Goal: Task Accomplishment & Management: Use online tool/utility

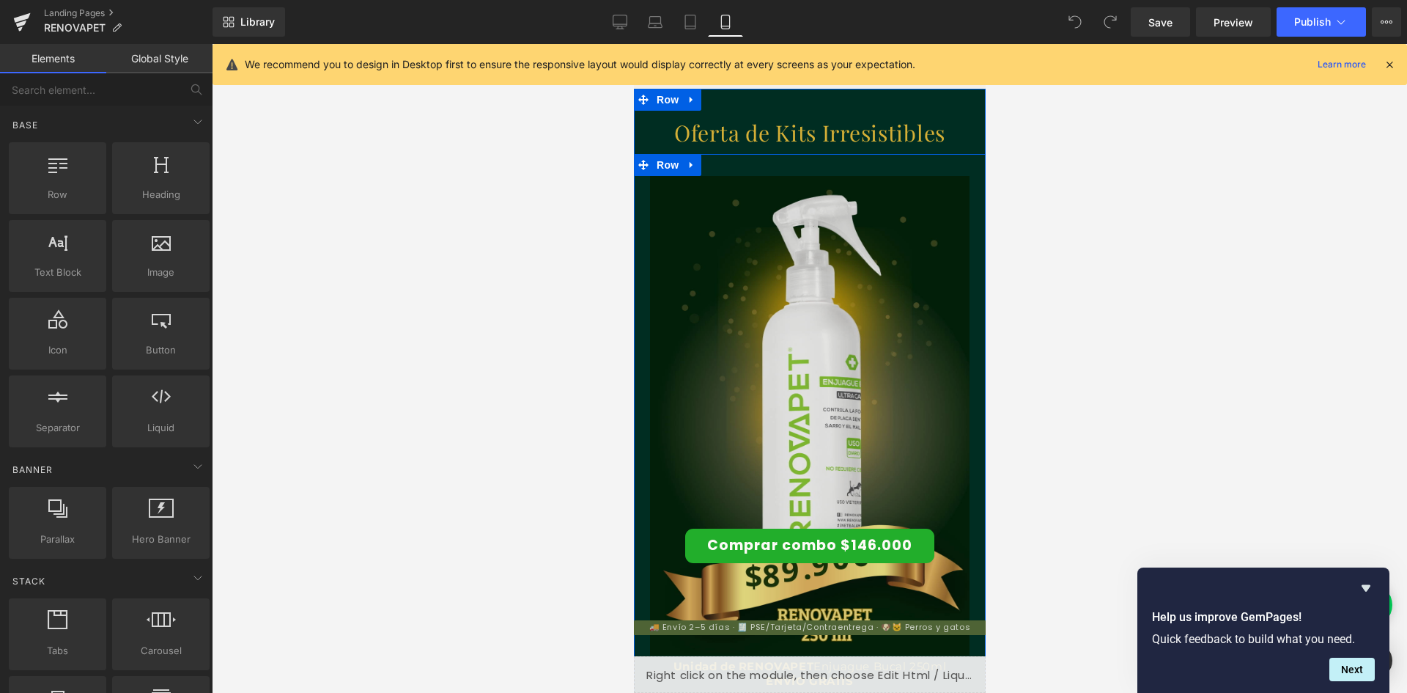
scroll to position [2639, 0]
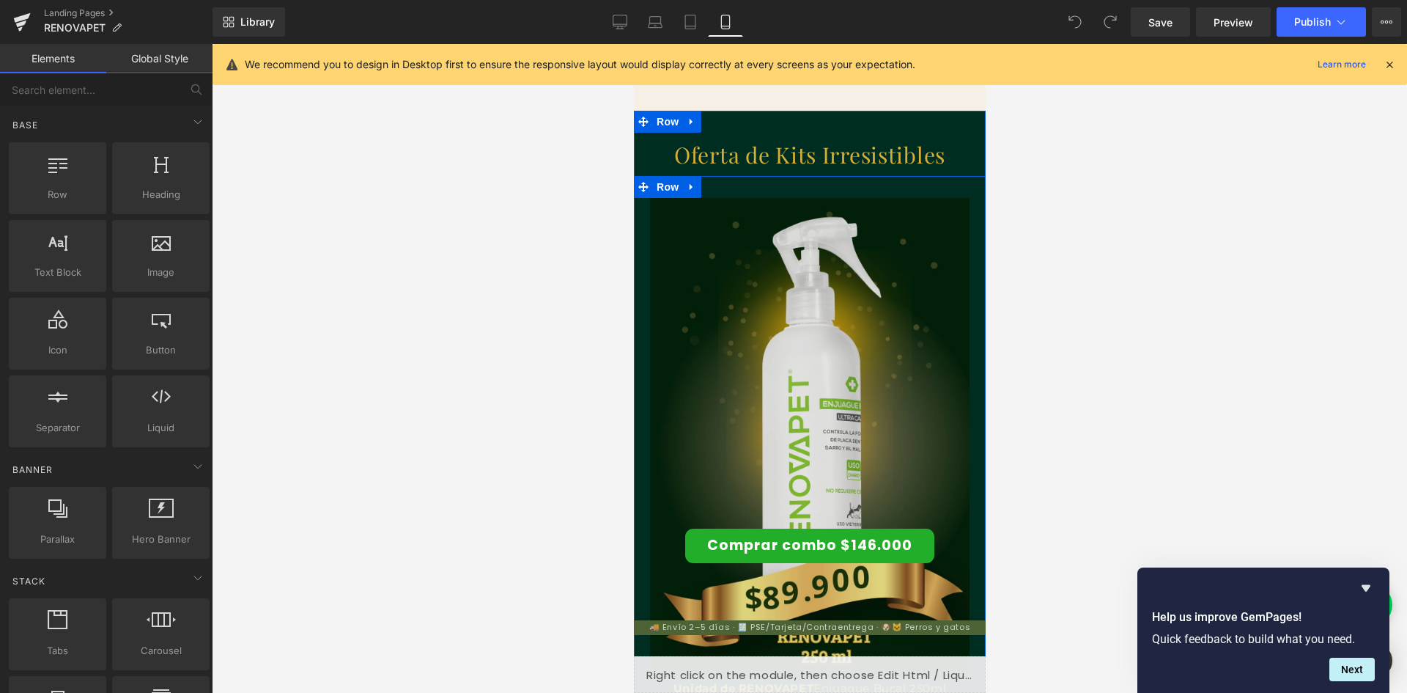
click at [850, 336] on img at bounding box center [809, 437] width 320 height 479
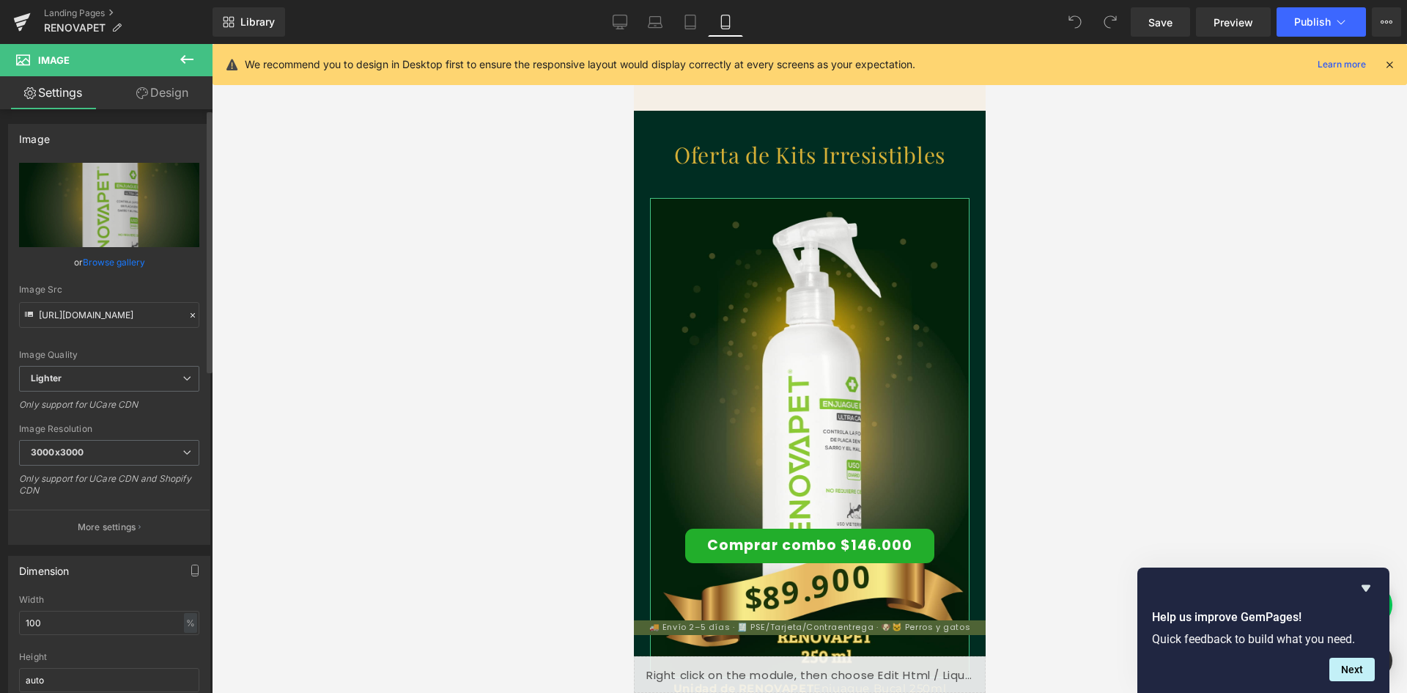
click at [106, 267] on link "Browse gallery" at bounding box center [114, 262] width 62 height 26
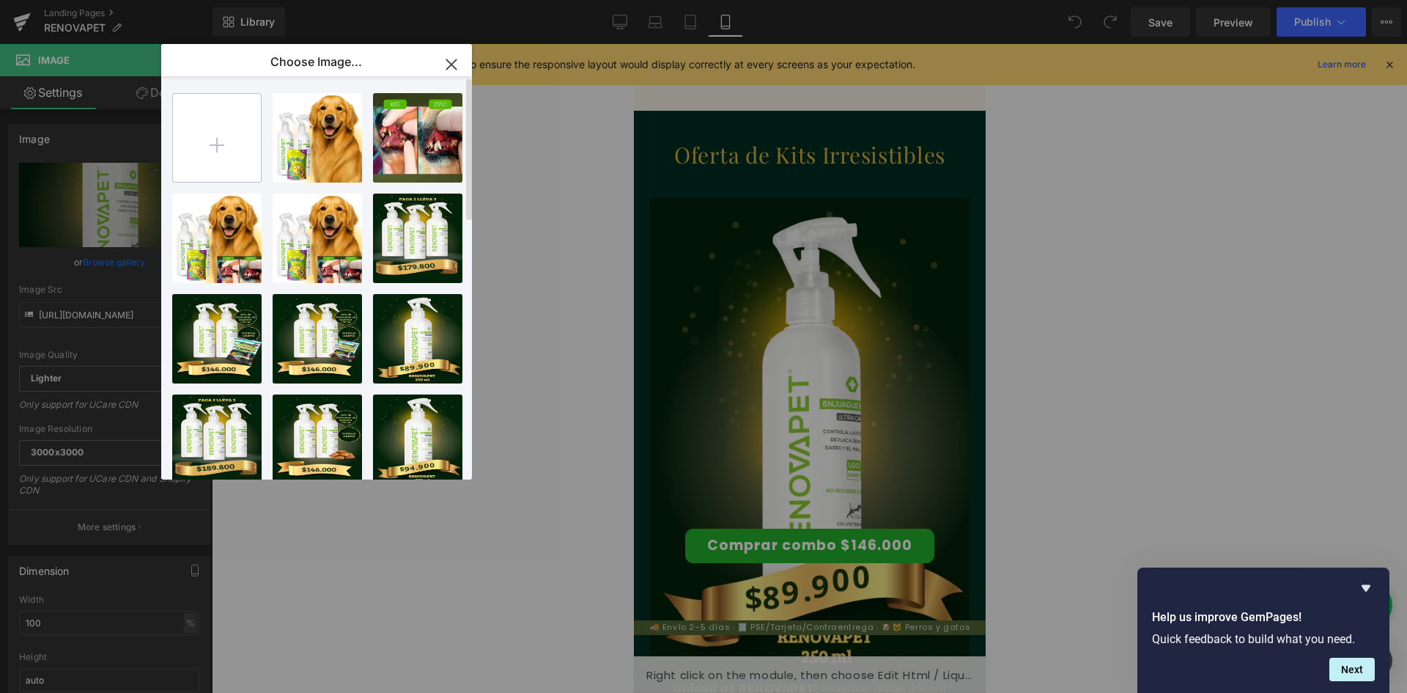
click at [223, 151] on input "file" at bounding box center [217, 138] width 88 height 88
type input "C:\fakepath\ChatGPT Image [DATE], 03_58_27 p.m..png"
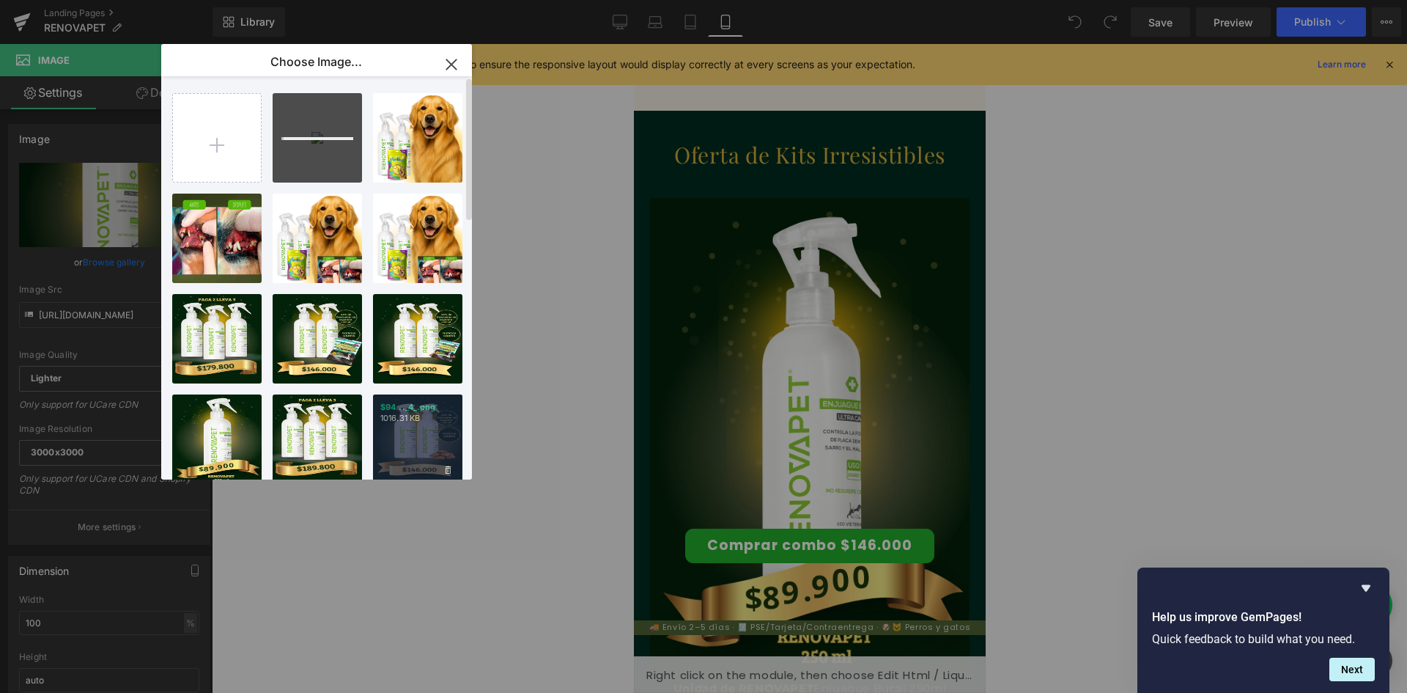
scroll to position [0, 0]
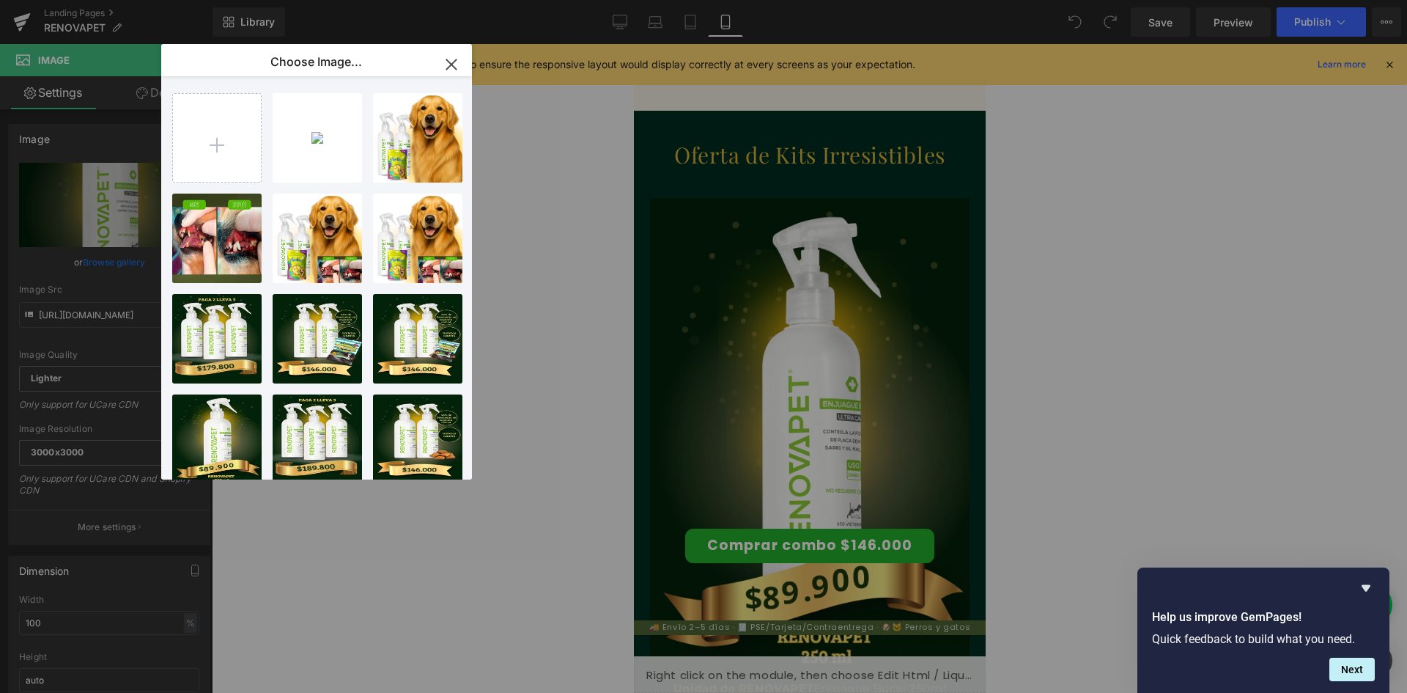
click at [0, 0] on div "ChatGPT....png 1.24 MB" at bounding box center [0, 0] width 0 height 0
type input "[URL][DOMAIN_NAME][DATE]"
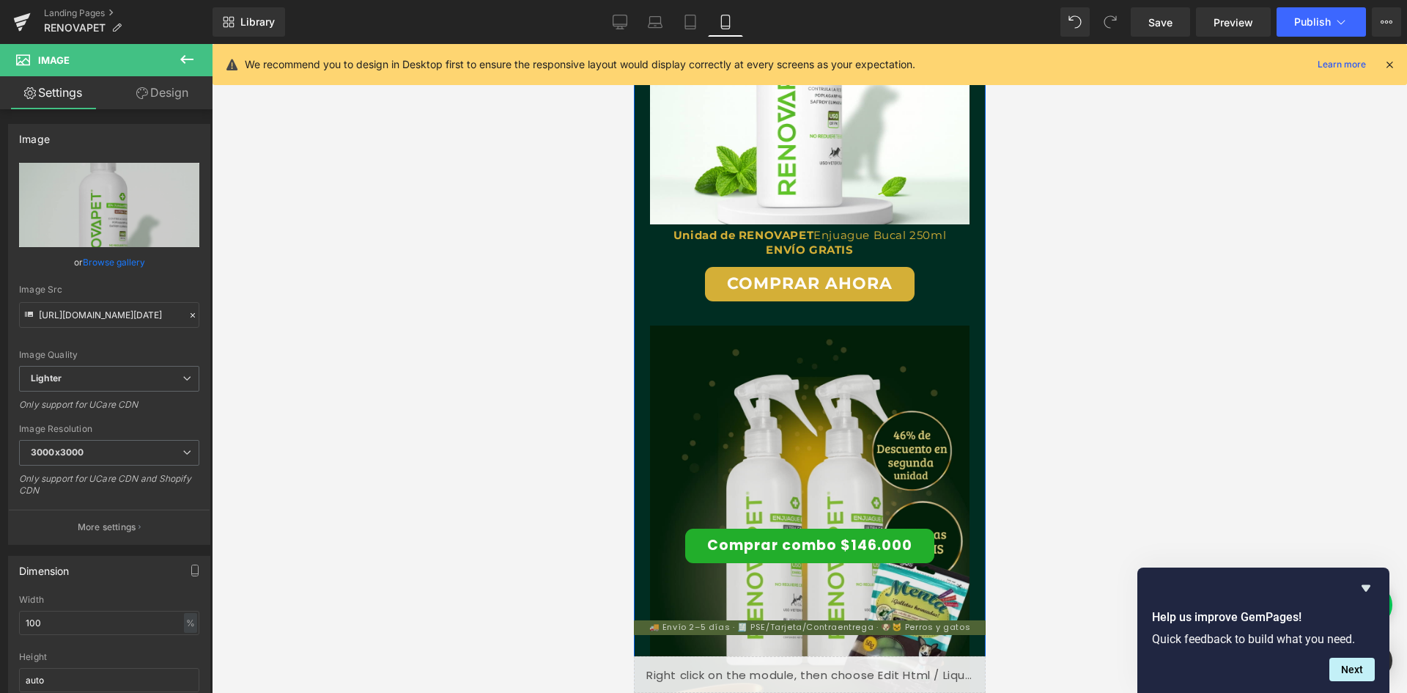
click at [822, 436] on img at bounding box center [809, 564] width 320 height 479
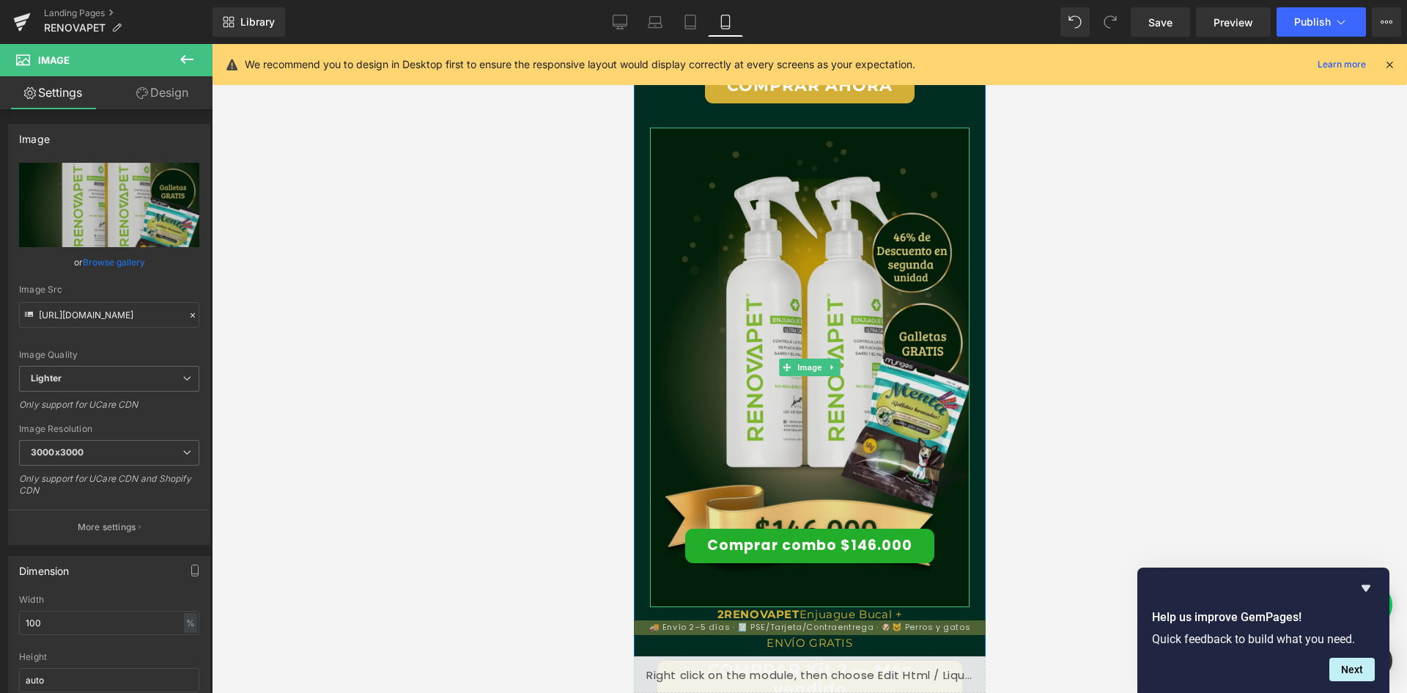
scroll to position [3152, 0]
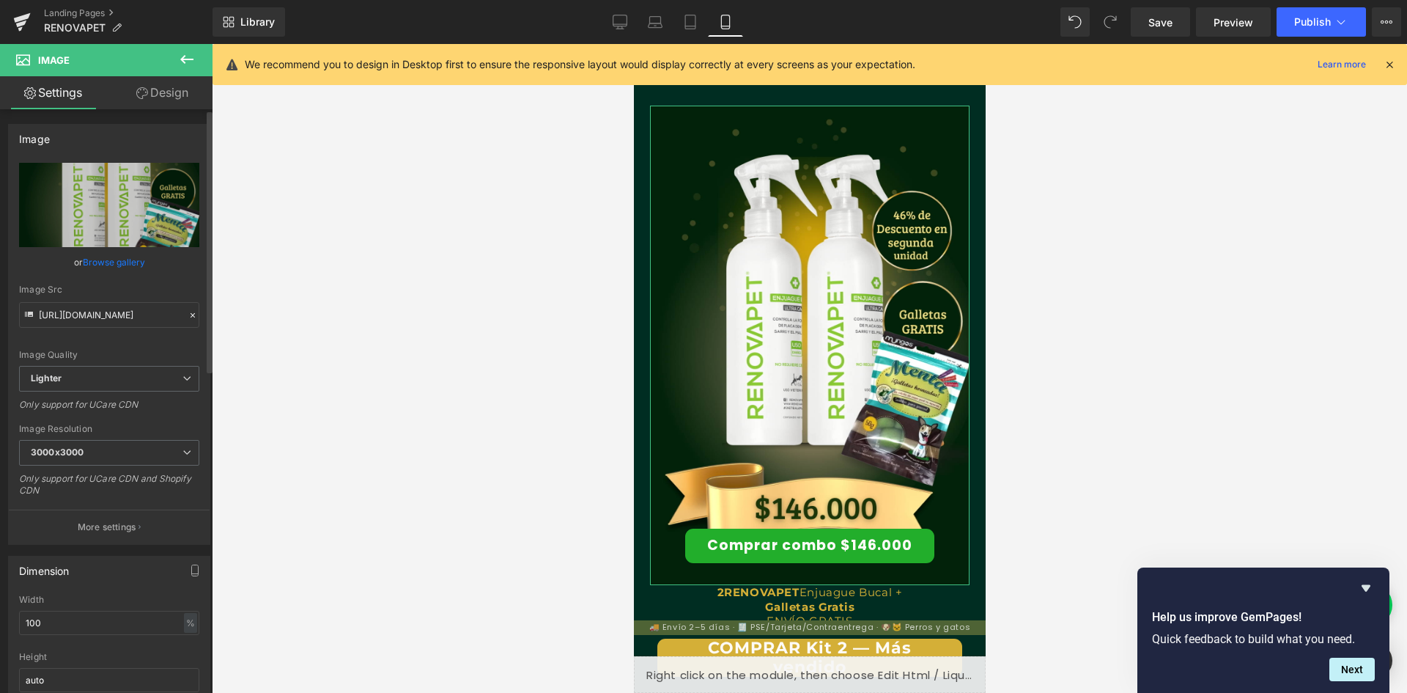
click at [99, 260] on link "Browse gallery" at bounding box center [114, 262] width 62 height 26
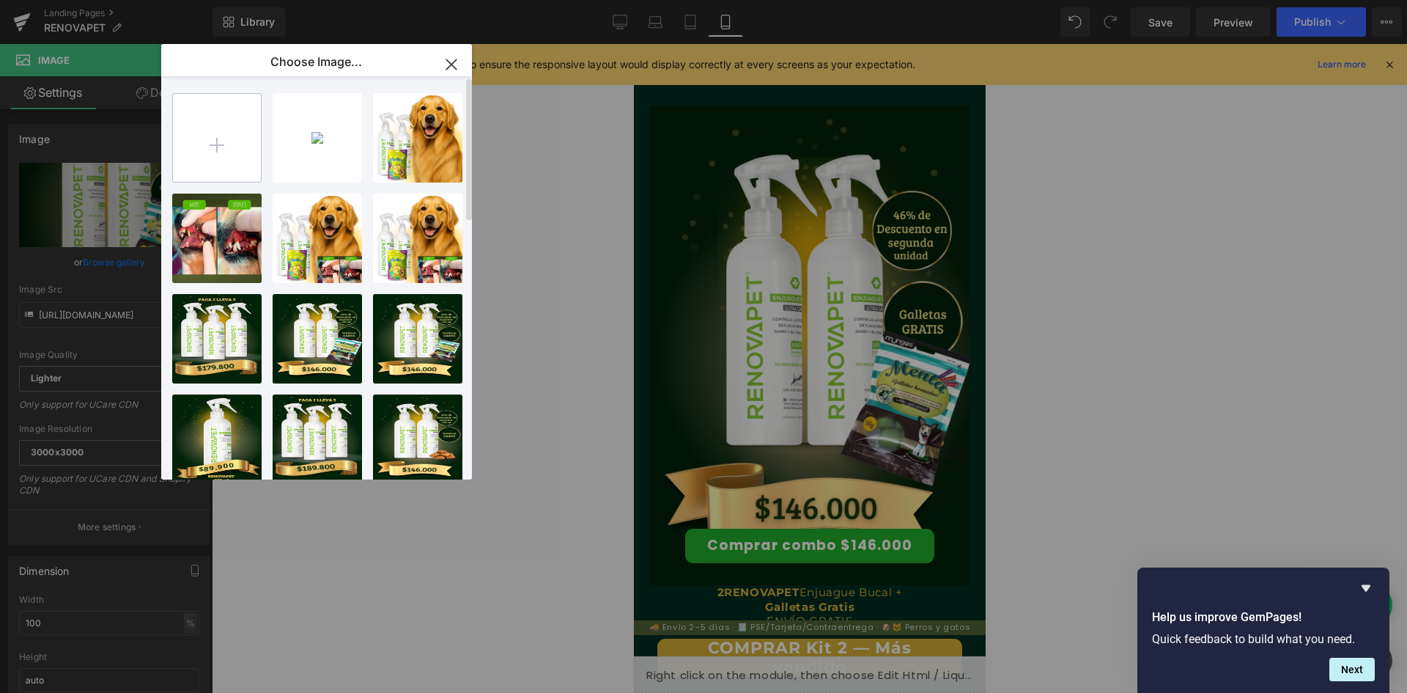
click at [235, 162] on input "file" at bounding box center [217, 138] width 88 height 88
type input "C:\fakepath\ChatGPT Image [DATE], 04_07_48 p.m..png"
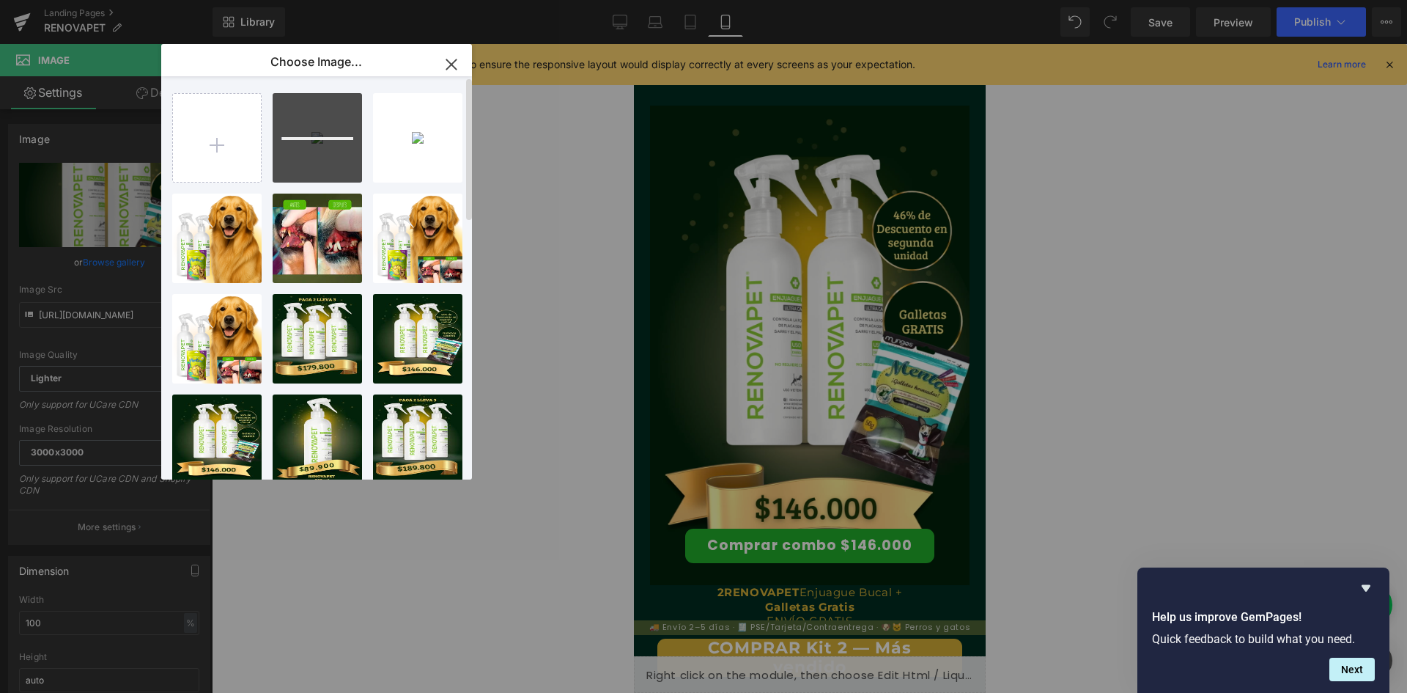
scroll to position [0, 538]
click at [328, 166] on div "ChatGPT....png 1.38 MB" at bounding box center [317, 137] width 89 height 89
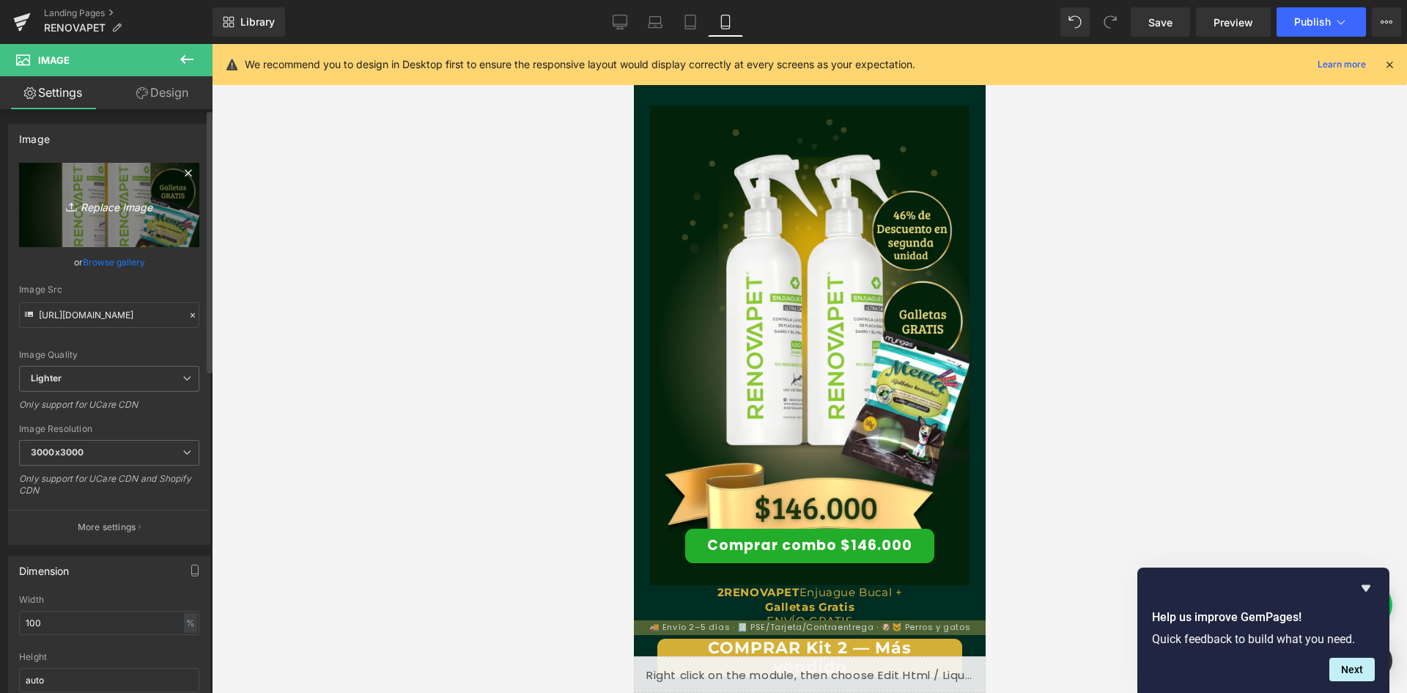
scroll to position [0, 807]
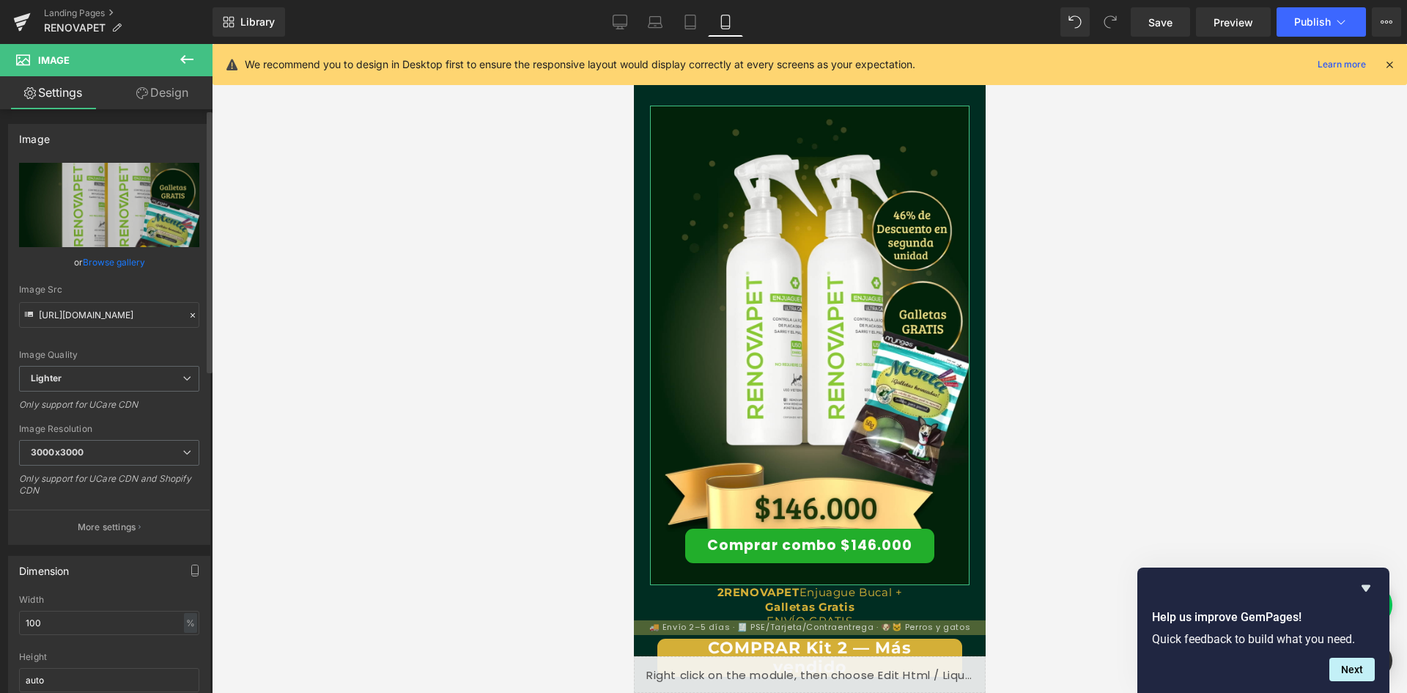
click at [130, 255] on link "Browse gallery" at bounding box center [114, 262] width 62 height 26
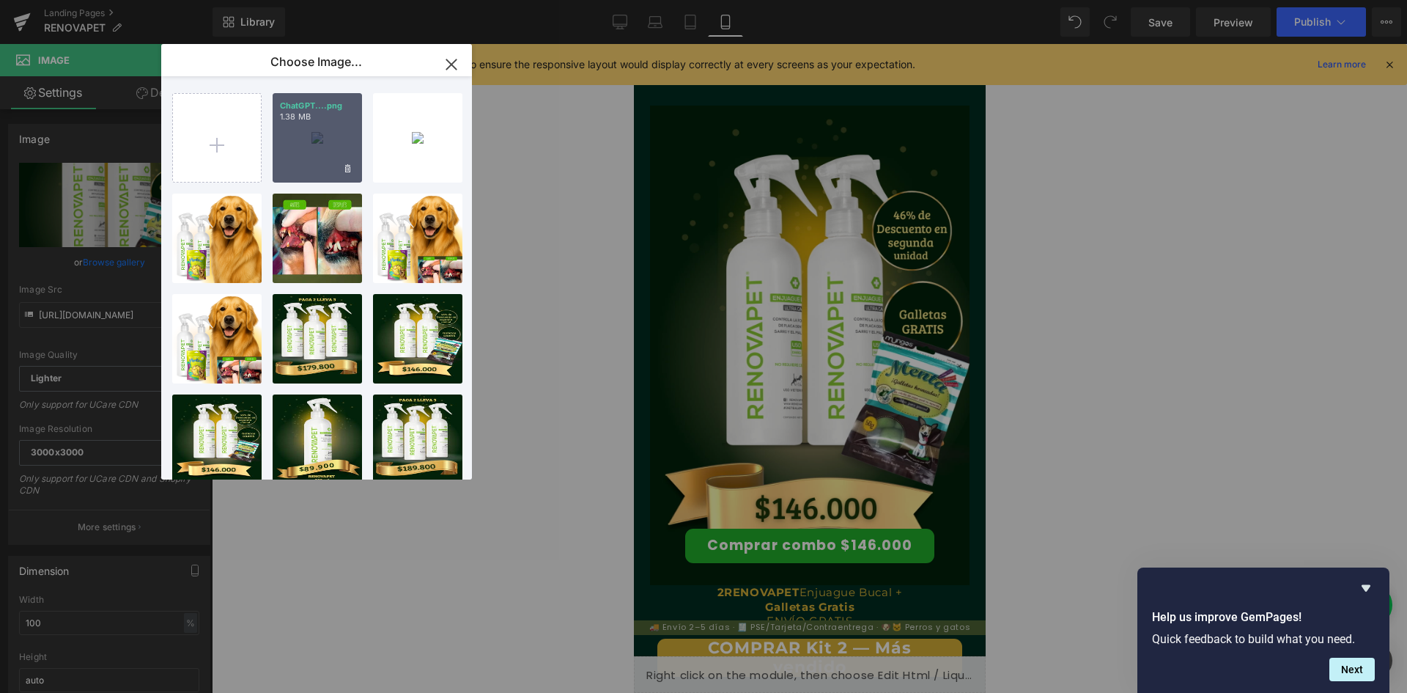
click at [304, 157] on div "ChatGPT....png 1.38 MB" at bounding box center [317, 137] width 89 height 89
type input "[URL][DOMAIN_NAME][DATE]"
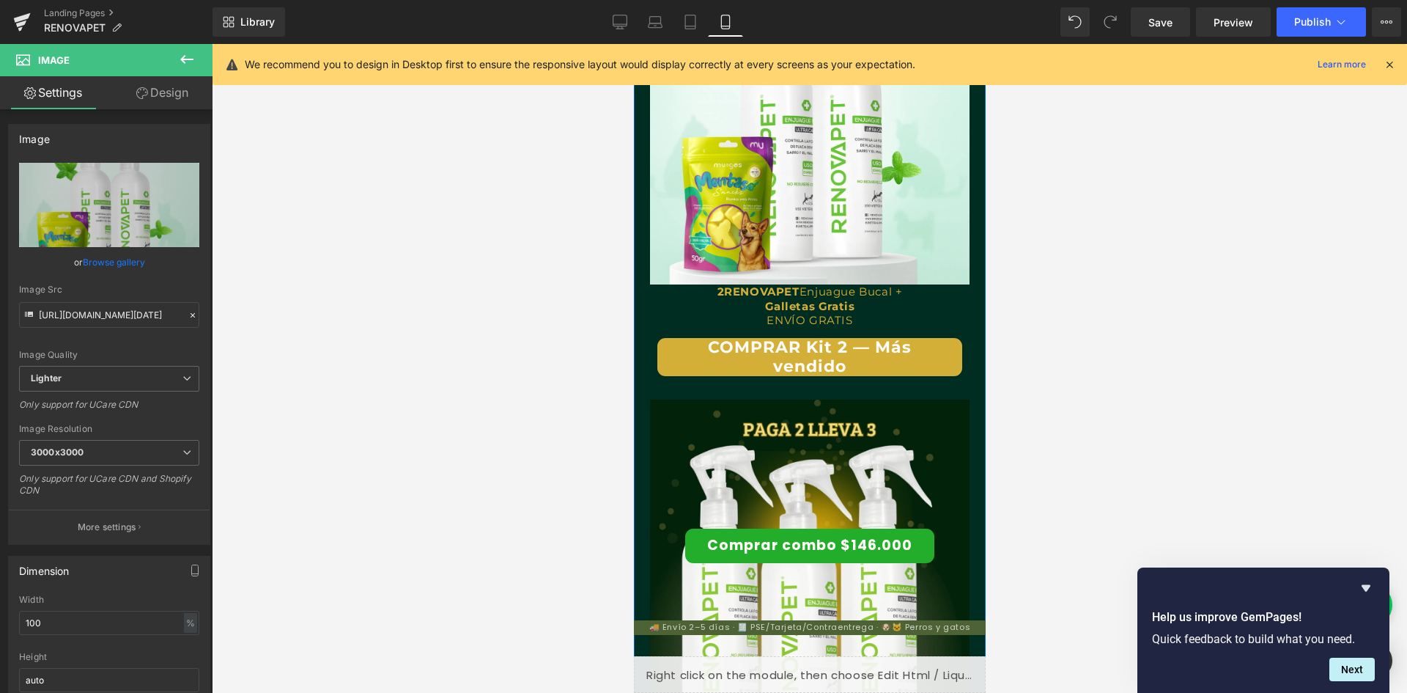
scroll to position [3372, 0]
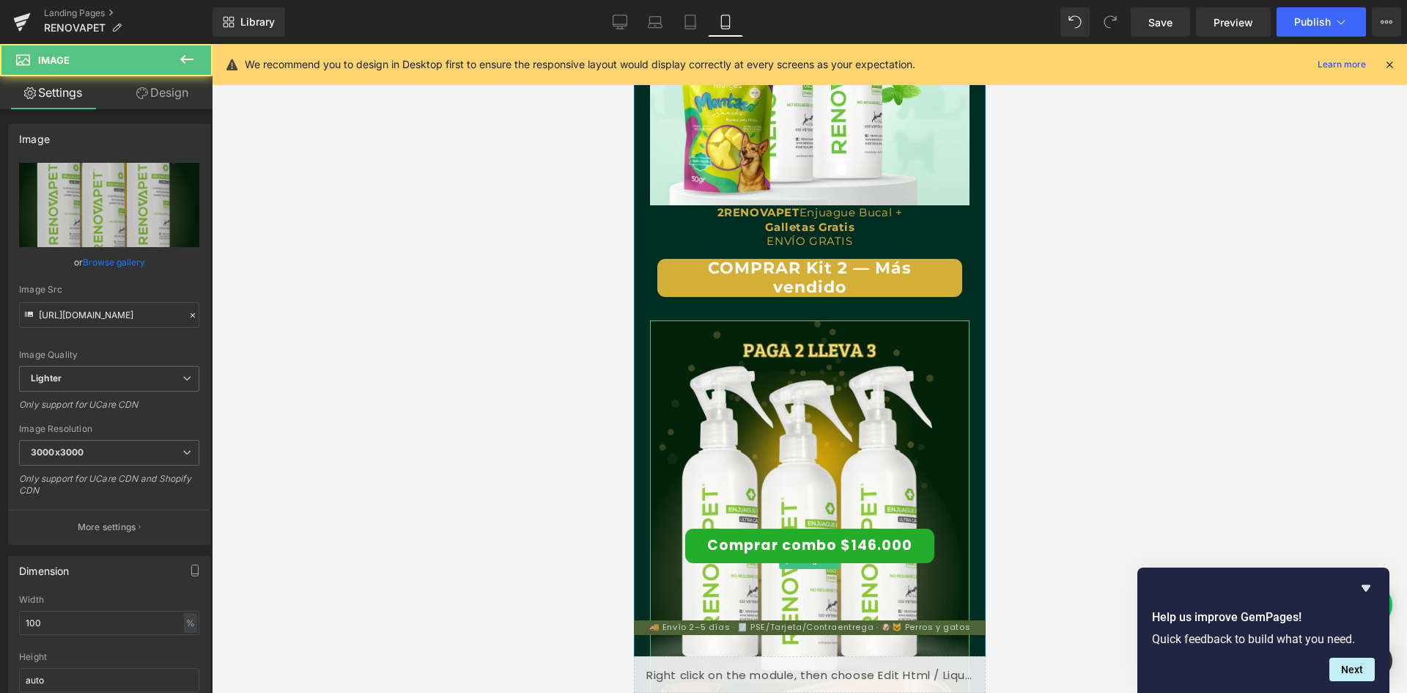
click at [902, 454] on img at bounding box center [809, 559] width 320 height 479
click at [100, 262] on link "Browse gallery" at bounding box center [114, 262] width 62 height 26
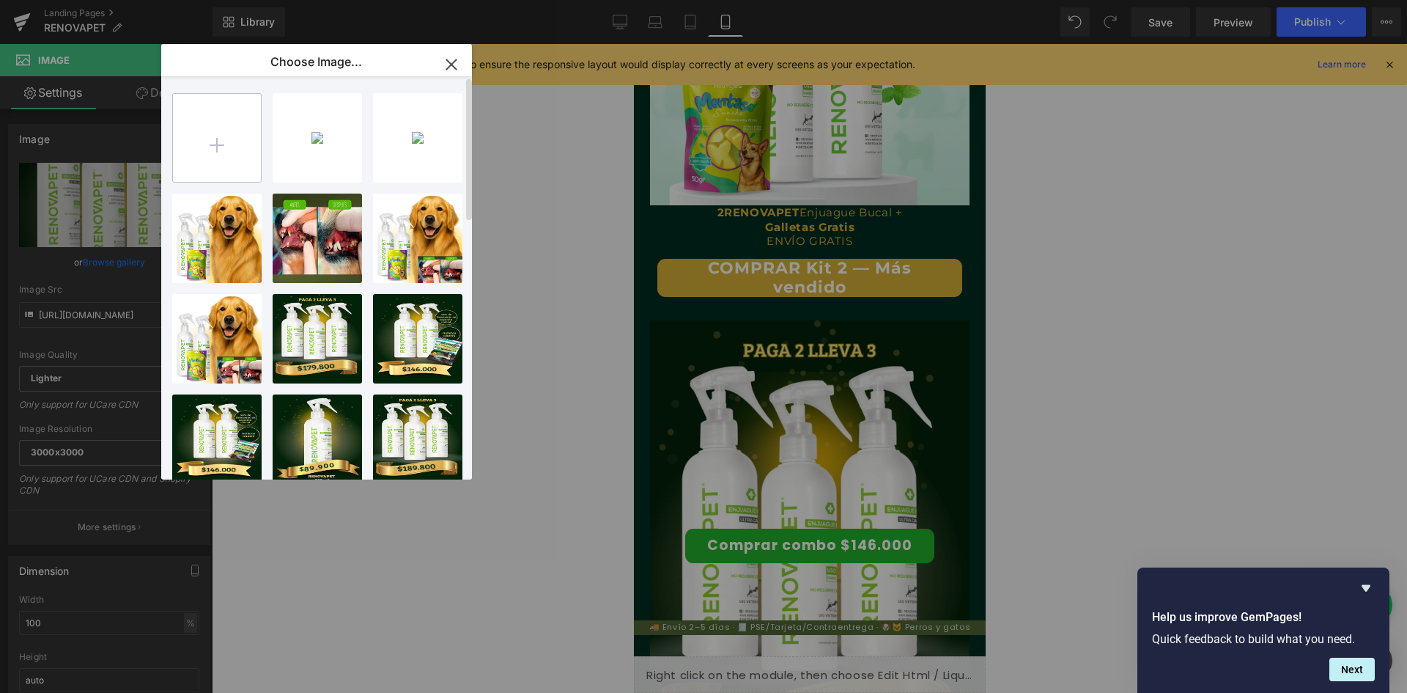
click at [240, 175] on input "file" at bounding box center [217, 138] width 88 height 88
type input "C:\fakepath\Agregar un subtítulo.png"
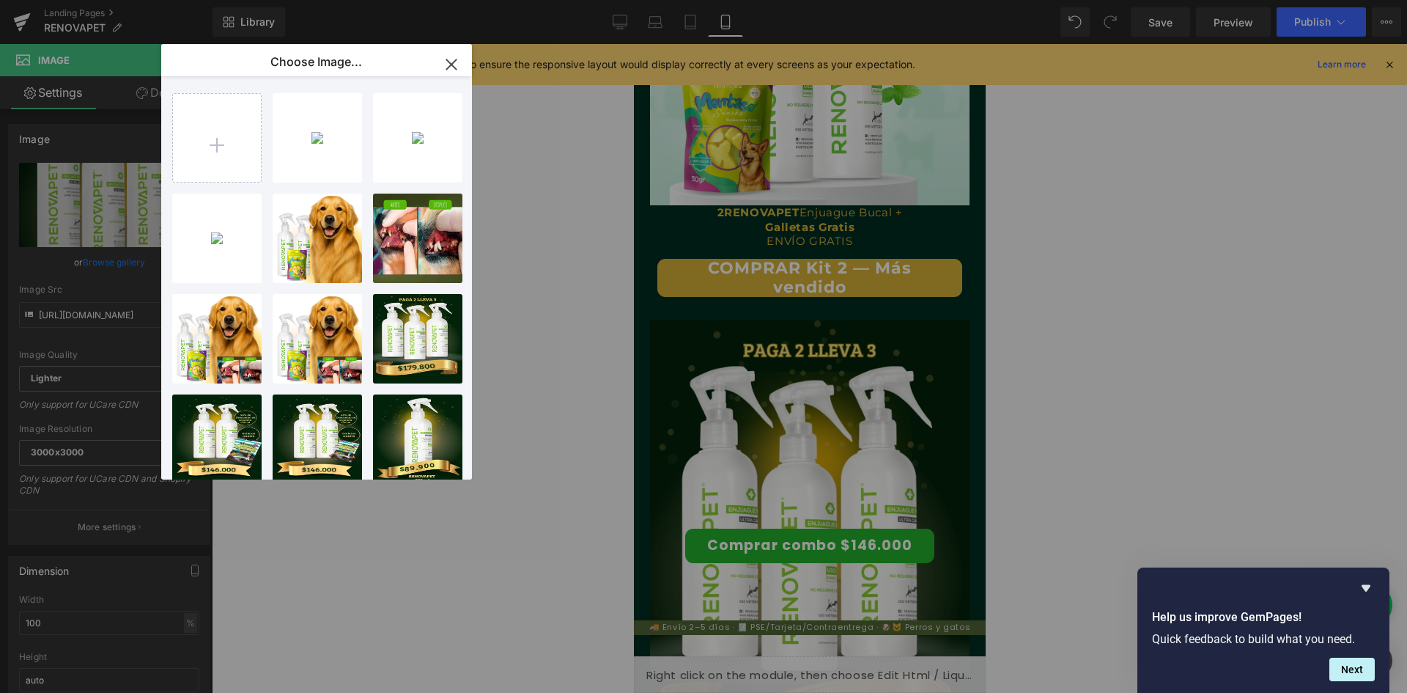
scroll to position [0, 807]
click at [327, 163] on div "Agregar...tulo.png 1.22 MB" at bounding box center [317, 137] width 89 height 89
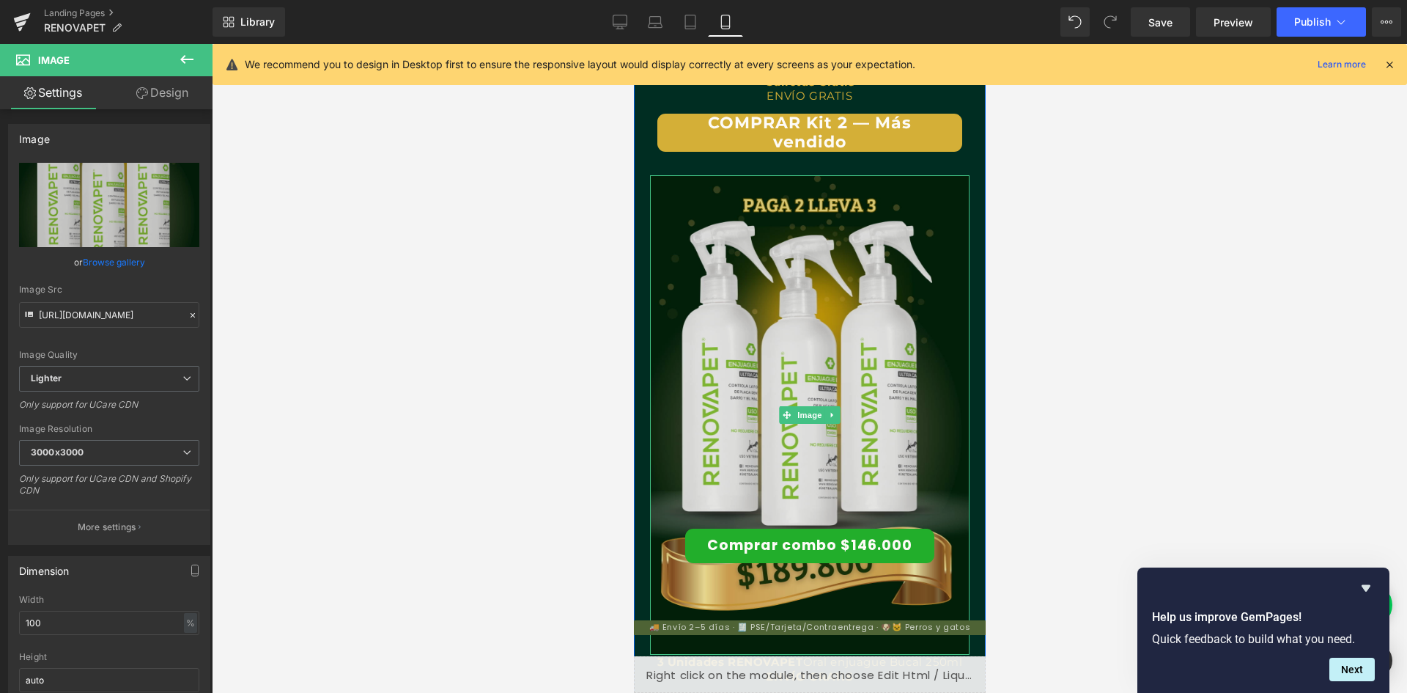
scroll to position [3518, 0]
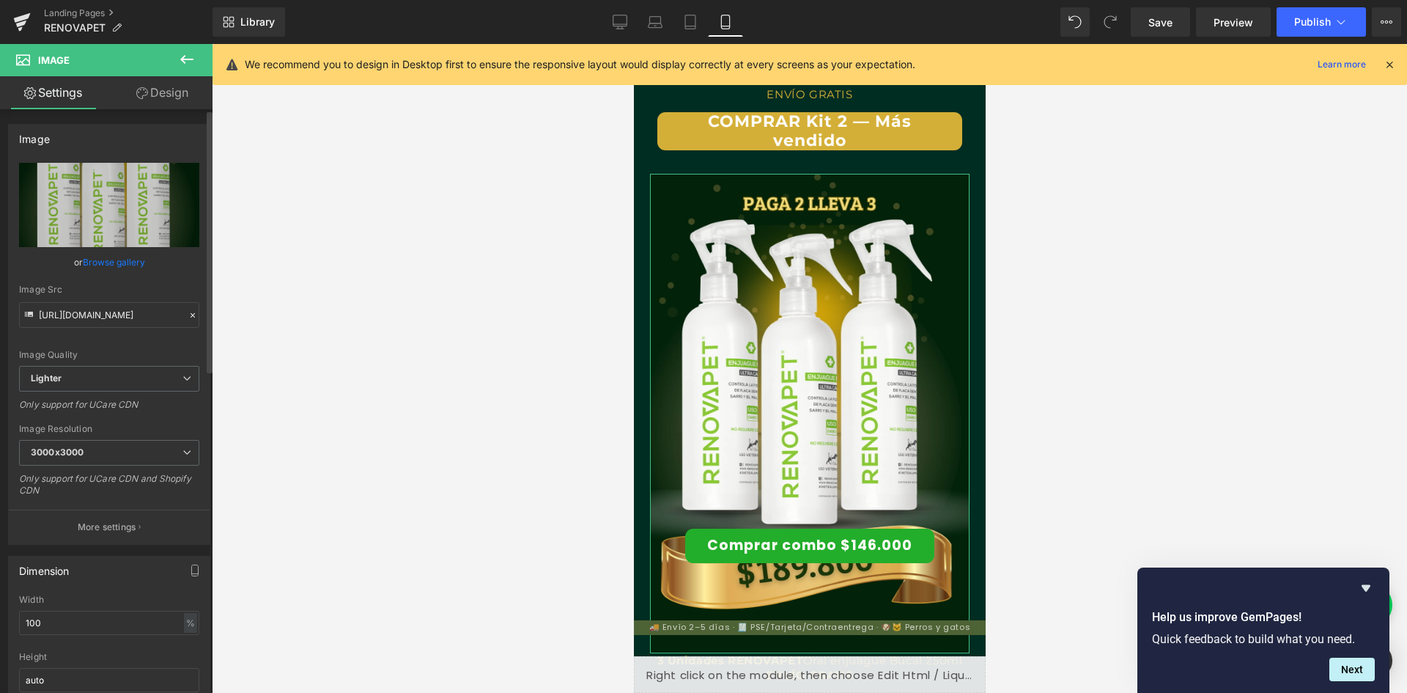
click at [117, 263] on link "Browse gallery" at bounding box center [114, 262] width 62 height 26
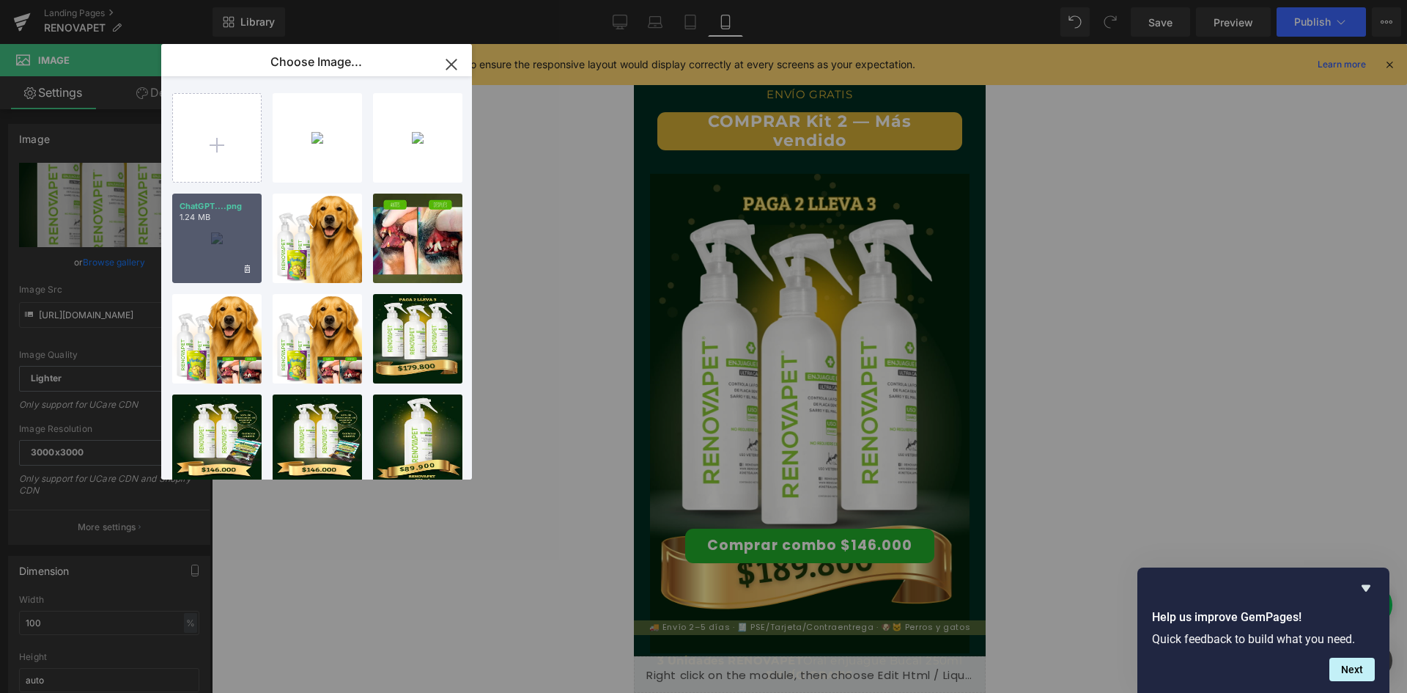
scroll to position [0, 269]
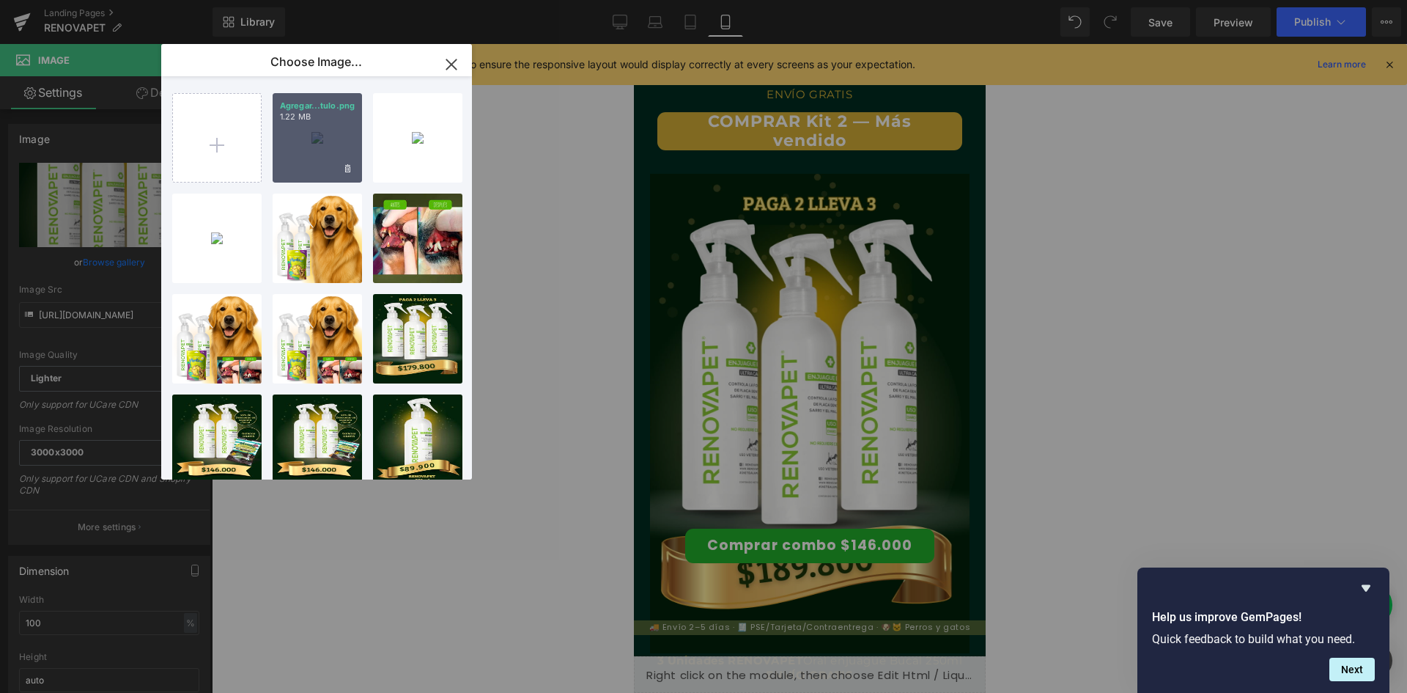
click at [305, 147] on div "Agregar...tulo.png 1.22 MB" at bounding box center [317, 137] width 89 height 89
type input "[URL][DOMAIN_NAME]"
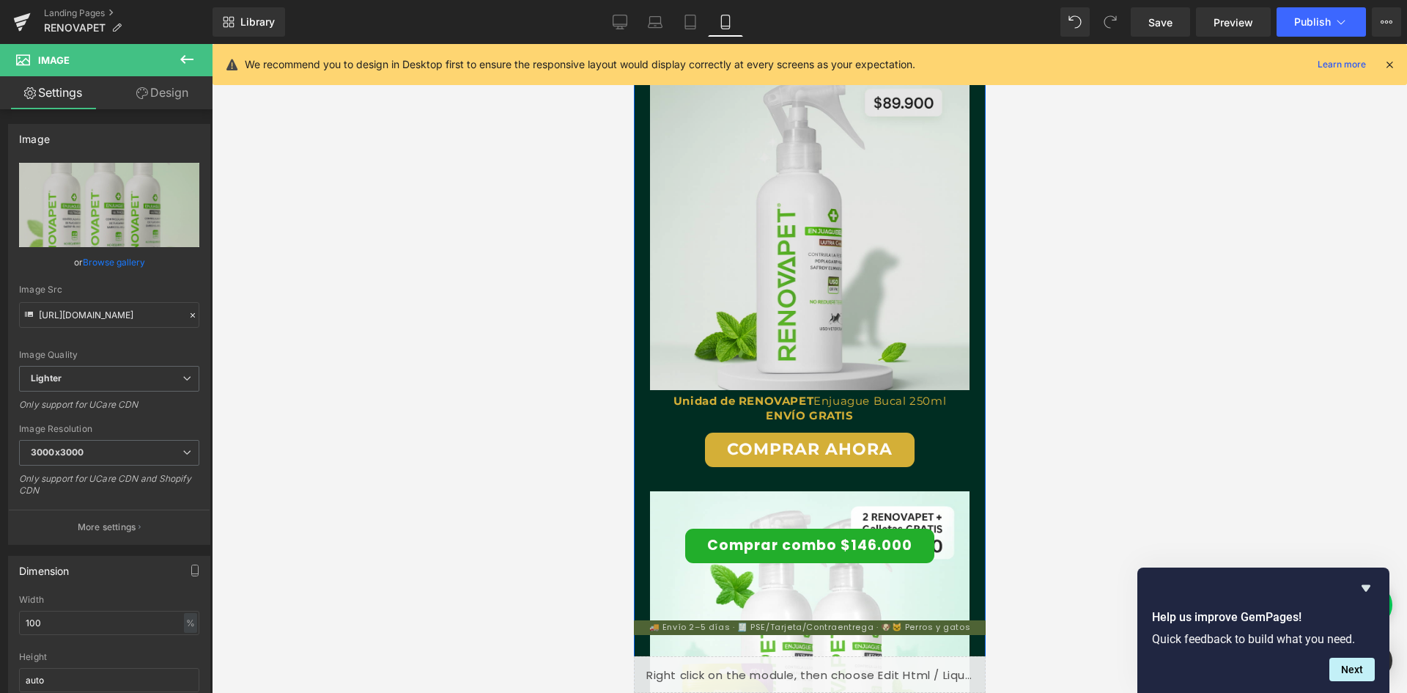
scroll to position [2785, 0]
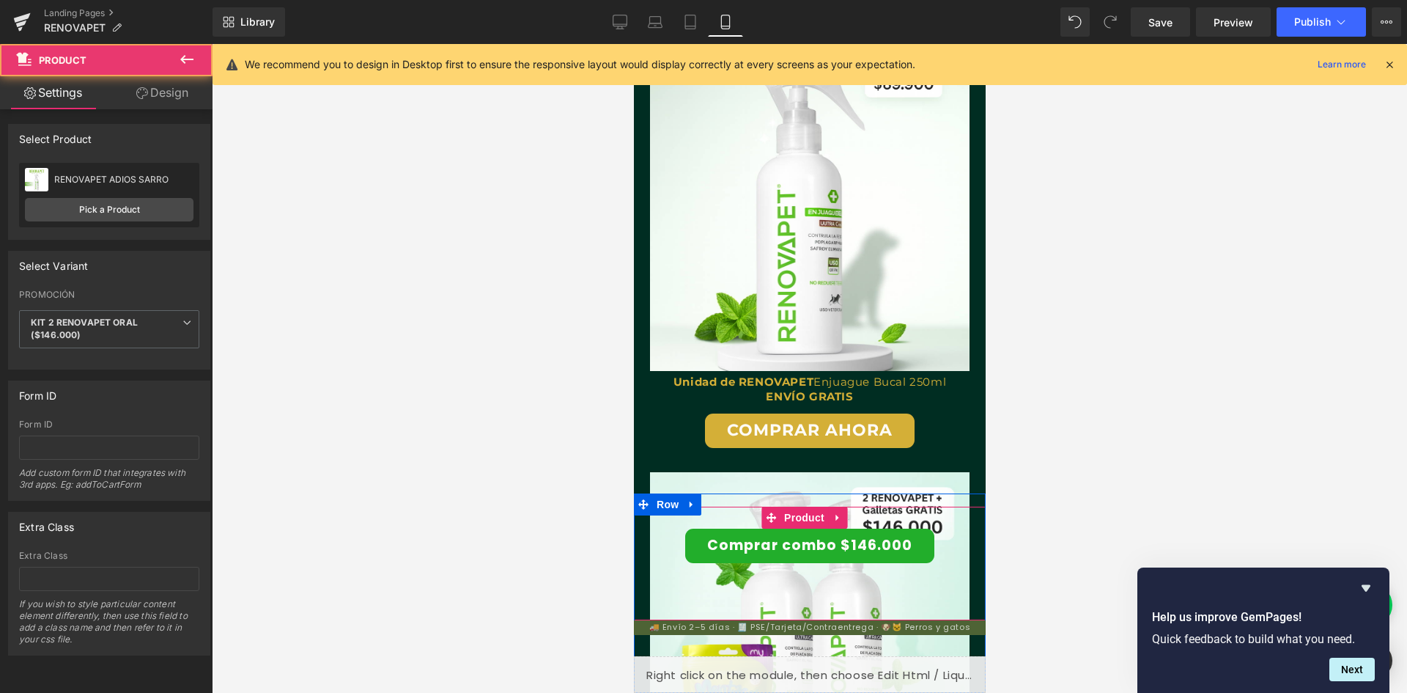
click at [706, 526] on div "Comprar combo $146.000 (P) Cart Button Product" at bounding box center [809, 563] width 352 height 114
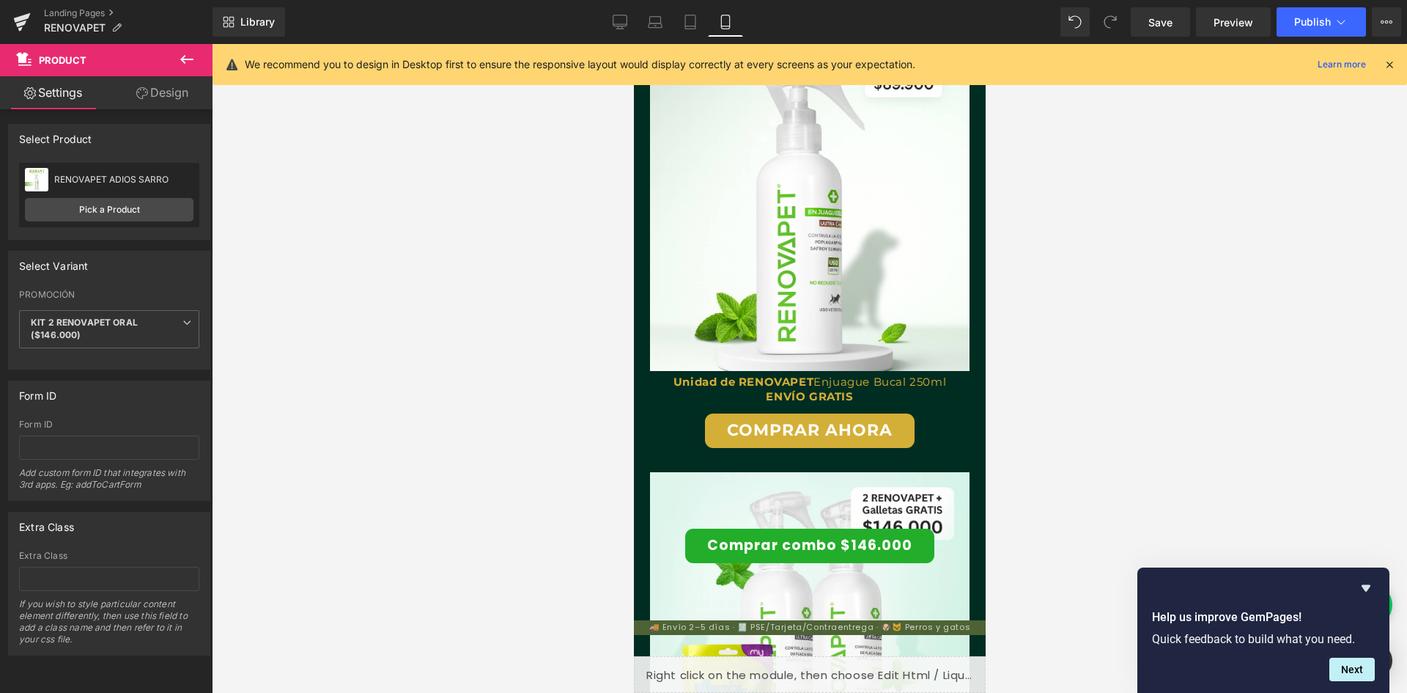
scroll to position [0, 269]
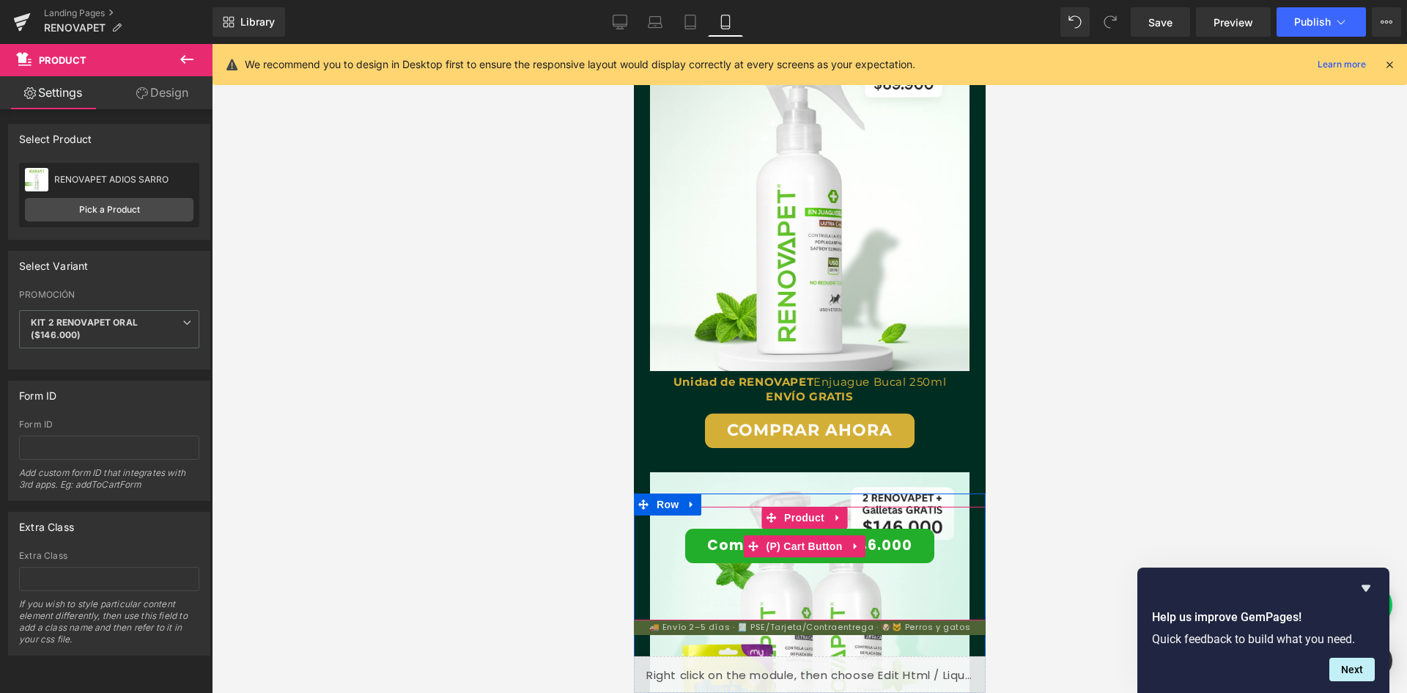
click at [712, 542] on button "Comprar combo $146.000" at bounding box center [809, 545] width 249 height 34
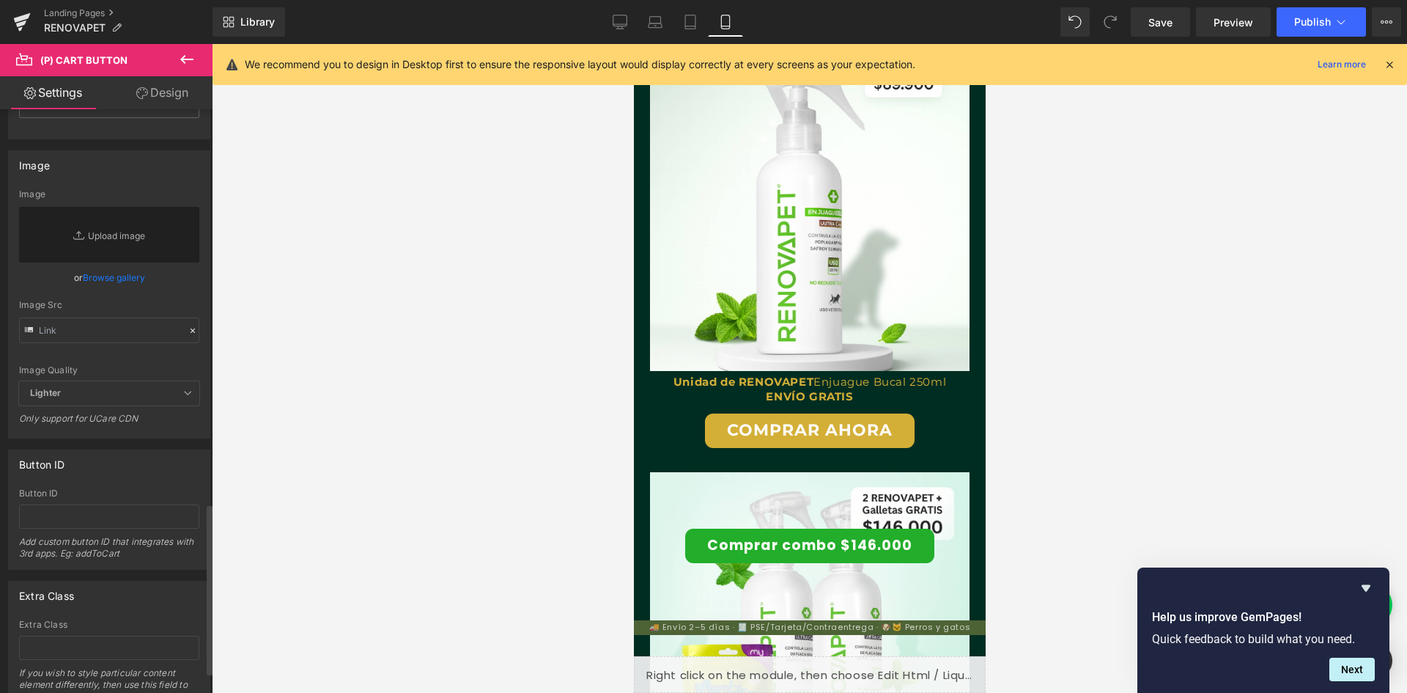
scroll to position [1418, 0]
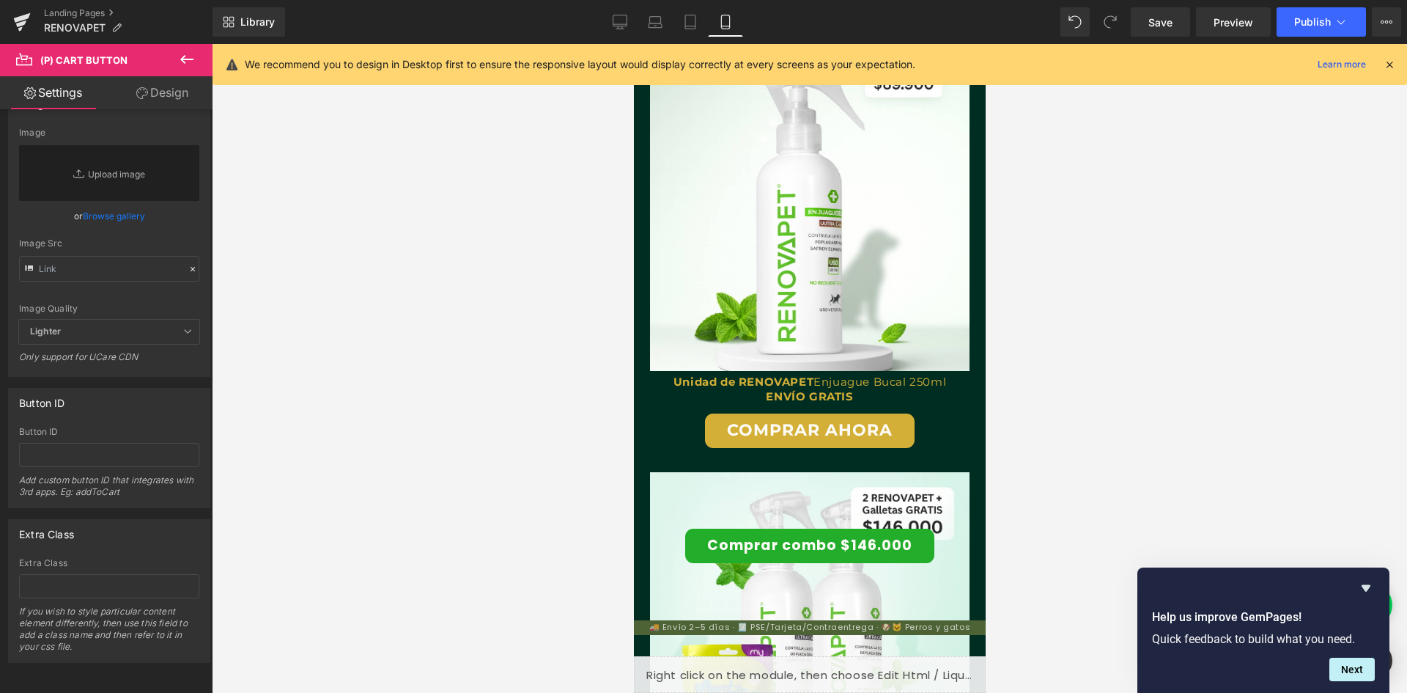
click at [160, 103] on link "Design" at bounding box center [162, 92] width 106 height 33
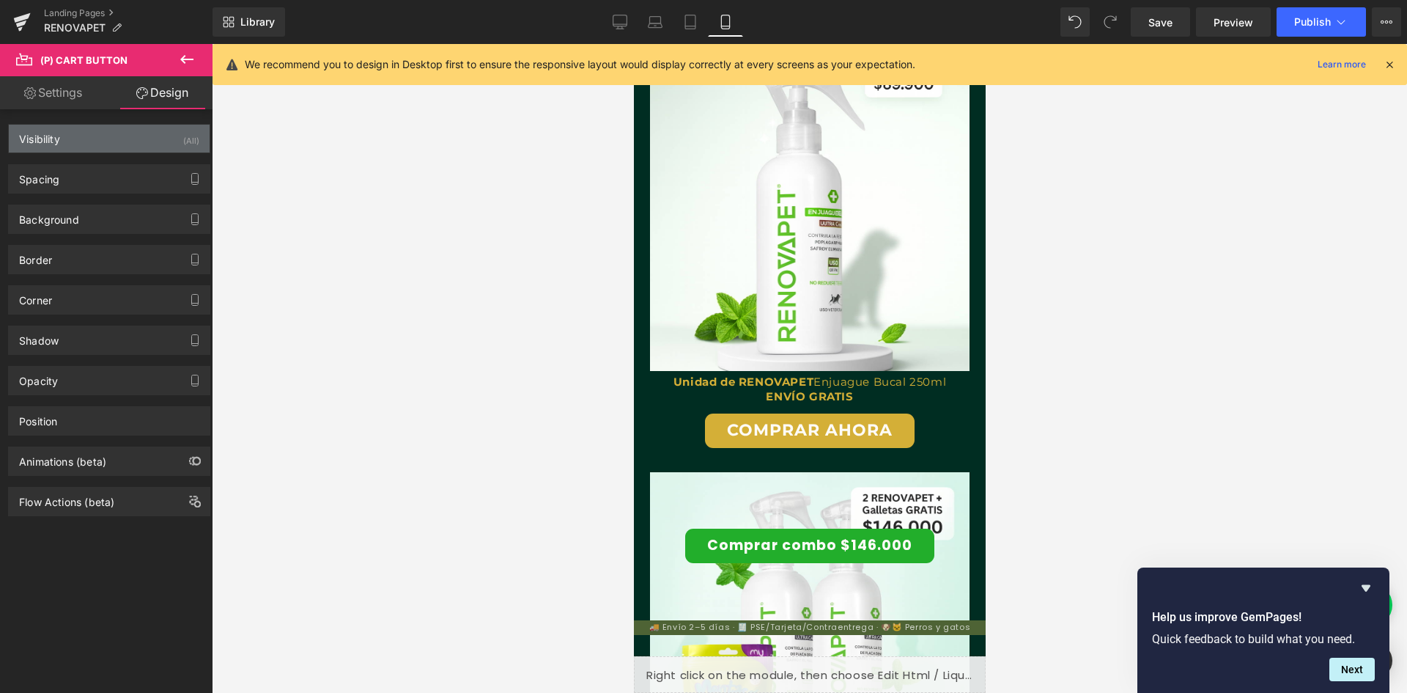
click at [109, 144] on div "Visibility (All)" at bounding box center [109, 139] width 201 height 28
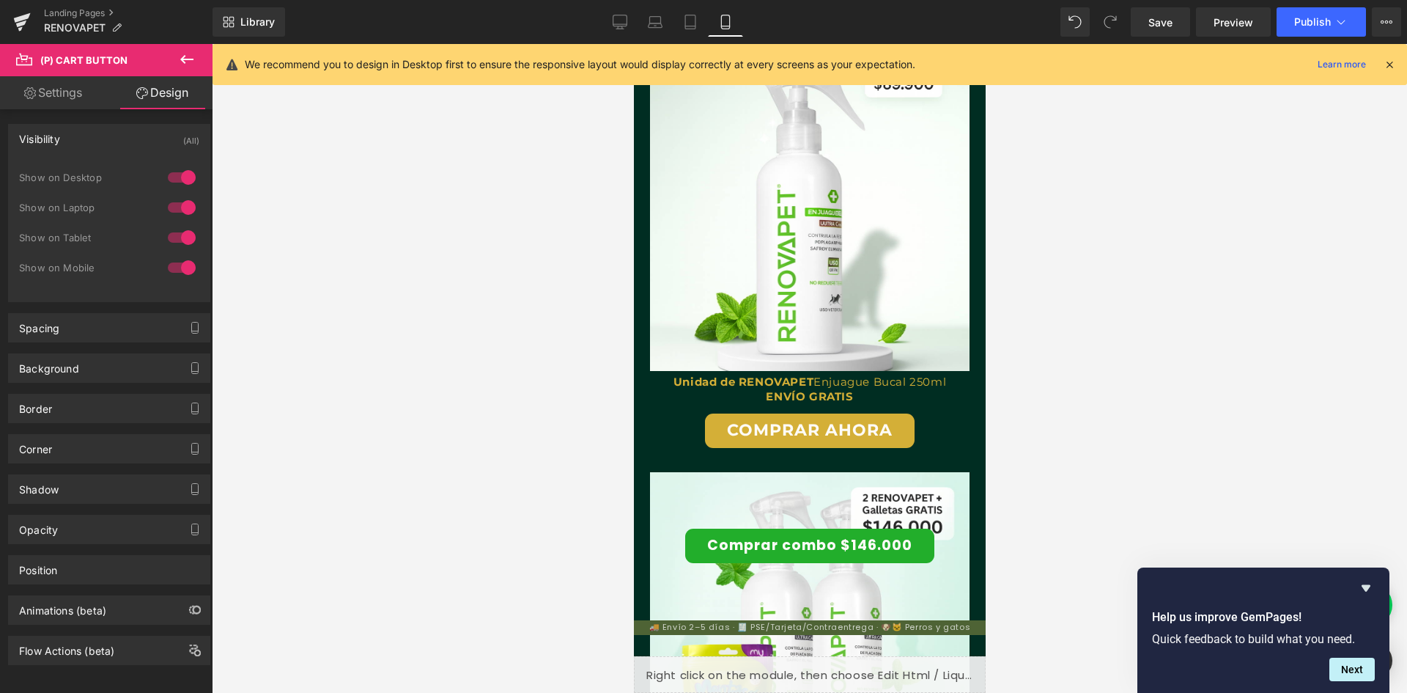
scroll to position [0, 0]
click at [169, 177] on div at bounding box center [181, 177] width 35 height 23
click at [169, 205] on div at bounding box center [181, 207] width 35 height 23
click at [172, 235] on div at bounding box center [181, 237] width 35 height 23
click at [169, 268] on div at bounding box center [181, 267] width 35 height 23
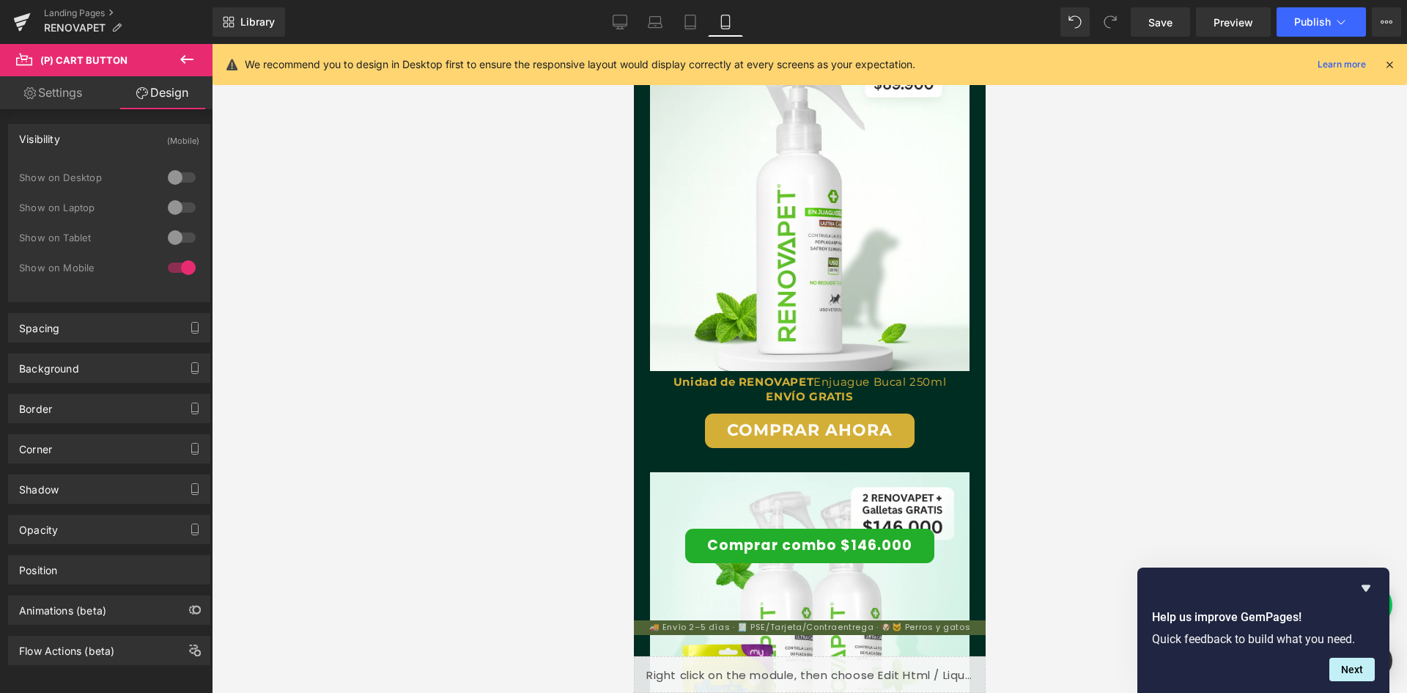
scroll to position [0, 269]
click at [169, 262] on div at bounding box center [181, 267] width 35 height 23
click at [172, 268] on div at bounding box center [181, 267] width 35 height 23
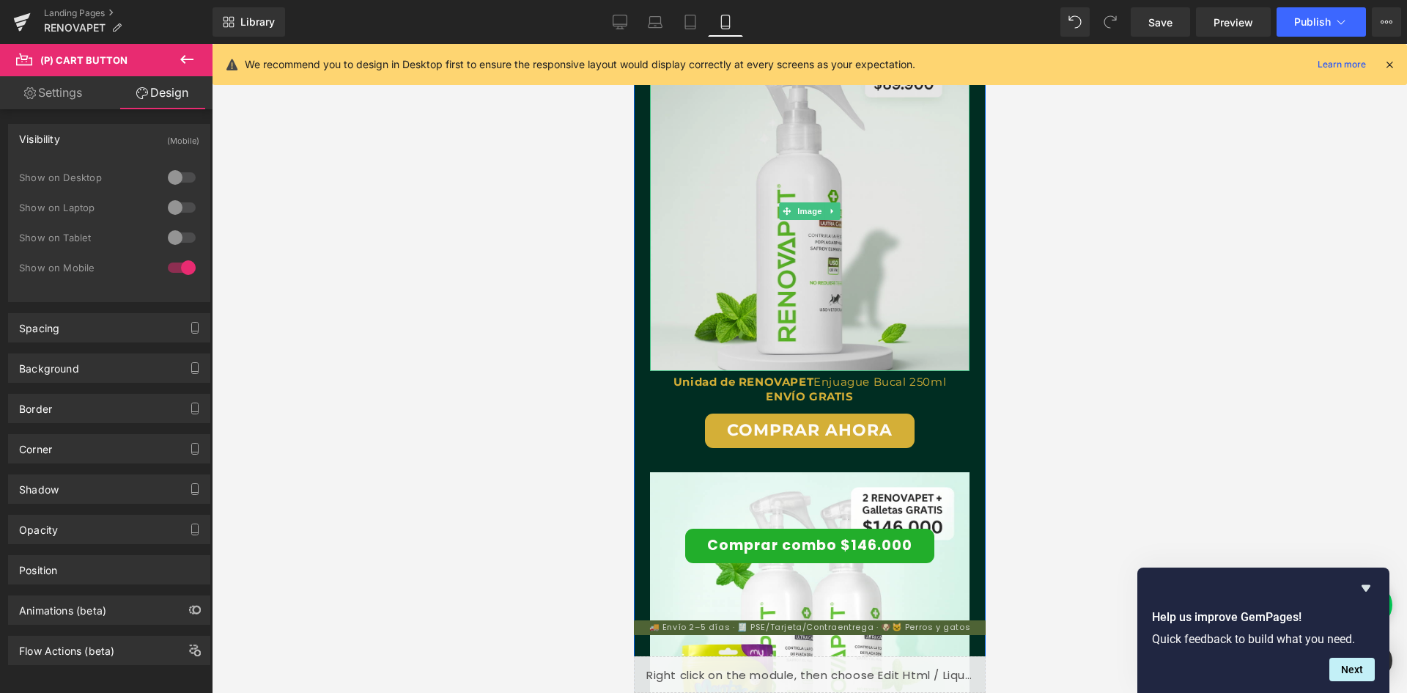
scroll to position [0, 538]
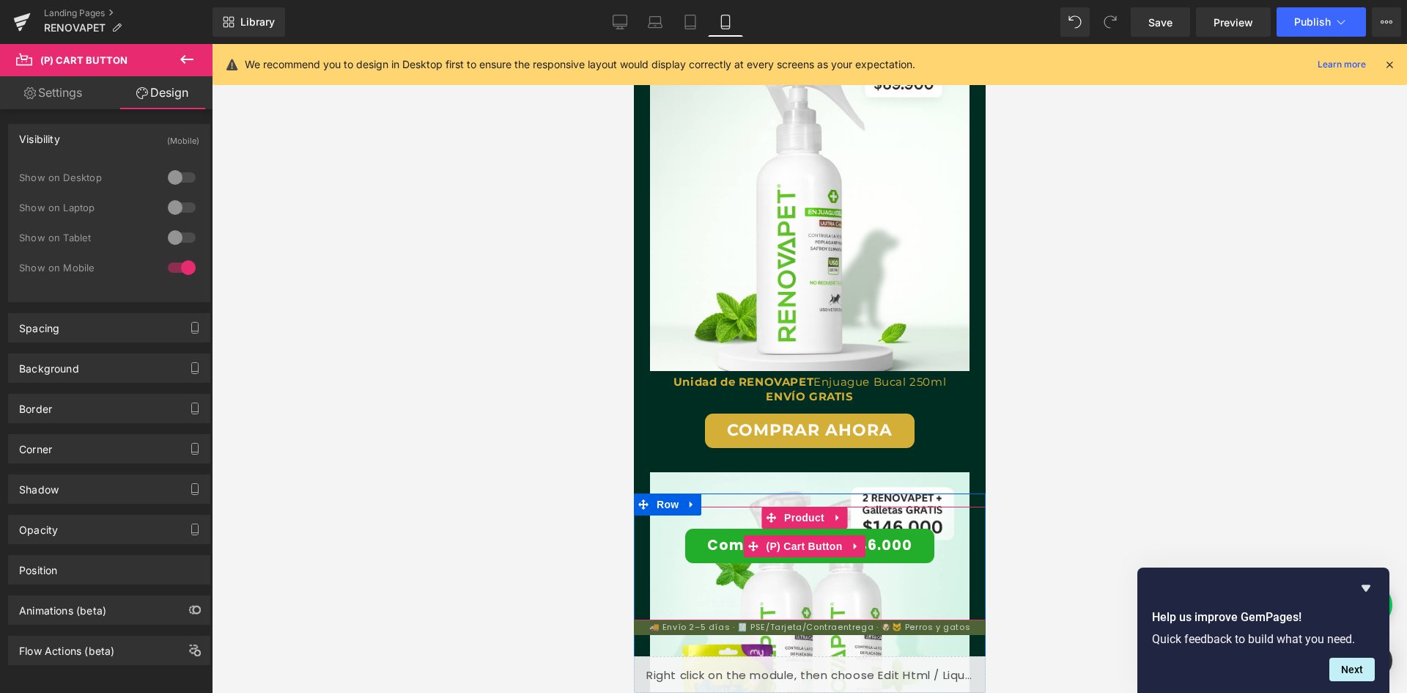
click at [877, 552] on button "Comprar combo $146.000" at bounding box center [809, 545] width 249 height 34
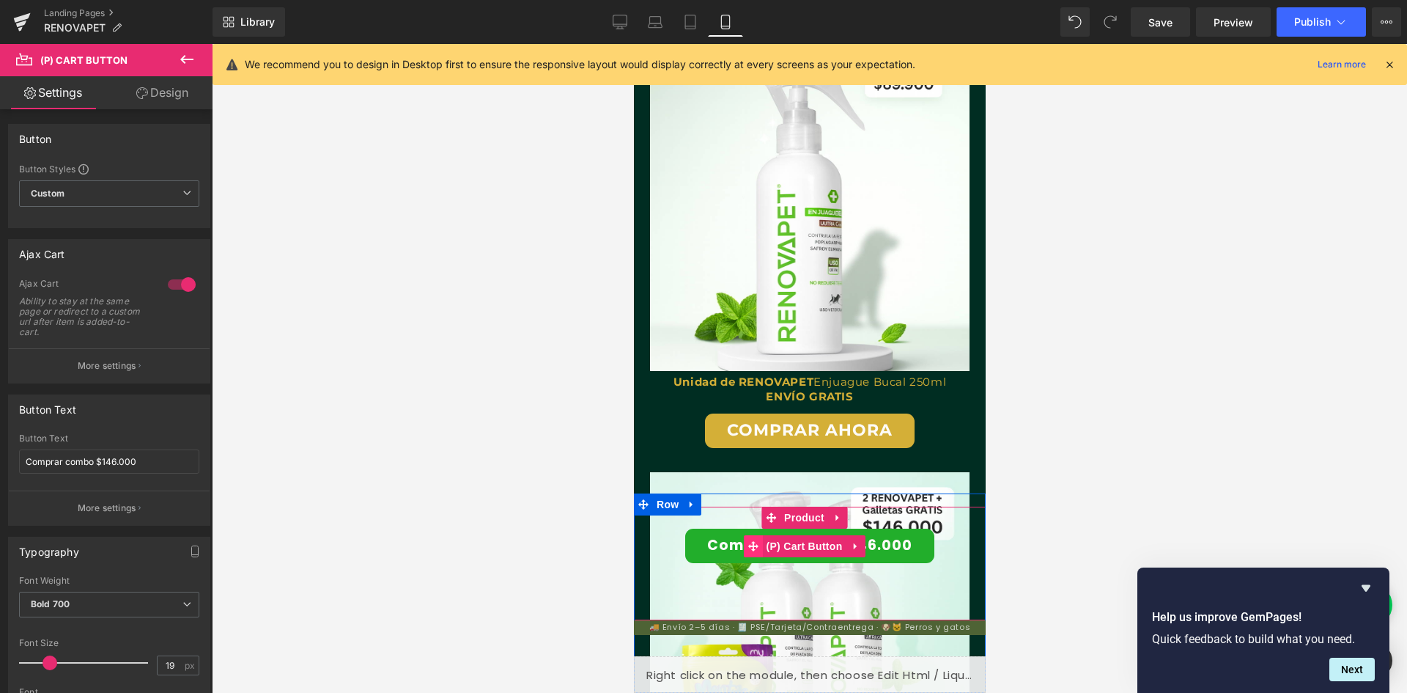
scroll to position [0, 807]
click at [720, 537] on button "Comprar combo $146.000" at bounding box center [809, 545] width 249 height 34
click at [915, 542] on button "Comprar combo $146.000" at bounding box center [809, 545] width 249 height 34
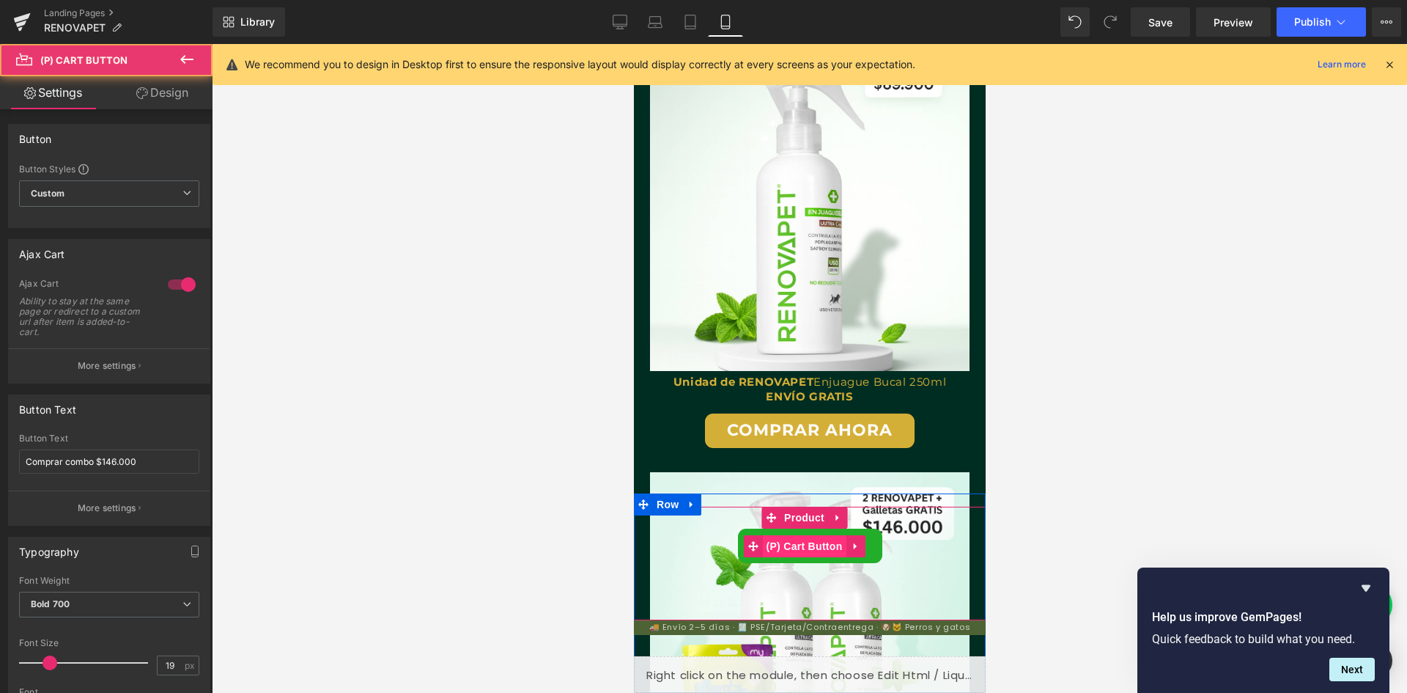
scroll to position [0, 0]
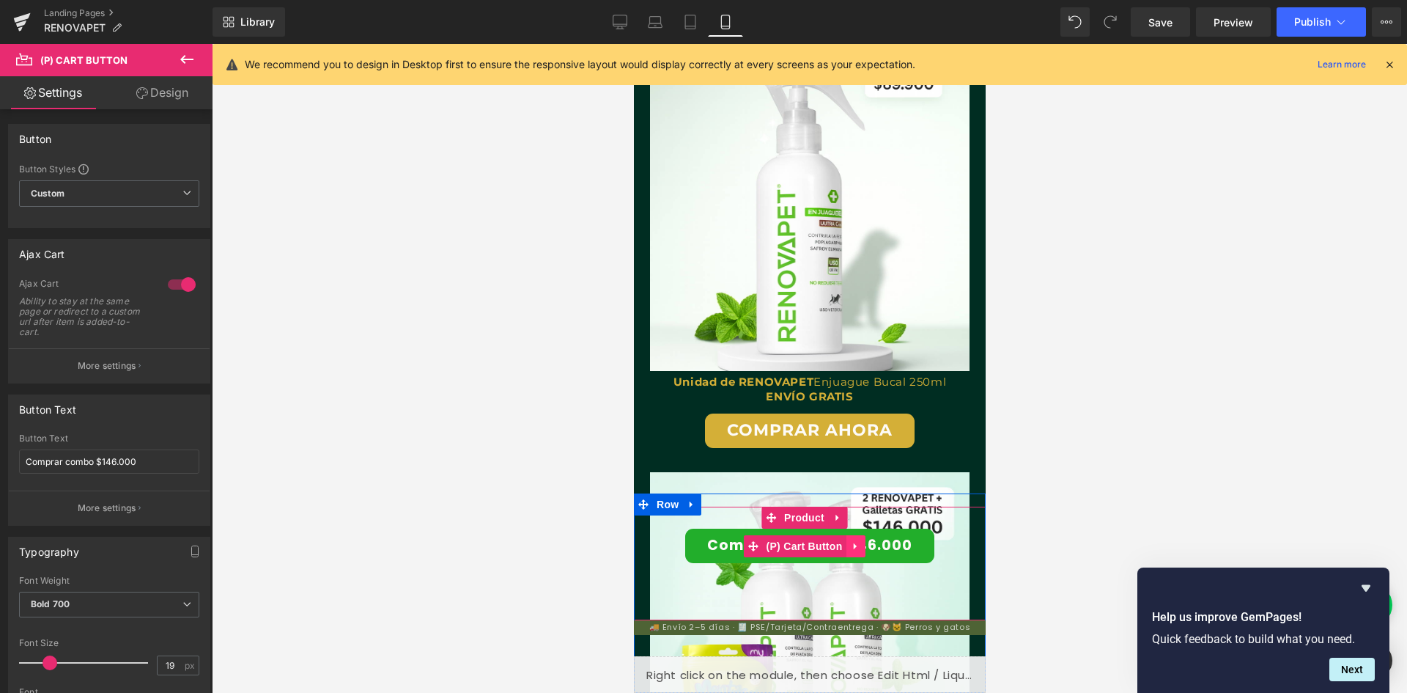
click at [858, 546] on icon at bounding box center [855, 545] width 10 height 11
click at [863, 547] on icon at bounding box center [865, 545] width 10 height 11
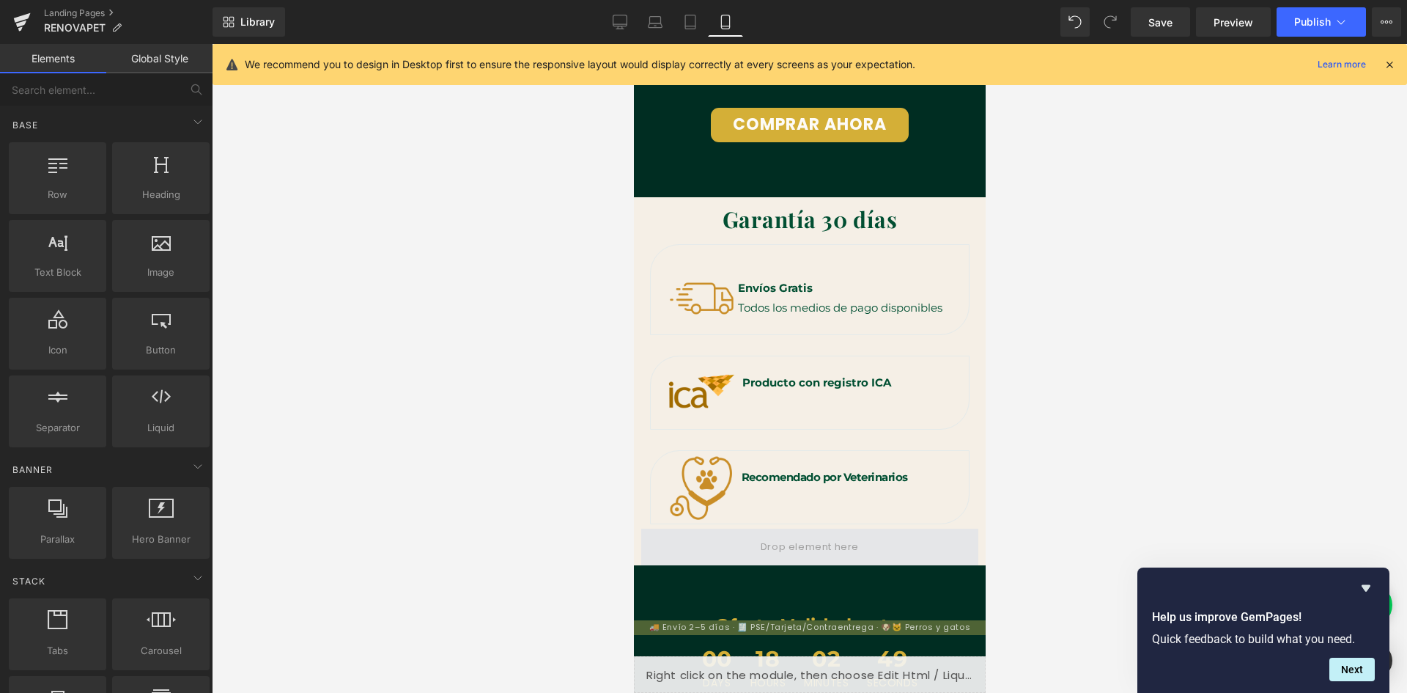
scroll to position [4178, 0]
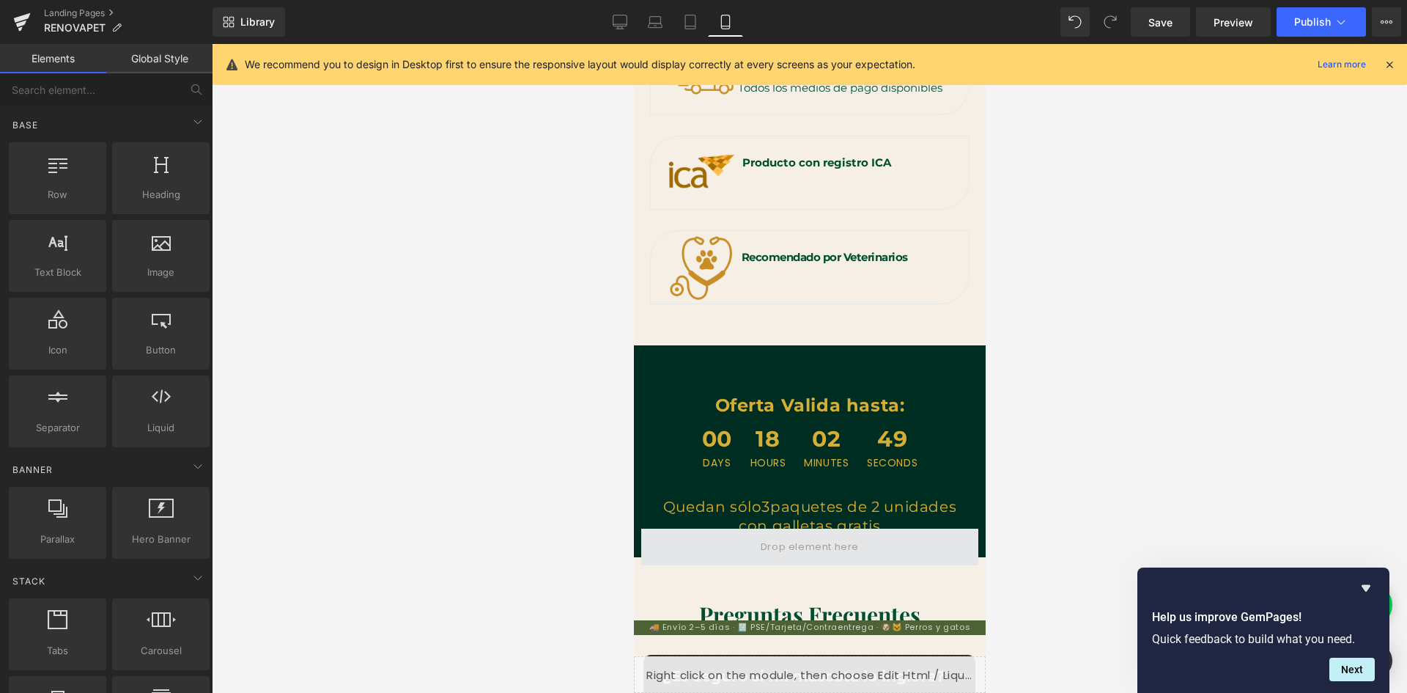
click at [908, 543] on span at bounding box center [809, 546] width 337 height 37
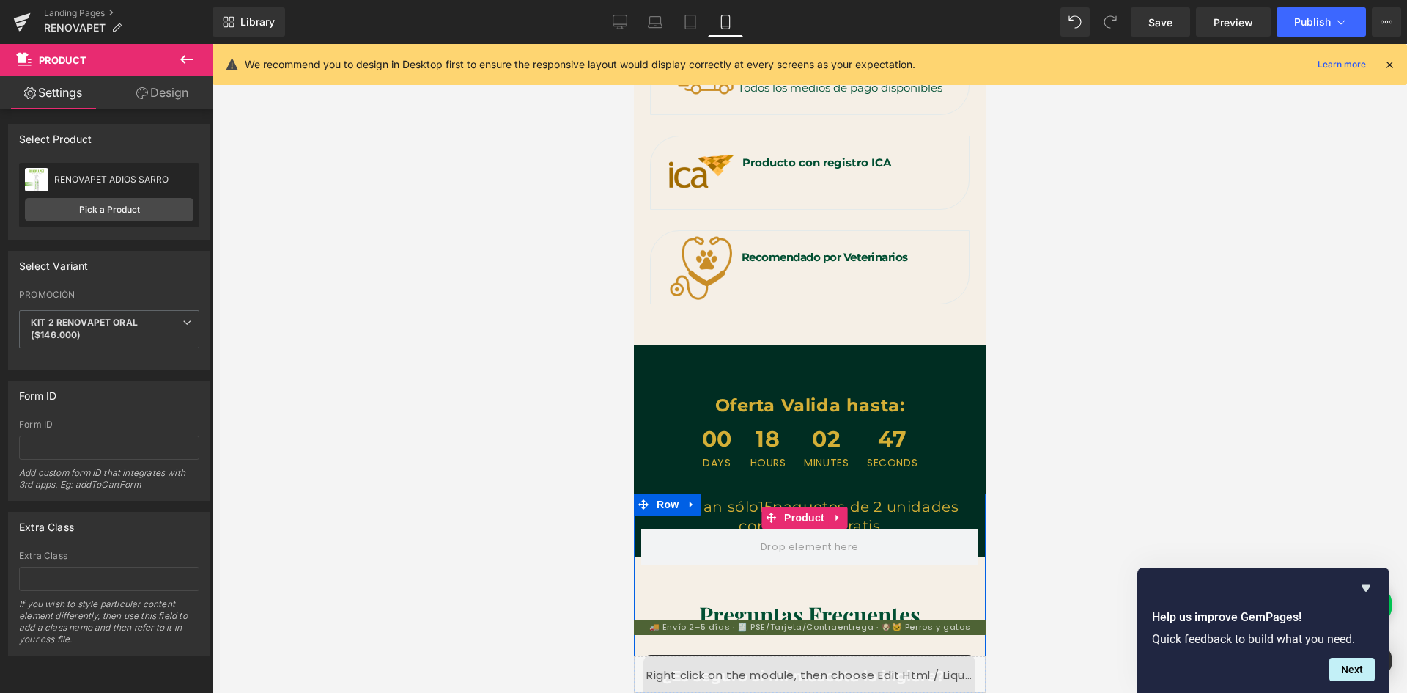
scroll to position [0, 538]
click at [838, 520] on icon at bounding box center [837, 517] width 10 height 11
click at [849, 520] on icon at bounding box center [846, 517] width 10 height 10
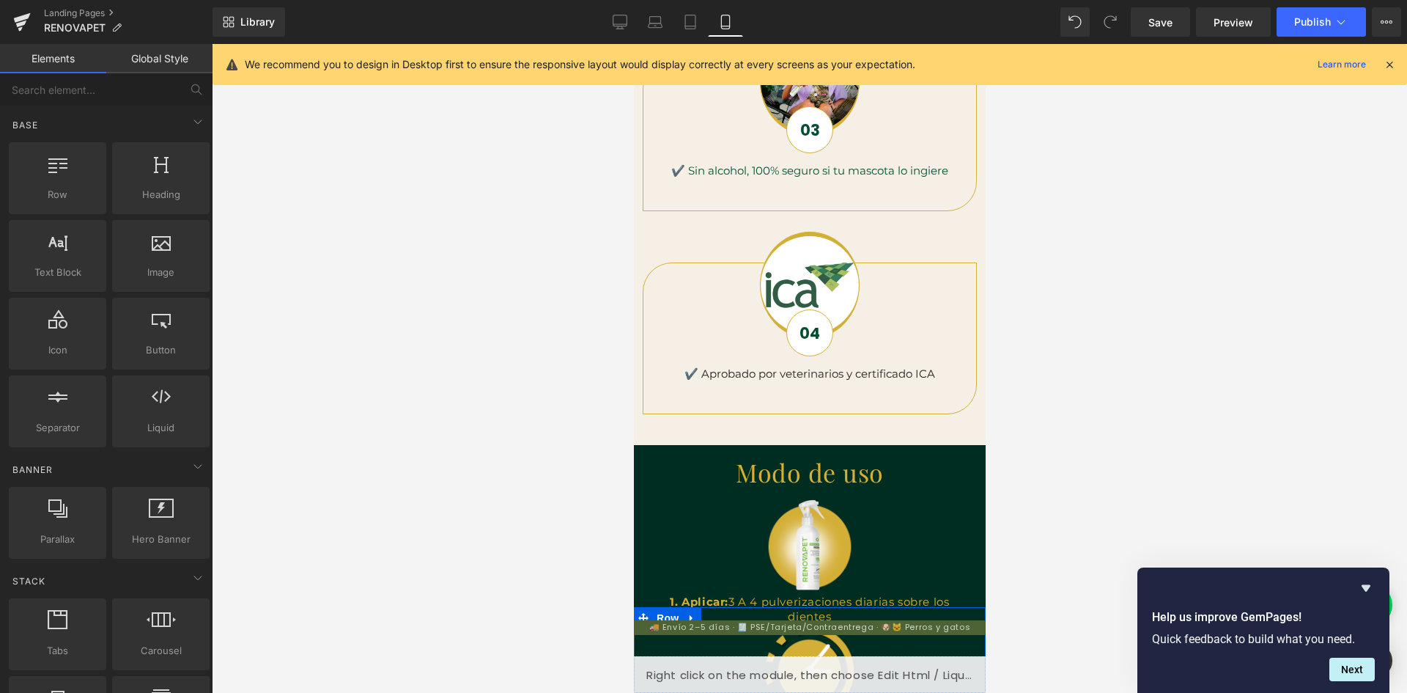
scroll to position [1393, 0]
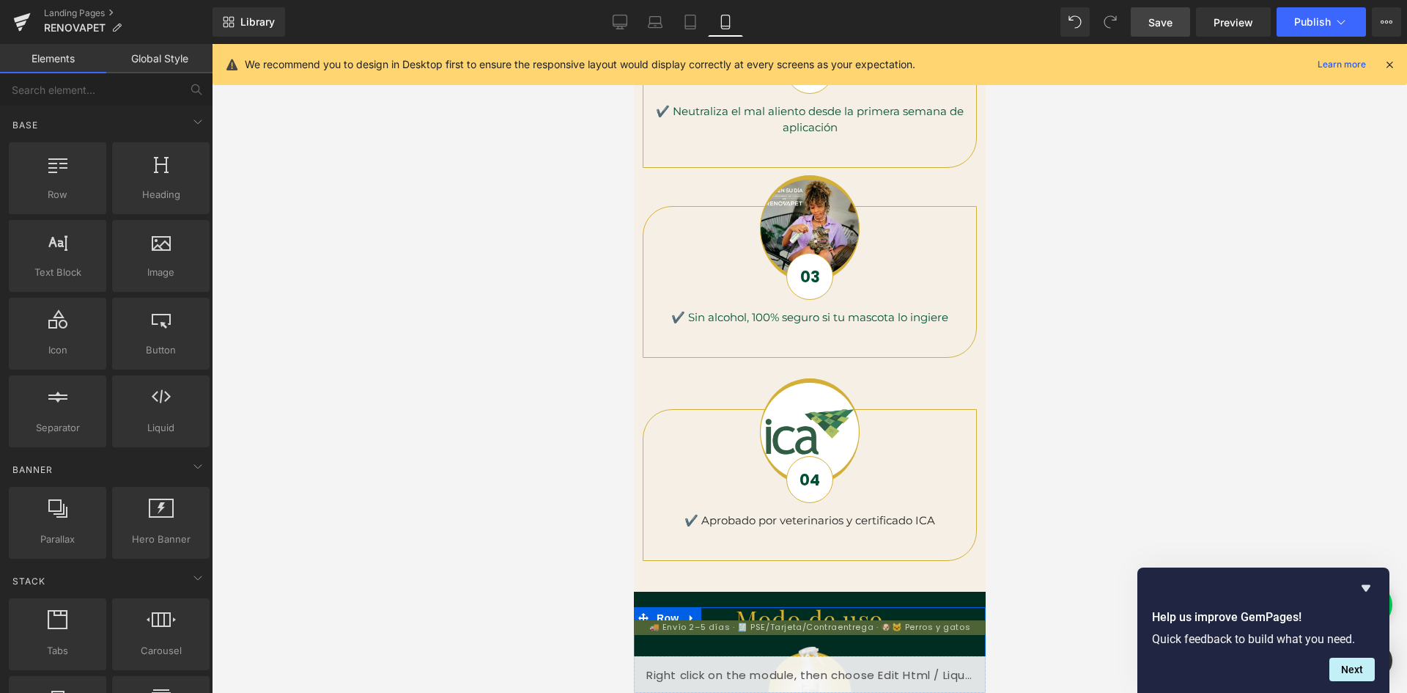
click at [1160, 19] on span "Save" at bounding box center [1161, 22] width 24 height 15
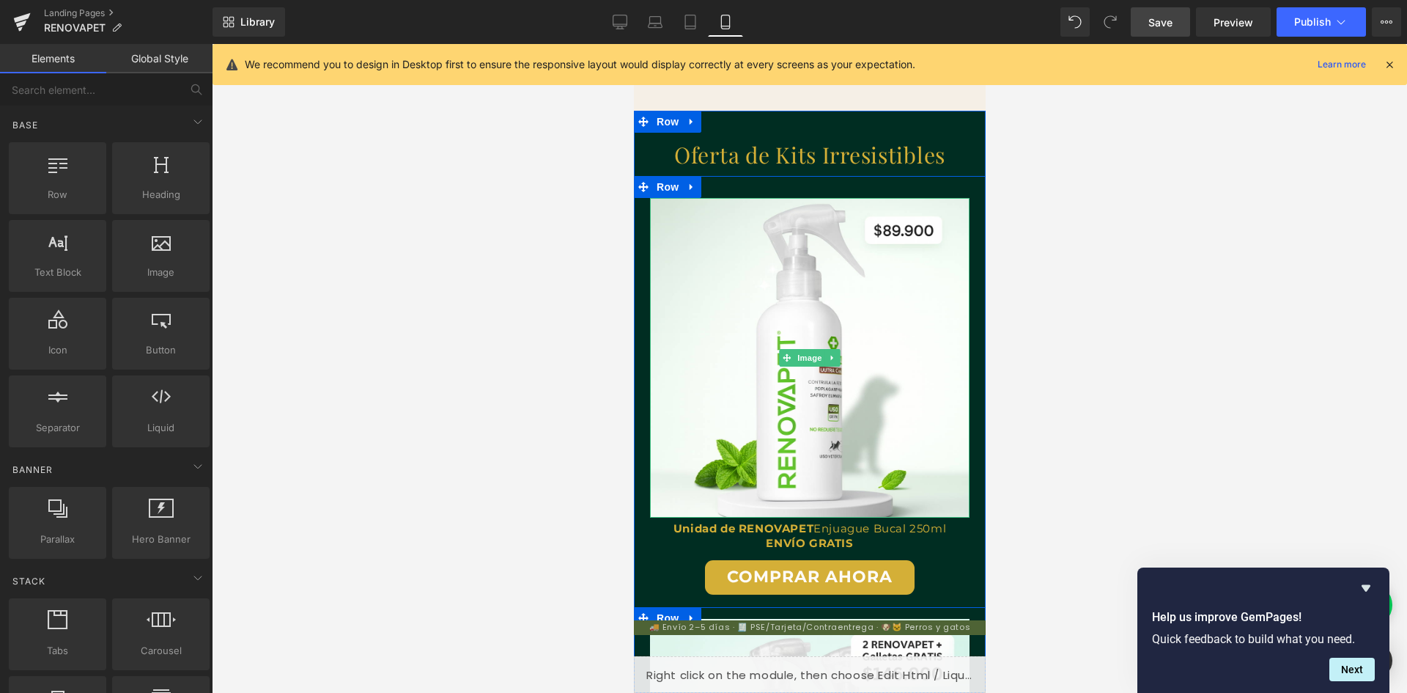
scroll to position [0, 269]
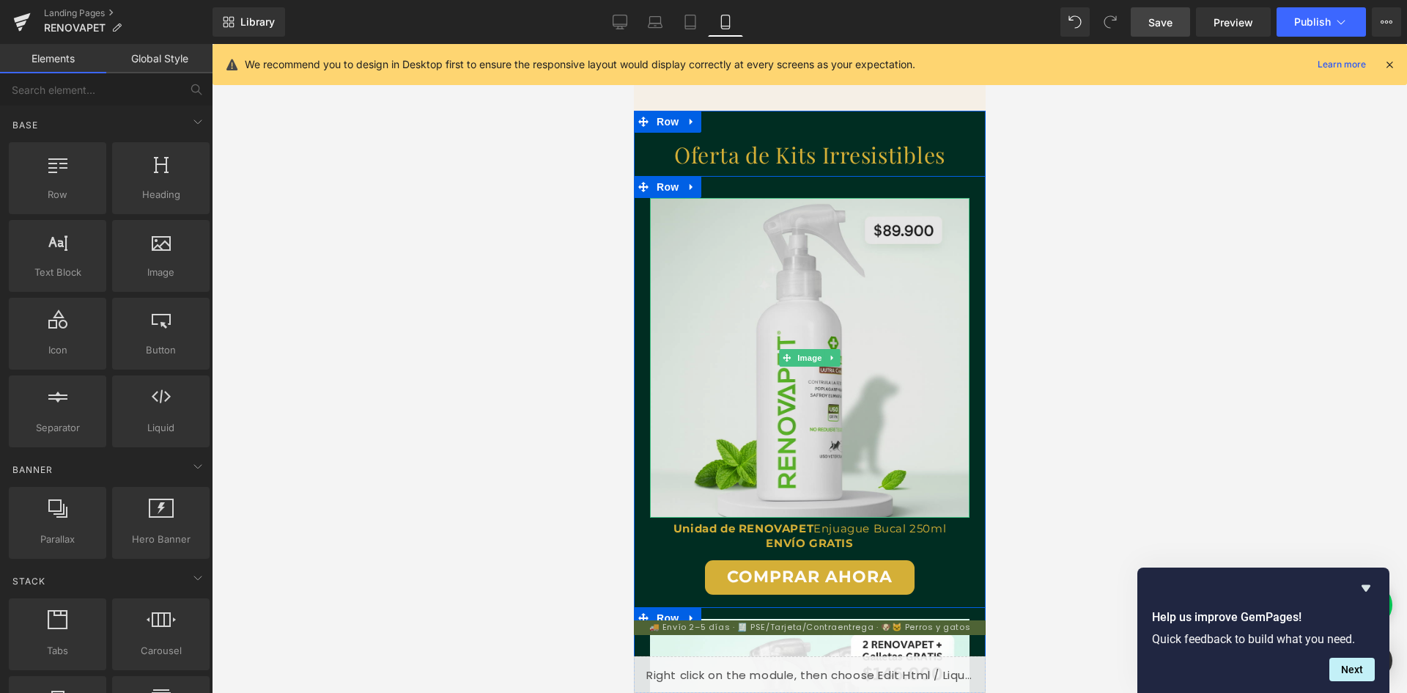
click at [895, 377] on img at bounding box center [809, 358] width 320 height 320
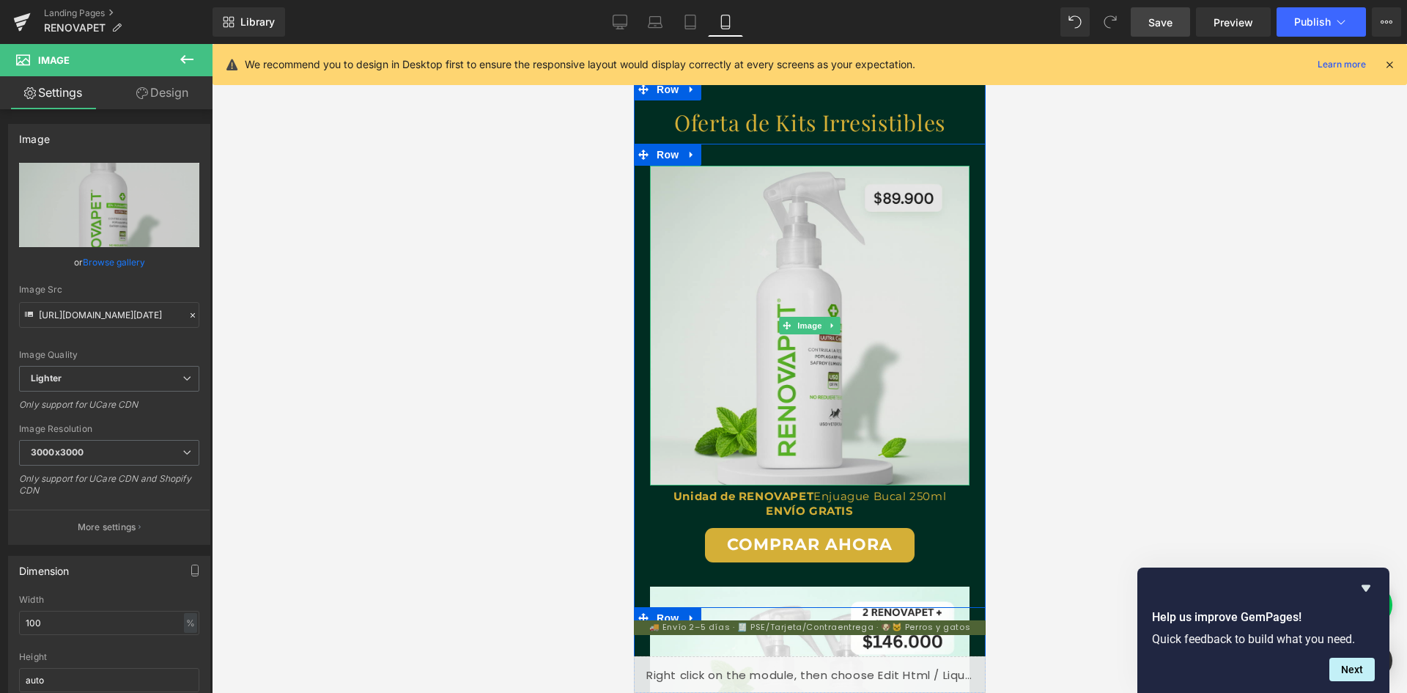
scroll to position [2565, 0]
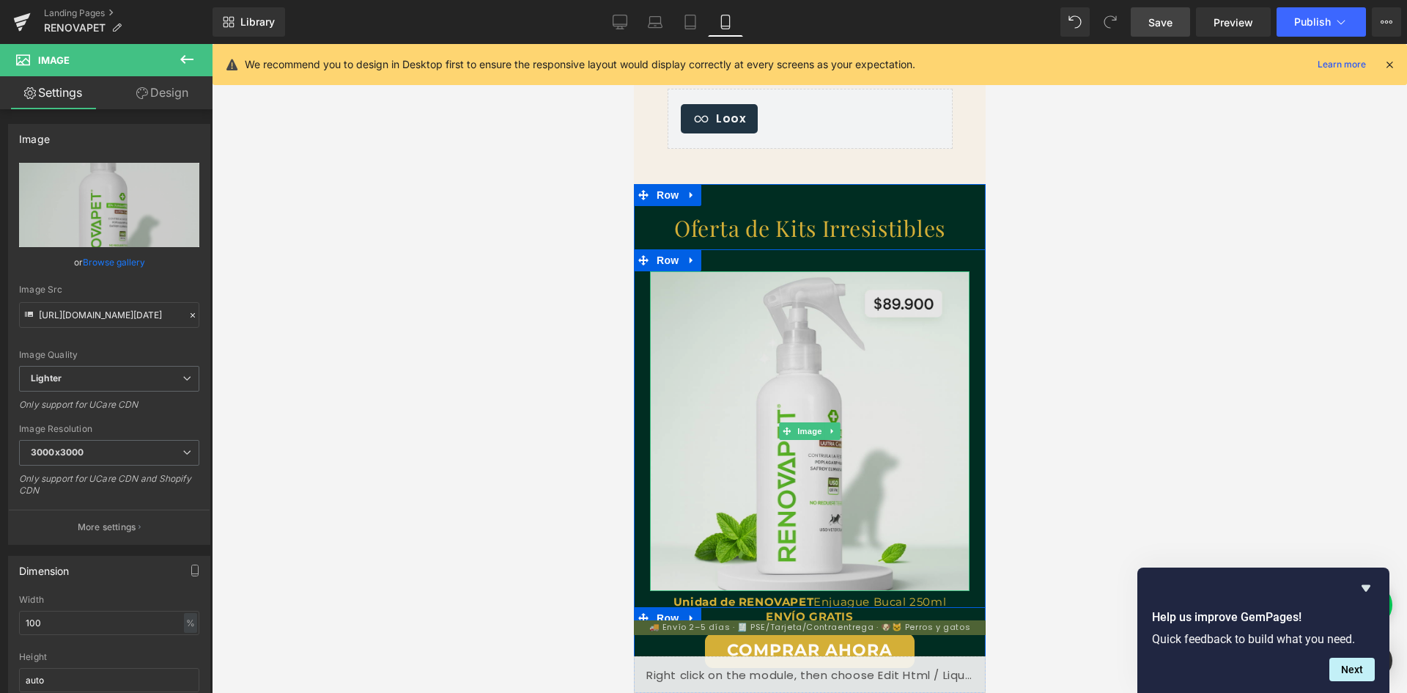
click at [696, 320] on img at bounding box center [809, 431] width 320 height 320
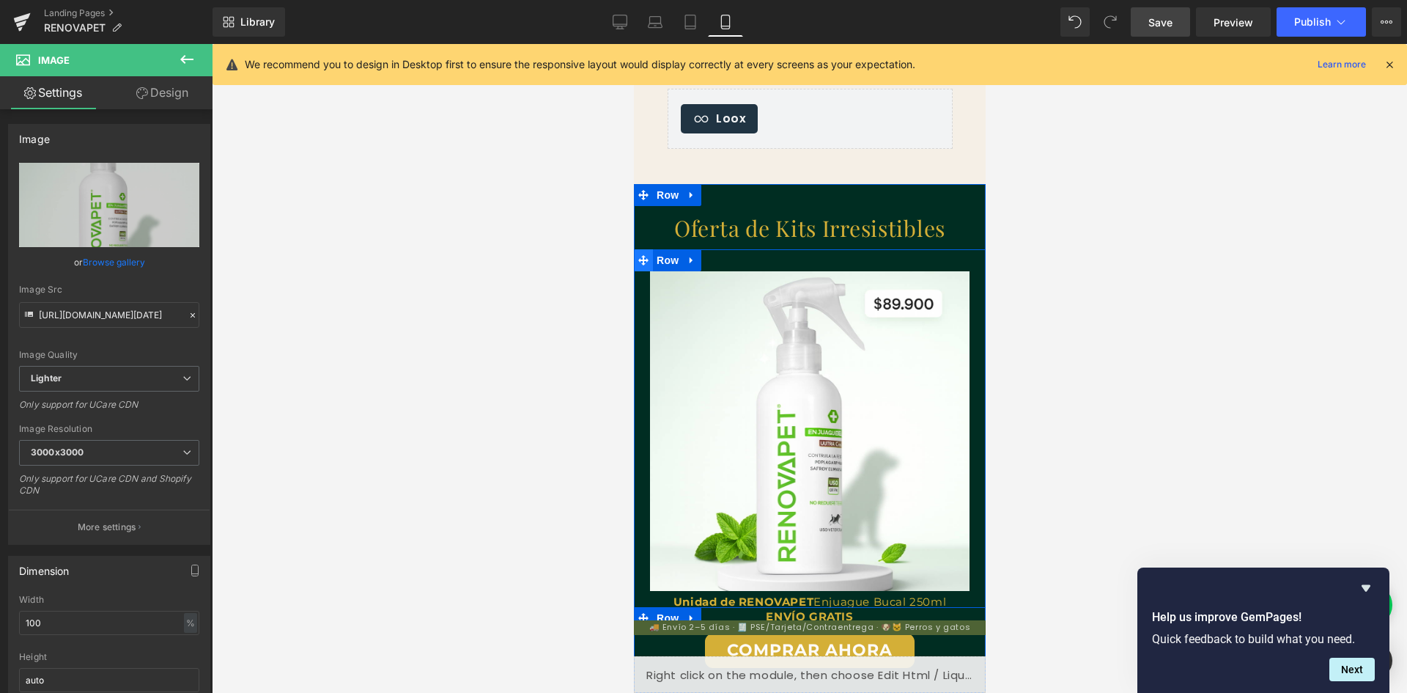
click at [639, 255] on icon at bounding box center [643, 260] width 10 height 11
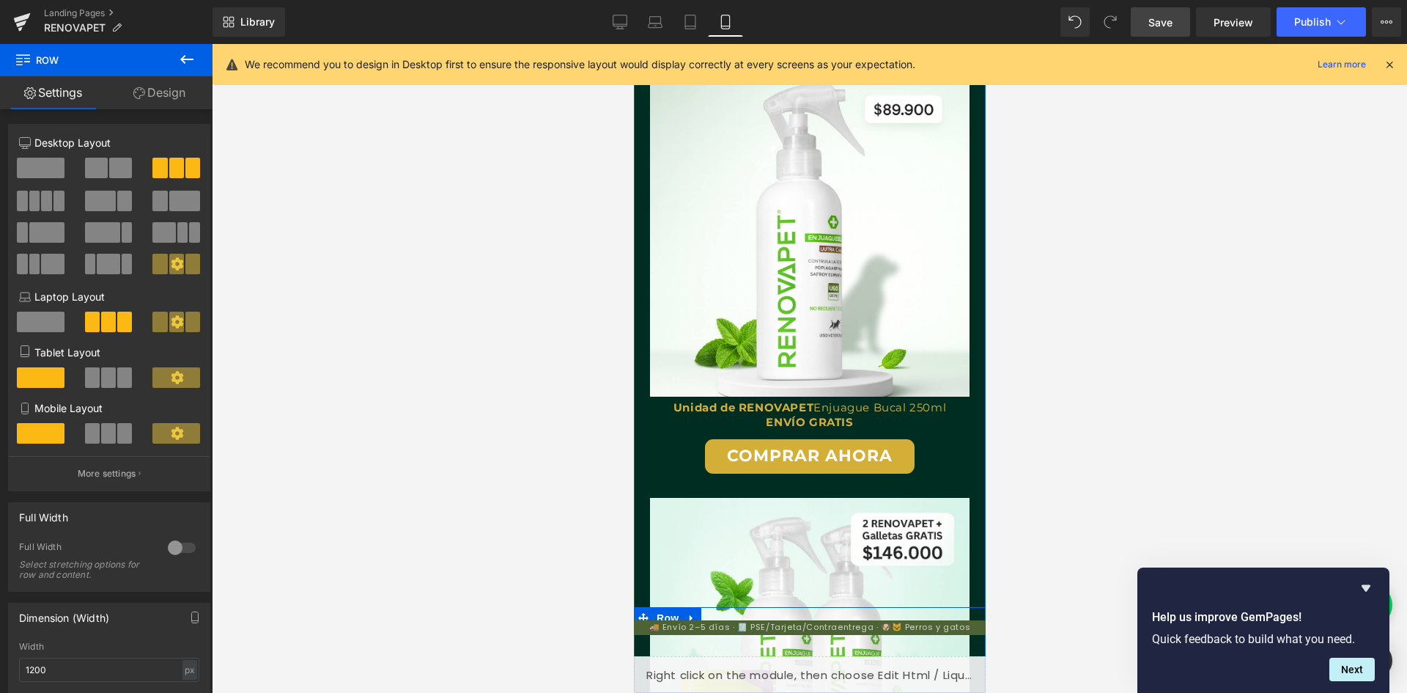
scroll to position [2785, 0]
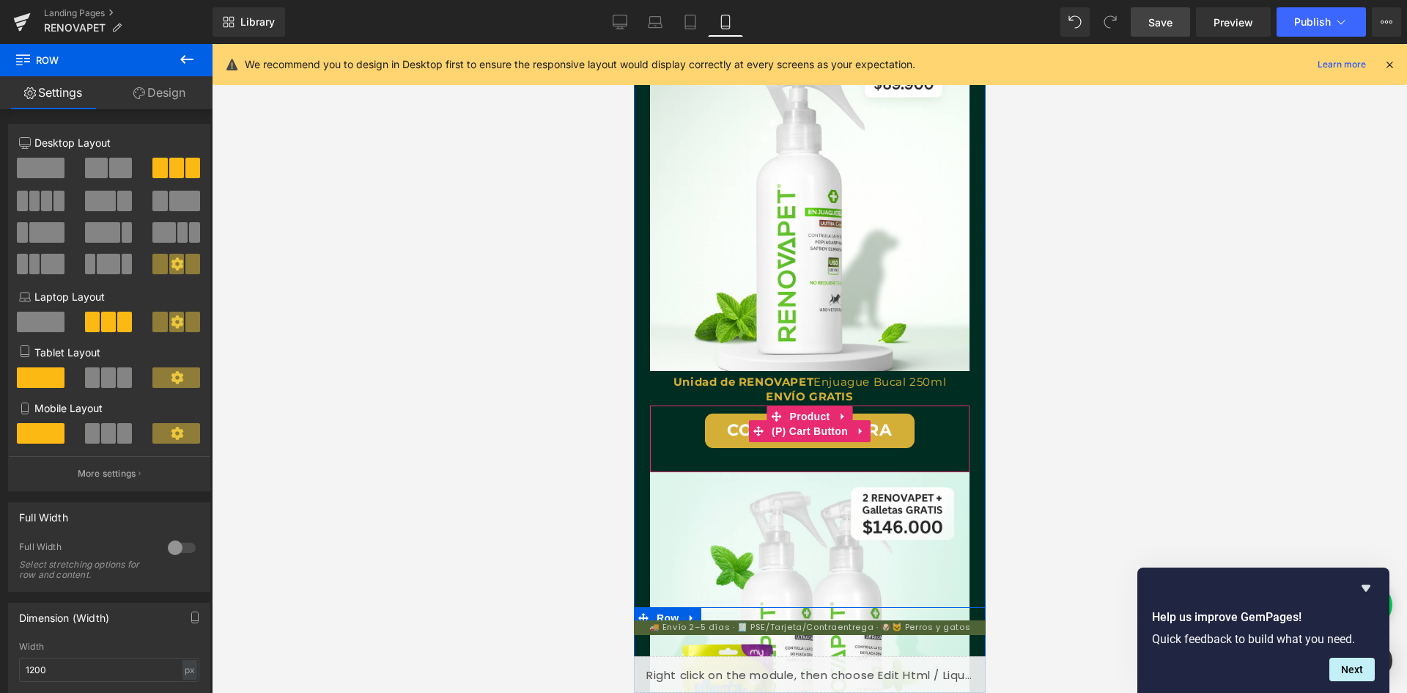
click at [665, 430] on div "COMPRAR AHORA" at bounding box center [809, 430] width 305 height 34
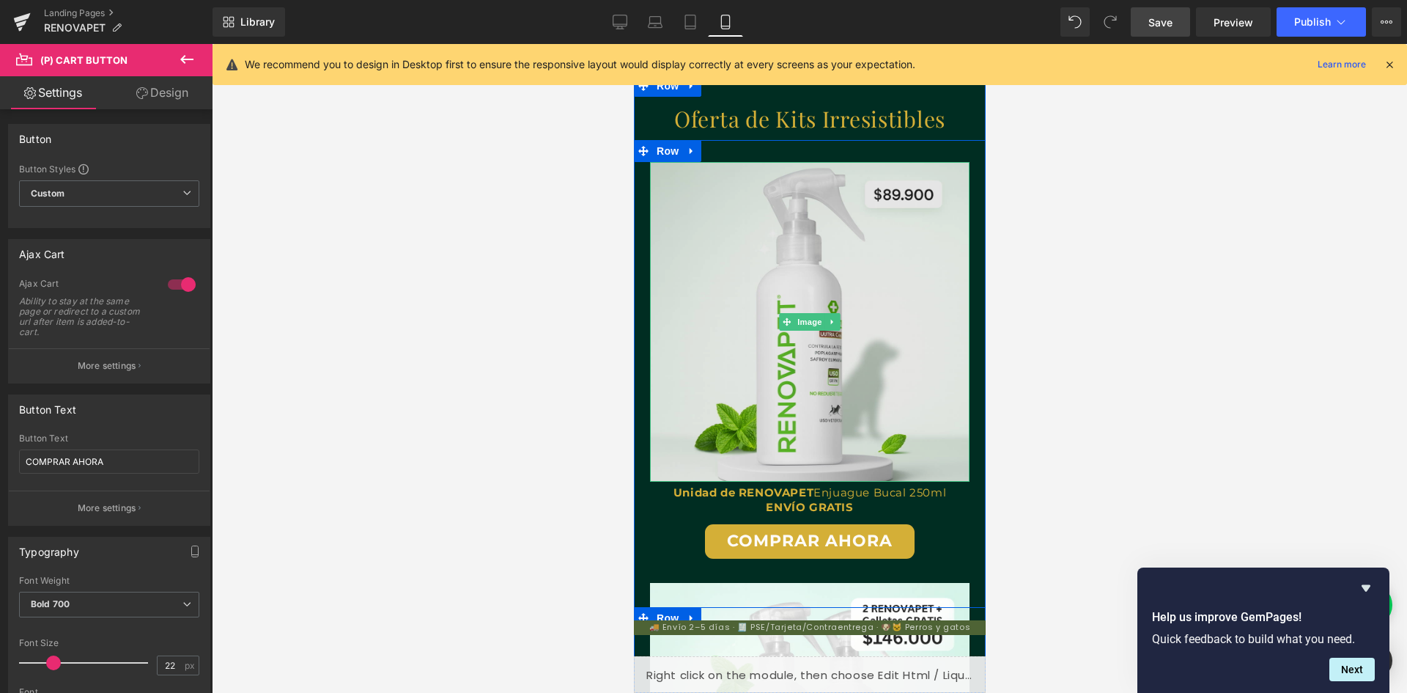
scroll to position [2565, 0]
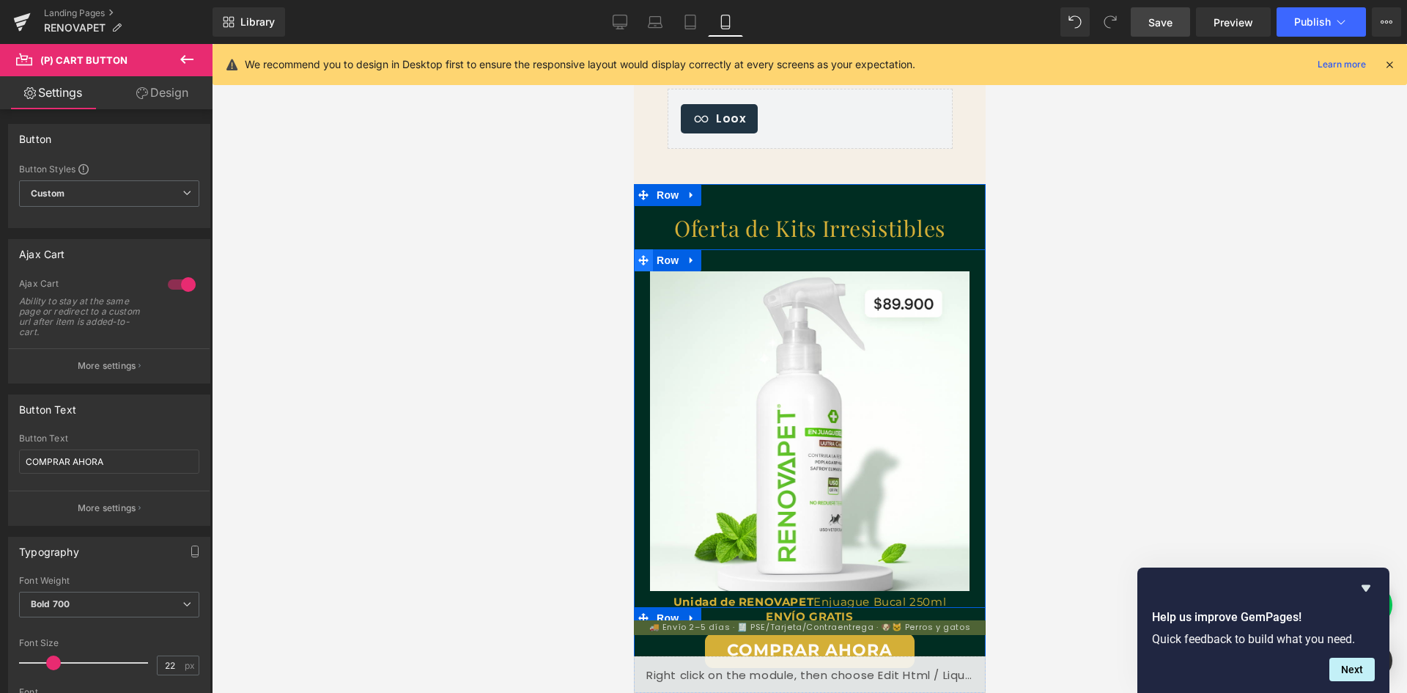
click at [641, 257] on icon at bounding box center [643, 260] width 10 height 11
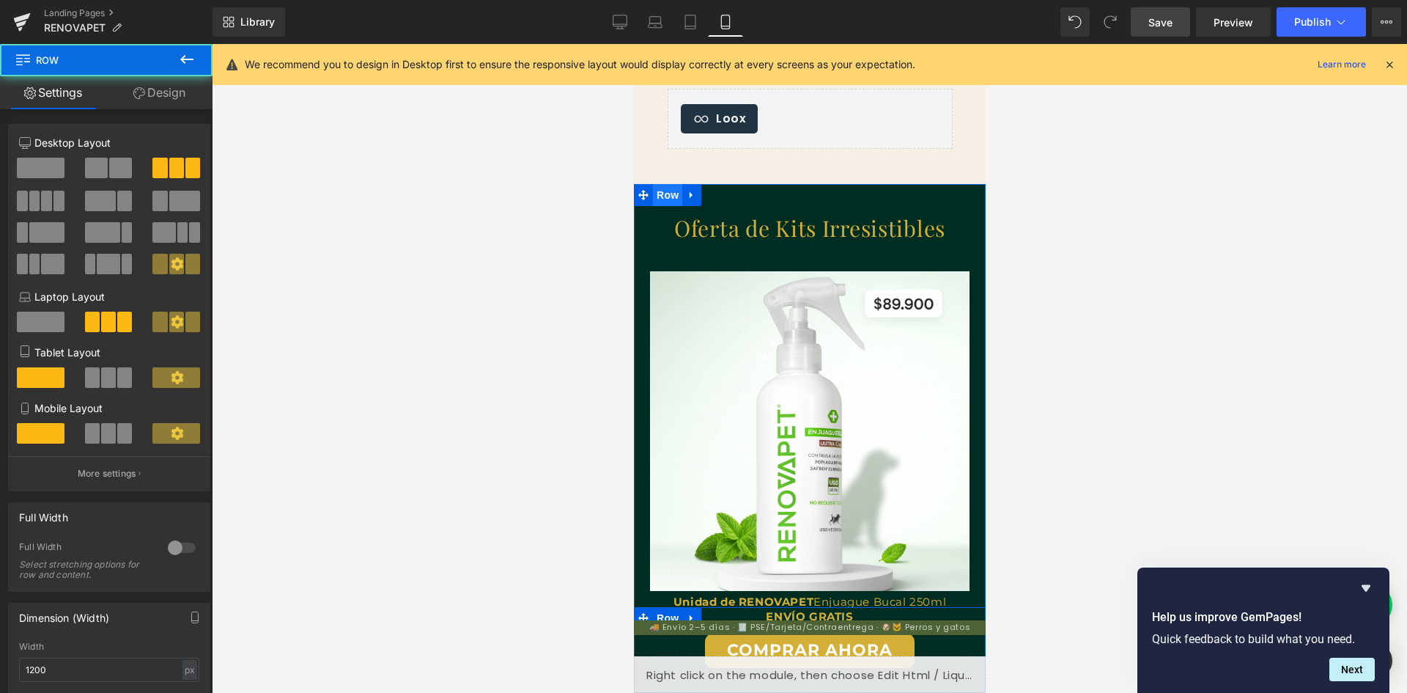
scroll to position [0, 269]
click at [643, 191] on span at bounding box center [642, 195] width 19 height 22
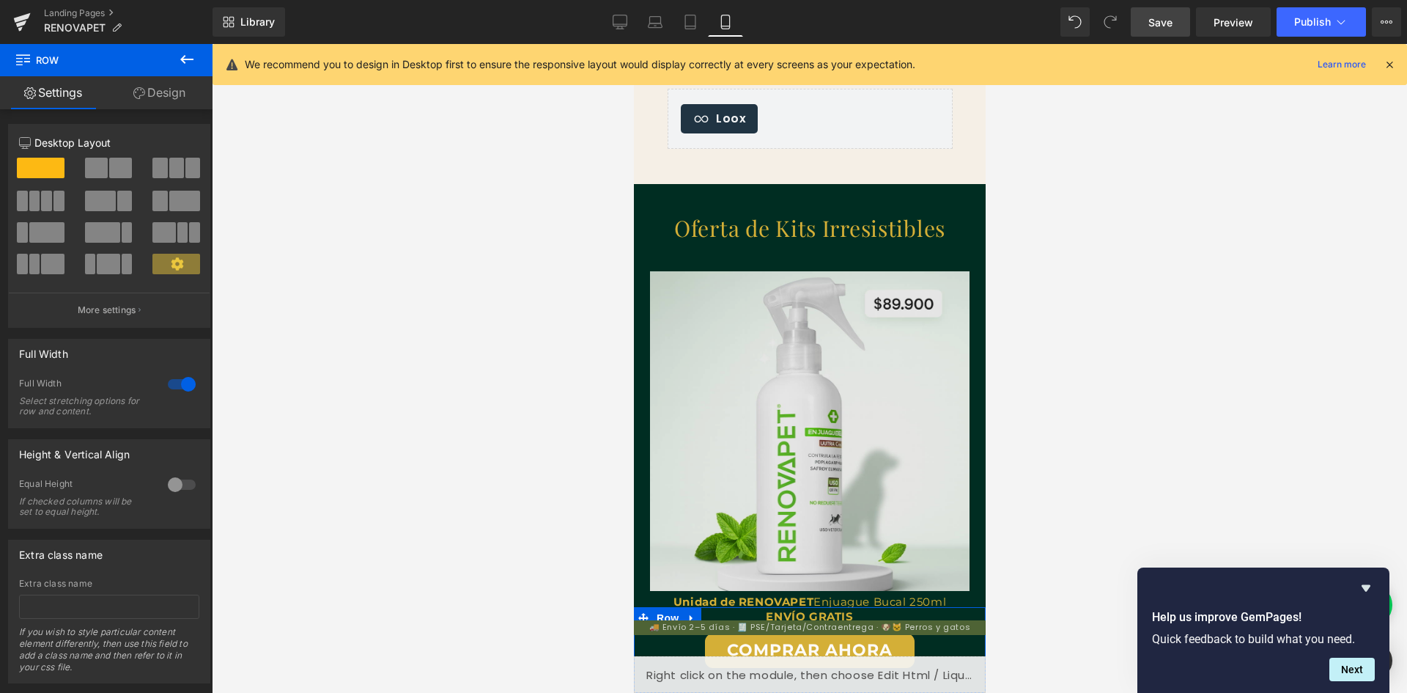
scroll to position [0, 807]
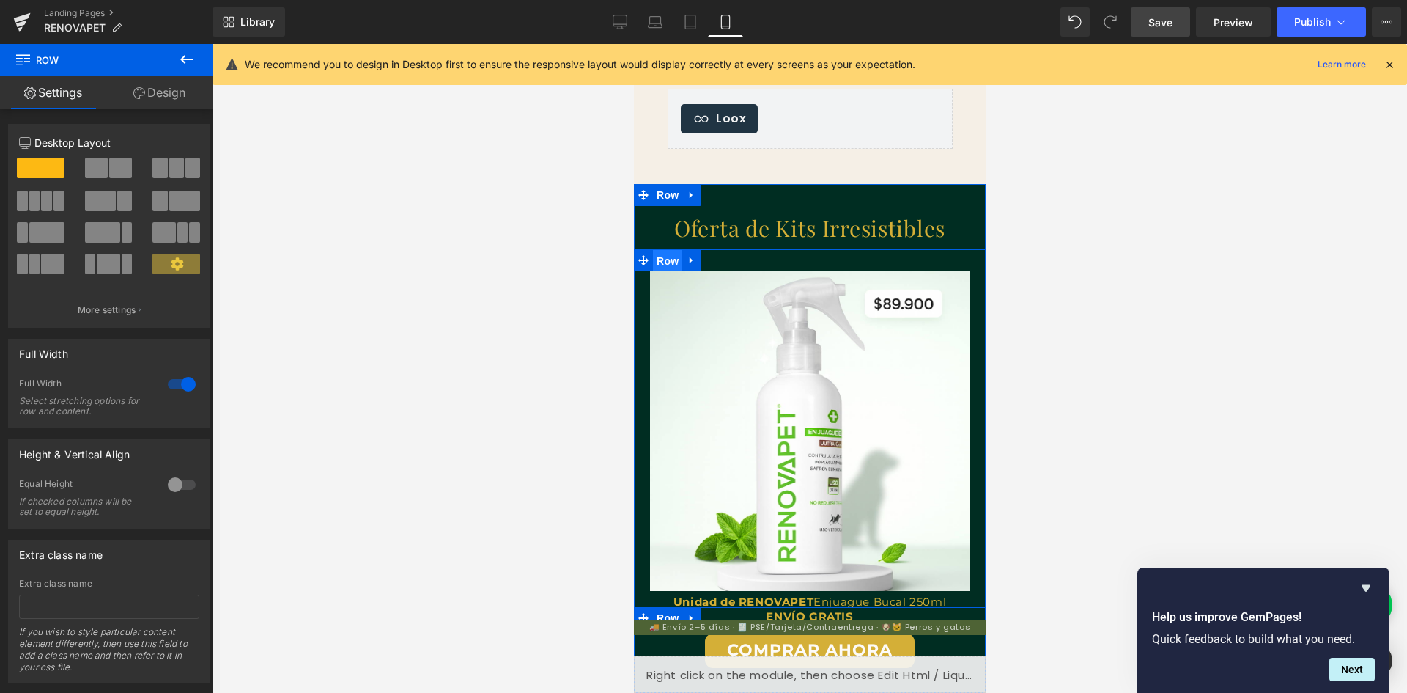
click at [660, 258] on span "Row" at bounding box center [666, 261] width 29 height 22
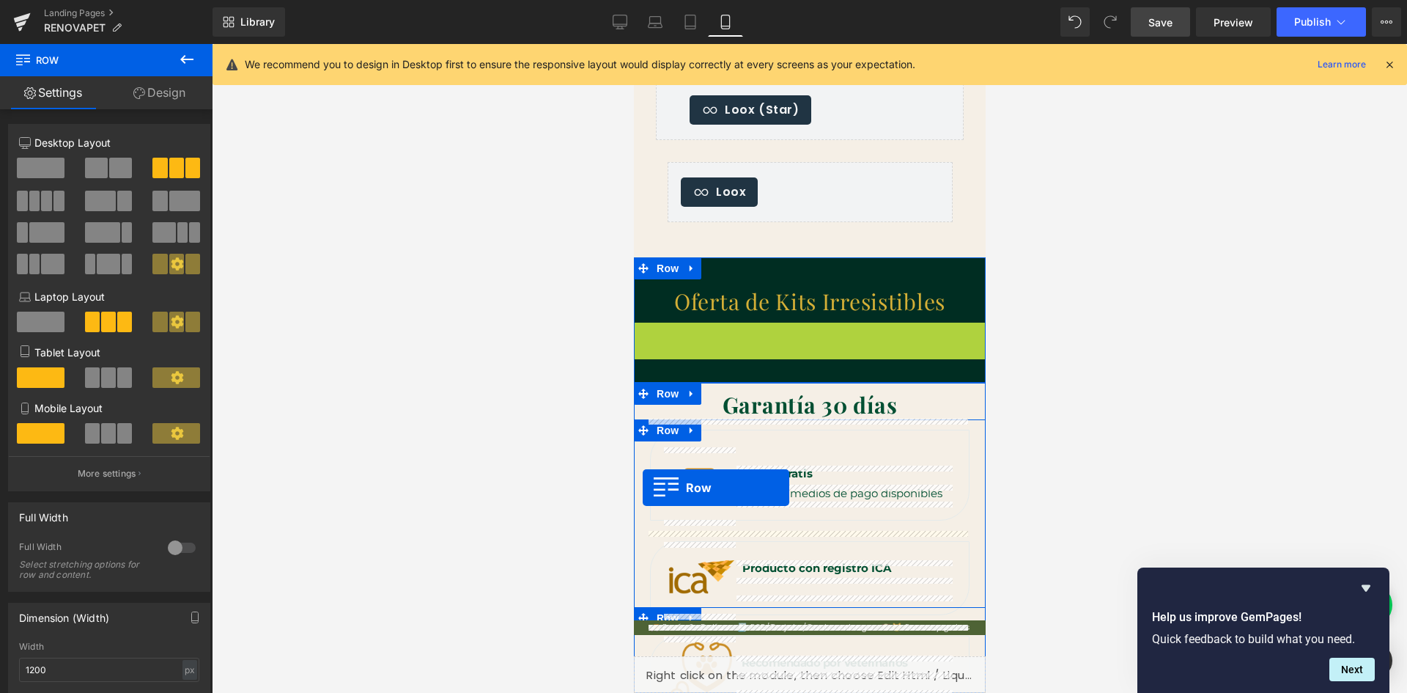
scroll to position [0, 269]
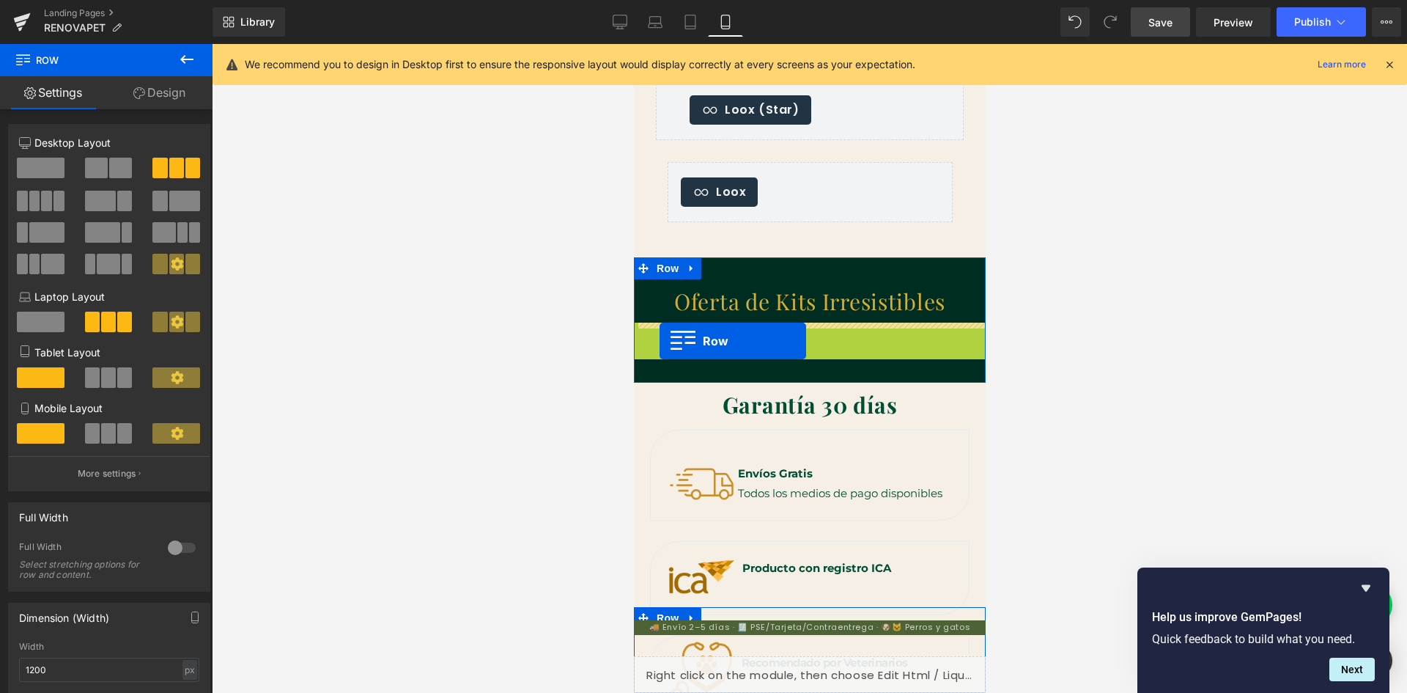
drag, startPoint x: 642, startPoint y: 334, endPoint x: 659, endPoint y: 341, distance: 18.1
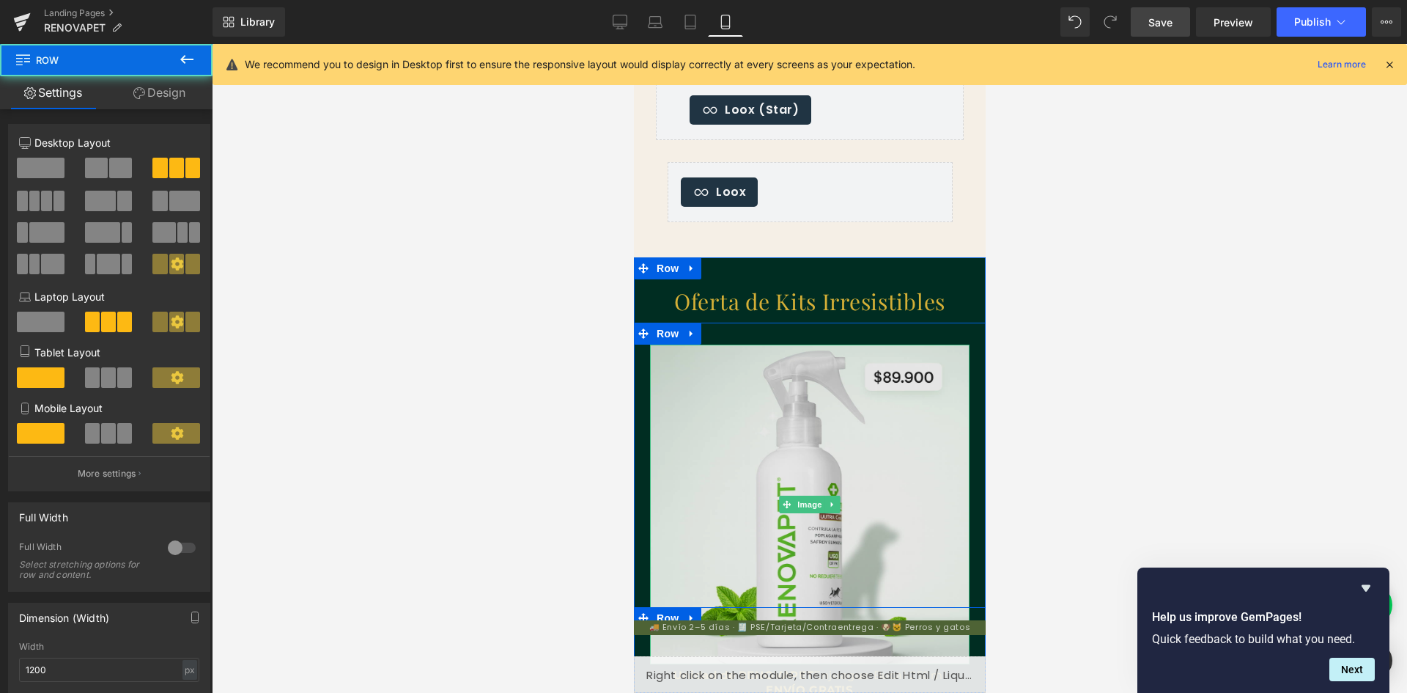
scroll to position [2712, 0]
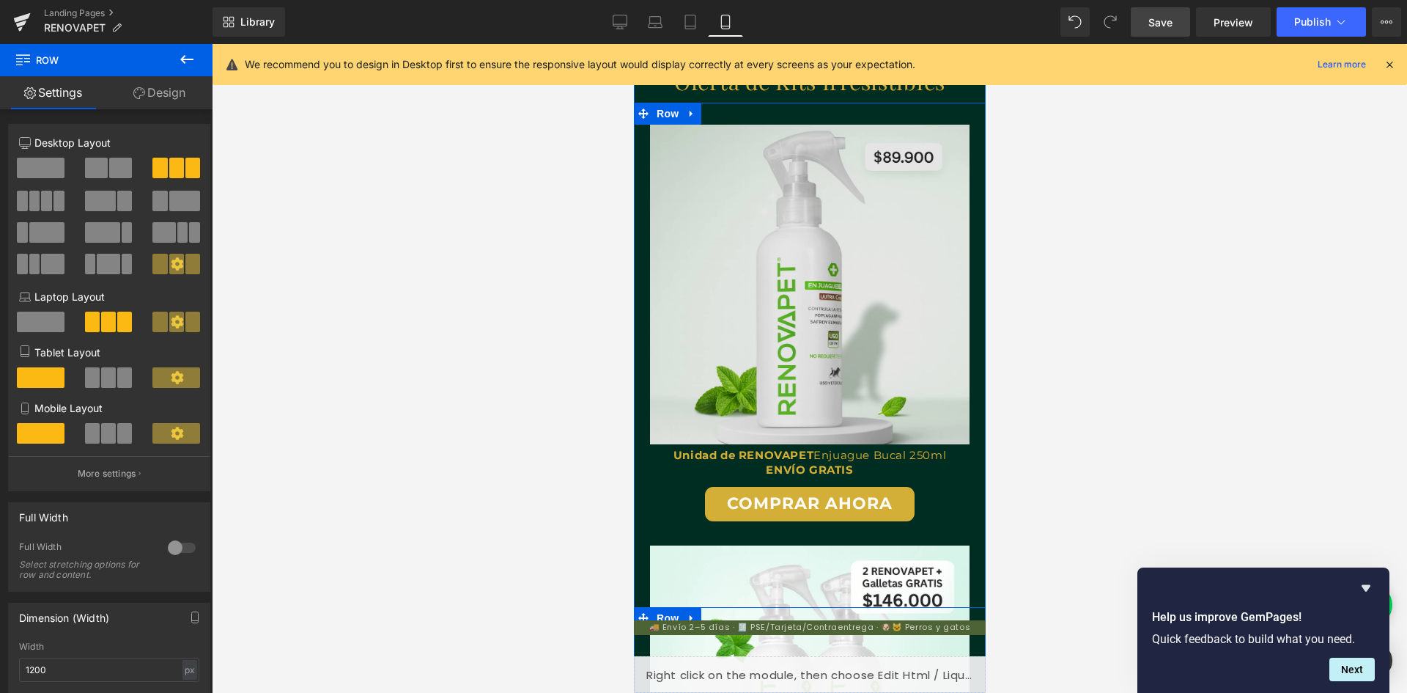
click at [719, 383] on img at bounding box center [809, 285] width 320 height 320
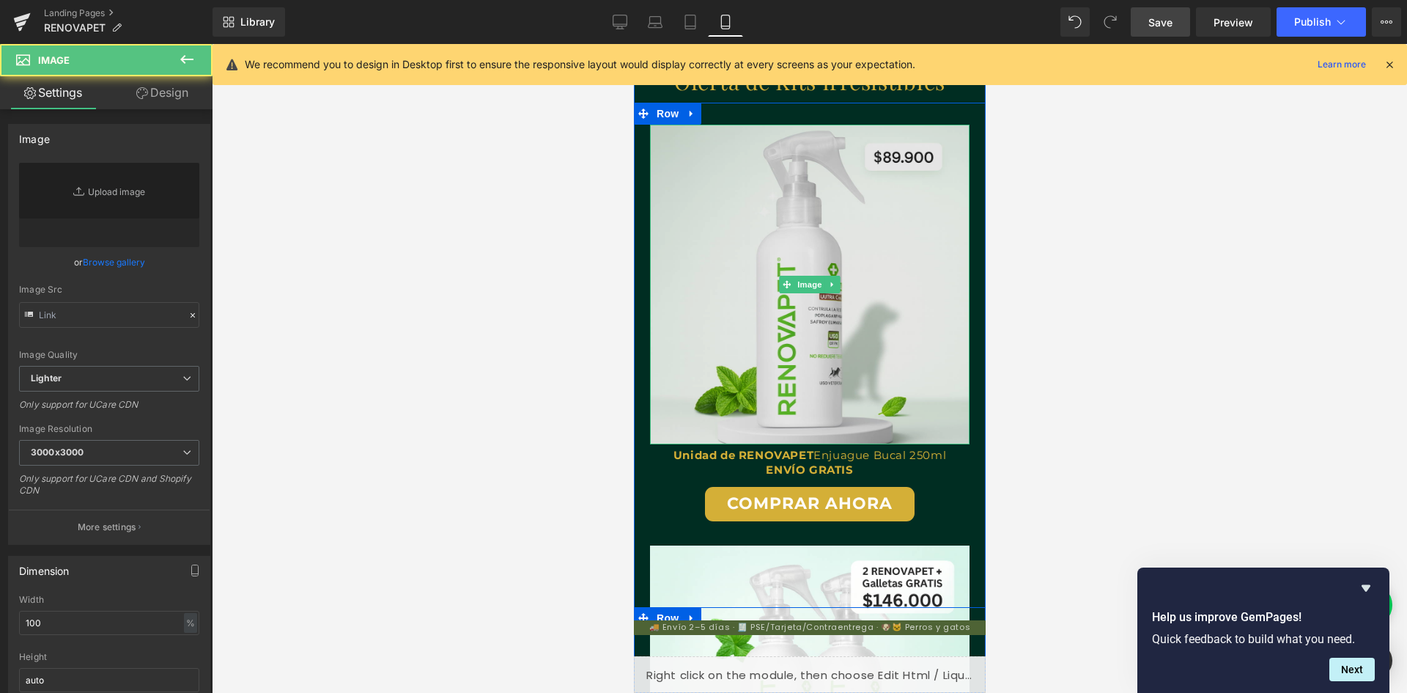
type input "[URL][DOMAIN_NAME][DATE]"
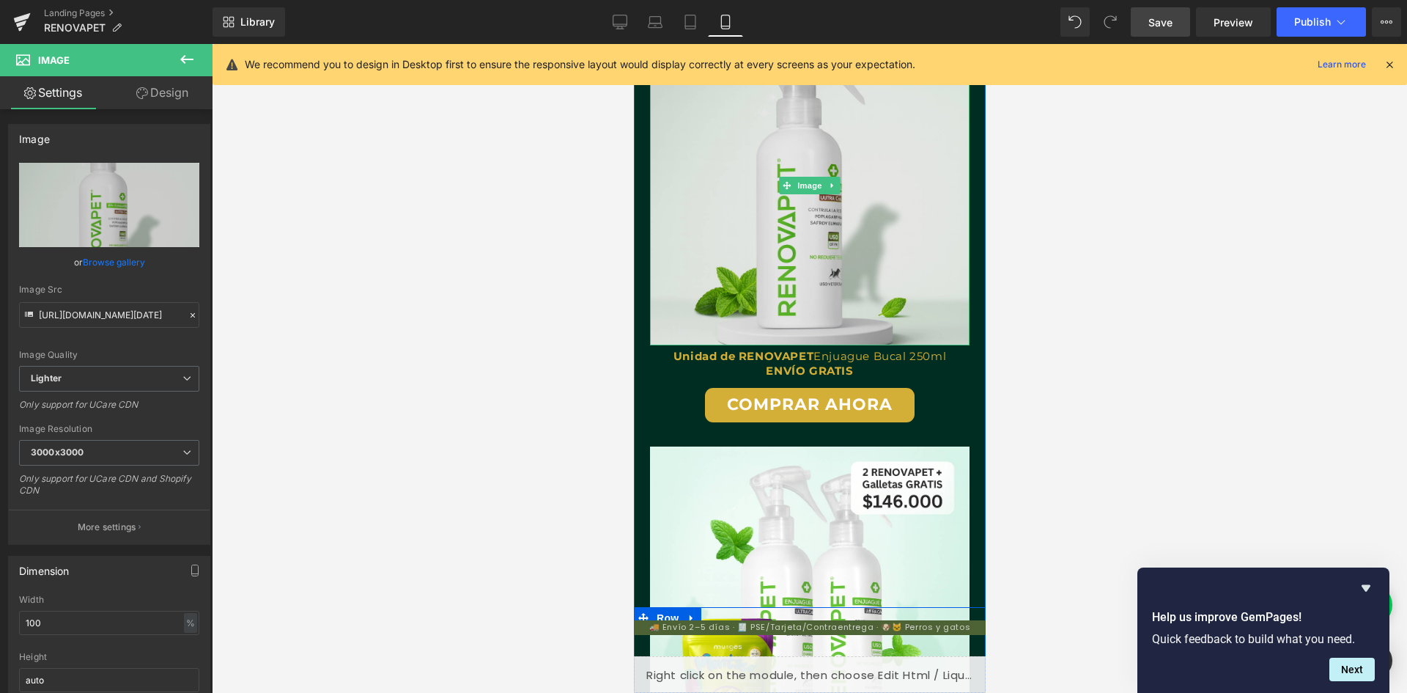
scroll to position [2785, 0]
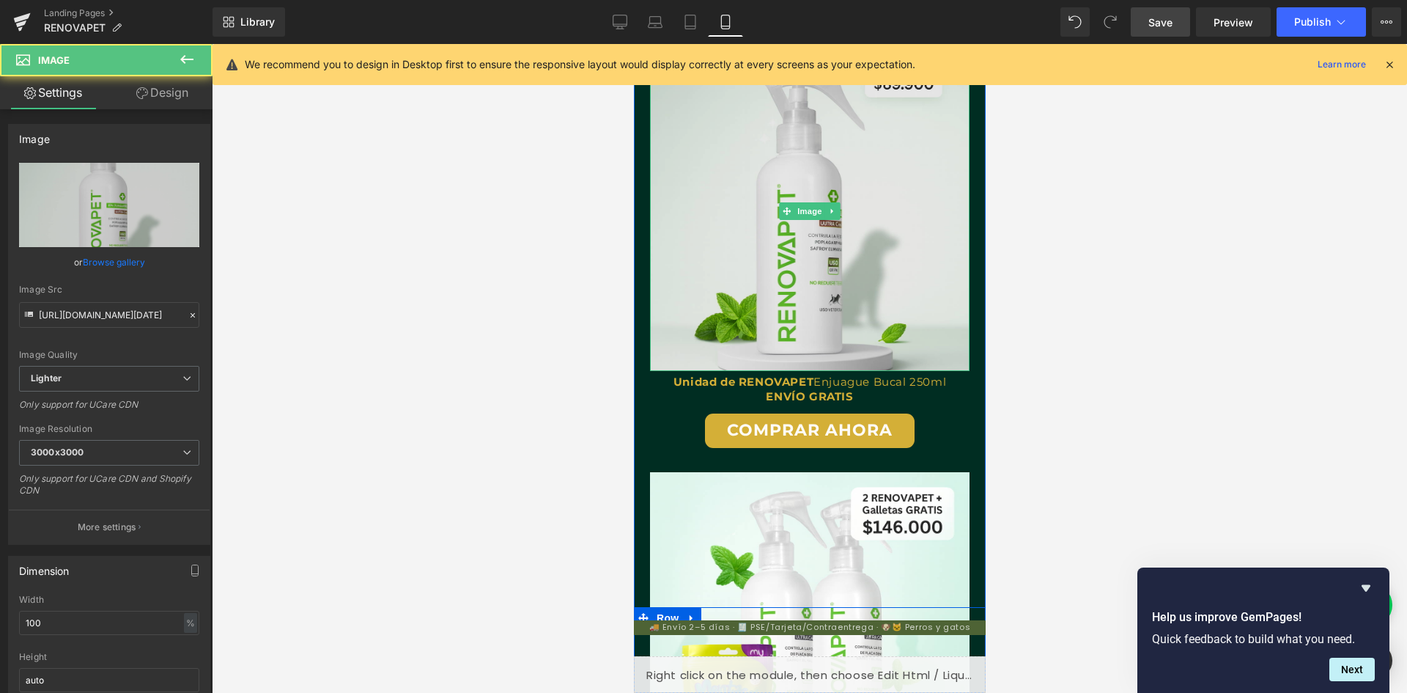
click at [677, 311] on img at bounding box center [809, 211] width 320 height 320
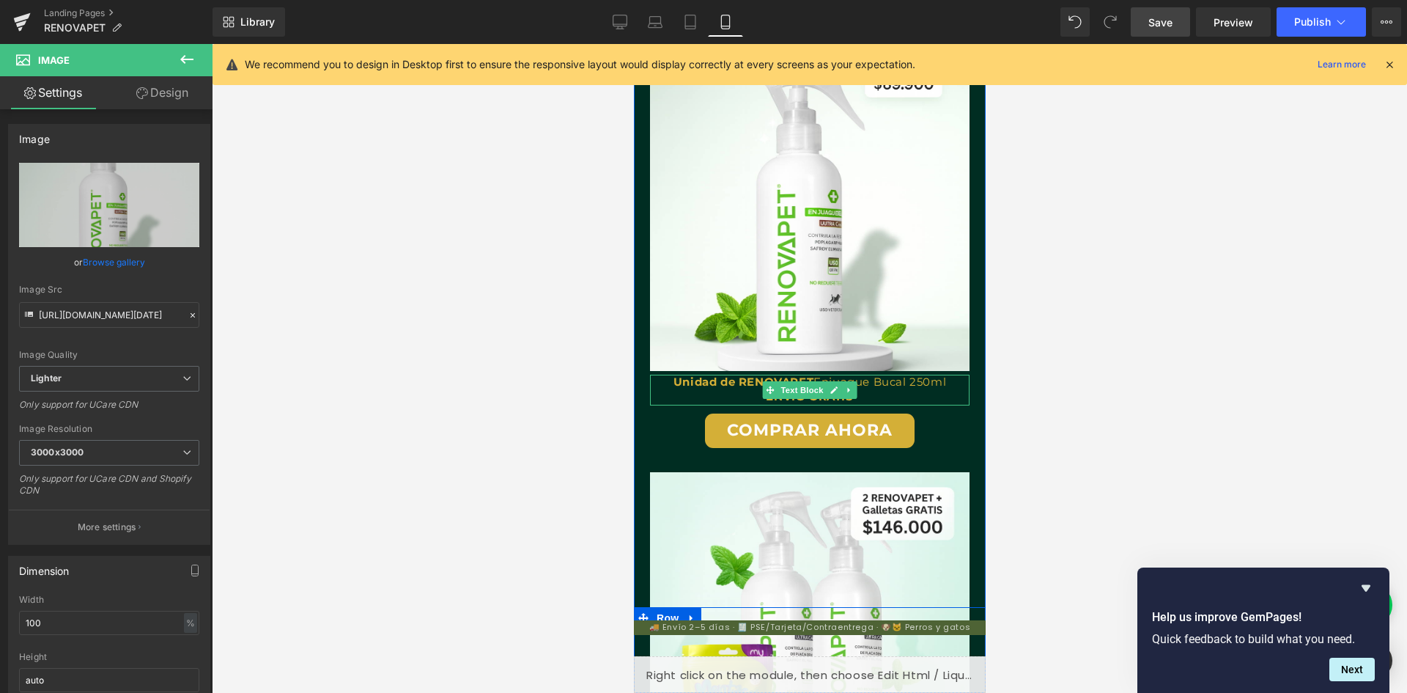
click at [684, 383] on strong "Unidad de RENOVAPET" at bounding box center [743, 382] width 140 height 14
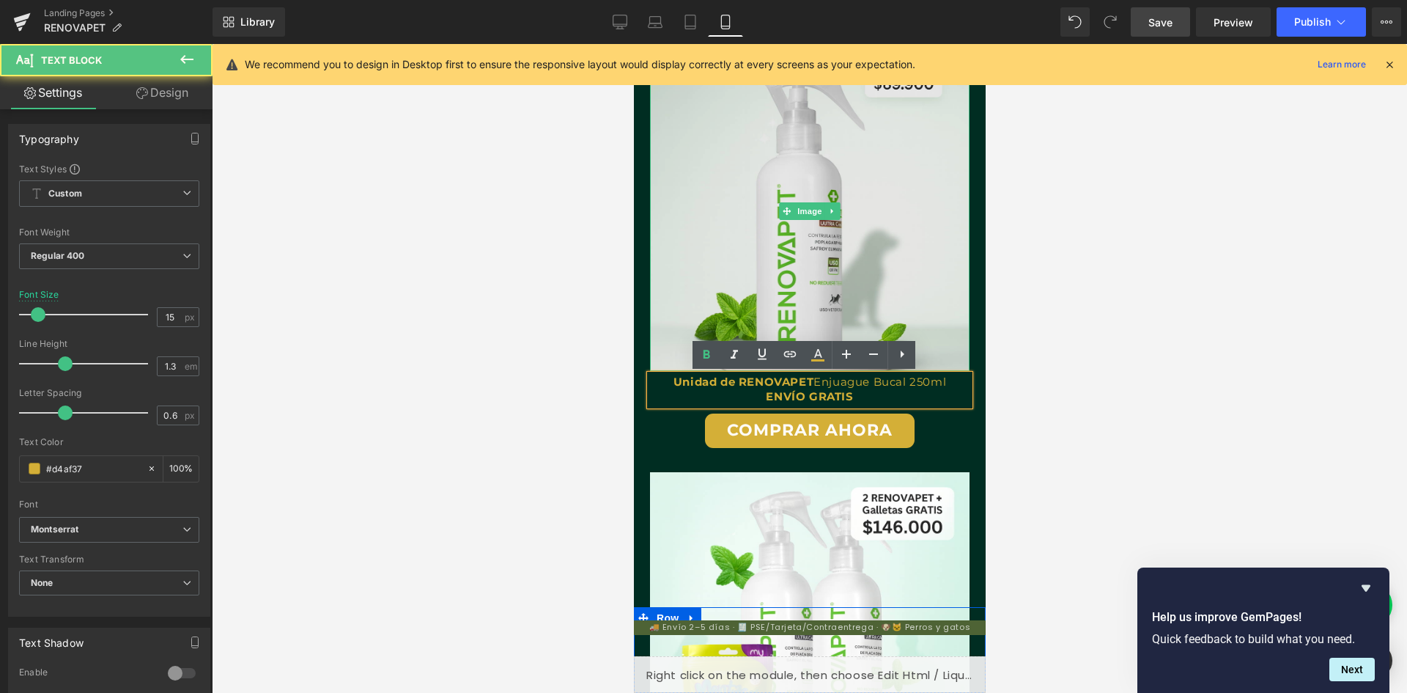
click at [660, 322] on img at bounding box center [809, 211] width 320 height 320
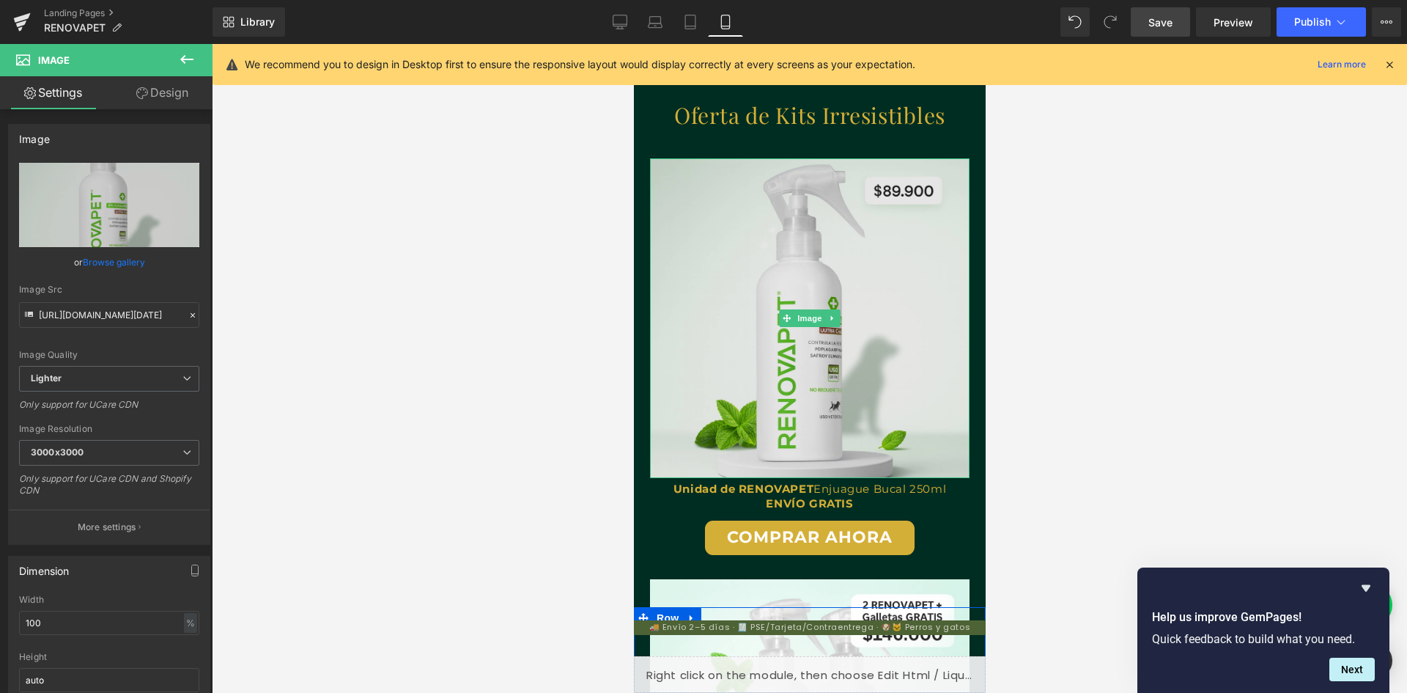
scroll to position [0, 807]
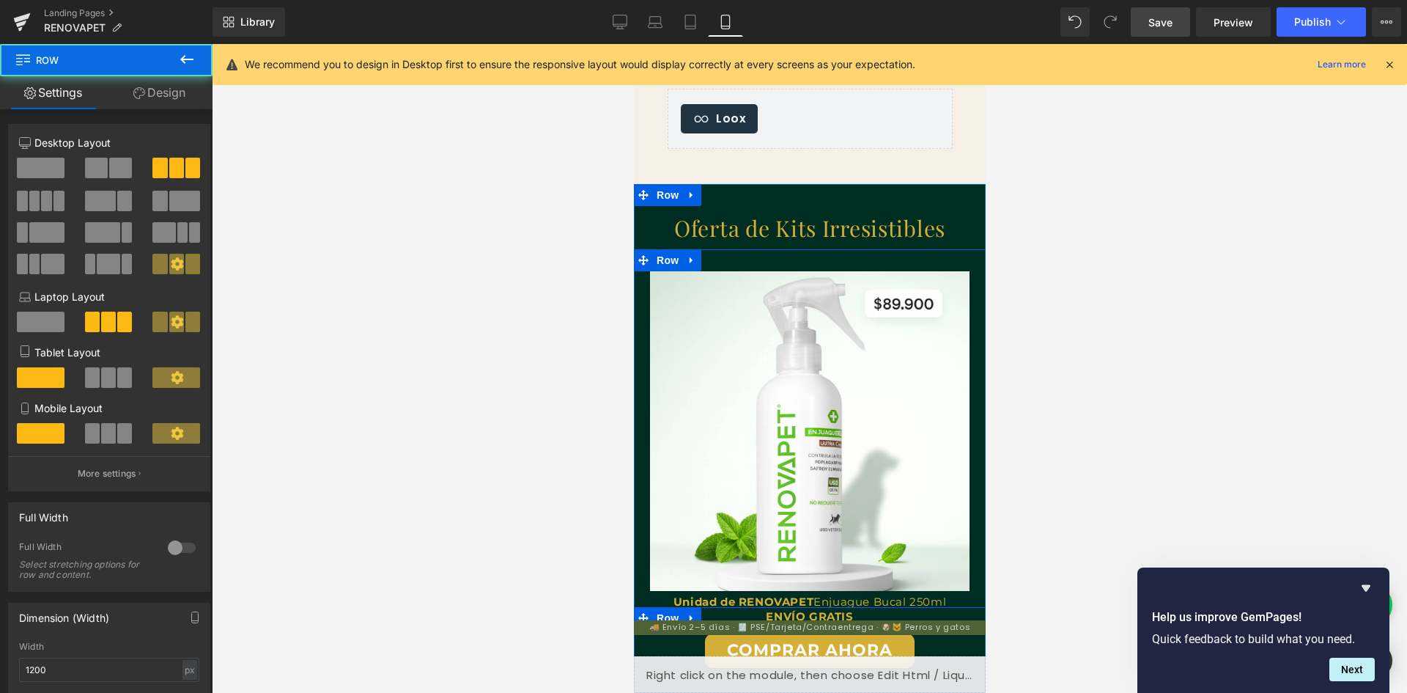
click at [643, 279] on div "Image Text Block Unidad de RENOVAPET Enjuague Bucal 250ml ENVÍO GRATIS Text Blo…" at bounding box center [809, 481] width 337 height 421
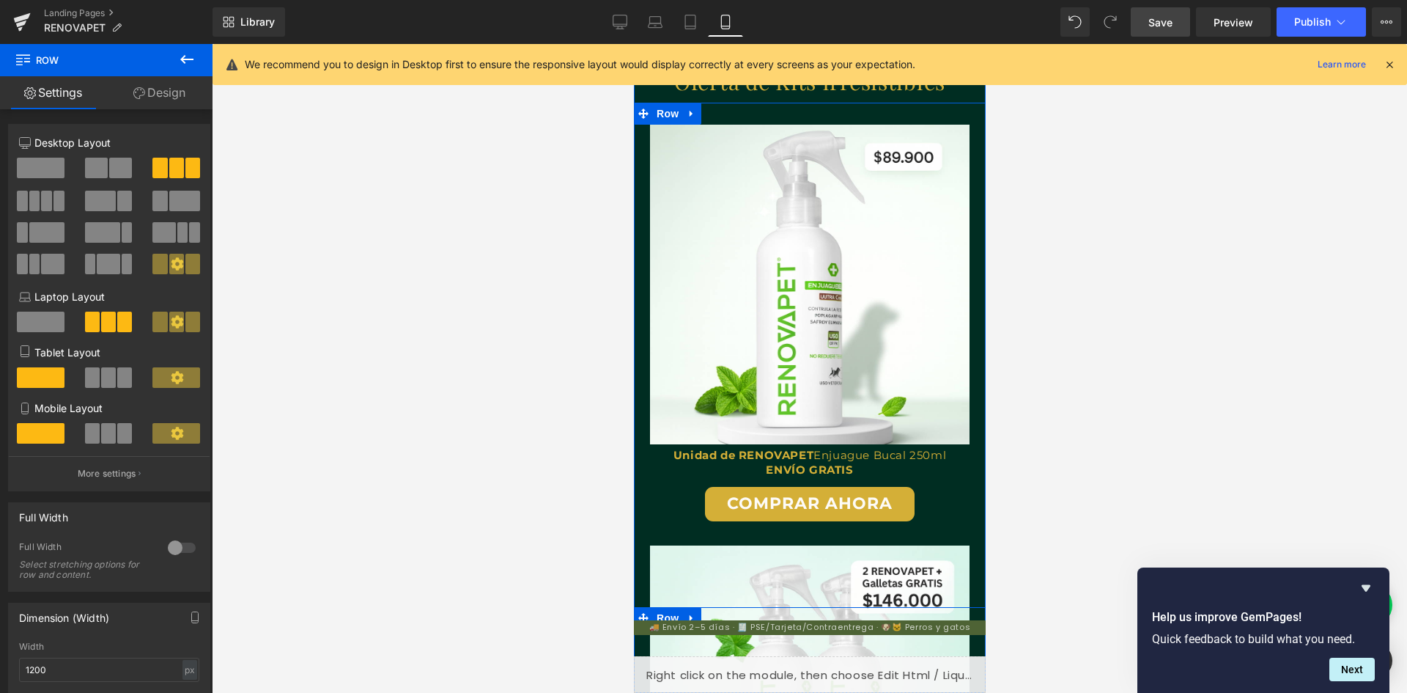
scroll to position [2492, 0]
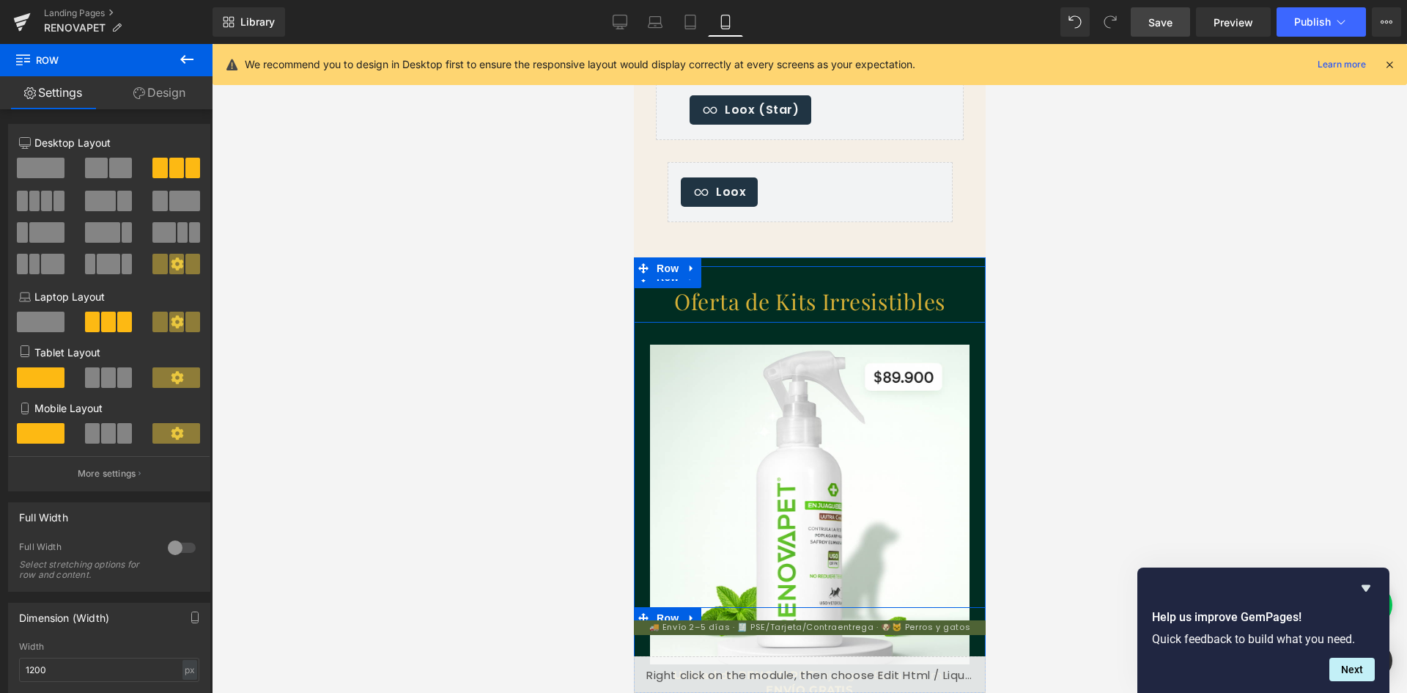
click at [723, 267] on div at bounding box center [809, 268] width 352 height 4
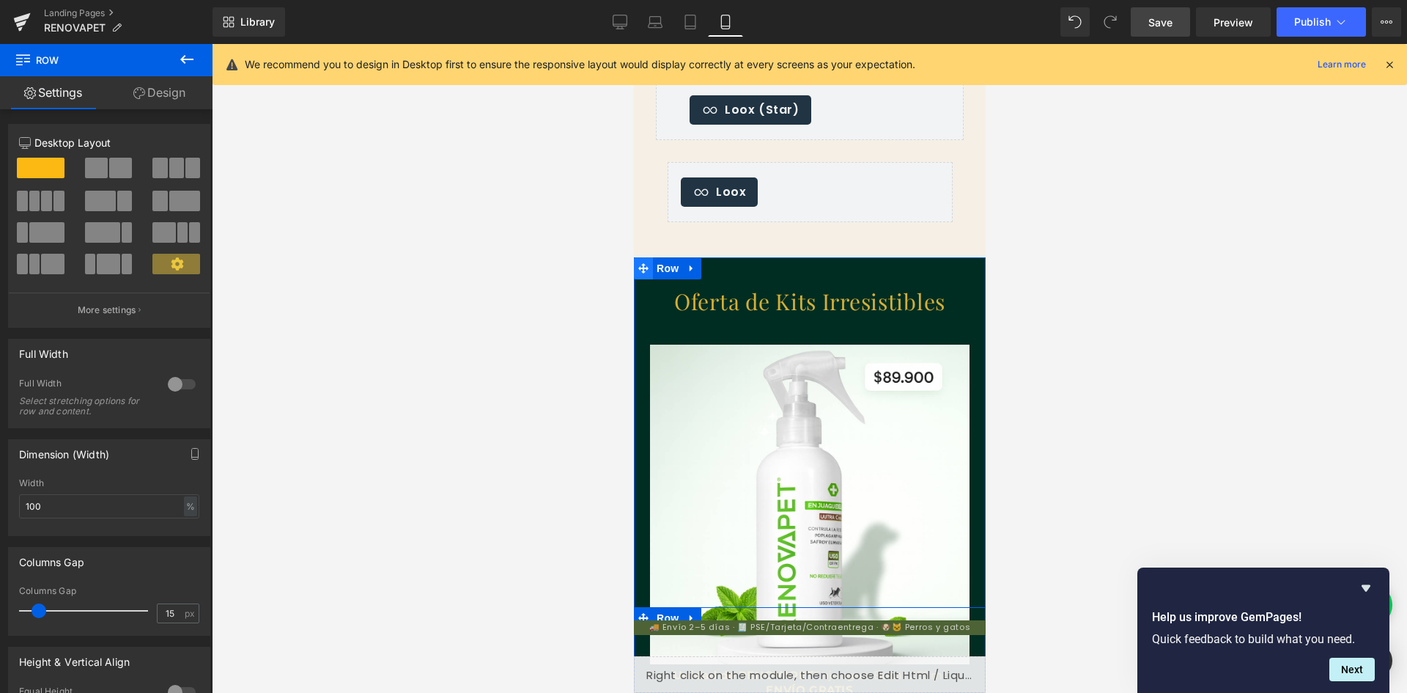
click at [639, 264] on icon at bounding box center [643, 267] width 10 height 11
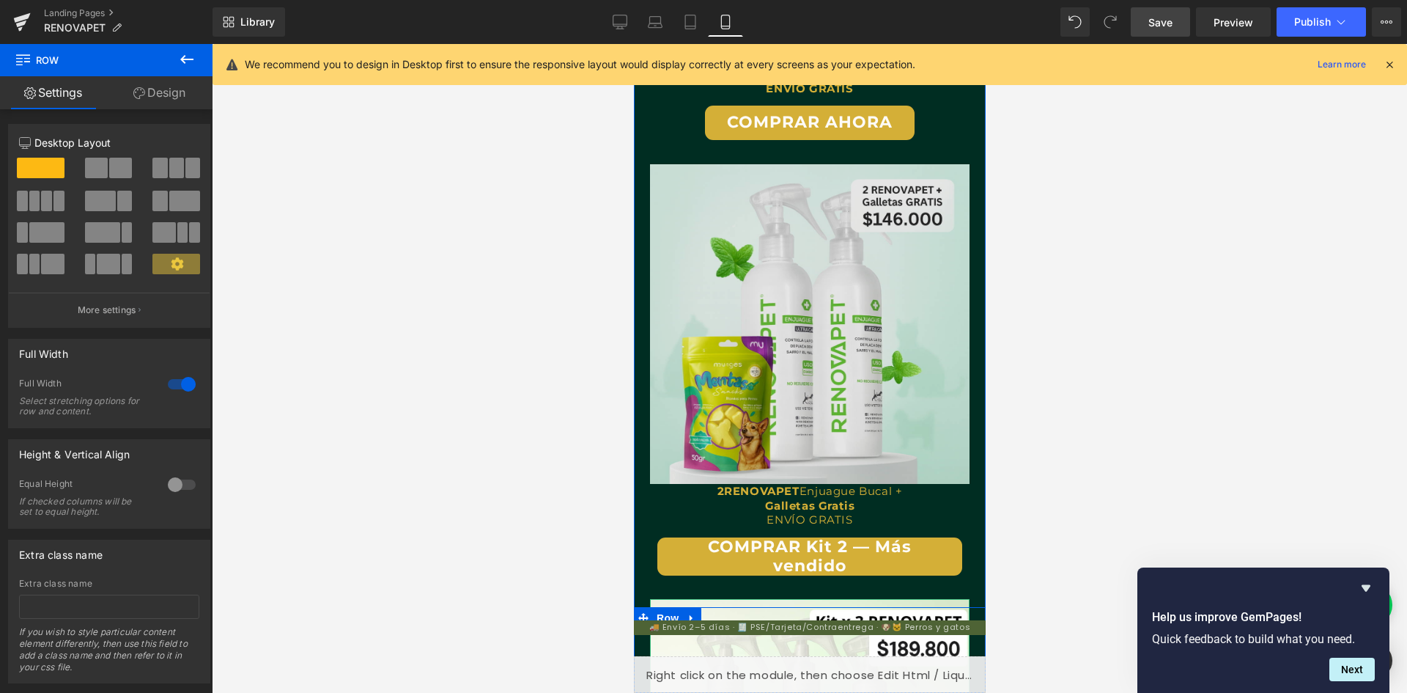
scroll to position [3078, 0]
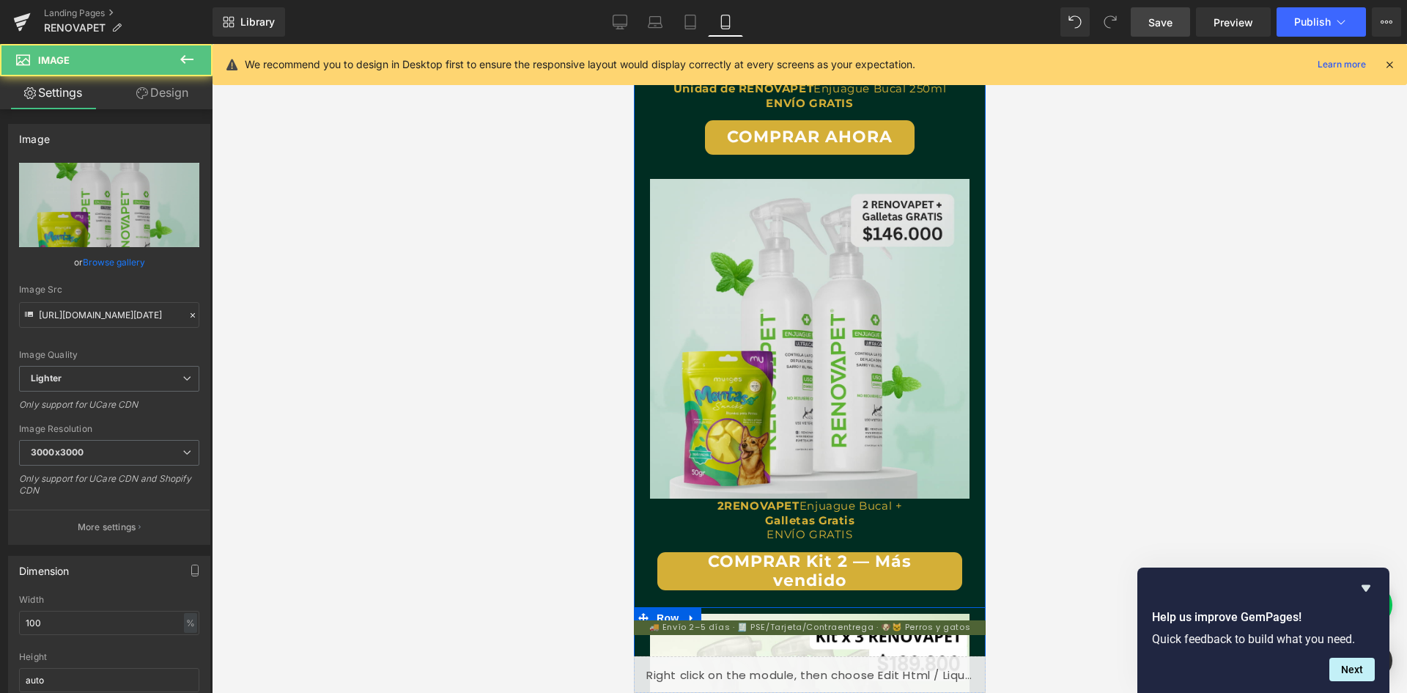
click at [717, 314] on img at bounding box center [809, 339] width 320 height 320
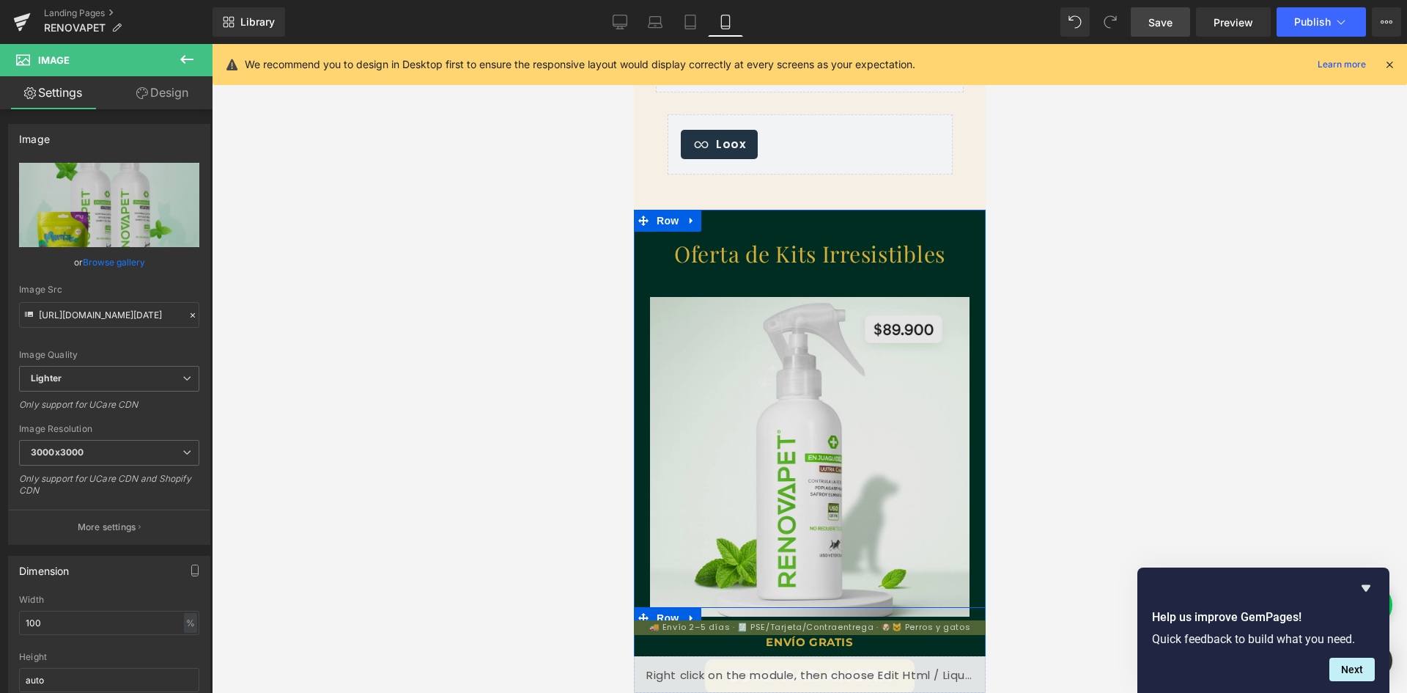
scroll to position [0, 0]
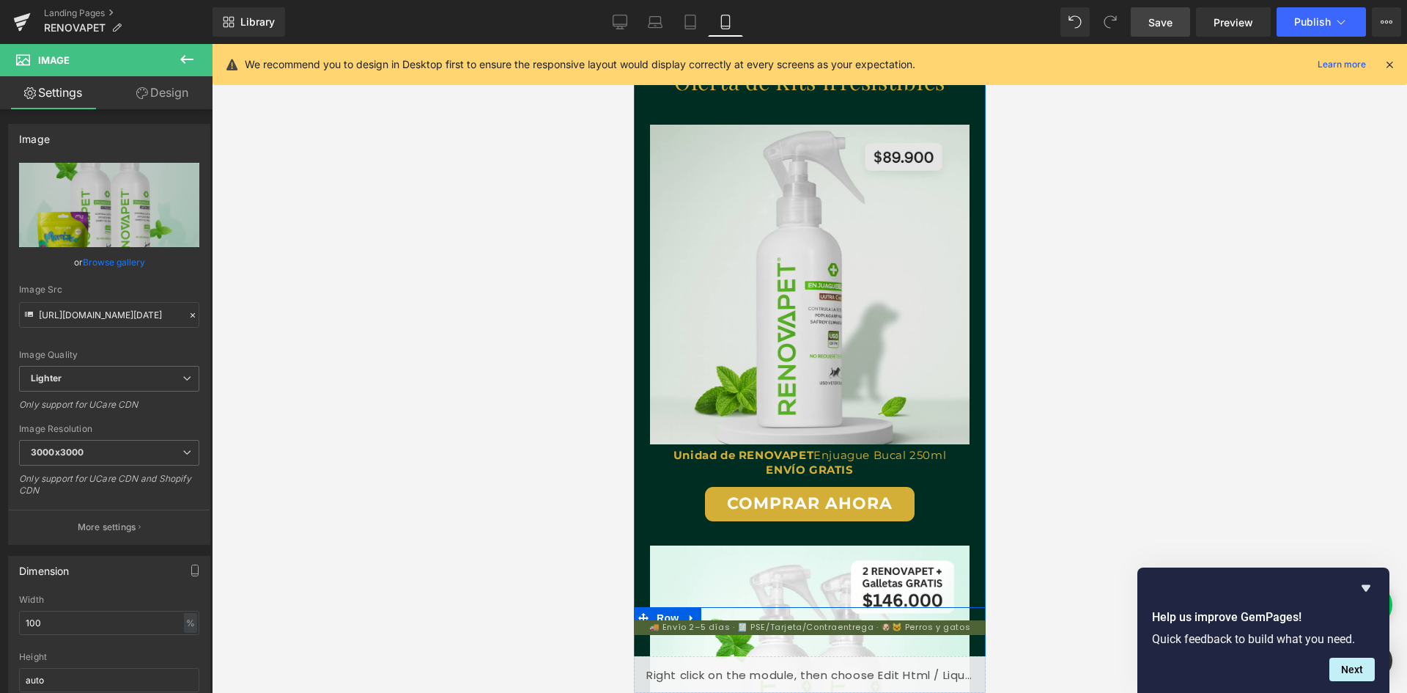
click at [676, 251] on img at bounding box center [809, 285] width 320 height 320
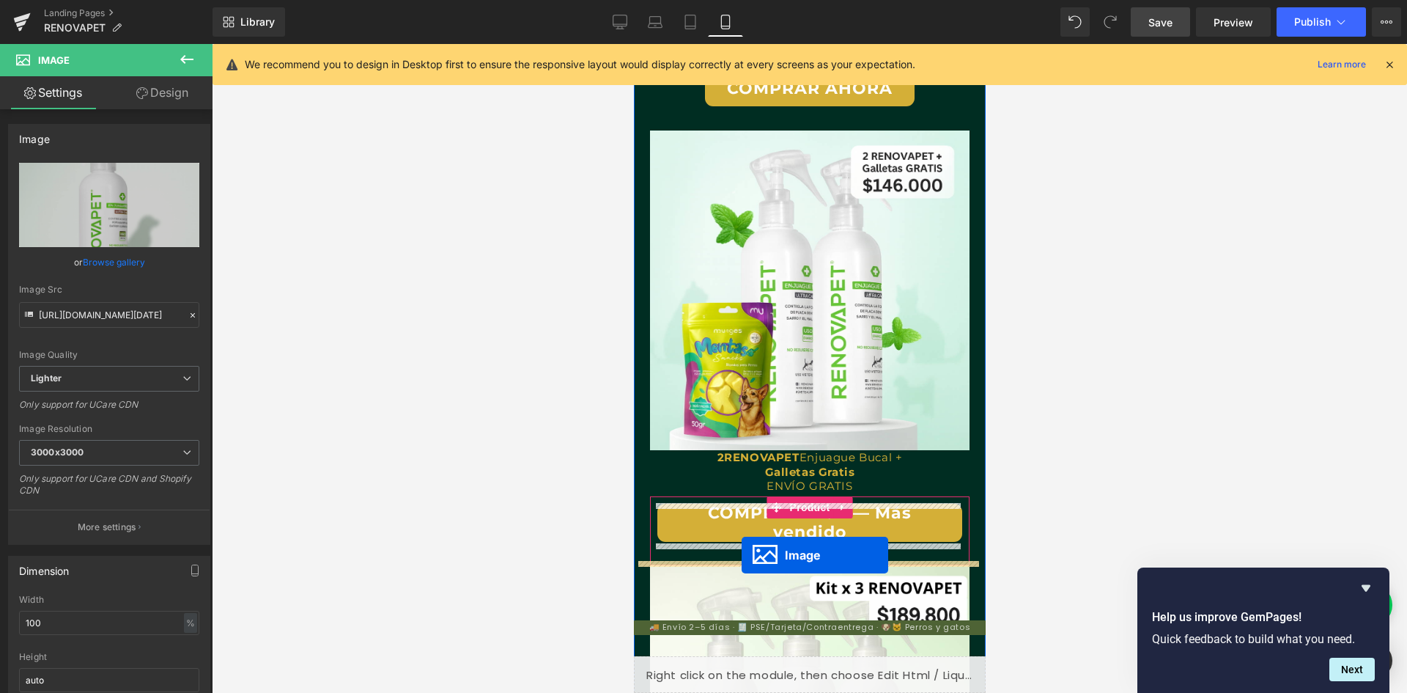
drag, startPoint x: 787, startPoint y: 281, endPoint x: 741, endPoint y: 555, distance: 278.0
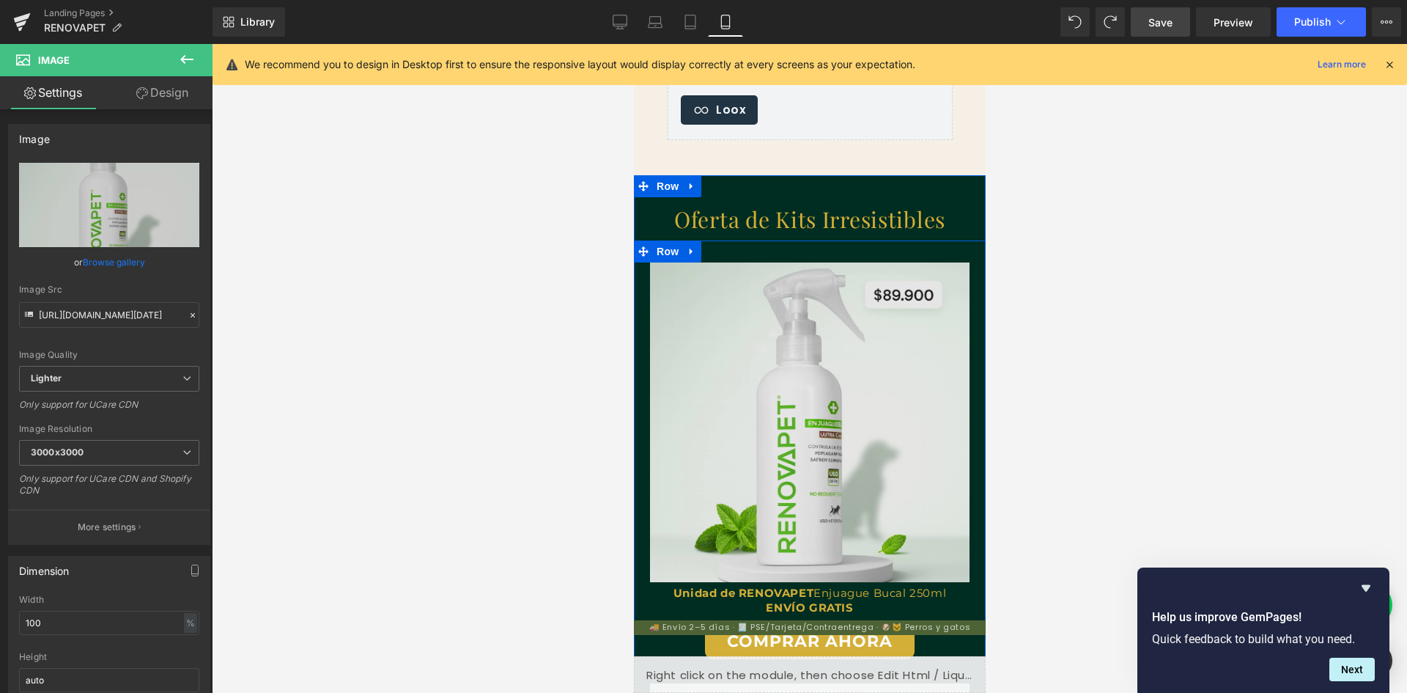
click at [818, 319] on img at bounding box center [809, 422] width 320 height 320
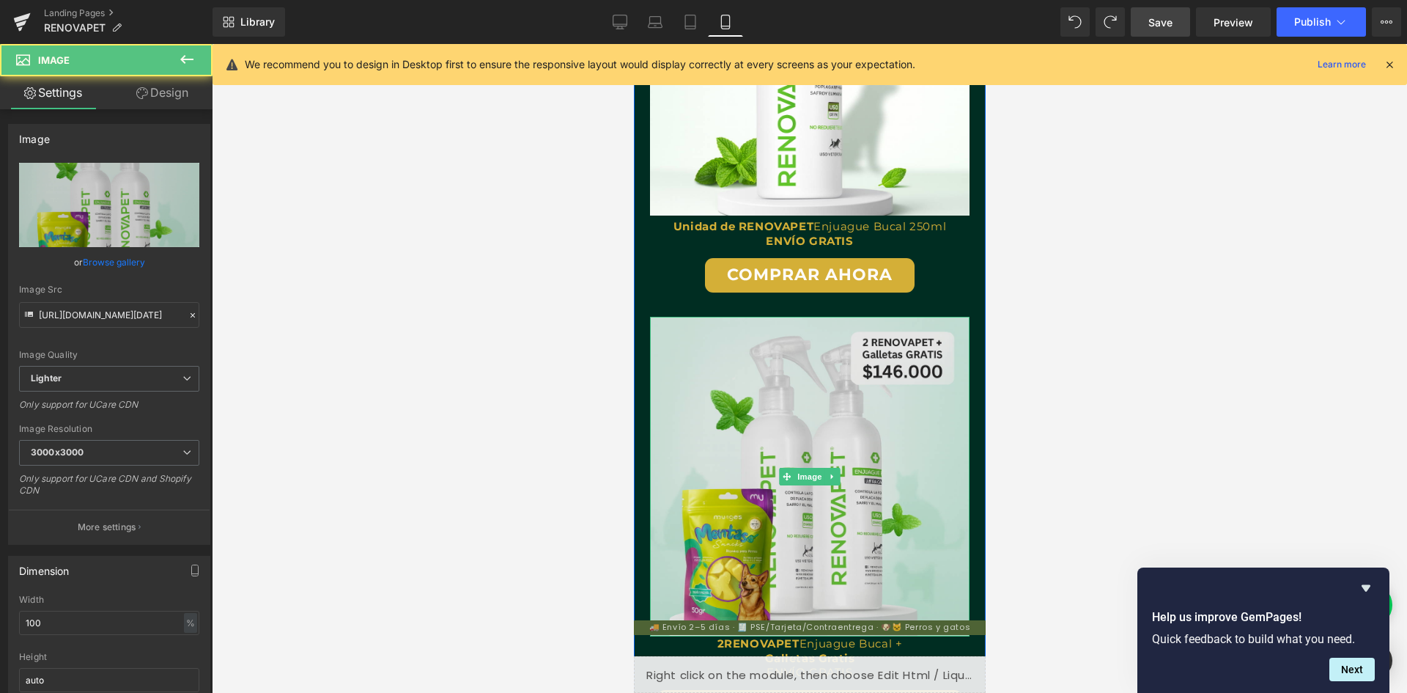
click at [664, 328] on img at bounding box center [809, 477] width 320 height 320
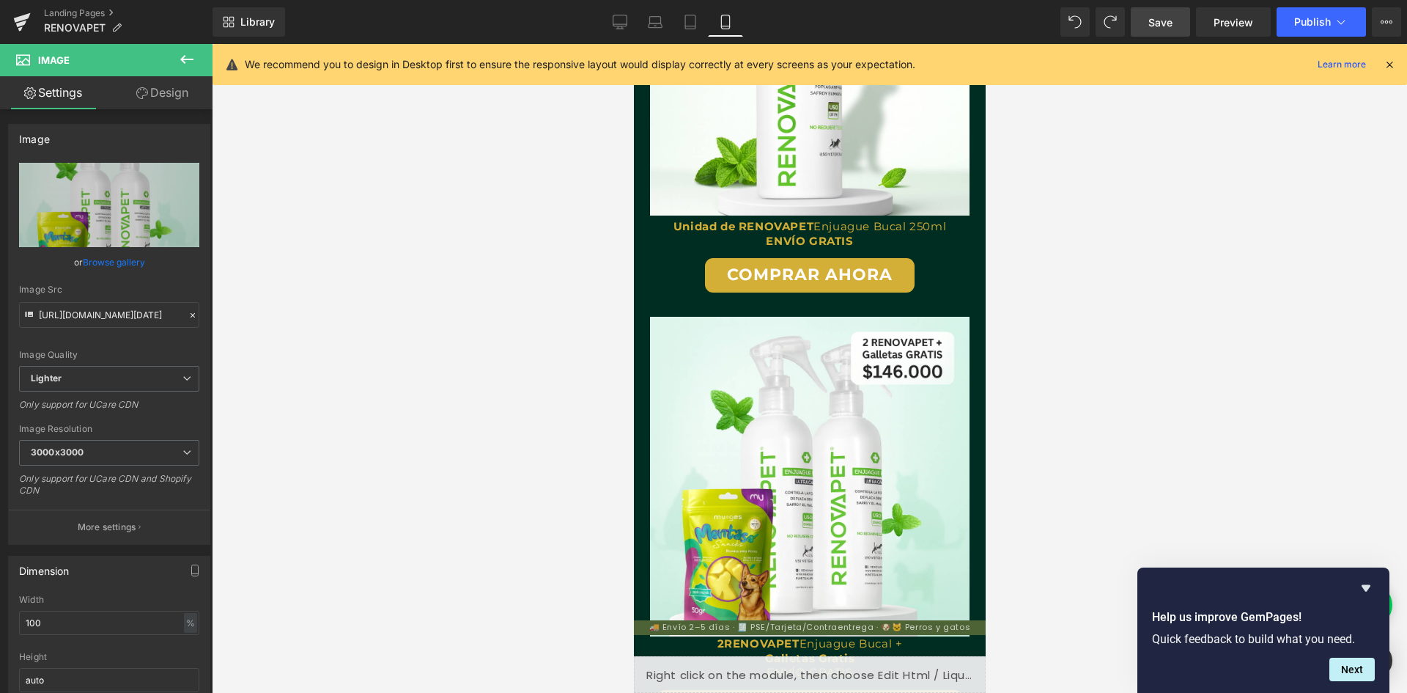
click at [180, 59] on icon at bounding box center [187, 60] width 18 height 18
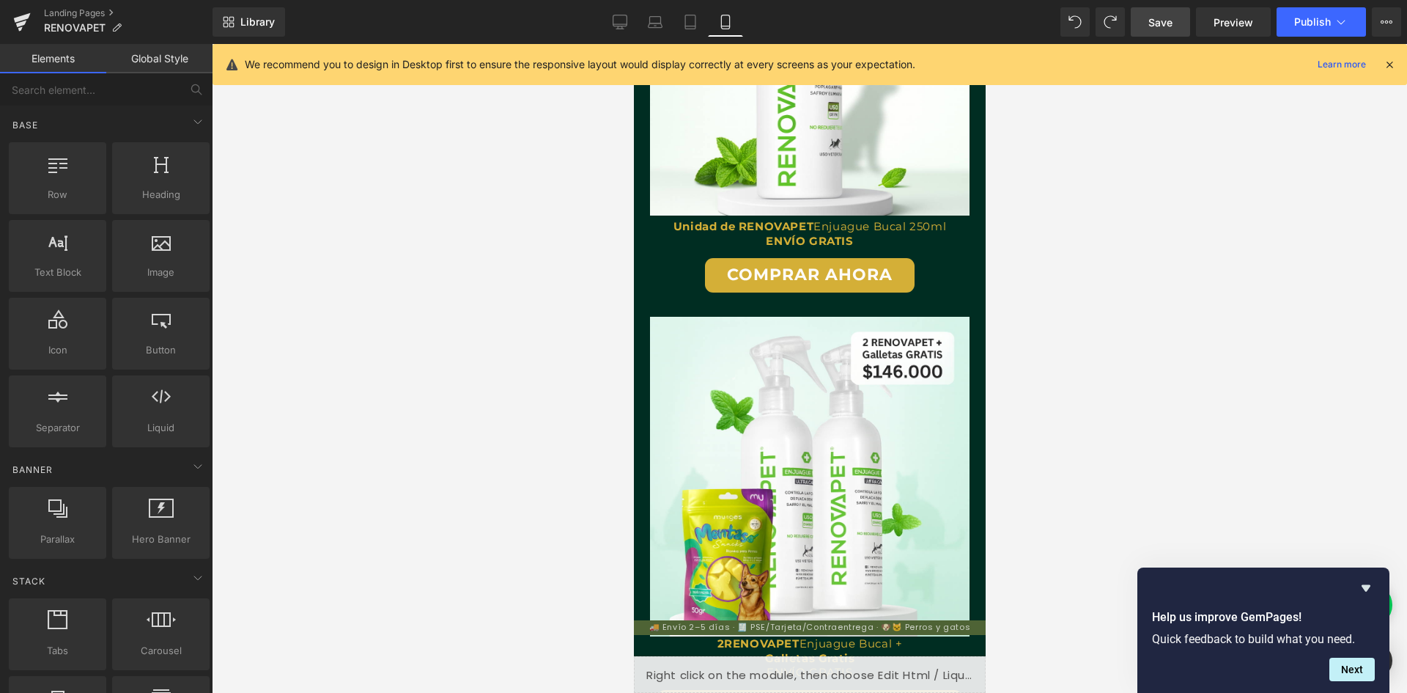
click at [161, 58] on link "Global Style" at bounding box center [159, 58] width 106 height 29
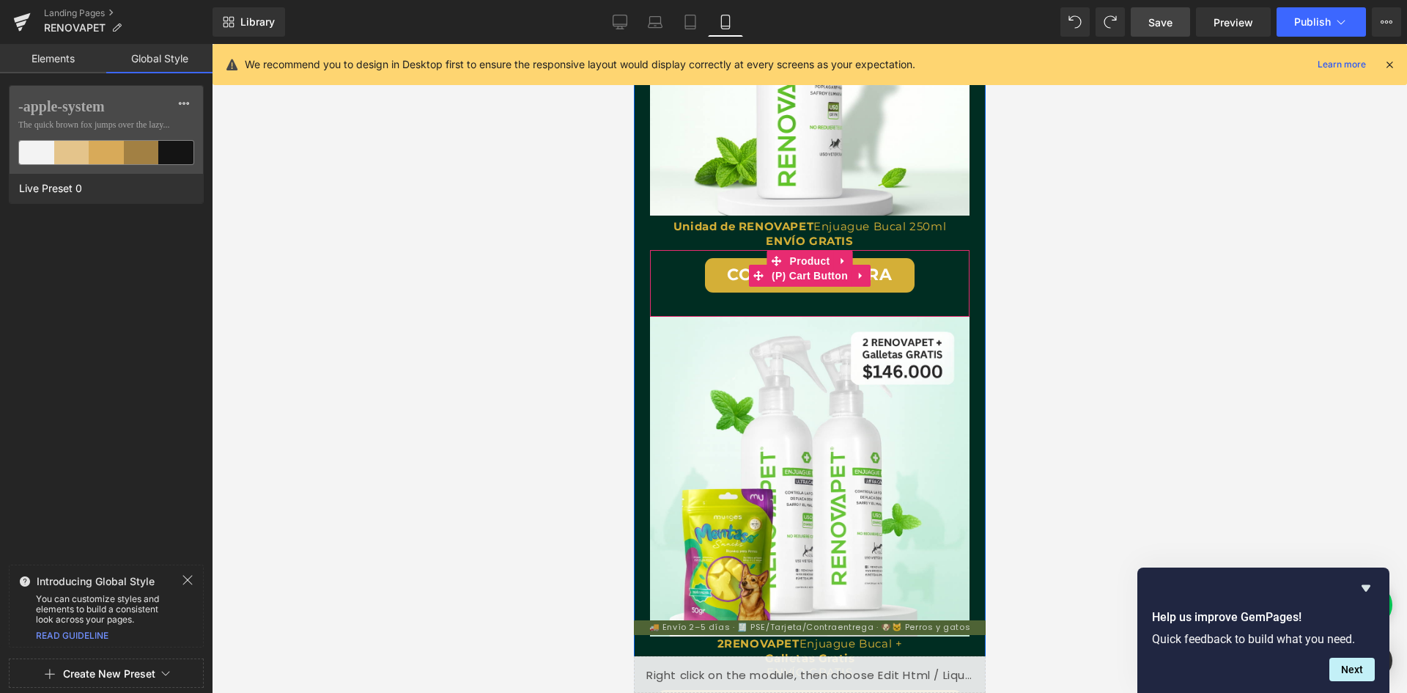
click at [663, 283] on div "COMPRAR AHORA" at bounding box center [809, 275] width 305 height 34
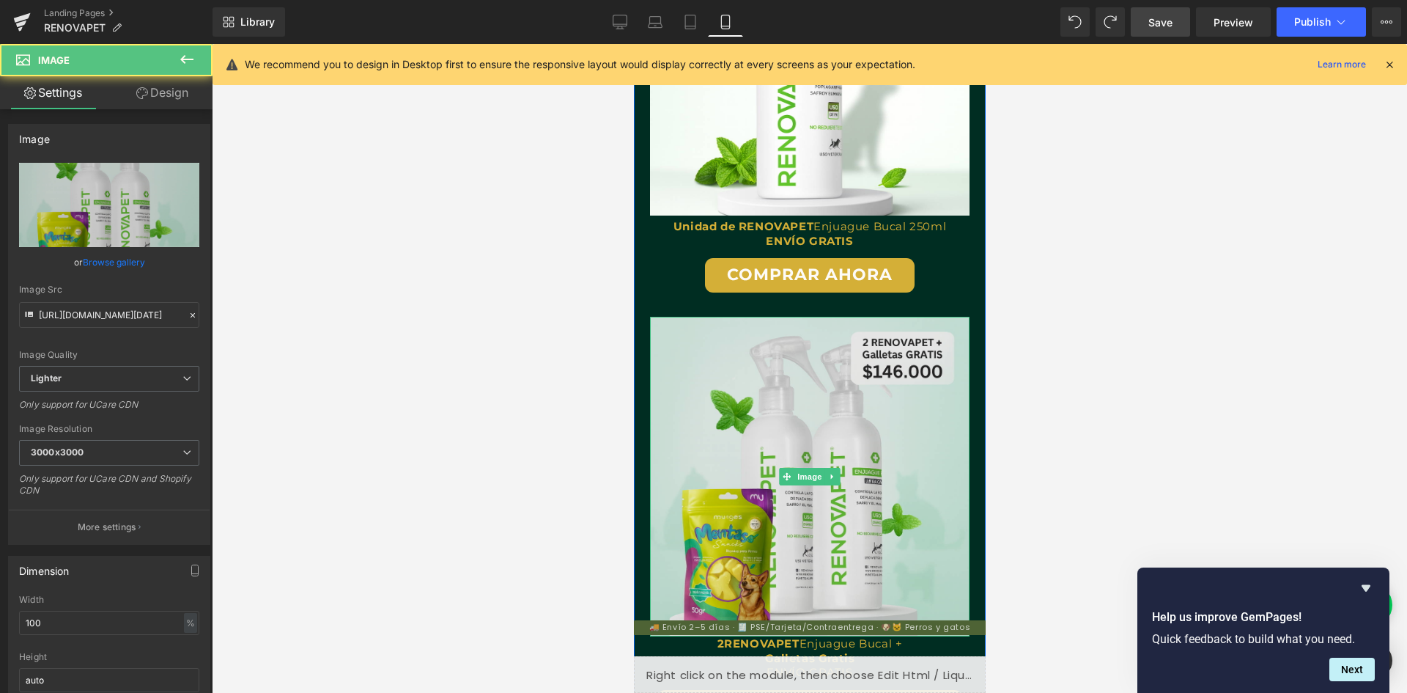
click at [650, 331] on img at bounding box center [809, 477] width 320 height 320
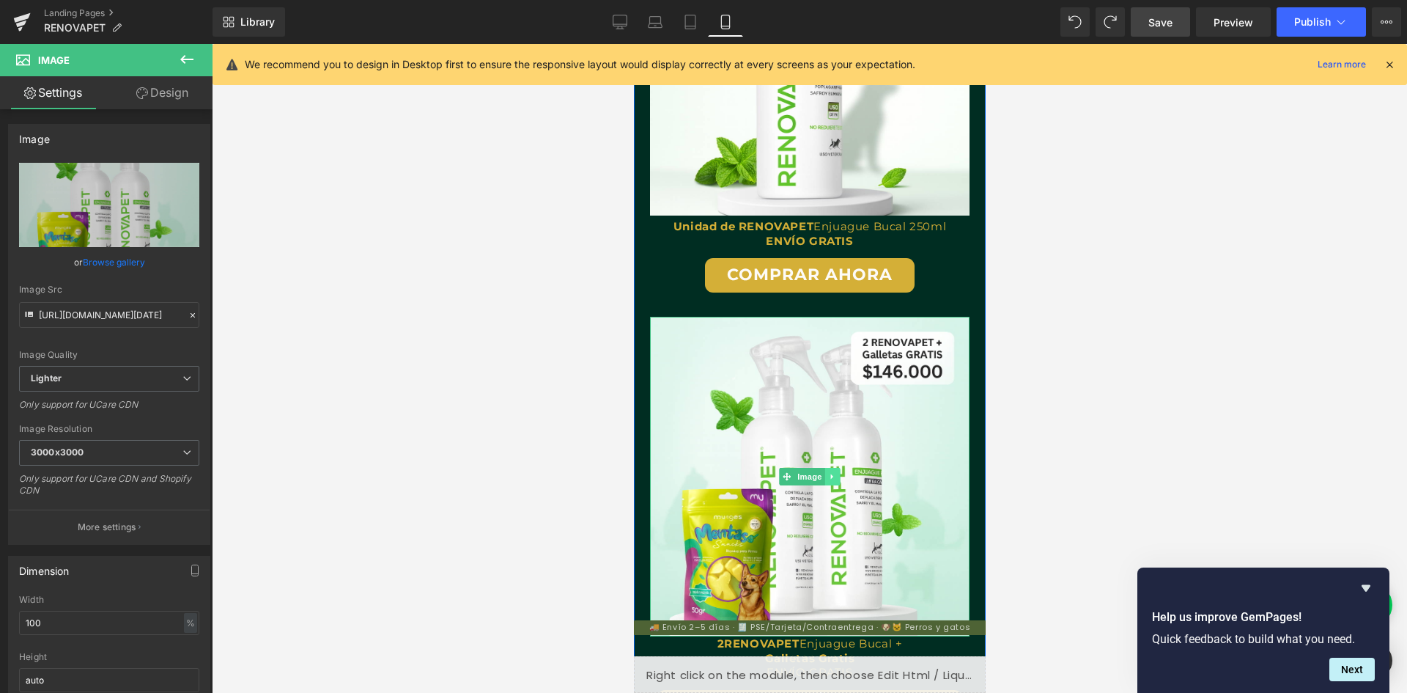
click at [828, 484] on link at bounding box center [832, 477] width 15 height 18
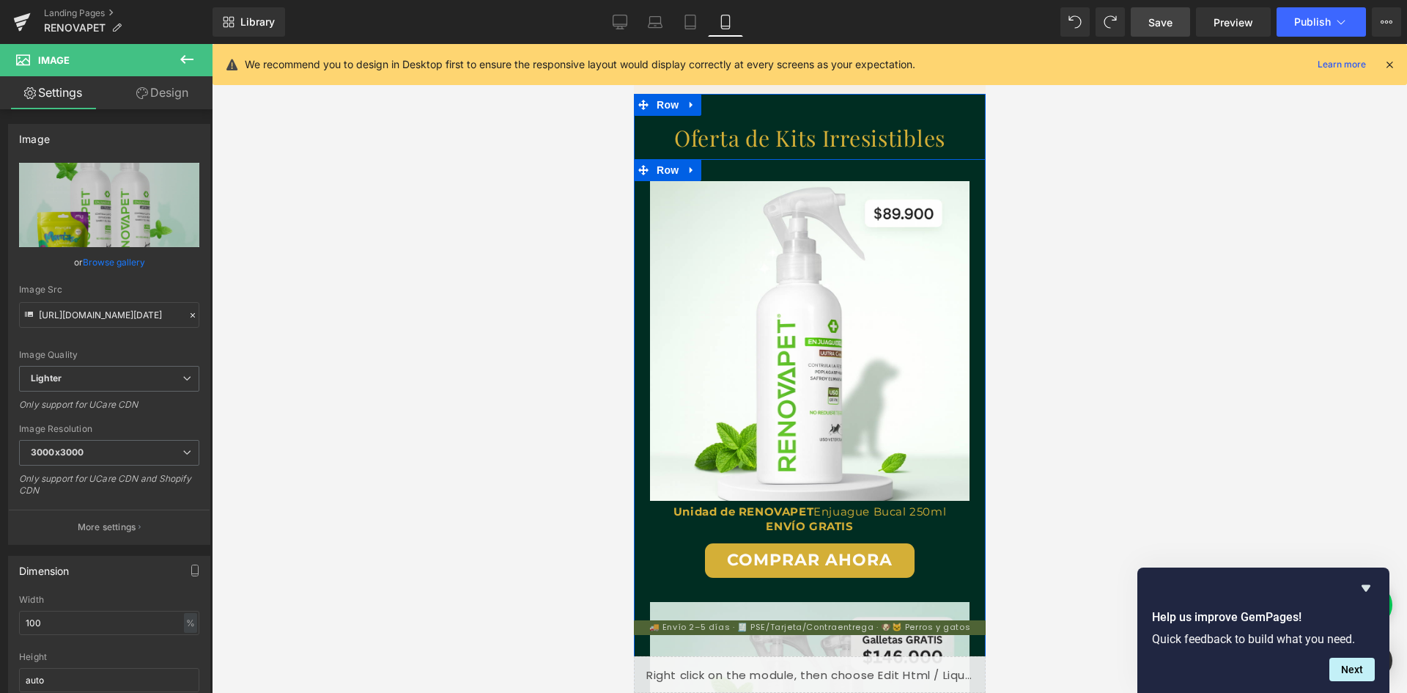
scroll to position [2647, 0]
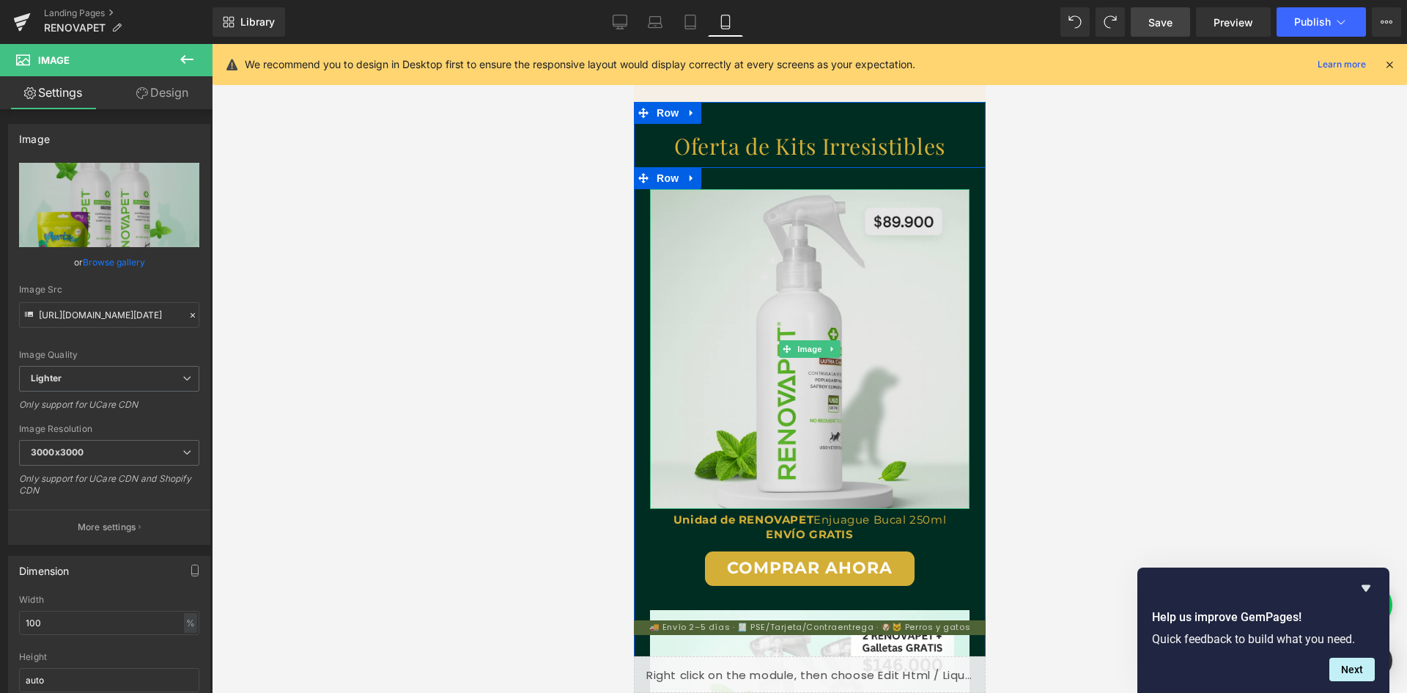
click at [666, 212] on img at bounding box center [809, 349] width 320 height 320
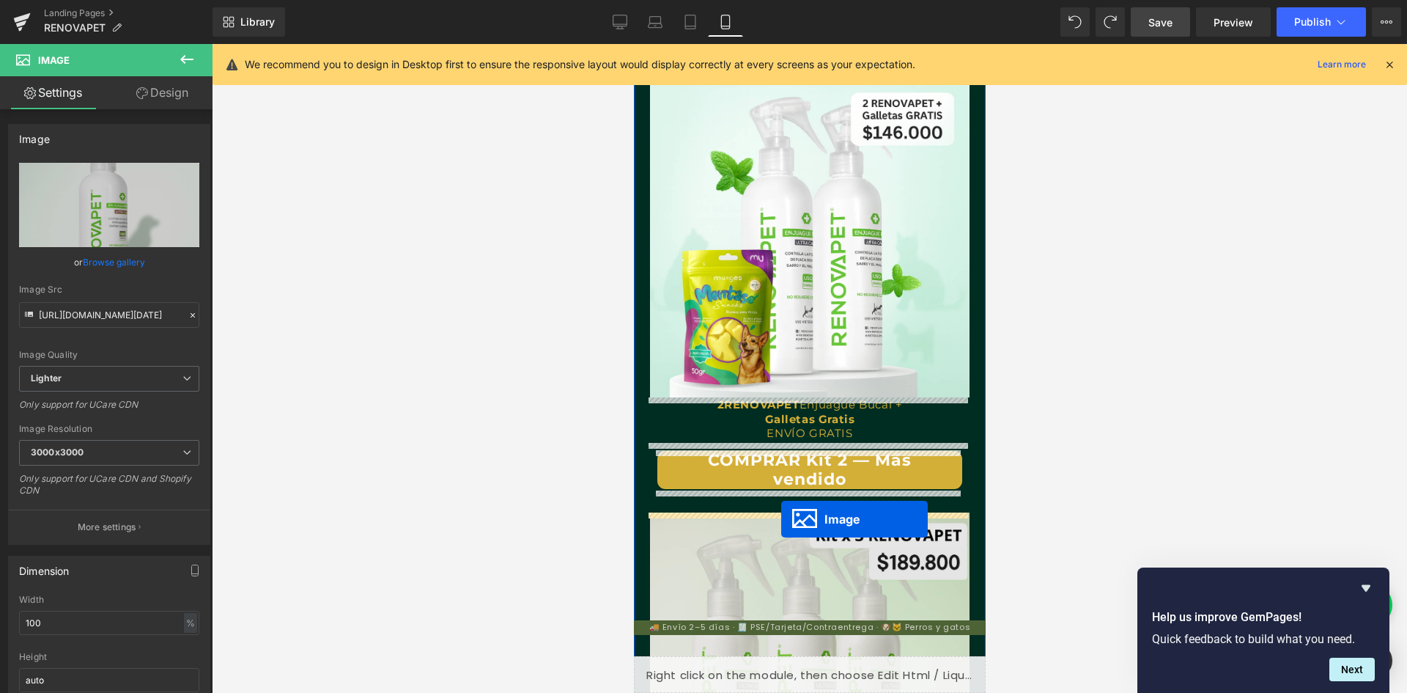
scroll to position [0, 538]
drag, startPoint x: 782, startPoint y: 353, endPoint x: 781, endPoint y: 519, distance: 166.4
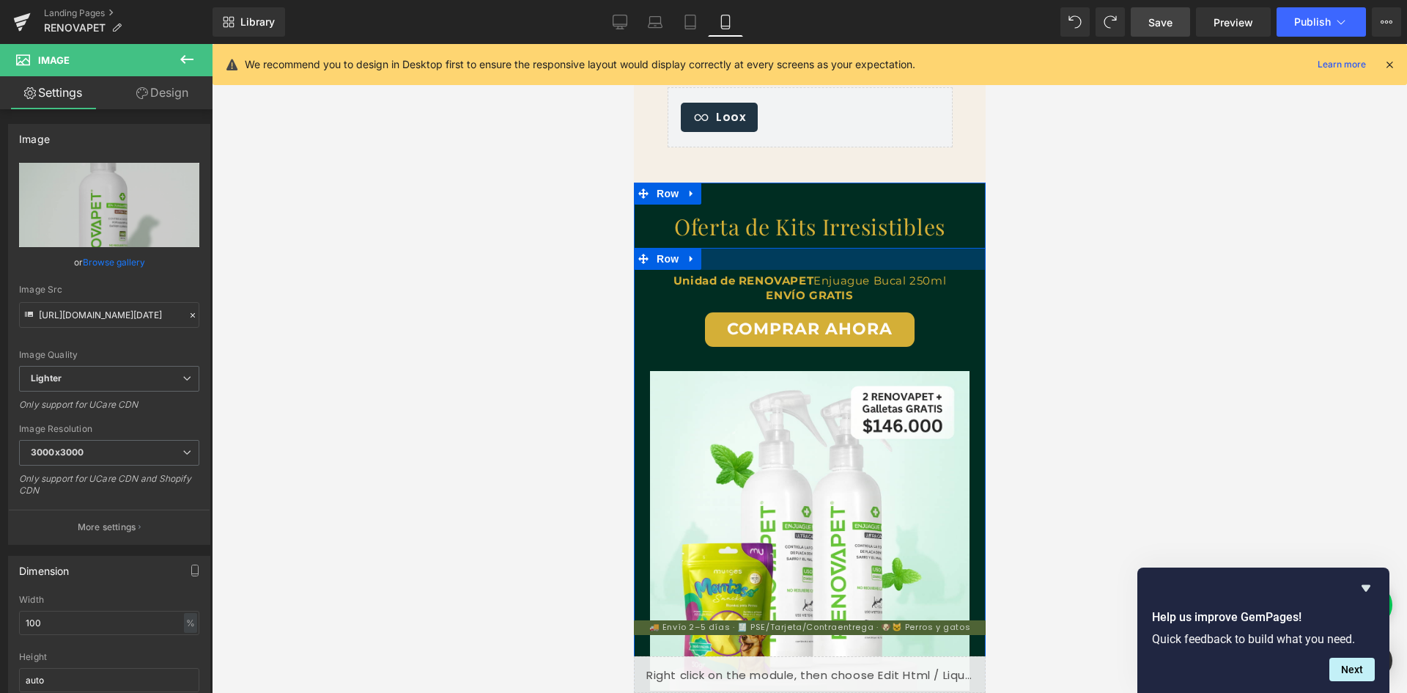
scroll to position [0, 807]
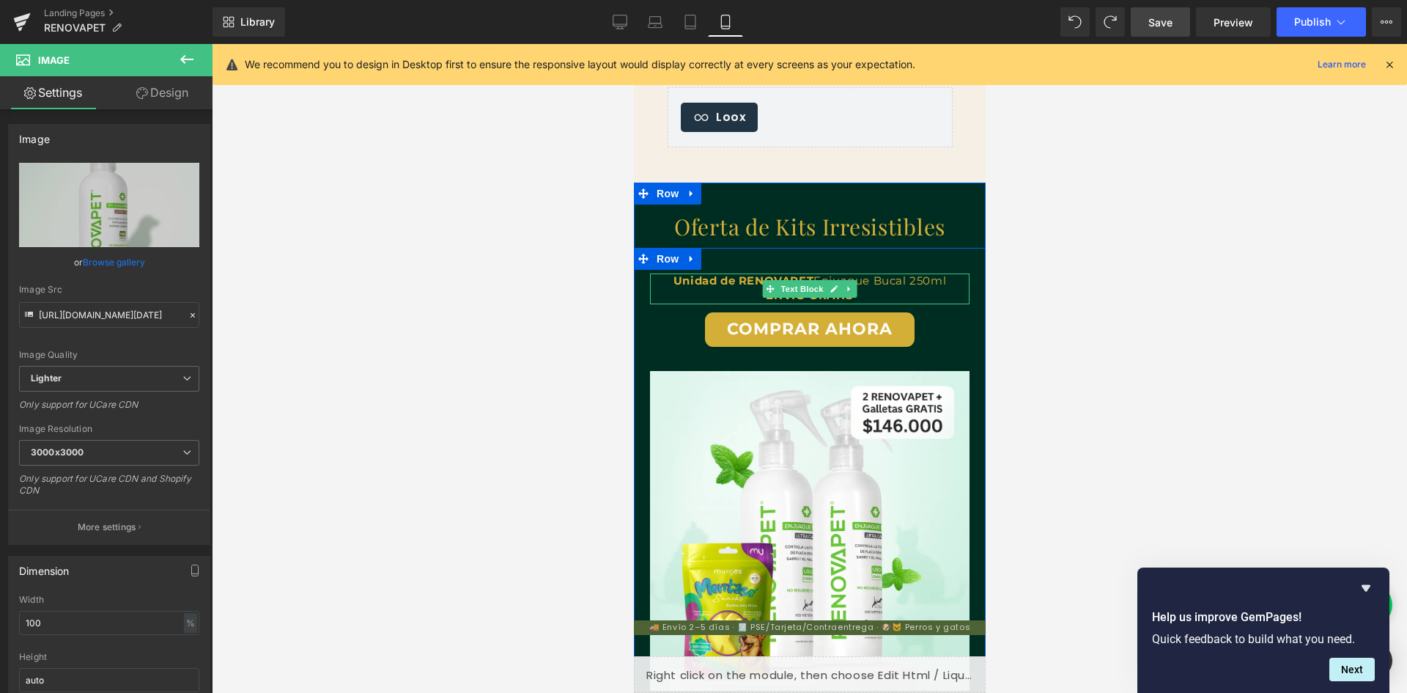
click at [709, 290] on p "ENVÍO GRATIS" at bounding box center [809, 295] width 320 height 15
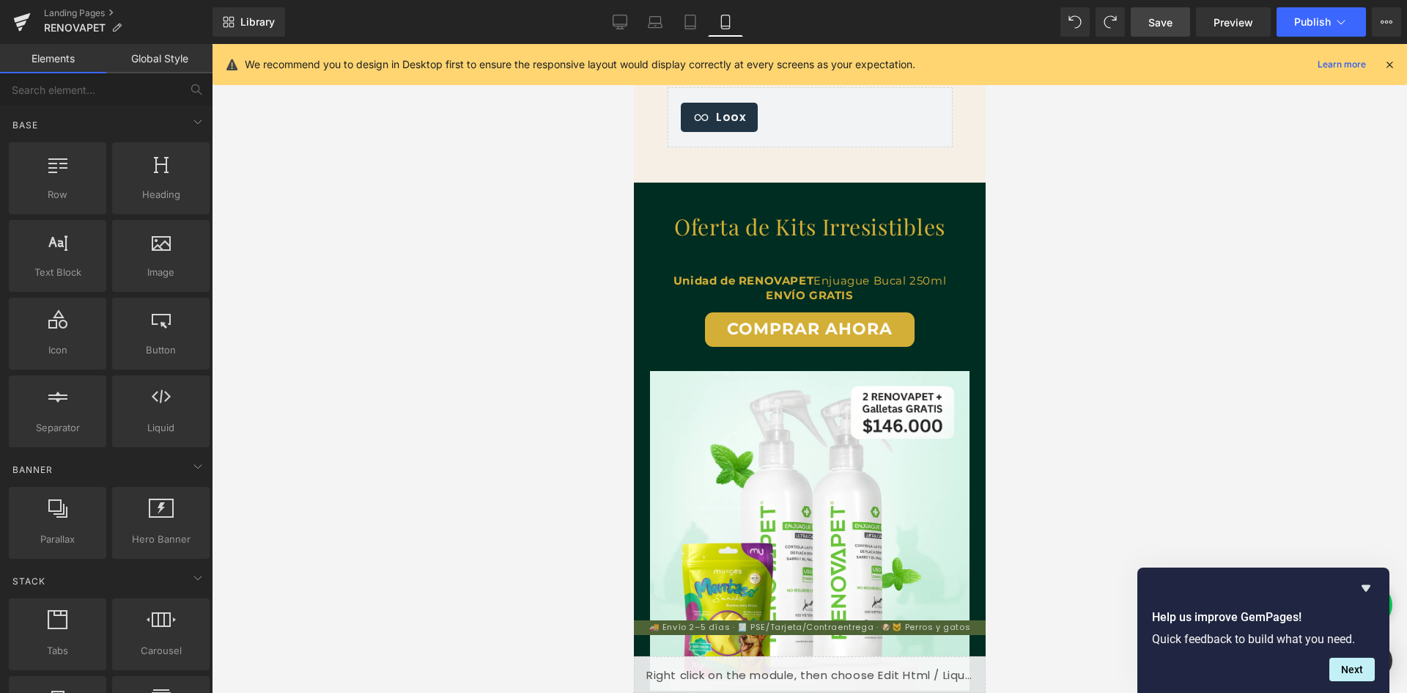
click at [1028, 315] on div at bounding box center [809, 368] width 1195 height 649
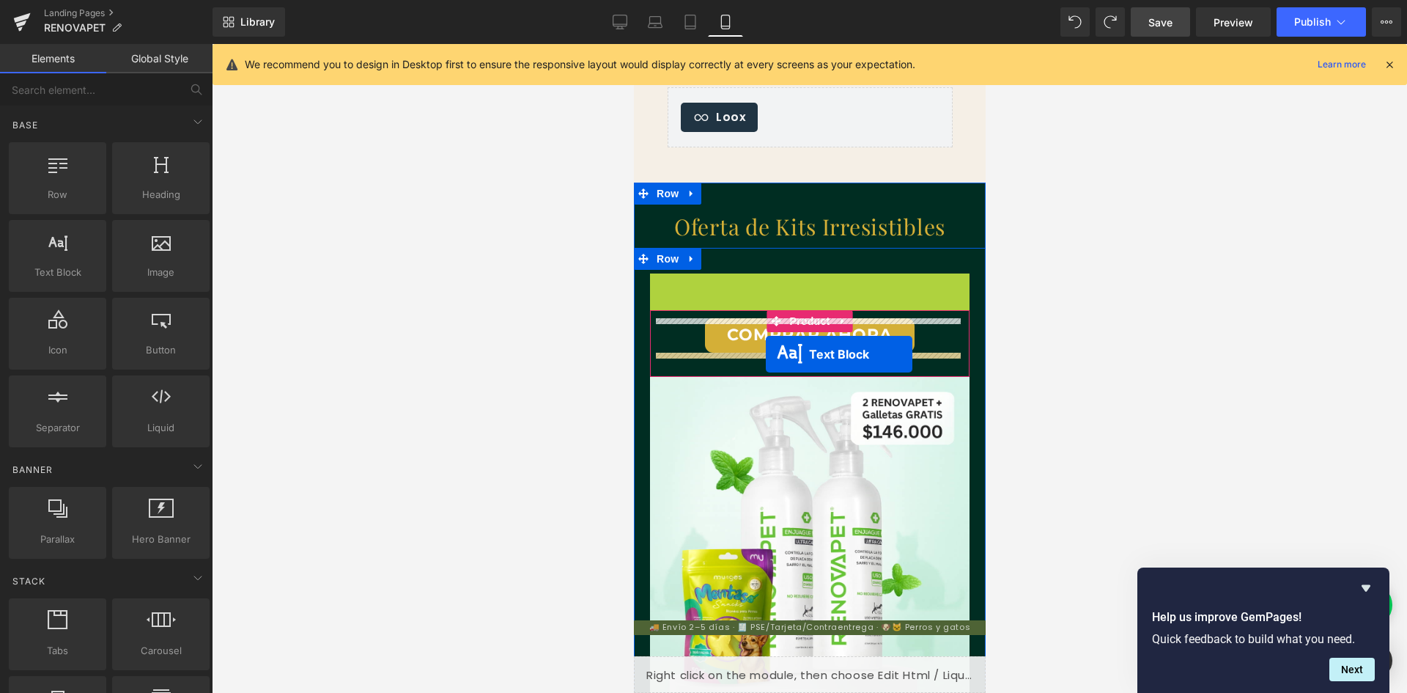
scroll to position [0, 0]
drag, startPoint x: 767, startPoint y: 284, endPoint x: 765, endPoint y: 354, distance: 70.4
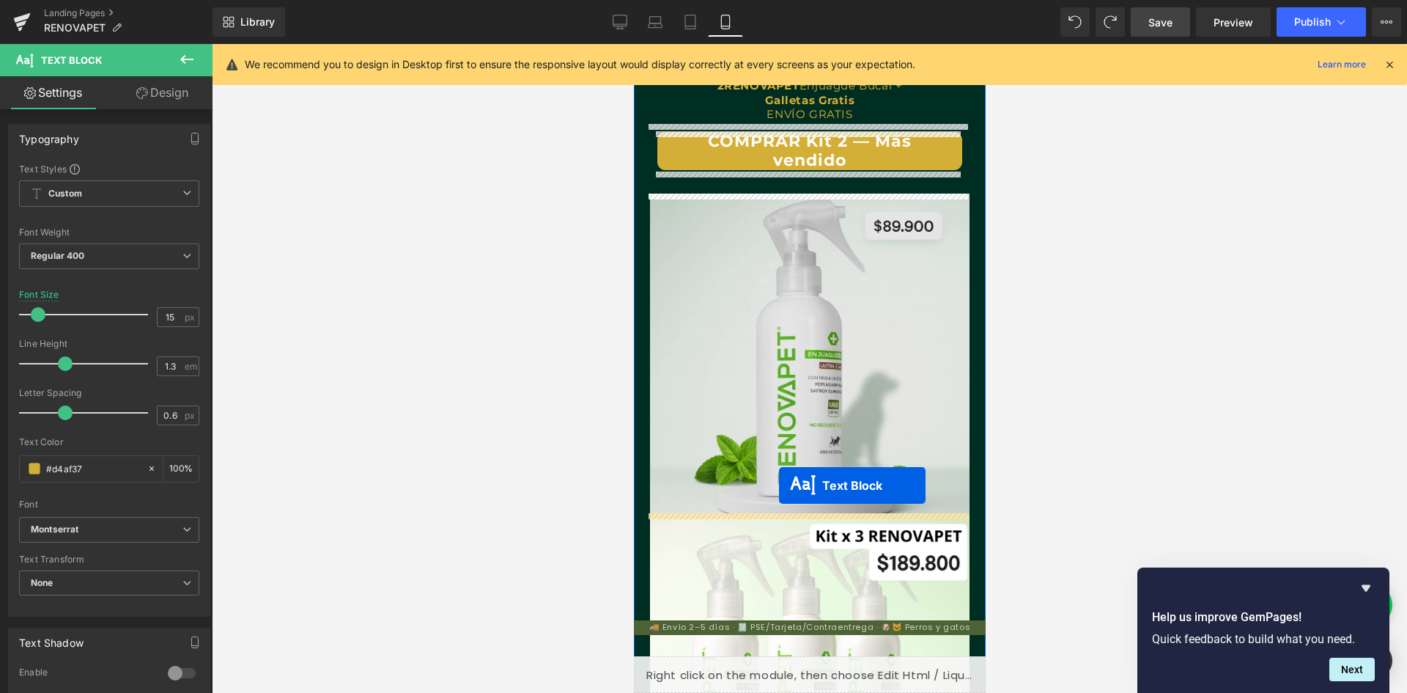
scroll to position [0, 538]
drag, startPoint x: 764, startPoint y: 330, endPoint x: 774, endPoint y: 506, distance: 176.9
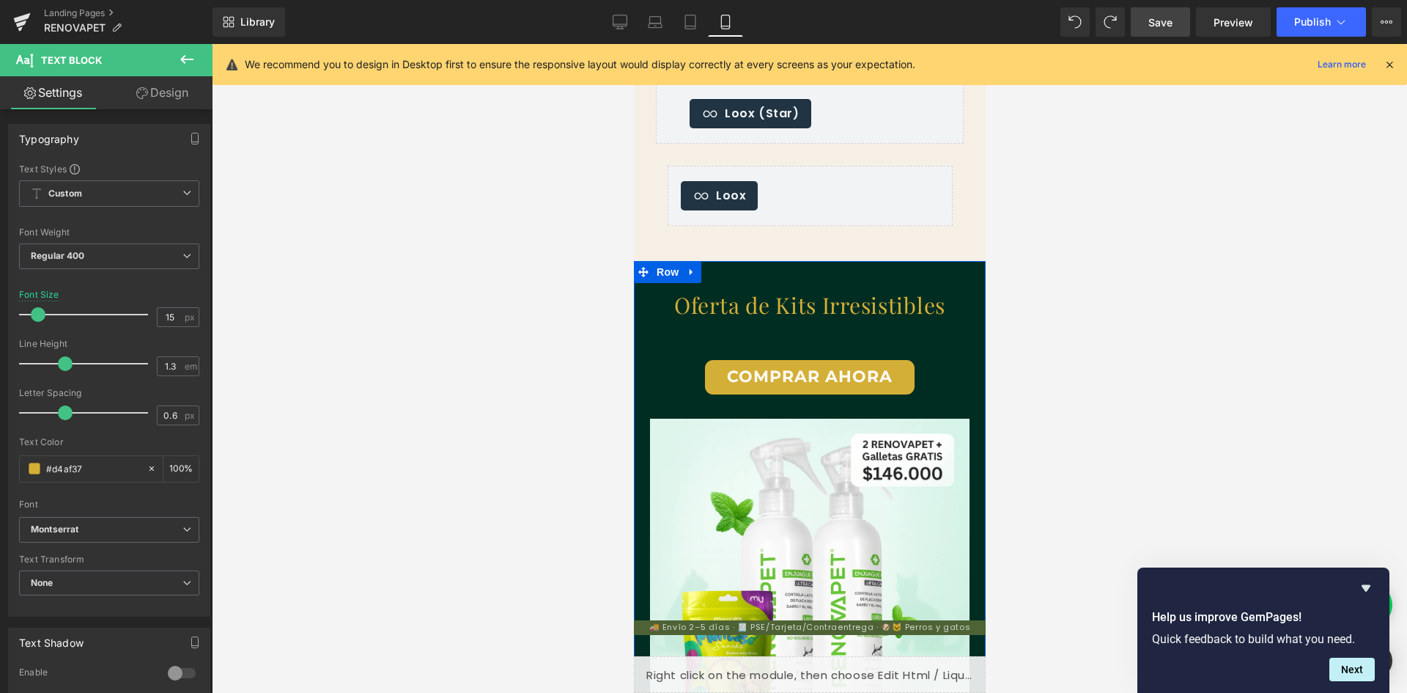
scroll to position [0, 807]
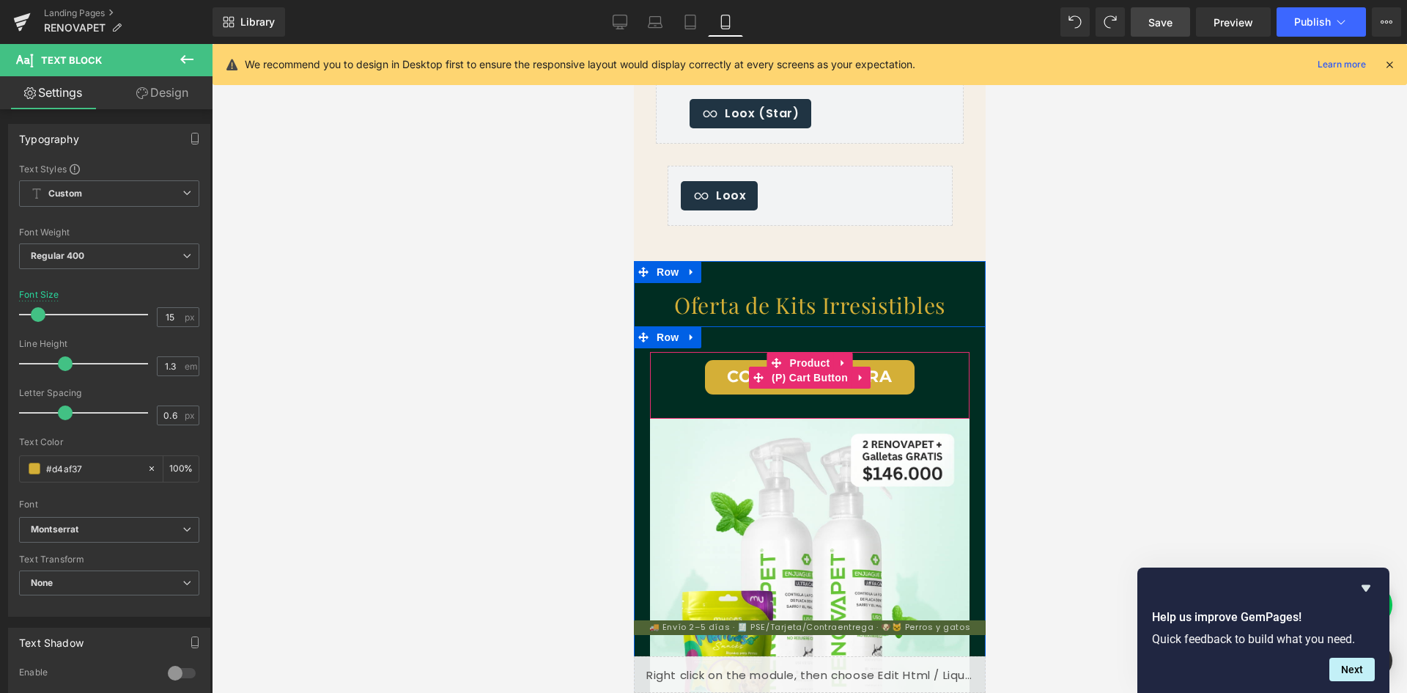
click at [663, 362] on div "COMPRAR AHORA" at bounding box center [809, 377] width 305 height 34
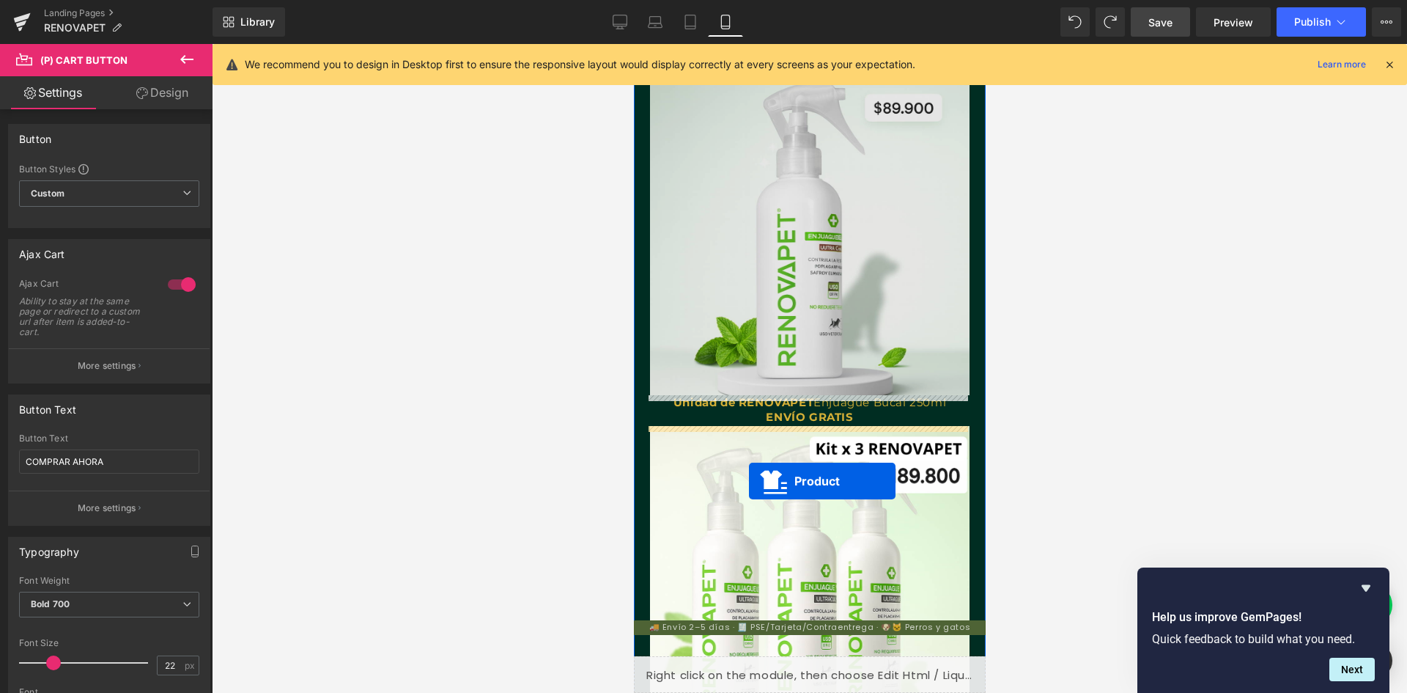
scroll to position [0, 269]
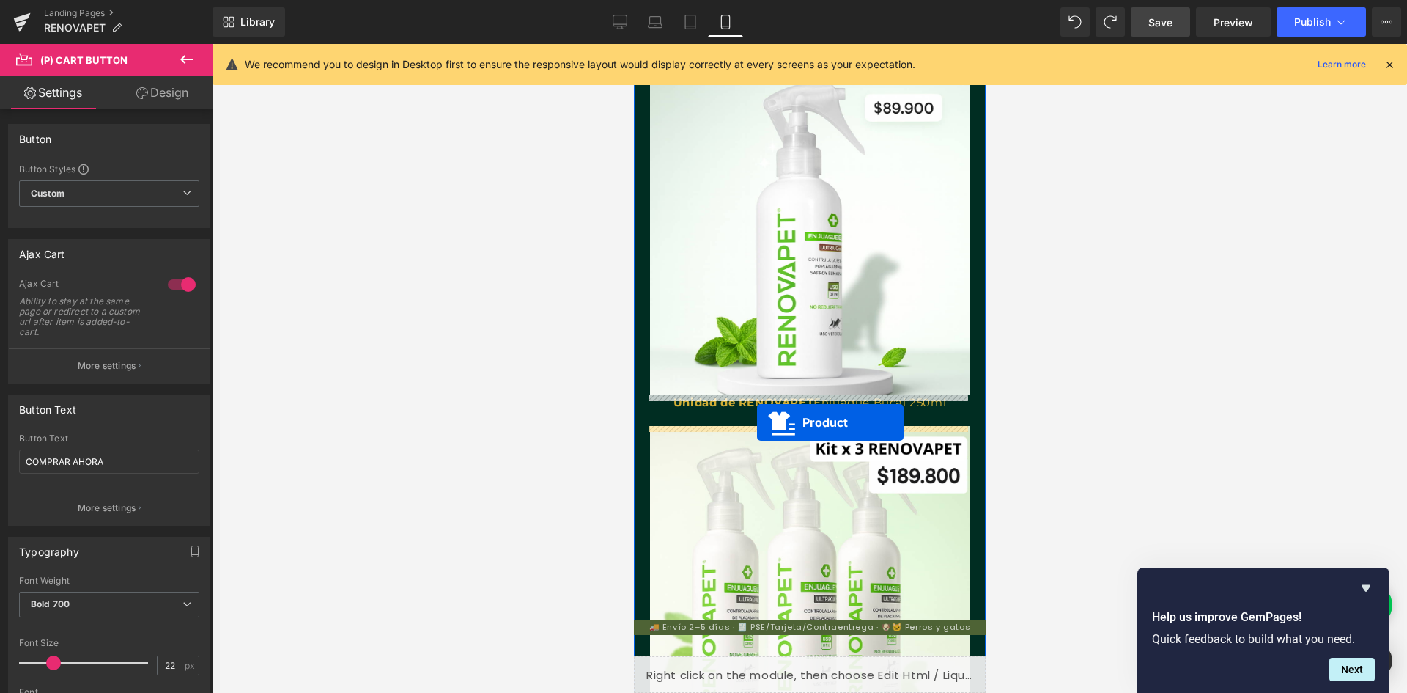
drag, startPoint x: 770, startPoint y: 364, endPoint x: 756, endPoint y: 422, distance: 60.3
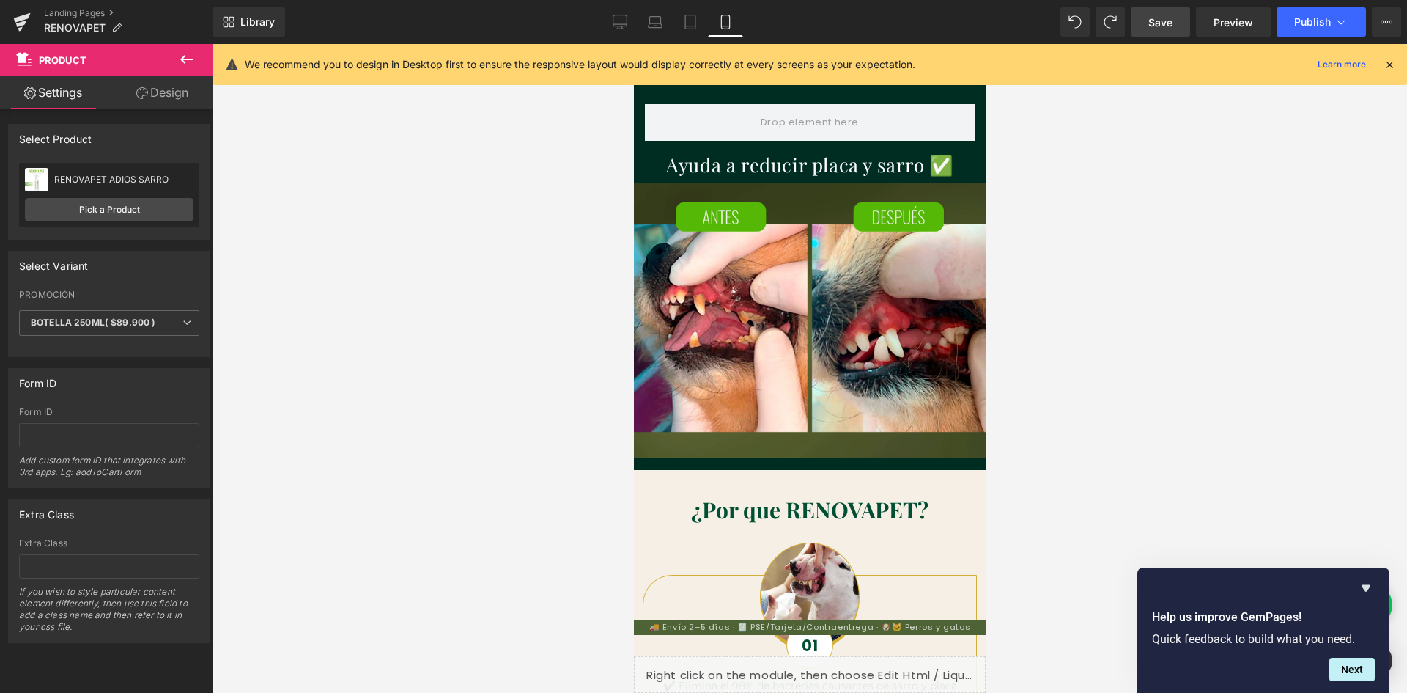
scroll to position [586, 0]
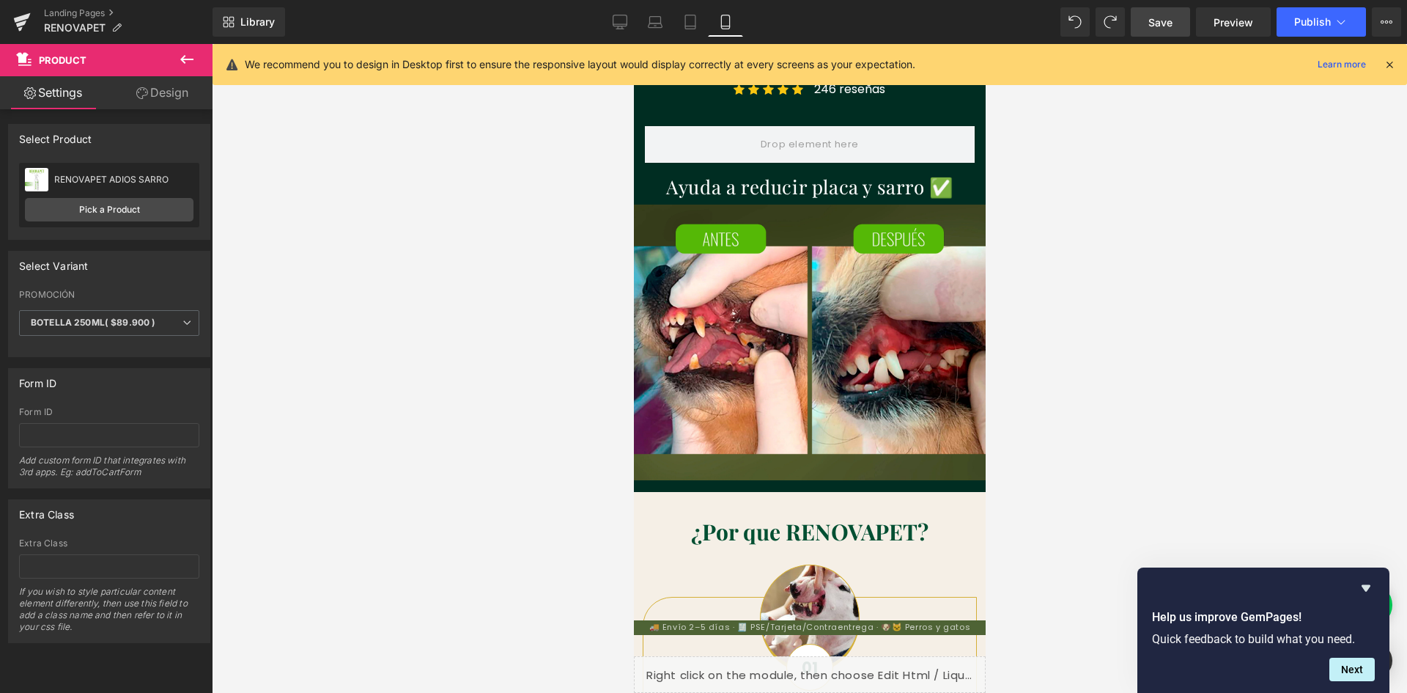
click at [800, 487] on div "Image Aliento fresco en días. Sin cepillo. Heading Apto 🐶🐱 Resultados visibles …" at bounding box center [809, 32] width 352 height 919
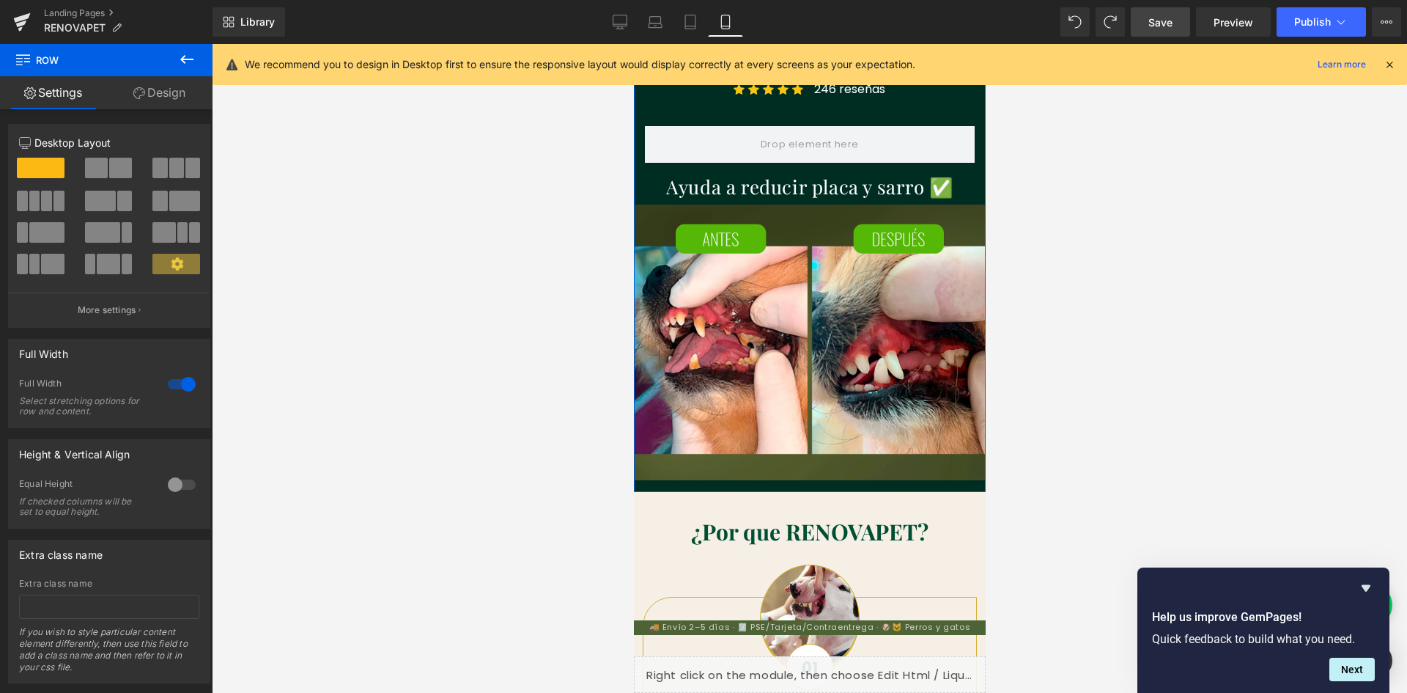
scroll to position [0, 538]
click at [799, 489] on div at bounding box center [809, 486] width 352 height 12
click at [183, 57] on icon at bounding box center [186, 59] width 13 height 9
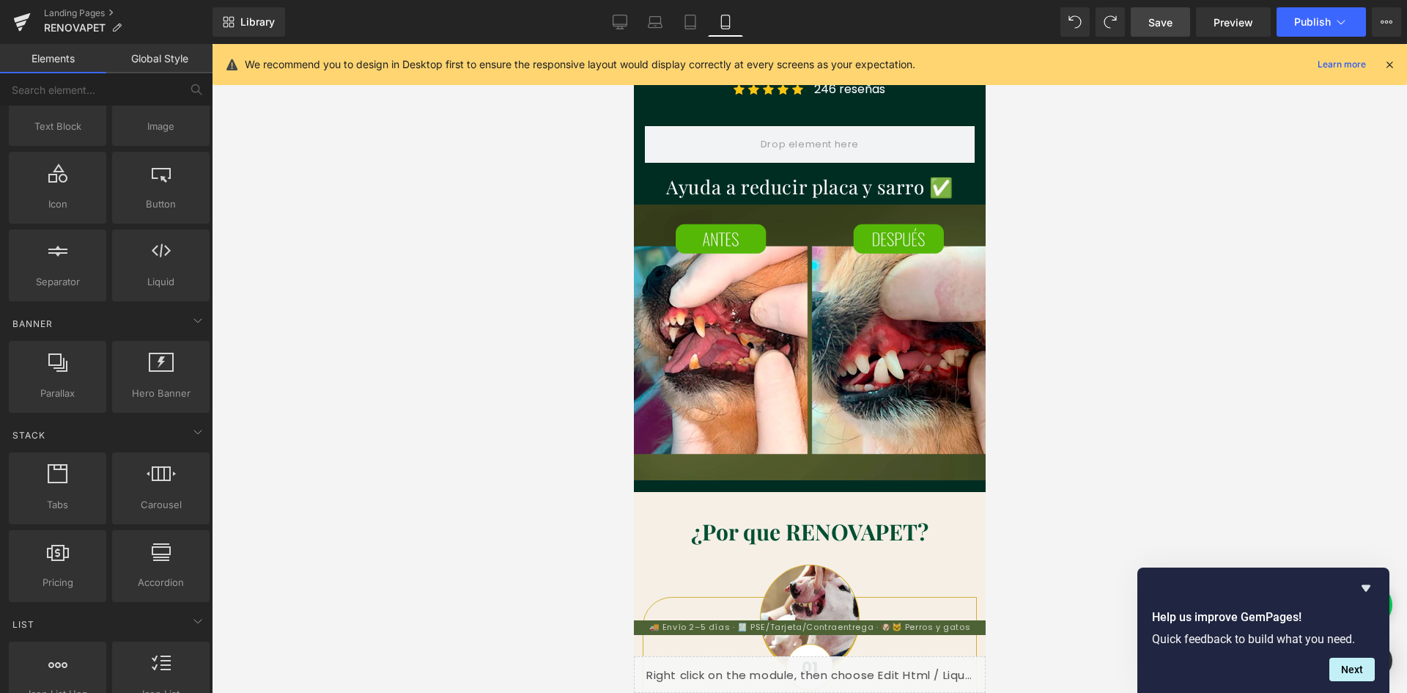
scroll to position [147, 0]
click at [784, 487] on div at bounding box center [809, 486] width 352 height 12
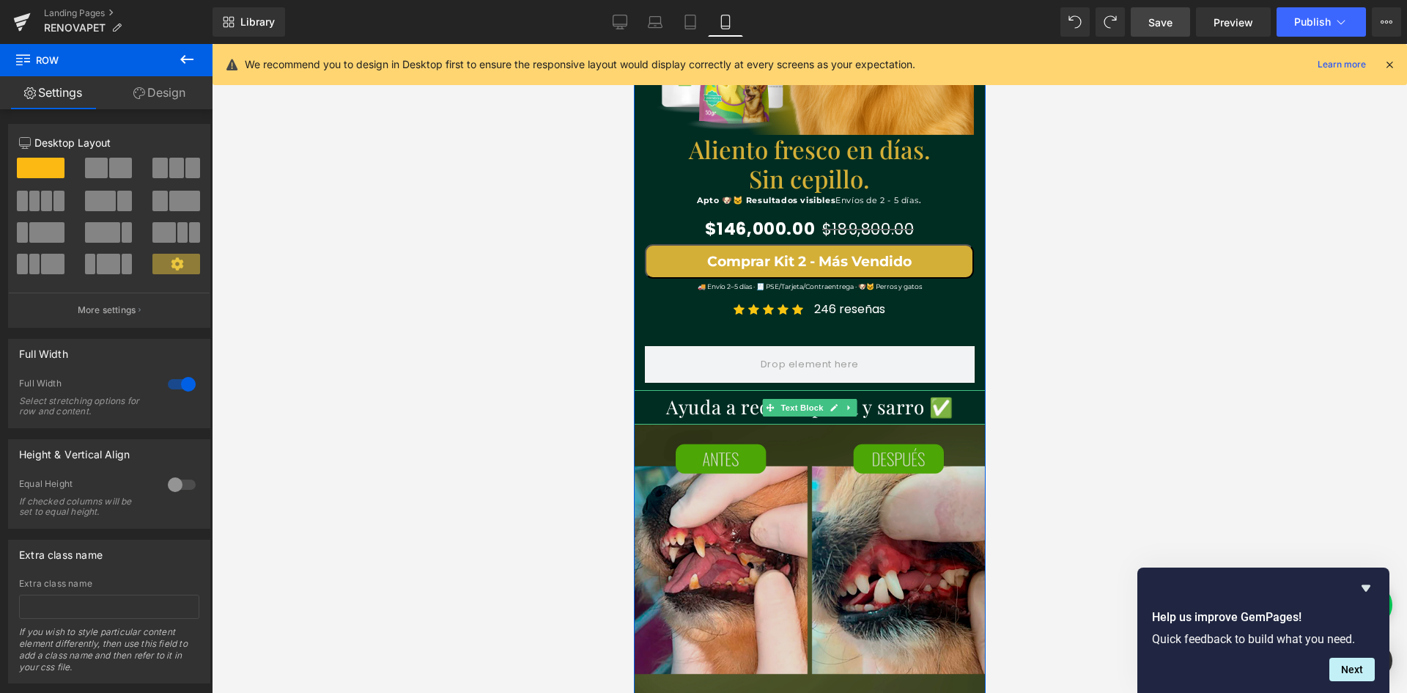
scroll to position [0, 0]
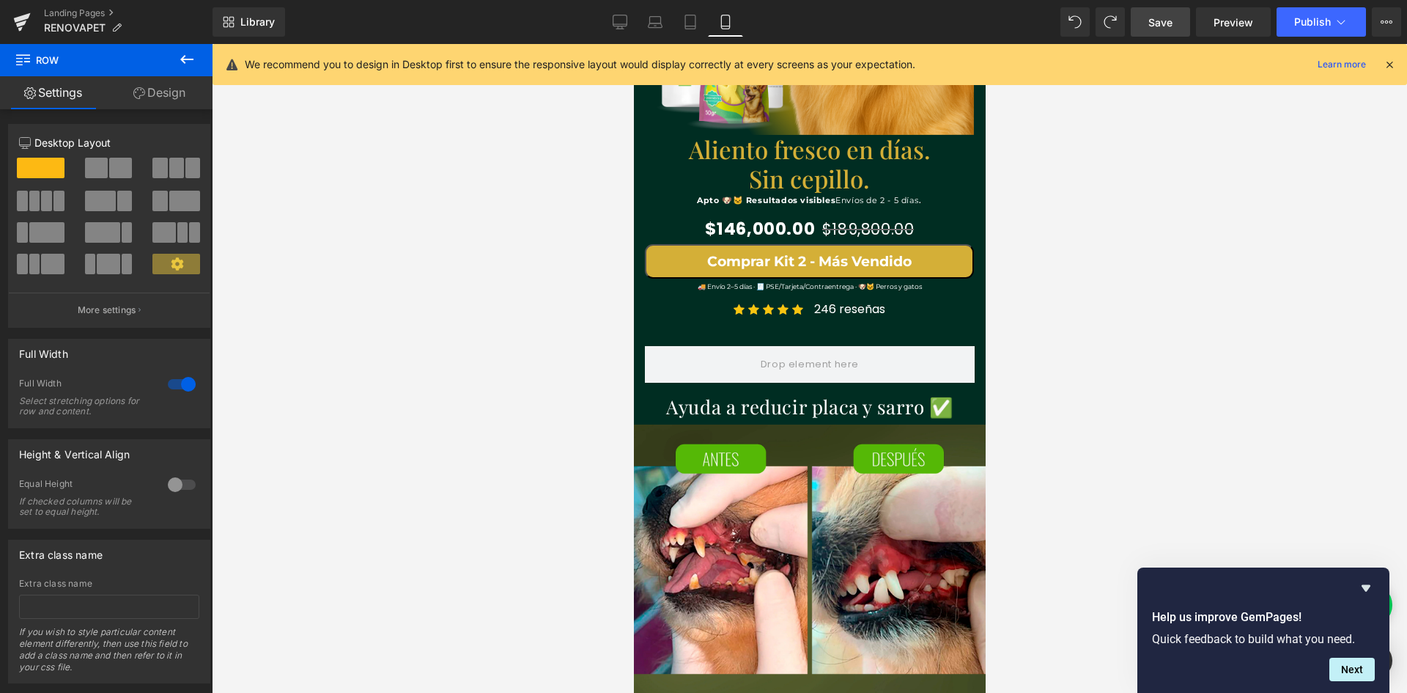
click at [183, 59] on icon at bounding box center [186, 59] width 13 height 9
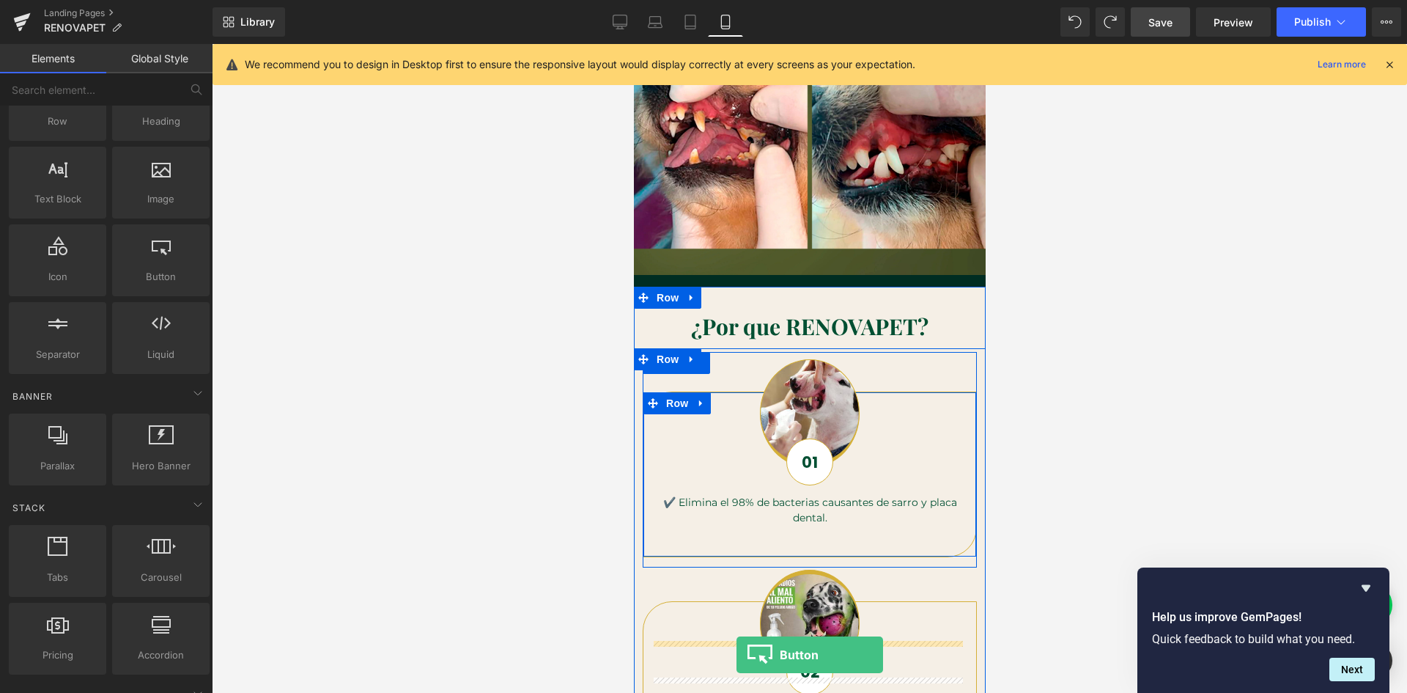
scroll to position [0, 538]
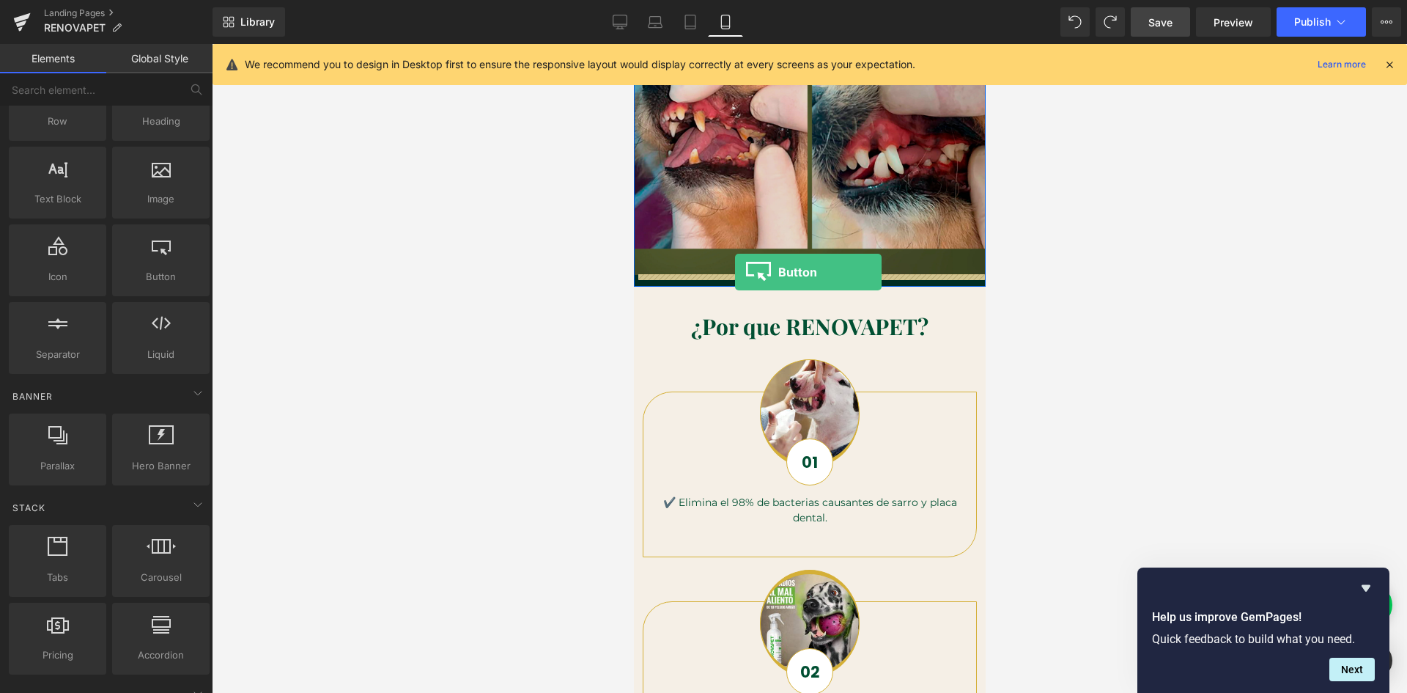
drag, startPoint x: 801, startPoint y: 328, endPoint x: 734, endPoint y: 272, distance: 86.9
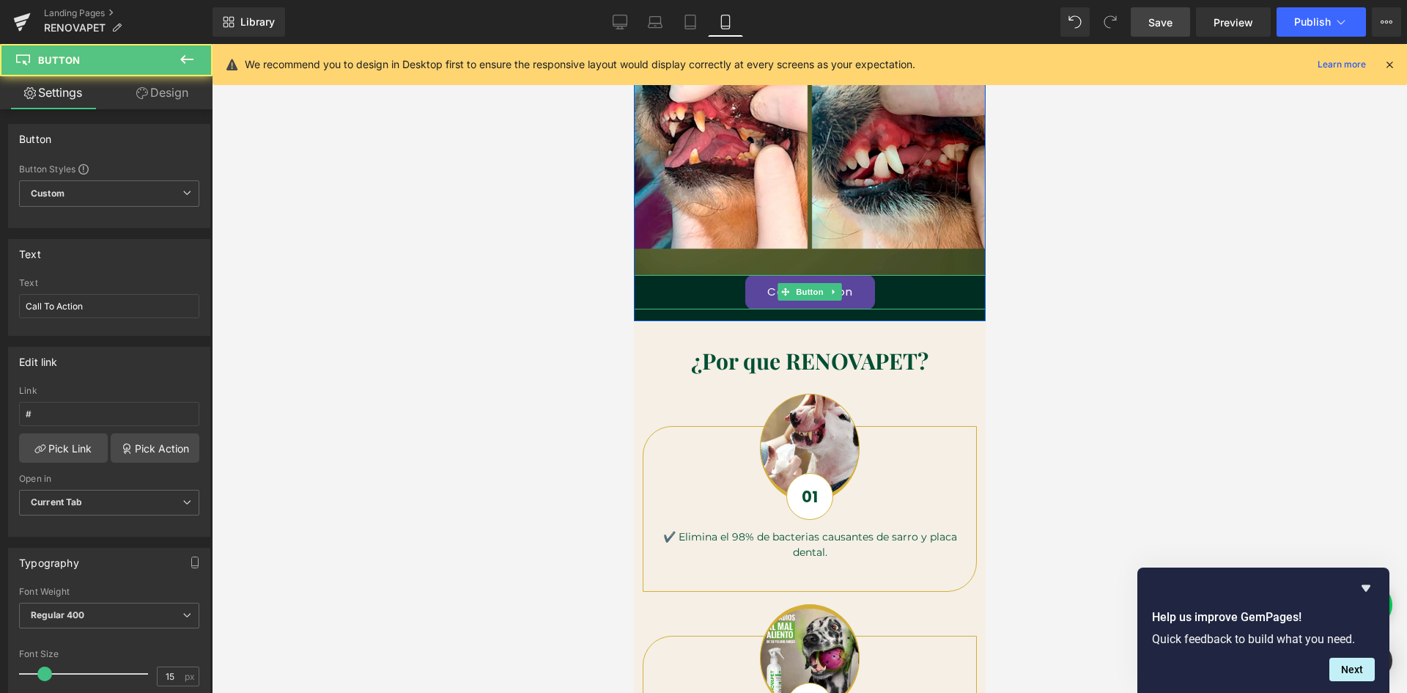
scroll to position [0, 807]
click at [759, 284] on link "Call To Action" at bounding box center [810, 292] width 130 height 34
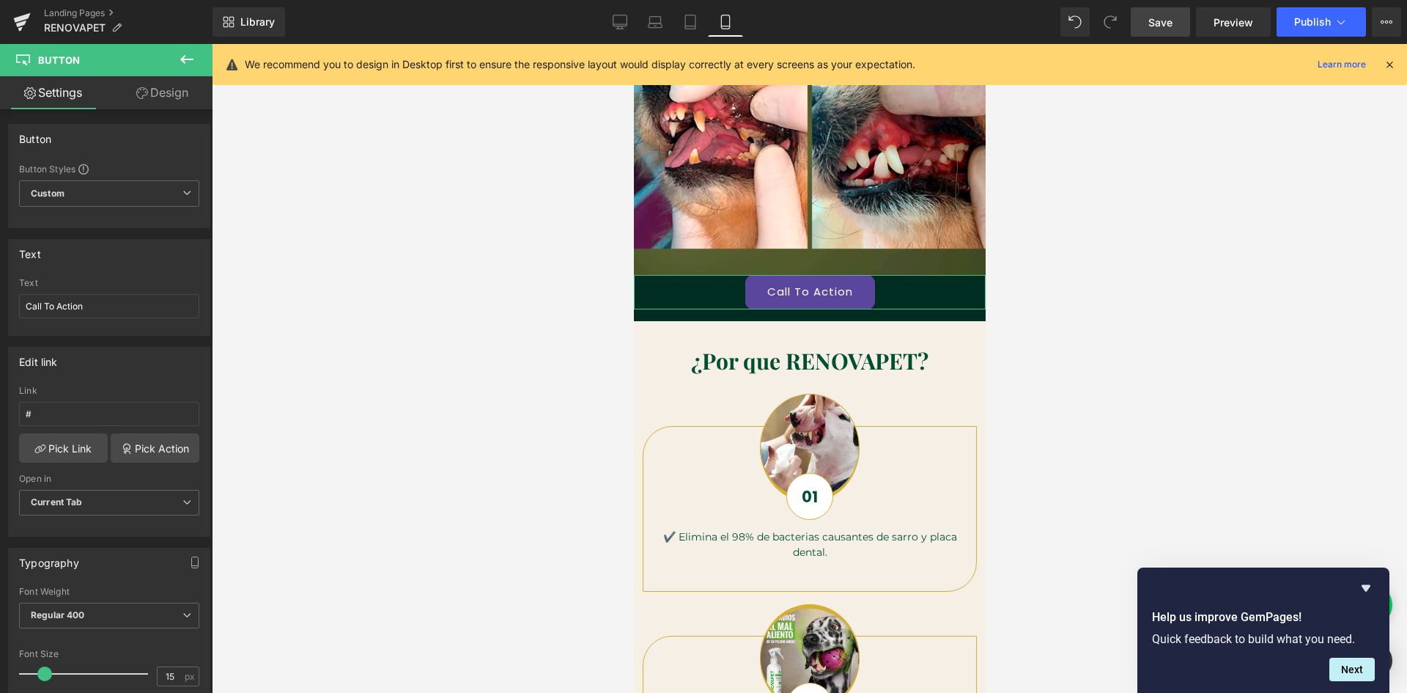
drag, startPoint x: 104, startPoint y: 299, endPoint x: -1, endPoint y: 295, distance: 105.6
click at [0, 295] on html "Button You are previewing how the will restyle your page. You can not edit Elem…" at bounding box center [703, 346] width 1407 height 693
type input "COMPRAR"
click at [144, 442] on link "Pick Action" at bounding box center [155, 447] width 89 height 29
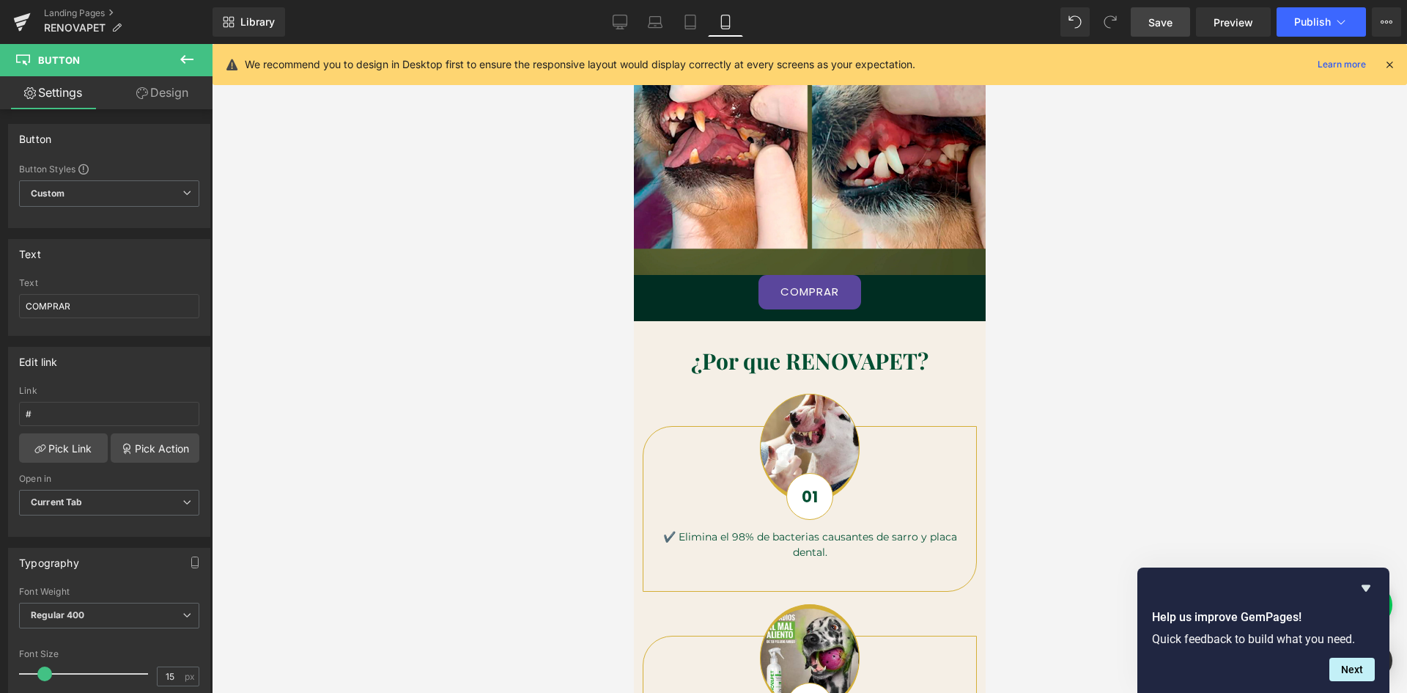
click at [263, 408] on div at bounding box center [809, 368] width 1195 height 649
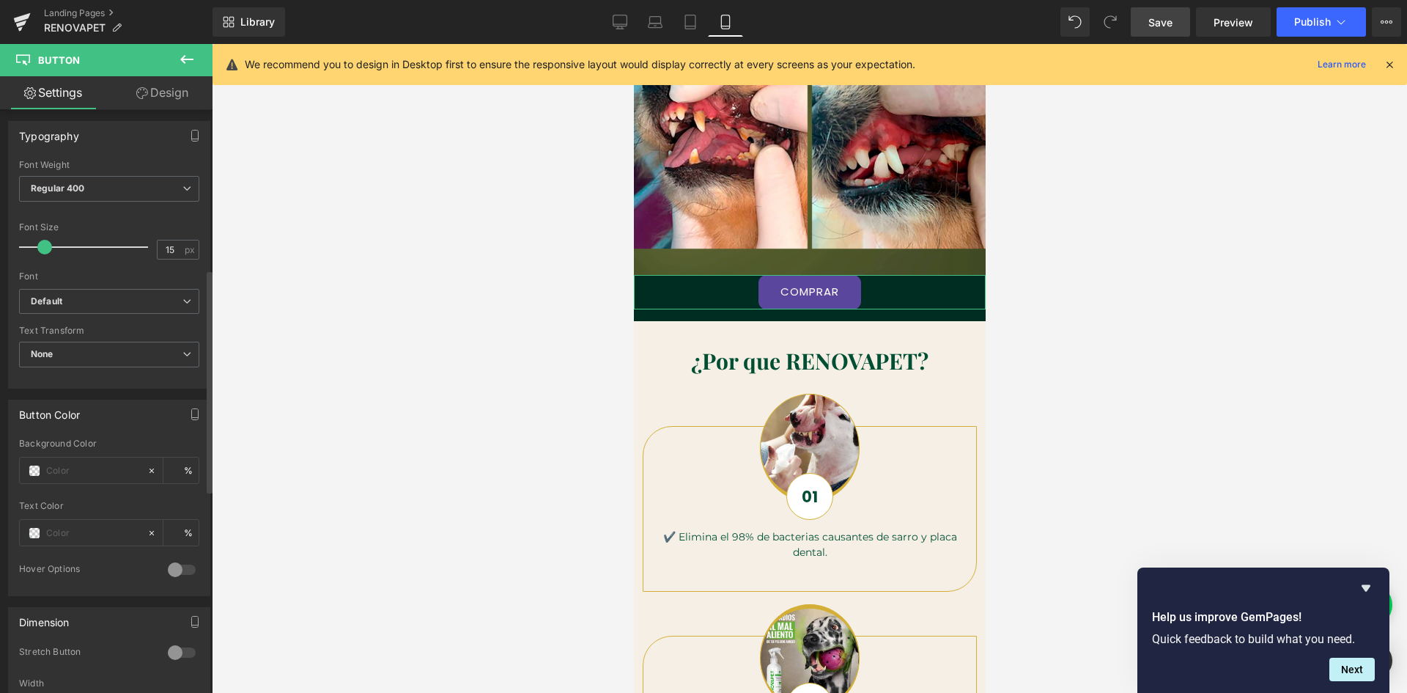
scroll to position [440, 0]
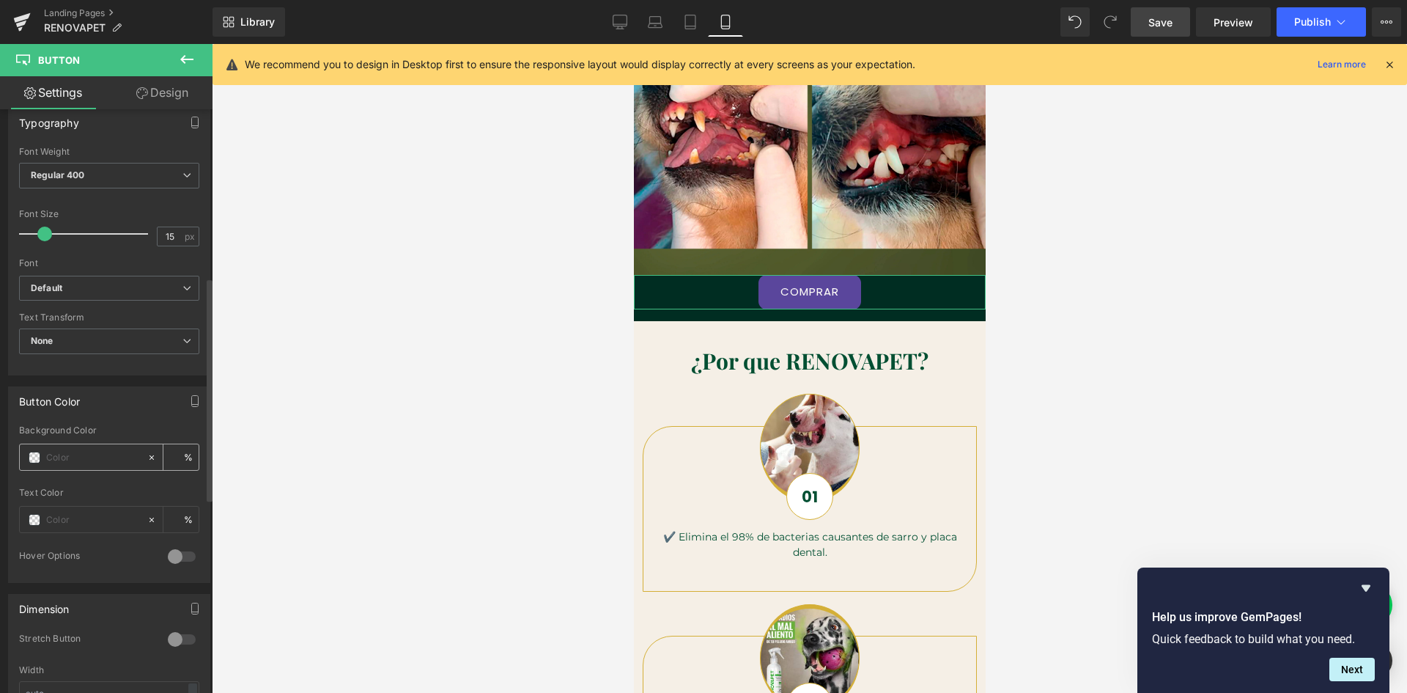
click at [101, 462] on input "text" at bounding box center [93, 457] width 94 height 16
type input "0"
click at [35, 457] on span at bounding box center [35, 457] width 12 height 12
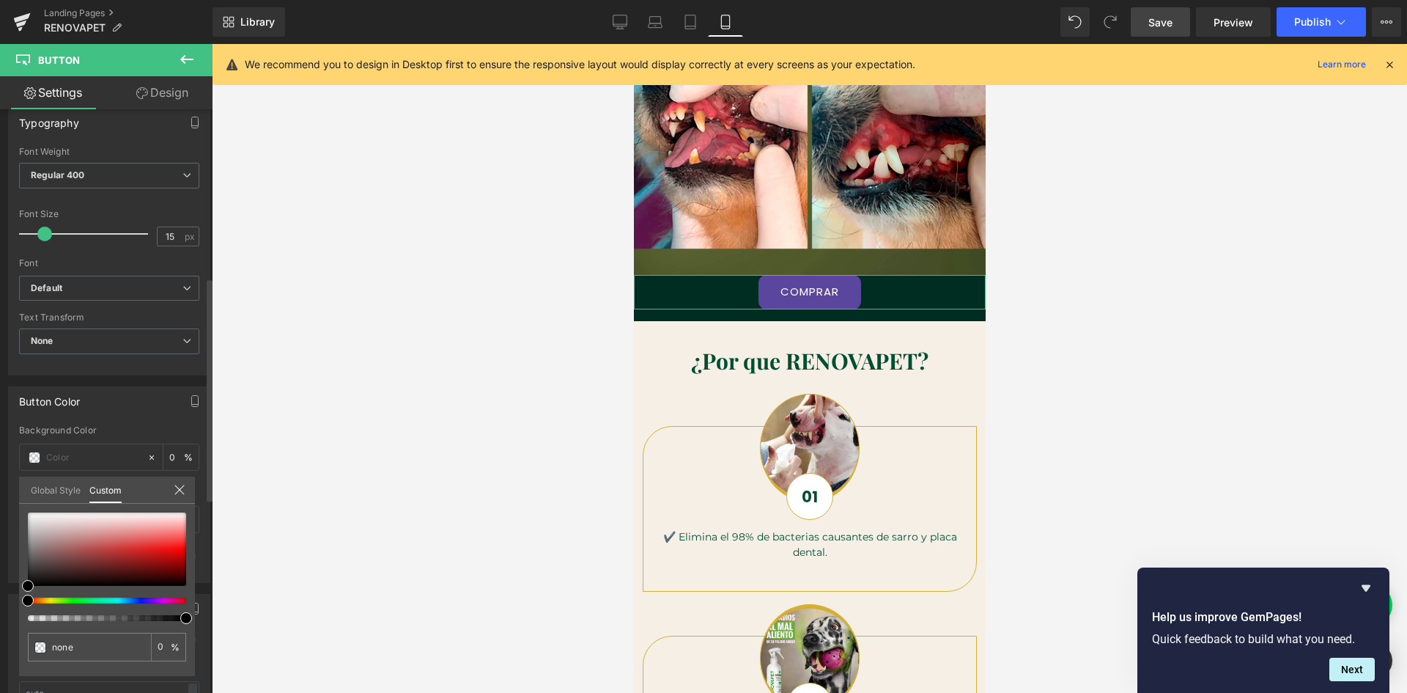
type input "#000000"
type input "100"
type input "#000000"
type input "100"
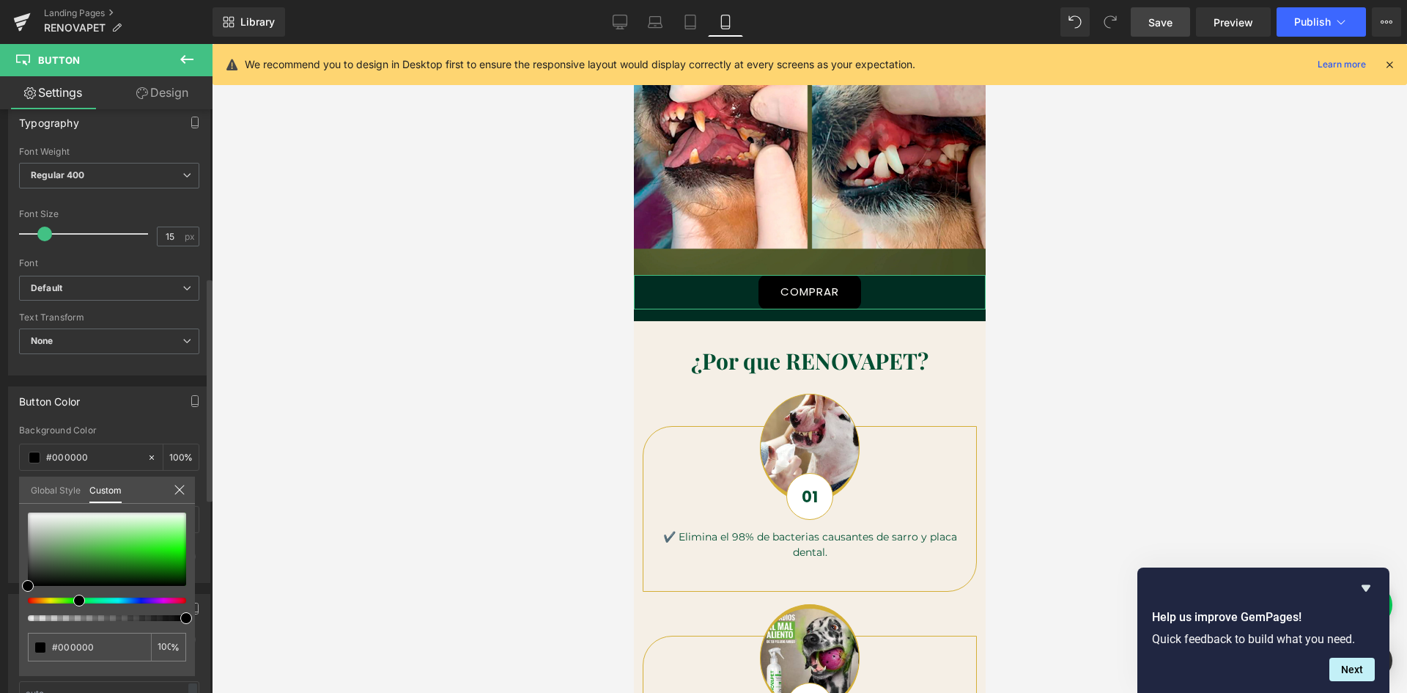
drag, startPoint x: 28, startPoint y: 600, endPoint x: 74, endPoint y: 603, distance: 46.3
click at [74, 603] on span at bounding box center [79, 600] width 12 height 12
type input "#020202"
type input "#0c120c"
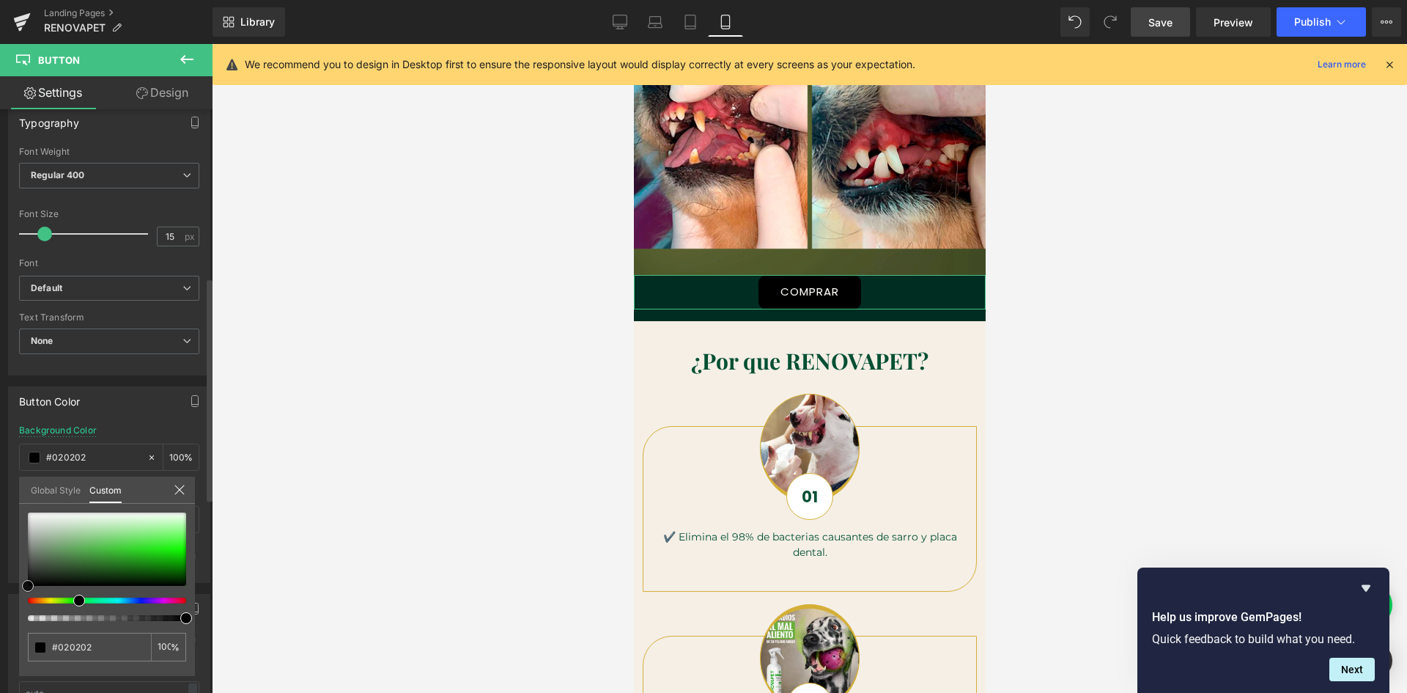
type input "#0c120c"
type input "#132413"
type input "#1f461f"
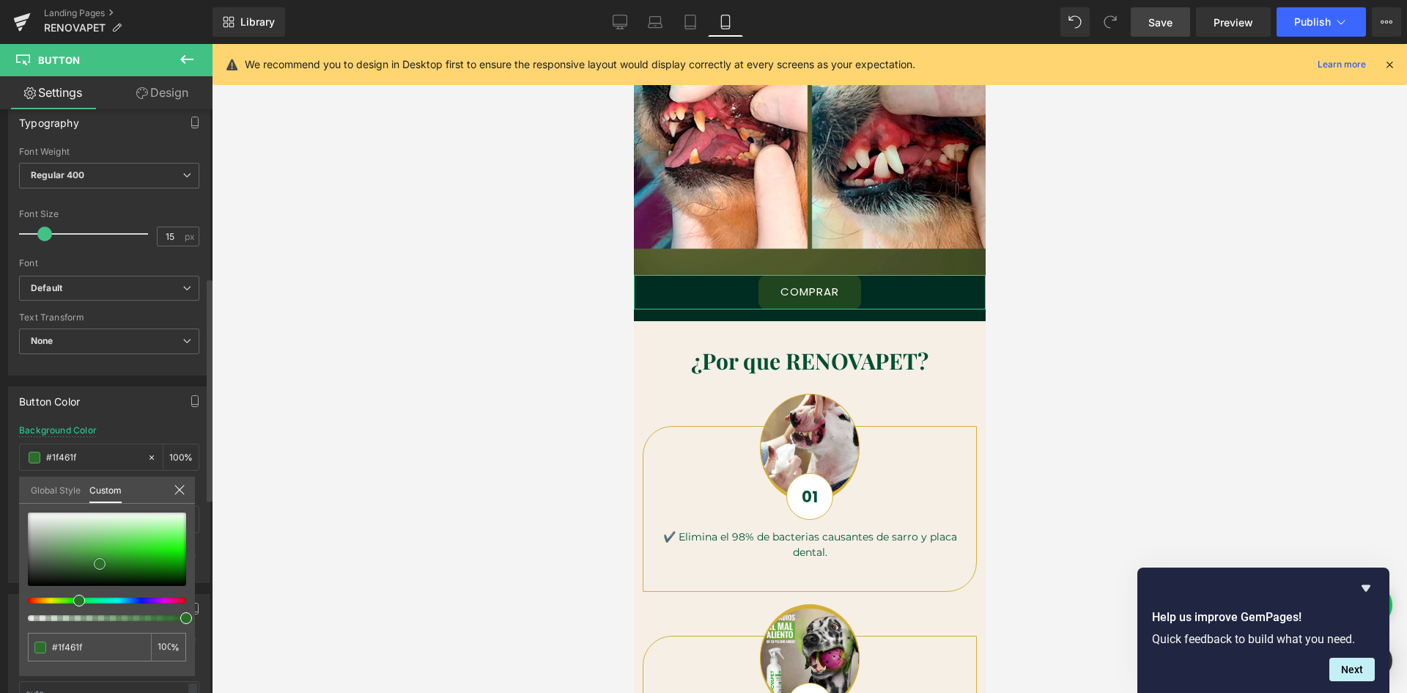
type input "#276727"
type input "#2e882e"
type input "#309b30"
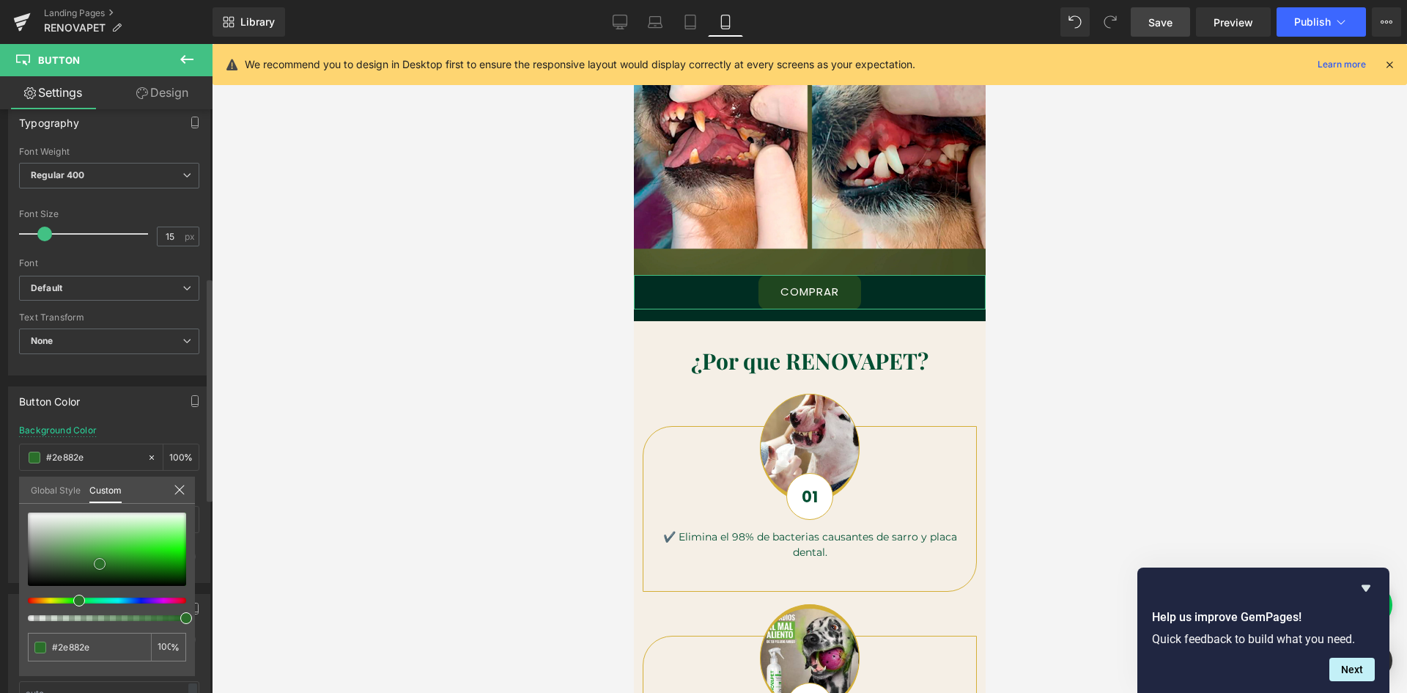
type input "#309b30"
type input "#35aa35"
type input "#38b738"
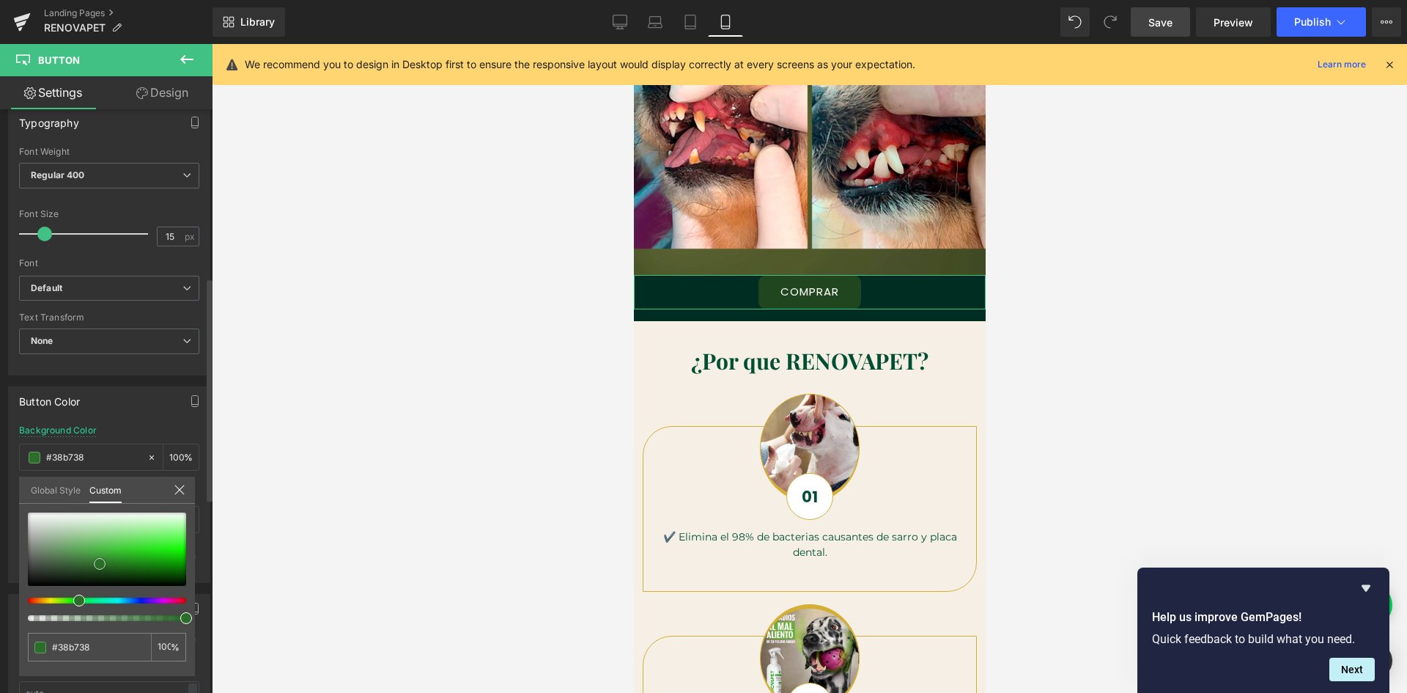
type input "#39c539"
type input "#3dc63d"
type input "#45c945"
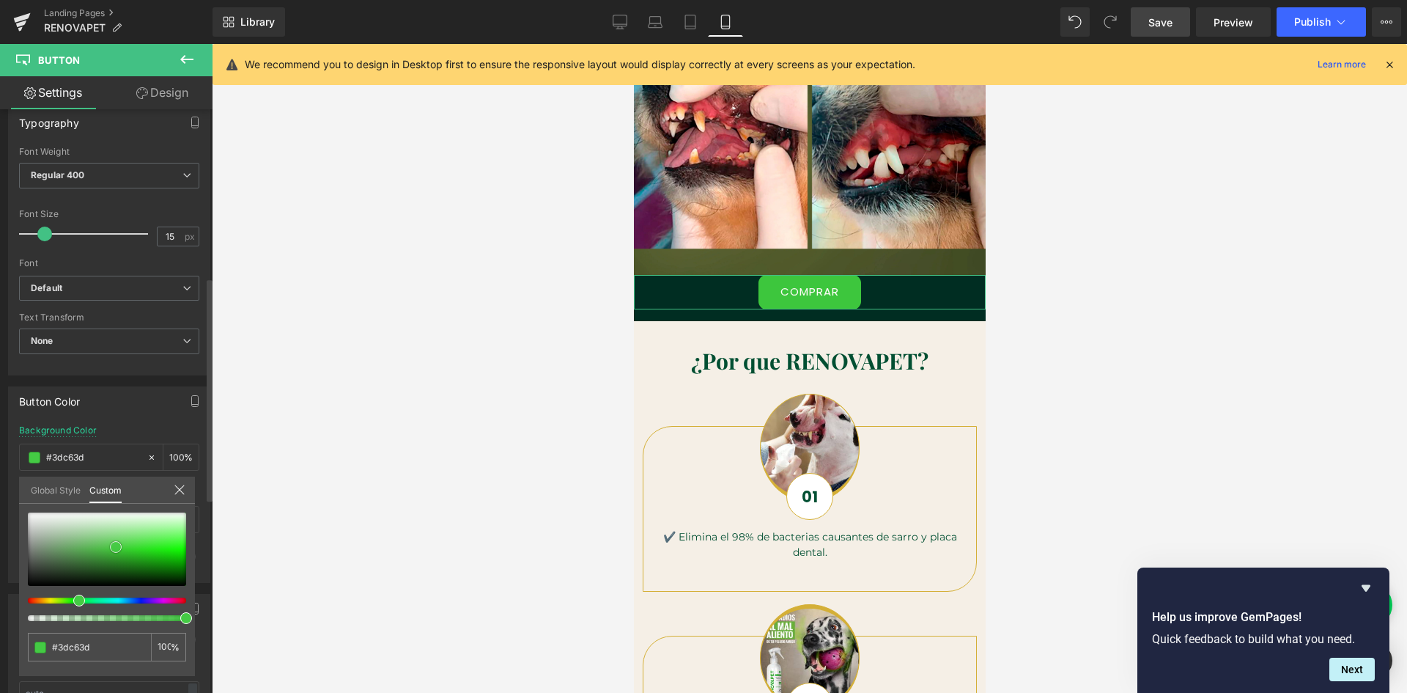
type input "#45c945"
type input "#4bcc4b"
type input "#53ce53"
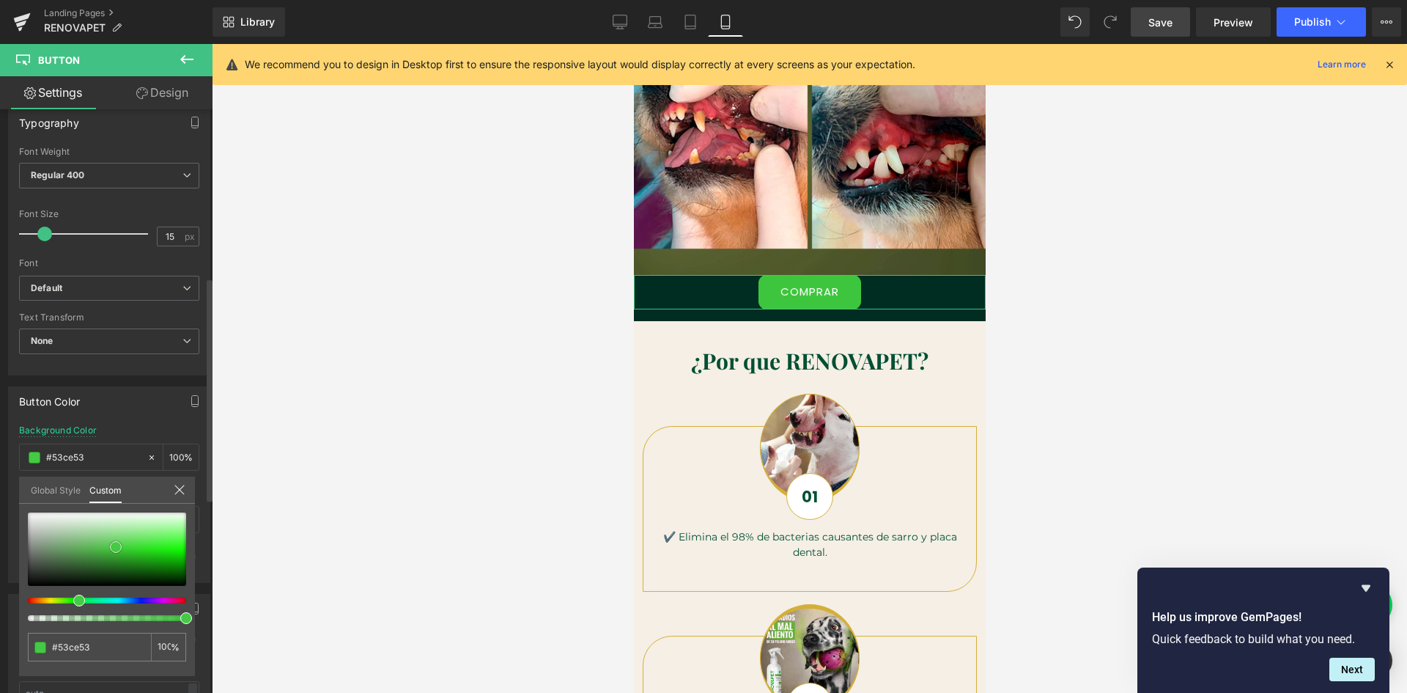
type input "#5bd05b"
type input "#60d160"
type input "#63d363"
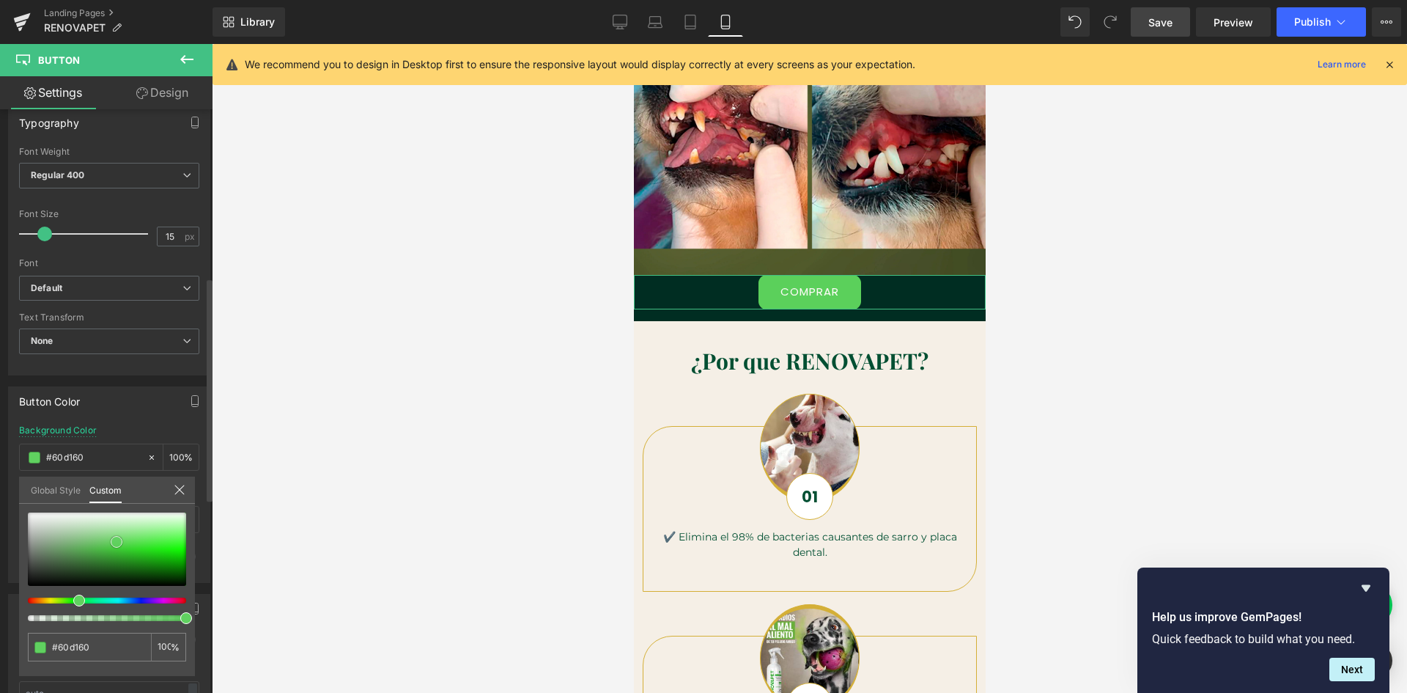
type input "#63d363"
type input "#67d467"
type input "#74d674"
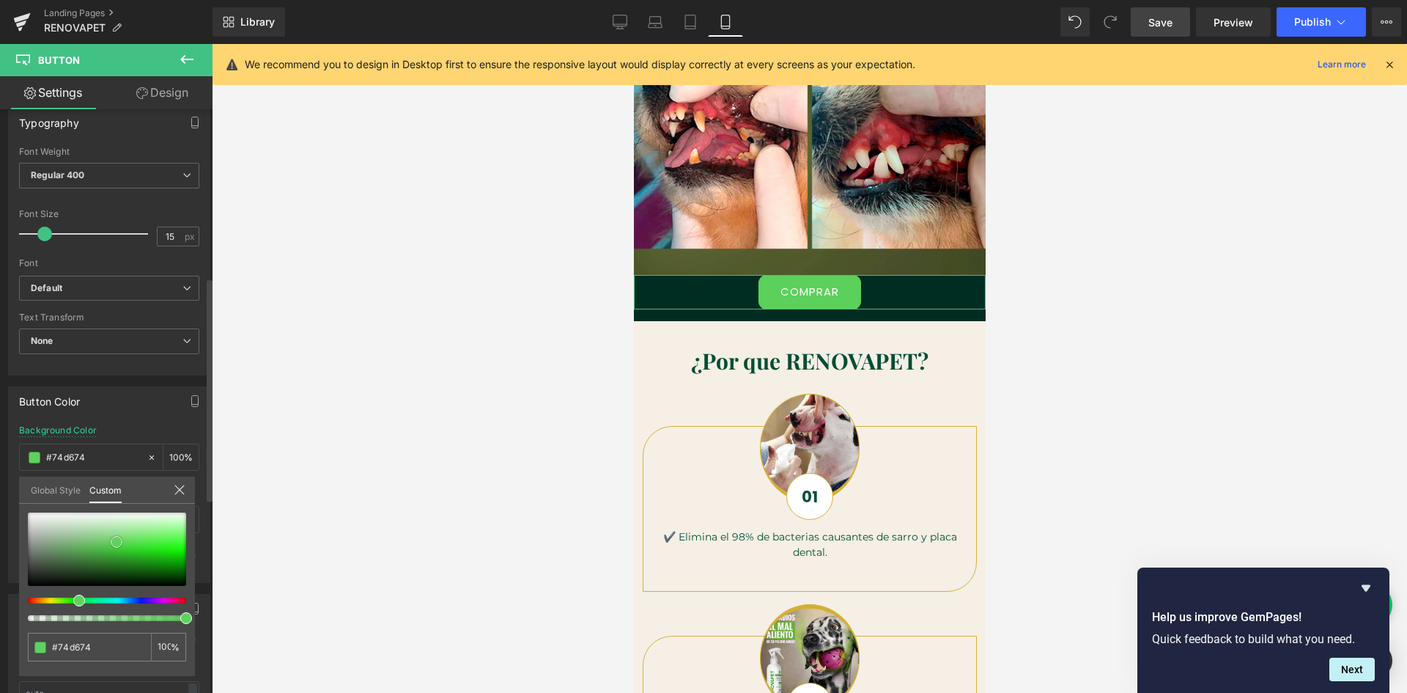
type input "#7dd87d"
type input "#85da85"
type input "#8ddc8d"
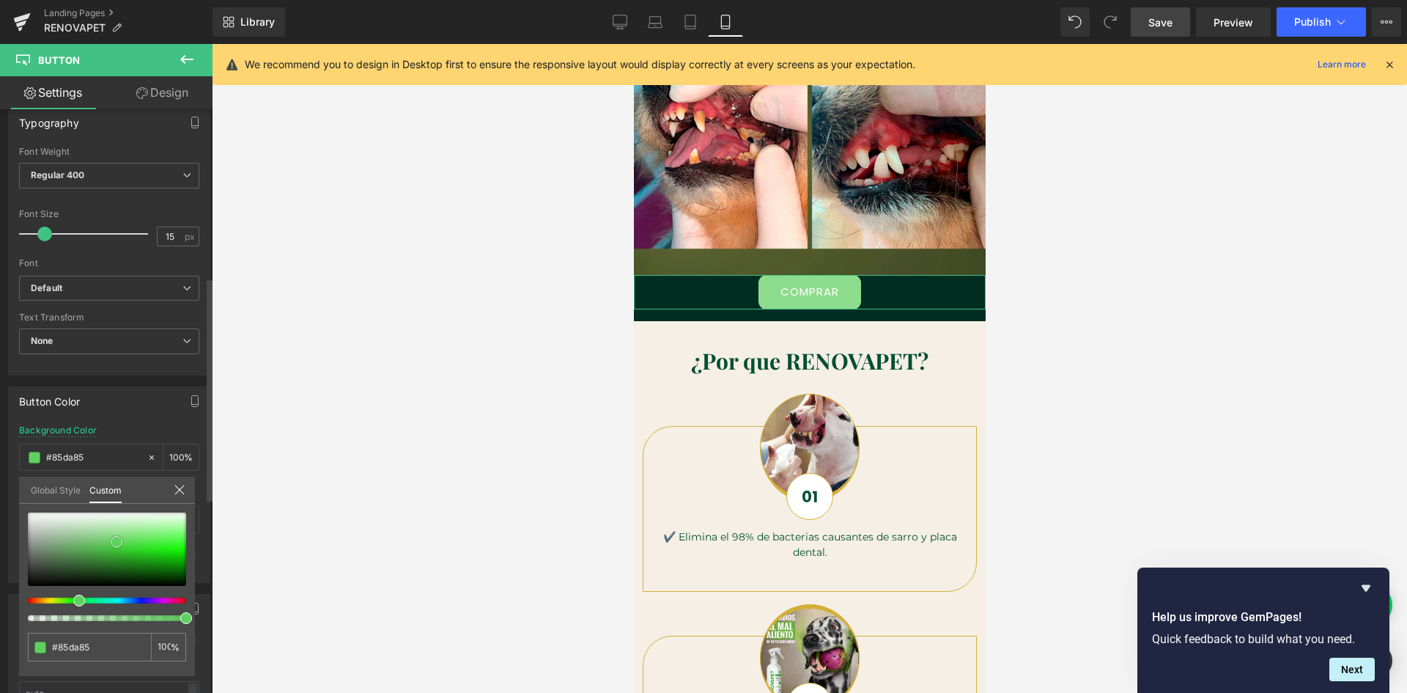
type input "#8ddc8d"
type input "#97dd97"
type input "#9ade9a"
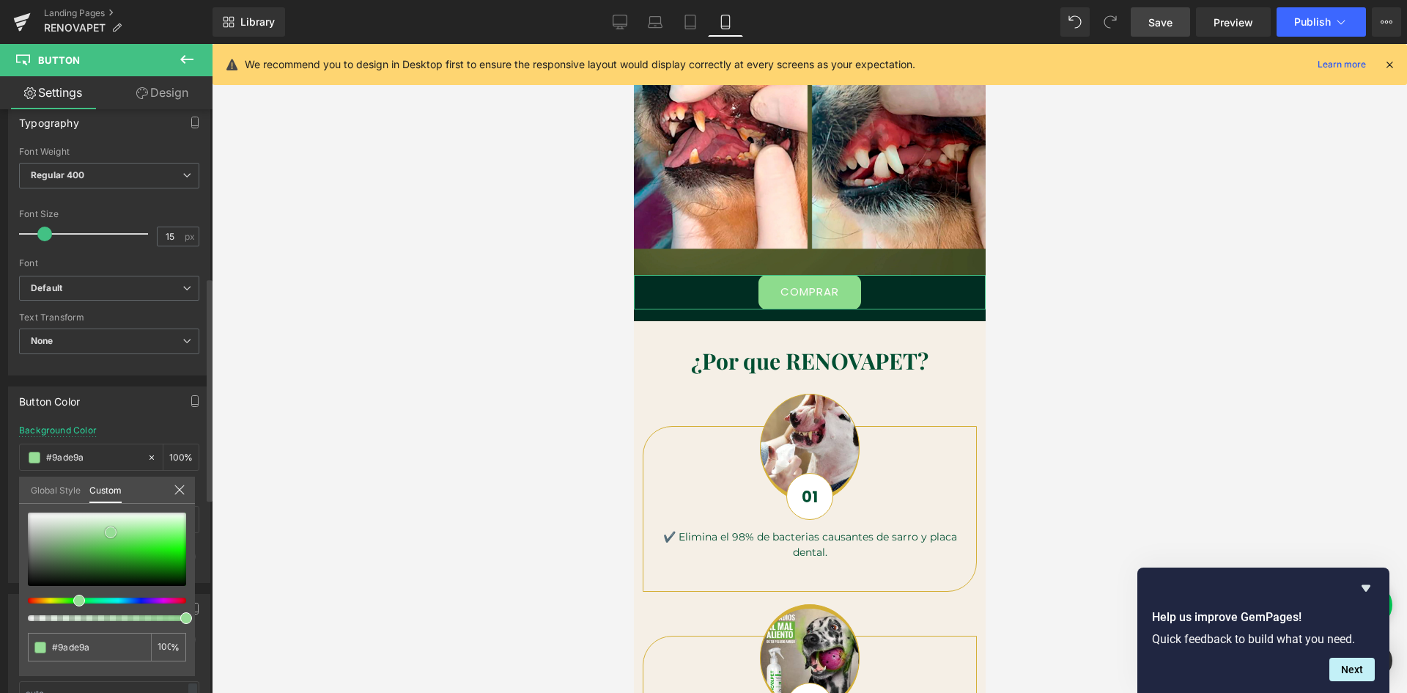
type input "#a3e0a3"
type input "#a7e1a7"
type input "#ace1ac"
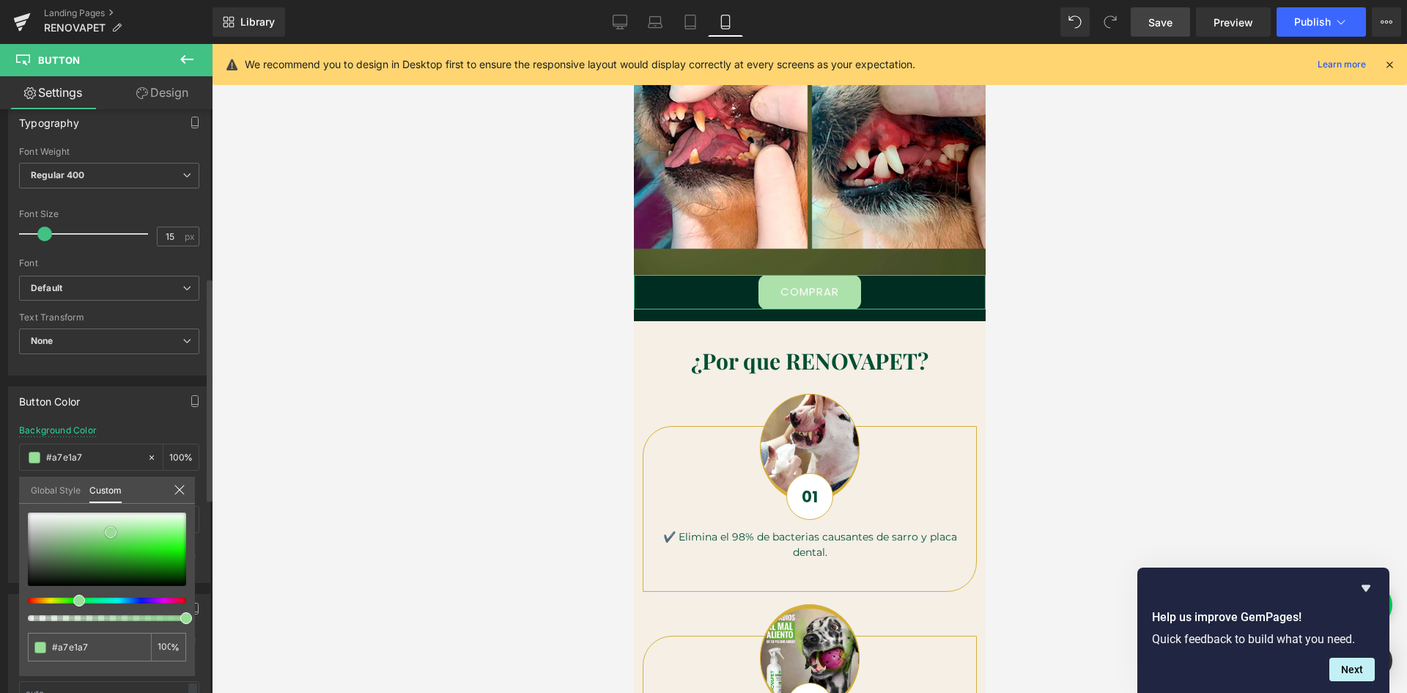
type input "#ace1ac"
type input "#ade0ad"
type input "#b1e1b1"
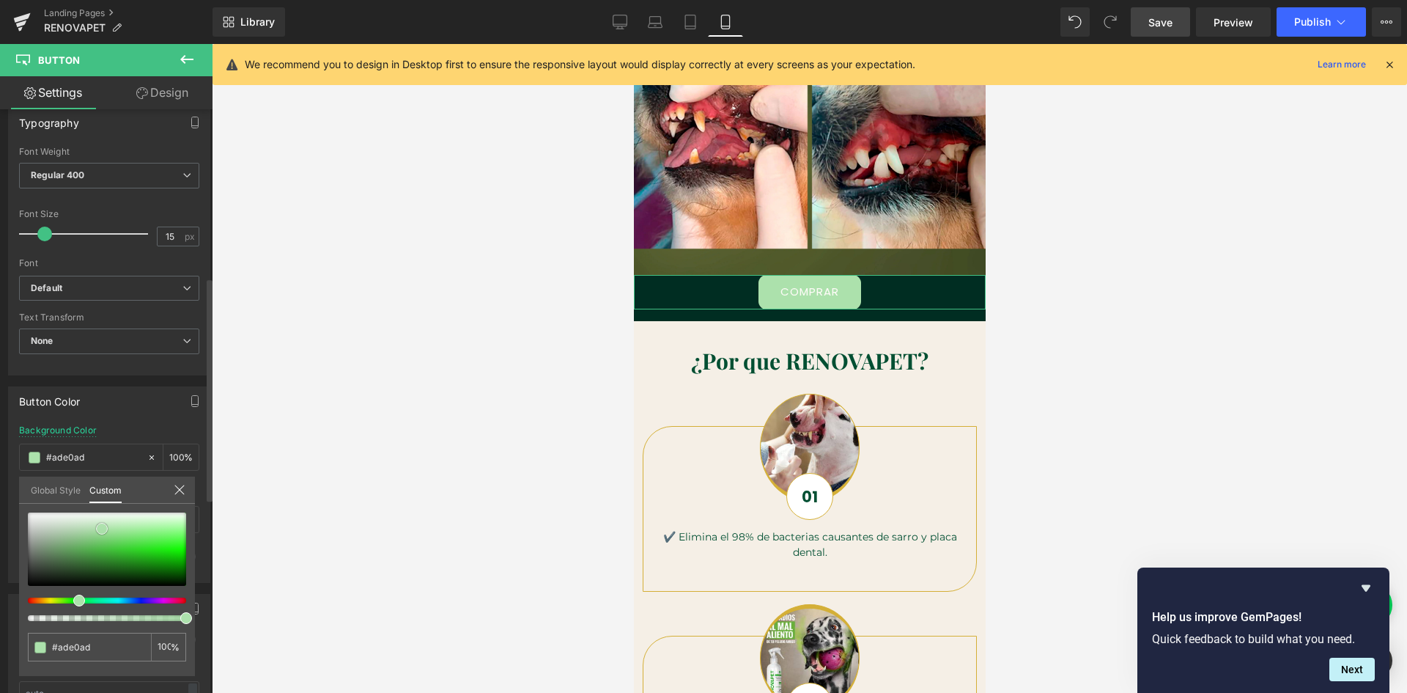
type input "#b1e1b1"
type input "#b7e0b7"
type input "#bae2ba"
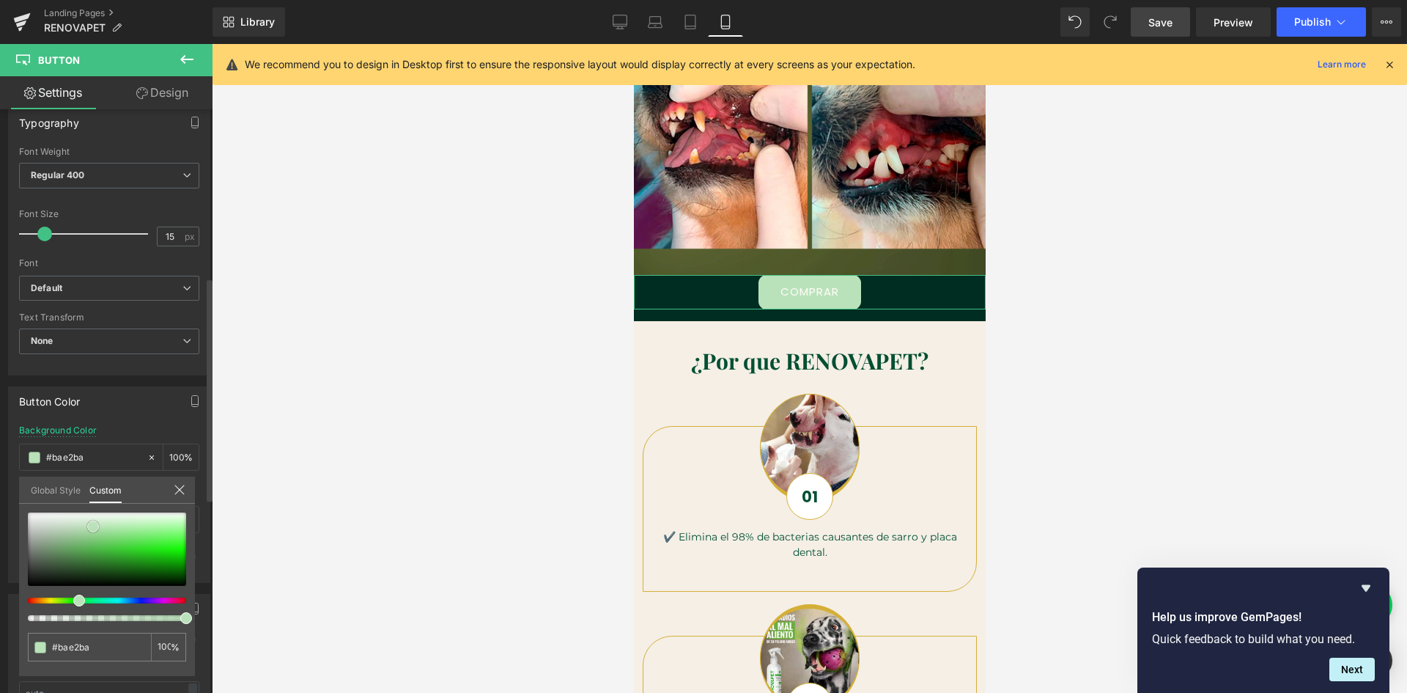
type input "#b4deb4"
type input "#b1dcb1"
type input "#a9d9a9"
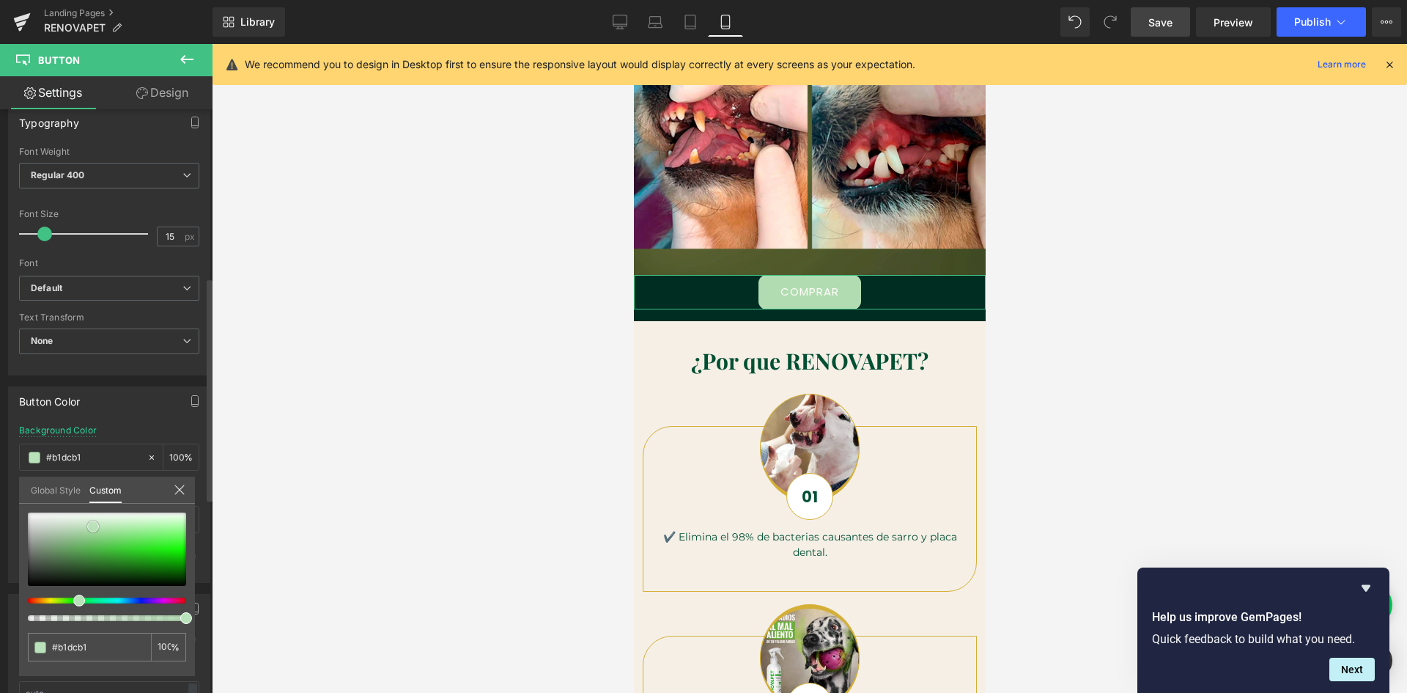
type input "#a9d9a9"
type input "#a5d8a5"
type input "#9bd49b"
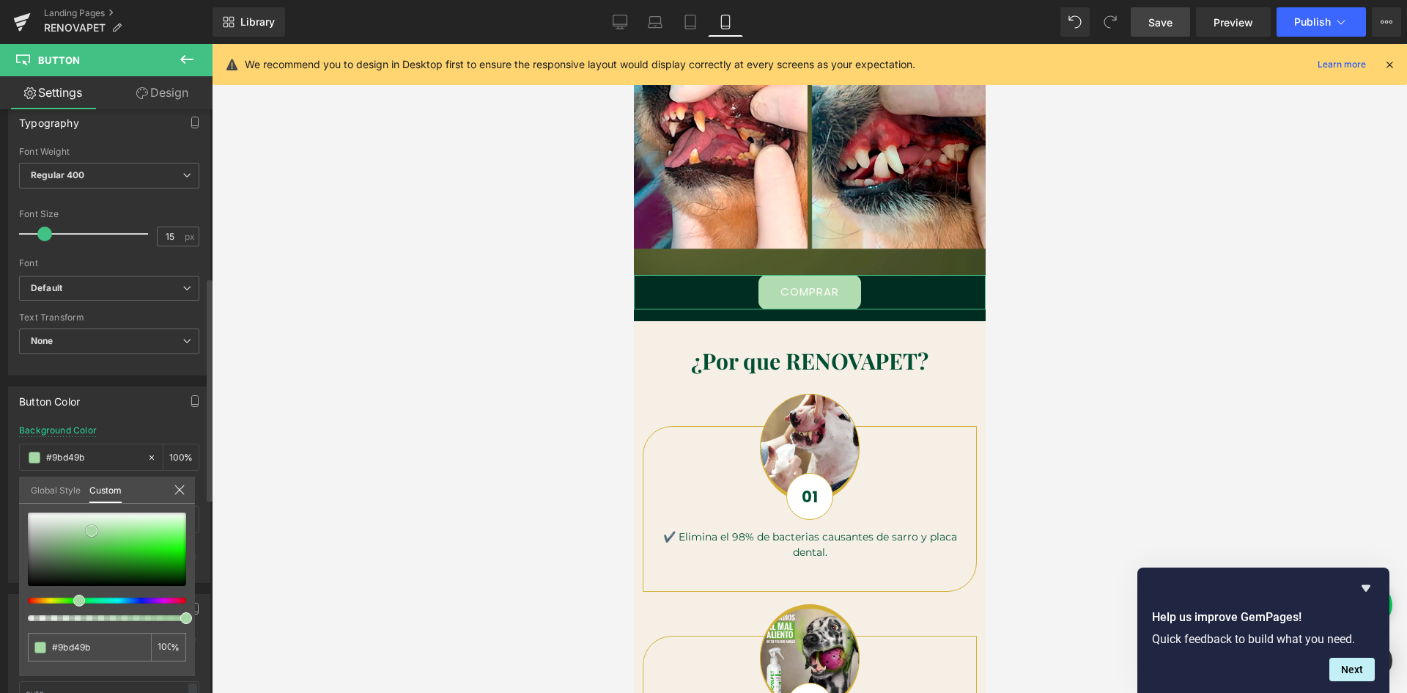
type input "#8cce8c"
type input "#7bc57b"
type input "#67bf67"
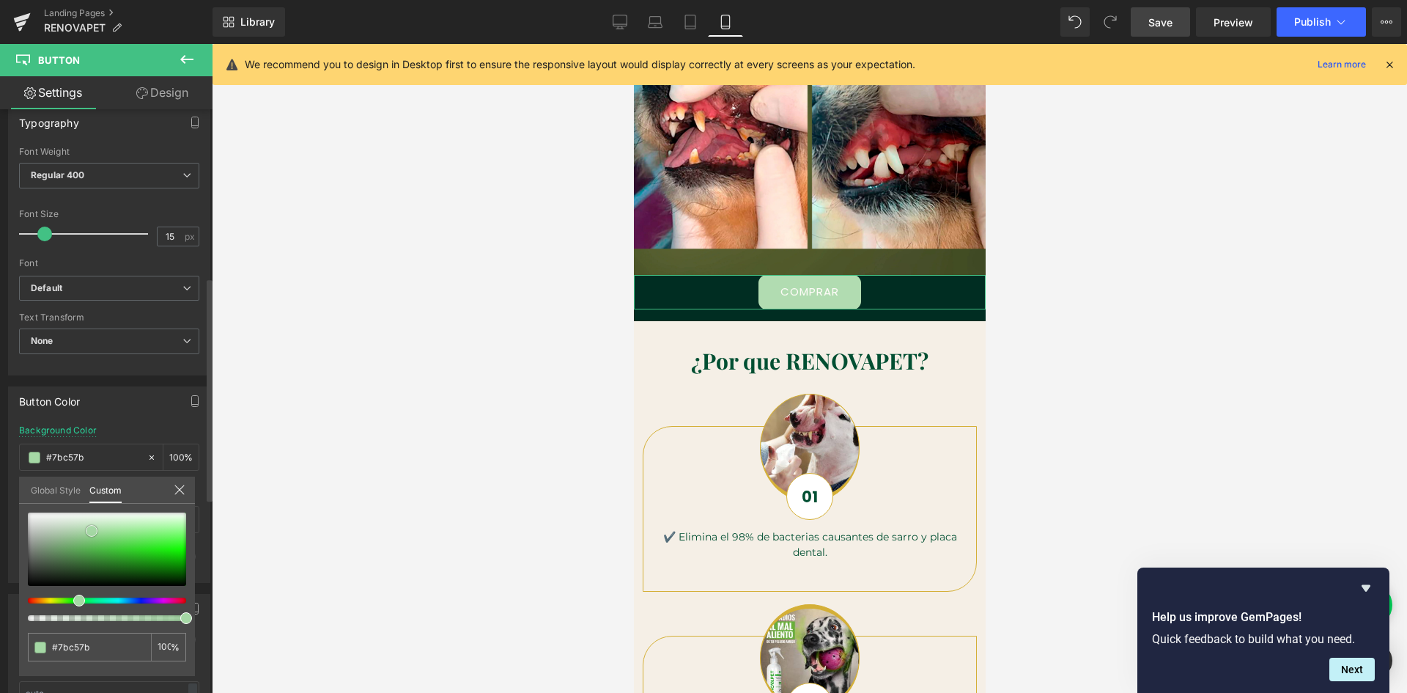
type input "#67bf67"
type input "#54b954"
type input "#47b247"
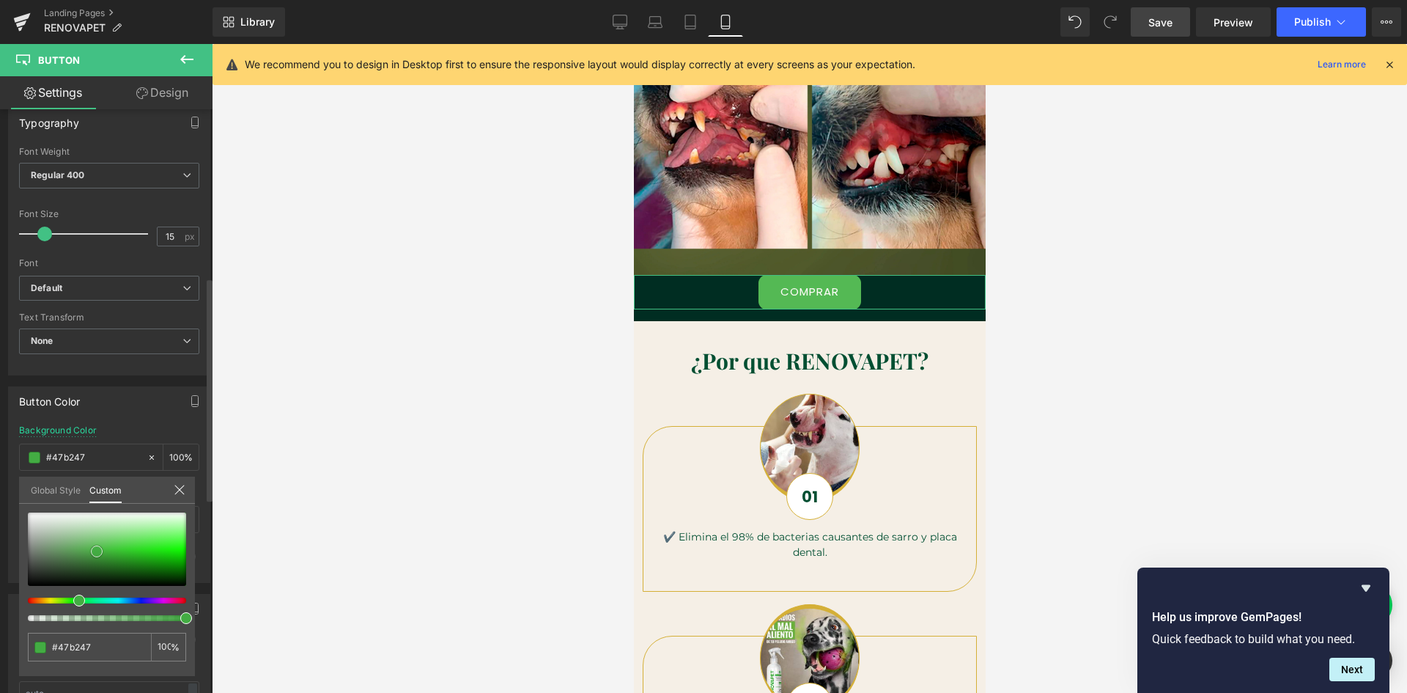
type input "#43ac43"
type input "#40a540"
type input "#3a9b3a"
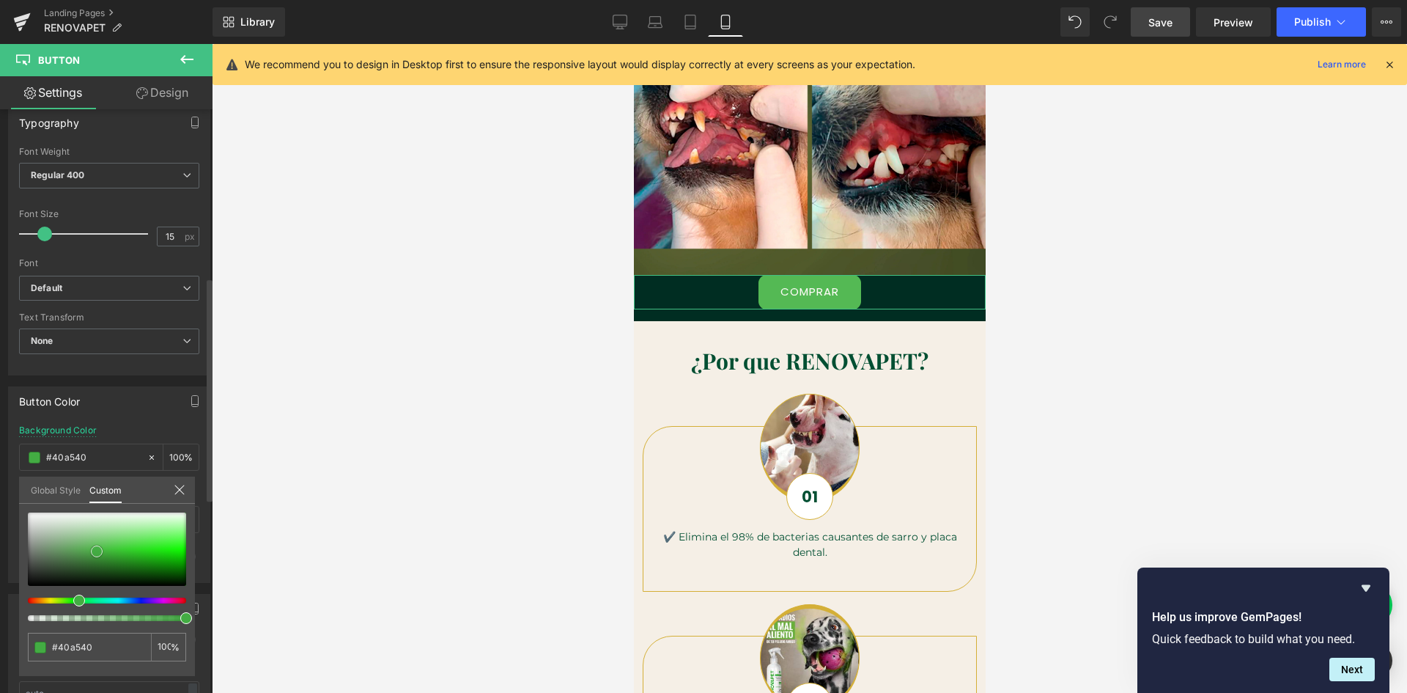
type input "#3a9b3a"
type input "#389338"
type input "#318631"
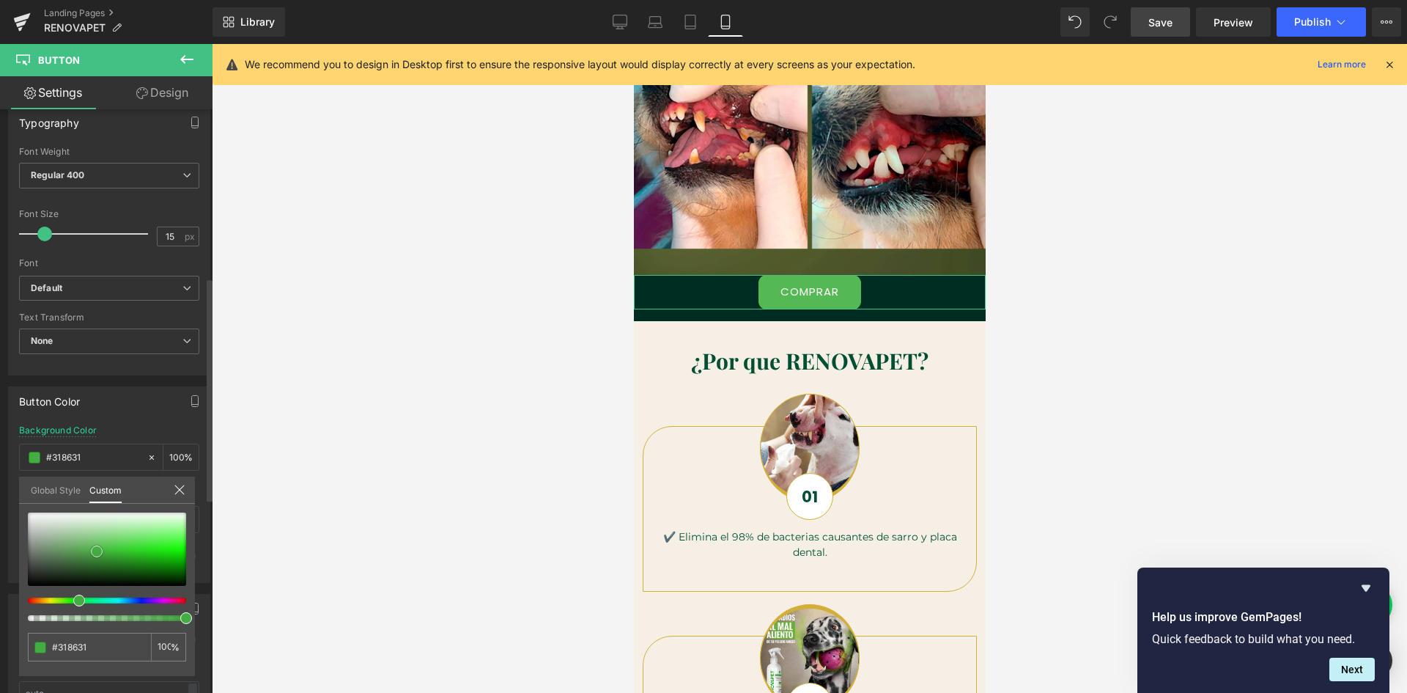
type input "#308230"
type input "#2d7a2d"
type input "#2b772b"
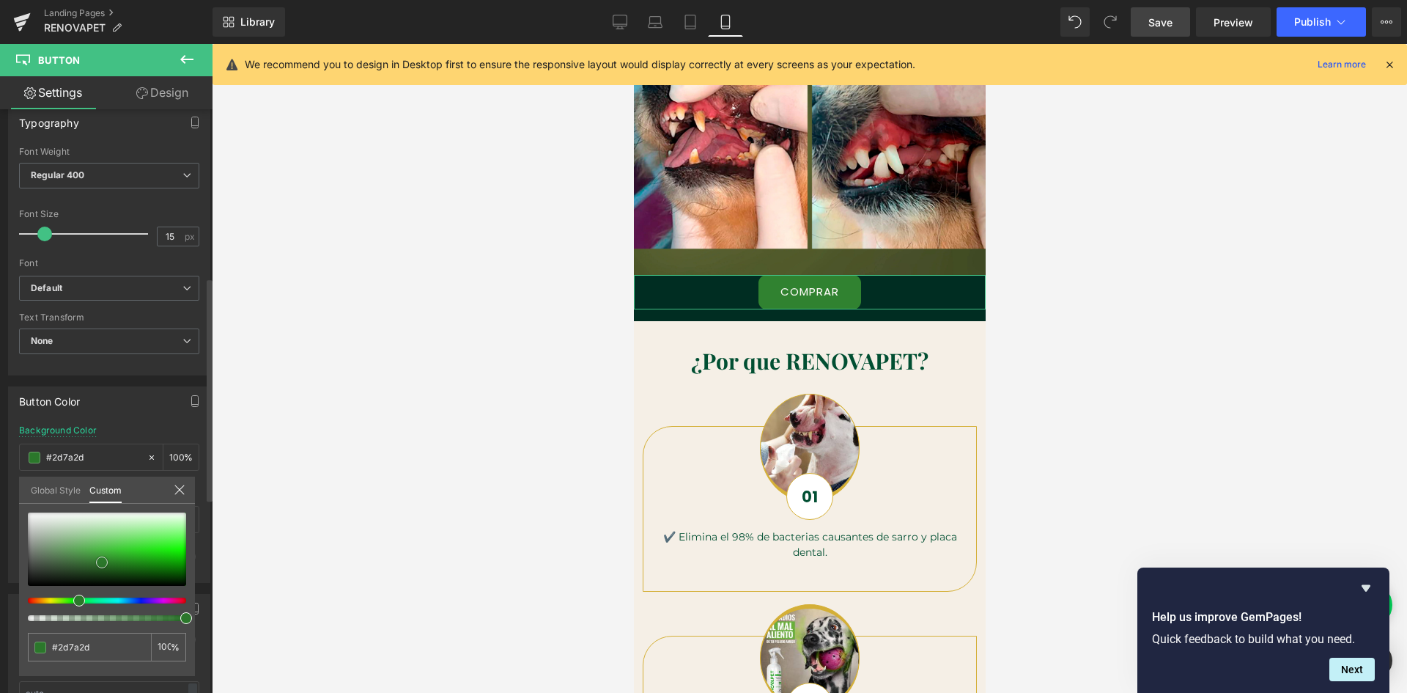
type input "#2b772b"
type input "#297429"
type input "#277127"
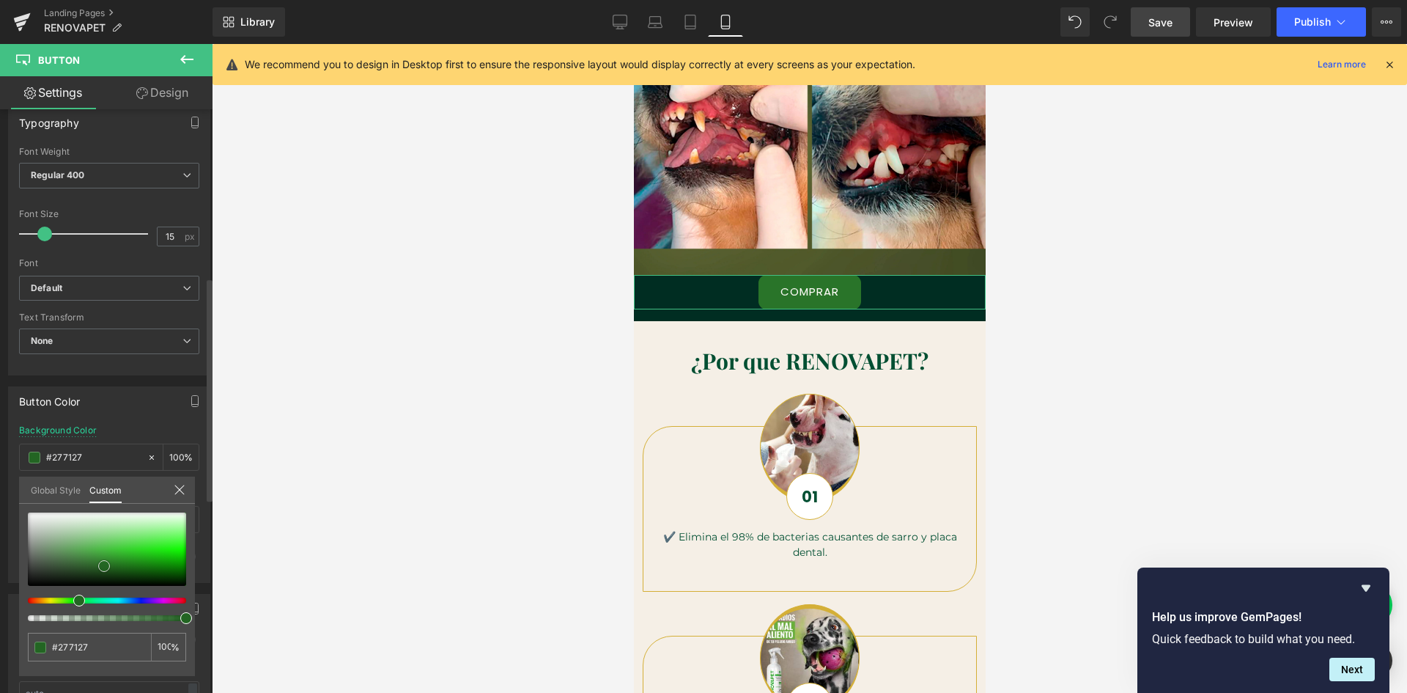
type input "#236523"
type input "#216221"
type input "#215e21"
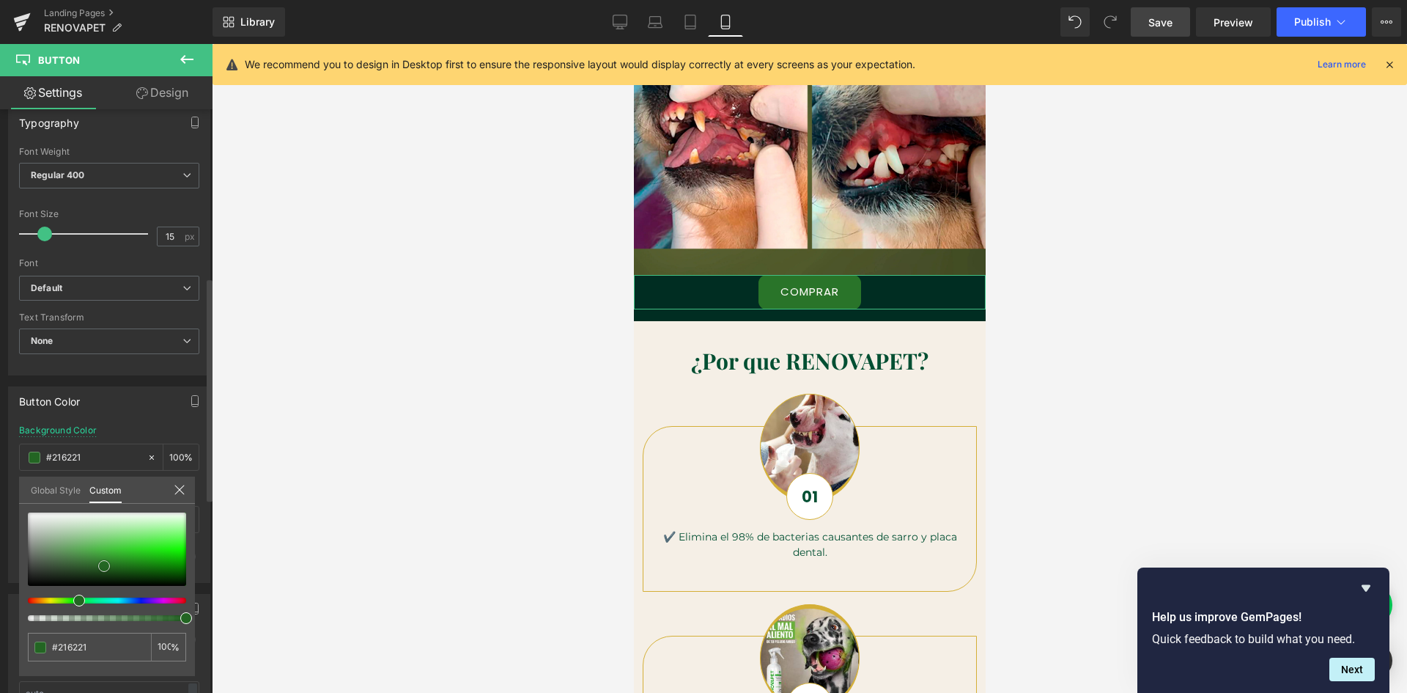
type input "#215e21"
type input "#226222"
type input "#286b28"
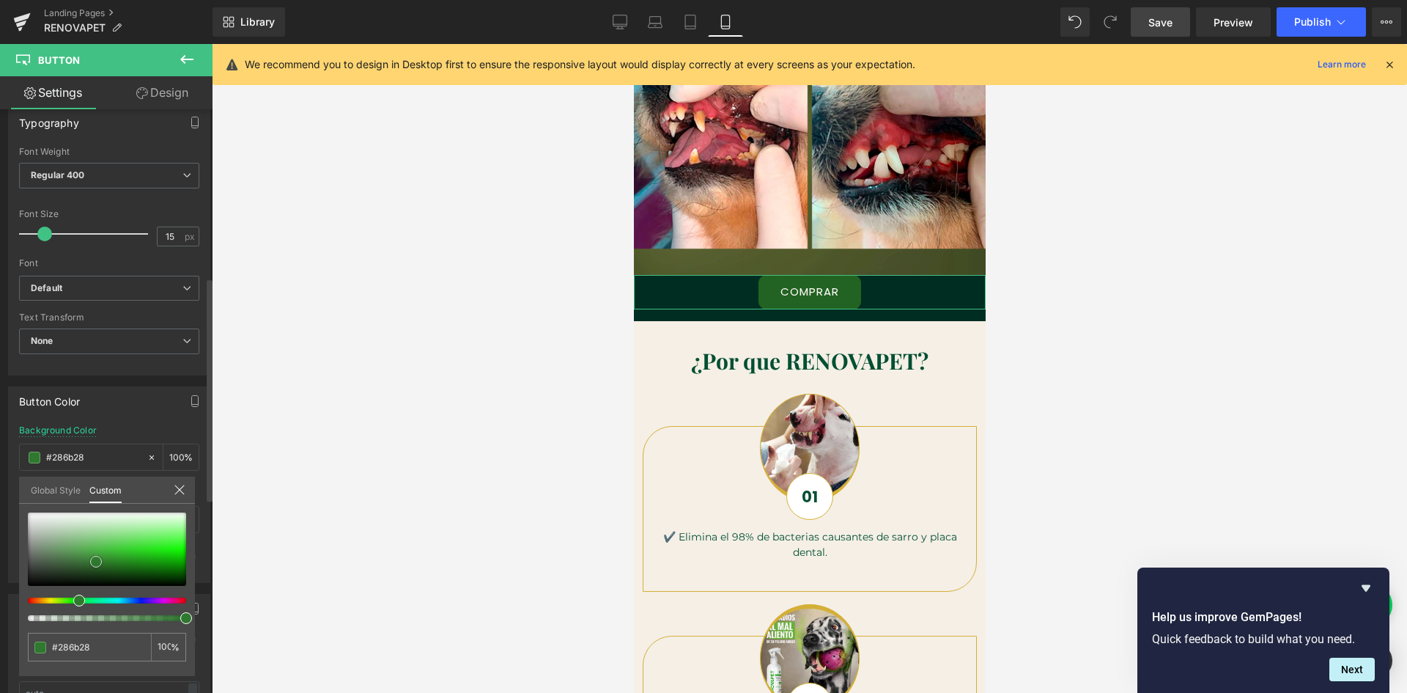
type input "#2f782f"
type input "#337e33"
type input "#398839"
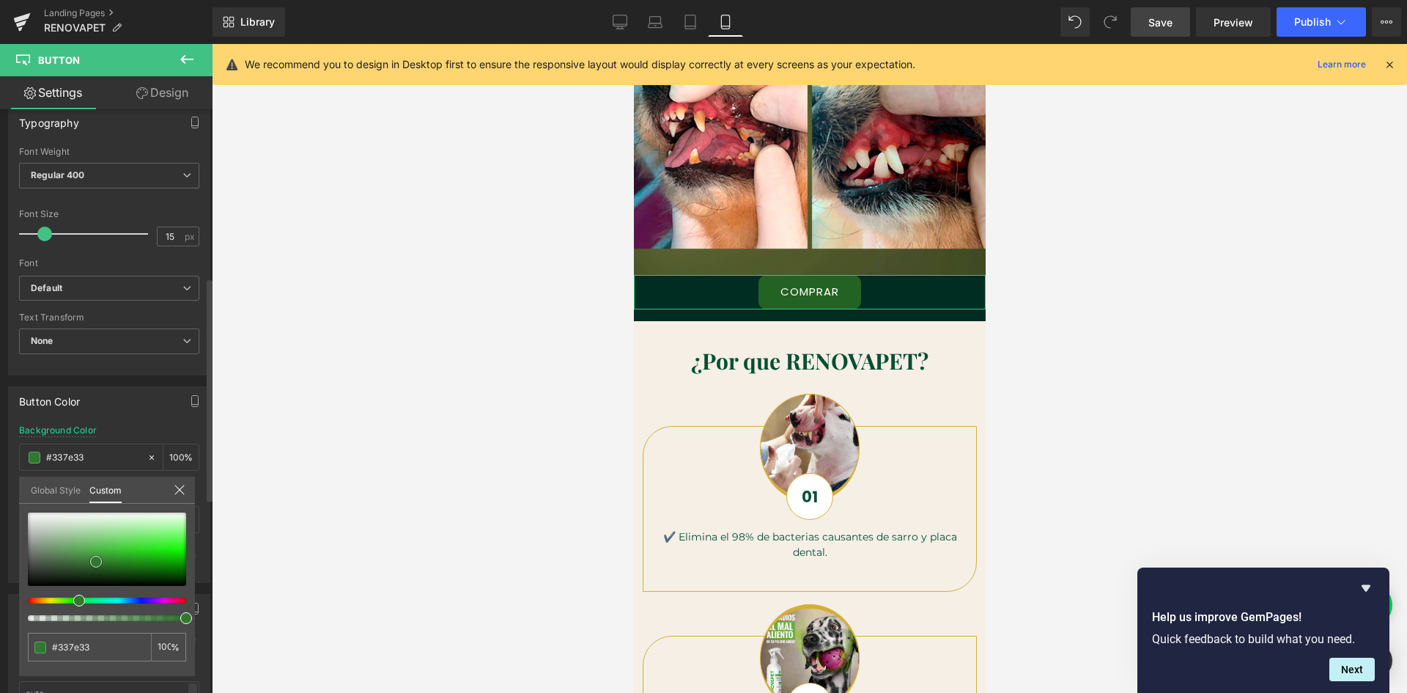
type input "#398839"
type input "#3f973f"
type input "#409a40"
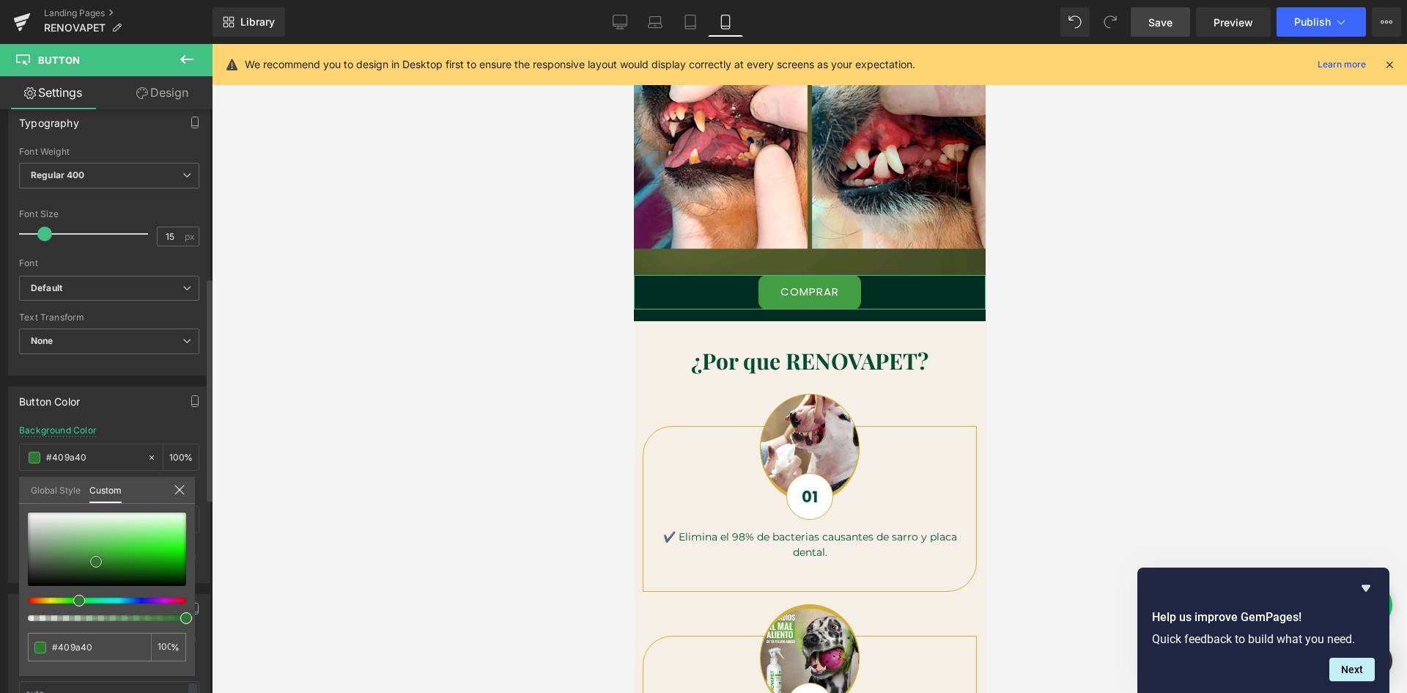
type input "#429e42"
type input "#44a044"
type input "#46a446"
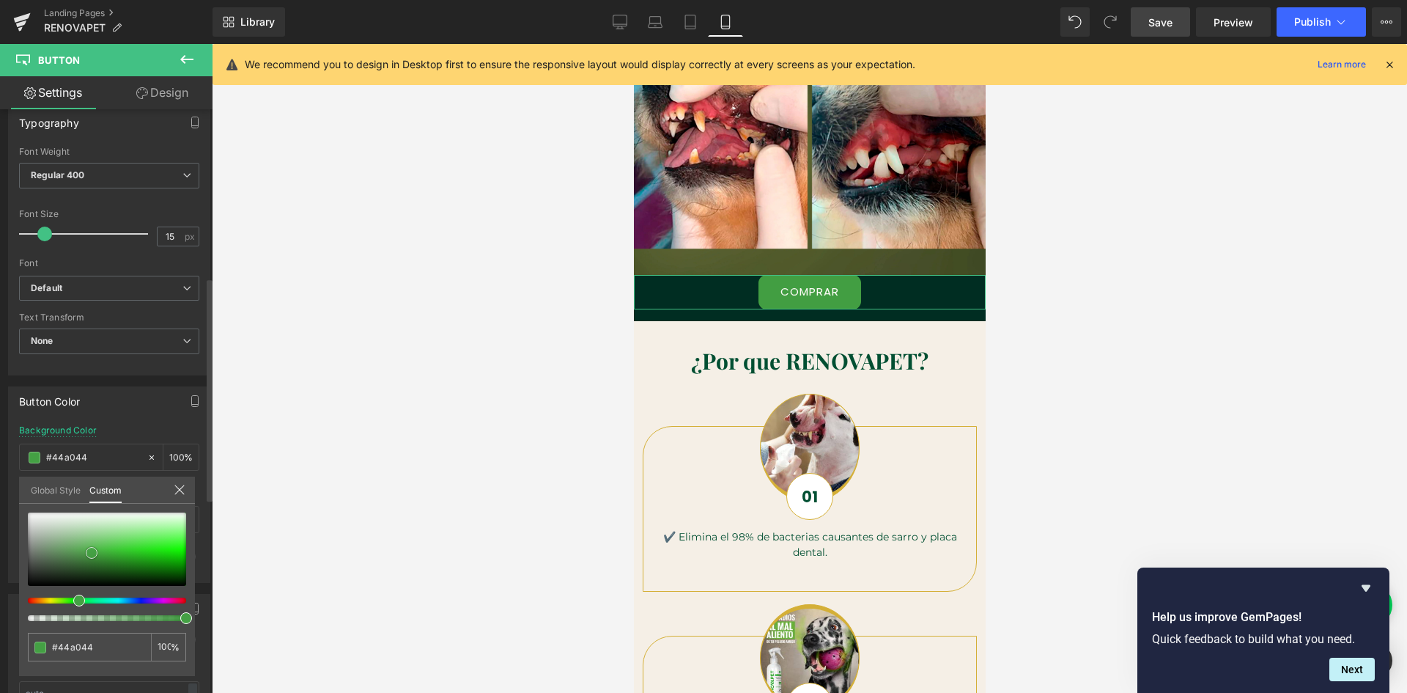
type input "#46a446"
type input "#47a747"
type input "#49ab49"
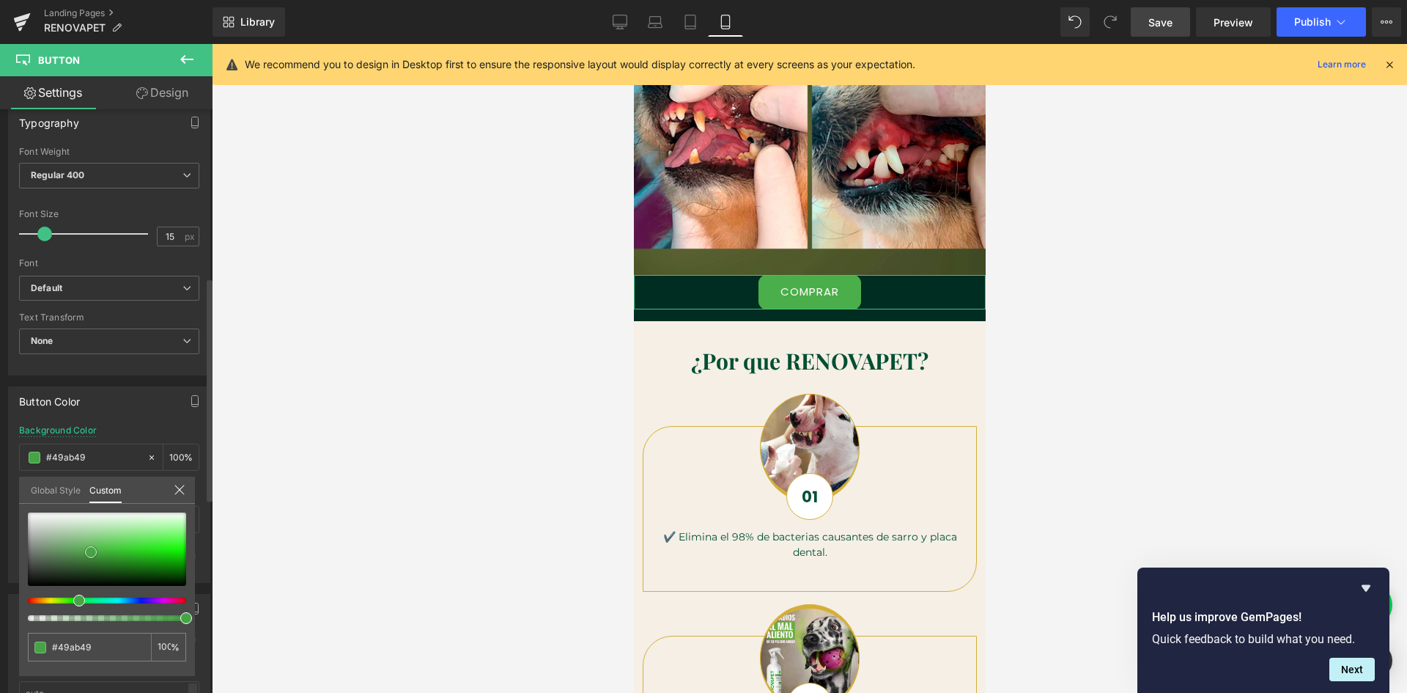
type input "#4aae4a"
type input "#4cb24c"
type input "#4eb54e"
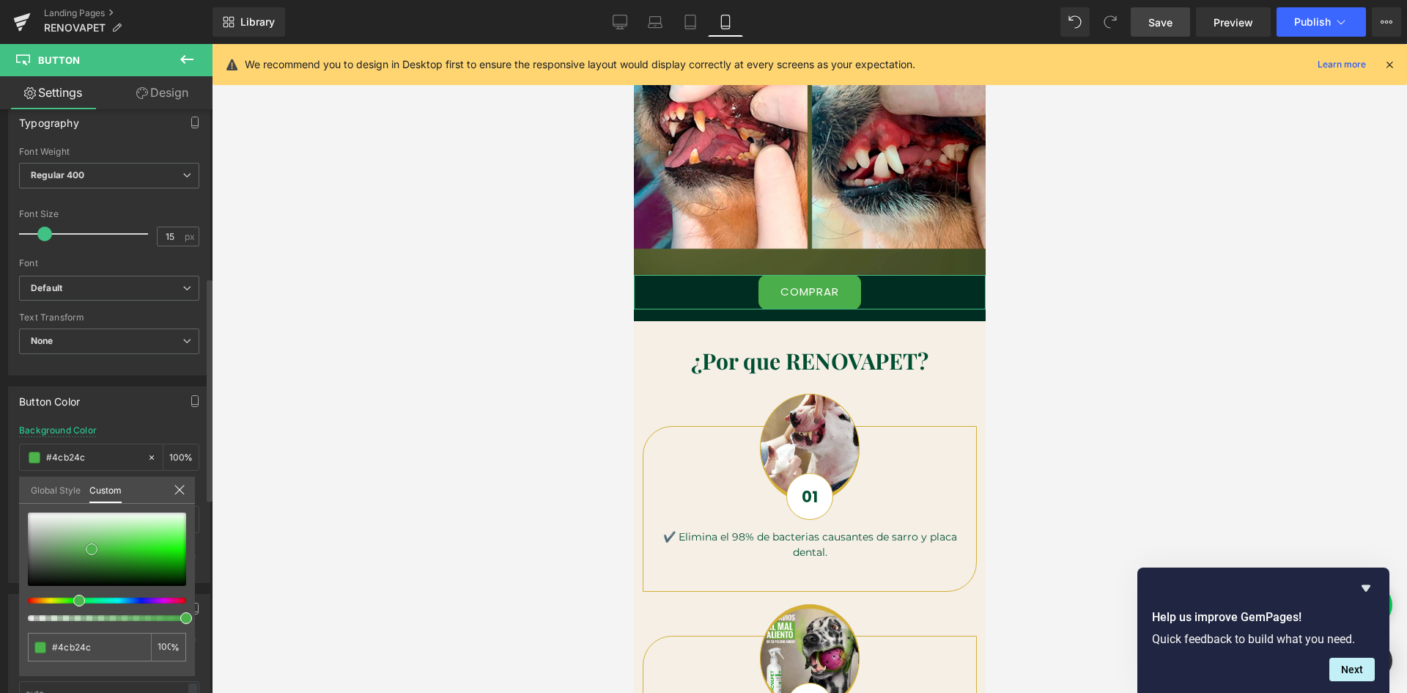
type input "#4eb54e"
type input "#4db64d"
type input "#4cb74c"
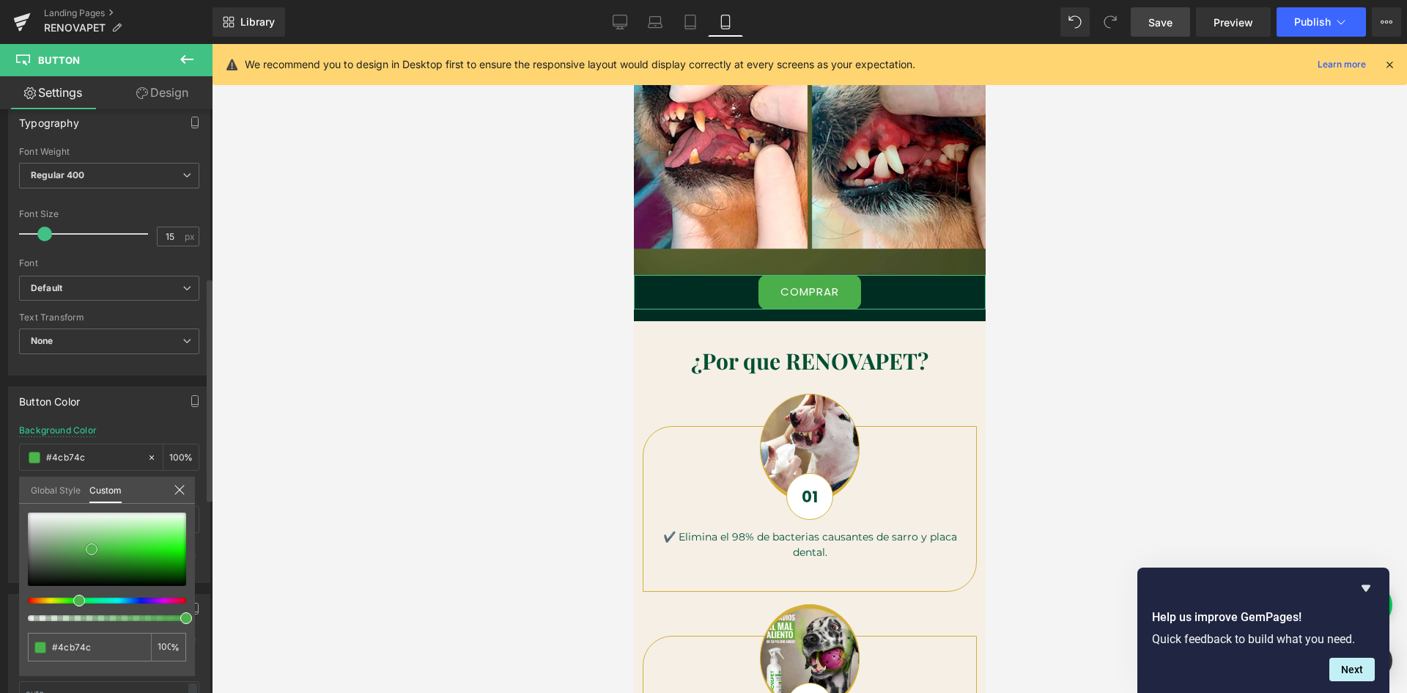
type input "#4fb94f"
type input "#4eba4e"
type input "#4dbb4d"
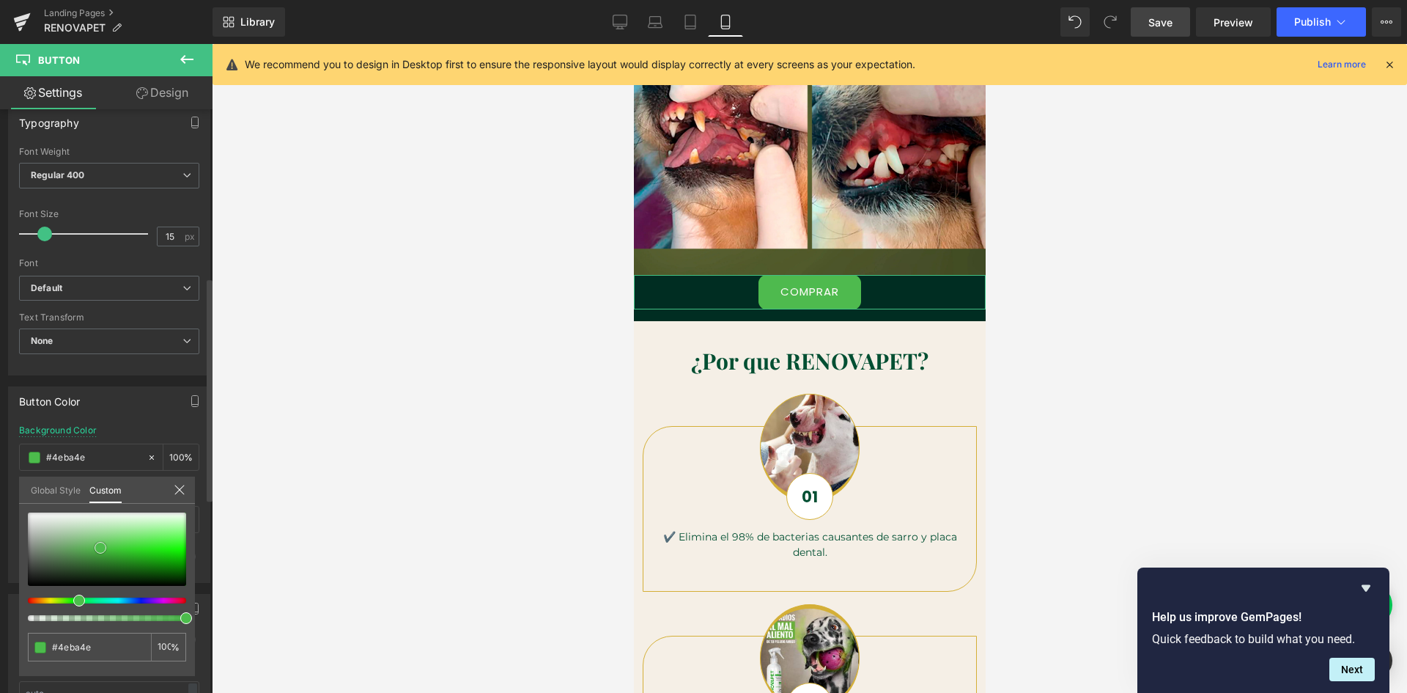
type input "#4dbb4d"
type input "#50be50"
type input "#4ebf4e"
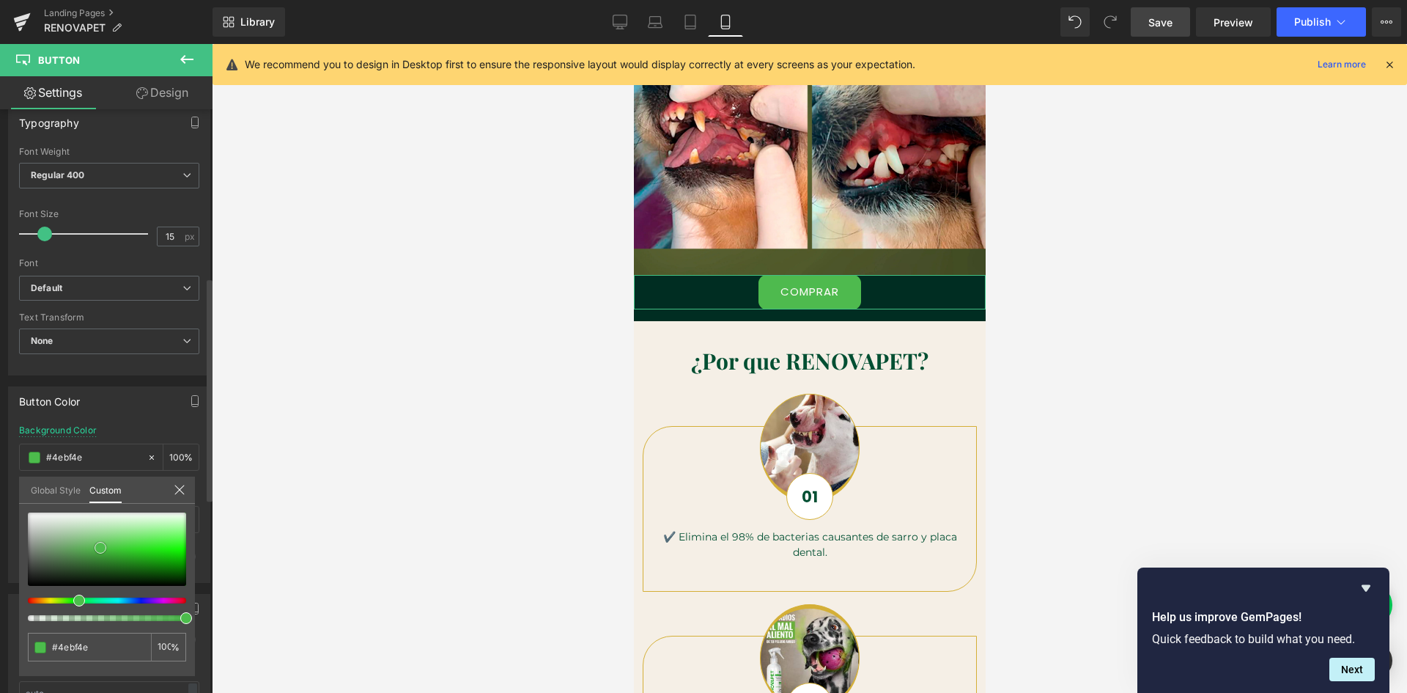
type input "#4dc04d"
type input "#4bc34b"
type input "#47c647"
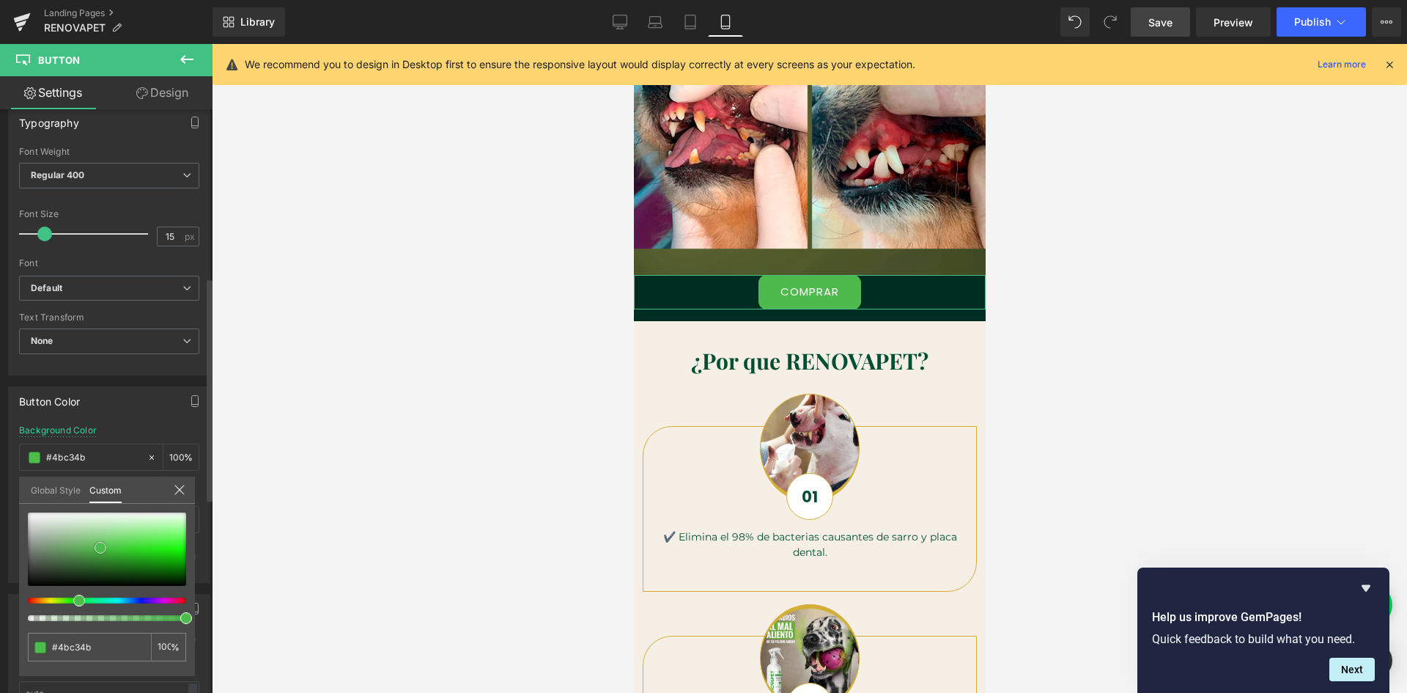
type input "#47c647"
type input "#45c945"
type input "#44ca44"
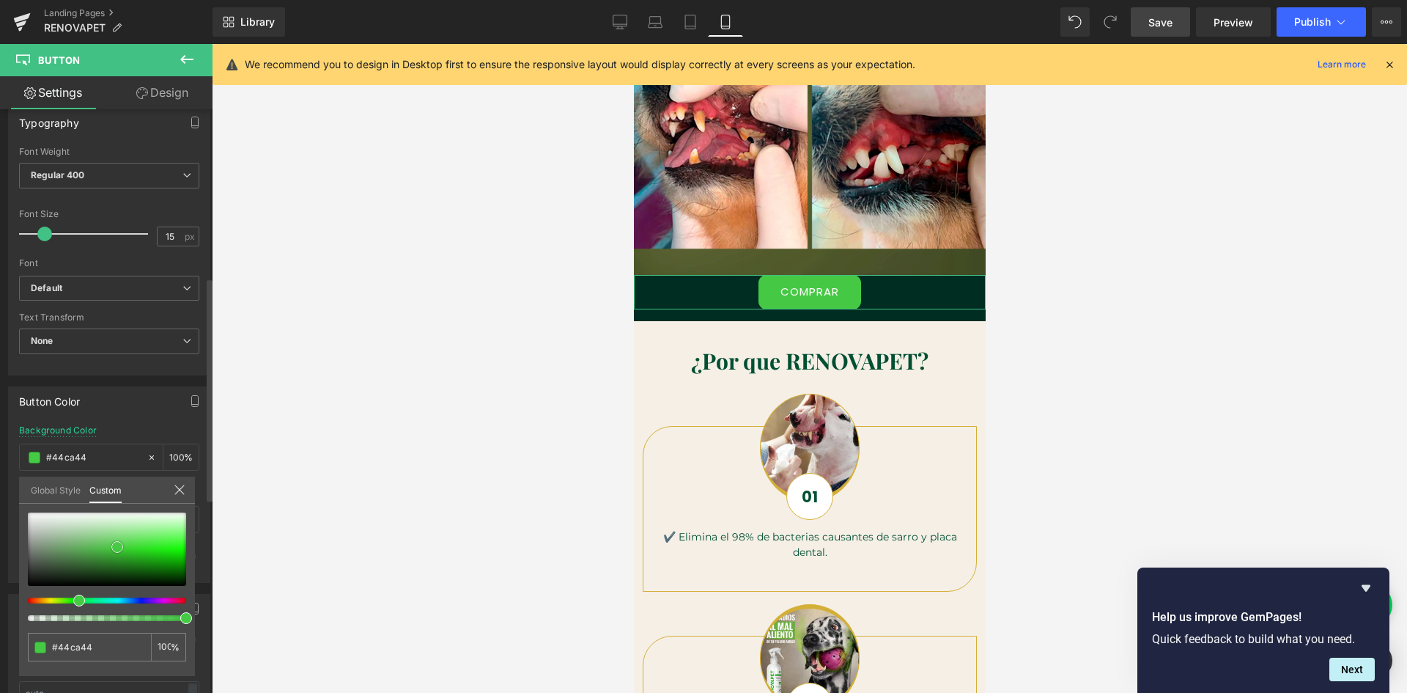
type input "#41cc41"
type input "#40cd40"
type input "#3fcf3f"
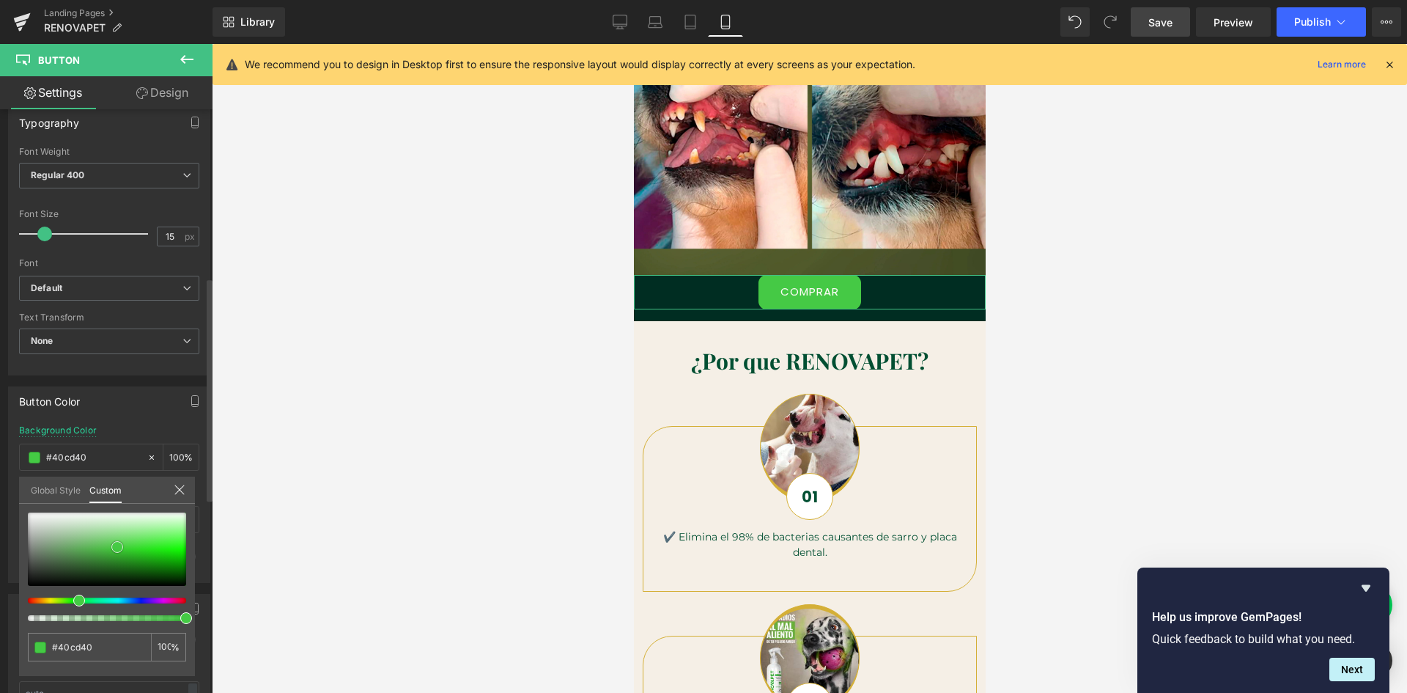
type input "#3fcf3f"
type input "#3ed03e"
type input "#42d142"
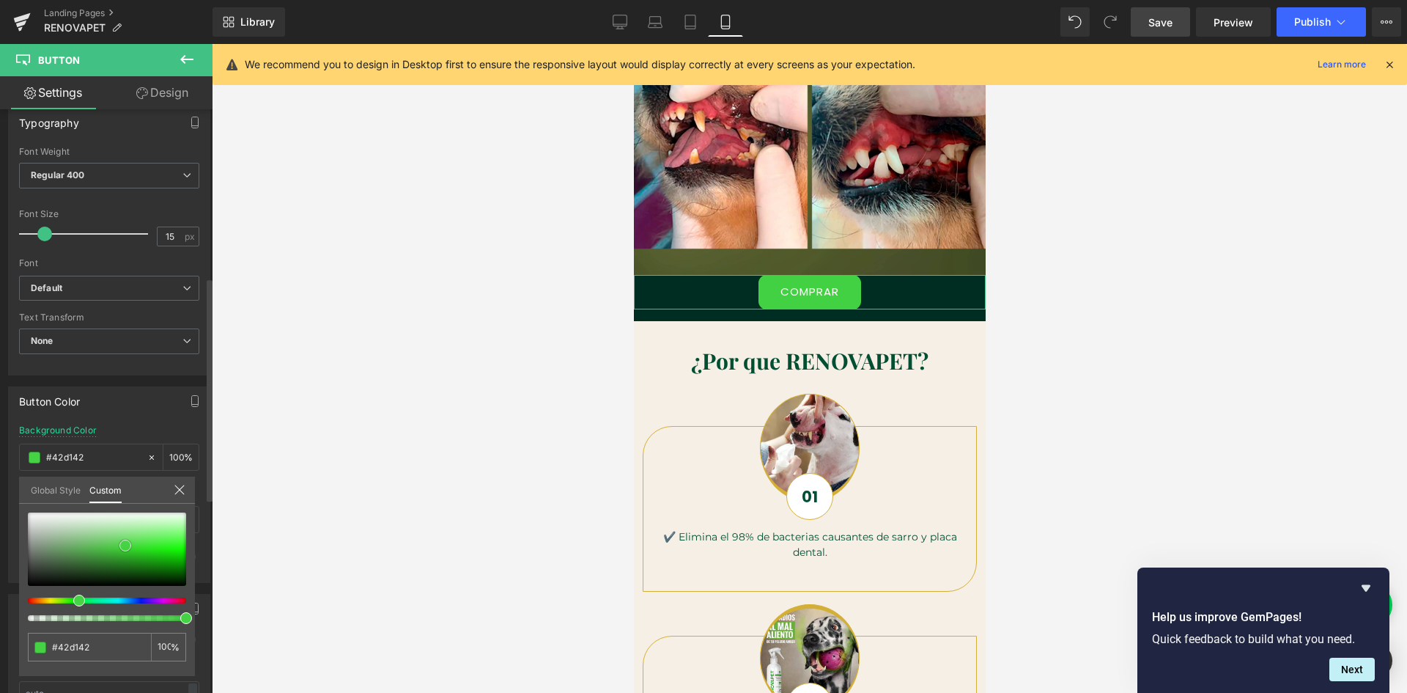
type input "#45d345"
type input "#49d449"
type input "#4dd54d"
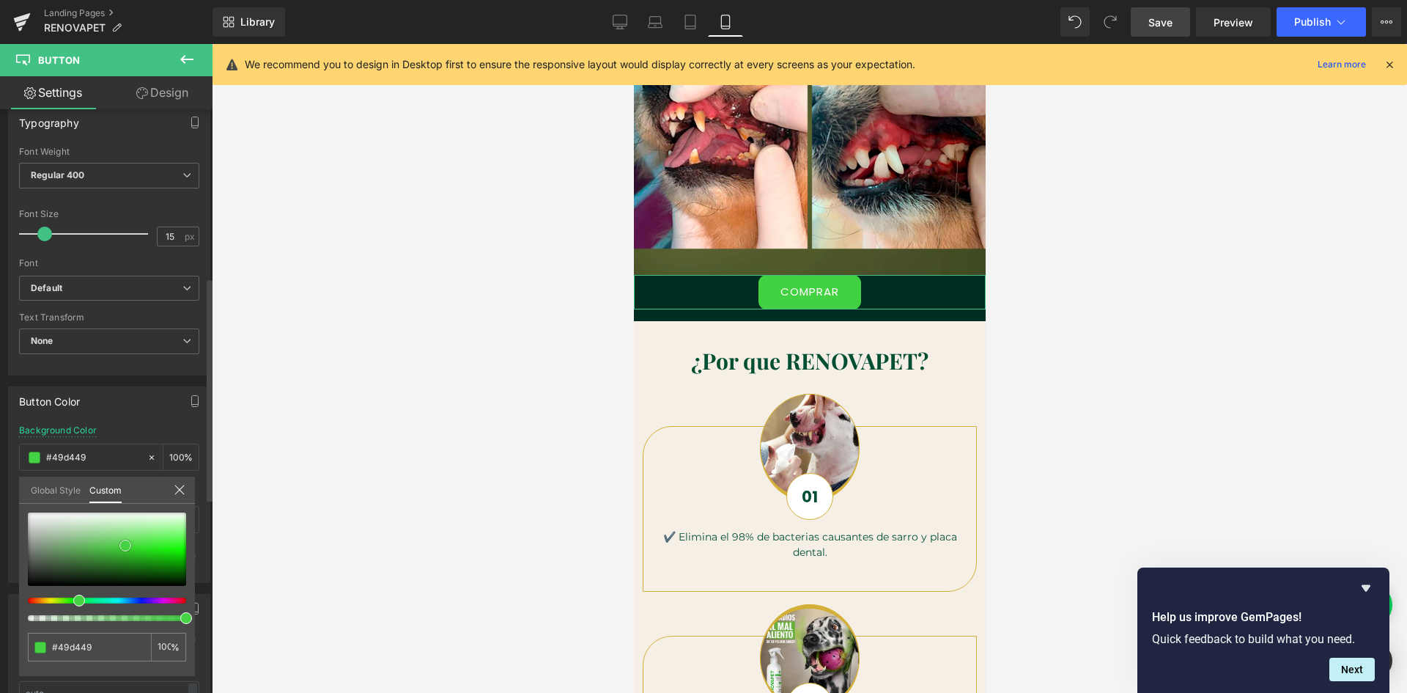
type input "#4dd54d"
type input "#4cd64c"
type input "#50d750"
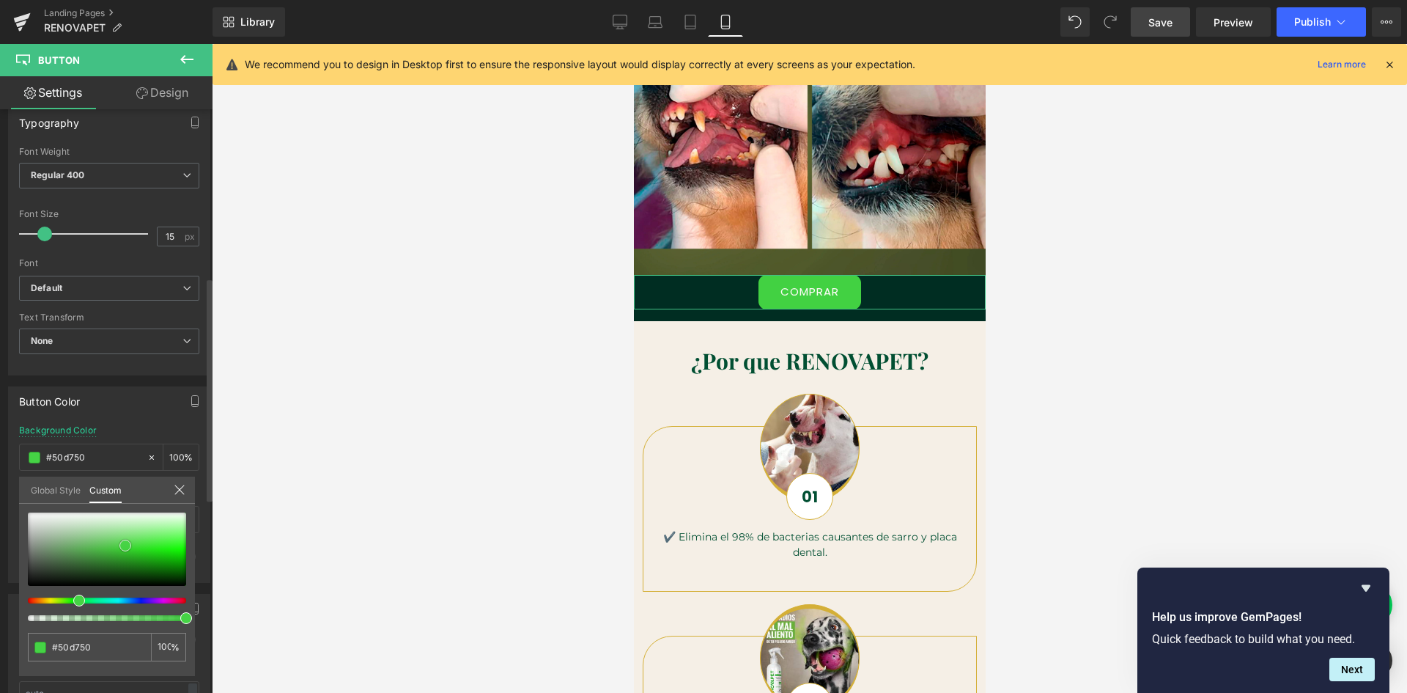
type input "#53d953"
drag, startPoint x: 23, startPoint y: 583, endPoint x: 117, endPoint y: 551, distance: 99.0
click at [117, 551] on span at bounding box center [122, 554] width 12 height 12
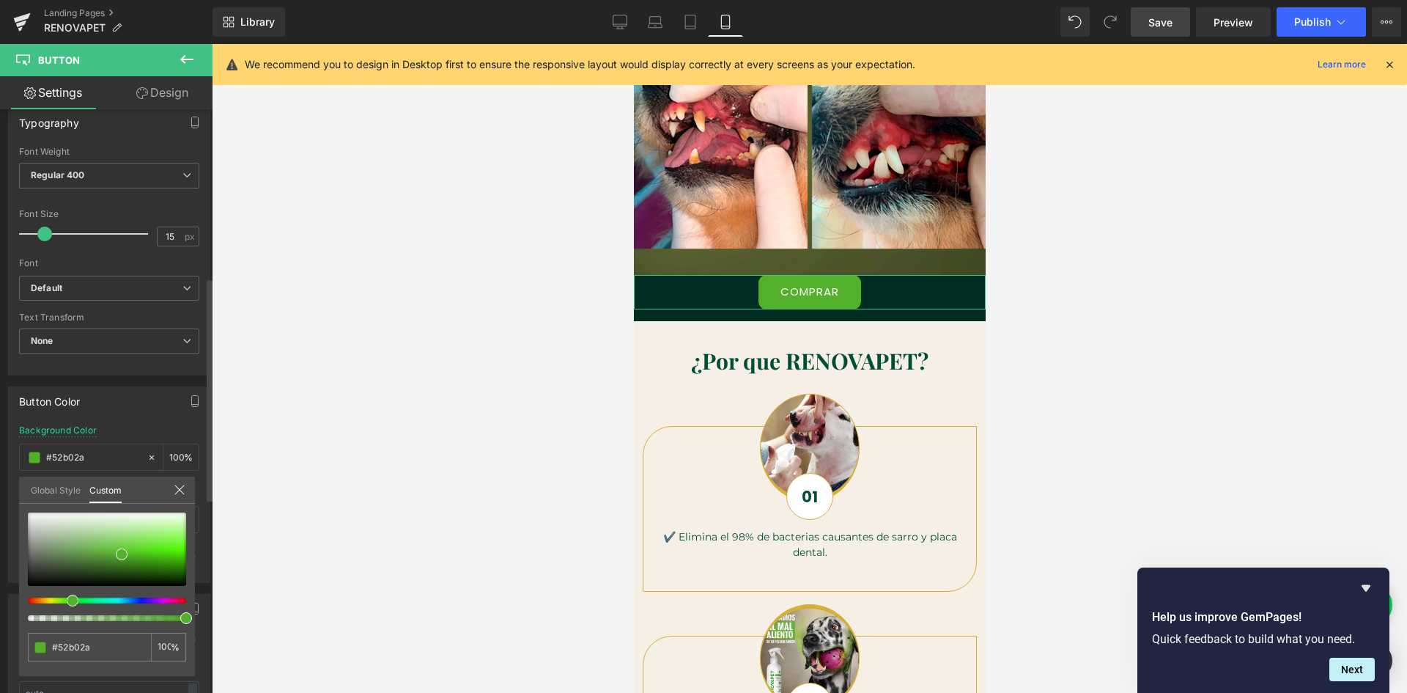
drag, startPoint x: 78, startPoint y: 600, endPoint x: 67, endPoint y: 600, distance: 11.7
click at [67, 600] on span at bounding box center [73, 600] width 12 height 12
drag, startPoint x: 124, startPoint y: 551, endPoint x: 155, endPoint y: 550, distance: 30.8
click at [155, 550] on span at bounding box center [153, 553] width 12 height 12
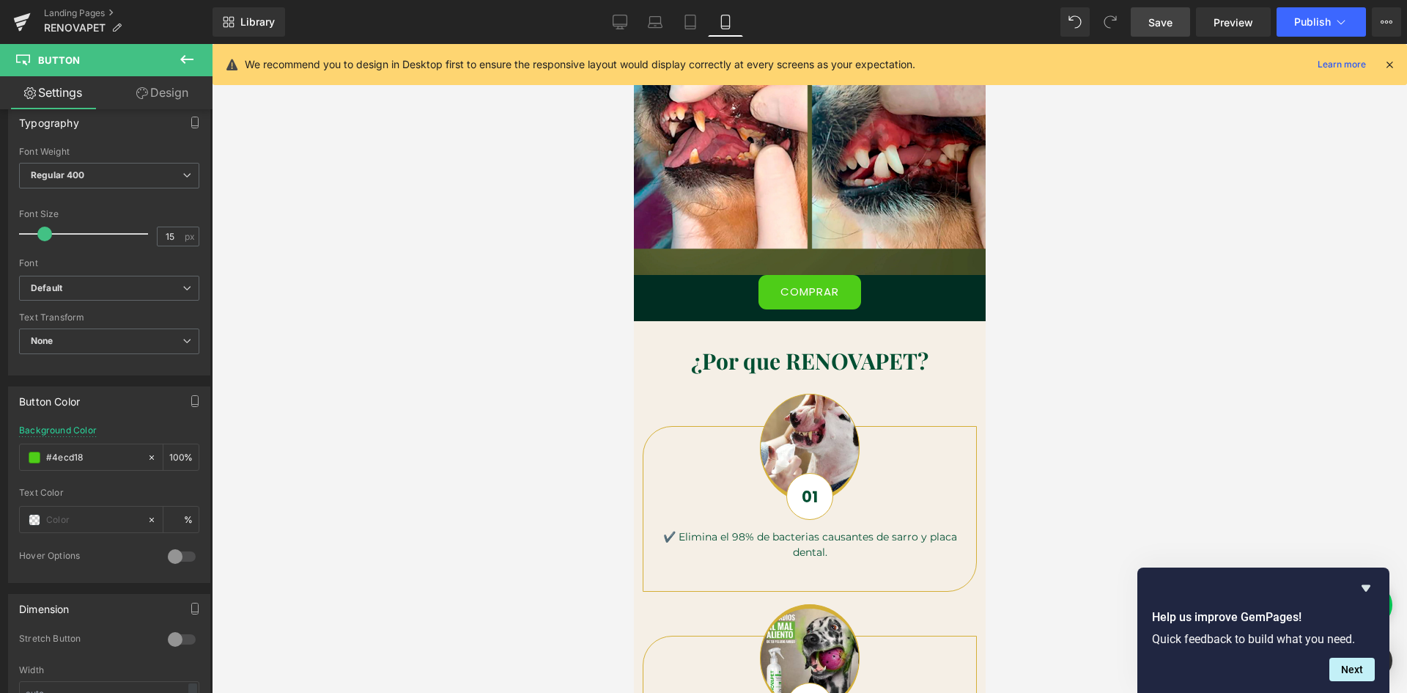
click at [329, 526] on div at bounding box center [809, 368] width 1195 height 649
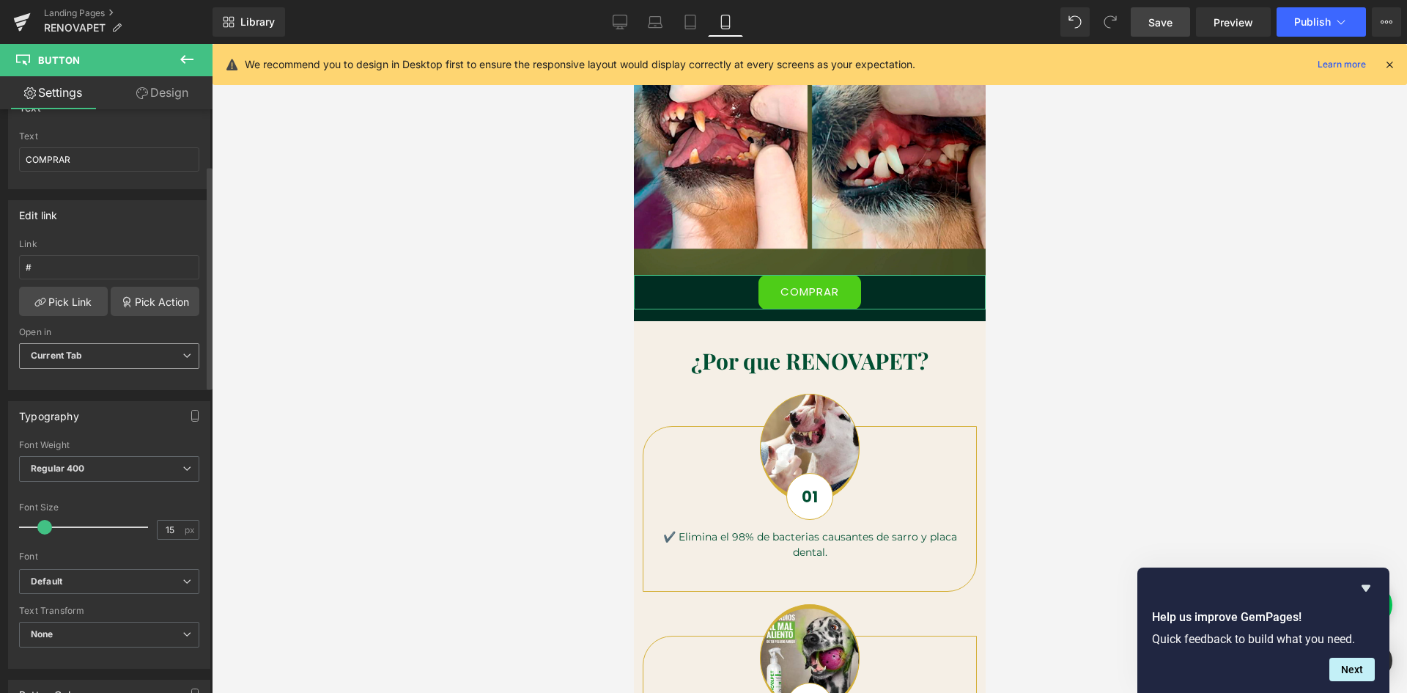
click at [101, 357] on span "Current Tab" at bounding box center [109, 356] width 180 height 26
click at [192, 327] on div "Open in" at bounding box center [106, 332] width 174 height 10
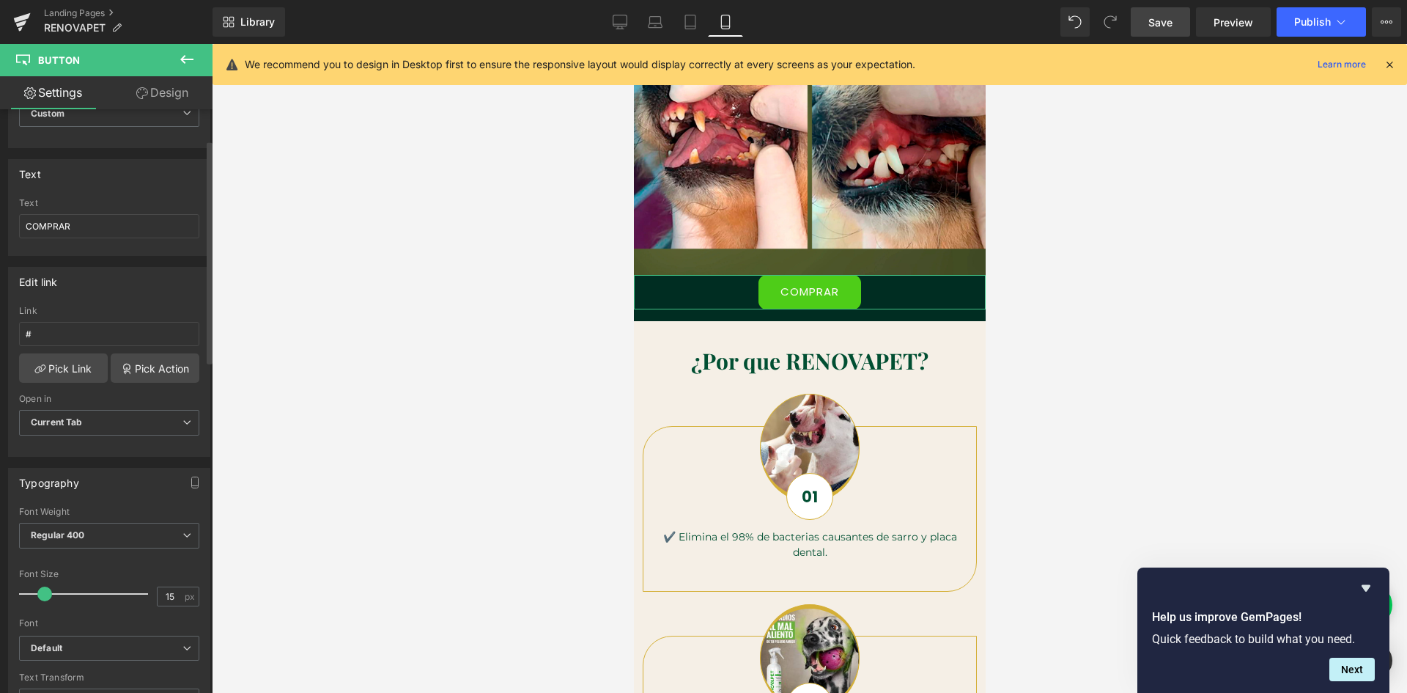
scroll to position [0, 0]
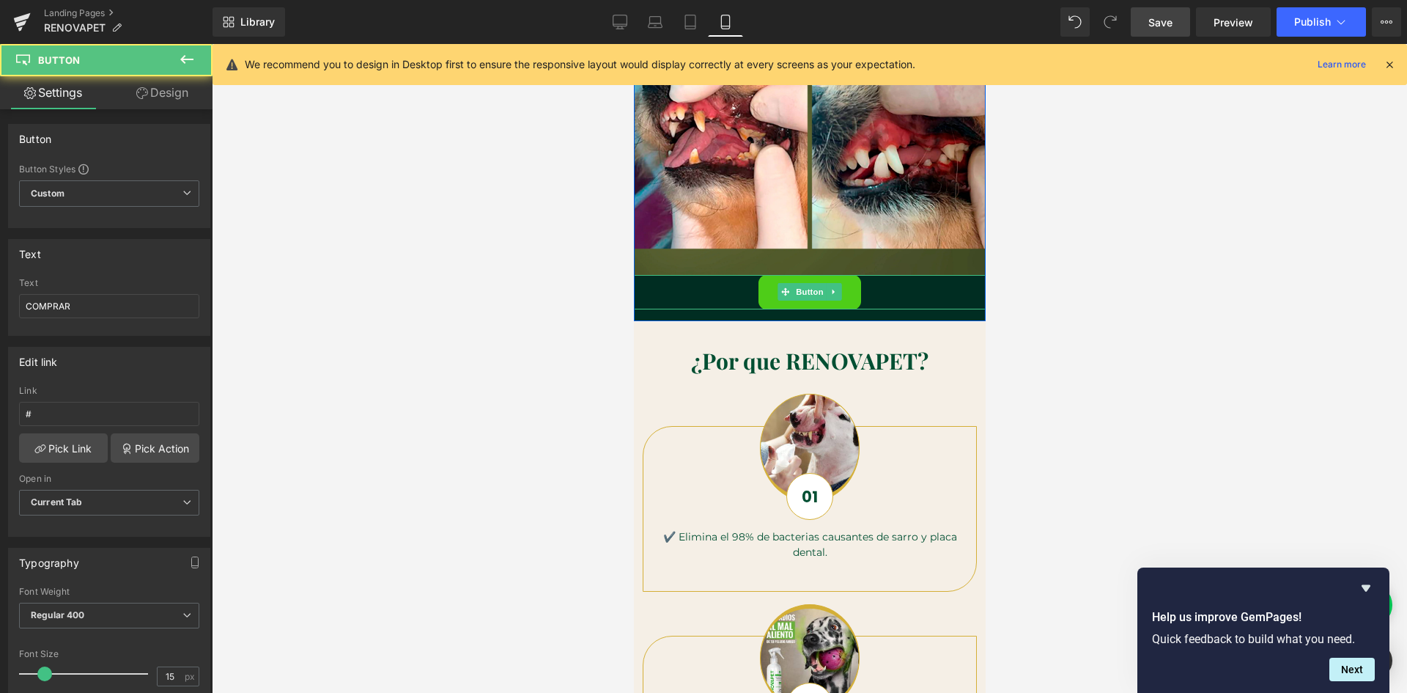
click at [764, 300] on link "COMPRAR" at bounding box center [809, 292] width 103 height 34
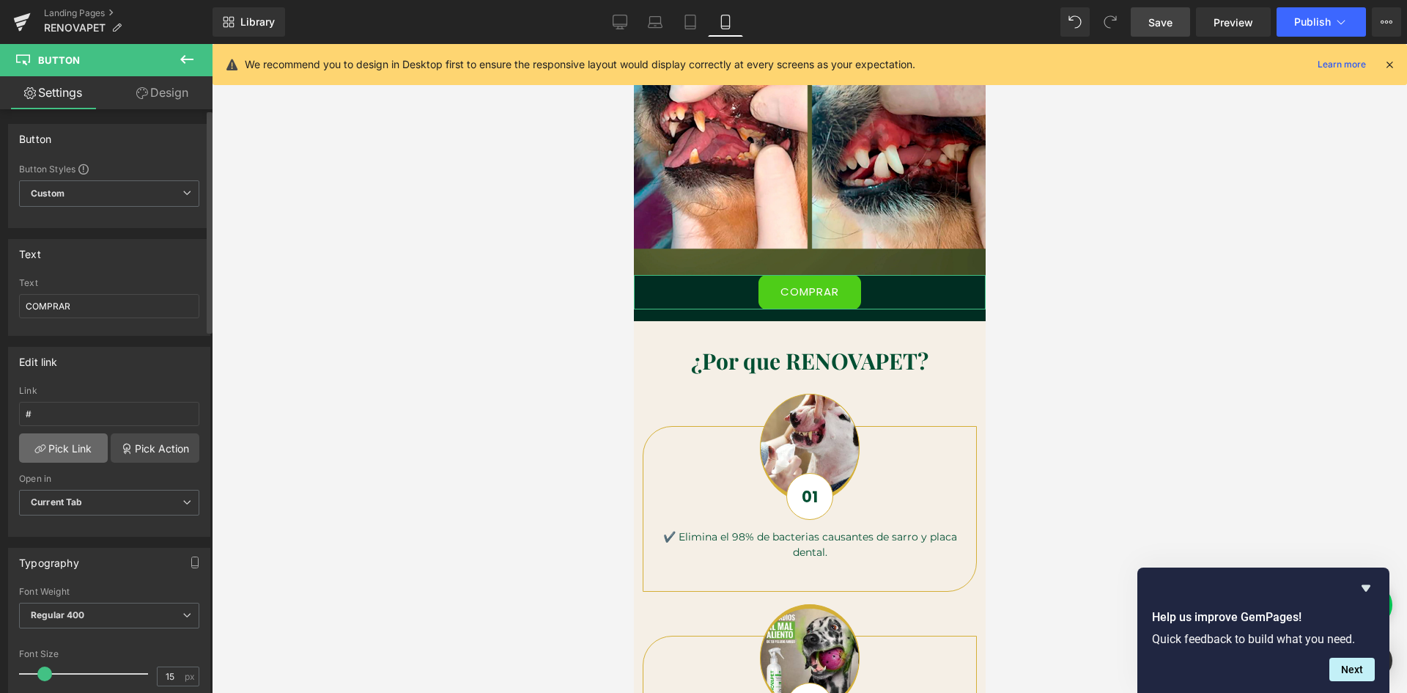
click at [58, 453] on link "Pick Link" at bounding box center [63, 447] width 89 height 29
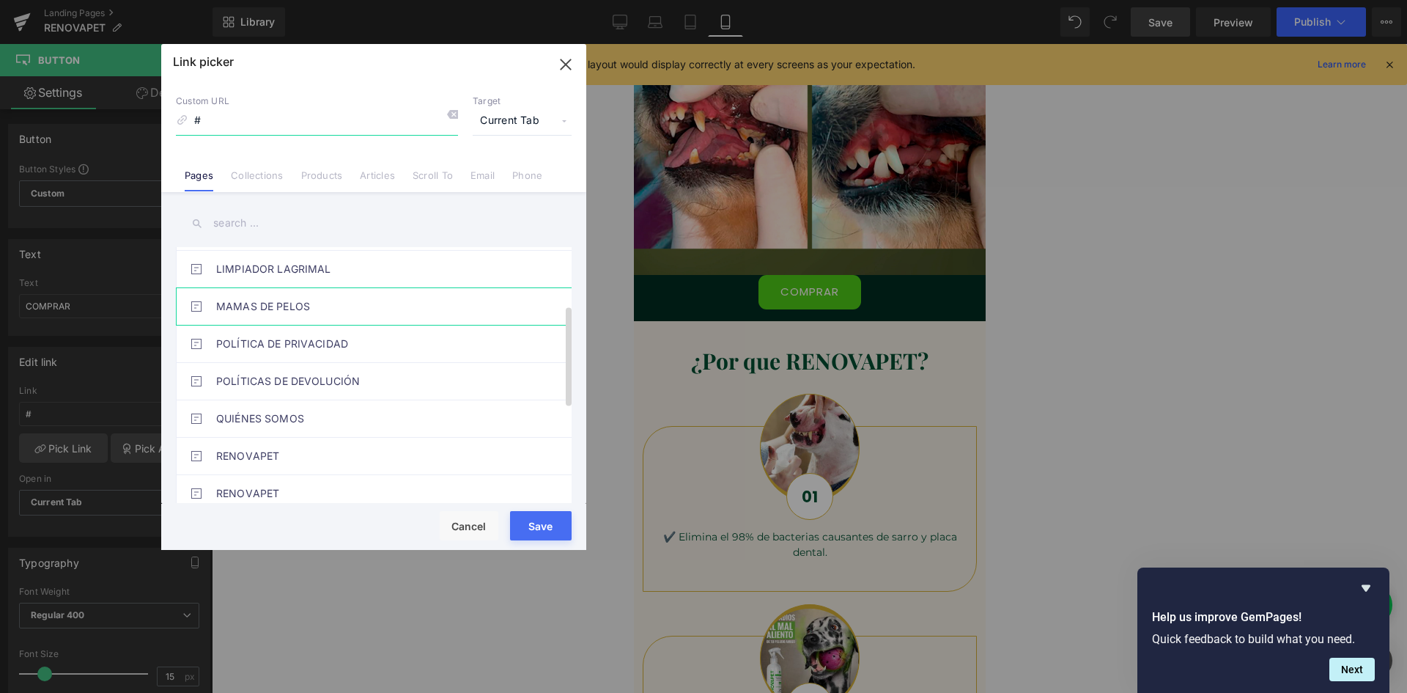
scroll to position [0, 538]
click at [433, 176] on link "Scroll To" at bounding box center [433, 180] width 40 height 22
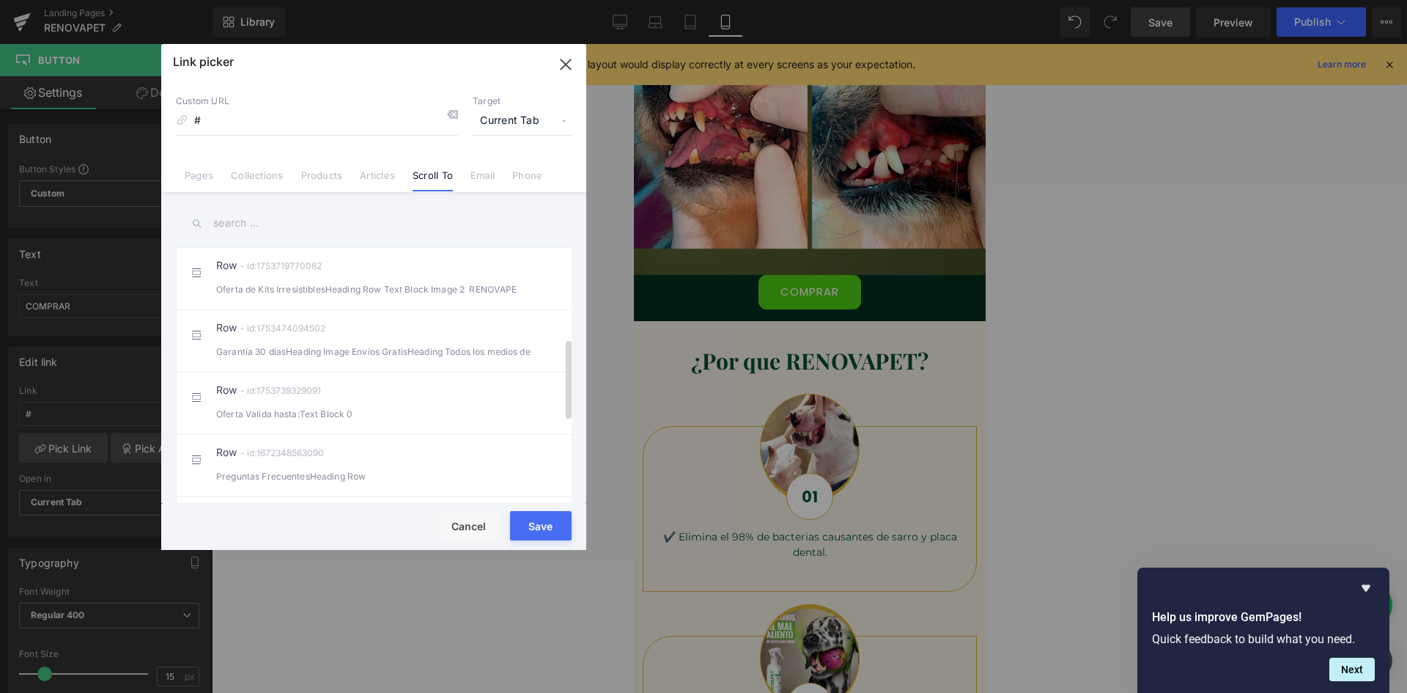
scroll to position [293, 0]
click at [342, 308] on li "Row - id:1753719770082 Oferta de Kits IrresistiblesHeading Row Text Block Image…" at bounding box center [377, 277] width 402 height 62
click at [538, 534] on button "Save" at bounding box center [541, 525] width 62 height 29
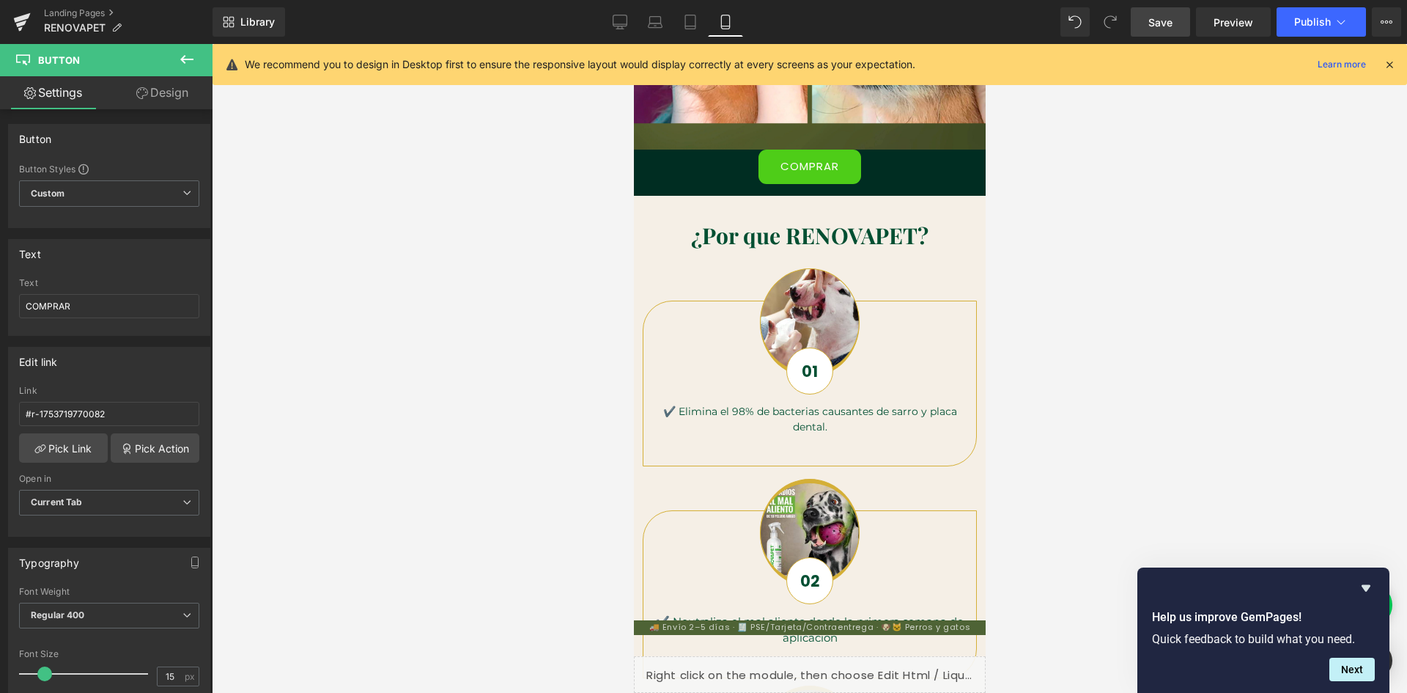
scroll to position [938, 0]
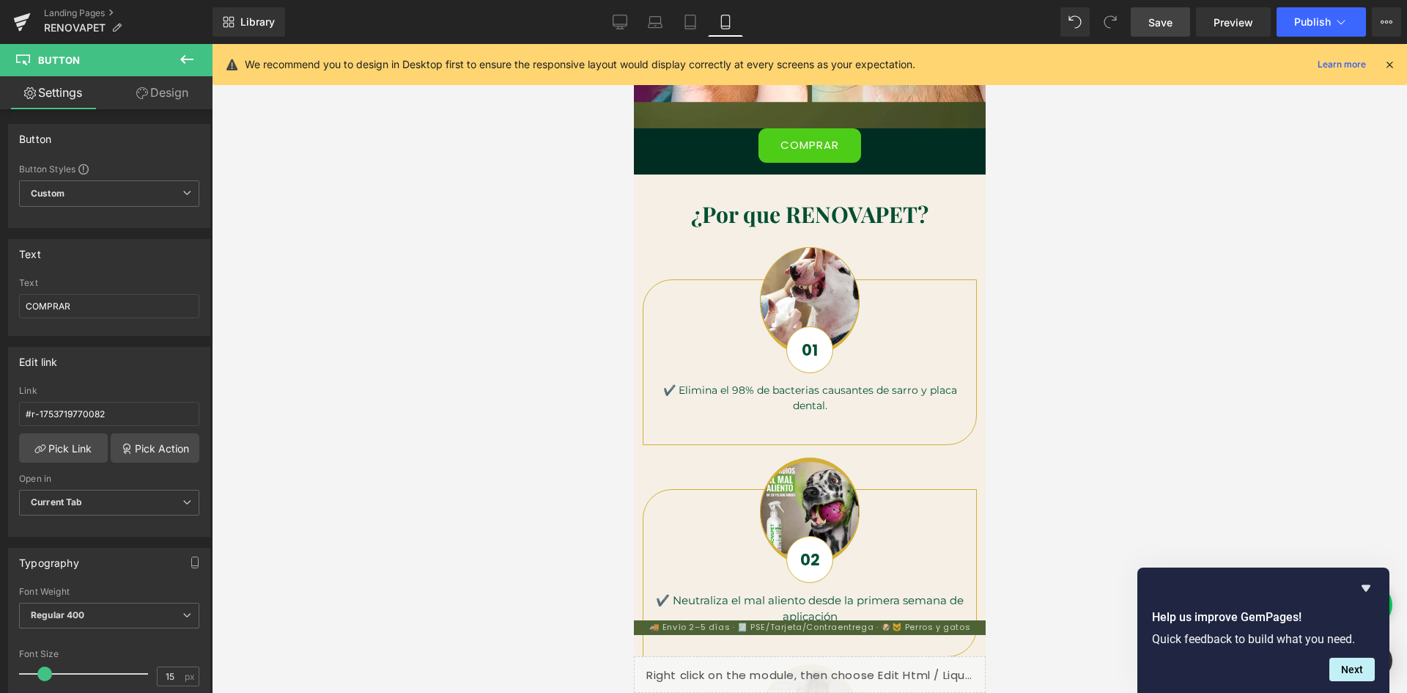
drag, startPoint x: 1165, startPoint y: 21, endPoint x: 208, endPoint y: 218, distance: 977.2
click at [1165, 21] on span "Save" at bounding box center [1161, 22] width 24 height 15
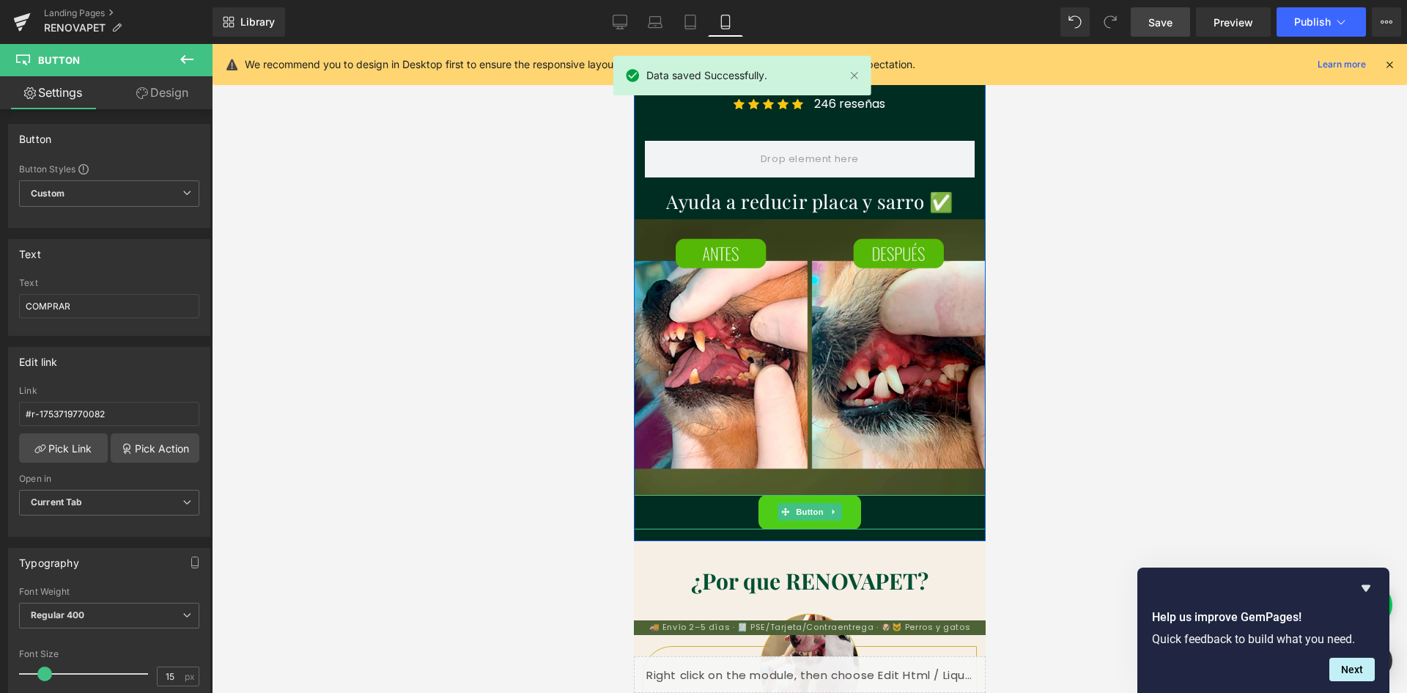
scroll to position [0, 0]
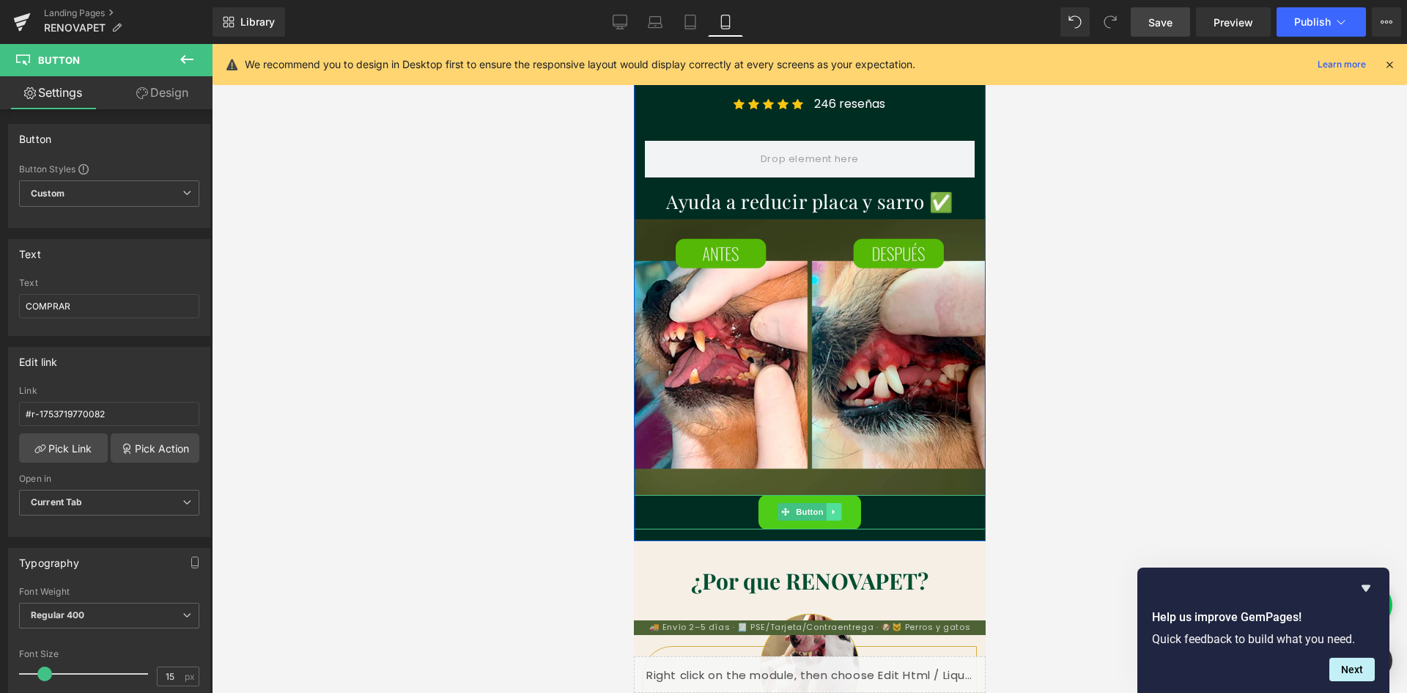
click at [830, 515] on icon at bounding box center [834, 511] width 8 height 9
click at [822, 515] on icon at bounding box center [826, 512] width 8 height 8
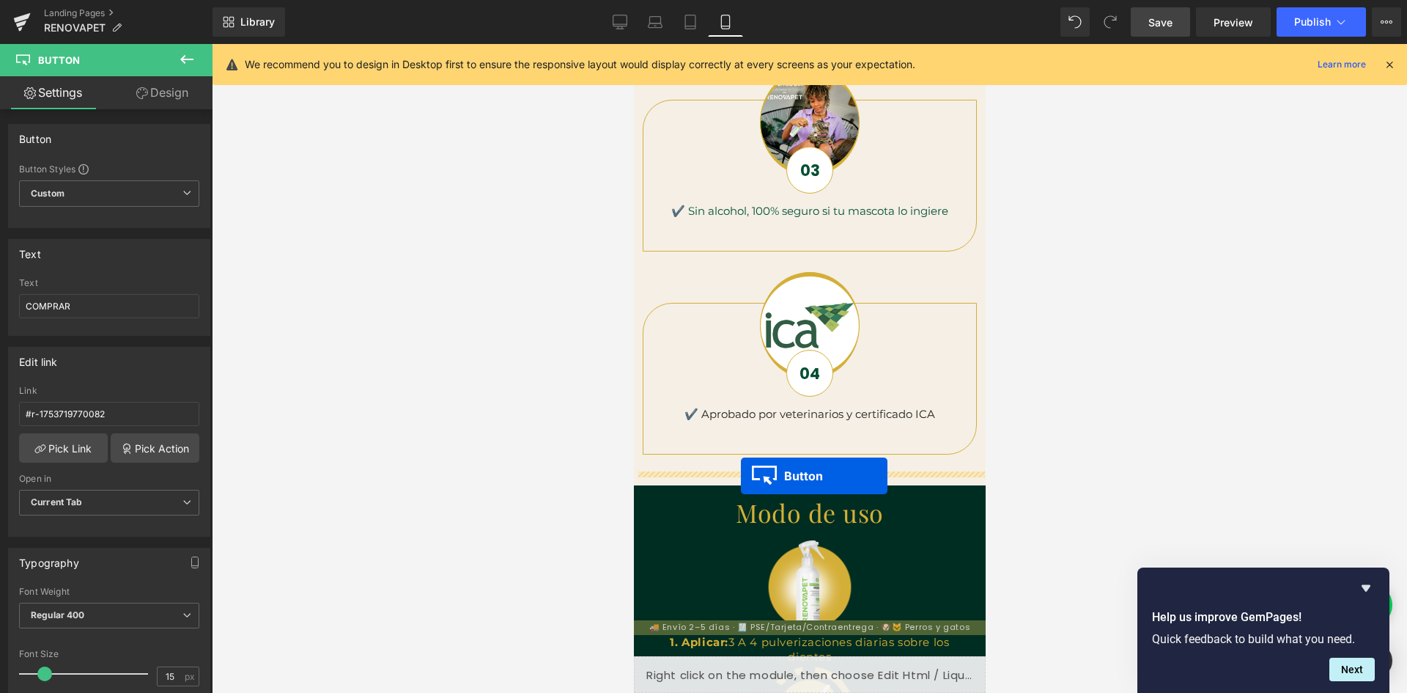
scroll to position [0, 538]
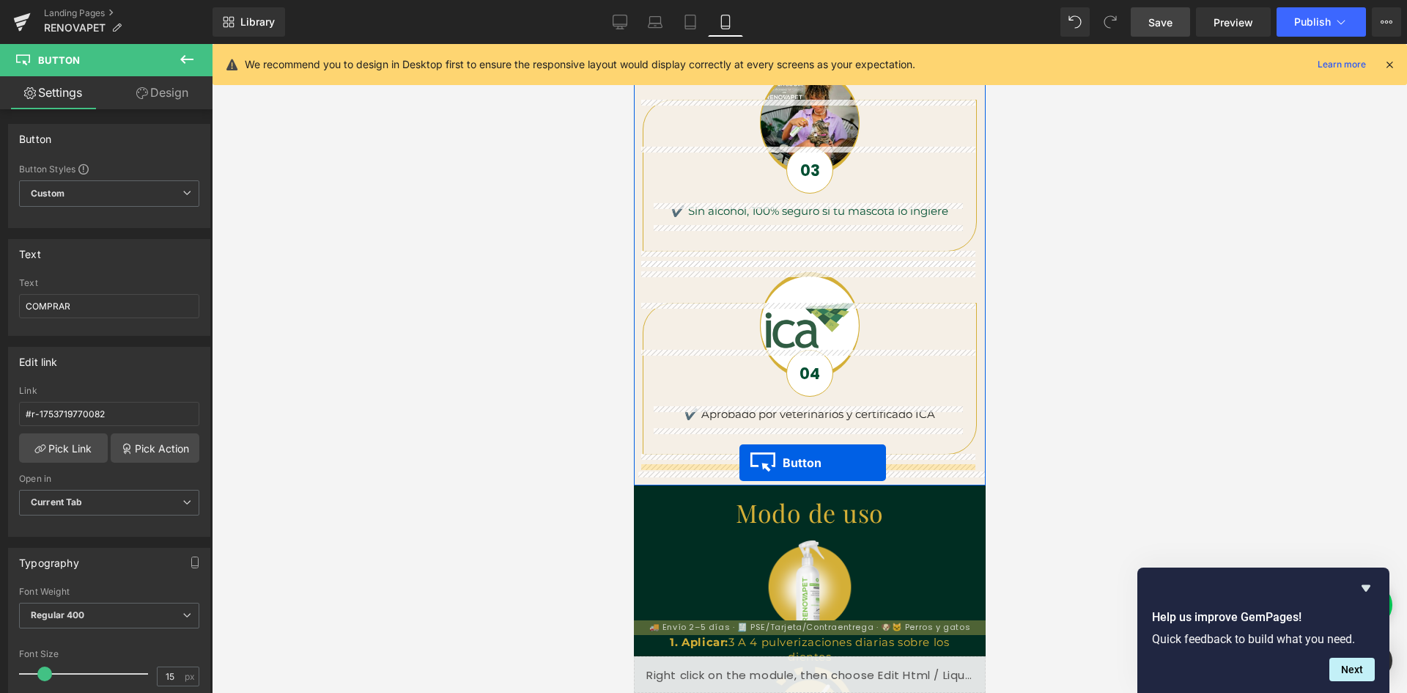
drag, startPoint x: 781, startPoint y: 121, endPoint x: 739, endPoint y: 462, distance: 344.1
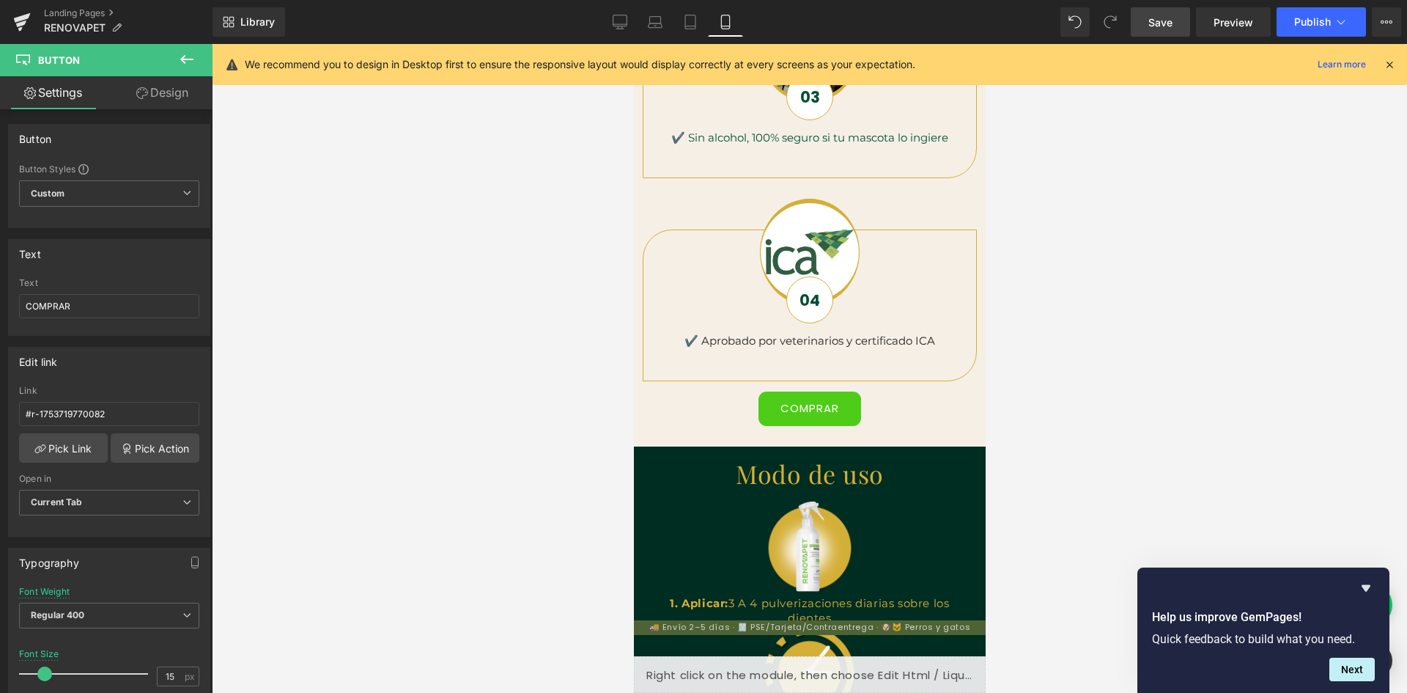
scroll to position [0, 0]
click at [821, 405] on div "COMPRAR Button" at bounding box center [809, 408] width 334 height 34
click at [79, 297] on input "COMPRAR" at bounding box center [109, 306] width 180 height 24
click at [1088, 390] on div at bounding box center [809, 368] width 1195 height 649
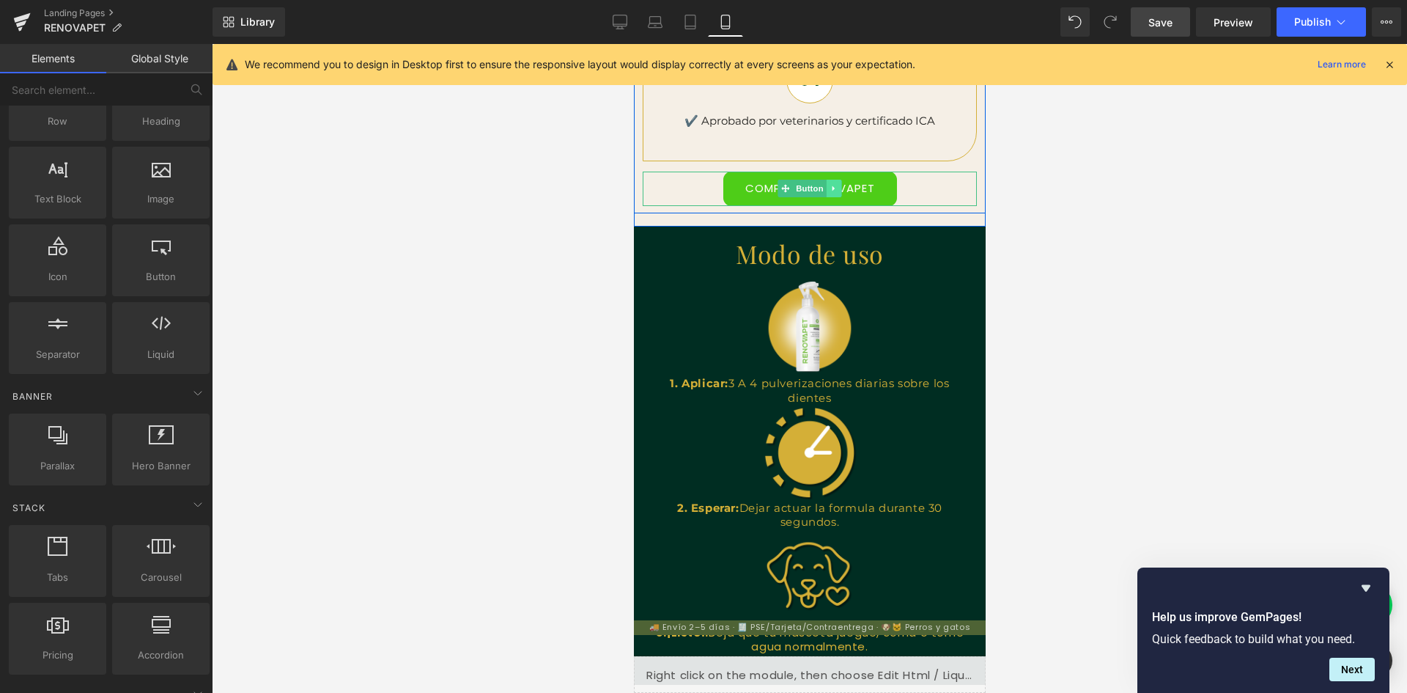
scroll to position [0, 0]
click at [832, 189] on icon at bounding box center [834, 188] width 8 height 9
click at [822, 186] on icon at bounding box center [826, 189] width 8 height 8
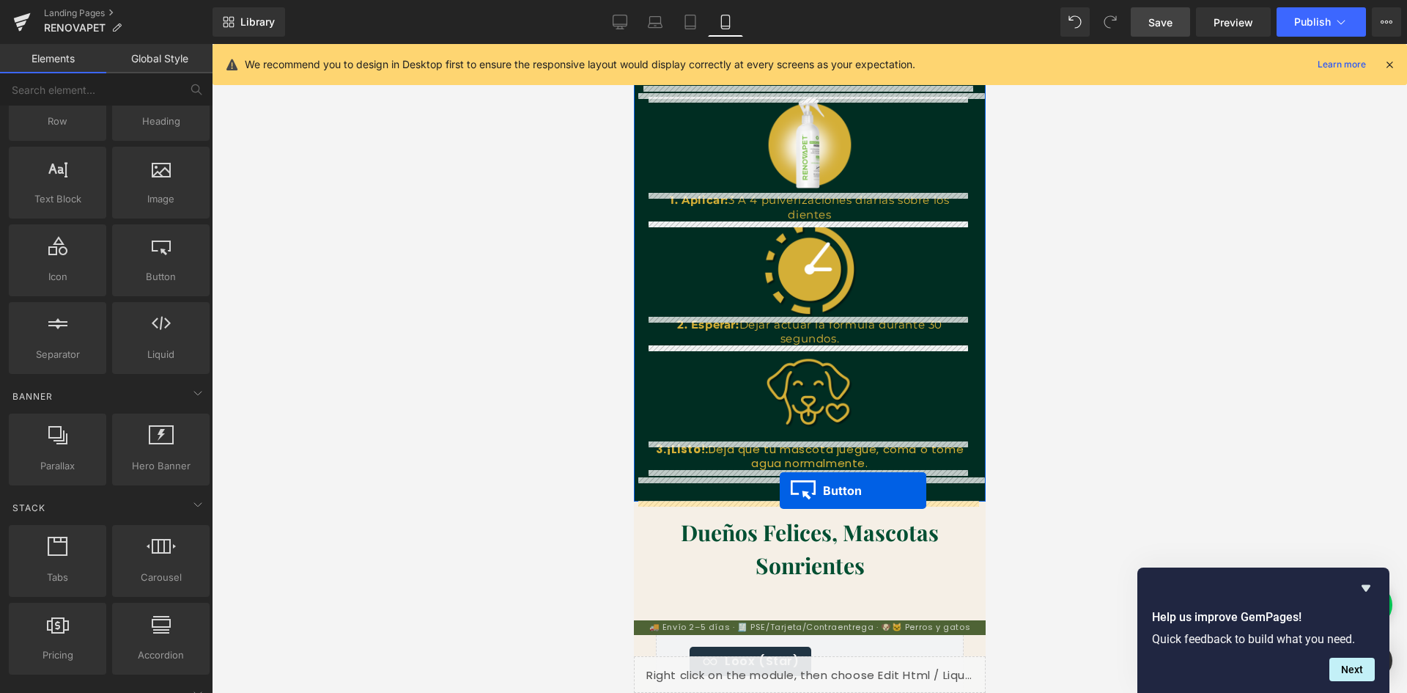
scroll to position [0, 269]
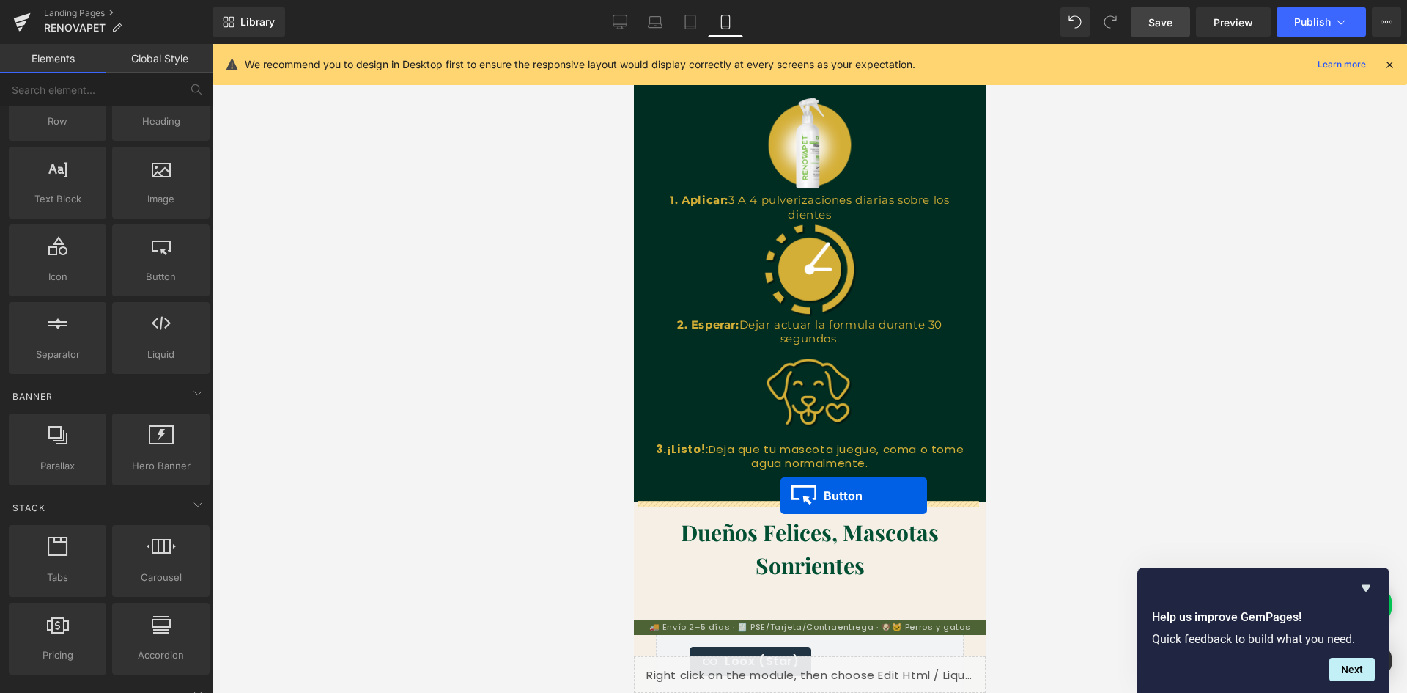
drag, startPoint x: 778, startPoint y: 221, endPoint x: 780, endPoint y: 495, distance: 274.9
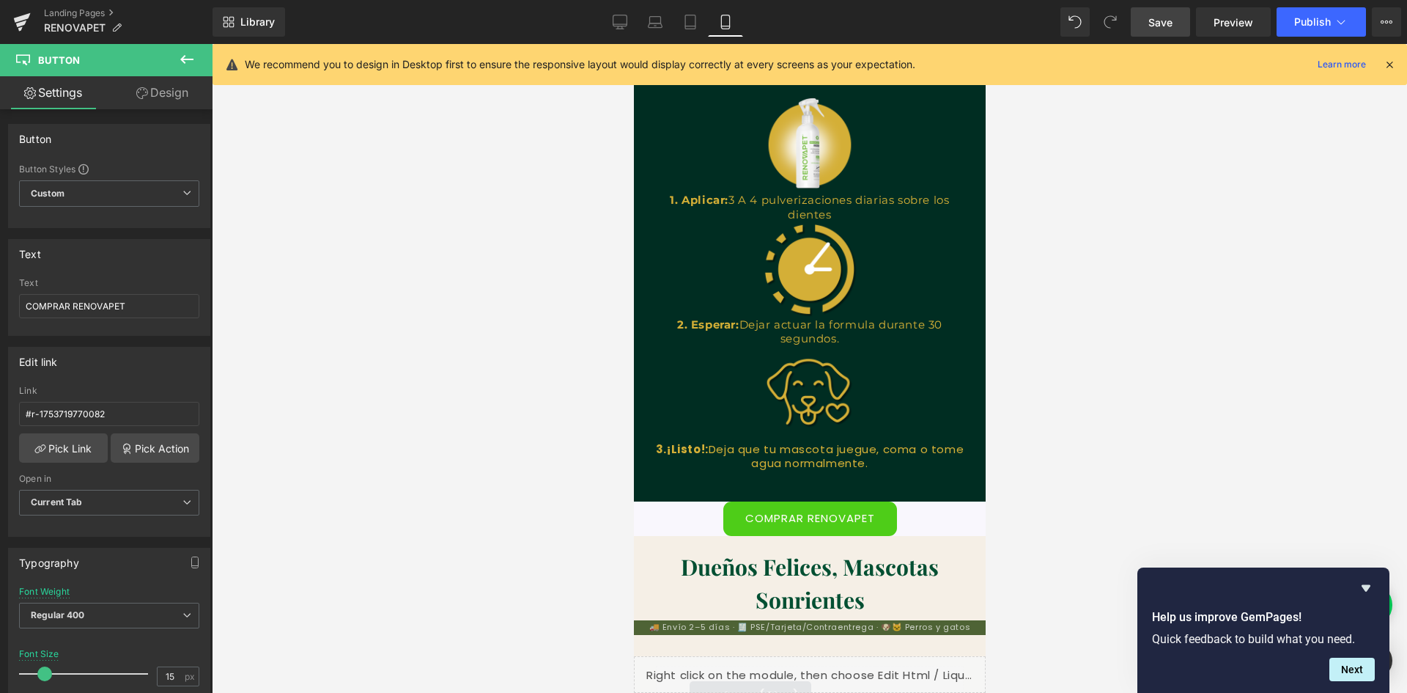
scroll to position [0, 538]
click at [748, 512] on link "COMPRAR RENOVAPET" at bounding box center [810, 518] width 174 height 34
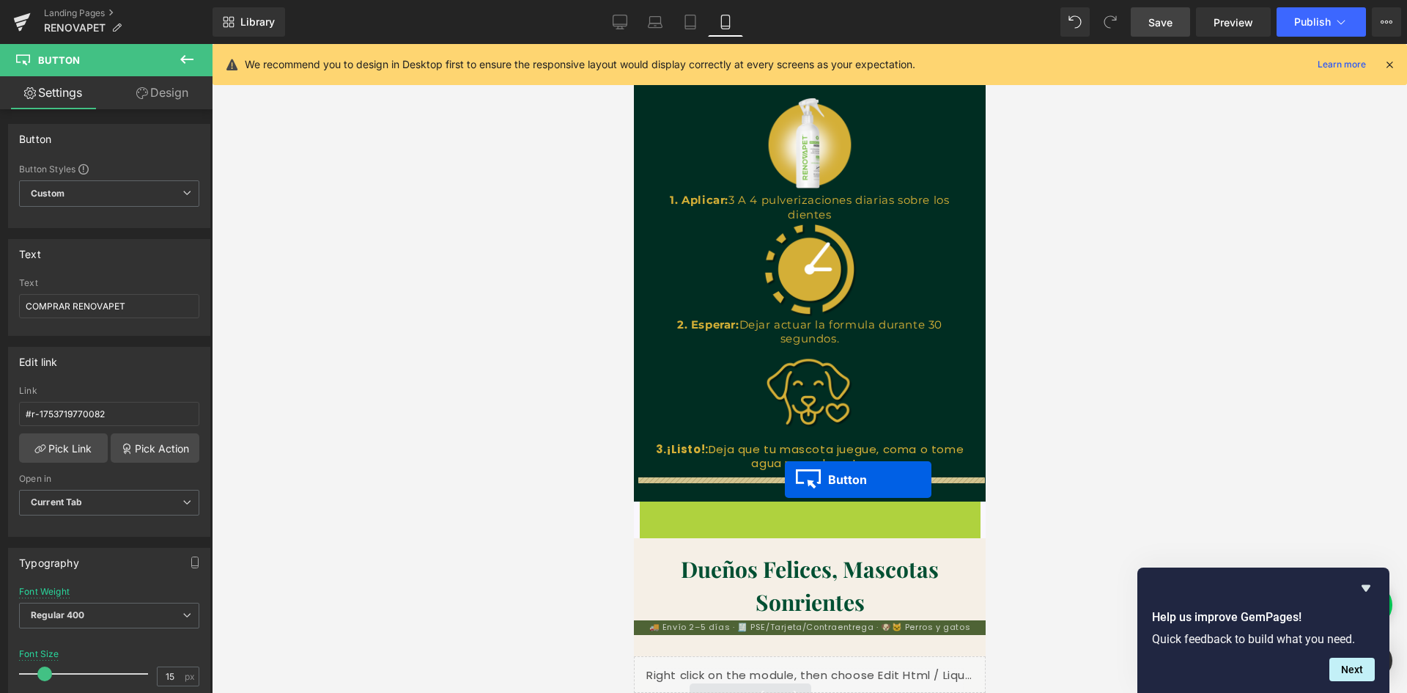
drag, startPoint x: 780, startPoint y: 515, endPoint x: 784, endPoint y: 479, distance: 36.2
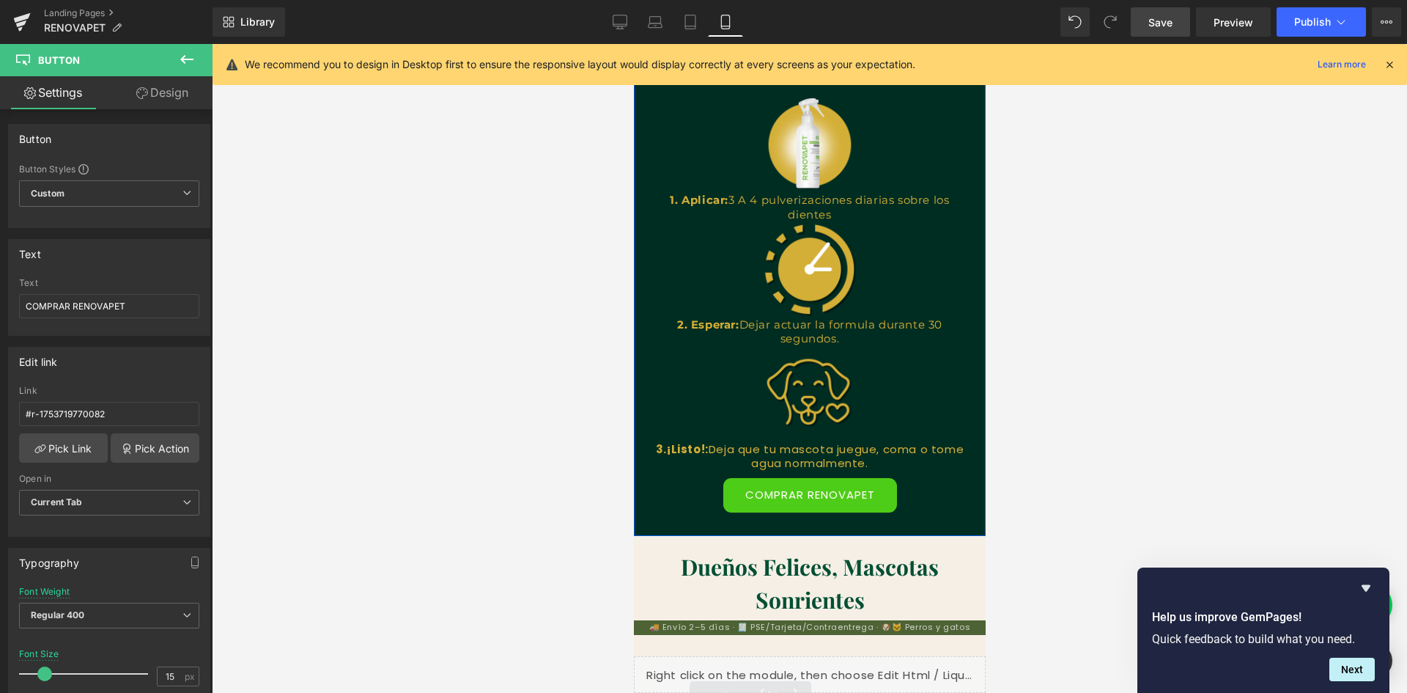
scroll to position [2303, 0]
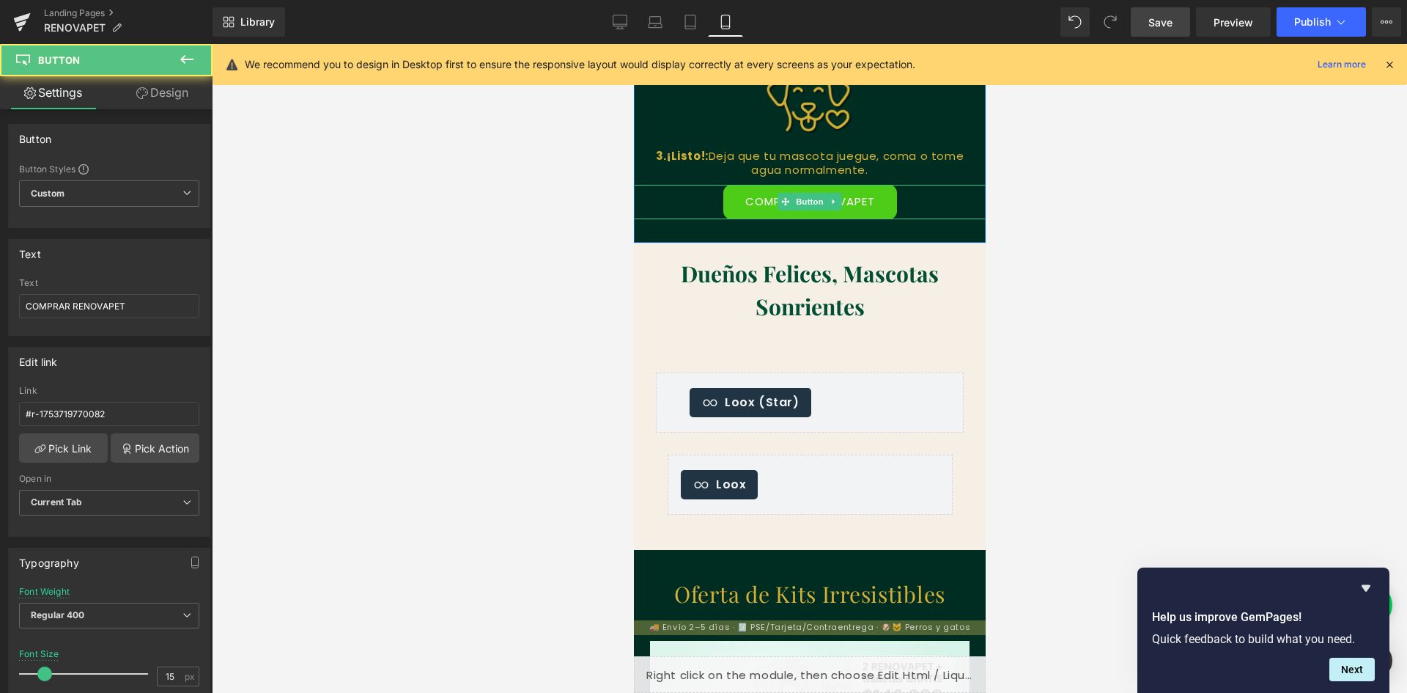
click at [753, 200] on link "COMPRAR RENOVAPET" at bounding box center [810, 202] width 174 height 34
drag, startPoint x: 144, startPoint y: 305, endPoint x: 129, endPoint y: 308, distance: 14.9
click at [129, 308] on input "COMPRAR RENOVAPET" at bounding box center [109, 306] width 180 height 24
drag, startPoint x: 133, startPoint y: 306, endPoint x: 17, endPoint y: 309, distance: 115.8
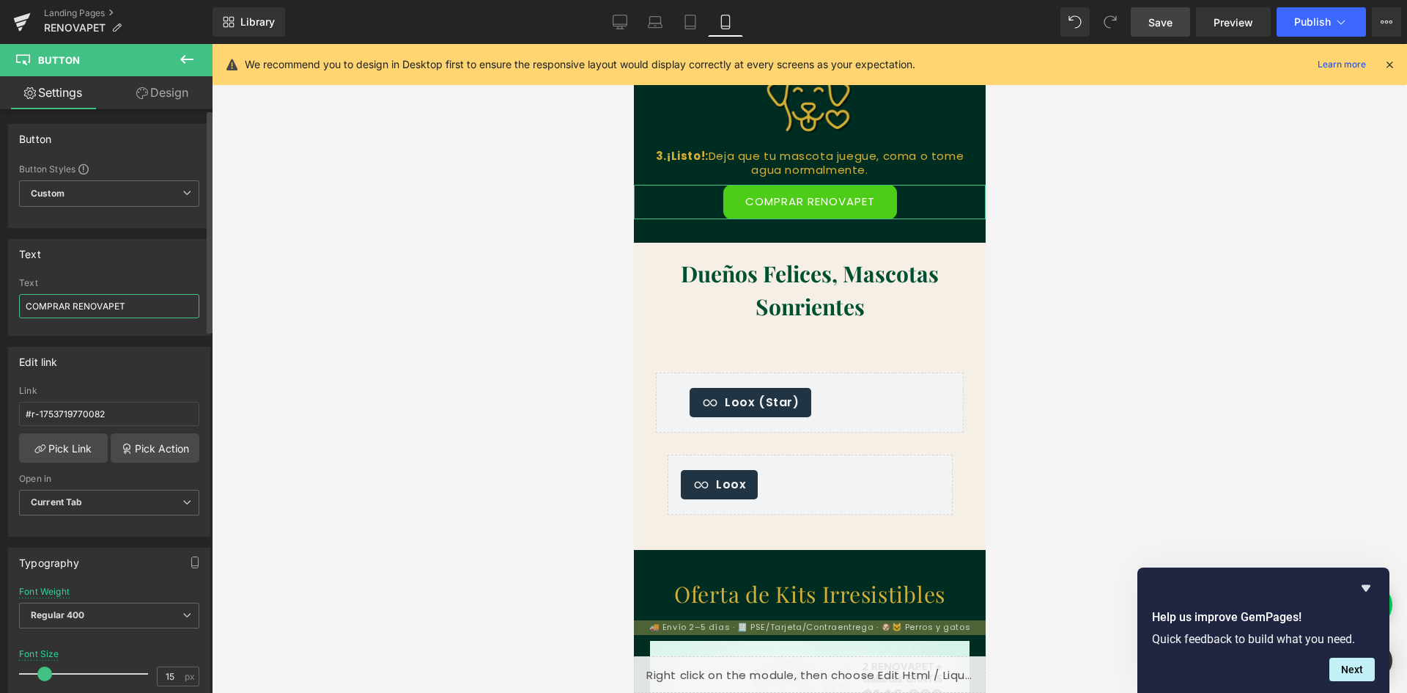
click at [17, 309] on div "COMPRAR RENOVAPET Text COMPRAR RENOVAPET" at bounding box center [109, 306] width 201 height 57
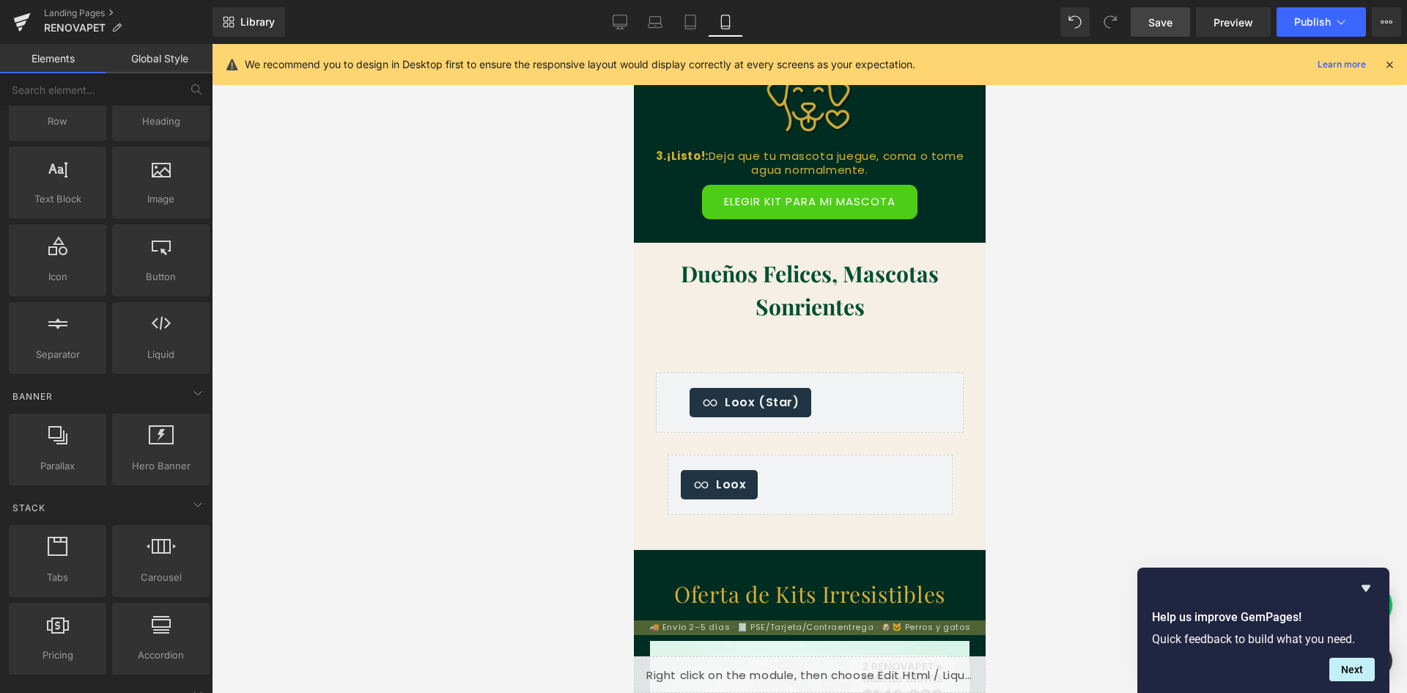
click at [1074, 408] on div at bounding box center [809, 368] width 1195 height 649
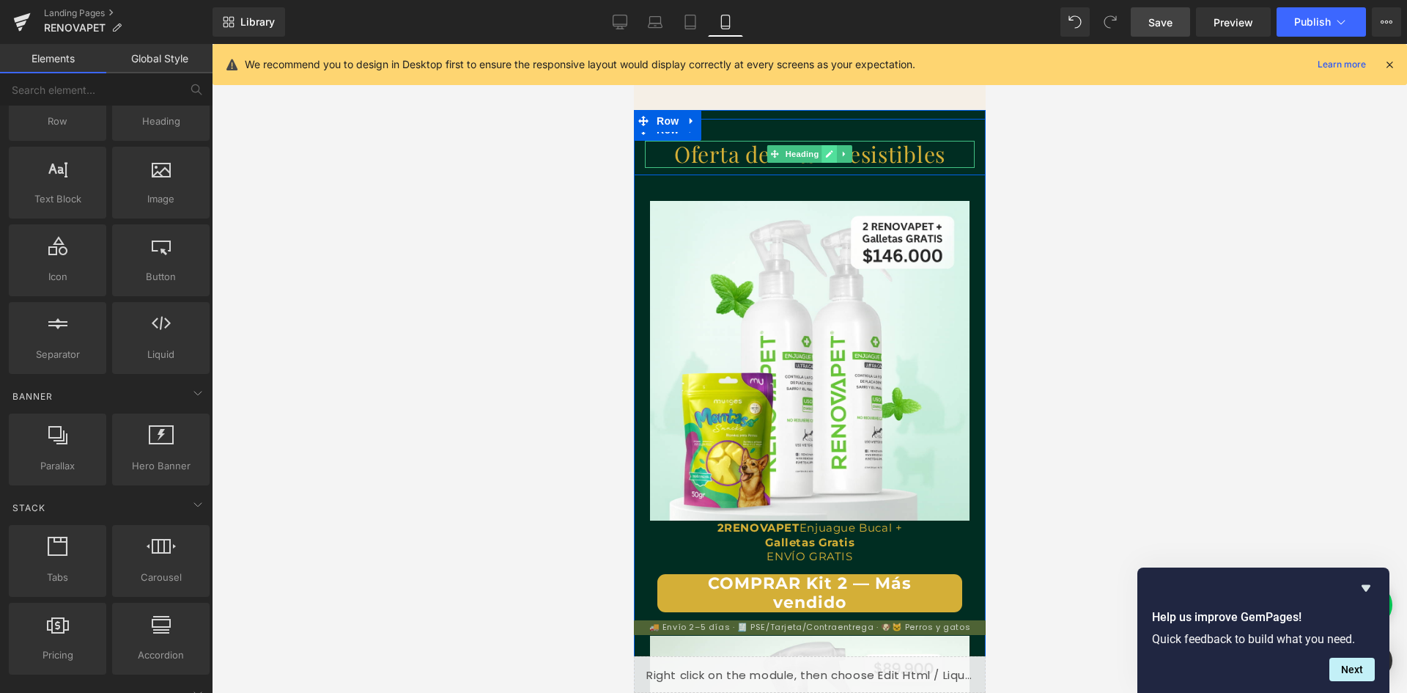
click at [822, 157] on link at bounding box center [829, 154] width 15 height 18
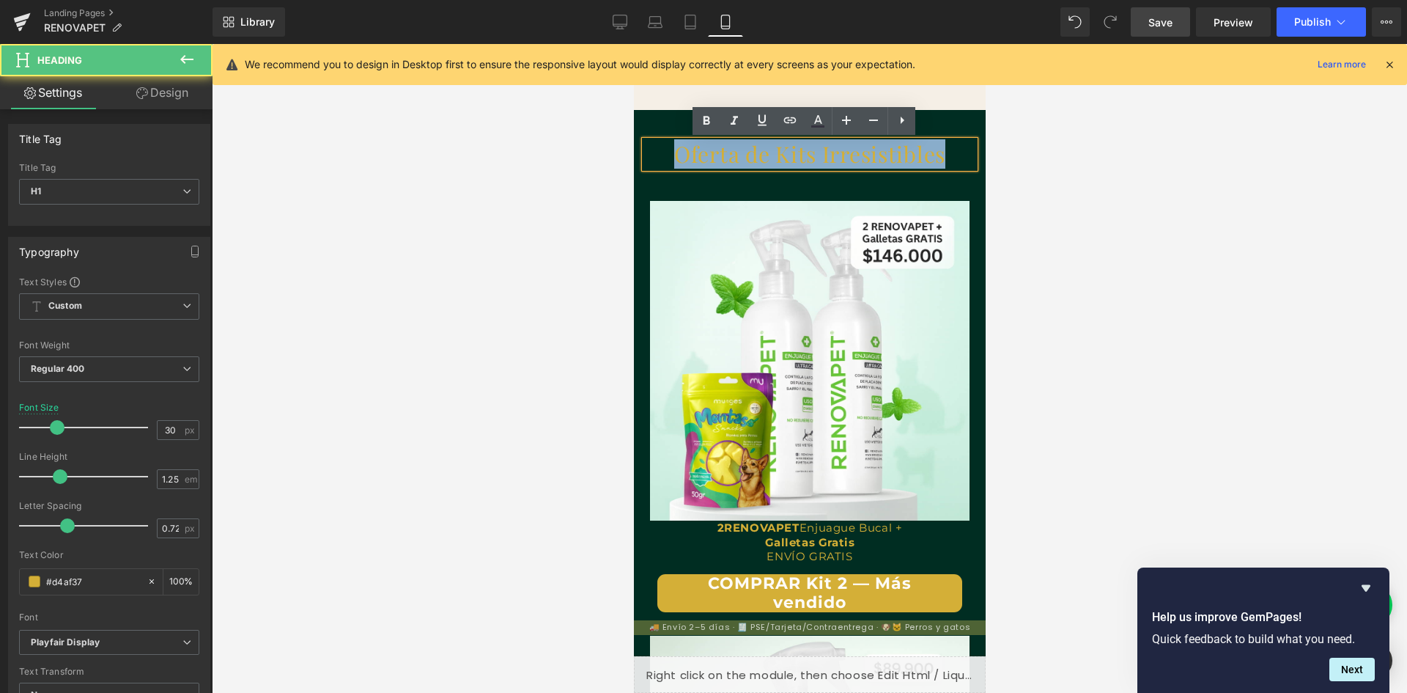
drag, startPoint x: 671, startPoint y: 154, endPoint x: 939, endPoint y: 159, distance: 268.3
click at [939, 159] on h1 "Oferta de Kits Irresistibles" at bounding box center [809, 155] width 330 height 28
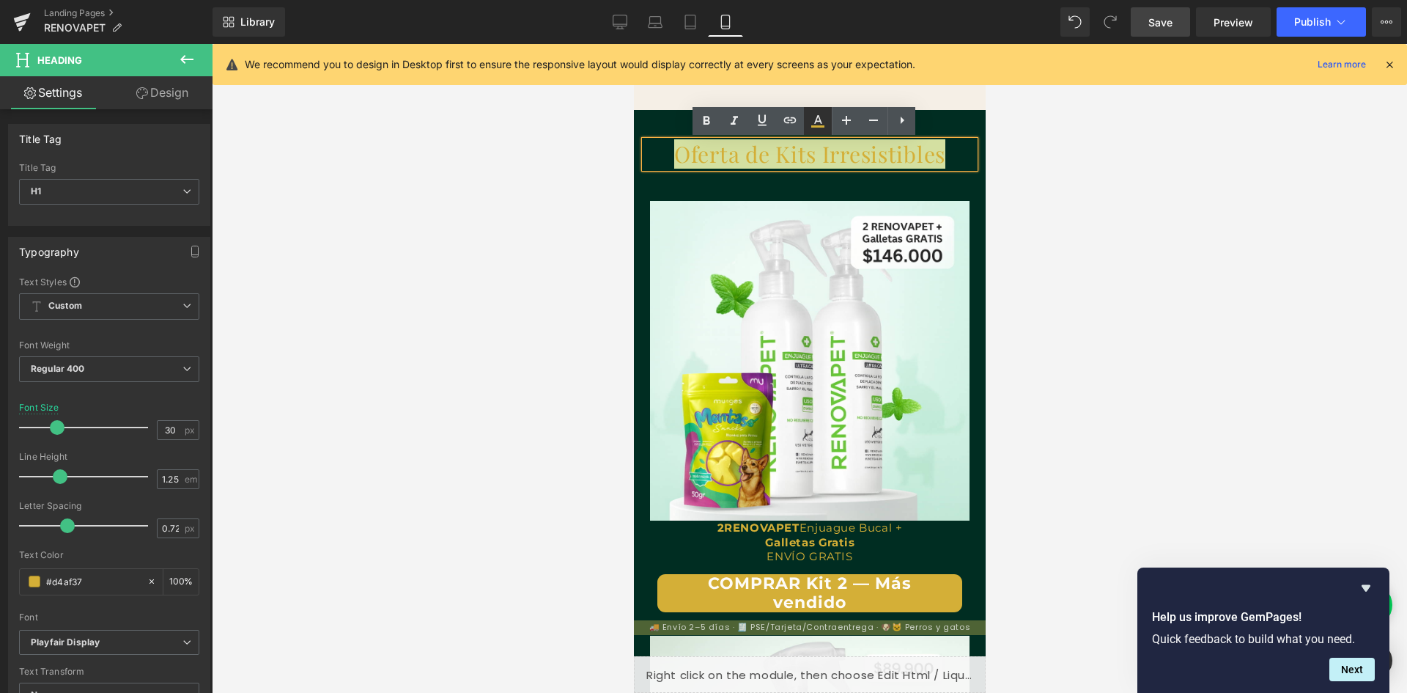
click at [819, 122] on icon at bounding box center [818, 121] width 18 height 18
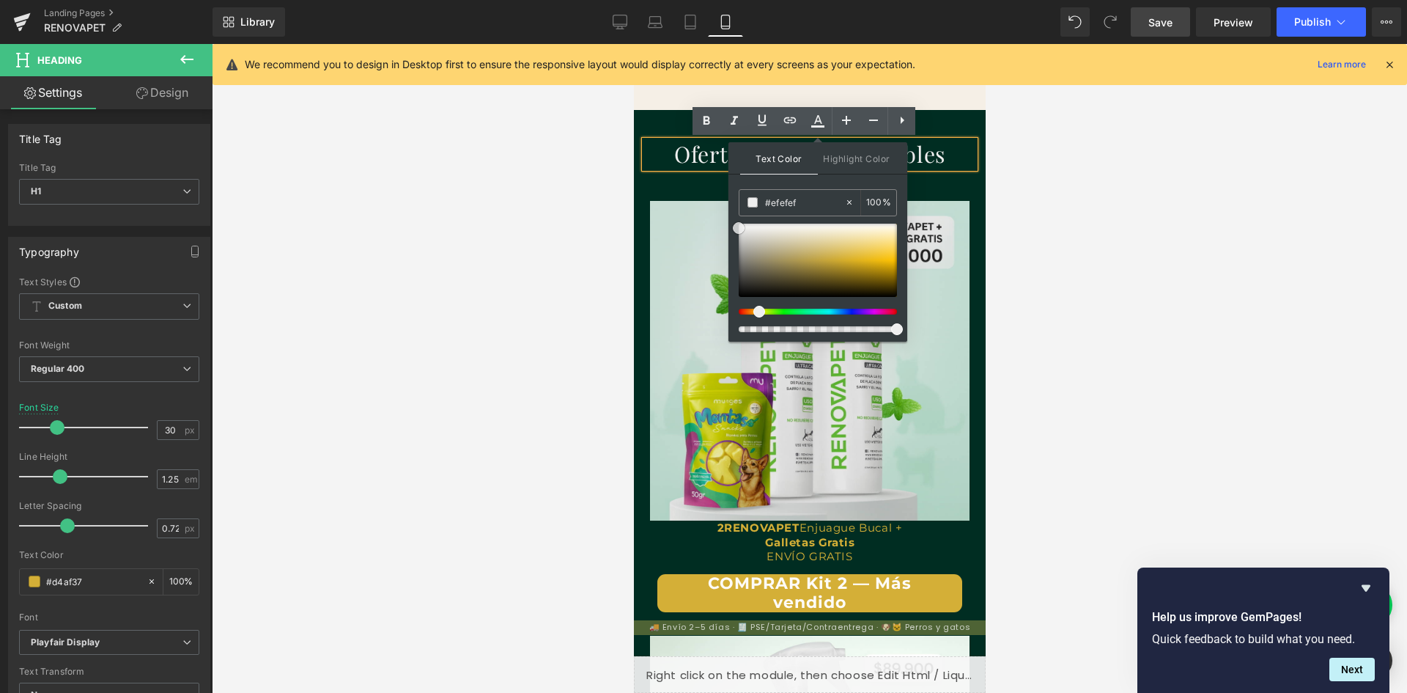
scroll to position [0, 269]
drag, startPoint x: 1472, startPoint y: 301, endPoint x: 726, endPoint y: 226, distance: 750.6
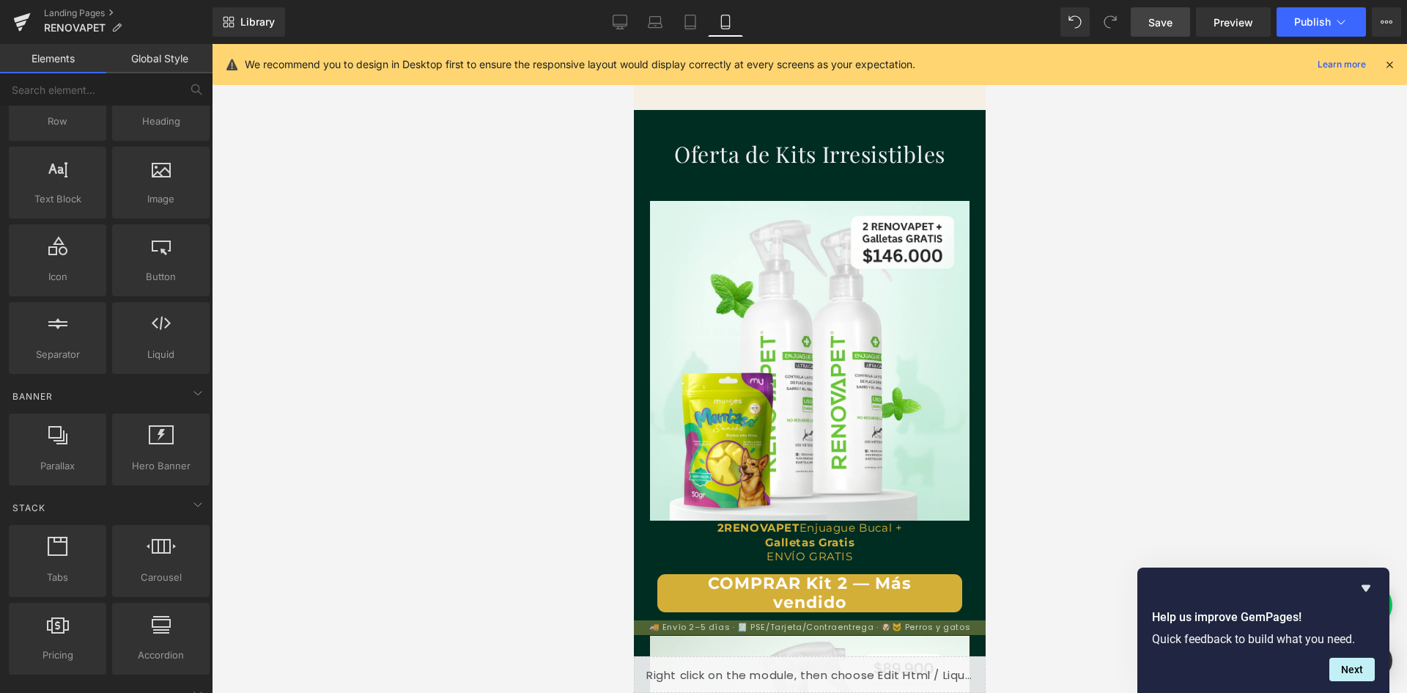
click at [568, 182] on div at bounding box center [809, 368] width 1195 height 649
click at [572, 182] on div at bounding box center [809, 368] width 1195 height 649
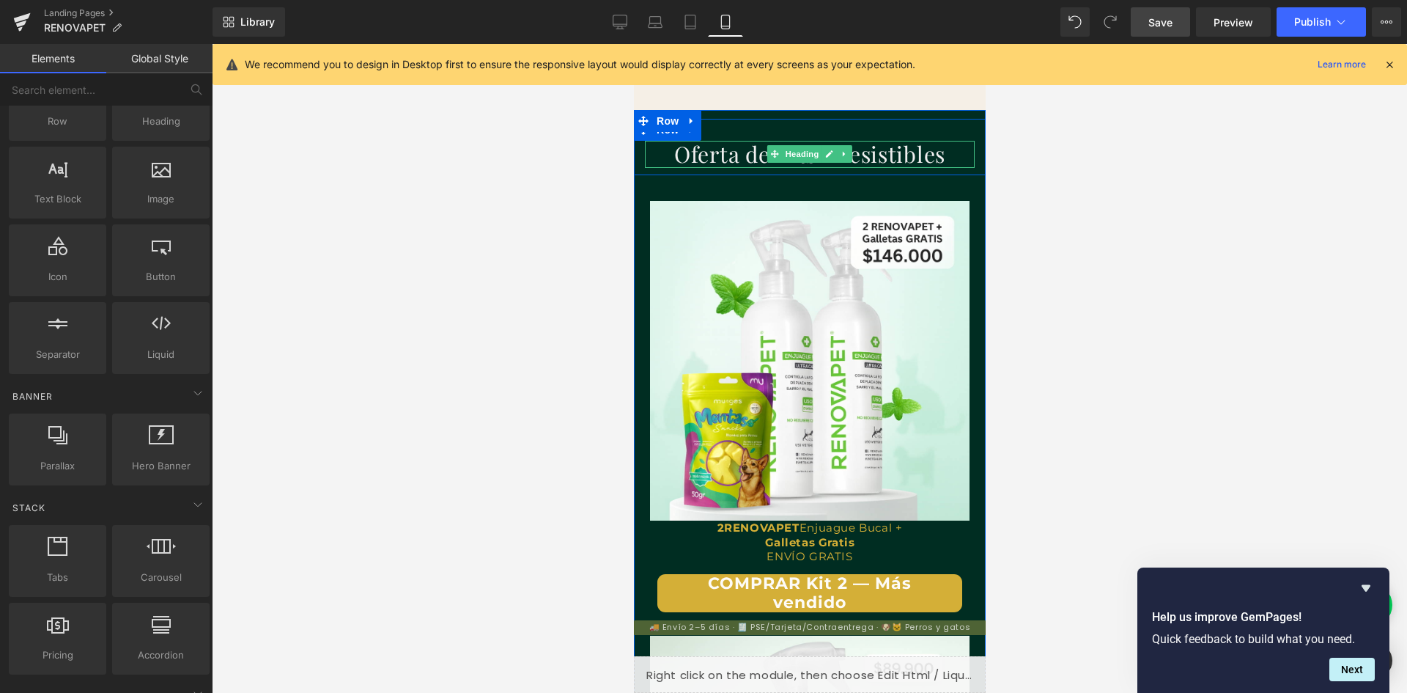
click at [674, 163] on span "Oferta de Kits Irresistibles" at bounding box center [809, 153] width 271 height 29
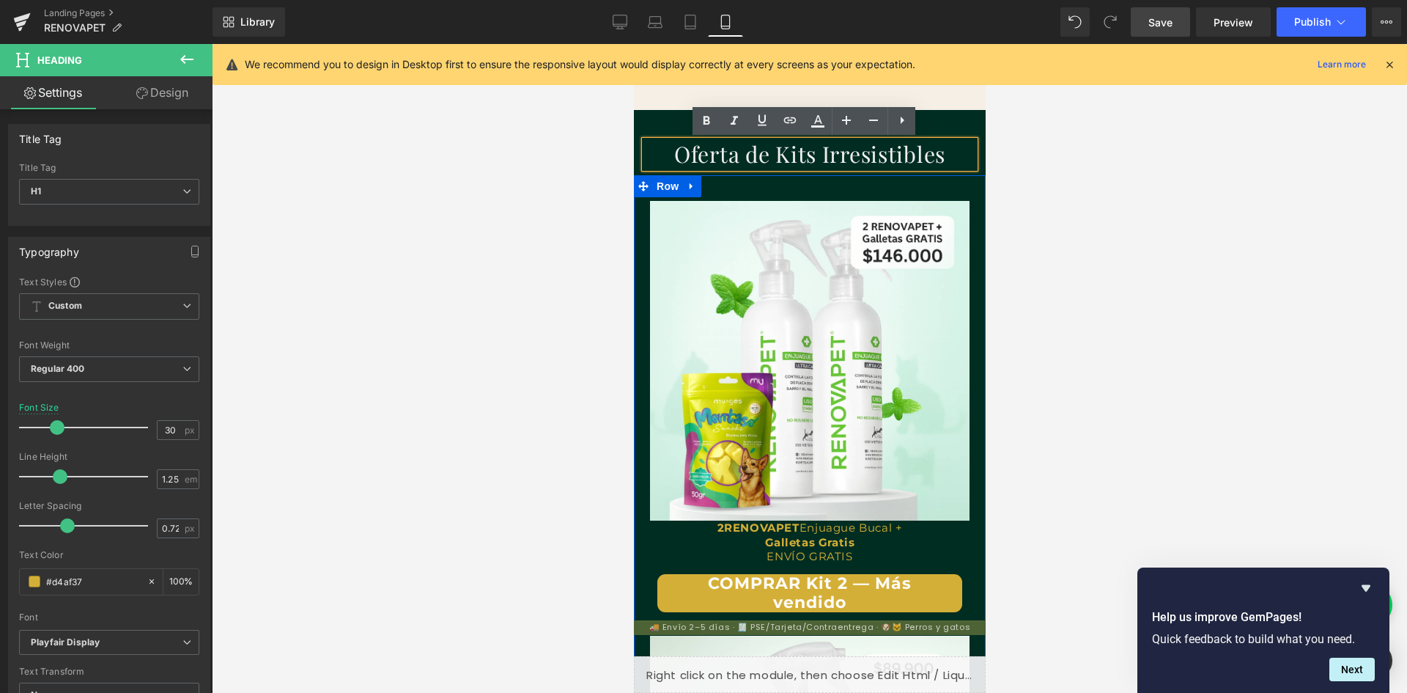
scroll to position [0, 538]
click at [865, 553] on p "ENVÍO GRATIS" at bounding box center [809, 556] width 320 height 15
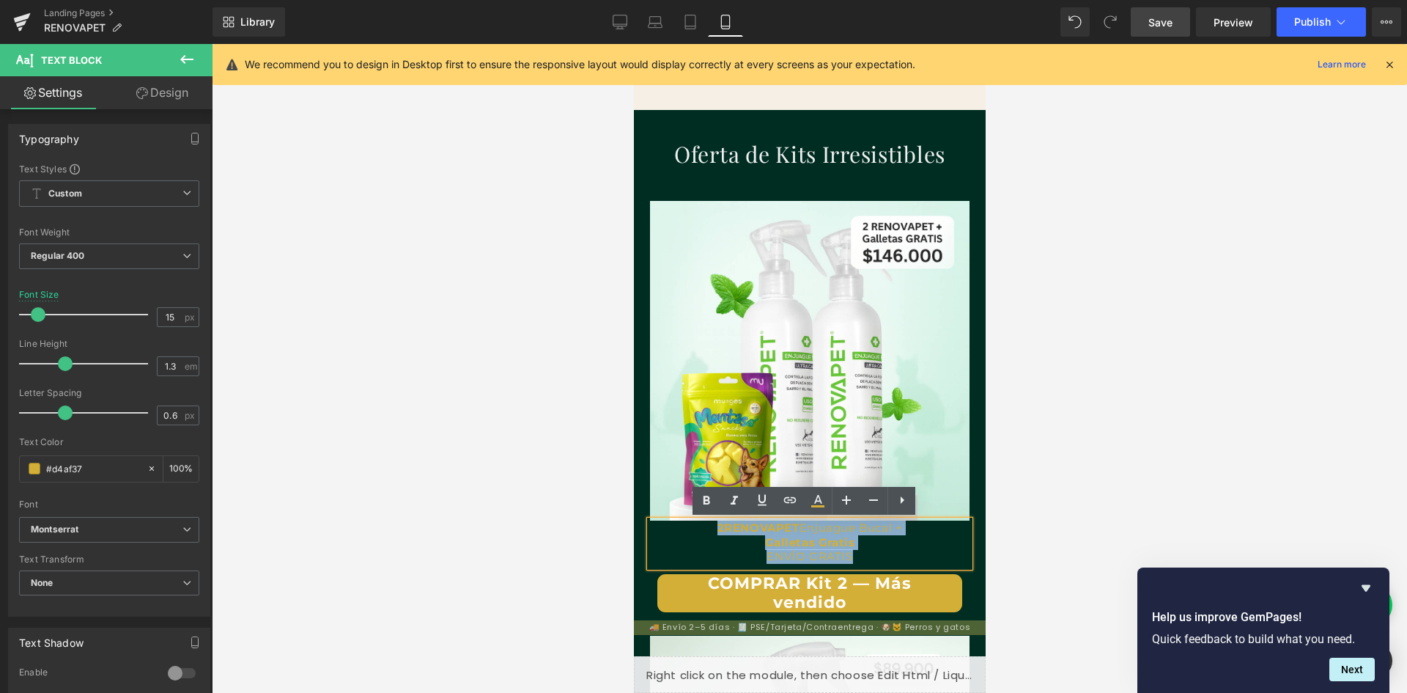
drag, startPoint x: 865, startPoint y: 553, endPoint x: 697, endPoint y: 526, distance: 170.0
click at [695, 528] on div "2 RENOVAPET Enjuague Bucal + Galletas Gratis ENVÍO GRATIS" at bounding box center [809, 543] width 320 height 46
click at [818, 496] on icon at bounding box center [818, 499] width 8 height 9
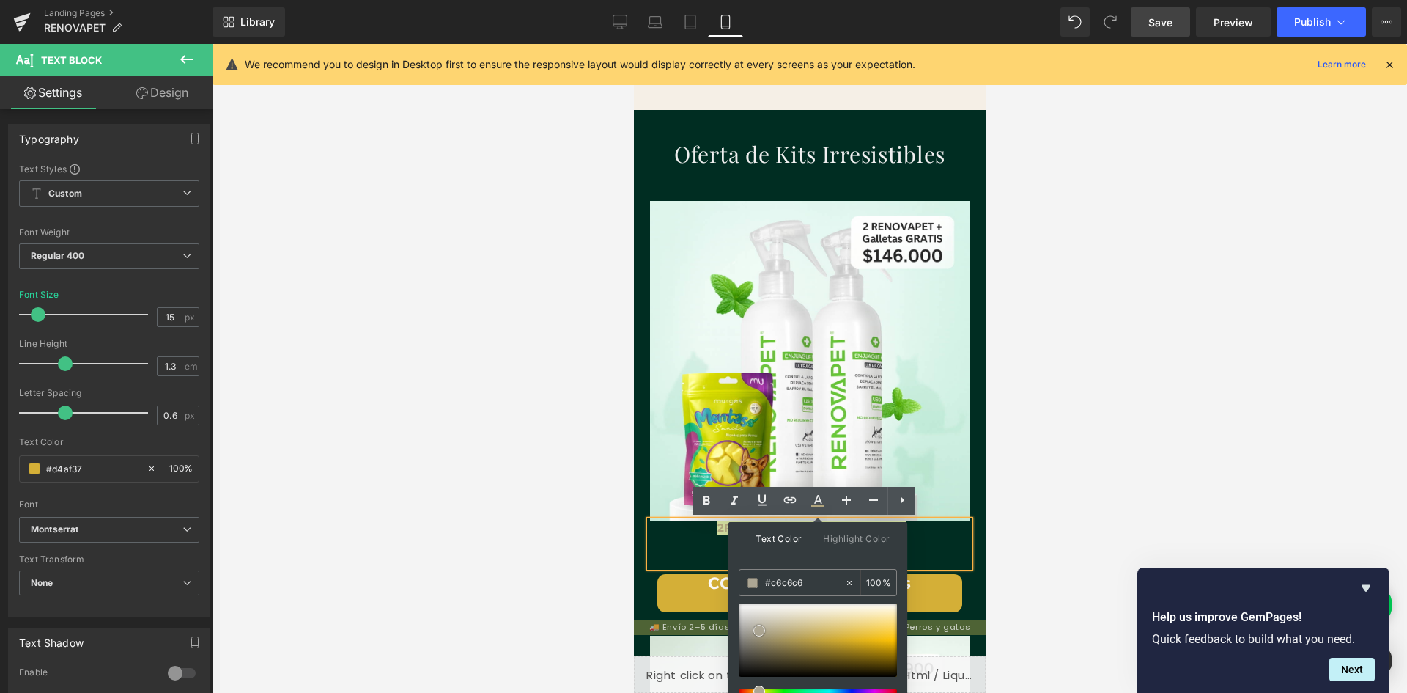
scroll to position [0, 807]
drag, startPoint x: 843, startPoint y: 635, endPoint x: 741, endPoint y: 602, distance: 106.9
click at [741, 602] on span at bounding box center [740, 606] width 12 height 12
click at [659, 552] on p "ENVÍO GRATIS" at bounding box center [809, 556] width 320 height 15
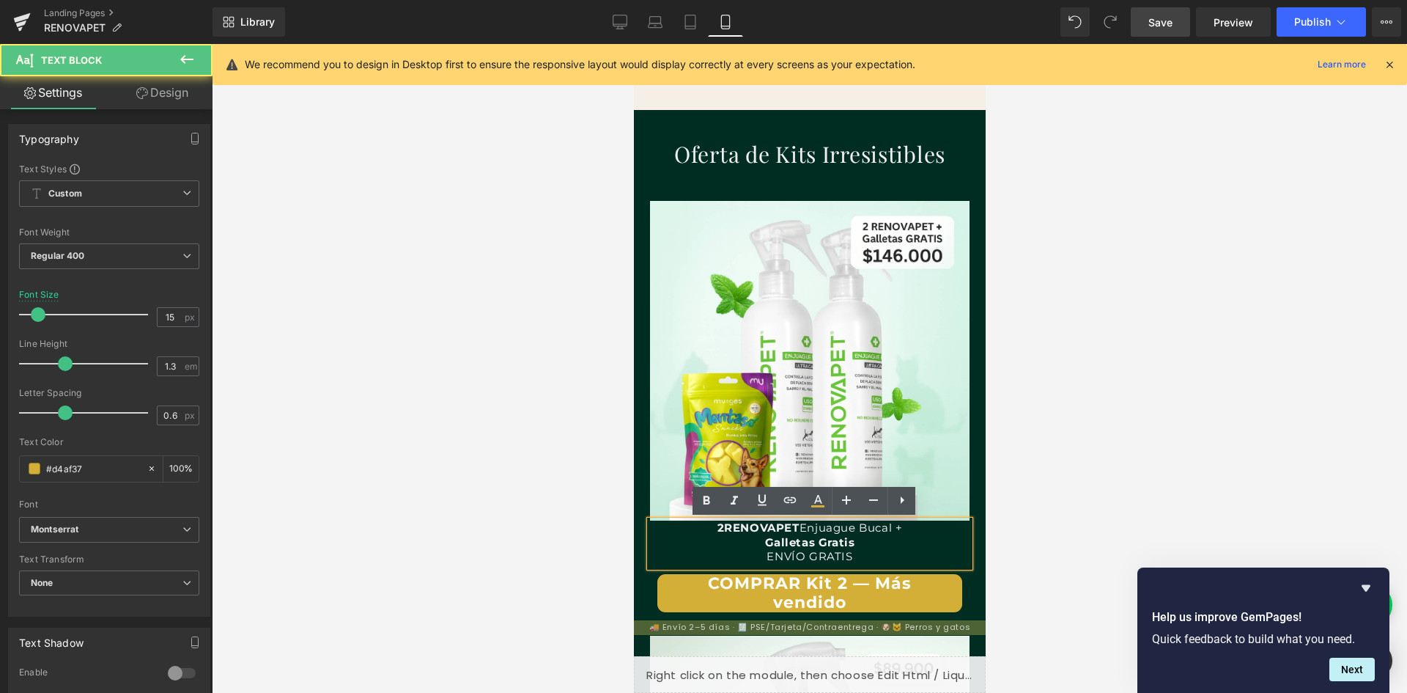
click at [1096, 548] on div at bounding box center [809, 368] width 1195 height 649
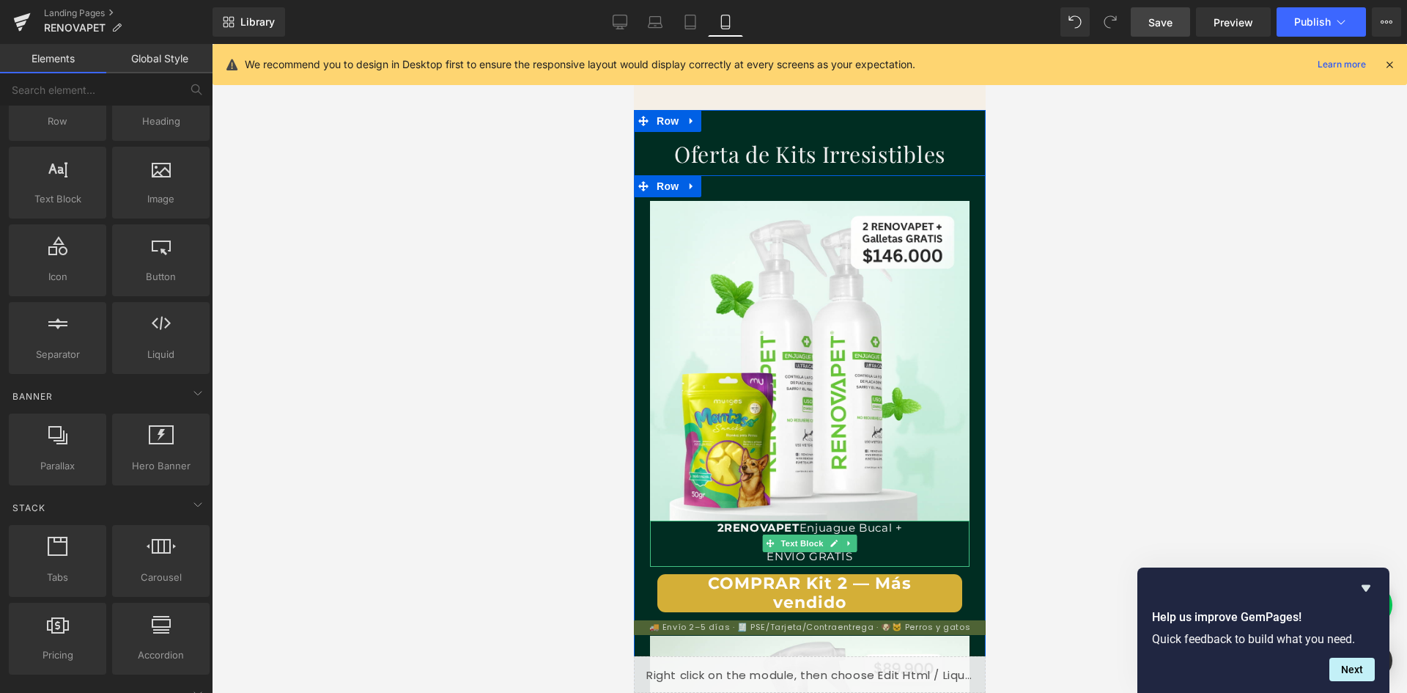
click at [934, 542] on p "Galletas Gratis" at bounding box center [809, 542] width 320 height 15
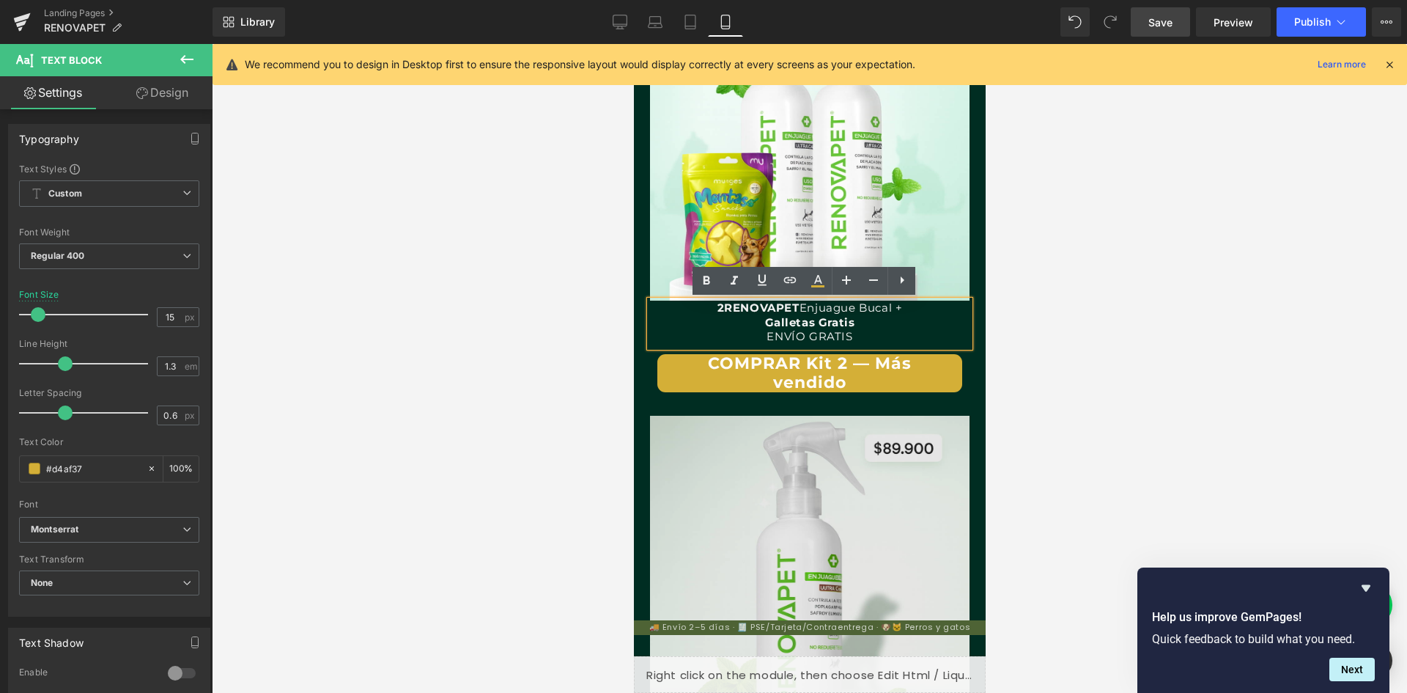
scroll to position [0, 0]
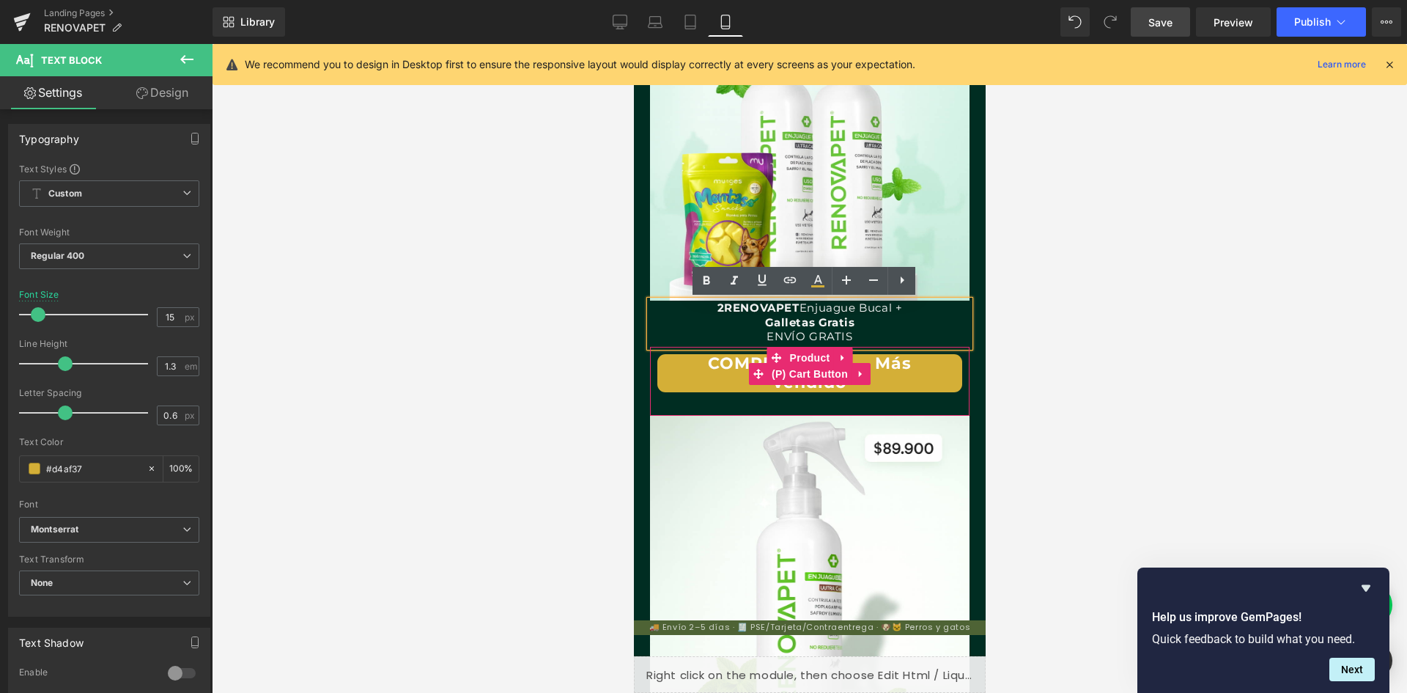
click at [907, 379] on button "COMPRAR Kit 2 — Más vendido" at bounding box center [809, 373] width 305 height 39
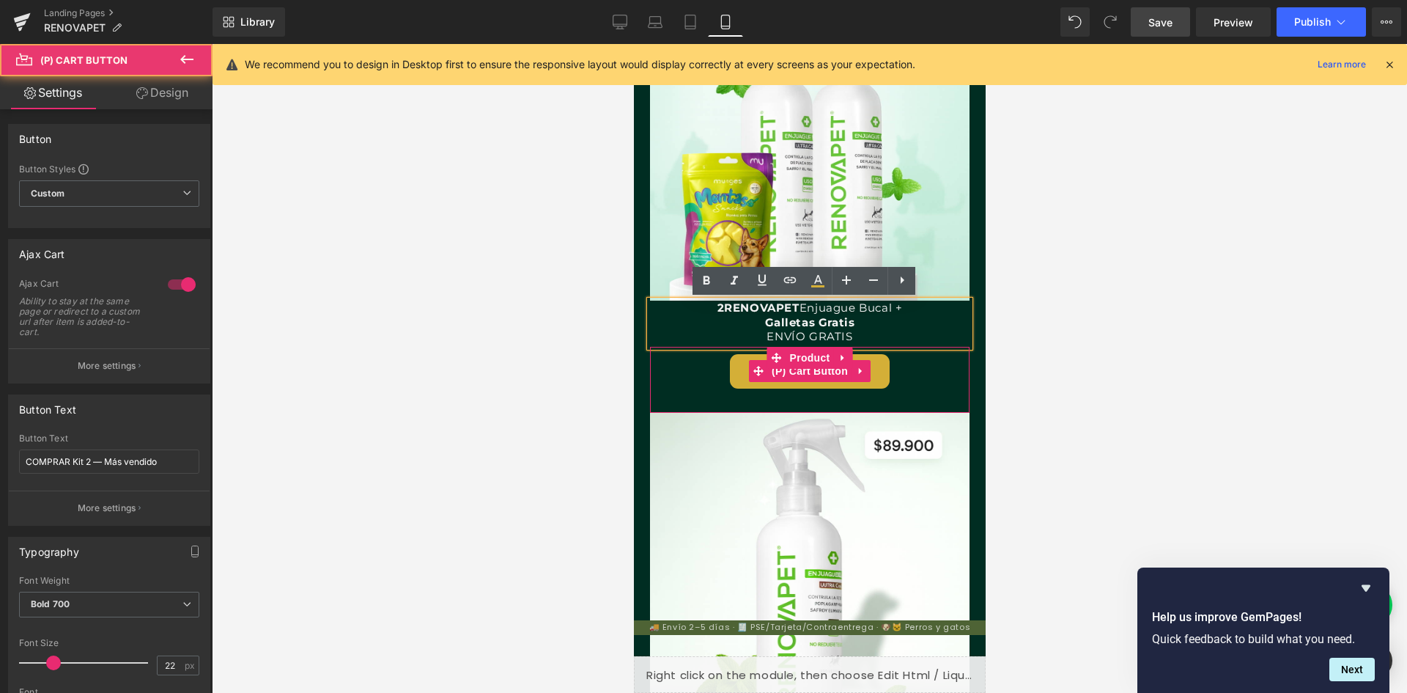
click at [875, 382] on button "Agregando..." at bounding box center [809, 371] width 160 height 34
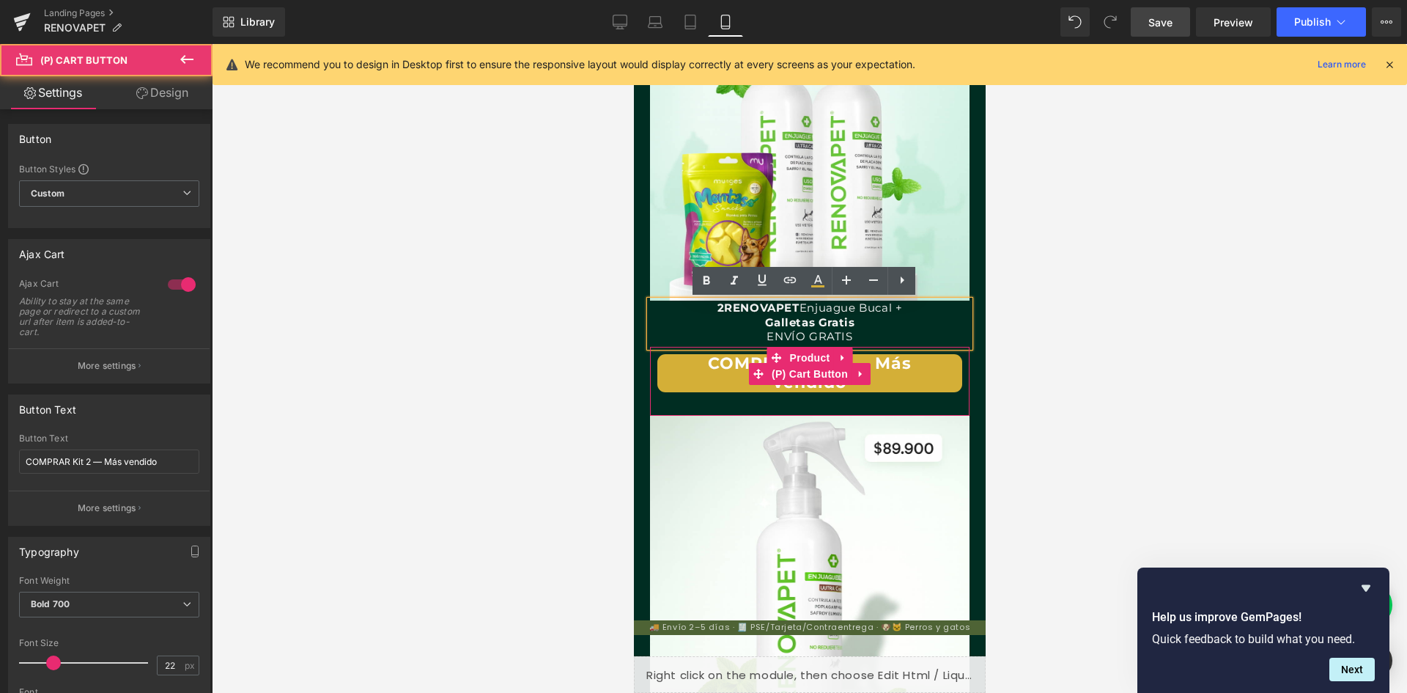
click at [915, 382] on button "COMPRAR Kit 2 — Más vendido" at bounding box center [809, 373] width 305 height 39
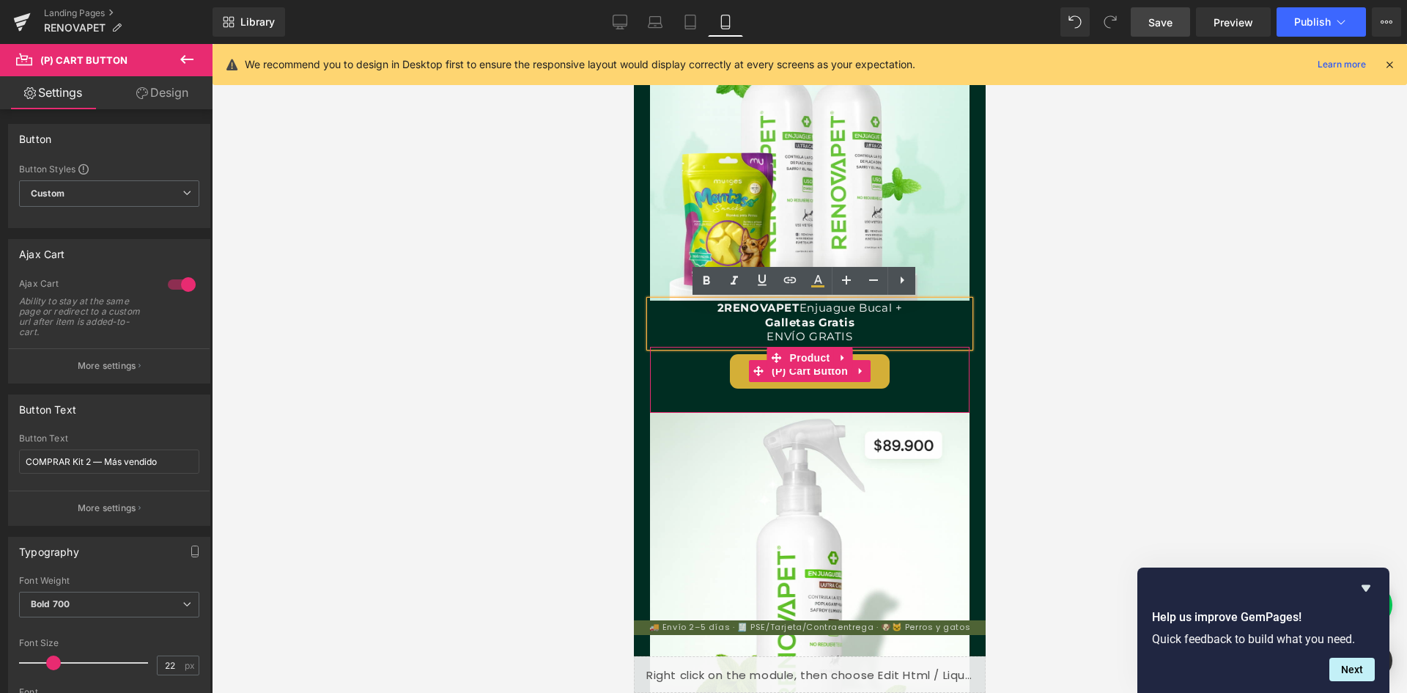
click at [881, 376] on button "Agregando..." at bounding box center [809, 371] width 160 height 34
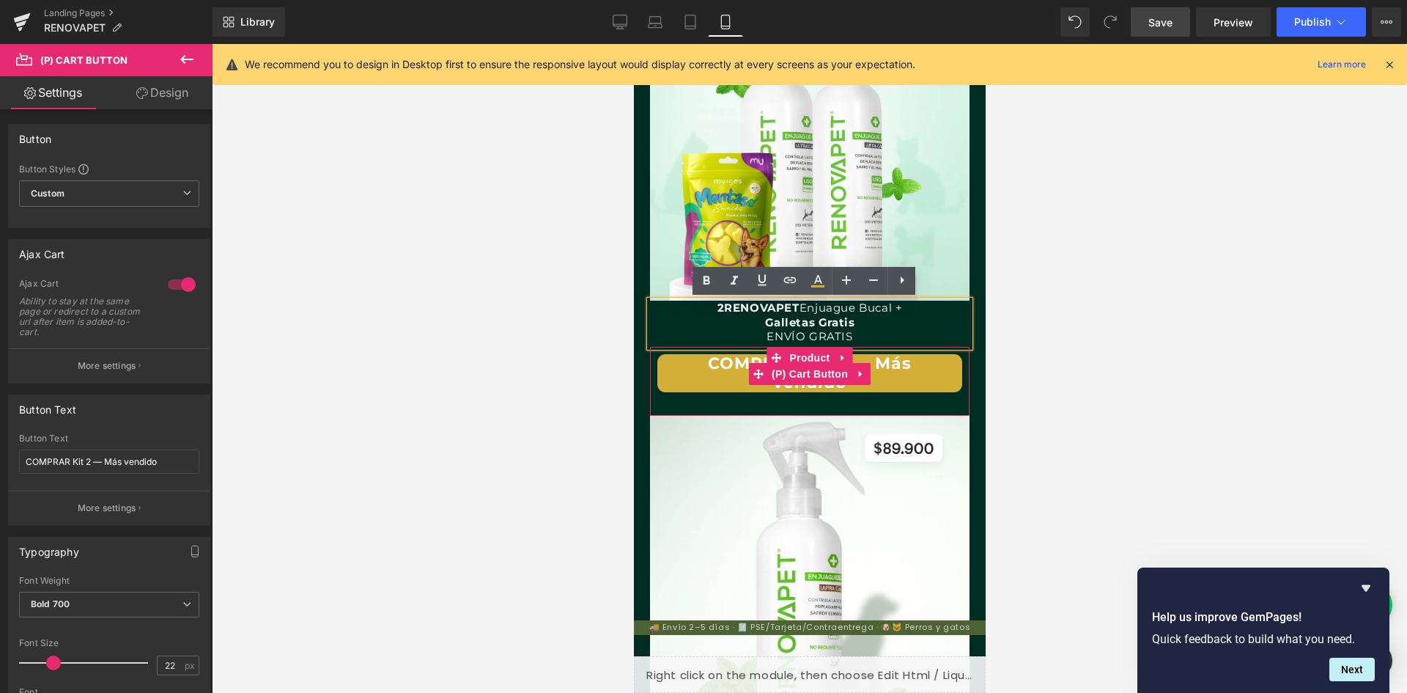
scroll to position [0, 269]
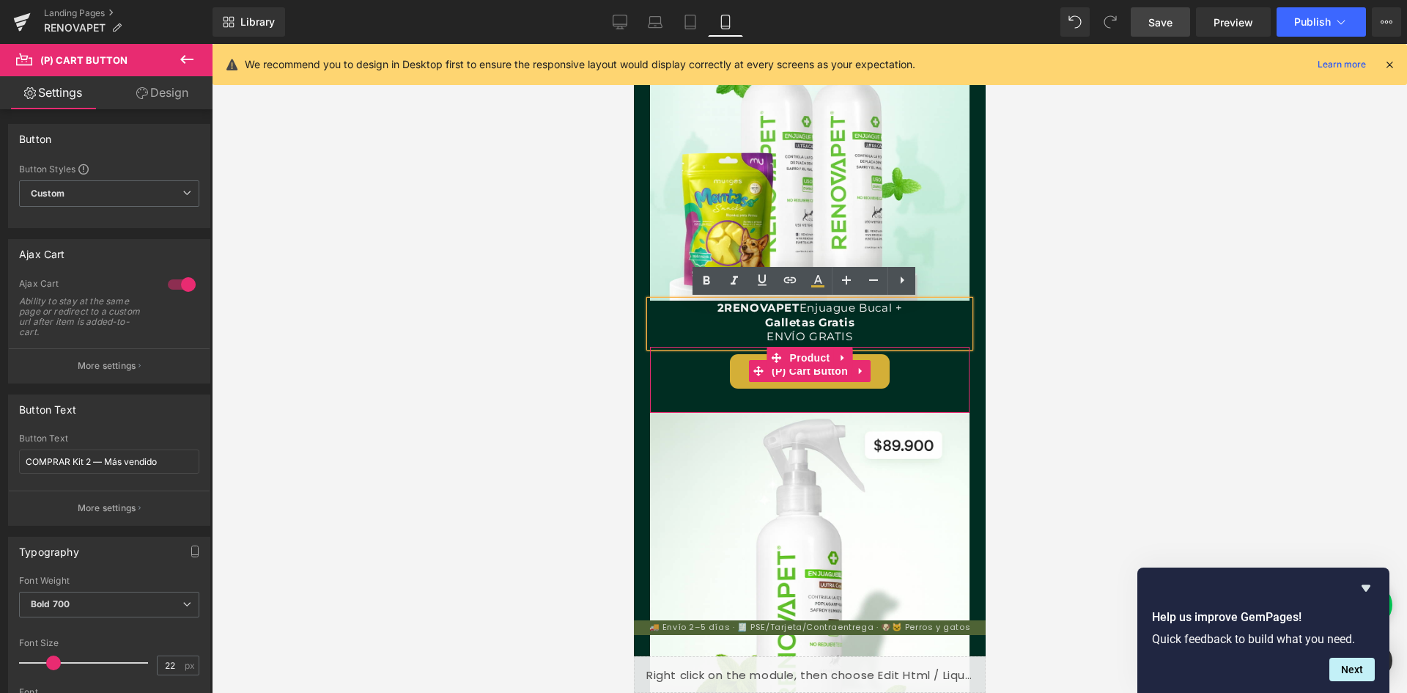
click at [729, 372] on button "Agregando..." at bounding box center [809, 371] width 160 height 34
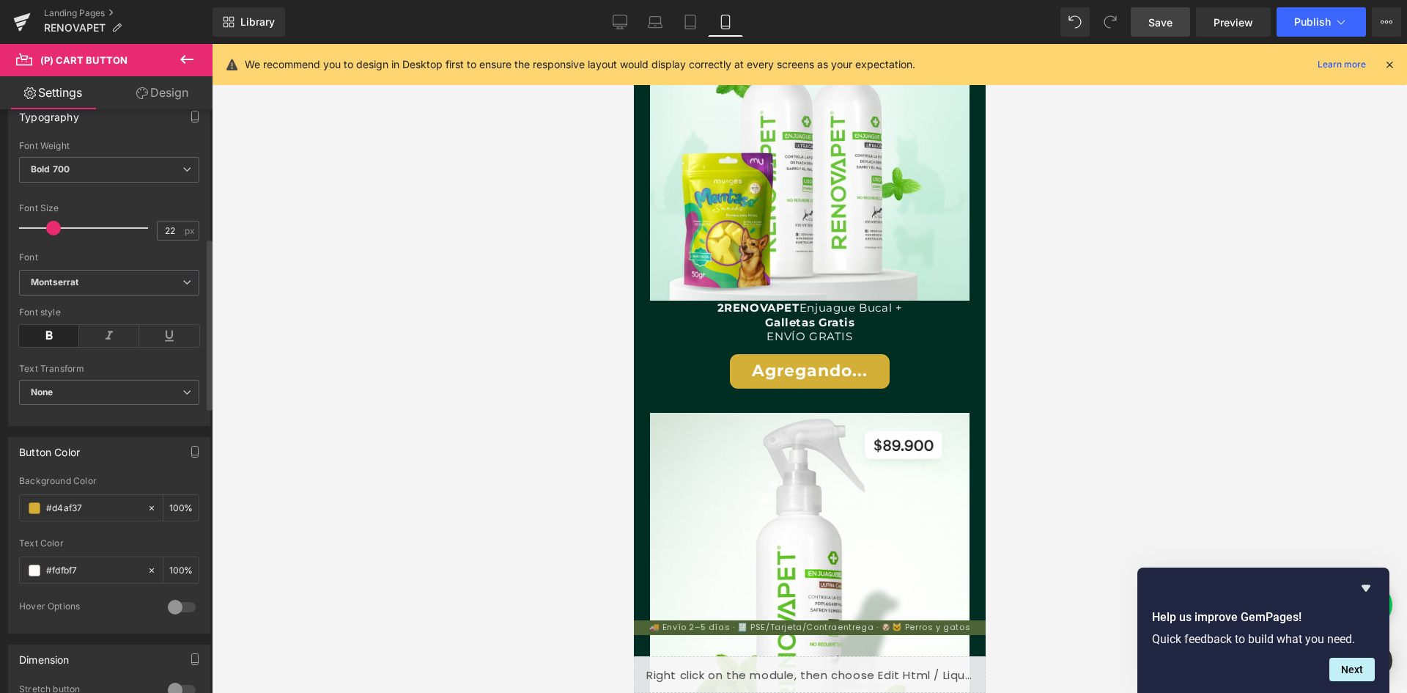
scroll to position [440, 0]
click at [95, 509] on input "#d4af37" at bounding box center [93, 503] width 94 height 16
click at [147, 501] on icon at bounding box center [152, 503] width 10 height 10
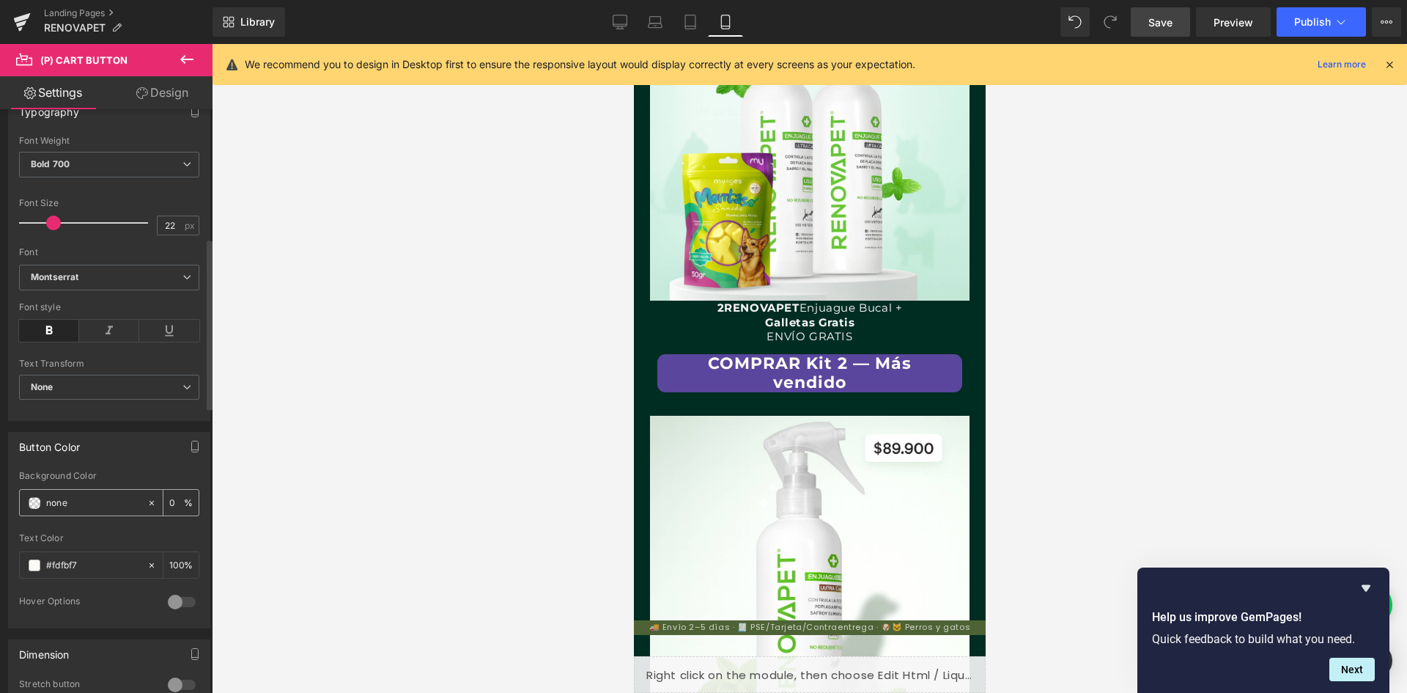
scroll to position [0, 807]
click at [40, 503] on span at bounding box center [35, 503] width 12 height 12
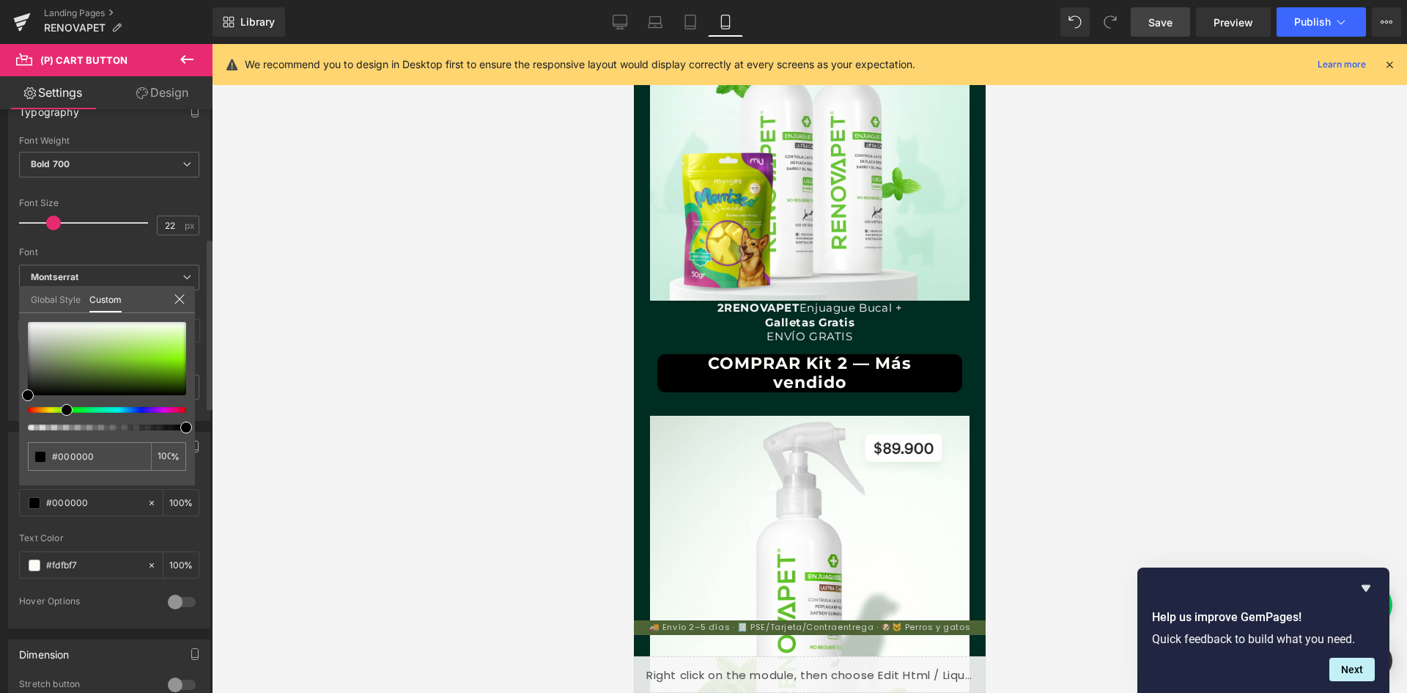
drag, startPoint x: 30, startPoint y: 410, endPoint x: 64, endPoint y: 413, distance: 34.6
click at [64, 413] on span at bounding box center [67, 410] width 12 height 12
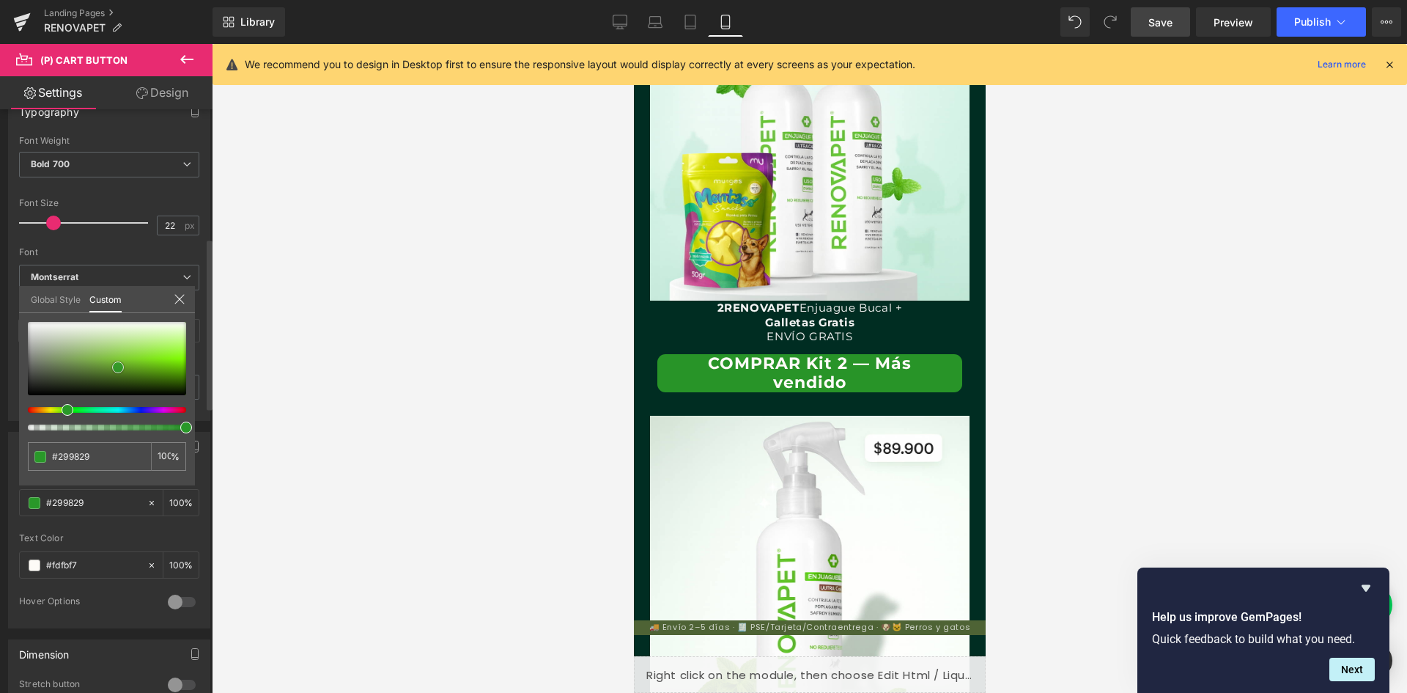
scroll to position [0, 0]
drag, startPoint x: 29, startPoint y: 397, endPoint x: 124, endPoint y: 367, distance: 99.2
click at [124, 367] on span at bounding box center [123, 365] width 12 height 12
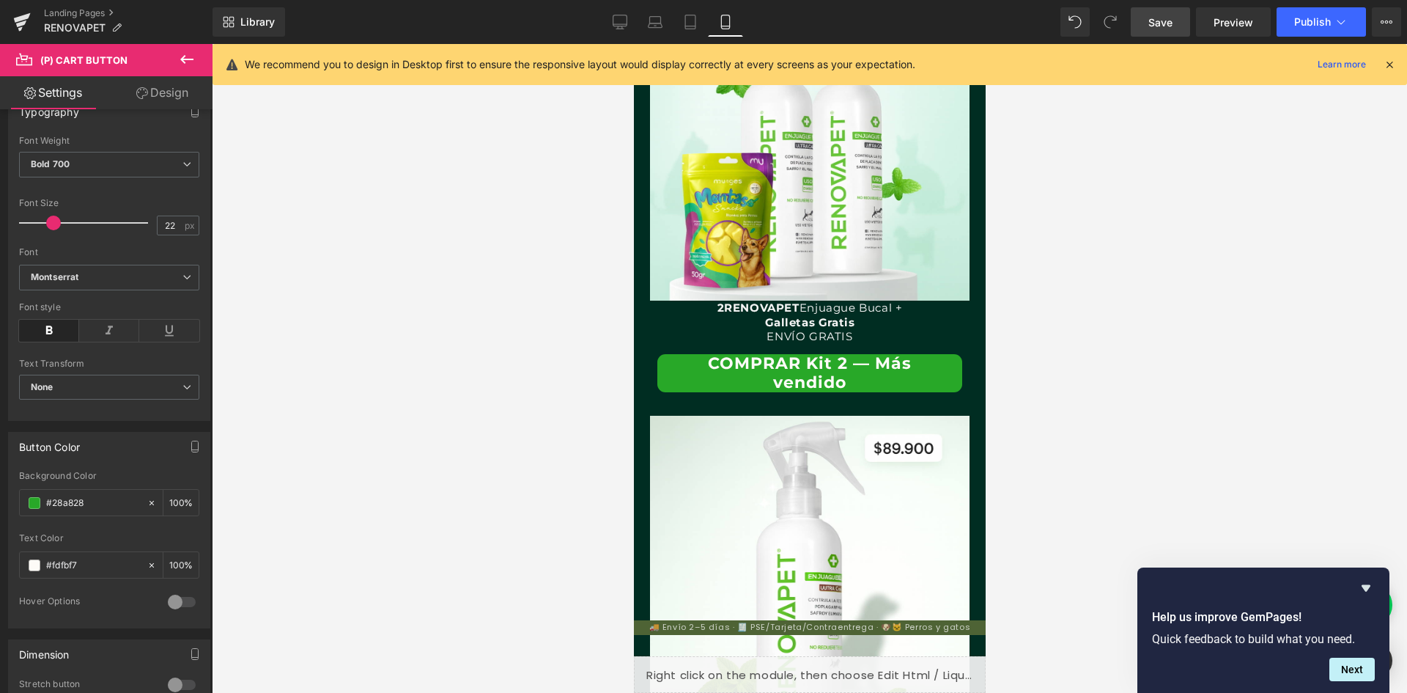
click at [870, 366] on body "Ir directamente al contenido 🚚 Envío 2–5 días · 🧾 PSE/Tarjeta/Contraentrega · 🐶…" at bounding box center [809, 188] width 352 height 6215
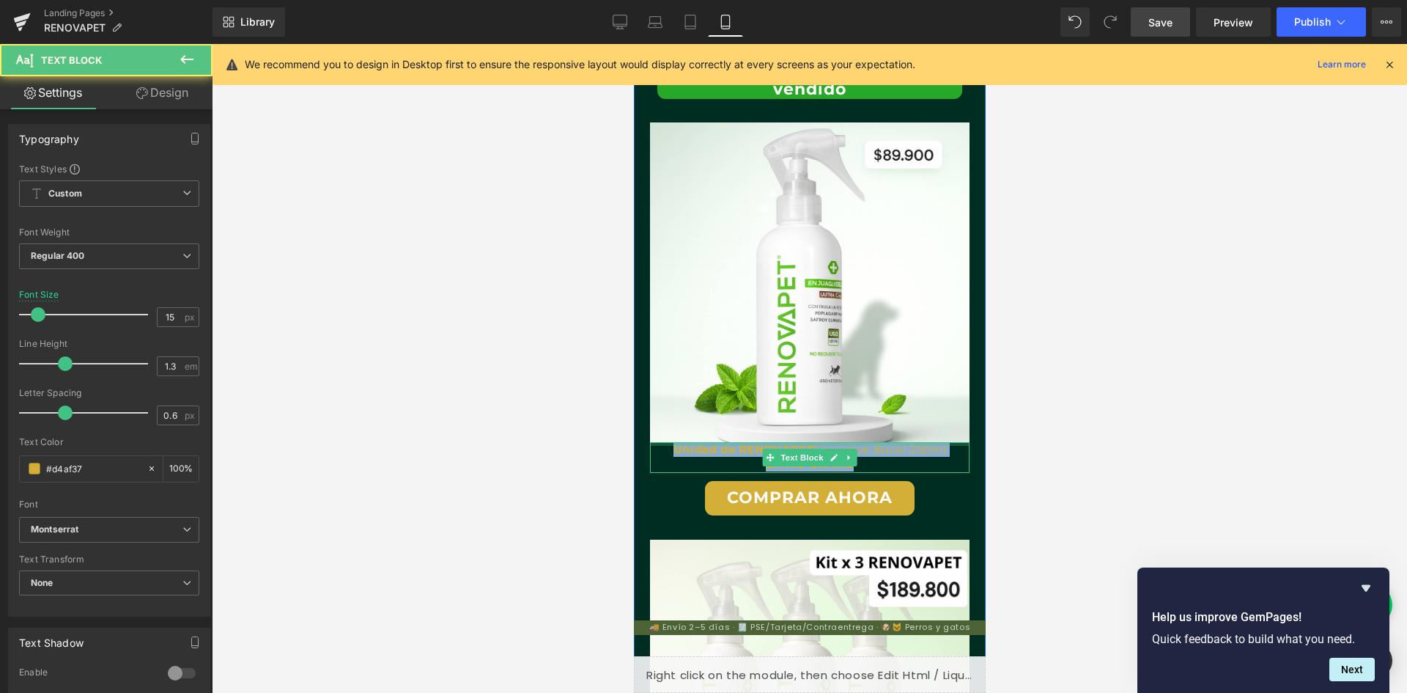
scroll to position [0, 807]
drag, startPoint x: 874, startPoint y: 462, endPoint x: 660, endPoint y: 443, distance: 214.9
click at [660, 443] on div "Unidad de RENOVAPET Enjuague Bucal 250ml ENVÍO GRATIS Text Block" at bounding box center [809, 457] width 320 height 31
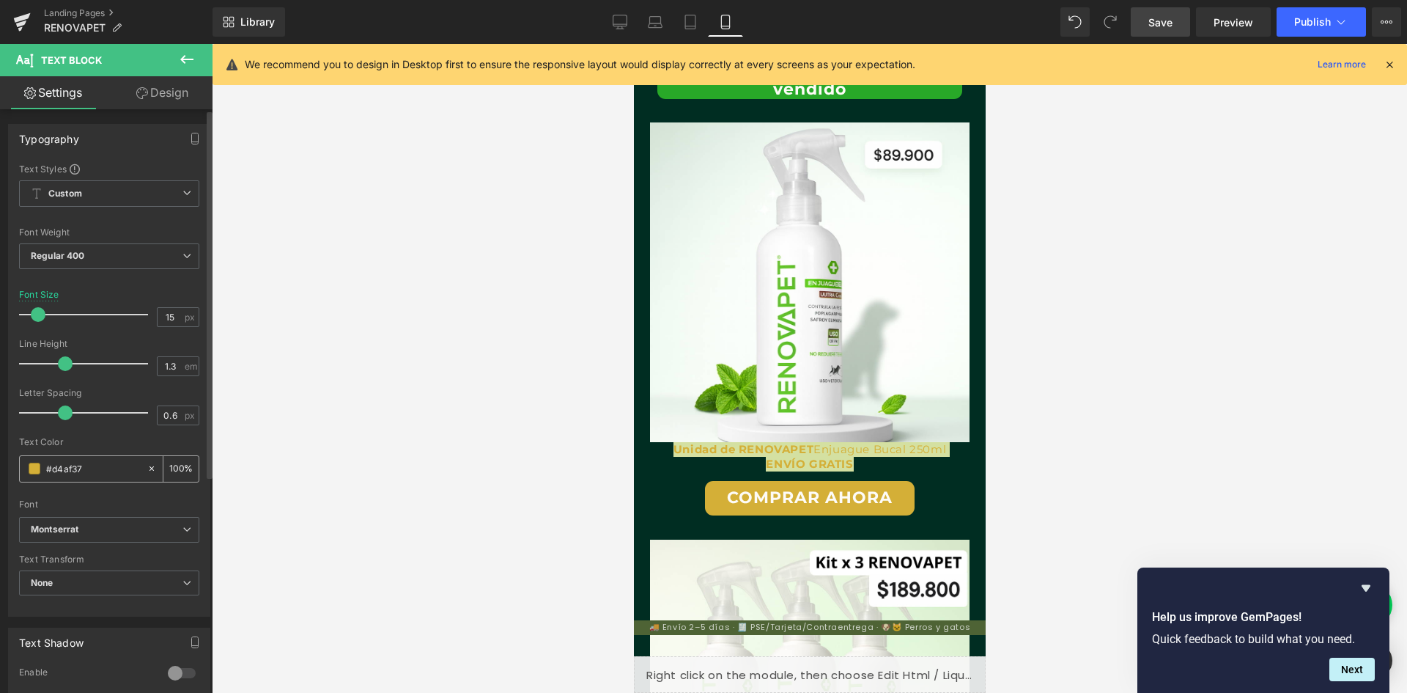
click at [45, 468] on div "#d4af37" at bounding box center [83, 469] width 127 height 26
click at [33, 469] on span at bounding box center [35, 468] width 12 height 12
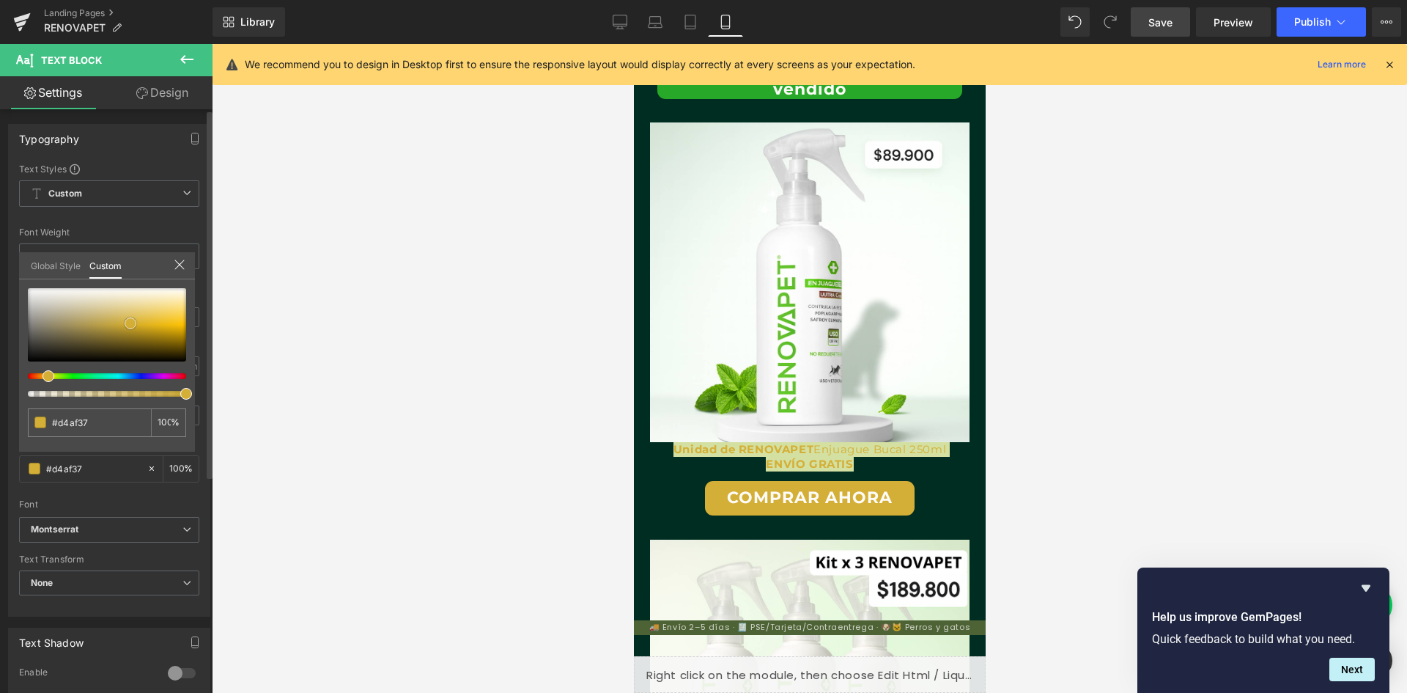
scroll to position [0, 0]
drag, startPoint x: 125, startPoint y: 322, endPoint x: 27, endPoint y: 285, distance: 104.8
click at [27, 285] on span at bounding box center [32, 288] width 12 height 12
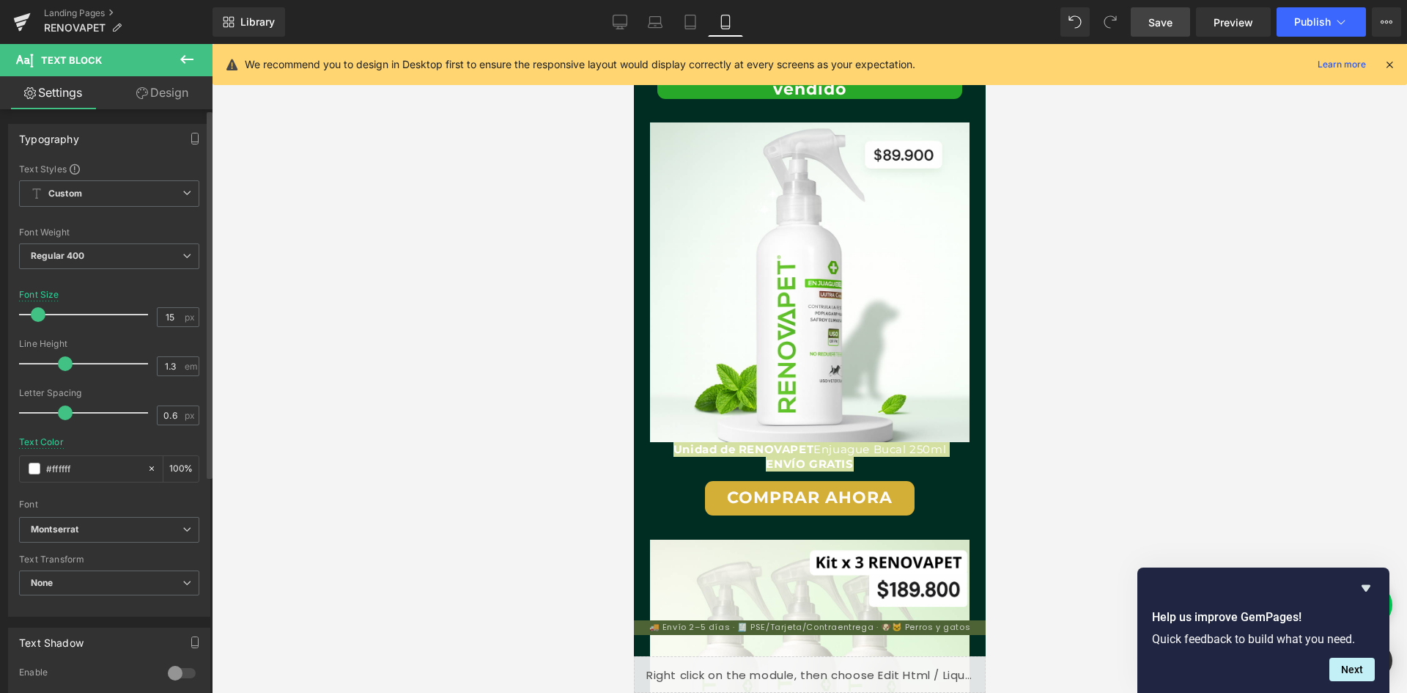
click at [479, 462] on div at bounding box center [809, 368] width 1195 height 649
click at [515, 461] on div at bounding box center [809, 368] width 1195 height 649
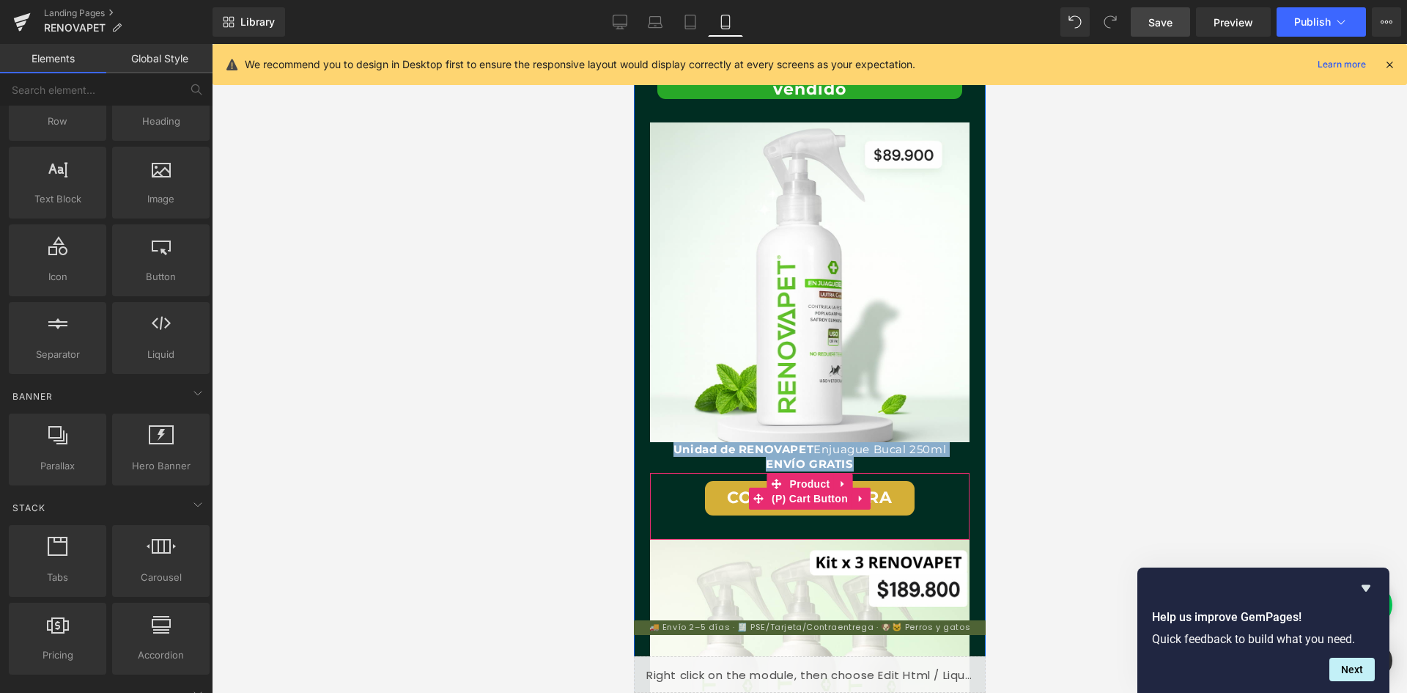
click at [705, 500] on button "COMPRAR AHORA" at bounding box center [809, 498] width 210 height 34
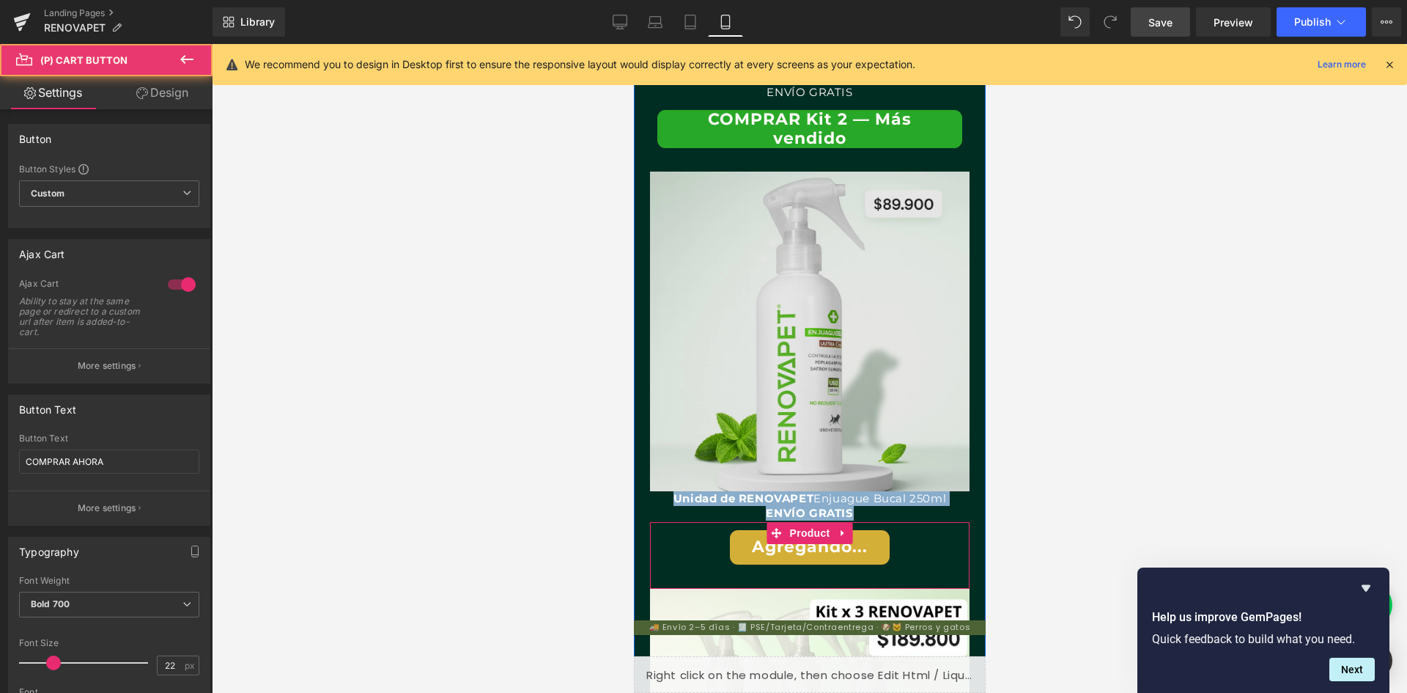
scroll to position [3036, 0]
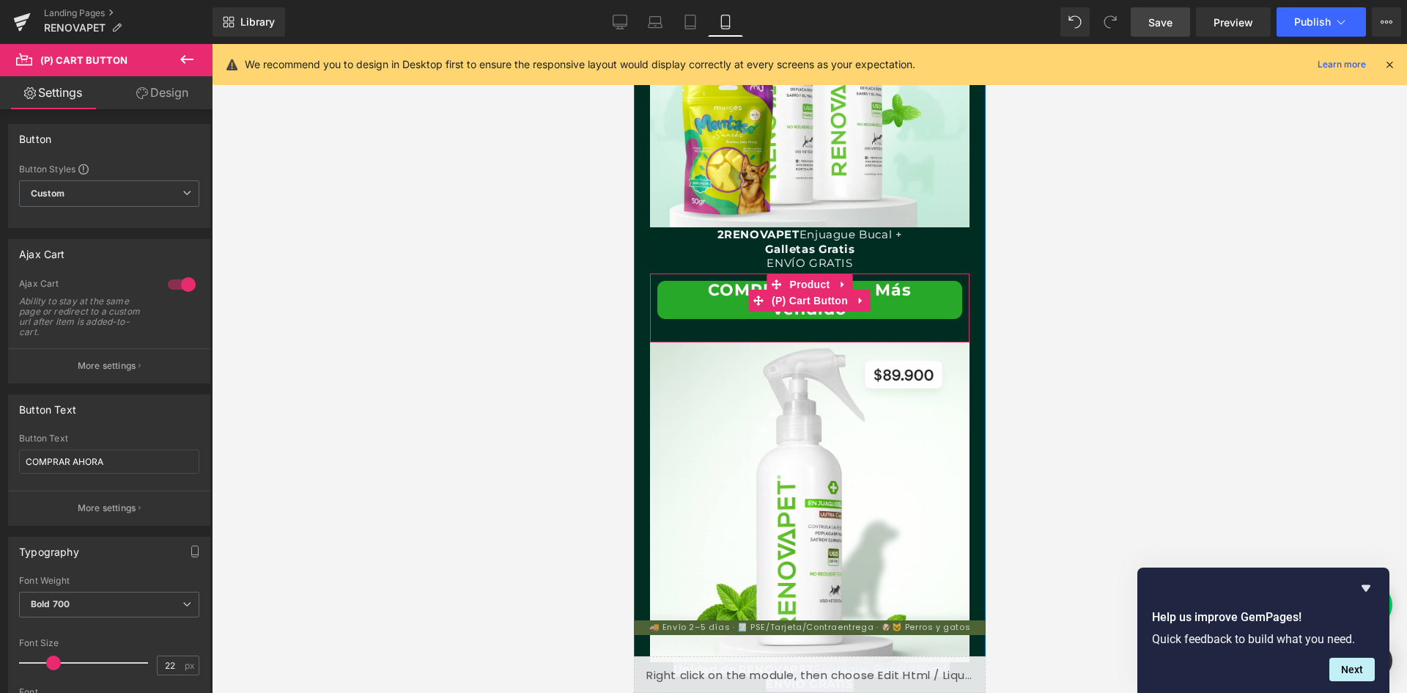
click at [689, 303] on button "COMPRAR Kit 2 — Más vendido" at bounding box center [809, 300] width 305 height 39
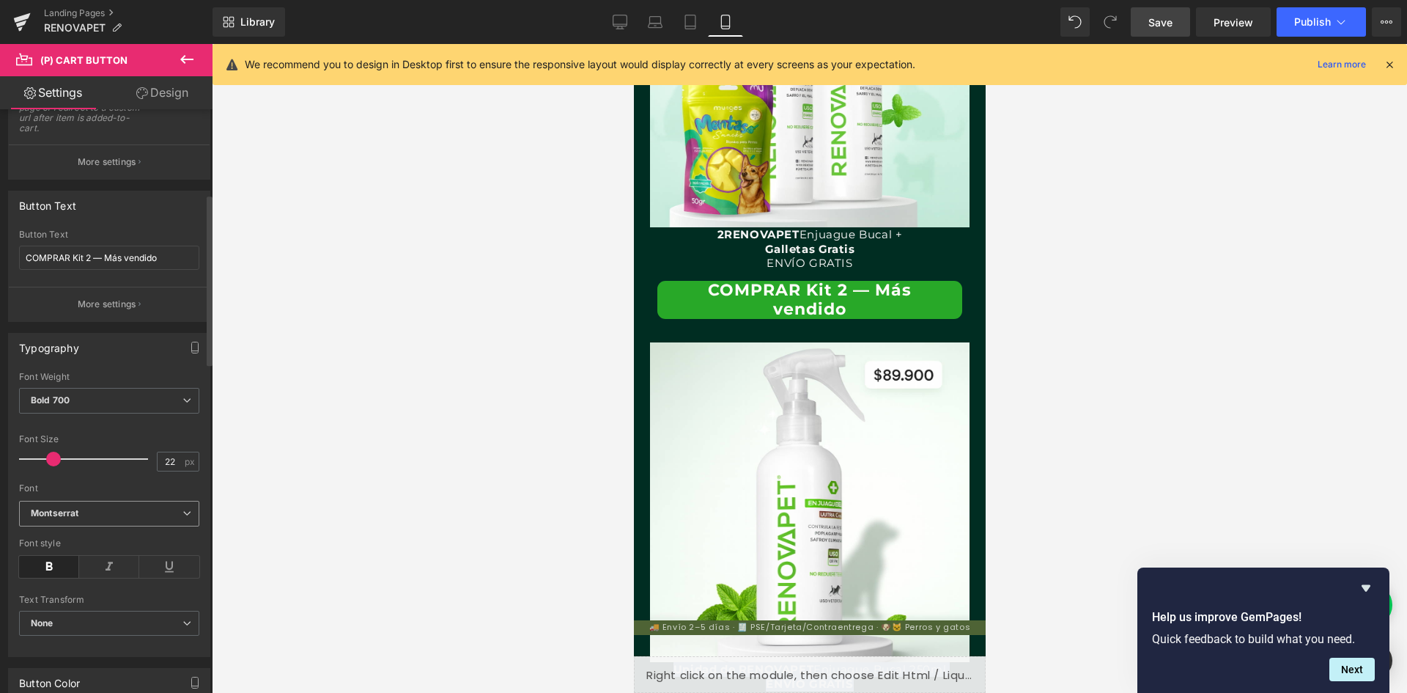
scroll to position [293, 0]
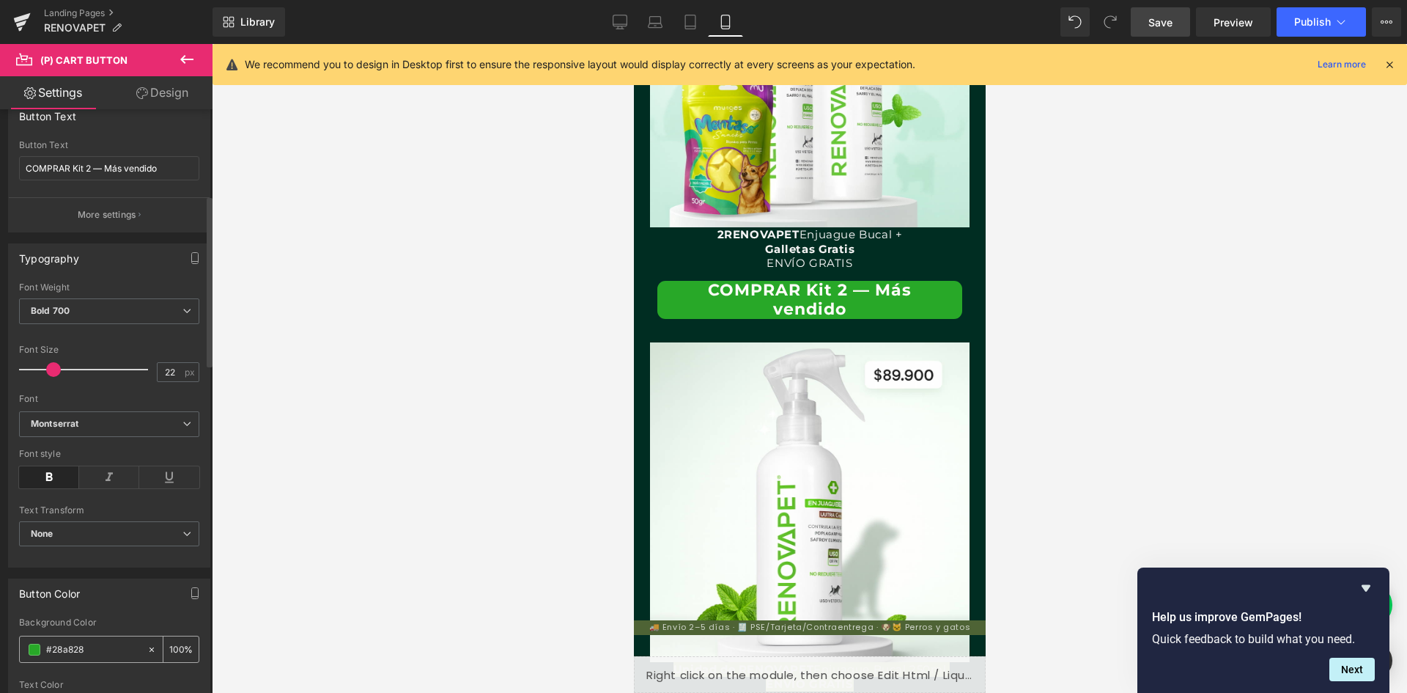
drag, startPoint x: 47, startPoint y: 648, endPoint x: 85, endPoint y: 644, distance: 38.3
click at [85, 644] on input "#28a828" at bounding box center [93, 649] width 94 height 16
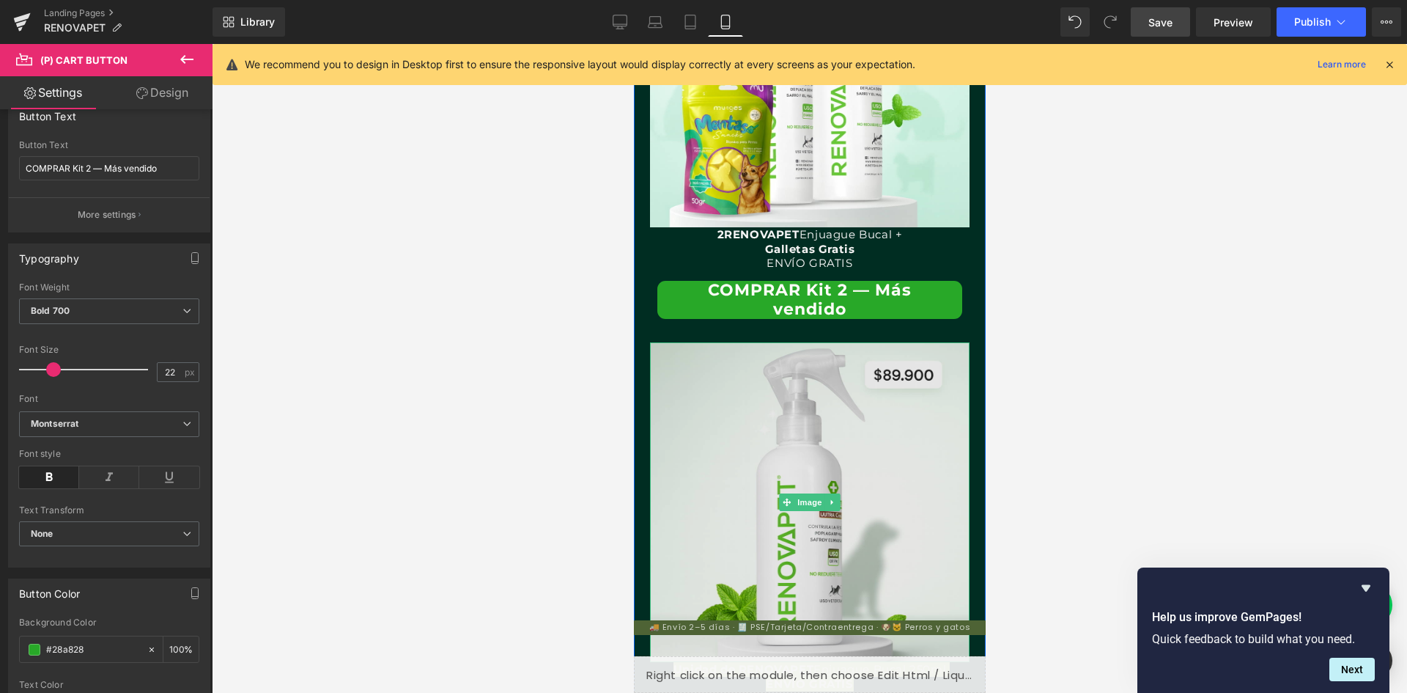
scroll to position [3256, 0]
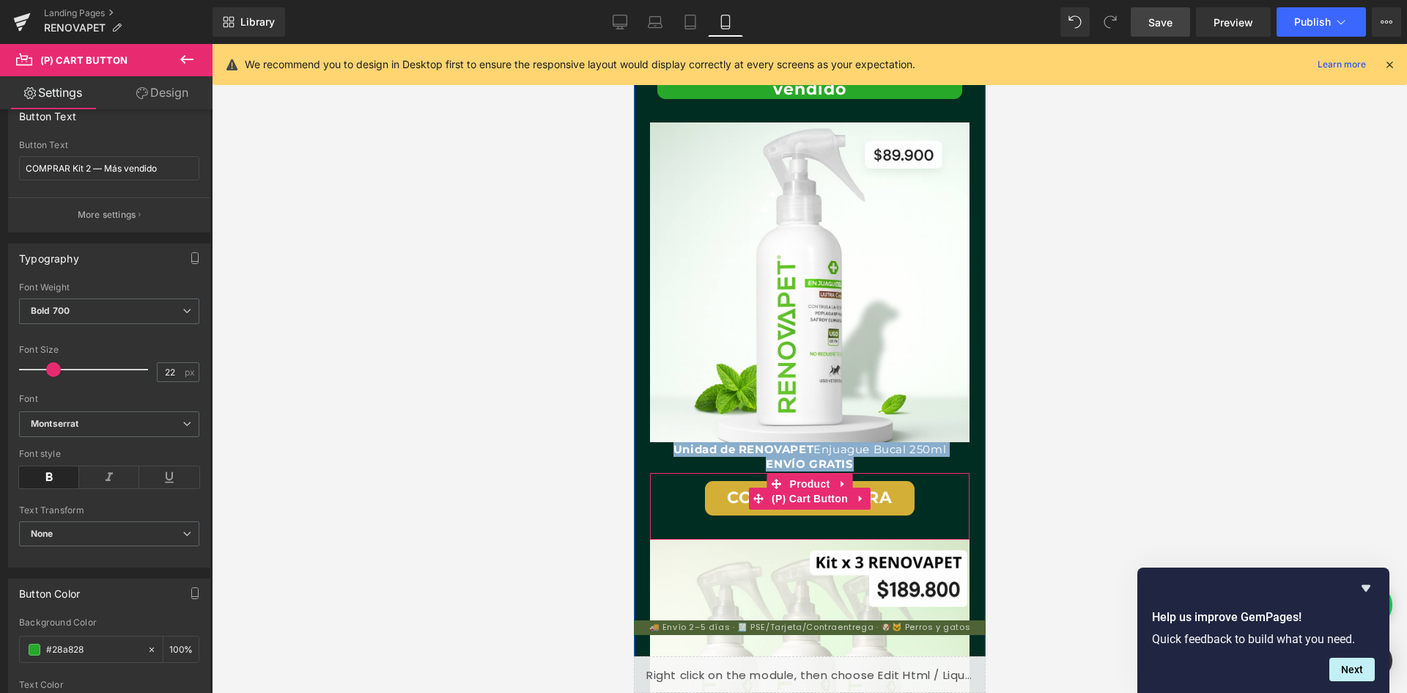
click at [724, 502] on button "COMPRAR AHORA" at bounding box center [809, 498] width 210 height 34
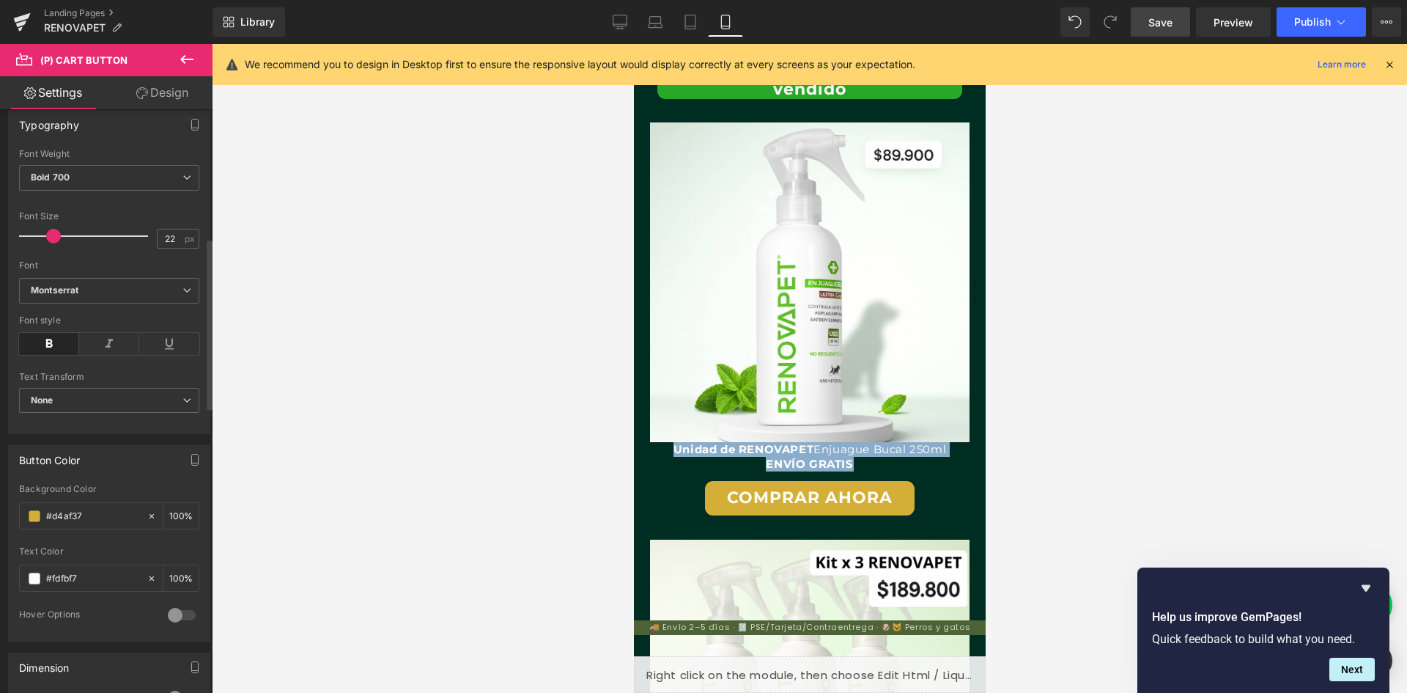
scroll to position [440, 0]
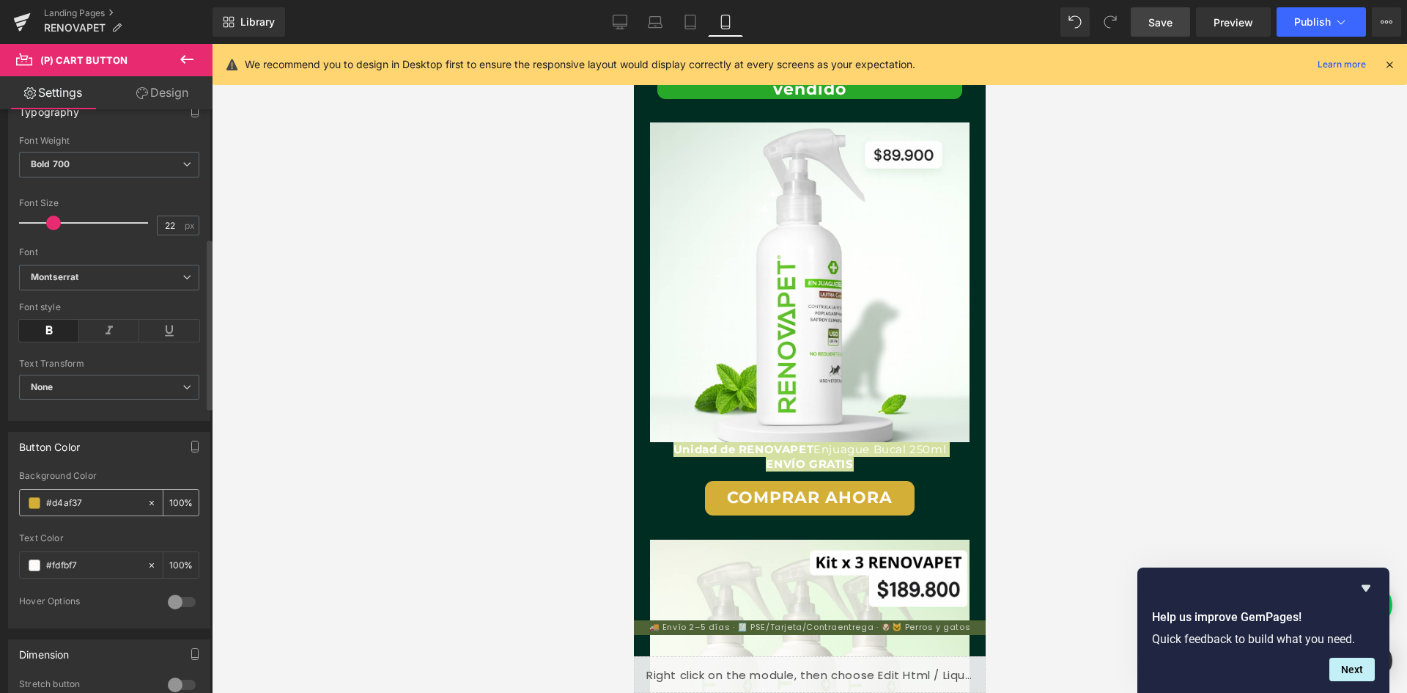
click at [55, 496] on input "#d4af37" at bounding box center [93, 503] width 94 height 16
click at [535, 451] on div at bounding box center [809, 368] width 1195 height 649
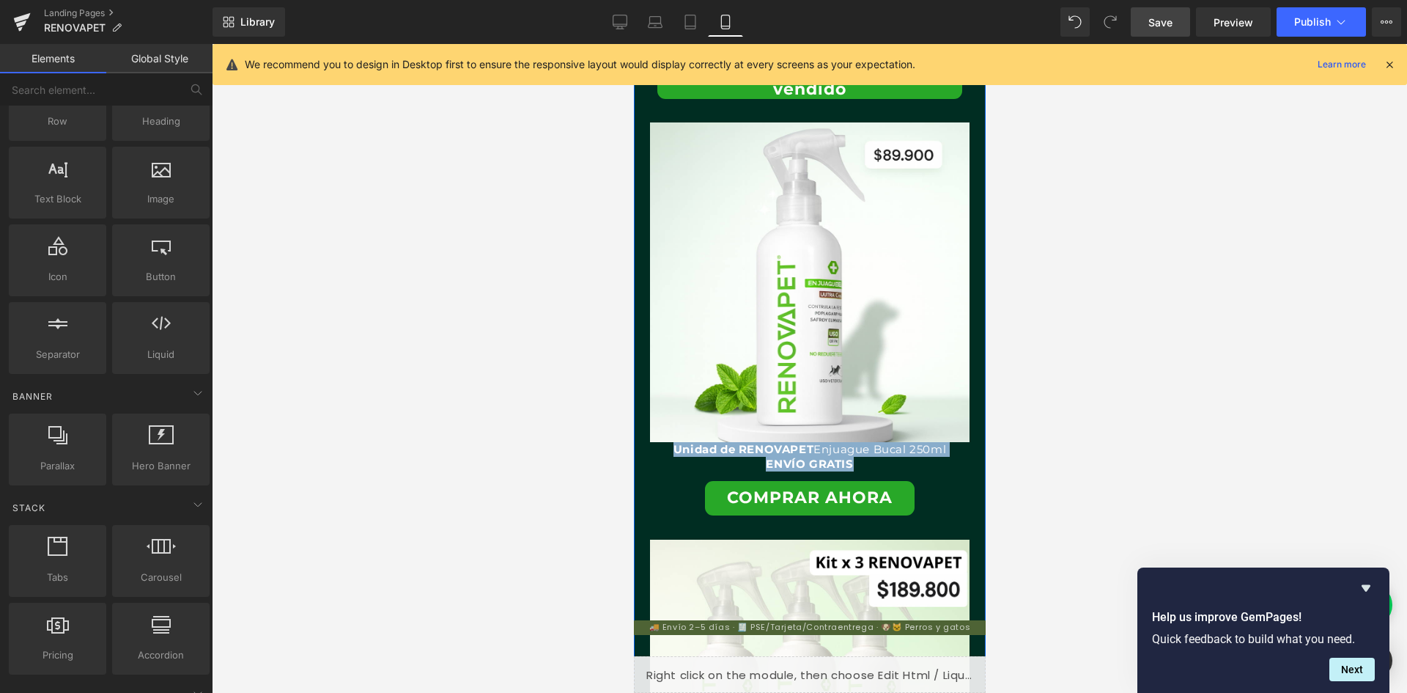
click at [659, 485] on div "COMPRAR AHORA" at bounding box center [809, 498] width 305 height 34
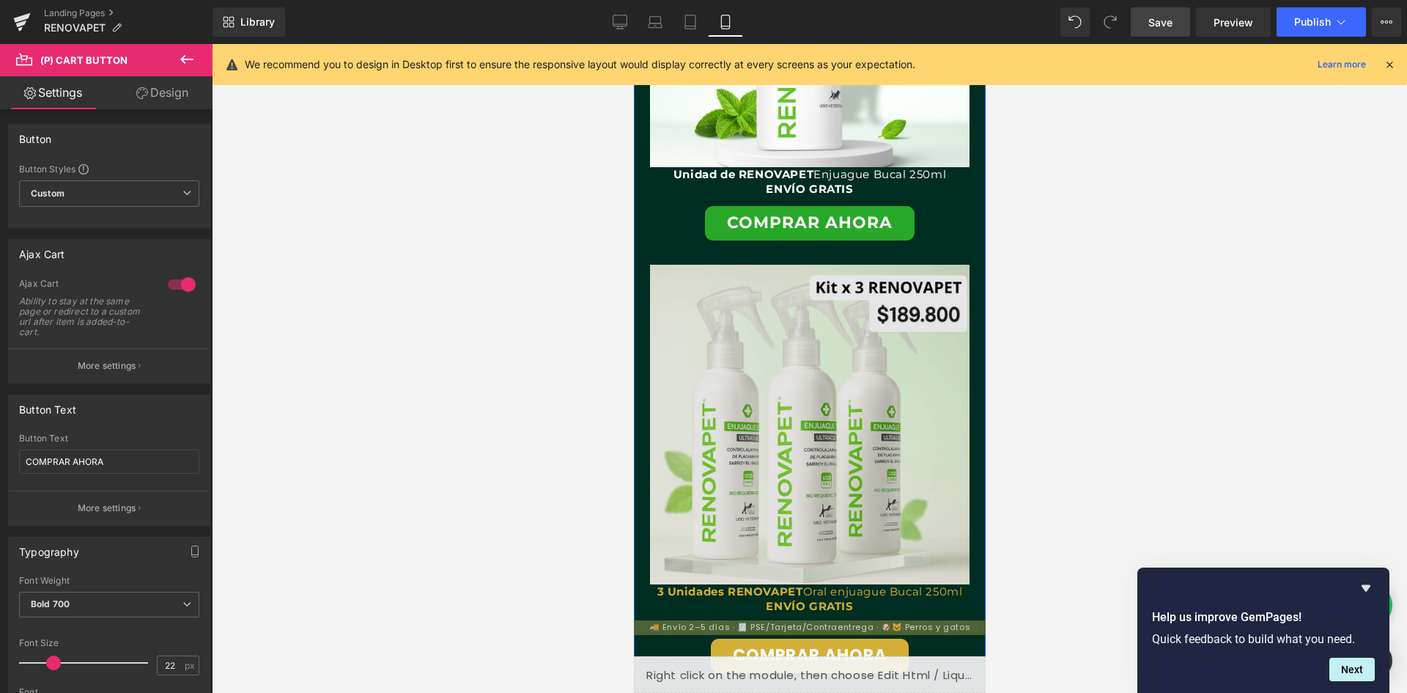
scroll to position [3622, 0]
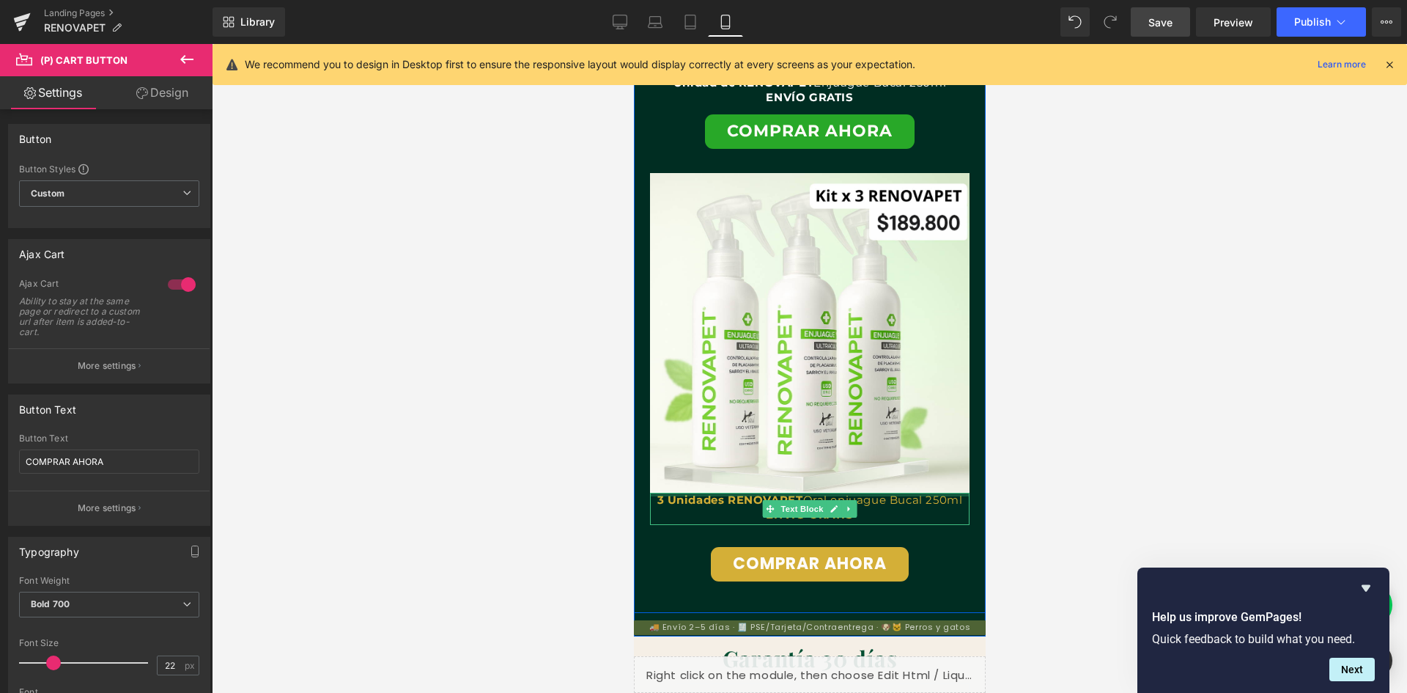
click at [712, 495] on div at bounding box center [809, 495] width 320 height 4
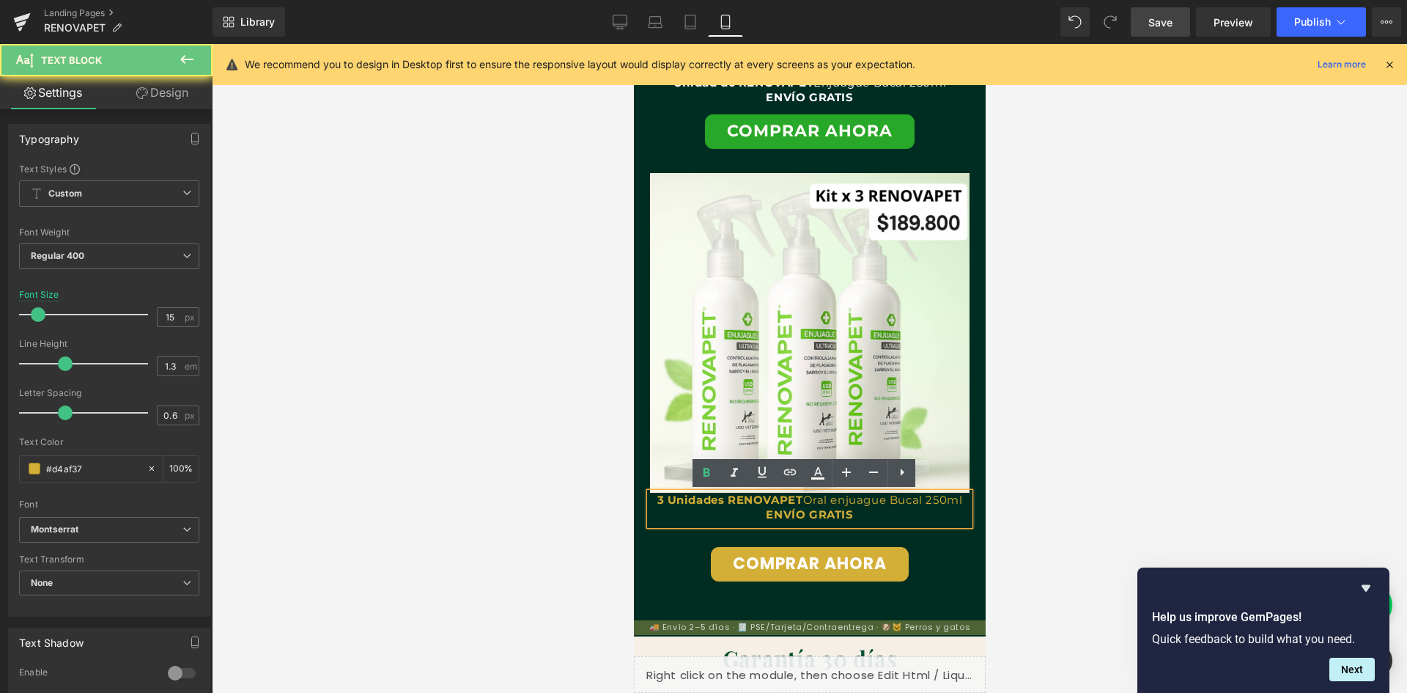
click at [712, 495] on strong "3 Unidades RENOVAPET" at bounding box center [730, 500] width 146 height 14
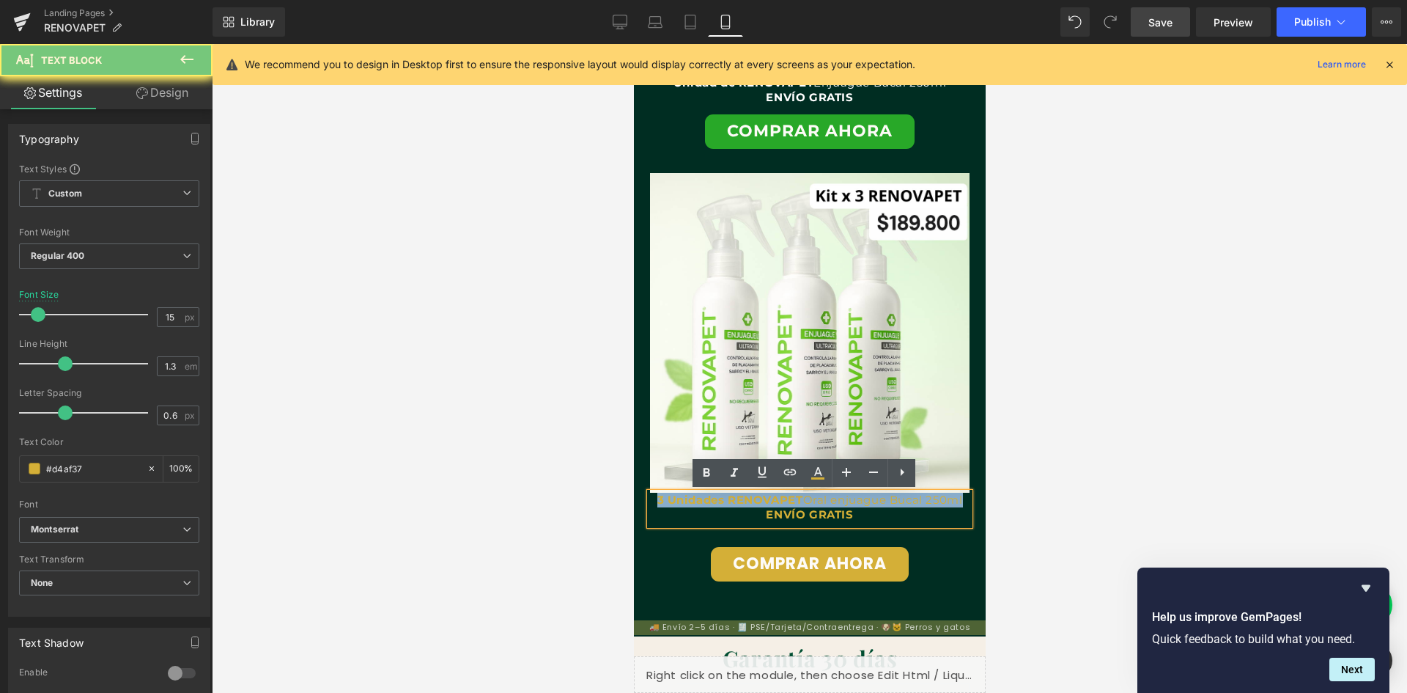
scroll to position [0, 269]
drag, startPoint x: 861, startPoint y: 519, endPoint x: 649, endPoint y: 500, distance: 213.4
click at [649, 500] on div "3 Unidades RENOVAPET Oral enjuague Bucal 250ml ENVÍO GRATIS" at bounding box center [809, 509] width 320 height 32
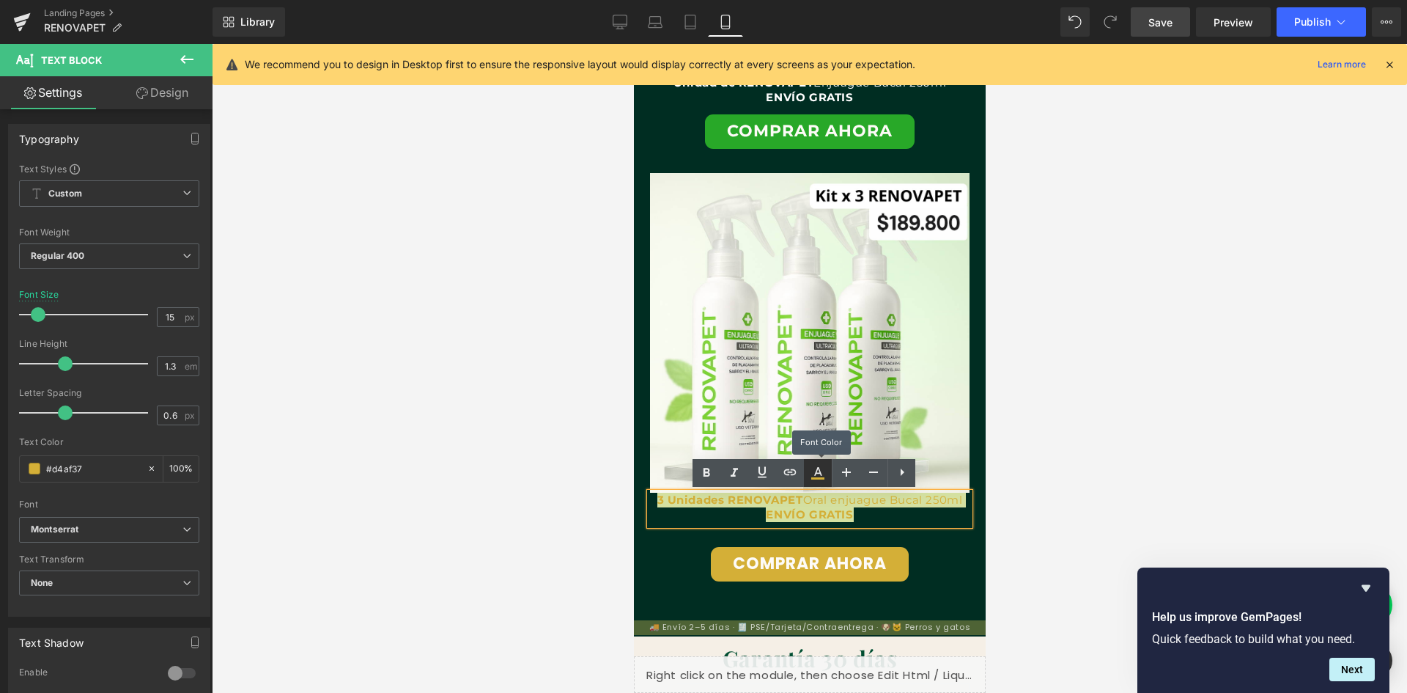
click at [822, 476] on icon at bounding box center [818, 473] width 18 height 18
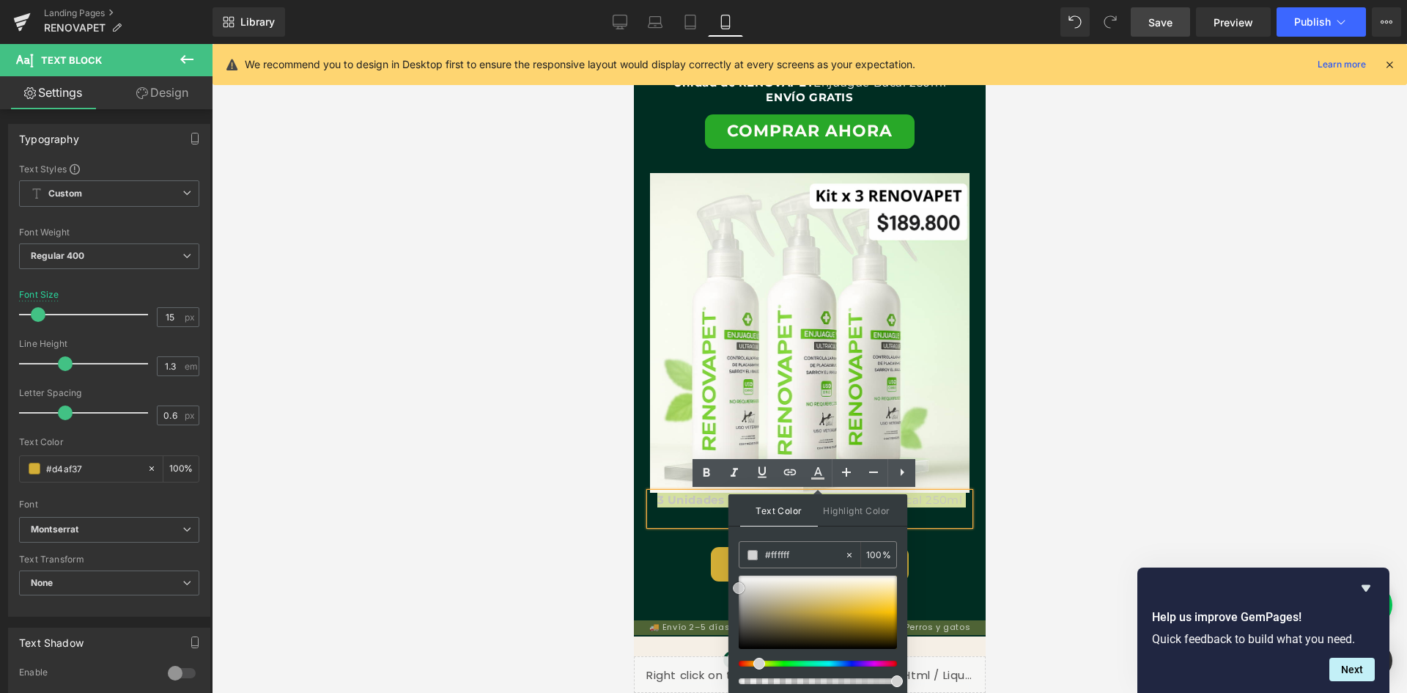
scroll to position [0, 538]
drag, startPoint x: 840, startPoint y: 607, endPoint x: 737, endPoint y: 569, distance: 109.5
click at [737, 569] on div "Text Color Highlight Color rgba(255, 255, 255, 1) #ffffff 100 % transparent tra…" at bounding box center [818, 593] width 179 height 199
click at [669, 537] on div at bounding box center [809, 536] width 320 height 22
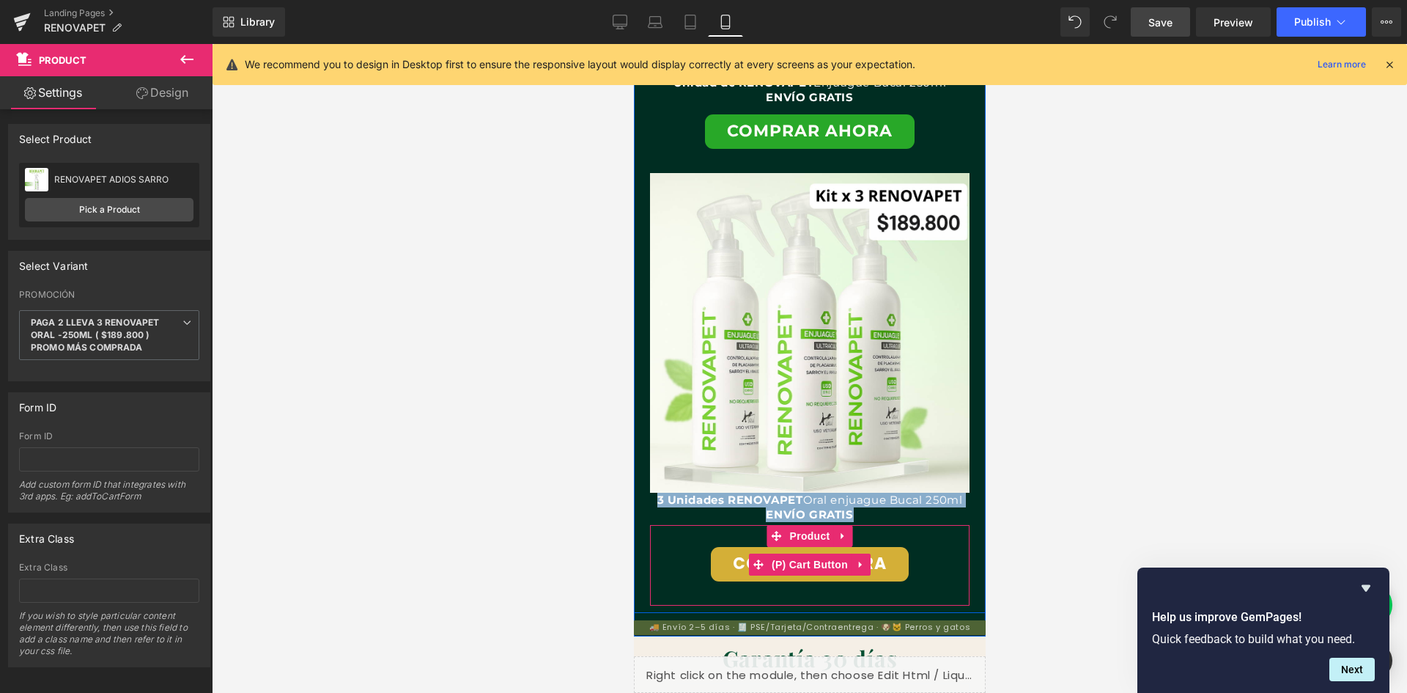
click at [888, 567] on button "COMPRAR AHORA" at bounding box center [809, 564] width 198 height 34
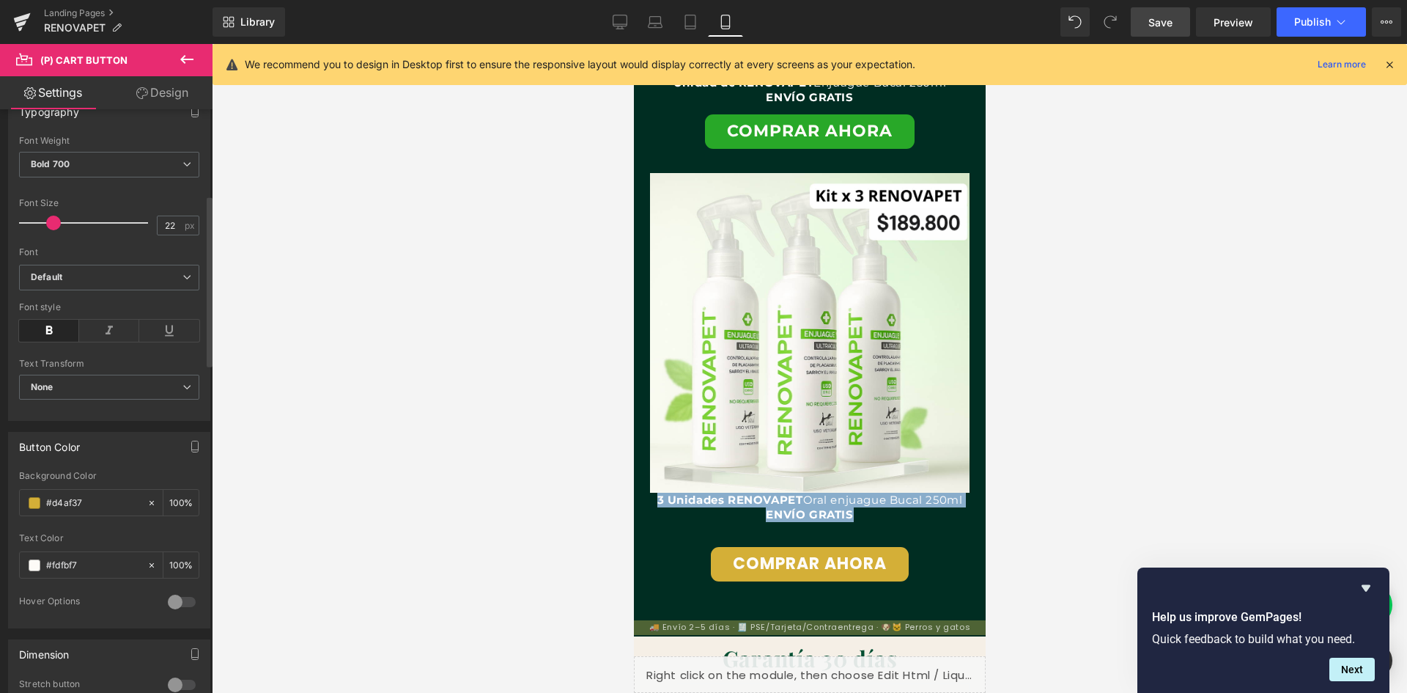
scroll to position [0, 807]
drag, startPoint x: 92, startPoint y: 508, endPoint x: 15, endPoint y: 501, distance: 76.5
click at [17, 501] on div "rgb(212, 175, 55) Background Color #d4af37 100 % #fdfbf7 Text Color #fdfbf7 100…" at bounding box center [109, 549] width 201 height 157
paste input "28a828"
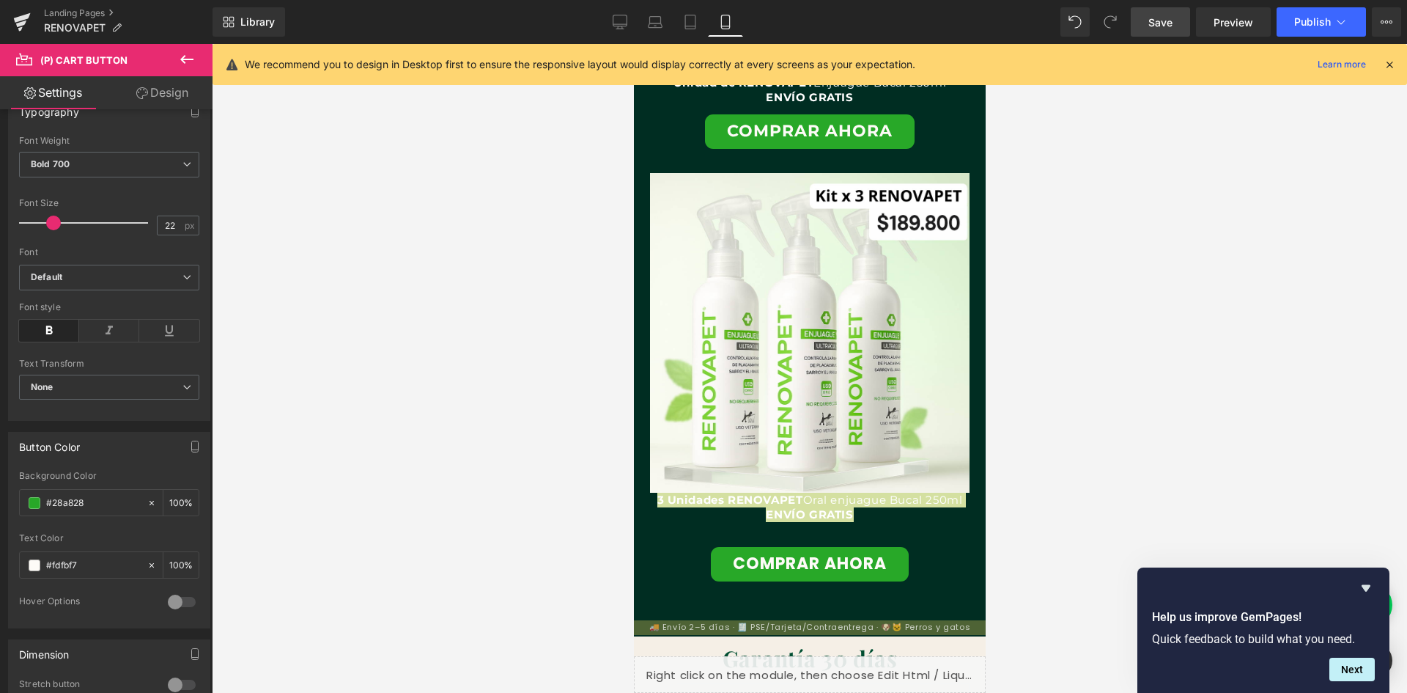
click at [395, 491] on div at bounding box center [809, 368] width 1195 height 649
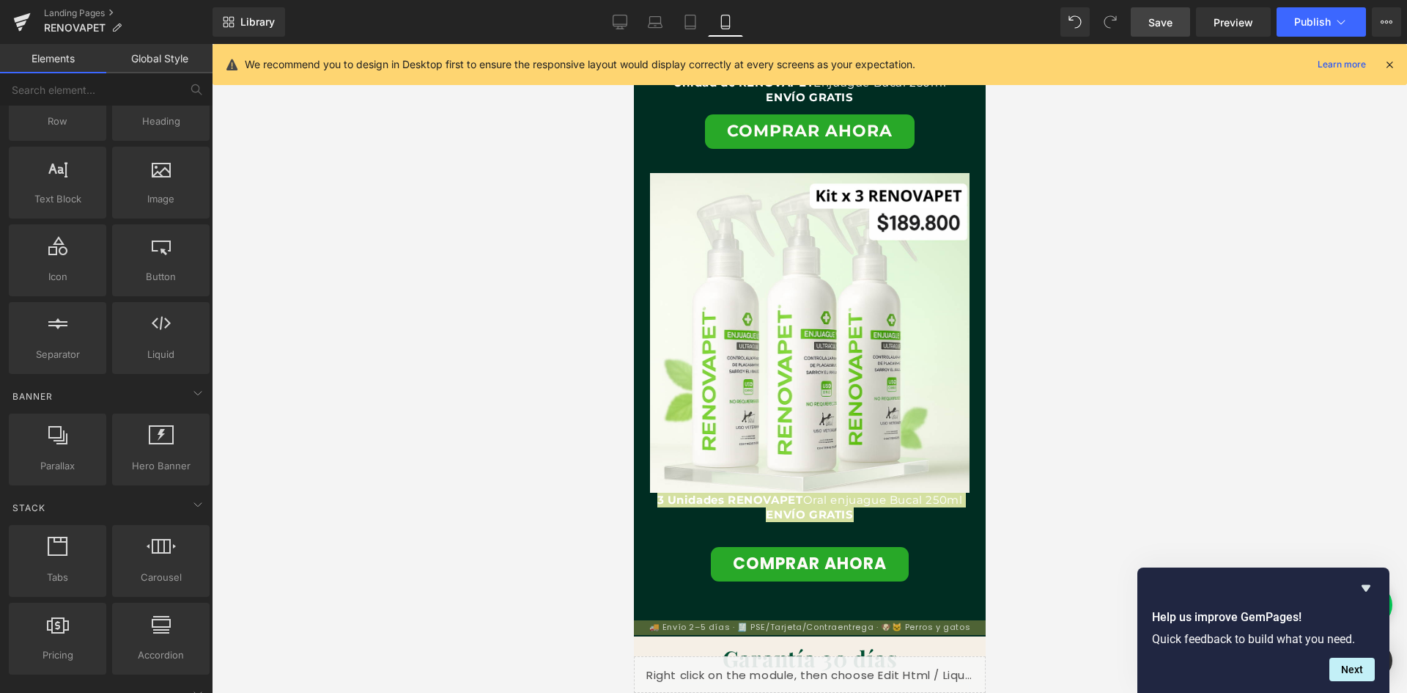
click at [488, 513] on div at bounding box center [809, 368] width 1195 height 649
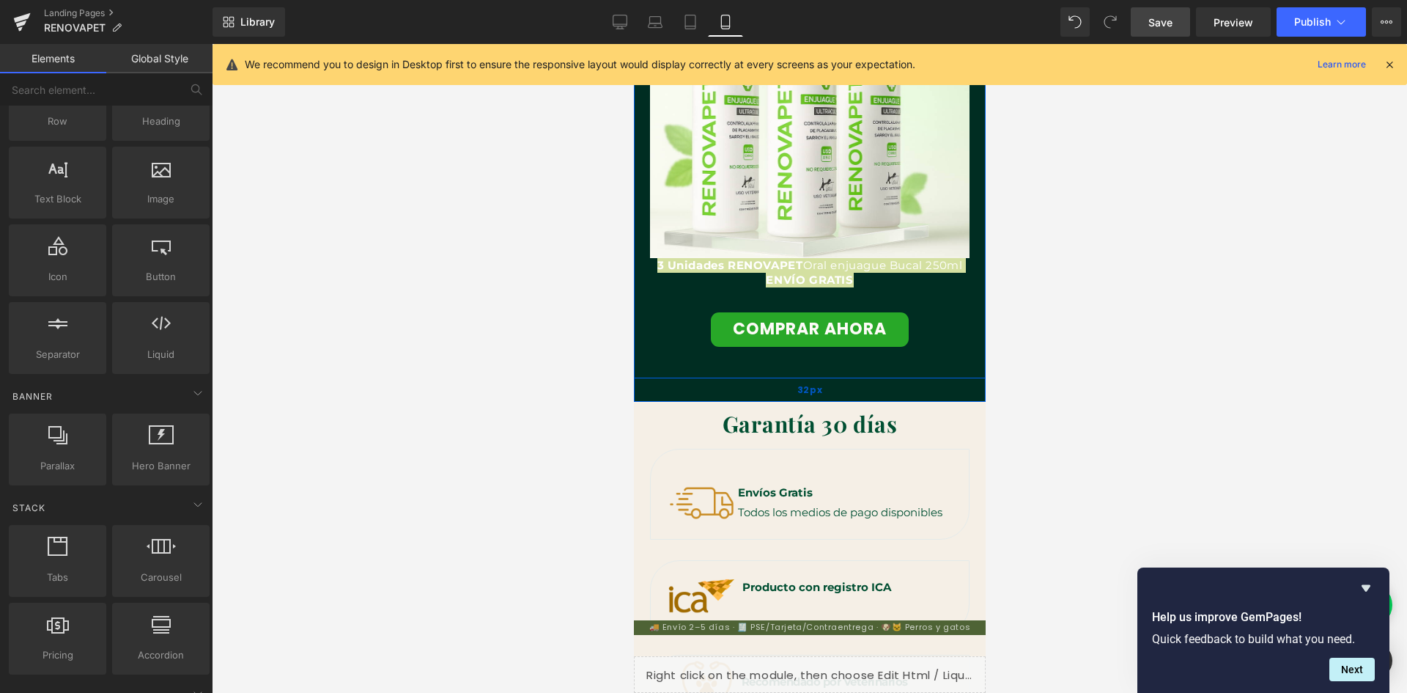
scroll to position [3915, 0]
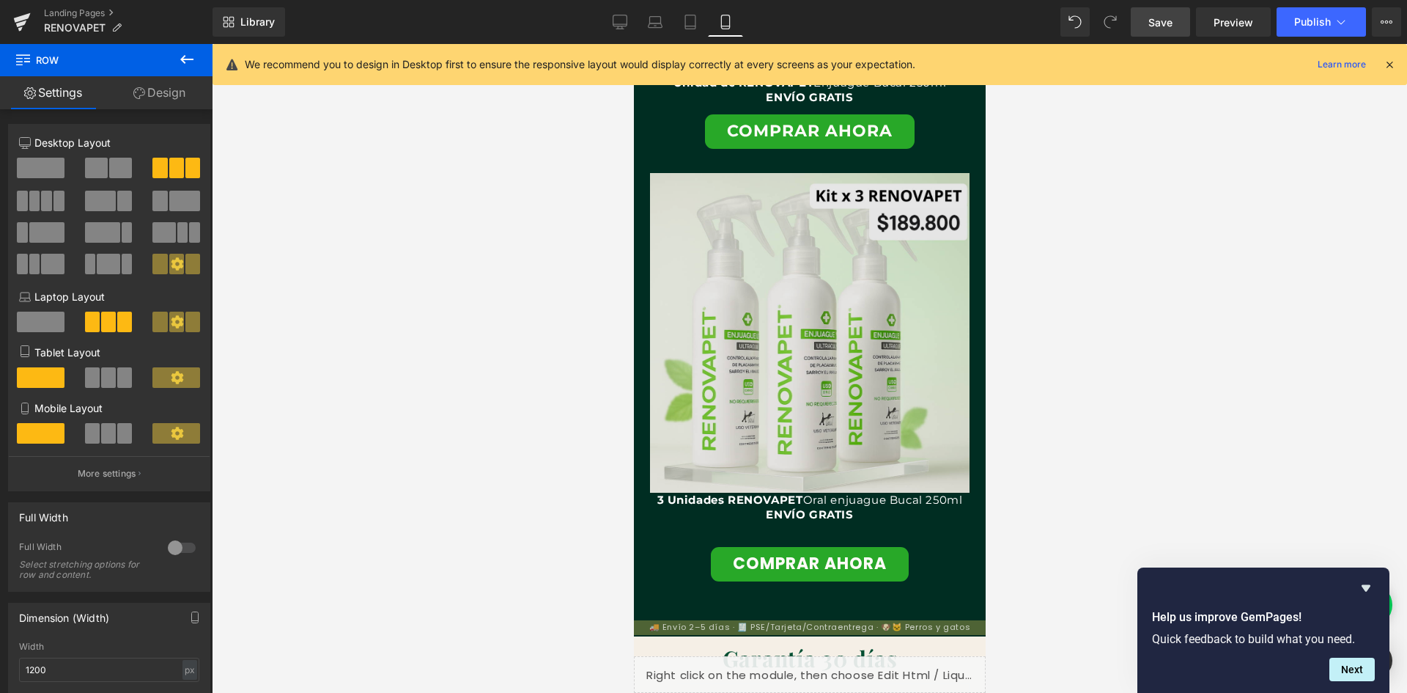
scroll to position [3329, 0]
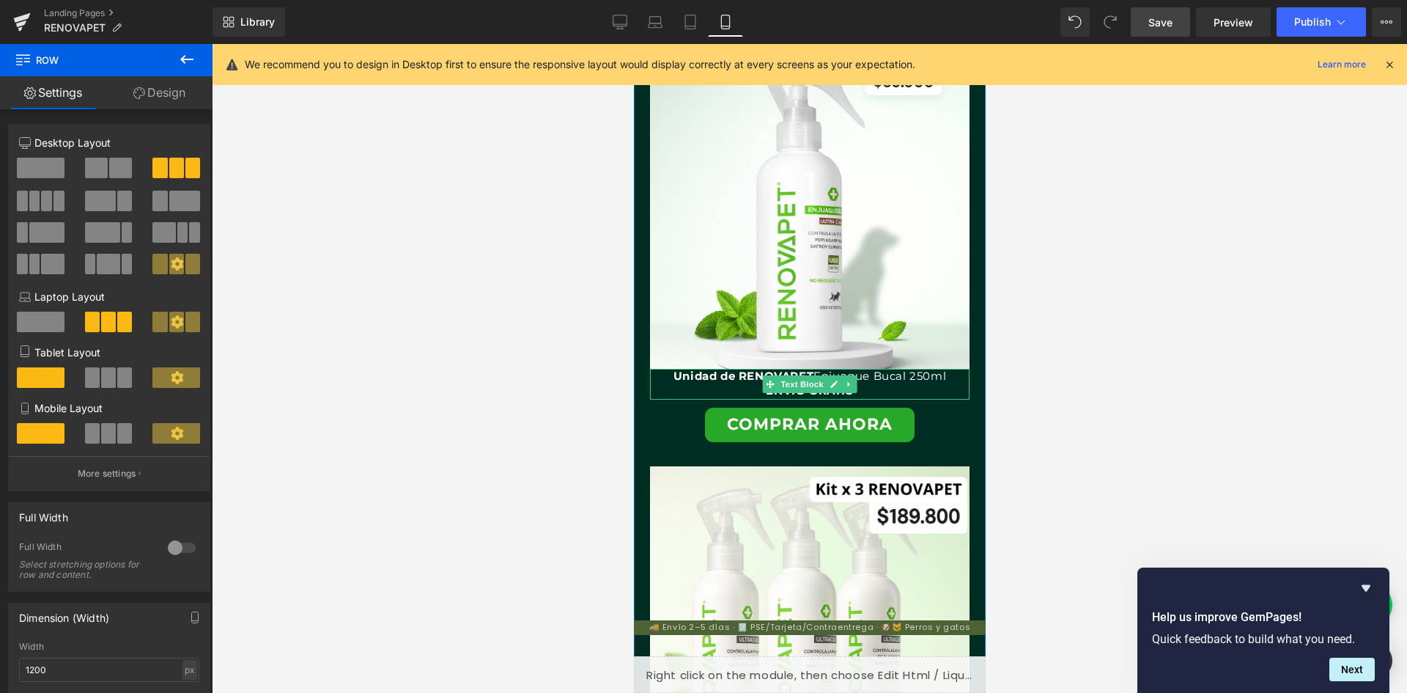
click at [673, 373] on strong "Unidad de RENOVAPET" at bounding box center [743, 376] width 140 height 14
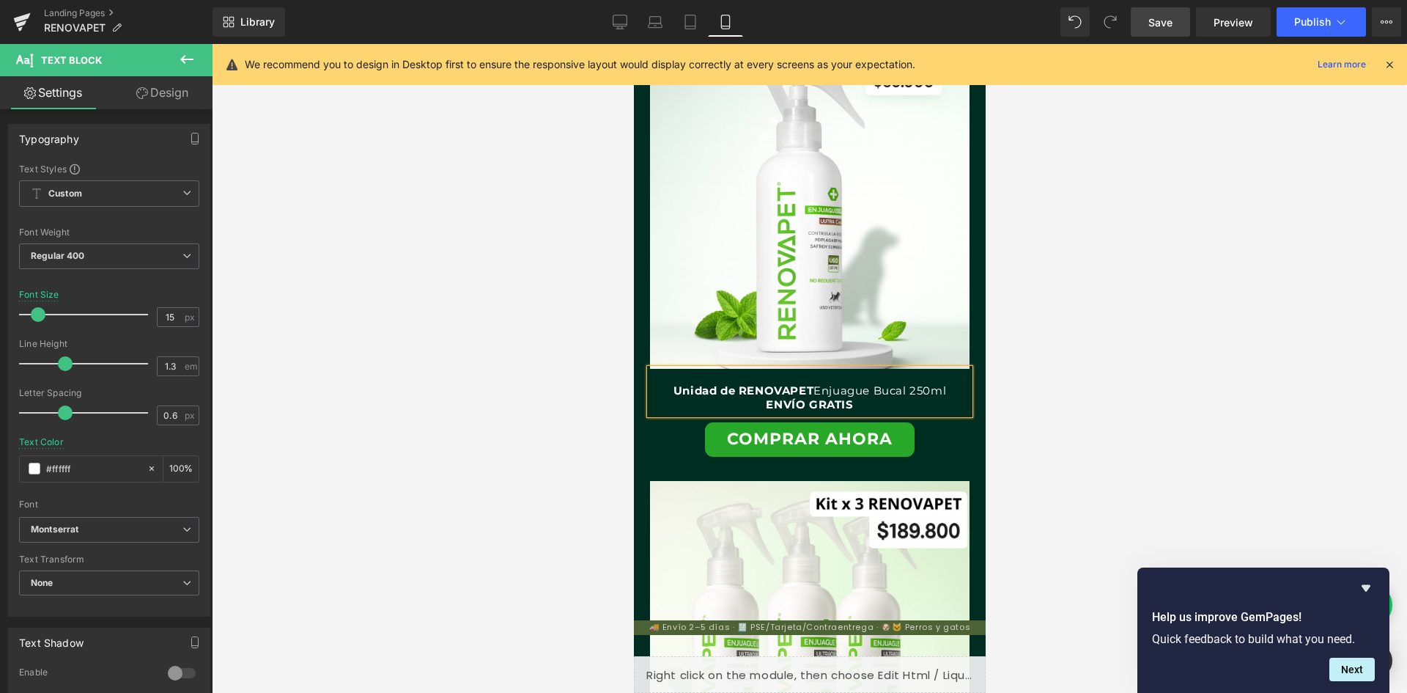
click at [1057, 412] on div at bounding box center [809, 368] width 1195 height 649
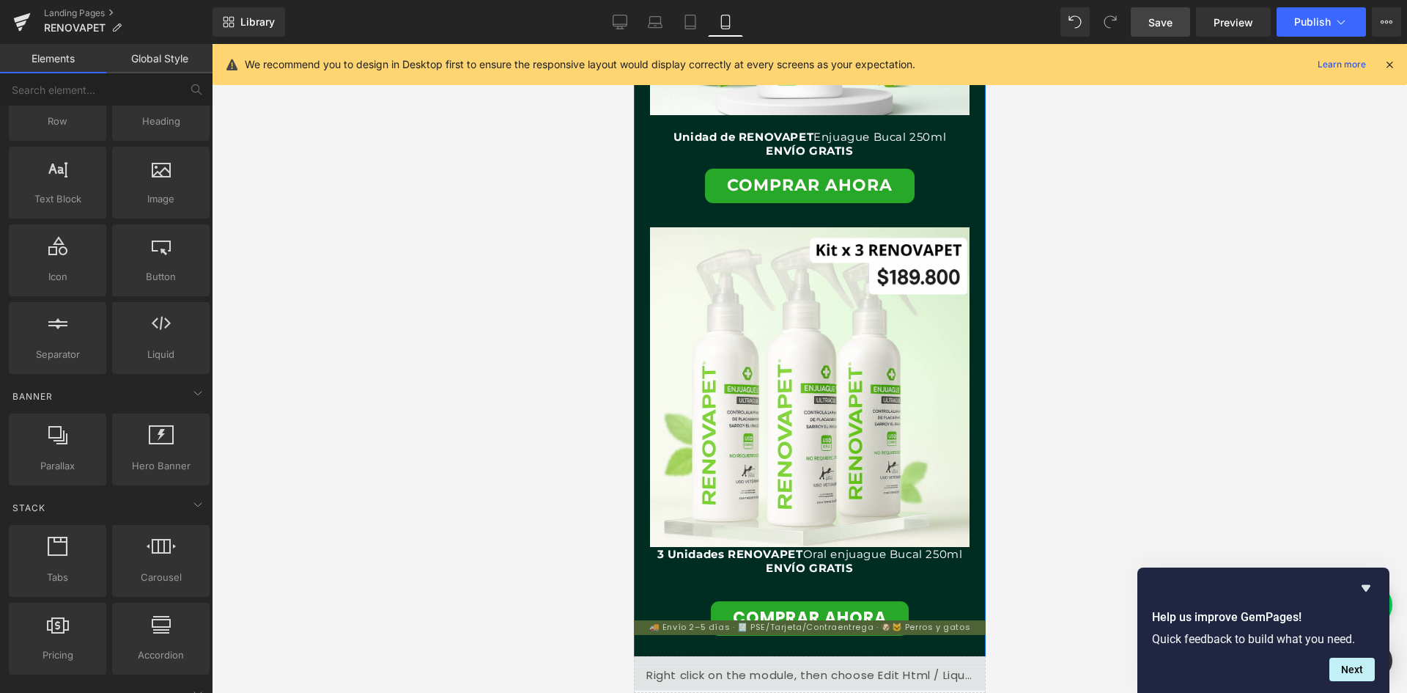
scroll to position [3695, 0]
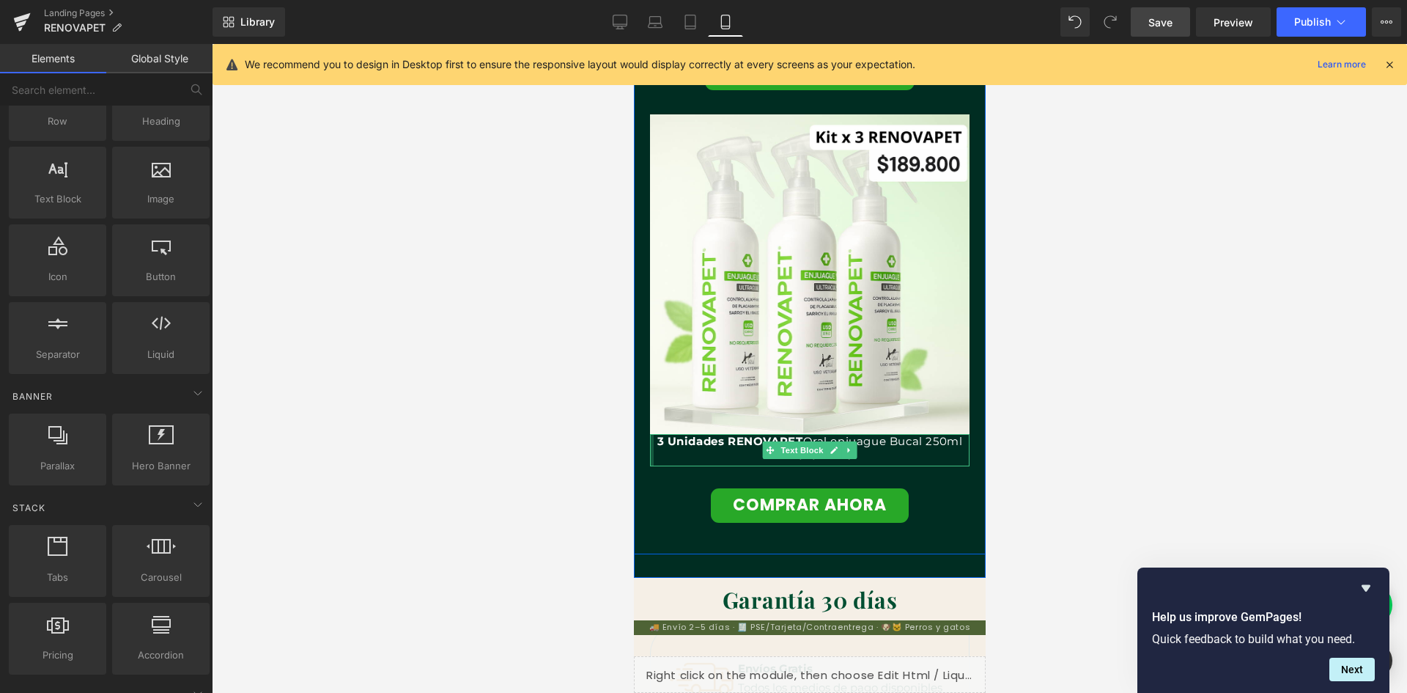
click at [649, 439] on div at bounding box center [651, 450] width 4 height 32
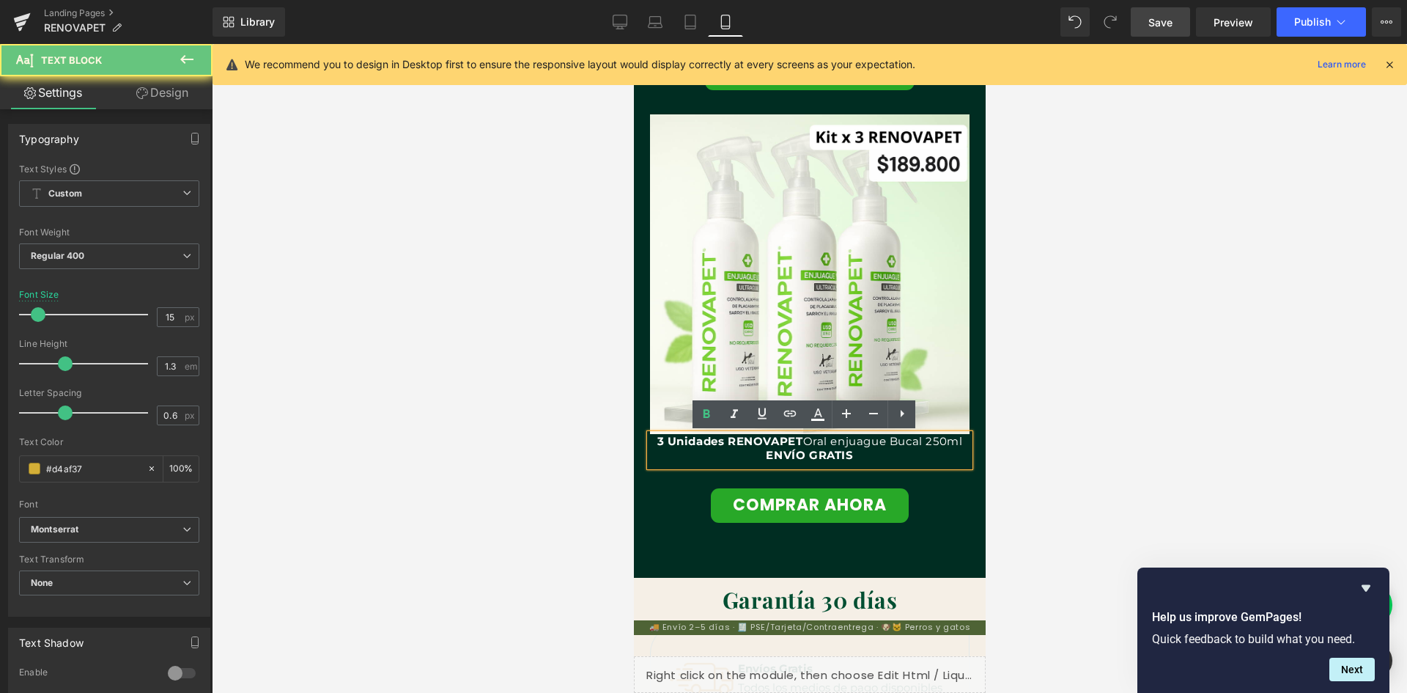
click at [649, 439] on p "3 Unidades RENOVAPET Oral enjuague Bucal 250ml" at bounding box center [809, 441] width 320 height 15
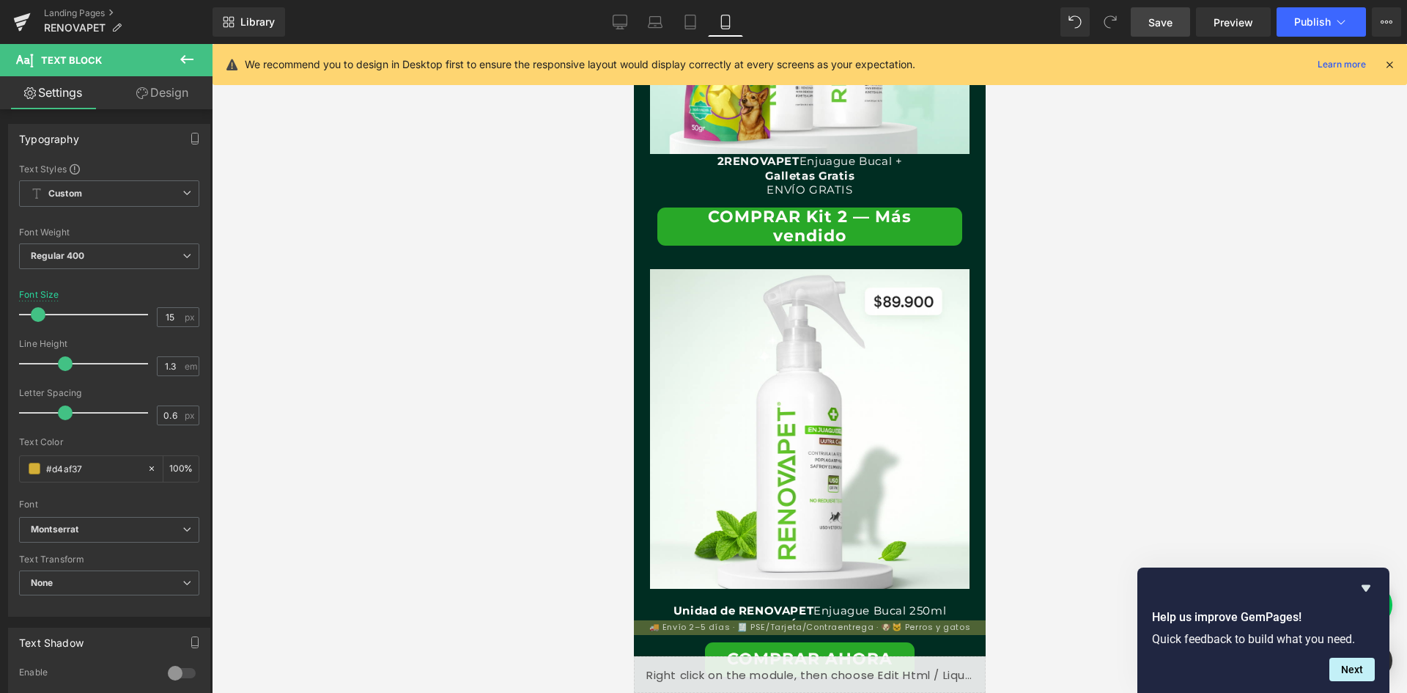
scroll to position [2889, 0]
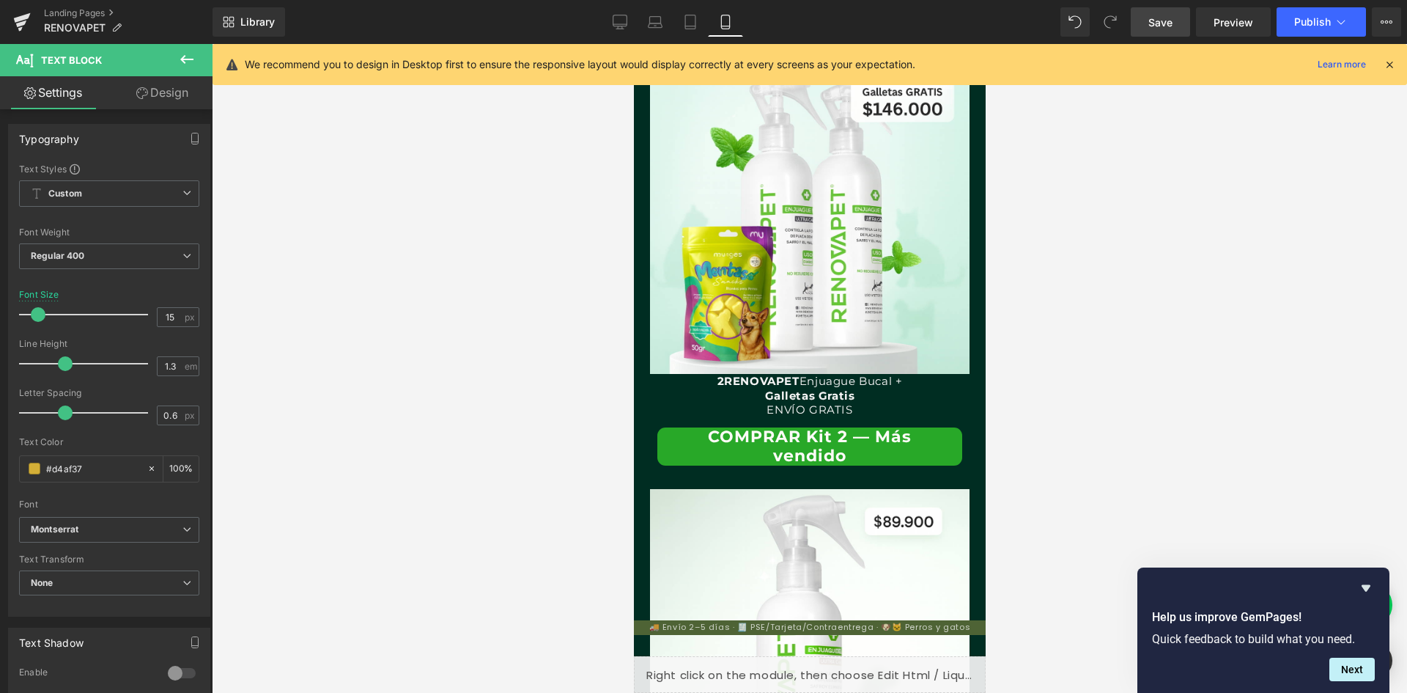
click at [700, 383] on p "2 RENOVAPET Enjuague Bucal +" at bounding box center [809, 381] width 320 height 15
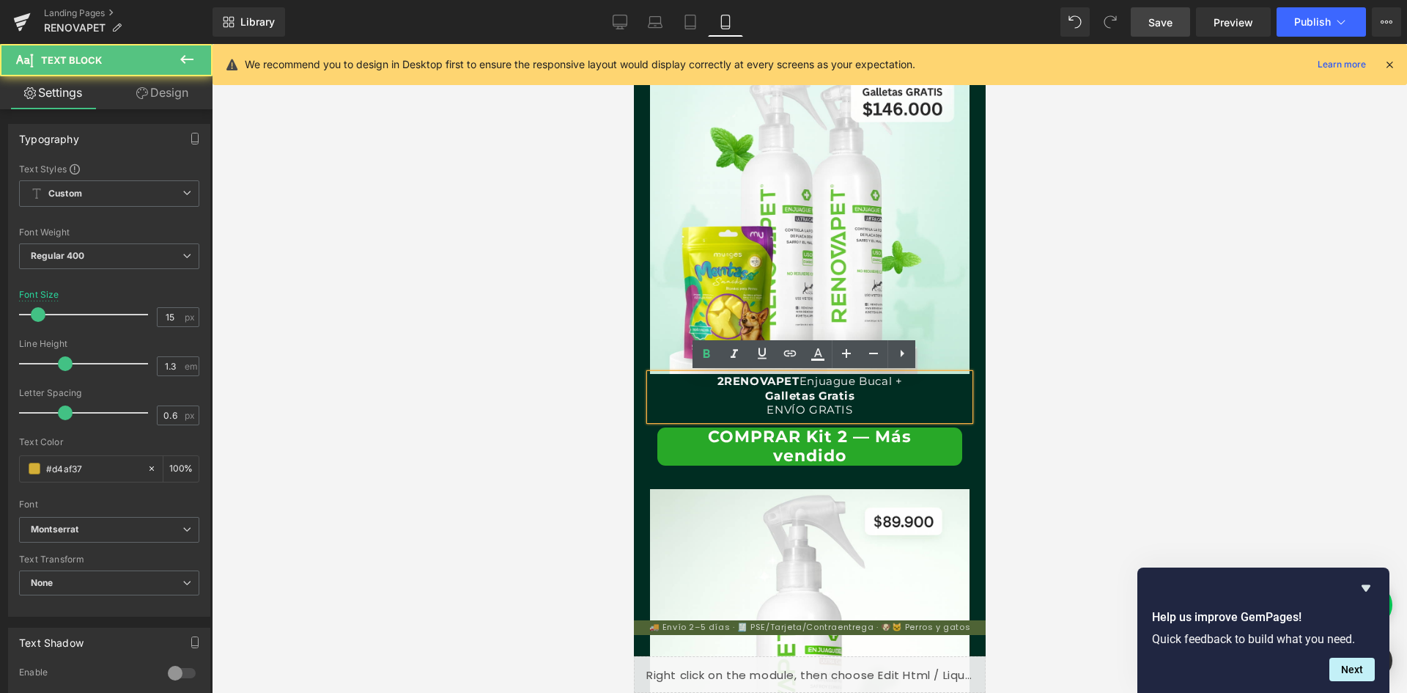
scroll to position [0, 538]
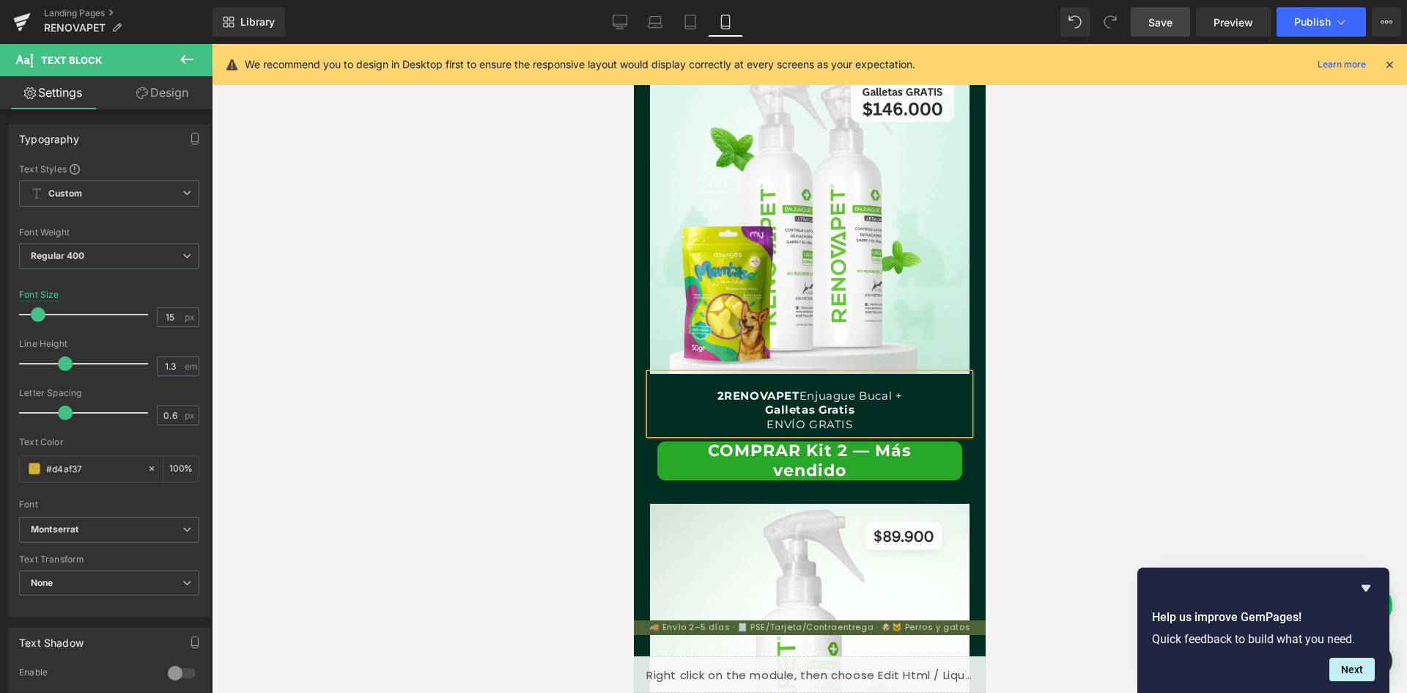
click at [1088, 417] on div at bounding box center [809, 368] width 1195 height 649
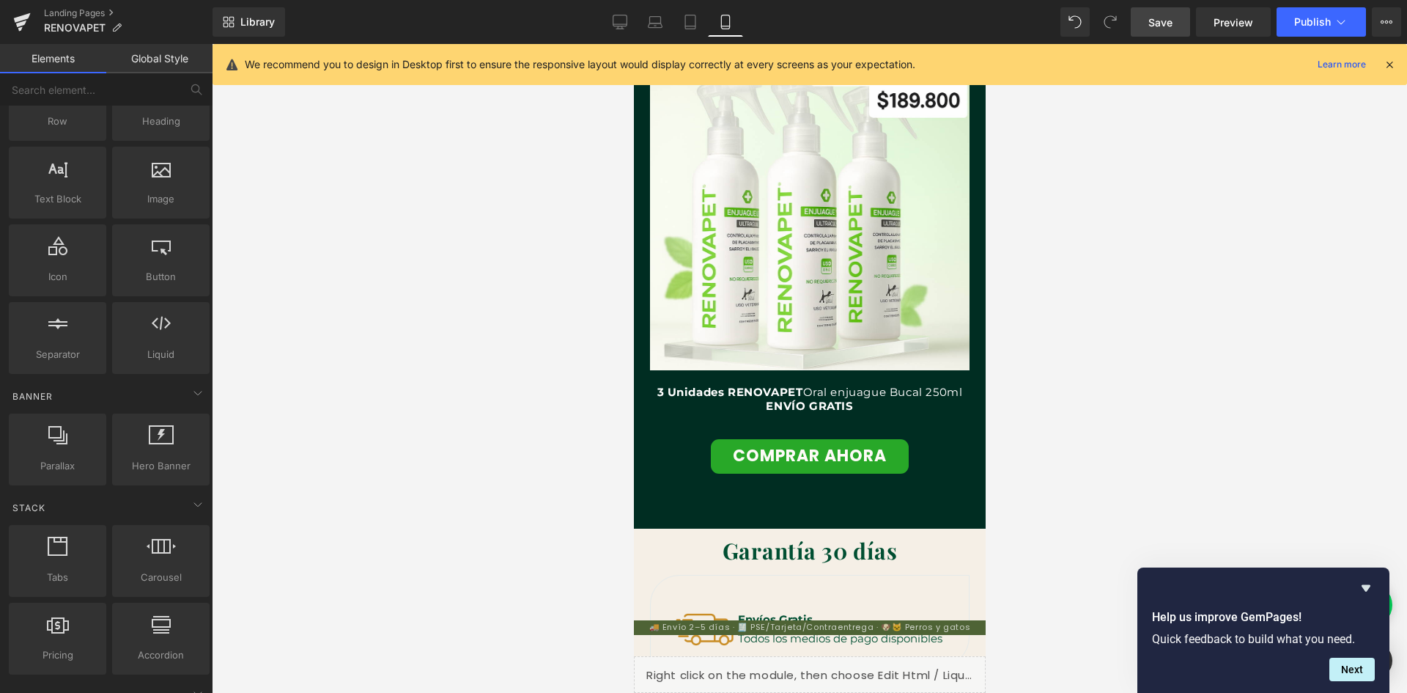
scroll to position [3842, 0]
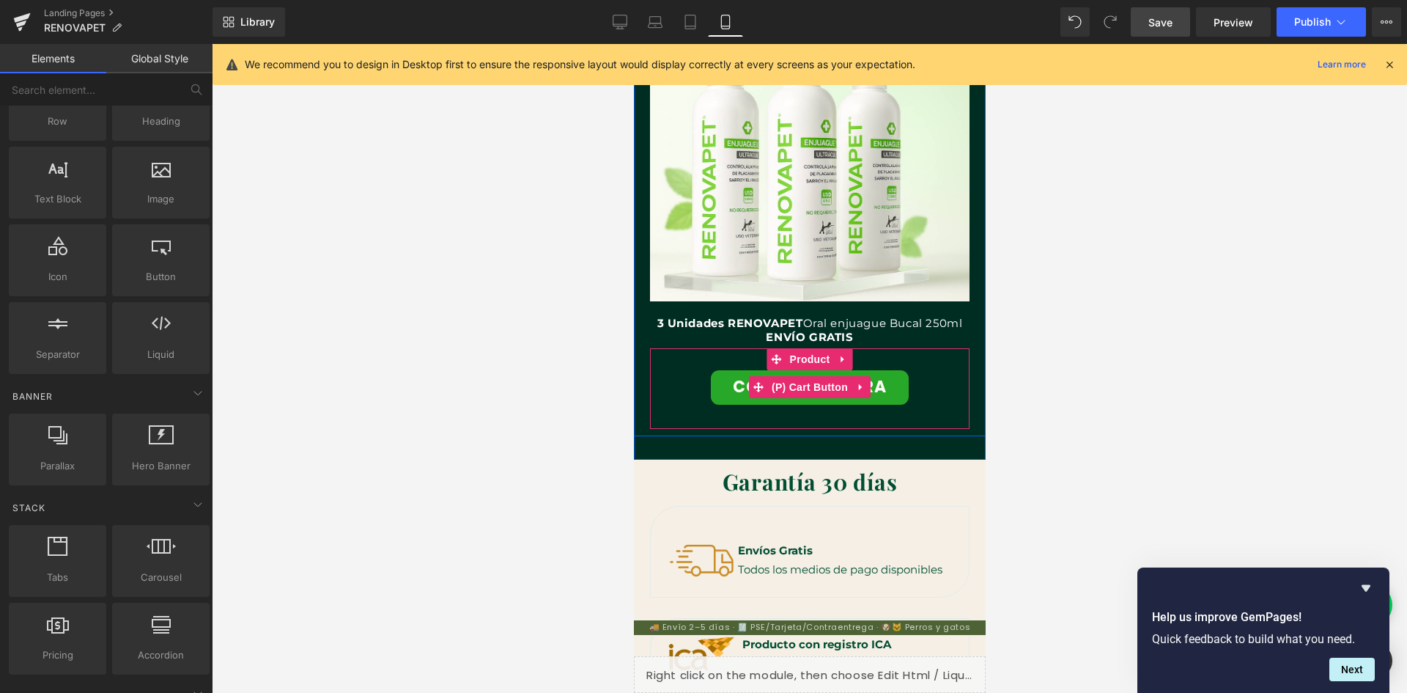
click at [893, 391] on button "COMPRAR AHORA" at bounding box center [809, 387] width 198 height 34
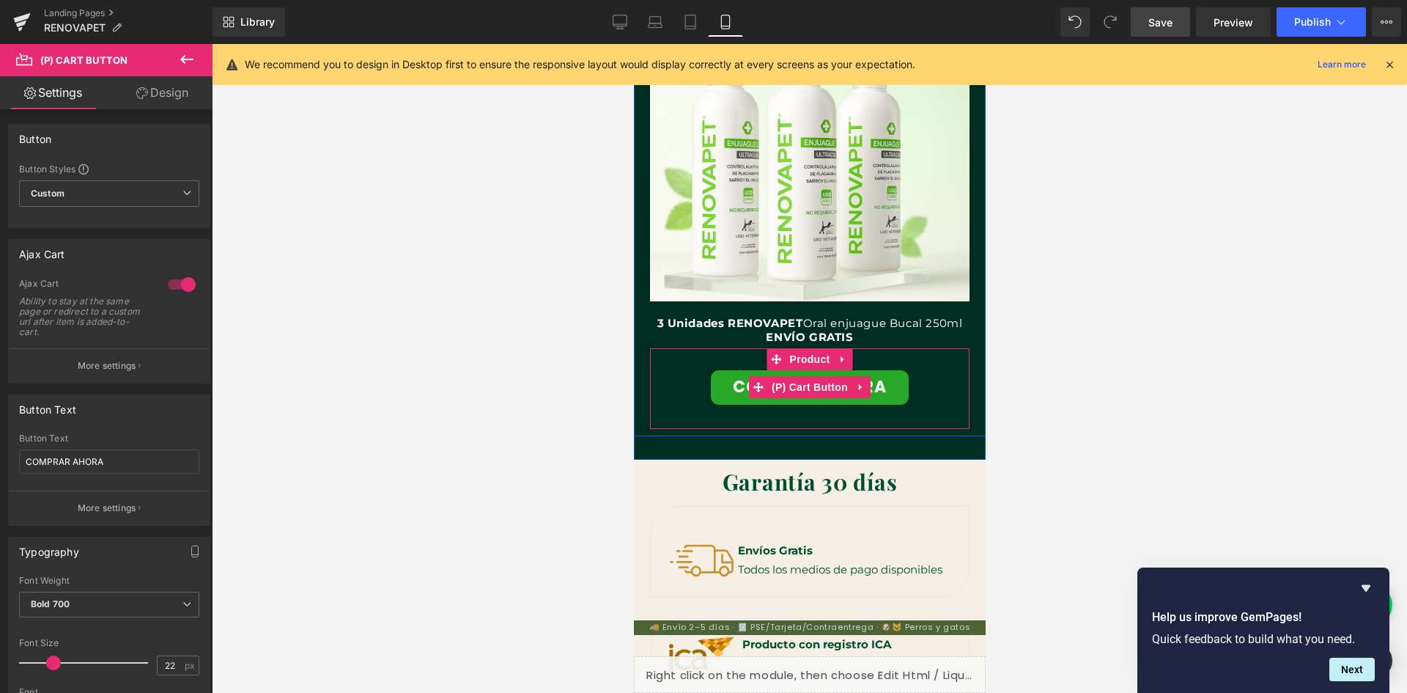
scroll to position [0, 0]
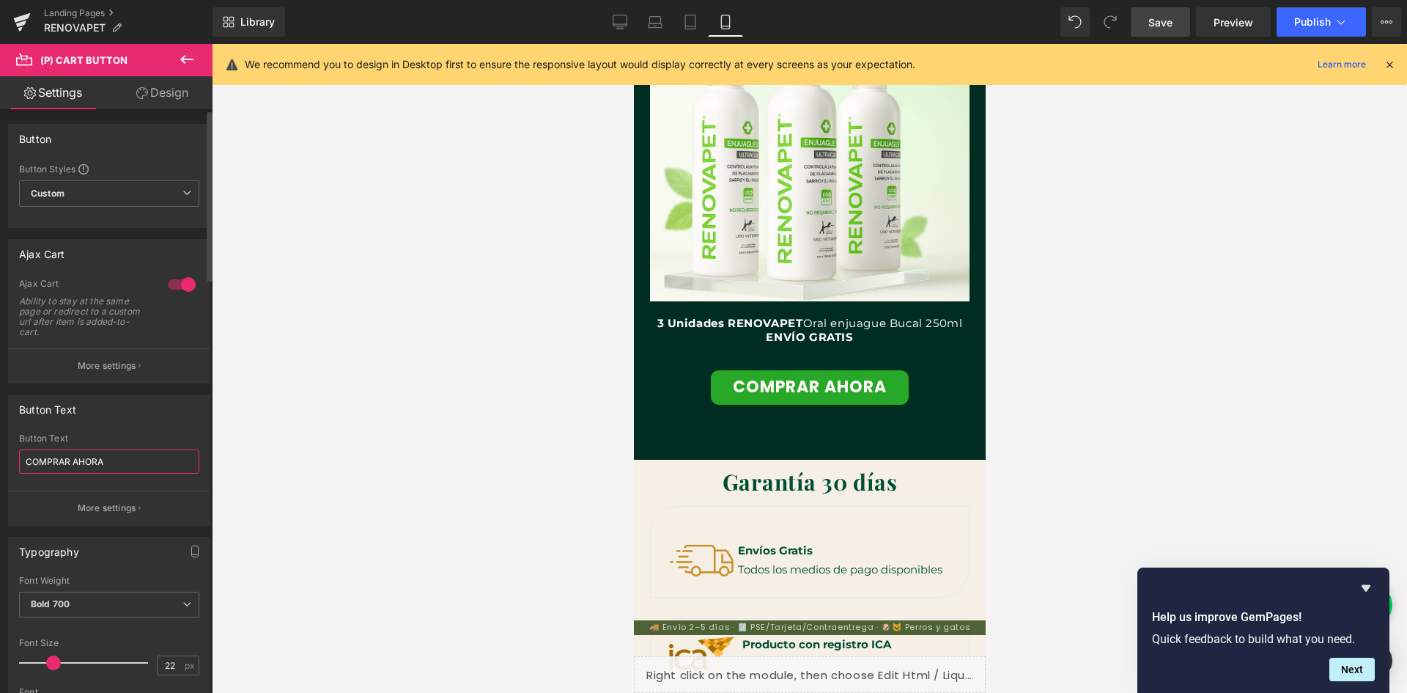
click at [98, 457] on input "COMPRAR AHORA" at bounding box center [109, 461] width 180 height 24
click at [117, 459] on input "COMPRAR AHORA" at bounding box center [109, 461] width 180 height 24
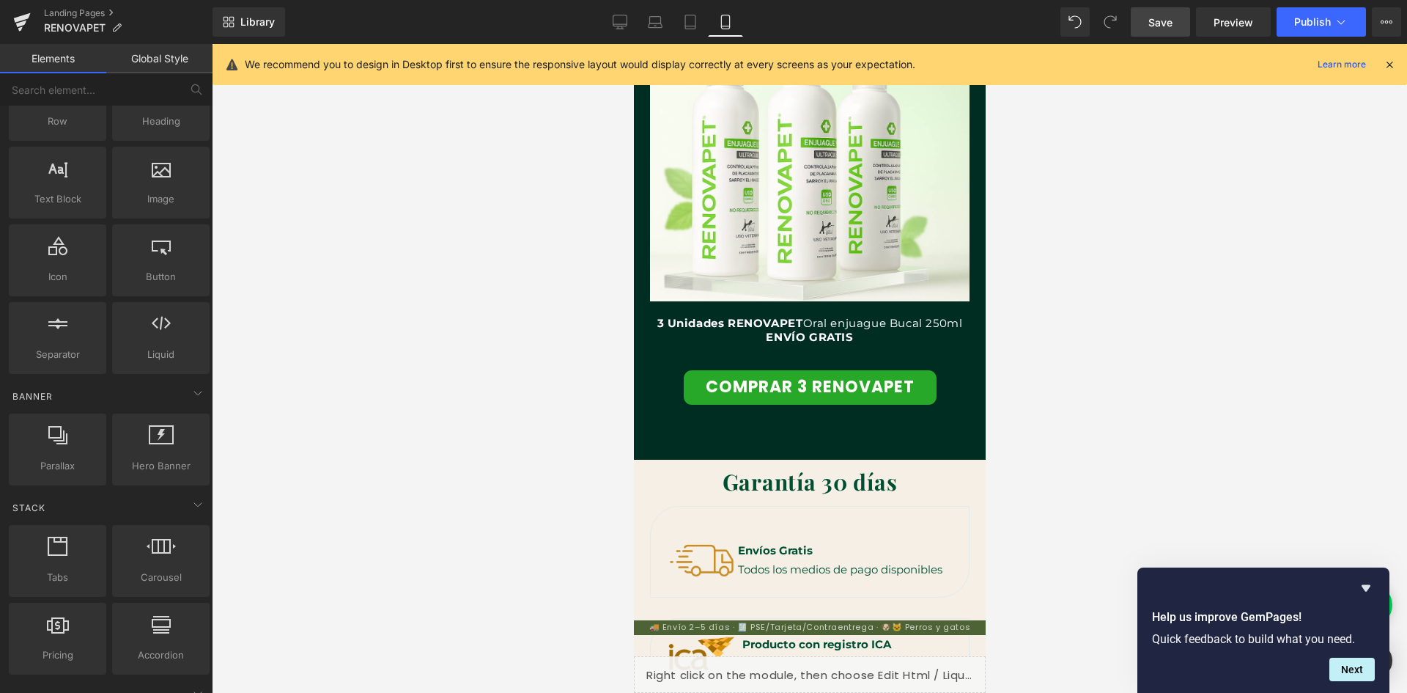
click at [1063, 394] on div at bounding box center [809, 368] width 1195 height 649
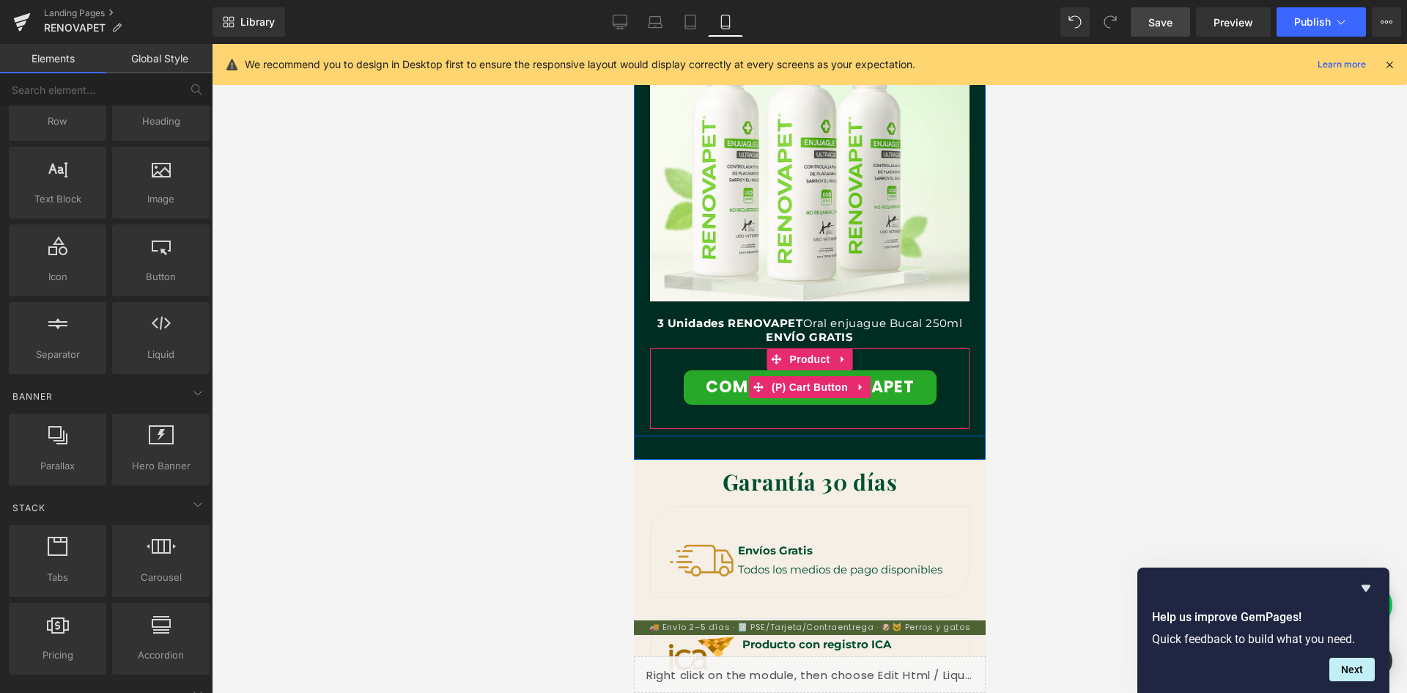
click at [698, 388] on button "COMPRAR 3 RENOVAPET" at bounding box center [809, 387] width 253 height 34
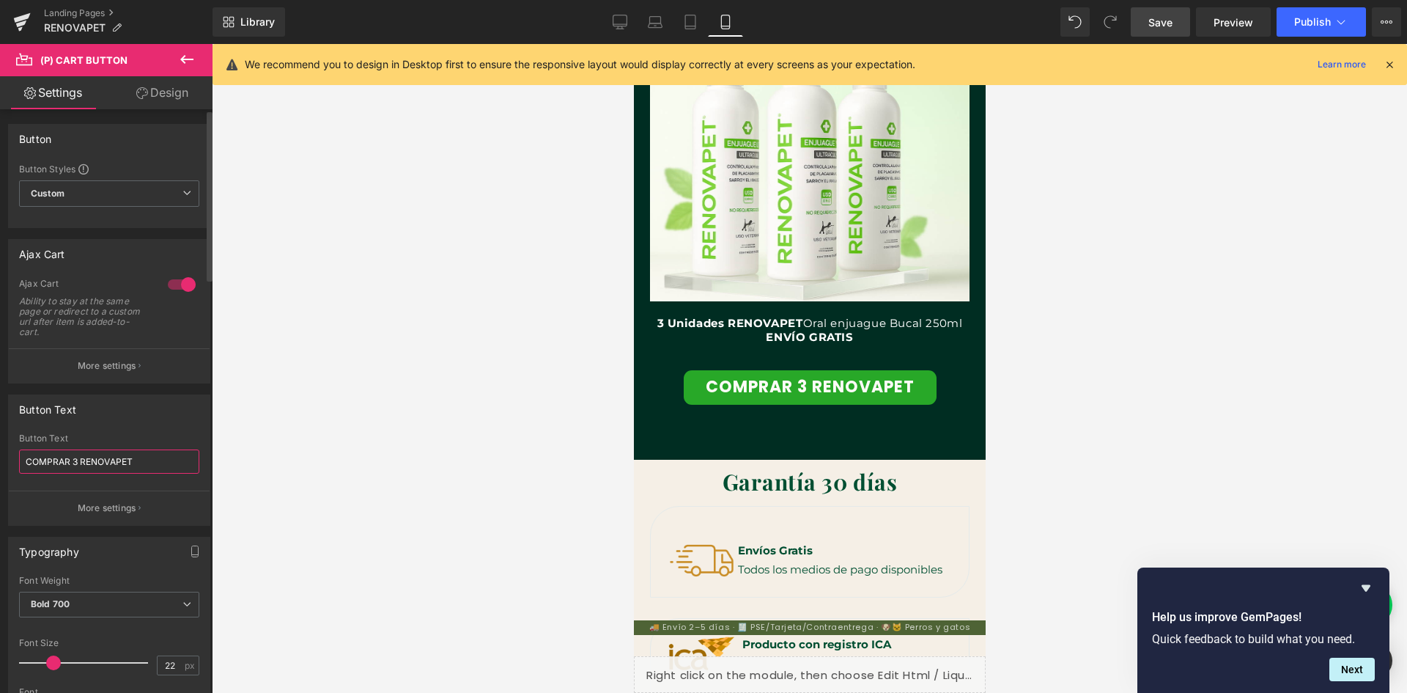
click at [73, 460] on input "COMPRAR 3 RENOVAPET" at bounding box center [109, 461] width 180 height 24
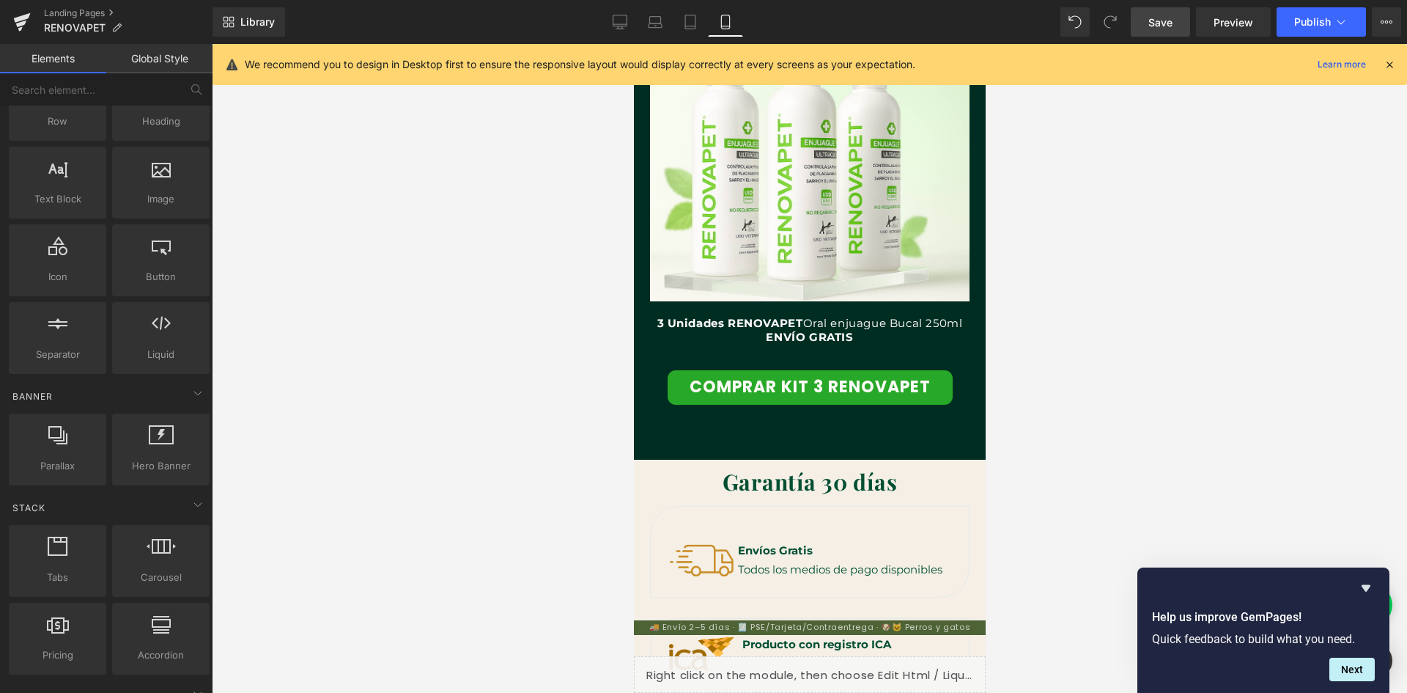
click at [1038, 391] on div at bounding box center [809, 368] width 1195 height 649
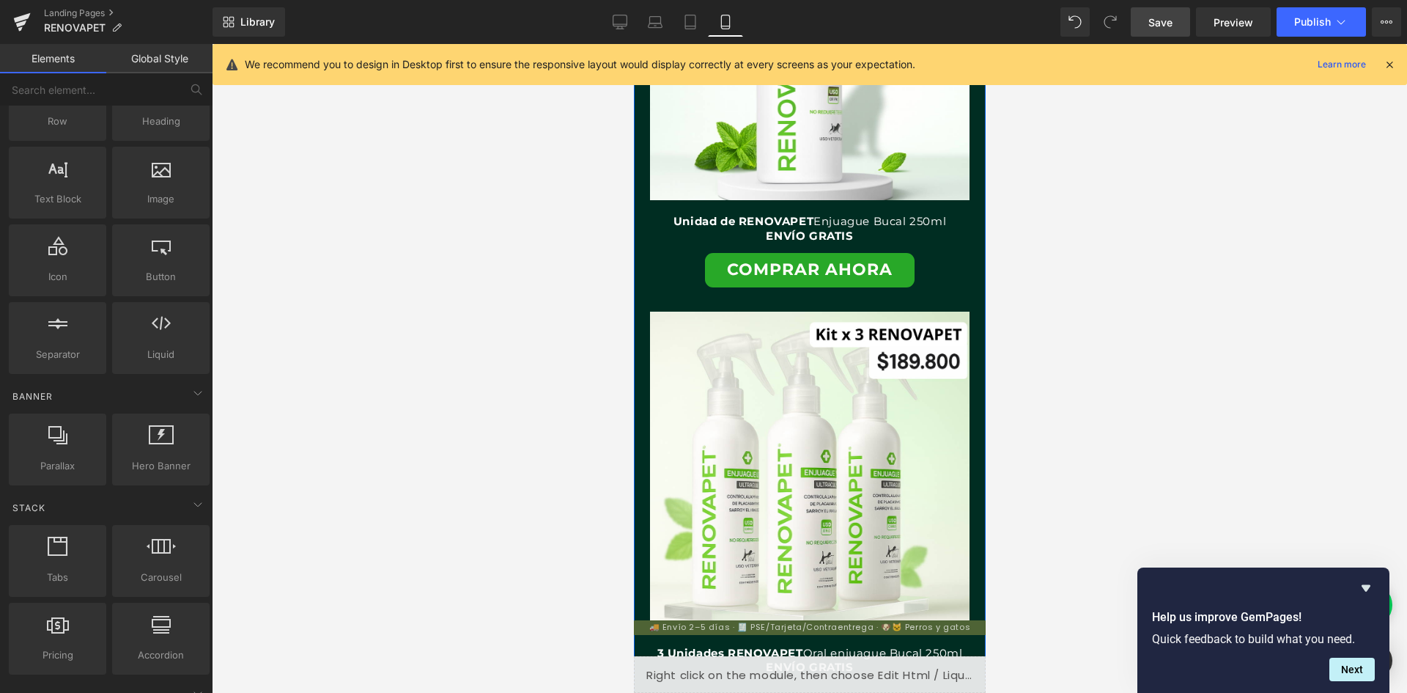
scroll to position [3476, 0]
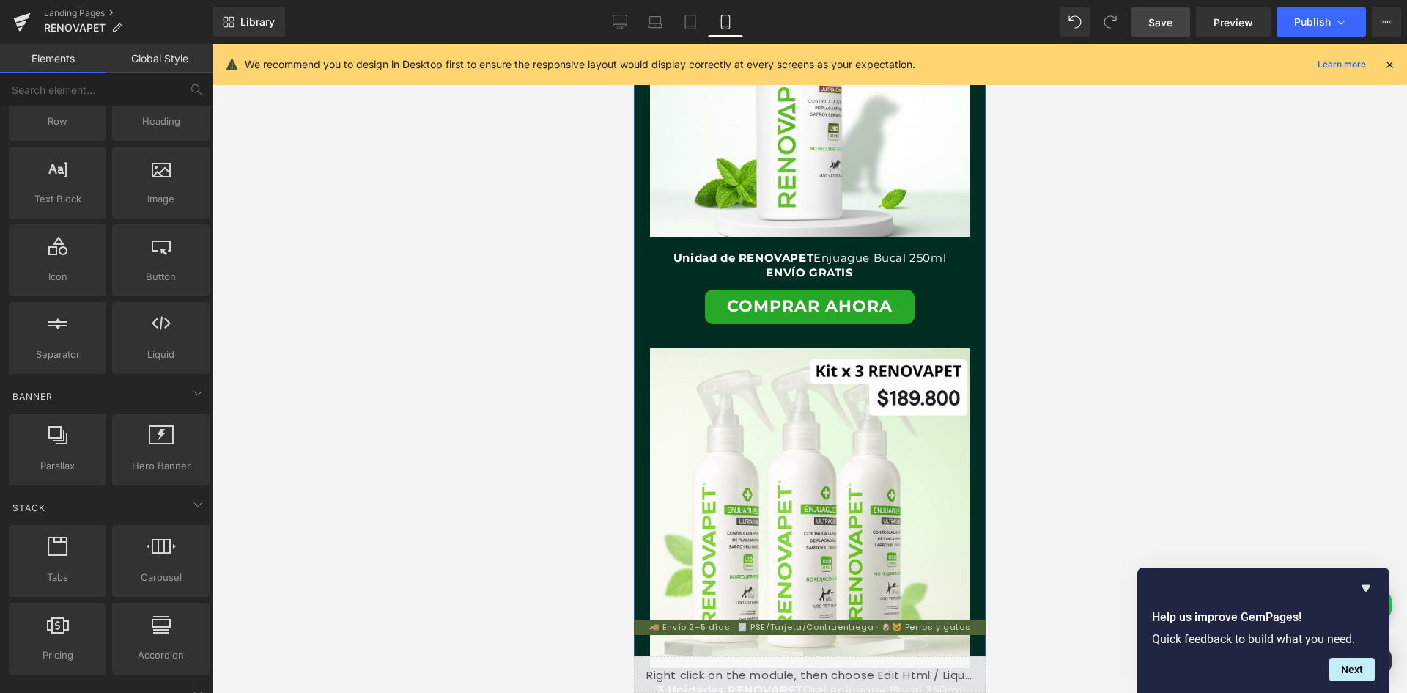
click at [753, 309] on div "COMPRAR AHORA (P) Cart Button" at bounding box center [809, 307] width 305 height 34
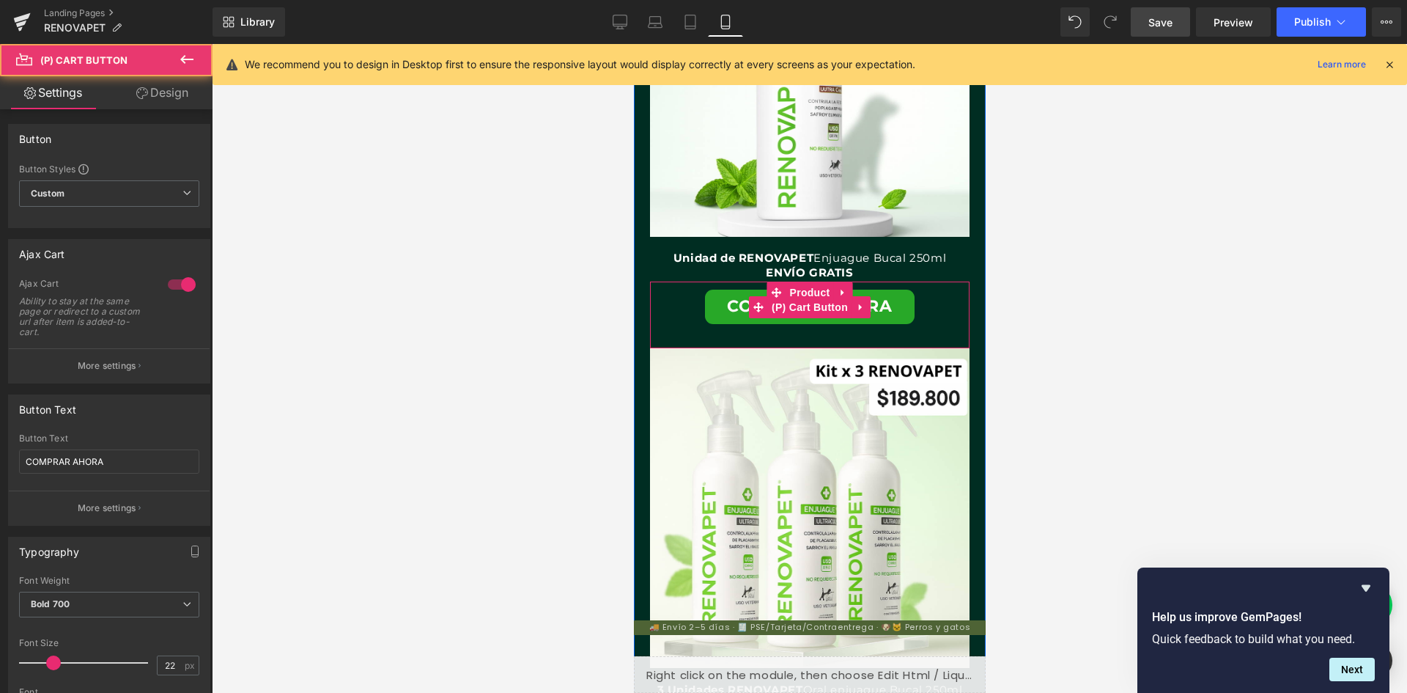
scroll to position [0, 0]
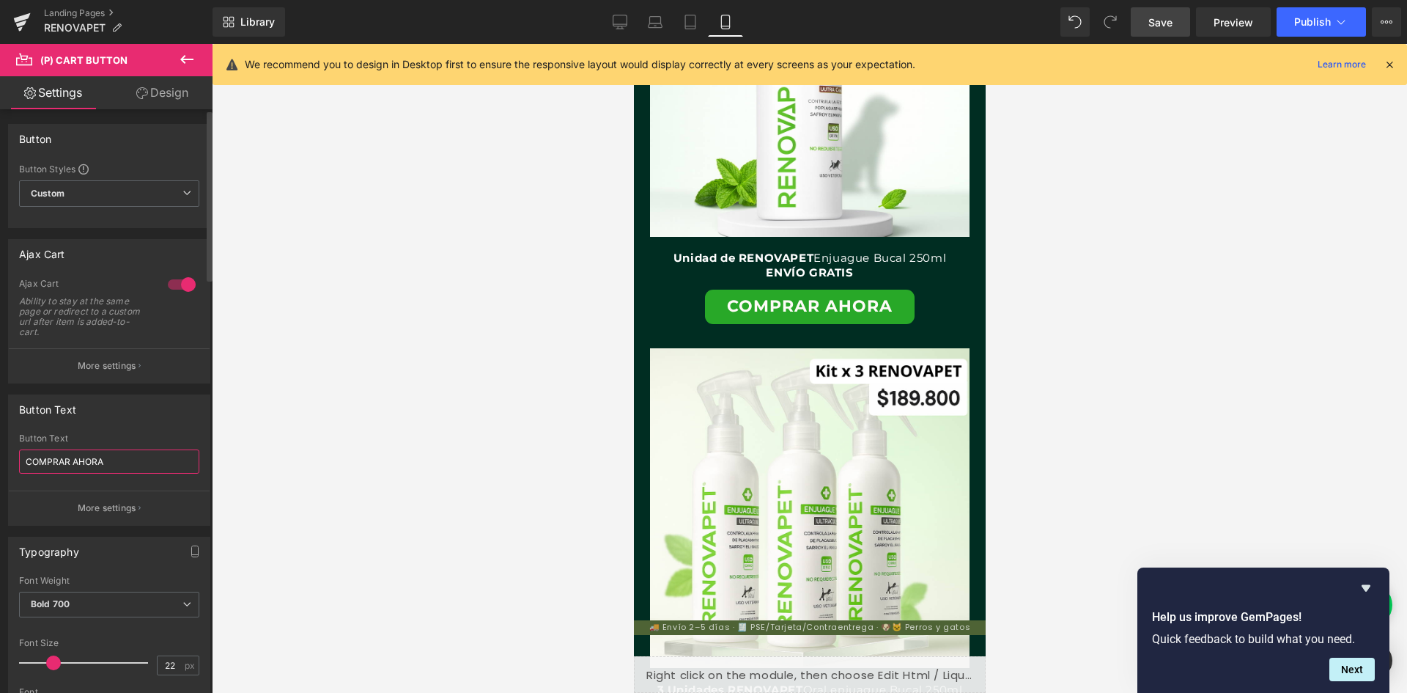
drag, startPoint x: 110, startPoint y: 467, endPoint x: 71, endPoint y: 465, distance: 38.9
click at [71, 465] on input "COMPRAR AHORA" at bounding box center [109, 461] width 180 height 24
click at [1080, 384] on div at bounding box center [809, 368] width 1195 height 649
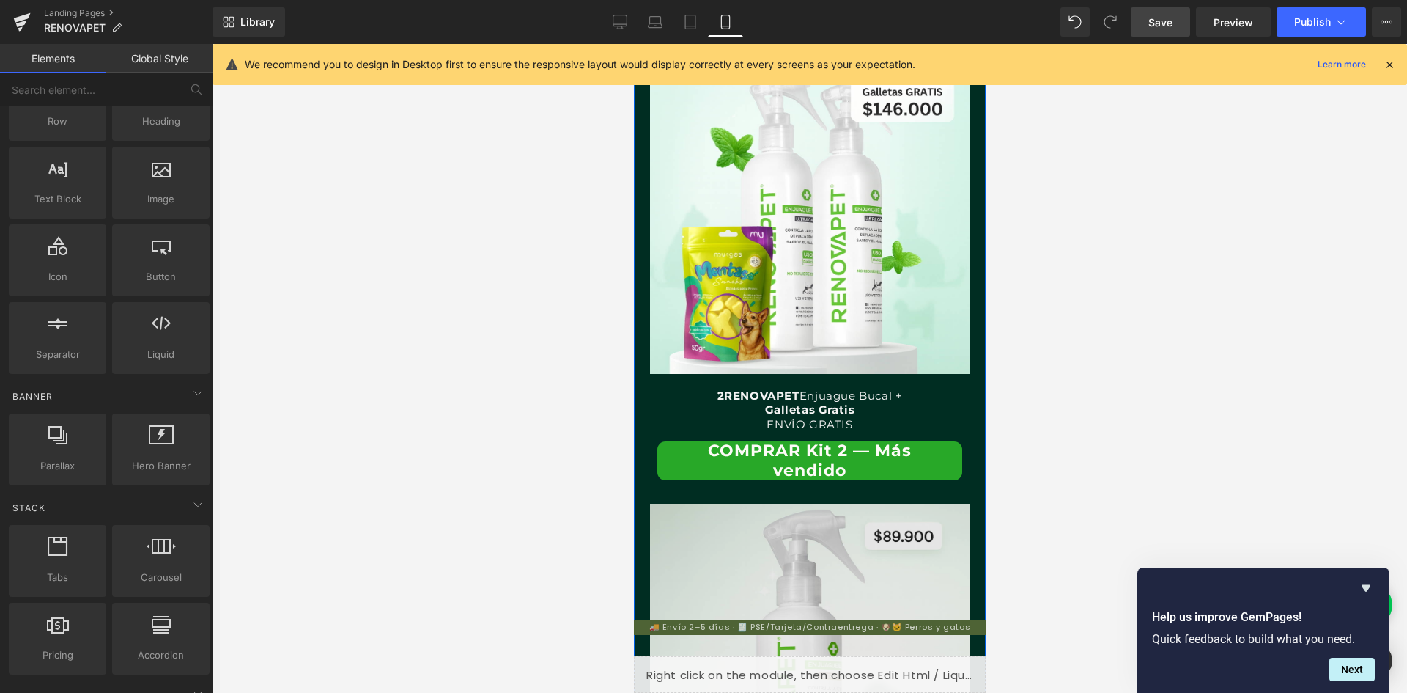
scroll to position [0, 807]
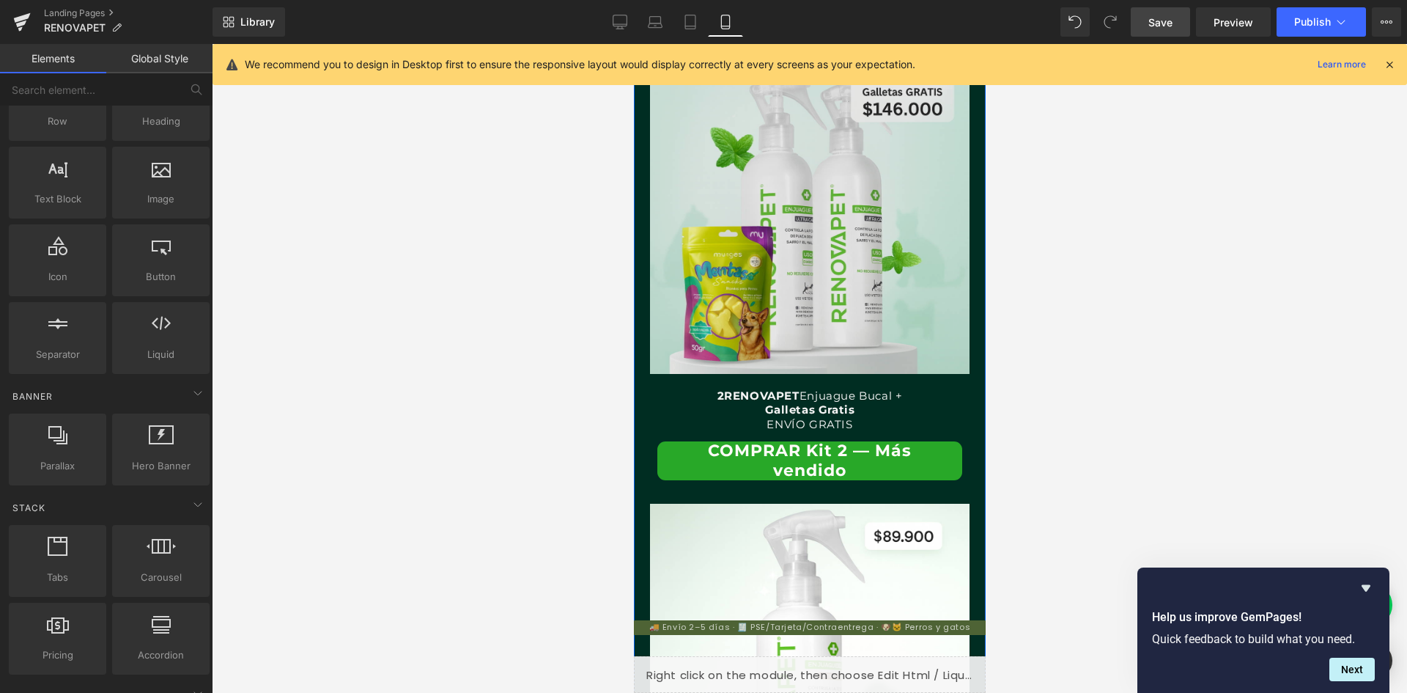
click at [909, 350] on img at bounding box center [809, 214] width 320 height 320
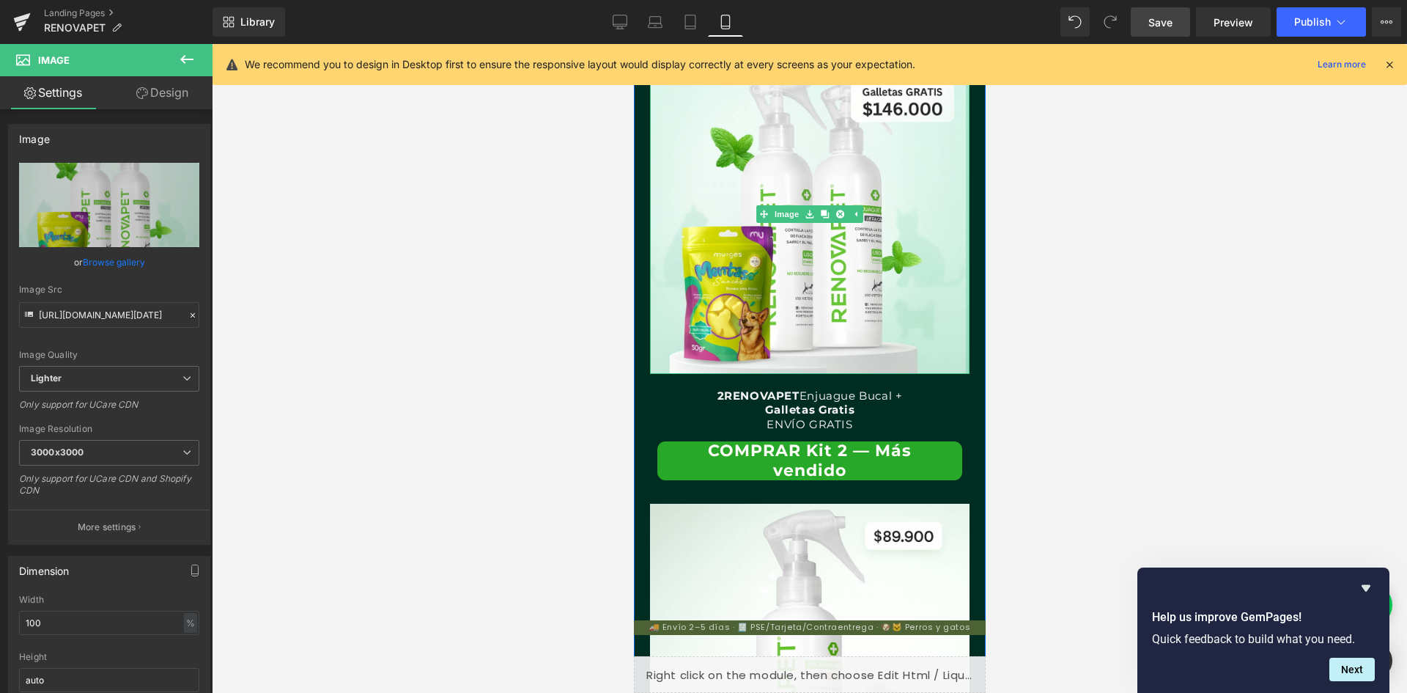
scroll to position [0, 0]
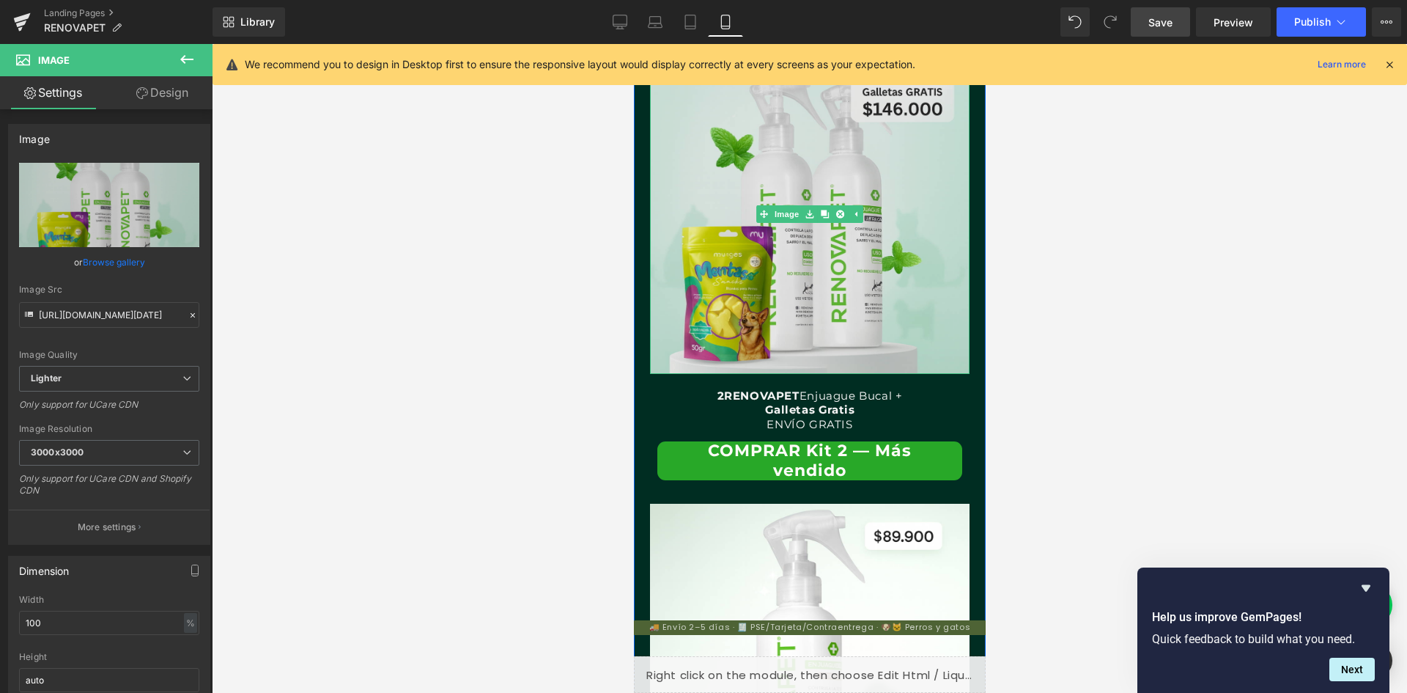
click at [948, 362] on img at bounding box center [809, 214] width 320 height 320
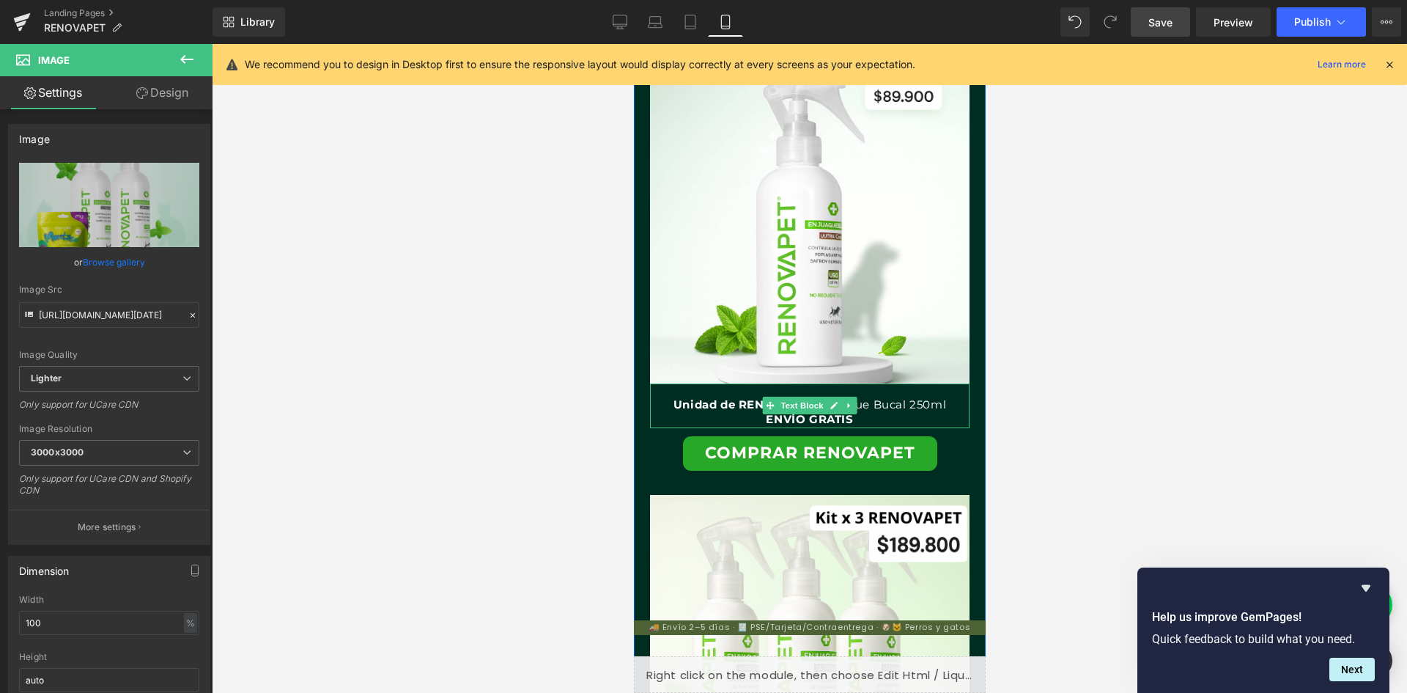
scroll to position [0, 269]
click at [860, 419] on p "ENVÍO GRATIS" at bounding box center [809, 419] width 320 height 15
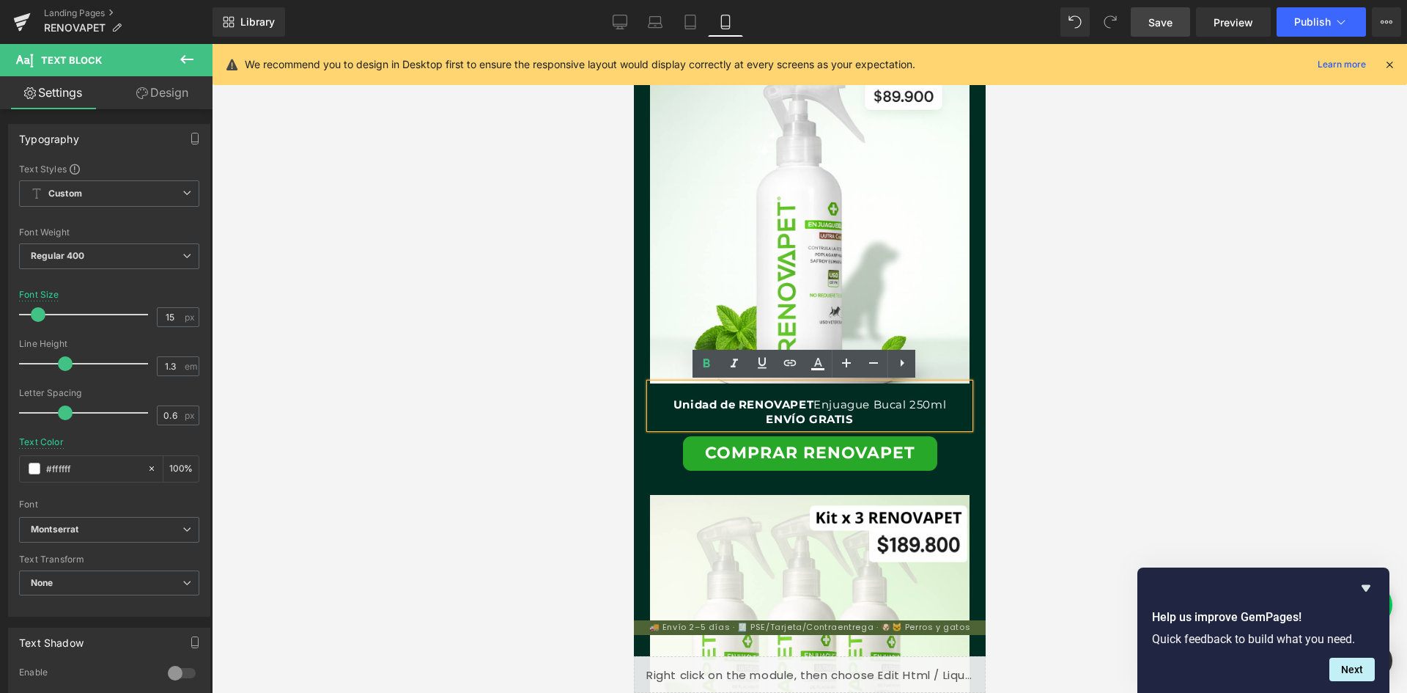
scroll to position [0, 538]
click at [944, 402] on p "Unidad de RENOVAPET Enjuague Bucal 250ml" at bounding box center [809, 404] width 320 height 15
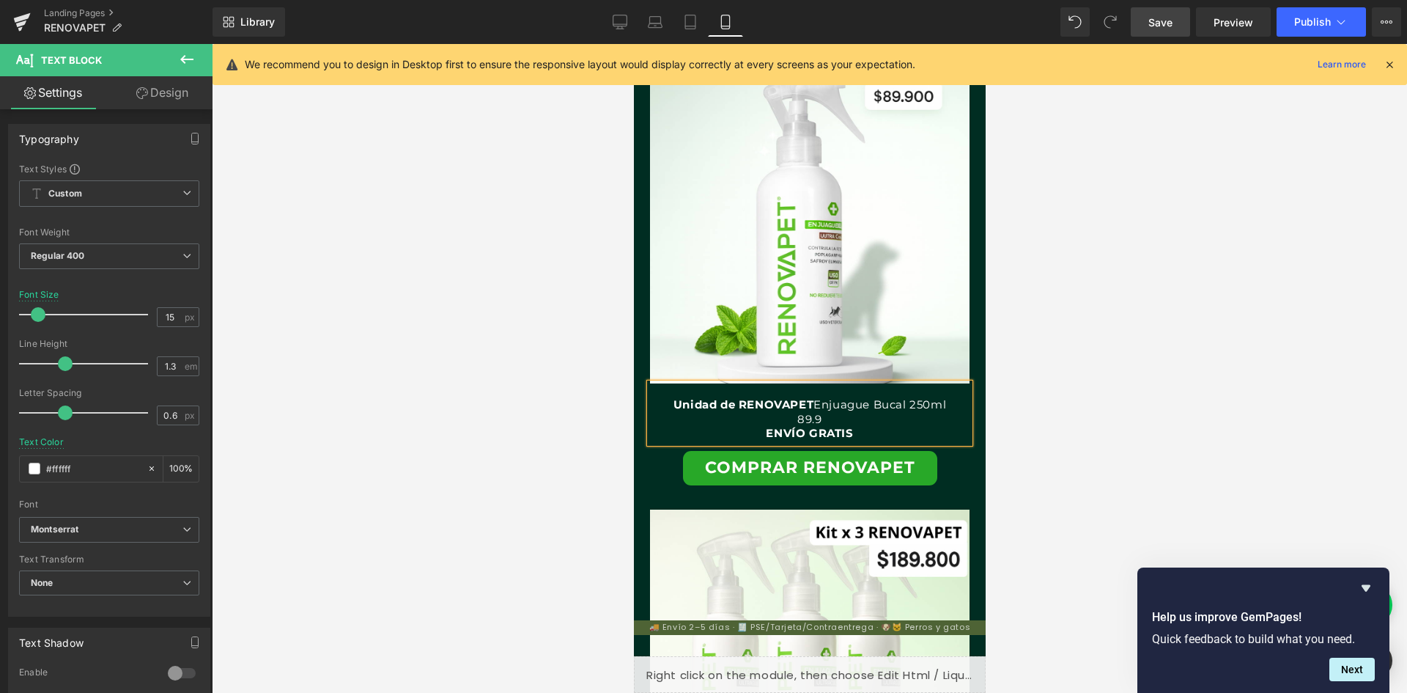
scroll to position [0, 807]
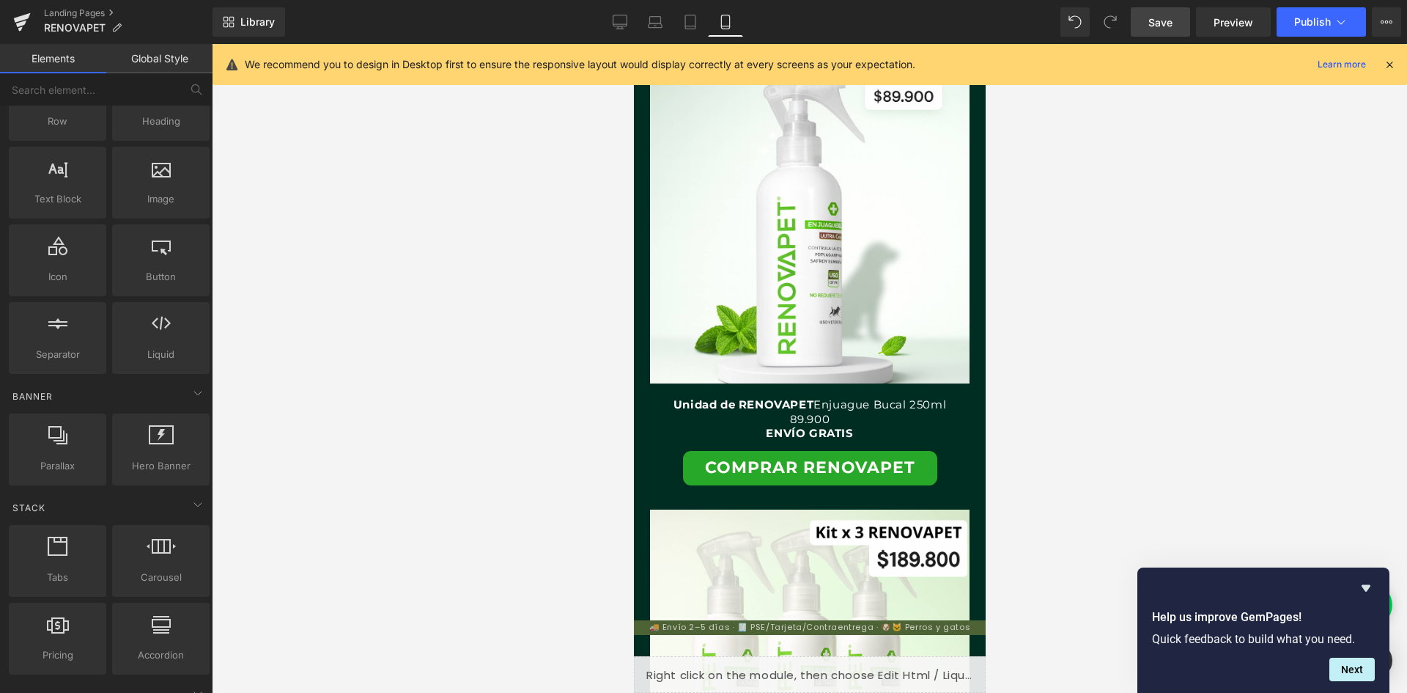
click at [1084, 376] on div at bounding box center [809, 368] width 1195 height 649
click at [878, 427] on p "ENVÍO GRATIS" at bounding box center [809, 433] width 320 height 15
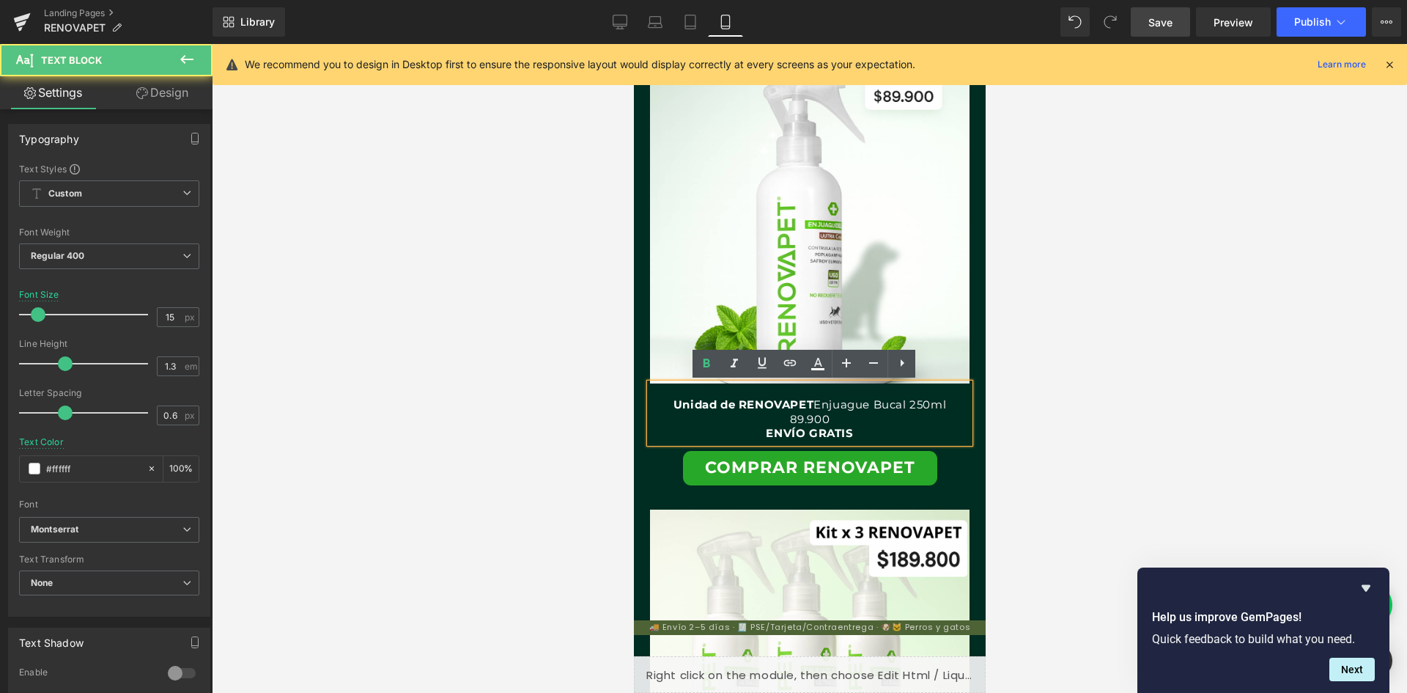
click at [787, 418] on p "89.900" at bounding box center [809, 419] width 320 height 15
click at [786, 418] on p "89.900" at bounding box center [809, 419] width 320 height 15
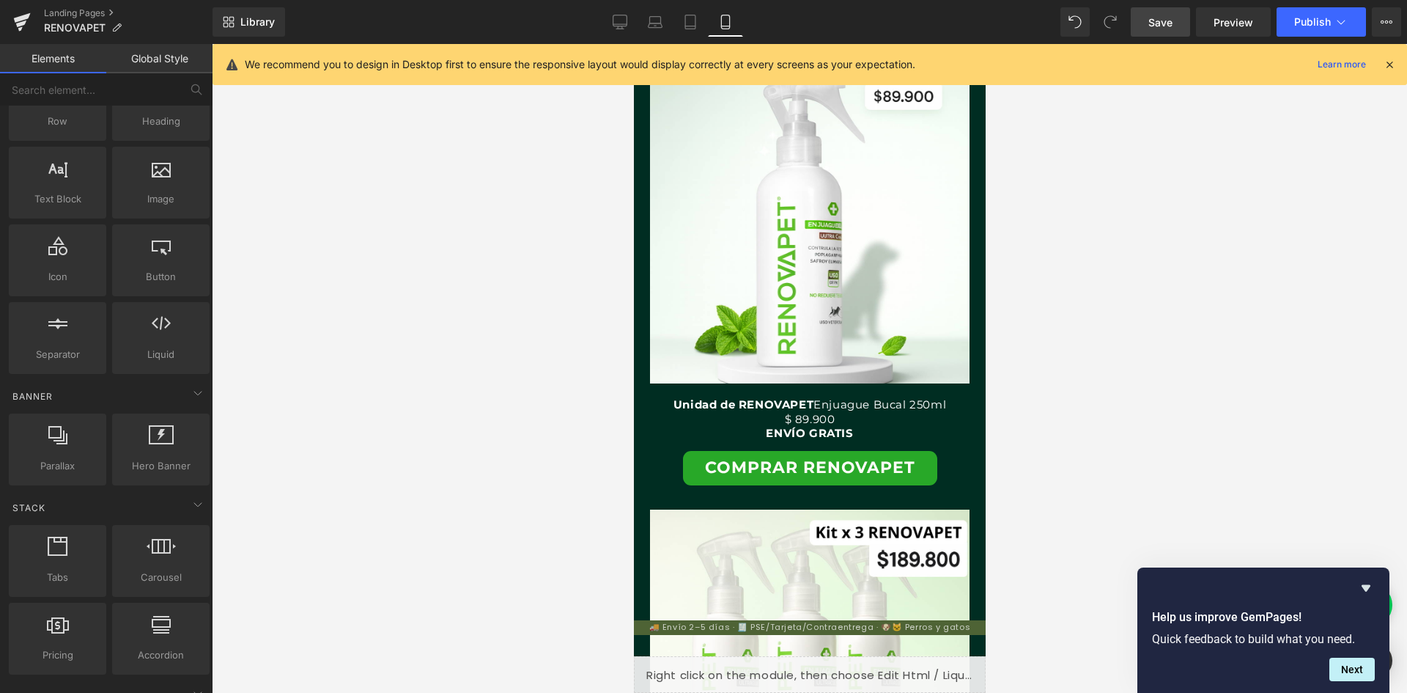
click at [1031, 408] on div at bounding box center [809, 368] width 1195 height 649
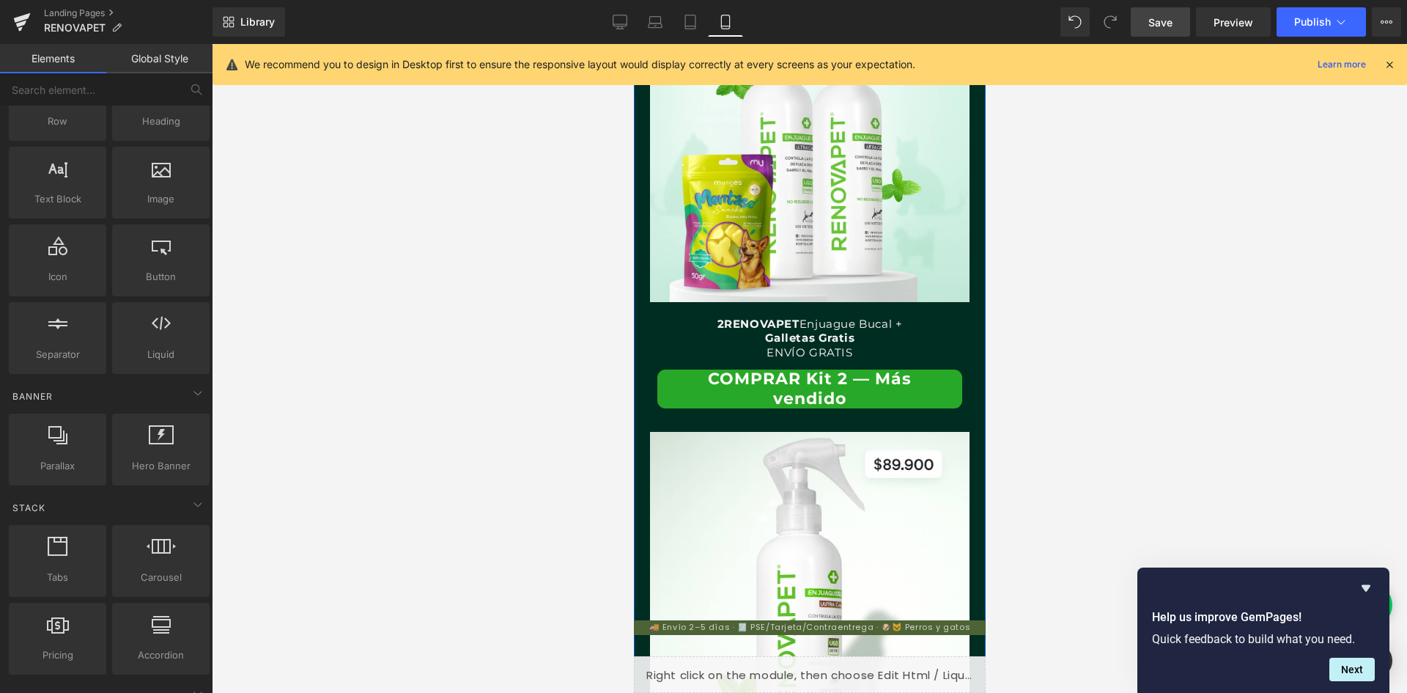
scroll to position [2889, 0]
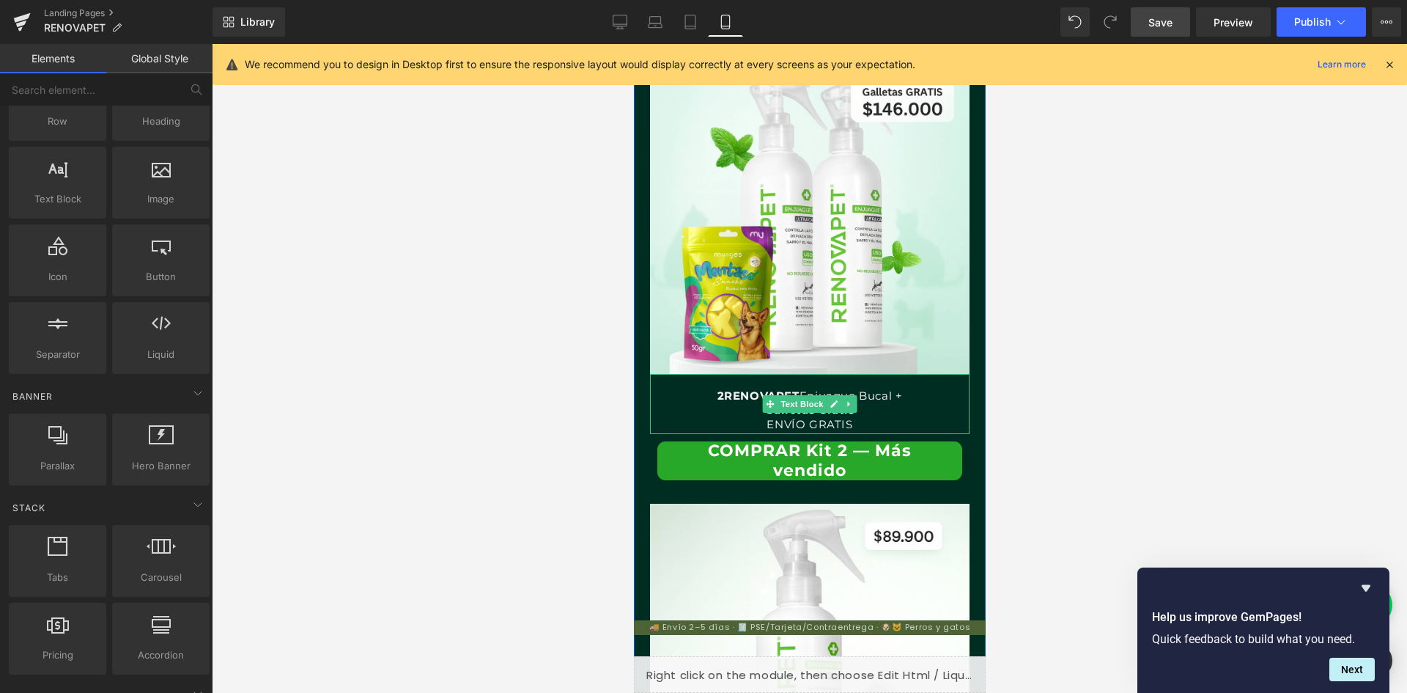
click at [859, 409] on p "Galletas Gratis" at bounding box center [809, 409] width 320 height 15
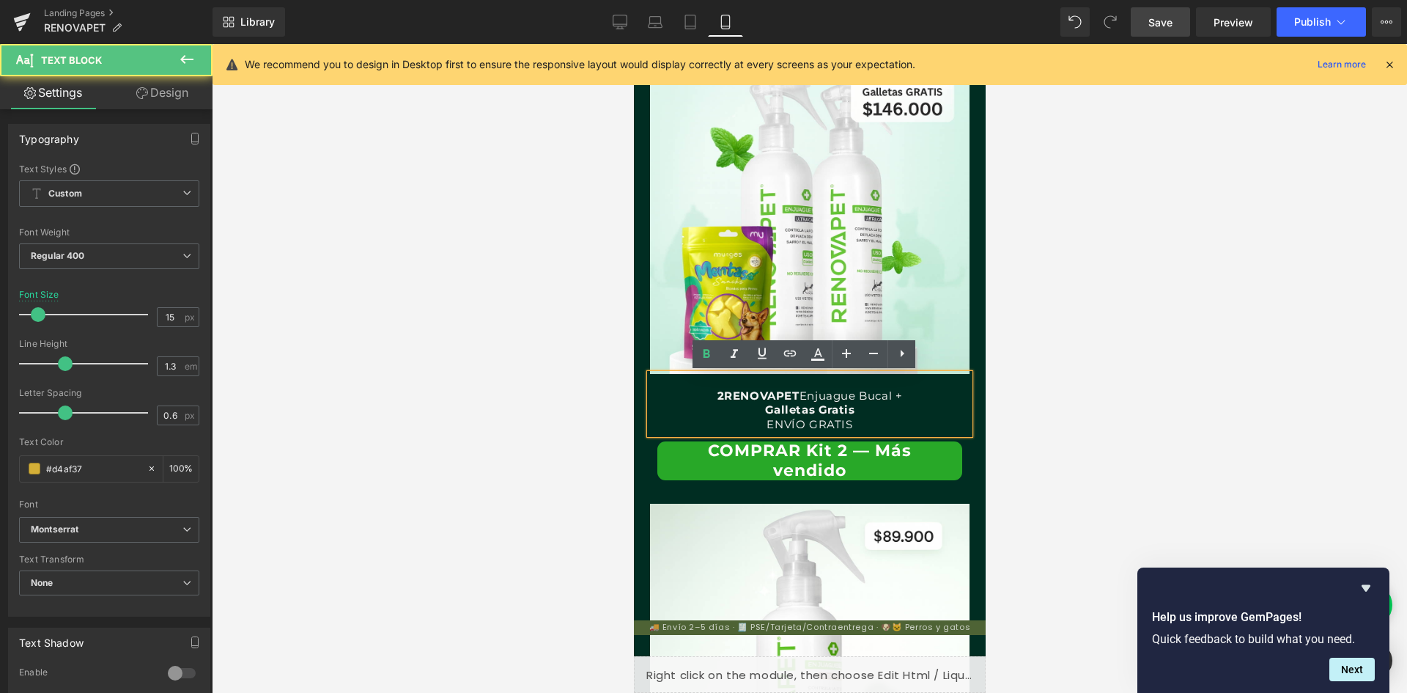
scroll to position [0, 269]
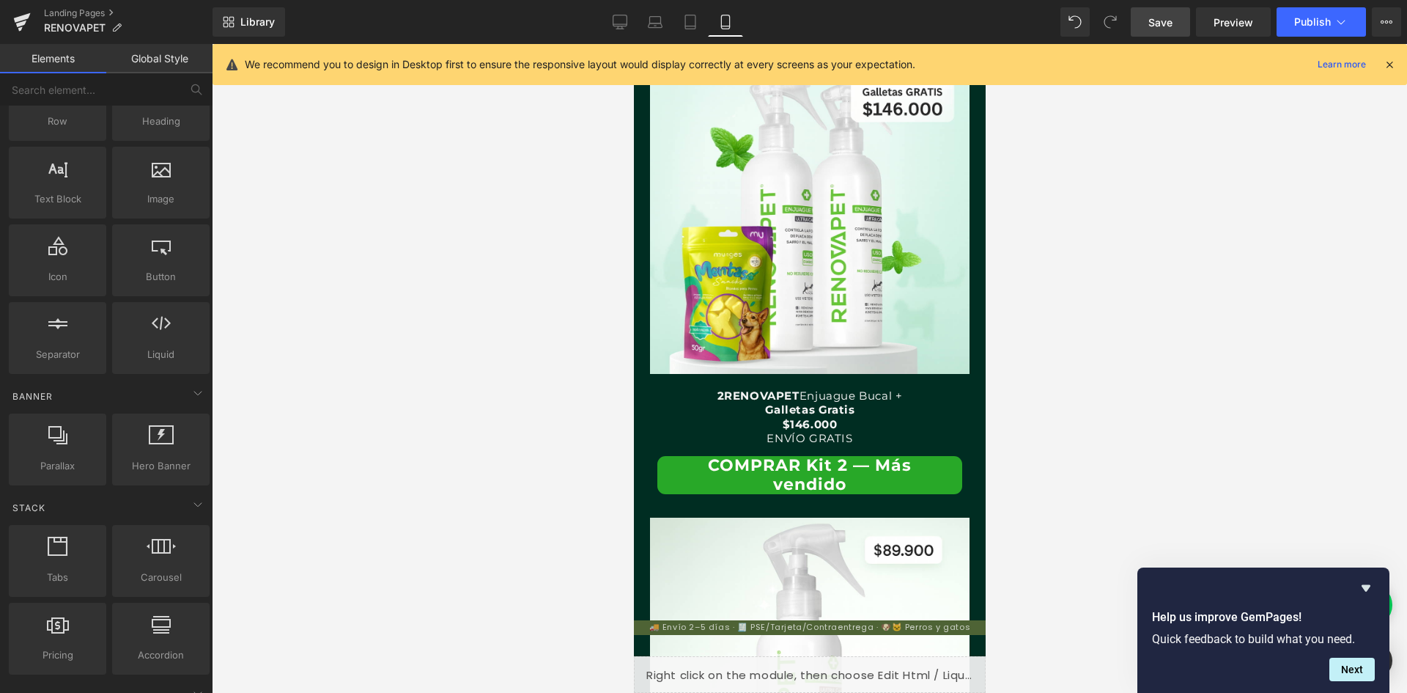
drag, startPoint x: 1080, startPoint y: 462, endPoint x: 136, endPoint y: 461, distance: 944.0
click at [1080, 462] on div at bounding box center [809, 368] width 1195 height 649
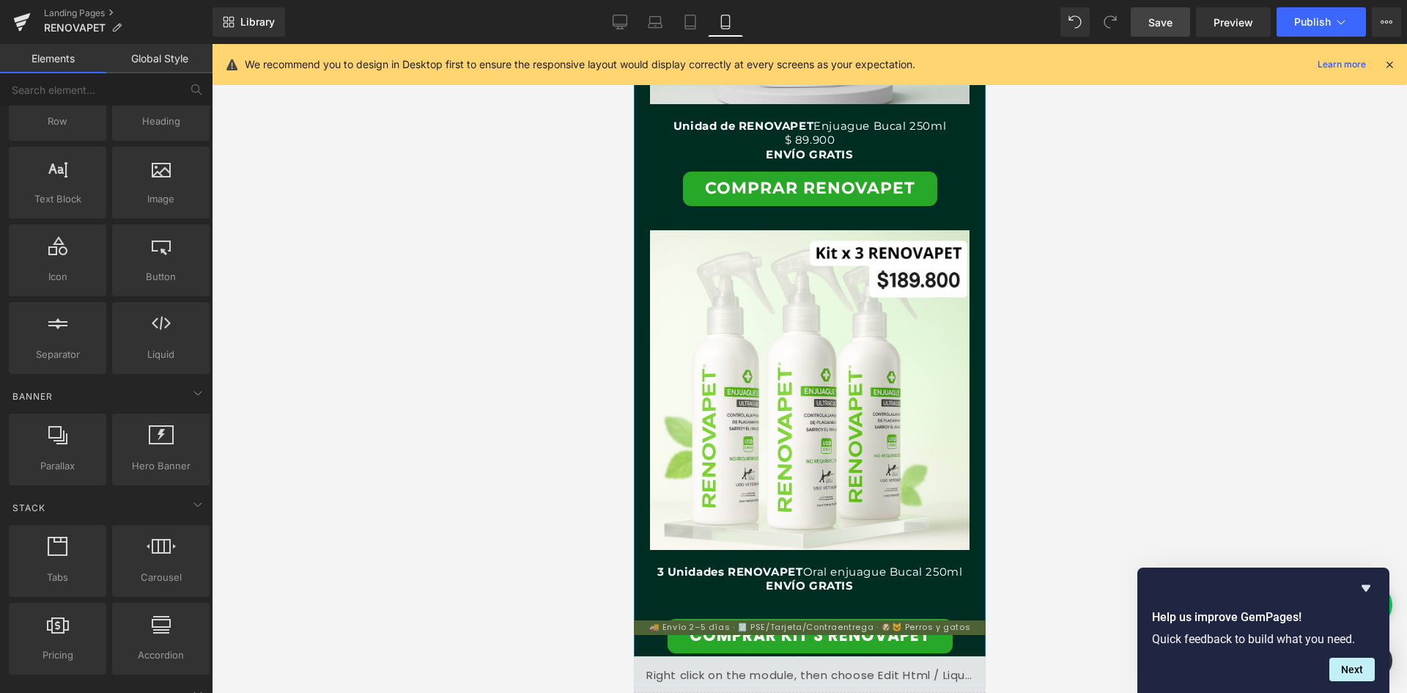
scroll to position [3769, 0]
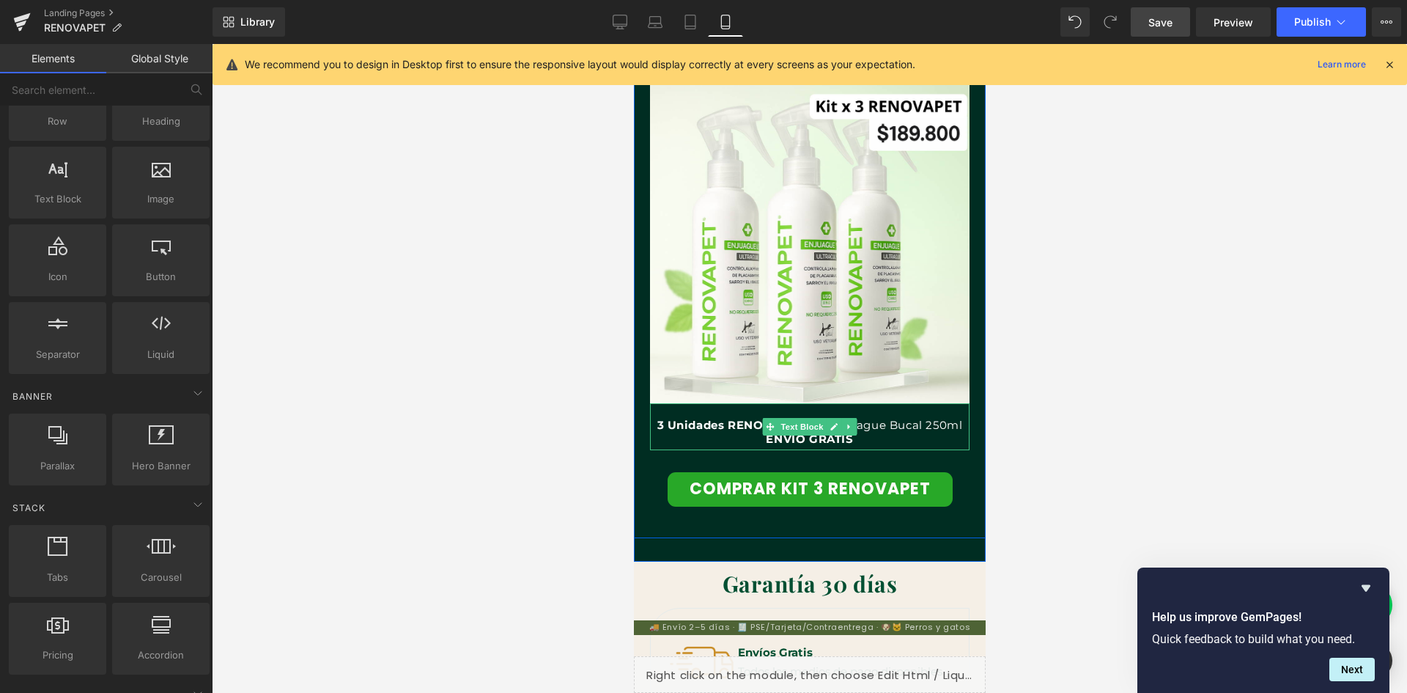
click at [860, 439] on p "ENVÍO GRATIS" at bounding box center [809, 439] width 320 height 15
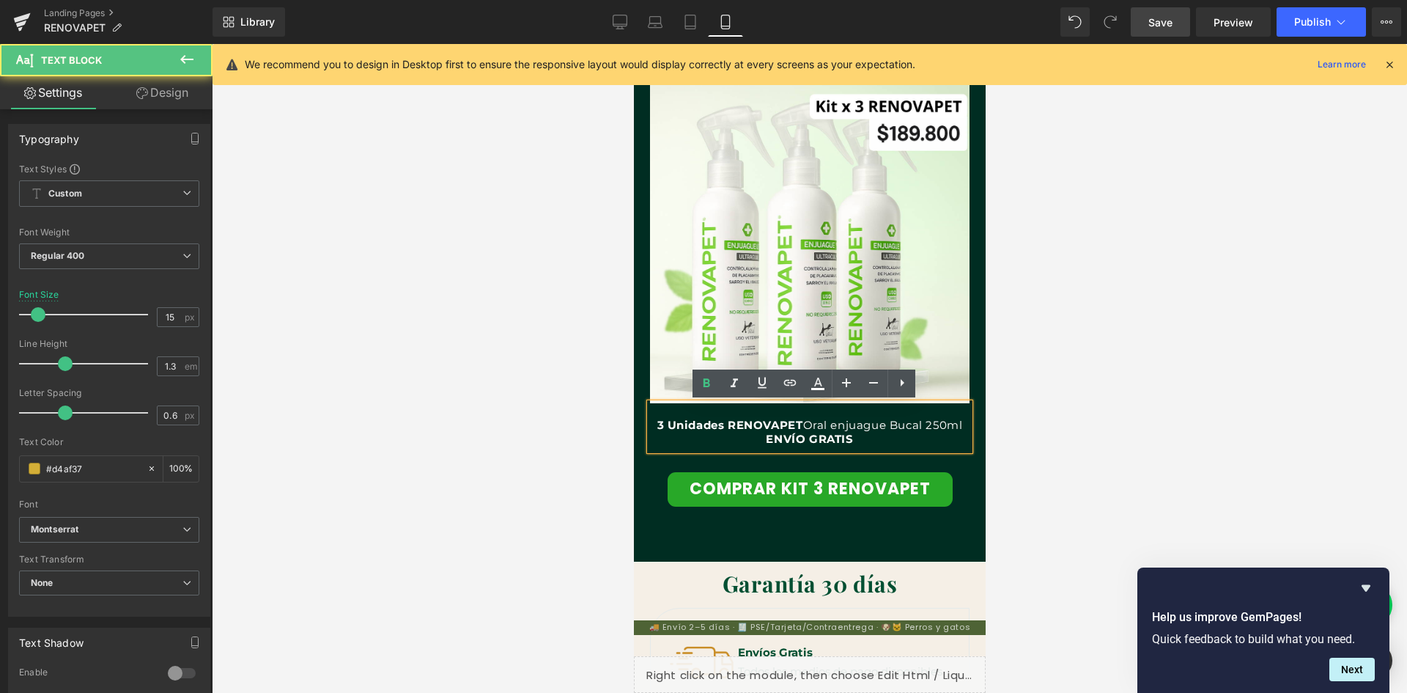
scroll to position [0, 807]
click at [765, 438] on strong "ENVÍO GRATIS" at bounding box center [808, 439] width 87 height 14
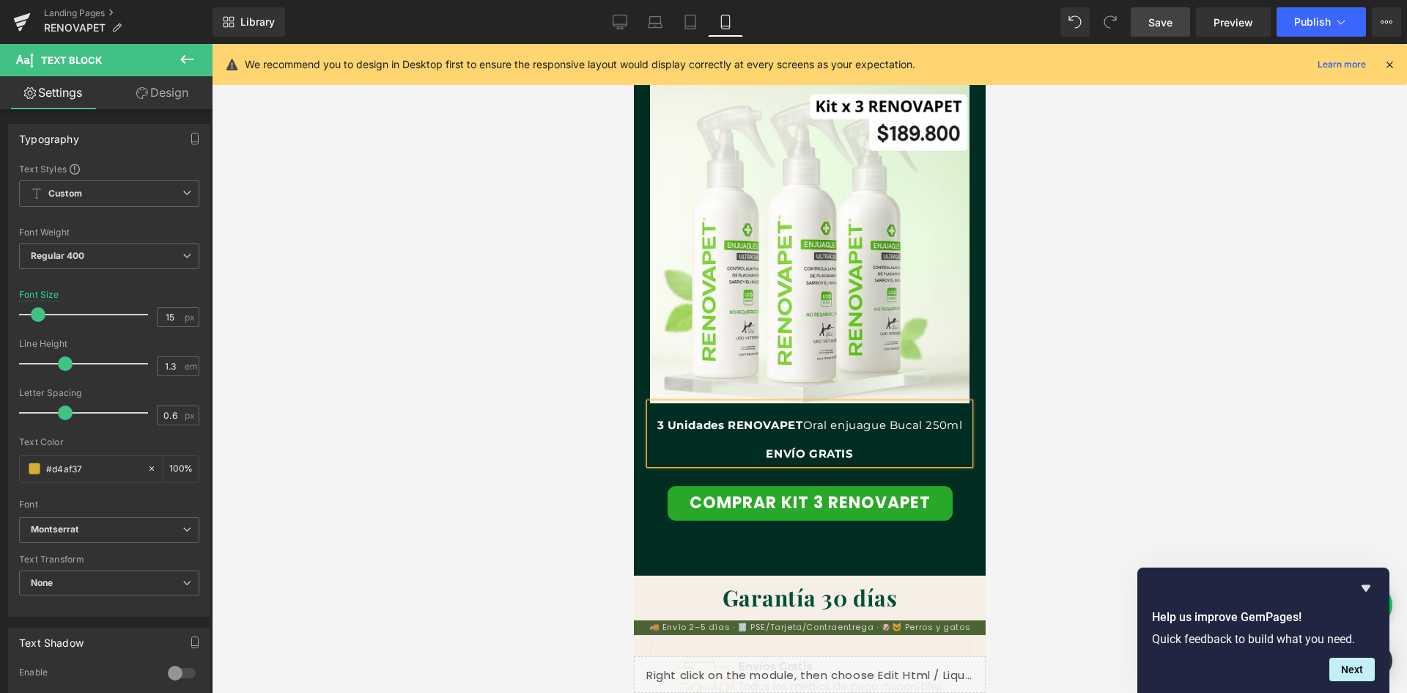
click at [778, 435] on p at bounding box center [809, 439] width 320 height 15
click at [778, 435] on p "189.800" at bounding box center [809, 439] width 320 height 15
click at [1066, 449] on div at bounding box center [809, 368] width 1195 height 649
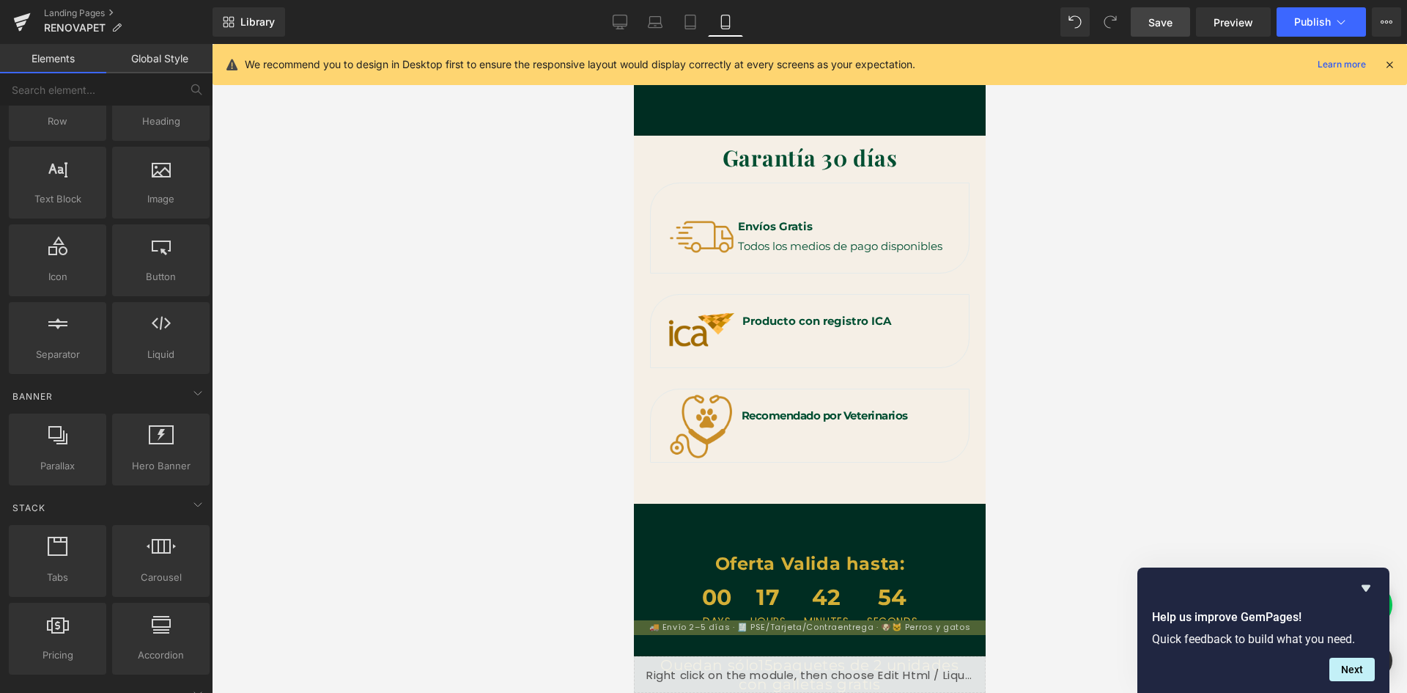
scroll to position [3769, 0]
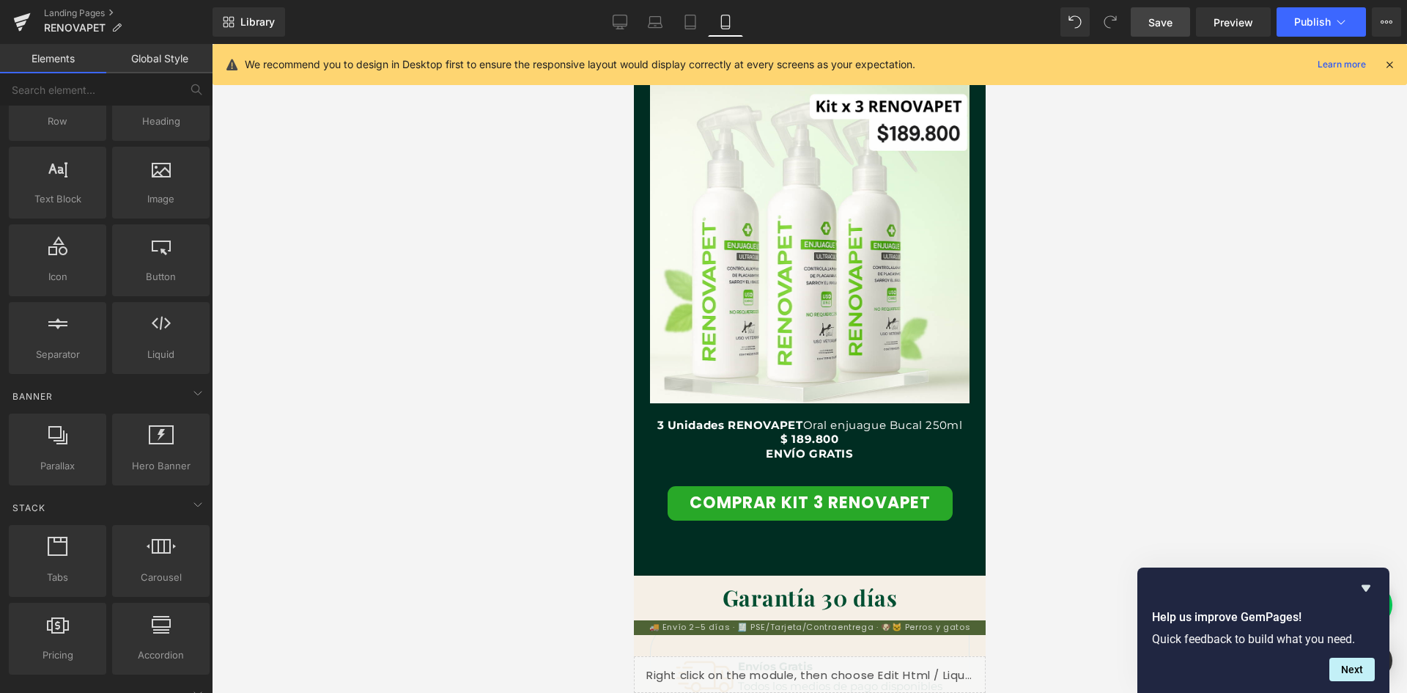
click at [1171, 25] on span "Save" at bounding box center [1161, 22] width 24 height 15
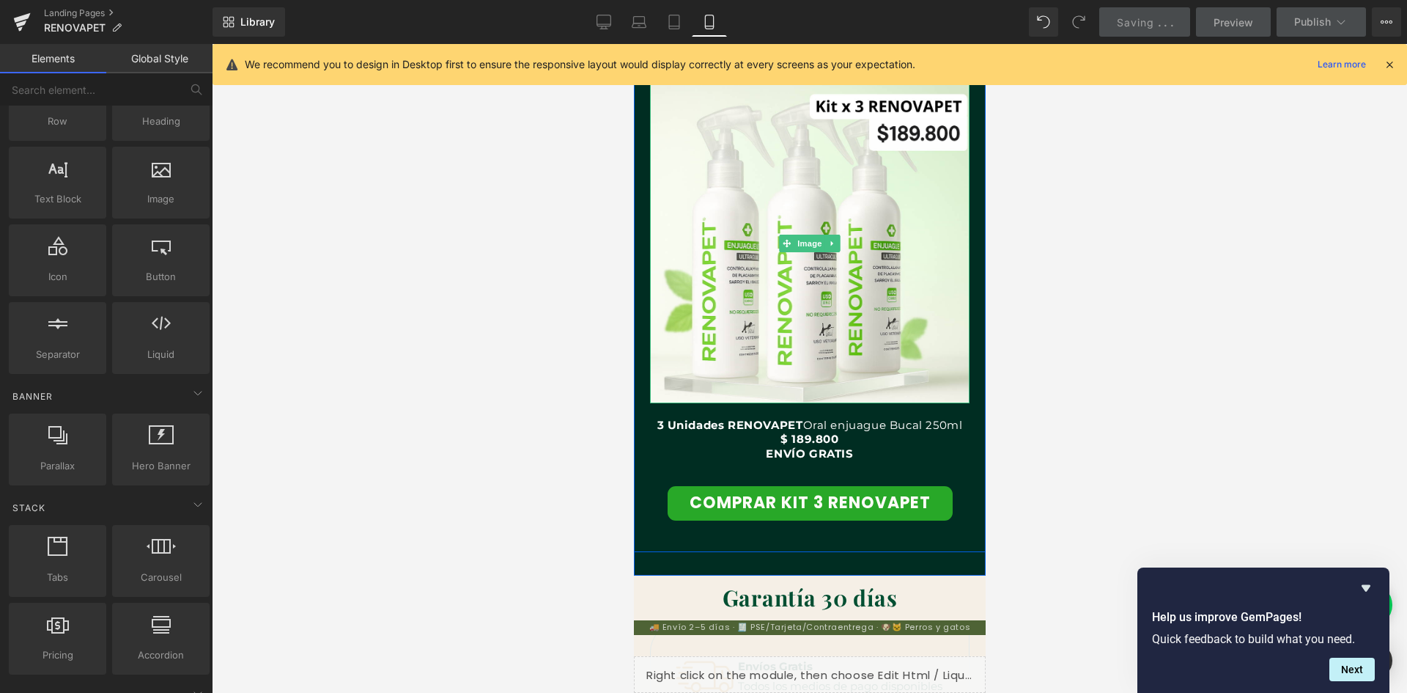
scroll to position [0, 269]
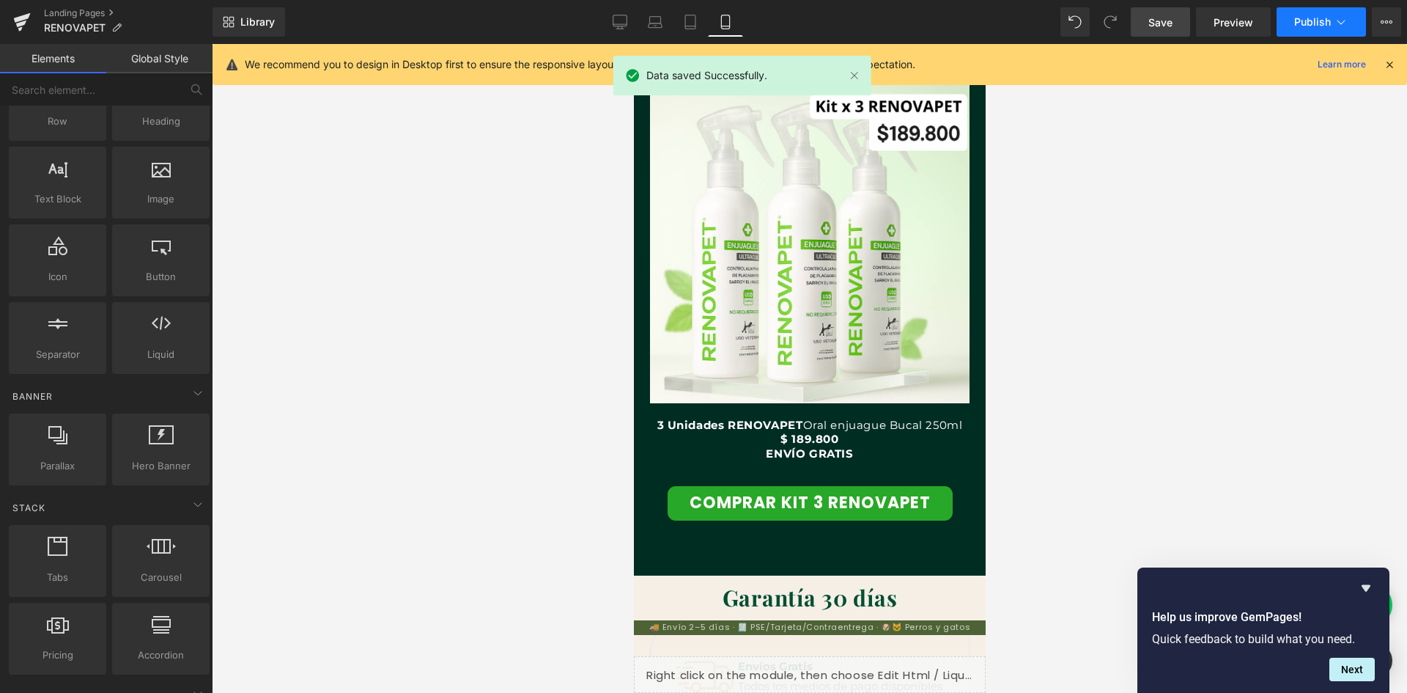
click at [1295, 18] on span "Publish" at bounding box center [1312, 22] width 37 height 12
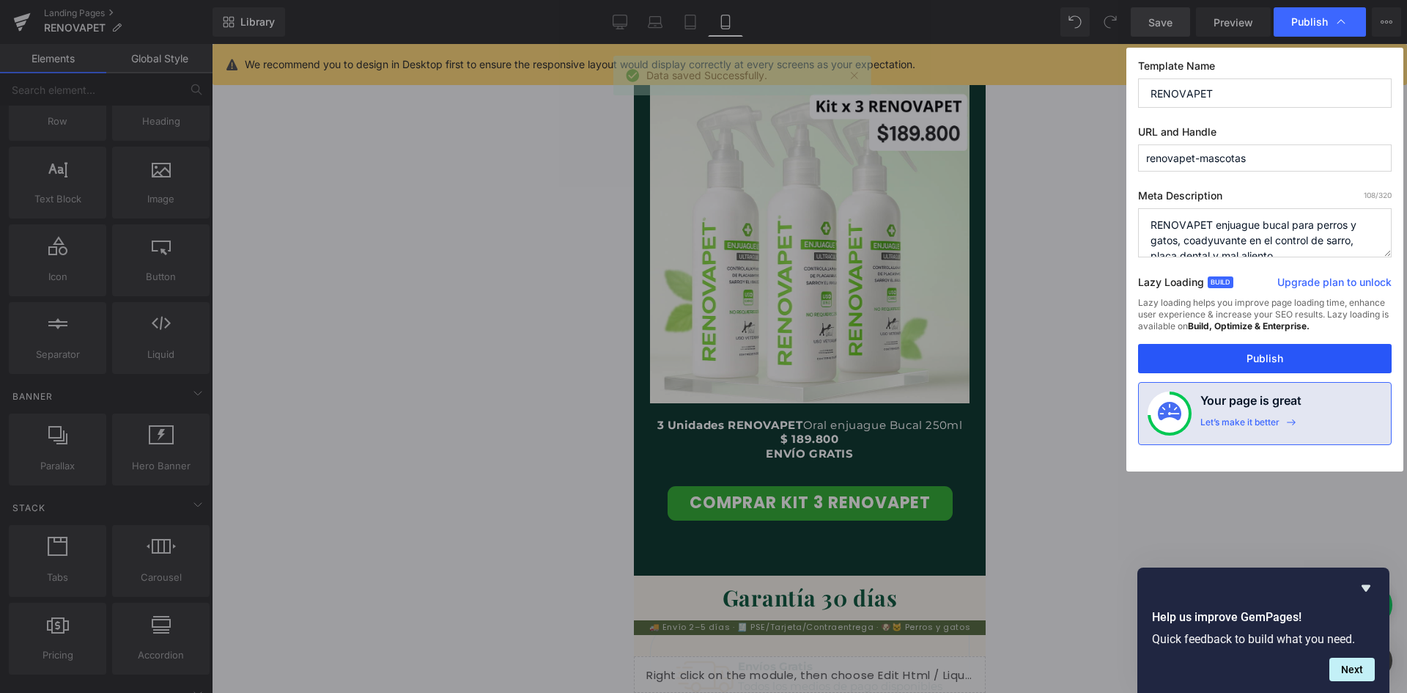
click at [1243, 369] on button "Publish" at bounding box center [1265, 358] width 254 height 29
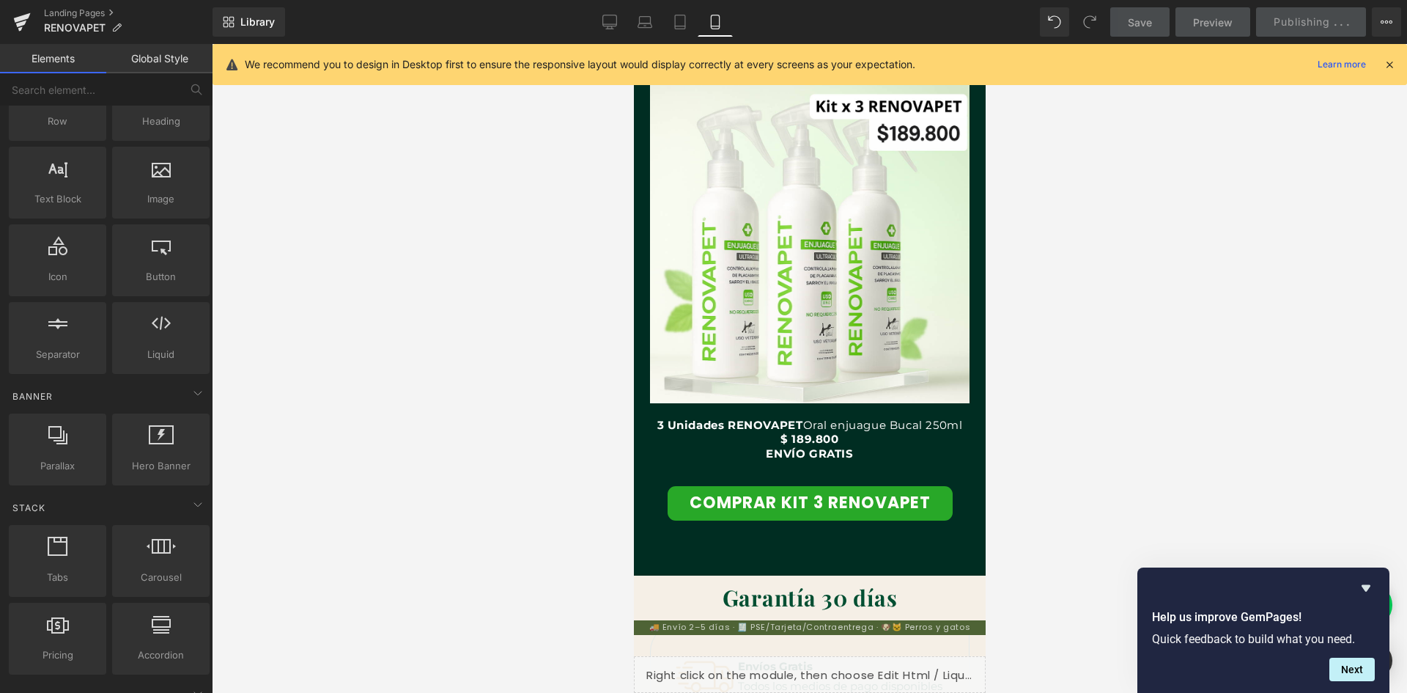
scroll to position [0, 538]
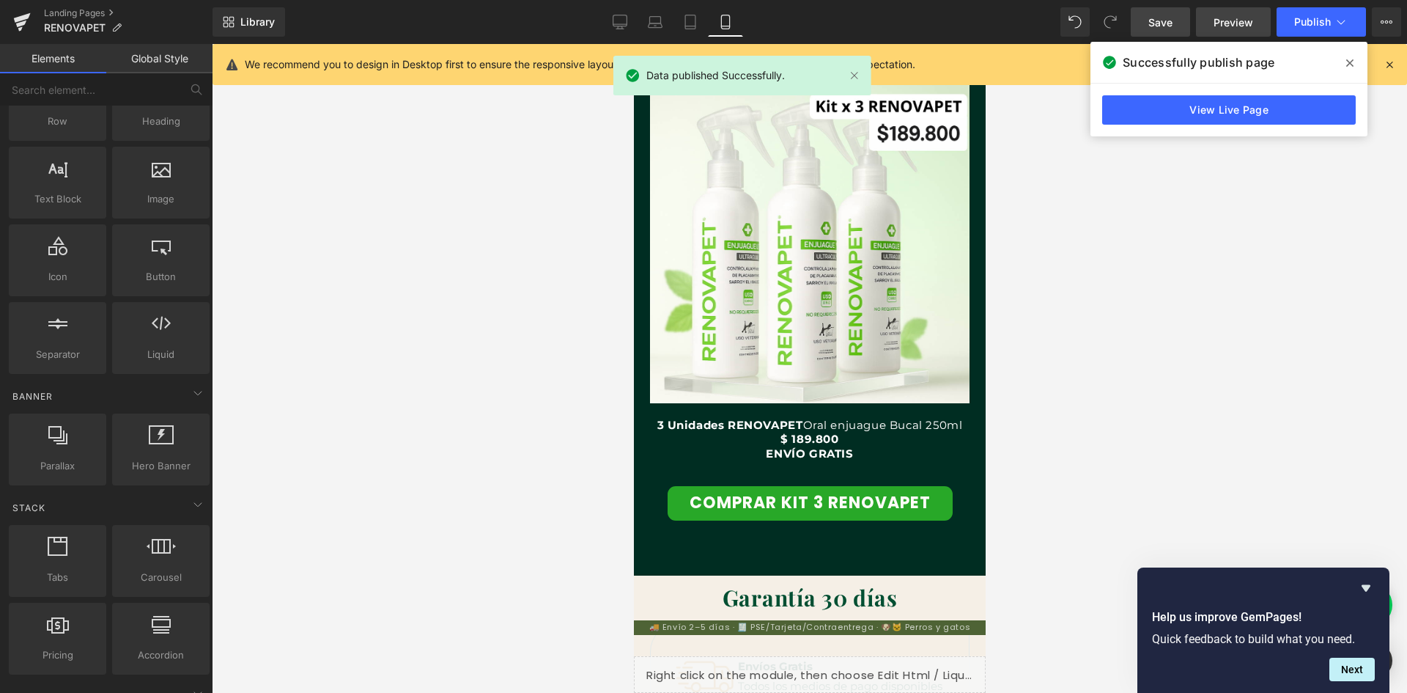
click at [1222, 21] on span "Preview" at bounding box center [1234, 22] width 40 height 15
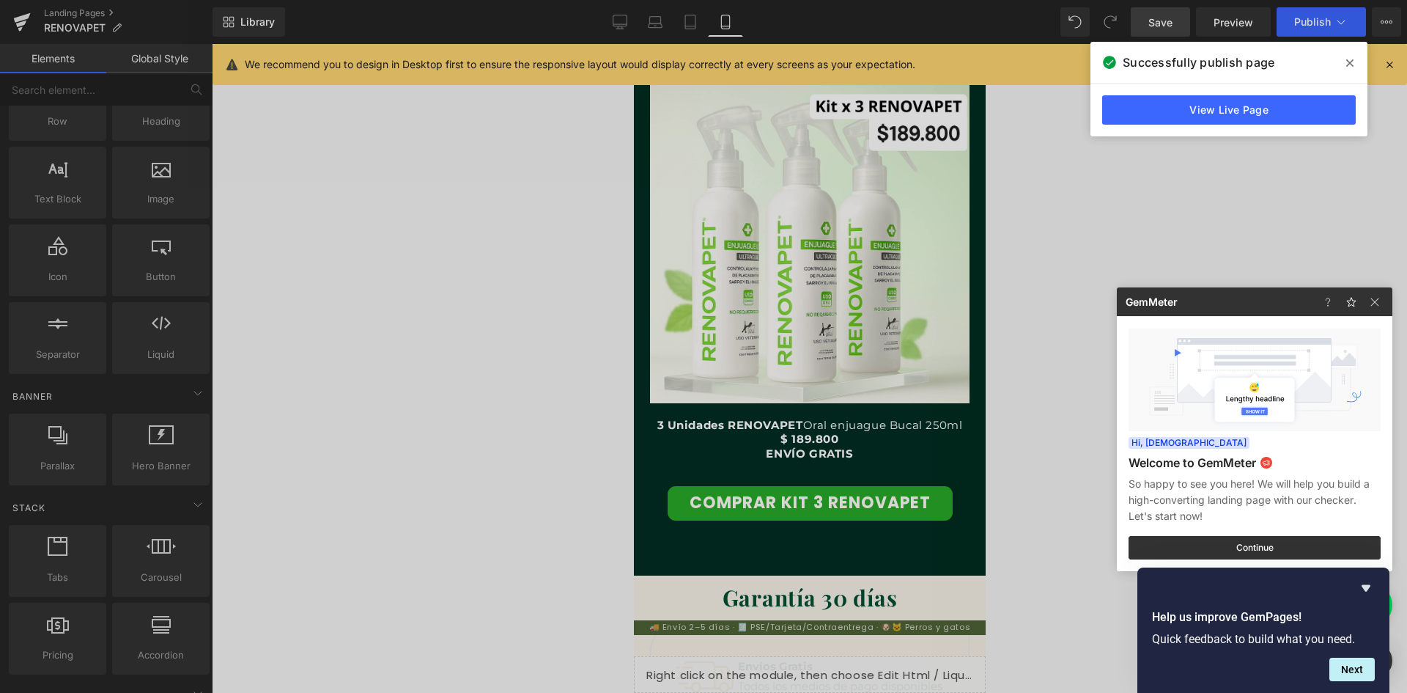
scroll to position [0, 0]
drag, startPoint x: 1013, startPoint y: 241, endPoint x: 307, endPoint y: 287, distance: 707.3
click at [1013, 241] on div at bounding box center [703, 346] width 1407 height 693
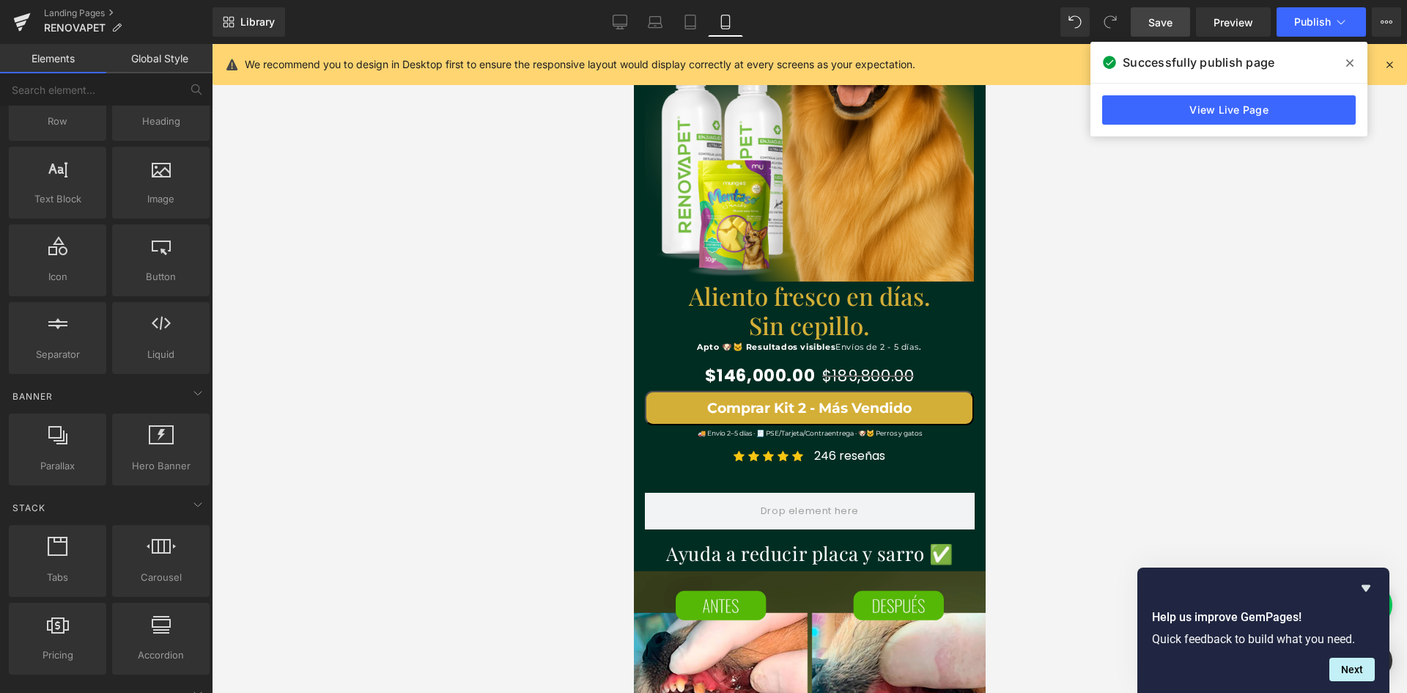
scroll to position [0, 807]
click at [622, 21] on icon at bounding box center [620, 22] width 15 height 15
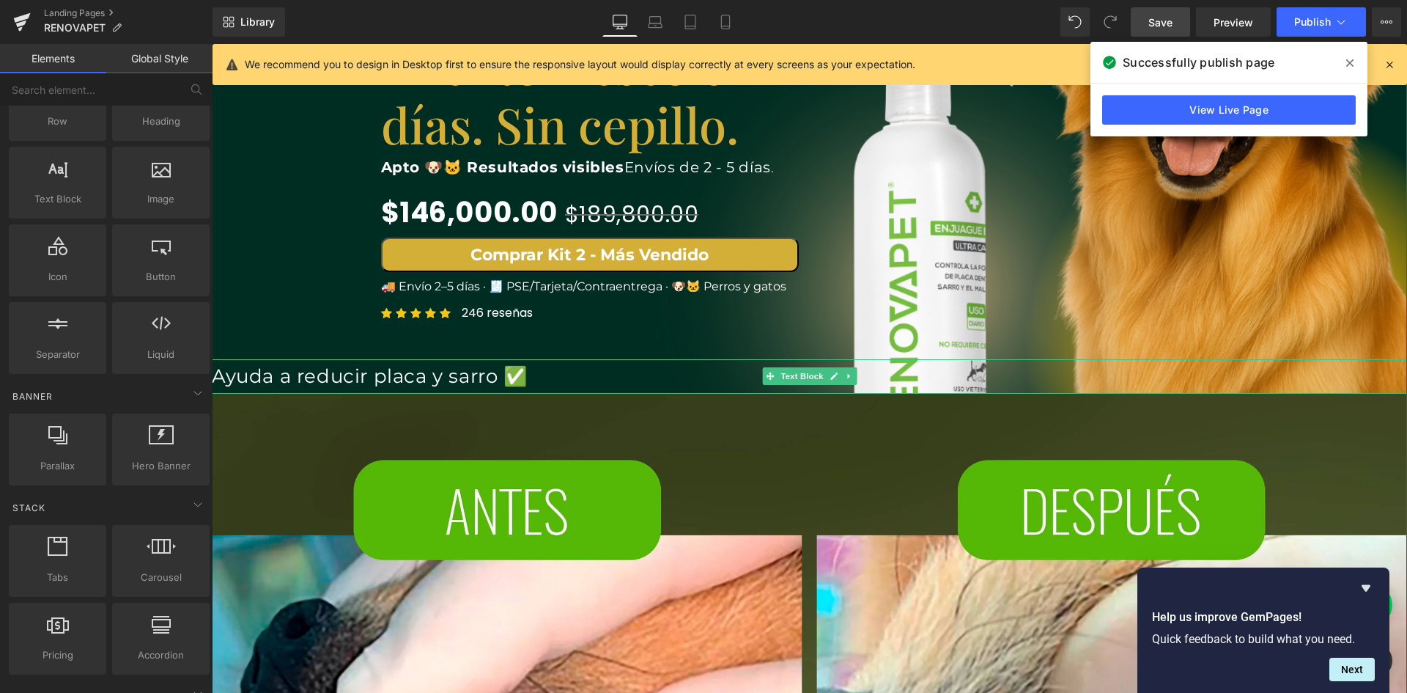
scroll to position [0, 0]
click at [721, 12] on link "Mobile" at bounding box center [725, 21] width 35 height 29
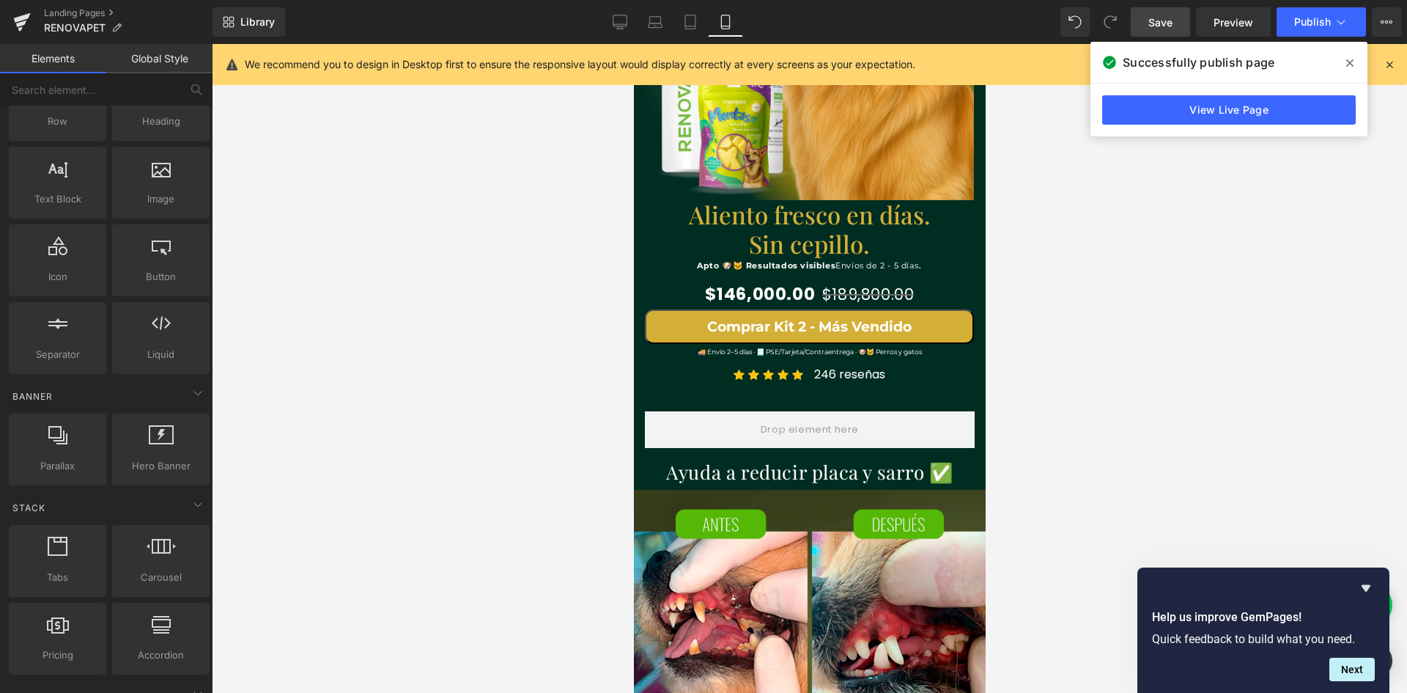
scroll to position [1069, 0]
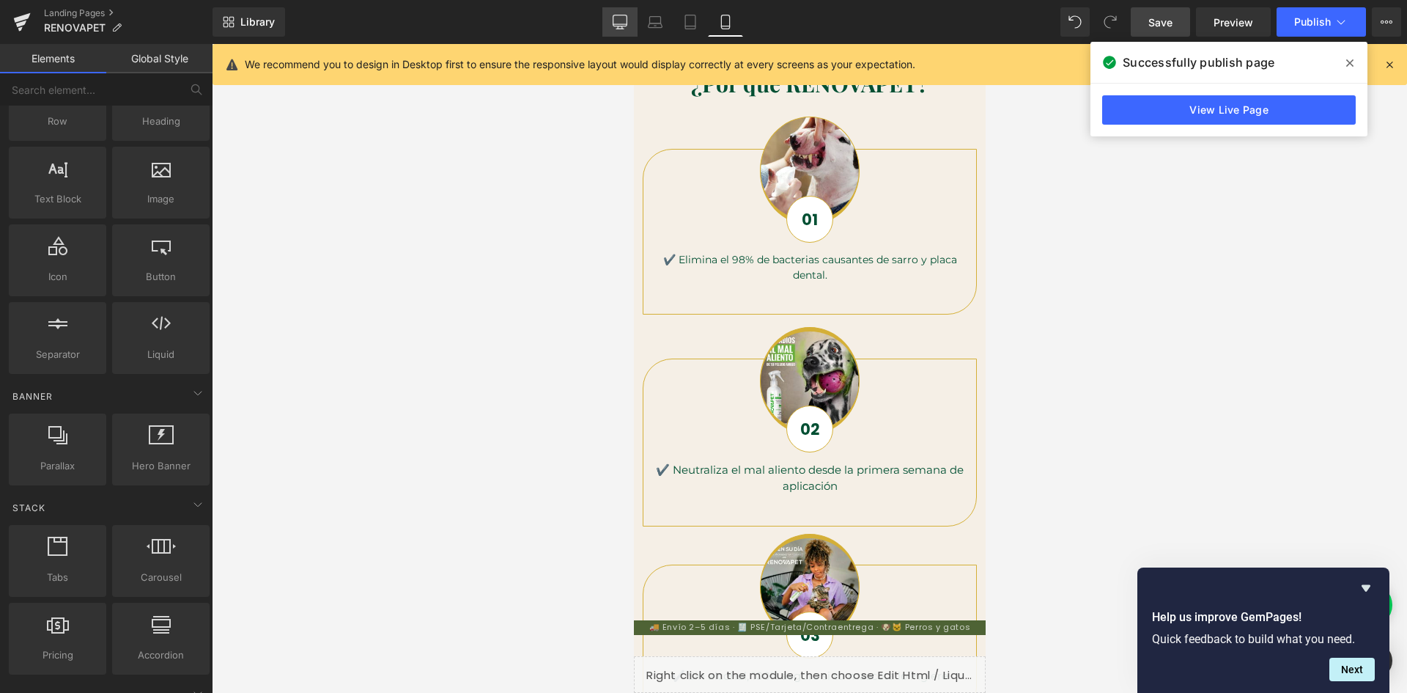
click at [630, 16] on link "Desktop" at bounding box center [619, 21] width 35 height 29
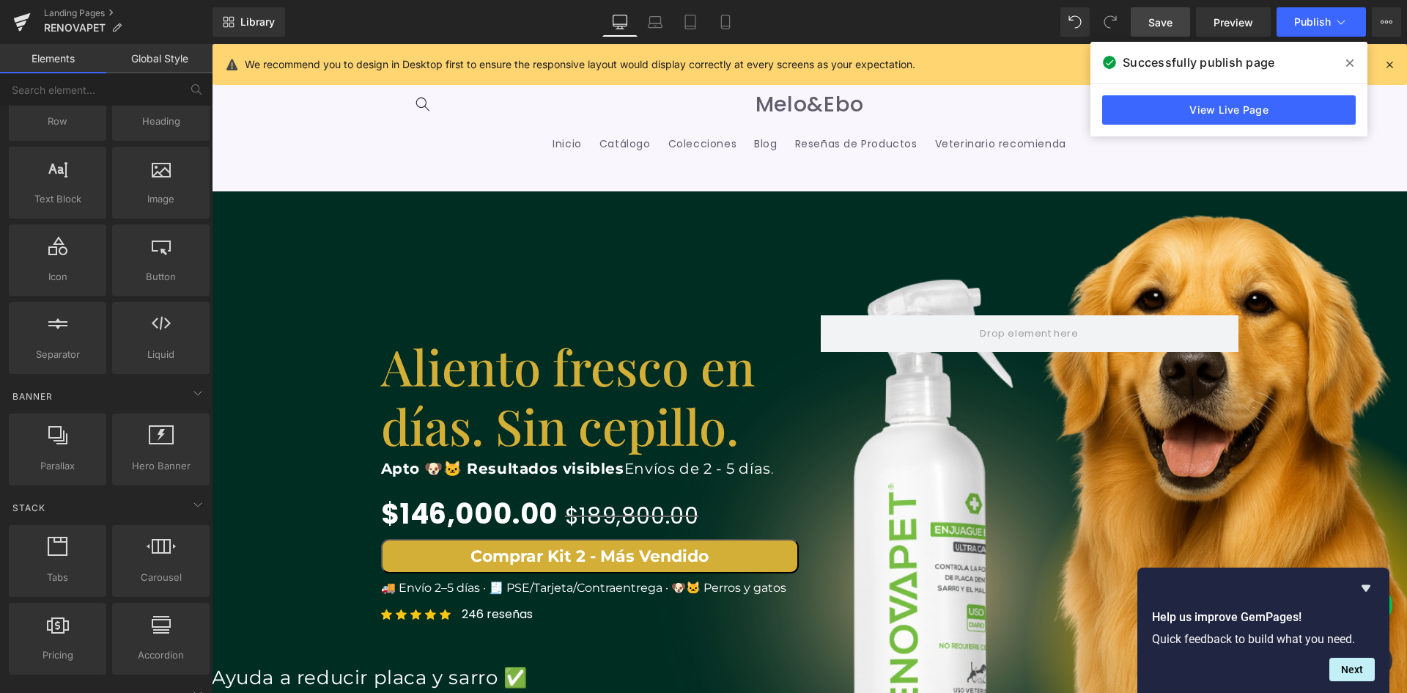
scroll to position [293, 0]
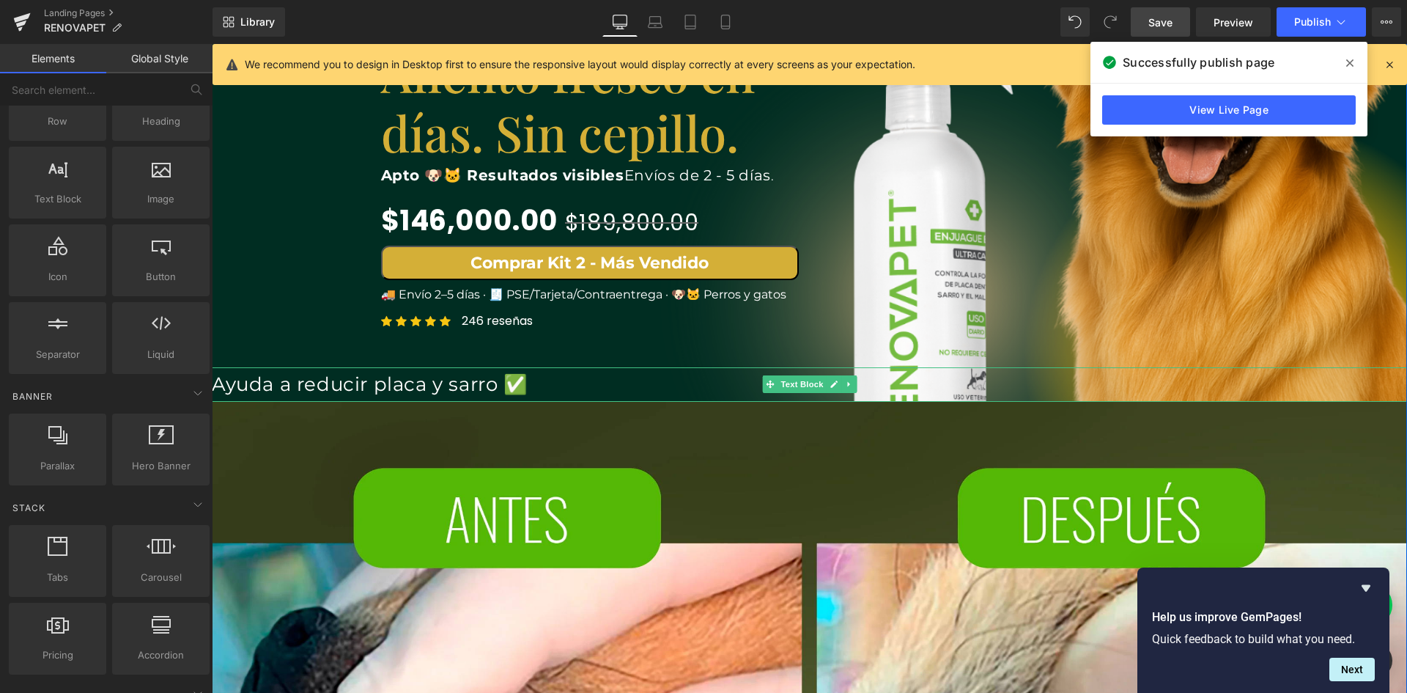
click at [346, 386] on p "Ayuda a reducir placa y sarro ✅" at bounding box center [809, 384] width 1195 height 34
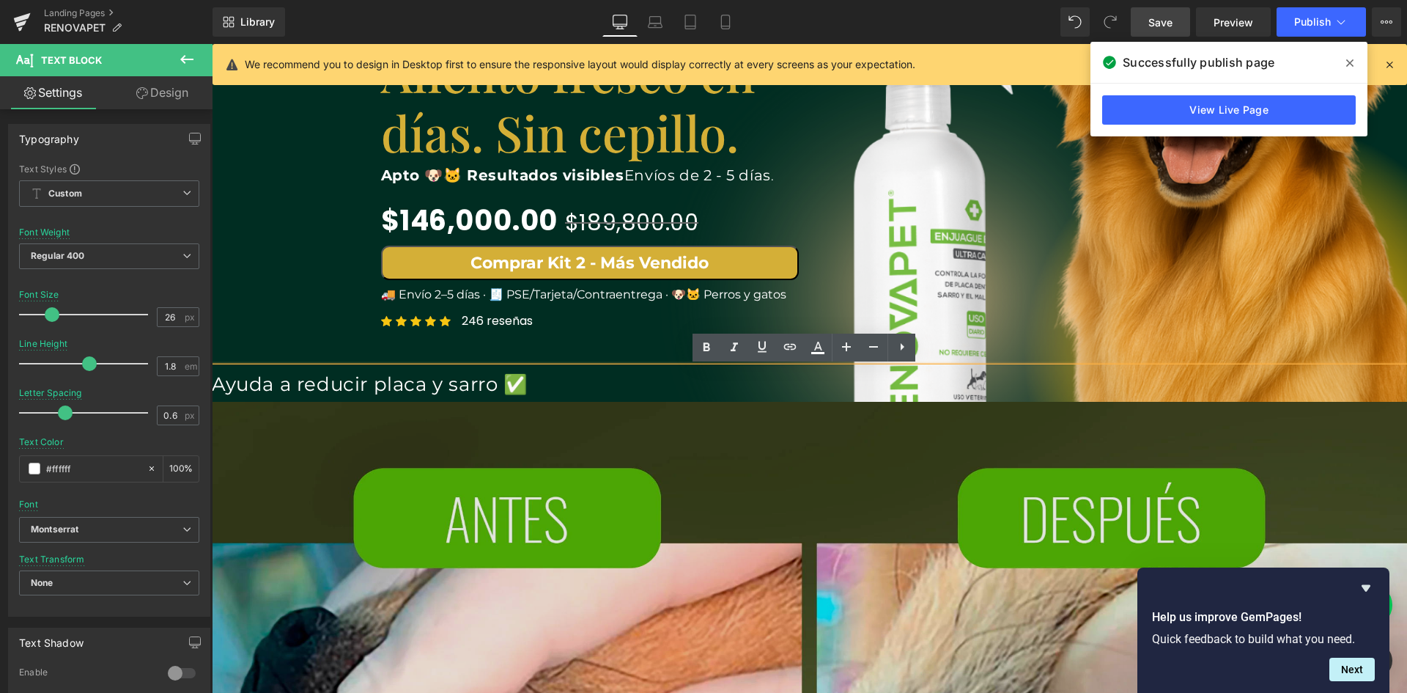
scroll to position [0, 1586]
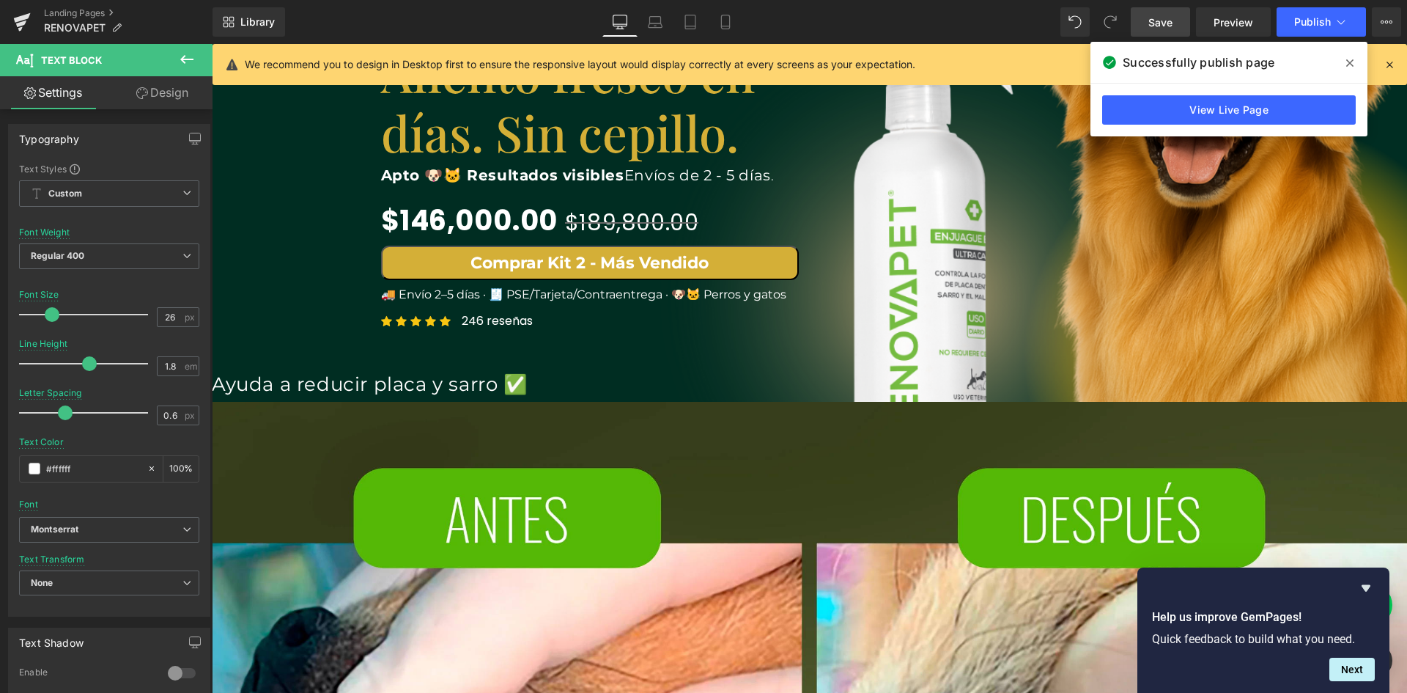
click at [186, 59] on icon at bounding box center [186, 59] width 13 height 9
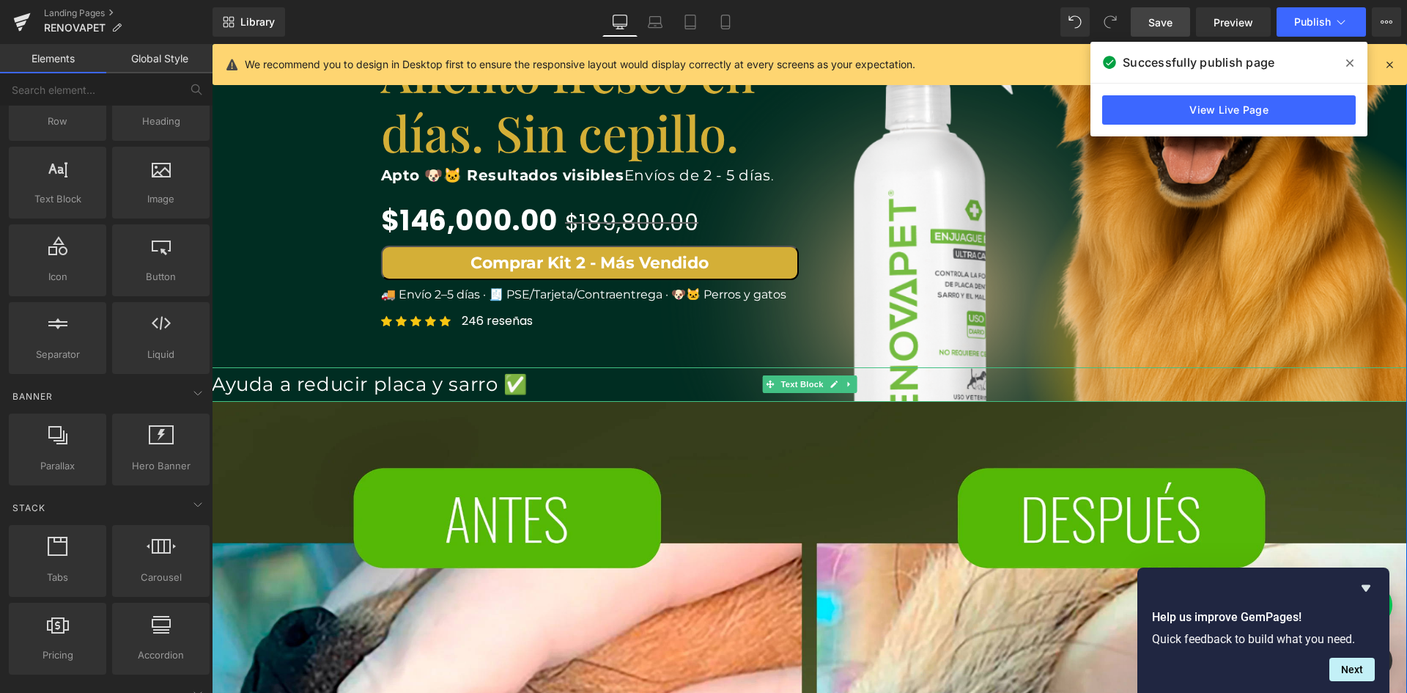
click at [251, 385] on p "Ayuda a reducir placa y sarro ✅" at bounding box center [809, 384] width 1195 height 34
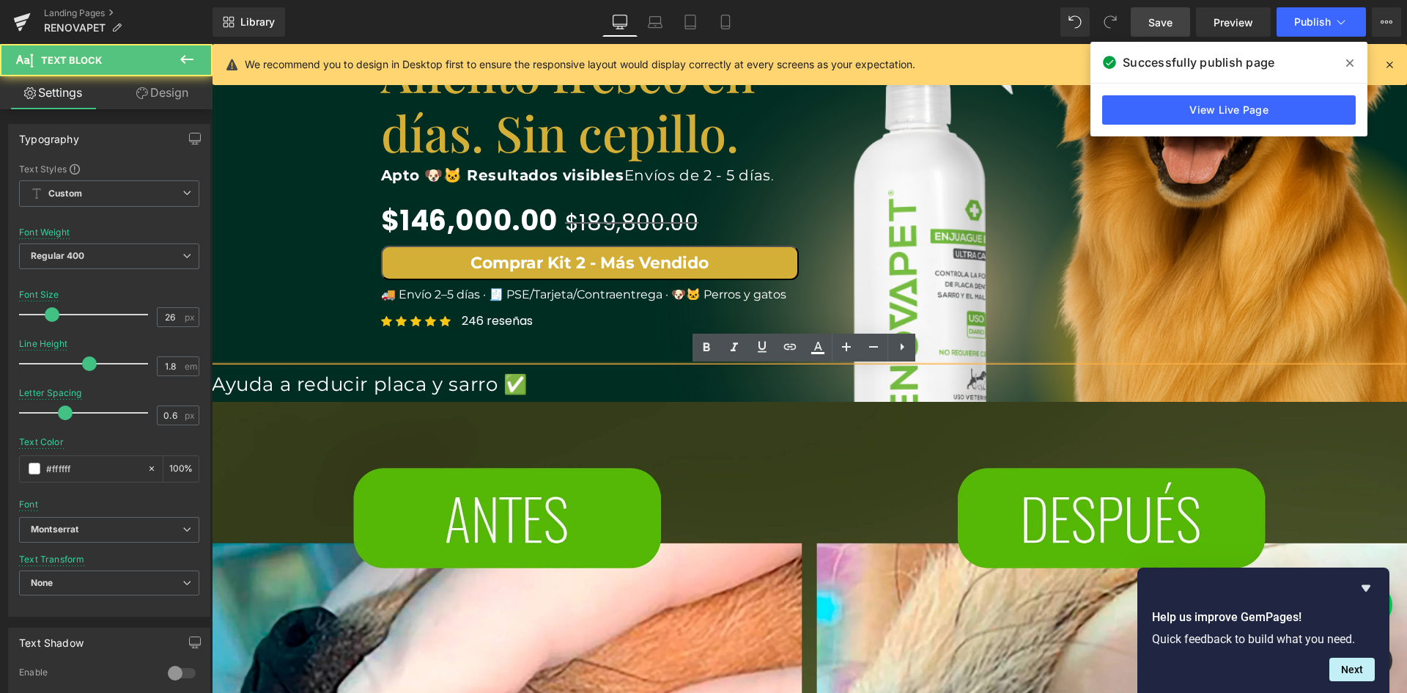
scroll to position [0, 2379]
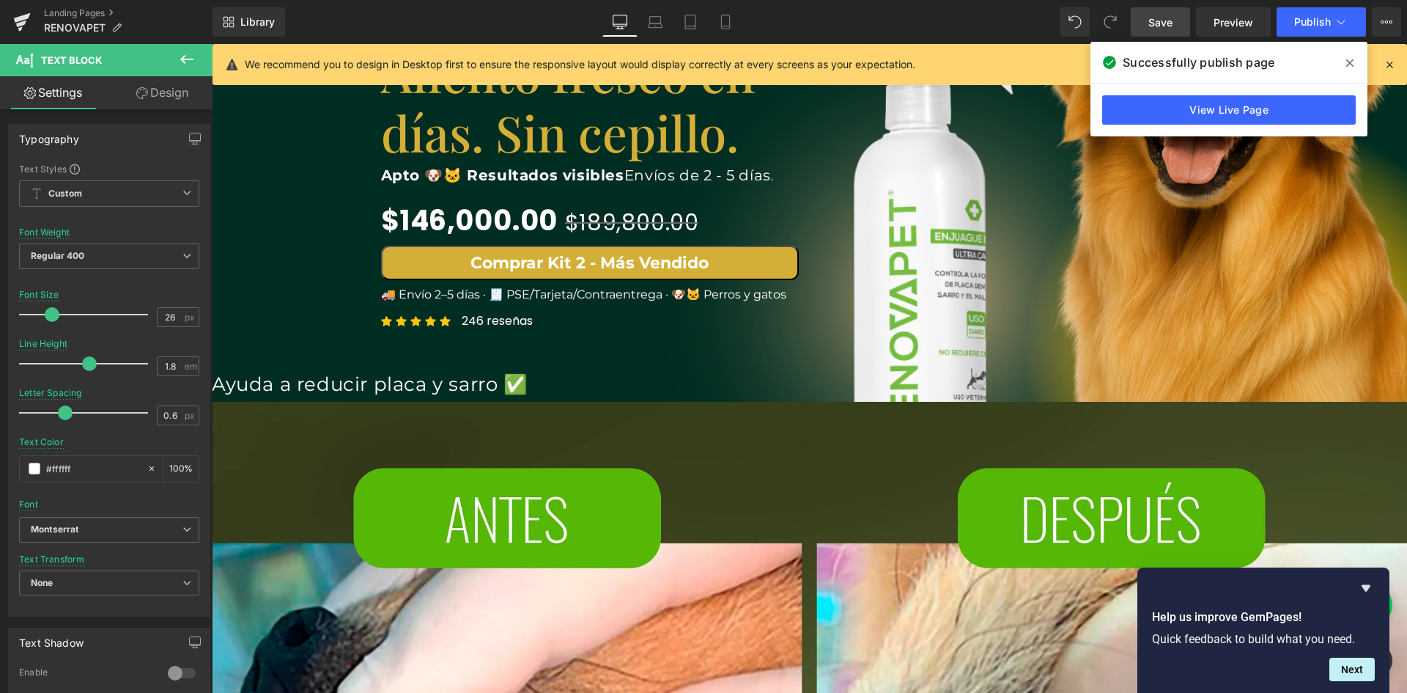
click at [187, 61] on icon at bounding box center [187, 60] width 18 height 18
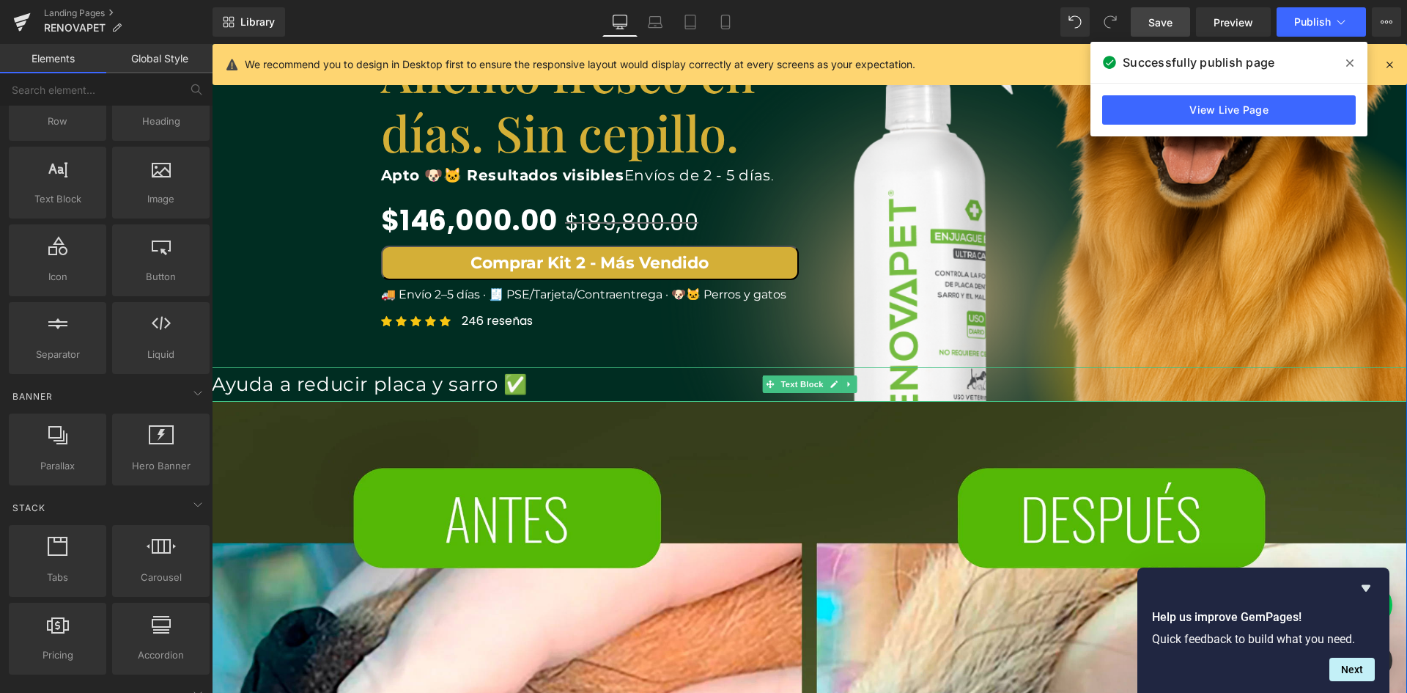
scroll to position [0, 0]
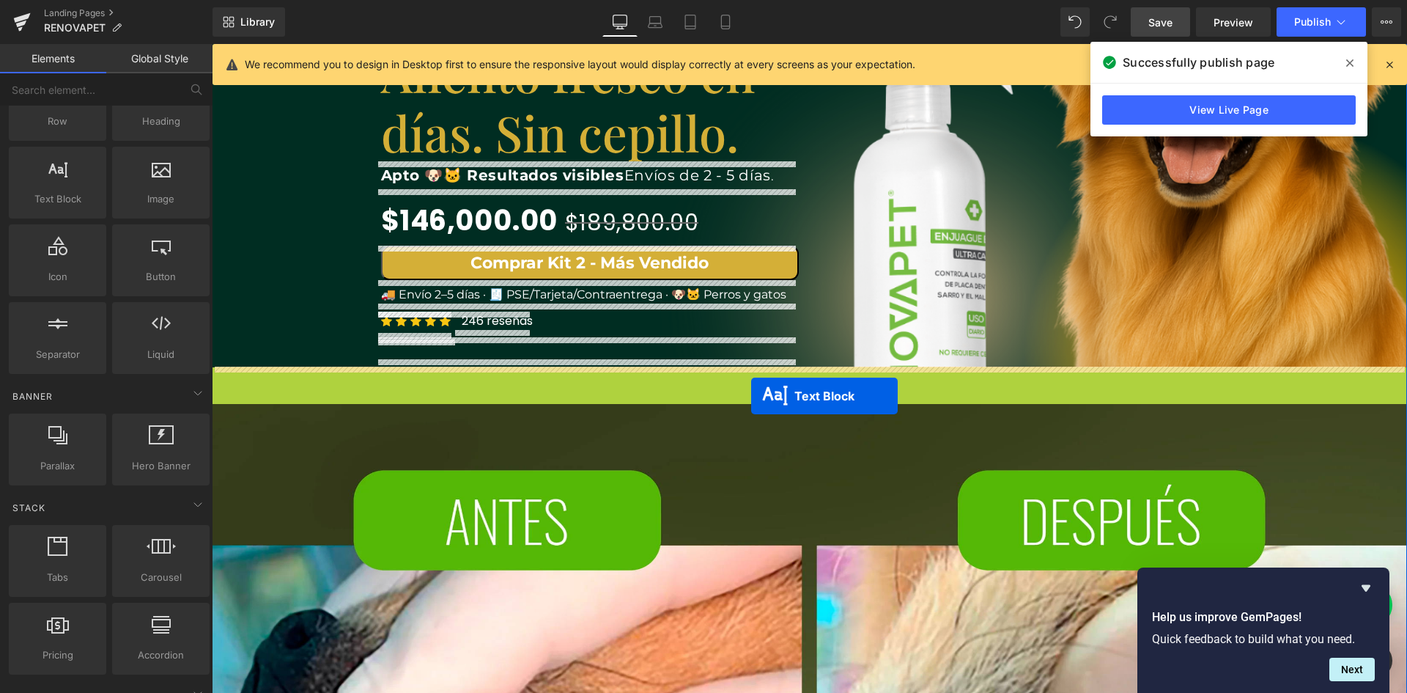
drag, startPoint x: 764, startPoint y: 385, endPoint x: 751, endPoint y: 389, distance: 13.9
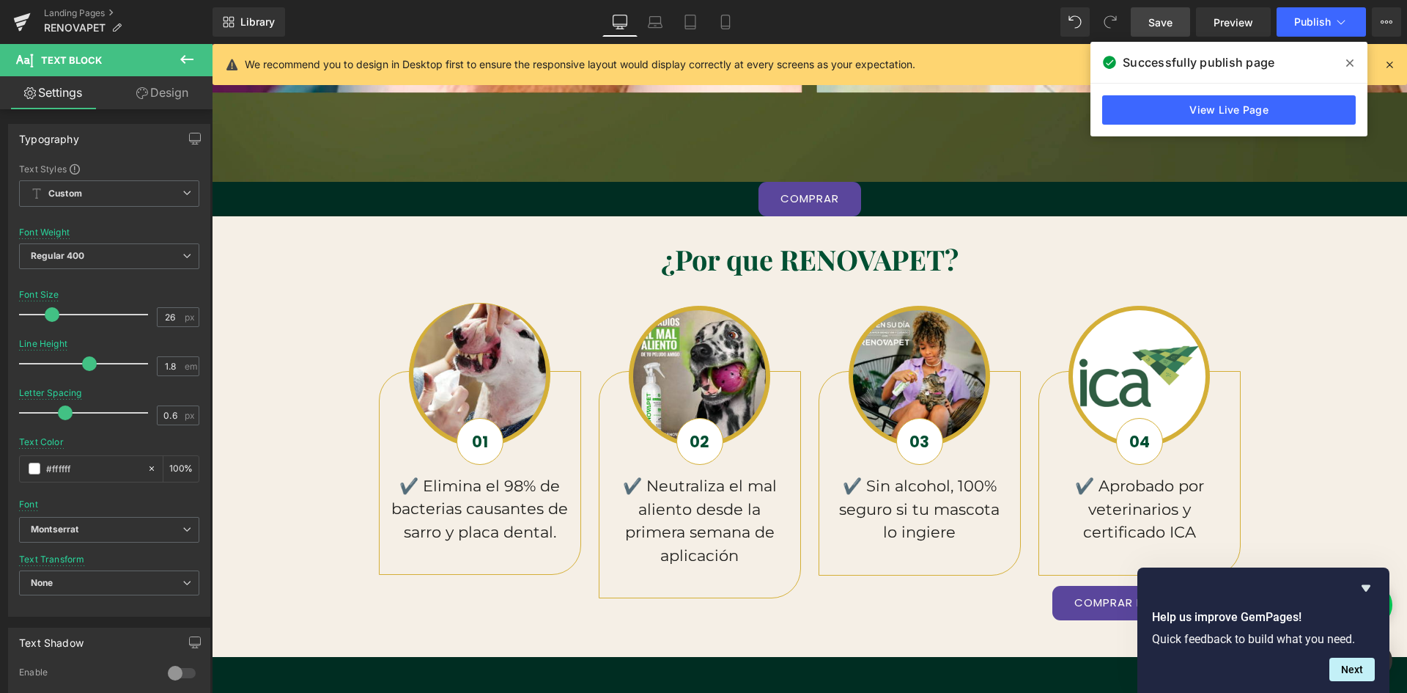
scroll to position [1319, 0]
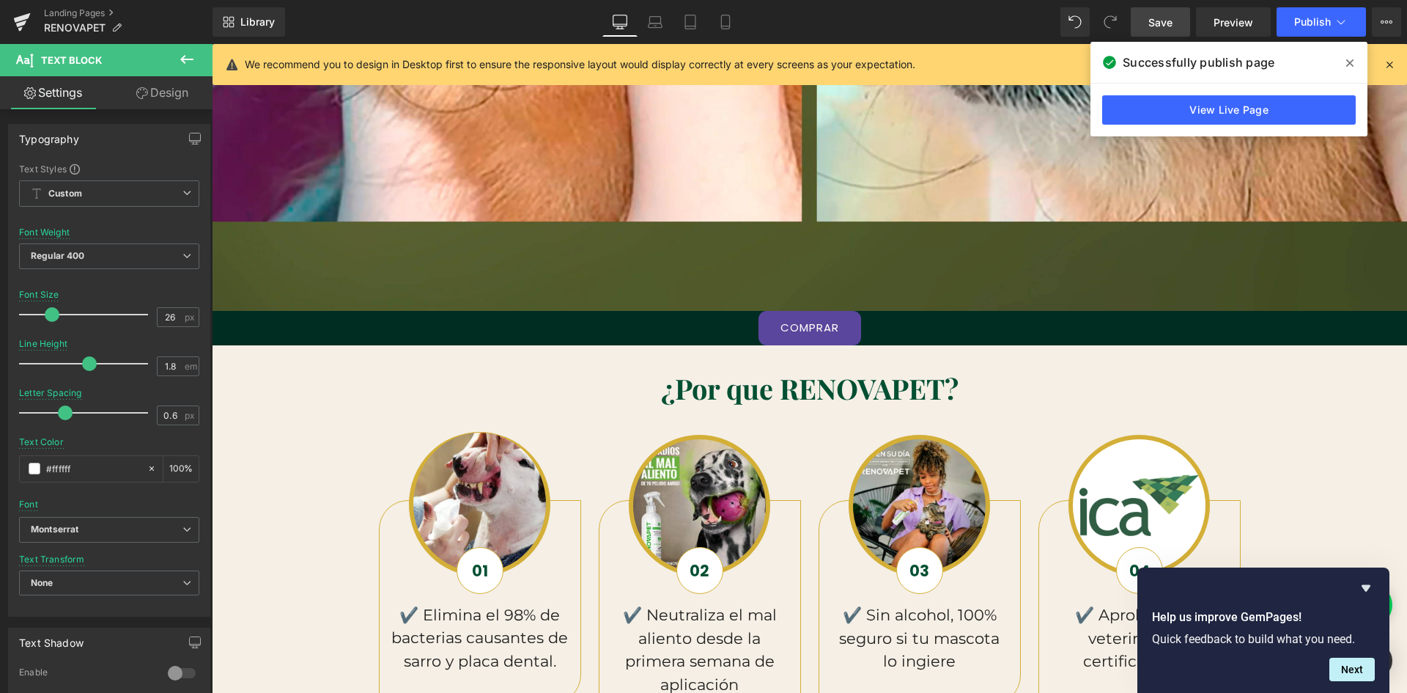
click at [814, 331] on div "COMPRAR Button" at bounding box center [809, 328] width 1195 height 34
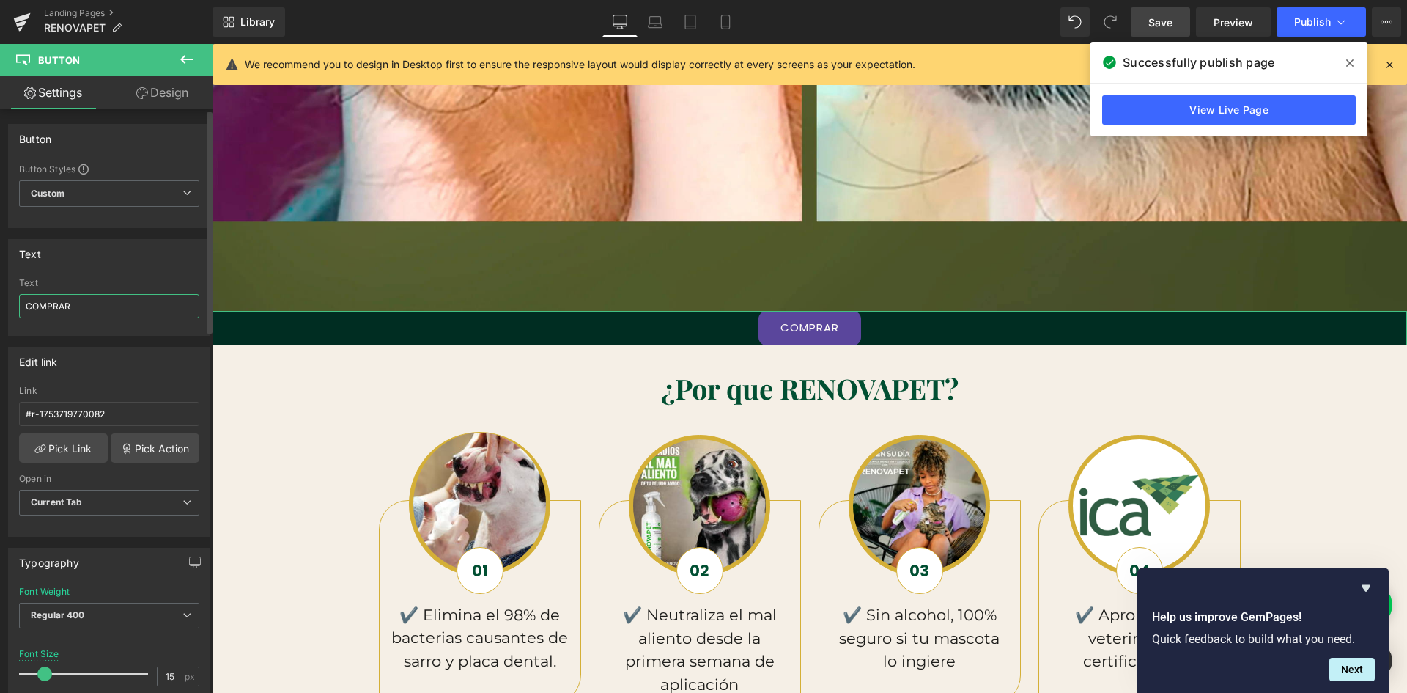
click at [99, 308] on input "COMPRAR" at bounding box center [109, 306] width 180 height 24
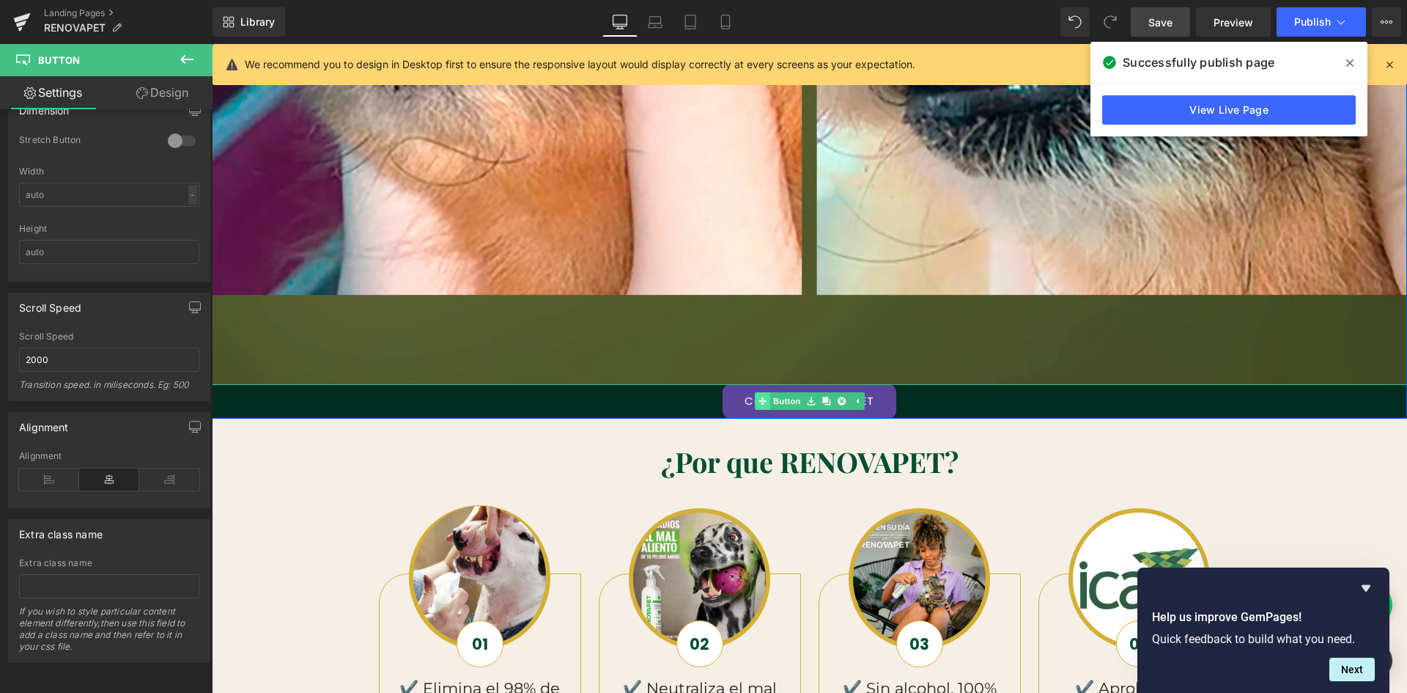
scroll to position [0, 0]
click at [762, 399] on div "COMPRAR RENOVAPET Button" at bounding box center [809, 401] width 1195 height 34
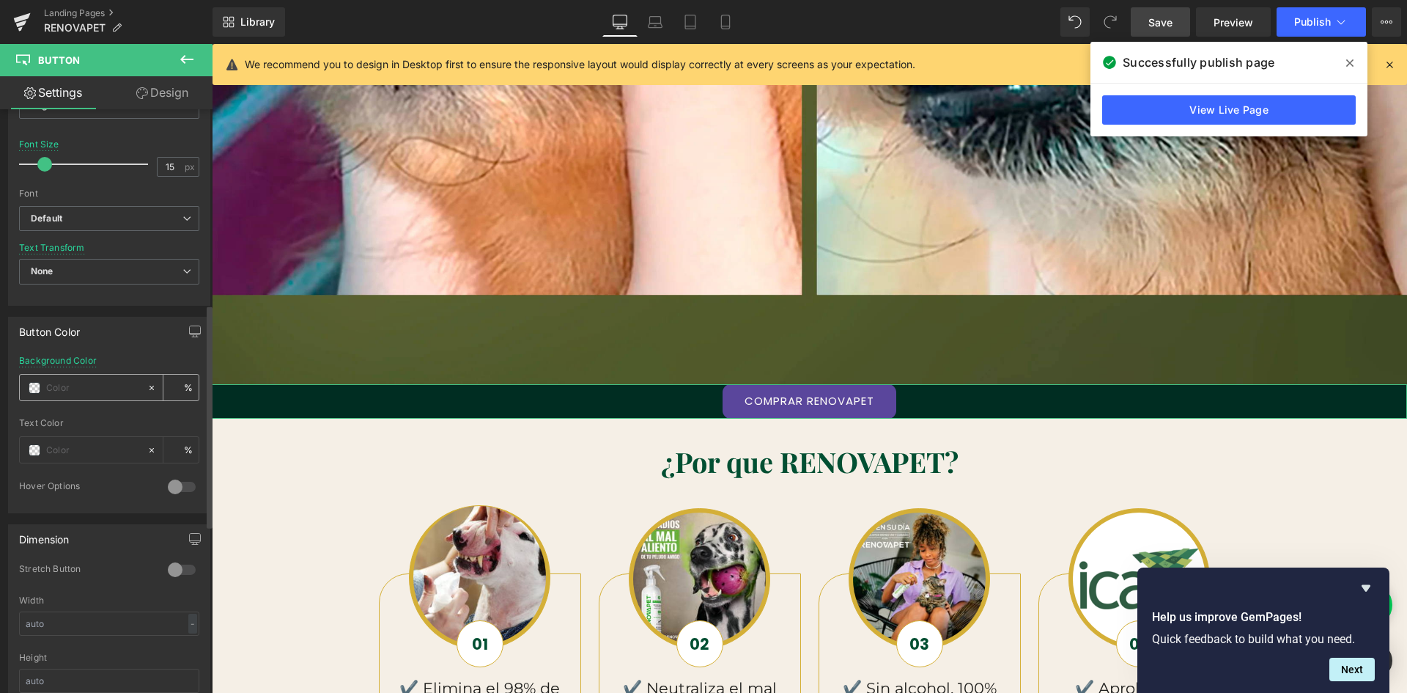
scroll to position [0, 793]
click at [34, 386] on span at bounding box center [35, 388] width 12 height 12
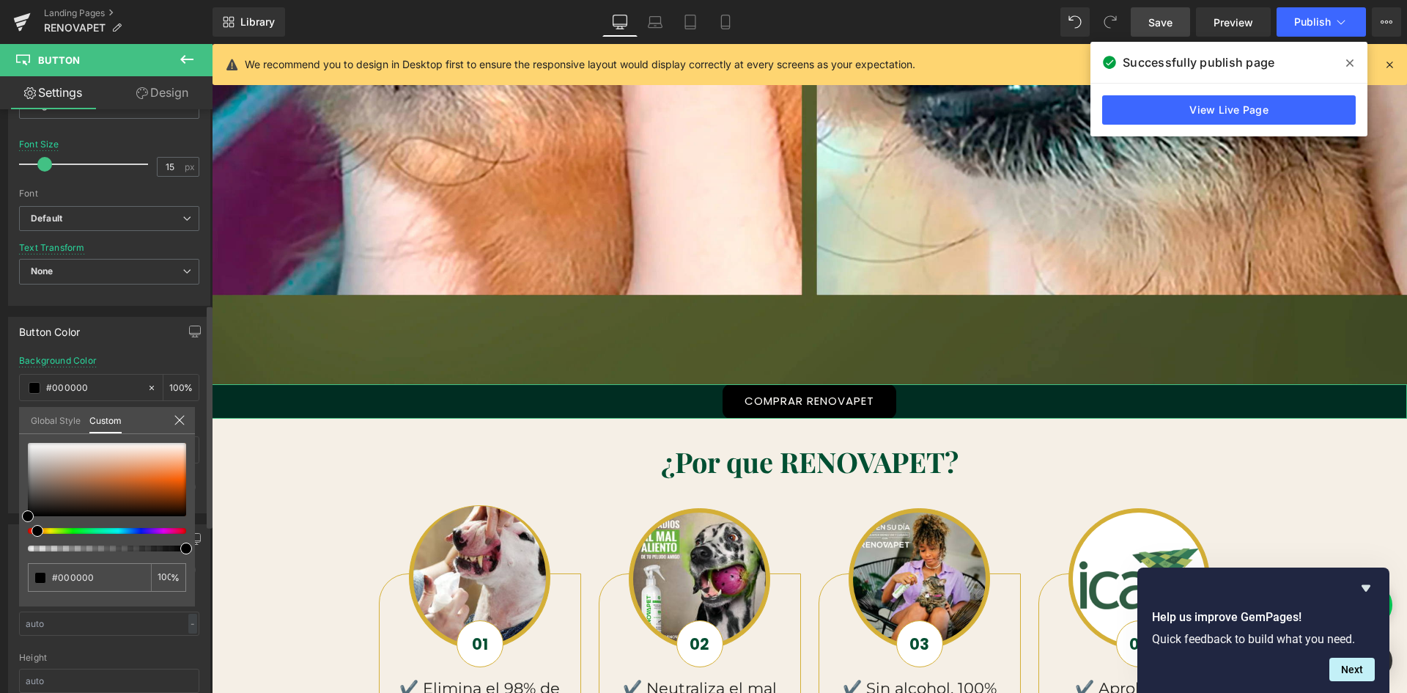
click at [36, 531] on span at bounding box center [38, 531] width 12 height 12
click at [84, 577] on input "#000000" at bounding box center [91, 576] width 78 height 15
paste input "28a828"
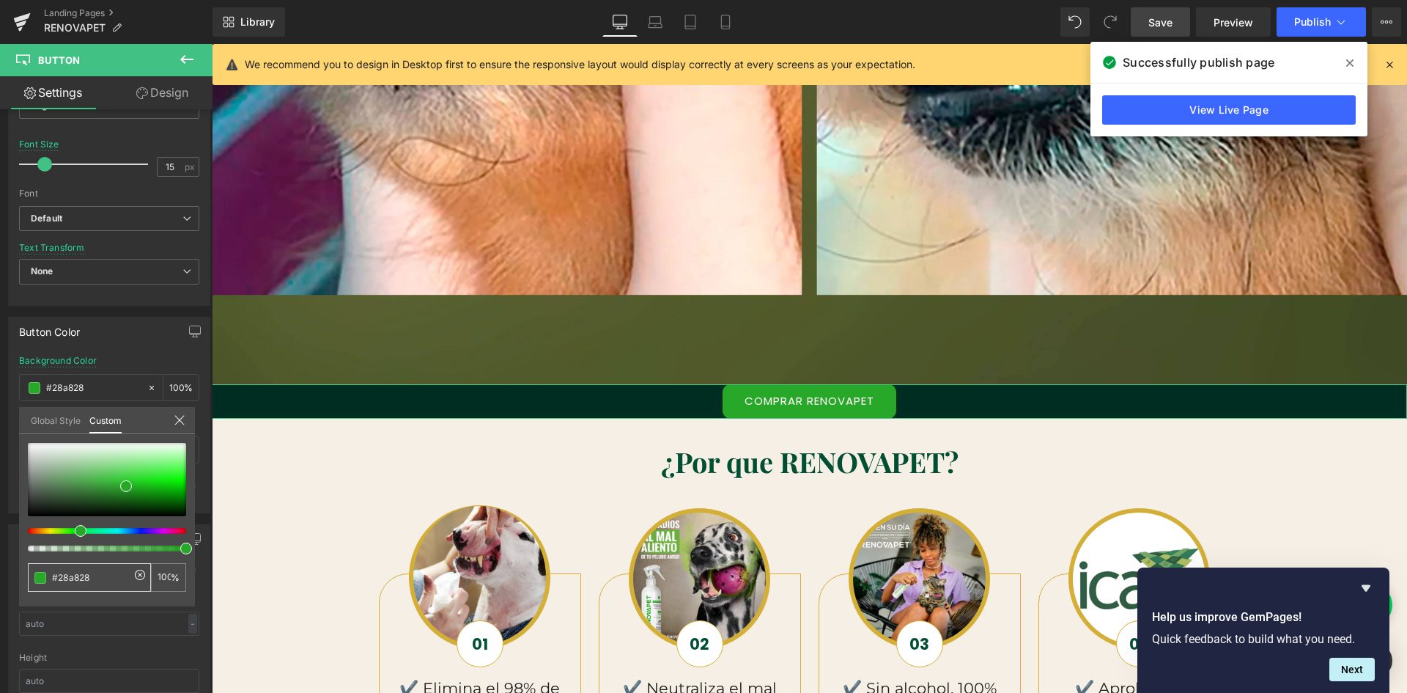
scroll to position [0, 1586]
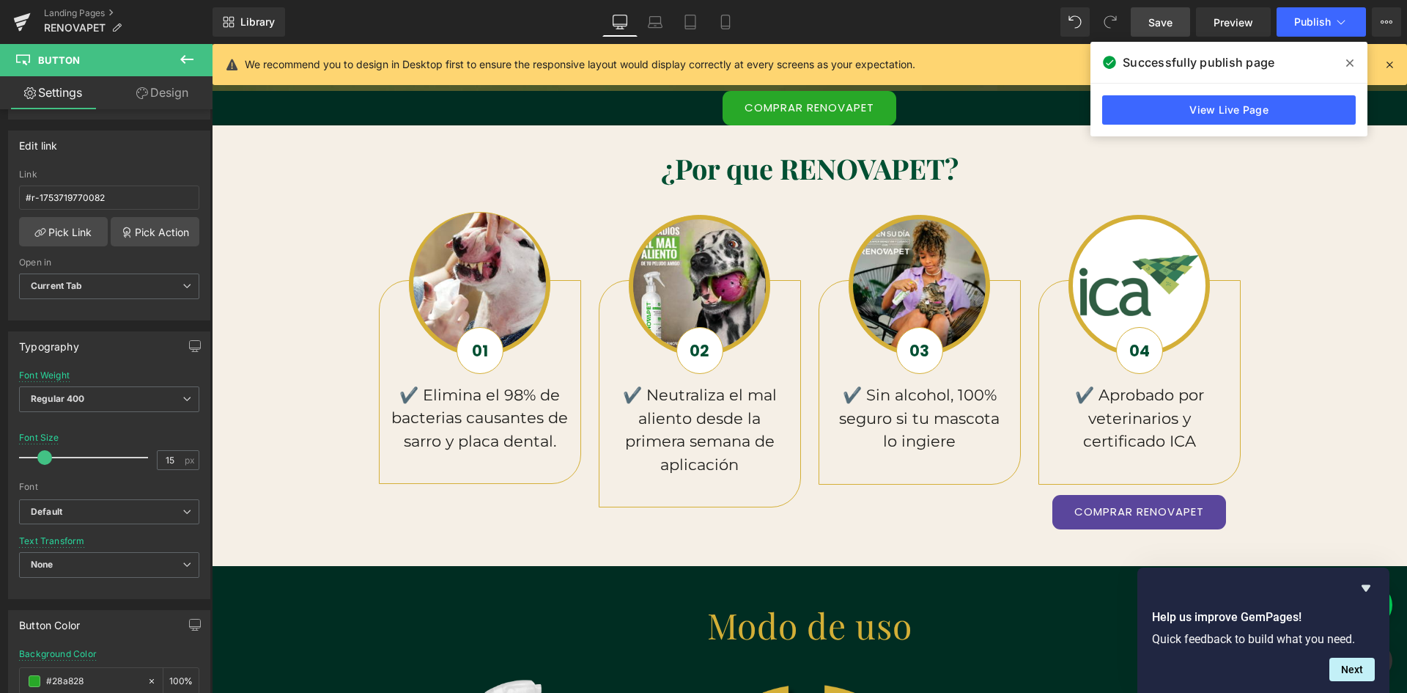
scroll to position [1246, 0]
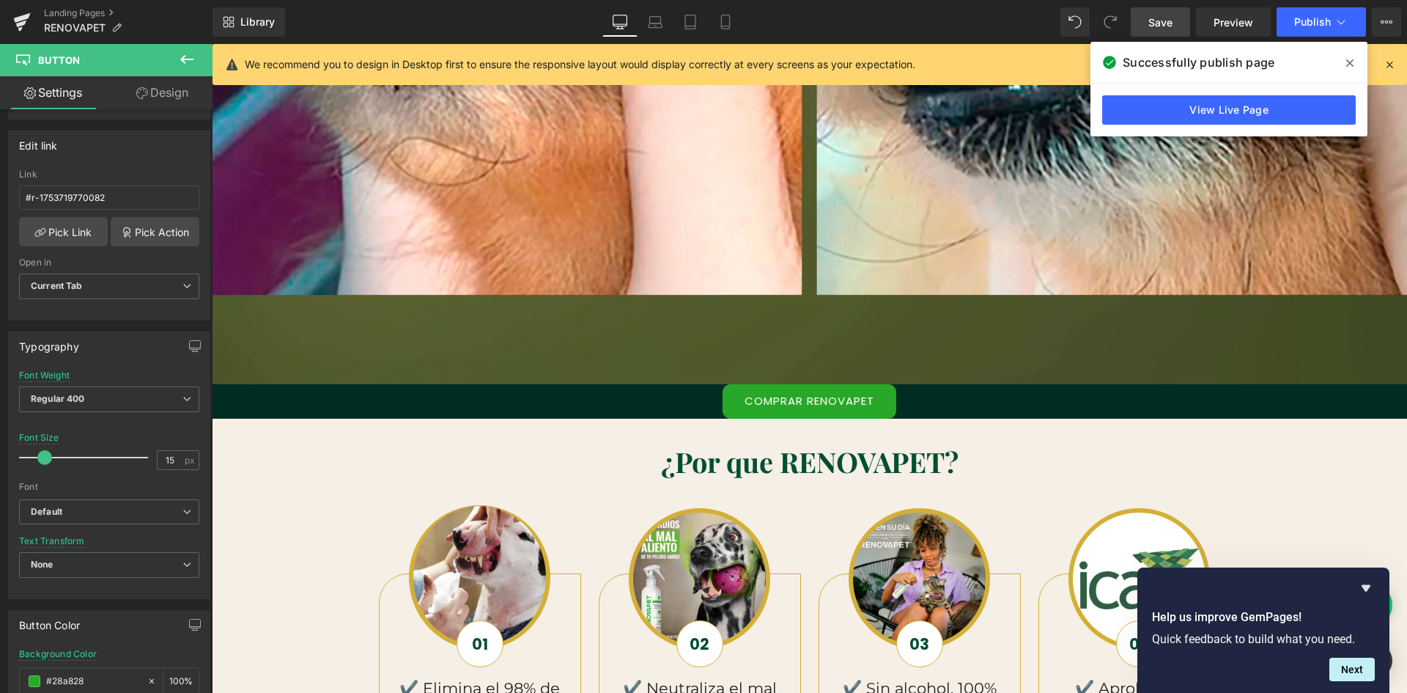
click at [729, 398] on link "COMPRAR RENOVAPET" at bounding box center [810, 401] width 174 height 34
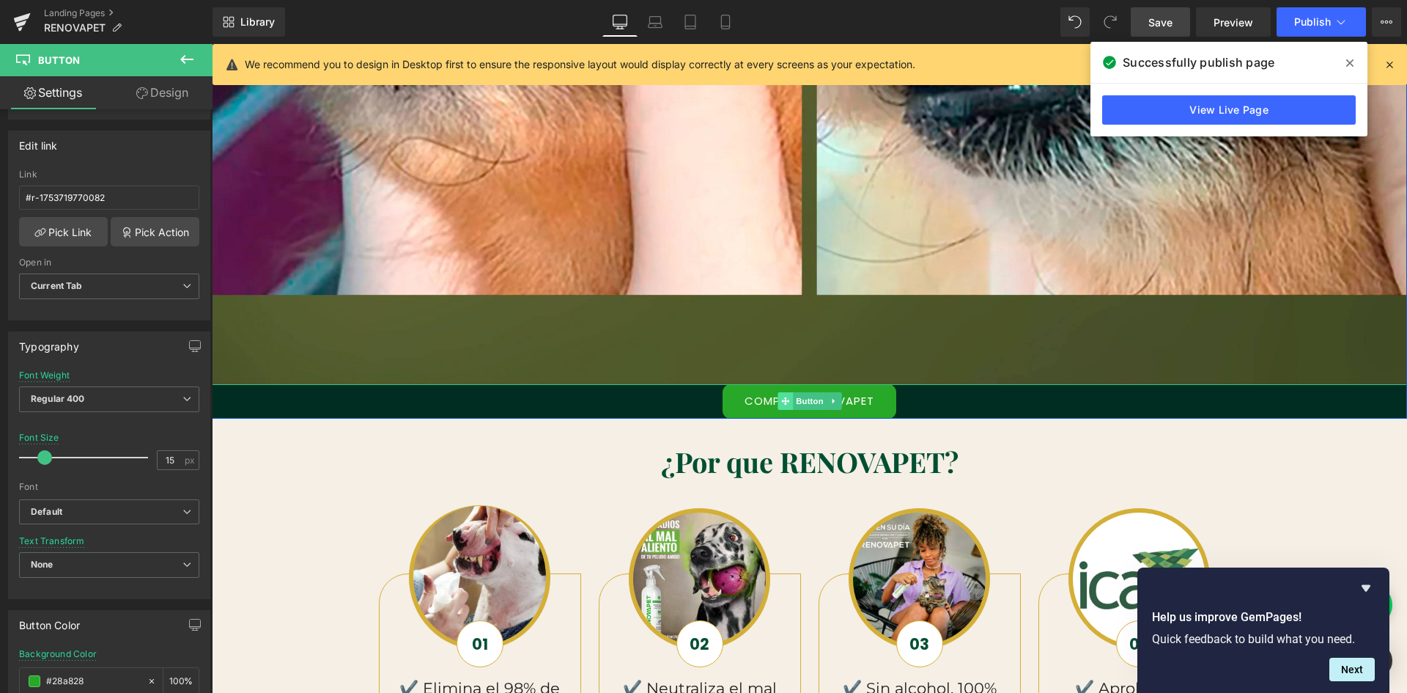
click at [786, 397] on span at bounding box center [785, 401] width 15 height 18
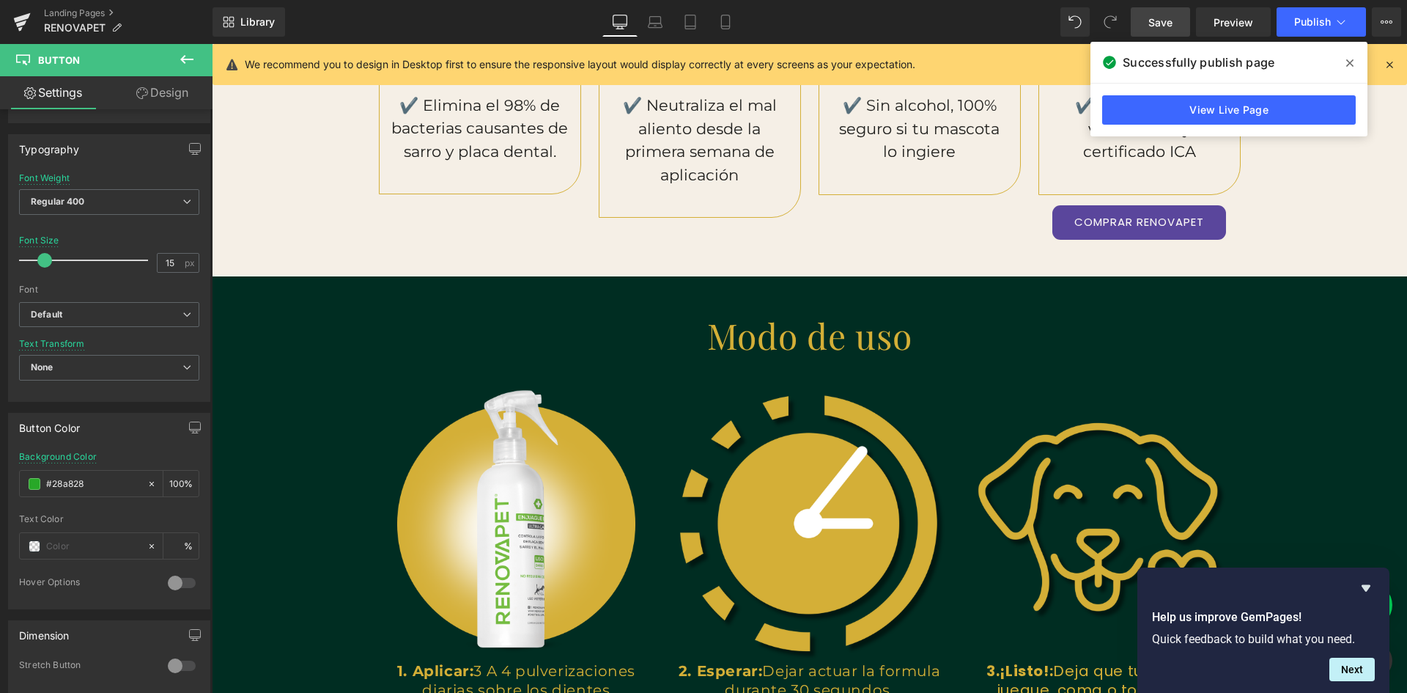
scroll to position [1832, 0]
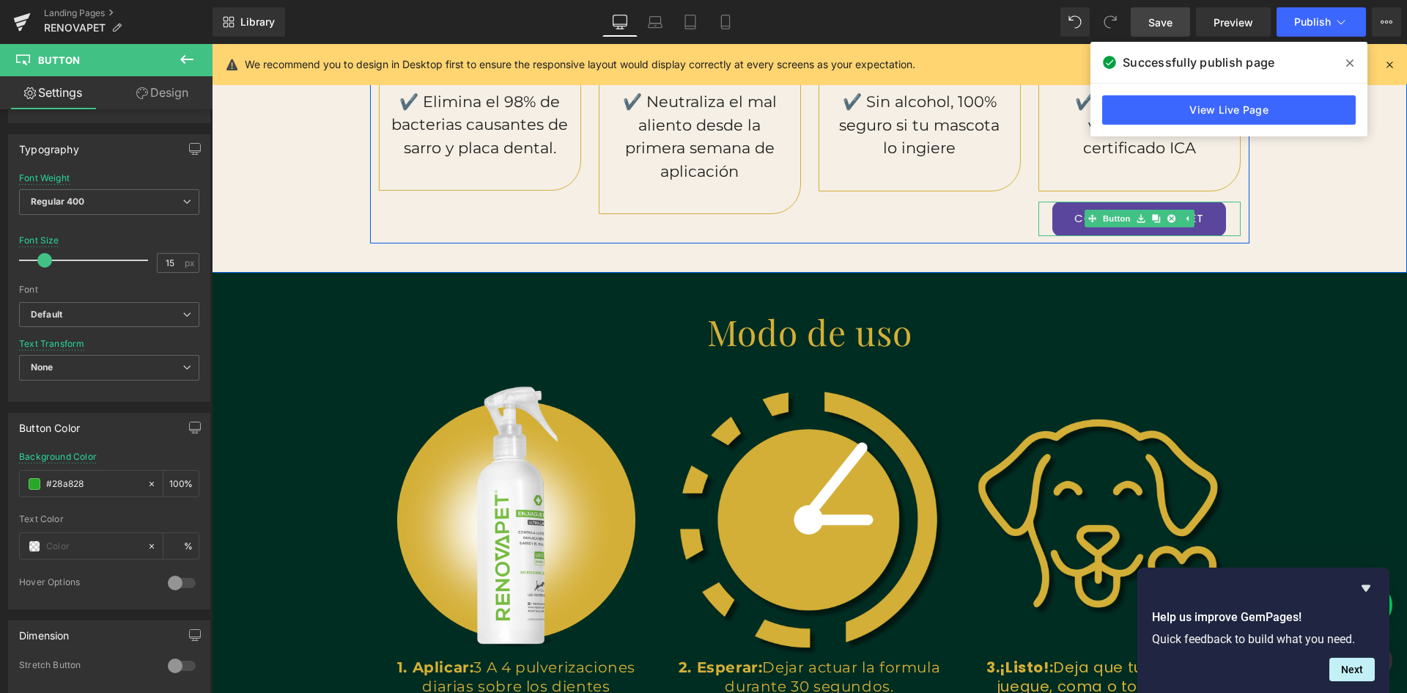
click at [1052, 213] on link "COMPRAR RENOVAPET" at bounding box center [1139, 219] width 174 height 34
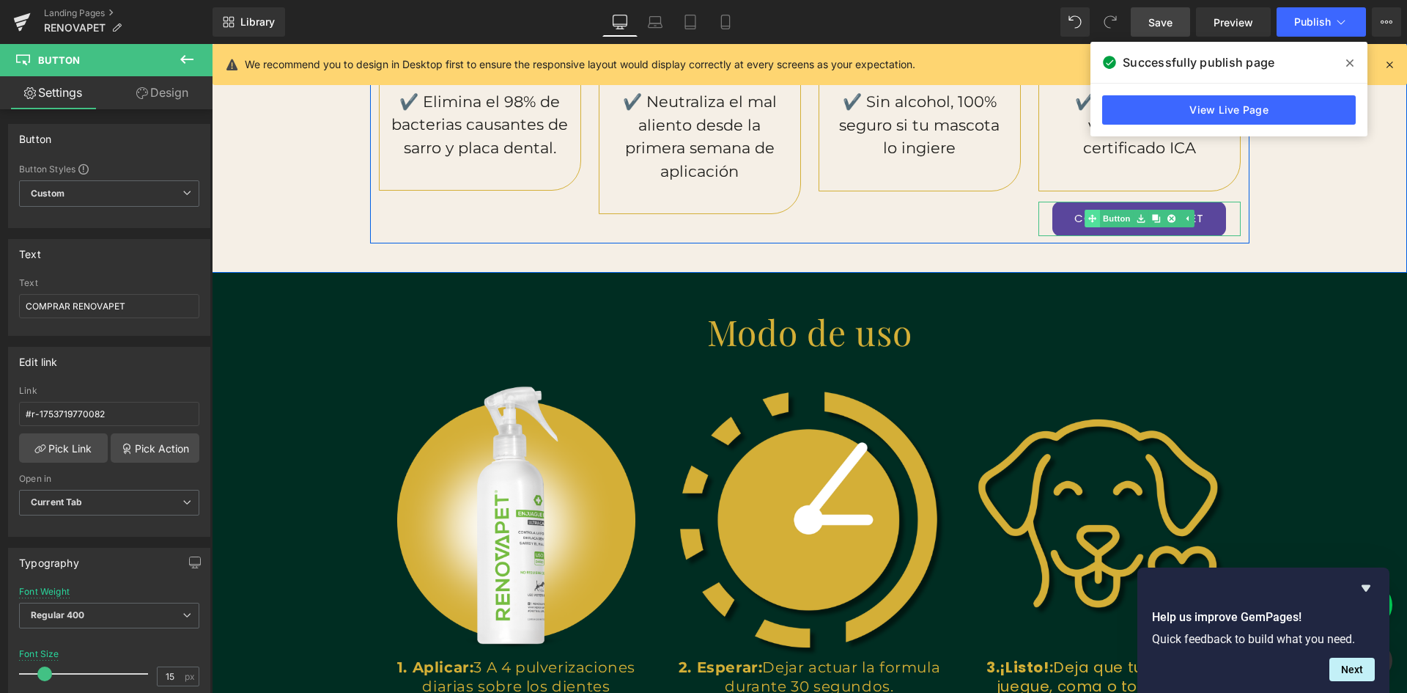
scroll to position [0, 0]
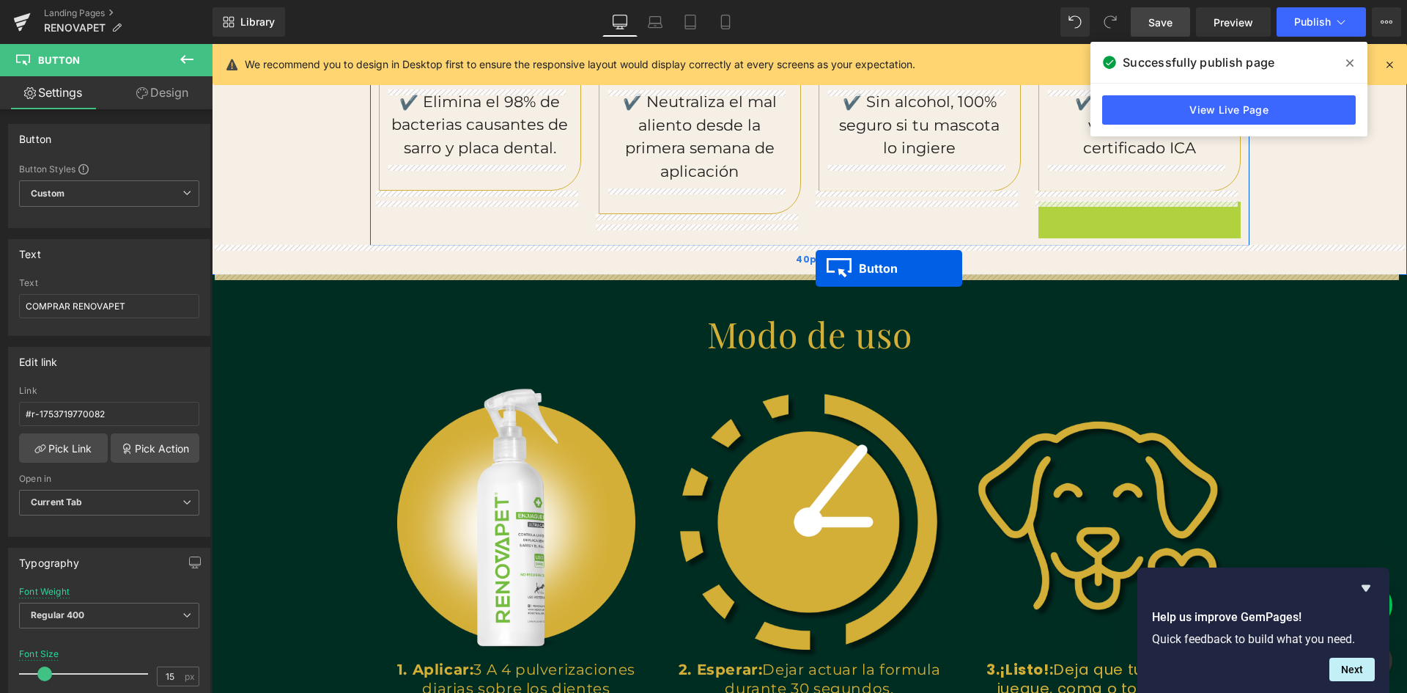
drag, startPoint x: 1087, startPoint y: 216, endPoint x: 816, endPoint y: 268, distance: 276.1
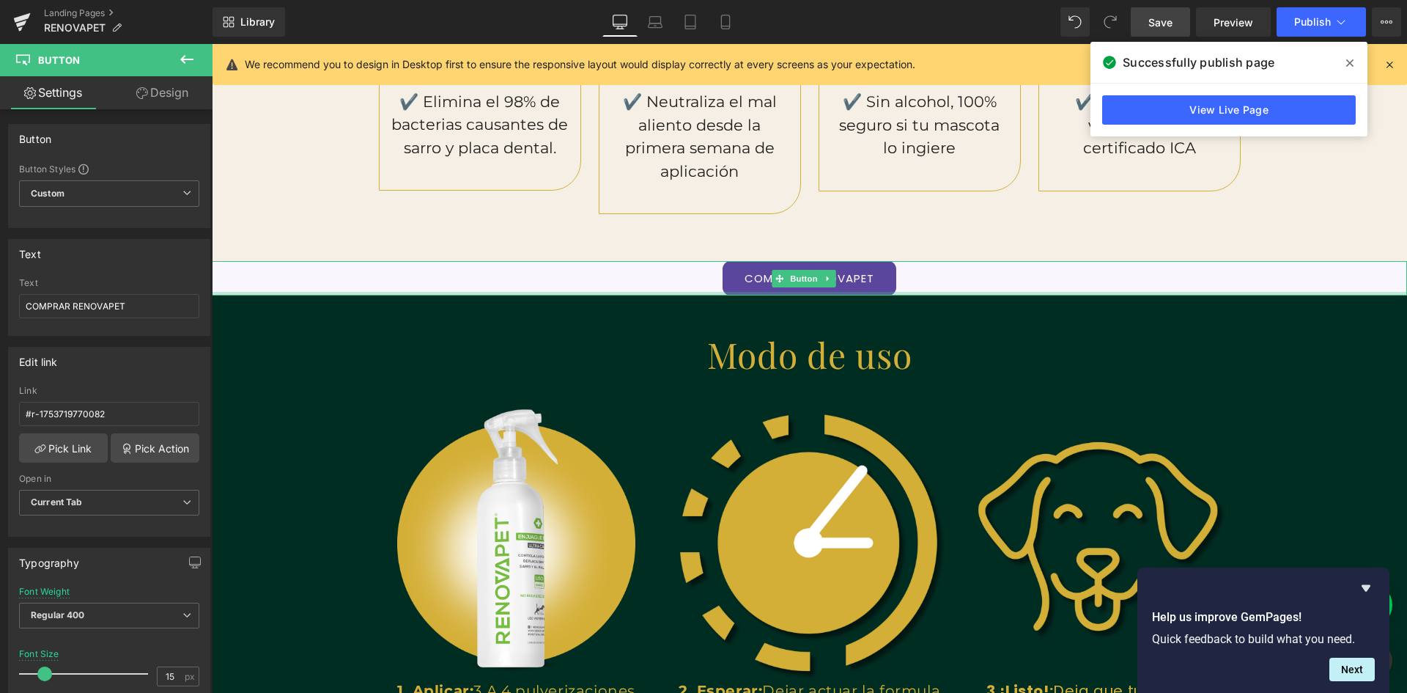
scroll to position [0, 793]
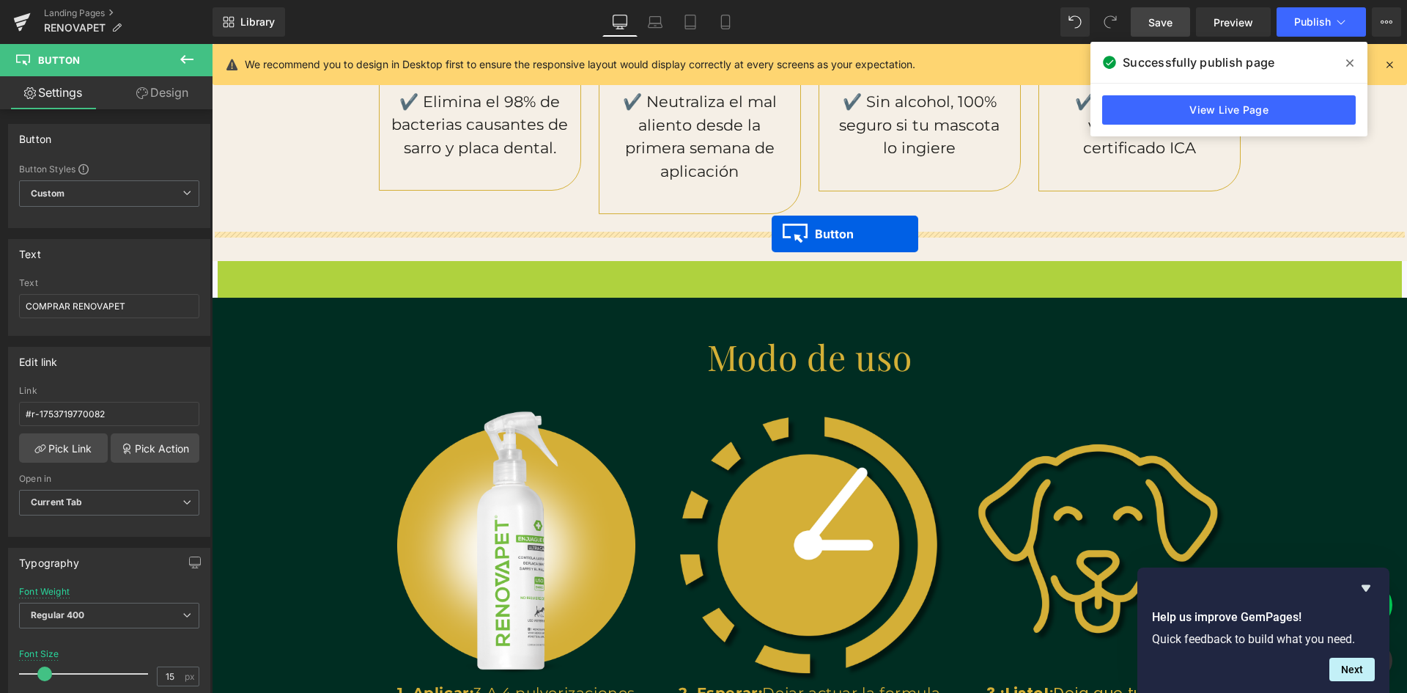
drag, startPoint x: 775, startPoint y: 272, endPoint x: 772, endPoint y: 234, distance: 38.2
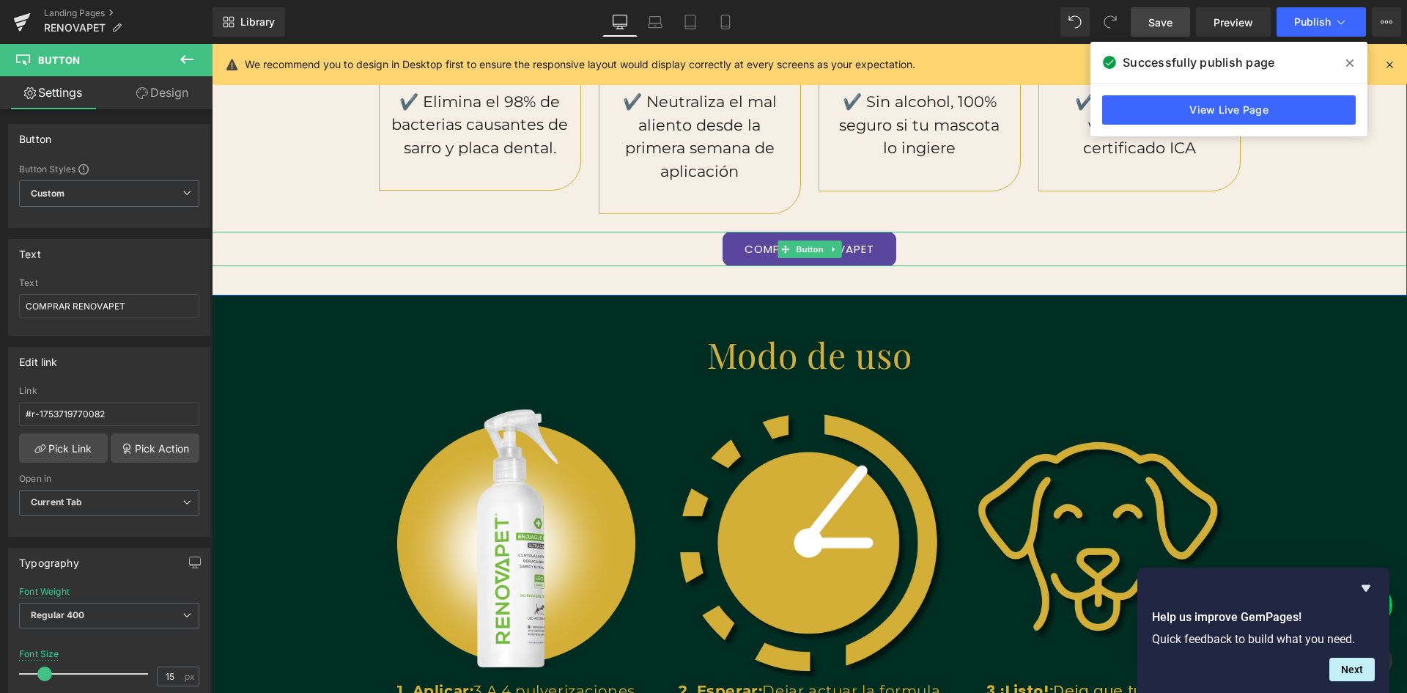
click at [862, 243] on link "COMPRAR RENOVAPET" at bounding box center [810, 249] width 174 height 34
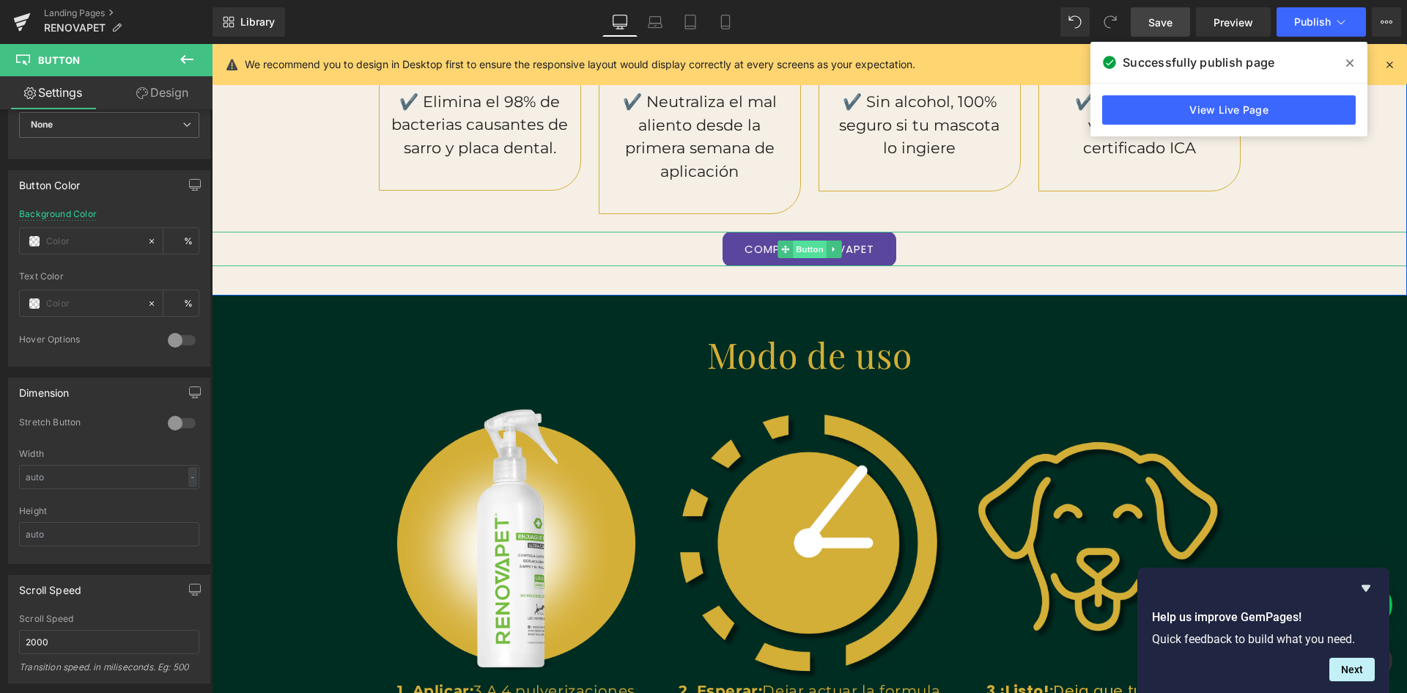
scroll to position [0, 2379]
click at [781, 248] on icon at bounding box center [785, 249] width 8 height 8
click at [97, 233] on input "text" at bounding box center [93, 241] width 94 height 16
paste input "#28a828"
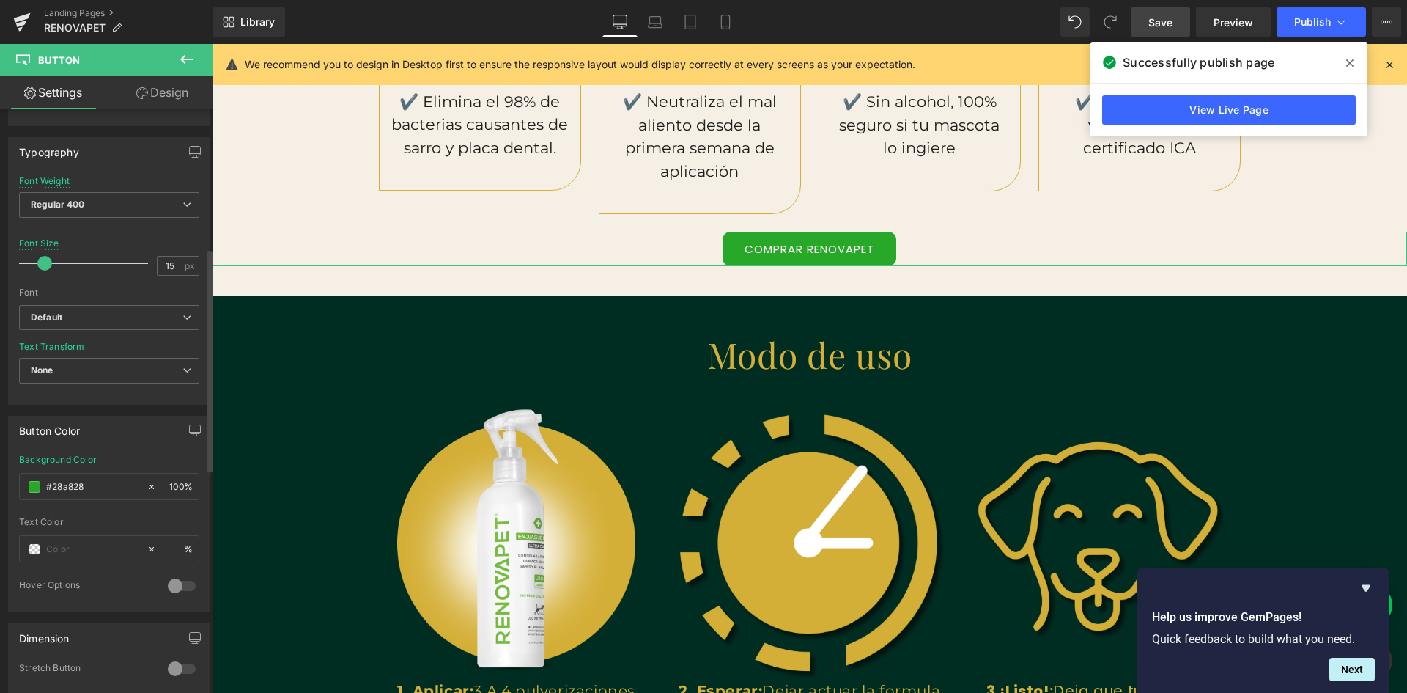
scroll to position [363, 0]
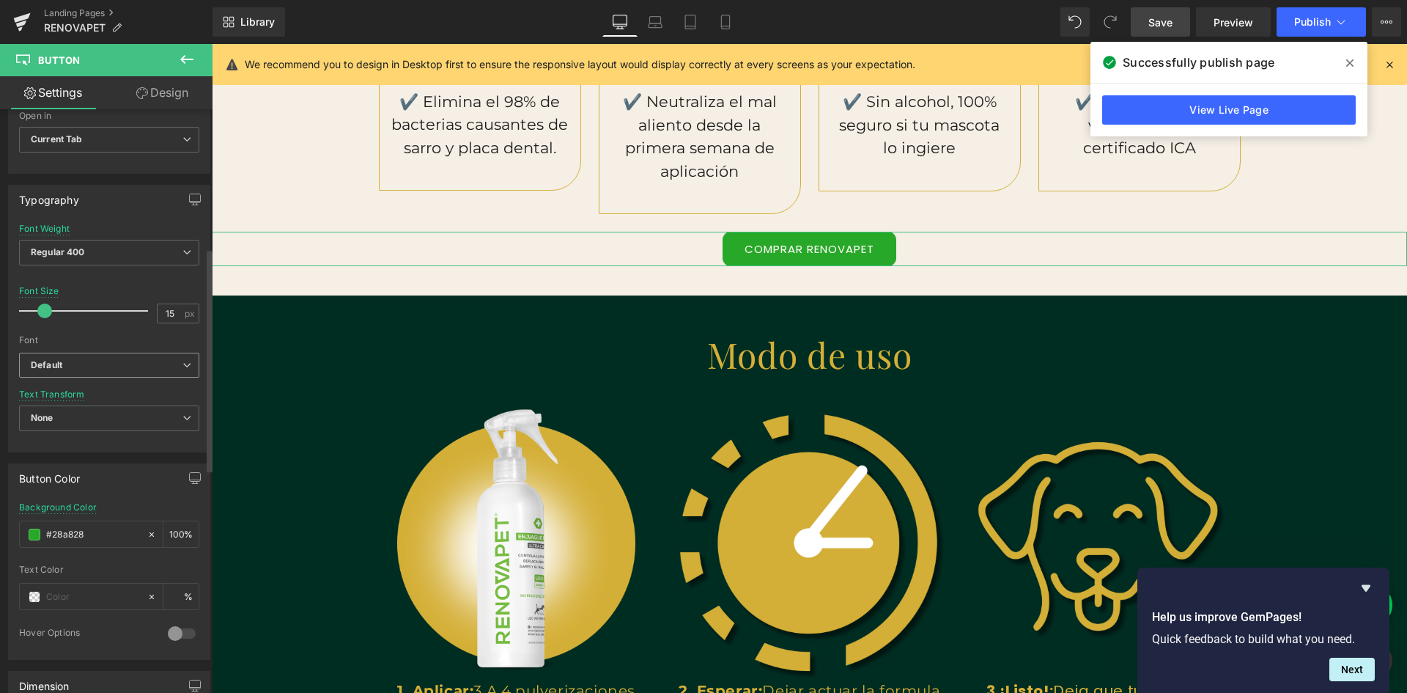
click at [137, 366] on b "Default" at bounding box center [107, 365] width 152 height 12
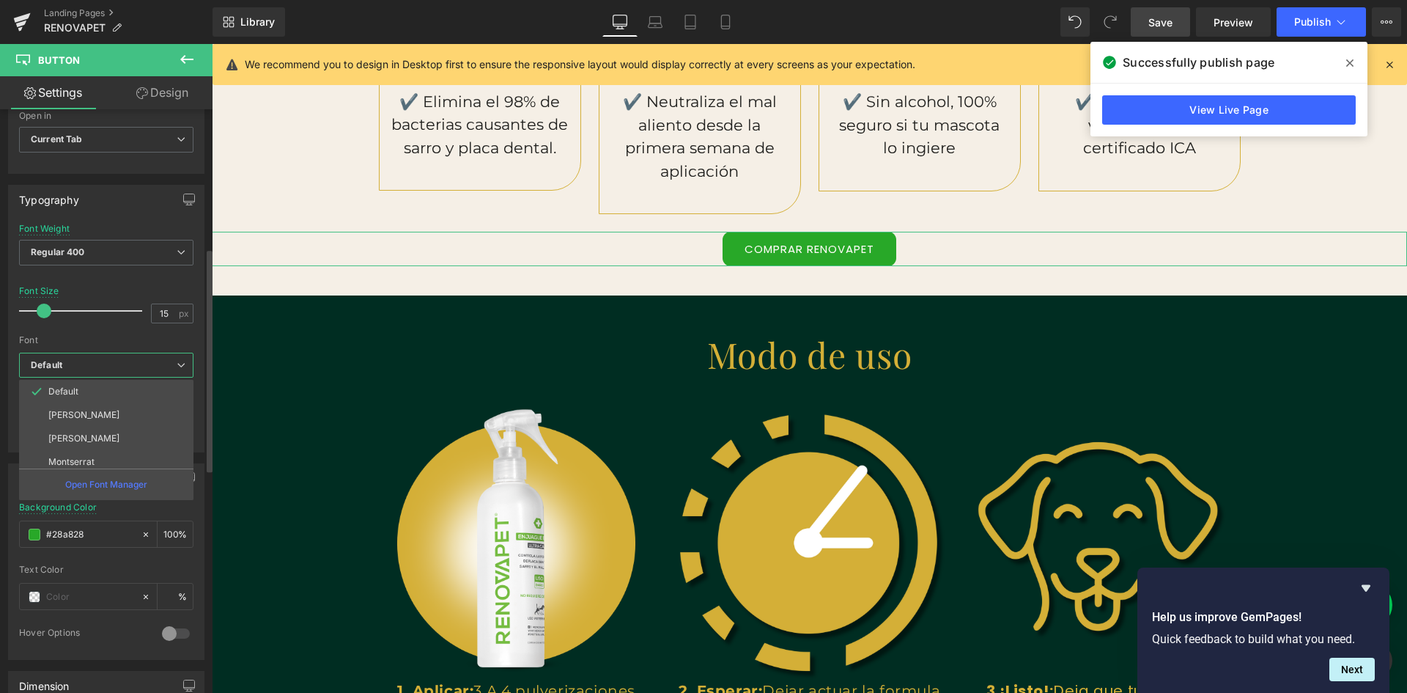
scroll to position [0, 793]
click at [137, 367] on b "Default" at bounding box center [104, 365] width 146 height 12
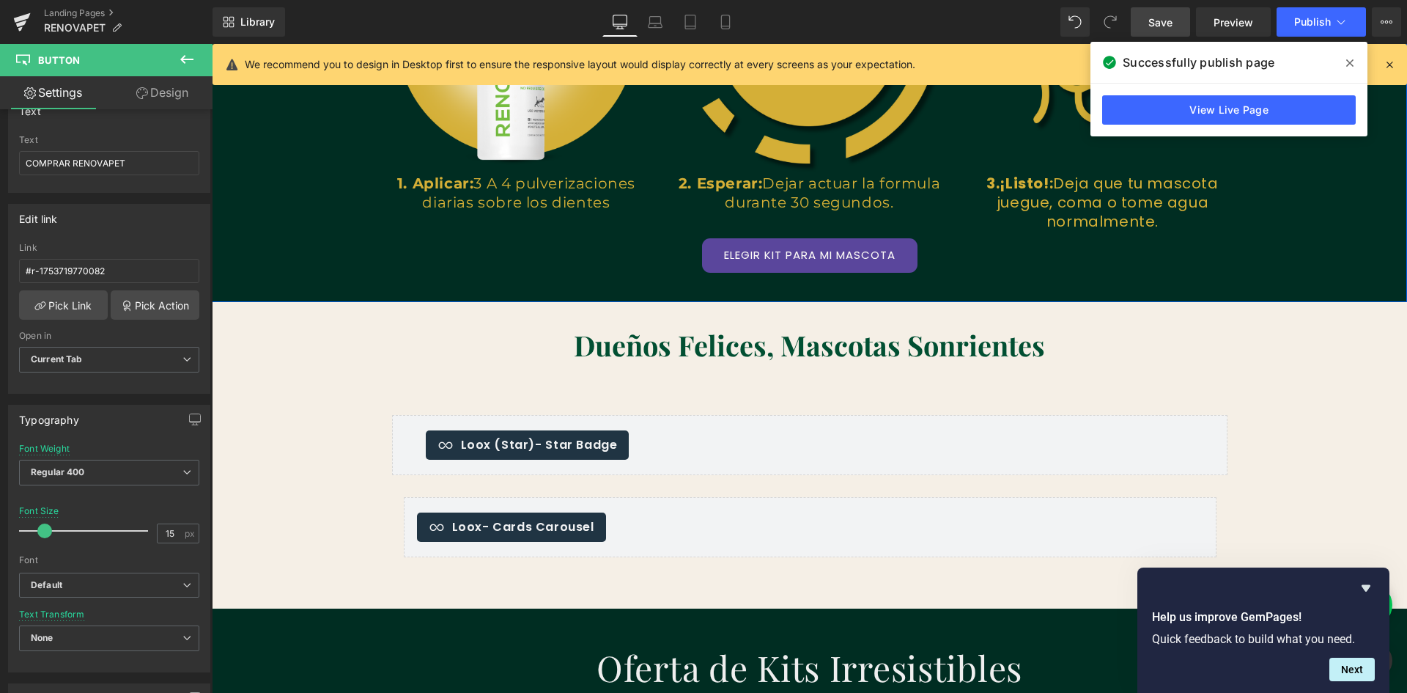
scroll to position [2345, 0]
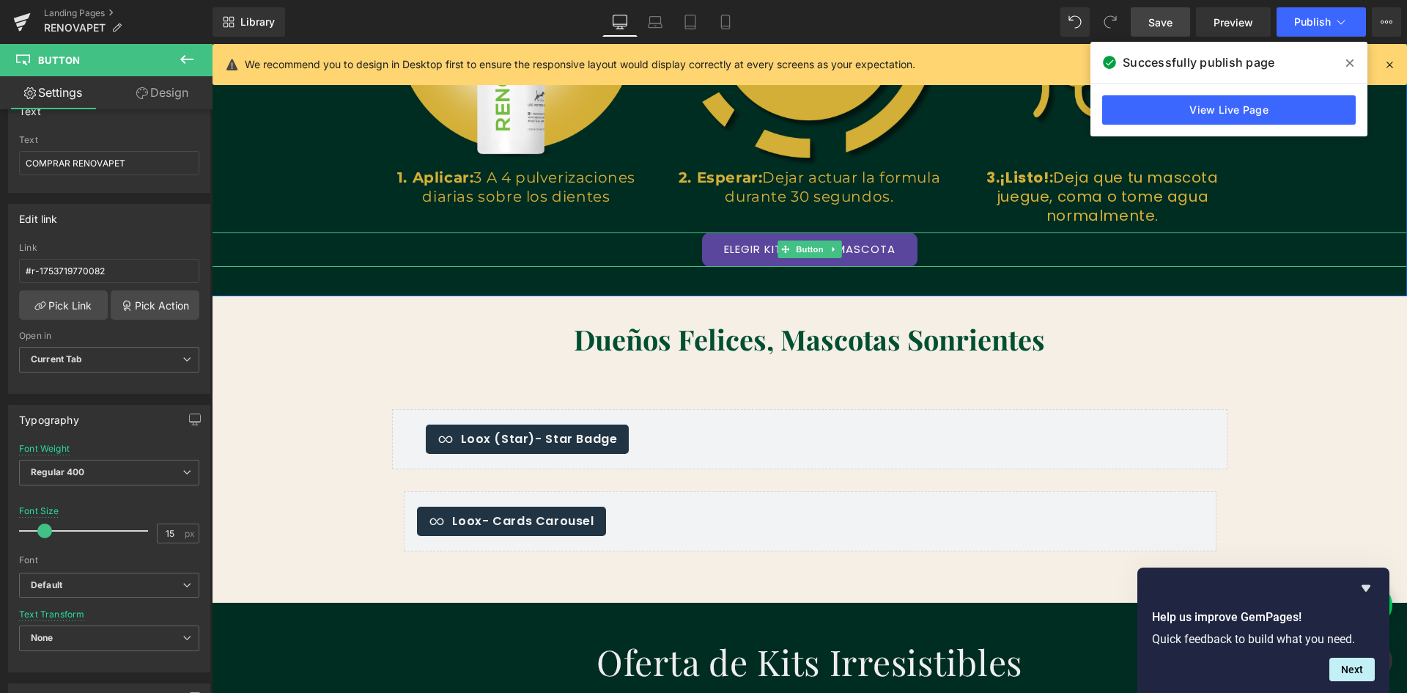
click at [729, 243] on link "ELEGIR KIT PARA MI MASCOTA" at bounding box center [809, 249] width 215 height 34
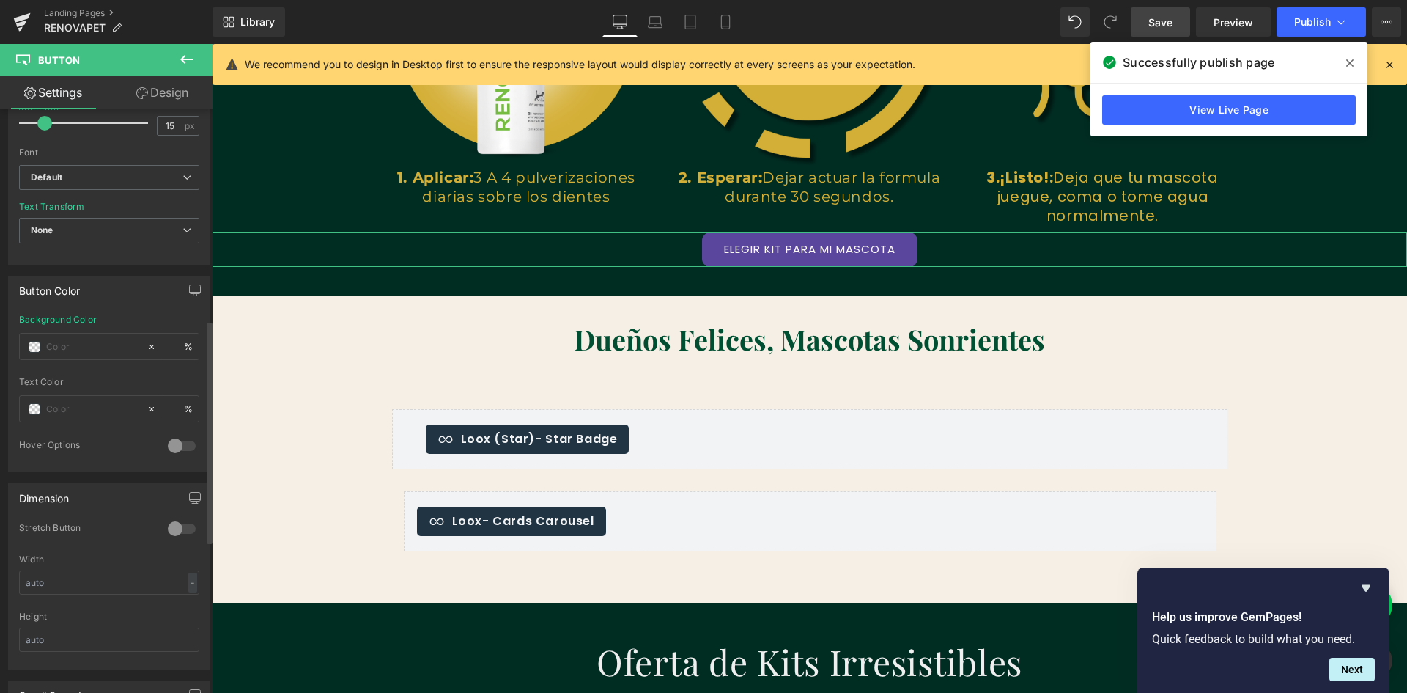
scroll to position [586, 0]
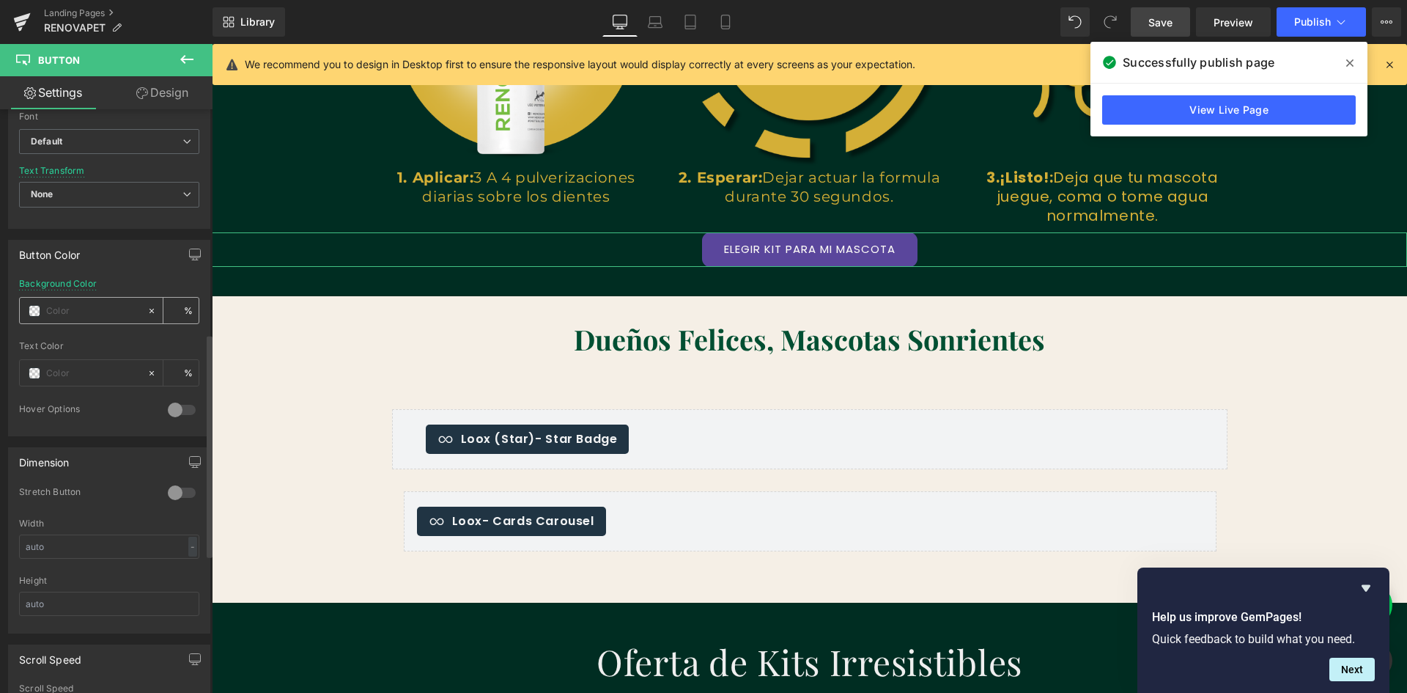
click at [67, 317] on input "text" at bounding box center [93, 311] width 94 height 16
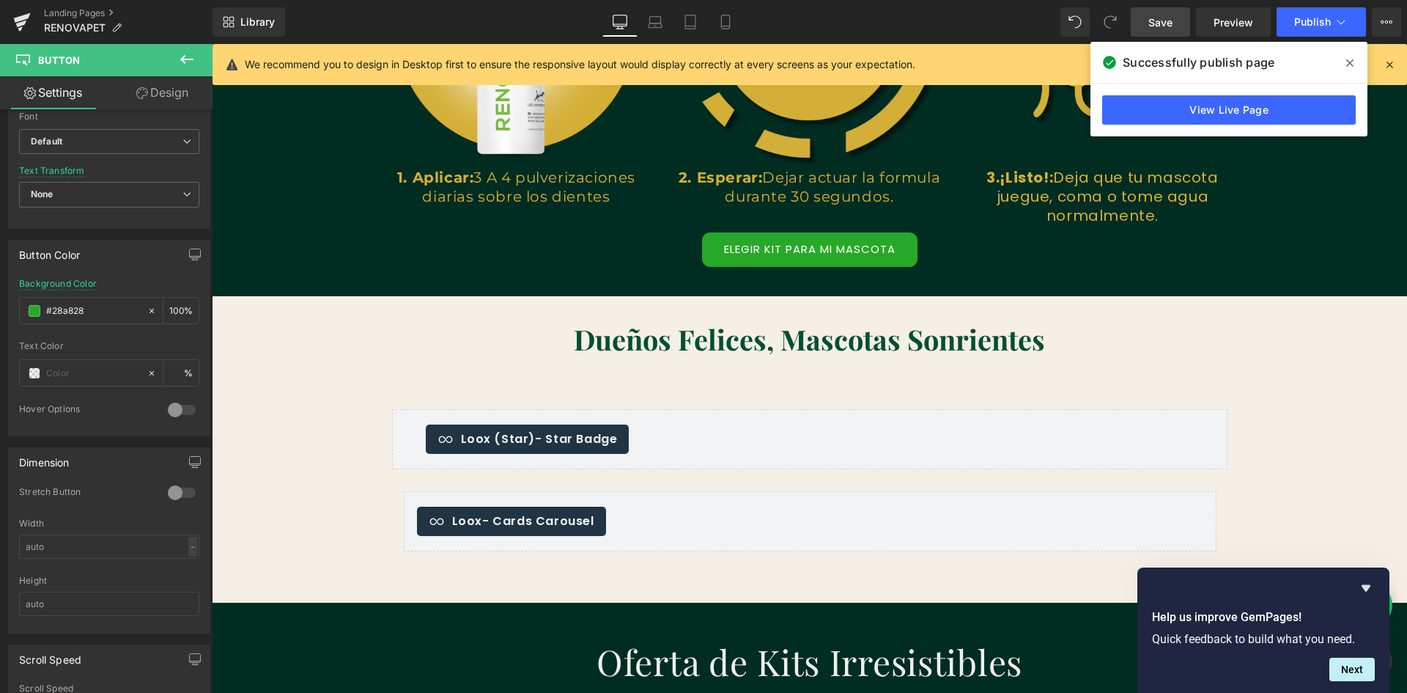
scroll to position [0, 0]
click at [740, 250] on link "ELEGIR KIT PARA MI MASCOTA" at bounding box center [809, 249] width 215 height 34
click at [741, 248] on link "ELEGIR KIT PARA MI MASCOTA" at bounding box center [809, 249] width 215 height 34
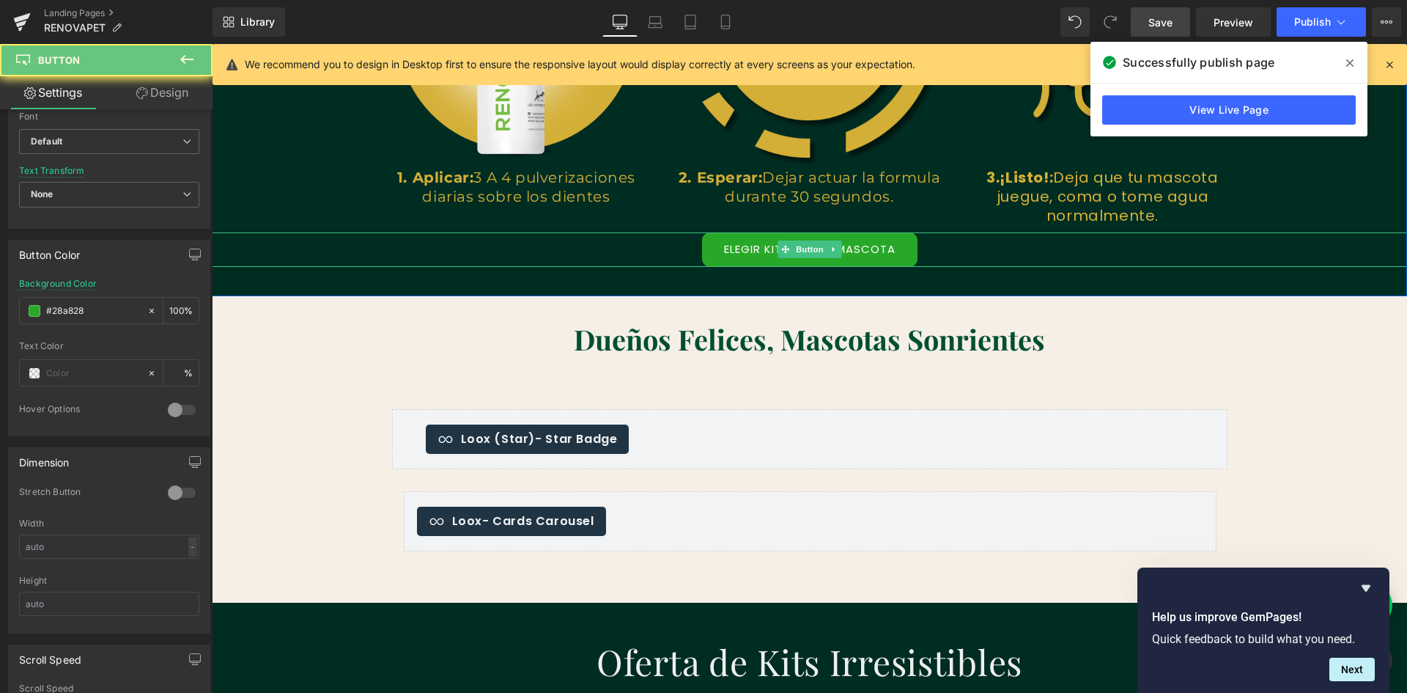
click at [741, 248] on link "ELEGIR KIT PARA MI MASCOTA" at bounding box center [809, 249] width 215 height 34
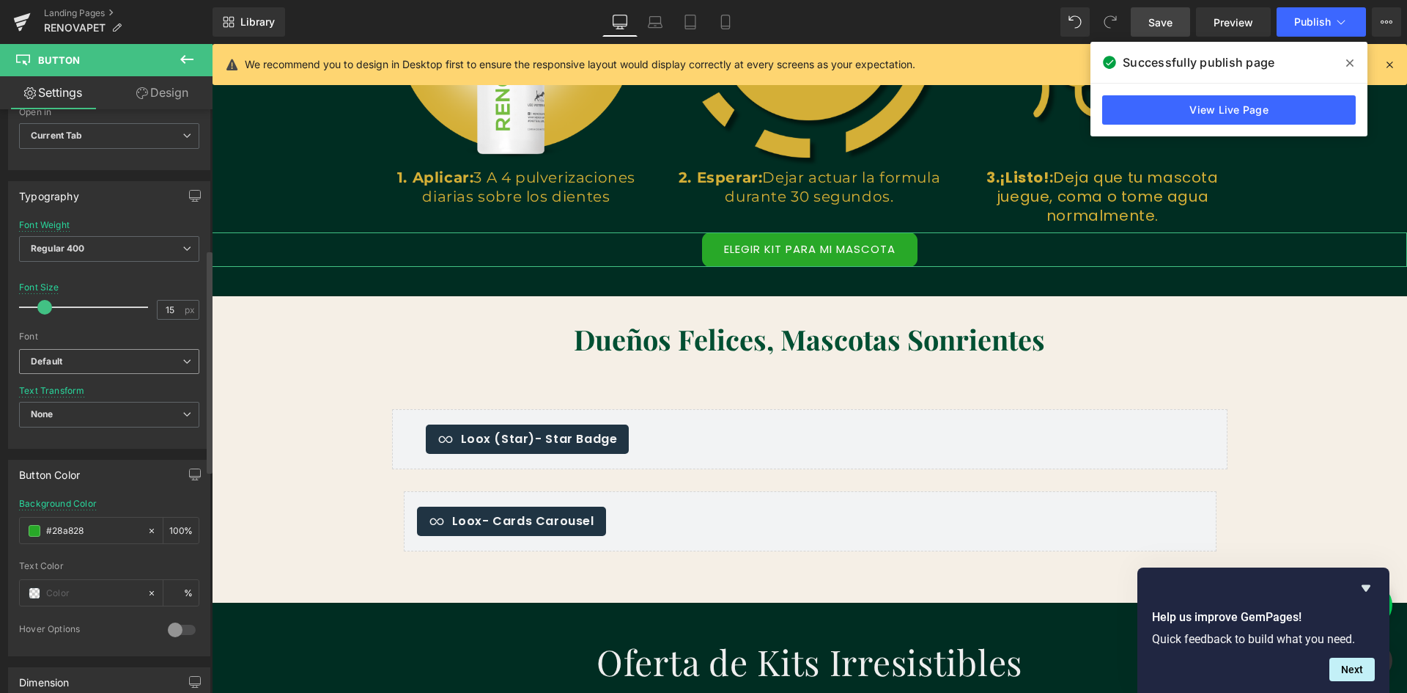
scroll to position [0, 793]
click at [100, 366] on b "Default" at bounding box center [107, 361] width 152 height 12
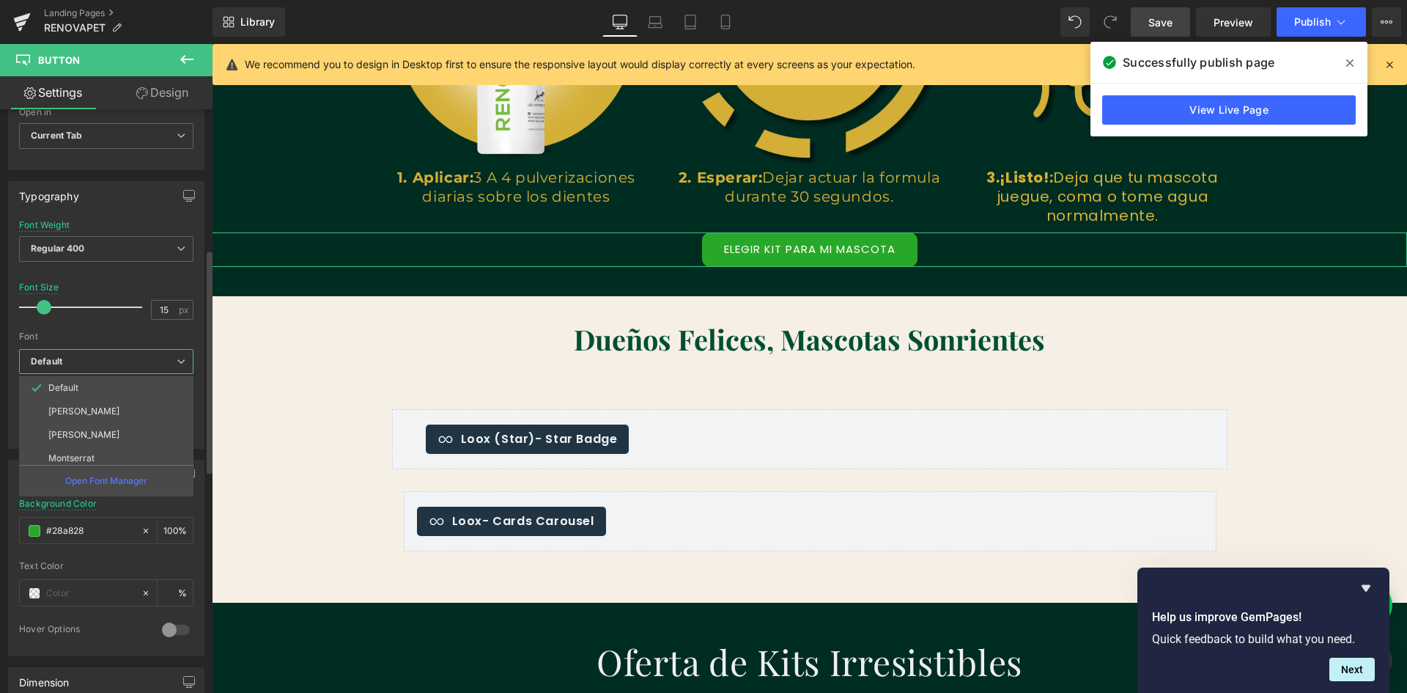
click at [100, 366] on b "Default" at bounding box center [104, 361] width 146 height 12
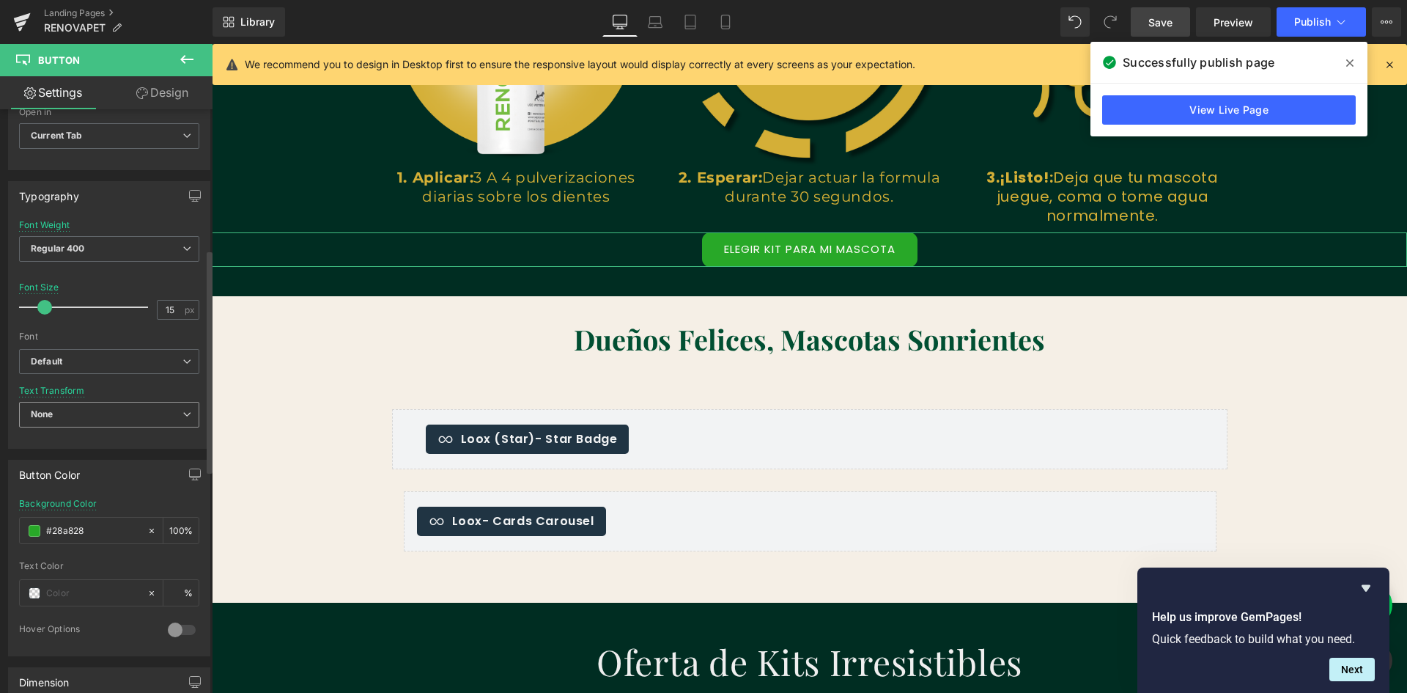
click at [92, 421] on span "None" at bounding box center [109, 415] width 180 height 26
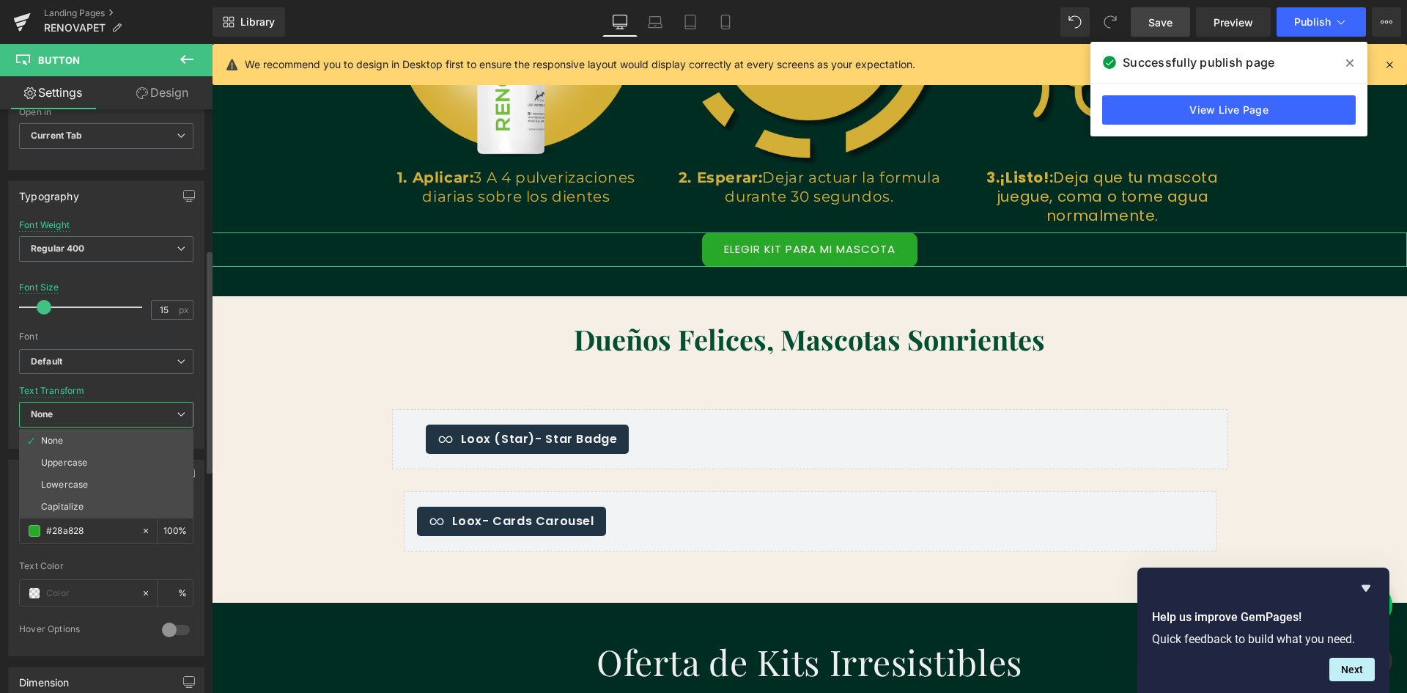
click at [93, 421] on span "None" at bounding box center [106, 415] width 174 height 26
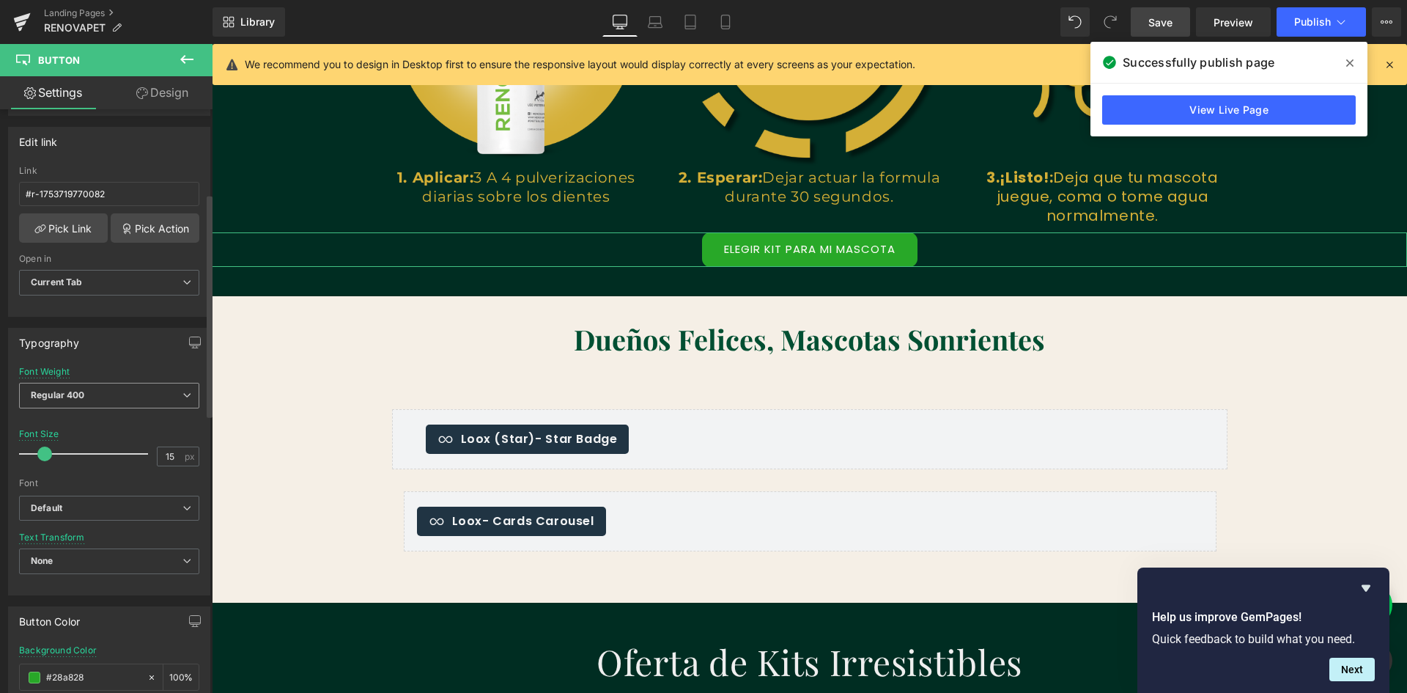
scroll to position [0, 1586]
click at [97, 402] on span "Regular 400" at bounding box center [109, 396] width 180 height 26
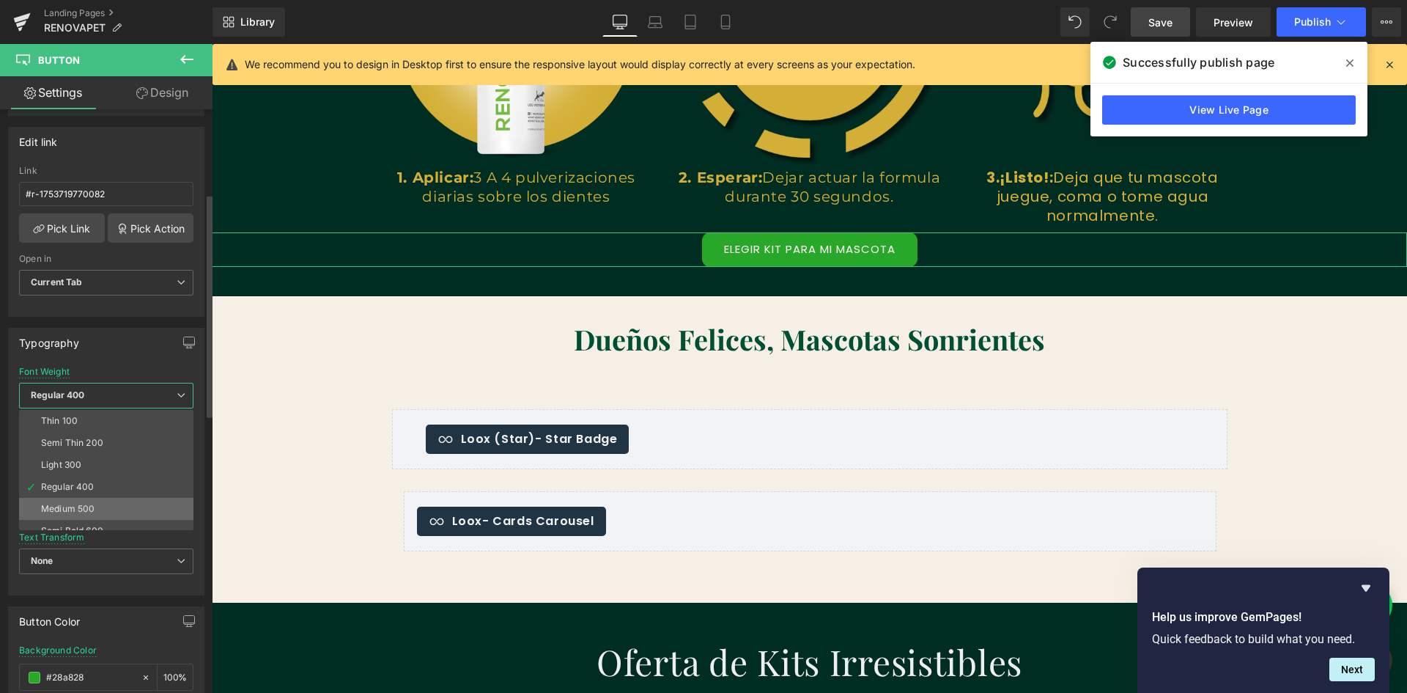
click at [93, 508] on div "Medium 500" at bounding box center [68, 509] width 54 height 10
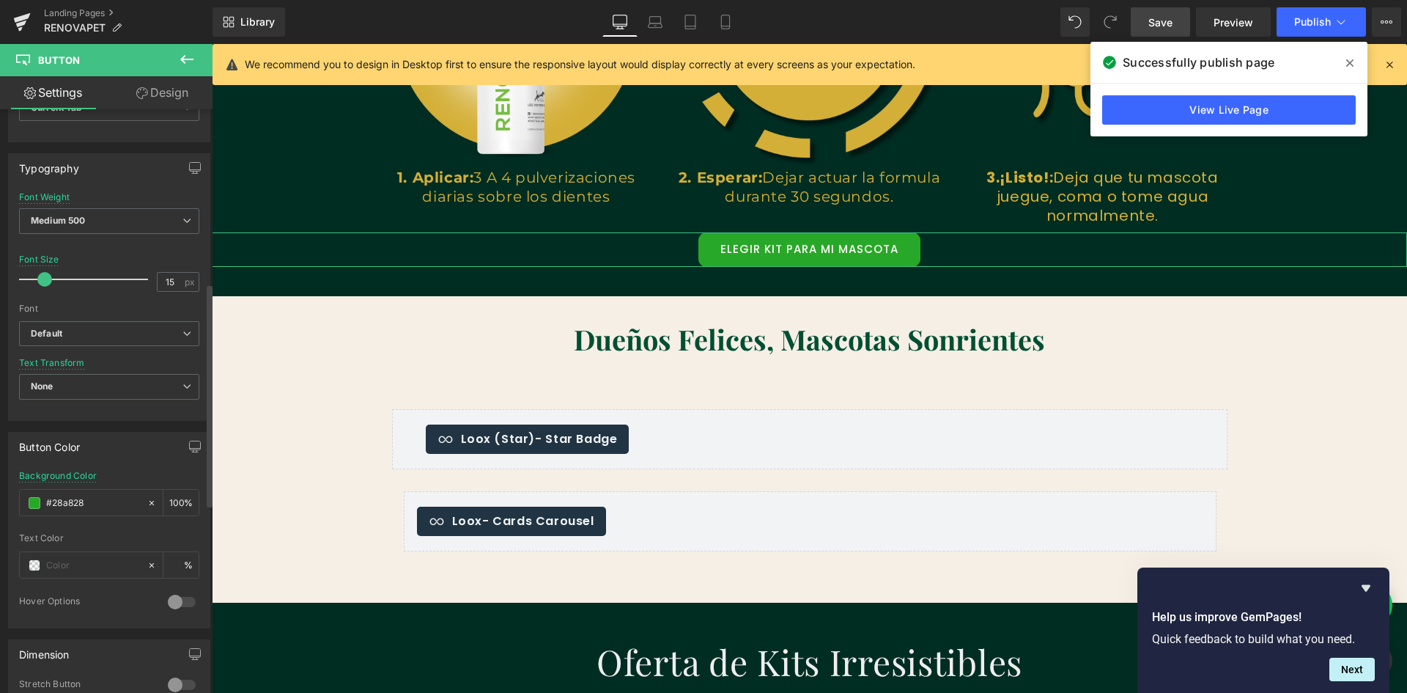
scroll to position [363, 0]
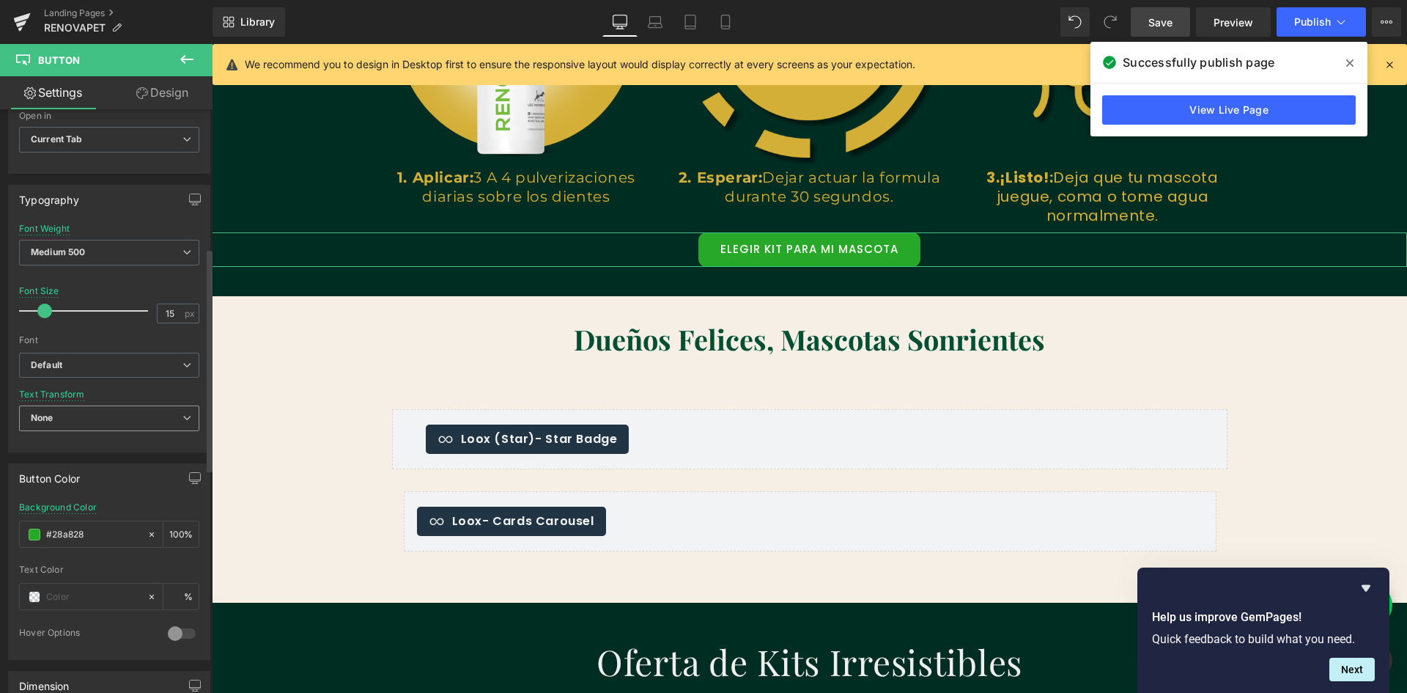
click at [130, 421] on span "None" at bounding box center [109, 418] width 180 height 26
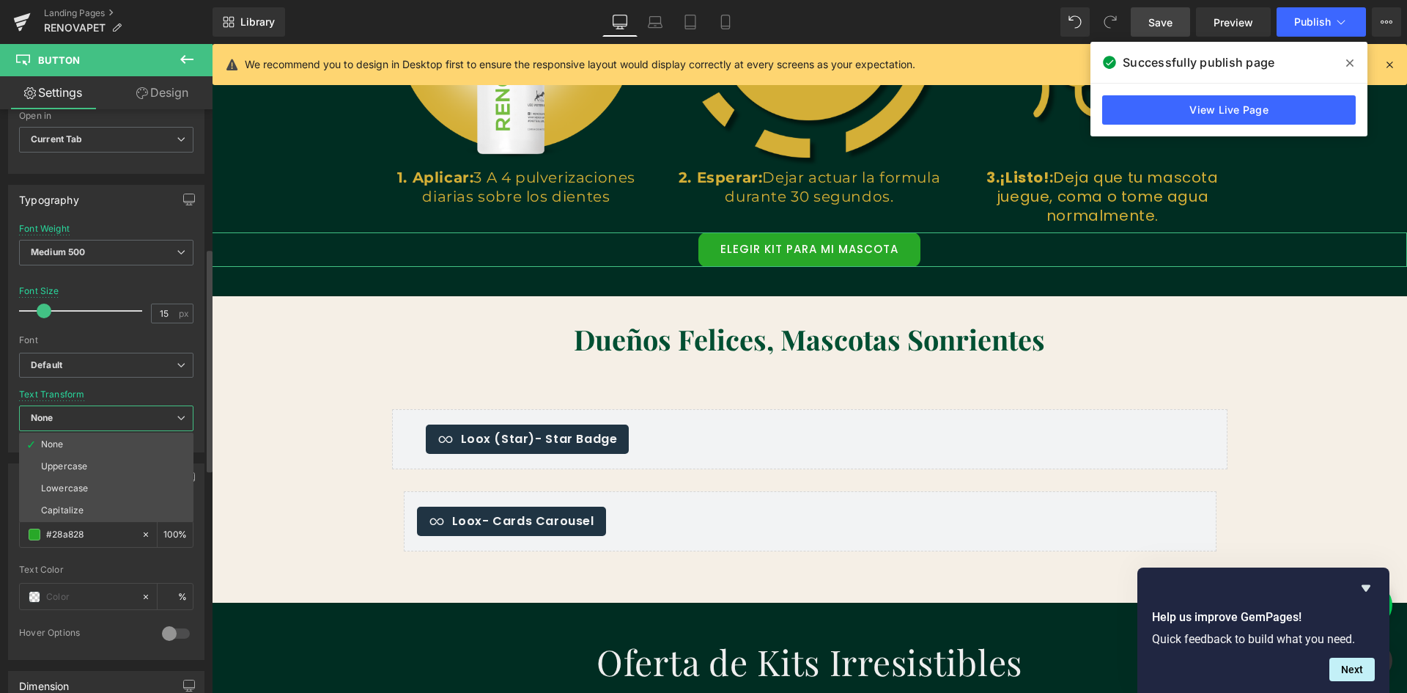
scroll to position [0, 793]
click at [130, 421] on span "None" at bounding box center [106, 418] width 174 height 26
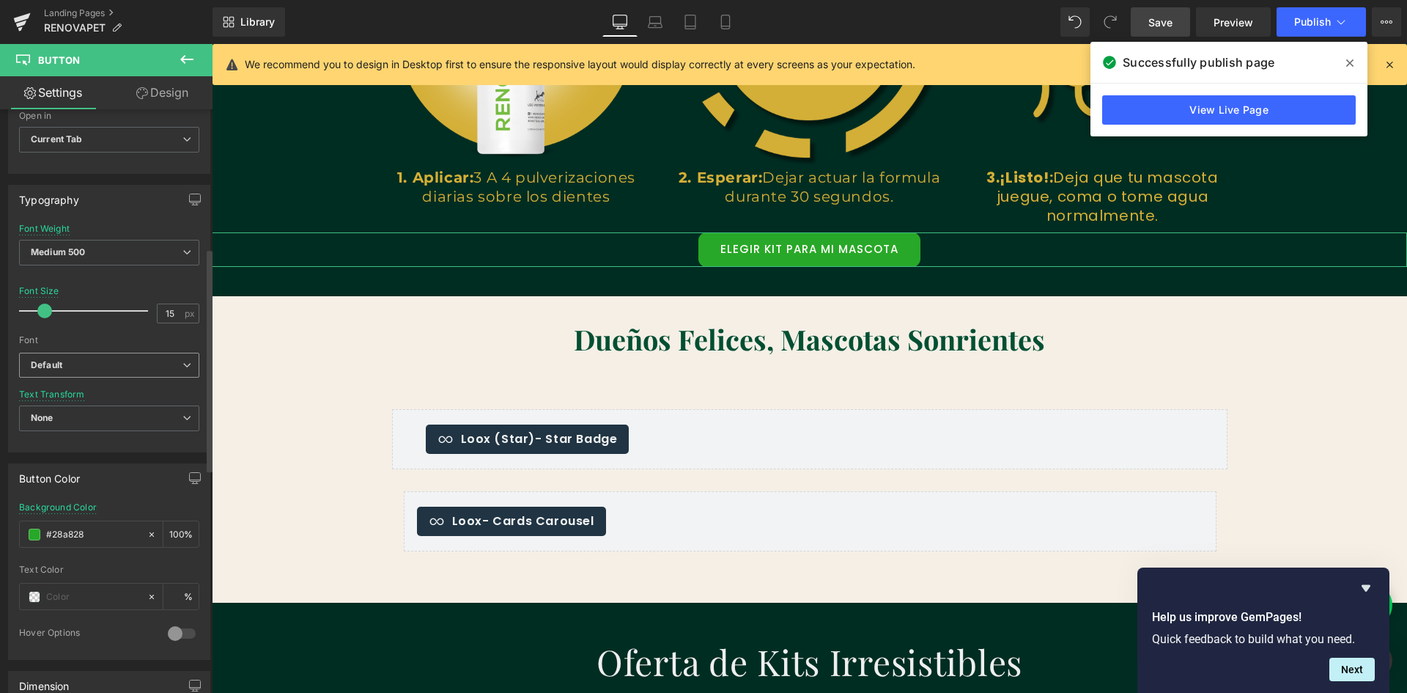
click at [144, 375] on span "Default" at bounding box center [109, 366] width 180 height 26
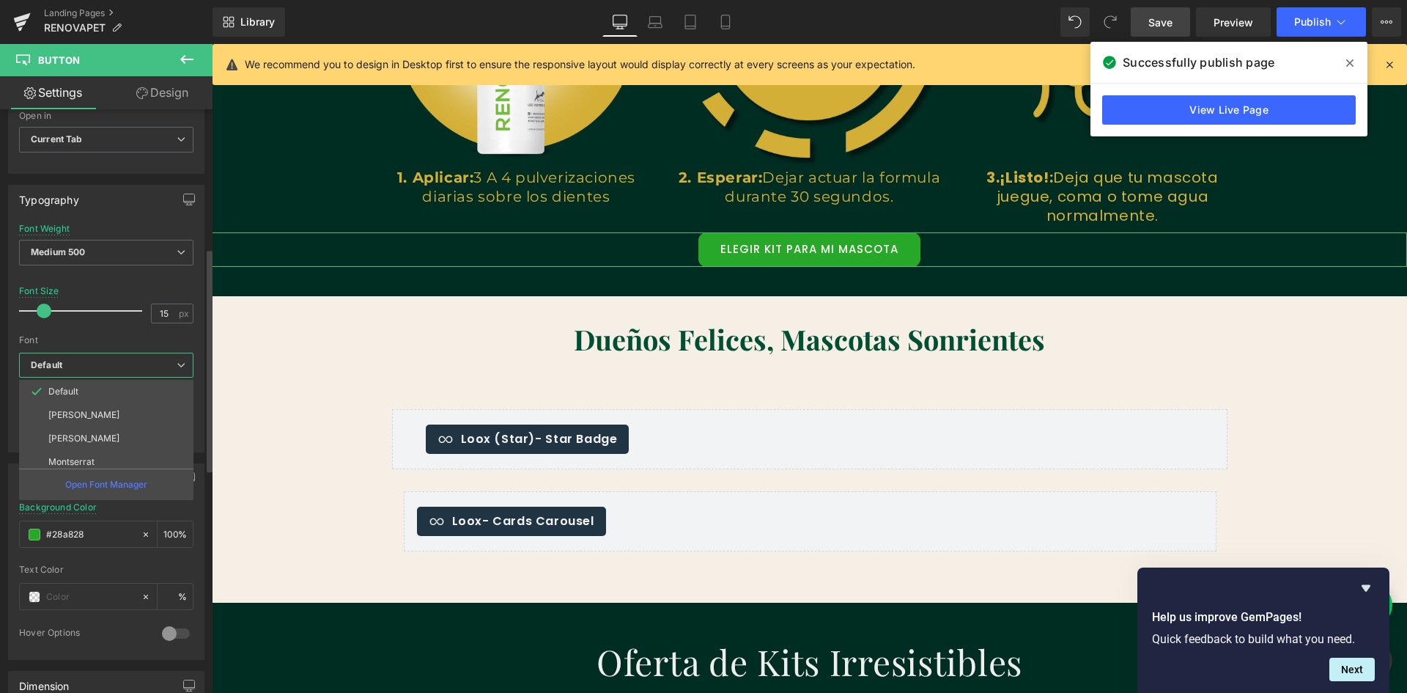
click at [144, 375] on span "Default" at bounding box center [106, 366] width 174 height 26
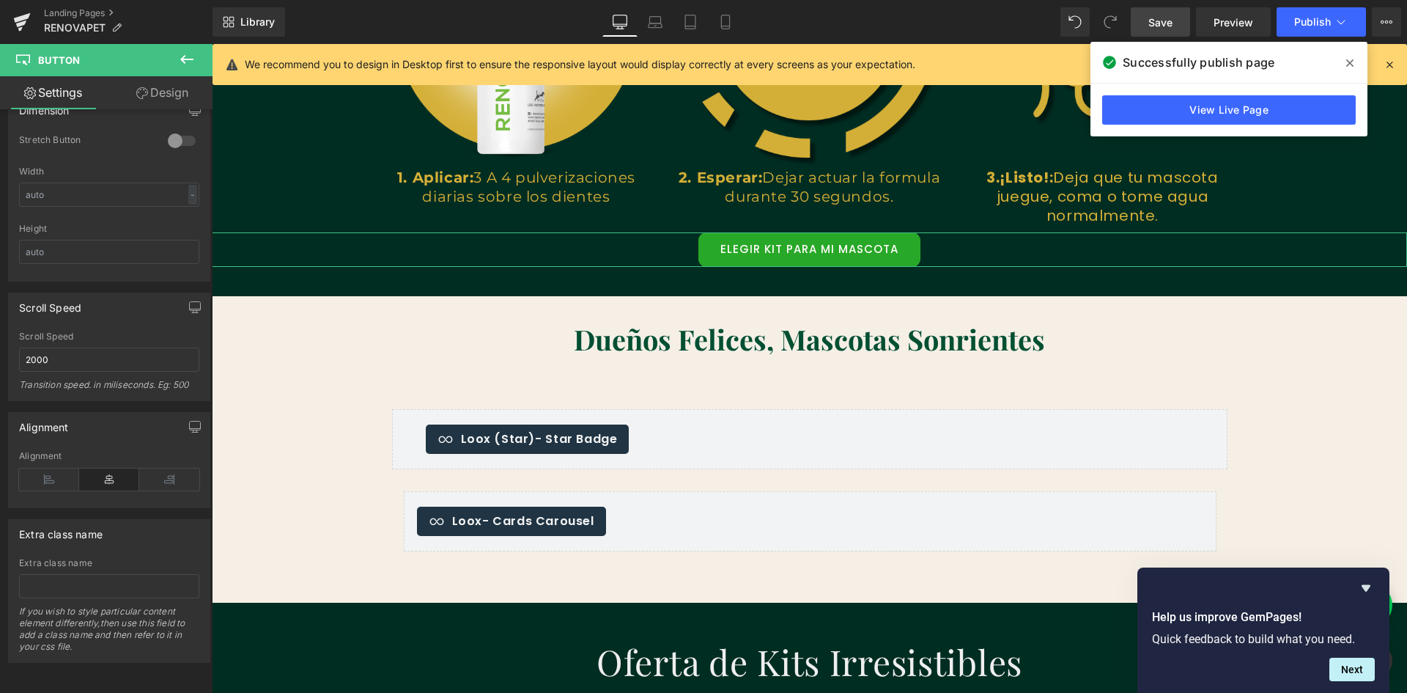
scroll to position [0, 2379]
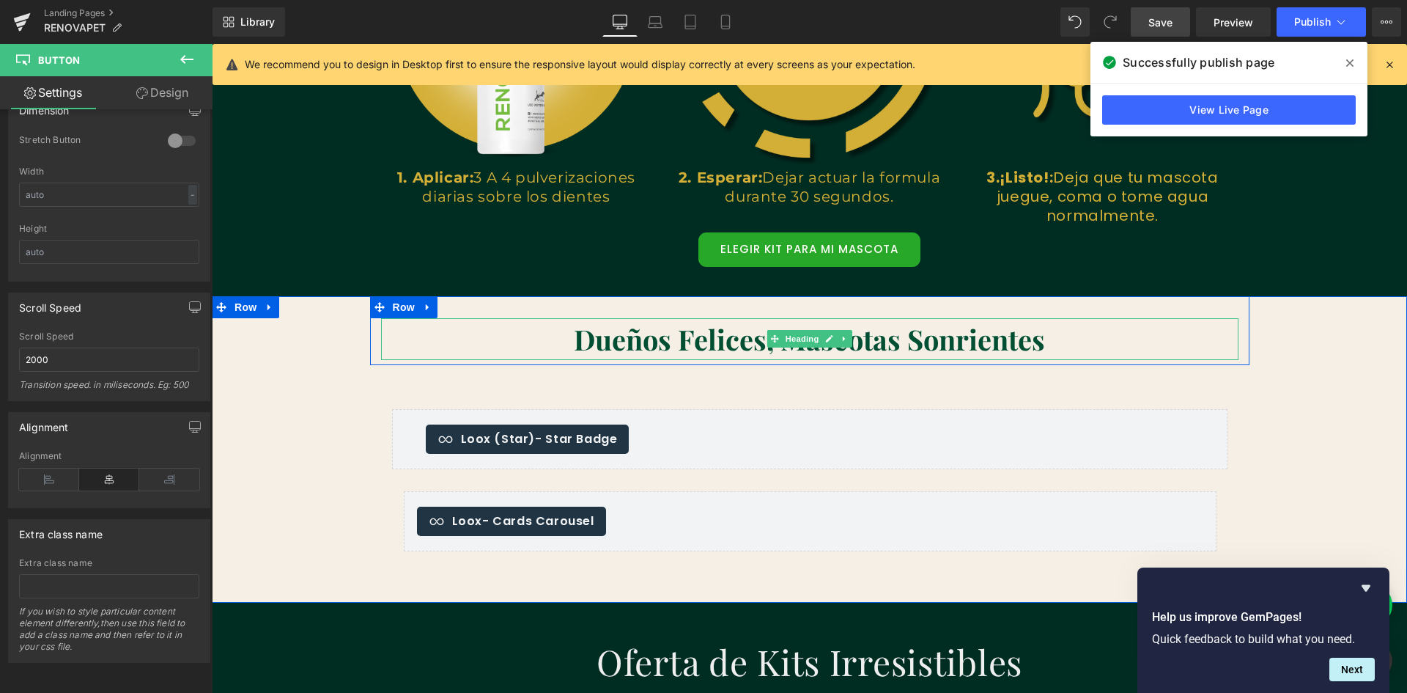
click at [664, 352] on b "Dueños Felices, Mascotas Sonrientes" at bounding box center [809, 338] width 471 height 37
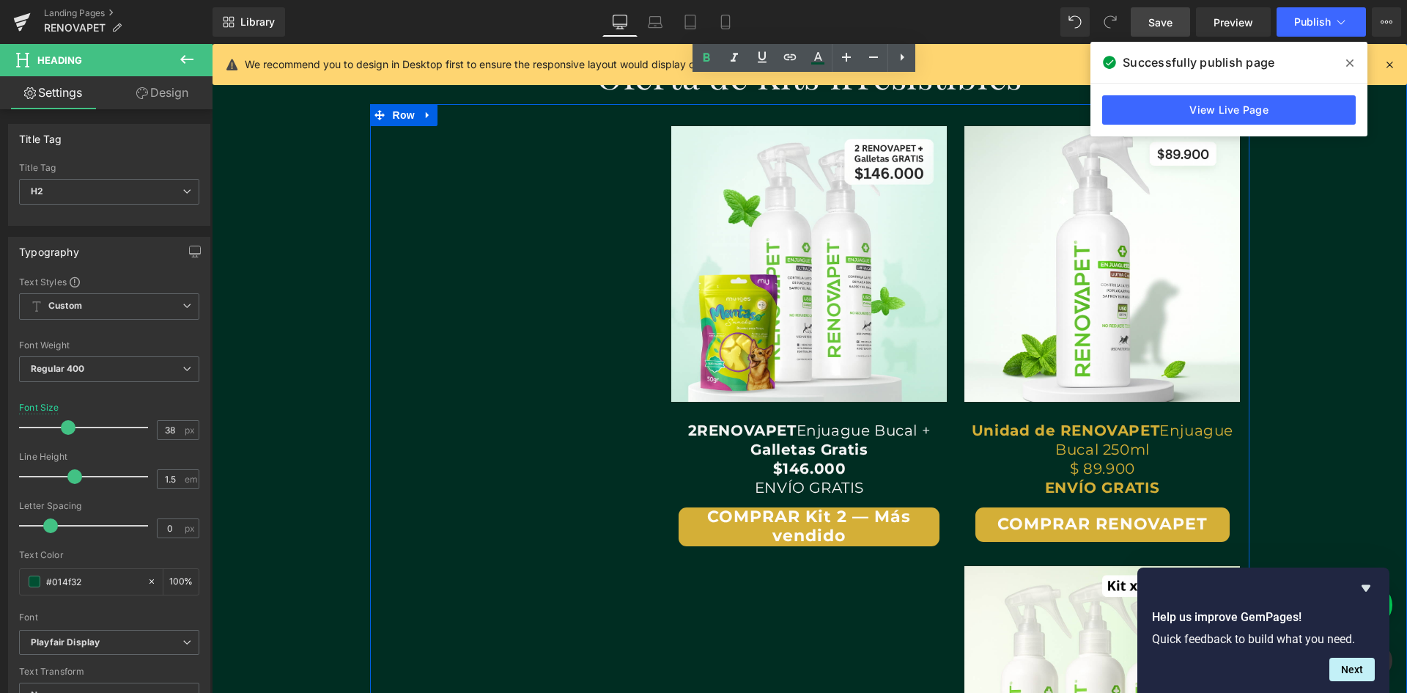
scroll to position [0, 0]
click at [439, 254] on div "Text Block Image 2 RENOVAPET Enjuague Bucal + Galletas Gratis $146.000 ENVÍO GR…" at bounding box center [810, 568] width 880 height 929
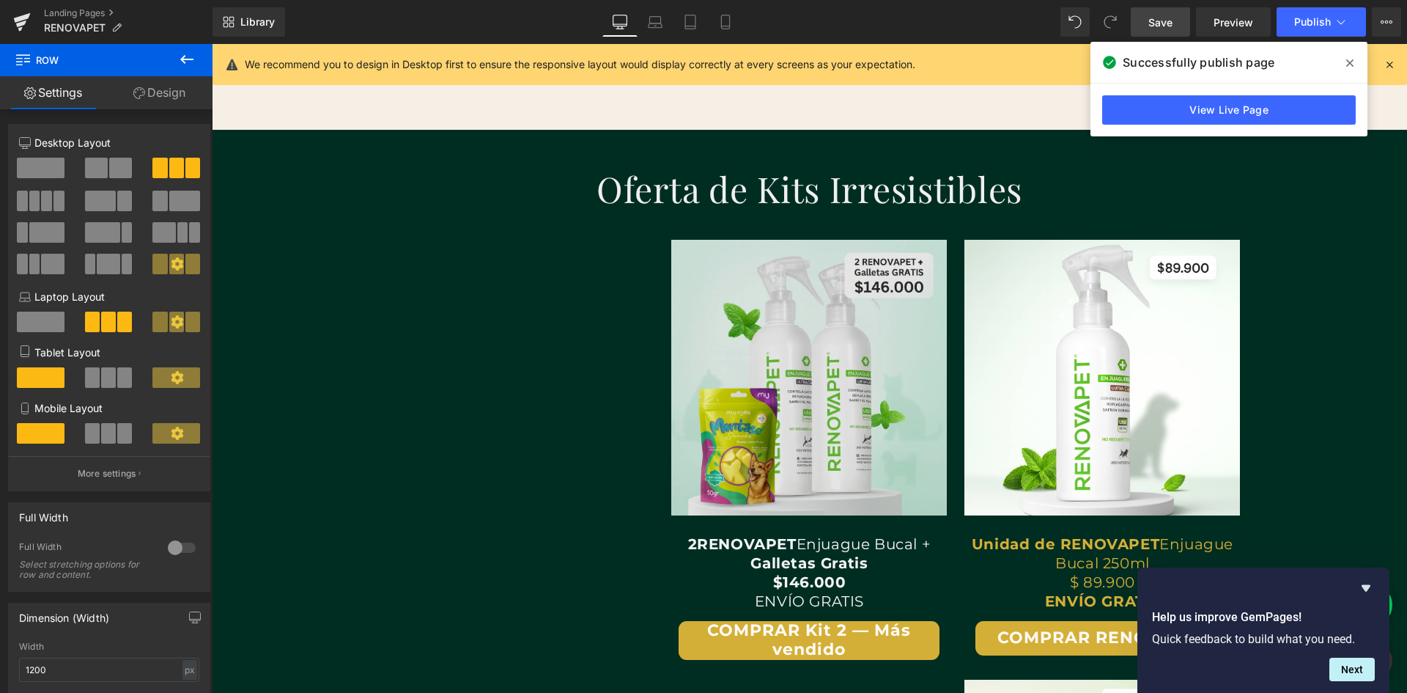
scroll to position [2785, 0]
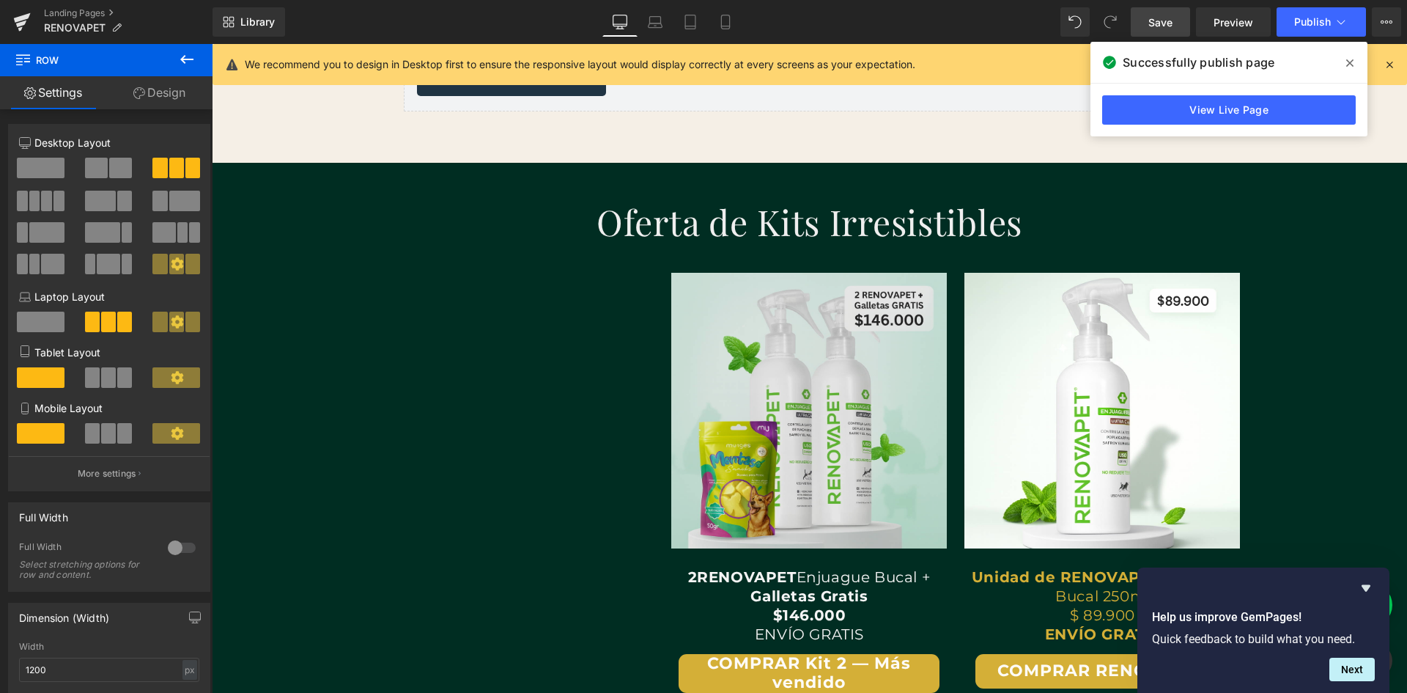
click at [869, 393] on img at bounding box center [809, 411] width 276 height 276
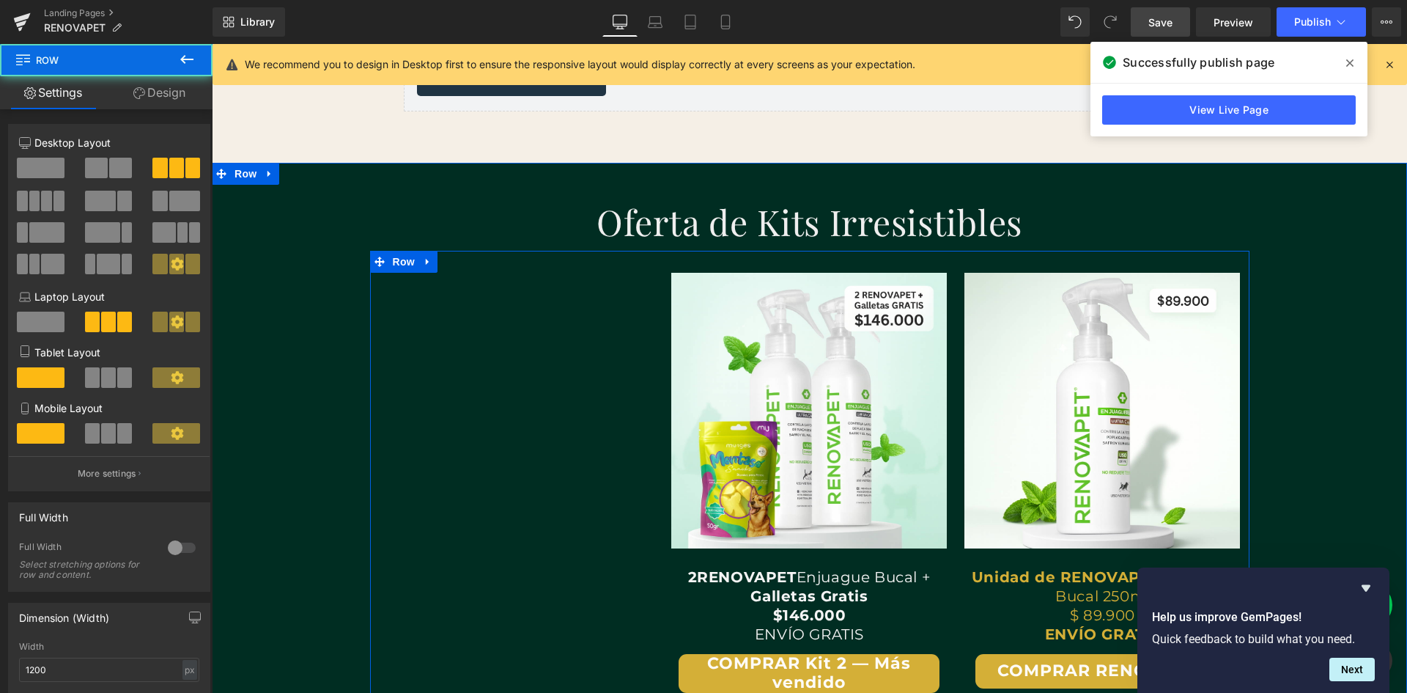
click at [399, 265] on span "Row" at bounding box center [403, 262] width 29 height 22
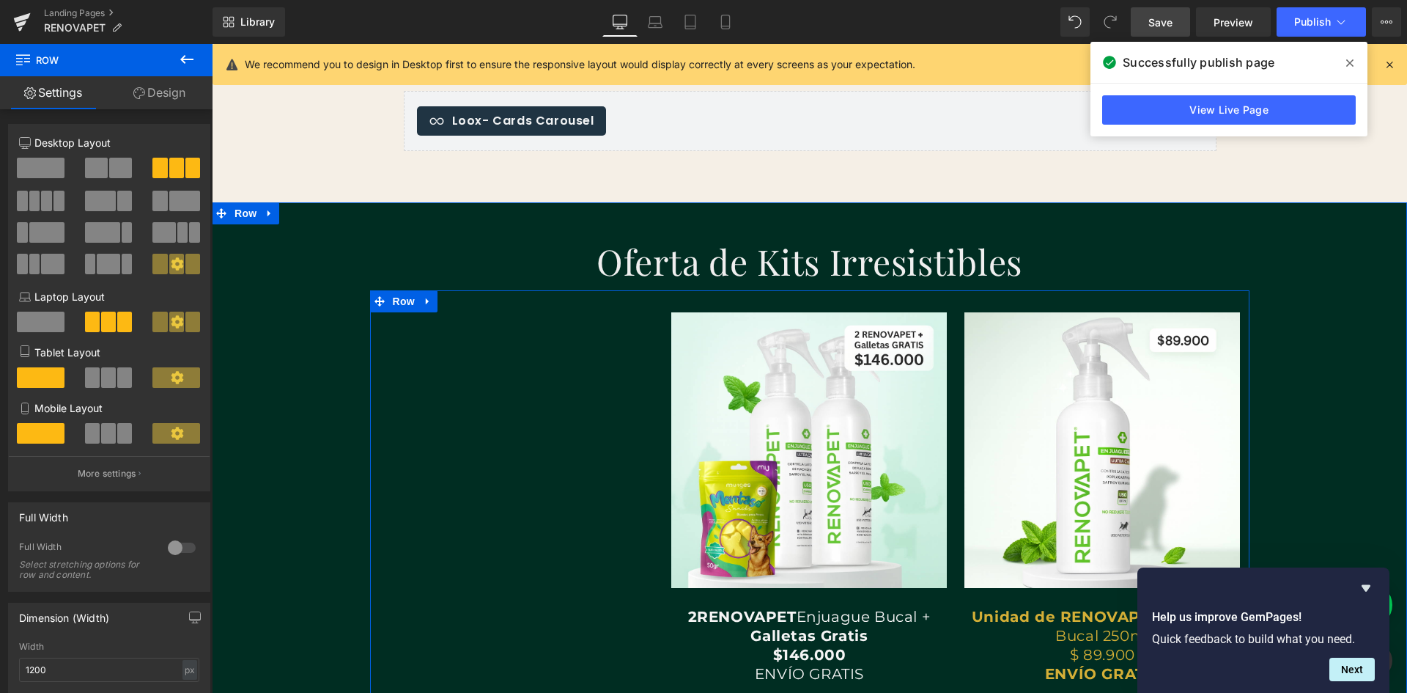
scroll to position [2712, 0]
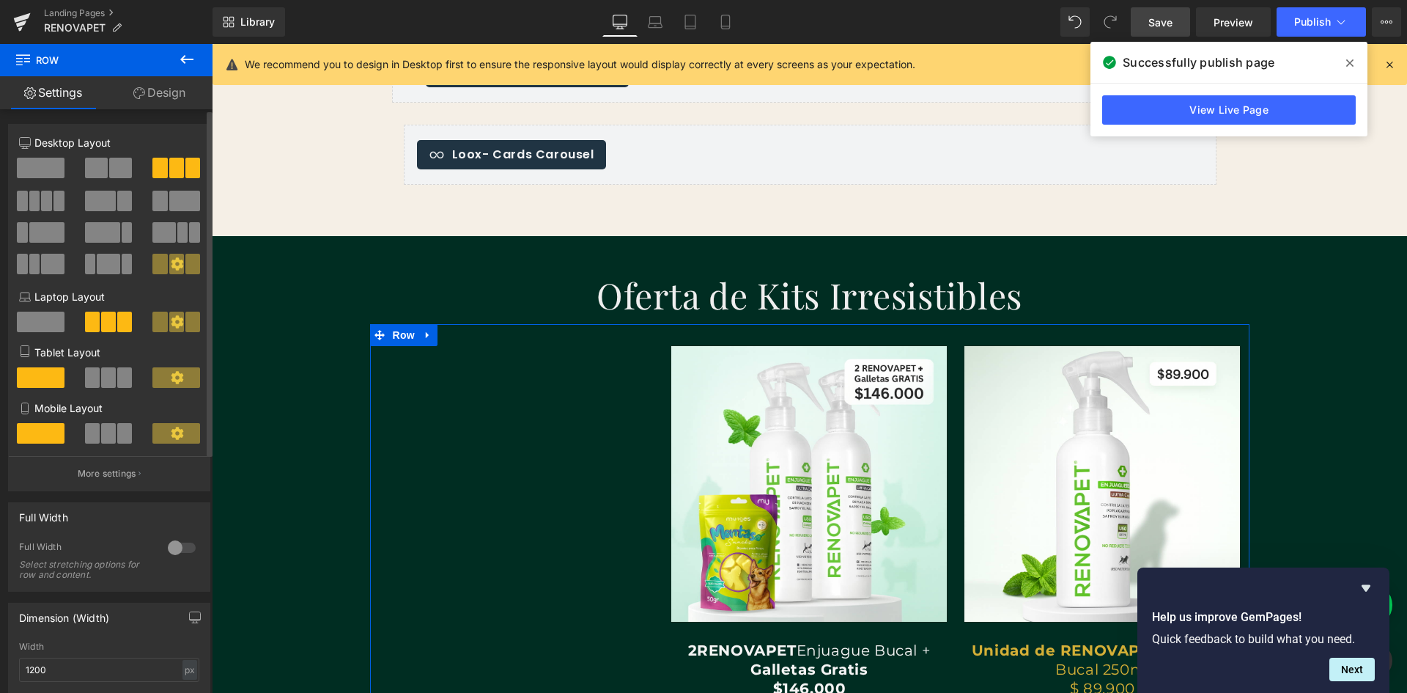
click at [118, 170] on span at bounding box center [120, 168] width 23 height 21
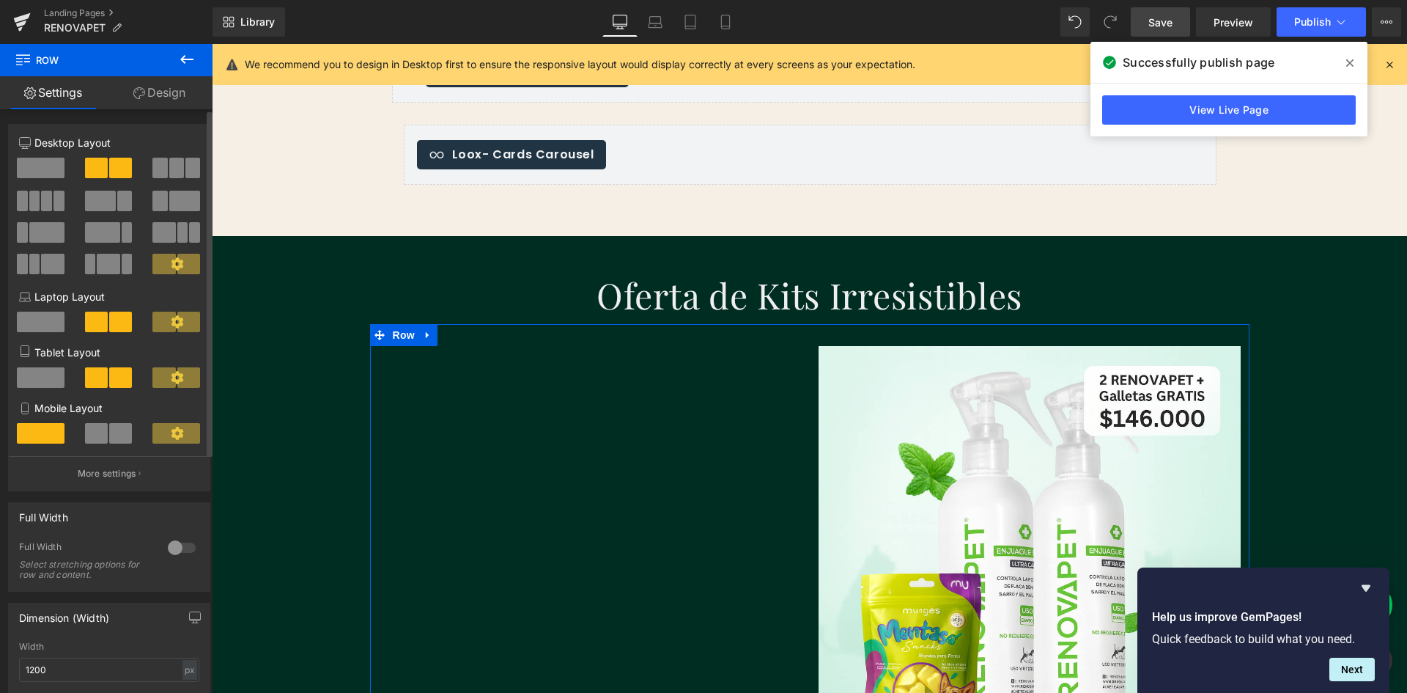
scroll to position [0, 1586]
click at [169, 170] on span at bounding box center [176, 168] width 15 height 21
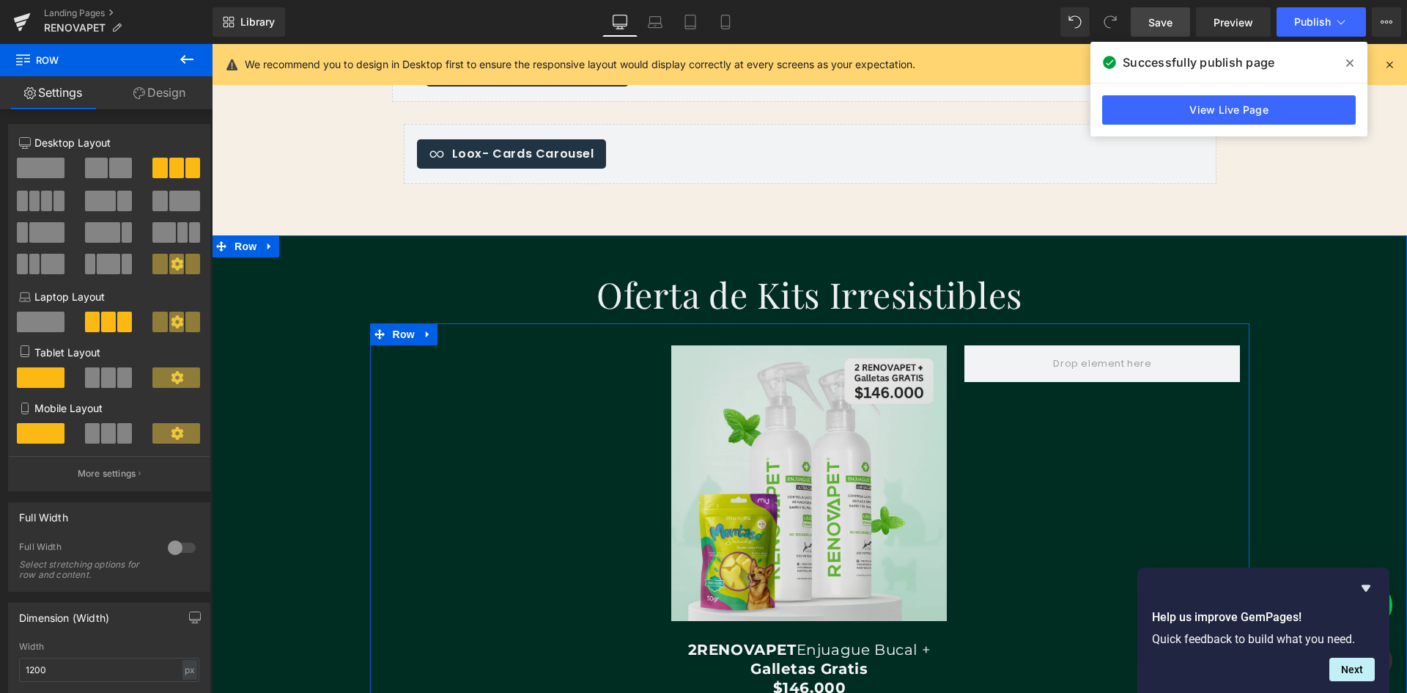
scroll to position [2712, 0]
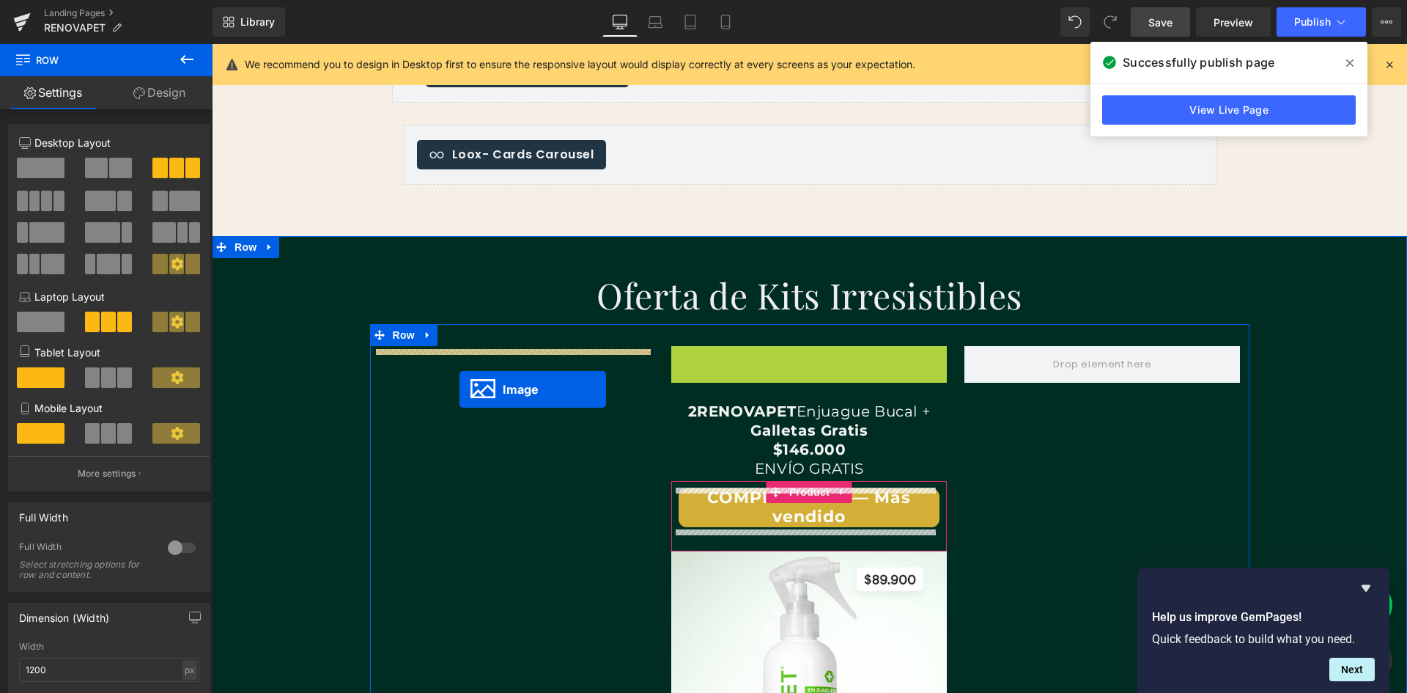
drag, startPoint x: 760, startPoint y: 480, endPoint x: 460, endPoint y: 389, distance: 313.9
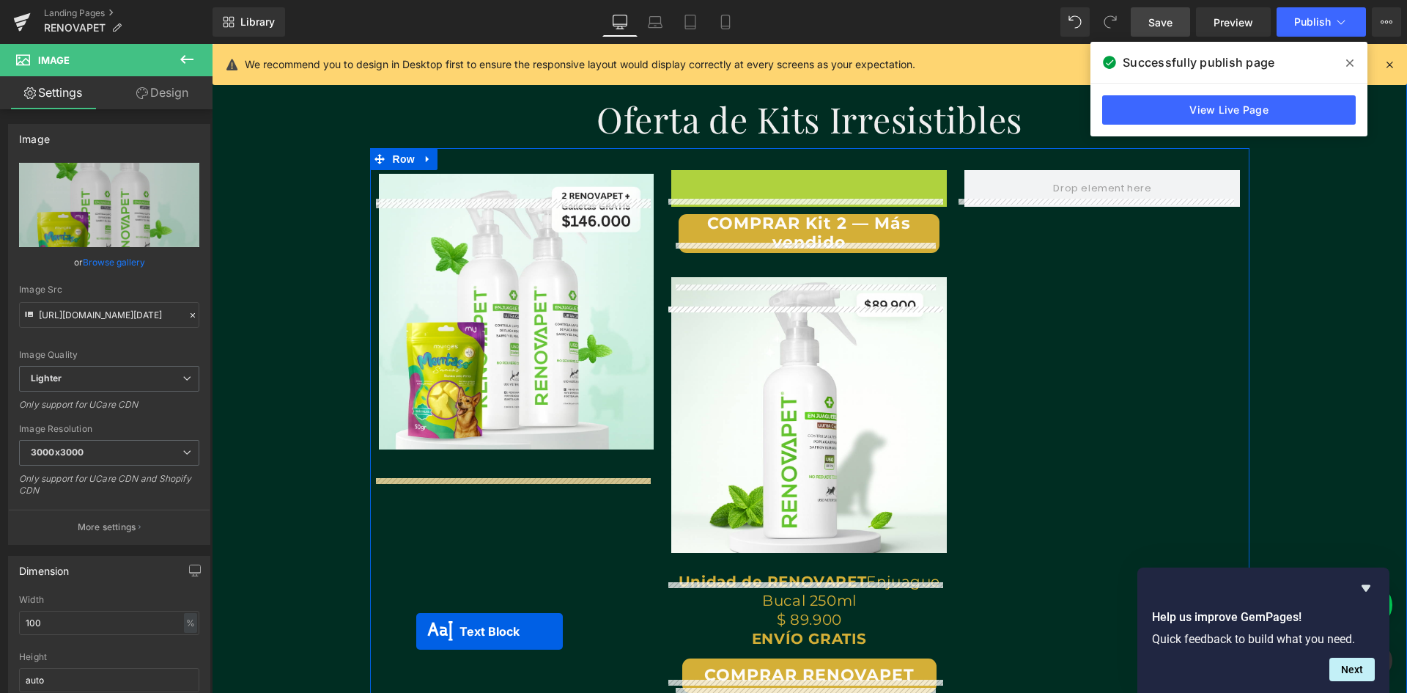
scroll to position [2917, 0]
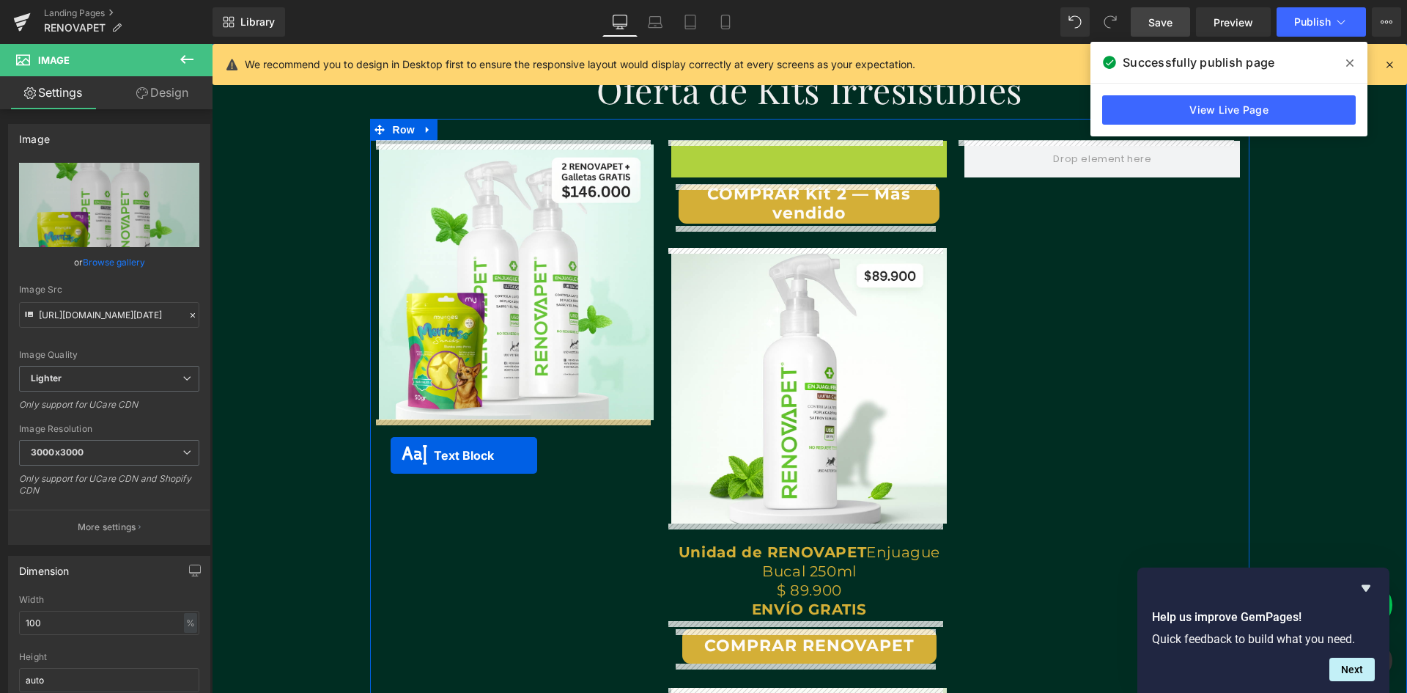
drag, startPoint x: 759, startPoint y: 392, endPoint x: 390, endPoint y: 454, distance: 374.5
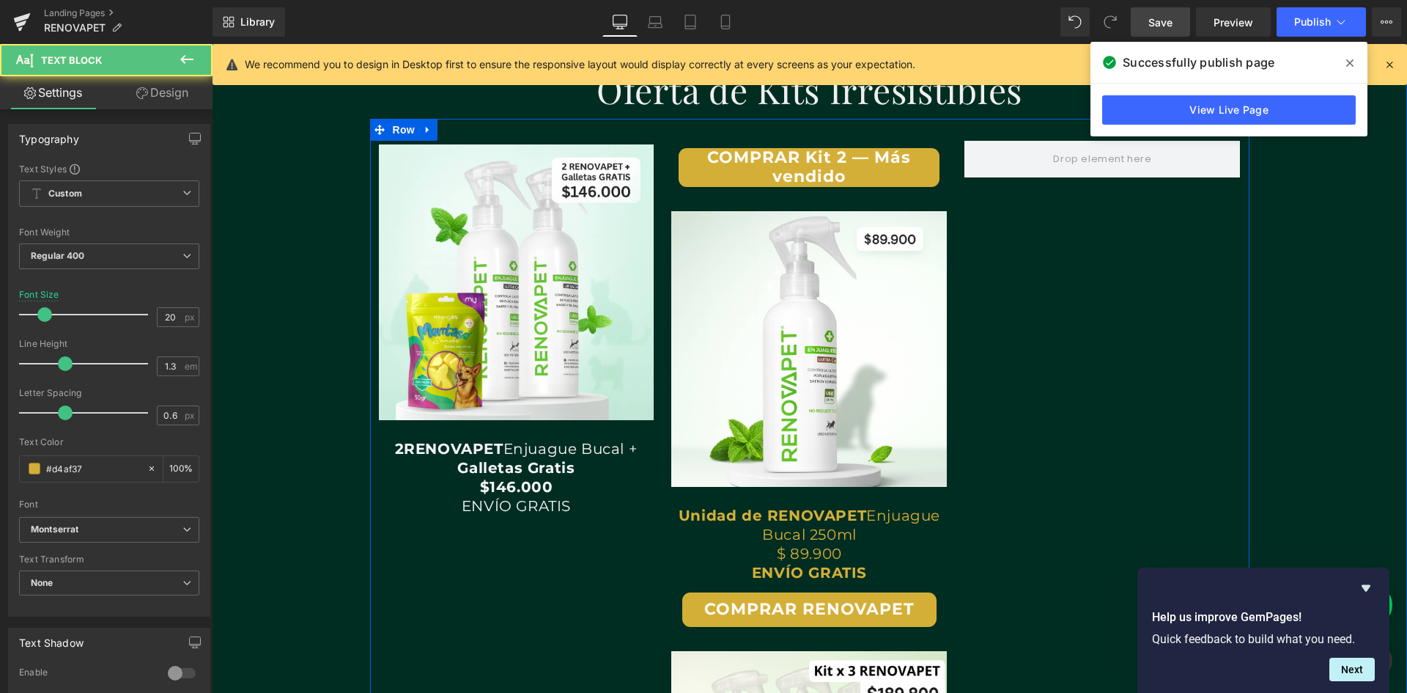
scroll to position [0, 793]
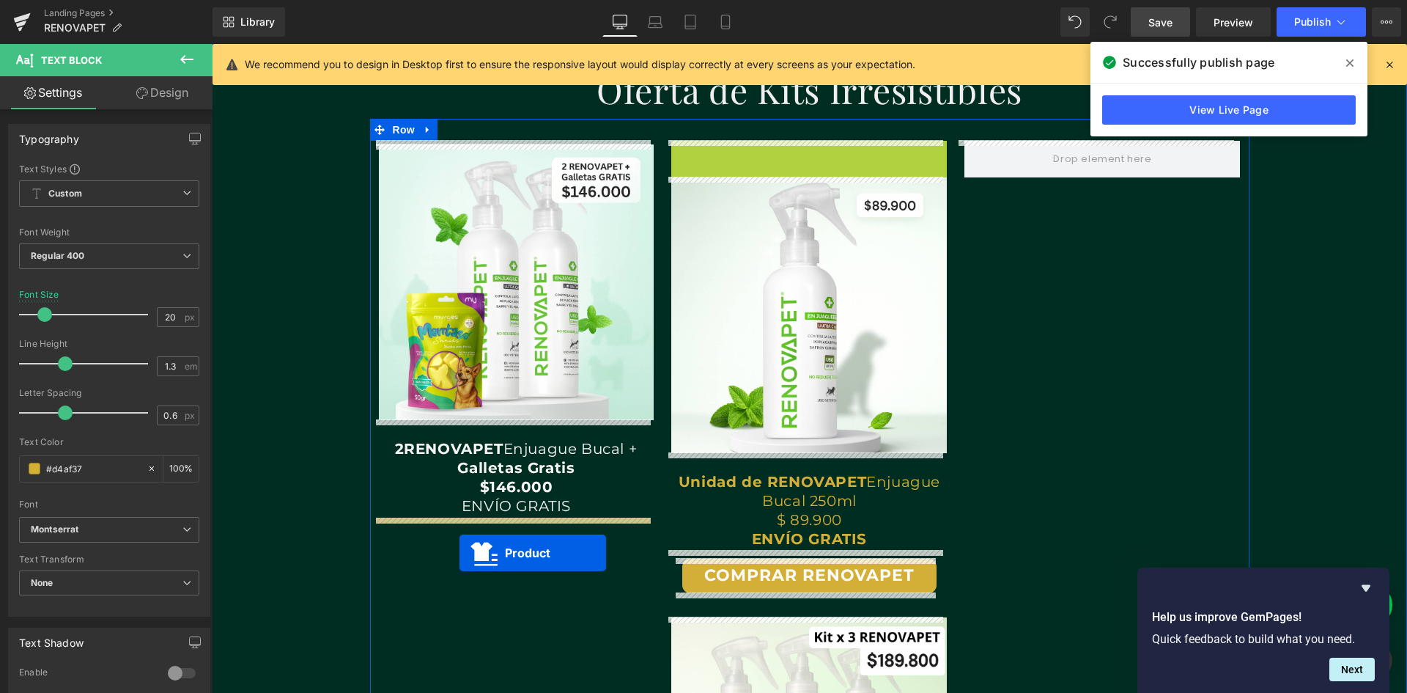
drag, startPoint x: 764, startPoint y: 150, endPoint x: 460, endPoint y: 553, distance: 505.4
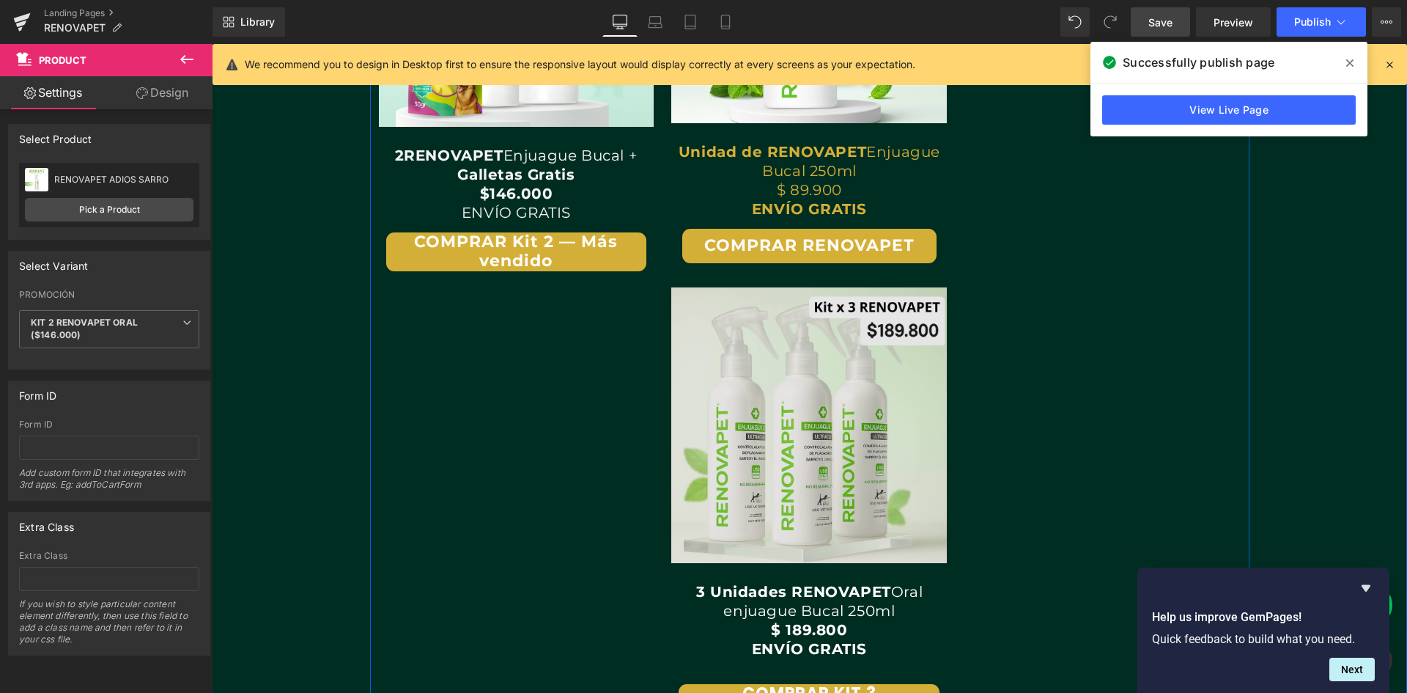
scroll to position [0, 2379]
click at [733, 490] on img at bounding box center [809, 425] width 276 height 276
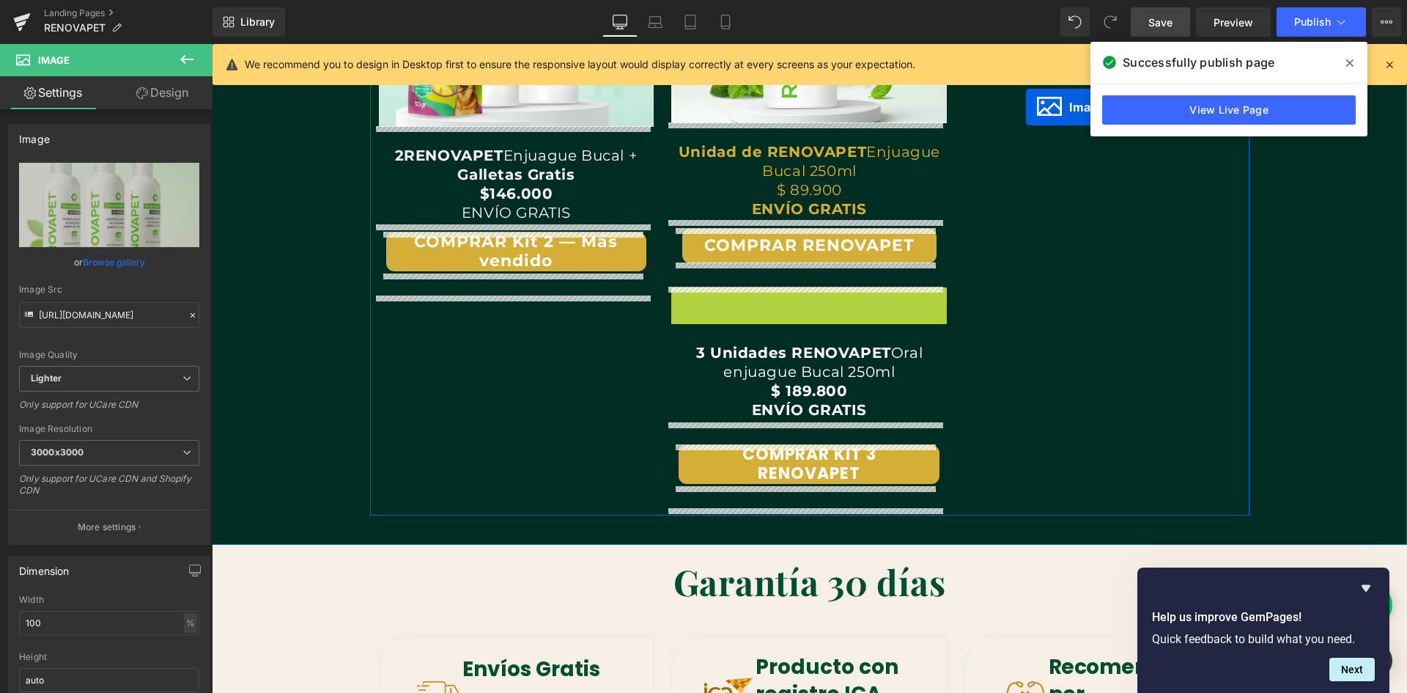
drag, startPoint x: 775, startPoint y: 419, endPoint x: 1026, endPoint y: 107, distance: 400.4
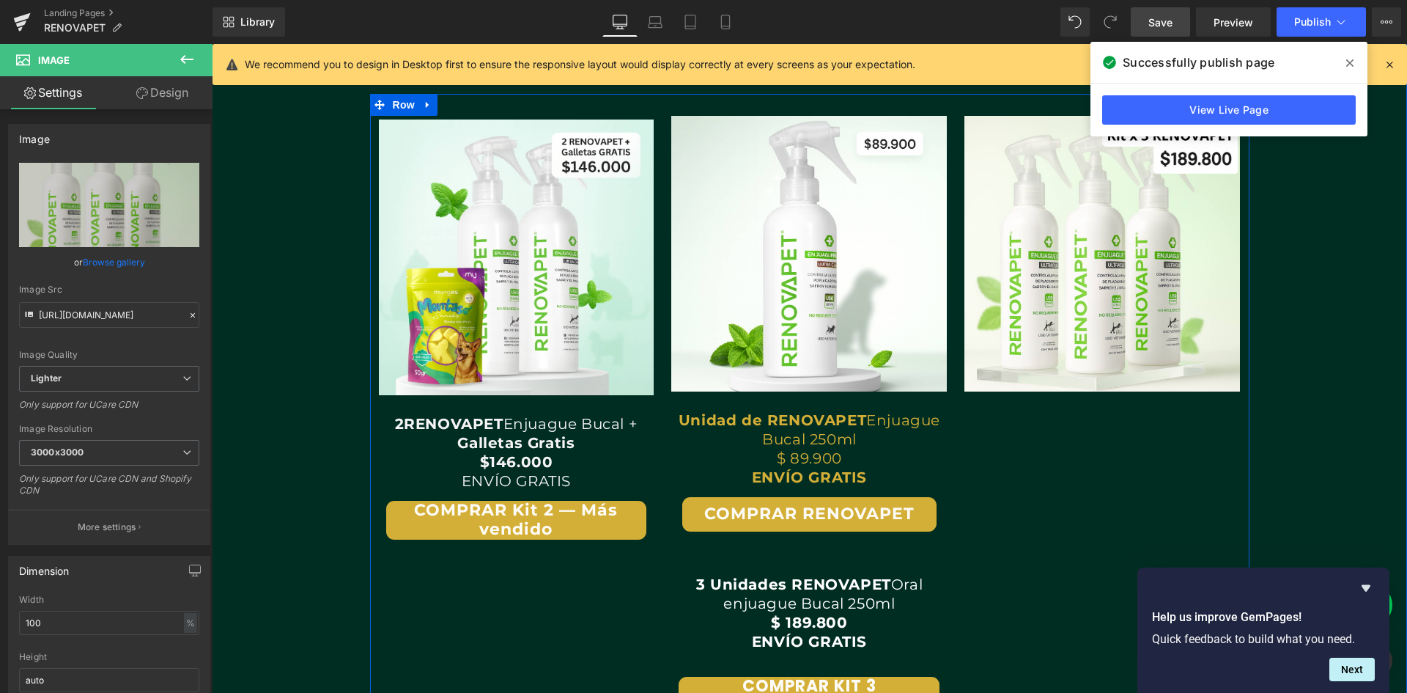
scroll to position [3064, 0]
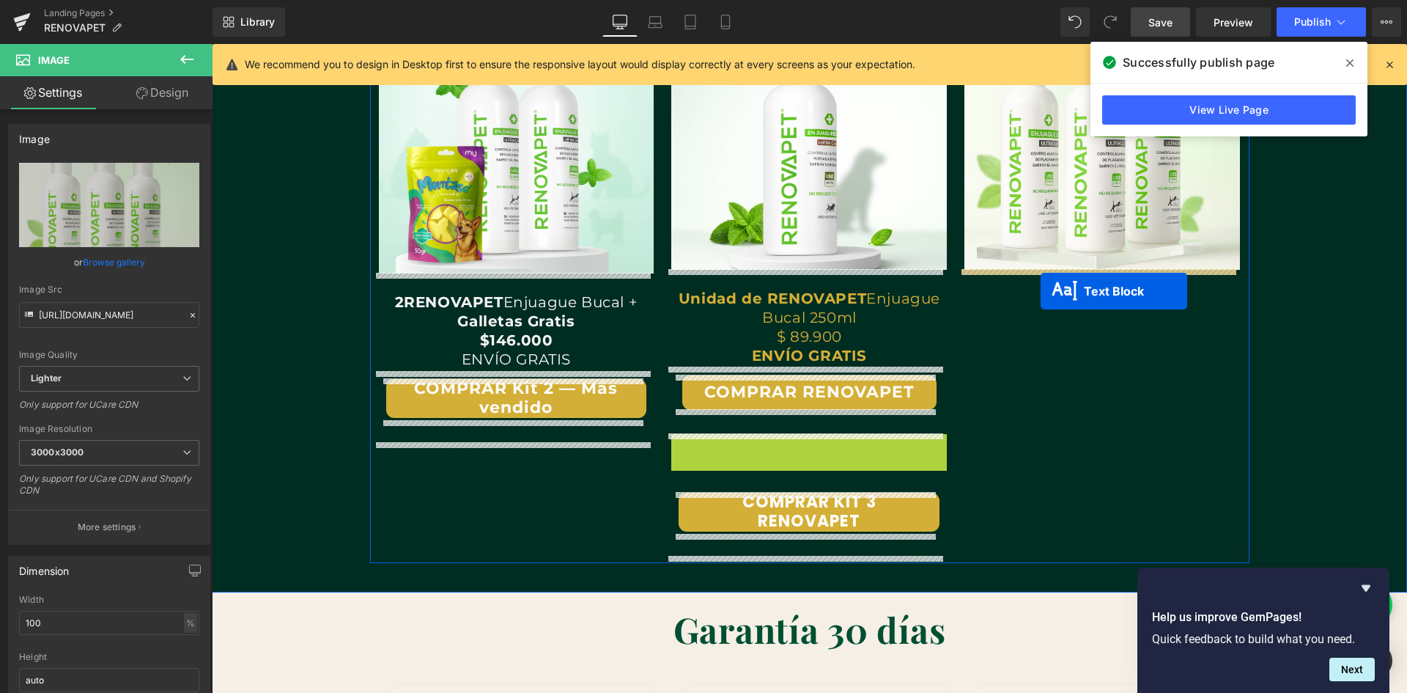
drag, startPoint x: 770, startPoint y: 484, endPoint x: 1041, endPoint y: 291, distance: 333.1
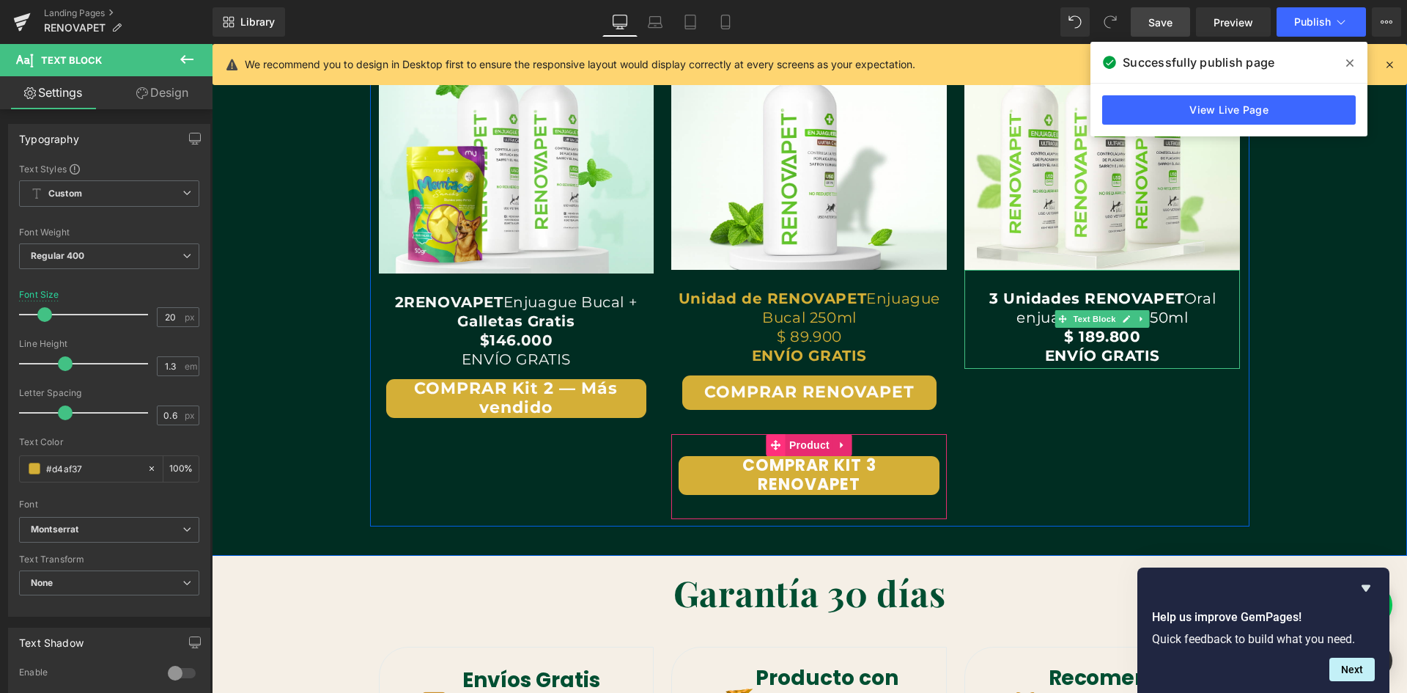
scroll to position [0, 793]
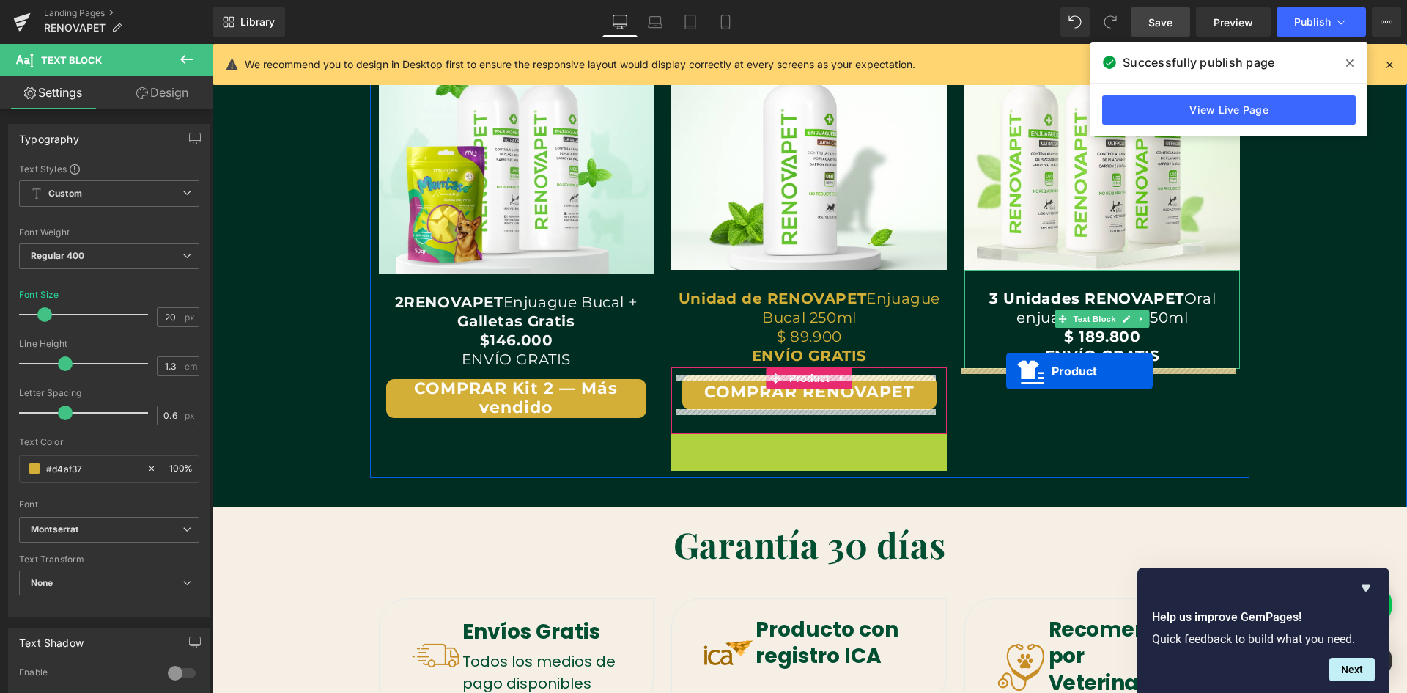
drag, startPoint x: 770, startPoint y: 443, endPoint x: 1006, endPoint y: 371, distance: 247.4
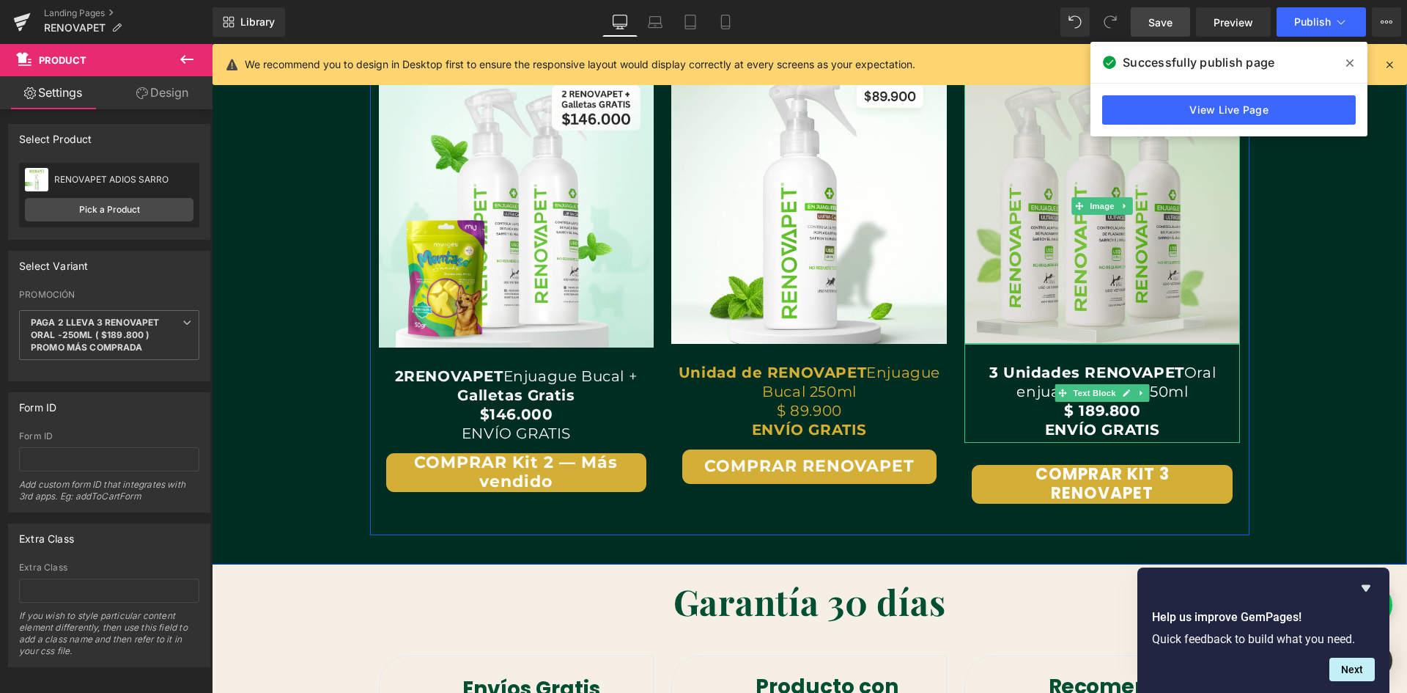
scroll to position [2990, 0]
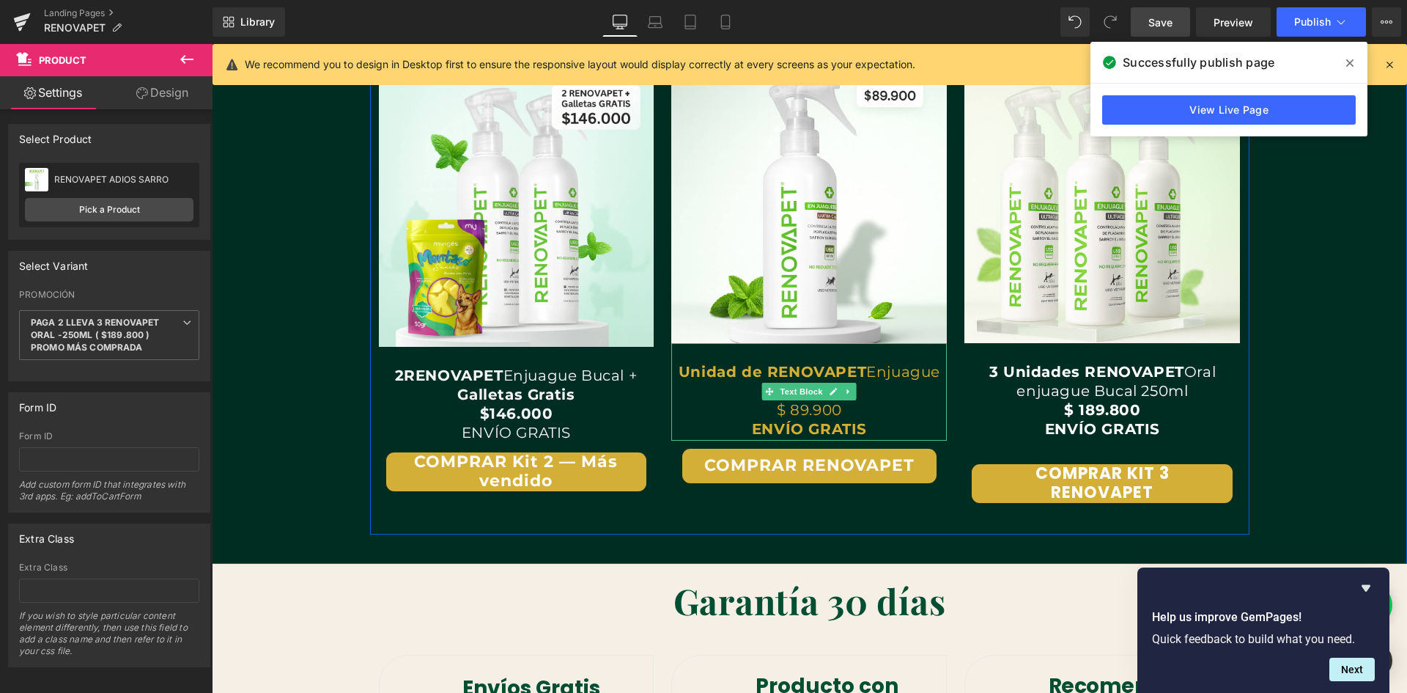
click at [882, 419] on p "ENVÍO GRATIS" at bounding box center [809, 428] width 276 height 19
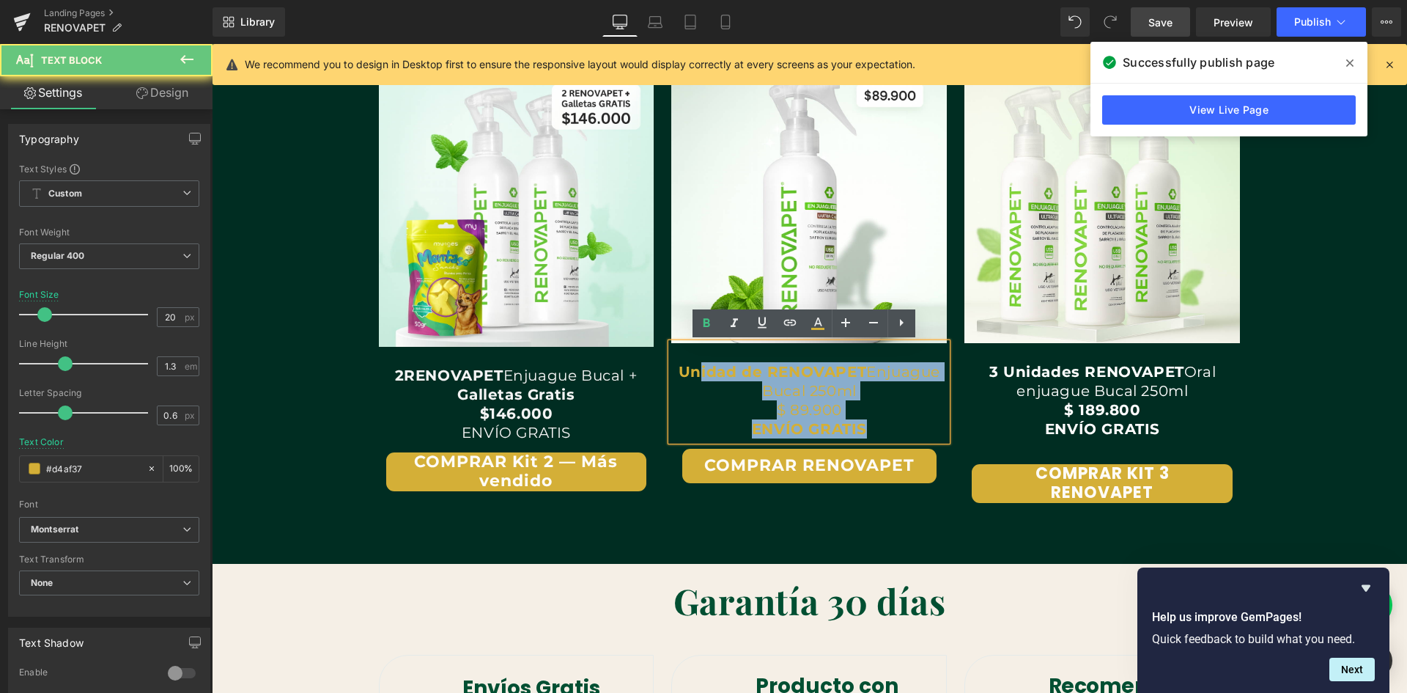
scroll to position [0, 1586]
drag, startPoint x: 874, startPoint y: 427, endPoint x: 673, endPoint y: 372, distance: 208.9
click at [673, 372] on div "Unidad de RENOVAPET Enjuague Bucal 250ml $ 89.900 ENVÍO GRATIS" at bounding box center [809, 391] width 276 height 97
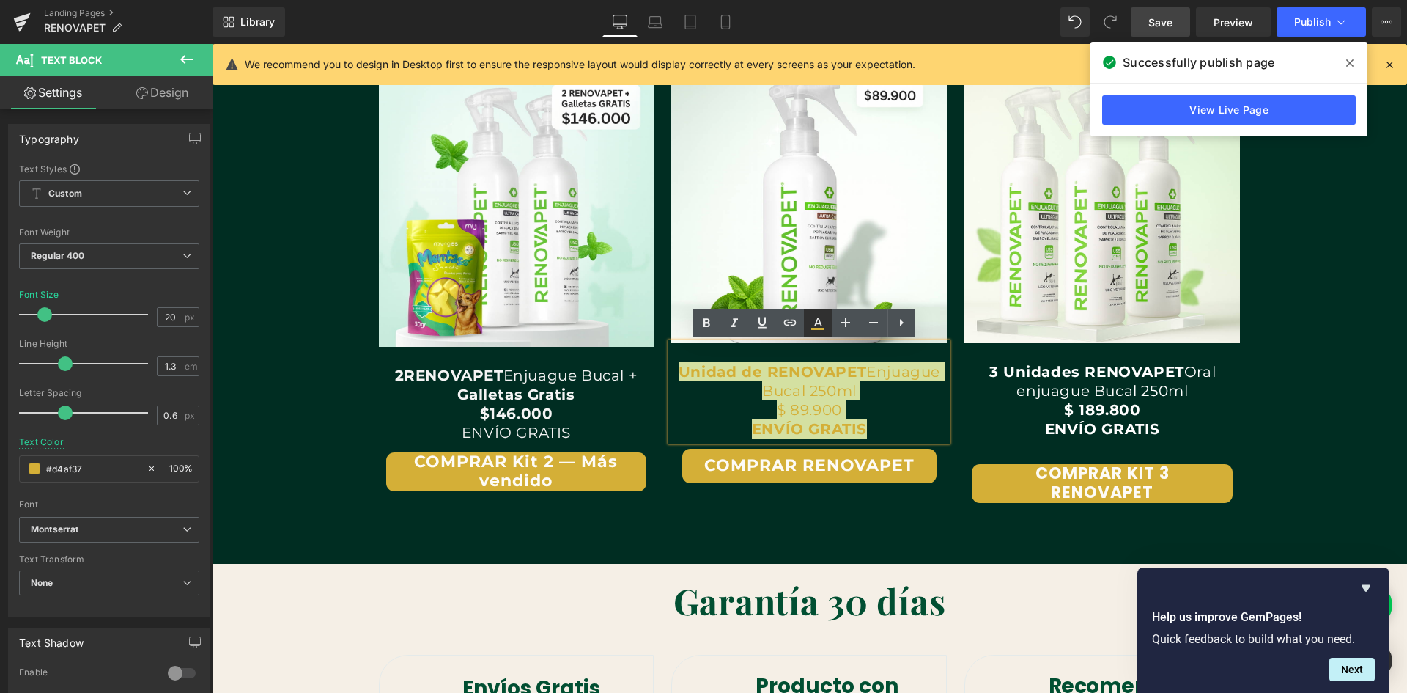
click at [822, 325] on icon at bounding box center [818, 321] width 8 height 9
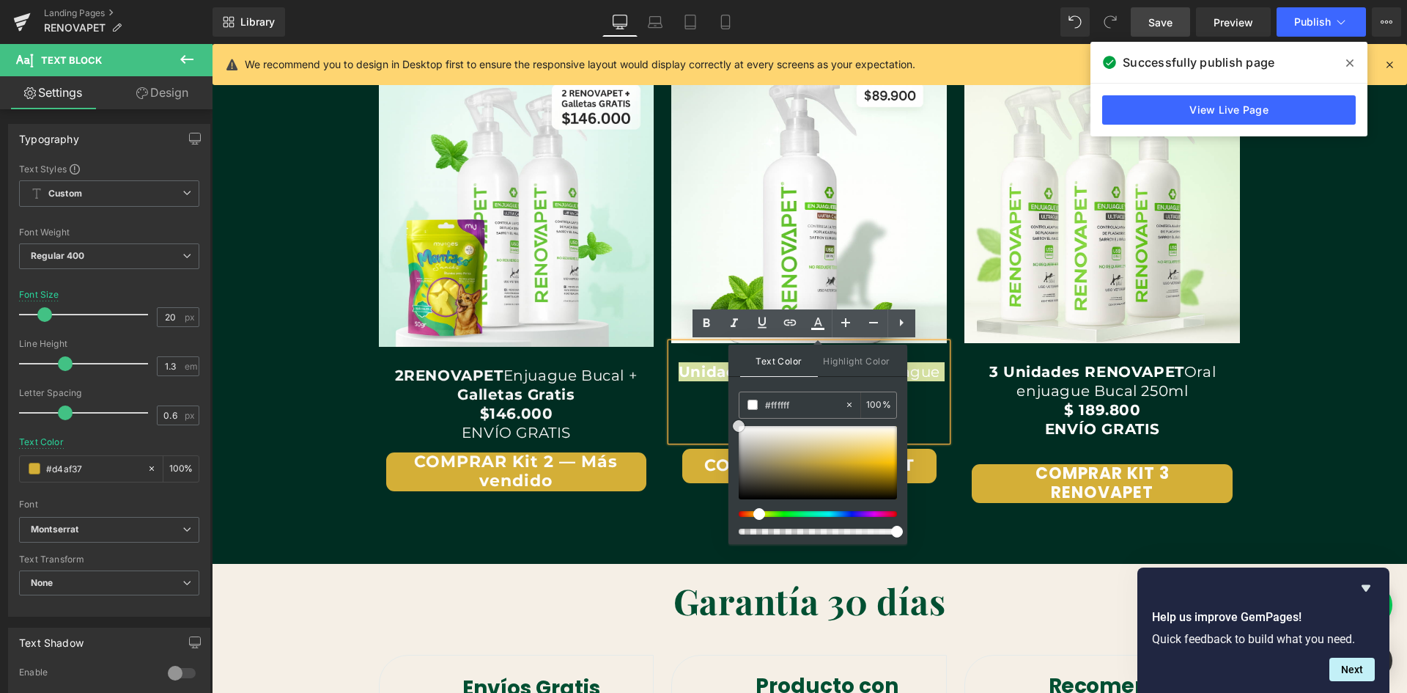
drag, startPoint x: 840, startPoint y: 462, endPoint x: 732, endPoint y: 416, distance: 116.9
click at [732, 416] on div "Text Color Highlight Color rgba(255, 255, 255, 1) #ffffff 100 % transparent tra…" at bounding box center [818, 443] width 179 height 199
click at [707, 395] on p "Unidad de RENOVAPET Enjuague Bucal 250ml" at bounding box center [809, 381] width 276 height 38
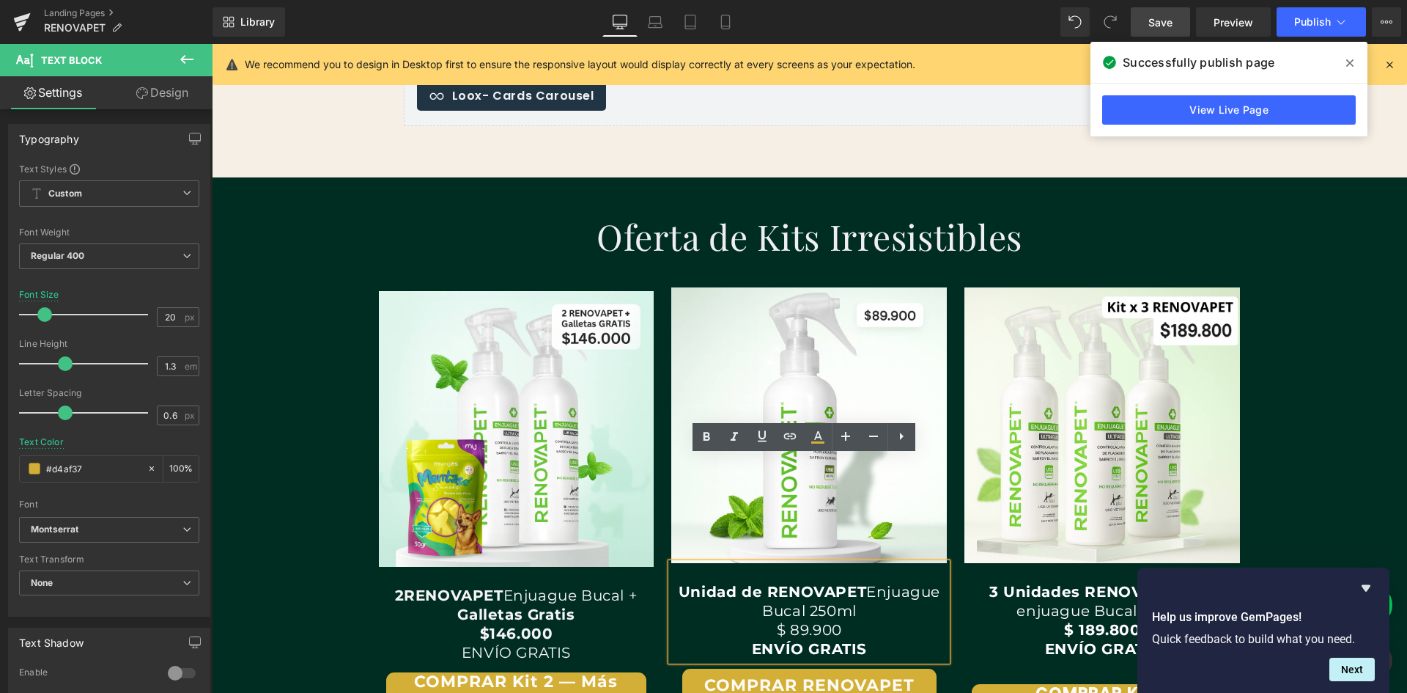
scroll to position [2990, 0]
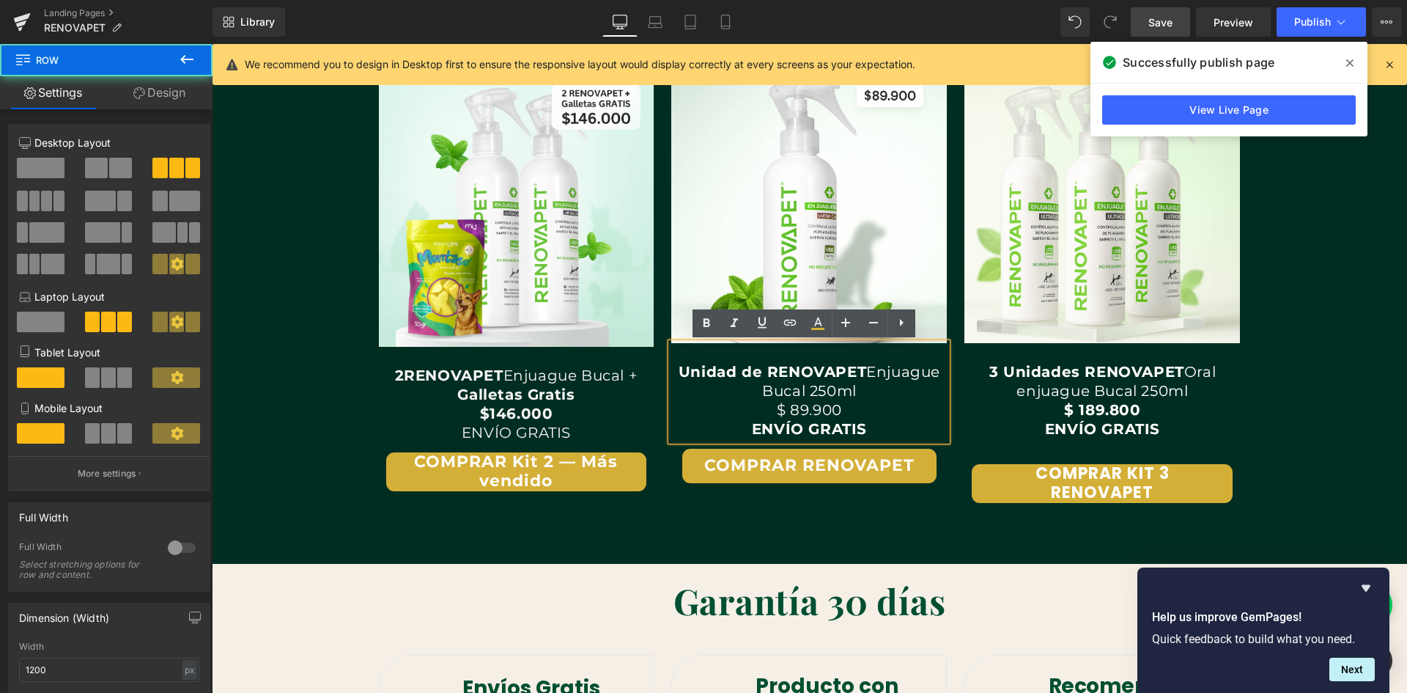
click at [956, 471] on div "Image 3 Unidades RENOVAPET Oral enjuague Bucal 250ml $ 189.800 ENVÍO GRATIS Tex…" at bounding box center [1102, 297] width 293 height 460
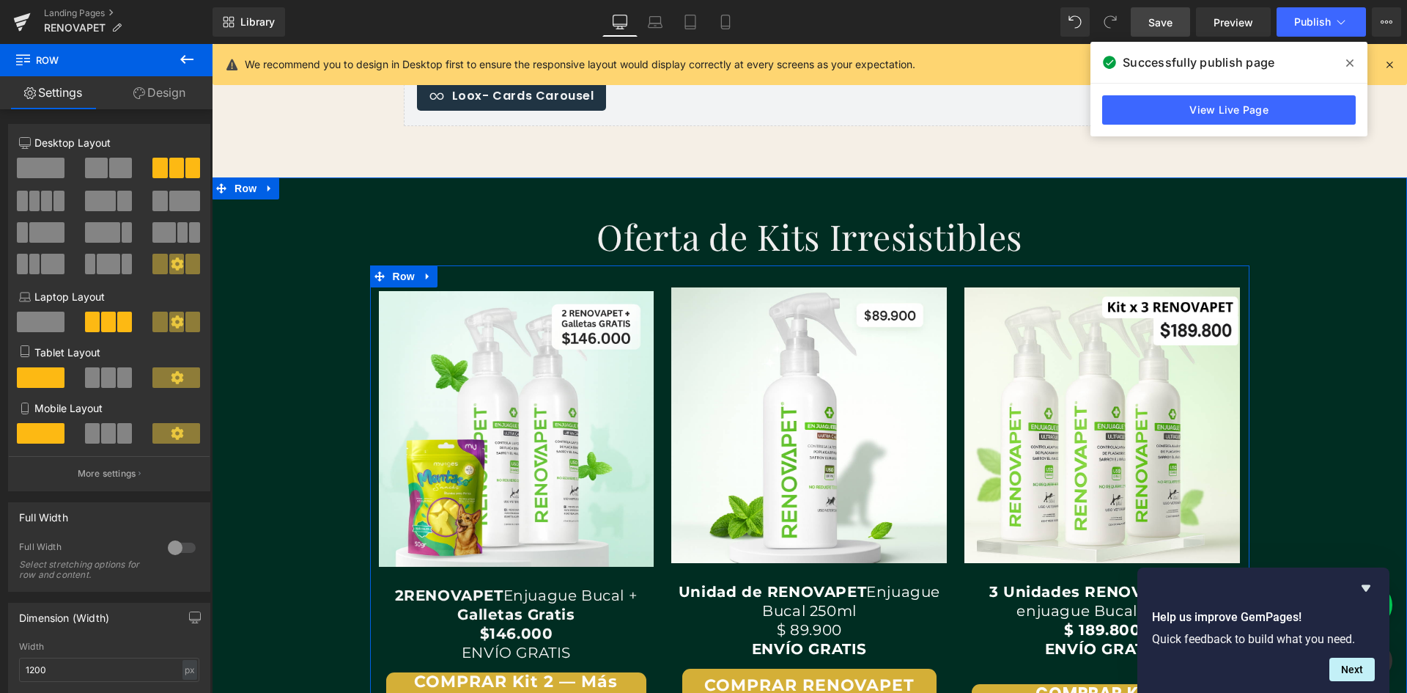
scroll to position [0, 0]
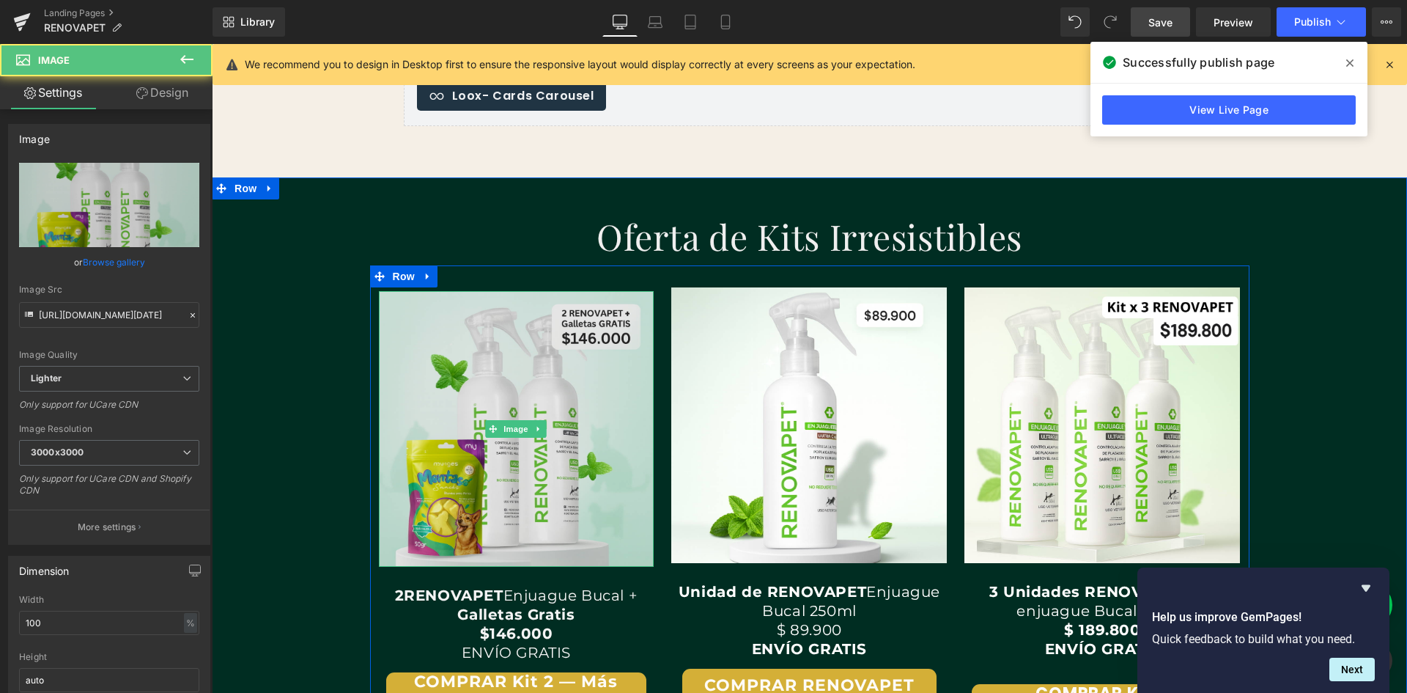
click at [627, 473] on img at bounding box center [517, 429] width 276 height 276
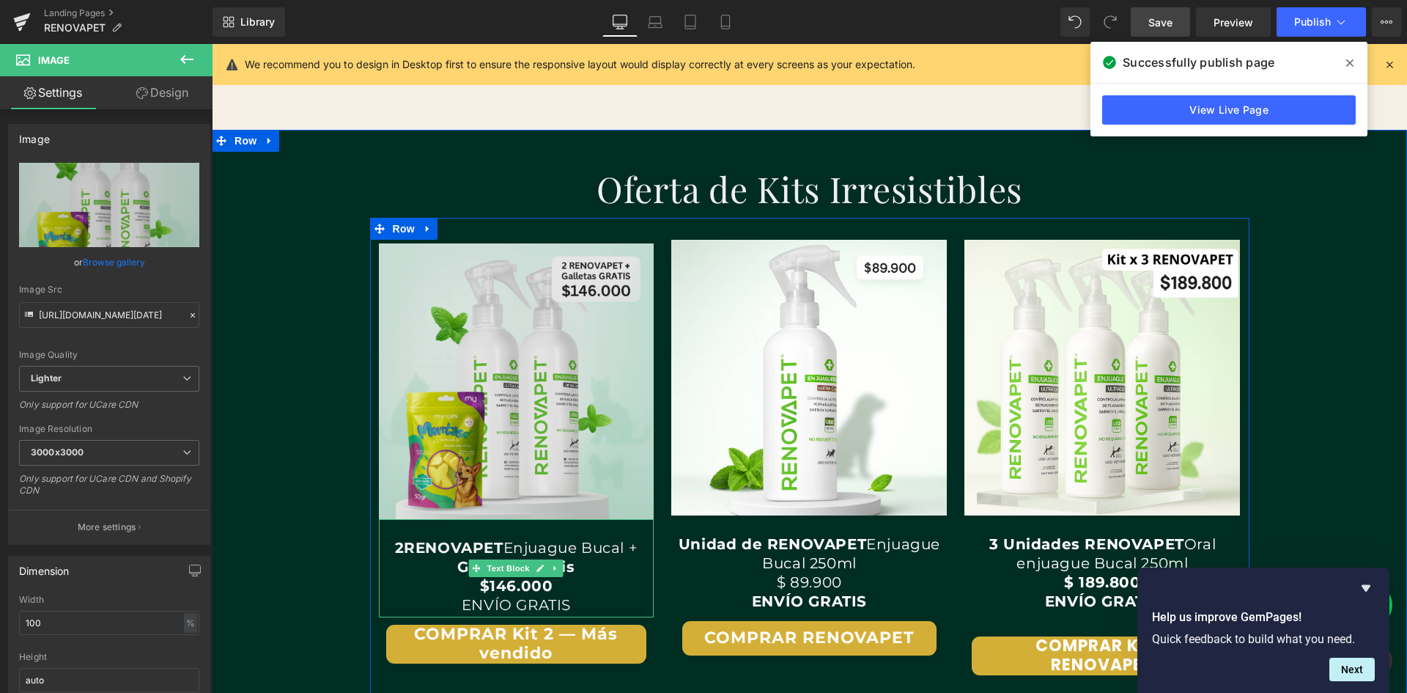
scroll to position [2844, 0]
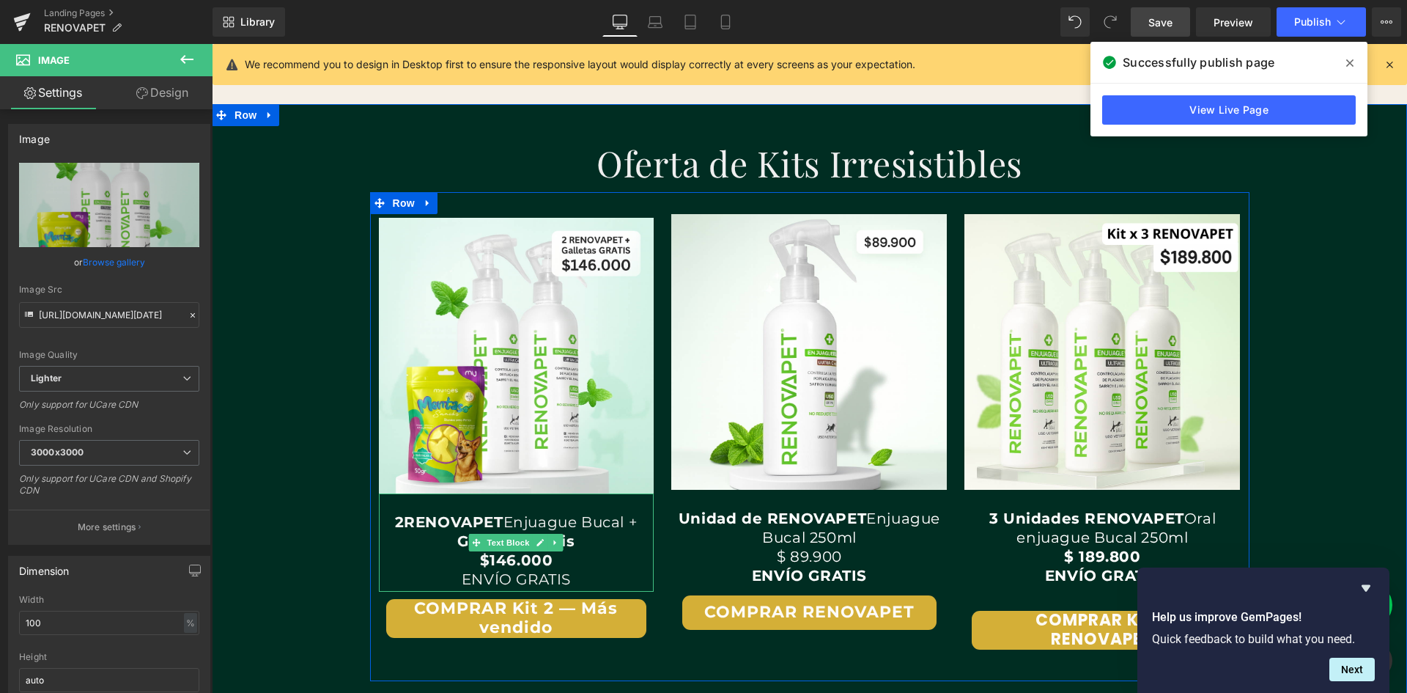
click at [629, 518] on span "2 RENOVAPET Enjuague Bucal +" at bounding box center [516, 522] width 243 height 18
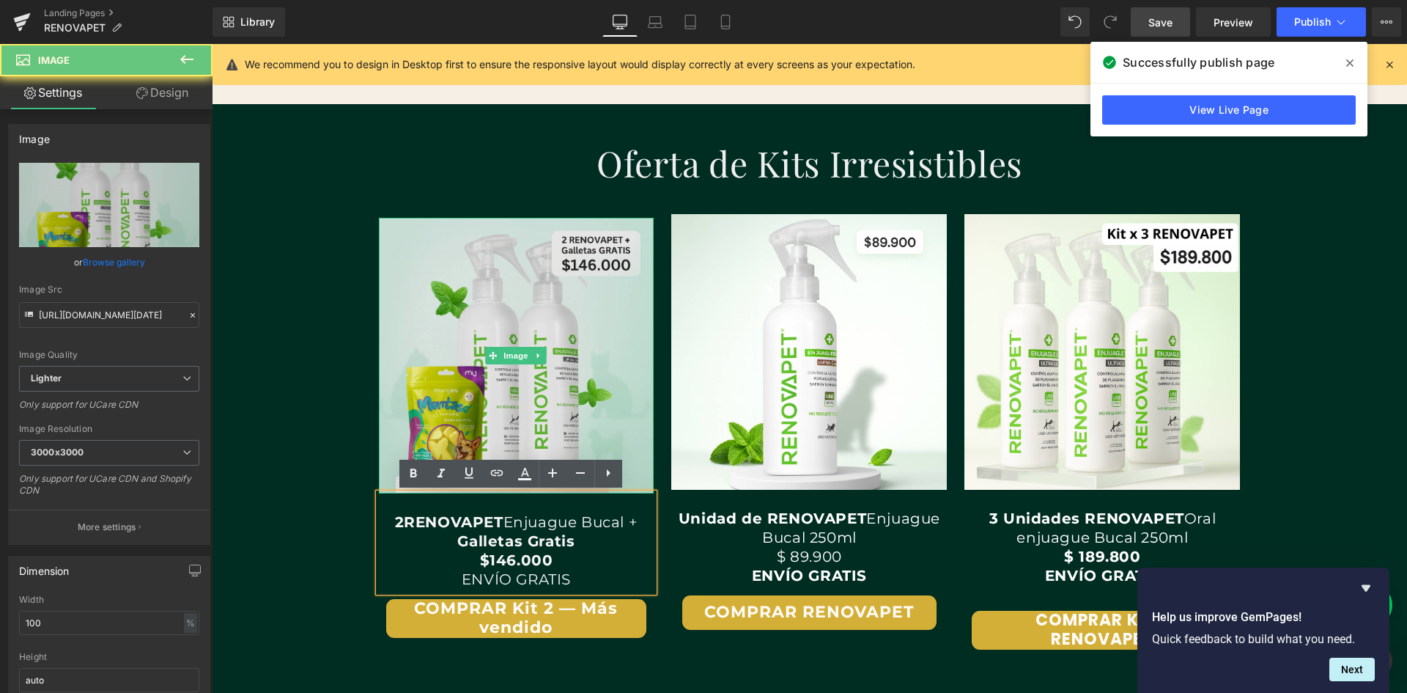
click at [639, 473] on img at bounding box center [517, 356] width 276 height 276
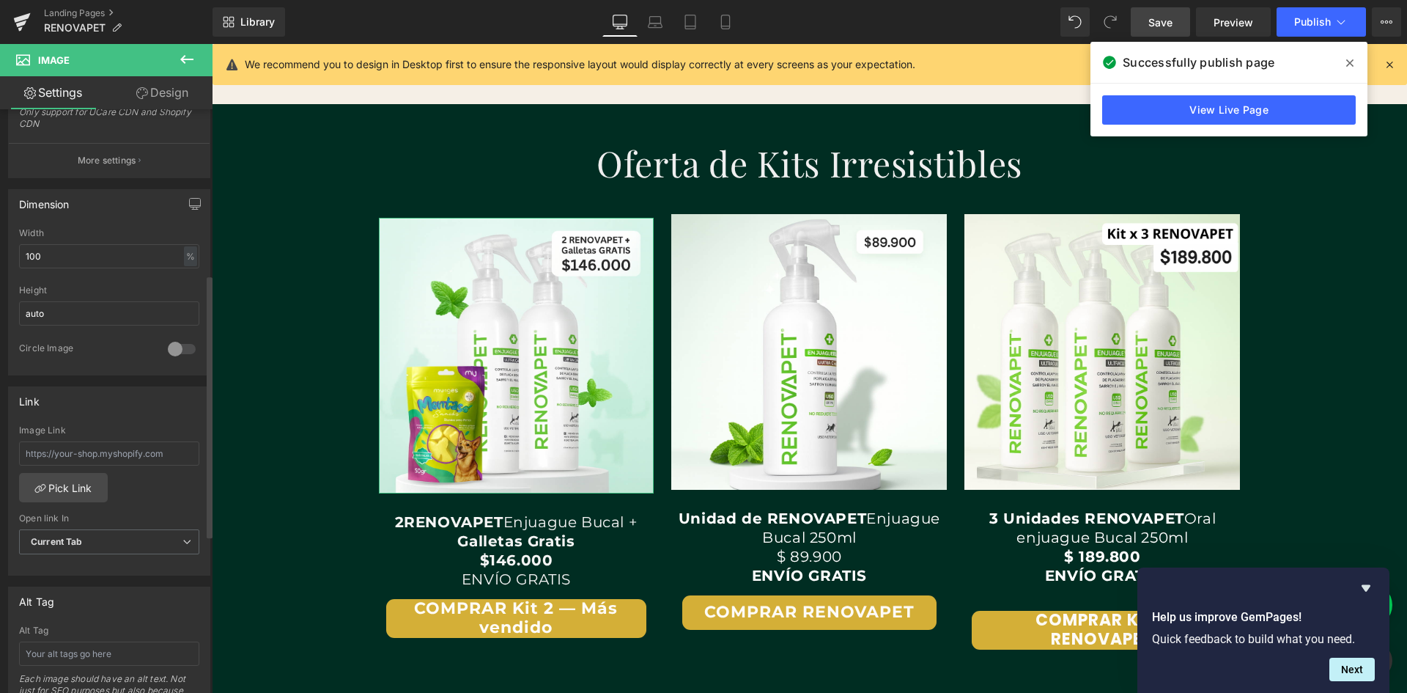
scroll to position [0, 2379]
click at [392, 620] on button "COMPRAR Kit 2 — Más vendido" at bounding box center [516, 618] width 261 height 39
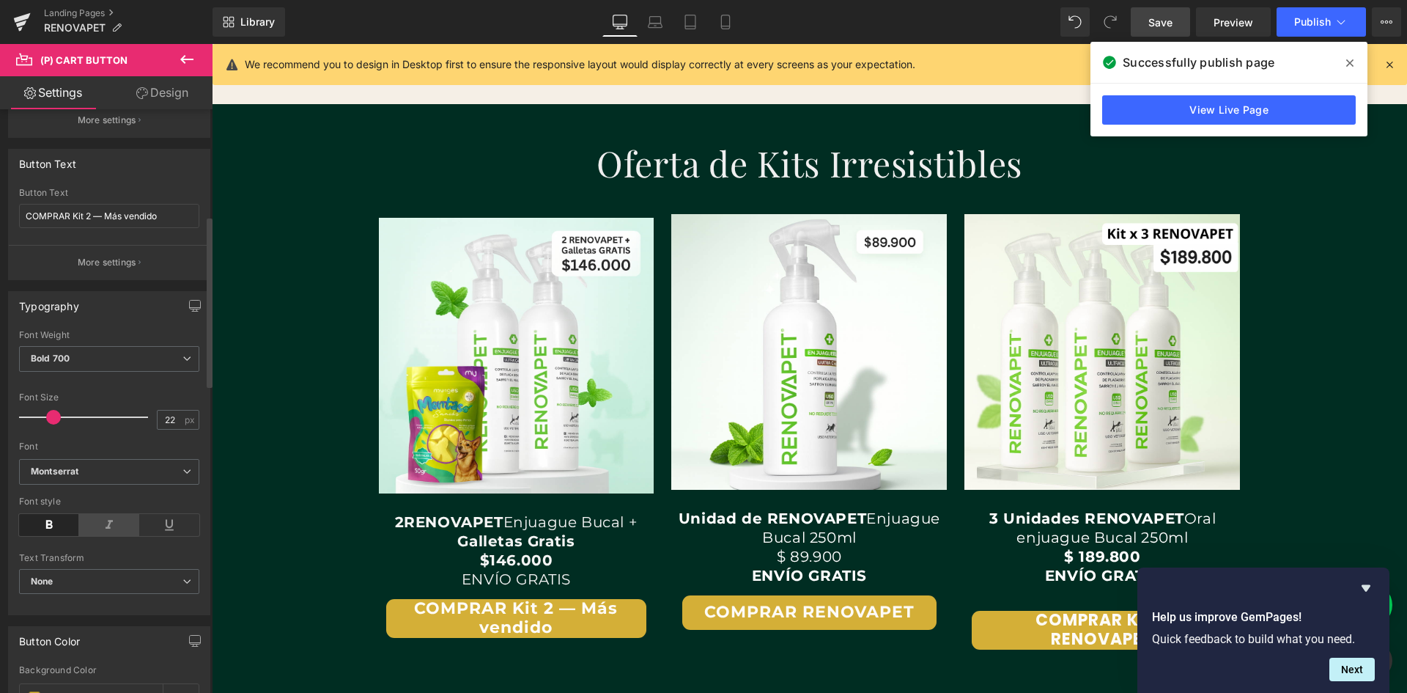
scroll to position [366, 0]
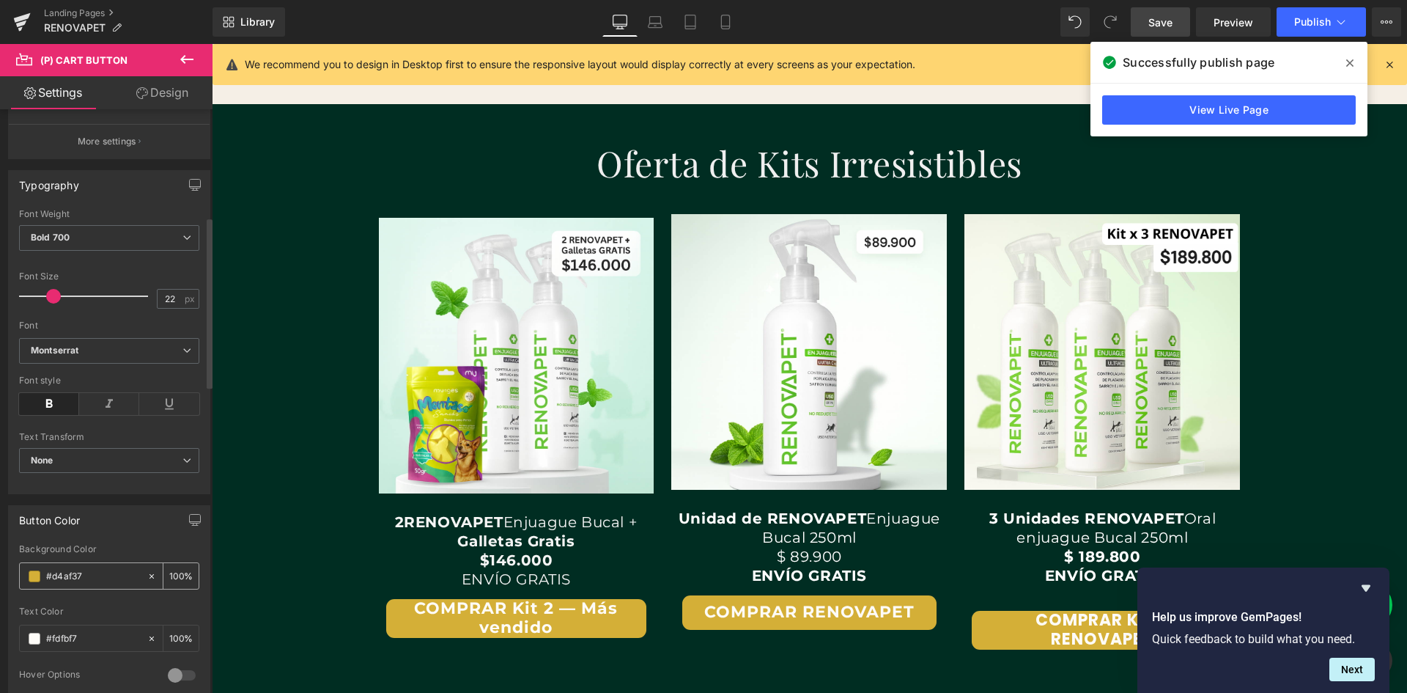
drag, startPoint x: 85, startPoint y: 569, endPoint x: 34, endPoint y: 570, distance: 51.3
click at [34, 570] on div "#d4af37" at bounding box center [83, 576] width 127 height 26
paste input "28a828"
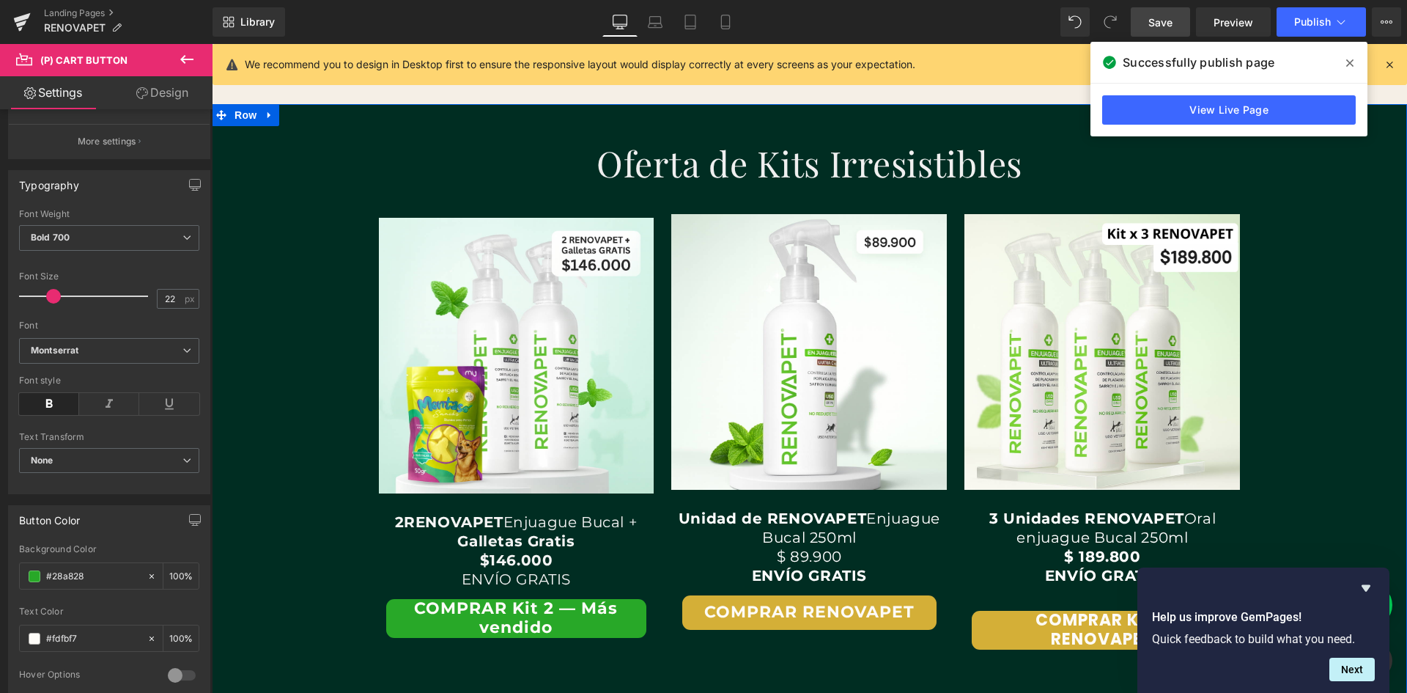
click at [249, 580] on div "Oferta de Kits Irresistibles Heading Row Text Block Image 2 RENOVAPET Enjuague …" at bounding box center [809, 400] width 1195 height 562
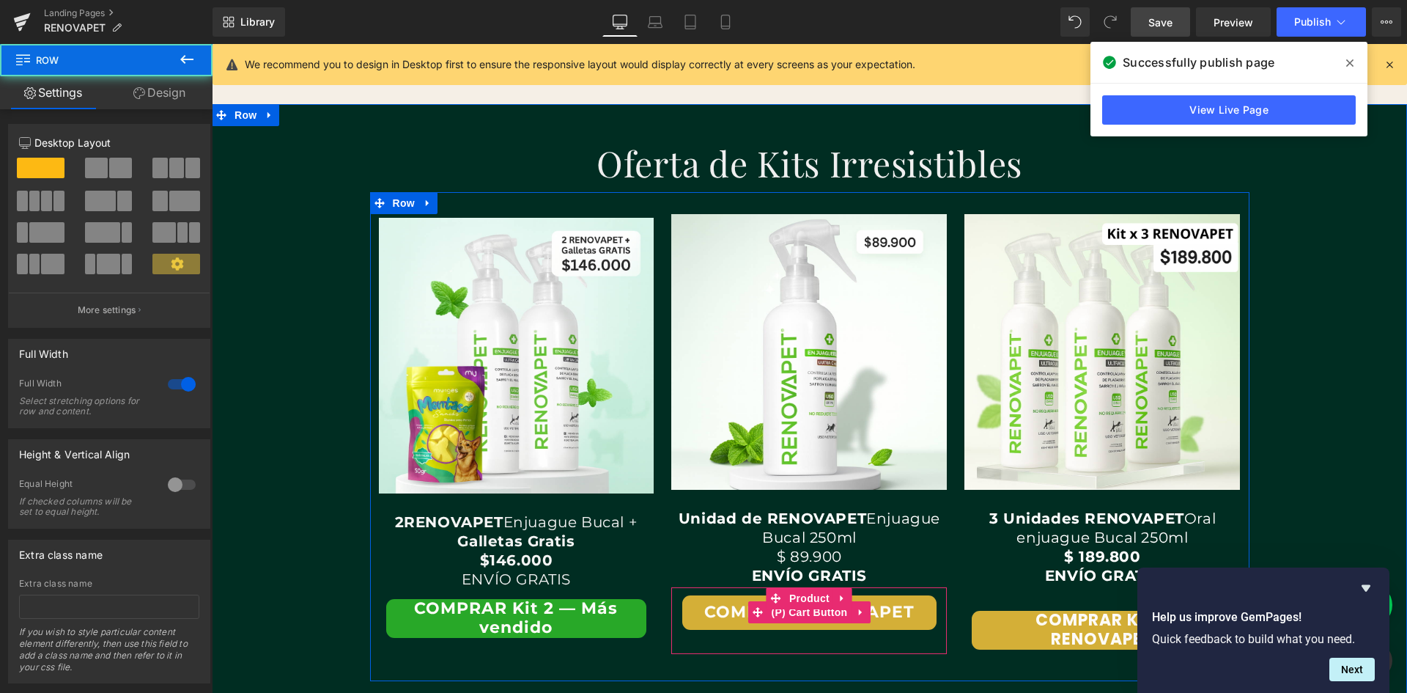
click at [715, 611] on button "COMPRAR RENOVAPET" at bounding box center [809, 612] width 254 height 34
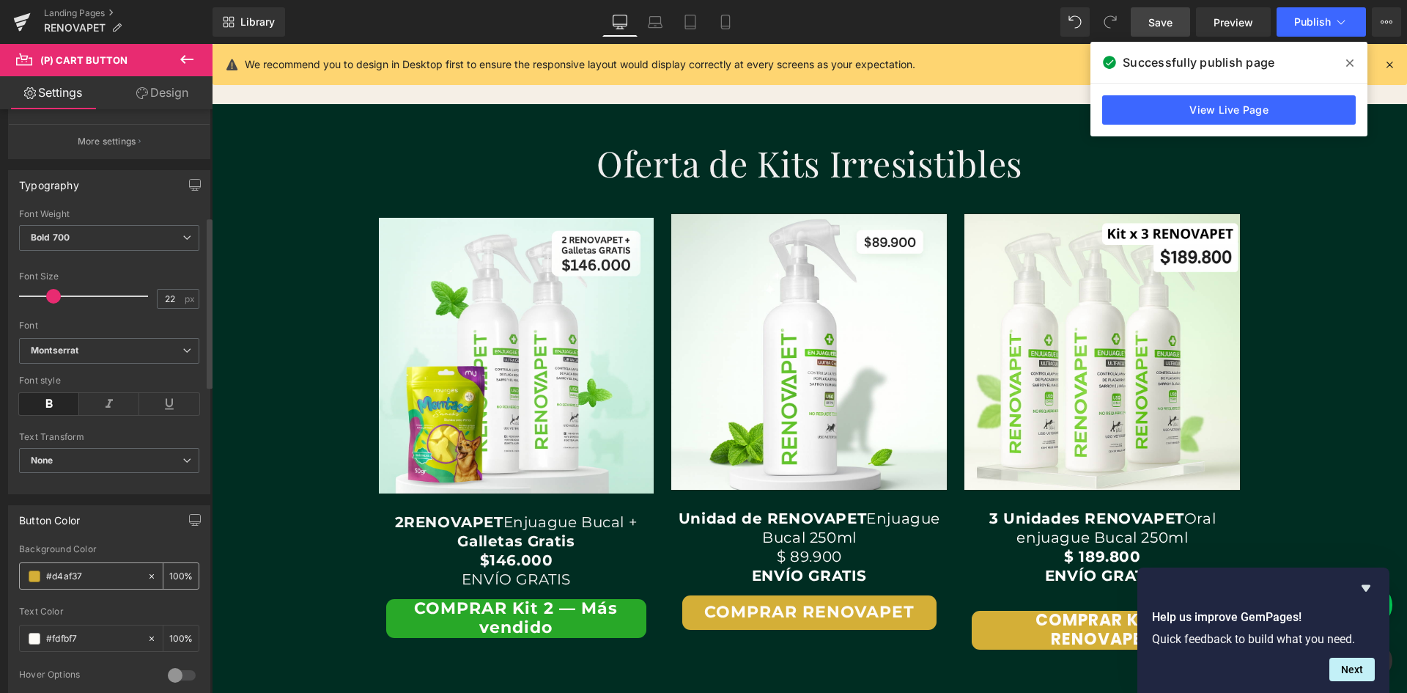
drag, startPoint x: 95, startPoint y: 574, endPoint x: 29, endPoint y: 566, distance: 66.5
click at [37, 569] on div "#d4af37" at bounding box center [83, 576] width 127 height 26
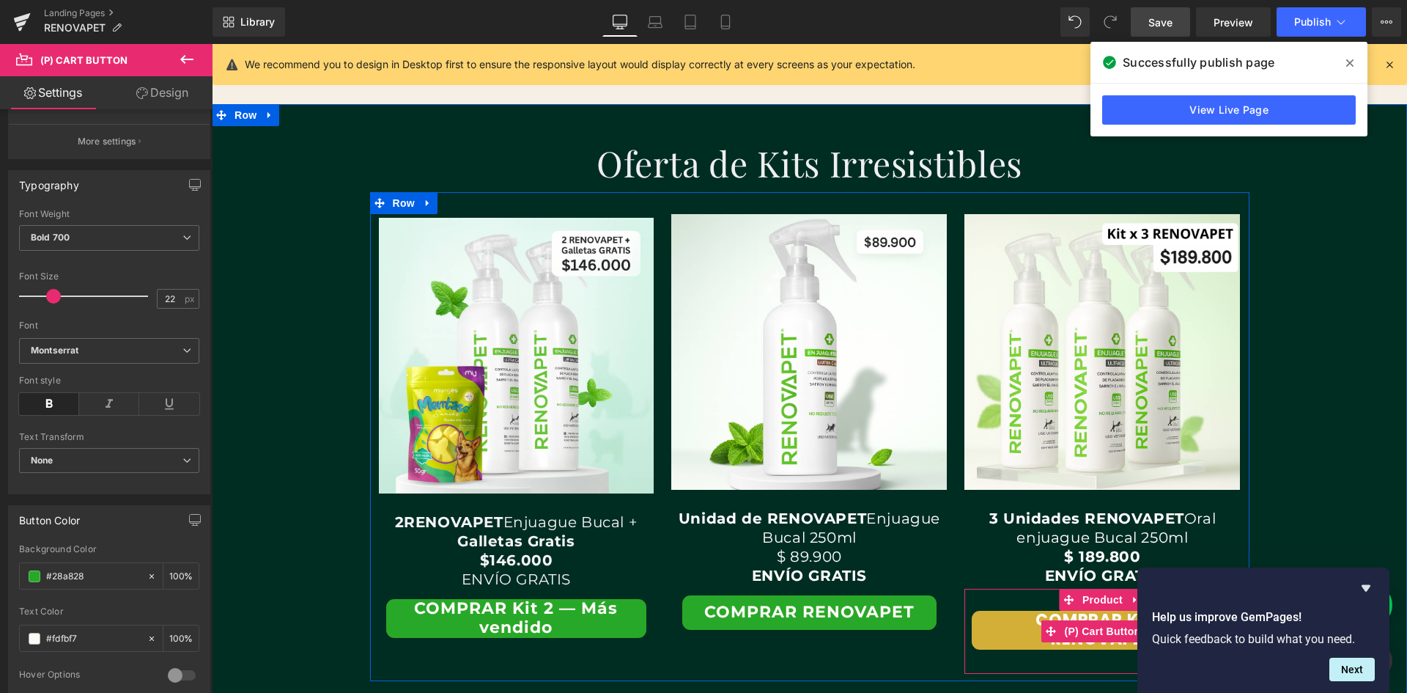
click at [1011, 640] on button "COMPRAR KIT 3 RENOVAPET" at bounding box center [1102, 630] width 261 height 39
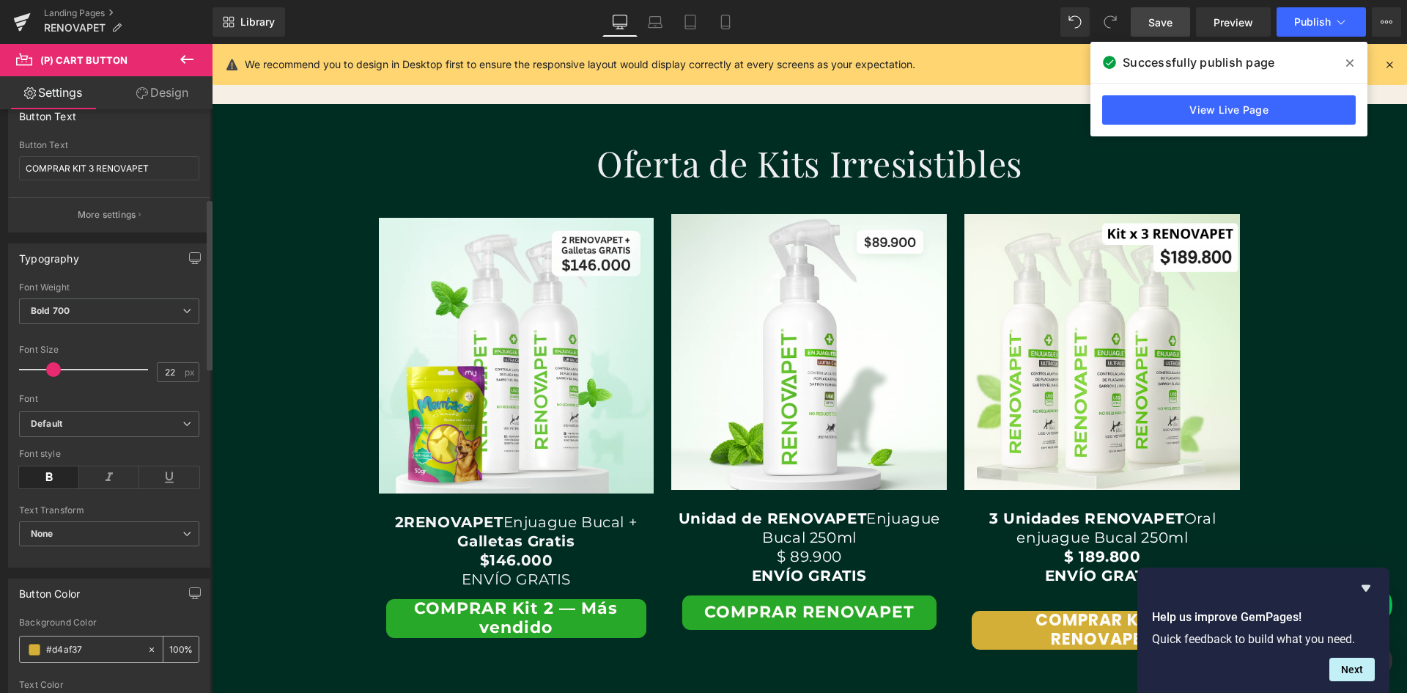
scroll to position [440, 0]
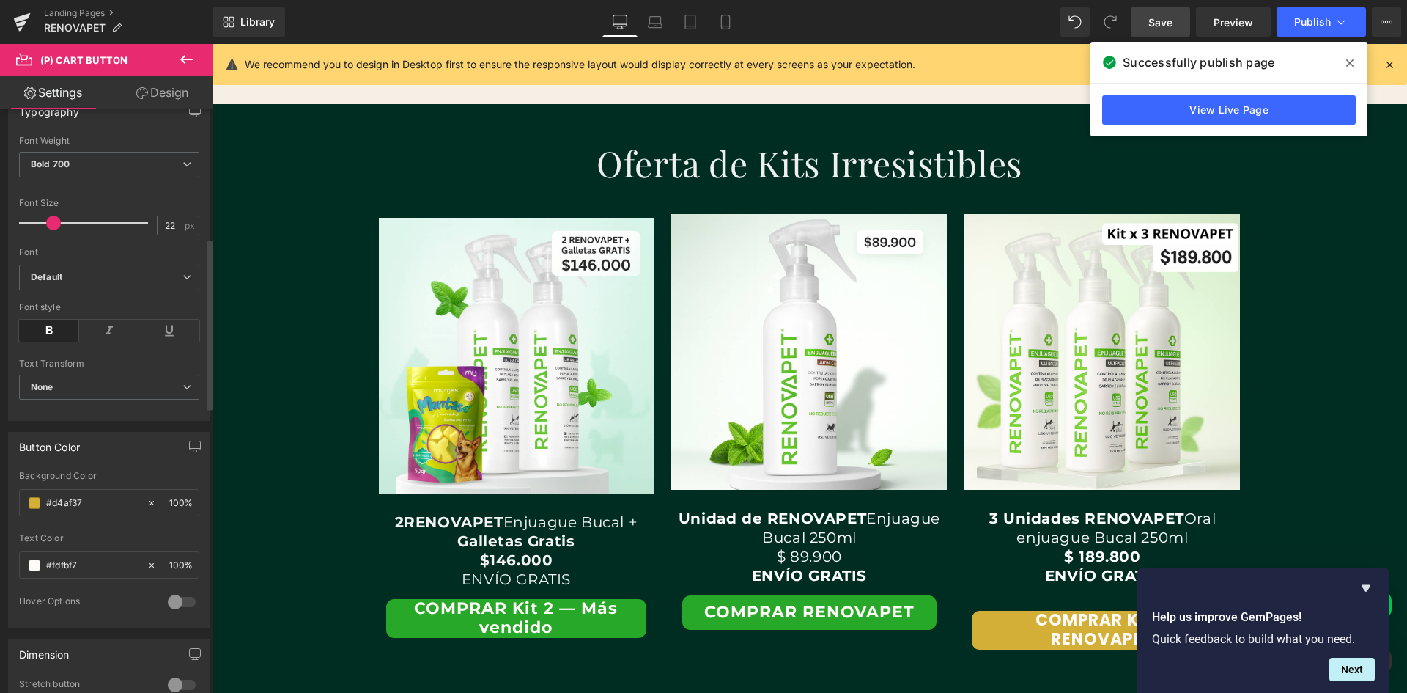
drag, startPoint x: 96, startPoint y: 503, endPoint x: 4, endPoint y: 501, distance: 92.4
click at [4, 501] on div "Button Color rgb(212, 175, 55) Background Color #d4af37 100 % #fdfbf7 Text Colo…" at bounding box center [109, 524] width 219 height 207
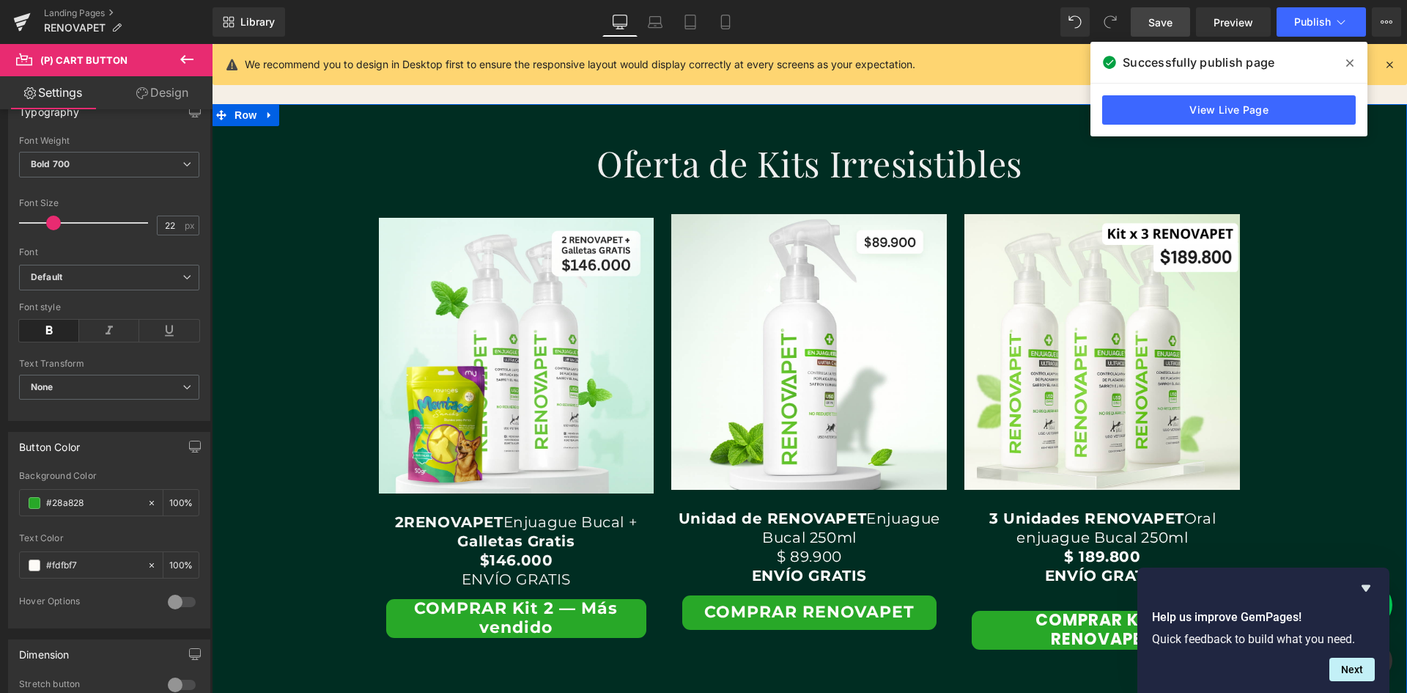
click at [347, 583] on div "Oferta de Kits Irresistibles Heading Row Text Block Image 2 RENOVAPET Enjuague …" at bounding box center [809, 400] width 1195 height 562
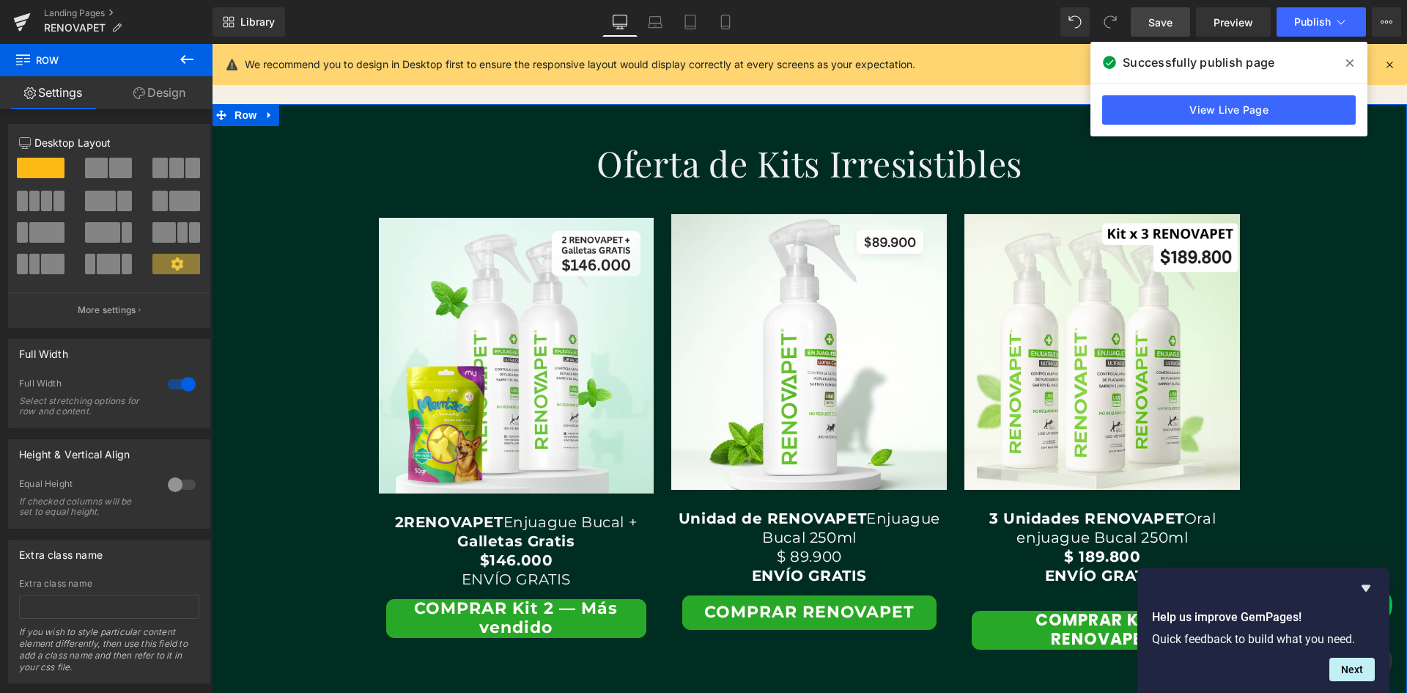
scroll to position [0, 2379]
click at [435, 608] on button "COMPRAR Kit 2 — Más vendido" at bounding box center [516, 618] width 261 height 39
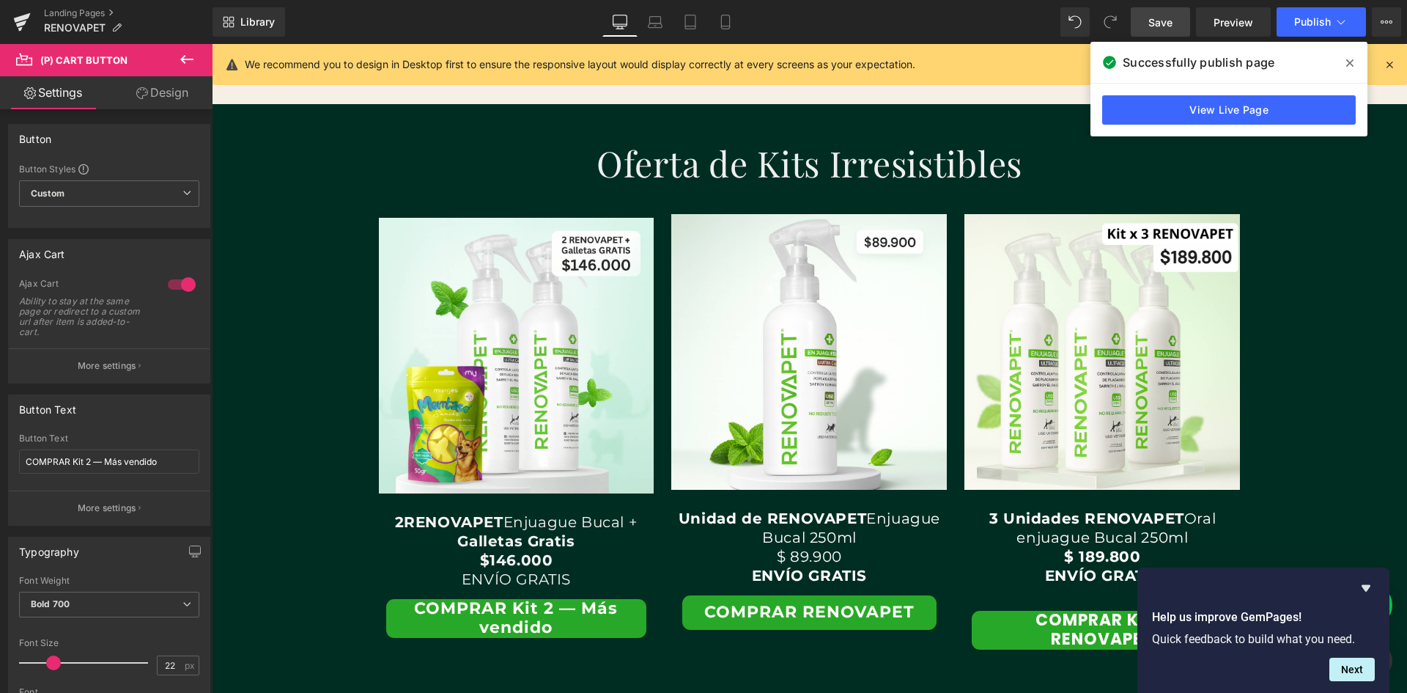
drag, startPoint x: 1170, startPoint y: 20, endPoint x: 730, endPoint y: 187, distance: 471.1
click at [1170, 20] on span "Save" at bounding box center [1161, 22] width 24 height 15
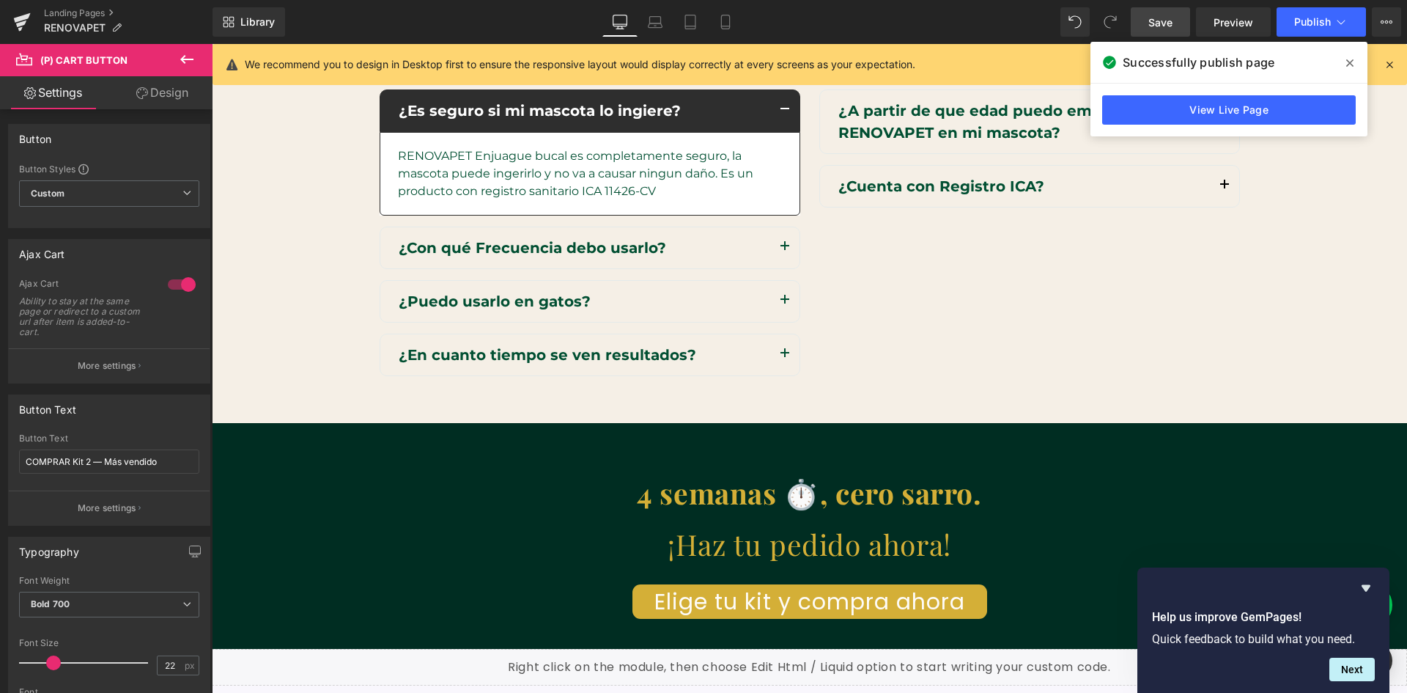
scroll to position [4090, 0]
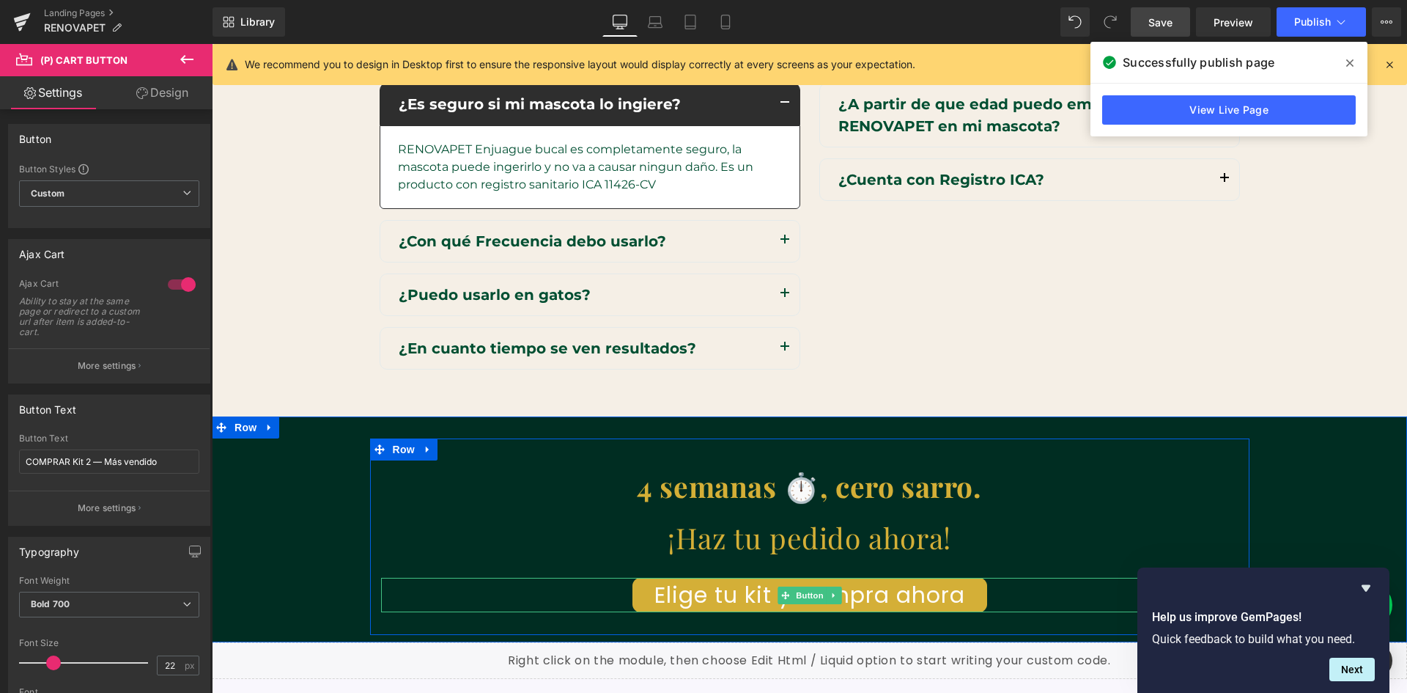
click at [862, 587] on link "Elige tu kit y compra ahora" at bounding box center [810, 595] width 355 height 34
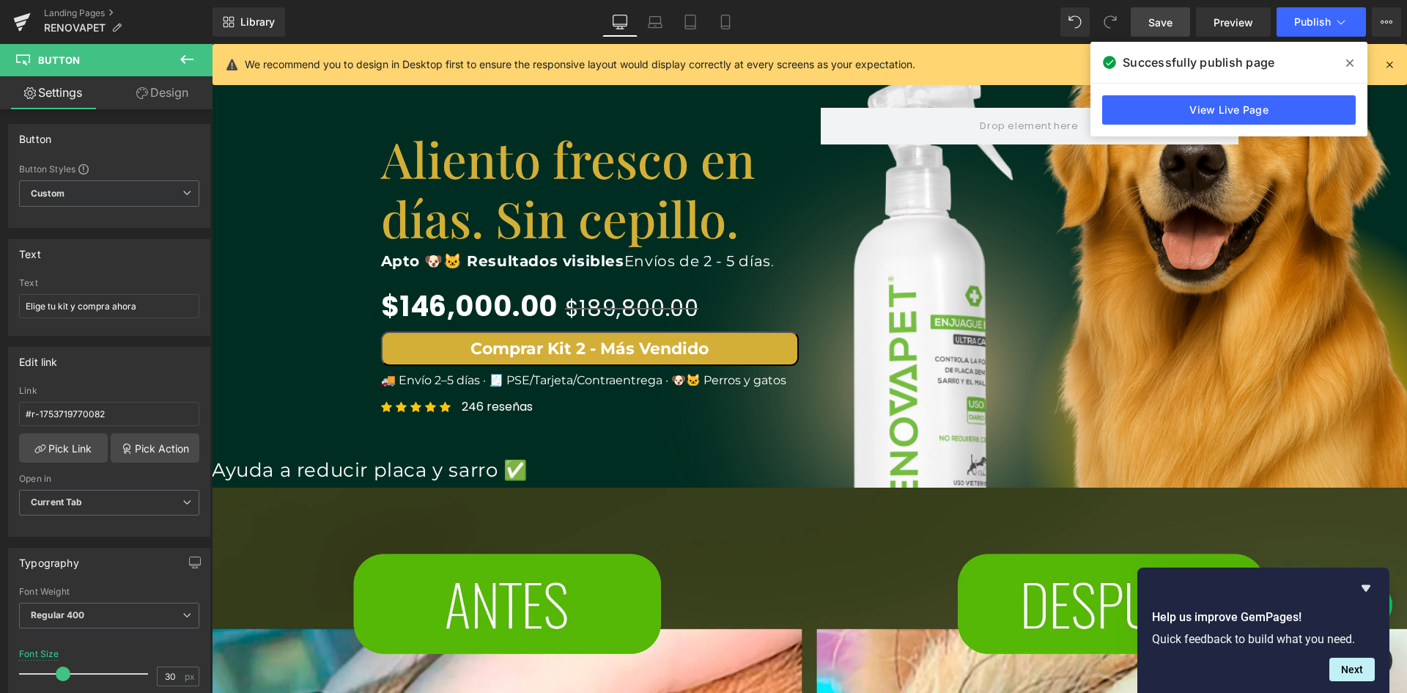
scroll to position [0, 0]
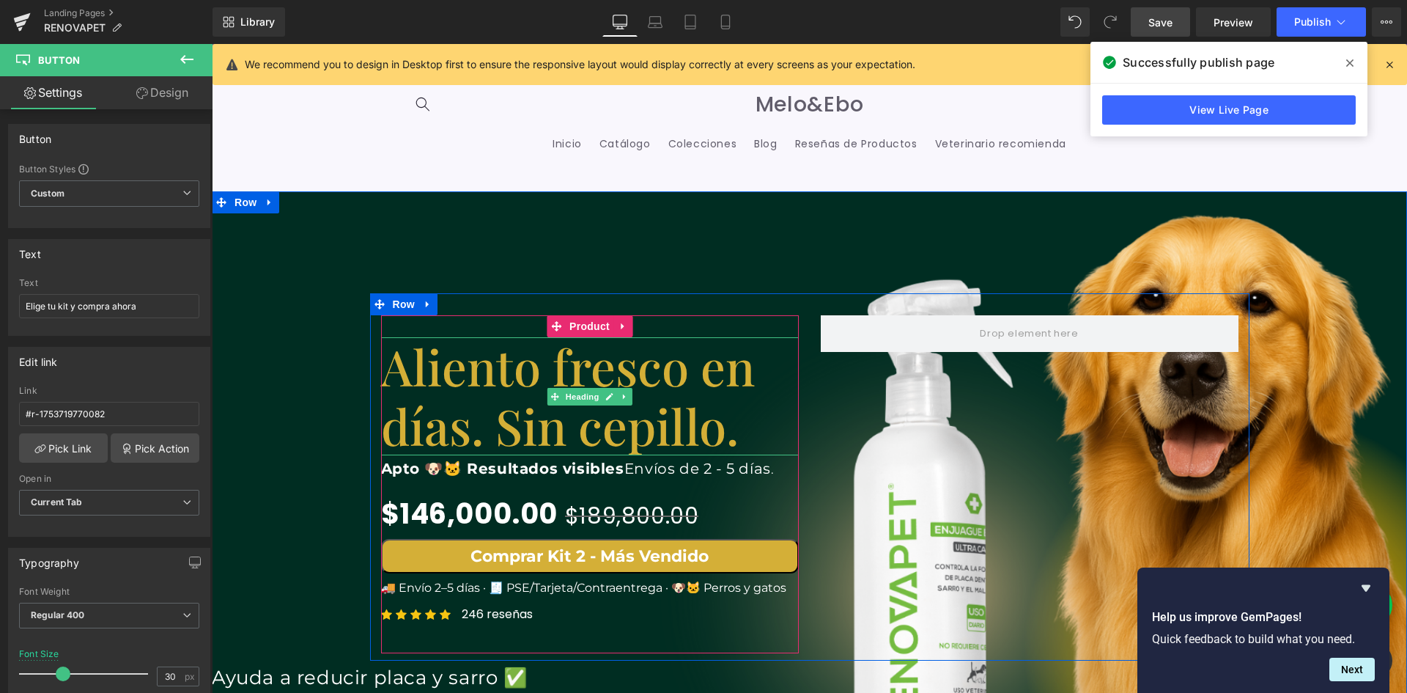
click at [636, 430] on h1 "Aliento fresco en días. Sin cepillo." at bounding box center [590, 396] width 418 height 118
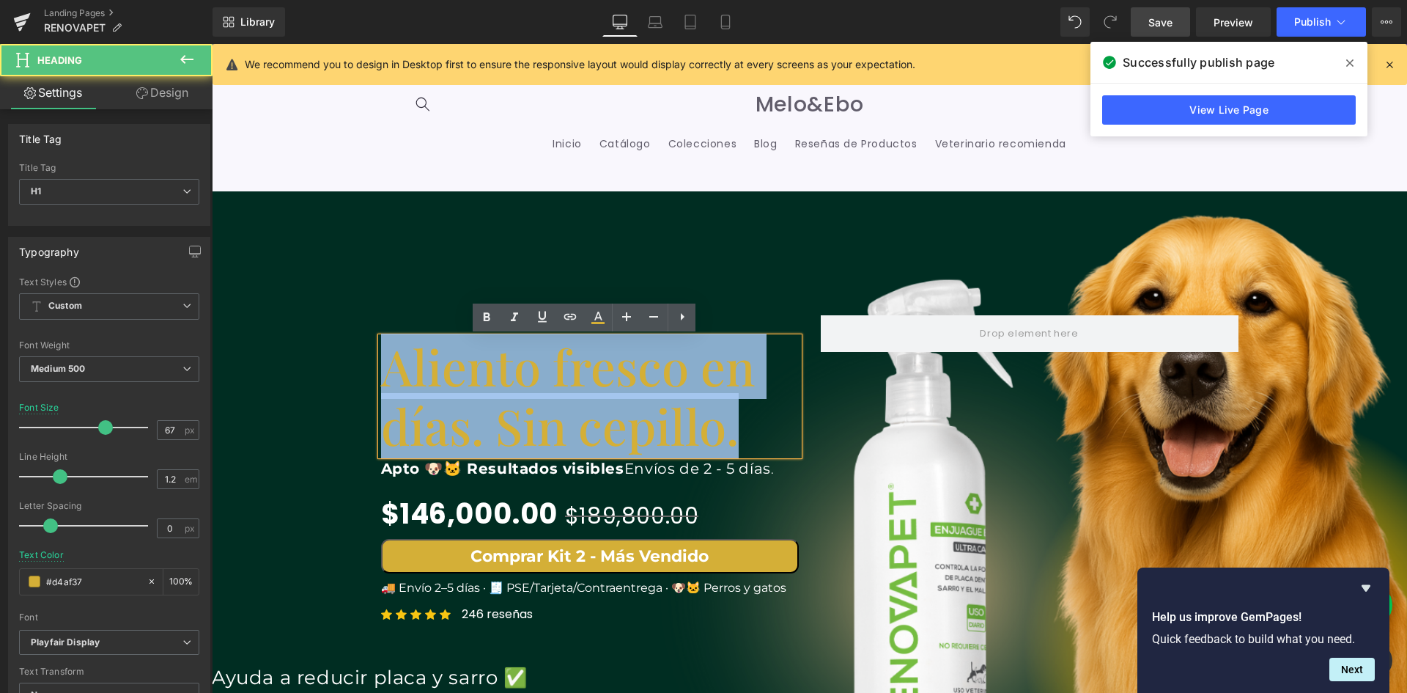
scroll to position [0, 793]
drag, startPoint x: 745, startPoint y: 434, endPoint x: 361, endPoint y: 360, distance: 390.4
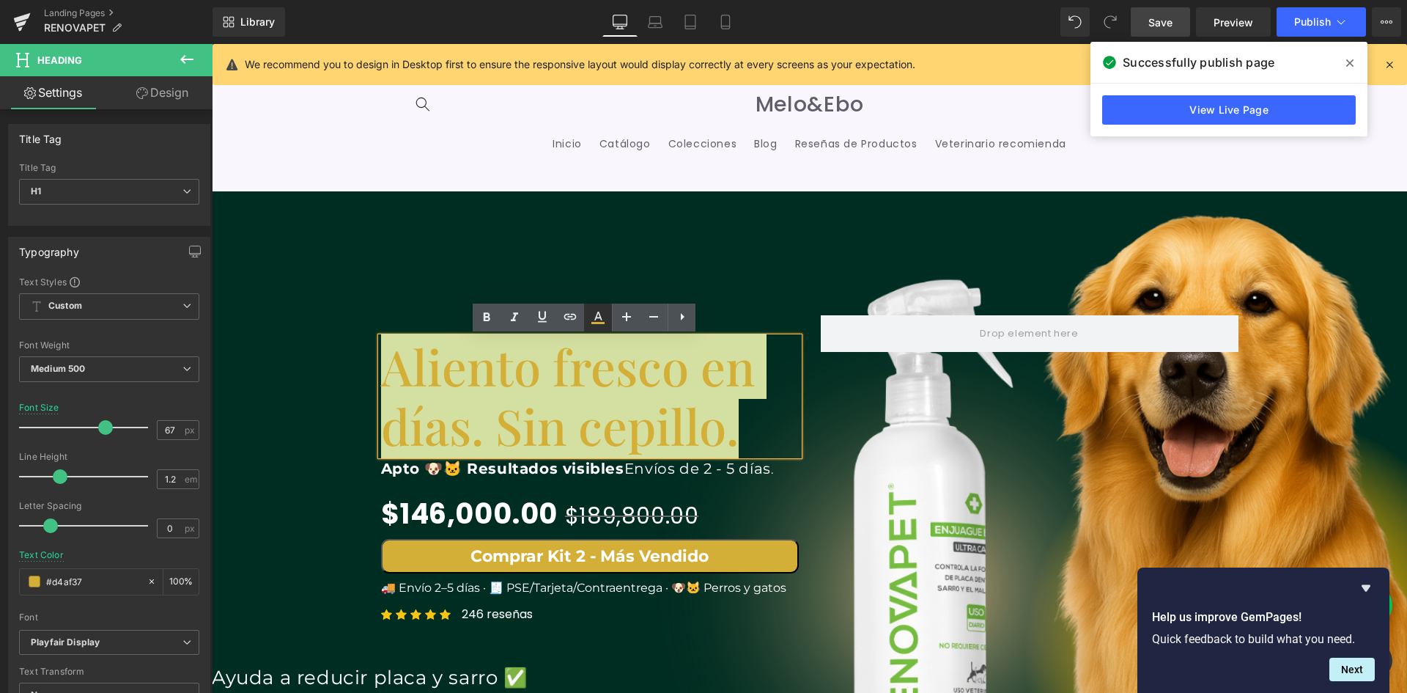
click at [597, 320] on icon at bounding box center [598, 318] width 18 height 18
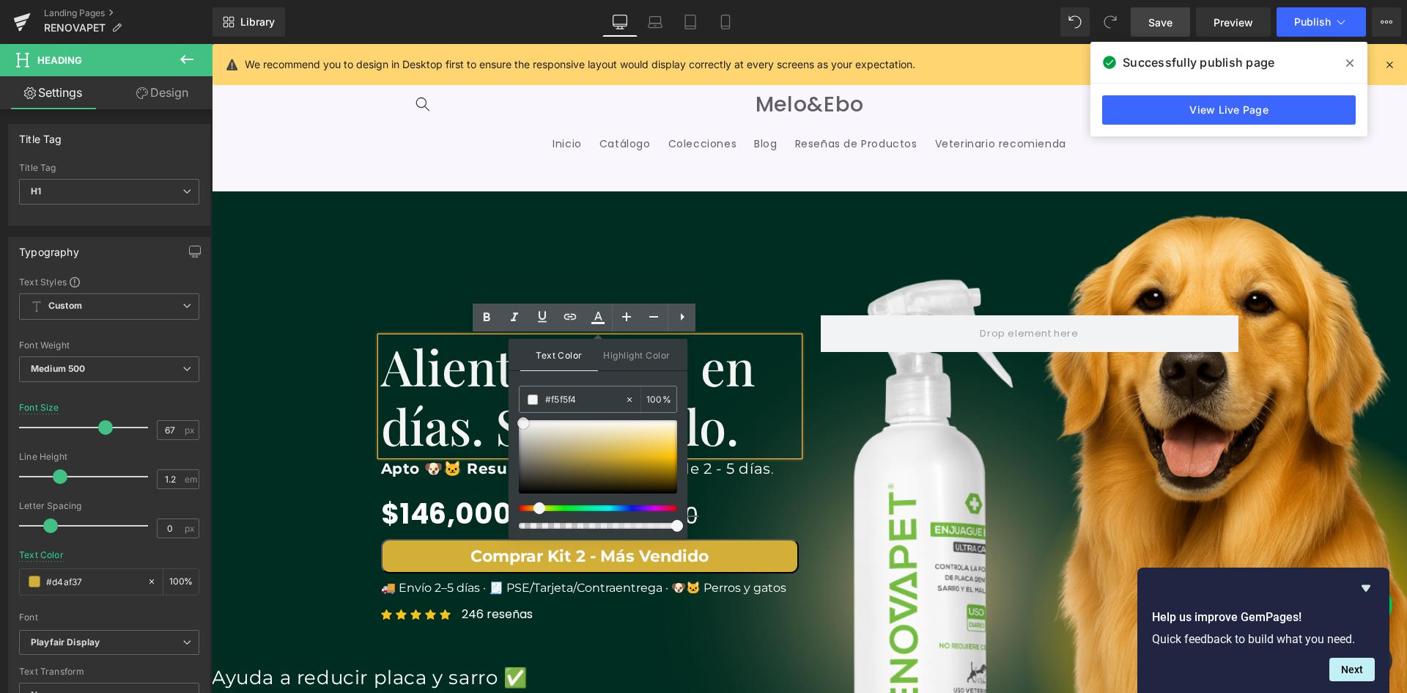
drag, startPoint x: 619, startPoint y: 457, endPoint x: 278, endPoint y: 380, distance: 350.0
click at [521, 424] on span at bounding box center [523, 423] width 12 height 12
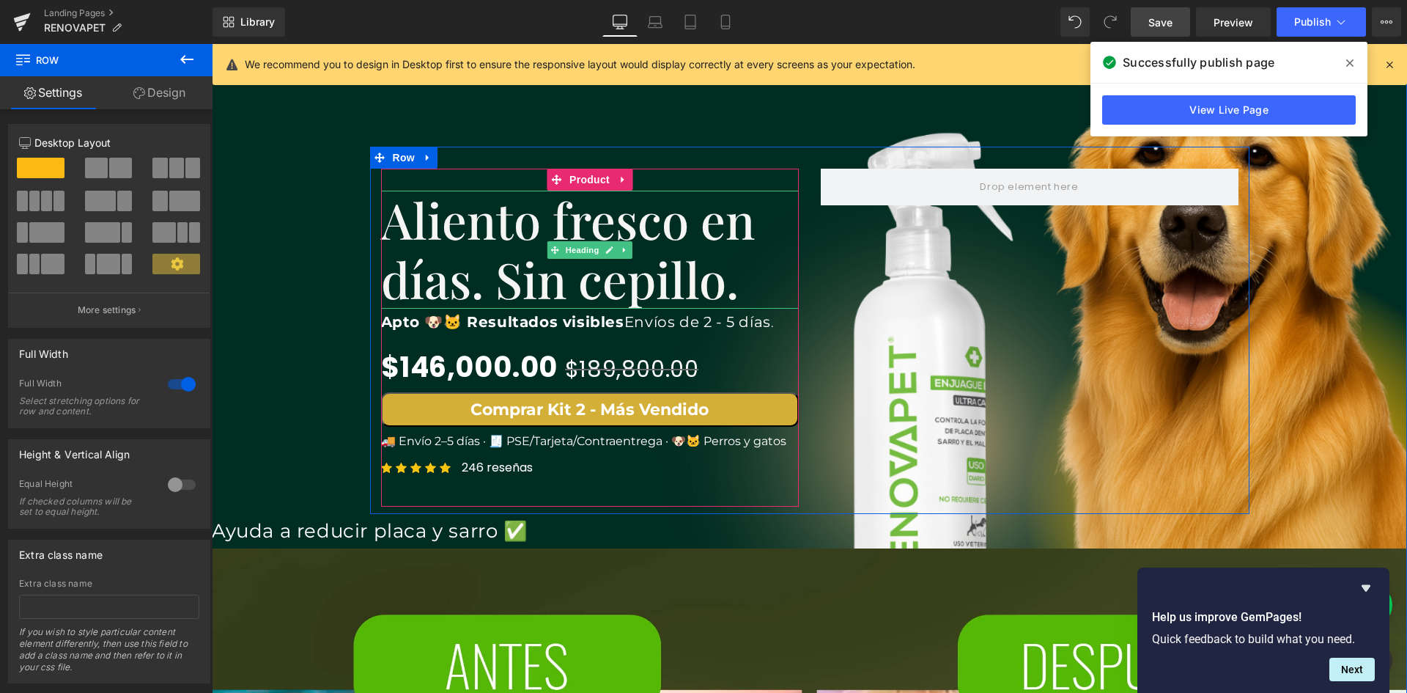
scroll to position [0, 2379]
click at [487, 333] on div at bounding box center [590, 335] width 418 height 4
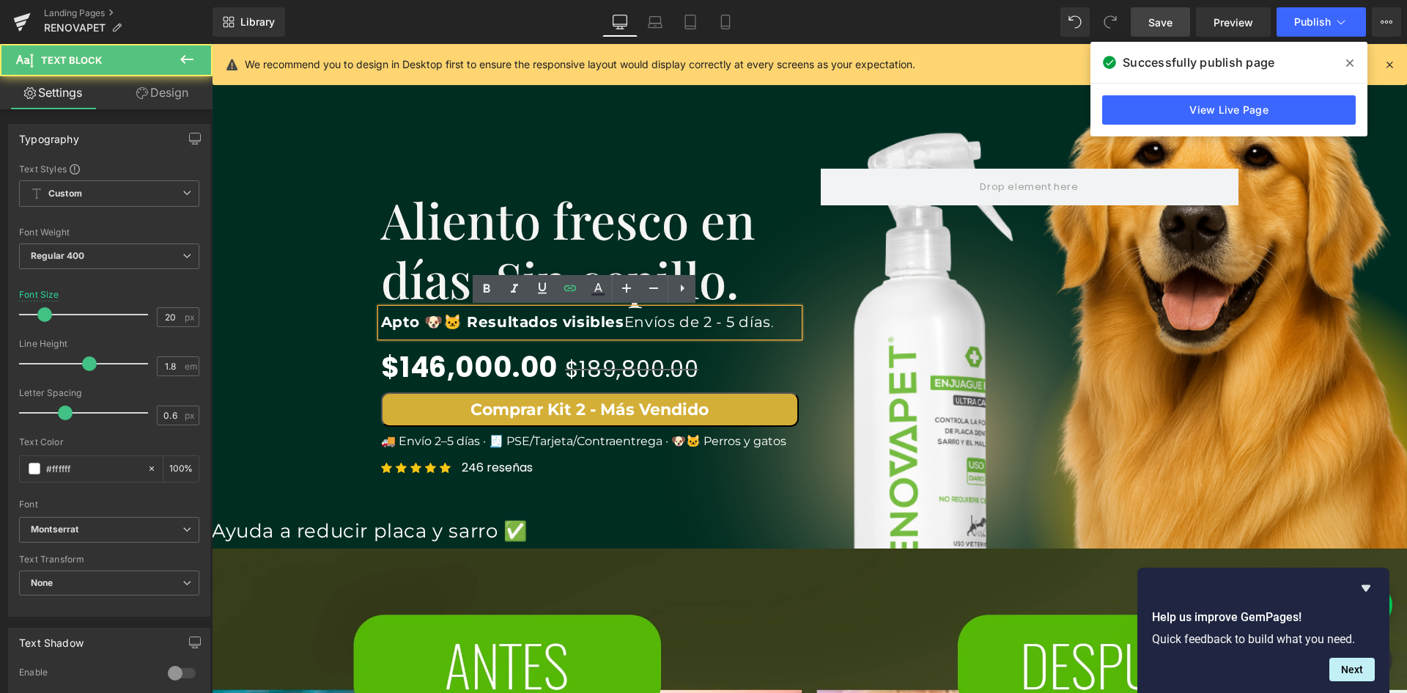
scroll to position [0, 0]
click at [778, 320] on p "Apto 🐶🐱 Resultados visibles Envíos de 2 - 5 días ." at bounding box center [590, 323] width 418 height 28
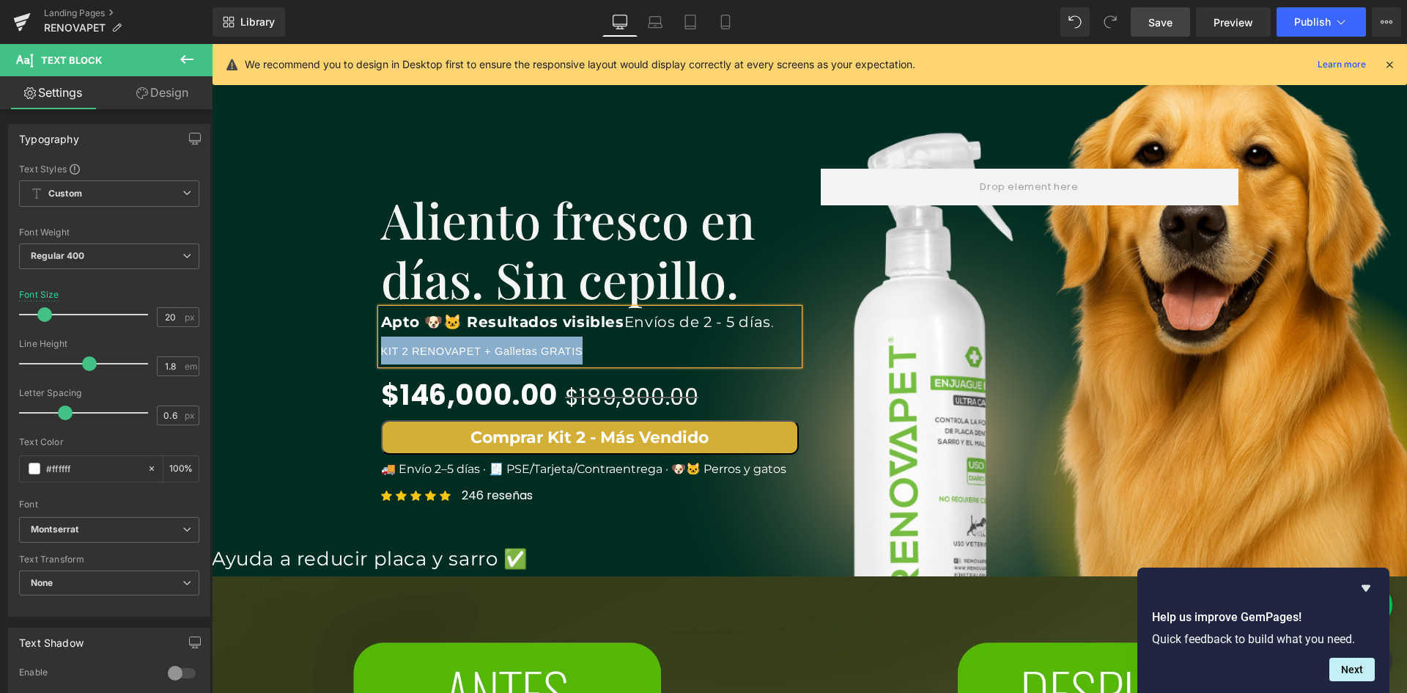
drag, startPoint x: 591, startPoint y: 353, endPoint x: 375, endPoint y: 353, distance: 215.5
click at [381, 353] on p "KIT 2 RENOVAPET + Galletas GRATIS" at bounding box center [590, 350] width 418 height 28
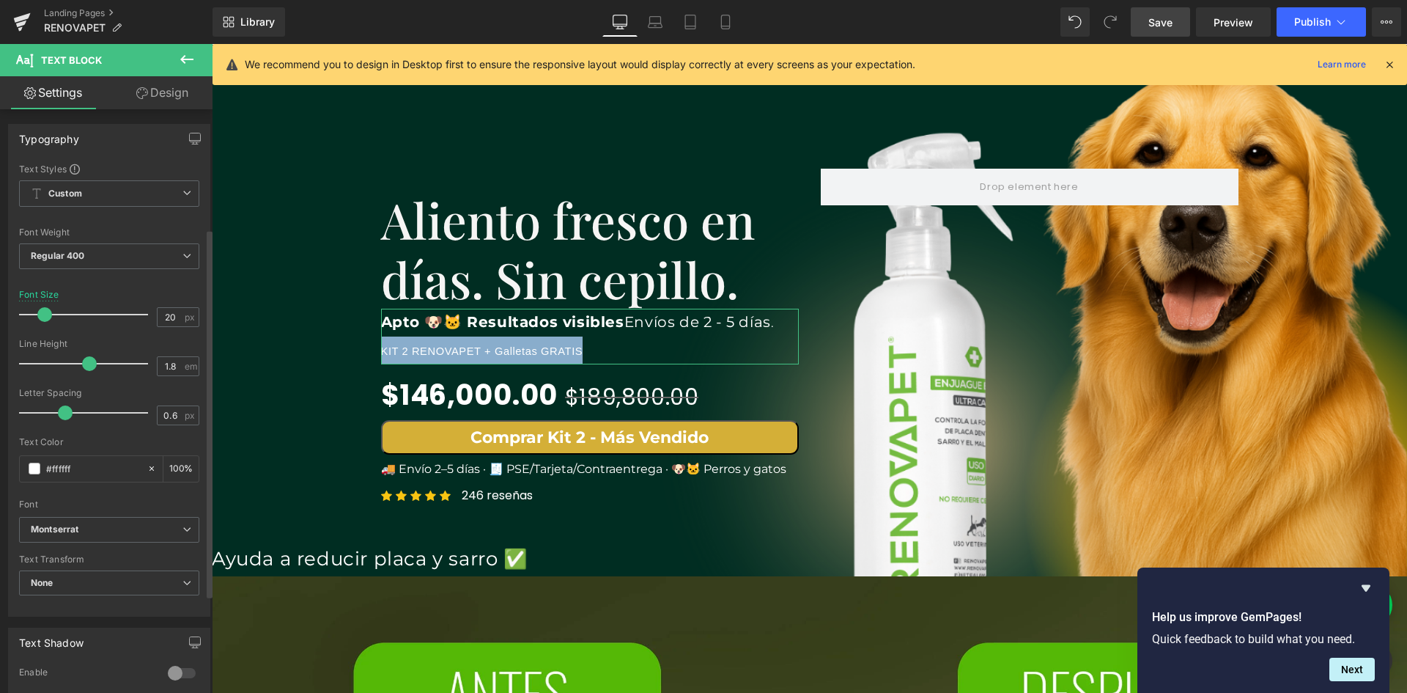
scroll to position [0, 1586]
click at [110, 198] on span "Custom Setup Global Style" at bounding box center [109, 193] width 180 height 26
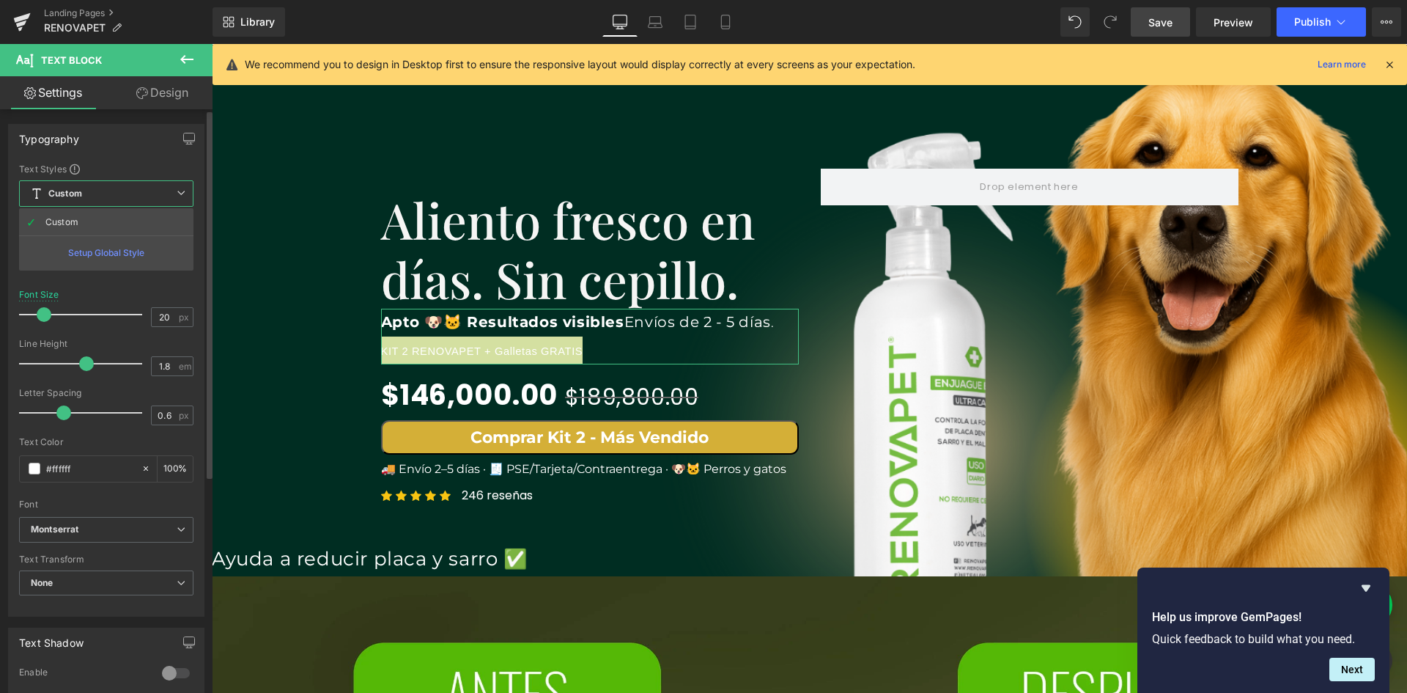
click at [110, 198] on span "Custom Setup Global Style" at bounding box center [106, 193] width 174 height 26
click at [106, 254] on span "Regular 400" at bounding box center [109, 256] width 180 height 26
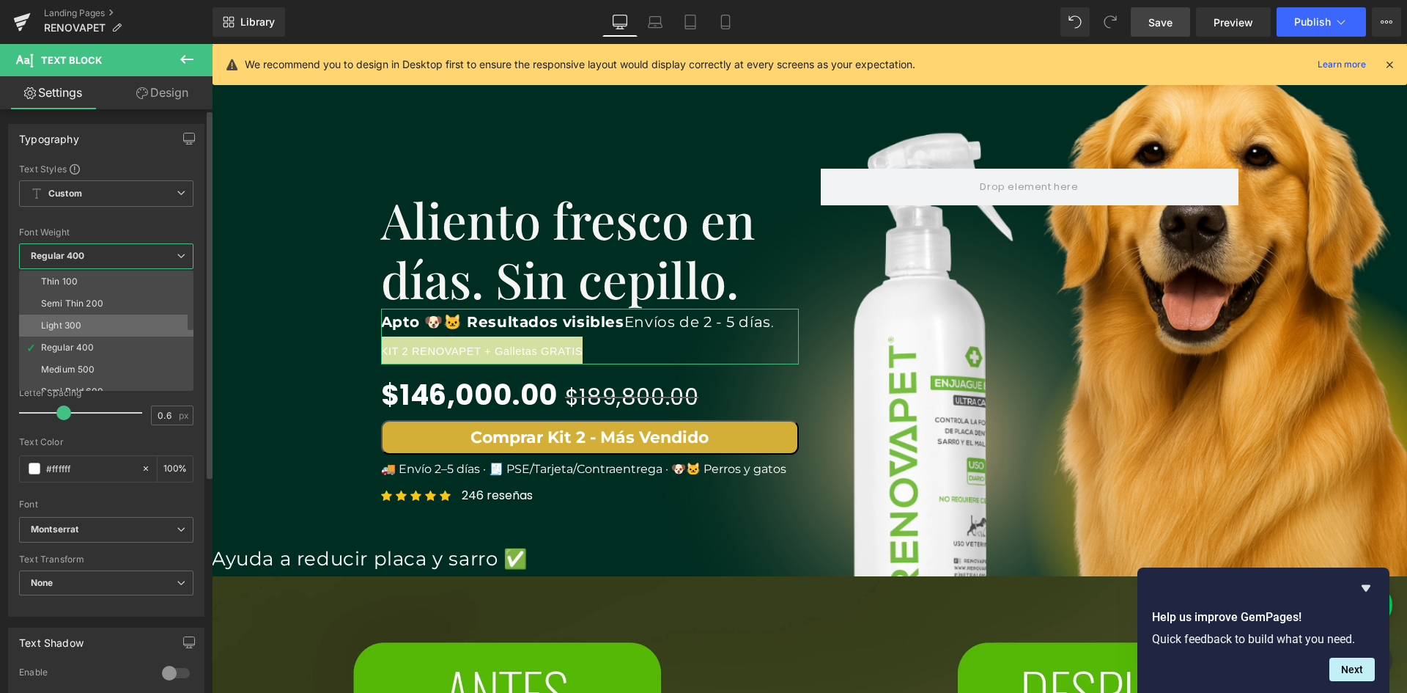
scroll to position [0, 2379]
click at [89, 372] on div "Medium 500" at bounding box center [68, 369] width 54 height 10
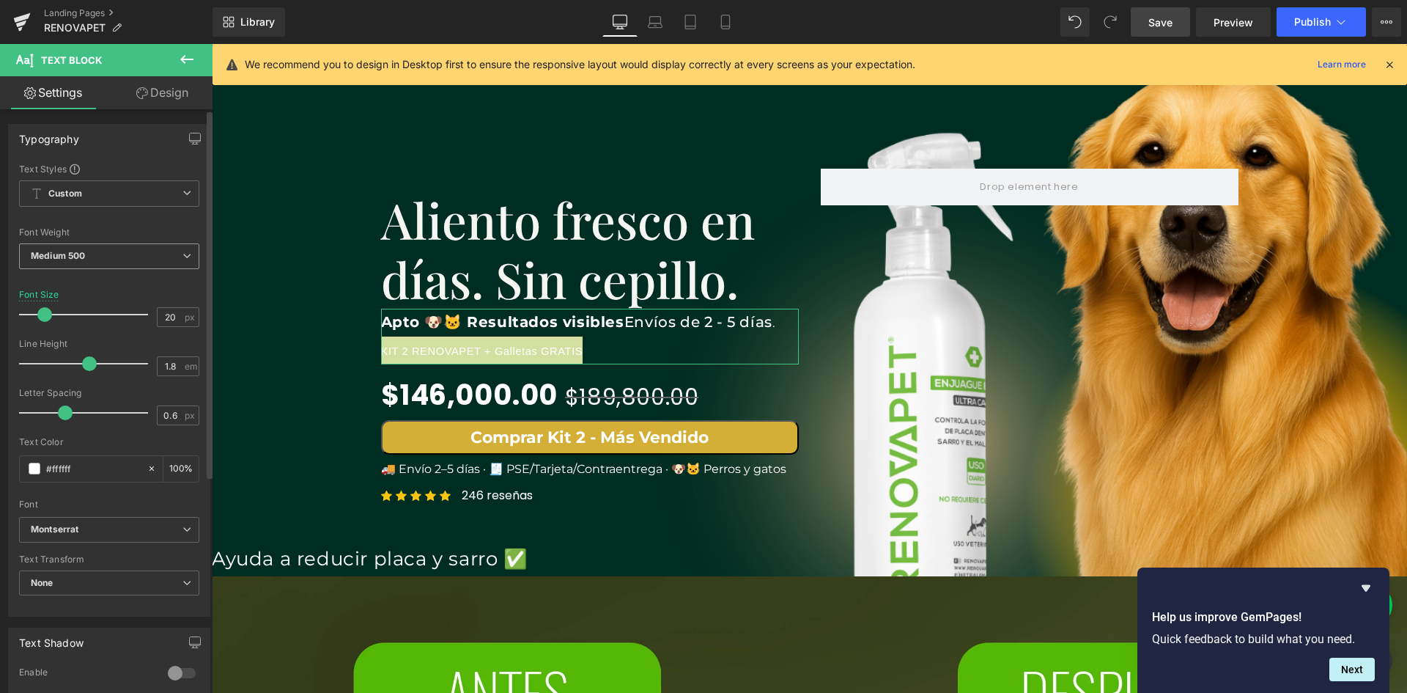
click at [102, 254] on span "Medium 500" at bounding box center [109, 256] width 180 height 26
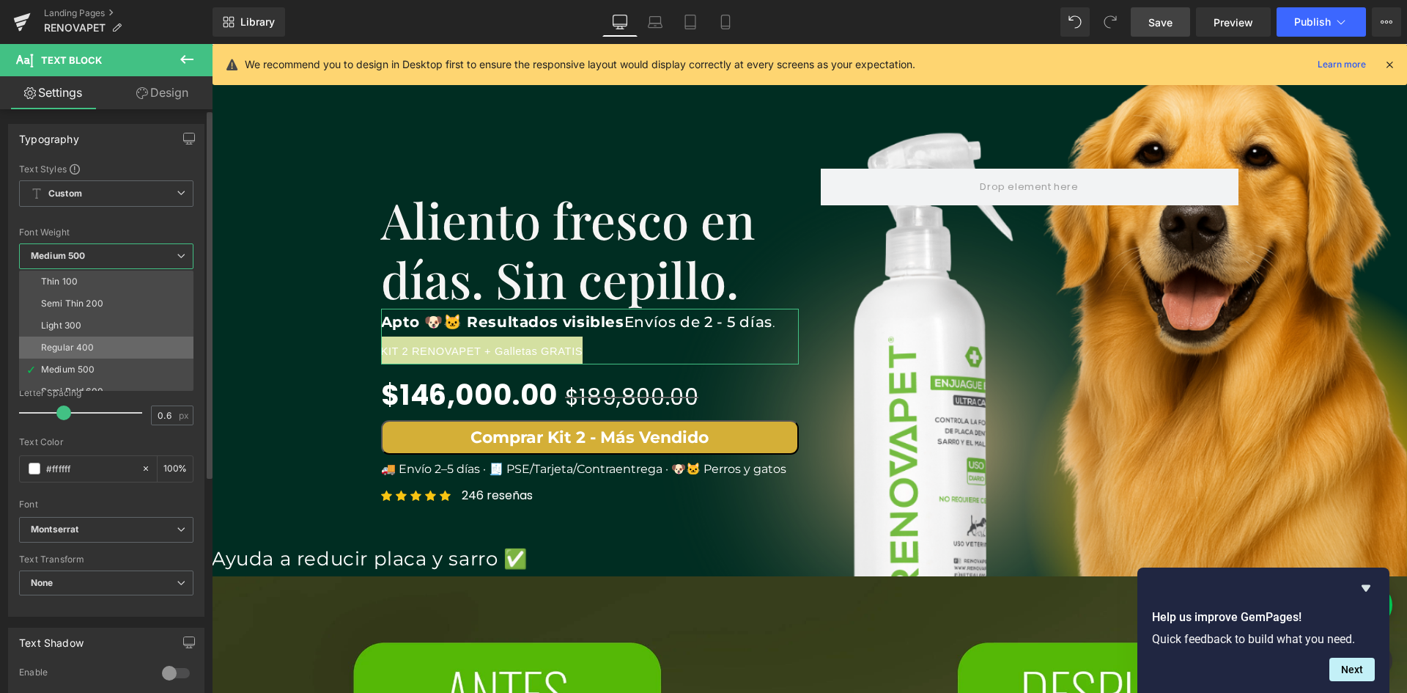
click at [100, 340] on li "Regular 400" at bounding box center [109, 347] width 181 height 22
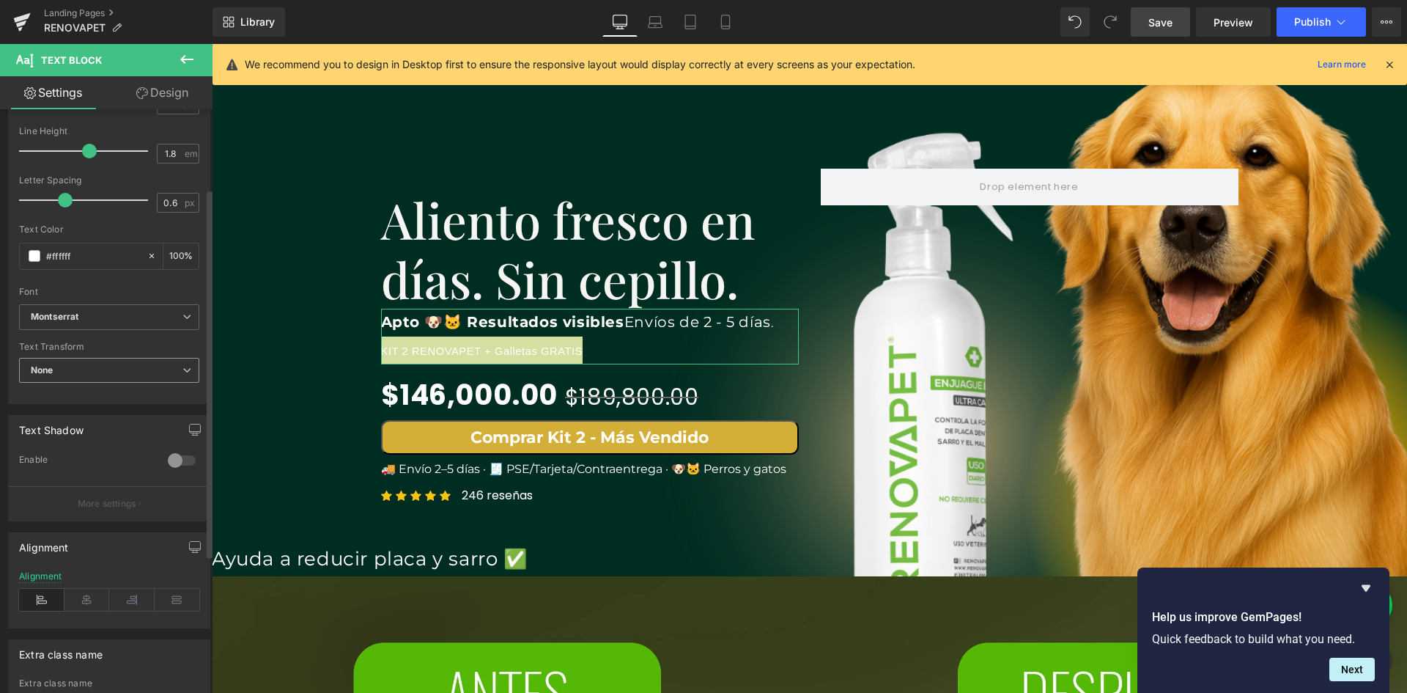
scroll to position [220, 0]
click at [103, 355] on span "None" at bounding box center [109, 363] width 180 height 26
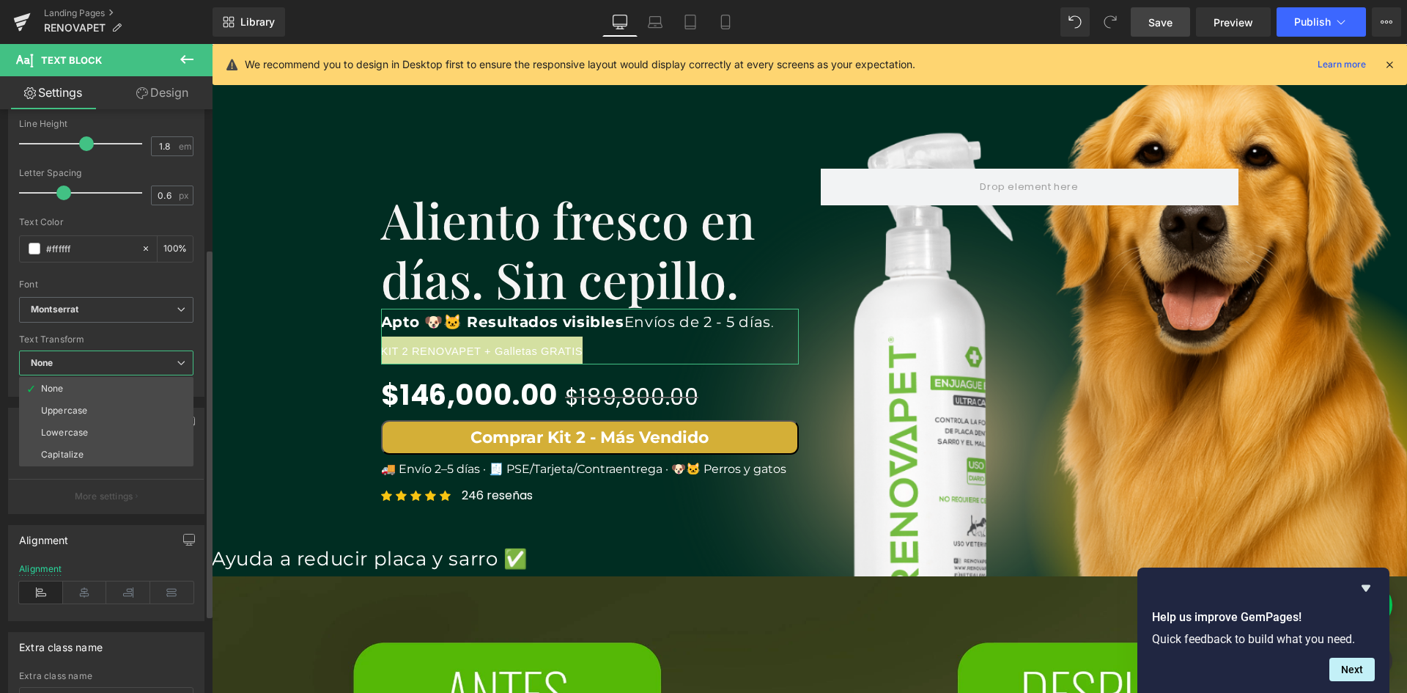
click at [103, 356] on span "None" at bounding box center [106, 363] width 174 height 26
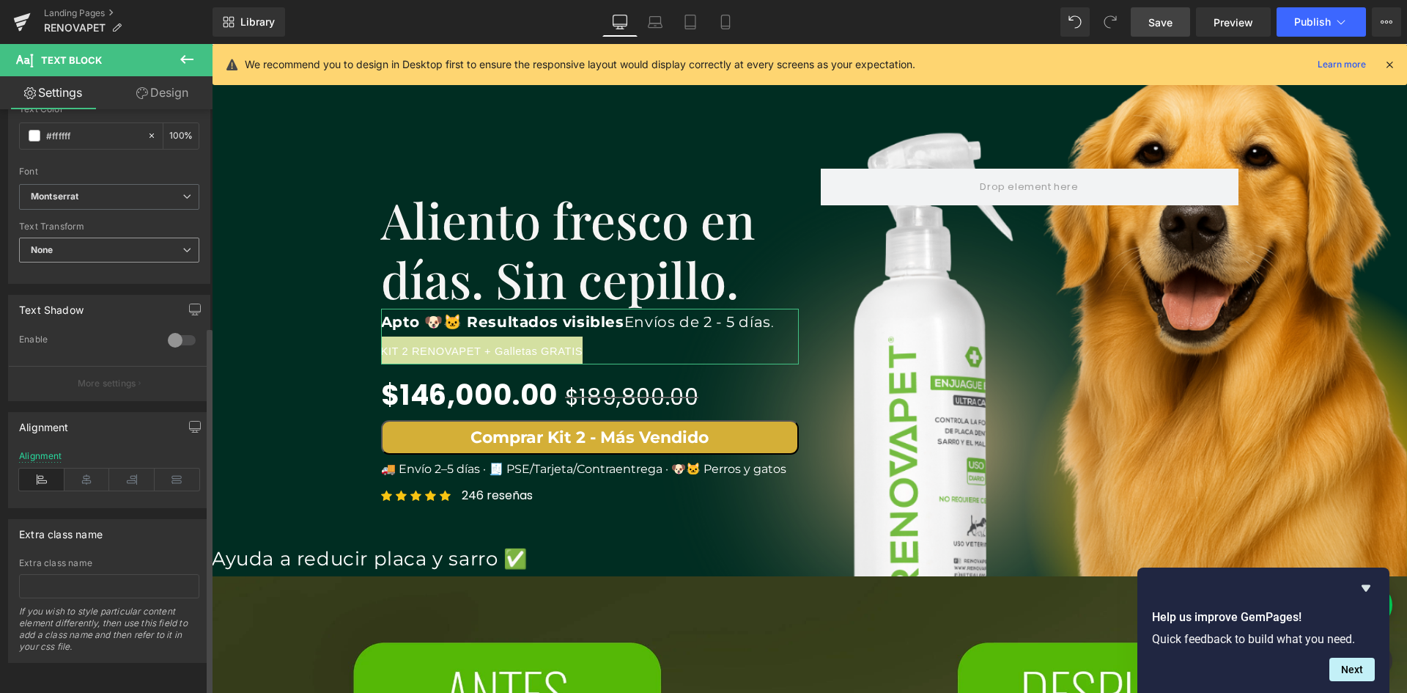
scroll to position [344, 0]
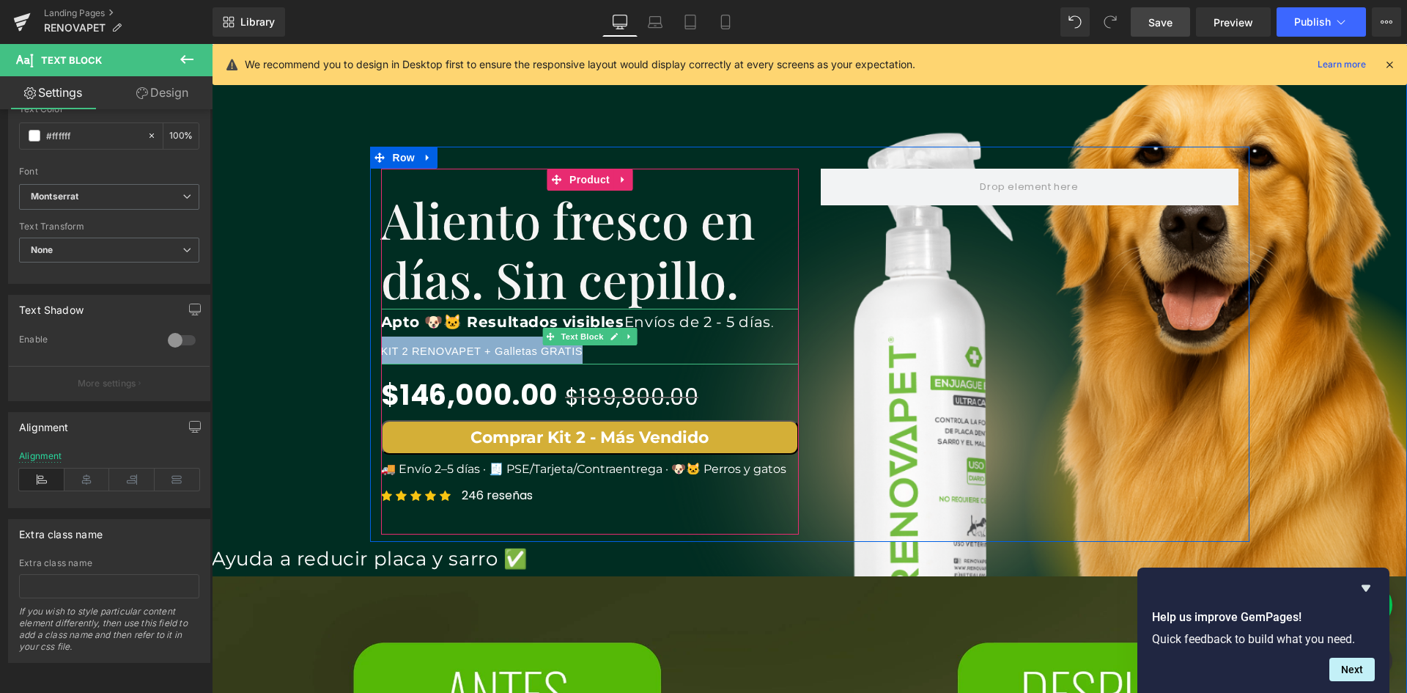
click at [588, 352] on p "KIT 2 RENOVAPET + Galletas GRATIS" at bounding box center [590, 350] width 418 height 28
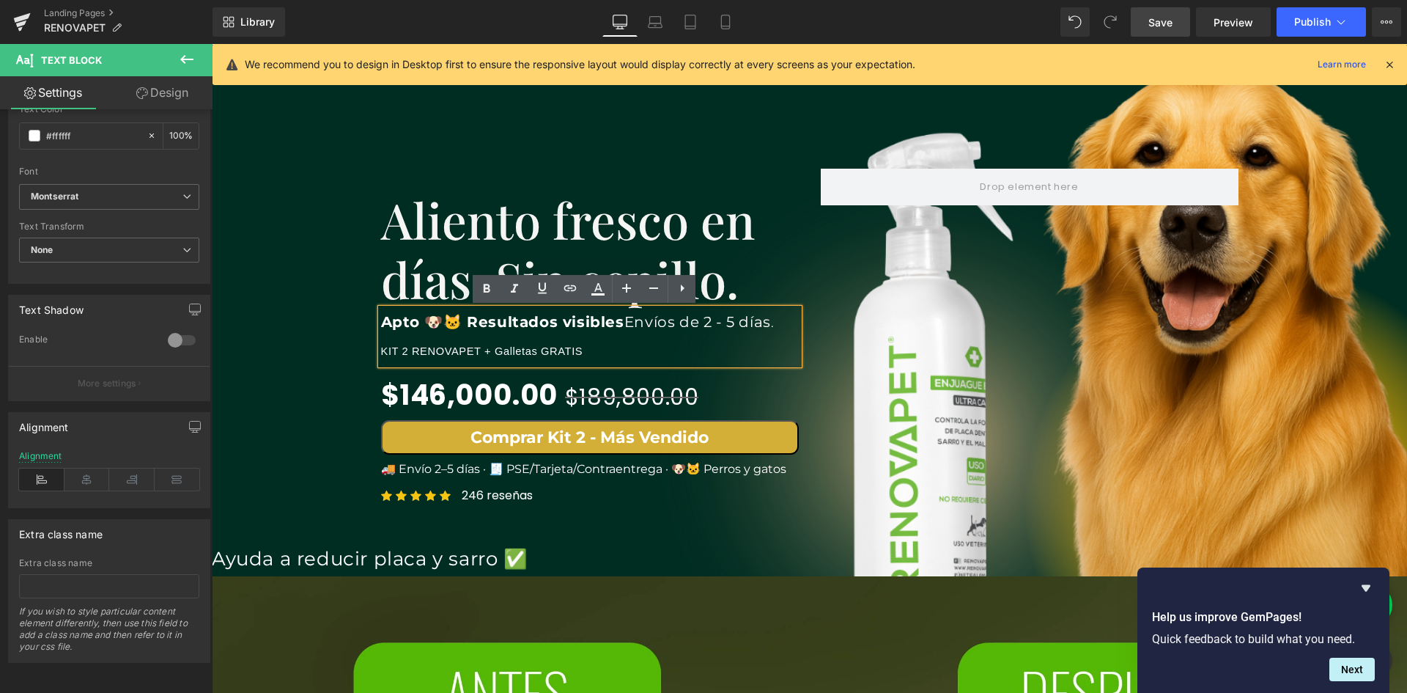
scroll to position [0, 1586]
drag, startPoint x: 587, startPoint y: 350, endPoint x: 377, endPoint y: 347, distance: 209.6
click at [381, 347] on p "KIT 2 RENOVAPET + Galletas GRATIS" at bounding box center [590, 350] width 418 height 28
click at [484, 294] on icon at bounding box center [487, 289] width 18 height 18
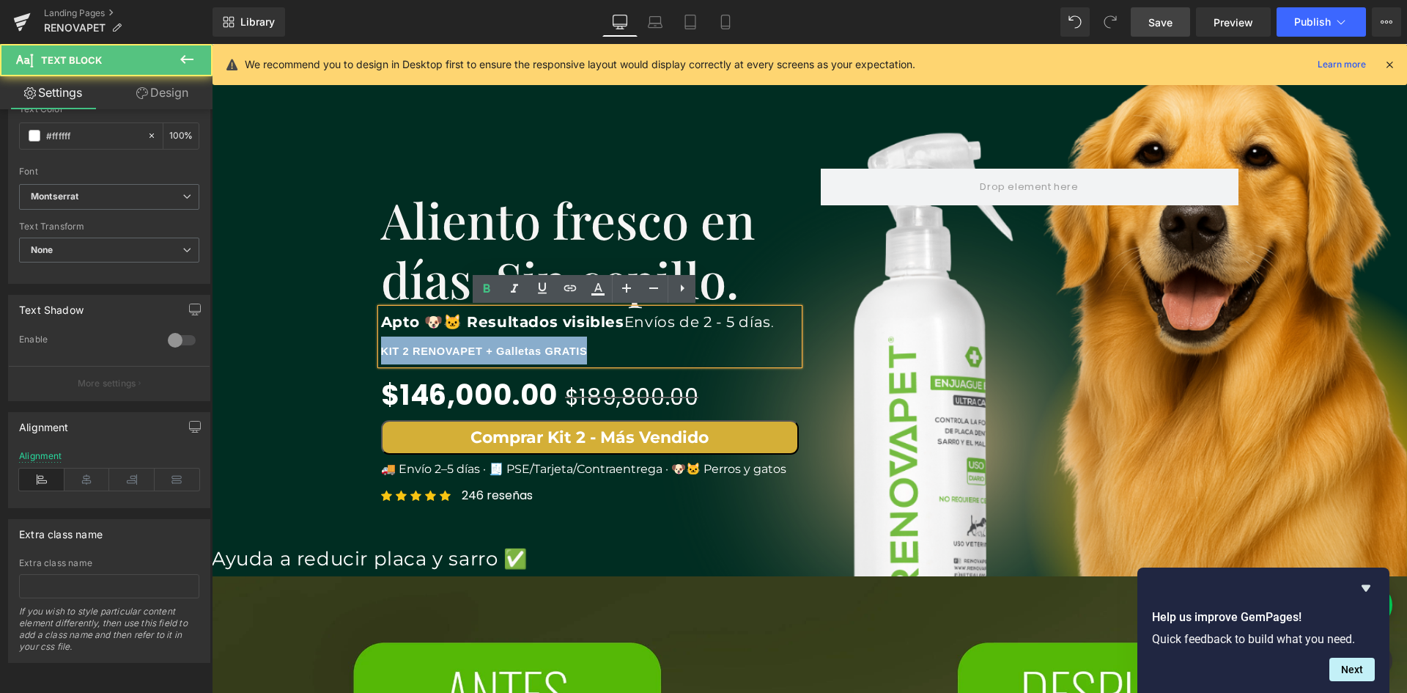
drag, startPoint x: 600, startPoint y: 352, endPoint x: 376, endPoint y: 353, distance: 223.5
click at [381, 353] on p "KIT 2 RENOVAPET + Galletas GRATIS" at bounding box center [590, 350] width 418 height 28
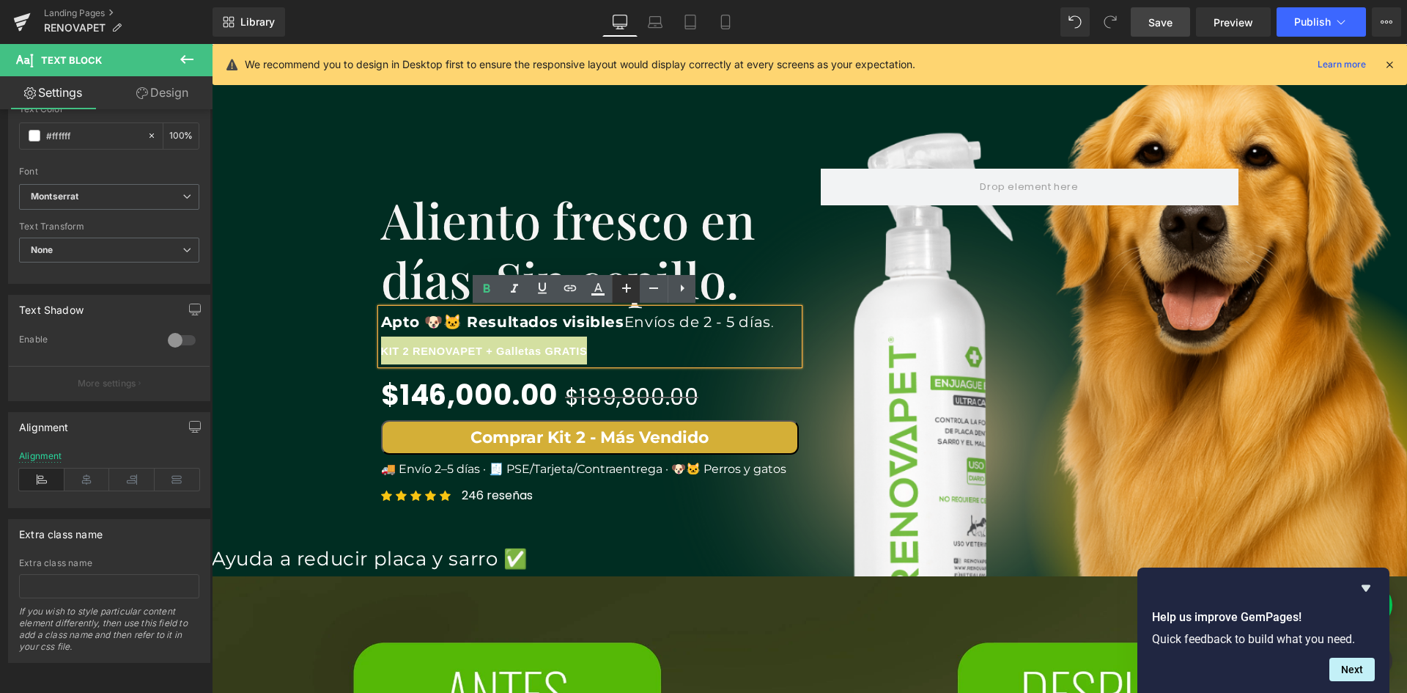
click at [621, 291] on icon at bounding box center [627, 288] width 18 height 18
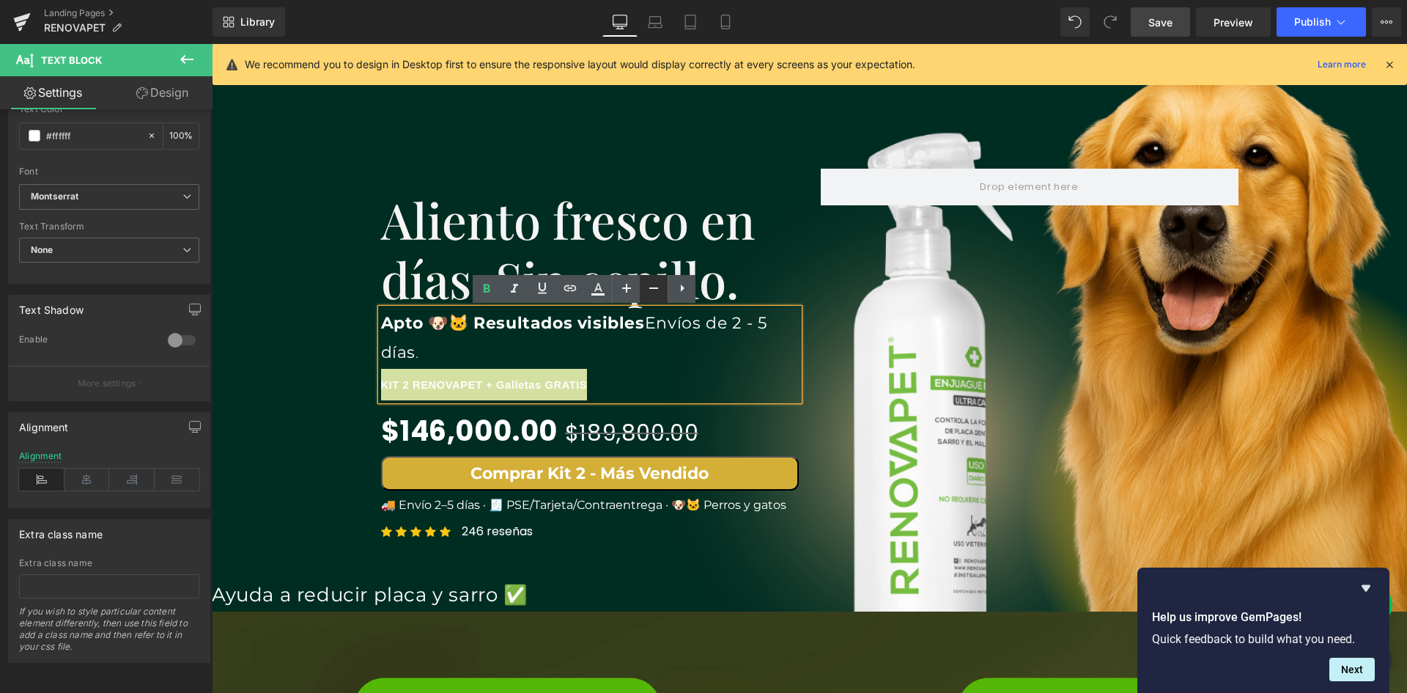
click at [649, 292] on icon at bounding box center [654, 288] width 18 height 18
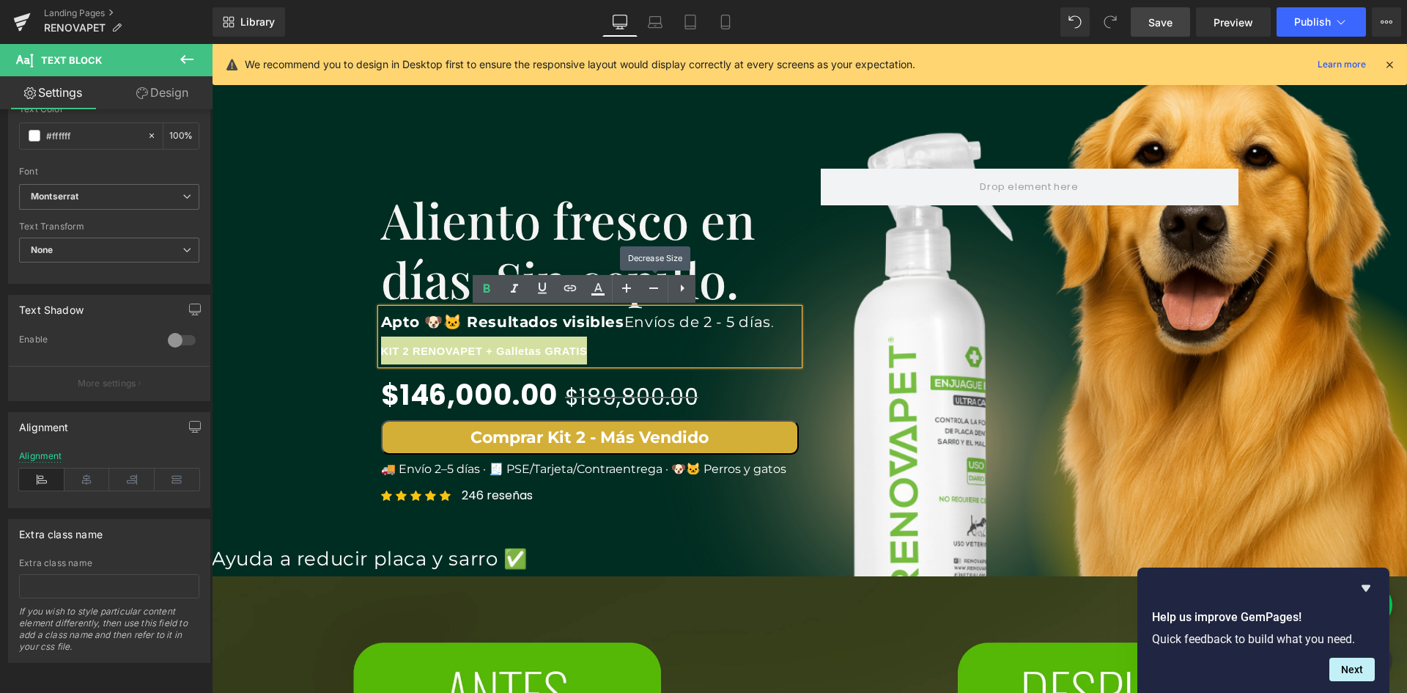
scroll to position [0, 0]
click at [633, 347] on p "KIT 2 RENOVAPET + Galletas GRATIS" at bounding box center [590, 350] width 418 height 28
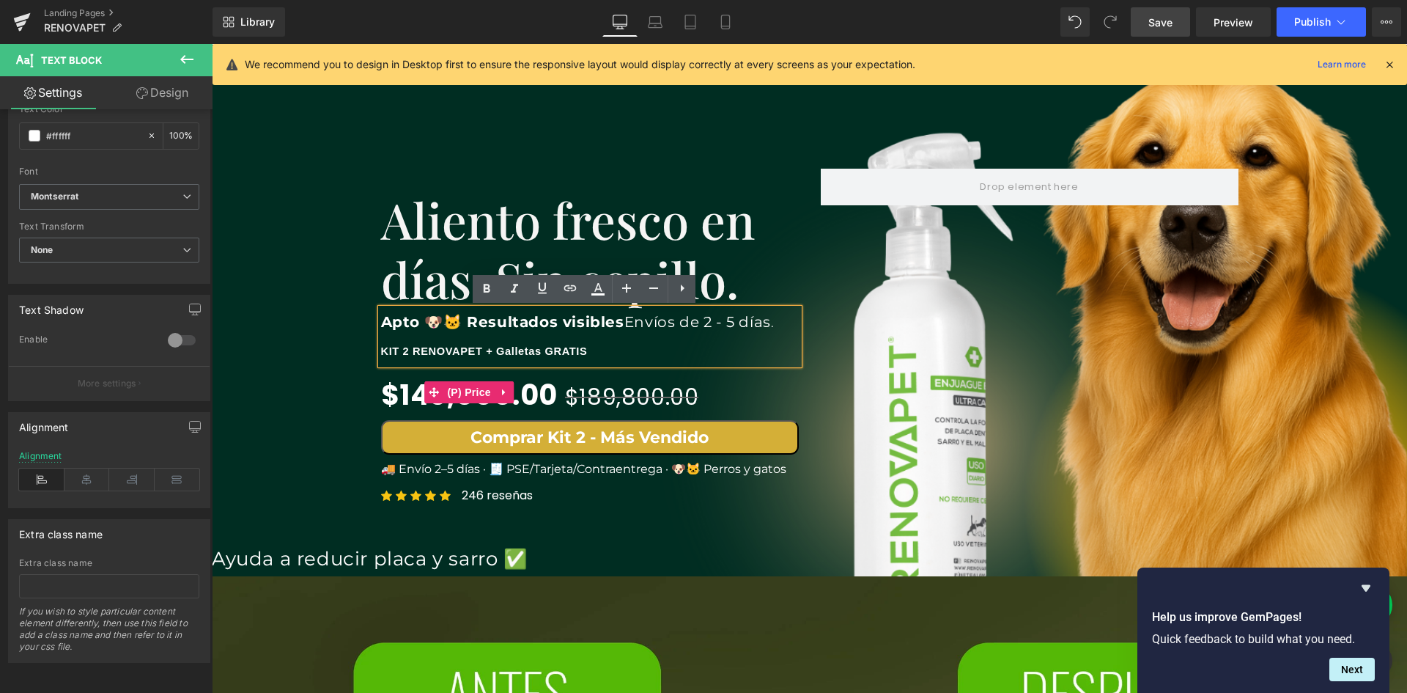
click at [727, 386] on div "$146,000.00 $189,800.00" at bounding box center [590, 392] width 418 height 56
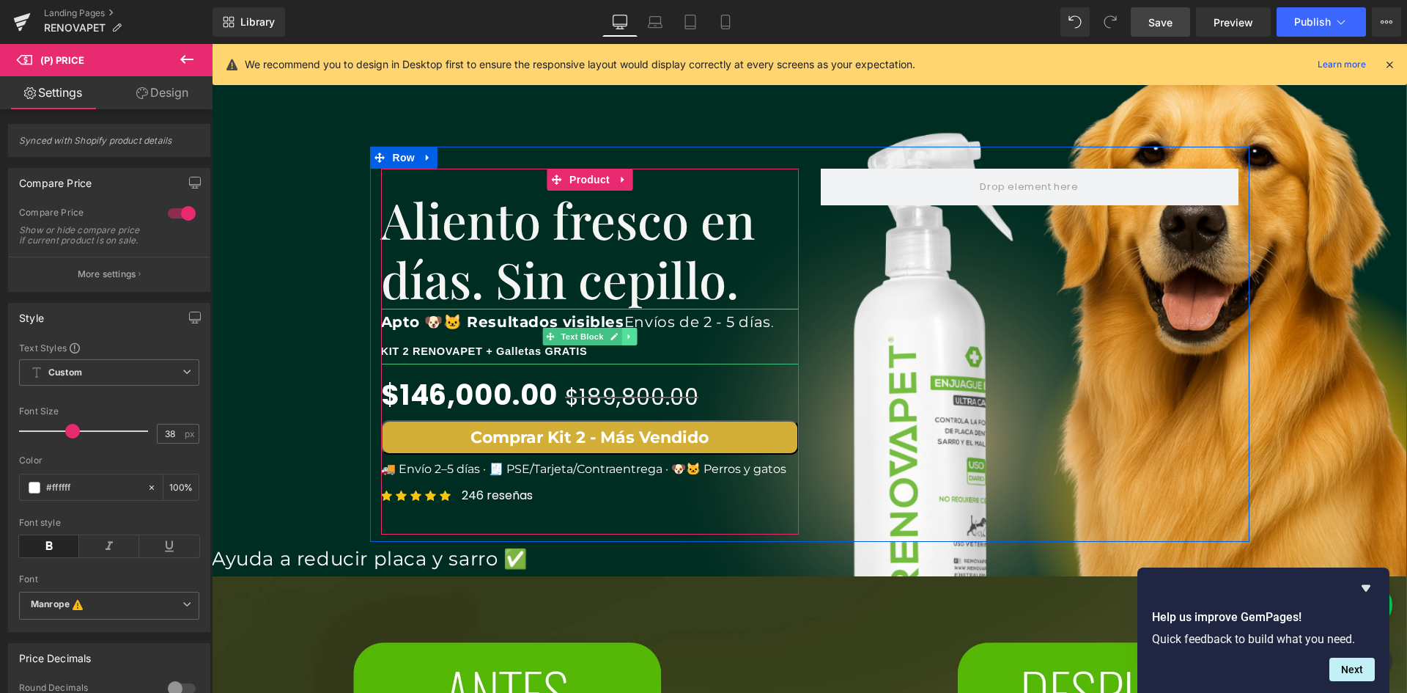
click at [631, 339] on link at bounding box center [629, 337] width 15 height 18
click at [619, 340] on icon at bounding box center [621, 336] width 8 height 8
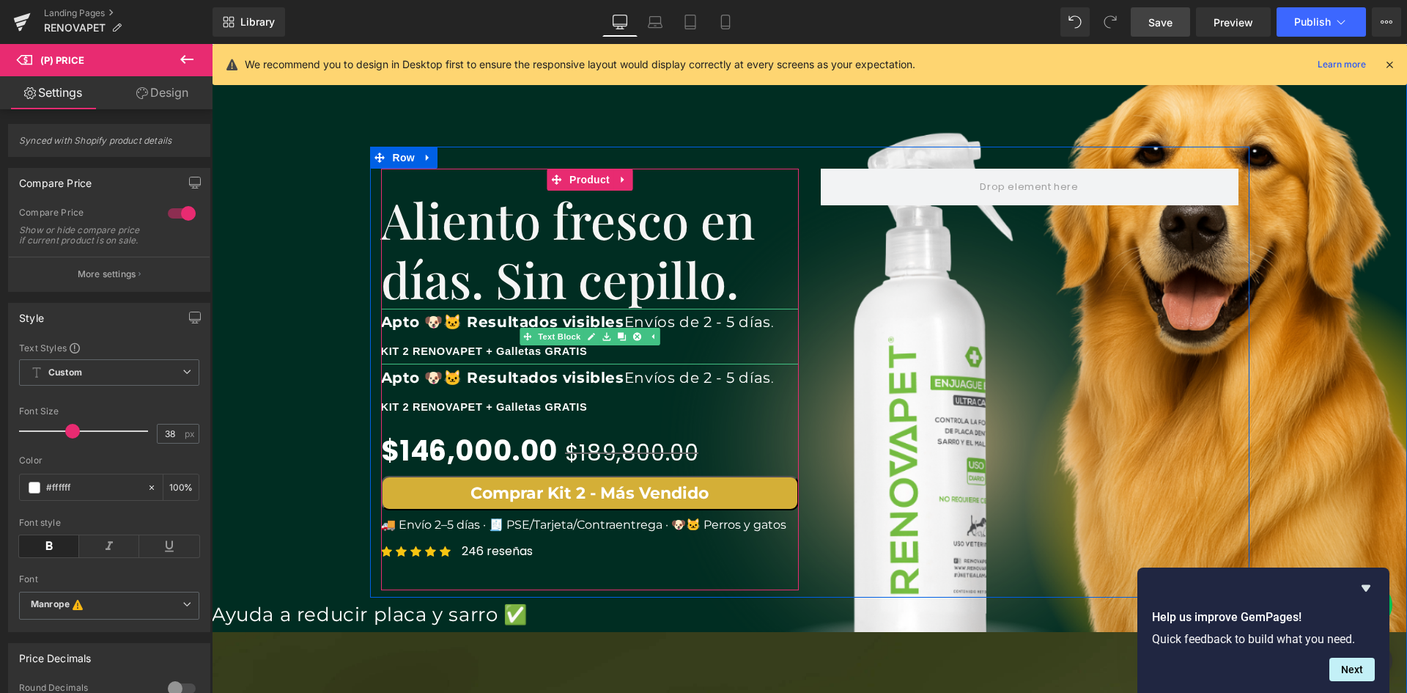
click at [501, 358] on p "KIT 2 RENOVAPET + Galletas GRATIS" at bounding box center [590, 350] width 418 height 28
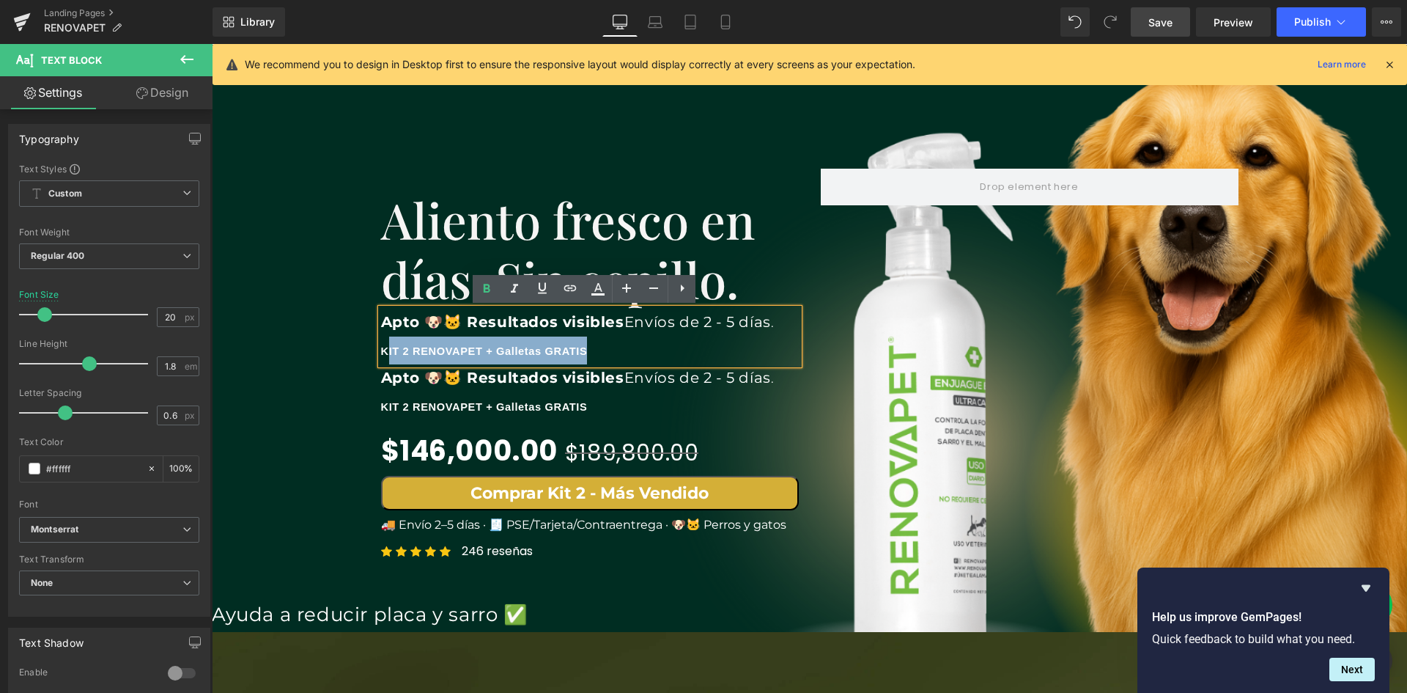
scroll to position [0, 1586]
drag, startPoint x: 543, startPoint y: 355, endPoint x: 380, endPoint y: 349, distance: 162.8
click at [381, 349] on p "KIT 2 RENOVAPET + Galletas GRATIS" at bounding box center [590, 350] width 418 height 28
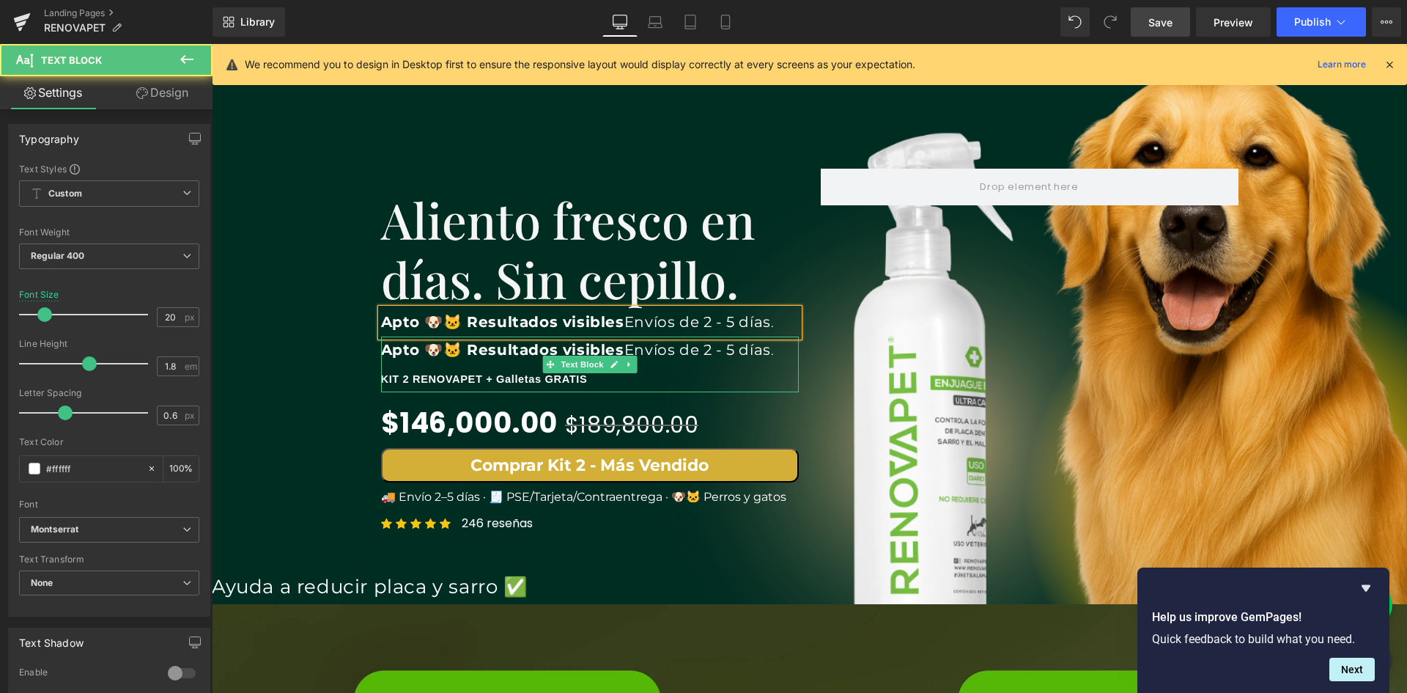
scroll to position [0, 2379]
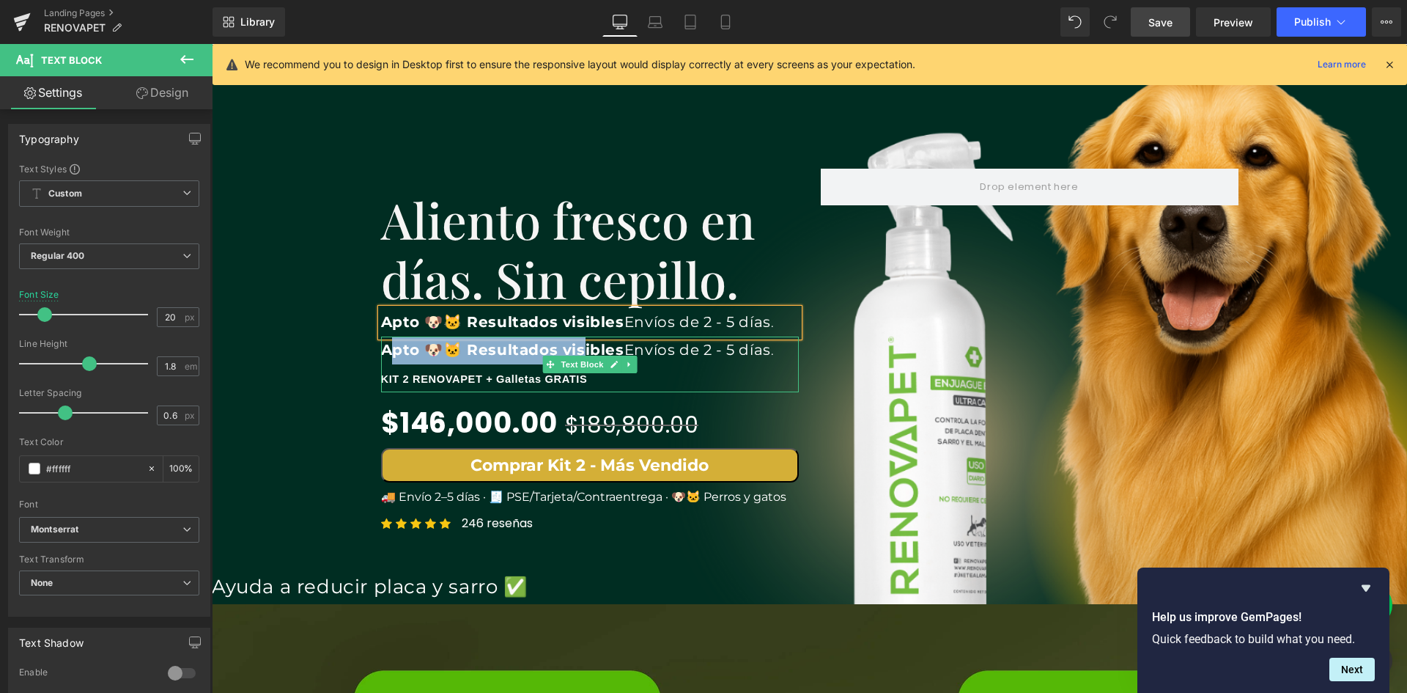
drag, startPoint x: 381, startPoint y: 350, endPoint x: 581, endPoint y: 351, distance: 200.1
click at [581, 351] on b "Apto 🐶🐱 Resultados visibles" at bounding box center [502, 350] width 243 height 18
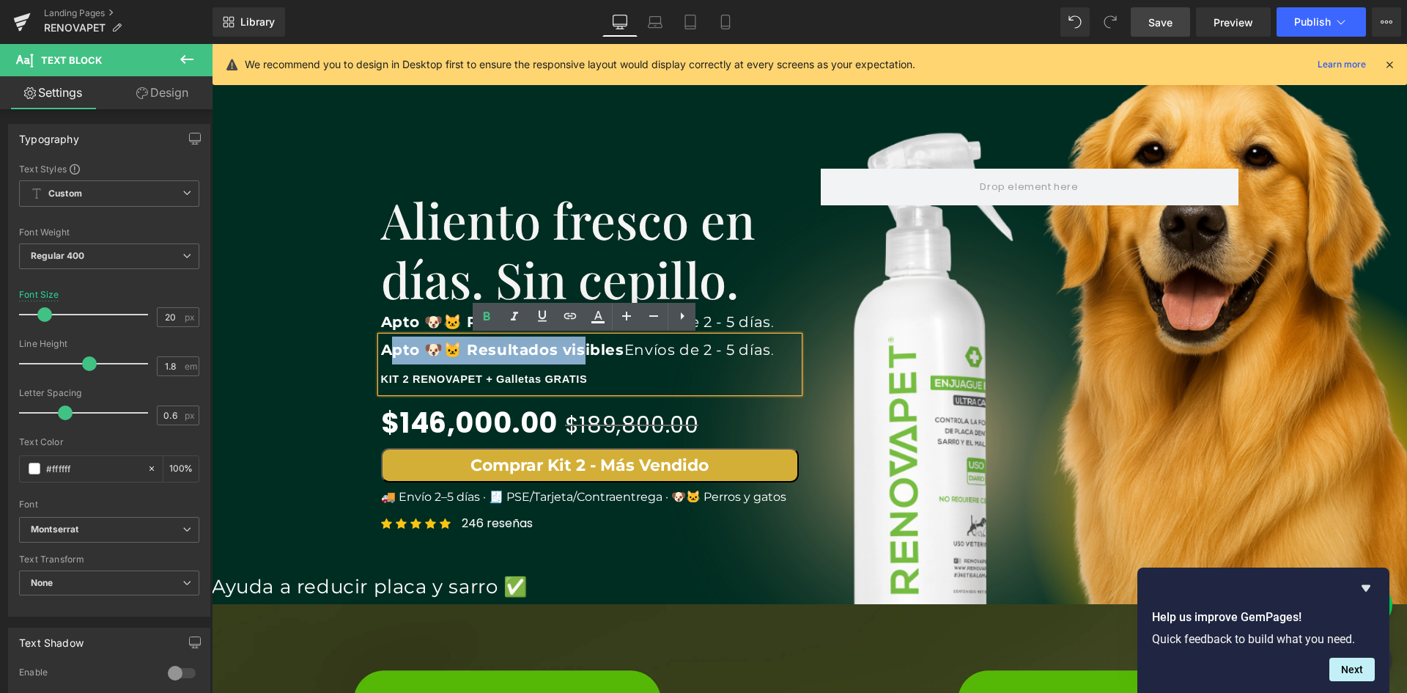
click at [528, 350] on b "Apto 🐶🐱 Resultados visibles" at bounding box center [502, 350] width 243 height 18
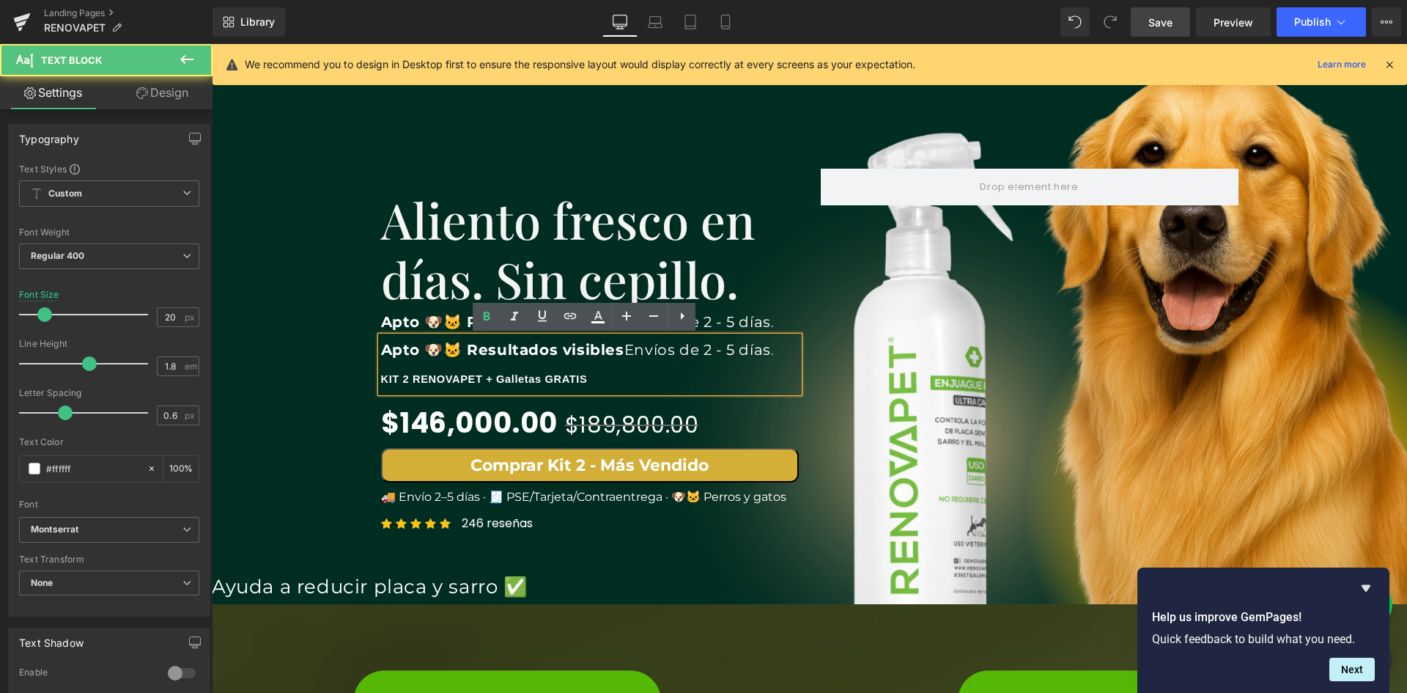
click at [423, 347] on b "Apto 🐶🐱 Resultados visibles" at bounding box center [502, 350] width 243 height 18
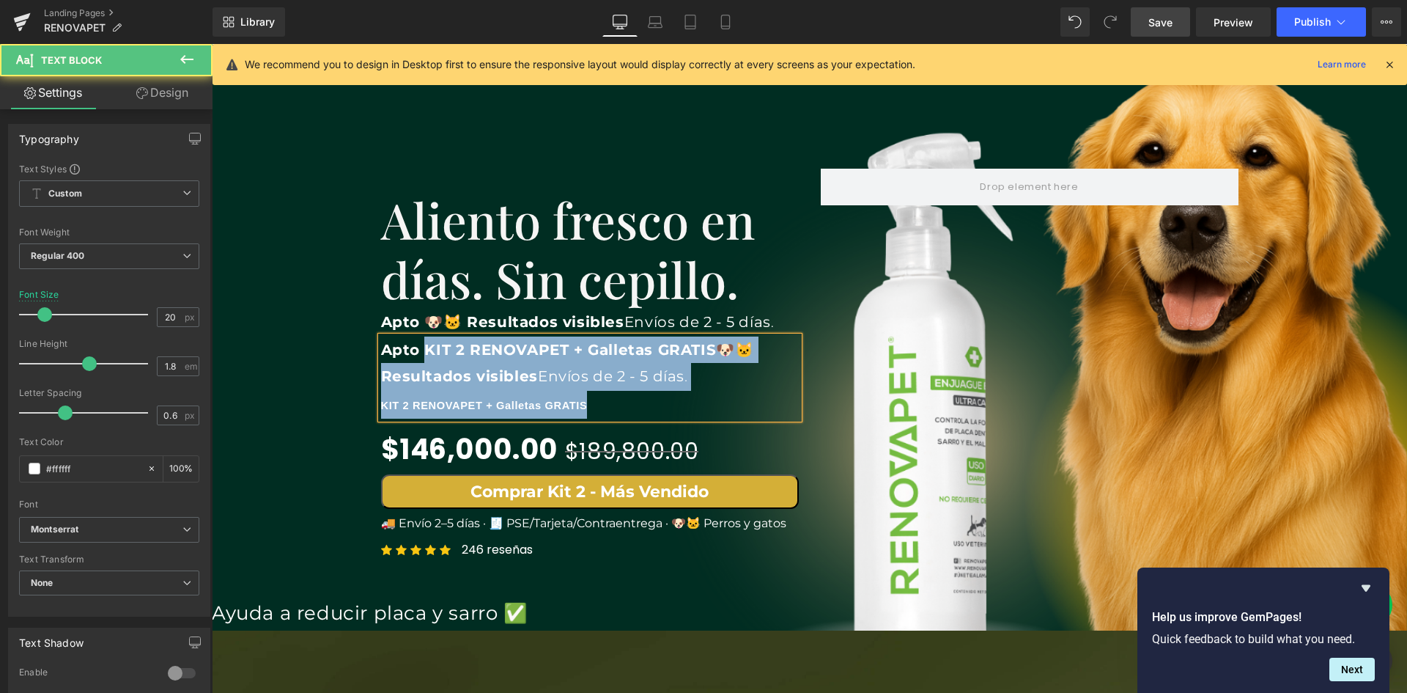
drag, startPoint x: 421, startPoint y: 352, endPoint x: 374, endPoint y: 349, distance: 47.7
click at [381, 349] on div "Apto KIT 2 RENOVAPET + Galletas GRATIS🐶🐱 Resultados visibles Envíos de 2 - 5 dí…" at bounding box center [590, 377] width 418 height 82
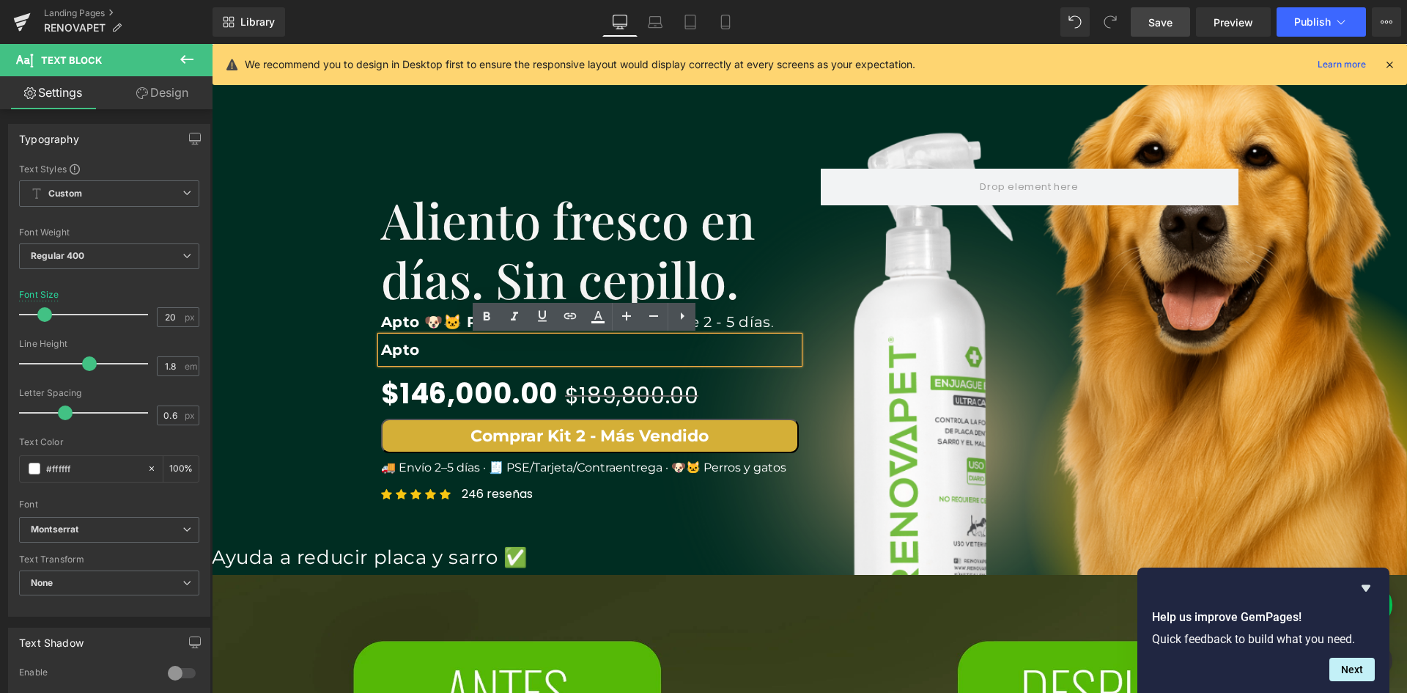
scroll to position [0, 0]
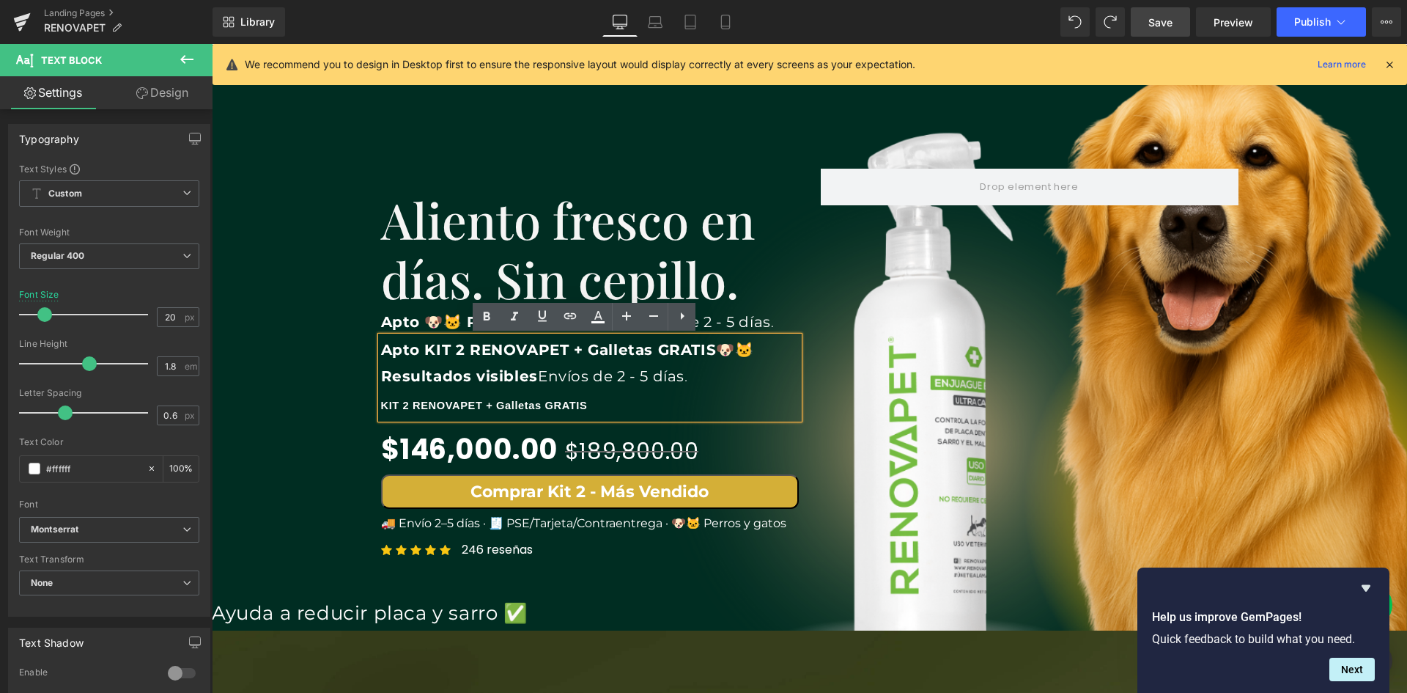
click at [468, 364] on p "Apto KIT 2 RENOVAPET + Galletas GRATIS🐶🐱 Resultados visibles Envíos de 2 - 5 dí…" at bounding box center [590, 363] width 418 height 54
drag, startPoint x: 424, startPoint y: 347, endPoint x: 380, endPoint y: 351, distance: 44.1
click at [381, 351] on b "Apto KIT 2 RENOVAPET + Galletas GRATIS🐶🐱 Resultados visibles" at bounding box center [567, 363] width 373 height 44
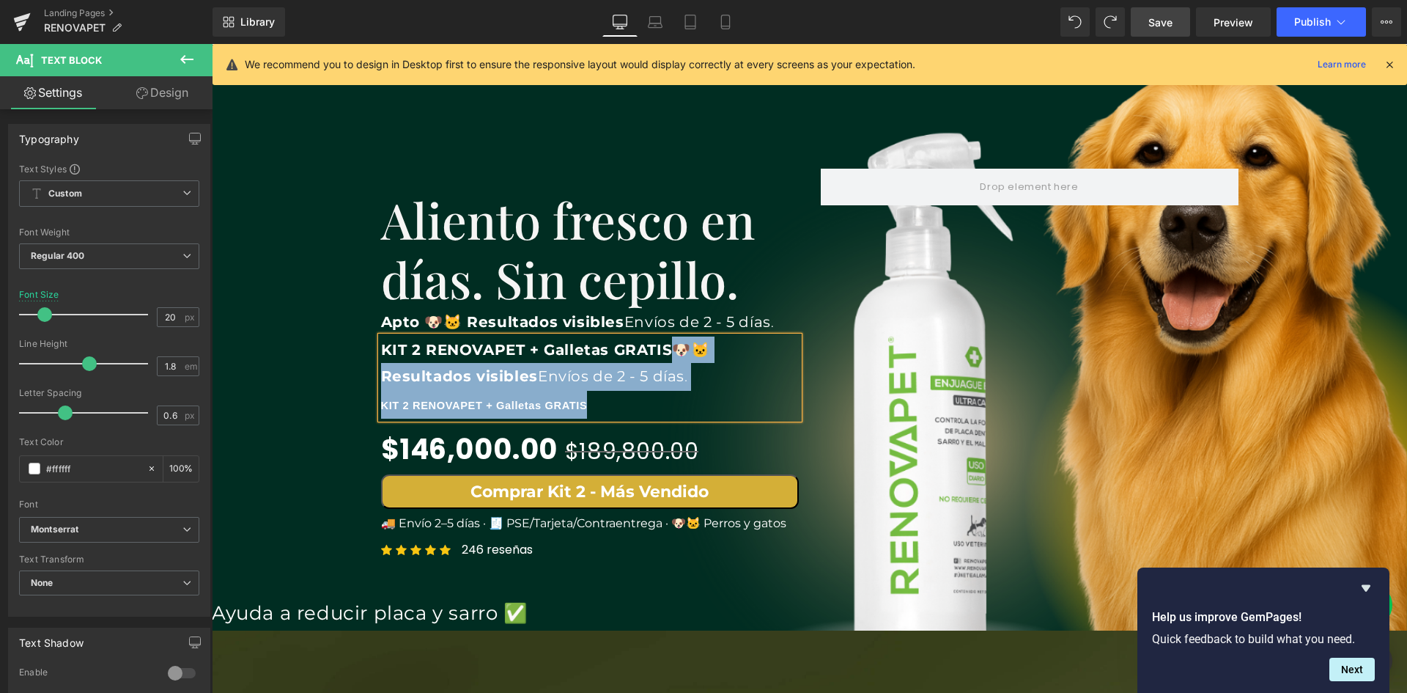
drag, startPoint x: 600, startPoint y: 406, endPoint x: 672, endPoint y: 353, distance: 90.2
click at [672, 353] on div "KIT 2 RENOVAPET + Galletas GRATIS🐶🐱 Resultados visibles Envíos de 2 - 5 días . …" at bounding box center [590, 377] width 418 height 82
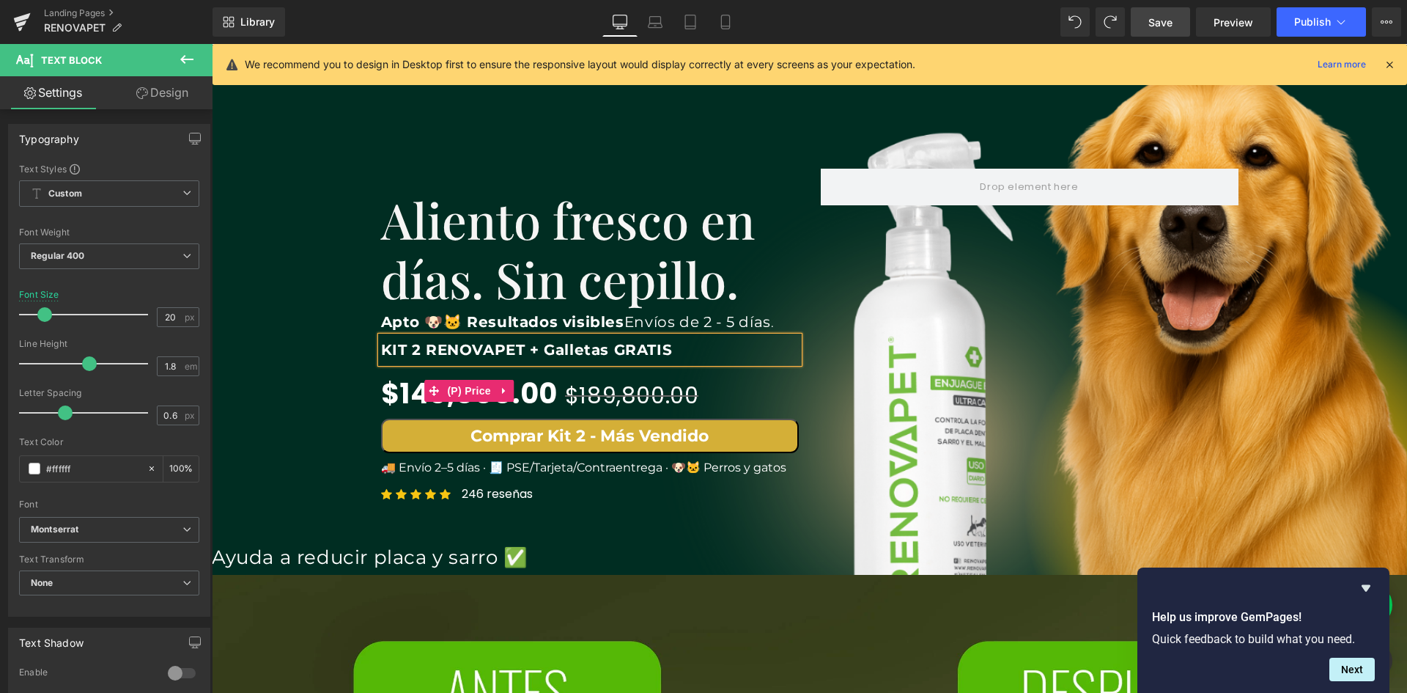
click at [666, 390] on span "$189,800.00" at bounding box center [632, 396] width 134 height 32
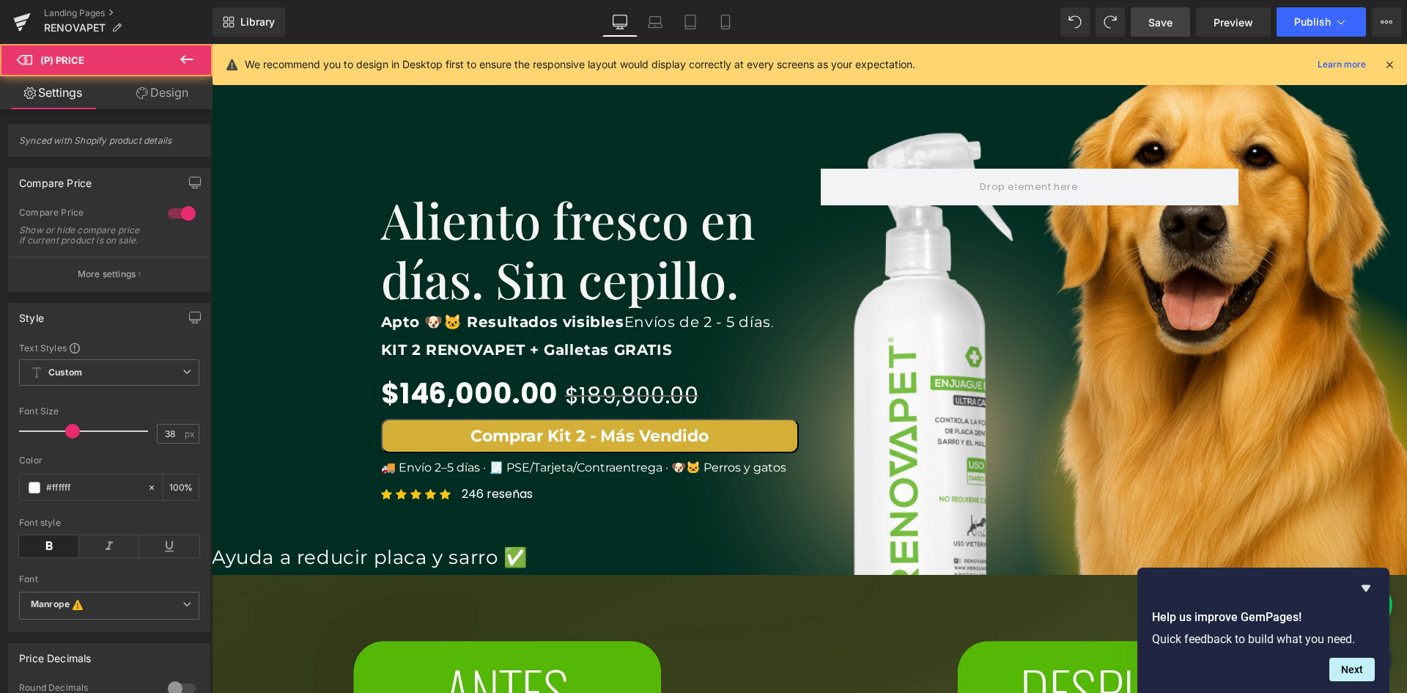
scroll to position [0, 1586]
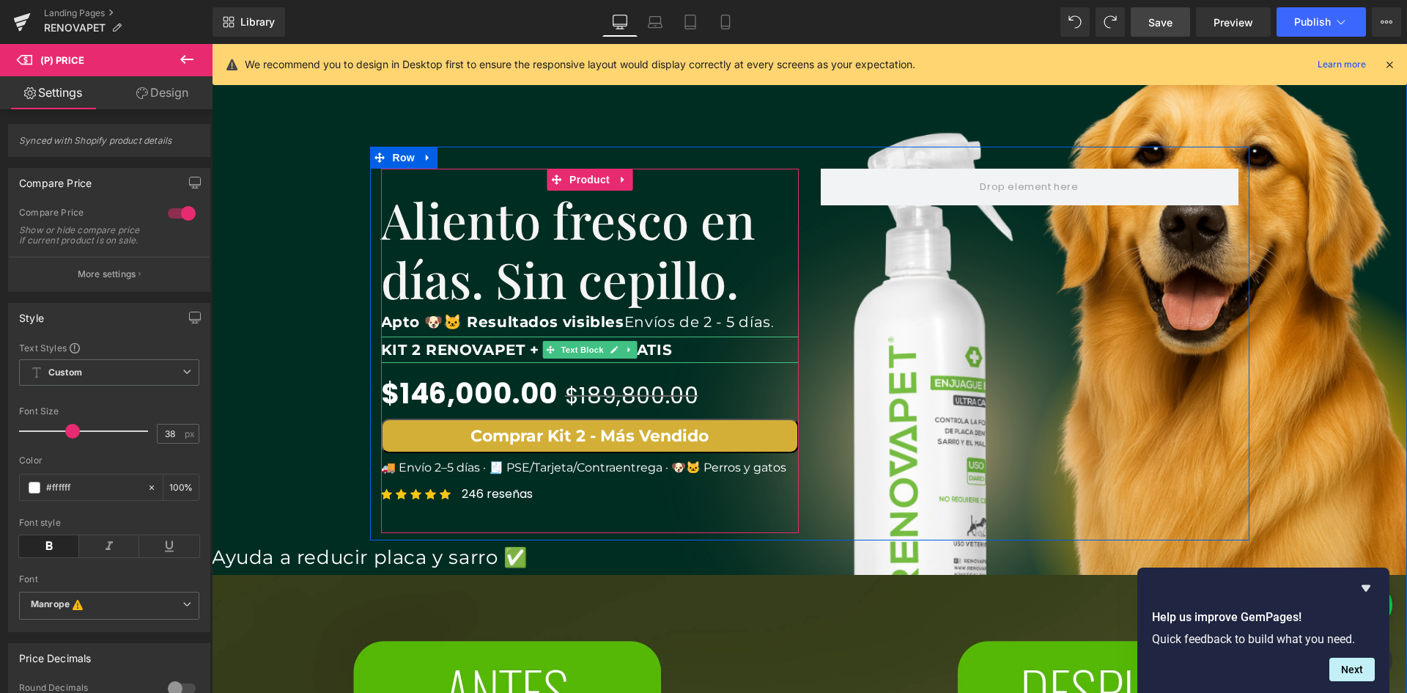
click at [491, 351] on b "KIT 2 RENOVAPET + Galletas GRATIS" at bounding box center [527, 350] width 292 height 18
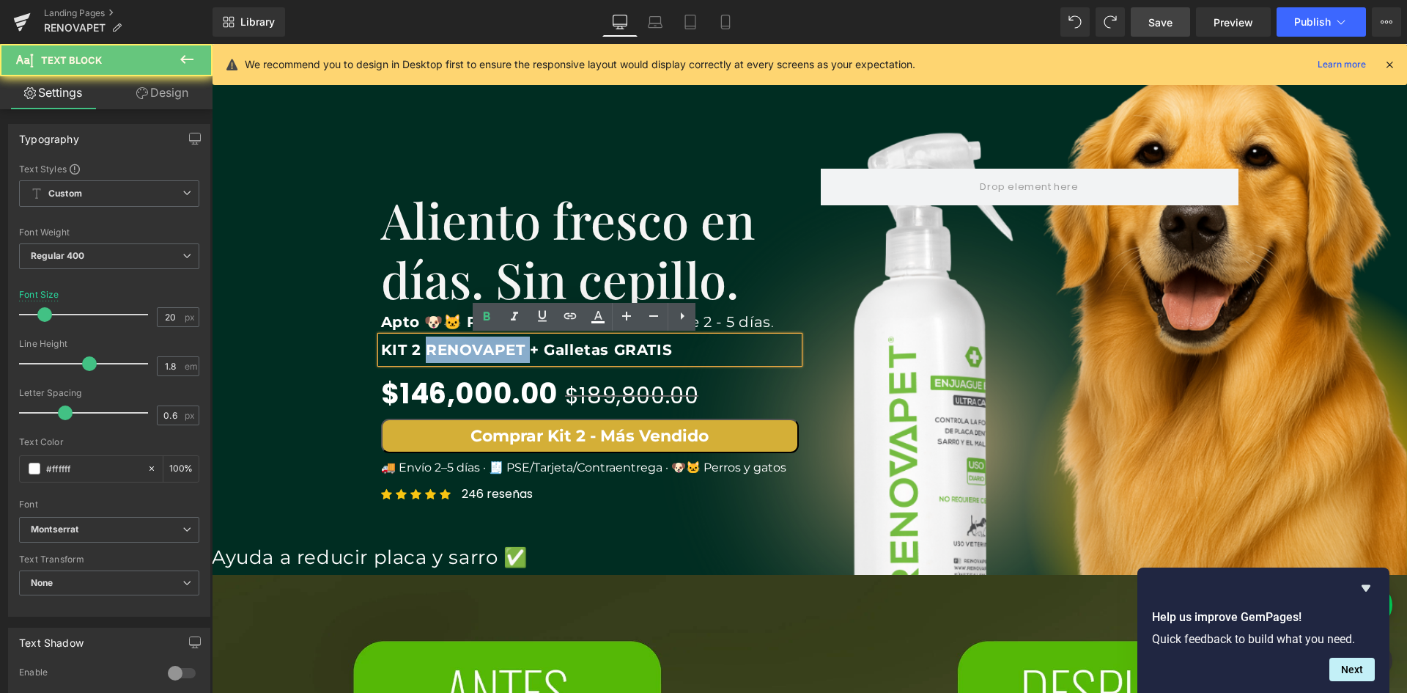
click at [491, 351] on b "KIT 2 RENOVAPET + Galletas GRATIS" at bounding box center [527, 350] width 292 height 18
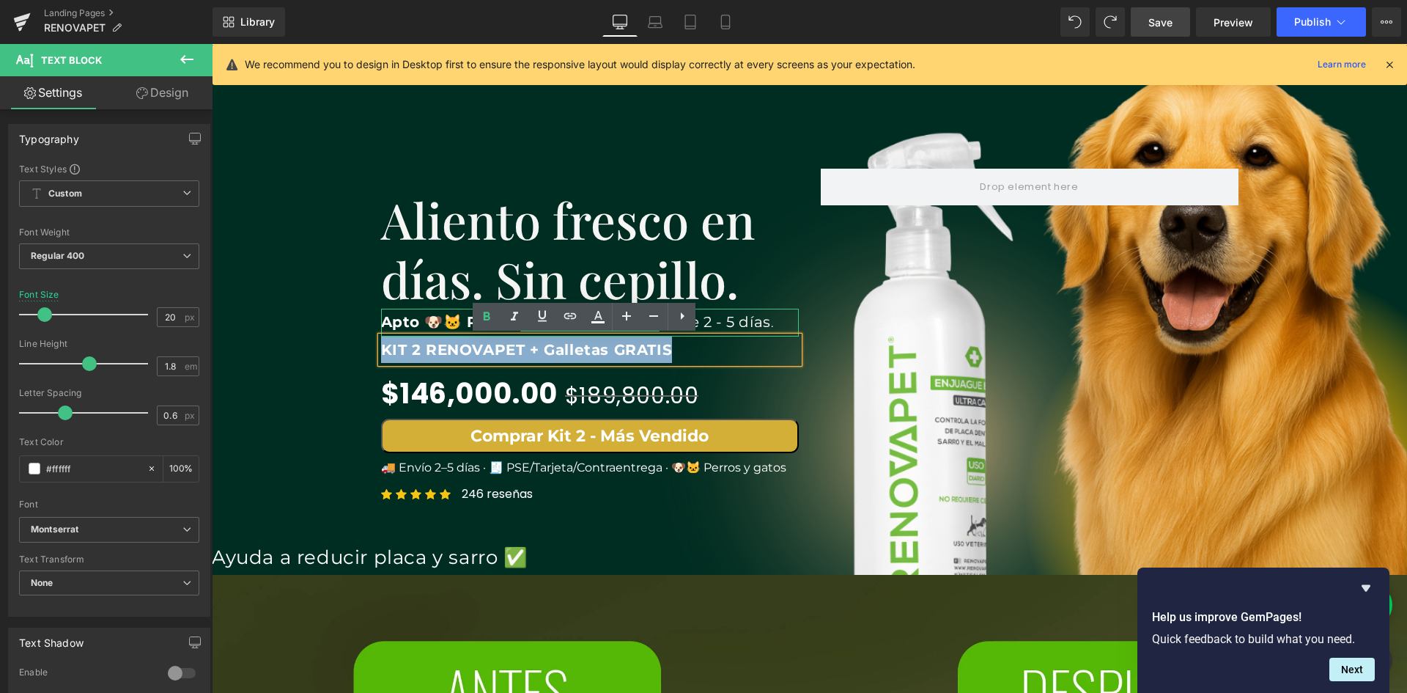
scroll to position [0, 2379]
click at [418, 328] on b "Apto 🐶🐱 Resultados visibles" at bounding box center [502, 322] width 243 height 18
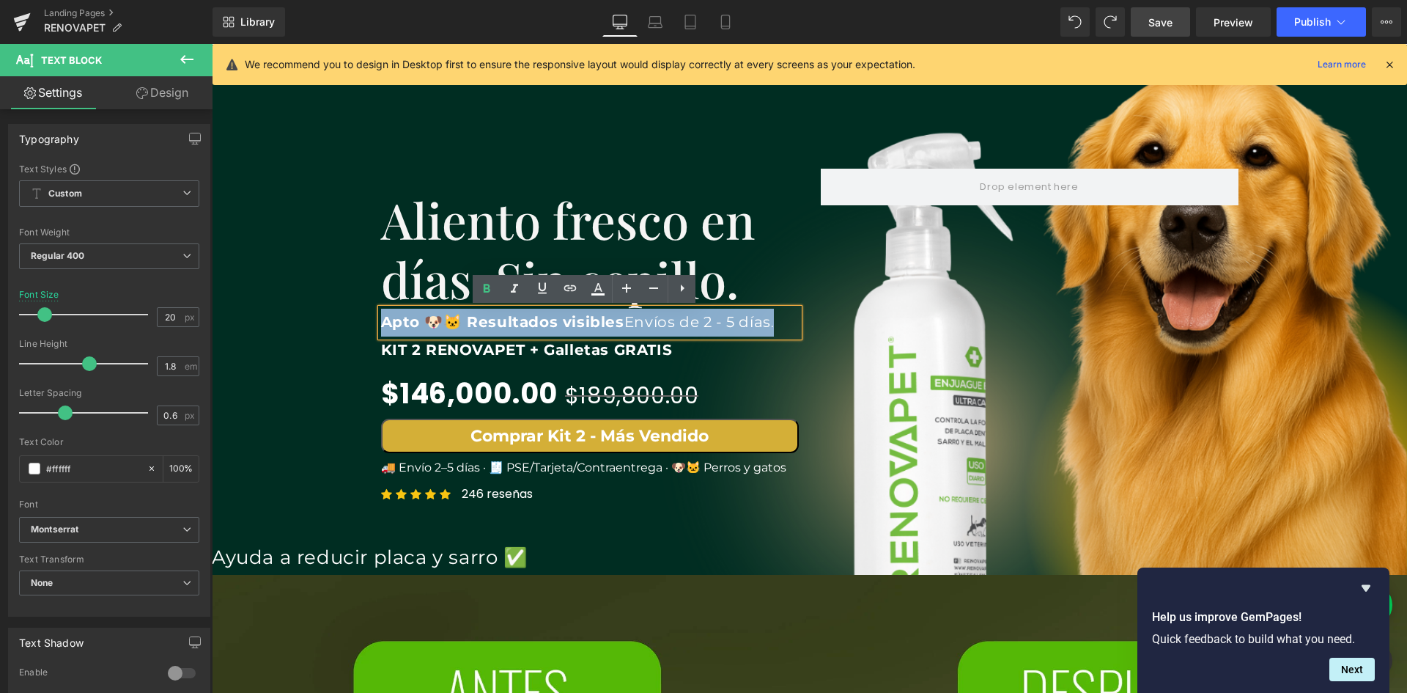
click at [381, 325] on div "Apto 🐶🐱 Resultados visibles Envíos de 2 - 5 días ." at bounding box center [590, 323] width 418 height 28
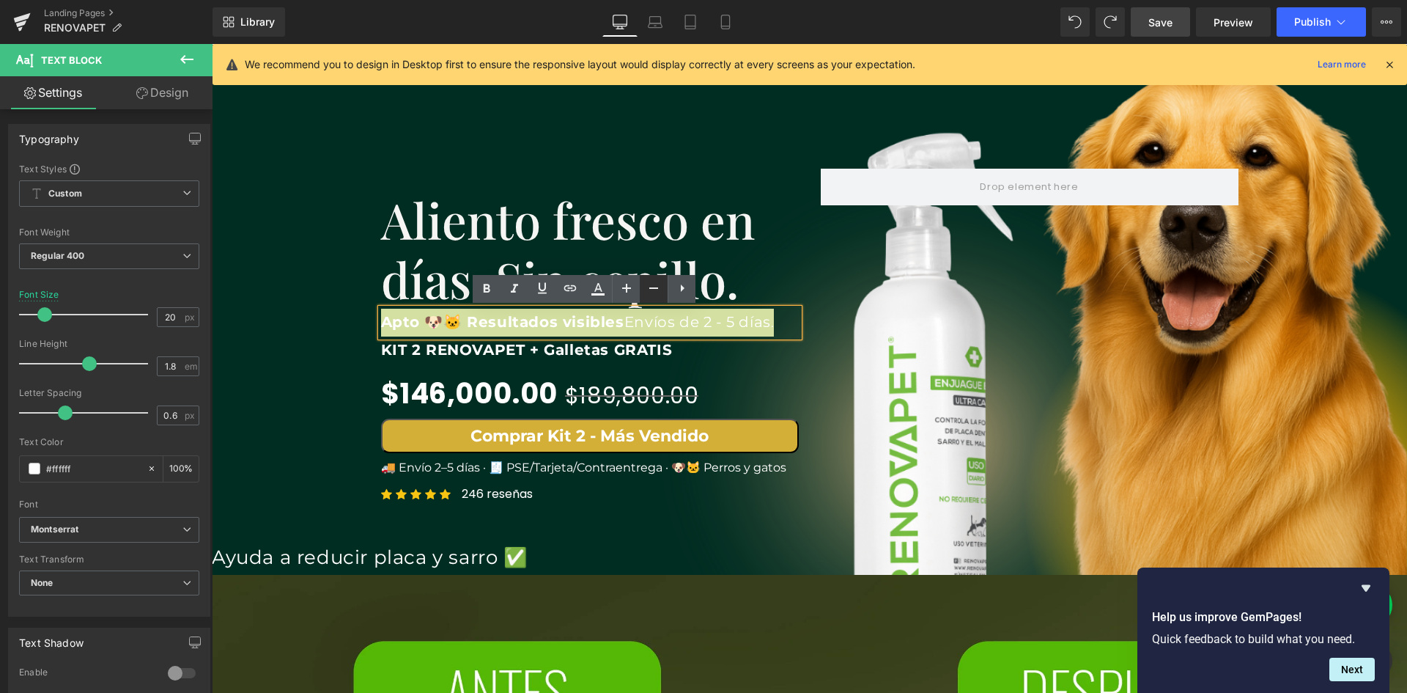
click at [653, 289] on icon at bounding box center [654, 288] width 18 height 18
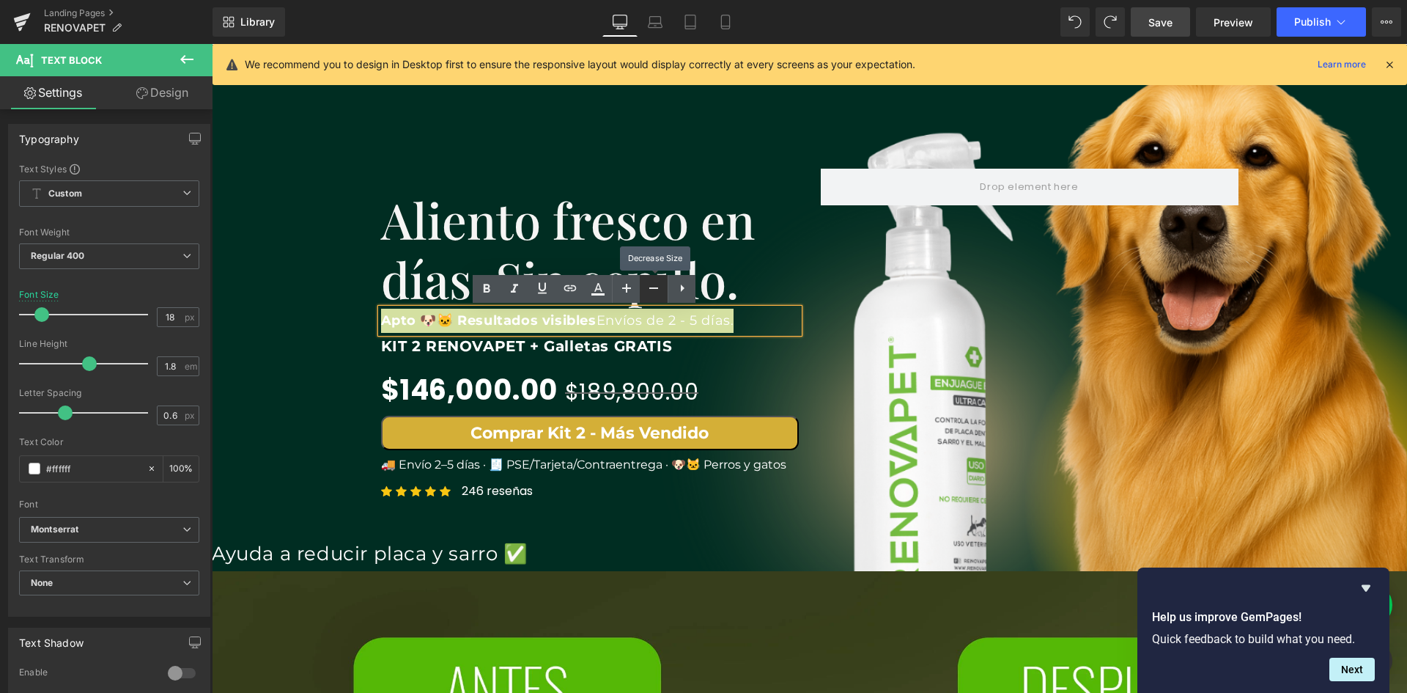
scroll to position [0, 0]
click at [653, 289] on icon at bounding box center [654, 288] width 18 height 18
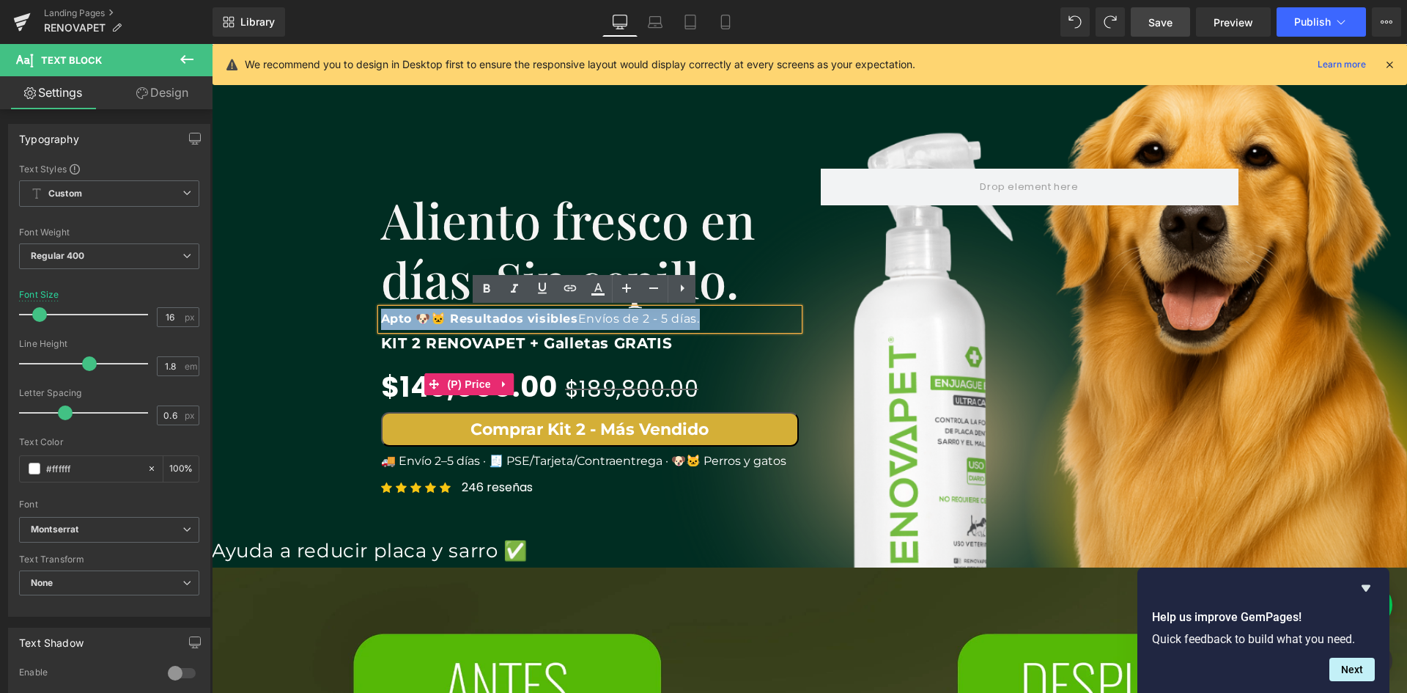
click at [659, 364] on div "$146,000.00 $189,800.00" at bounding box center [590, 384] width 418 height 56
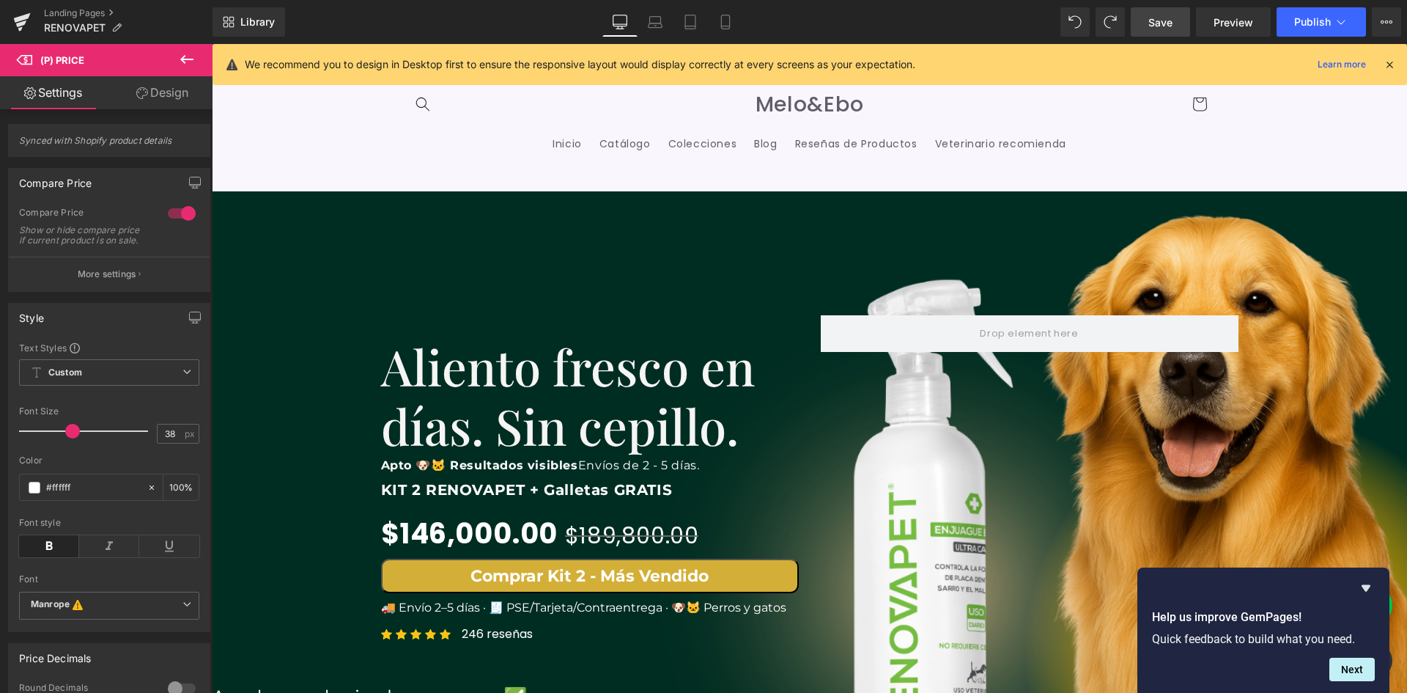
click at [1162, 18] on span "Save" at bounding box center [1161, 22] width 24 height 15
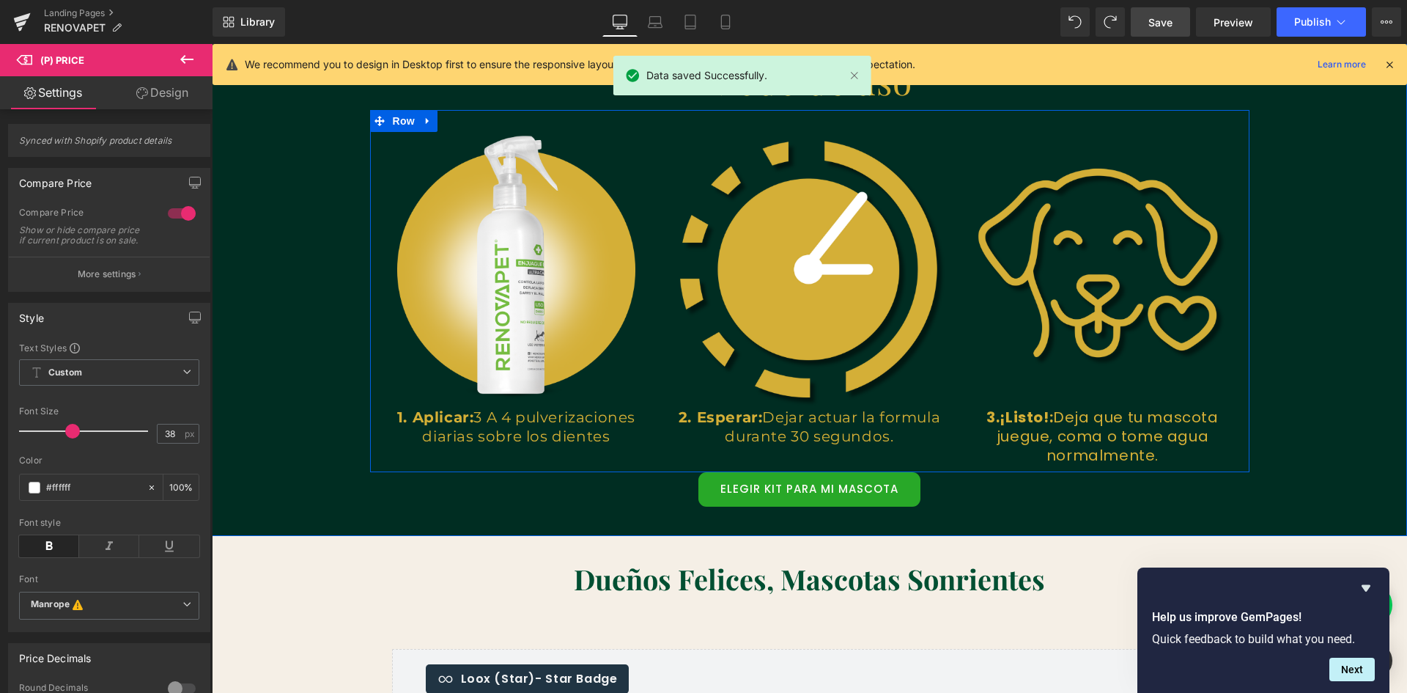
scroll to position [1686, 0]
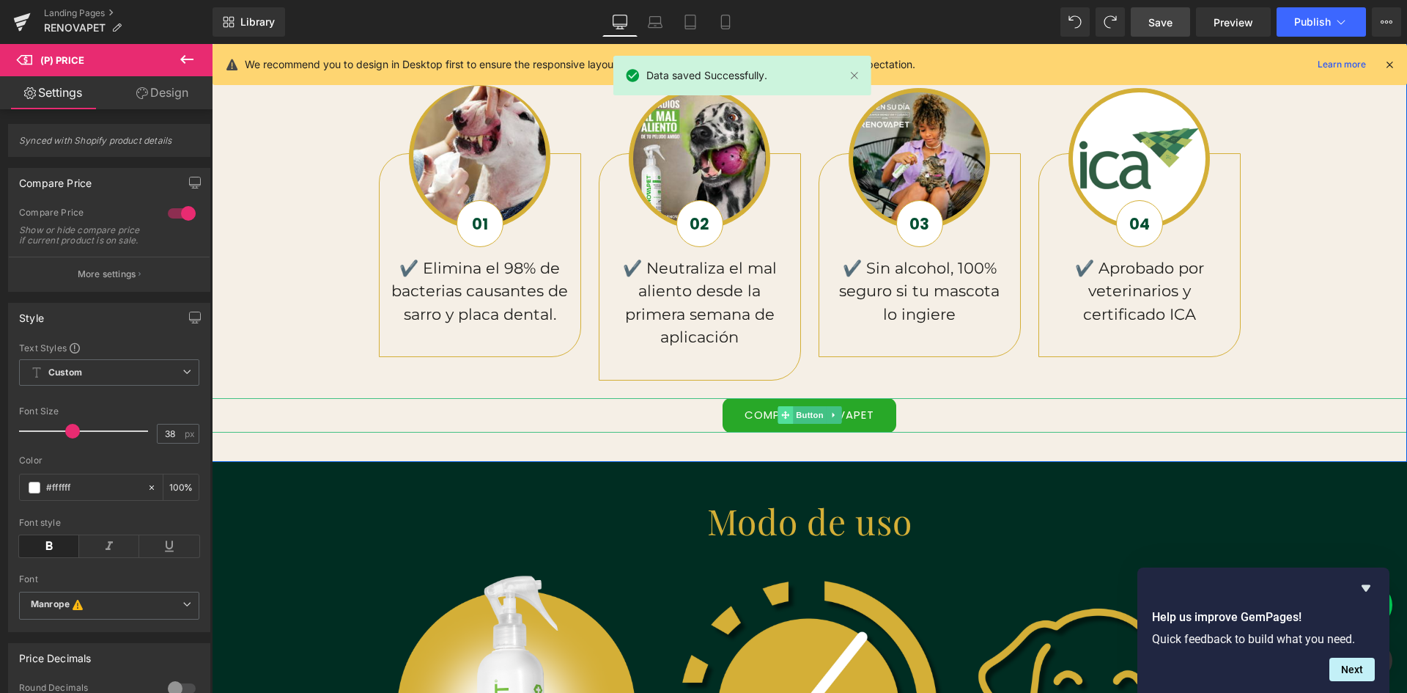
click at [784, 410] on span at bounding box center [785, 415] width 15 height 18
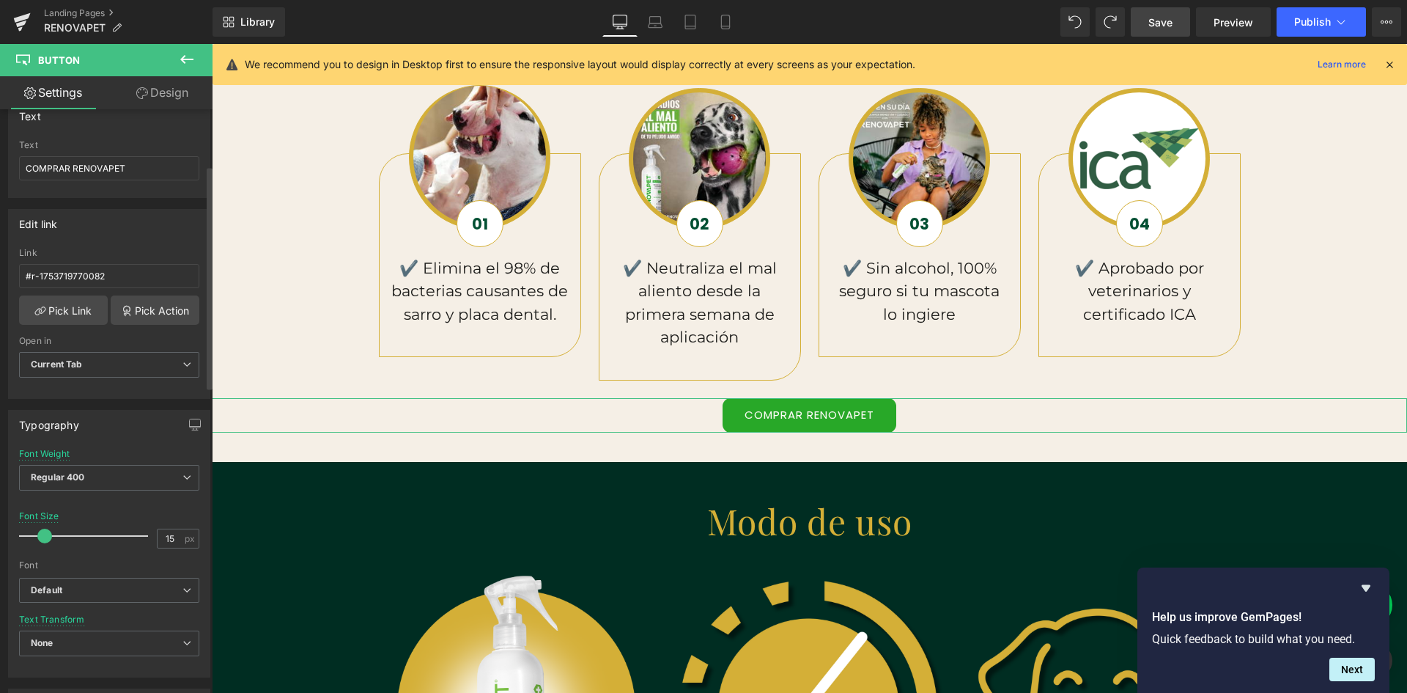
scroll to position [147, 0]
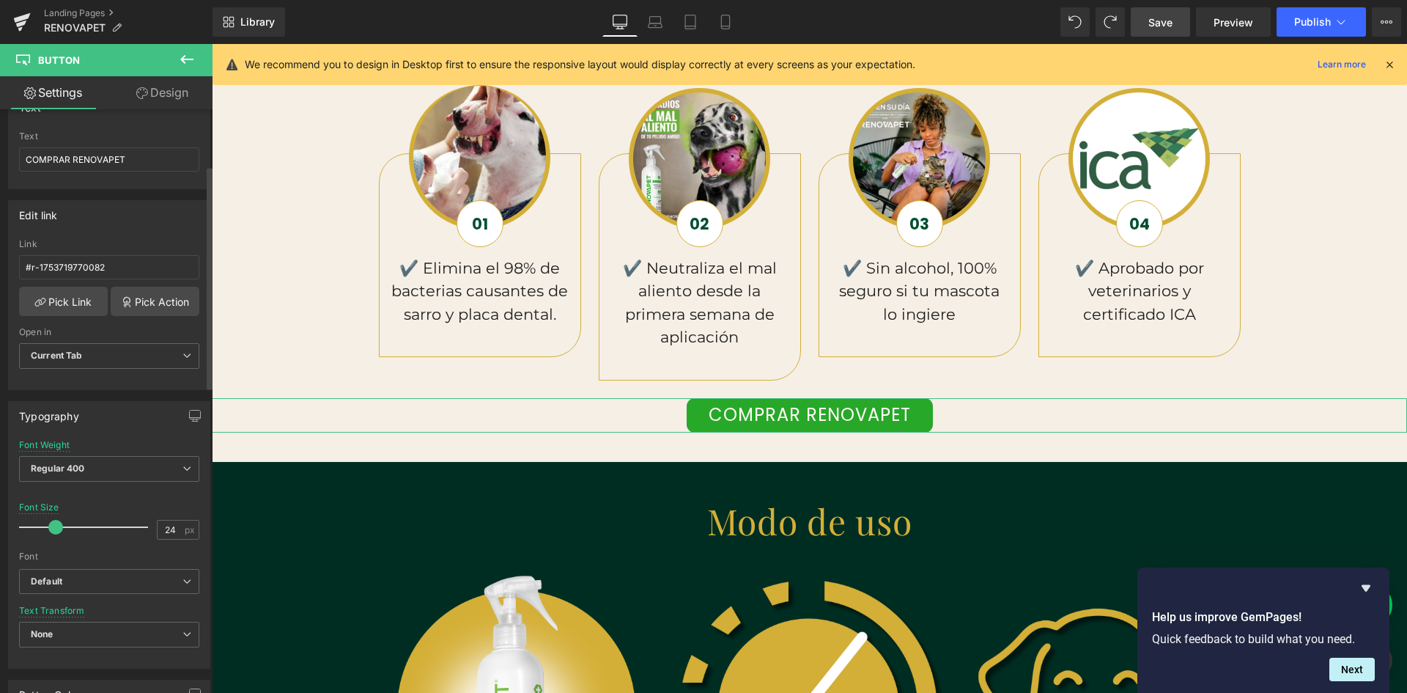
drag, startPoint x: 46, startPoint y: 527, endPoint x: 56, endPoint y: 526, distance: 10.4
click at [56, 526] on span at bounding box center [55, 527] width 15 height 15
click at [701, 412] on link "COMPRAR RENOVAPET" at bounding box center [810, 415] width 246 height 34
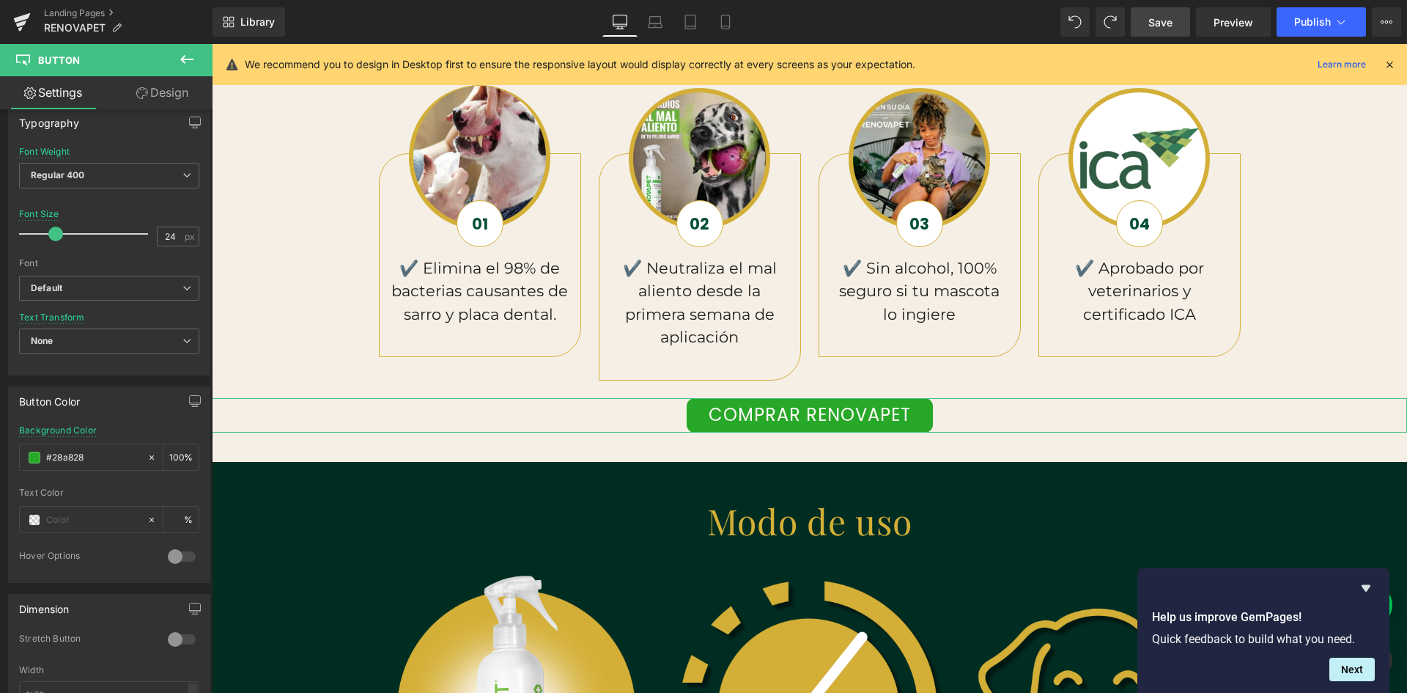
scroll to position [0, 793]
click at [148, 277] on span "Default" at bounding box center [109, 289] width 180 height 26
click at [197, 323] on div "Thin 100 Semi Thin 200 Light 300 Regular 400 Medium 500 Semi Bold 600 Super Bol…" at bounding box center [109, 261] width 201 height 228
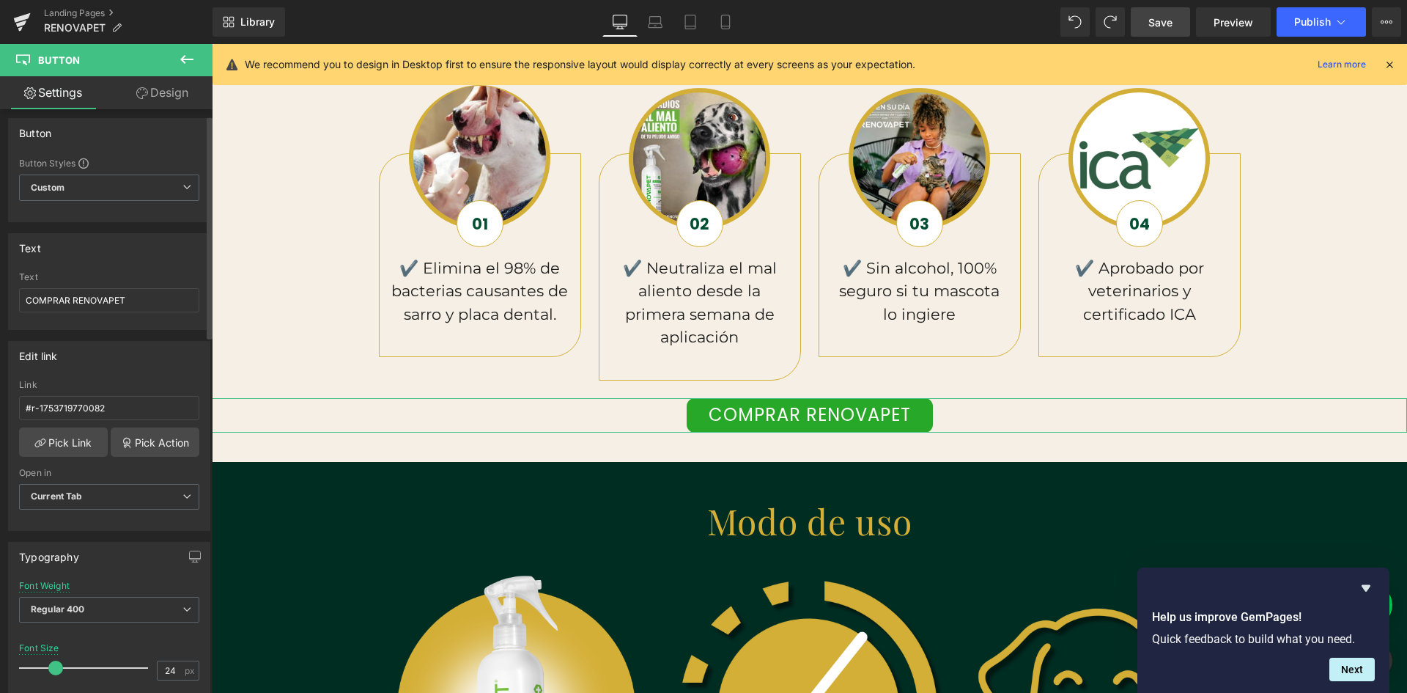
scroll to position [0, 0]
click at [167, 89] on link "Design" at bounding box center [162, 92] width 106 height 33
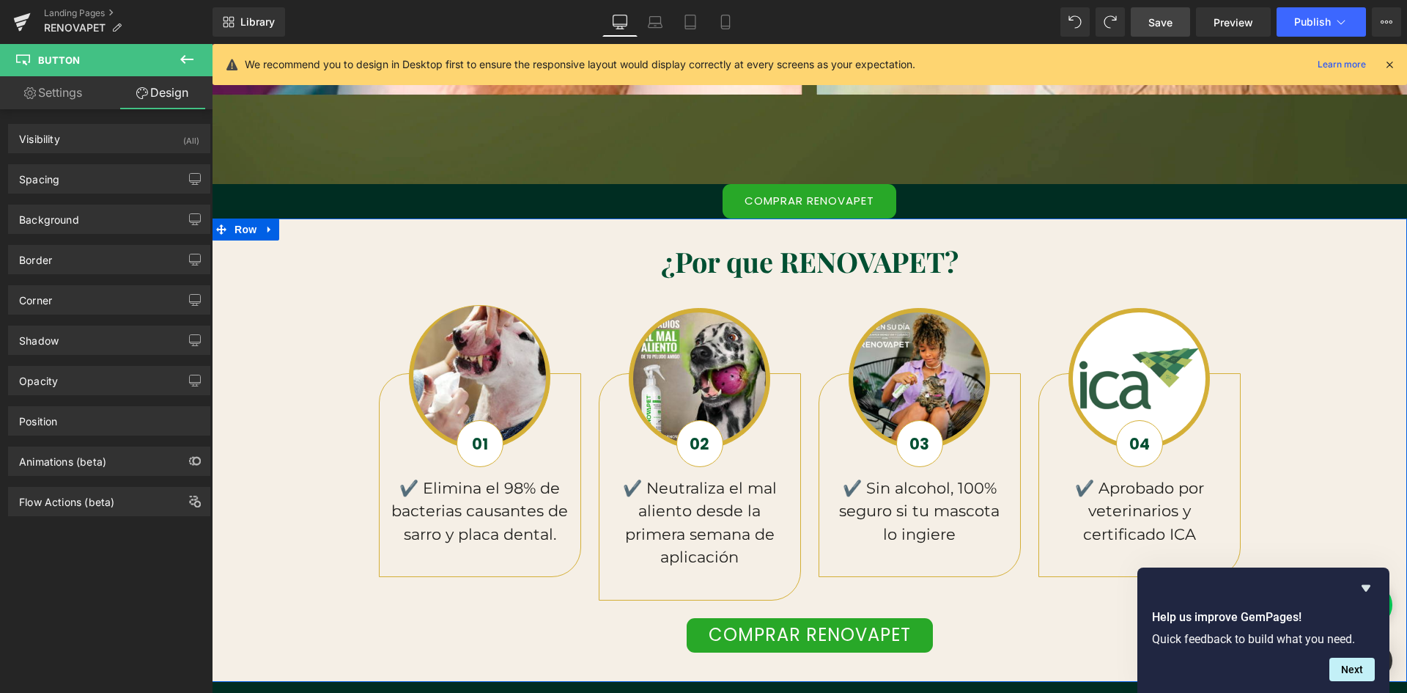
scroll to position [0, 793]
click at [786, 627] on span at bounding box center [785, 635] width 15 height 18
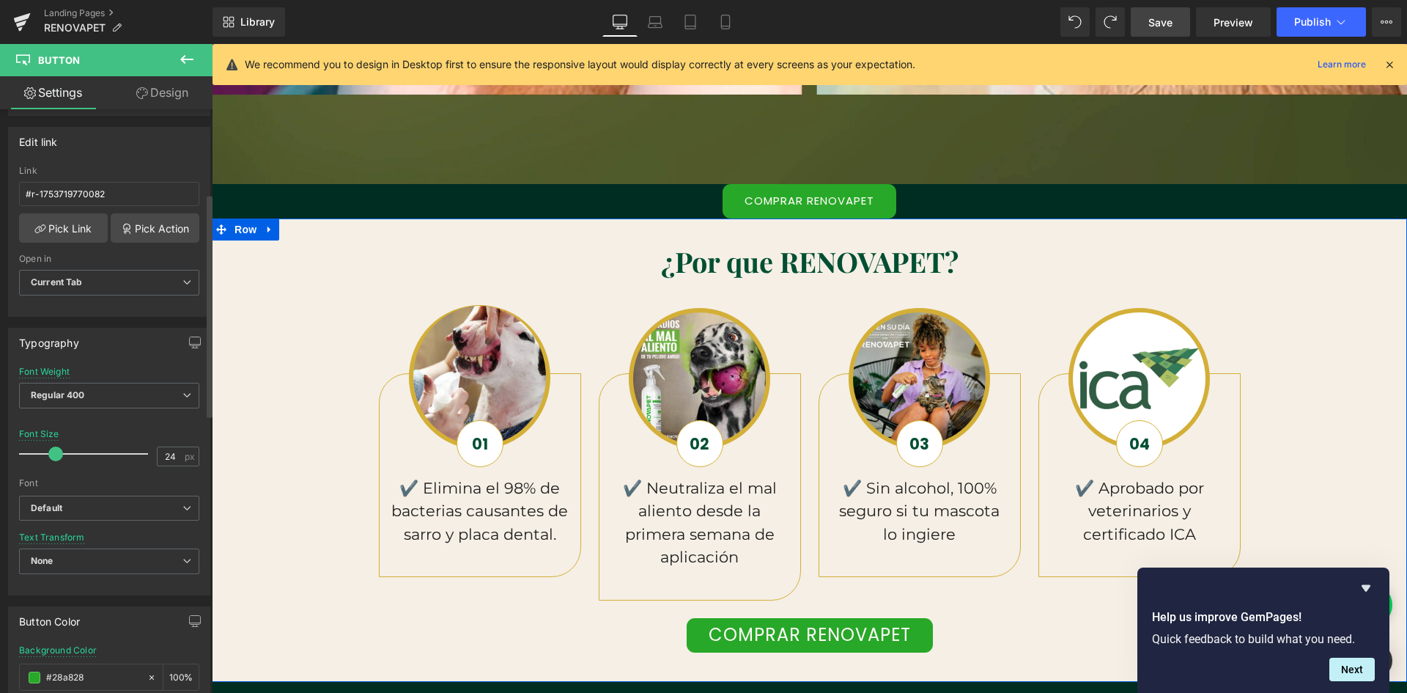
scroll to position [0, 1586]
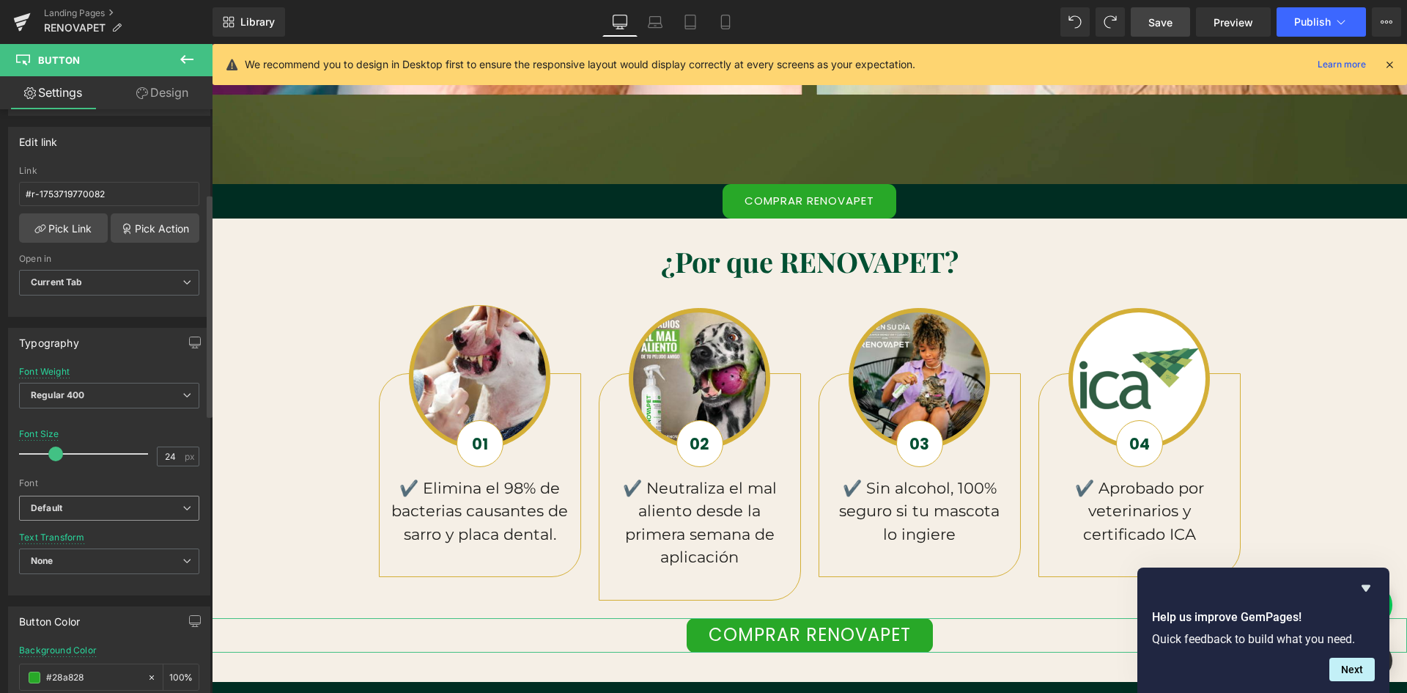
click at [164, 498] on span "Default" at bounding box center [109, 508] width 180 height 26
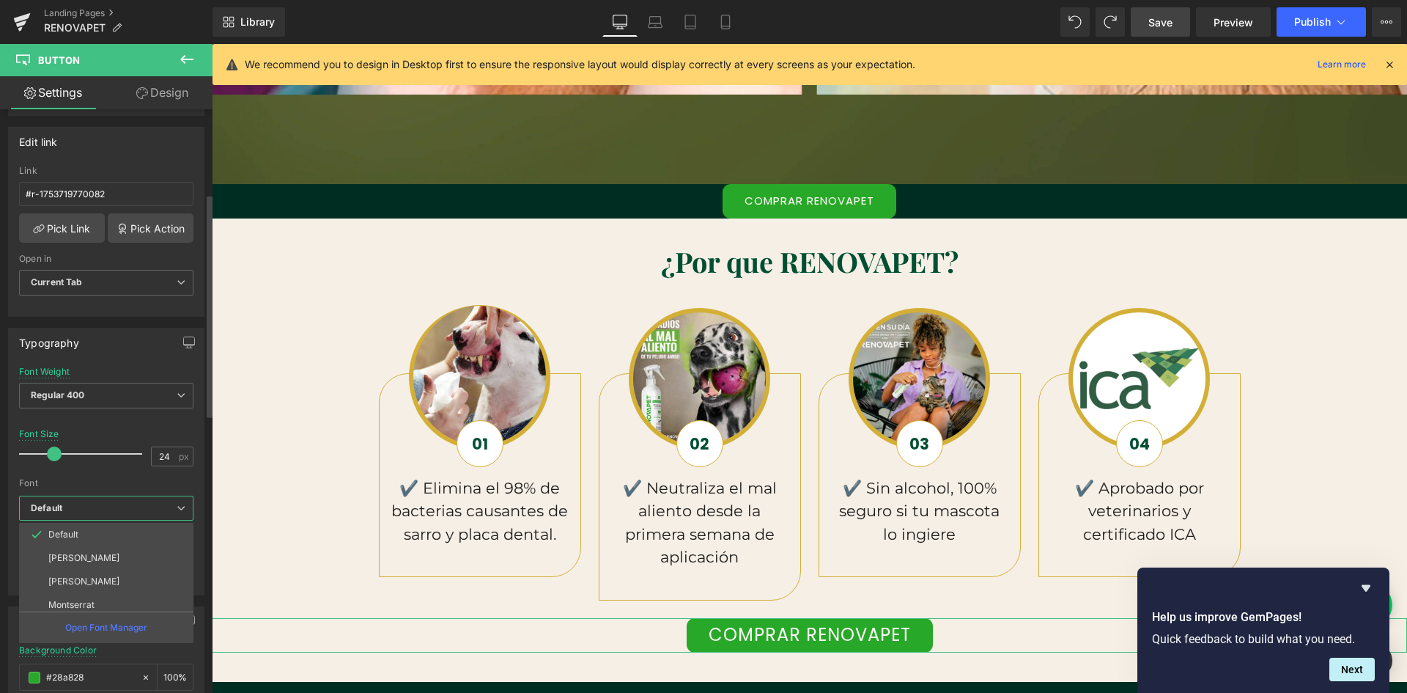
click at [164, 498] on span "Default" at bounding box center [106, 508] width 174 height 26
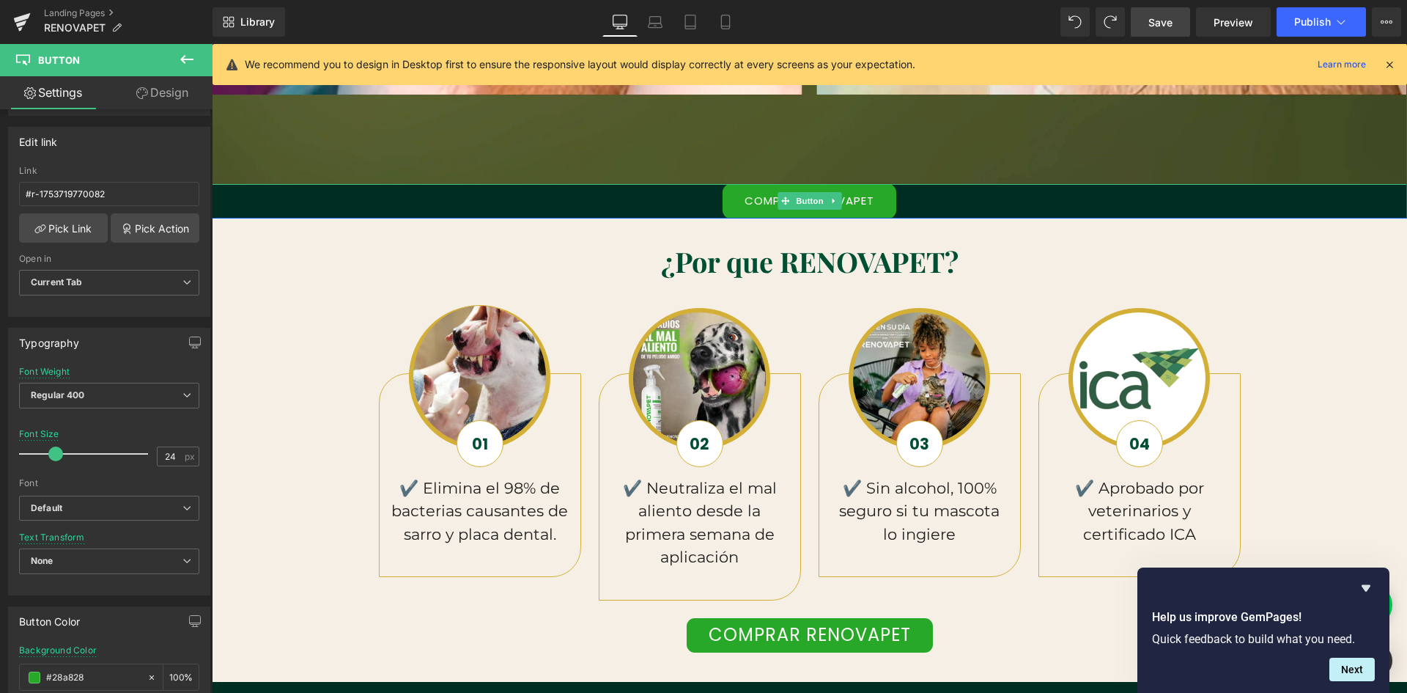
click at [743, 191] on link "COMPRAR RENOVAPET" at bounding box center [810, 201] width 174 height 34
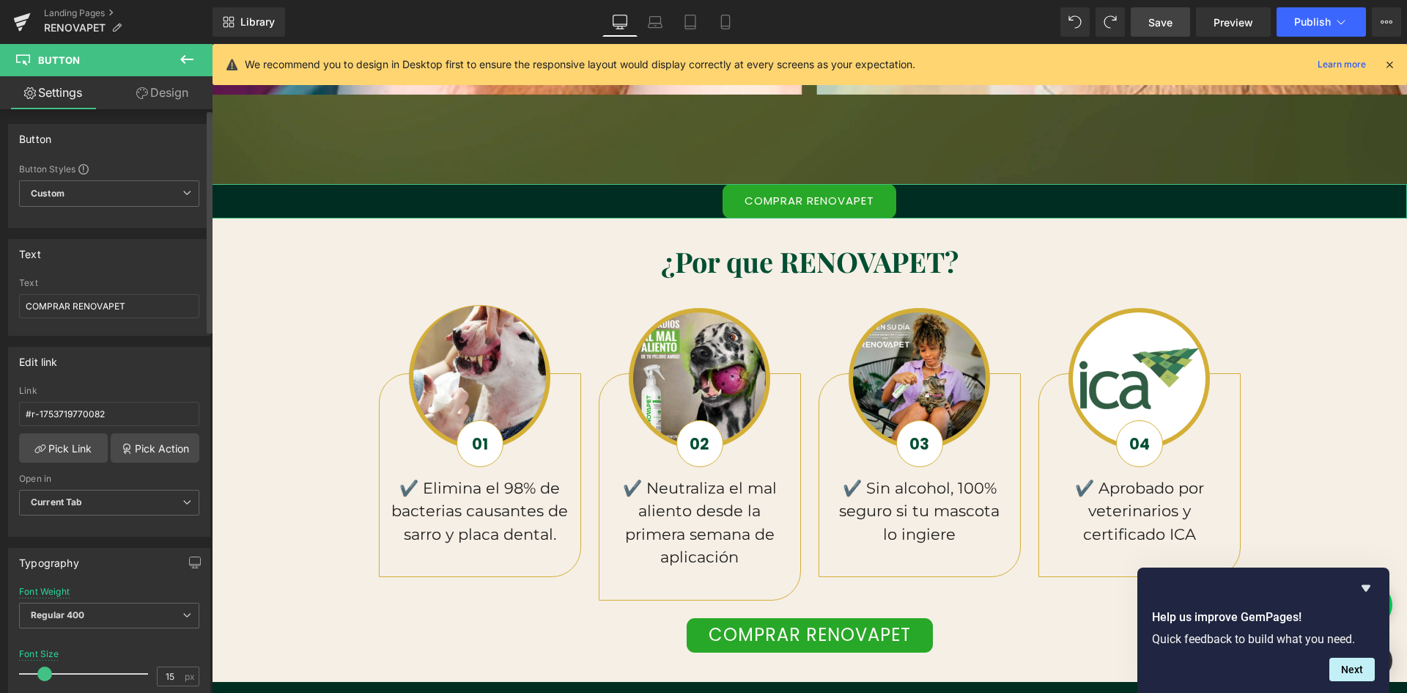
scroll to position [0, 2379]
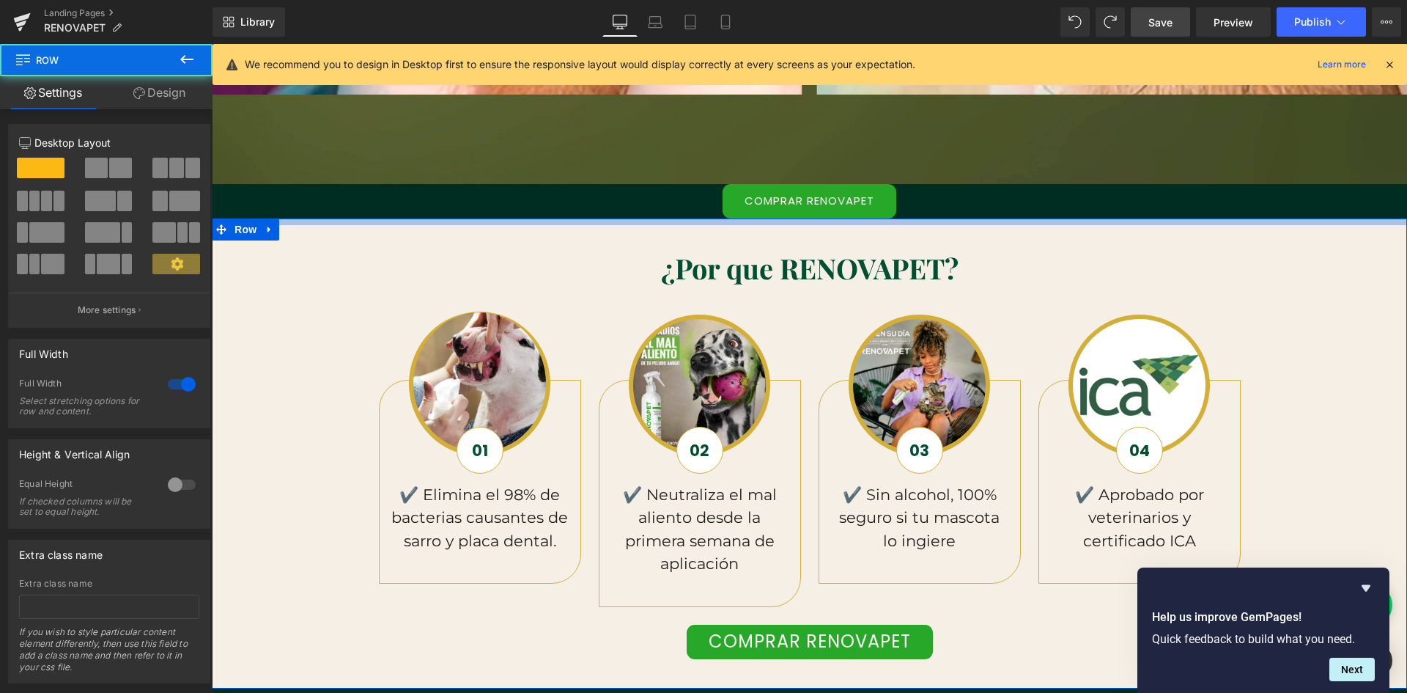
click at [504, 226] on div "¿Por que RENOVAPET? Heading Row Image 01 Text Block ✔️ Elimina el 98% de bacter…" at bounding box center [809, 453] width 1195 height 470
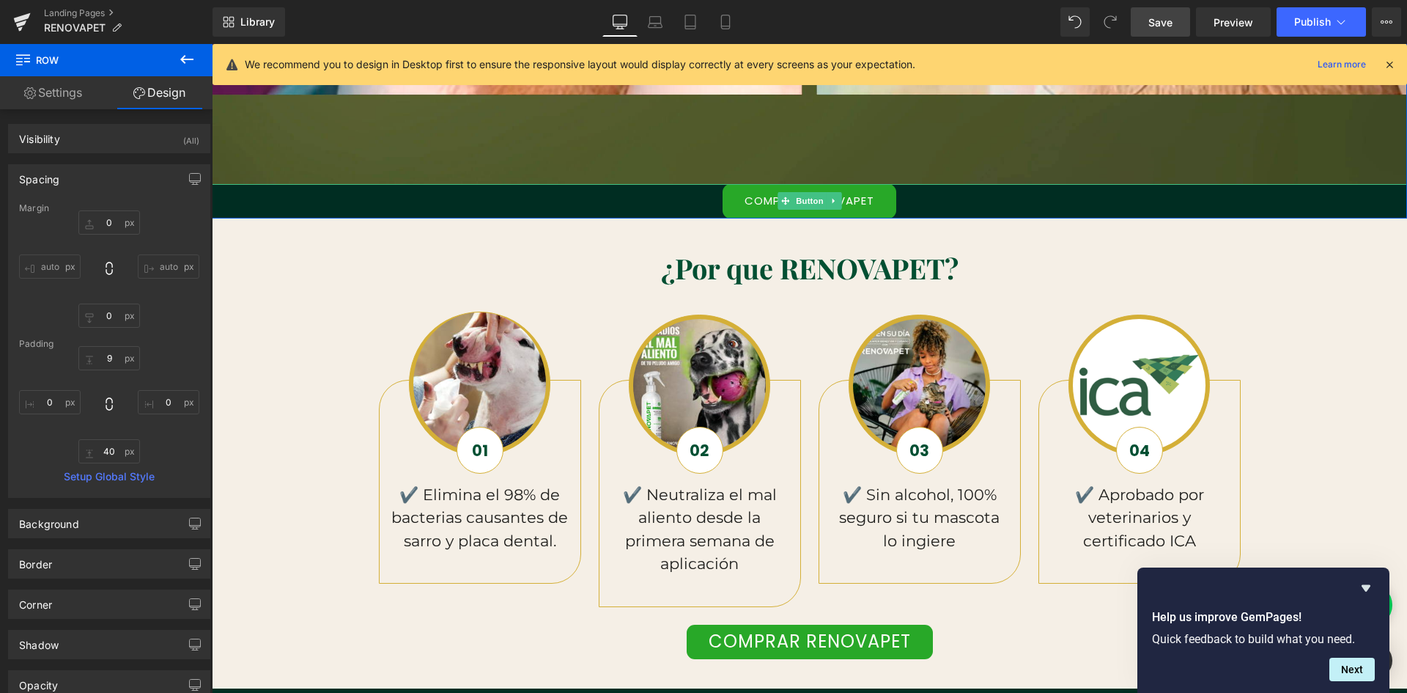
click at [638, 209] on div "COMPRAR RENOVAPET" at bounding box center [809, 201] width 1195 height 34
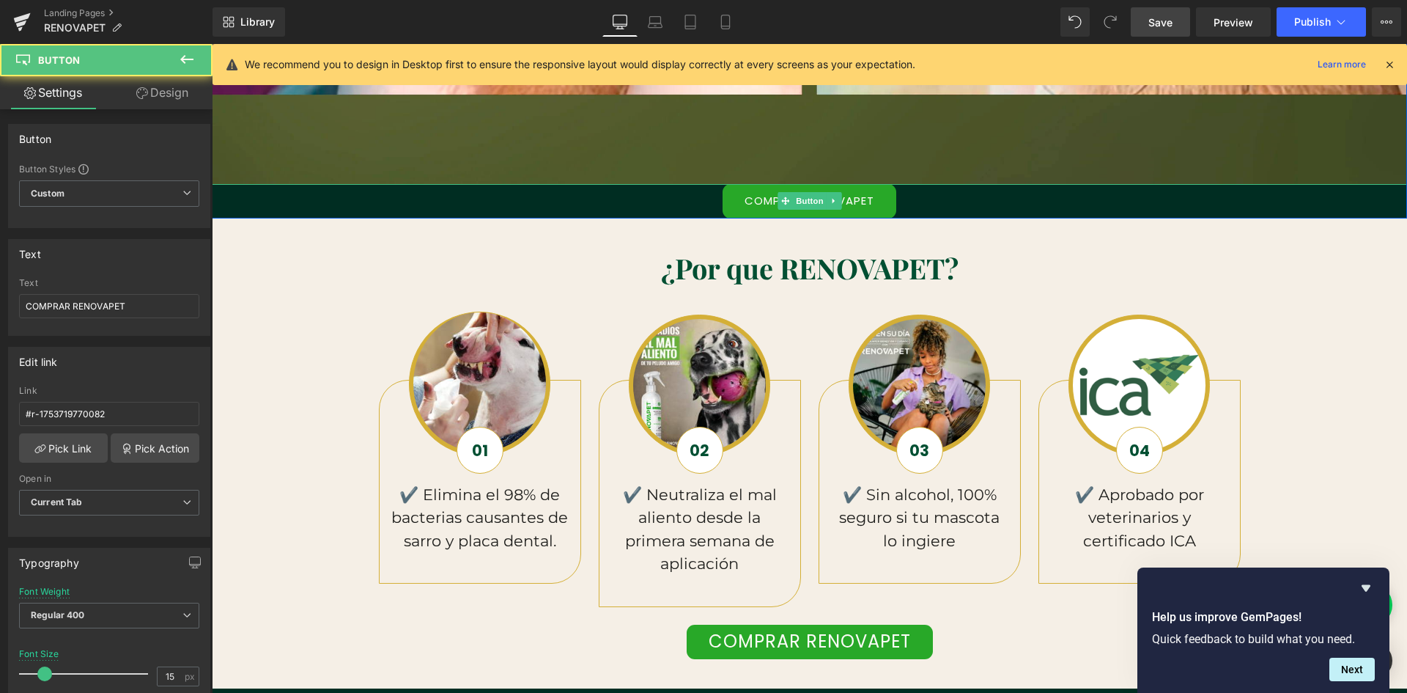
click at [726, 213] on link "COMPRAR RENOVAPET" at bounding box center [810, 201] width 174 height 34
click at [155, 93] on link "Design" at bounding box center [162, 92] width 106 height 33
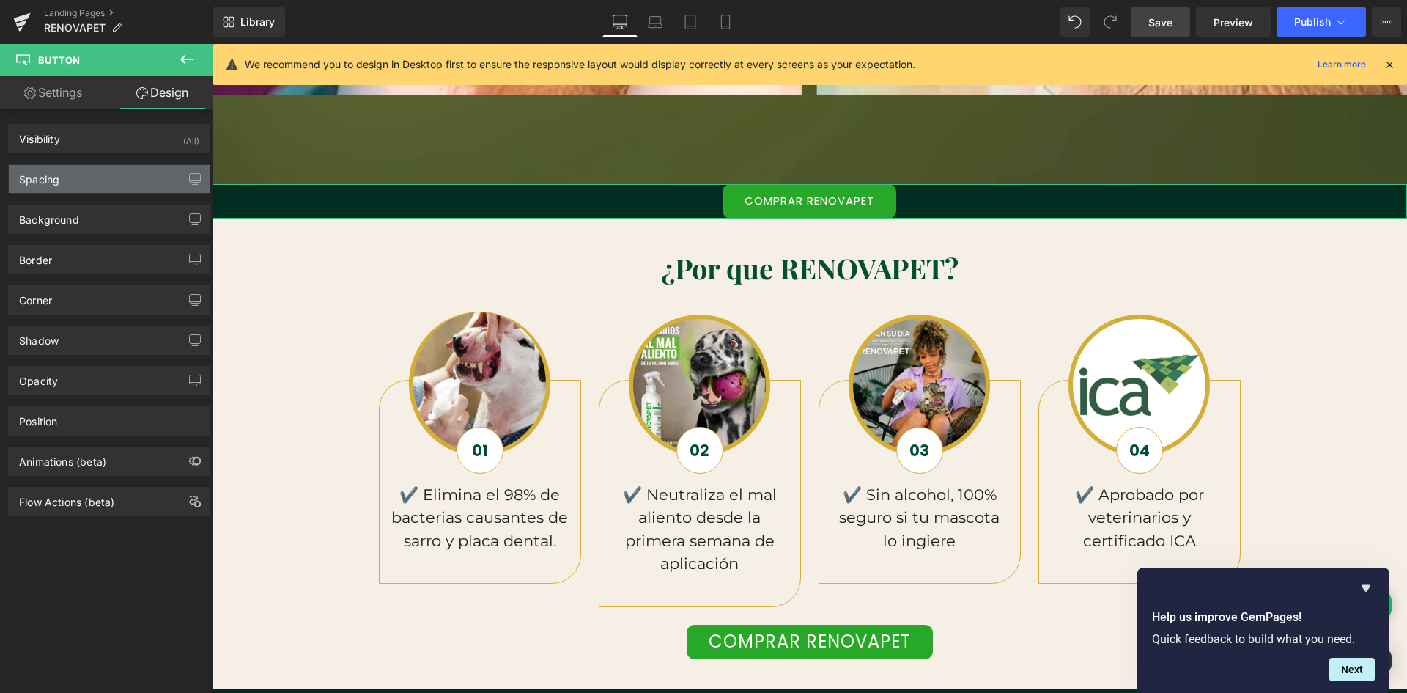
scroll to position [0, 793]
click at [114, 166] on div "Spacing" at bounding box center [109, 179] width 201 height 28
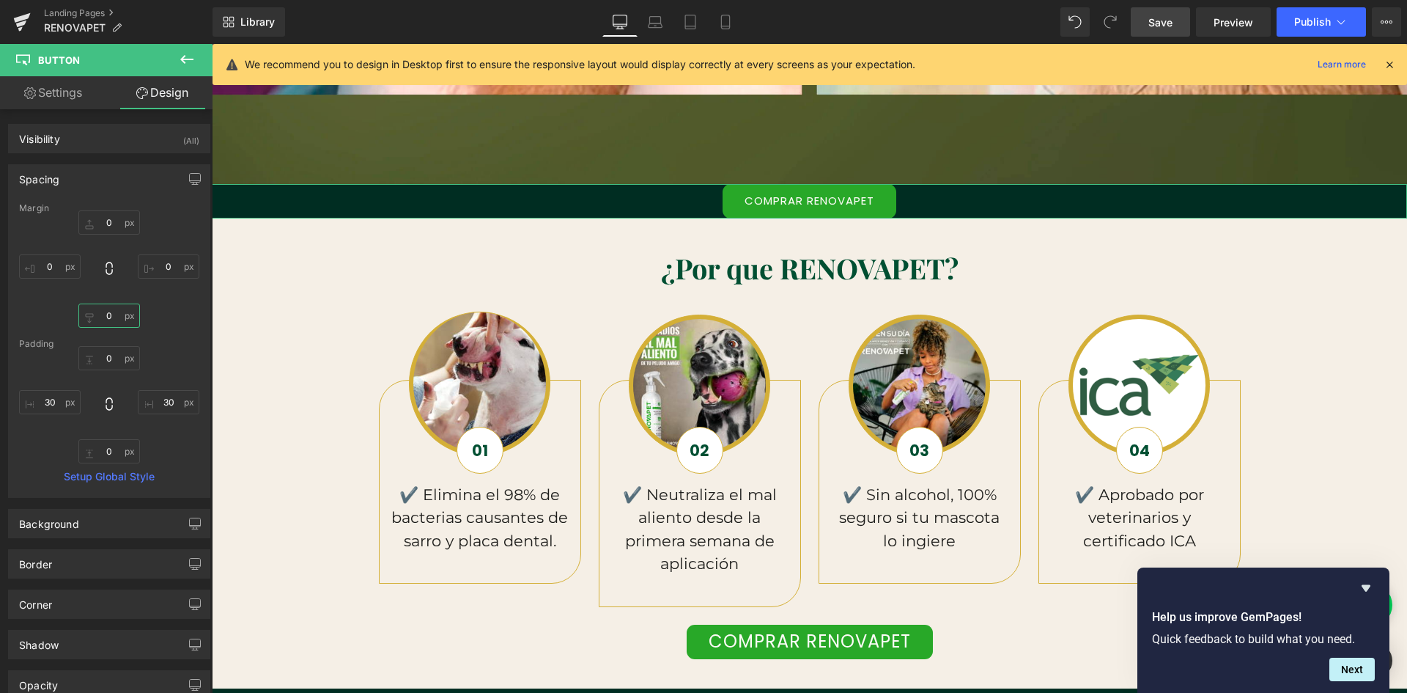
click at [108, 314] on input "0" at bounding box center [109, 315] width 62 height 24
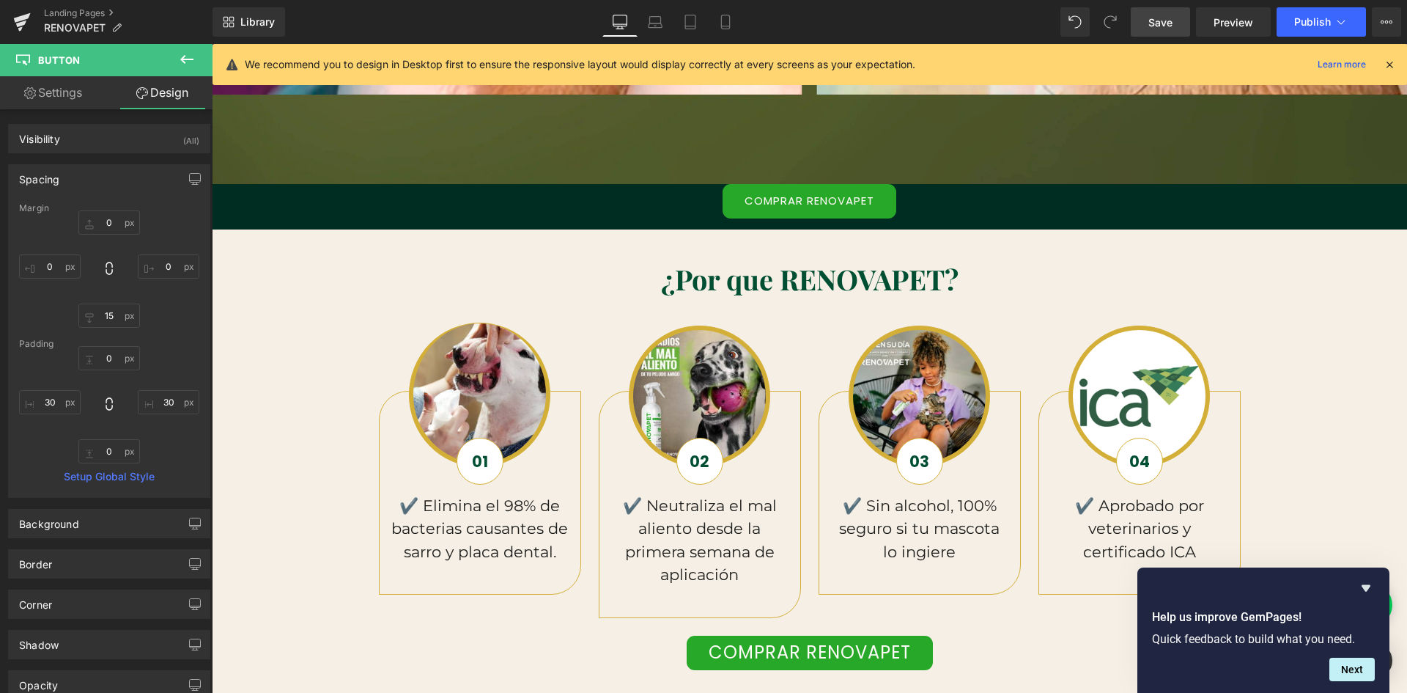
click at [212, 44] on div at bounding box center [212, 44] width 0 height 0
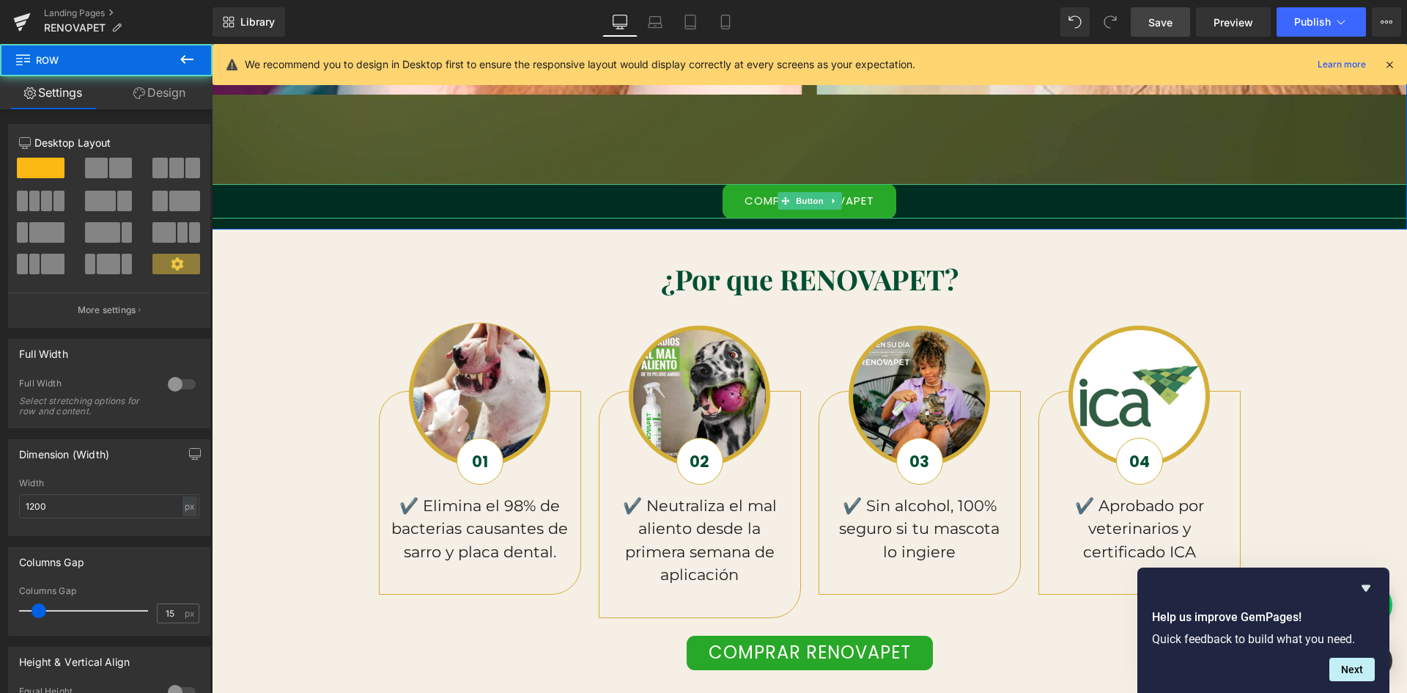
scroll to position [0, 2379]
click at [693, 202] on div "COMPRAR RENOVAPET" at bounding box center [809, 201] width 1195 height 34
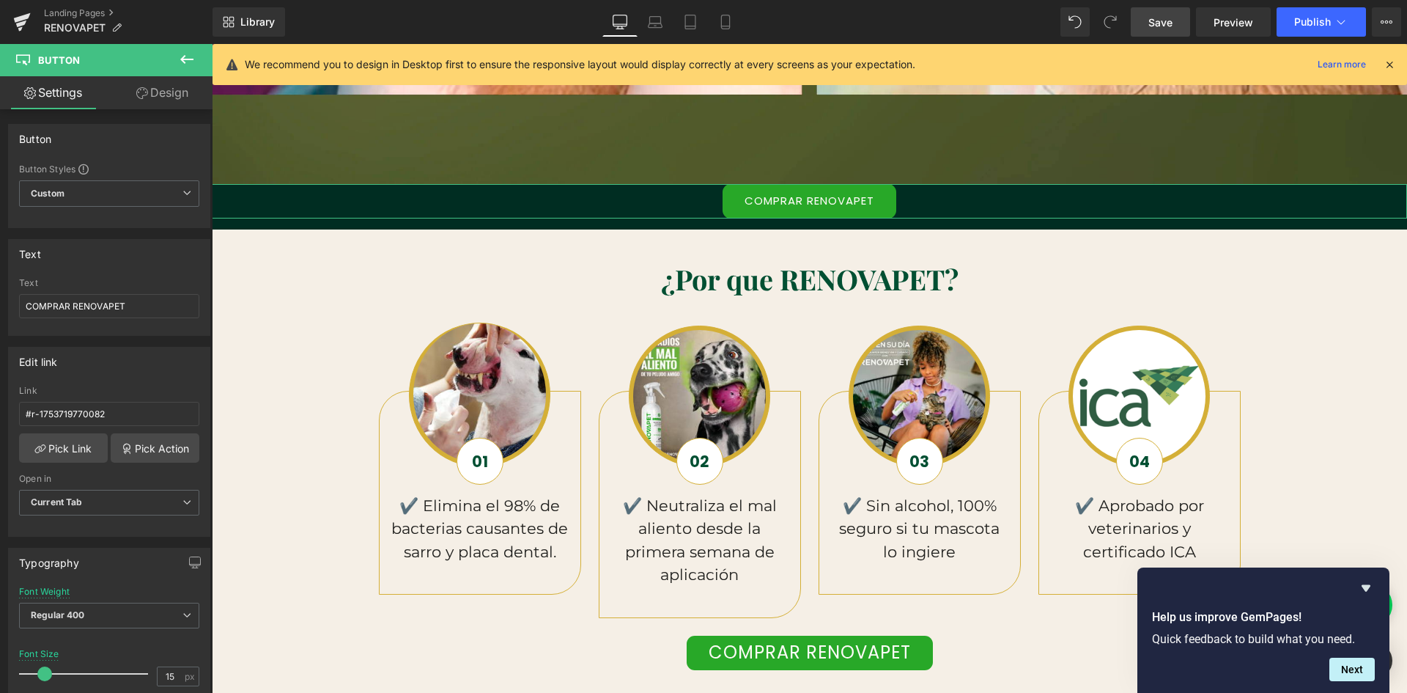
click at [173, 92] on link "Design" at bounding box center [162, 92] width 106 height 33
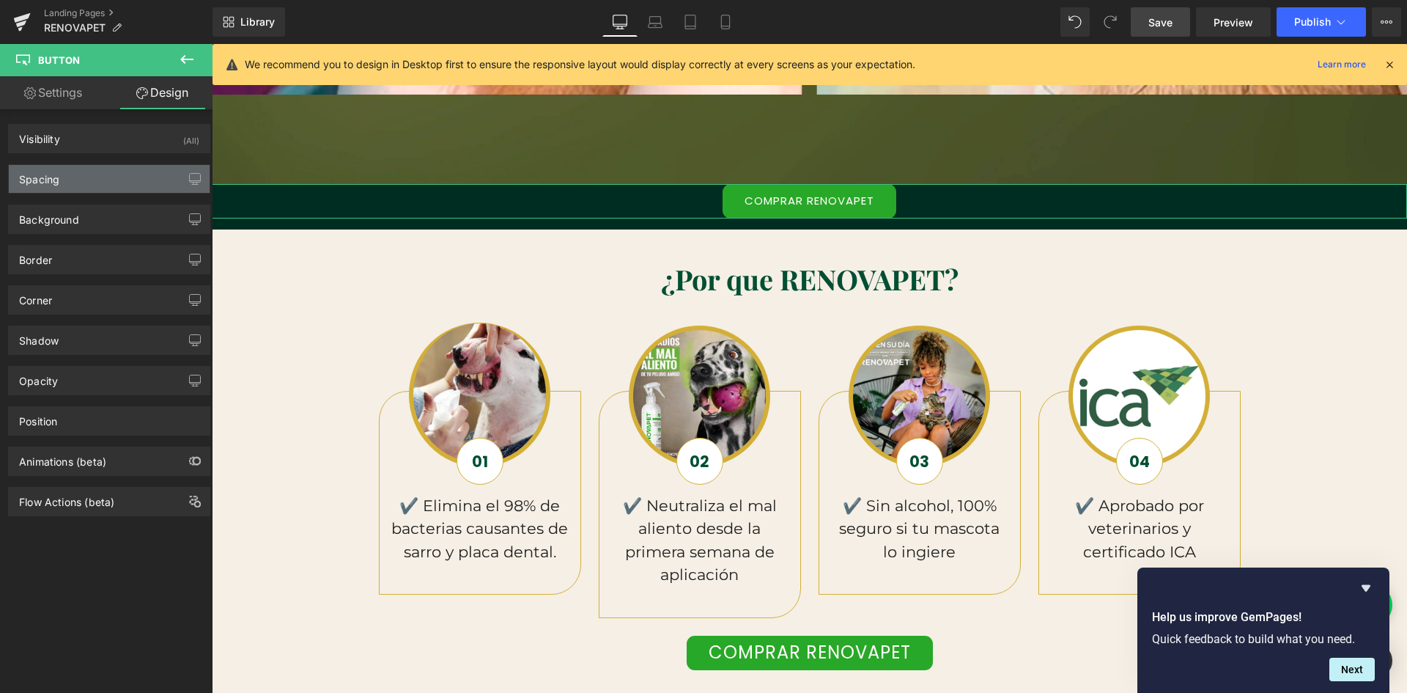
scroll to position [0, 0]
click at [114, 180] on div "Spacing" at bounding box center [109, 179] width 201 height 28
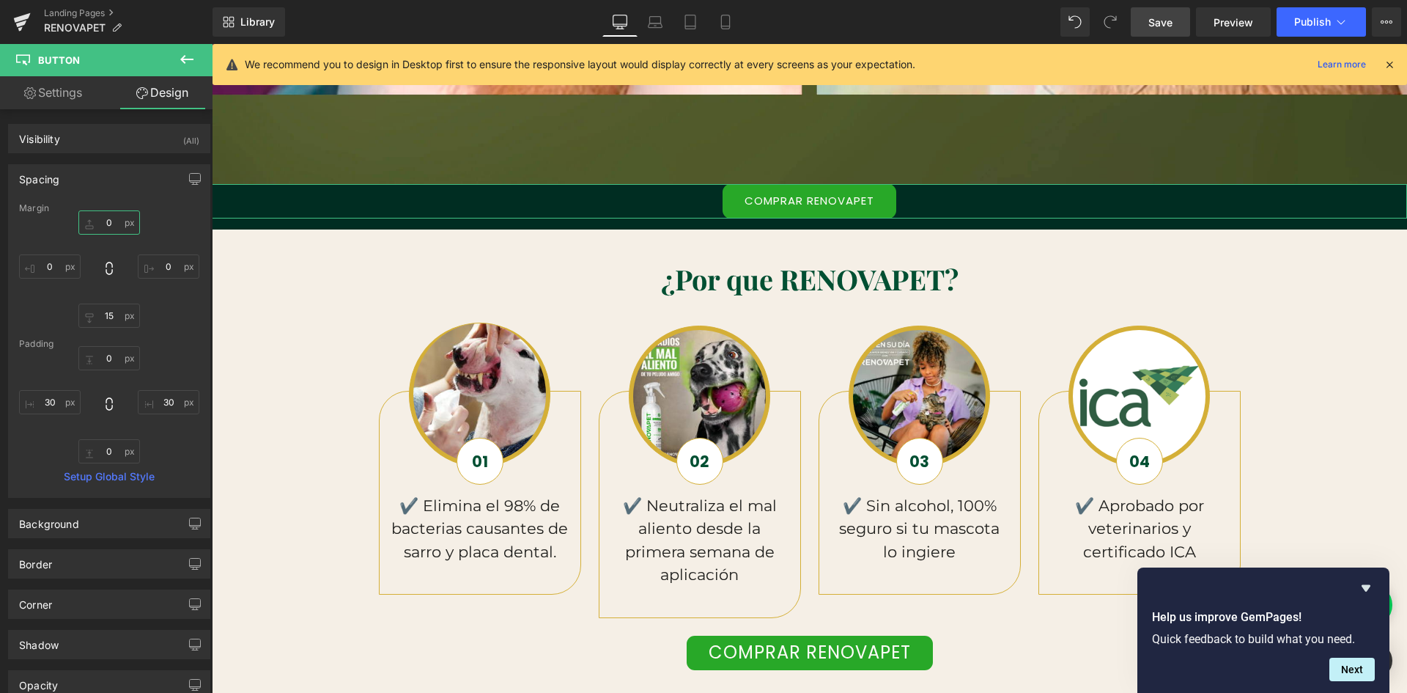
click at [112, 221] on input "0" at bounding box center [109, 222] width 62 height 24
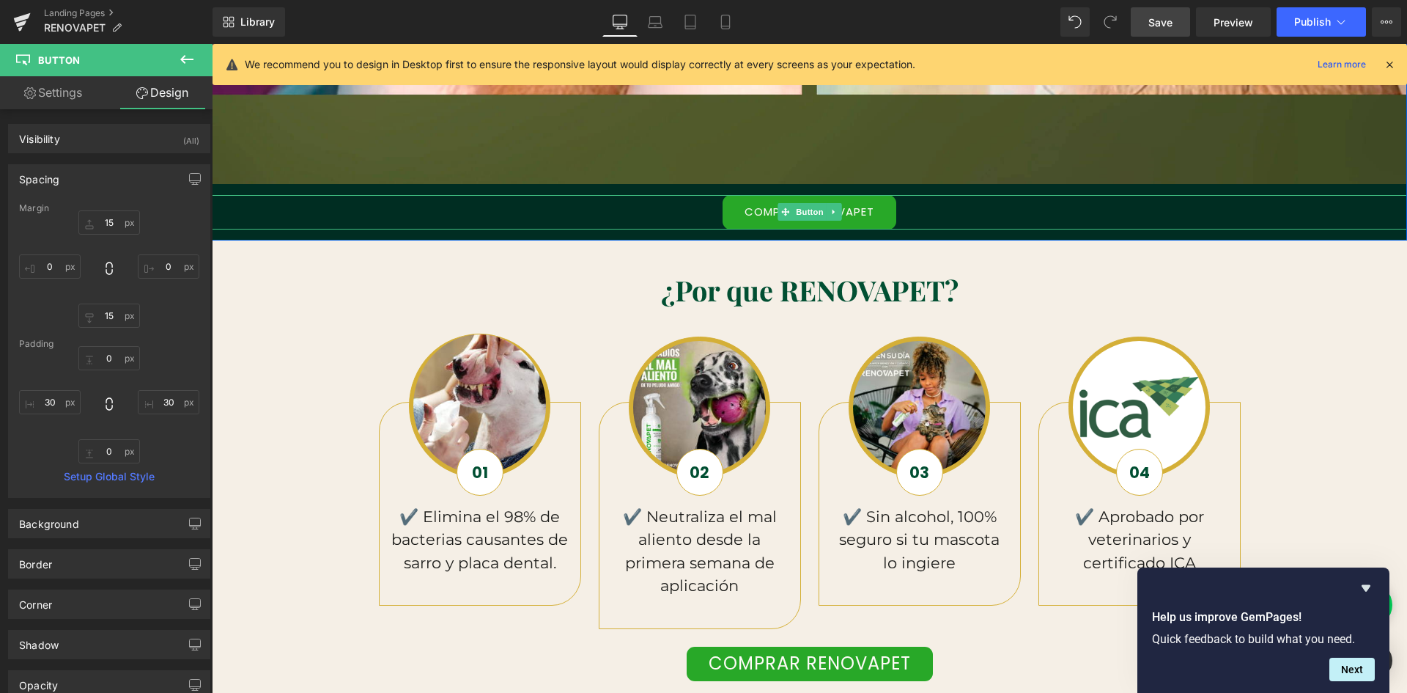
click at [657, 210] on div "COMPRAR RENOVAPET" at bounding box center [809, 212] width 1195 height 34
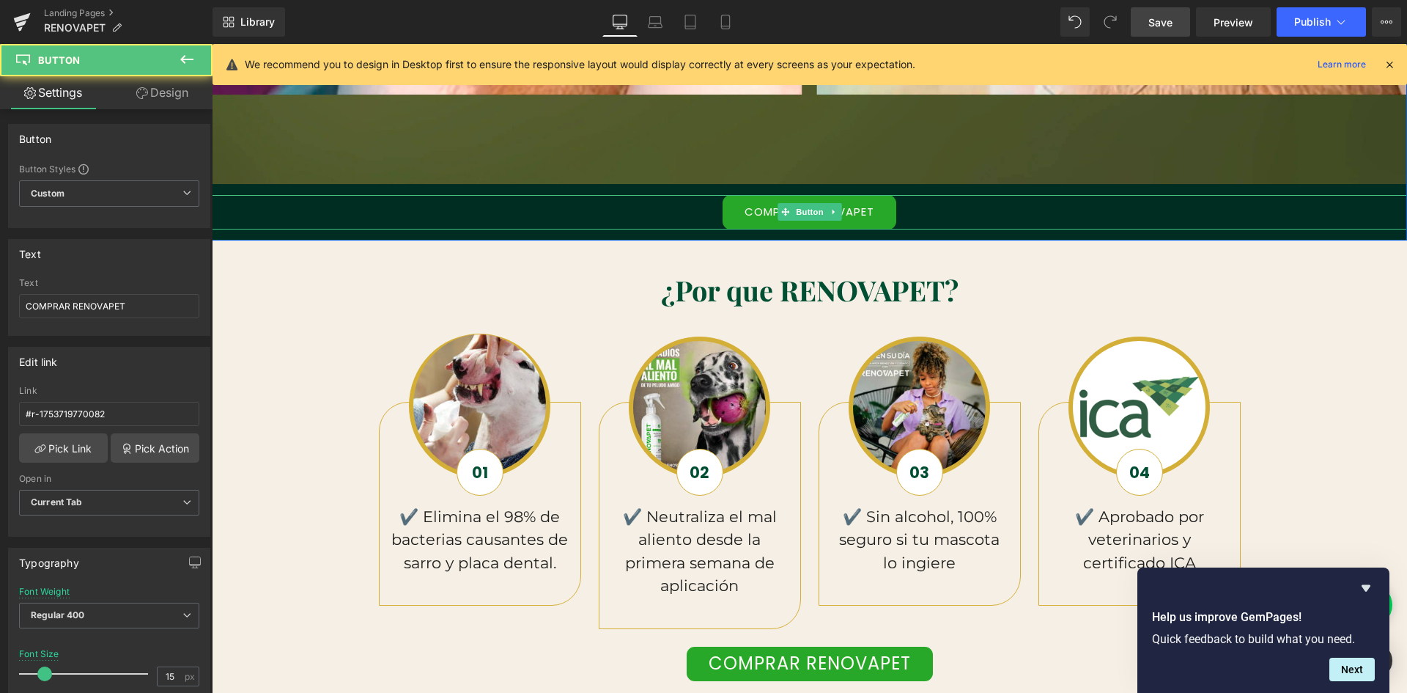
scroll to position [0, 793]
click at [741, 213] on link "COMPRAR RENOVAPET" at bounding box center [810, 212] width 174 height 34
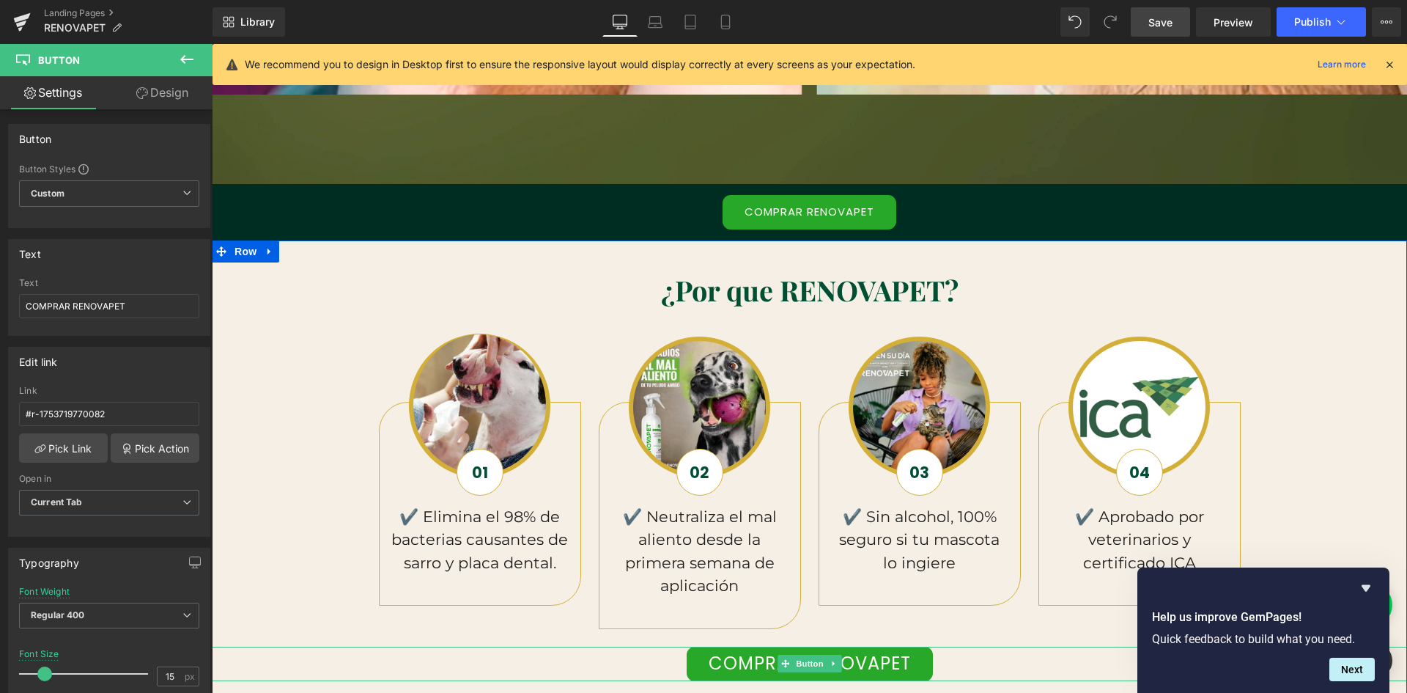
click at [771, 665] on link "COMPRAR RENOVAPET" at bounding box center [810, 663] width 246 height 34
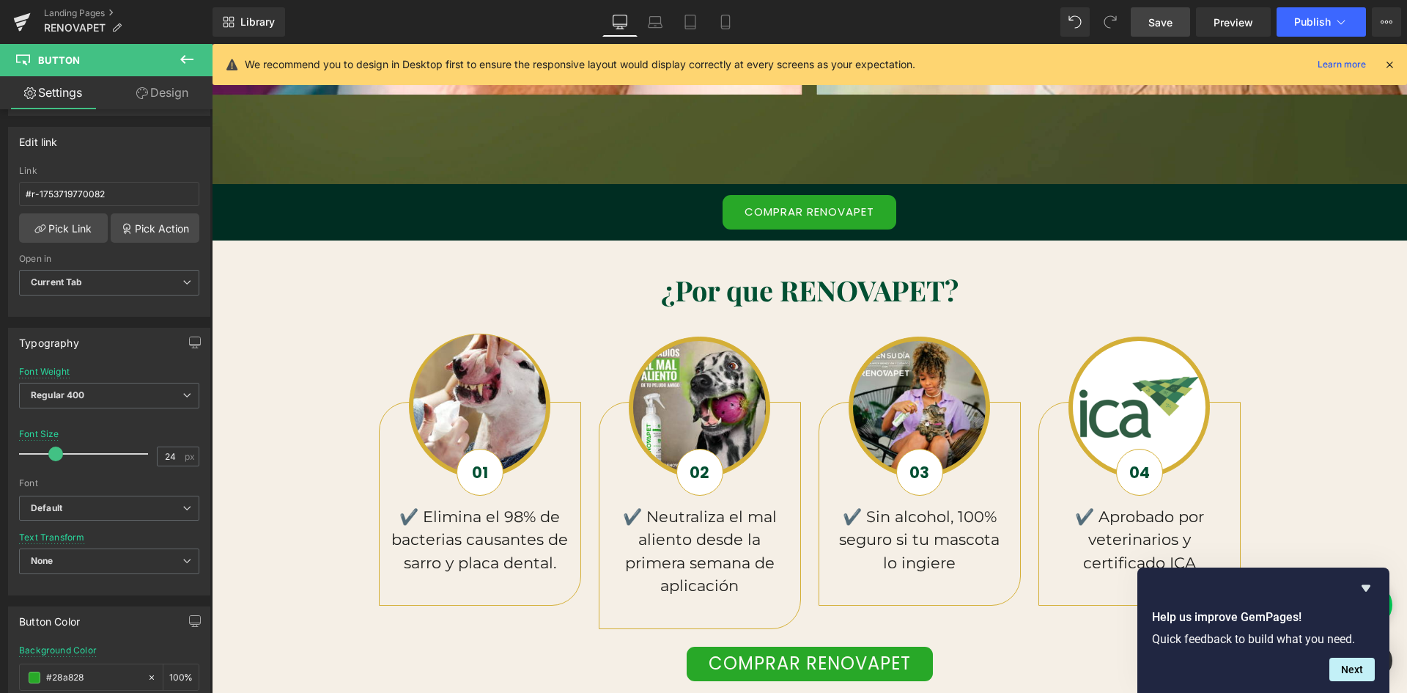
scroll to position [0, 1586]
click at [729, 215] on link "COMPRAR RENOVAPET" at bounding box center [810, 212] width 174 height 34
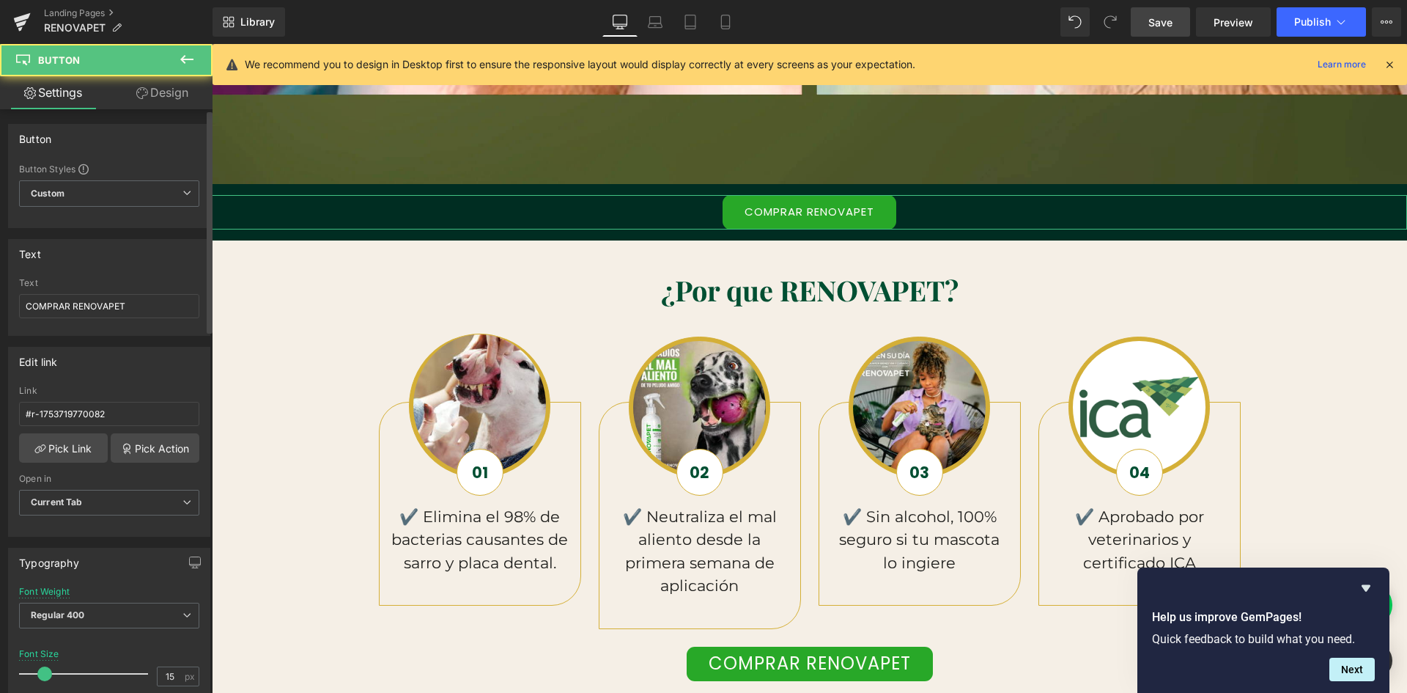
scroll to position [220, 0]
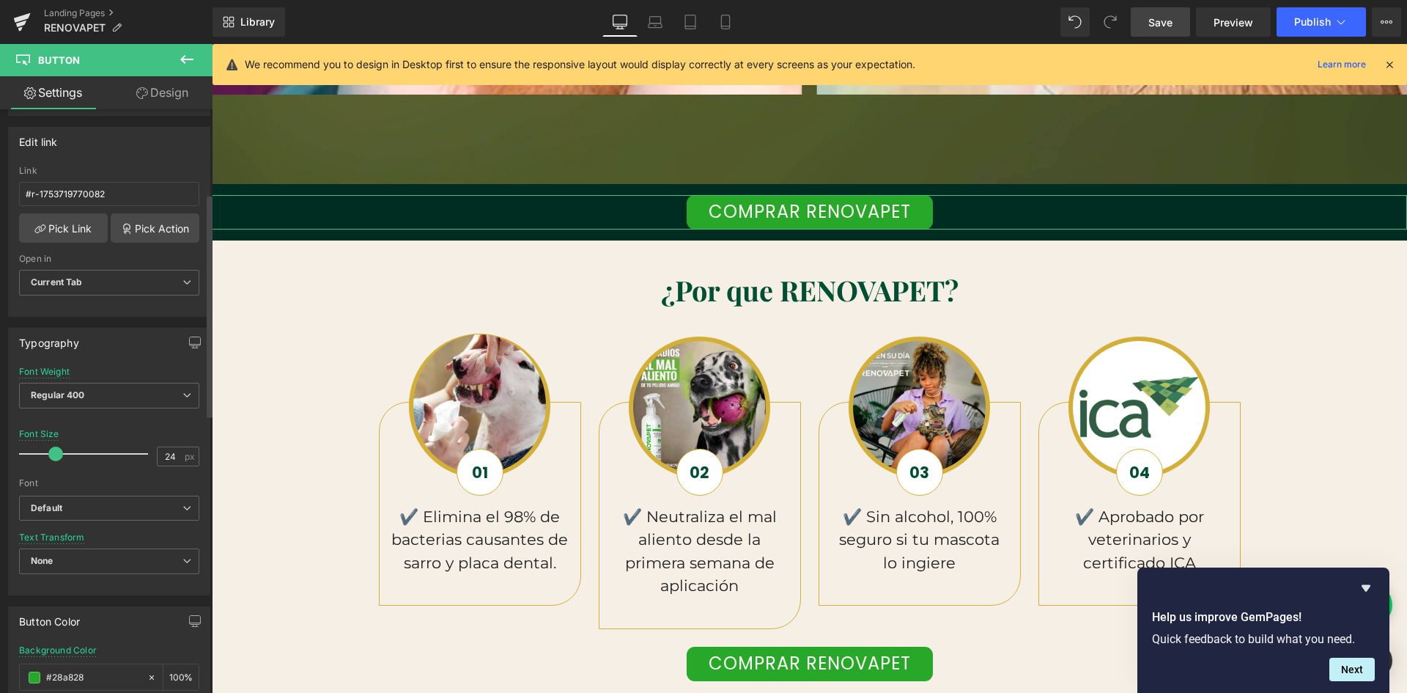
drag, startPoint x: 45, startPoint y: 455, endPoint x: 56, endPoint y: 455, distance: 11.0
click at [56, 455] on span at bounding box center [55, 453] width 15 height 15
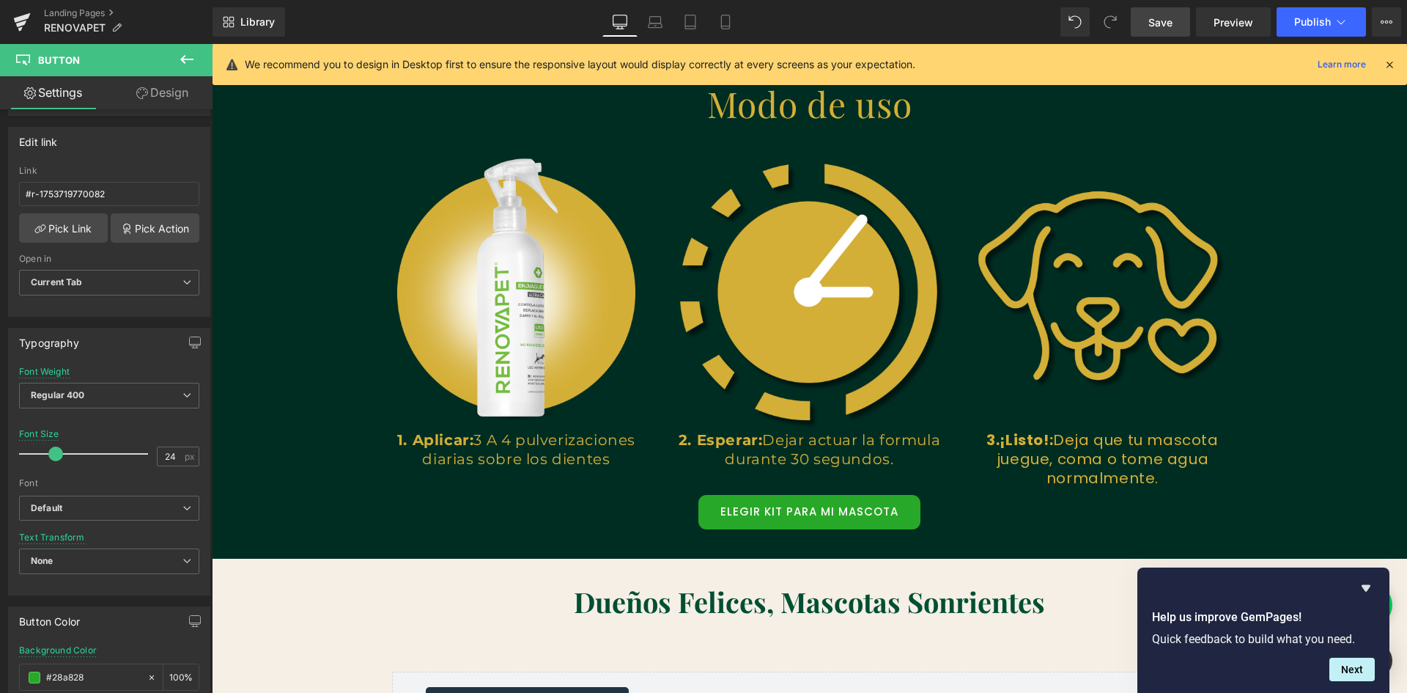
scroll to position [2199, 0]
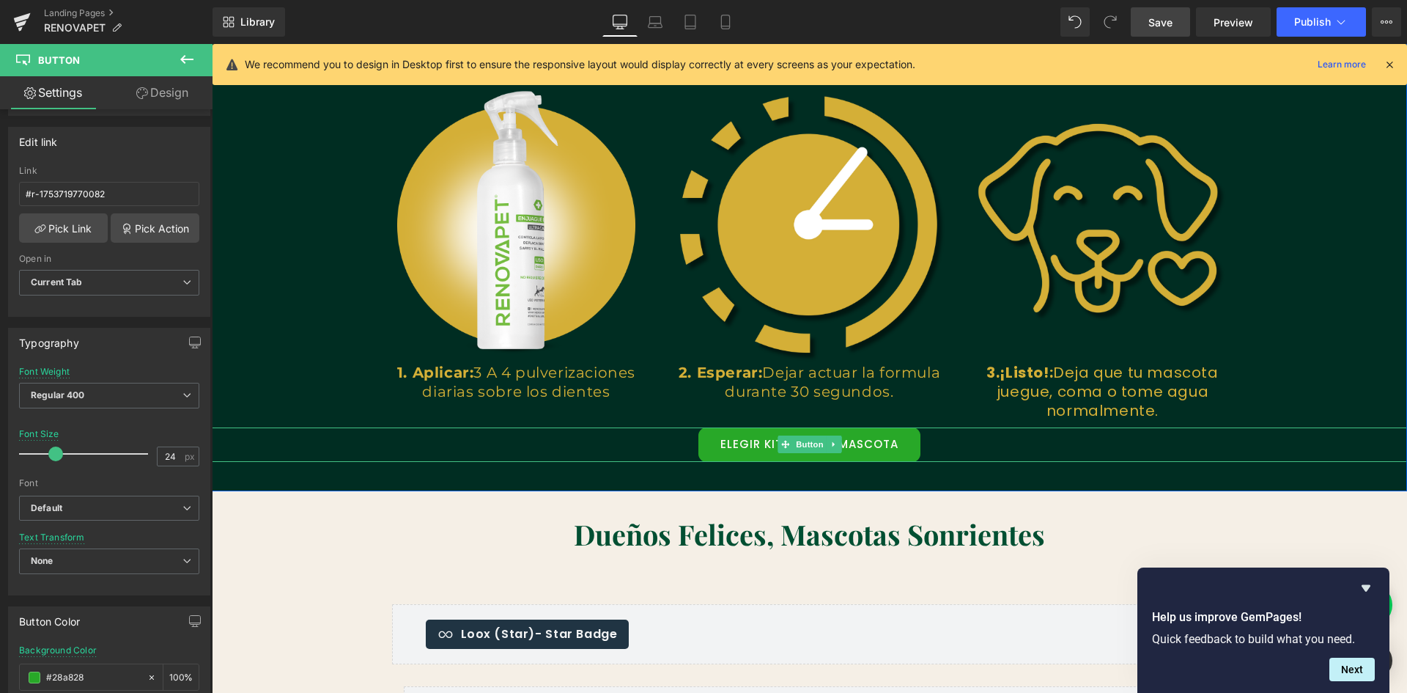
click at [722, 445] on link "ELEGIR KIT PARA MI MASCOTA" at bounding box center [809, 444] width 222 height 34
drag, startPoint x: 47, startPoint y: 458, endPoint x: 57, endPoint y: 460, distance: 10.5
click at [57, 460] on span at bounding box center [55, 453] width 15 height 15
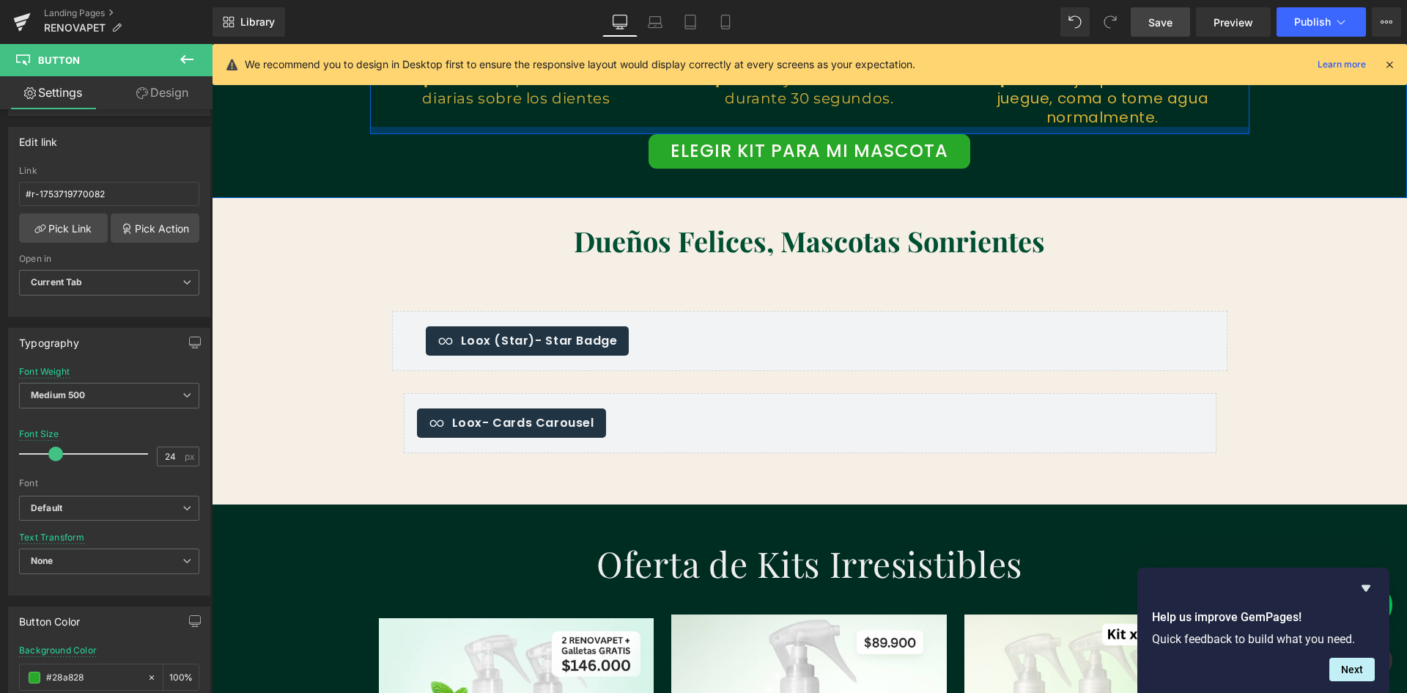
scroll to position [0, 793]
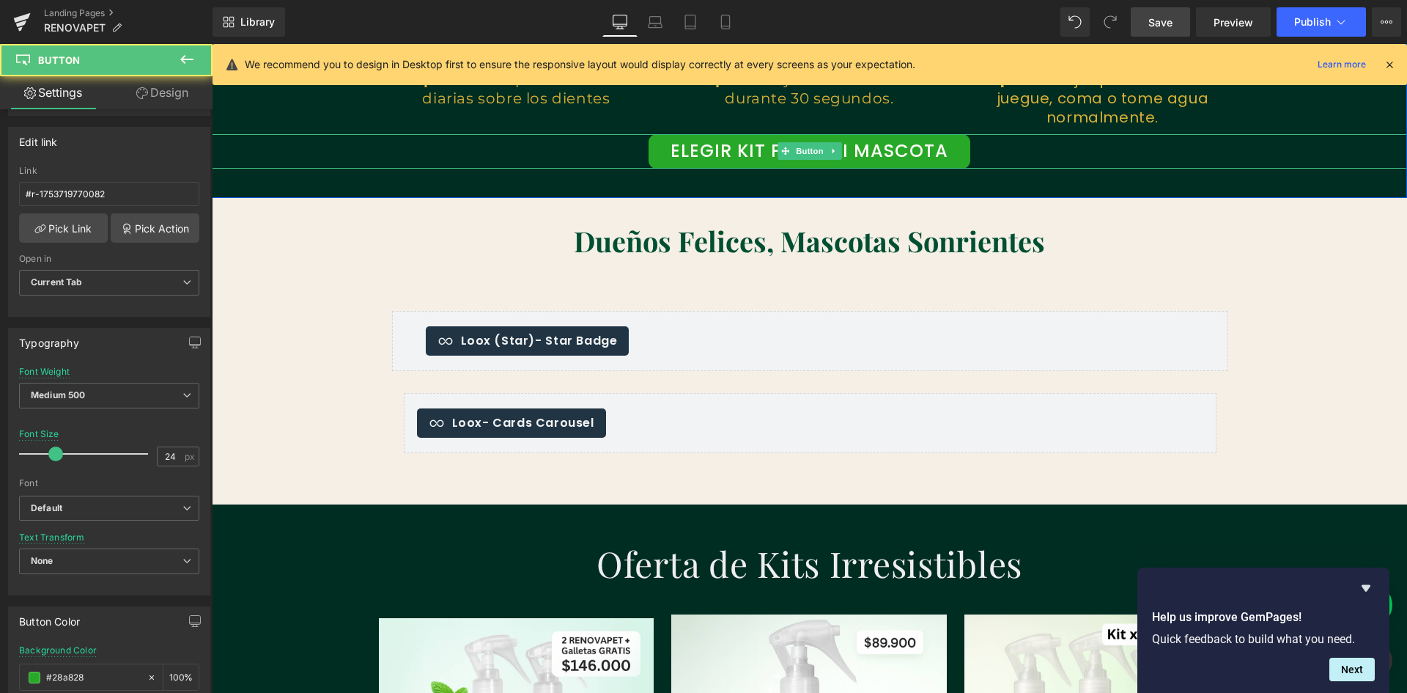
click at [644, 144] on div "ELEGIR KIT PARA MI MASCOTA" at bounding box center [809, 151] width 1195 height 34
click at [156, 89] on link "Design" at bounding box center [162, 92] width 106 height 33
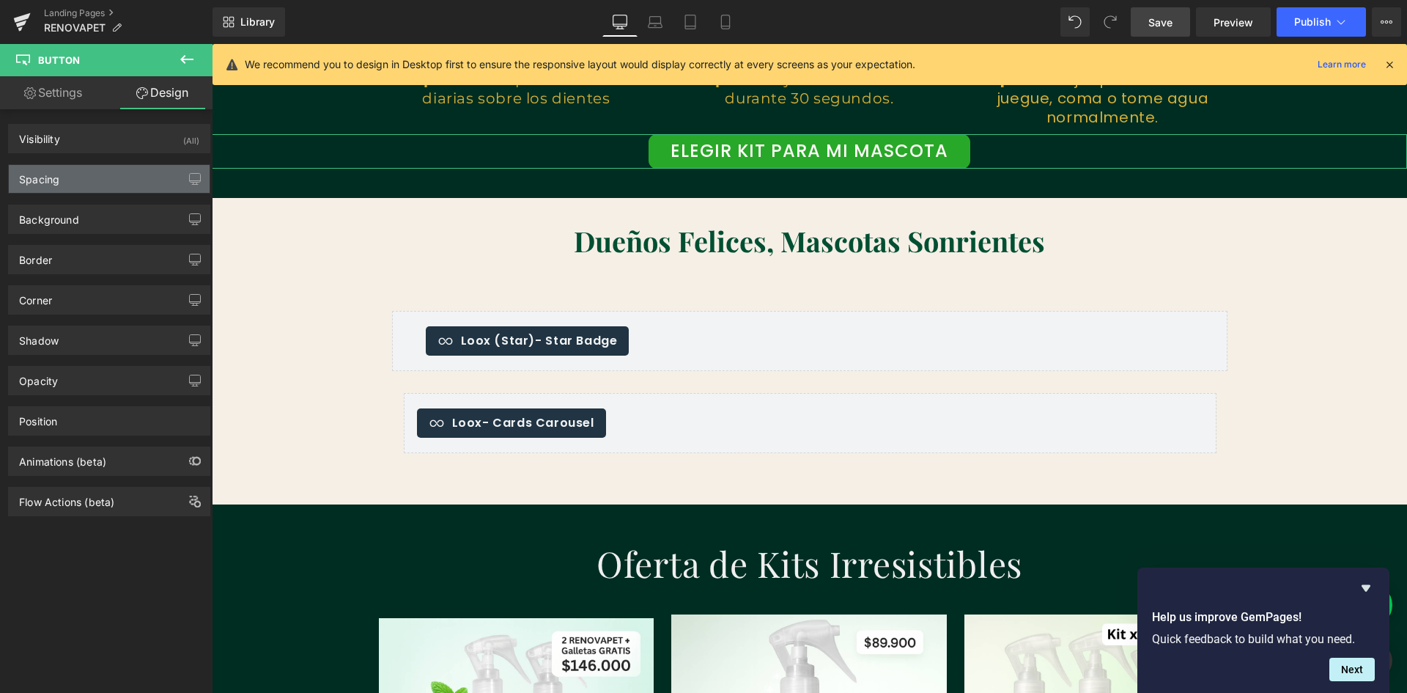
click at [105, 189] on div "Spacing" at bounding box center [109, 179] width 201 height 28
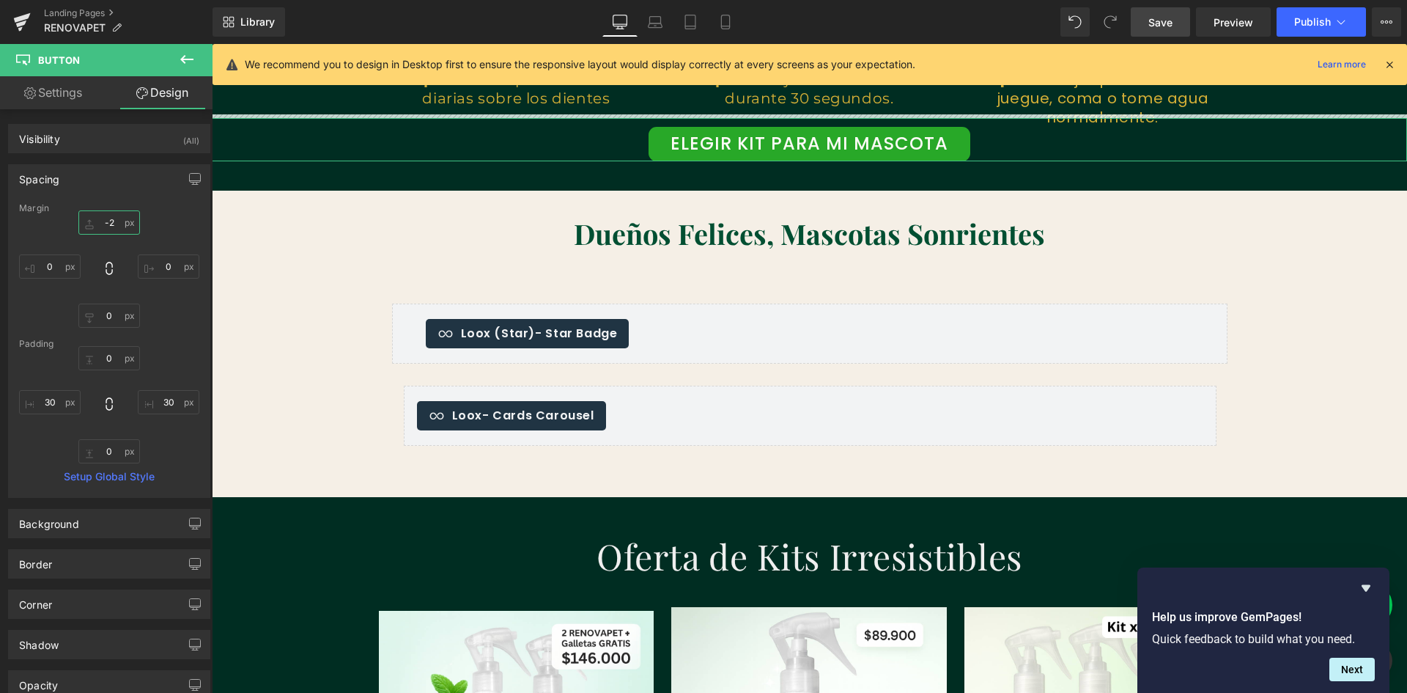
scroll to position [0, 2379]
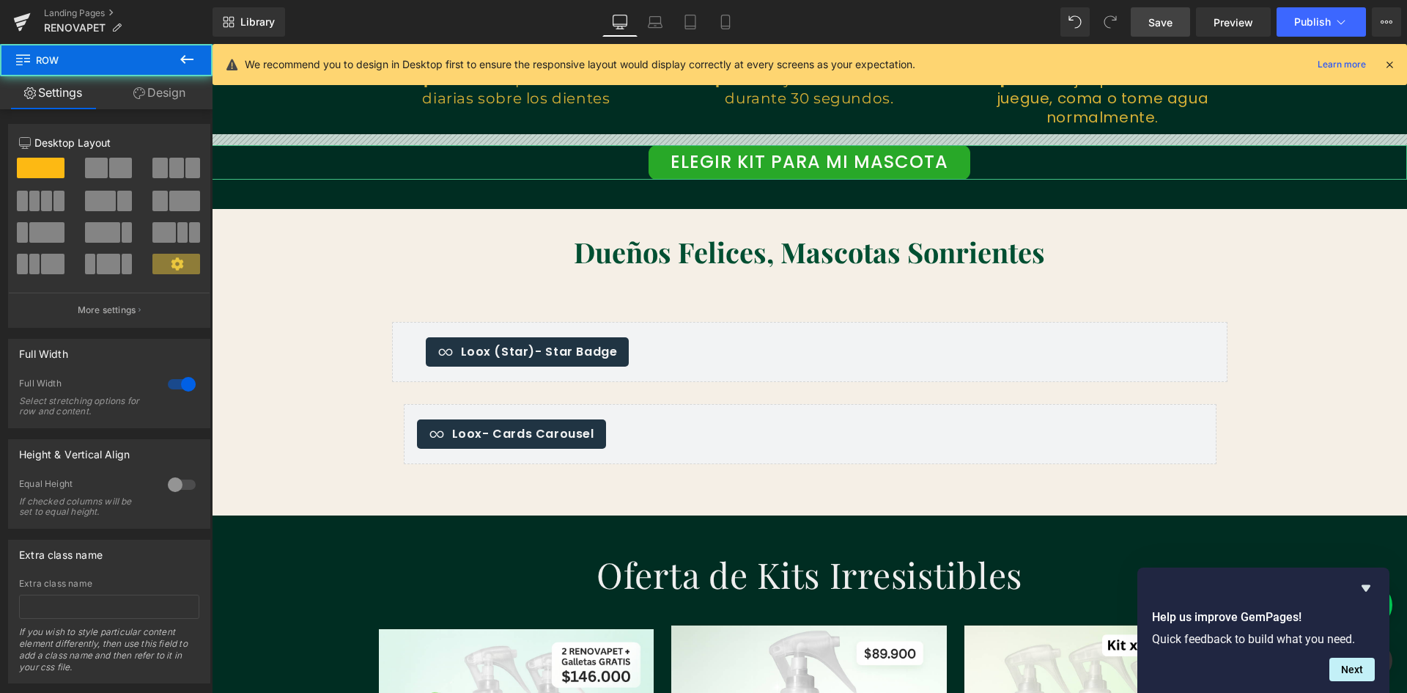
scroll to position [0, 0]
click at [1172, 315] on div "Loox (Star) - Star Badge Loox (Star) Loox - Cards Carousel Loox Row Row" at bounding box center [810, 389] width 858 height 179
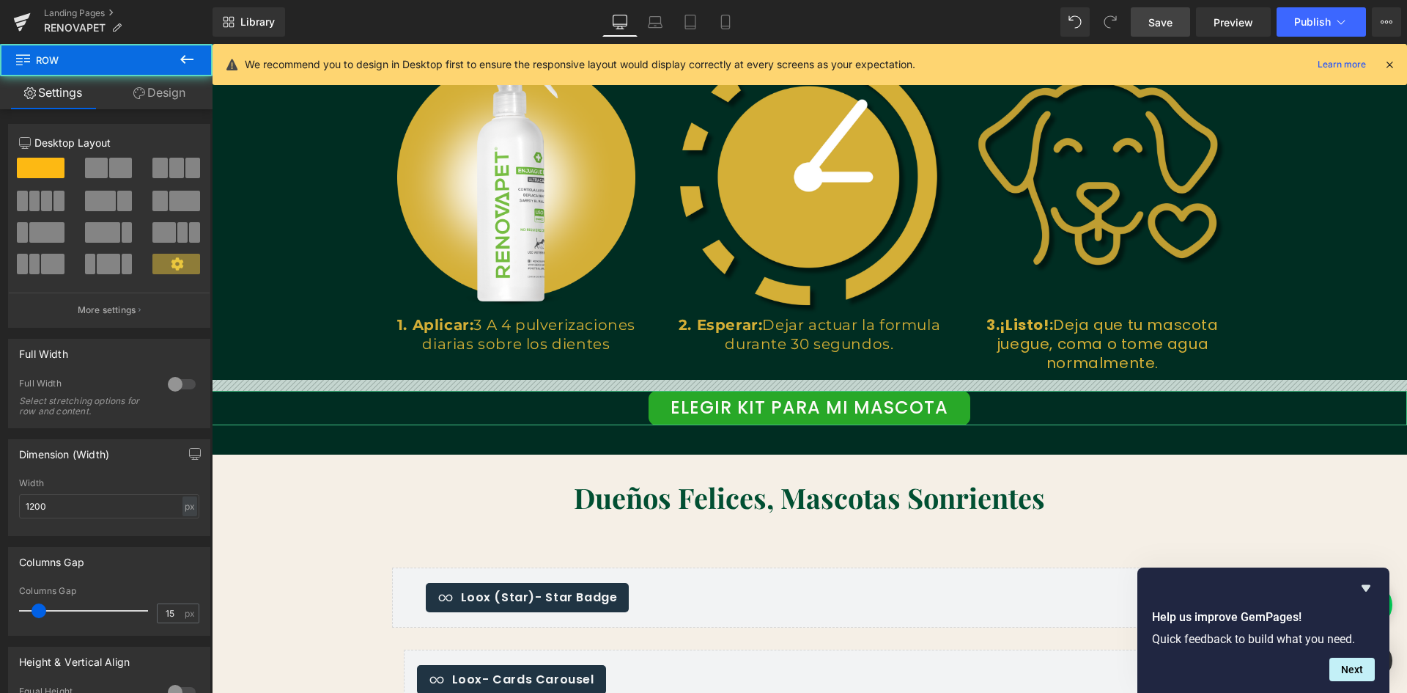
scroll to position [2199, 0]
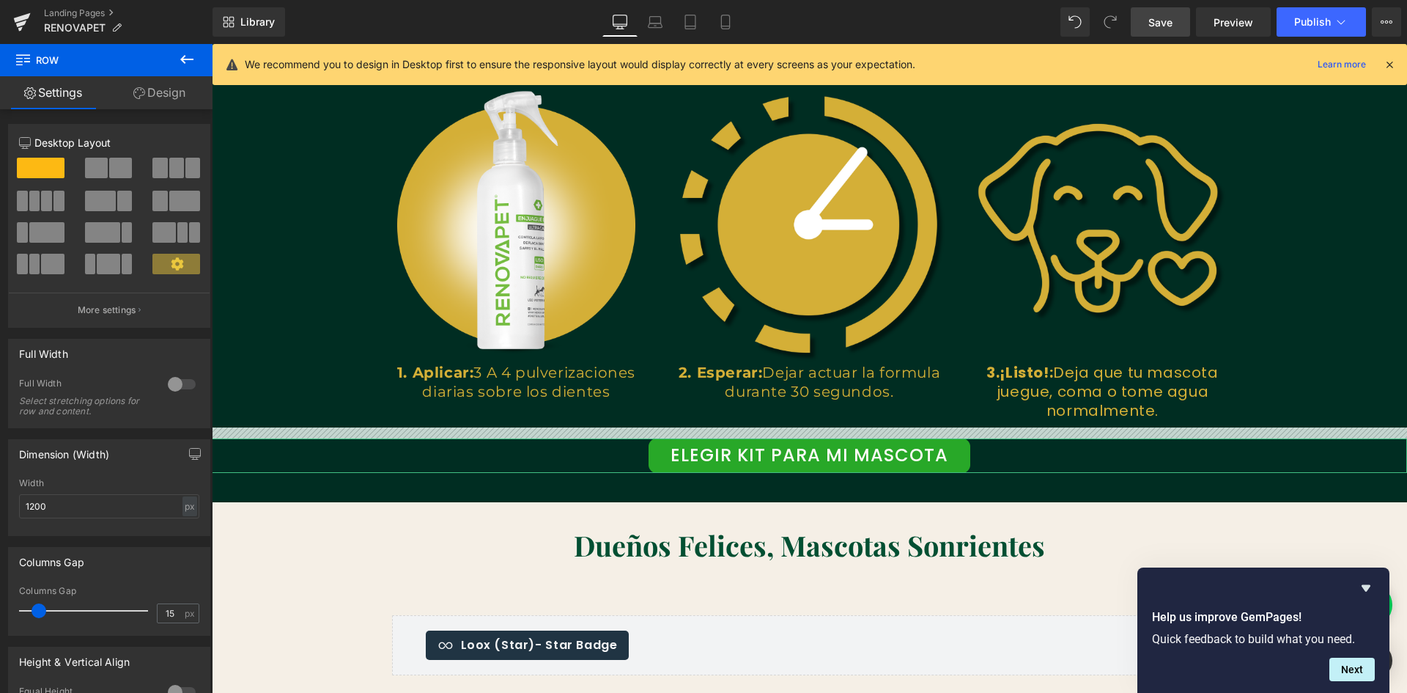
click at [888, 424] on div "Image 1. Aplicar: 3 A 4 pulverizaciones diarias sobre los dientes Text Block Im…" at bounding box center [810, 246] width 880 height 362
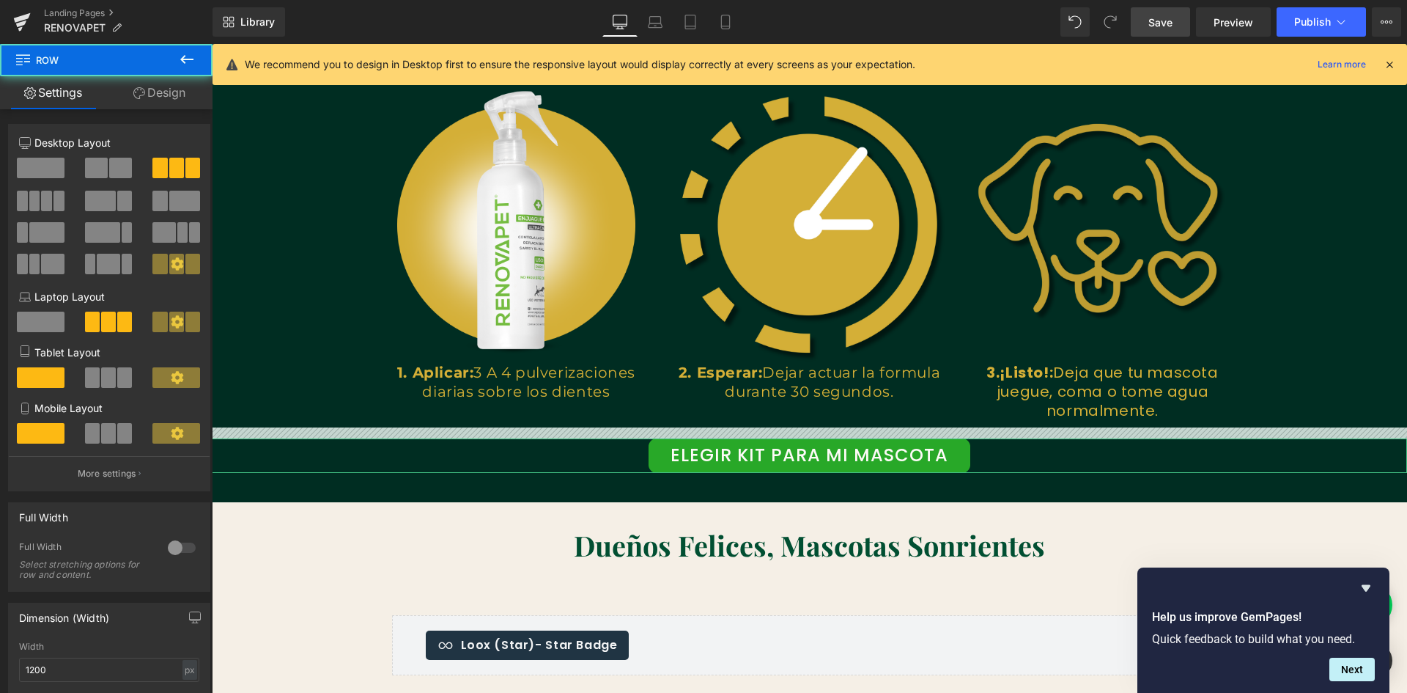
click at [1117, 340] on img at bounding box center [1103, 225] width 276 height 276
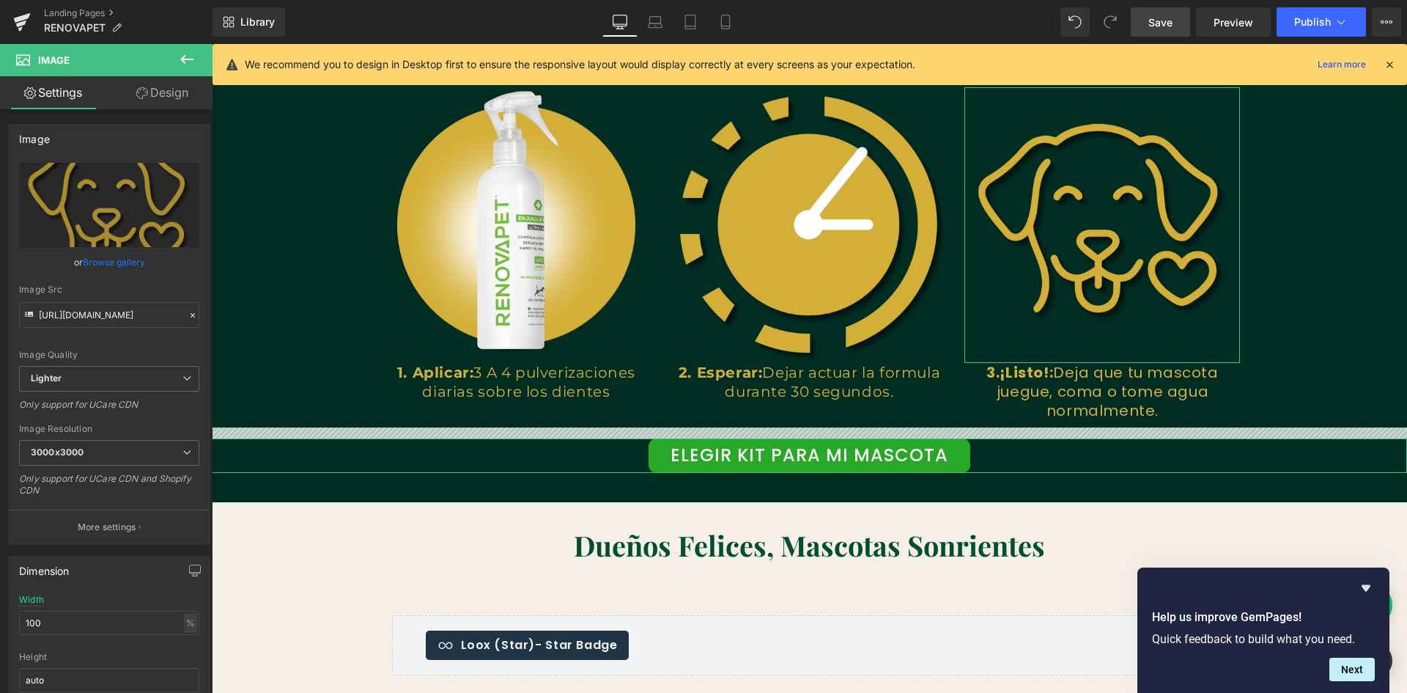
click at [765, 449] on link "ELEGIR KIT PARA MI MASCOTA" at bounding box center [810, 455] width 322 height 34
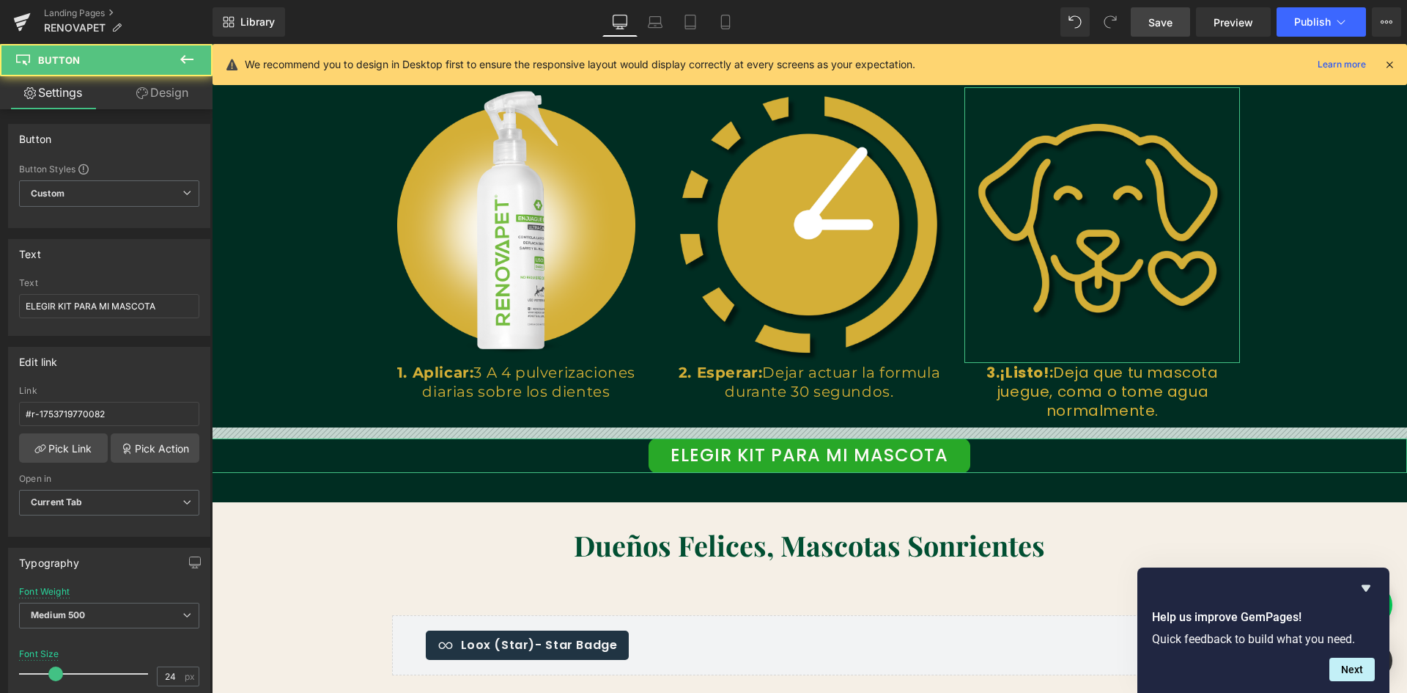
click at [473, 433] on div at bounding box center [809, 432] width 1195 height 11
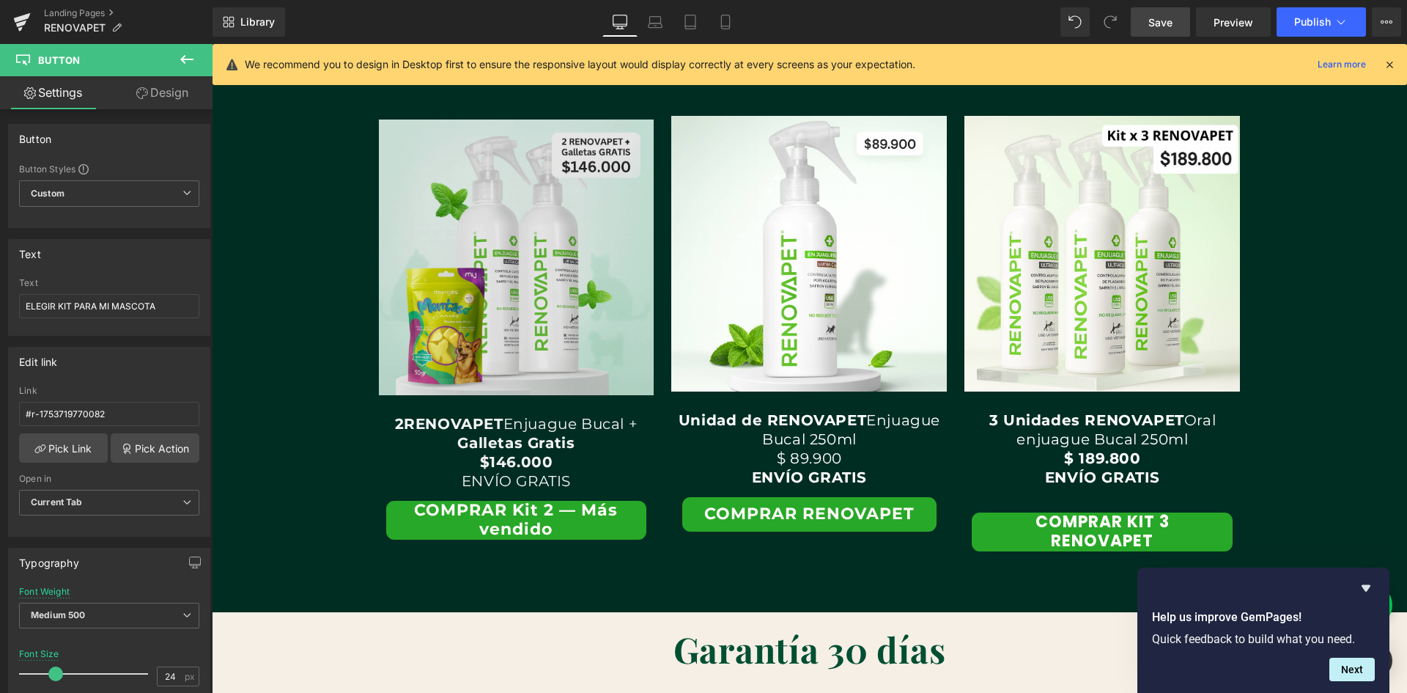
scroll to position [3078, 0]
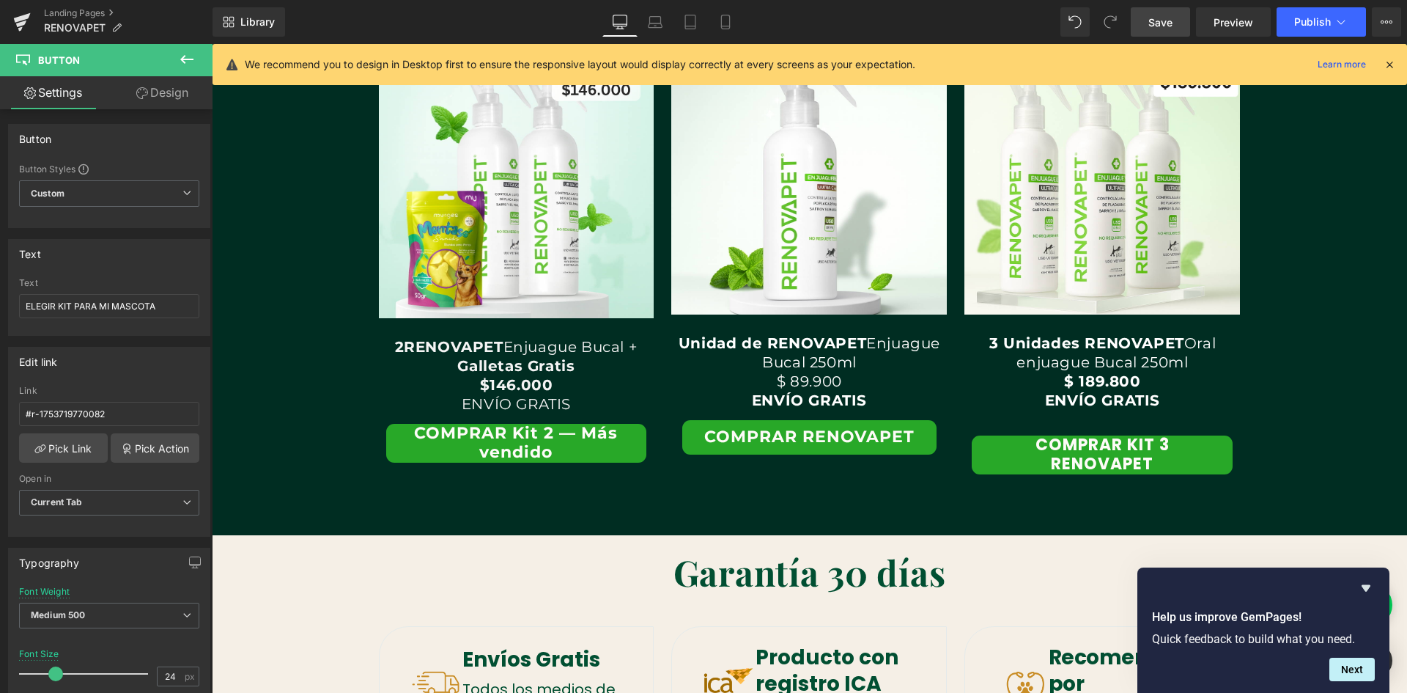
click at [1179, 18] on link "Save" at bounding box center [1160, 21] width 59 height 29
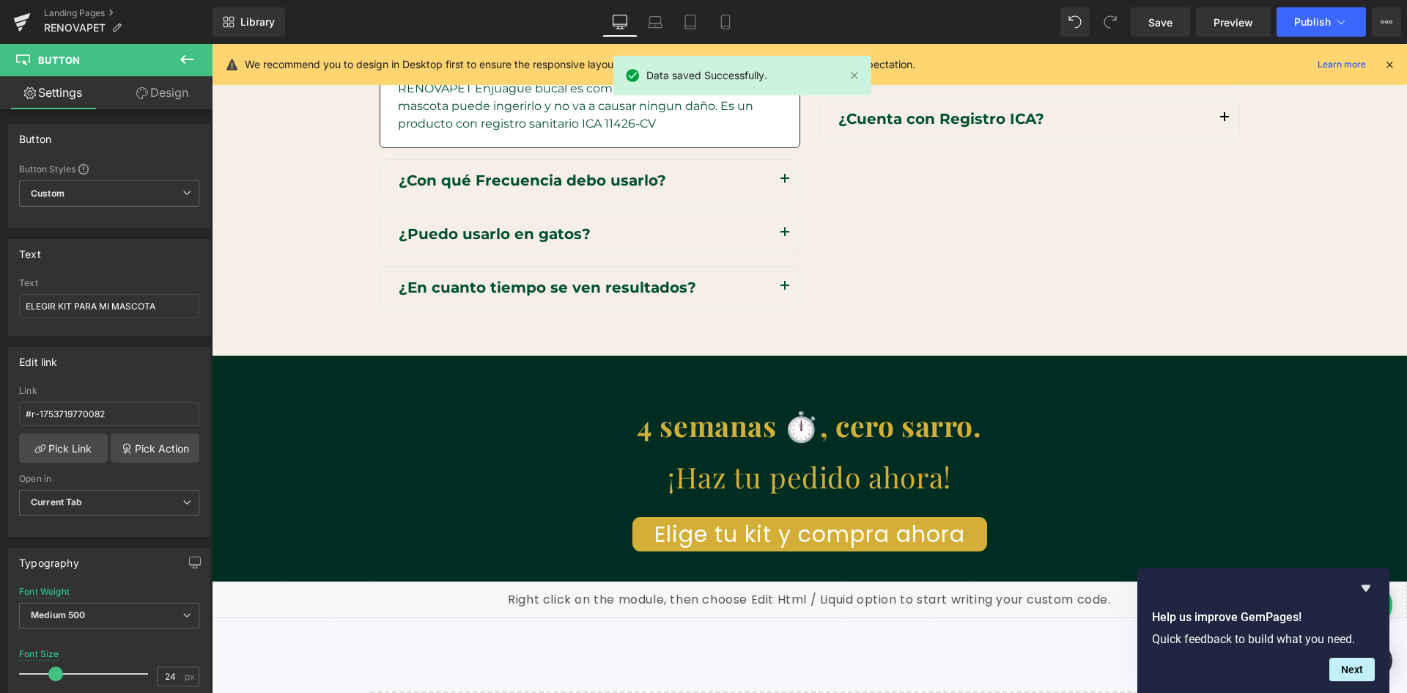
scroll to position [4324, 0]
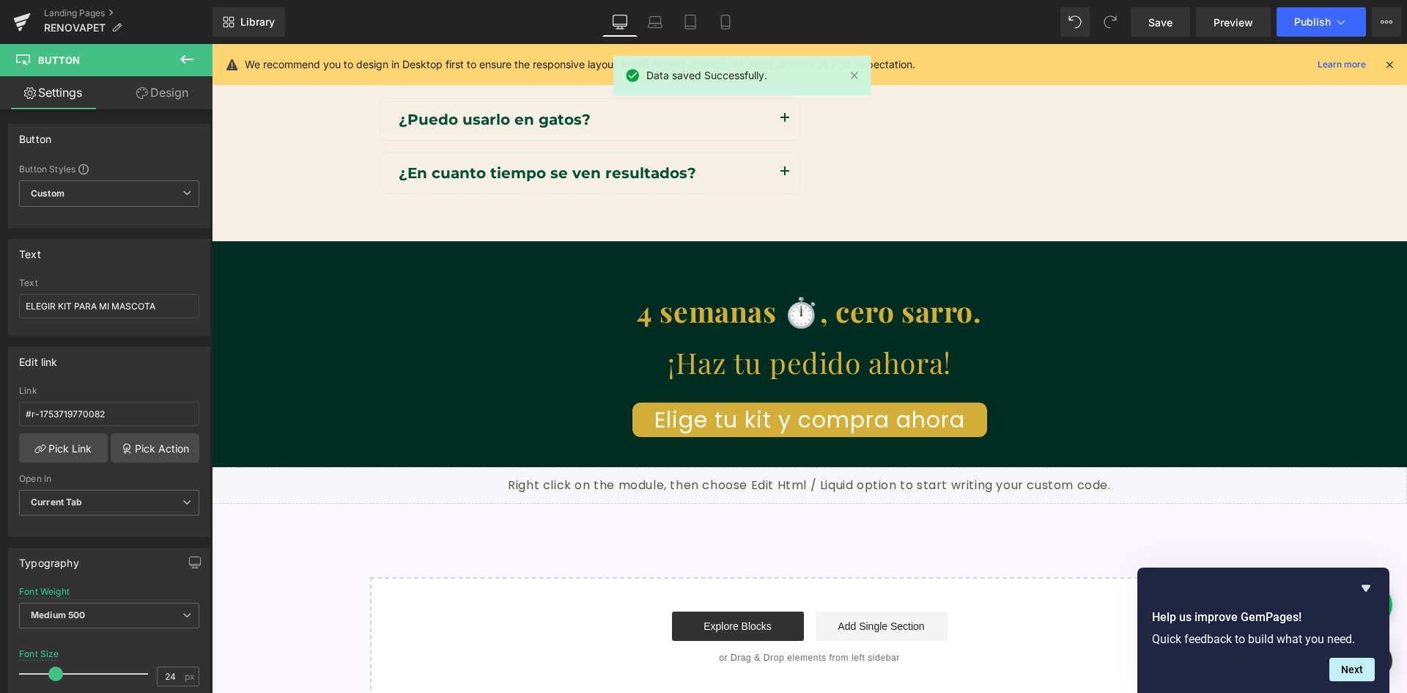
click at [724, 425] on link "Elige tu kit y compra ahora" at bounding box center [810, 419] width 355 height 34
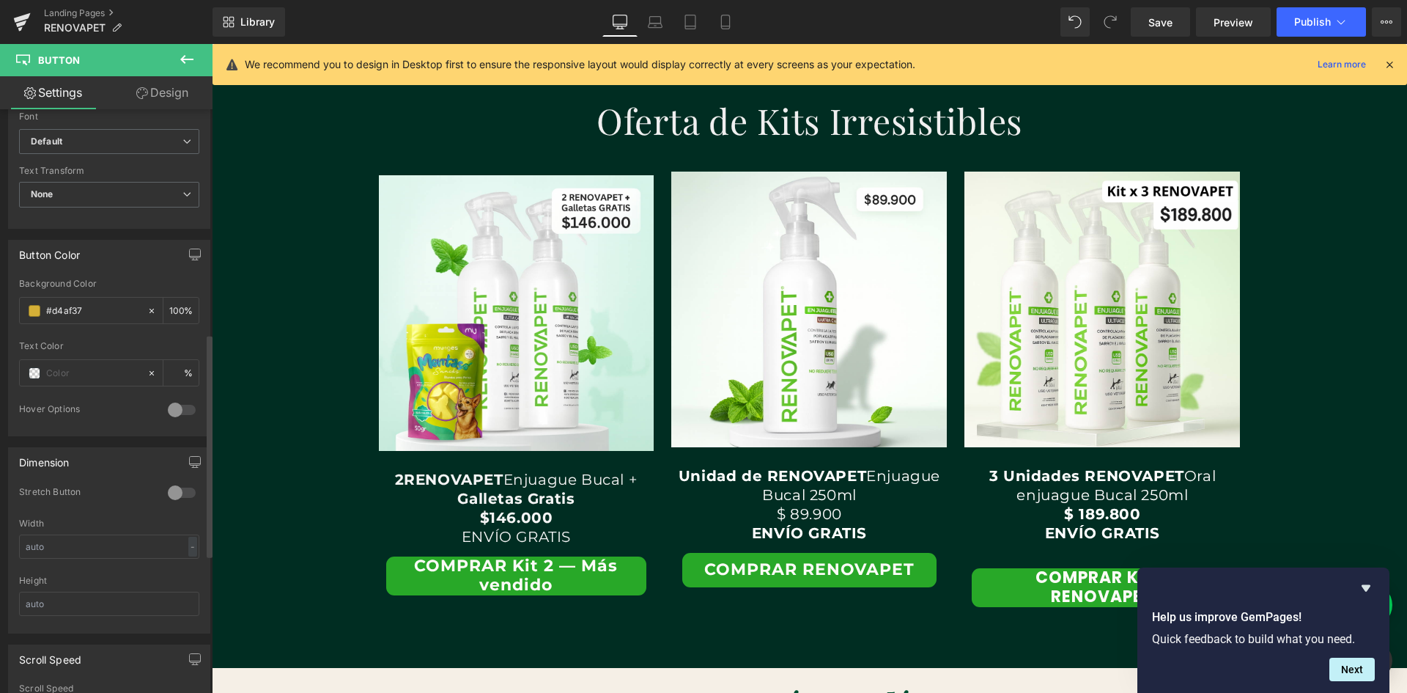
scroll to position [2941, 0]
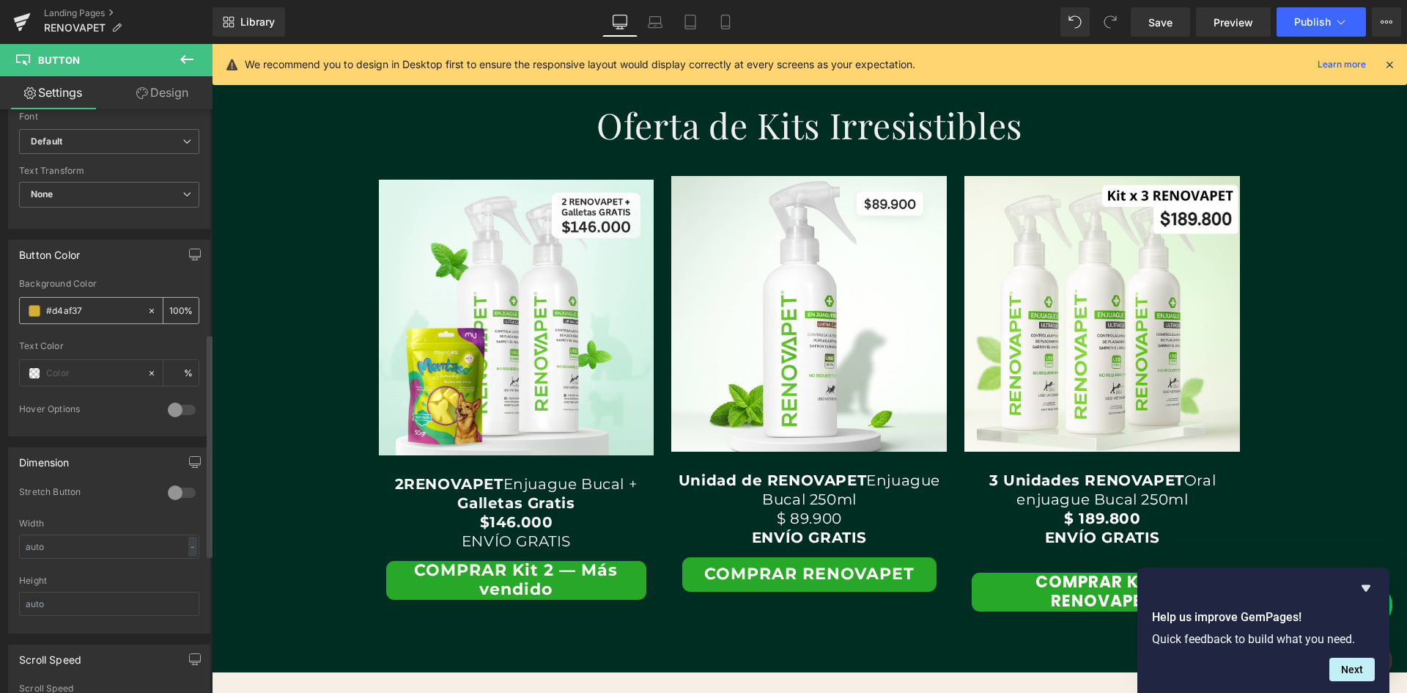
click at [76, 316] on input "#d4af37" at bounding box center [93, 311] width 94 height 16
paste input "#28a828"
click at [56, 310] on input "##28a828" at bounding box center [93, 311] width 94 height 16
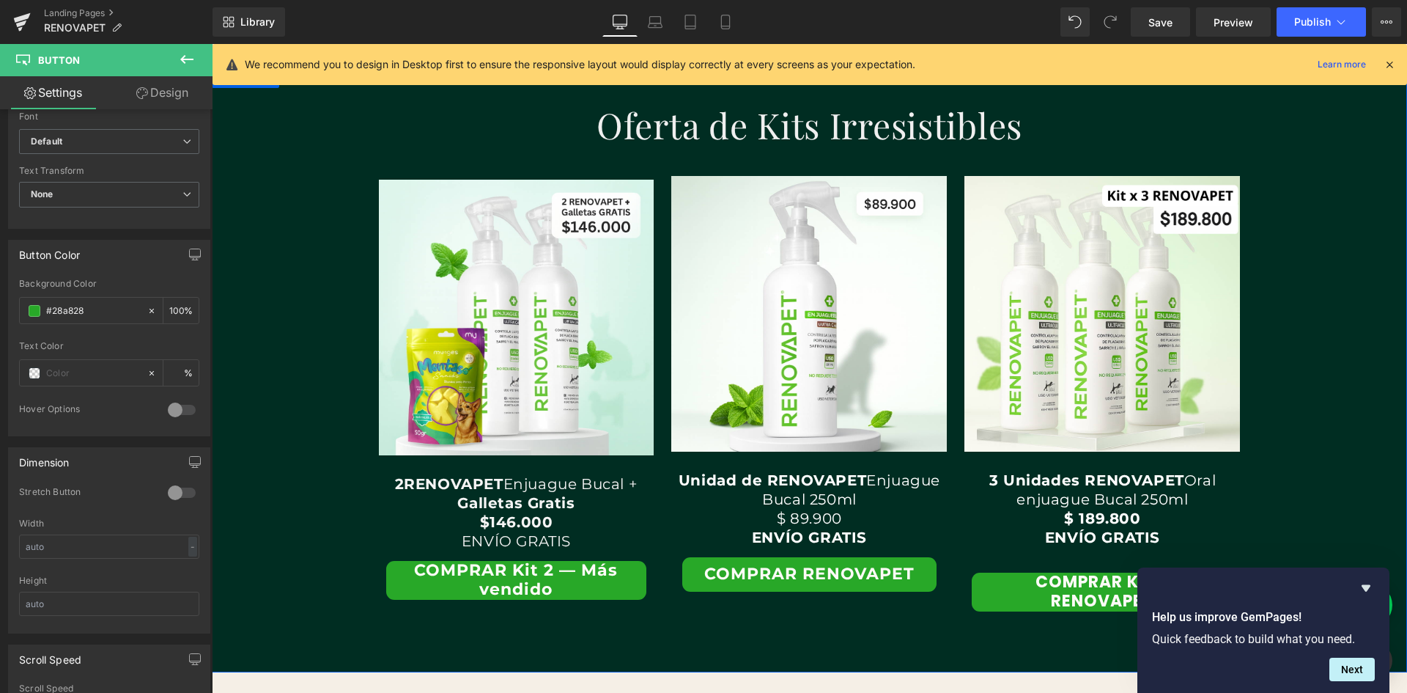
click at [317, 520] on div "Oferta de Kits Irresistibles Heading Row Text Block Image 2 RENOVAPET Enjuague …" at bounding box center [809, 362] width 1195 height 562
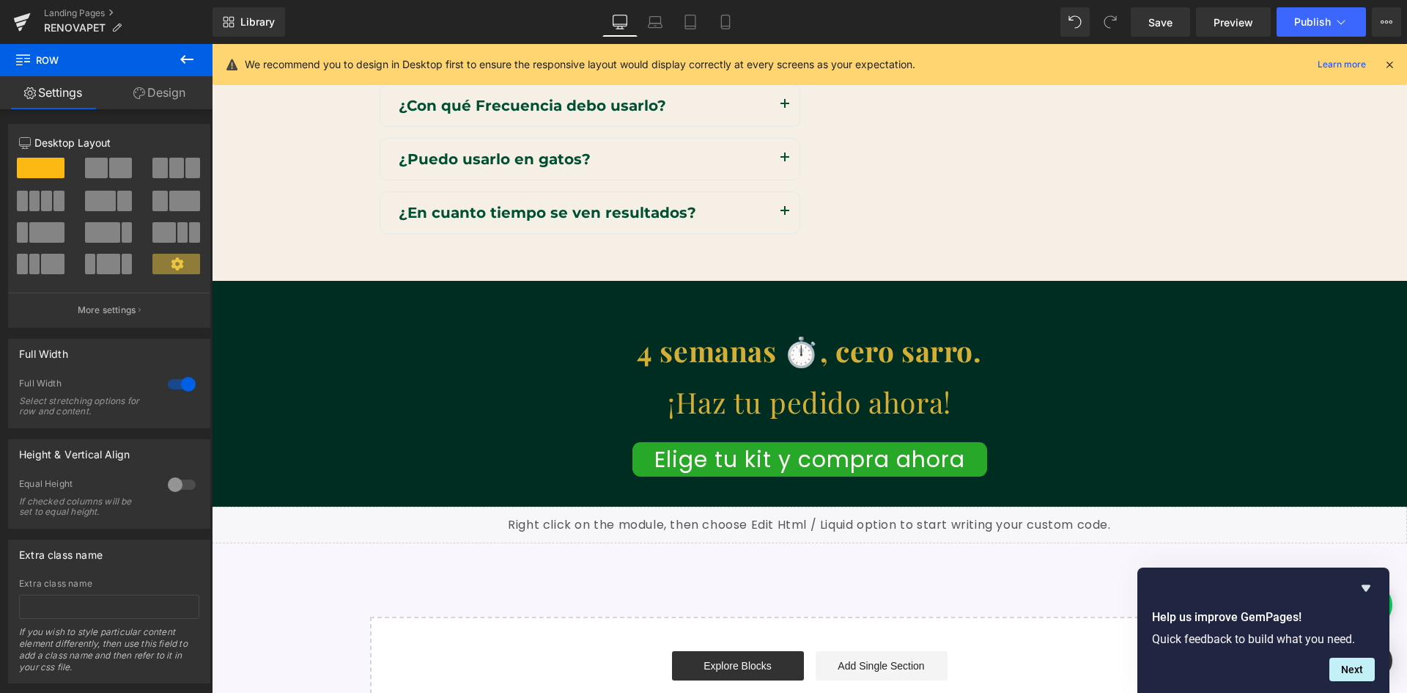
scroll to position [4407, 0]
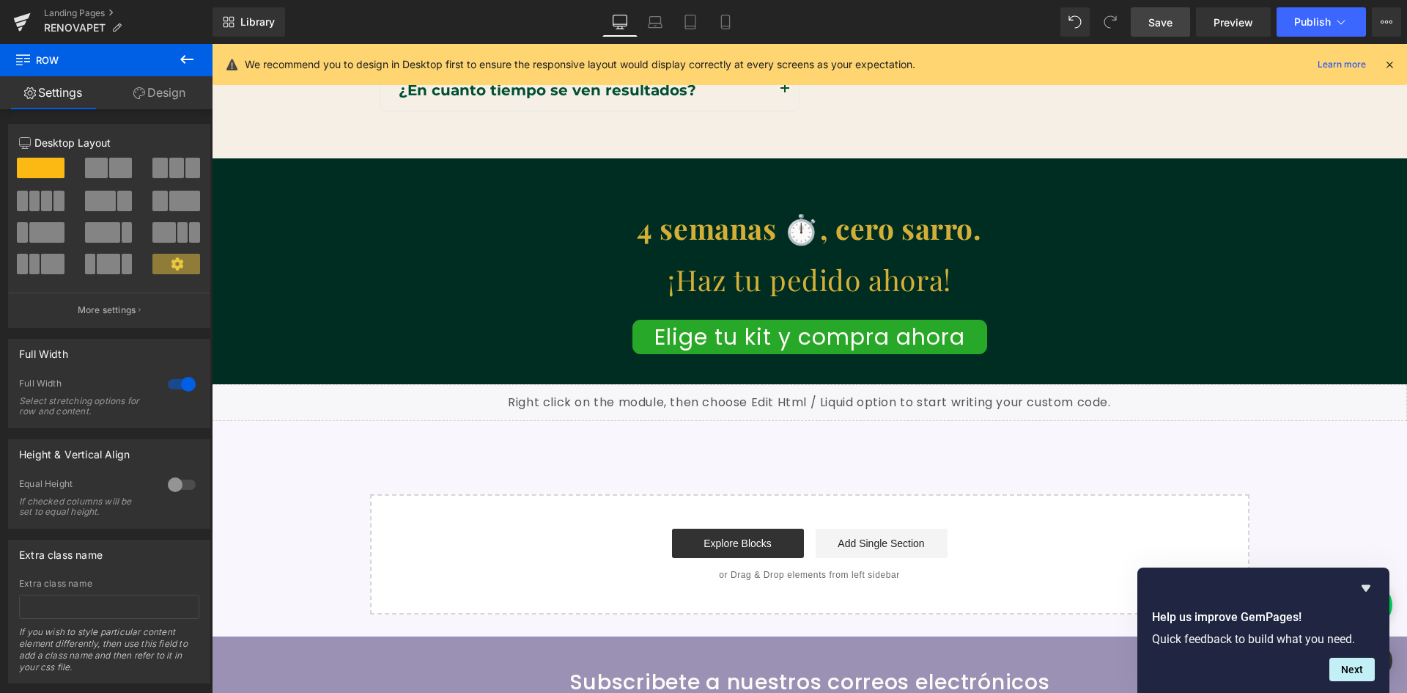
drag, startPoint x: 1165, startPoint y: 11, endPoint x: 698, endPoint y: 268, distance: 532.7
click at [1165, 11] on link "Save" at bounding box center [1160, 21] width 59 height 29
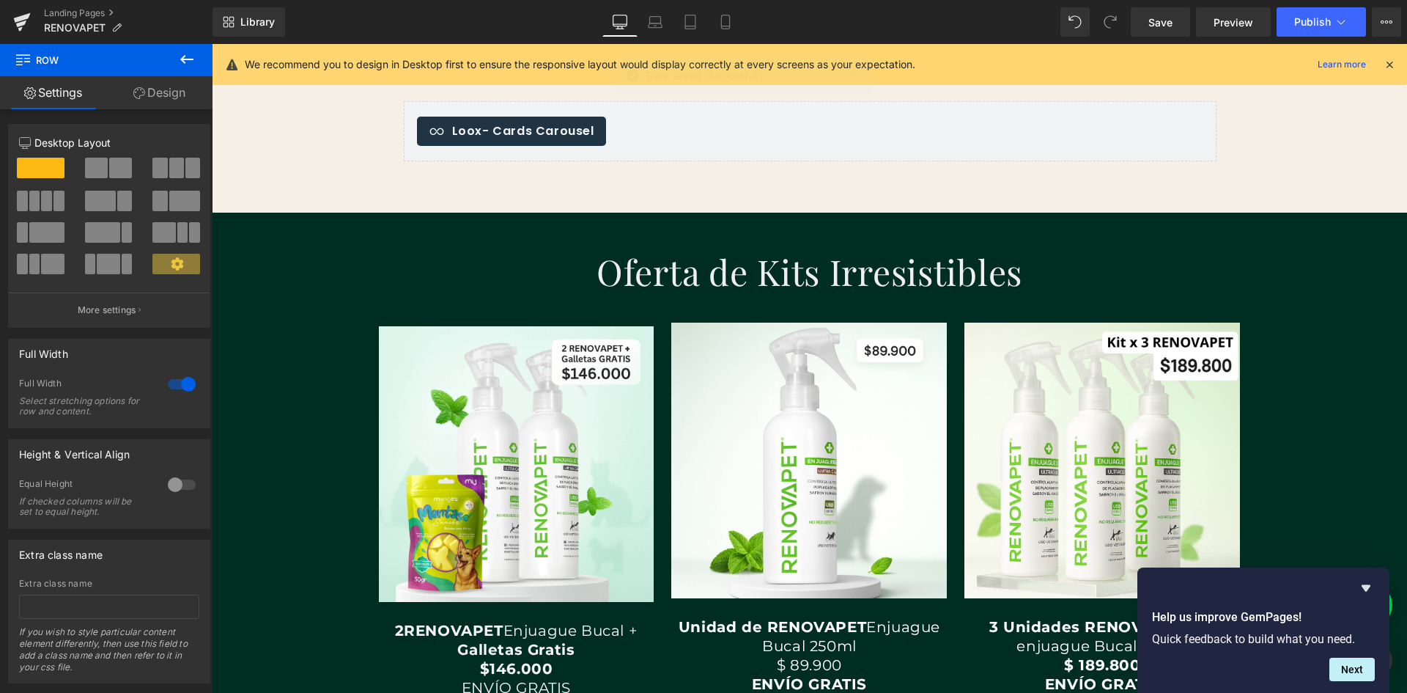
scroll to position [2502, 0]
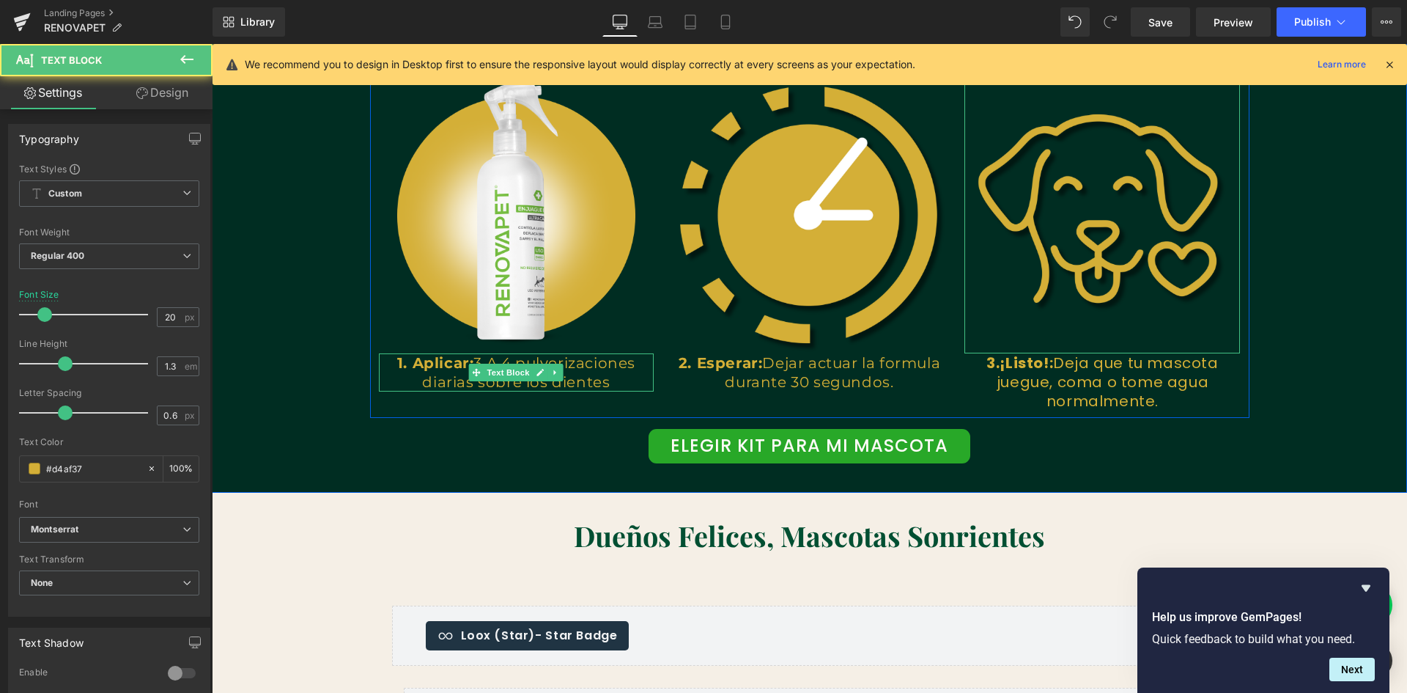
click at [613, 380] on p "1. Aplicar: 3 A 4 pulverizaciones diarias sobre los dientes" at bounding box center [517, 372] width 276 height 38
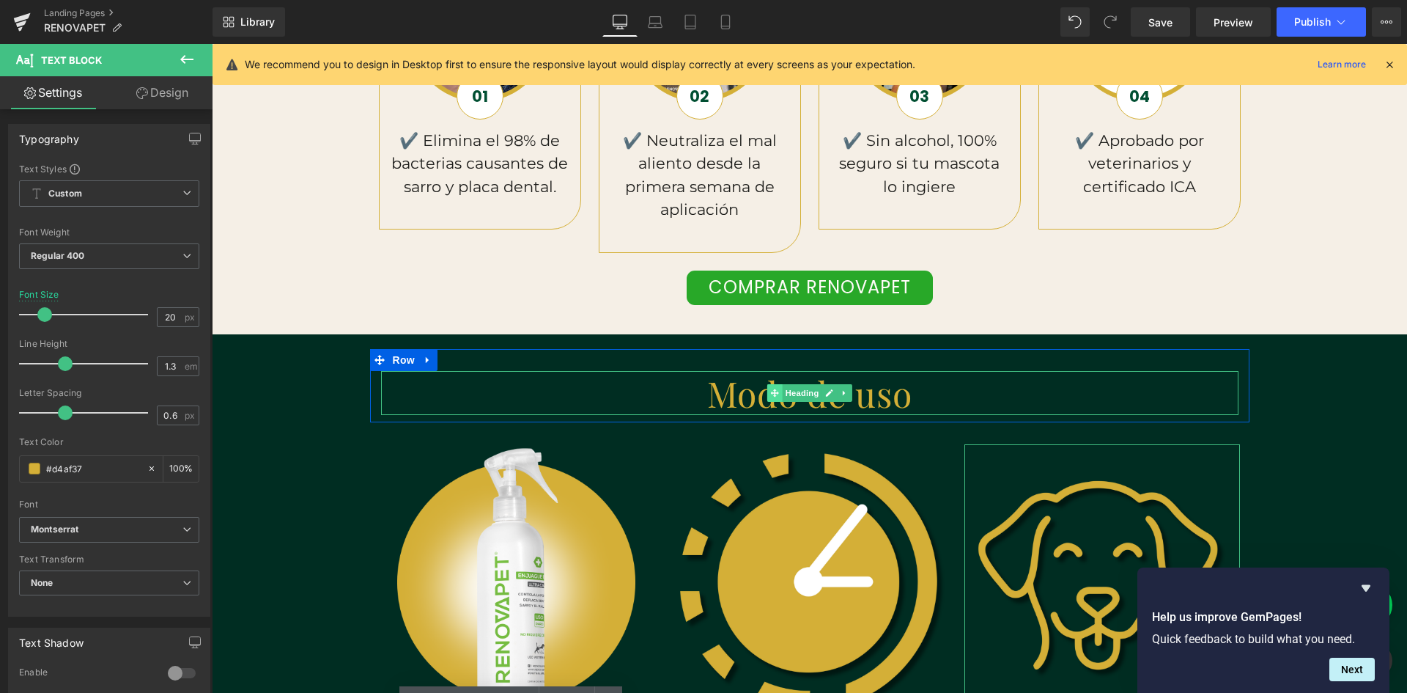
click at [773, 394] on span at bounding box center [774, 393] width 15 height 18
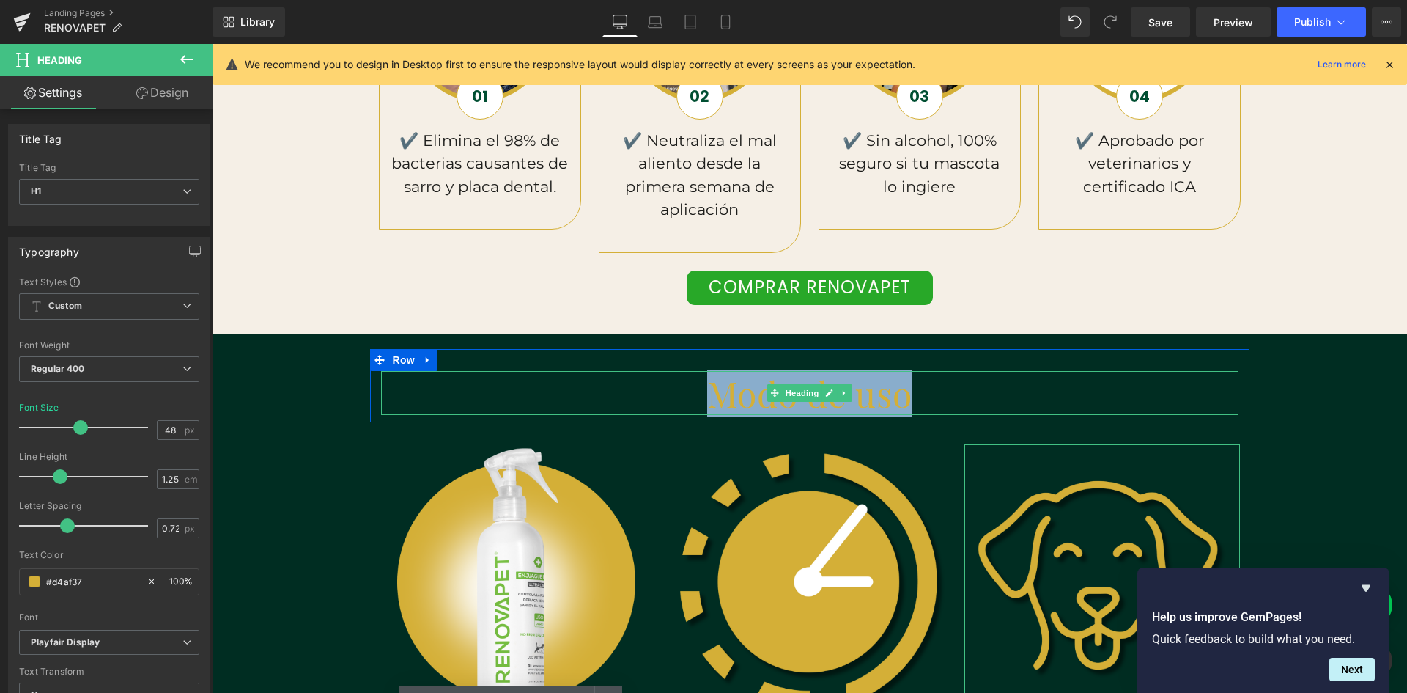
drag, startPoint x: 713, startPoint y: 396, endPoint x: 904, endPoint y: 395, distance: 191.3
click at [902, 396] on h1 "Modo de uso" at bounding box center [810, 393] width 858 height 44
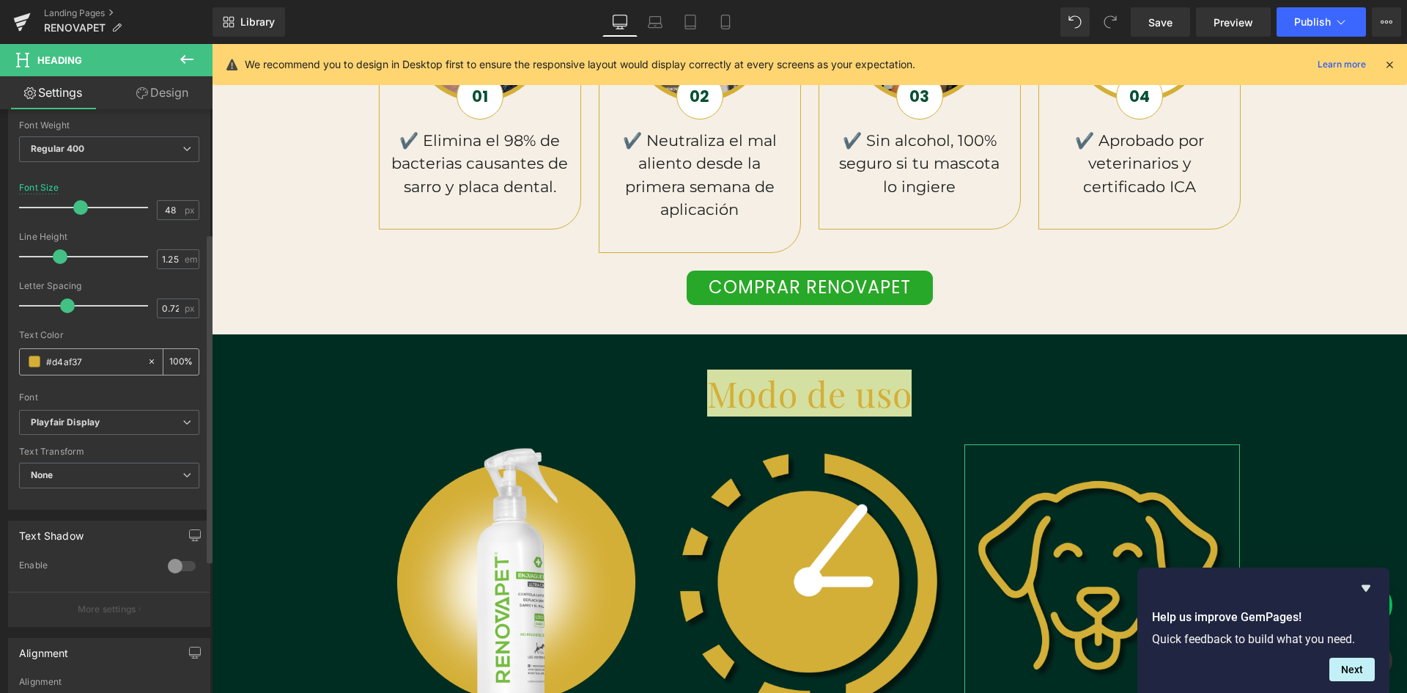
click at [87, 361] on input "#d4af37" at bounding box center [93, 361] width 94 height 16
click at [148, 365] on icon at bounding box center [152, 361] width 10 height 10
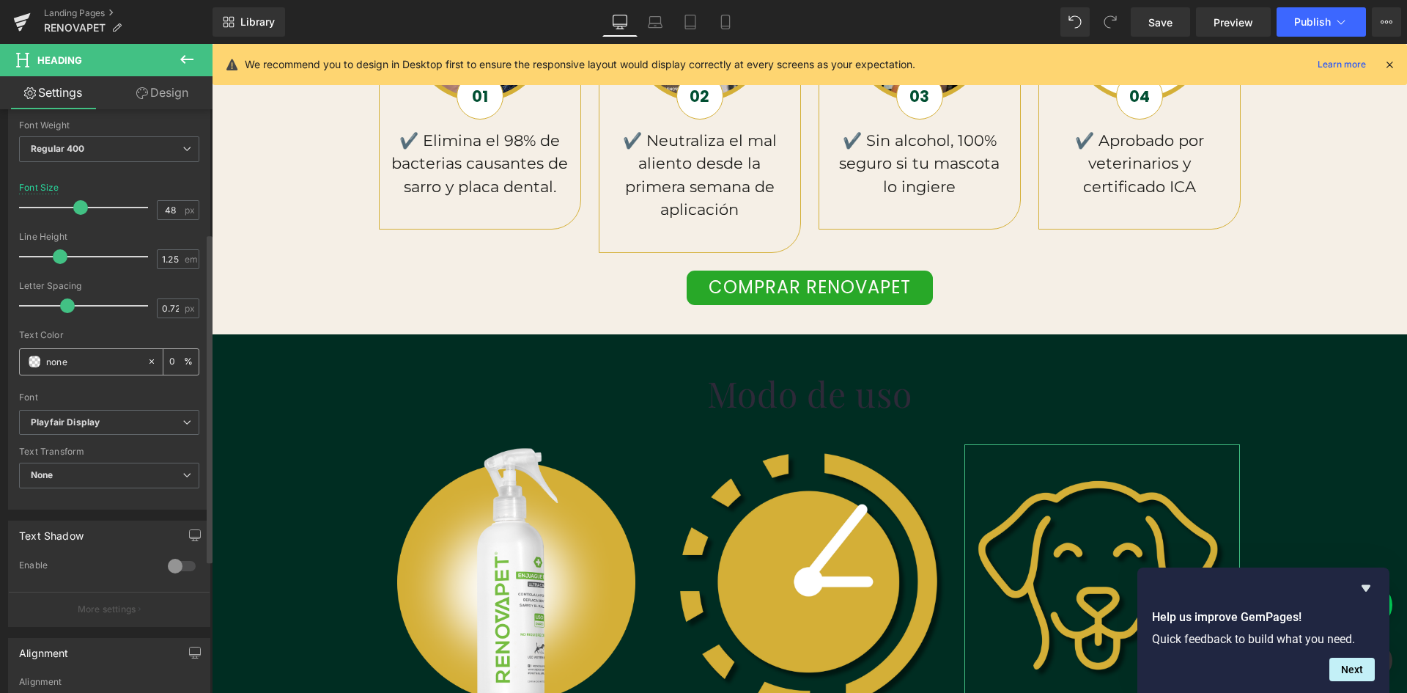
click at [63, 364] on input "none" at bounding box center [93, 361] width 94 height 16
click at [39, 363] on span at bounding box center [35, 361] width 12 height 12
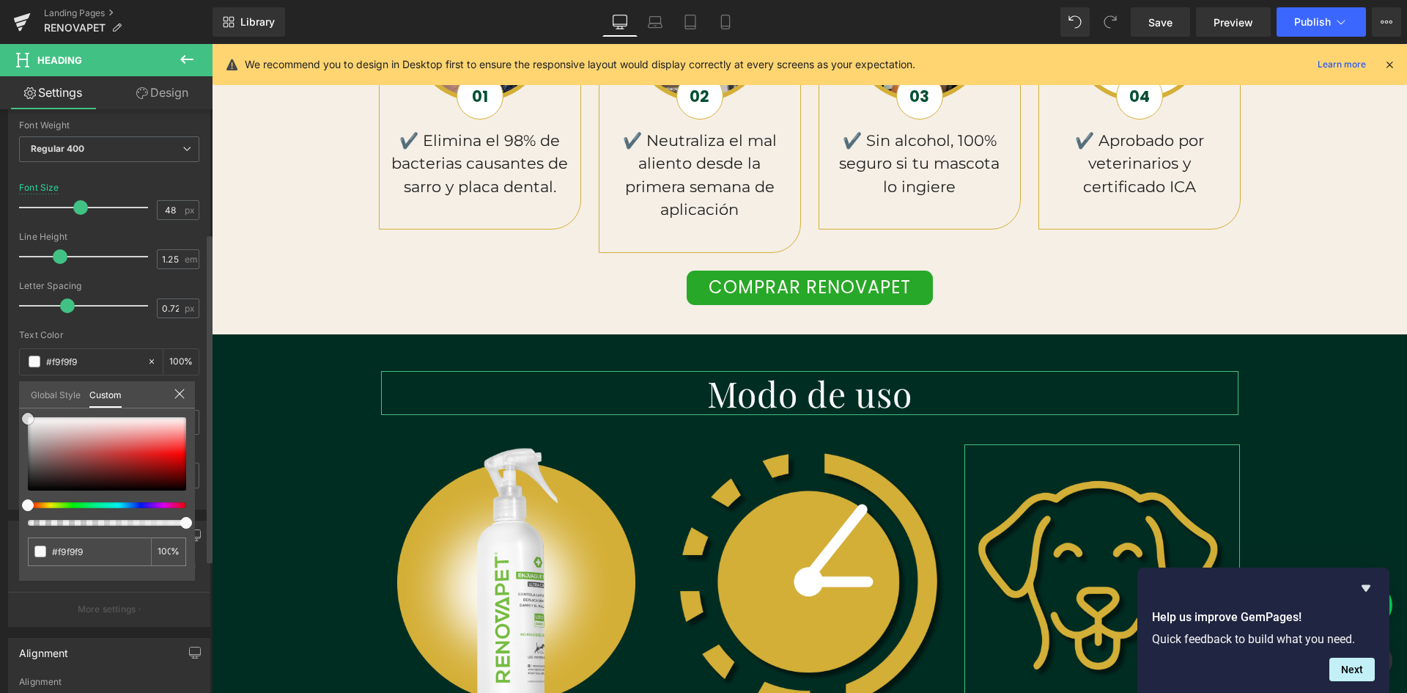
drag, startPoint x: 29, startPoint y: 486, endPoint x: 27, endPoint y: 414, distance: 71.9
click at [27, 414] on span at bounding box center [28, 419] width 12 height 12
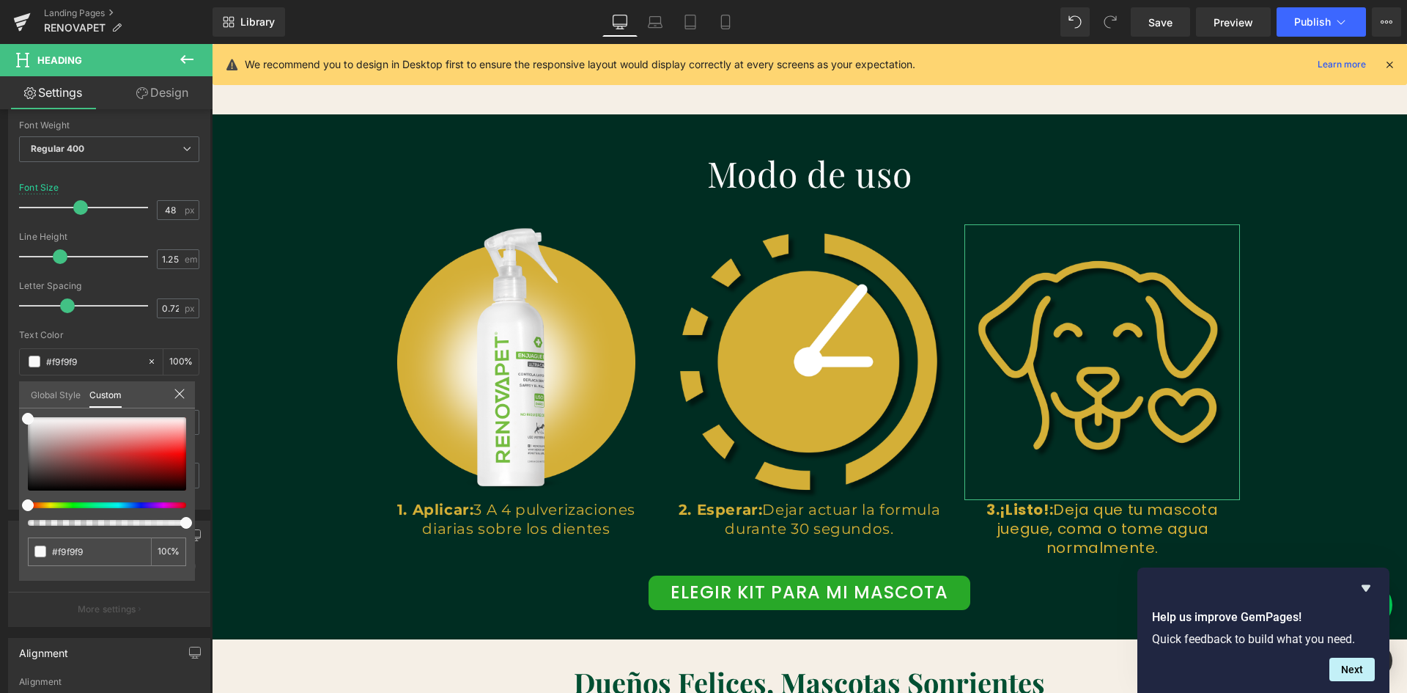
click at [414, 518] on body "Ir directamente al contenido 🚚 Envío 2–5 días · 🧾 PSE/Tarjeta/Contraentrega · 🐶…" at bounding box center [809, 658] width 1195 height 5353
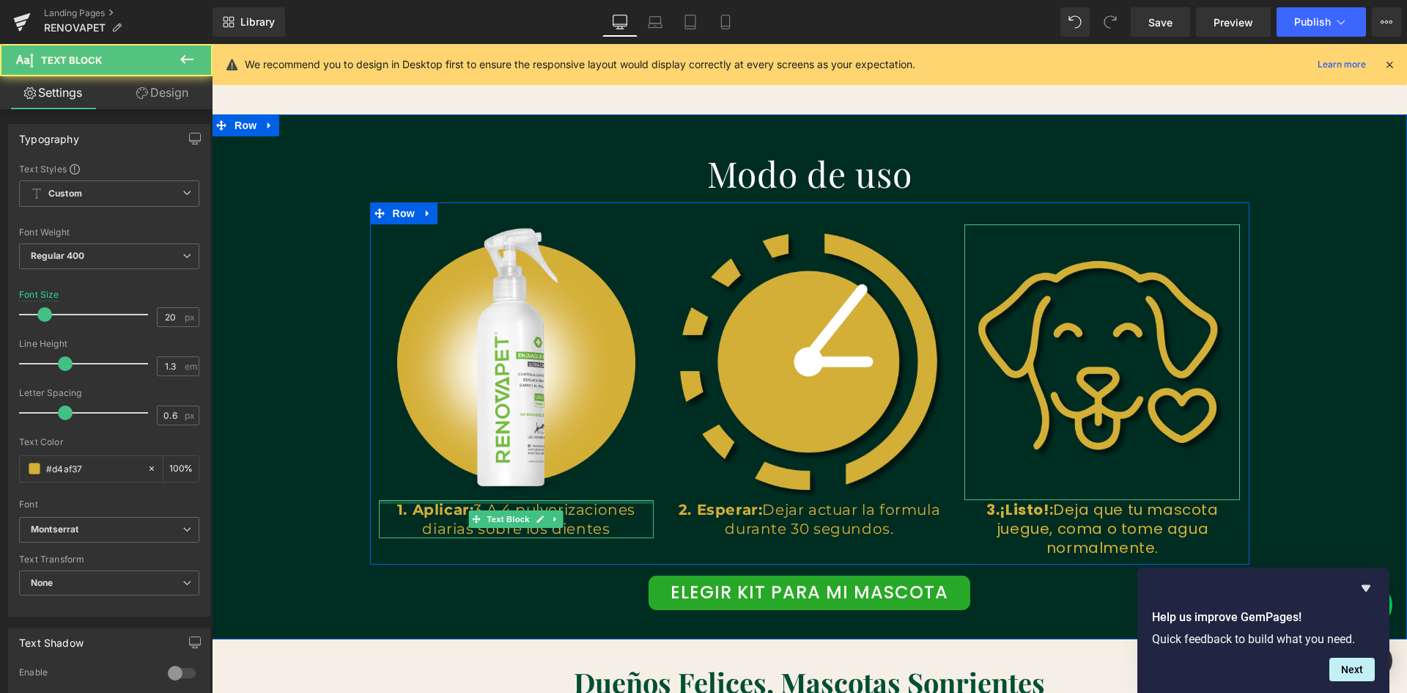
drag, startPoint x: 605, startPoint y: 528, endPoint x: 385, endPoint y: 502, distance: 222.2
click at [385, 502] on div "1. Aplicar: 3 A 4 pulverizaciones diarias sobre los dientes Text Block" at bounding box center [517, 519] width 276 height 38
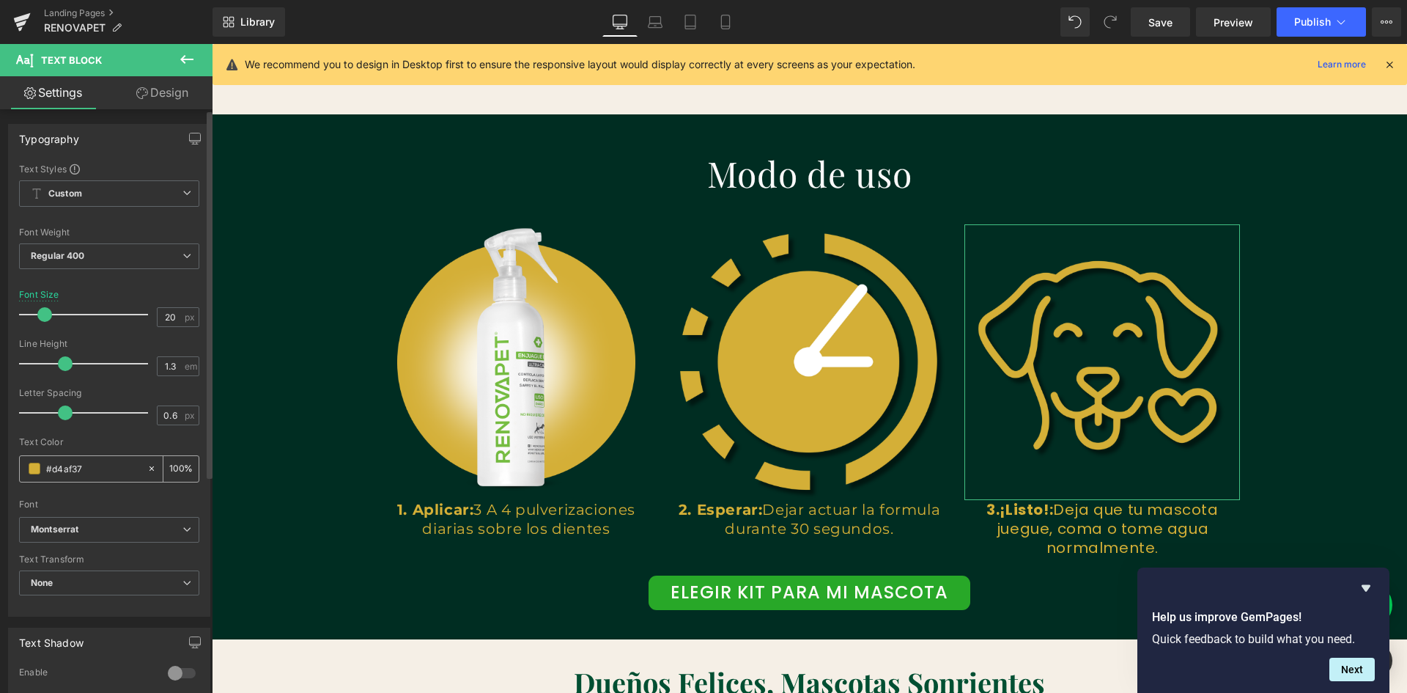
click at [56, 468] on input "#d4af37" at bounding box center [93, 468] width 94 height 16
click at [29, 469] on span at bounding box center [35, 468] width 12 height 12
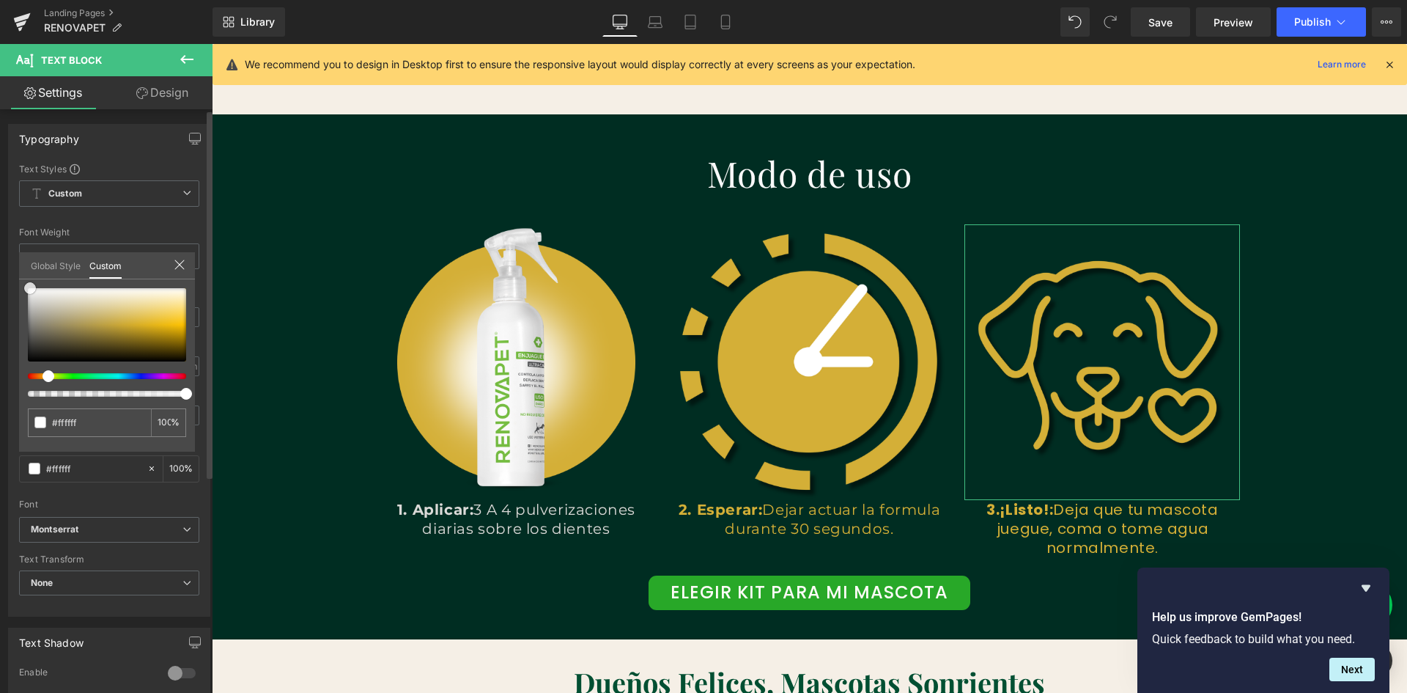
drag, startPoint x: 65, startPoint y: 311, endPoint x: 29, endPoint y: 285, distance: 44.6
click at [29, 285] on span at bounding box center [30, 288] width 12 height 12
click at [759, 513] on body "Ir directamente al contenido 🚚 Envío 2–5 días · 🧾 PSE/Tarjeta/Contraentrega · 🐶…" at bounding box center [809, 658] width 1195 height 5353
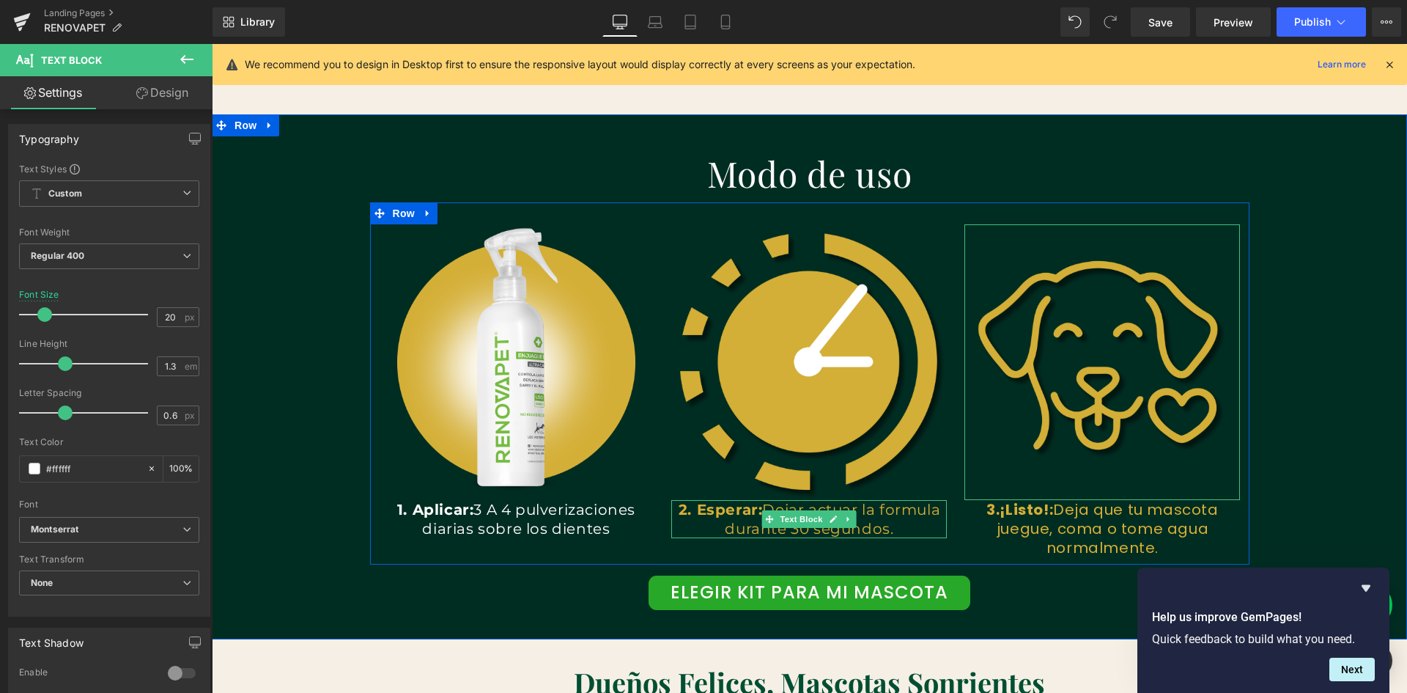
scroll to position [0, 2379]
drag, startPoint x: 895, startPoint y: 527, endPoint x: 666, endPoint y: 506, distance: 229.6
click at [671, 506] on div "2. Esperar: [PERSON_NAME] actuar la formula durante 30 segundos. Text Block" at bounding box center [809, 519] width 276 height 38
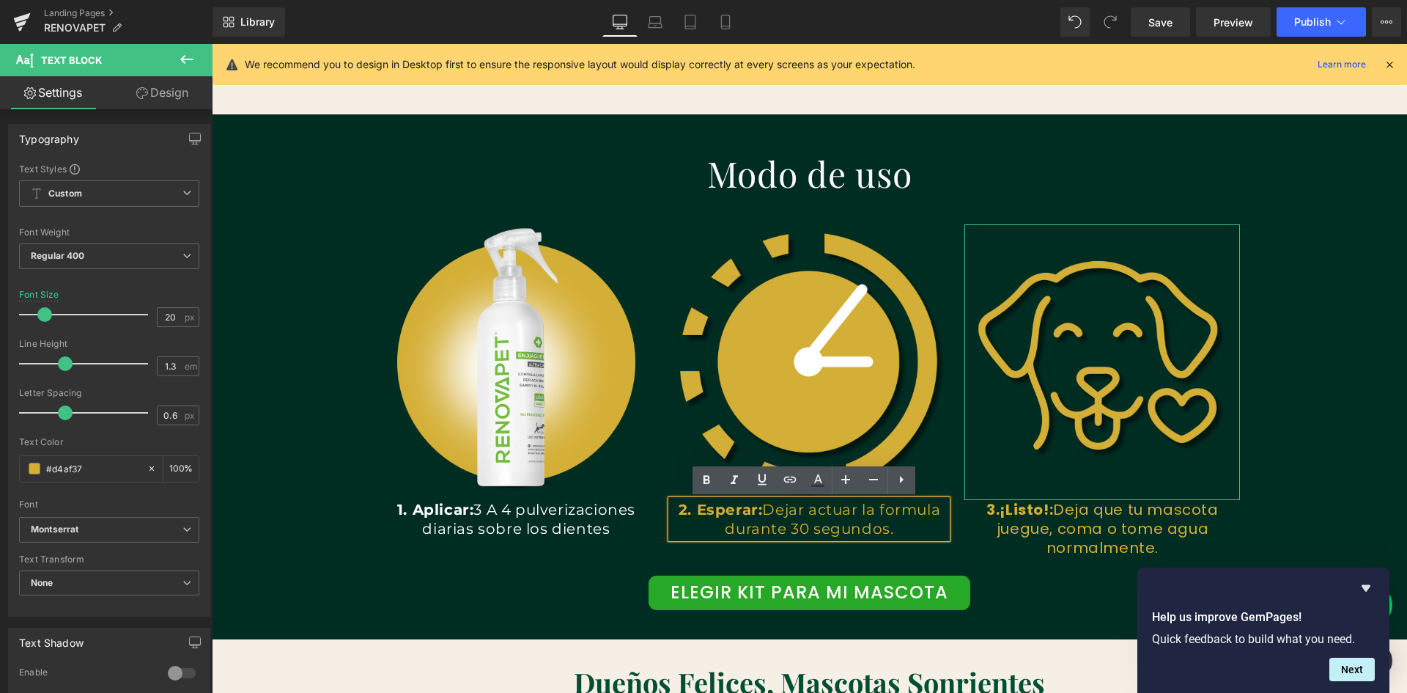
drag, startPoint x: 670, startPoint y: 506, endPoint x: 896, endPoint y: 534, distance: 228.2
click at [896, 534] on p "2. Esperar: [PERSON_NAME] actuar la formula durante 30 segundos." at bounding box center [809, 519] width 276 height 38
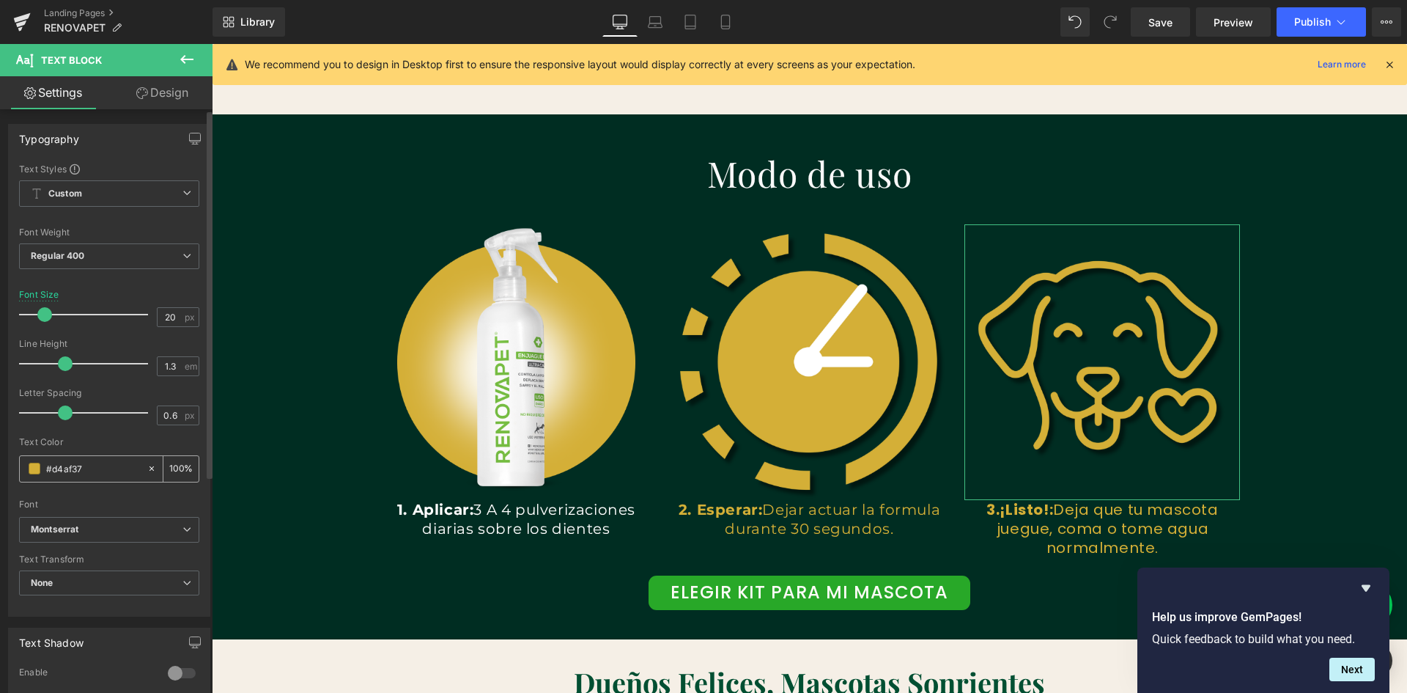
click at [34, 466] on span at bounding box center [35, 468] width 12 height 12
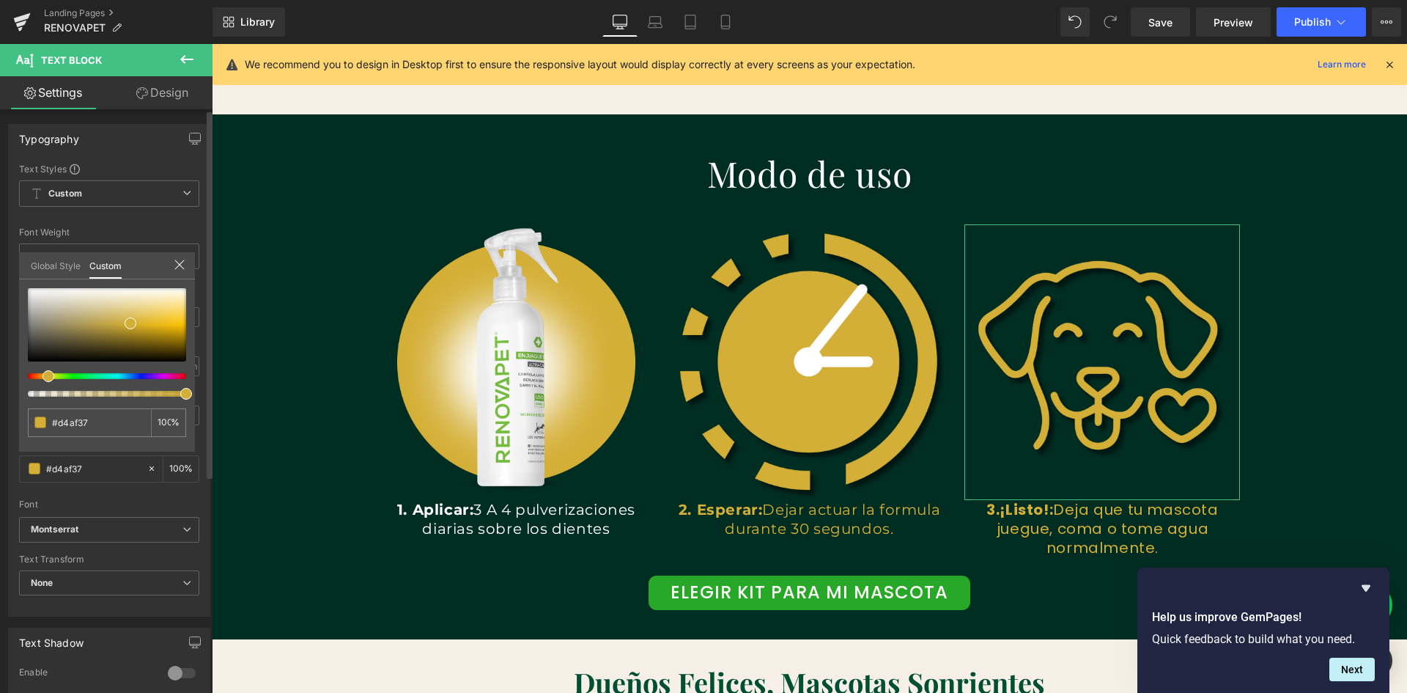
scroll to position [0, 0]
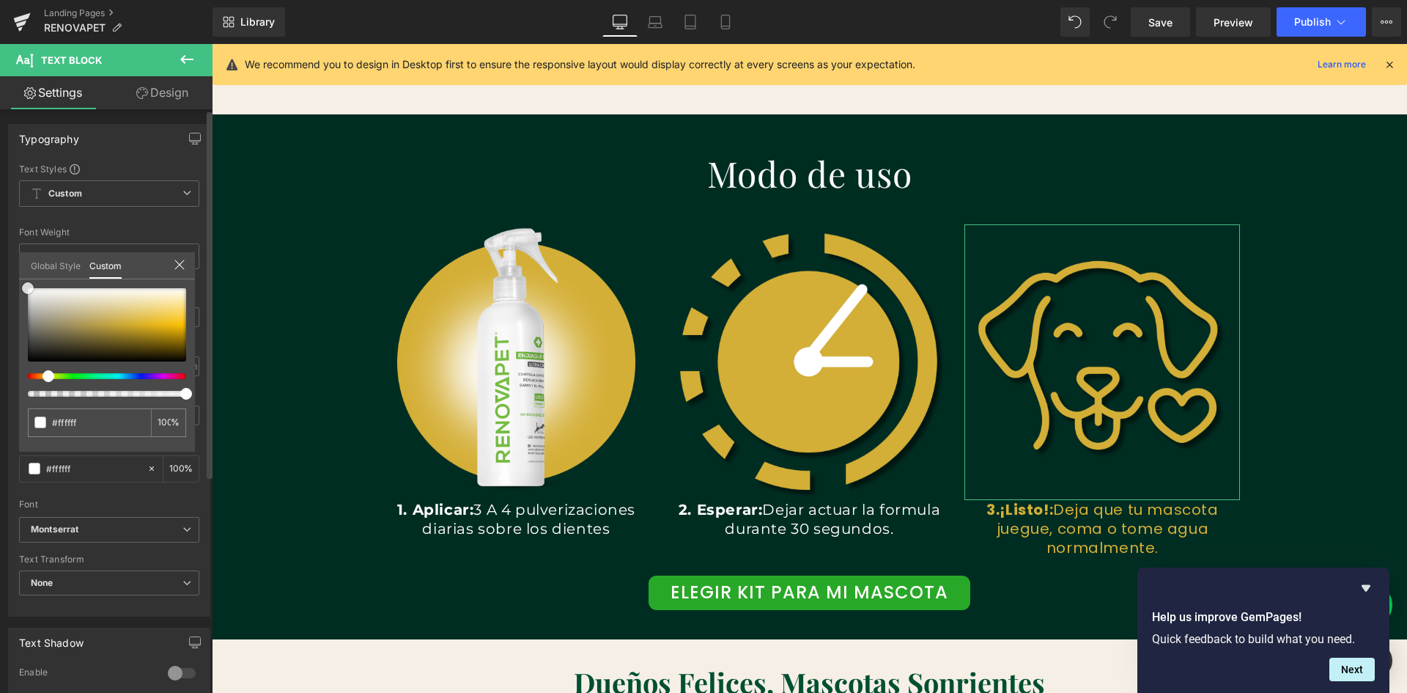
drag, startPoint x: 129, startPoint y: 327, endPoint x: 16, endPoint y: 287, distance: 119.9
click at [16, 287] on div "Typography Text Styles Custom Custom Setup Global Style Custom Setup Global Sty…" at bounding box center [109, 365] width 219 height 504
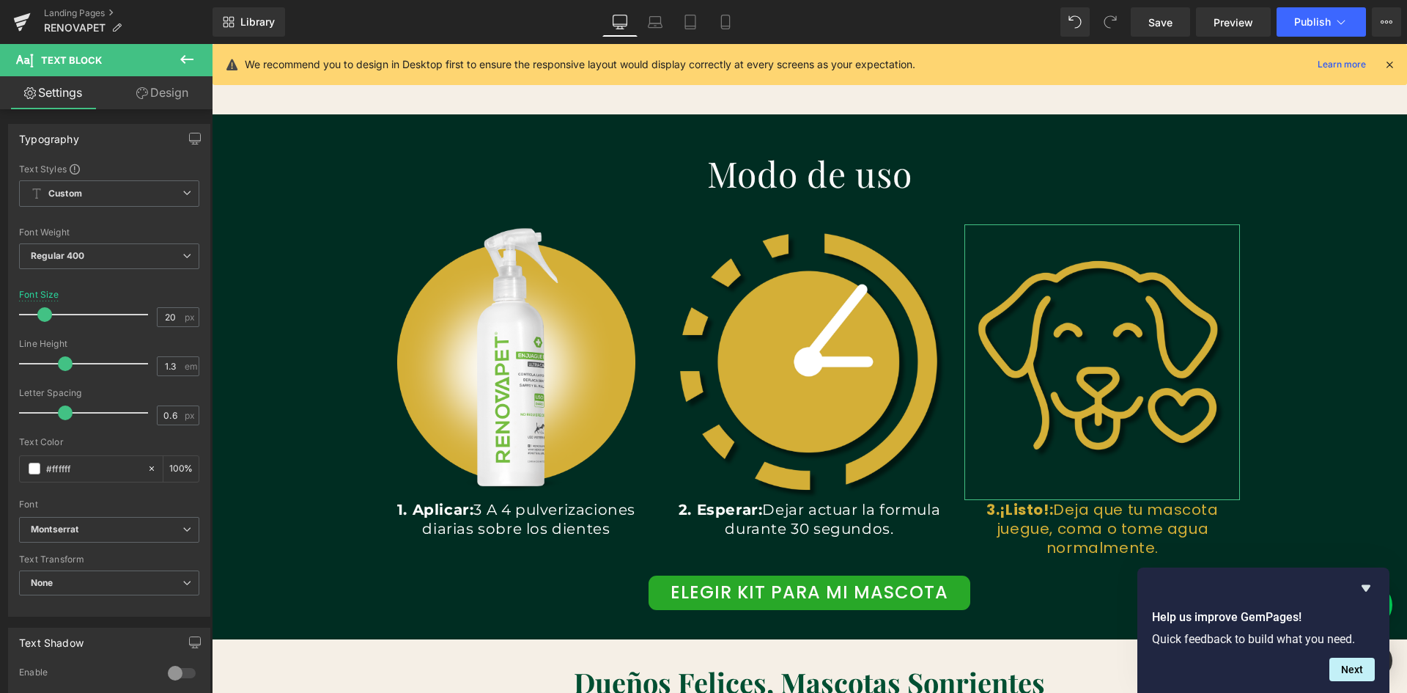
click at [868, 547] on body "Ir directamente al contenido 🚚 Envío 2–5 días · 🧾 PSE/Tarjeta/Contraentrega · 🐶…" at bounding box center [809, 658] width 1195 height 5353
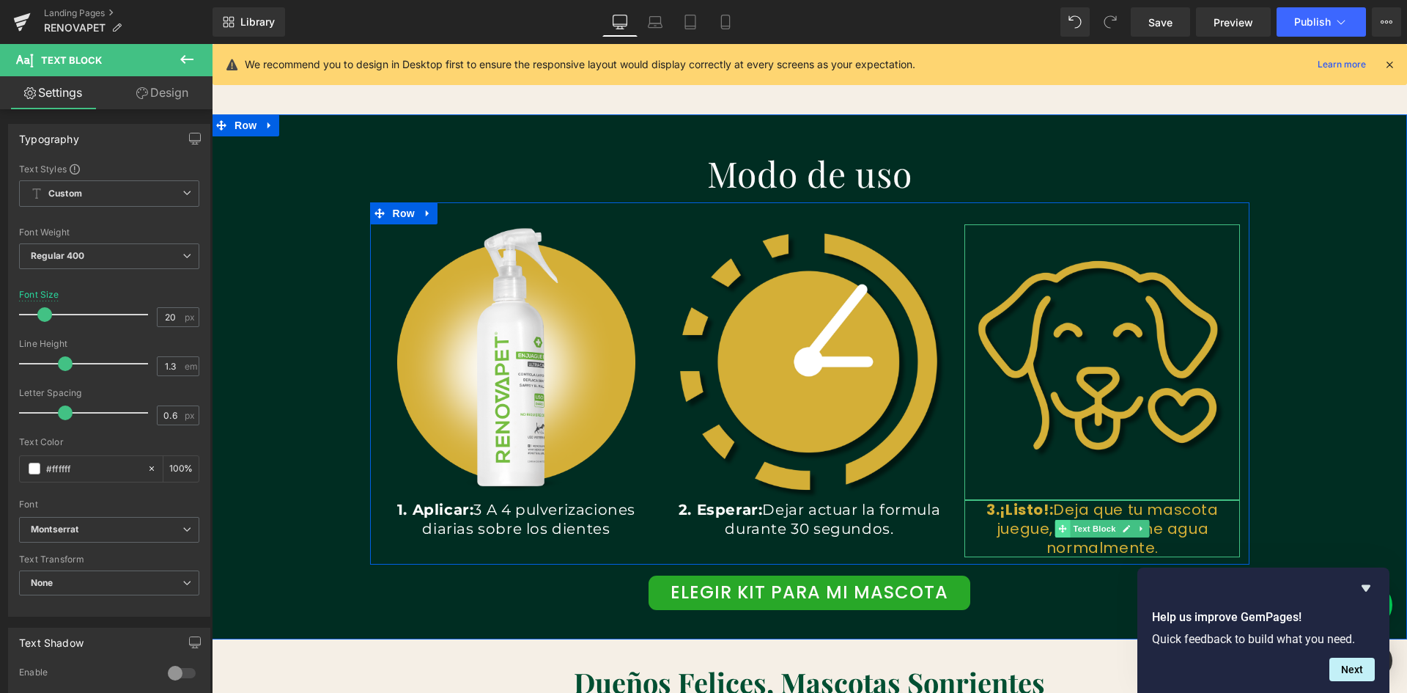
click at [1055, 528] on span at bounding box center [1062, 529] width 15 height 18
click at [1158, 545] on p "3.¡Listo!: Deja que tu mascota juegue, [MEDICAL_DATA] o tome agua normalmente." at bounding box center [1103, 528] width 276 height 57
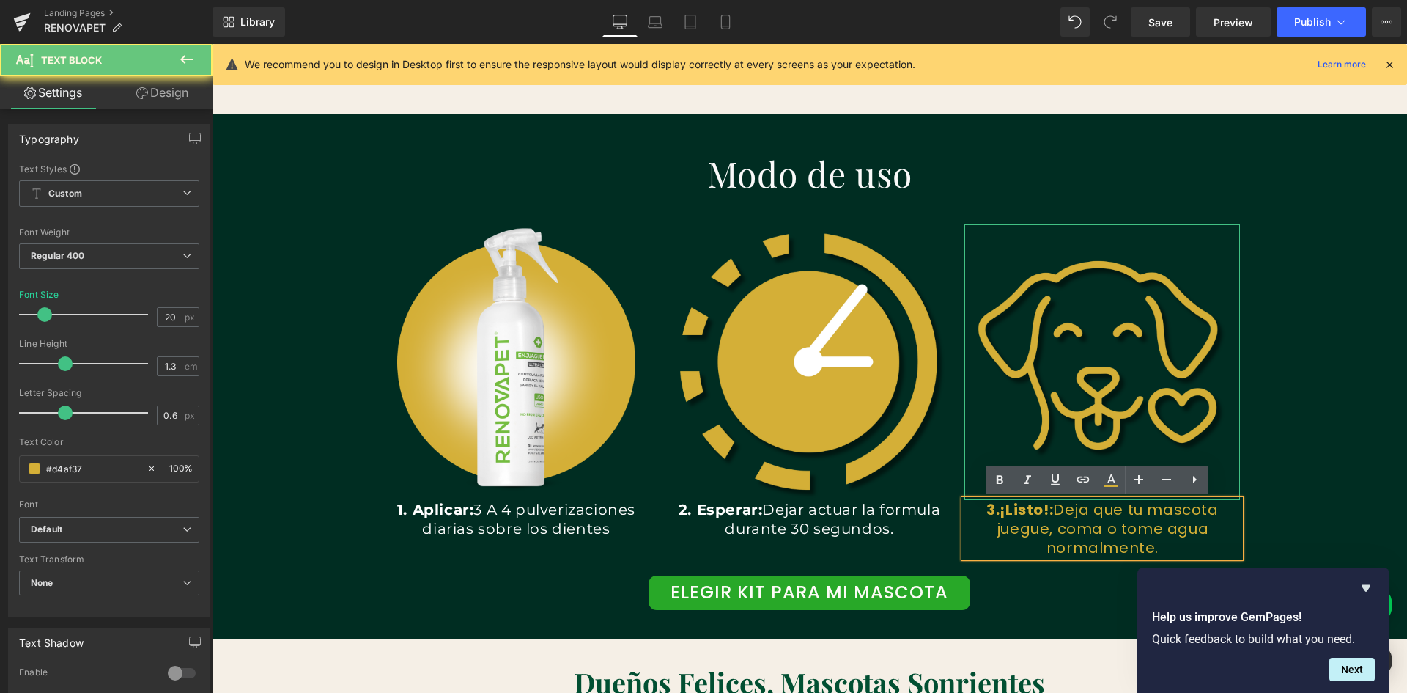
scroll to position [0, 793]
drag, startPoint x: 1158, startPoint y: 545, endPoint x: 977, endPoint y: 512, distance: 184.0
click at [977, 512] on p "3.¡Listo!: Deja que tu mascota juegue, [MEDICAL_DATA] o tome agua normalmente." at bounding box center [1103, 528] width 276 height 57
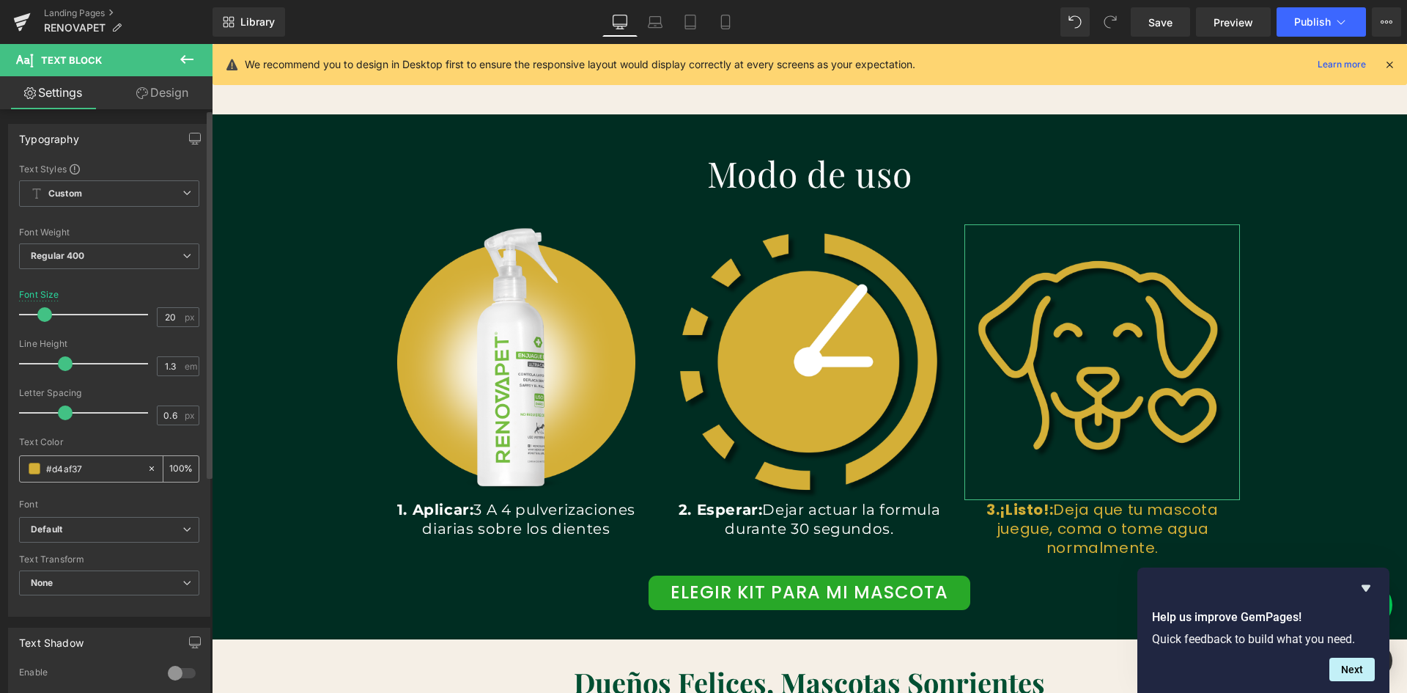
click at [33, 470] on span at bounding box center [35, 468] width 12 height 12
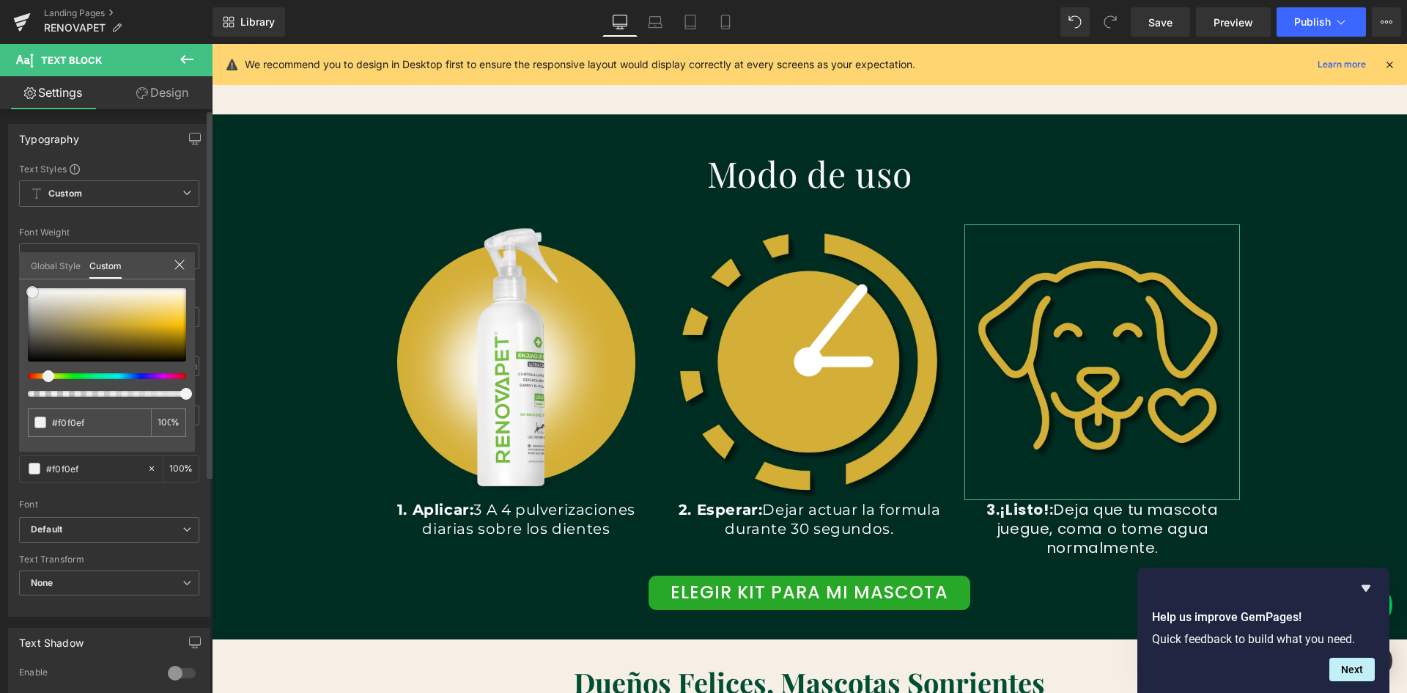
drag, startPoint x: 128, startPoint y: 322, endPoint x: 29, endPoint y: 291, distance: 103.1
click at [29, 291] on span at bounding box center [32, 292] width 12 height 12
drag, startPoint x: 29, startPoint y: 290, endPoint x: 14, endPoint y: 280, distance: 18.1
click at [14, 280] on div "Typography Text Styles Custom Custom Setup Global Style Custom Setup Global Sty…" at bounding box center [109, 365] width 219 height 504
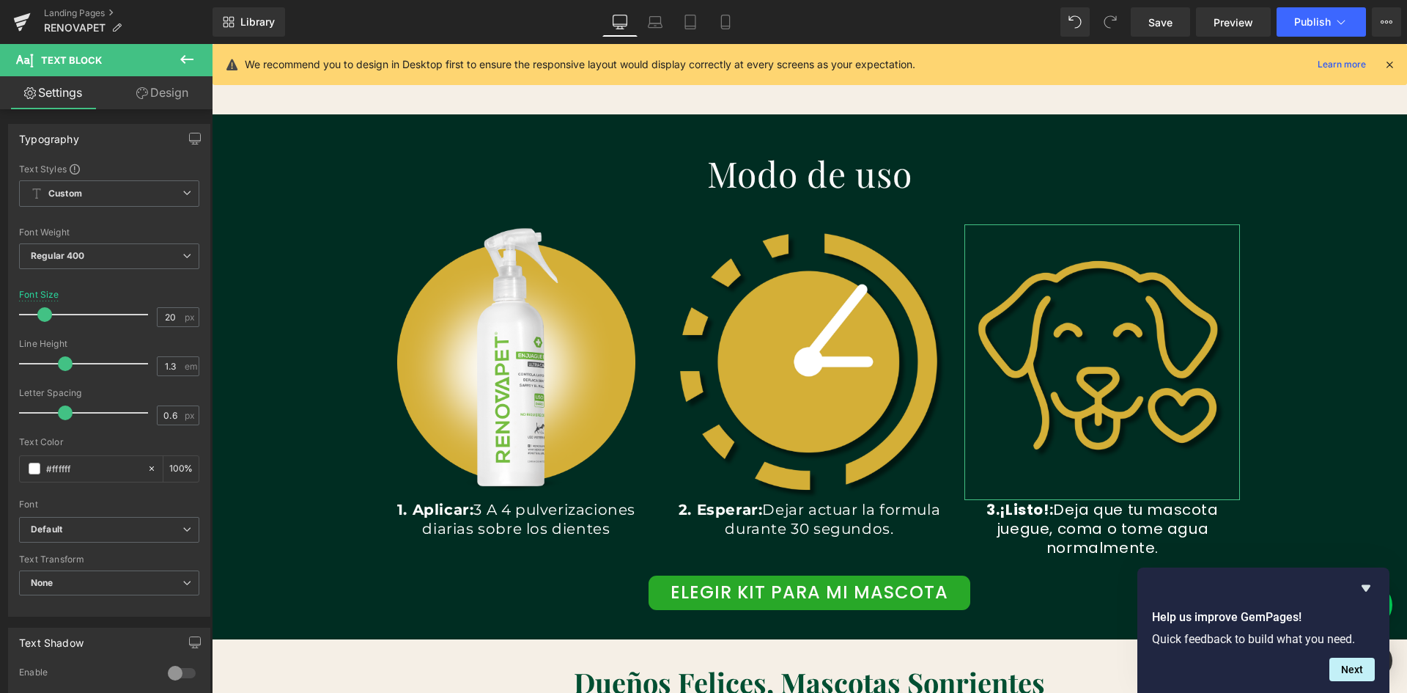
click at [410, 550] on body "Ir directamente al contenido 🚚 Envío 2–5 días · 🧾 PSE/Tarjeta/Contraentrega · 🐶…" at bounding box center [809, 658] width 1195 height 5353
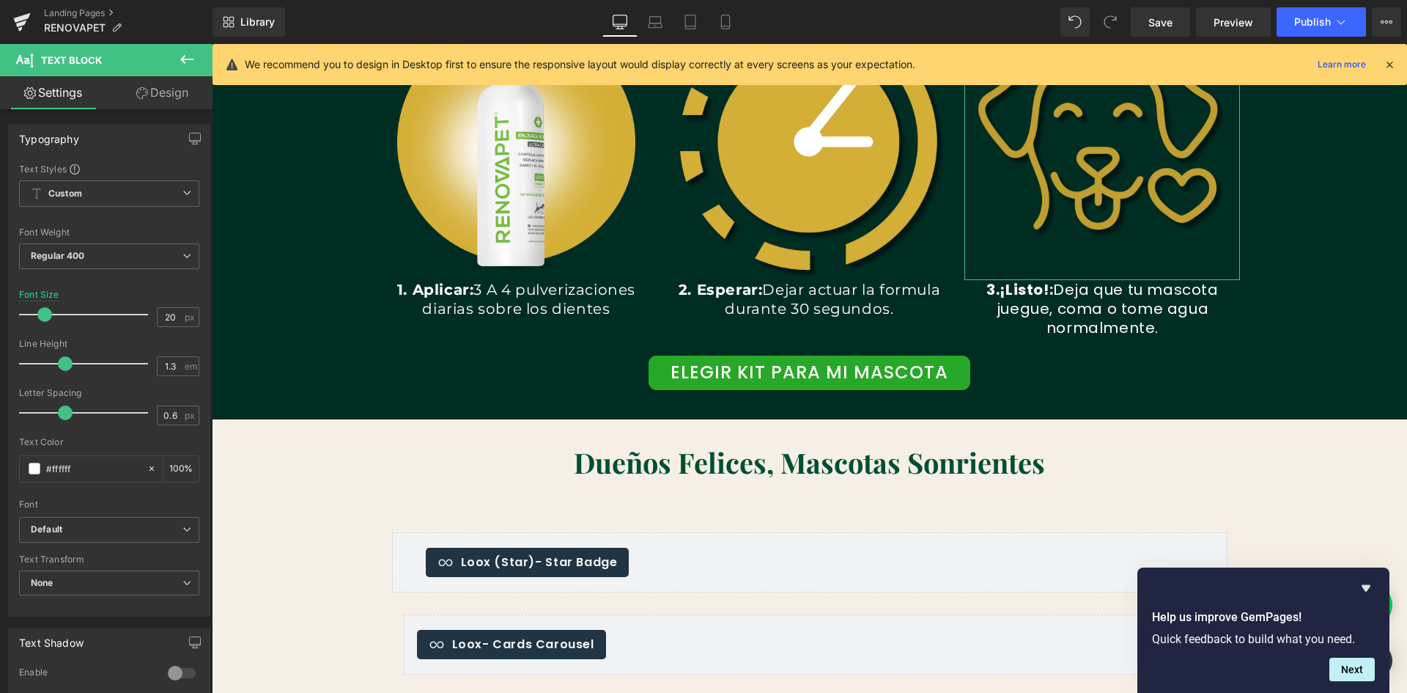
scroll to position [0, 2379]
click at [987, 255] on img at bounding box center [1103, 142] width 276 height 276
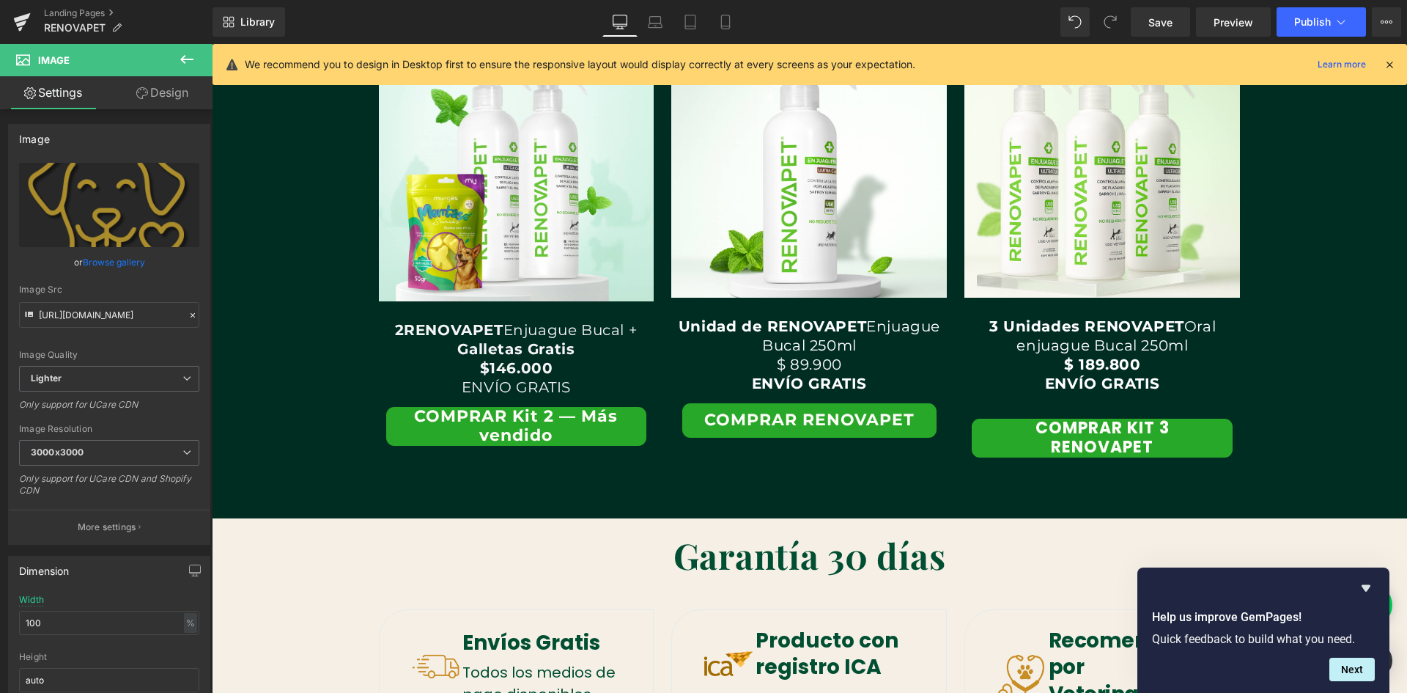
scroll to position [3088, 0]
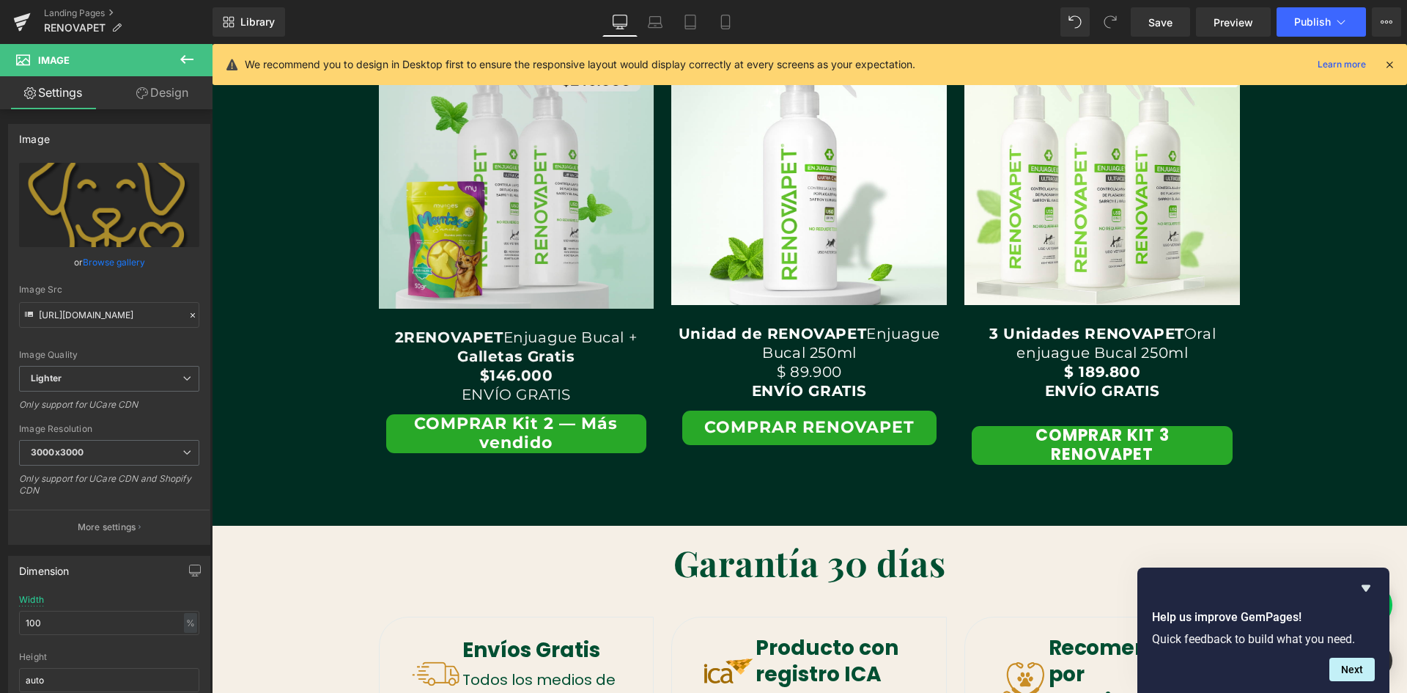
click at [634, 287] on img at bounding box center [517, 171] width 276 height 276
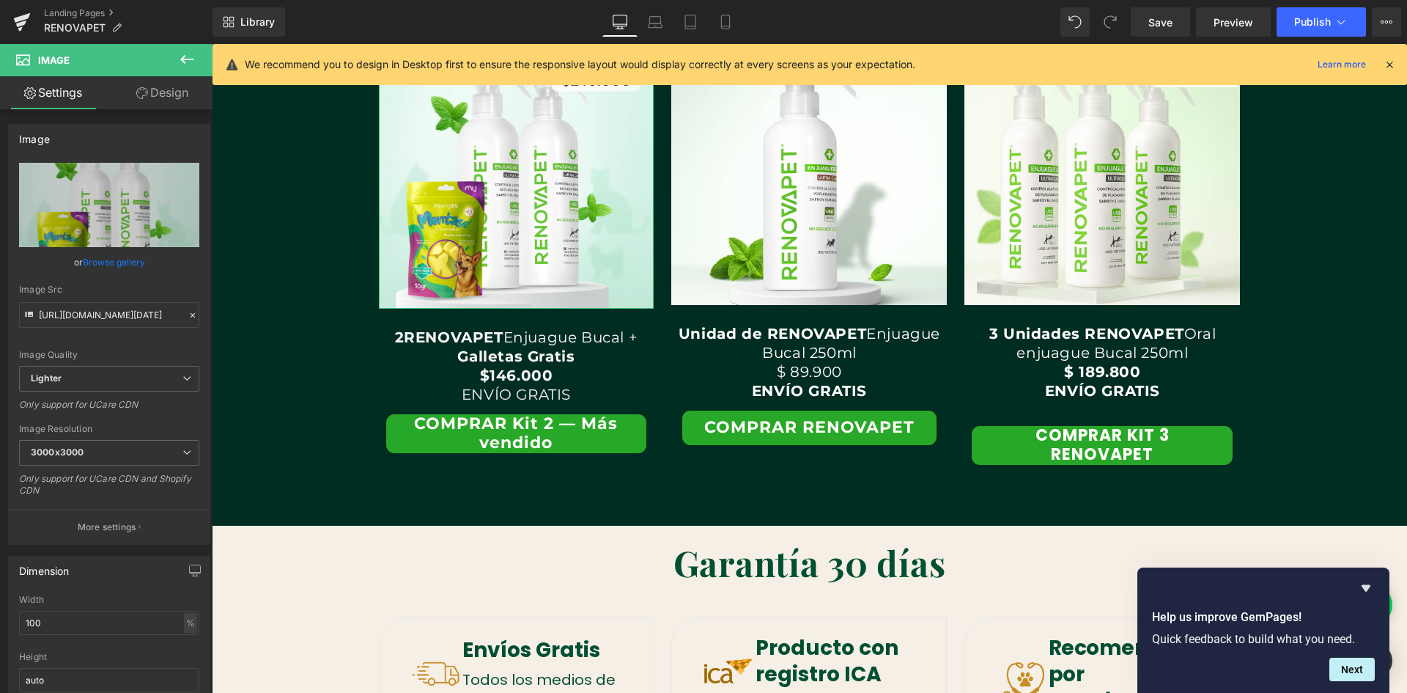
click at [152, 84] on link "Design" at bounding box center [162, 92] width 106 height 33
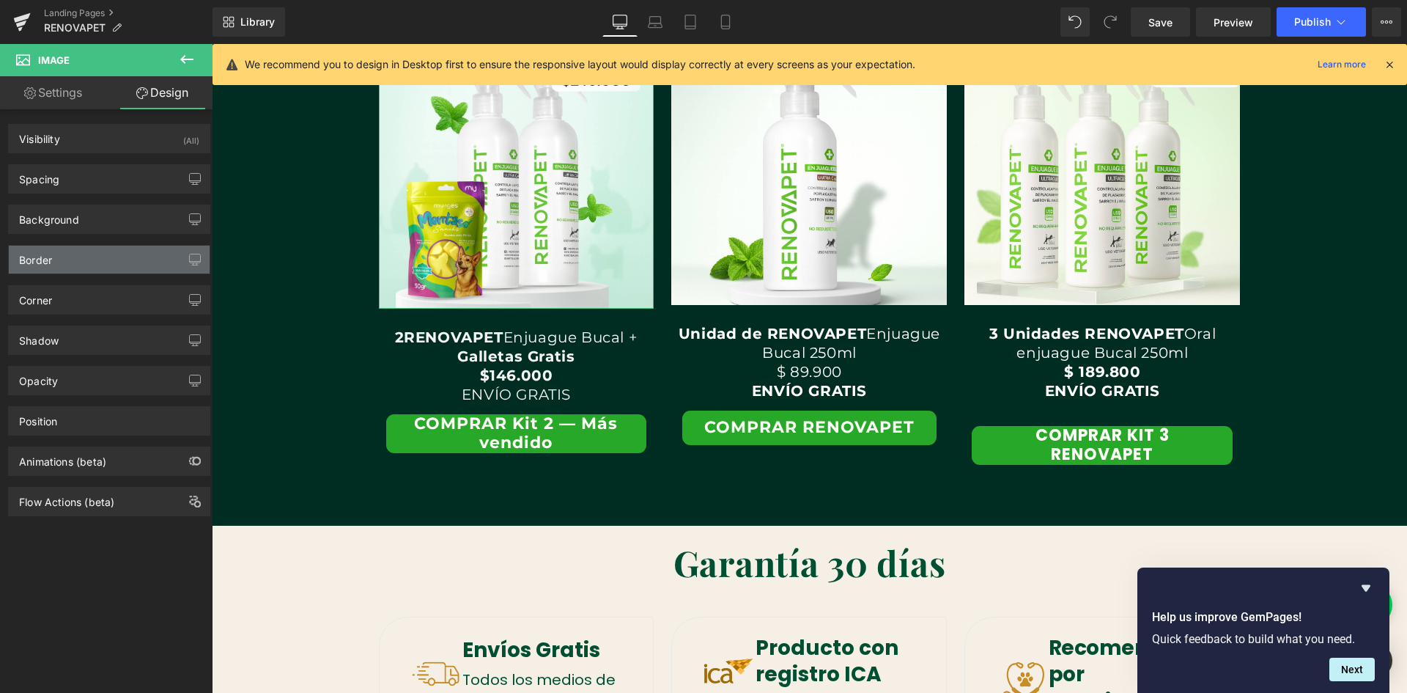
click at [67, 269] on div "Border" at bounding box center [109, 260] width 201 height 28
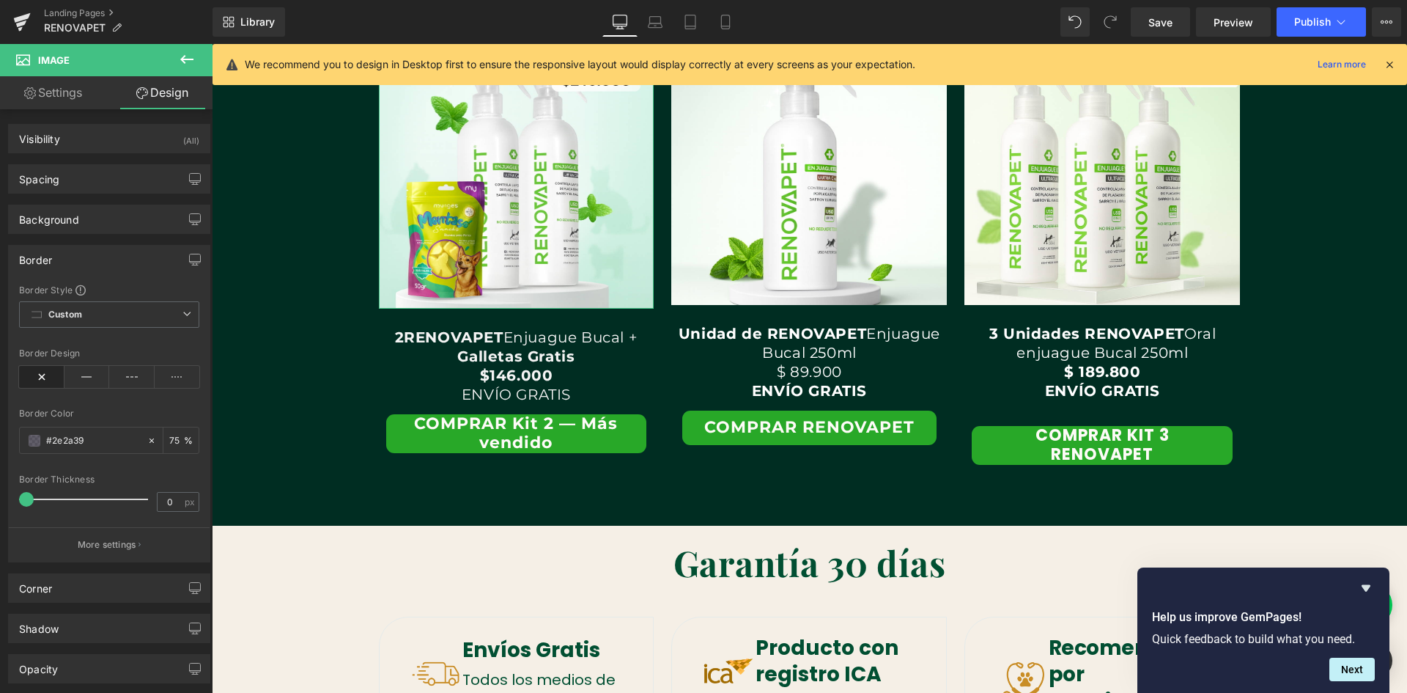
scroll to position [0, 793]
click at [84, 381] on icon at bounding box center [86, 377] width 45 height 22
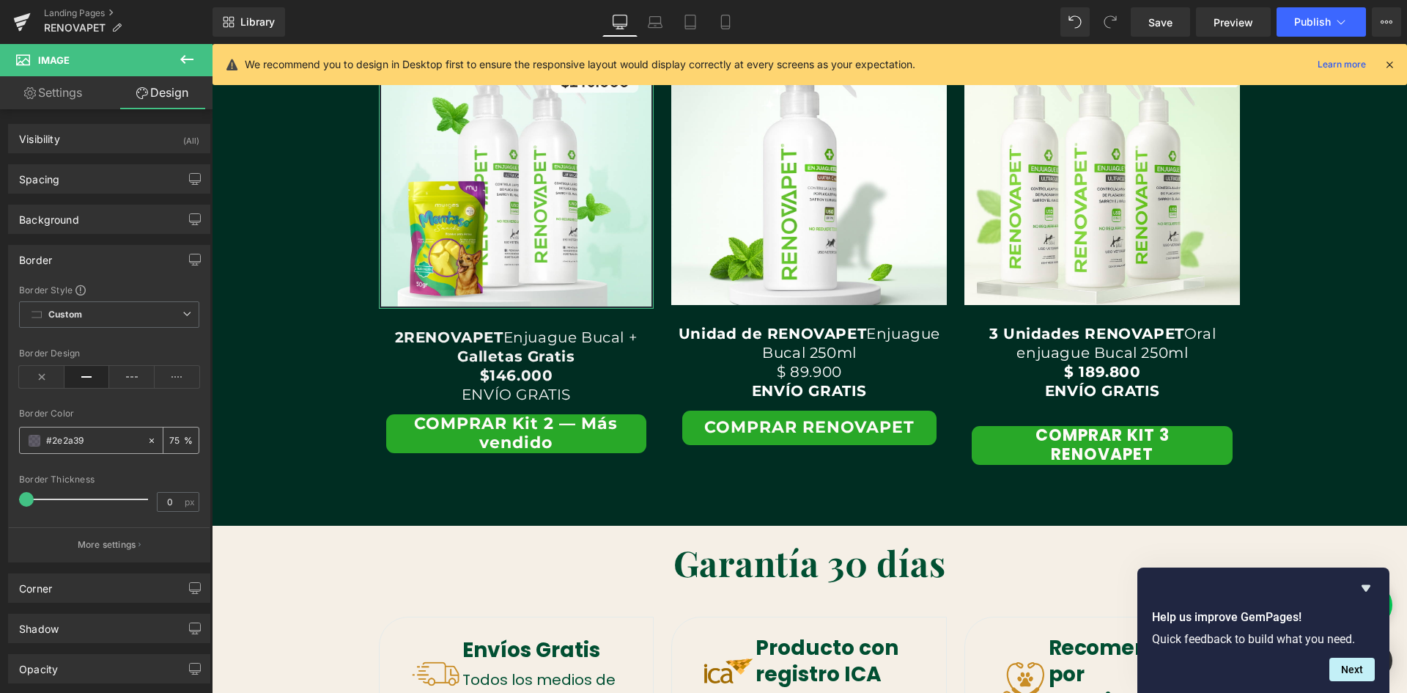
click at [86, 436] on input "#2e2a39" at bounding box center [93, 440] width 94 height 16
click at [147, 443] on icon at bounding box center [152, 440] width 10 height 10
click at [35, 441] on span at bounding box center [35, 441] width 12 height 12
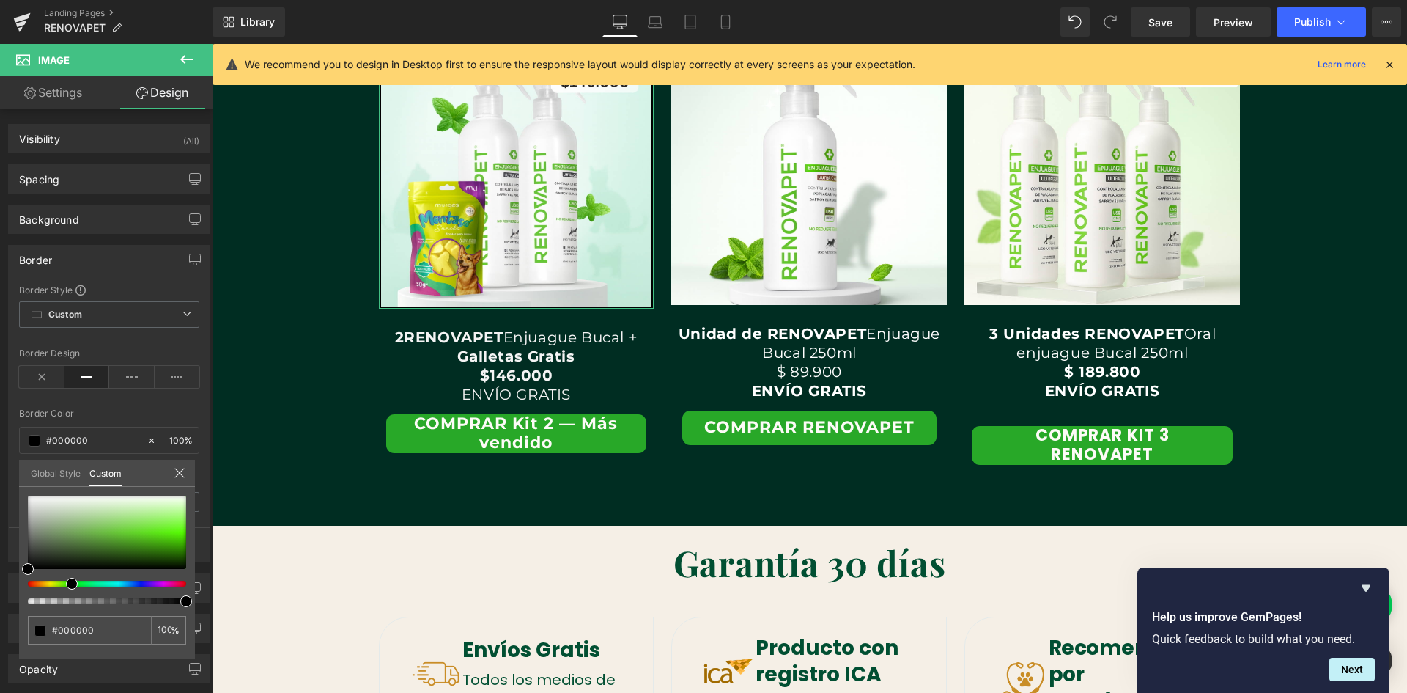
drag, startPoint x: 27, startPoint y: 582, endPoint x: 66, endPoint y: 589, distance: 39.5
click at [66, 589] on div at bounding box center [107, 549] width 158 height 108
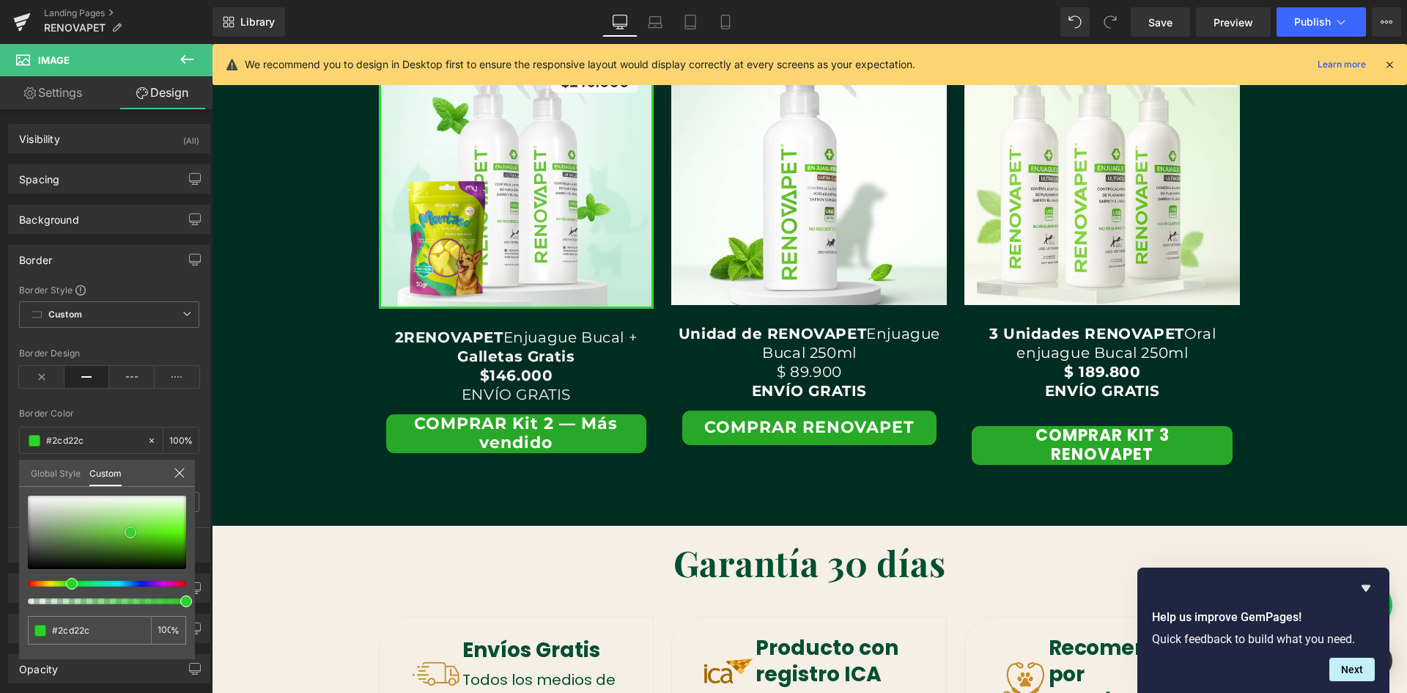
drag, startPoint x: 31, startPoint y: 568, endPoint x: 133, endPoint y: 531, distance: 109.0
click at [133, 531] on span at bounding box center [131, 532] width 12 height 12
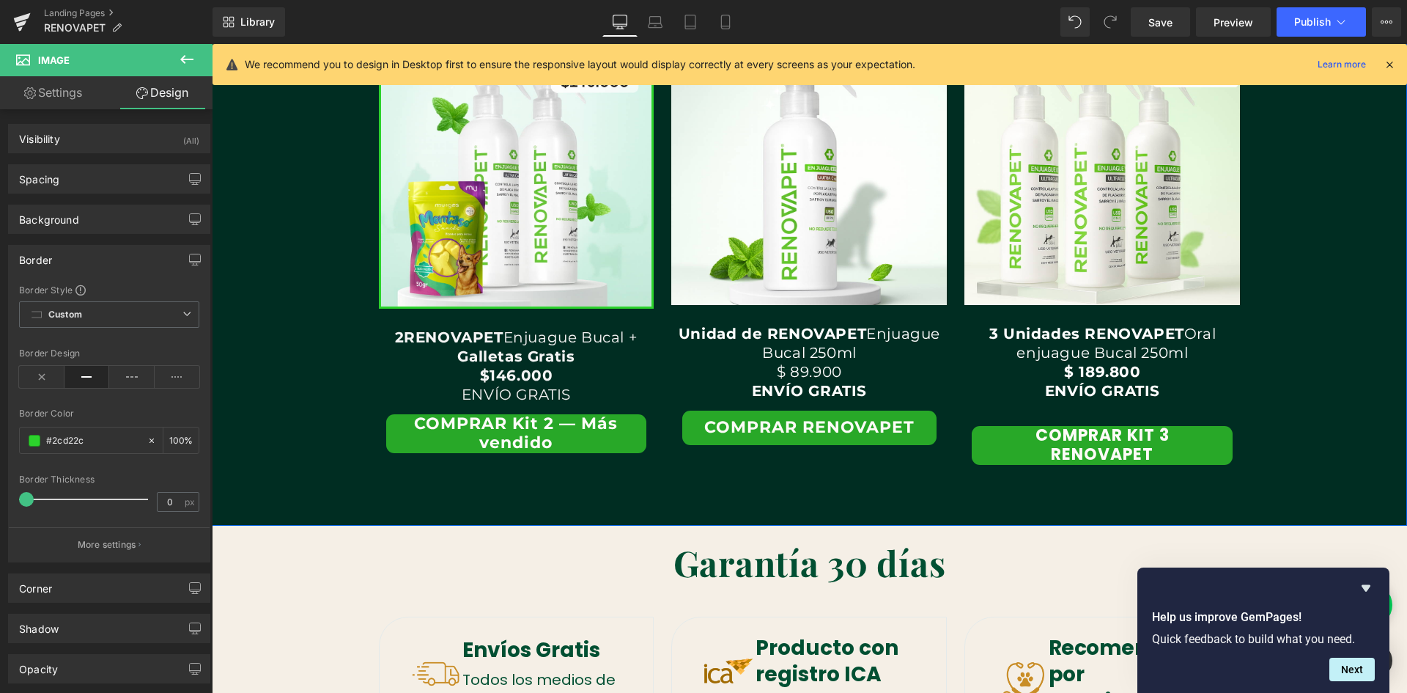
click at [317, 397] on div "Oferta de Kits Irresistibles Heading Row Text Block Image 2 RENOVAPET Enjuague …" at bounding box center [809, 215] width 1195 height 562
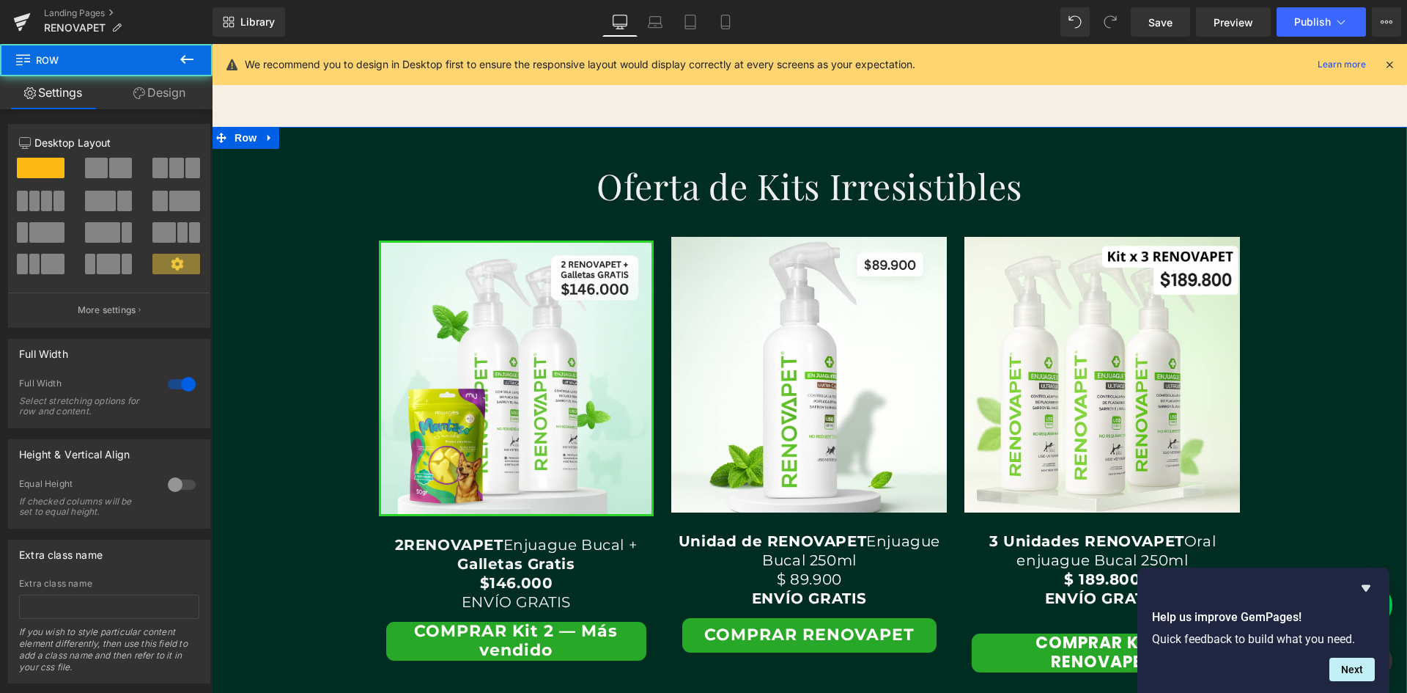
scroll to position [2868, 0]
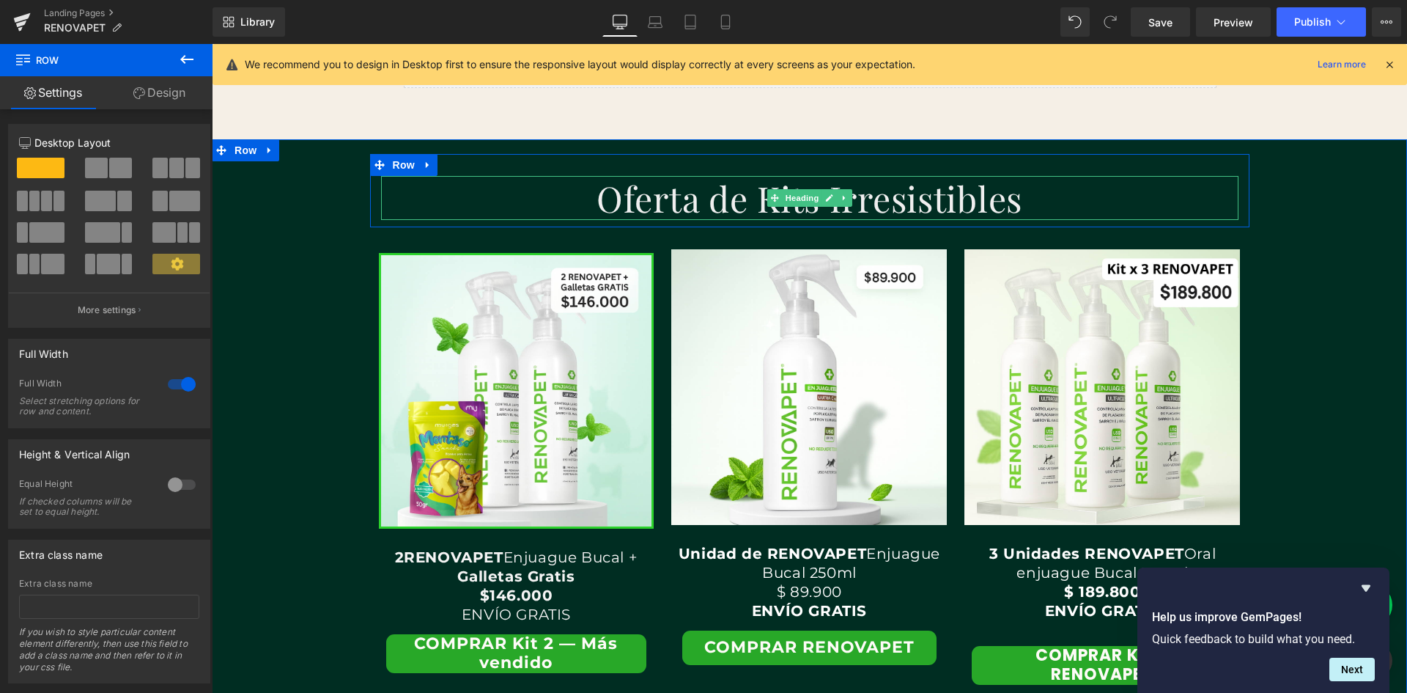
click at [663, 211] on span "Oferta de Kits Irresistibles" at bounding box center [810, 197] width 426 height 47
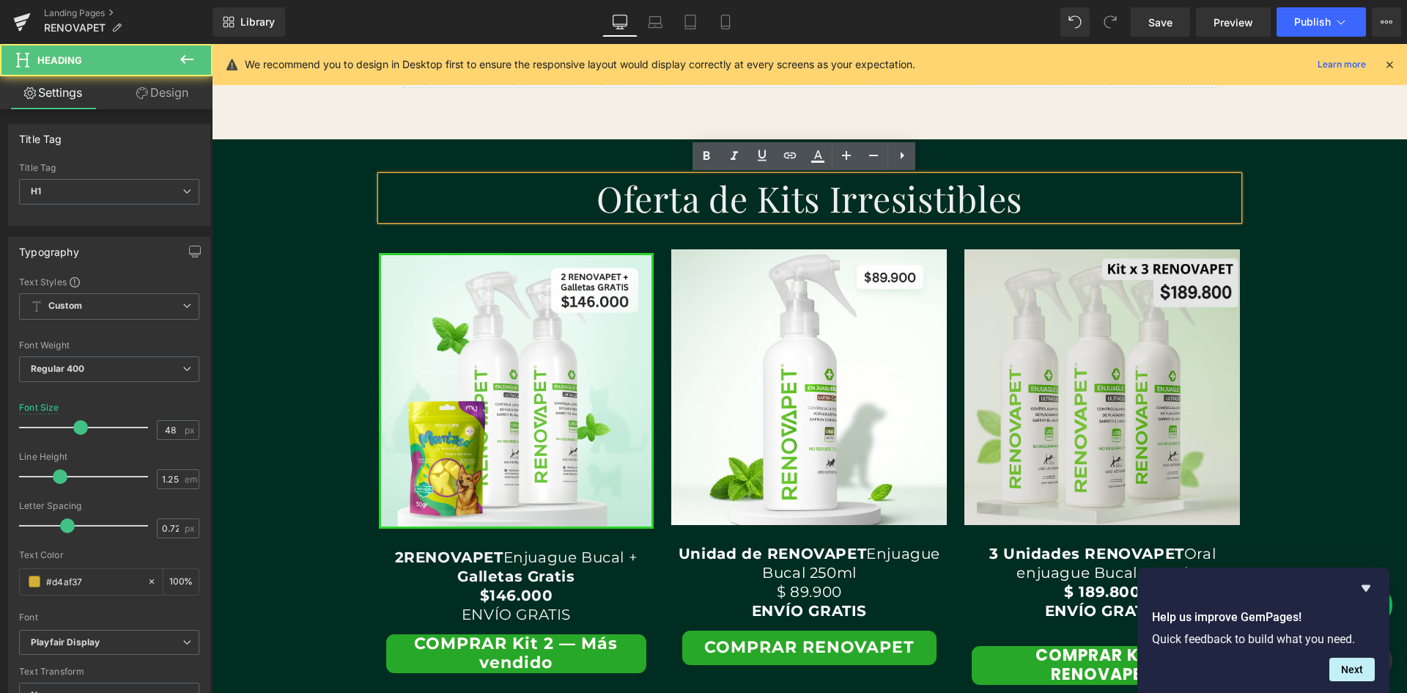
scroll to position [0, 0]
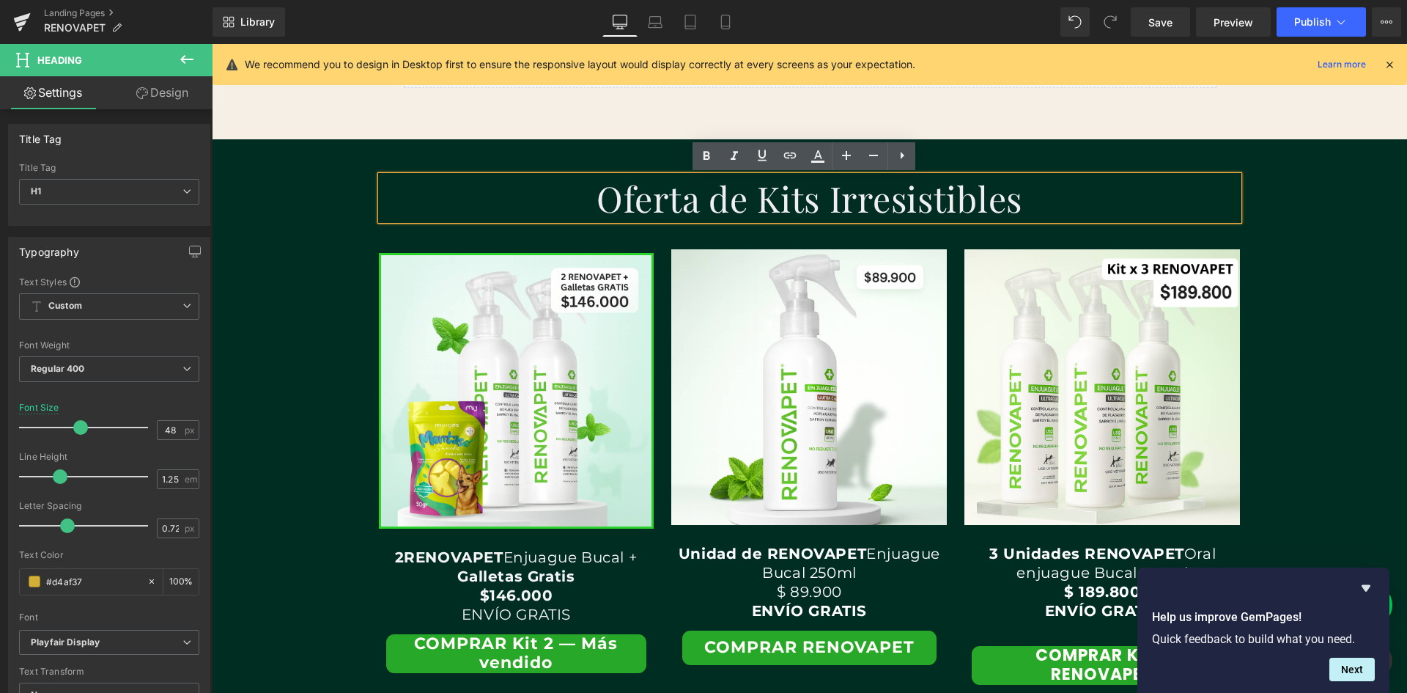
click at [1279, 310] on div "Oferta de Kits Irresistibles Heading Row Text Block Image 2 RENOVAPET Enjuague …" at bounding box center [809, 435] width 1195 height 562
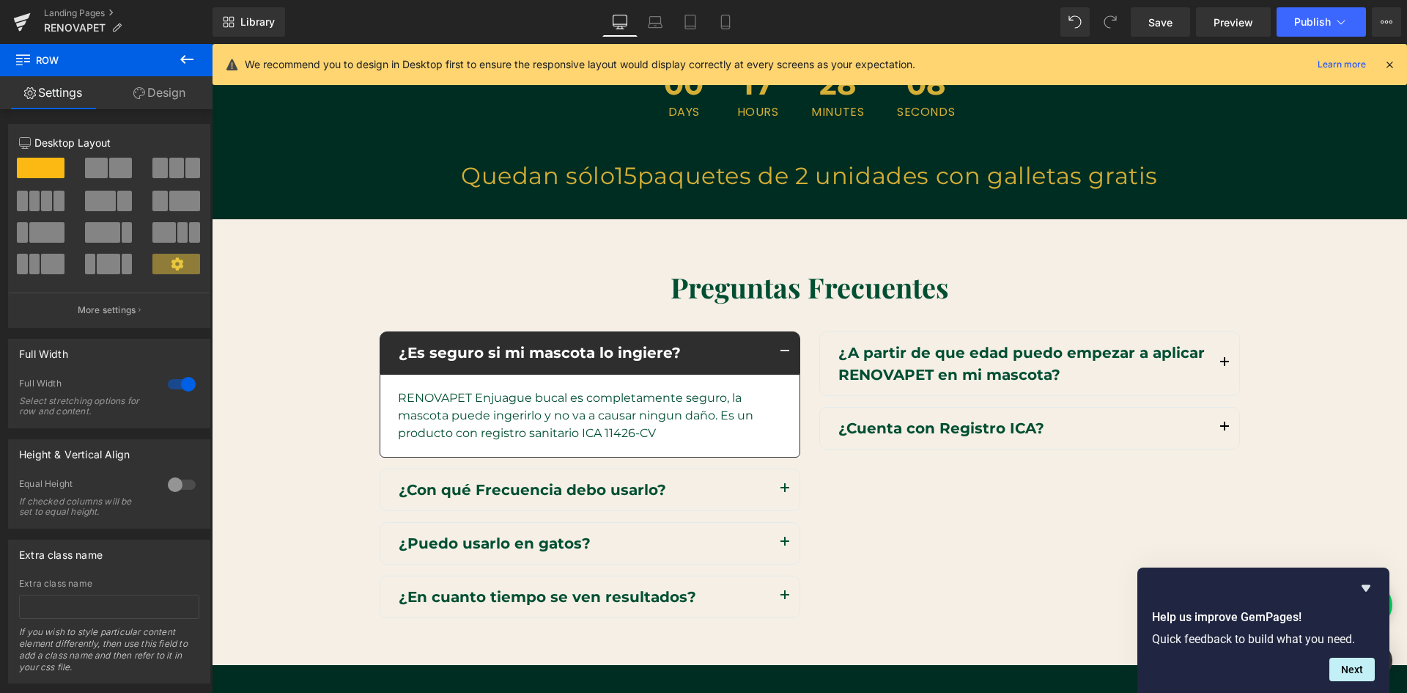
scroll to position [3967, 0]
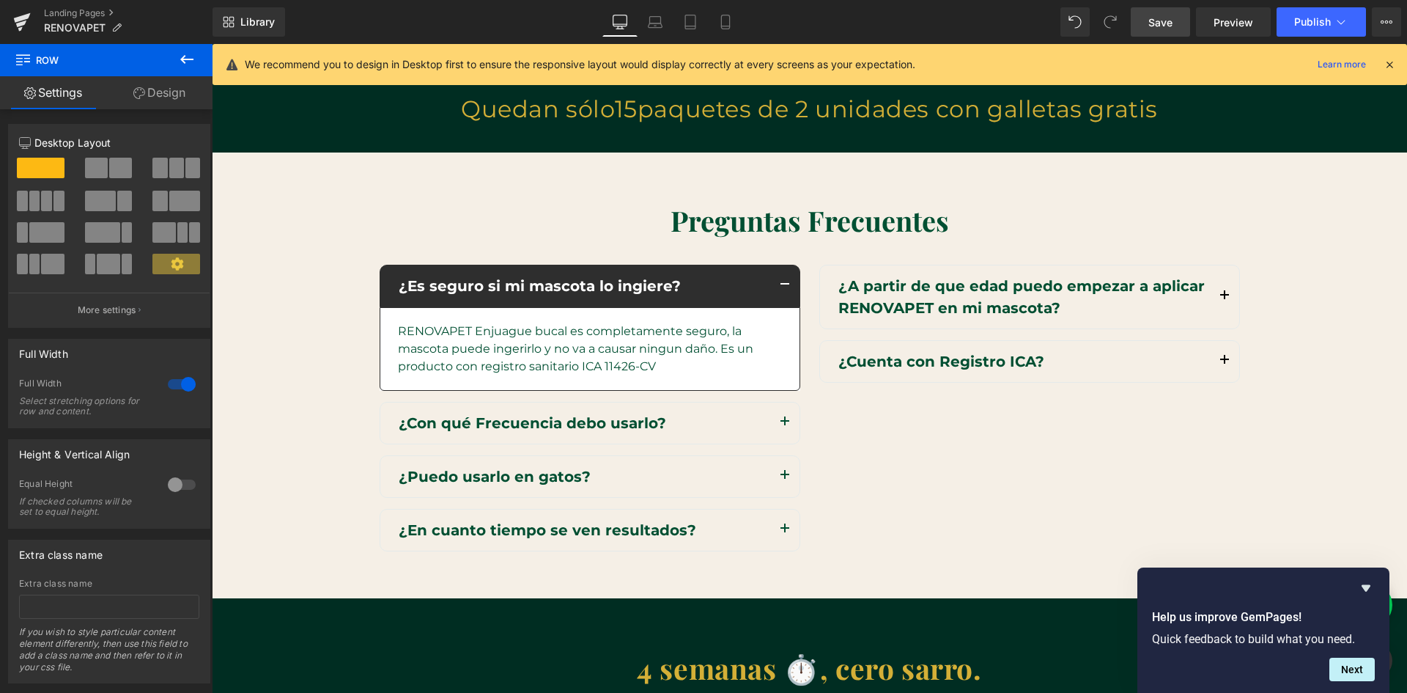
click at [1181, 23] on link "Save" at bounding box center [1160, 21] width 59 height 29
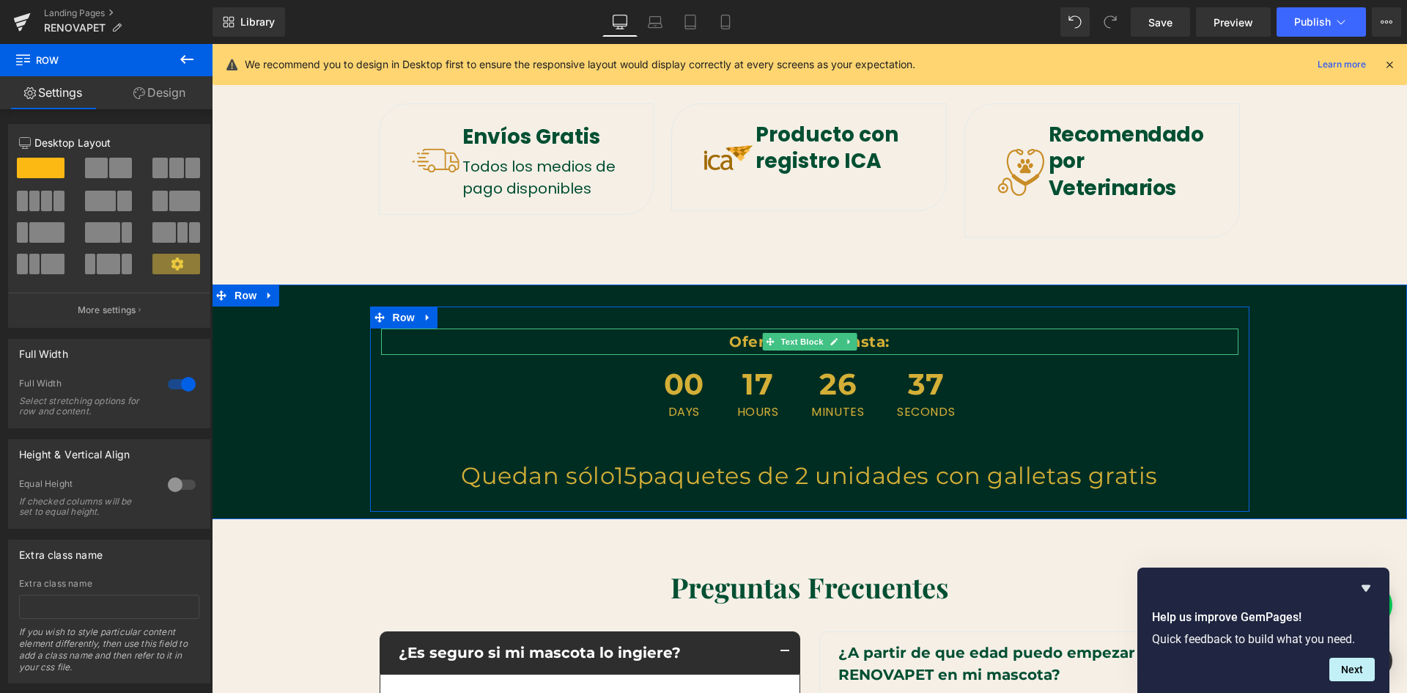
scroll to position [0, 2379]
click at [729, 341] on strong "Oferta Valida hasta:" at bounding box center [809, 342] width 161 height 18
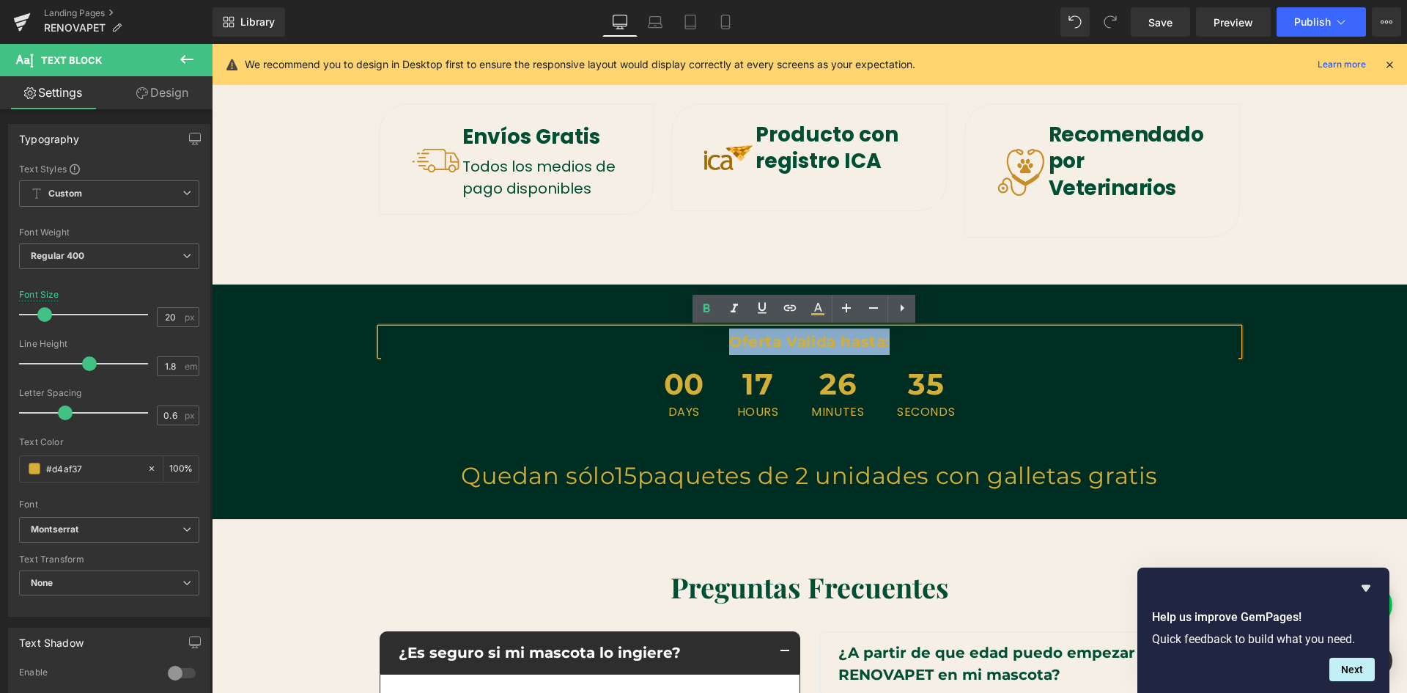
drag, startPoint x: 725, startPoint y: 341, endPoint x: 882, endPoint y: 338, distance: 157.6
click at [882, 338] on strong "Oferta Valida hasta:" at bounding box center [809, 342] width 161 height 18
click at [818, 313] on icon at bounding box center [818, 309] width 18 height 18
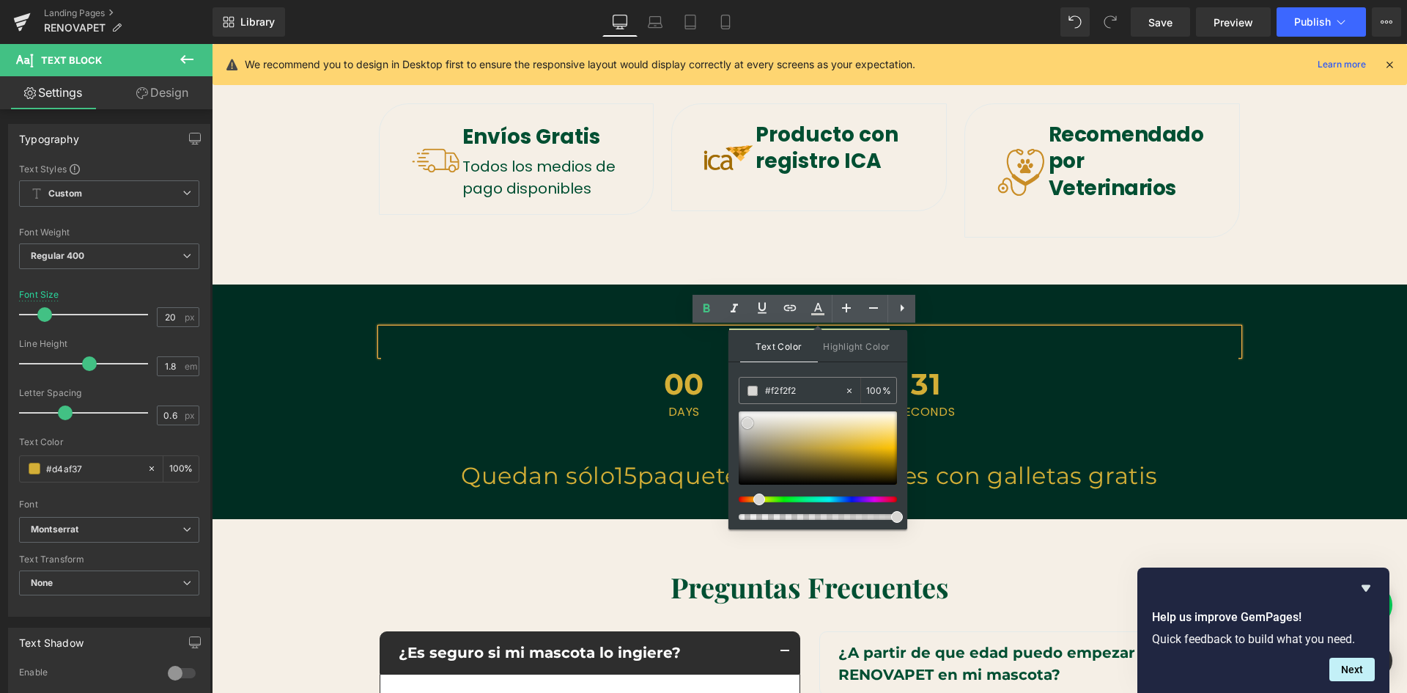
scroll to position [0, 0]
drag, startPoint x: 841, startPoint y: 443, endPoint x: 736, endPoint y: 411, distance: 110.1
click at [736, 411] on span at bounding box center [739, 415] width 12 height 12
click at [649, 381] on div "00 Days" at bounding box center [684, 394] width 70 height 78
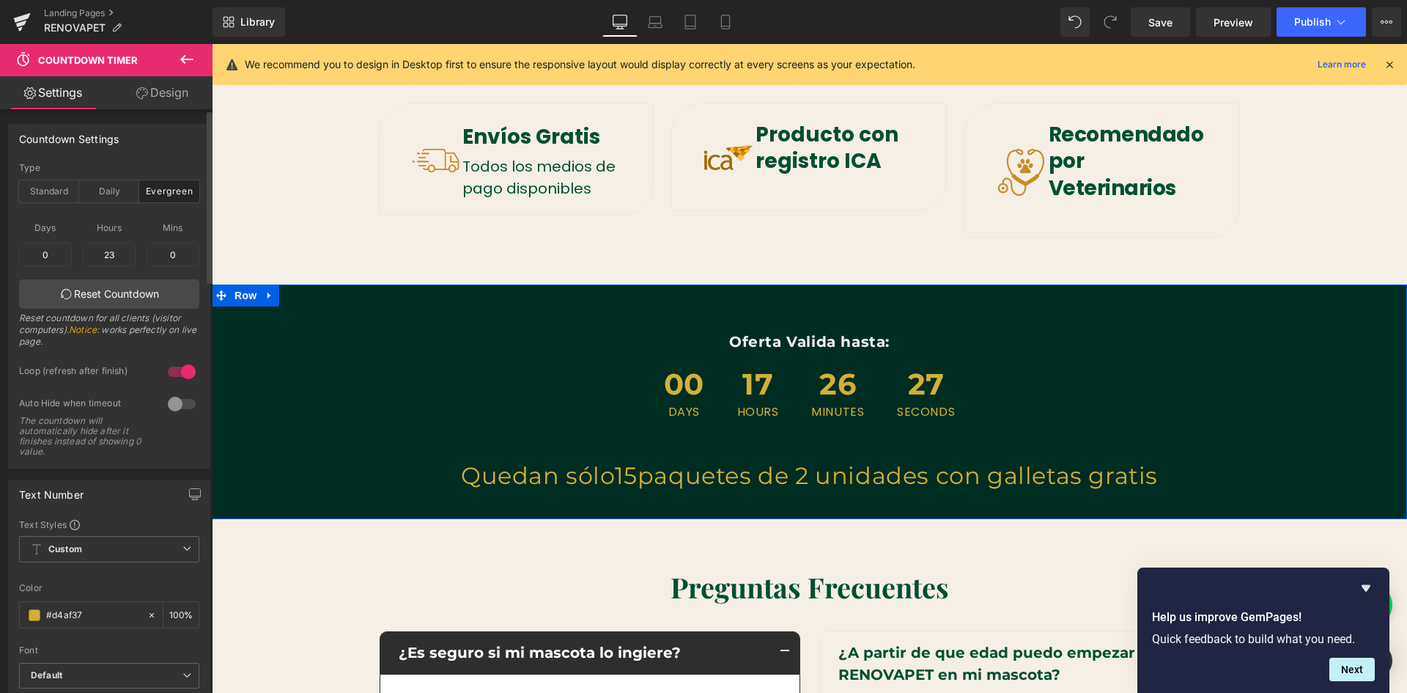
scroll to position [0, 793]
click at [64, 610] on input "#d4af37" at bounding box center [93, 615] width 94 height 16
click at [35, 619] on span at bounding box center [35, 615] width 12 height 12
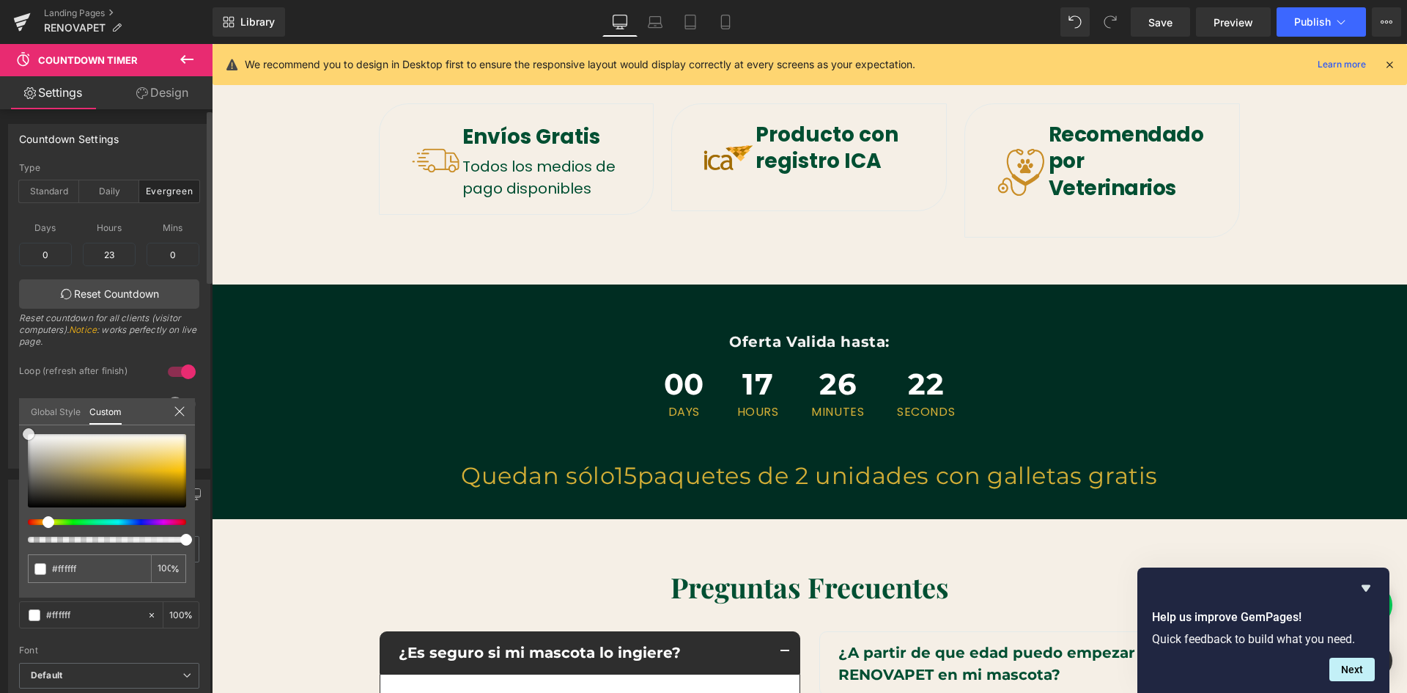
drag, startPoint x: 126, startPoint y: 467, endPoint x: 24, endPoint y: 430, distance: 108.3
click at [24, 430] on span at bounding box center [29, 434] width 12 height 12
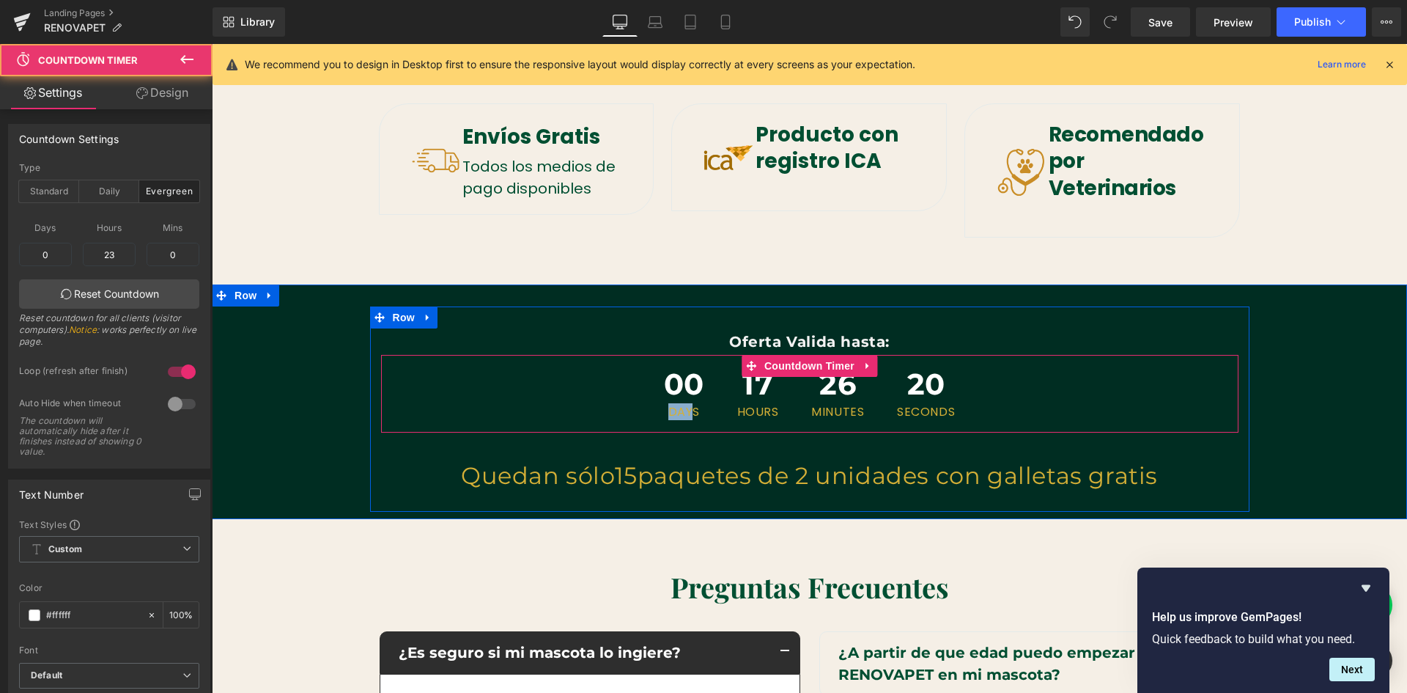
drag, startPoint x: 663, startPoint y: 412, endPoint x: 688, endPoint y: 410, distance: 25.0
click at [688, 410] on span "Days" at bounding box center [684, 412] width 40 height 12
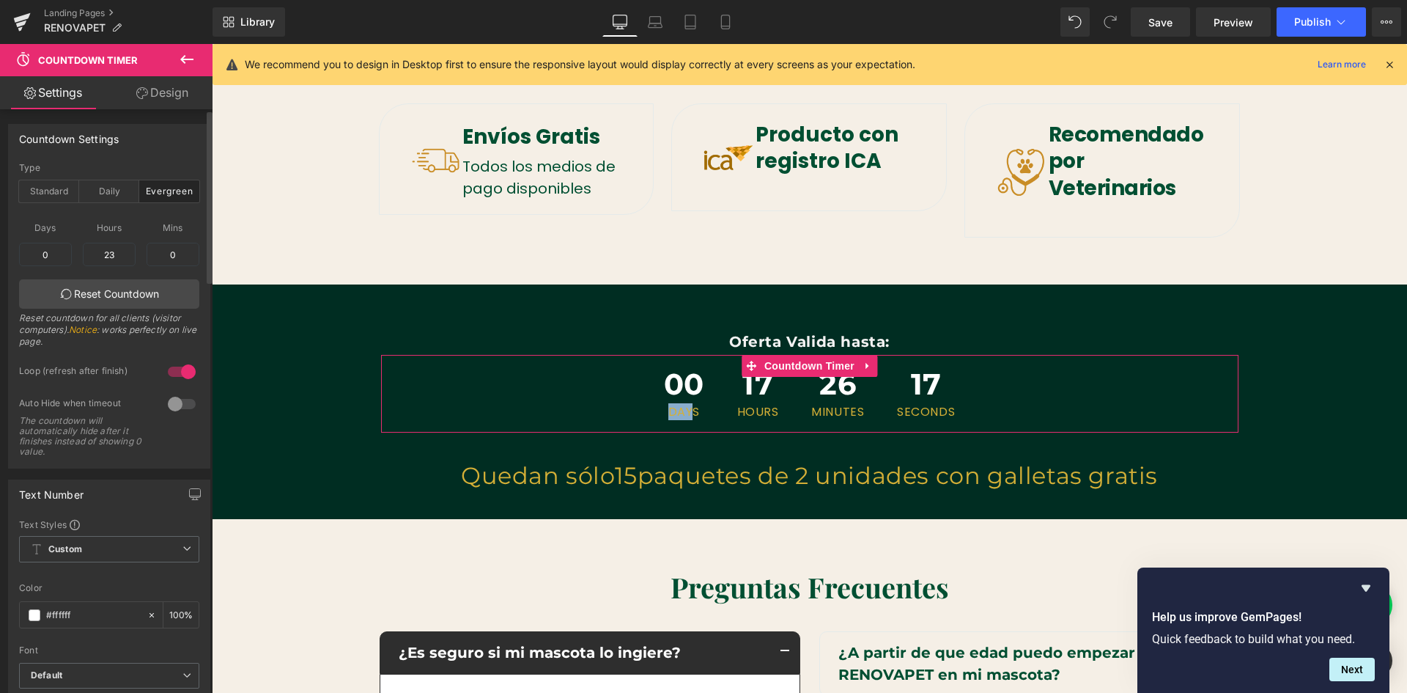
scroll to position [0, 2379]
click at [159, 95] on link "Design" at bounding box center [162, 92] width 106 height 33
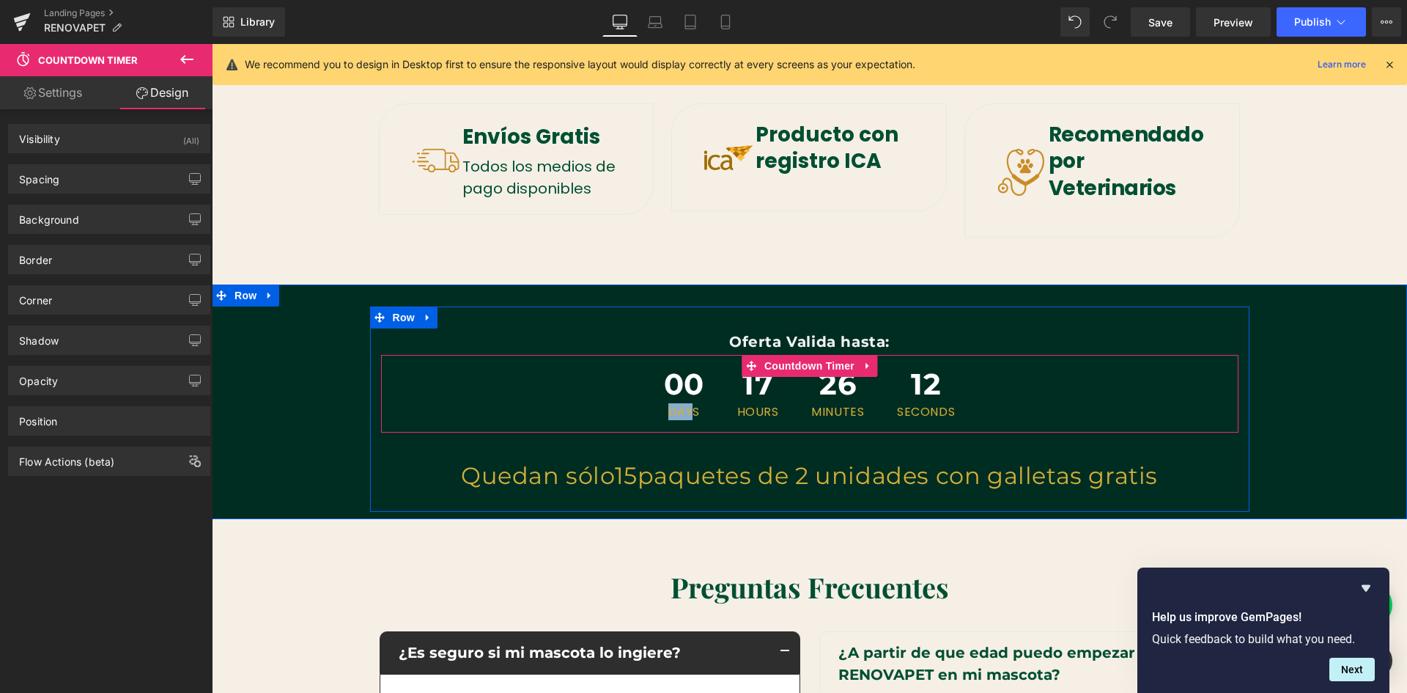
click at [682, 414] on span "Days" at bounding box center [684, 412] width 40 height 12
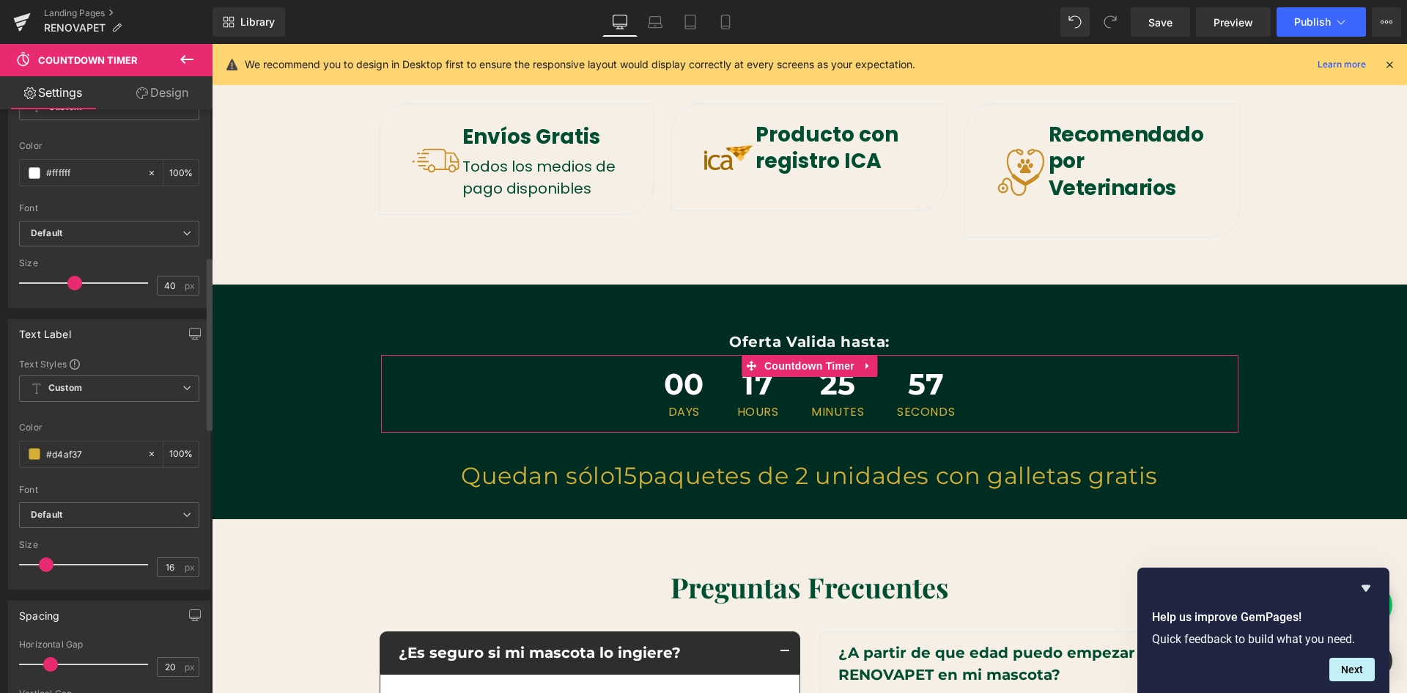
scroll to position [513, 0]
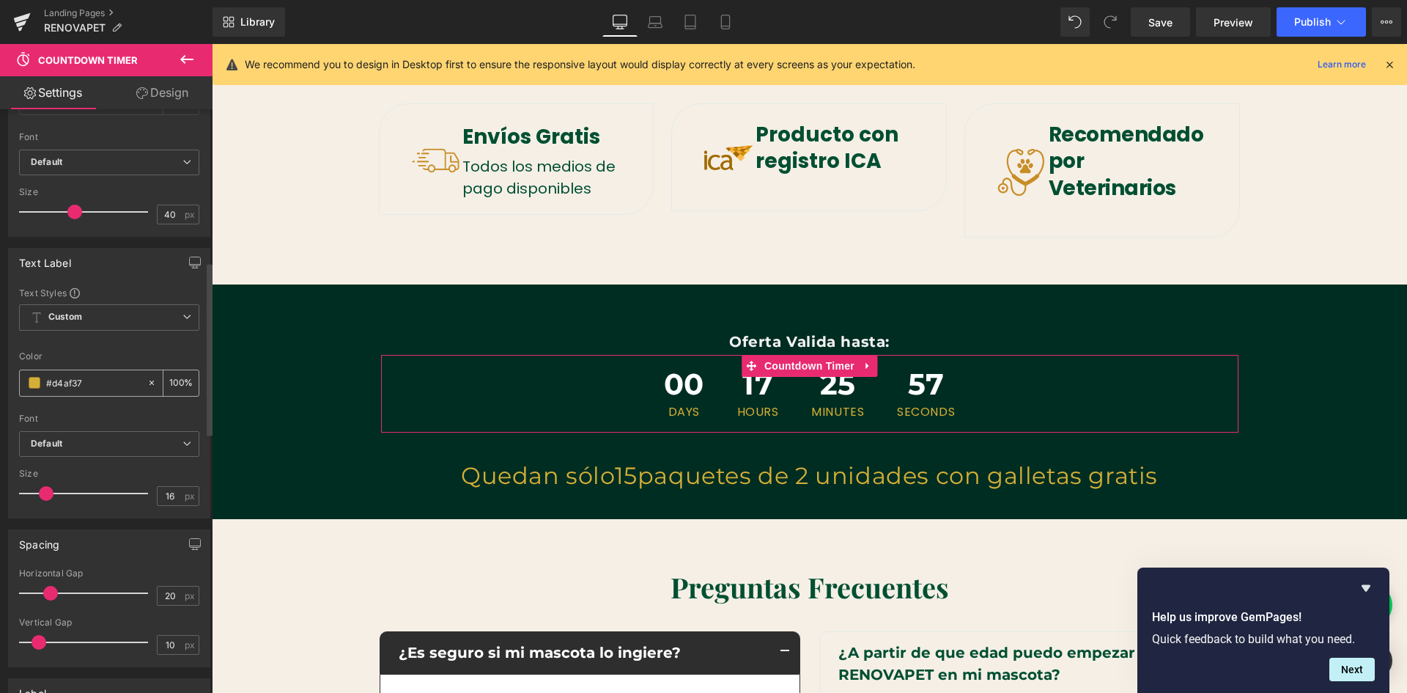
click at [69, 379] on input "#d4af37" at bounding box center [93, 383] width 94 height 16
click at [36, 382] on span at bounding box center [35, 383] width 12 height 12
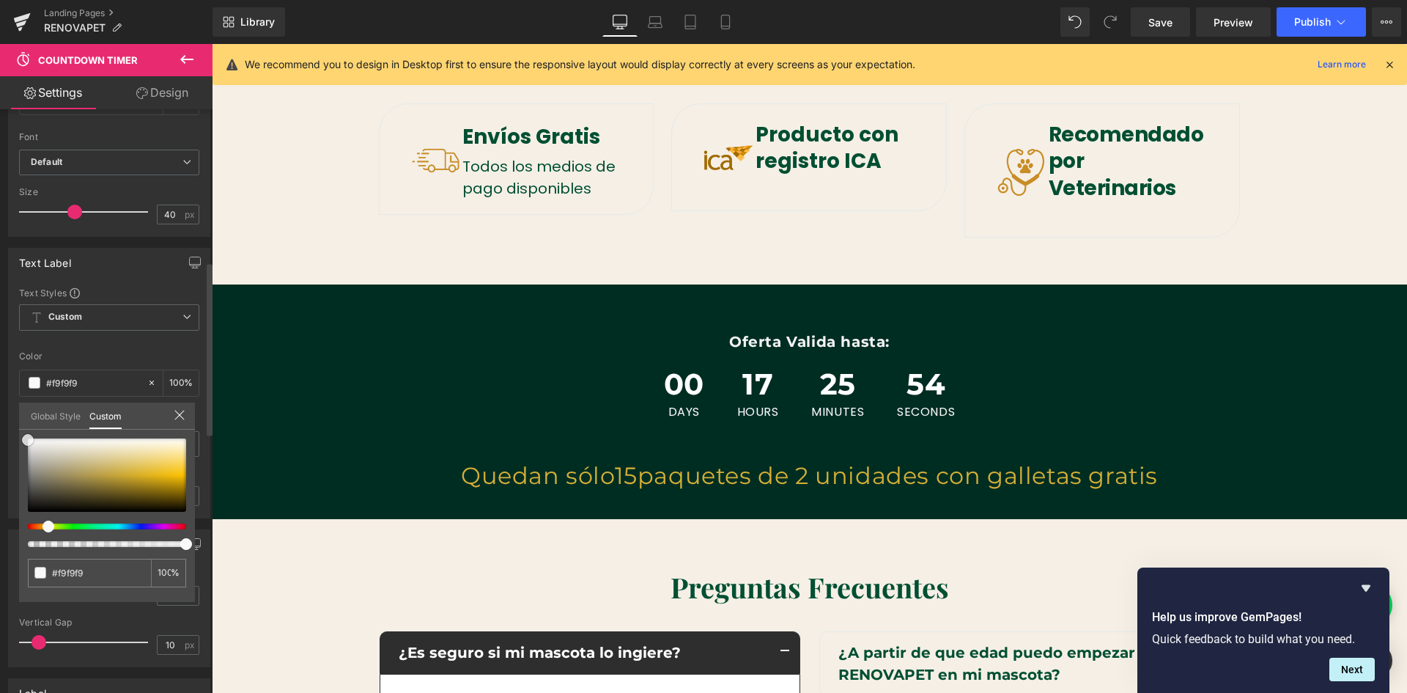
drag, startPoint x: 133, startPoint y: 475, endPoint x: 18, endPoint y: 441, distance: 119.9
click at [18, 441] on div "Text Label Text Styles Custom Custom Setup Global Style Custom Setup Global Sty…" at bounding box center [109, 377] width 219 height 281
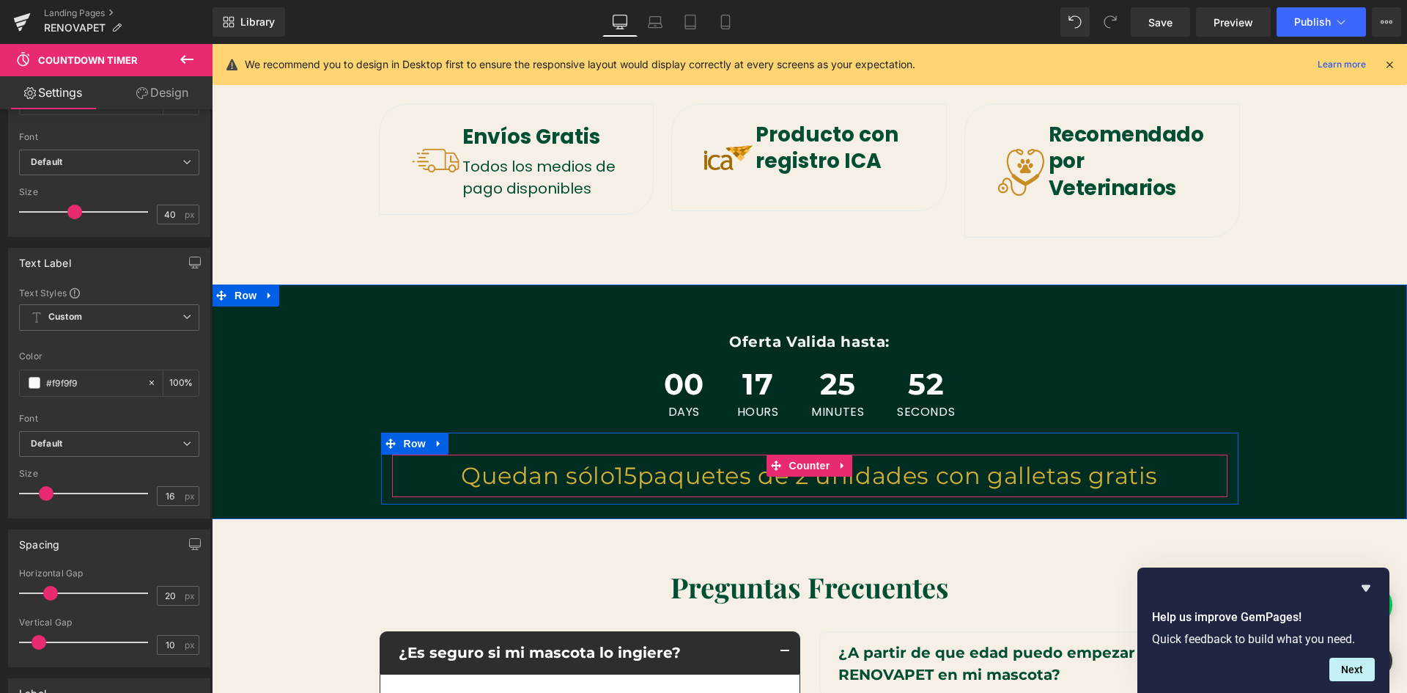
click at [461, 473] on span "Quedan sólo" at bounding box center [538, 475] width 154 height 29
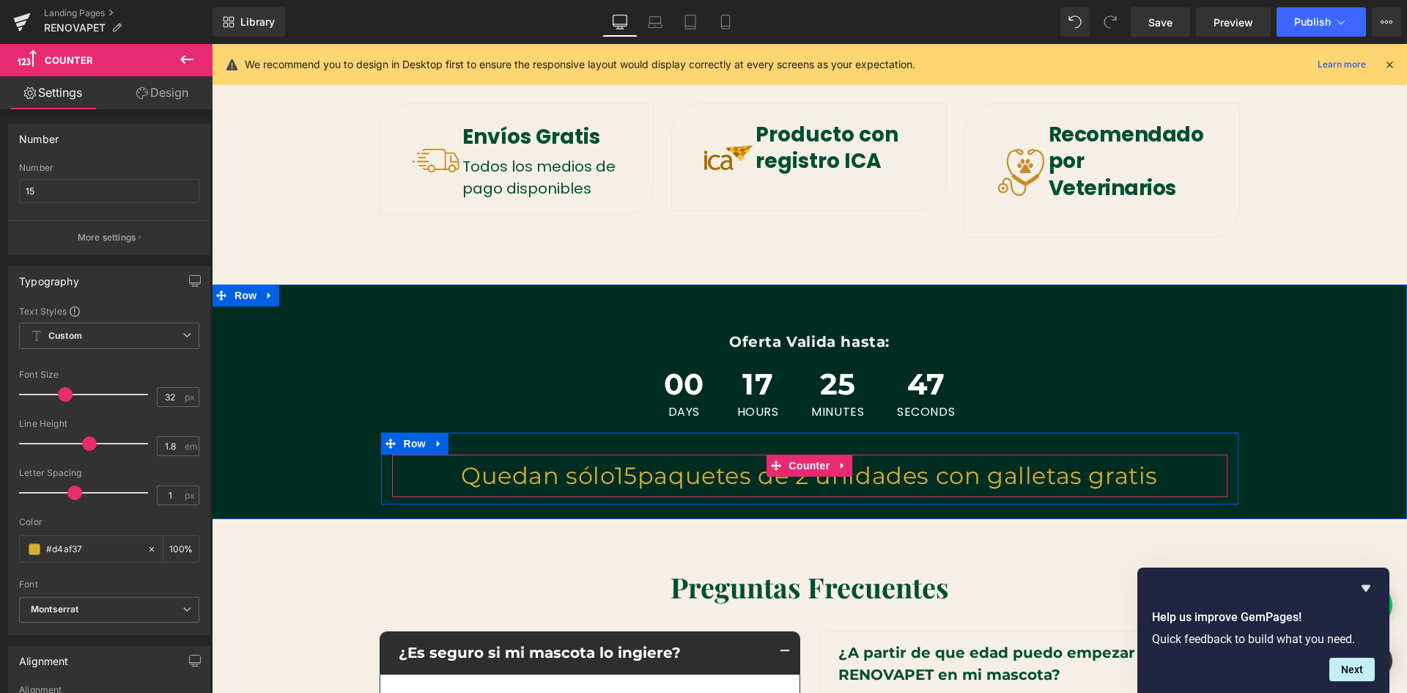
scroll to position [0, 793]
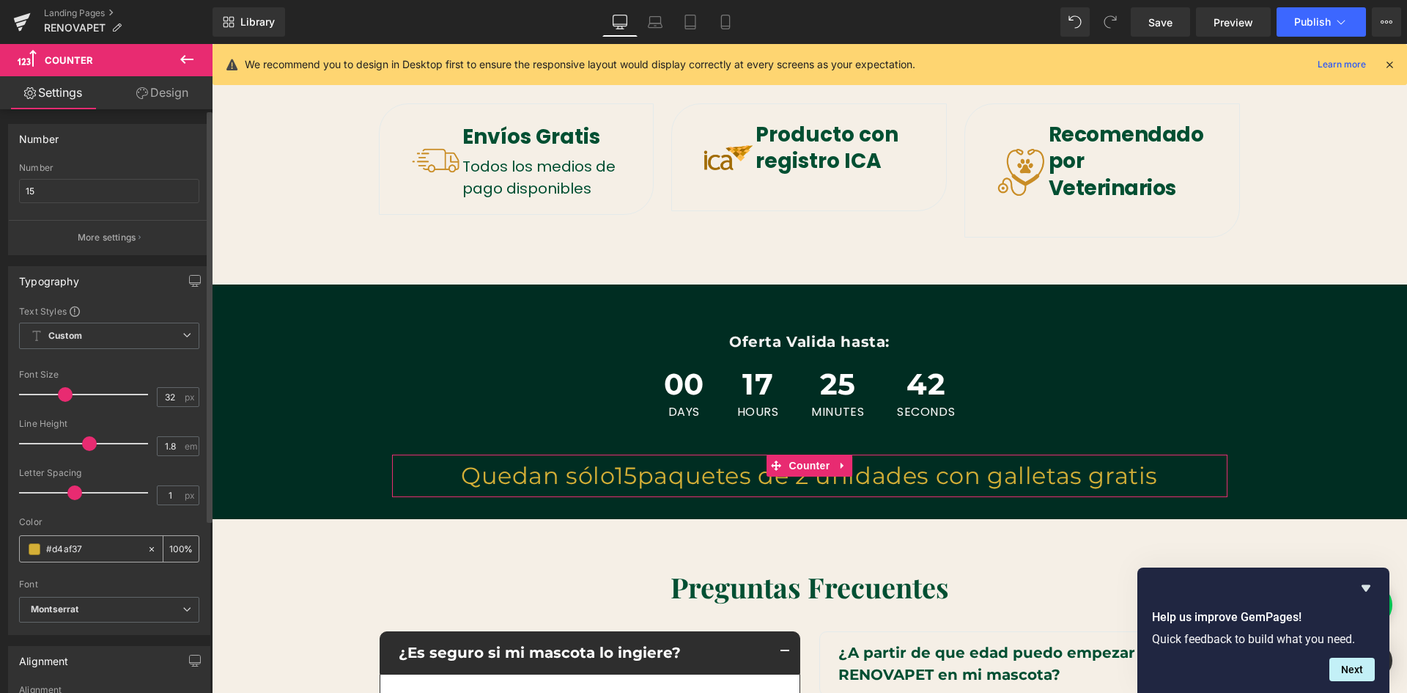
click at [34, 546] on span at bounding box center [35, 549] width 12 height 12
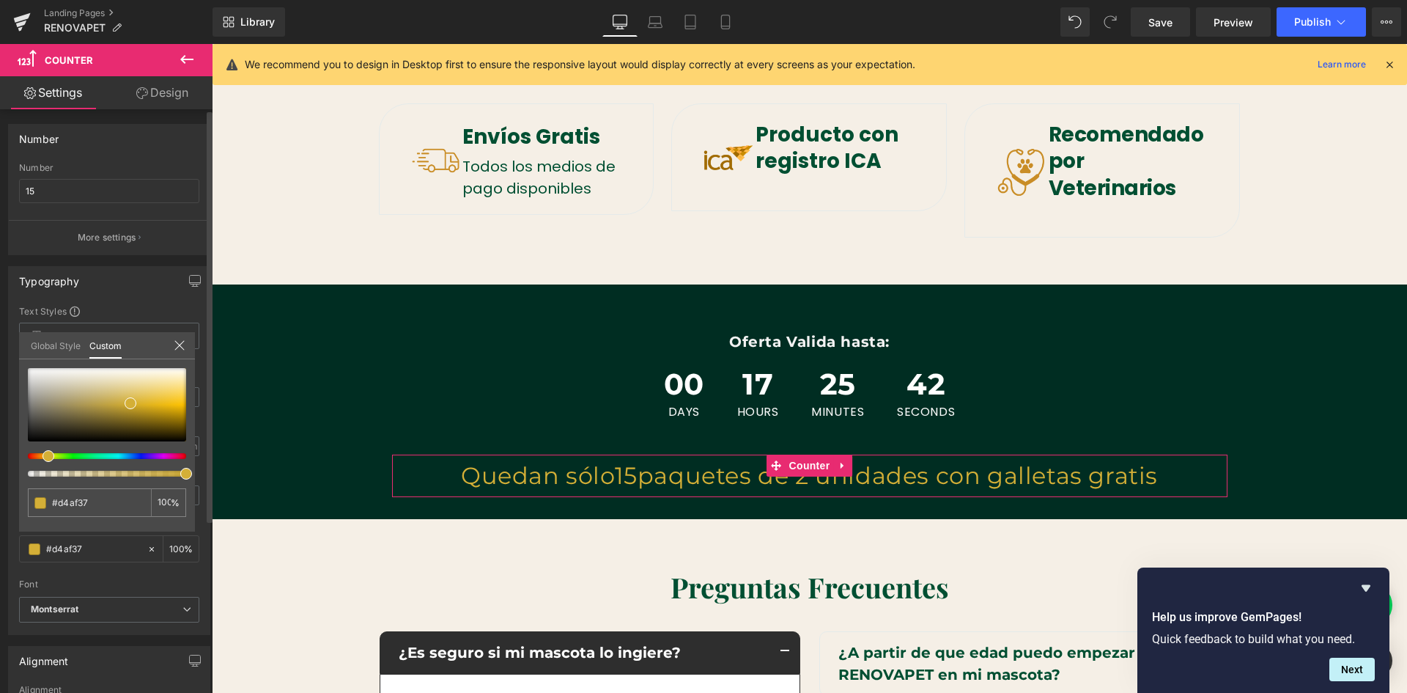
scroll to position [0, 1586]
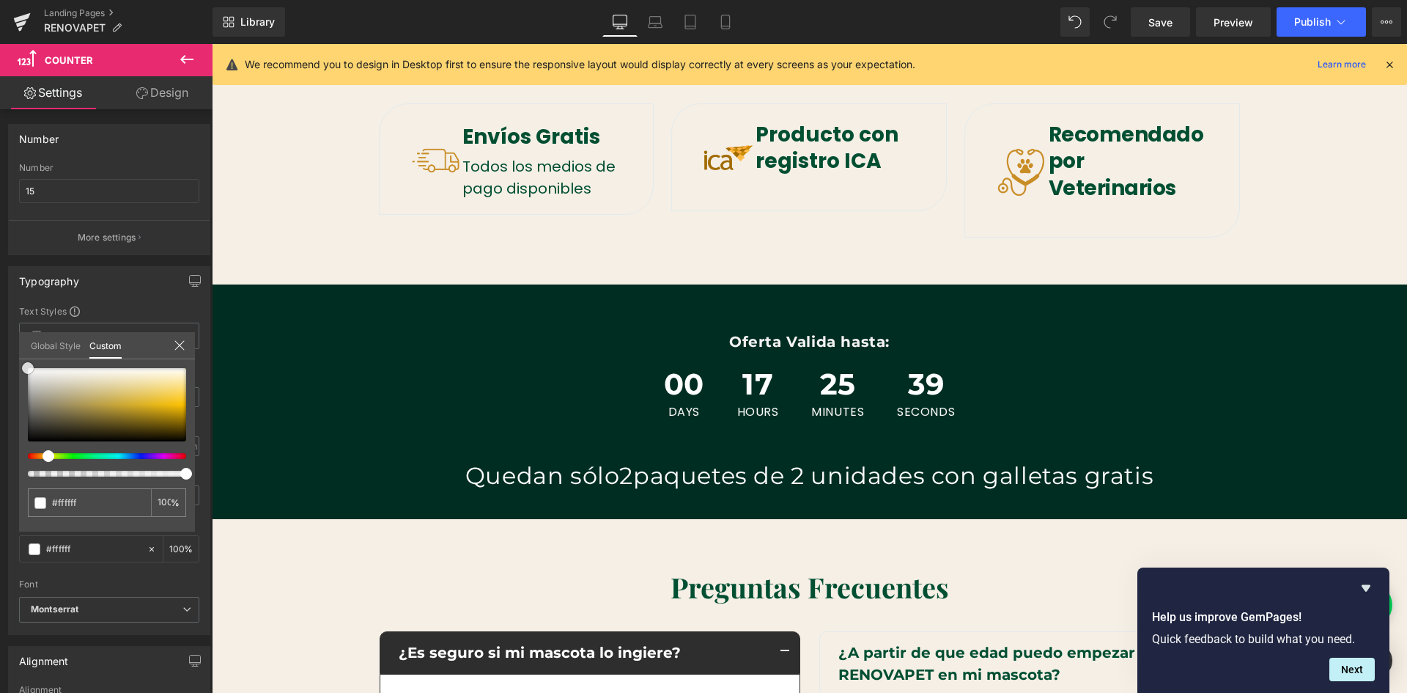
drag, startPoint x: 128, startPoint y: 404, endPoint x: -15, endPoint y: 358, distance: 150.0
click at [0, 358] on html "Text Block You are previewing how the will restyle your page. You can not edit …" at bounding box center [703, 346] width 1407 height 693
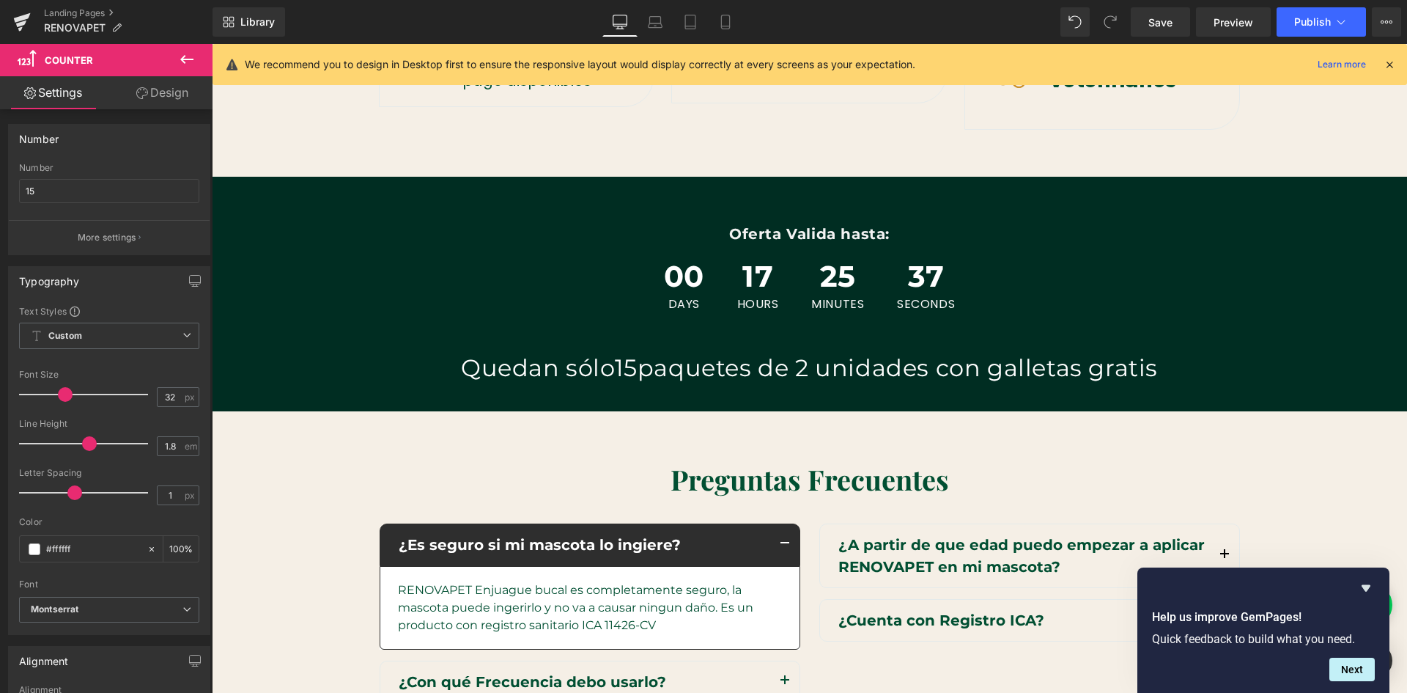
scroll to position [3894, 0]
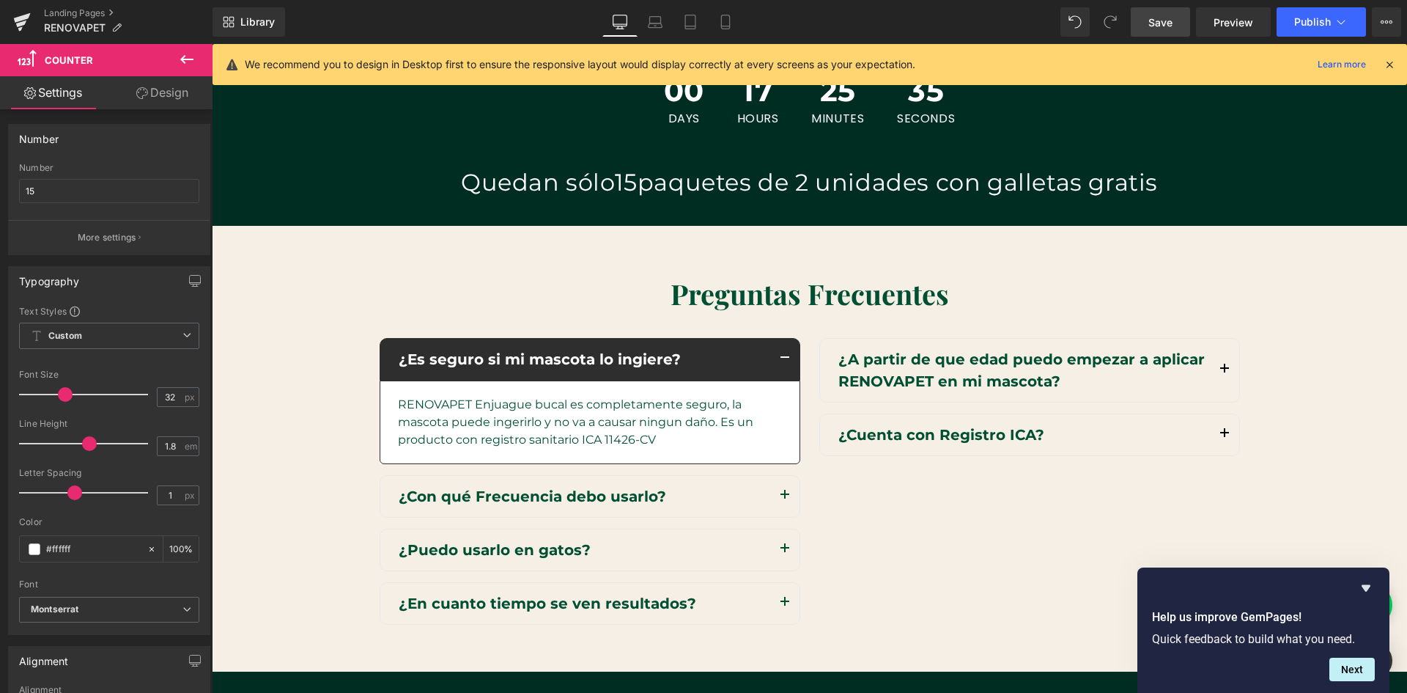
click at [1175, 16] on link "Save" at bounding box center [1160, 21] width 59 height 29
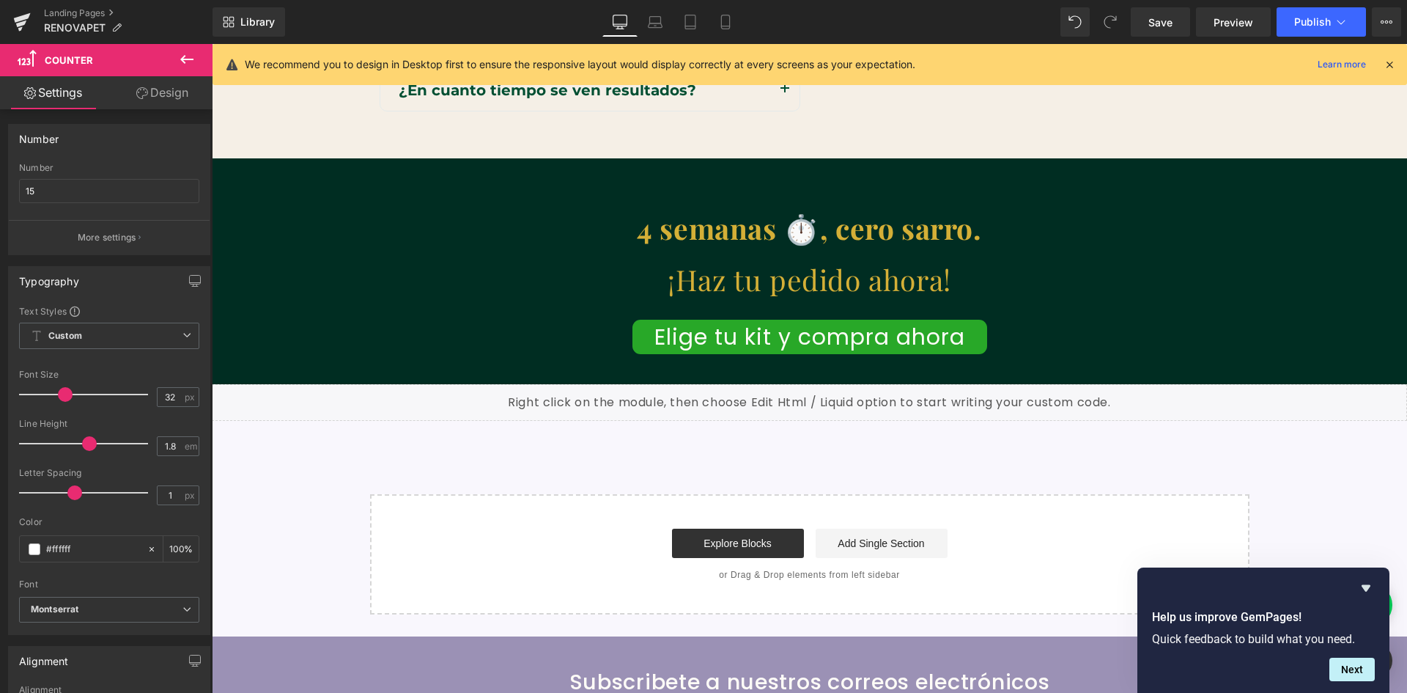
scroll to position [0, 793]
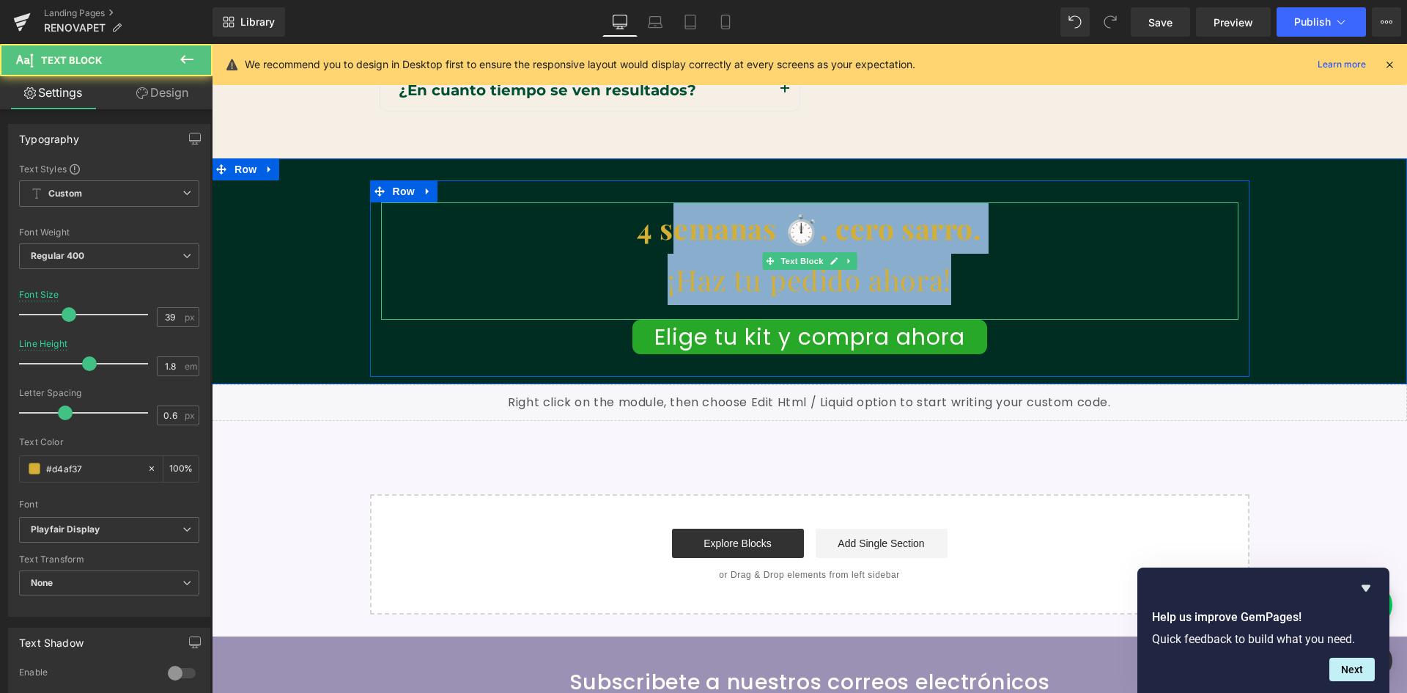
drag, startPoint x: 940, startPoint y: 280, endPoint x: 658, endPoint y: 240, distance: 284.2
click at [658, 240] on div "4 semanas ⏱️, cero sarro. ¡Haz tu pedido ahora!" at bounding box center [810, 260] width 858 height 117
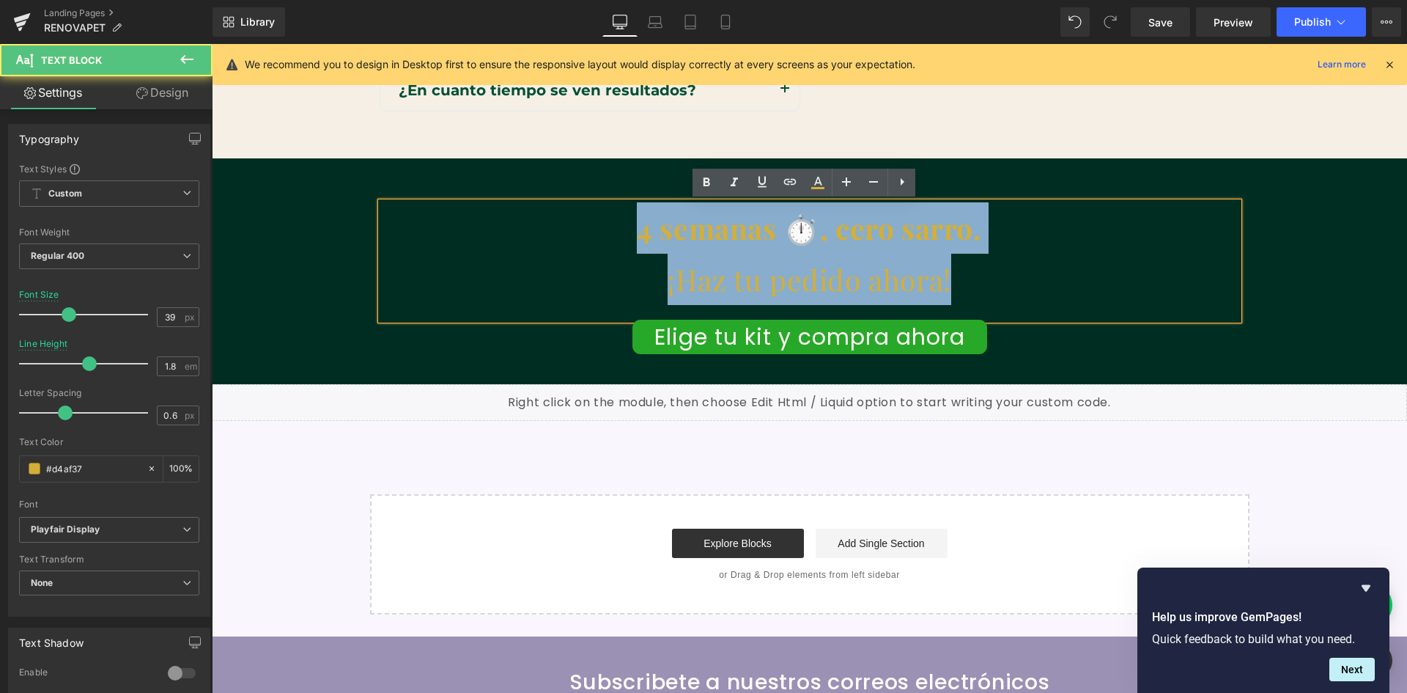
drag, startPoint x: 652, startPoint y: 238, endPoint x: 970, endPoint y: 288, distance: 321.3
click at [970, 288] on div "4 semanas ⏱️, cero sarro. ¡Haz tu pedido ahora!" at bounding box center [810, 260] width 858 height 117
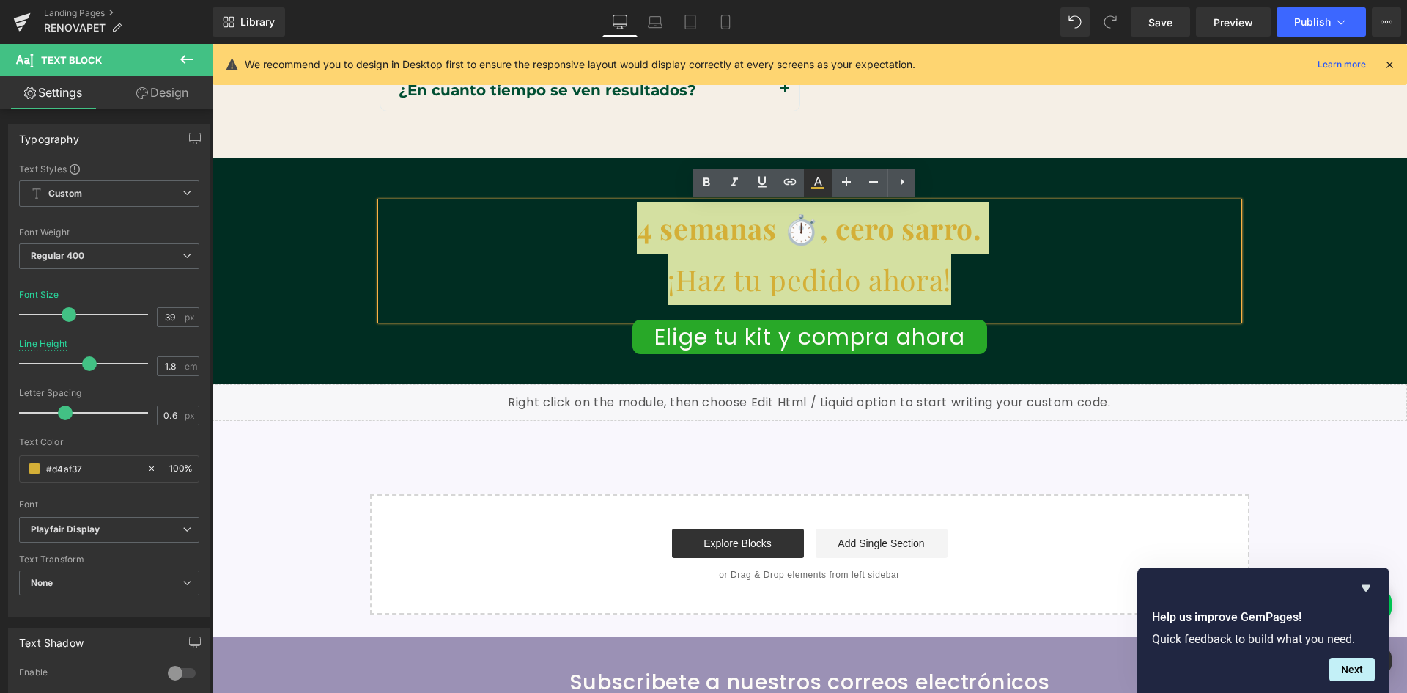
click at [821, 182] on icon at bounding box center [818, 181] width 8 height 9
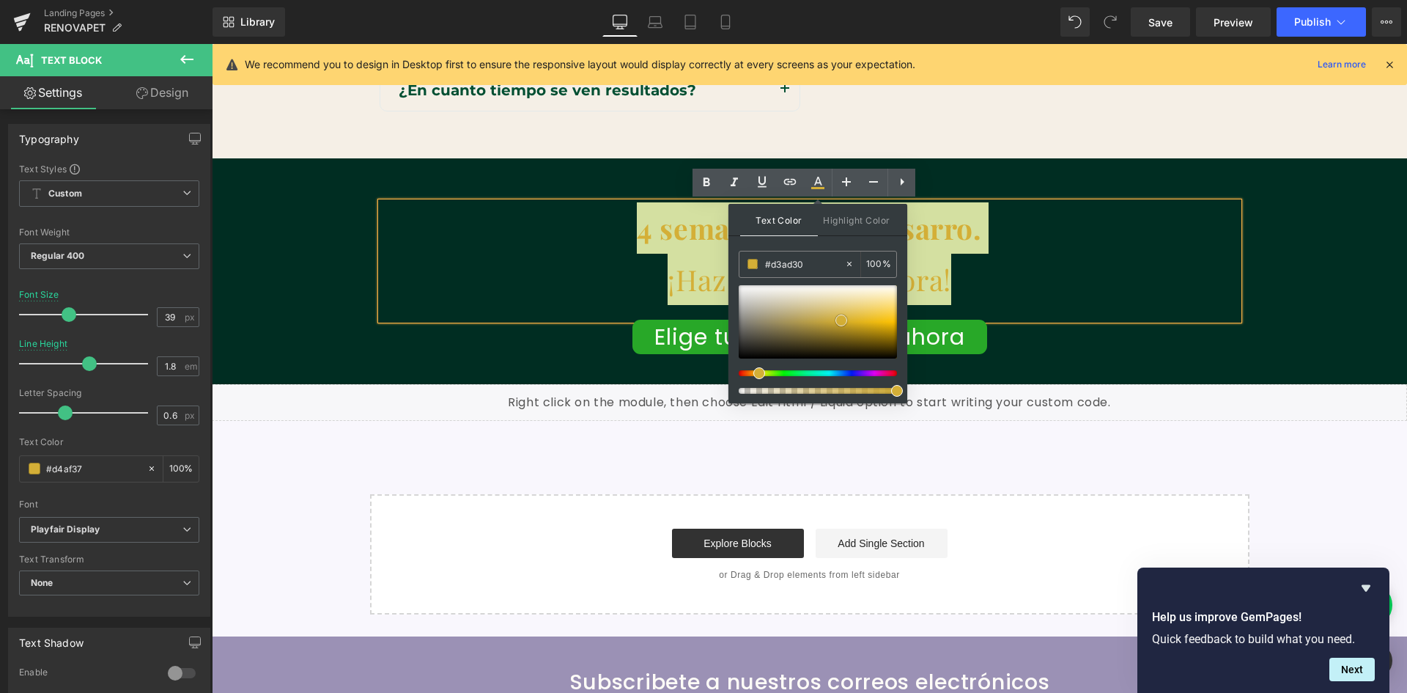
scroll to position [0, 1586]
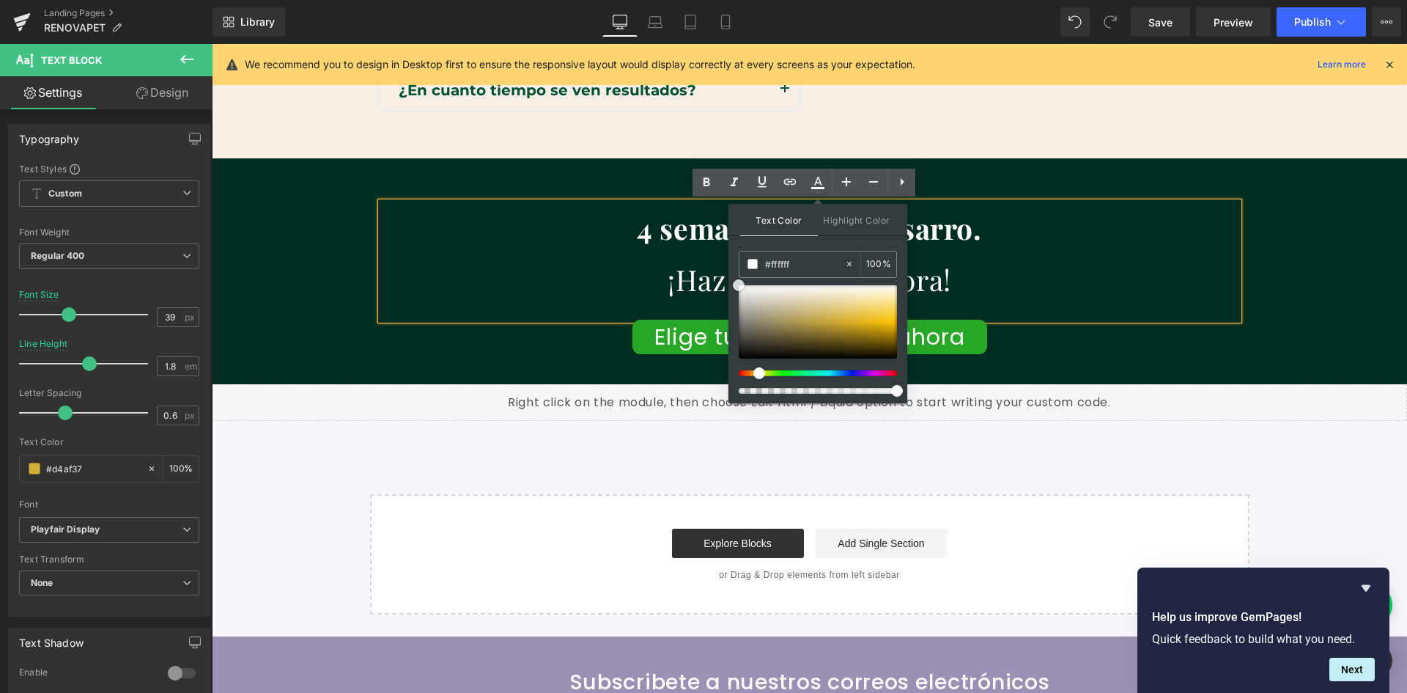
drag, startPoint x: 845, startPoint y: 319, endPoint x: 735, endPoint y: 280, distance: 116.6
click at [735, 280] on span at bounding box center [739, 285] width 12 height 12
click at [602, 257] on p "¡Haz tu pedido ahora!" at bounding box center [810, 279] width 858 height 51
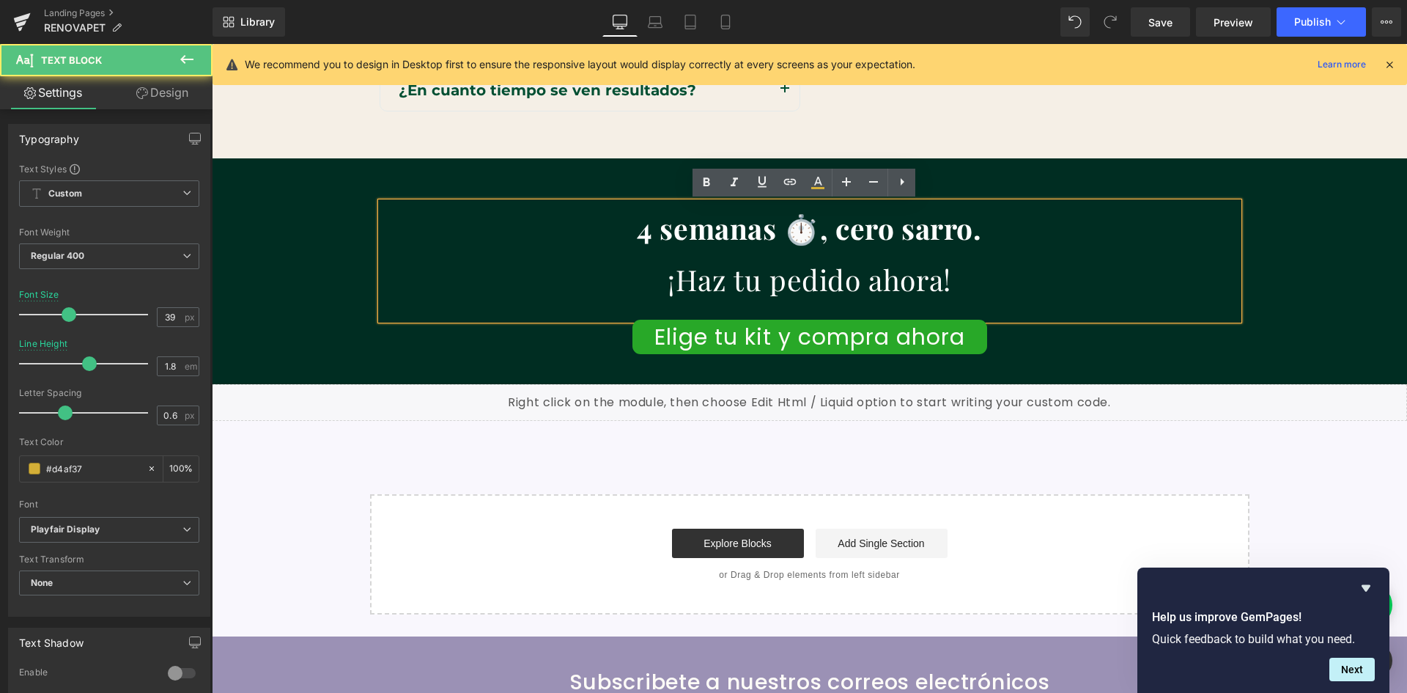
click at [1074, 358] on div "4 semanas ⏱️, cero sarro. ¡Haz tu pedido ahora! Text Block Elige tu kit y compr…" at bounding box center [810, 278] width 880 height 196
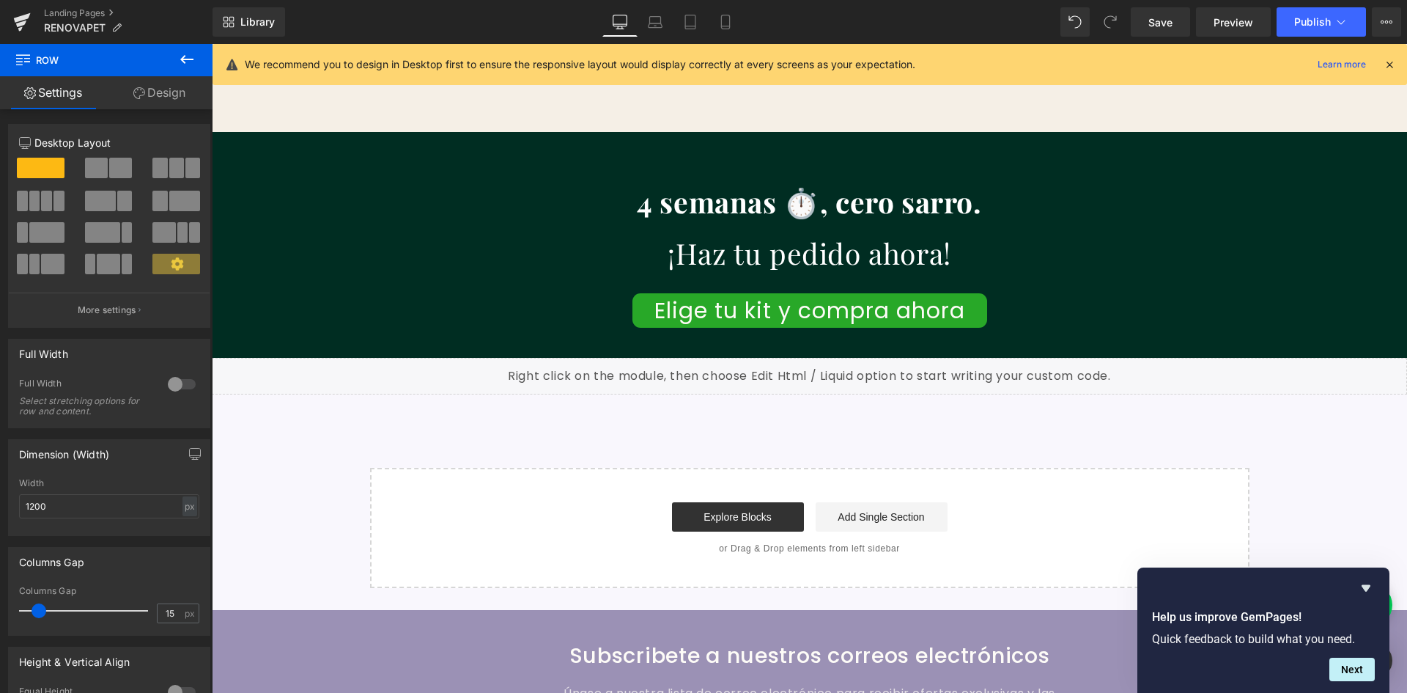
scroll to position [4334, 0]
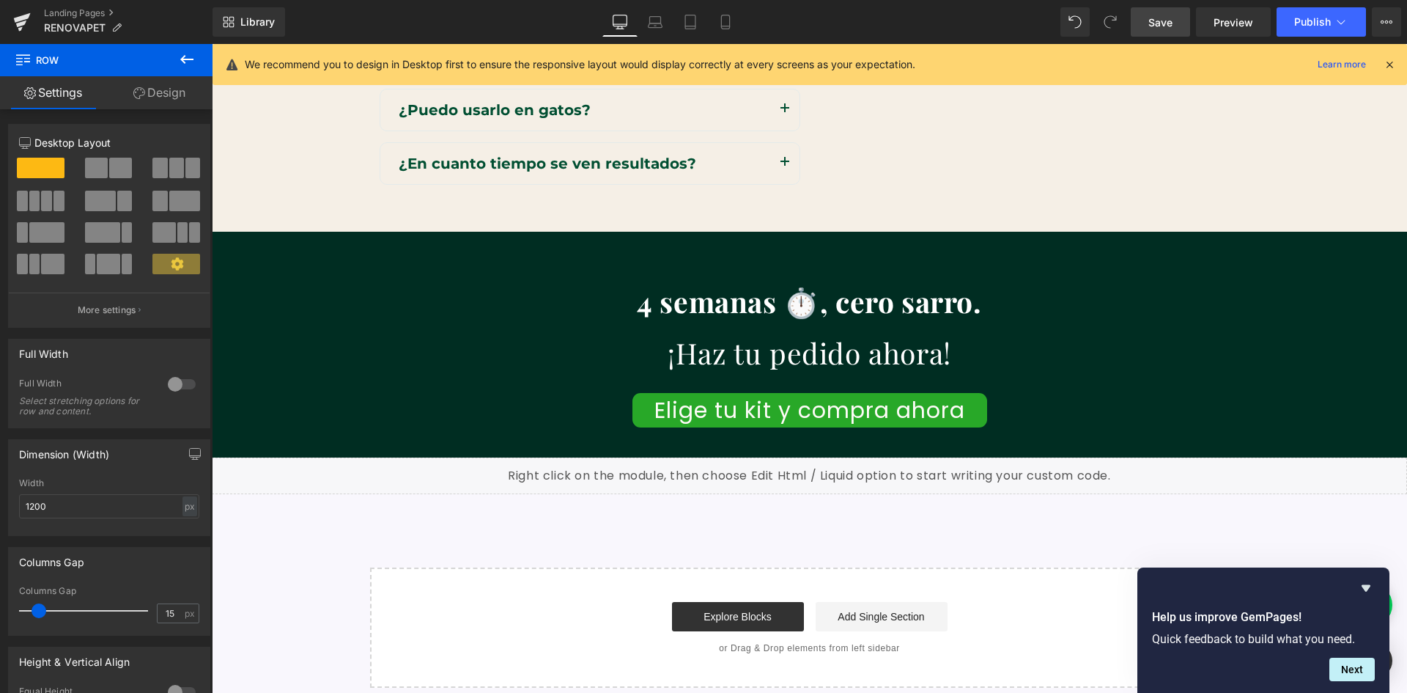
click at [1166, 12] on link "Save" at bounding box center [1160, 21] width 59 height 29
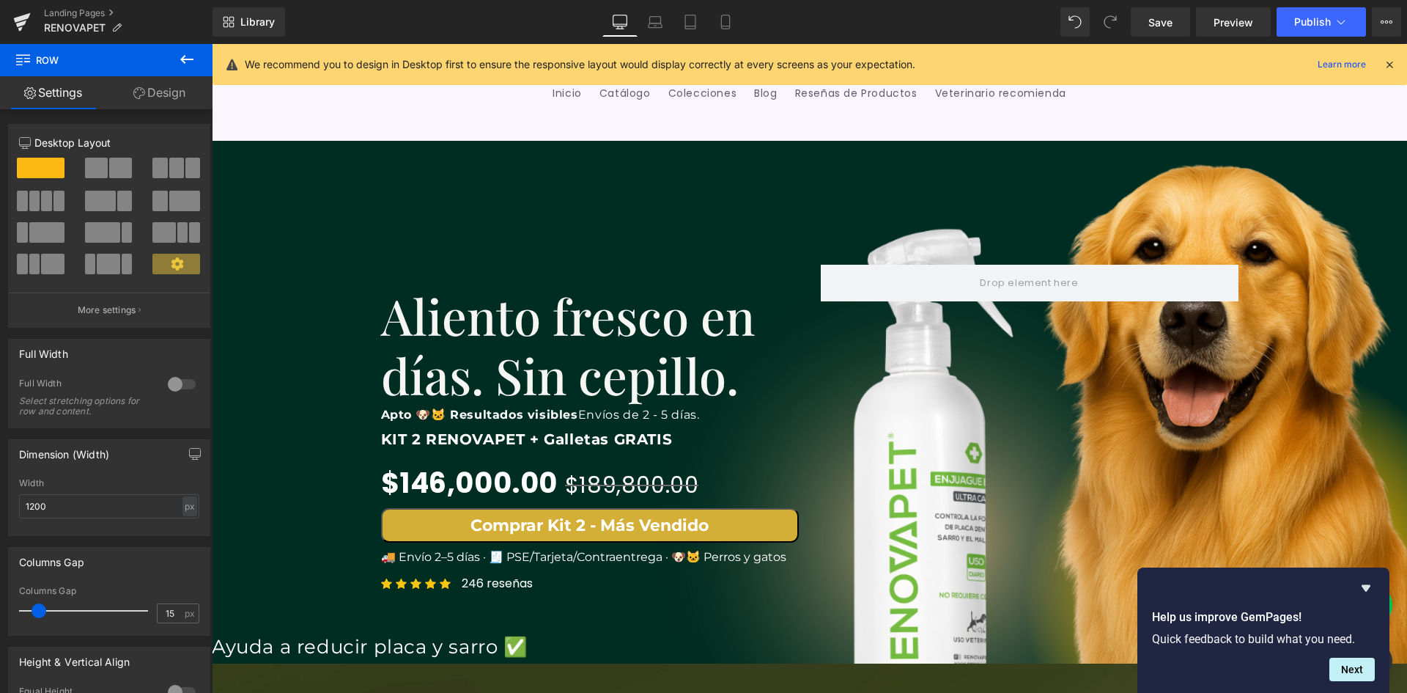
scroll to position [73, 0]
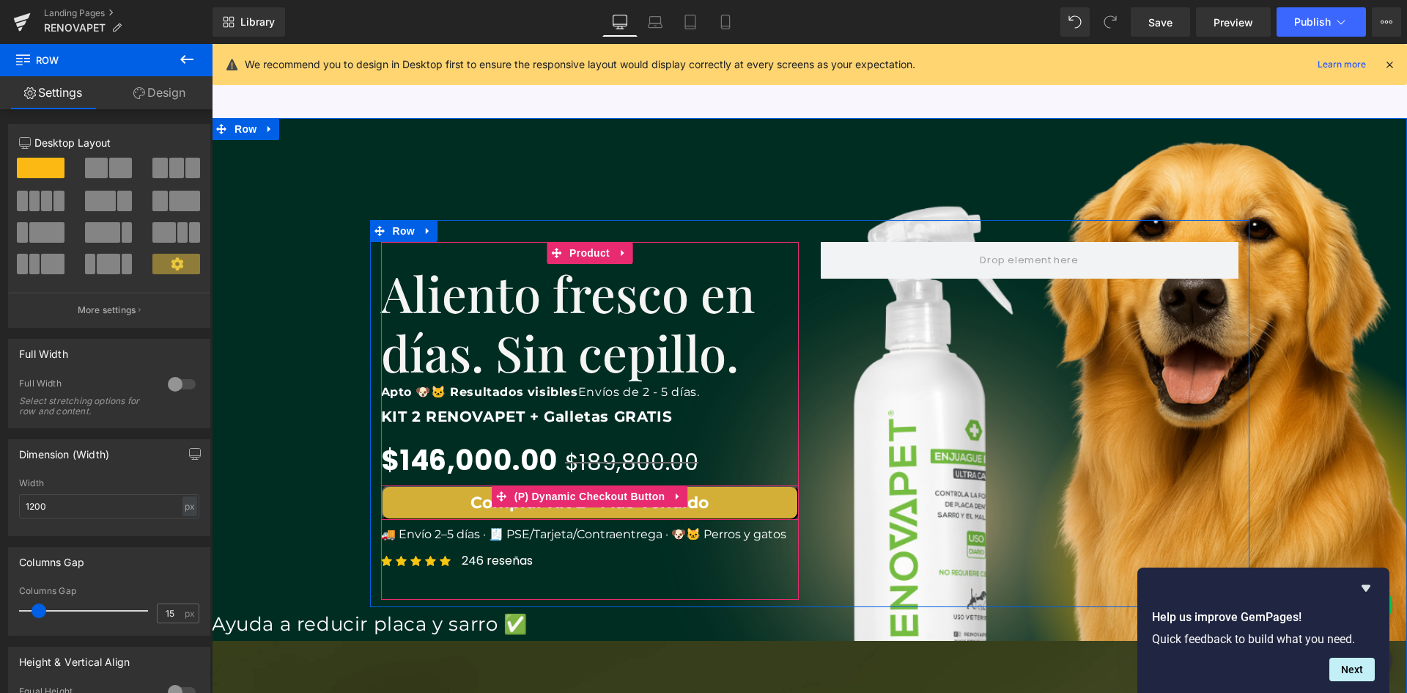
click at [689, 501] on button "Comprar Kit 2 - Más Vendido" at bounding box center [590, 502] width 418 height 34
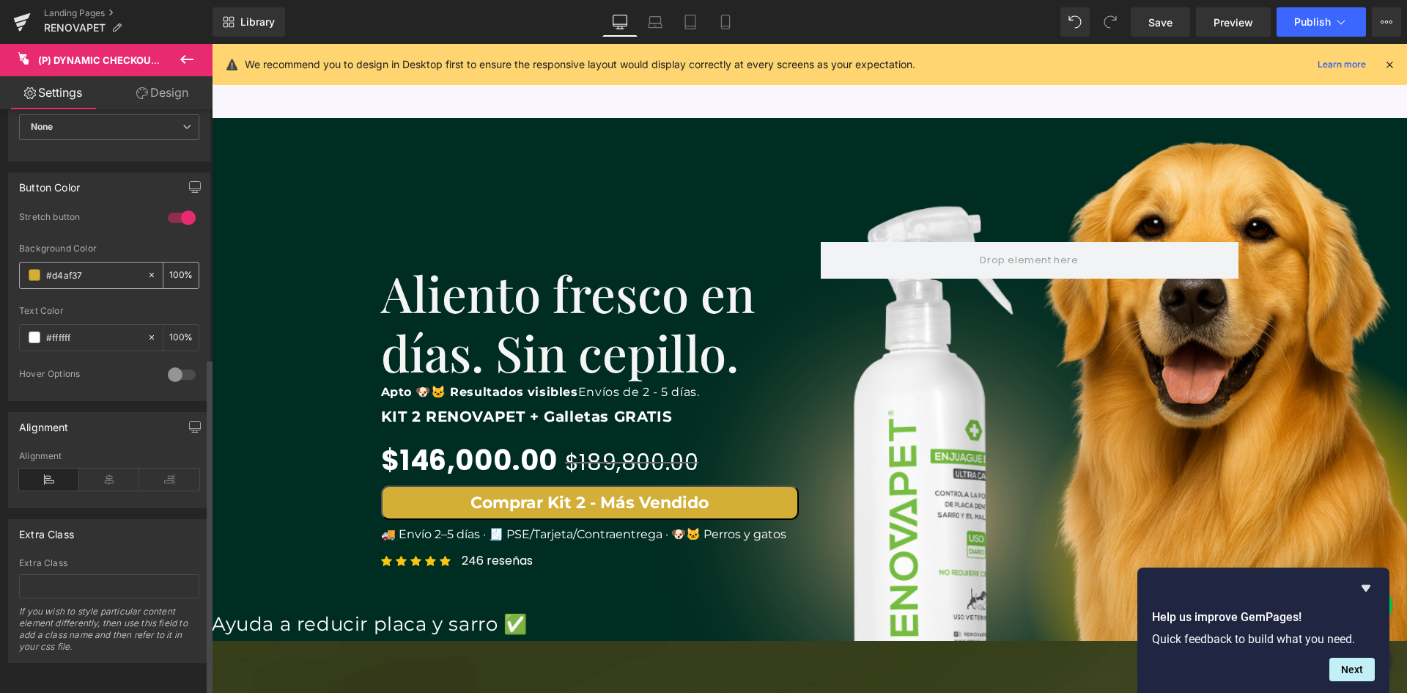
scroll to position [0, 793]
drag, startPoint x: 96, startPoint y: 268, endPoint x: -21, endPoint y: 266, distance: 116.5
click at [0, 266] on html "Text Block You are previewing how the will restyle your page. You can not edit …" at bounding box center [703, 346] width 1407 height 693
paste input "28a828"
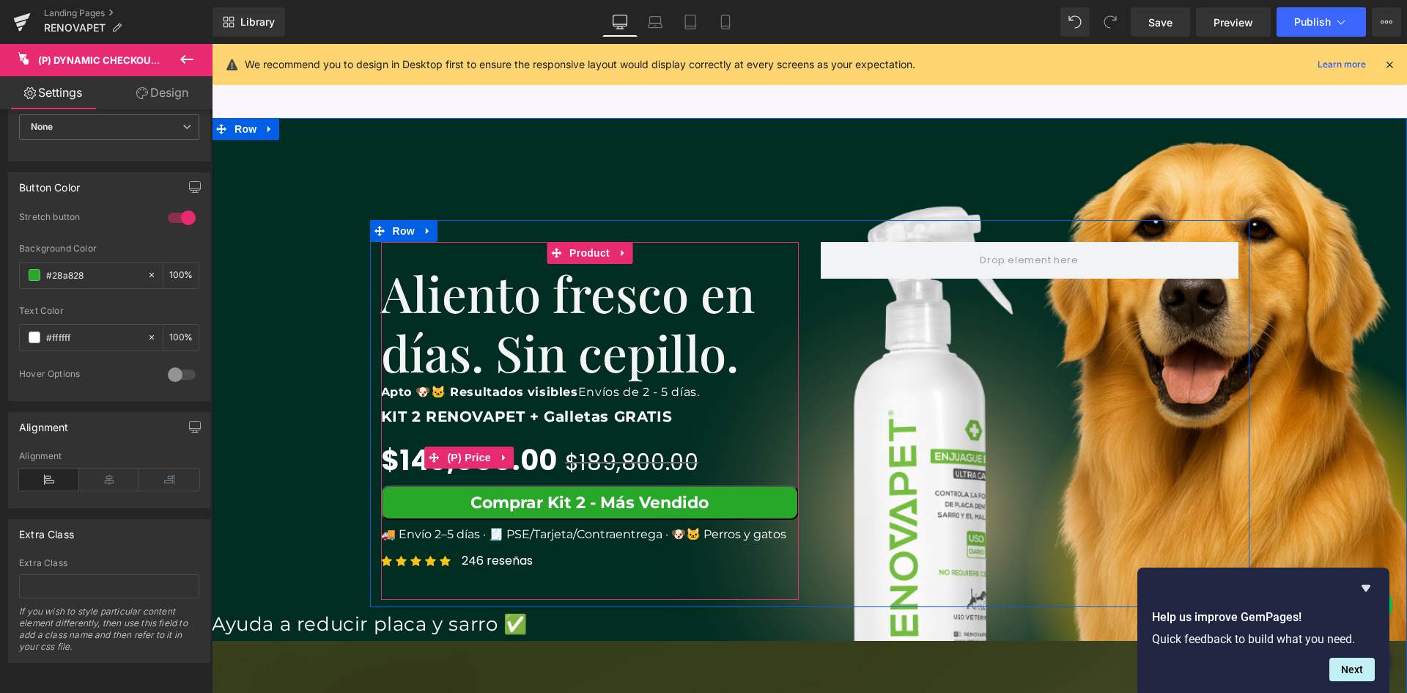
click at [572, 462] on span "$189,800.00" at bounding box center [632, 462] width 134 height 32
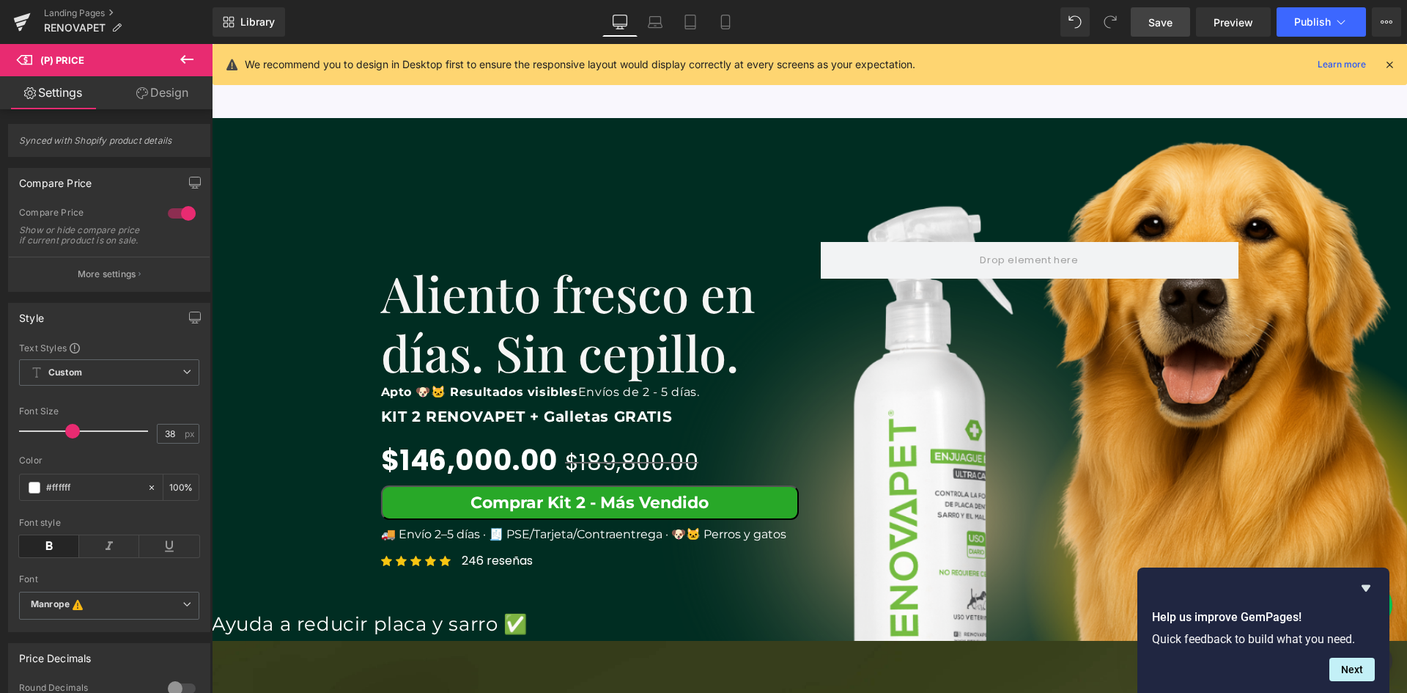
click at [1176, 21] on link "Save" at bounding box center [1160, 21] width 59 height 29
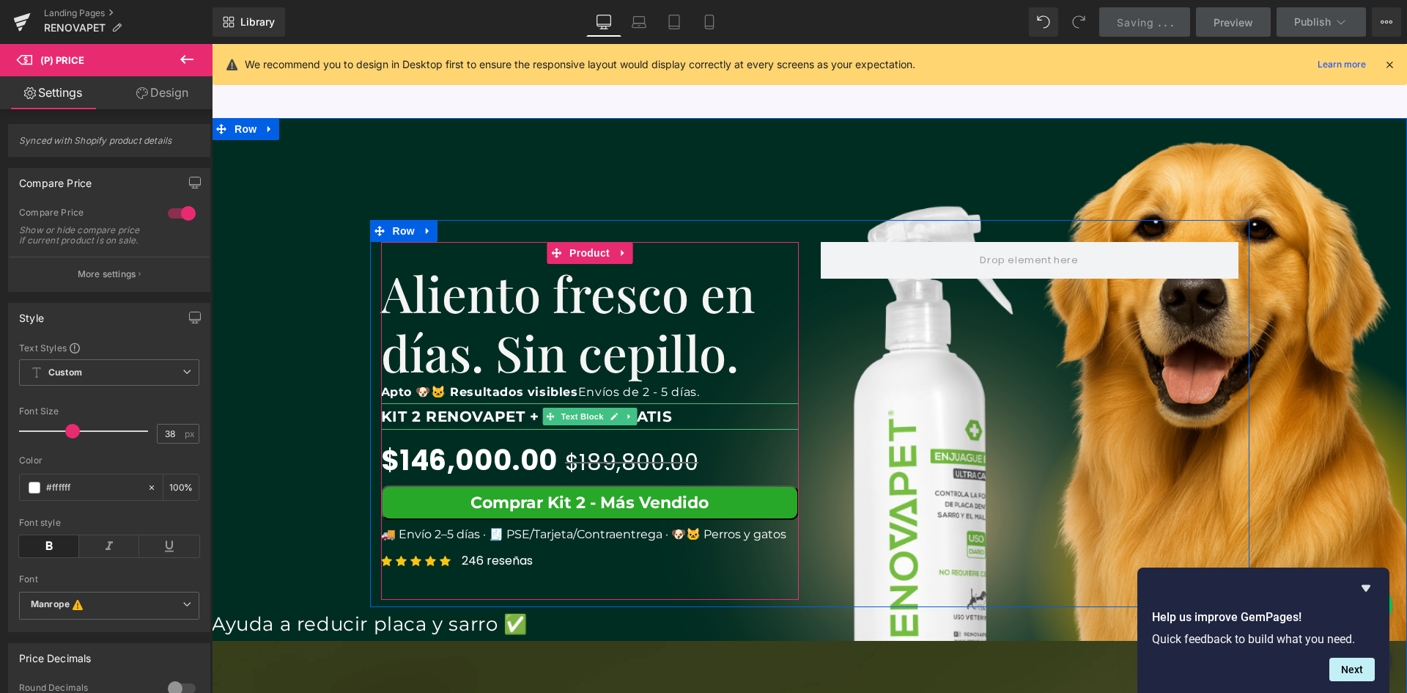
scroll to position [0, 1586]
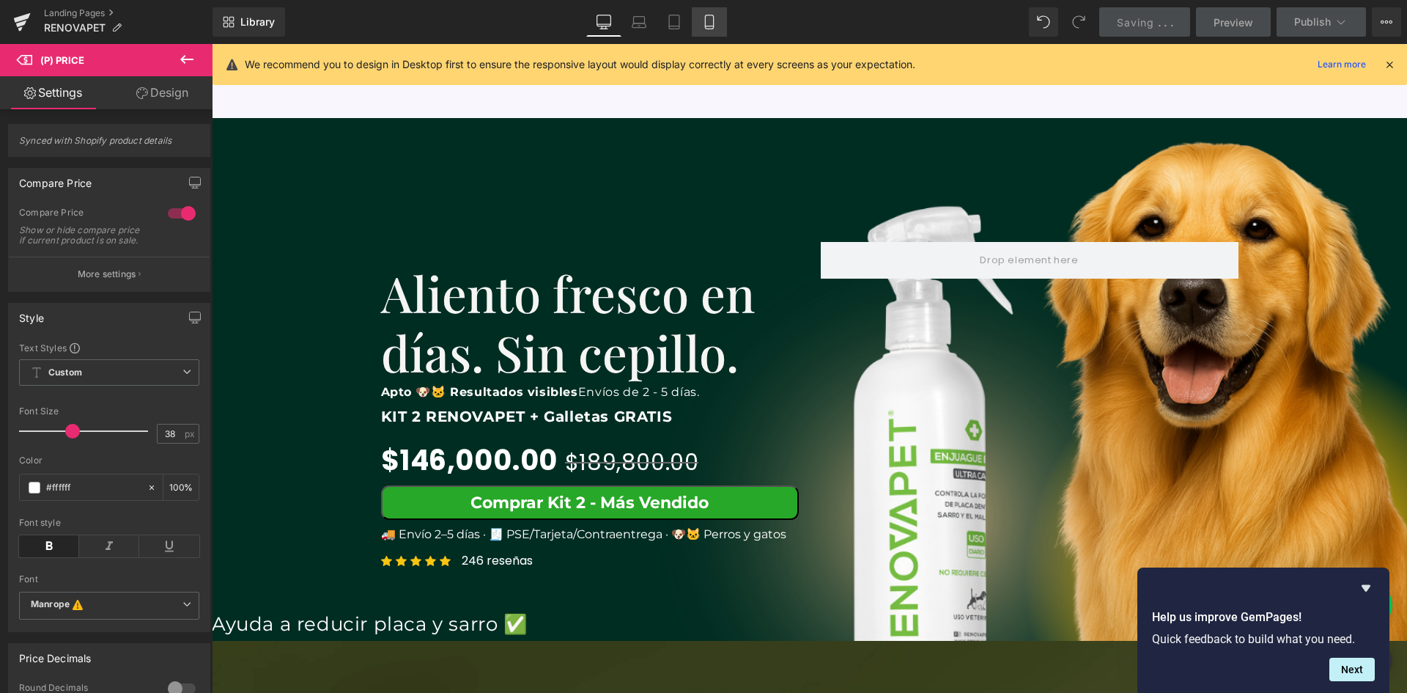
drag, startPoint x: 706, startPoint y: 17, endPoint x: 59, endPoint y: 122, distance: 655.7
click at [706, 17] on icon at bounding box center [709, 22] width 15 height 15
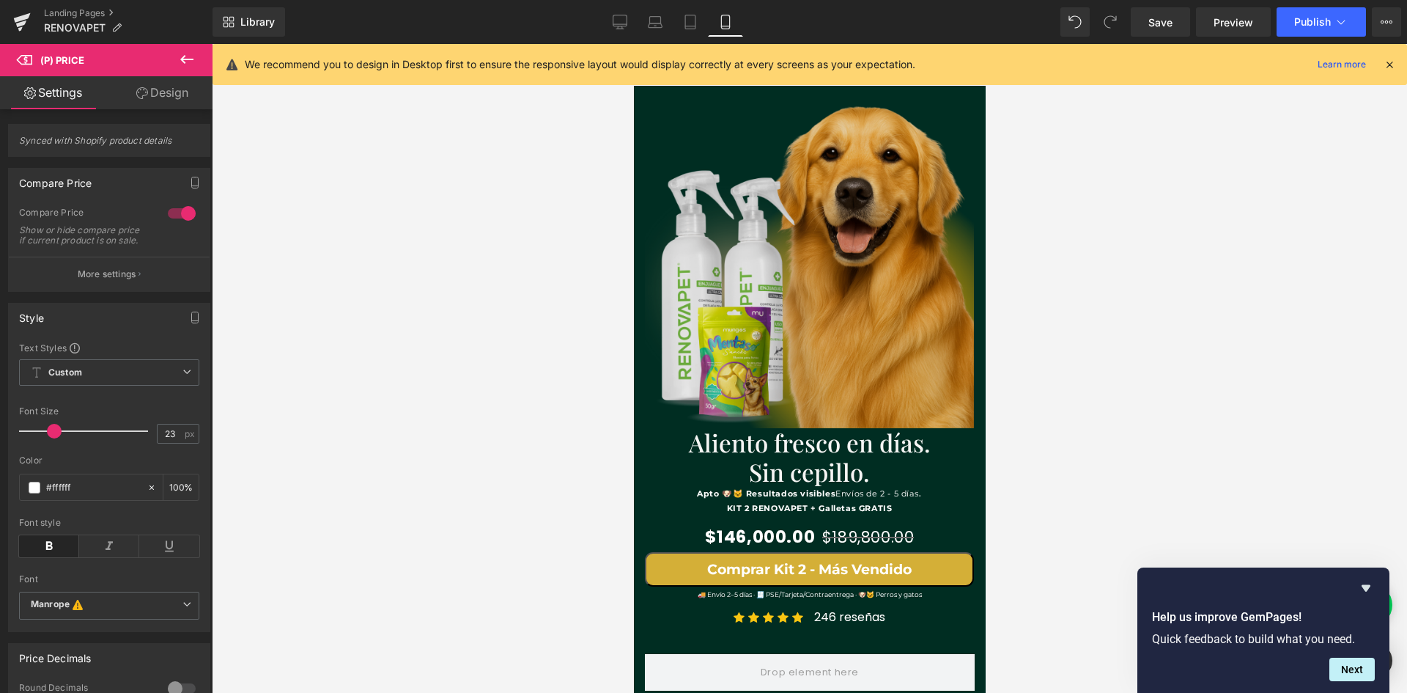
scroll to position [0, 0]
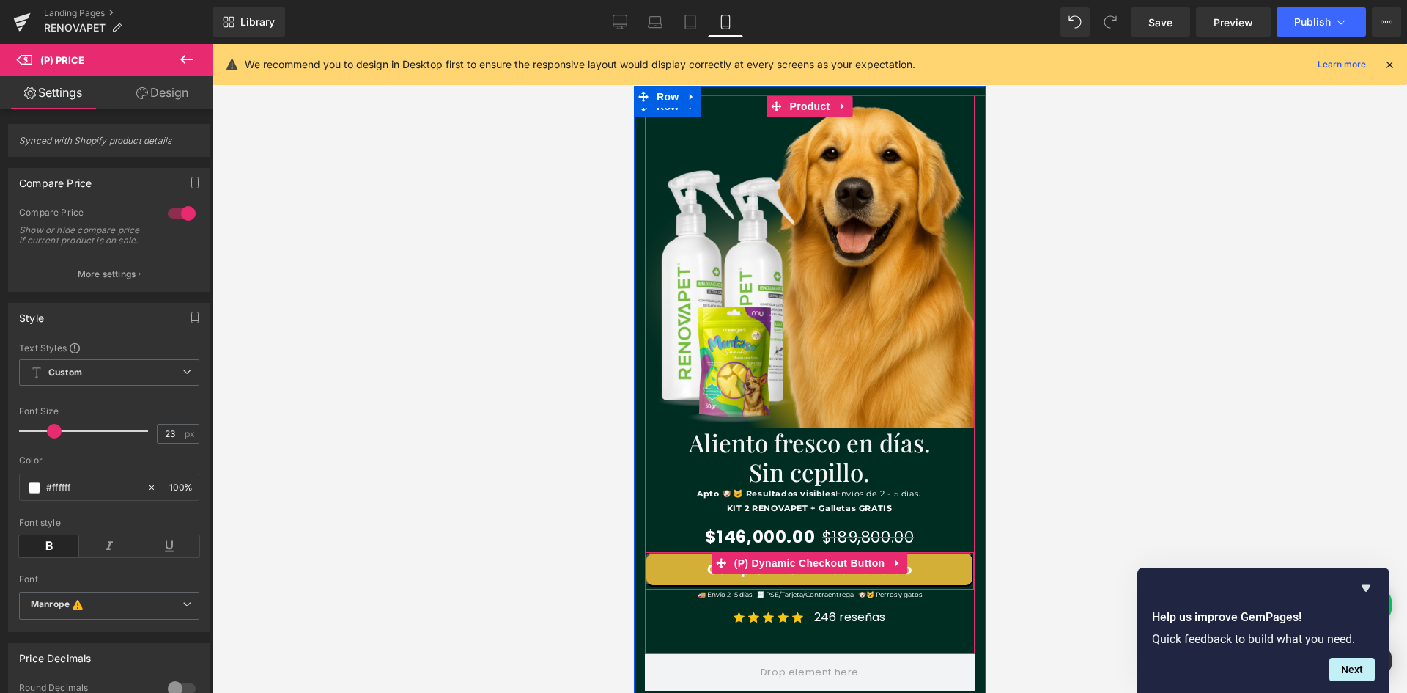
click at [663, 570] on button "Comprar Kit 2 - Más Vendido" at bounding box center [808, 569] width 329 height 34
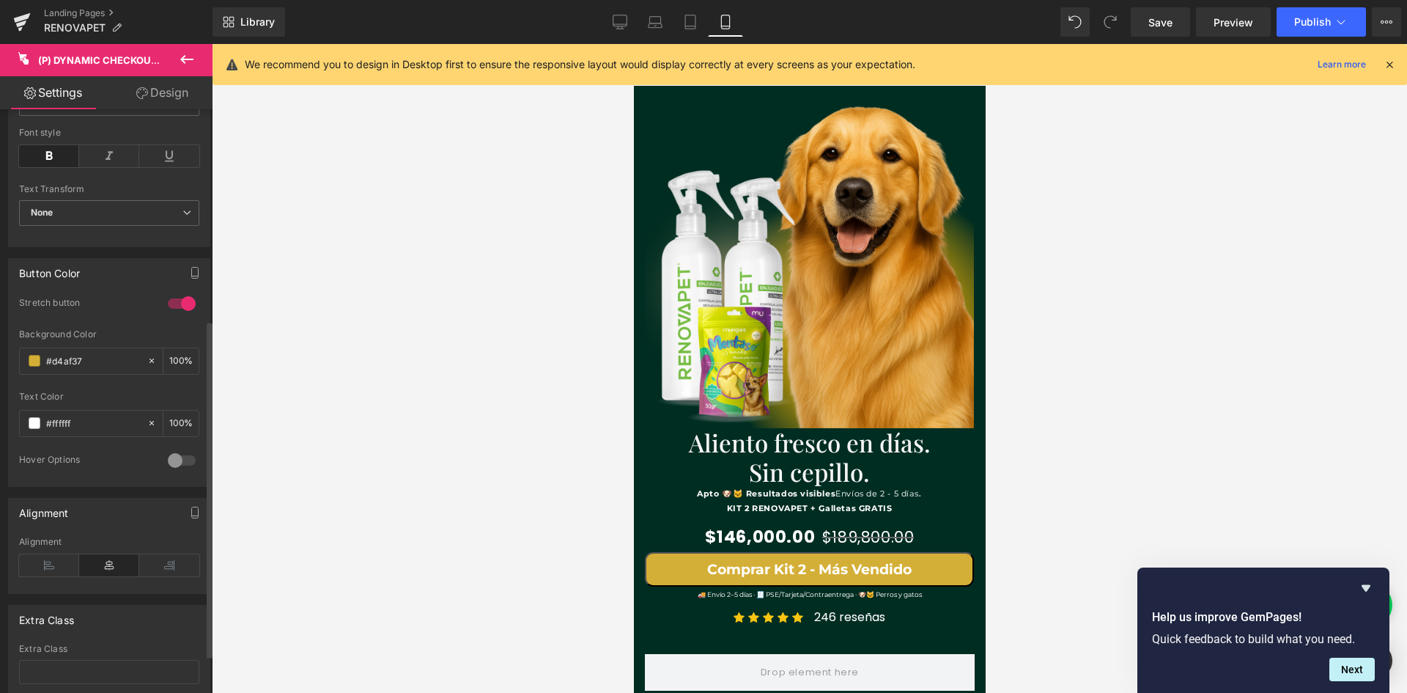
scroll to position [366, 0]
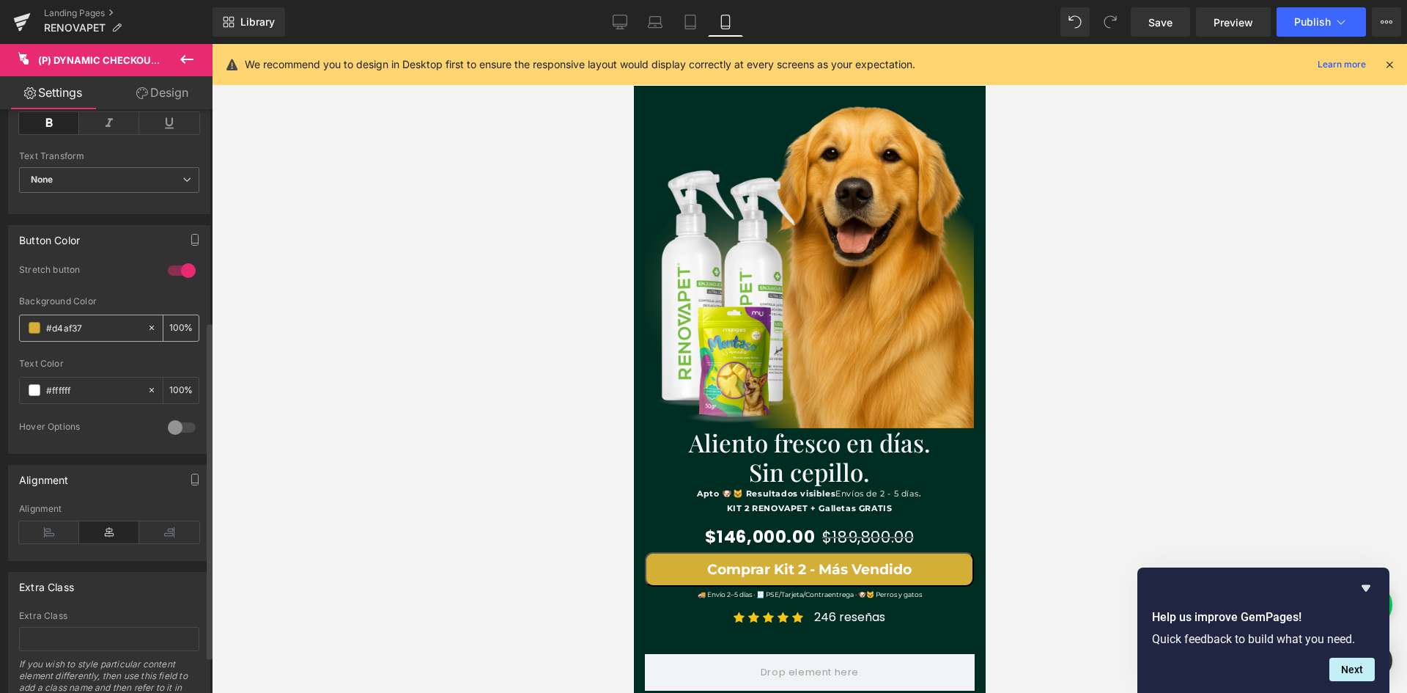
drag, startPoint x: 99, startPoint y: 326, endPoint x: 37, endPoint y: 326, distance: 61.6
click at [37, 326] on div "#d4af37" at bounding box center [83, 328] width 127 height 26
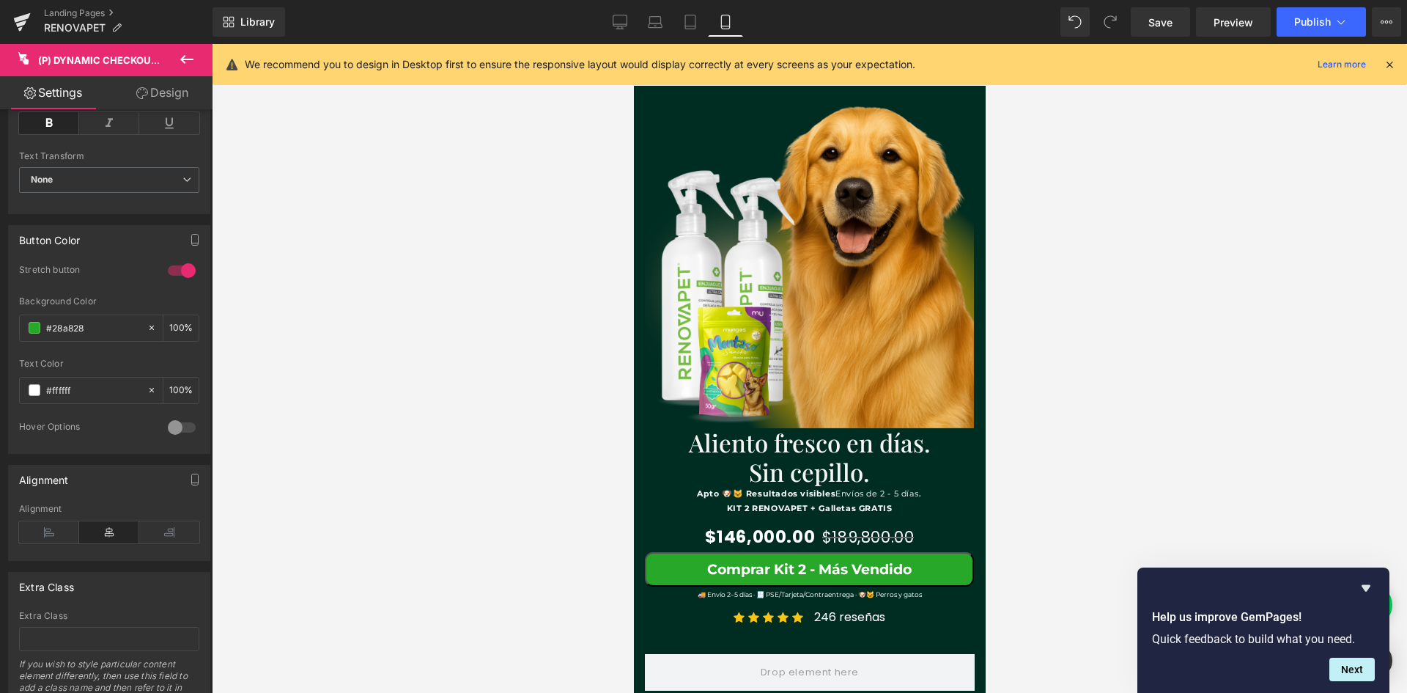
click at [380, 386] on div at bounding box center [809, 368] width 1195 height 649
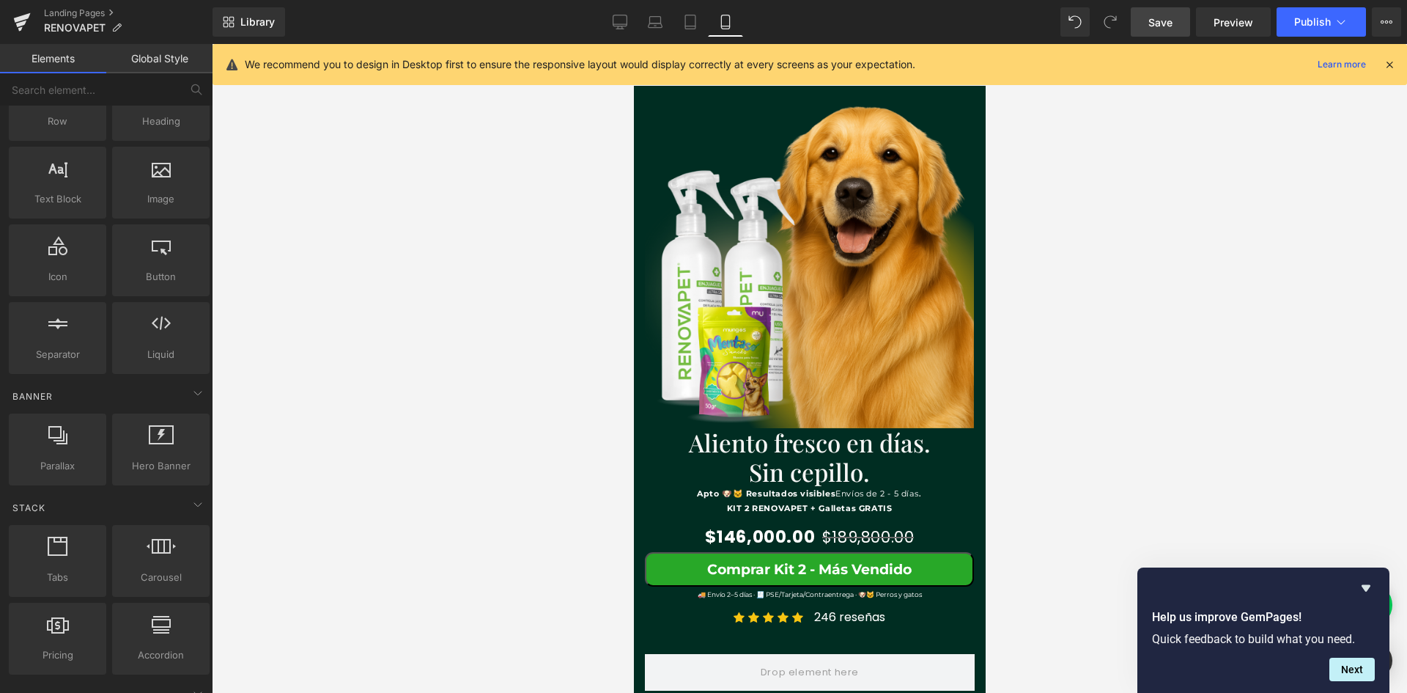
click at [1151, 26] on span "Save" at bounding box center [1161, 22] width 24 height 15
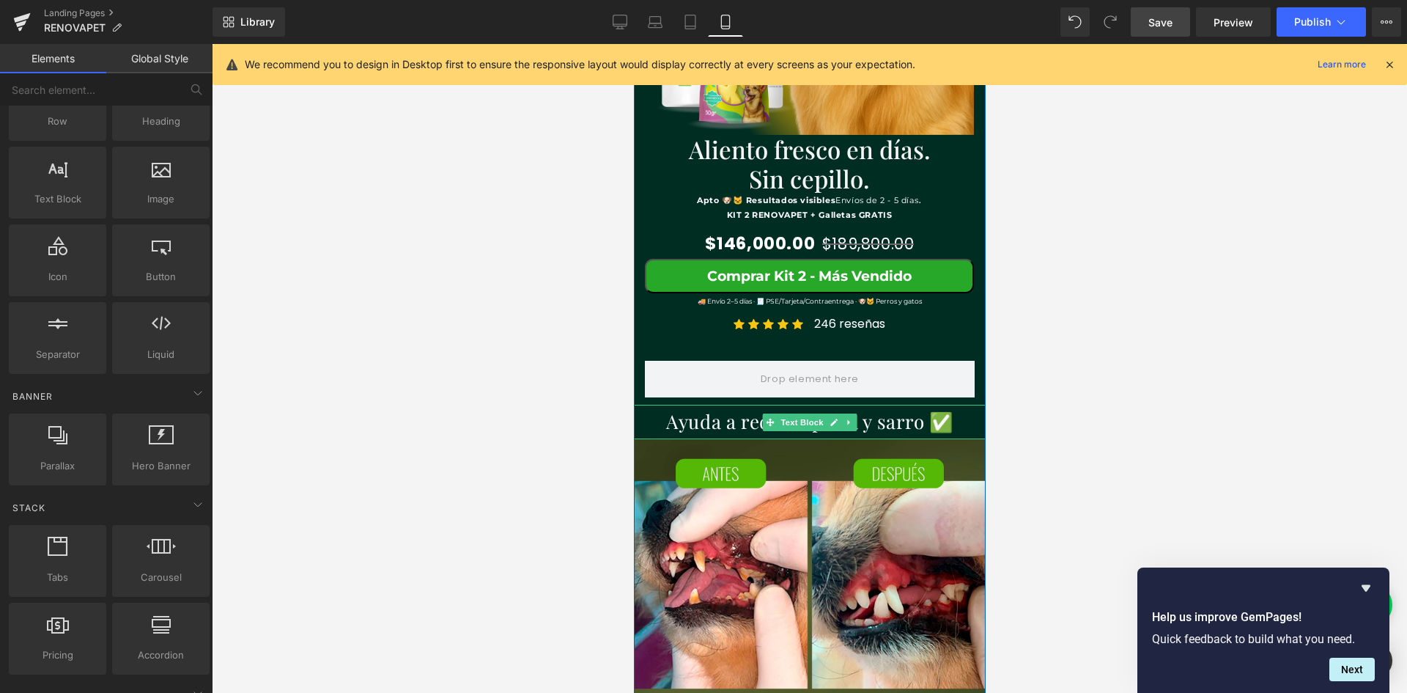
scroll to position [0, 538]
click at [616, 15] on icon at bounding box center [620, 22] width 15 height 15
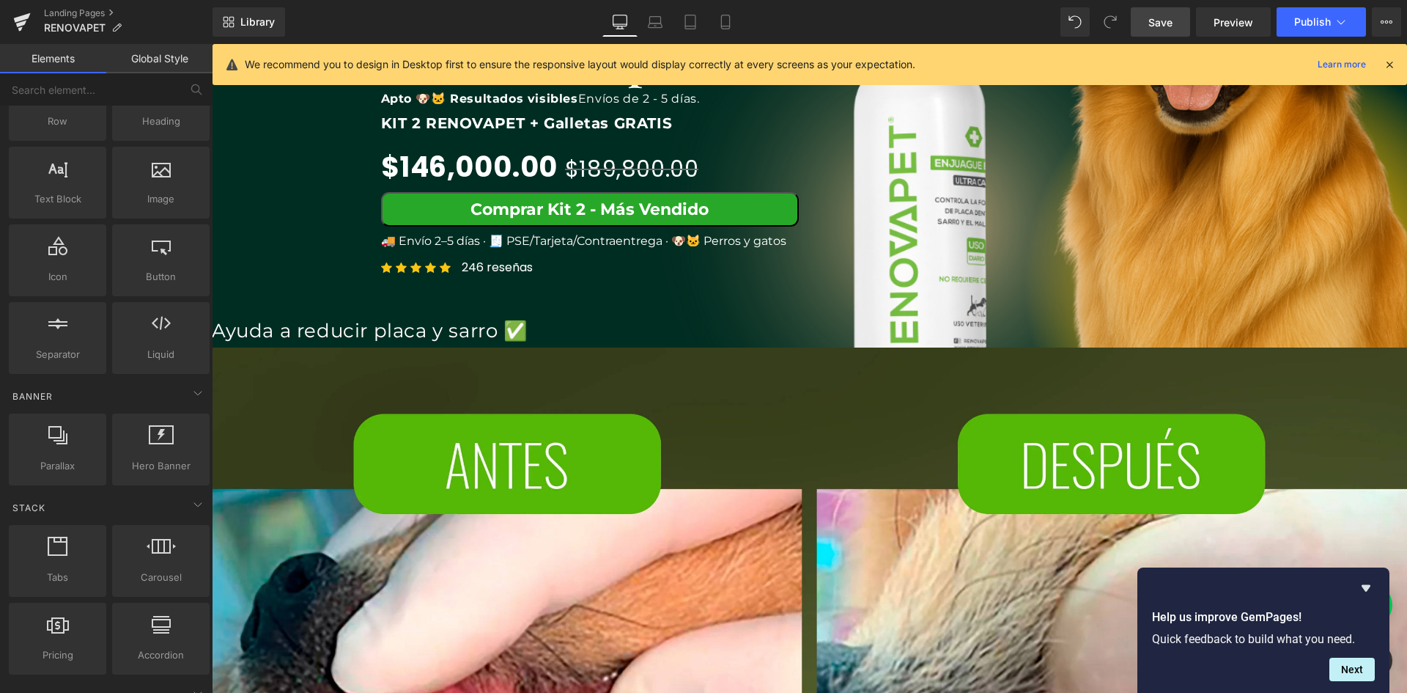
scroll to position [1662, 0]
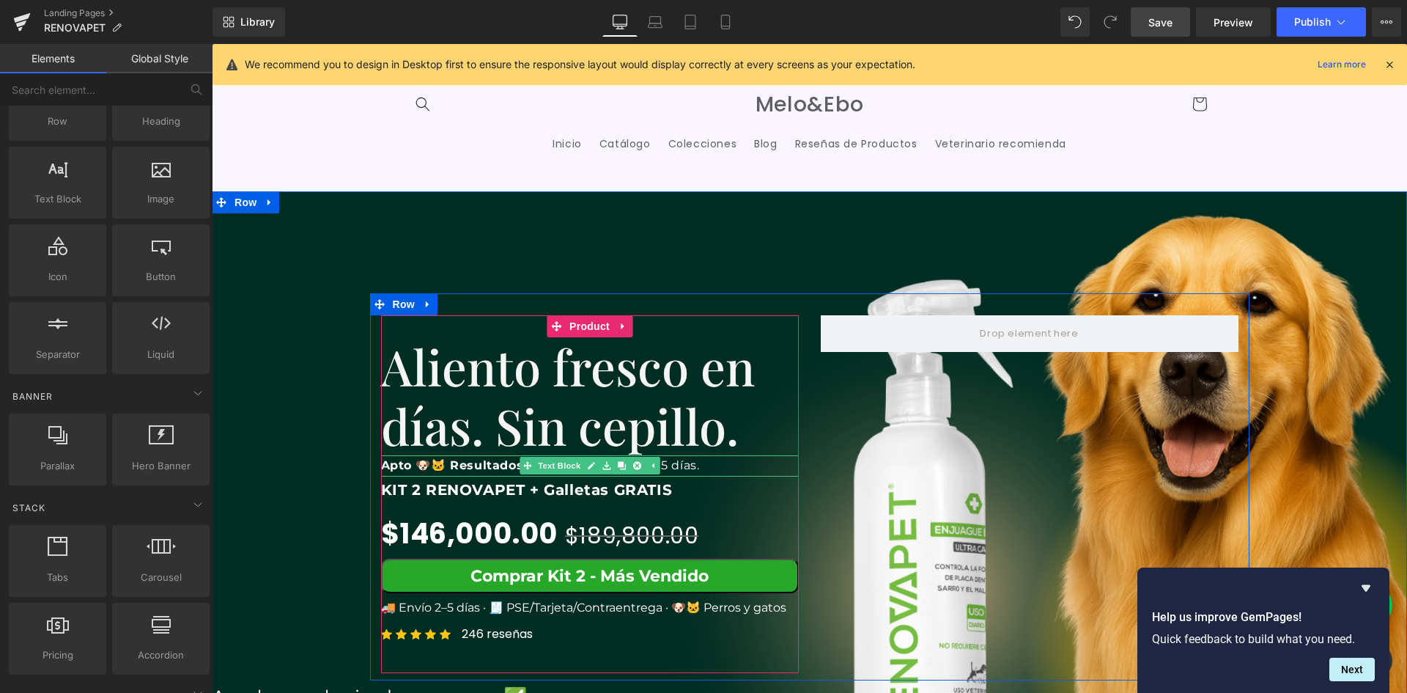
click at [723, 462] on p "Apto 🐶🐱 Resultados visibles Envíos de 2 - 5 días ." at bounding box center [590, 465] width 418 height 21
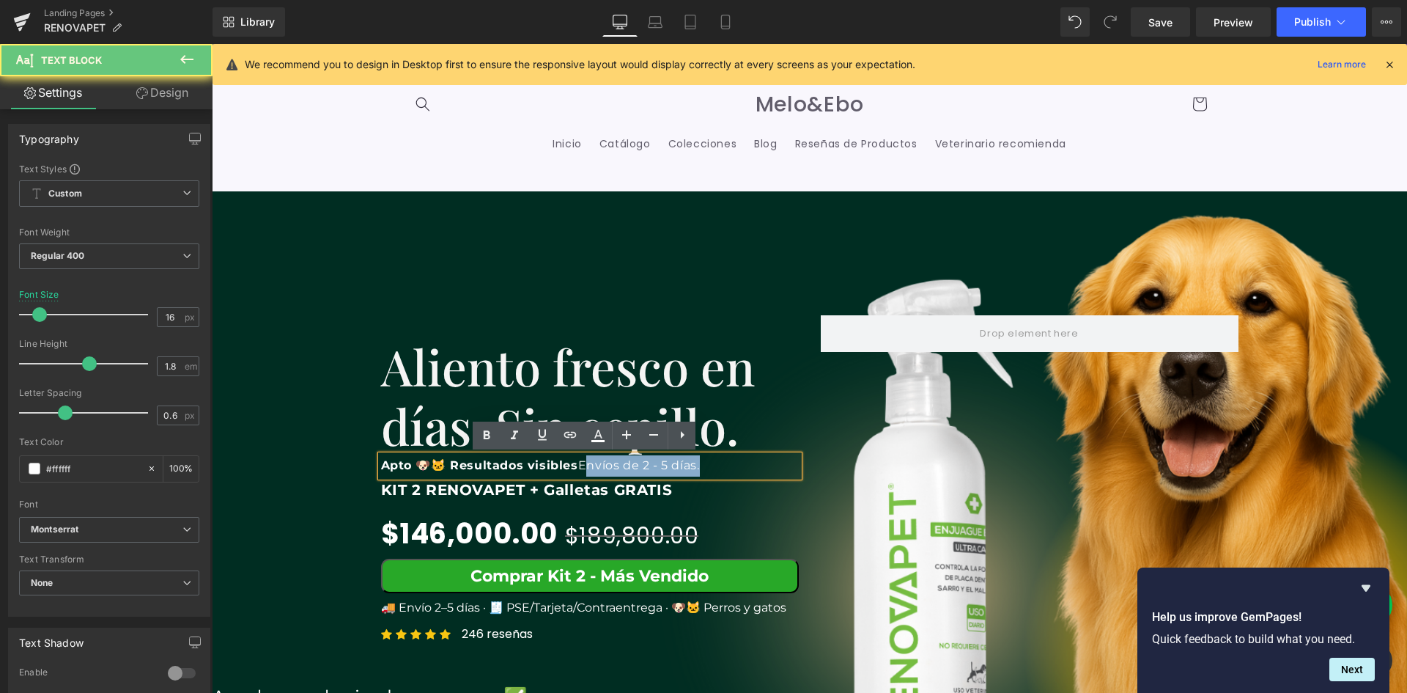
scroll to position [0, 2379]
click at [575, 455] on p "Apto 🐶🐱 Resultados visibles Envíos de 2 - 5 días ." at bounding box center [590, 465] width 418 height 21
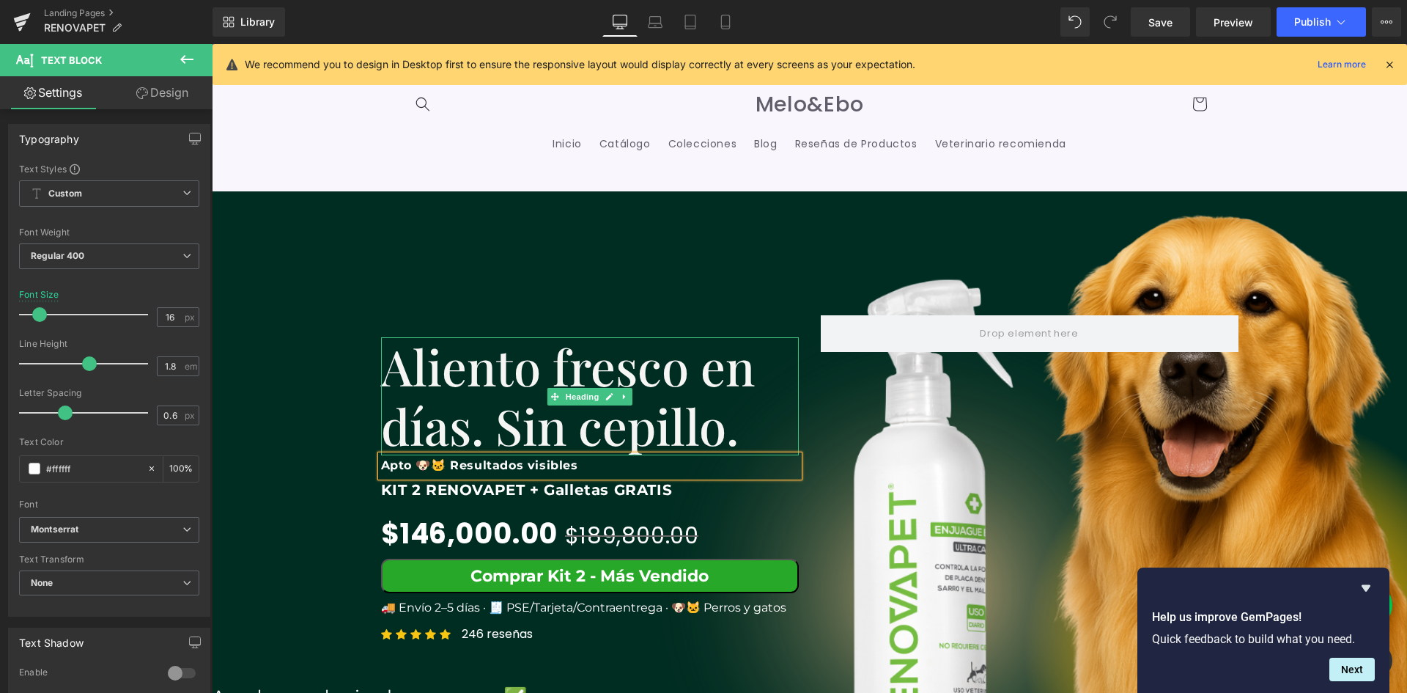
scroll to position [0, 0]
click at [1174, 20] on link "Save" at bounding box center [1160, 21] width 59 height 29
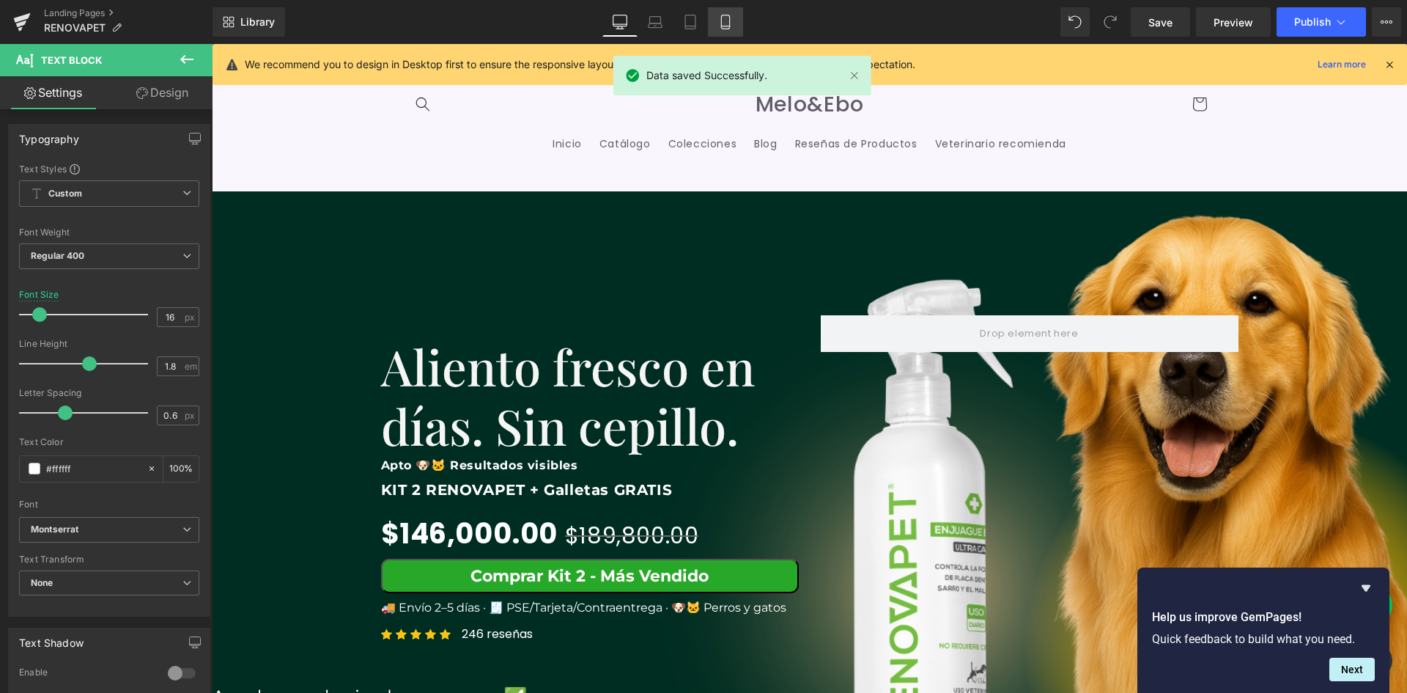
click at [709, 23] on link "Mobile" at bounding box center [725, 21] width 35 height 29
type input "11"
type input "100"
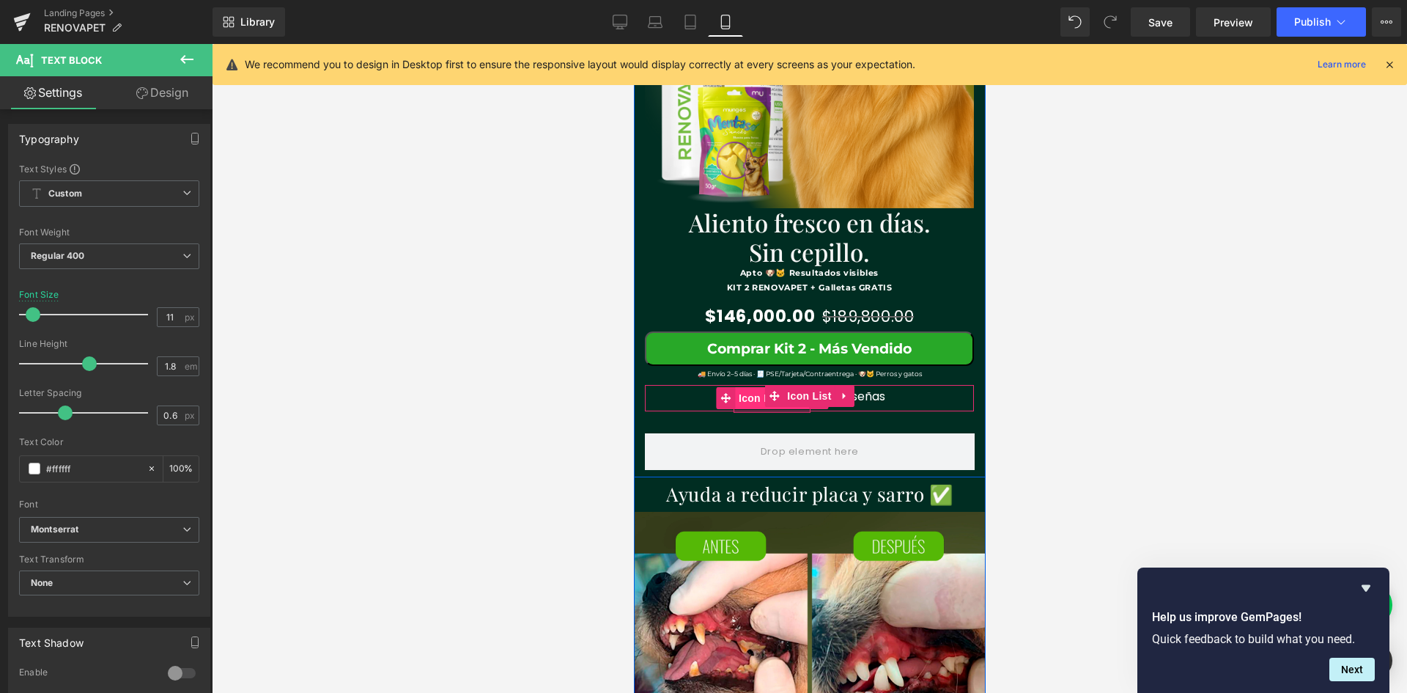
scroll to position [0, 538]
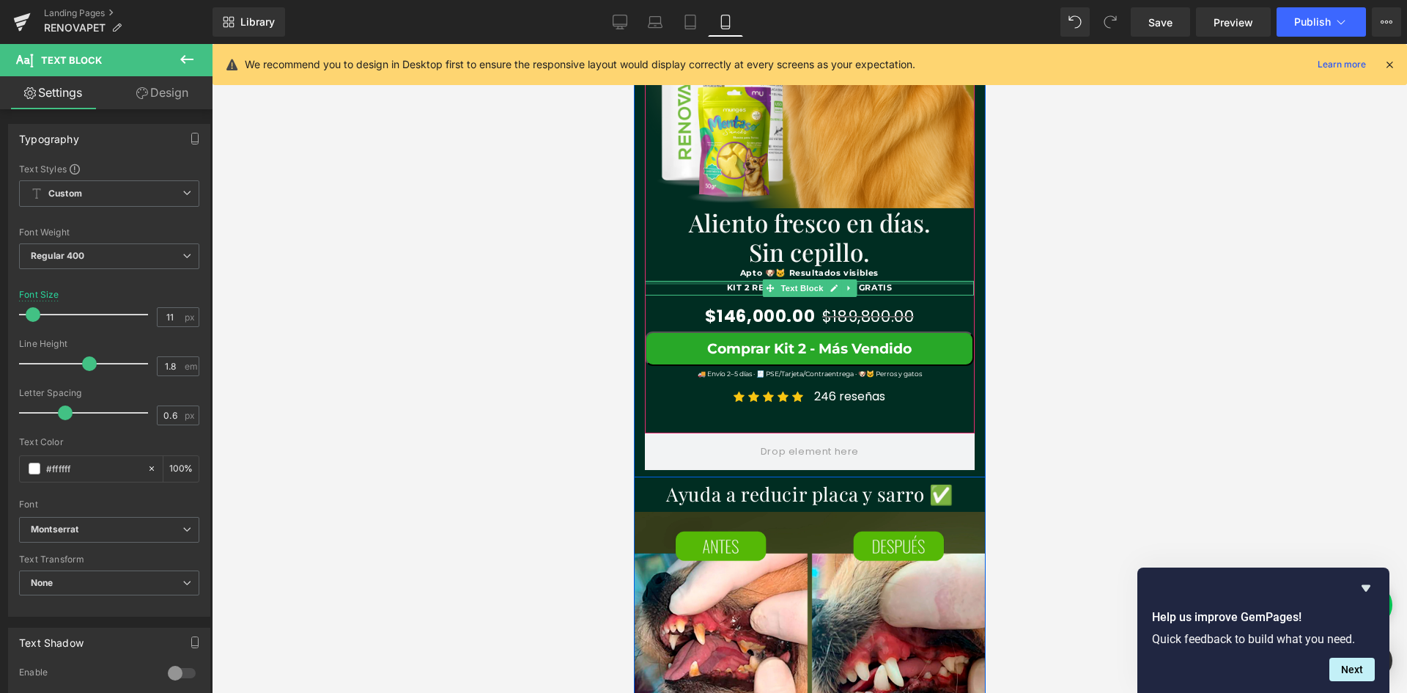
drag, startPoint x: 717, startPoint y: 284, endPoint x: 875, endPoint y: 284, distance: 158.3
click at [875, 284] on div at bounding box center [808, 283] width 329 height 4
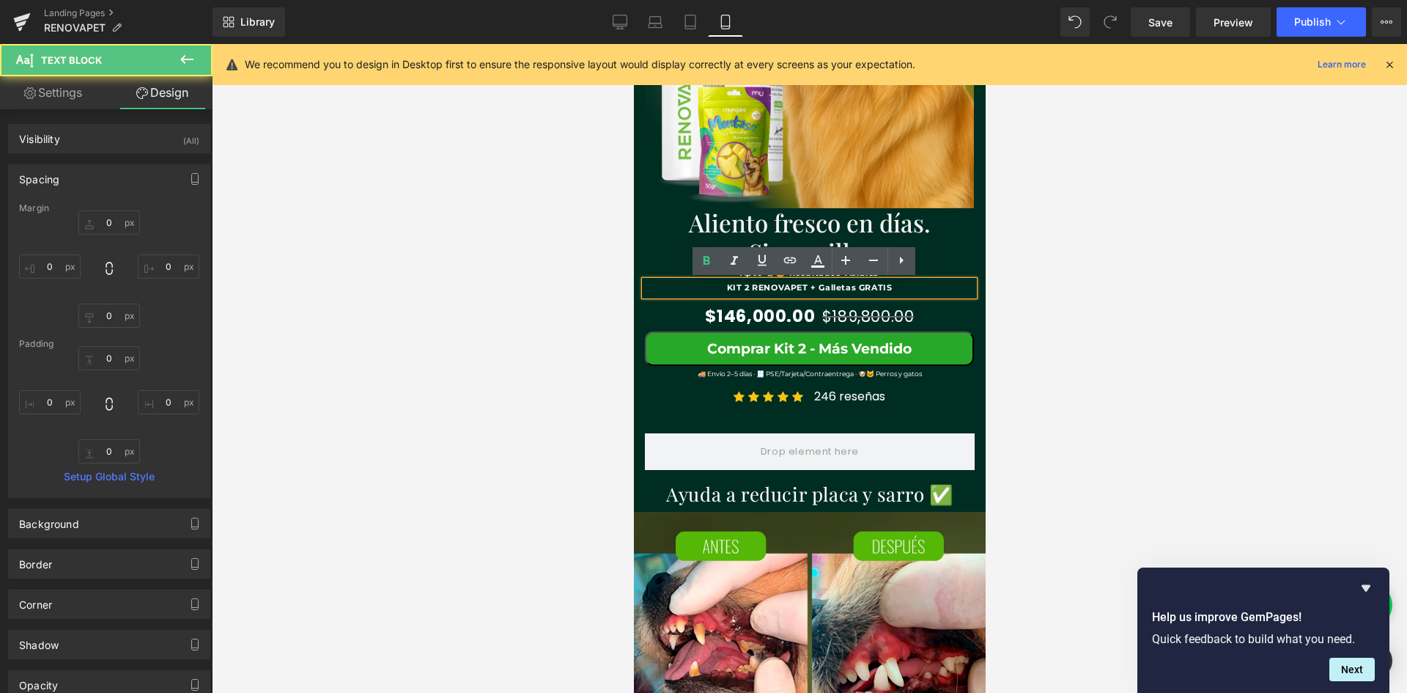
scroll to position [0, 807]
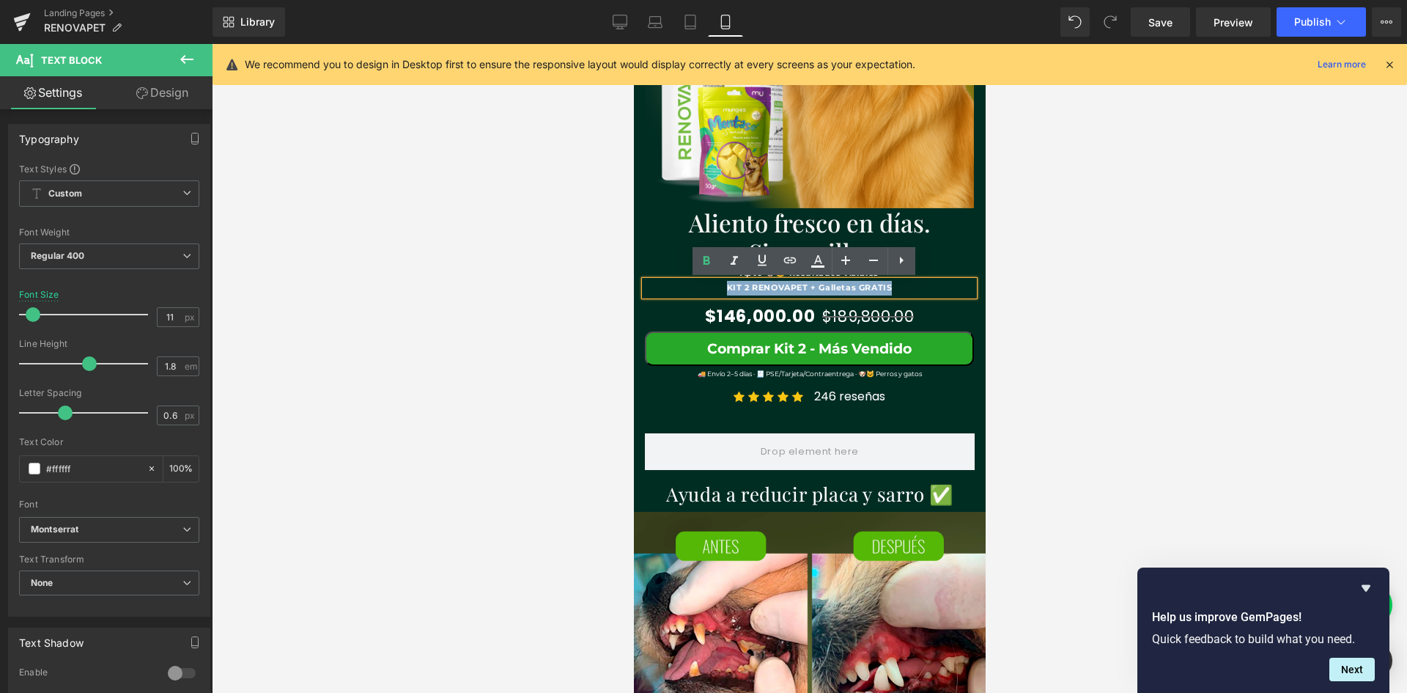
drag, startPoint x: 893, startPoint y: 287, endPoint x: 718, endPoint y: 290, distance: 174.5
click at [718, 290] on p "KIT 2 RENOVAPET + Galletas GRATIS" at bounding box center [808, 288] width 329 height 15
click at [839, 262] on icon at bounding box center [846, 260] width 18 height 18
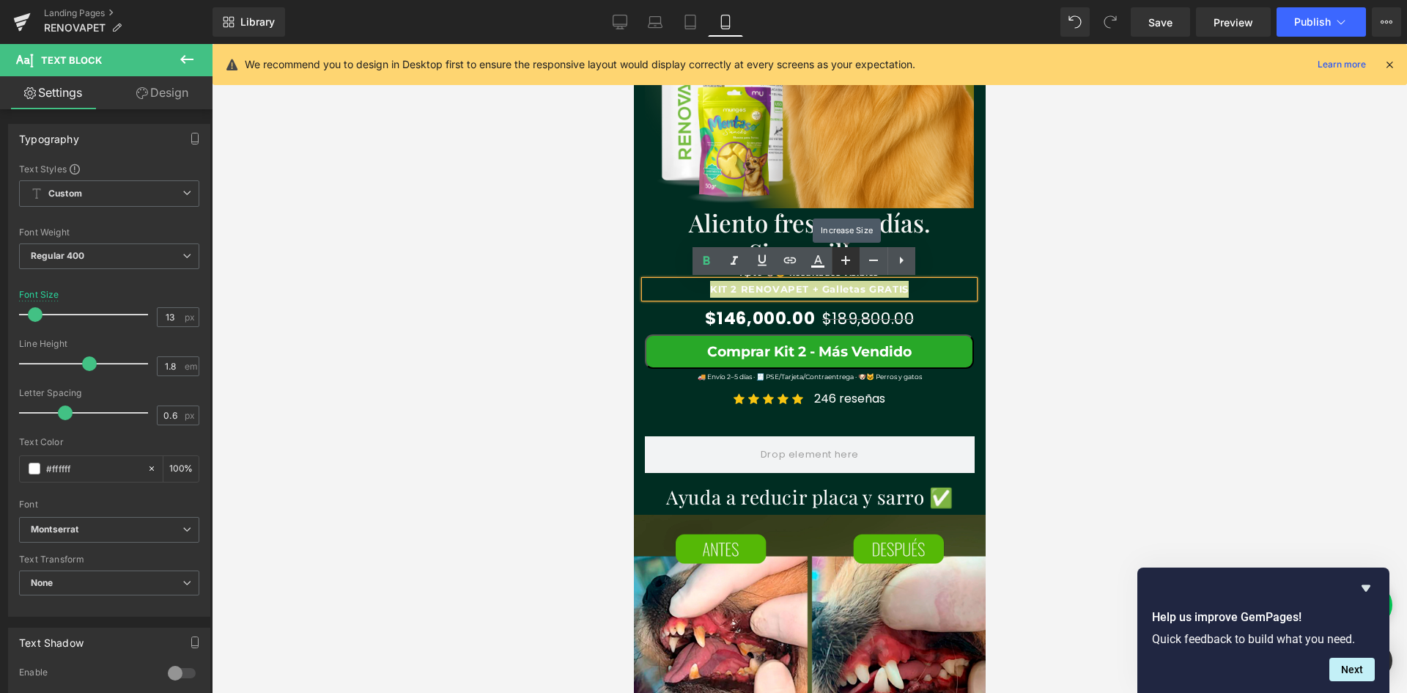
click at [839, 262] on icon at bounding box center [846, 260] width 18 height 18
type input "15"
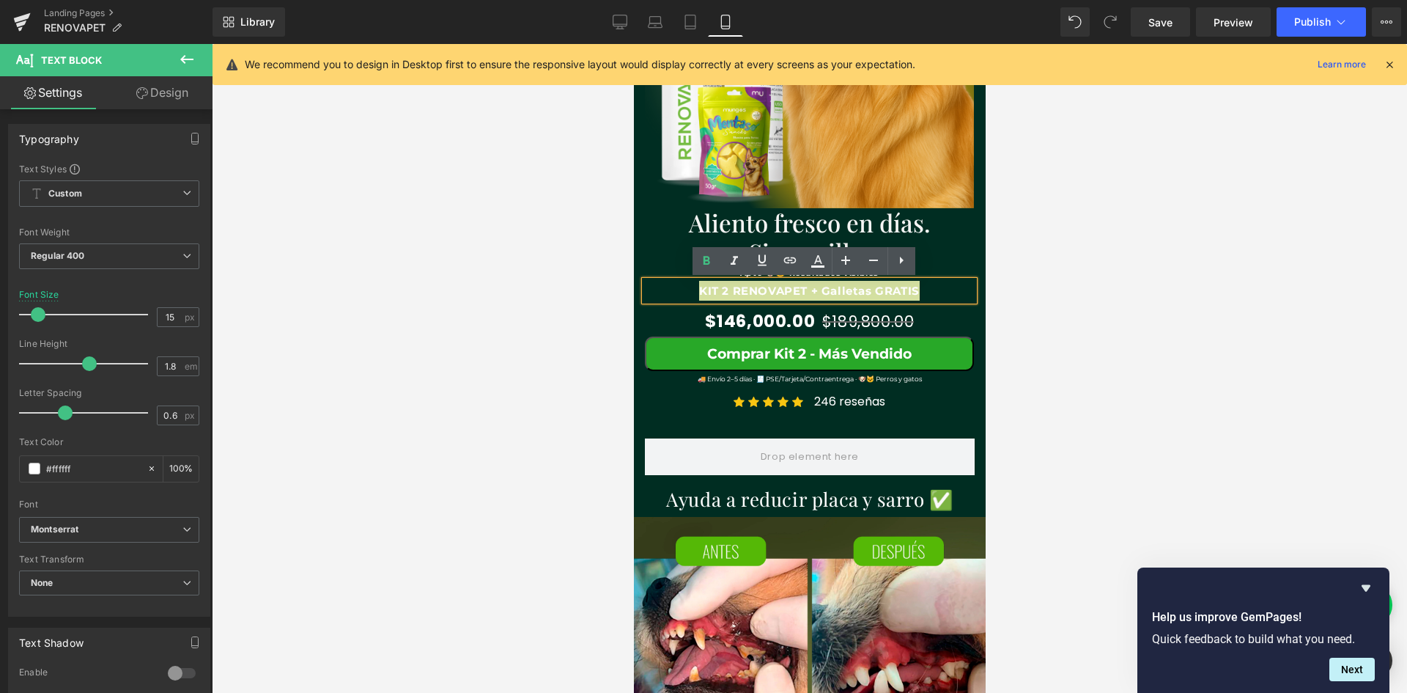
scroll to position [0, 0]
click at [1057, 339] on div at bounding box center [809, 368] width 1195 height 649
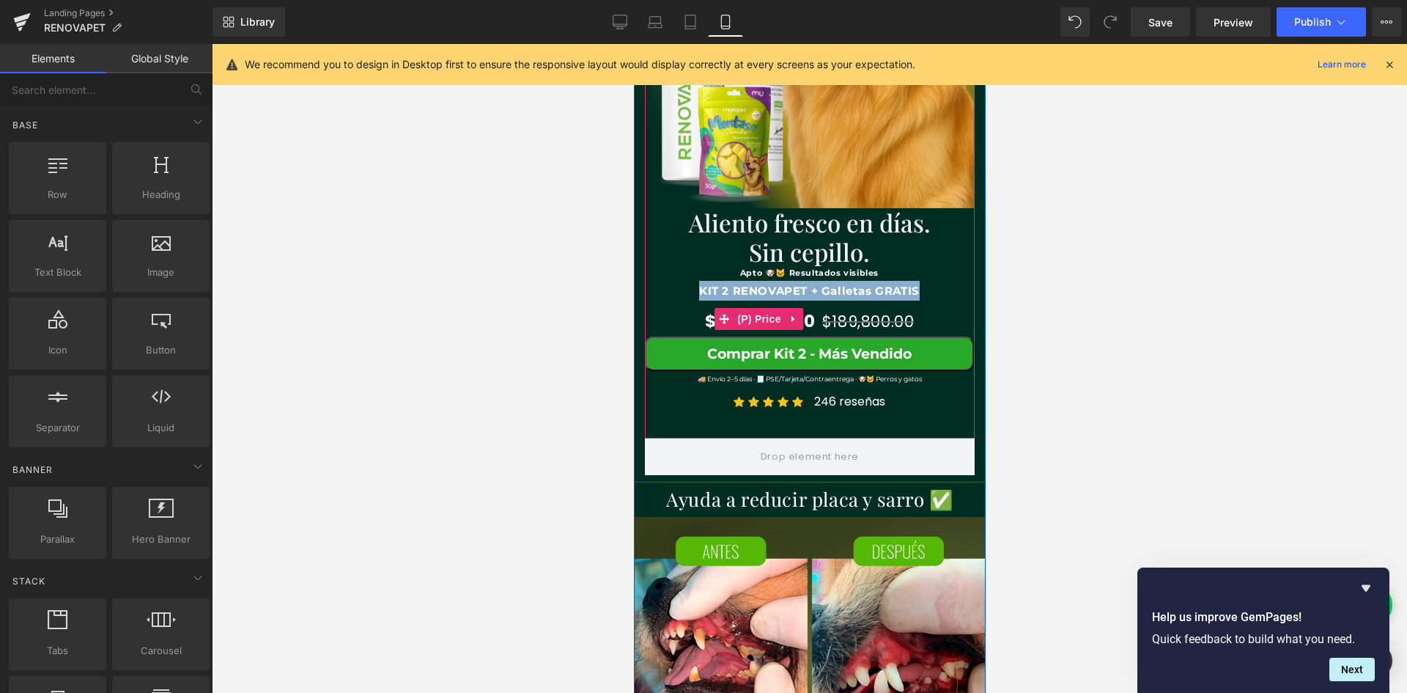
click at [952, 309] on div "$146,000.00 $189,800.00" at bounding box center [808, 319] width 329 height 36
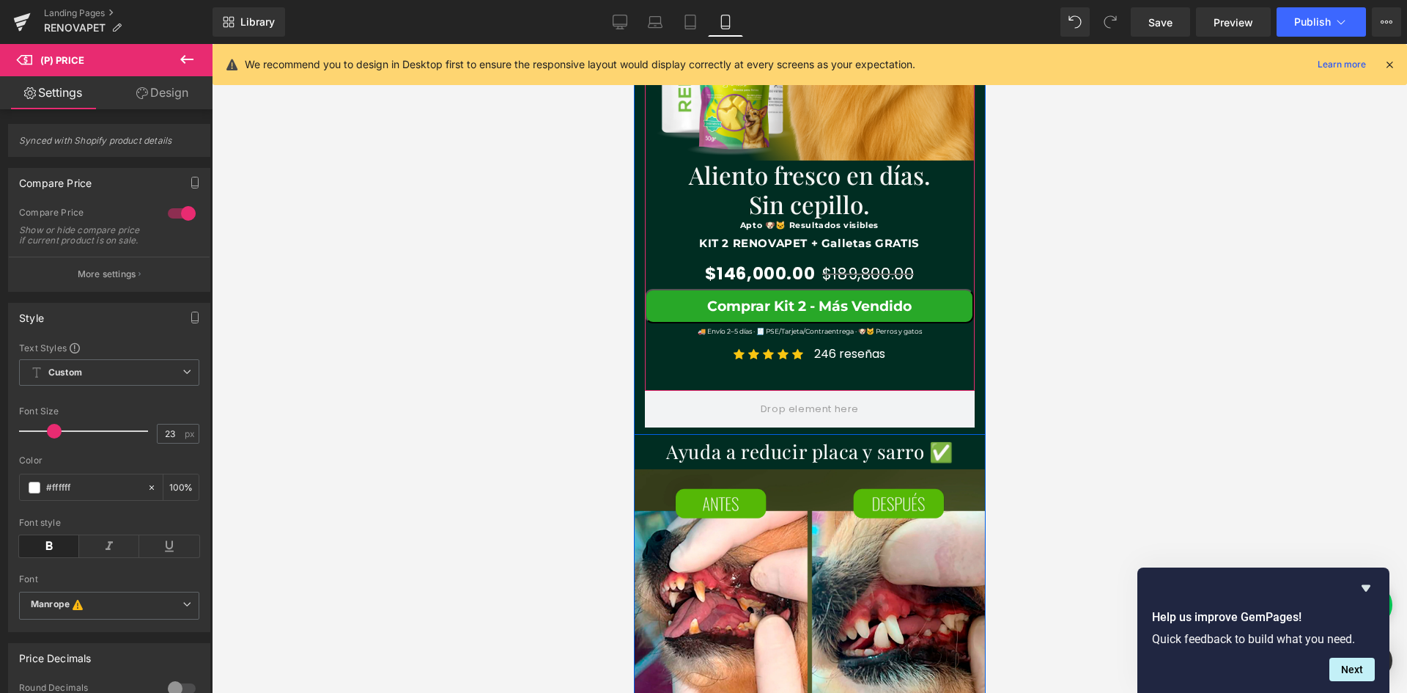
scroll to position [366, 0]
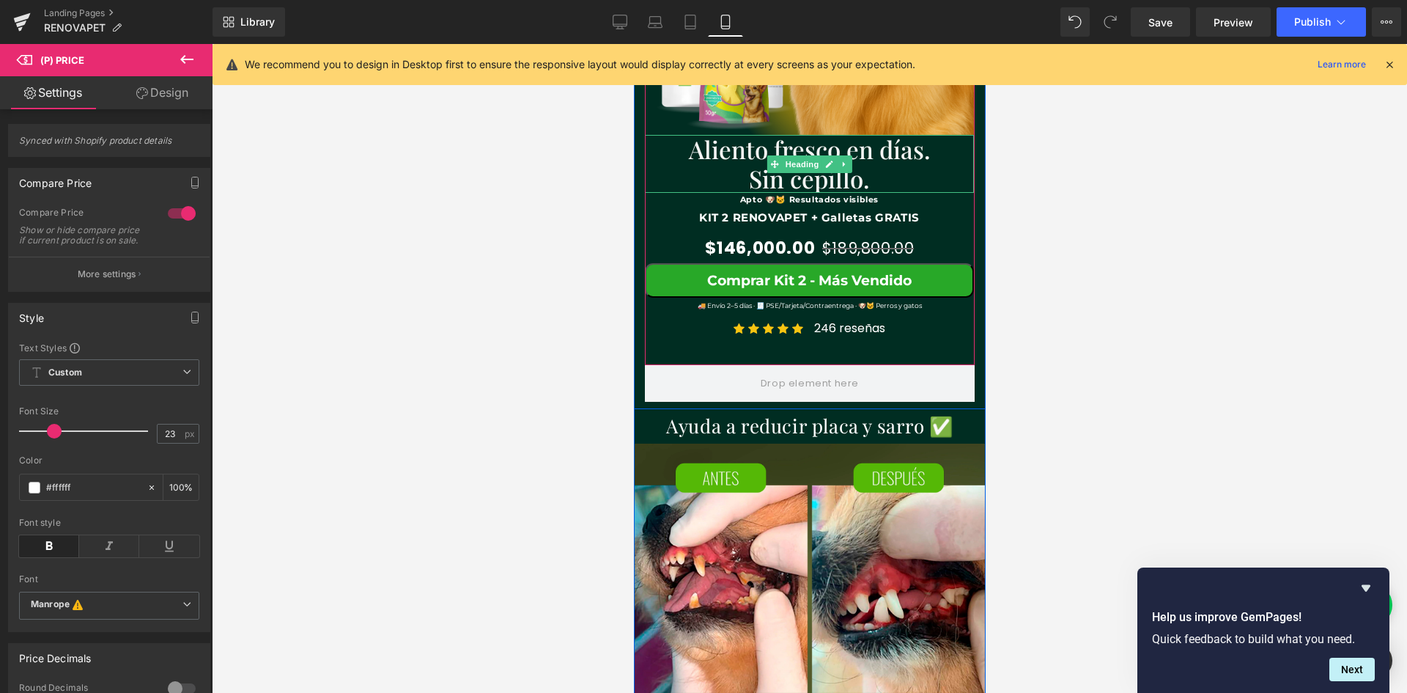
click at [825, 187] on span "Aliento fresco en días. Sin cepillo." at bounding box center [809, 164] width 242 height 62
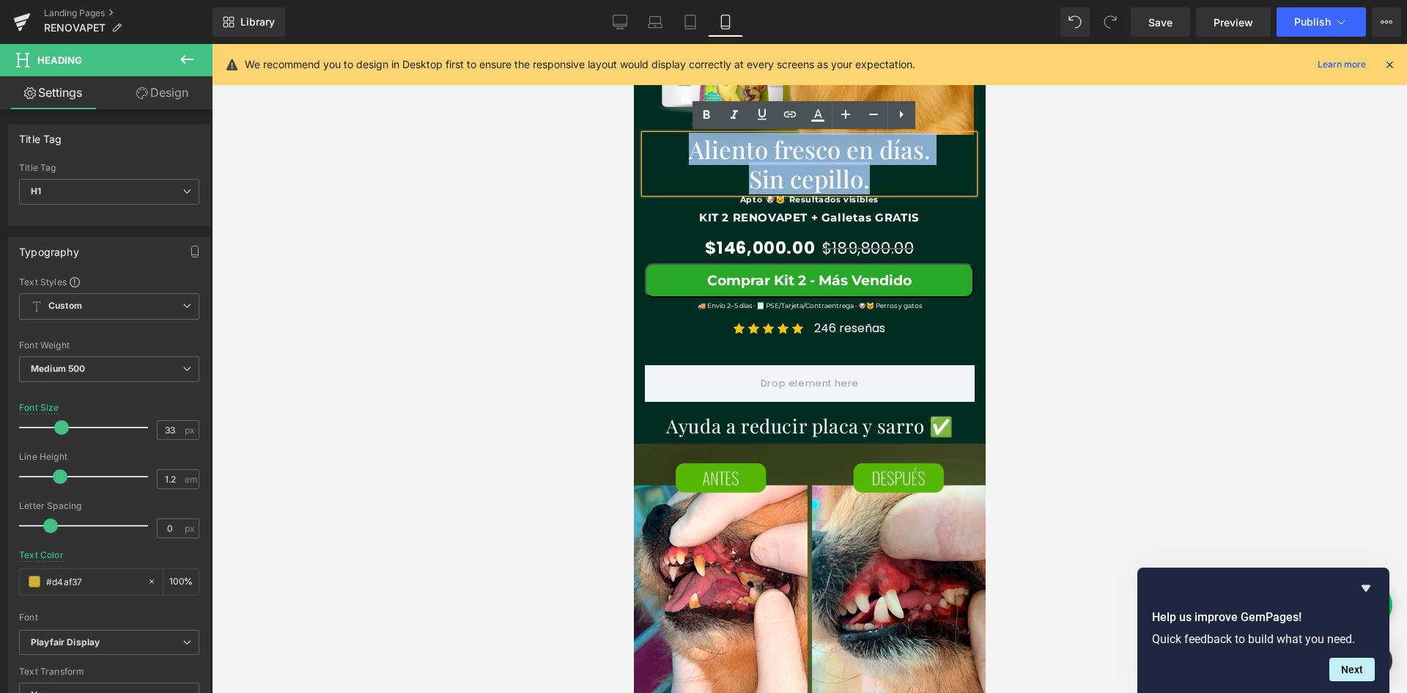
scroll to position [0, 269]
drag, startPoint x: 880, startPoint y: 183, endPoint x: 686, endPoint y: 151, distance: 196.2
click at [686, 151] on h1 "Aliento fresco en días. Sin cepillo." at bounding box center [808, 164] width 263 height 58
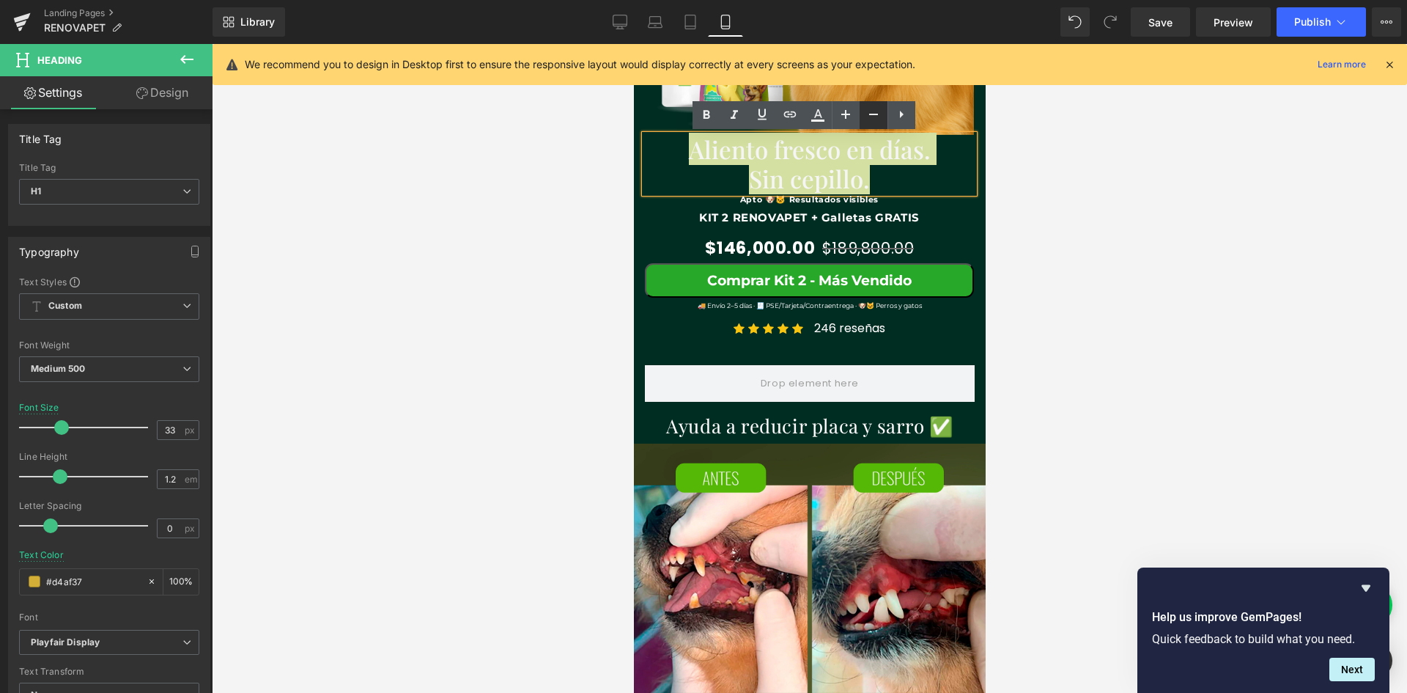
click at [875, 114] on icon at bounding box center [873, 114] width 9 height 1
type input "31"
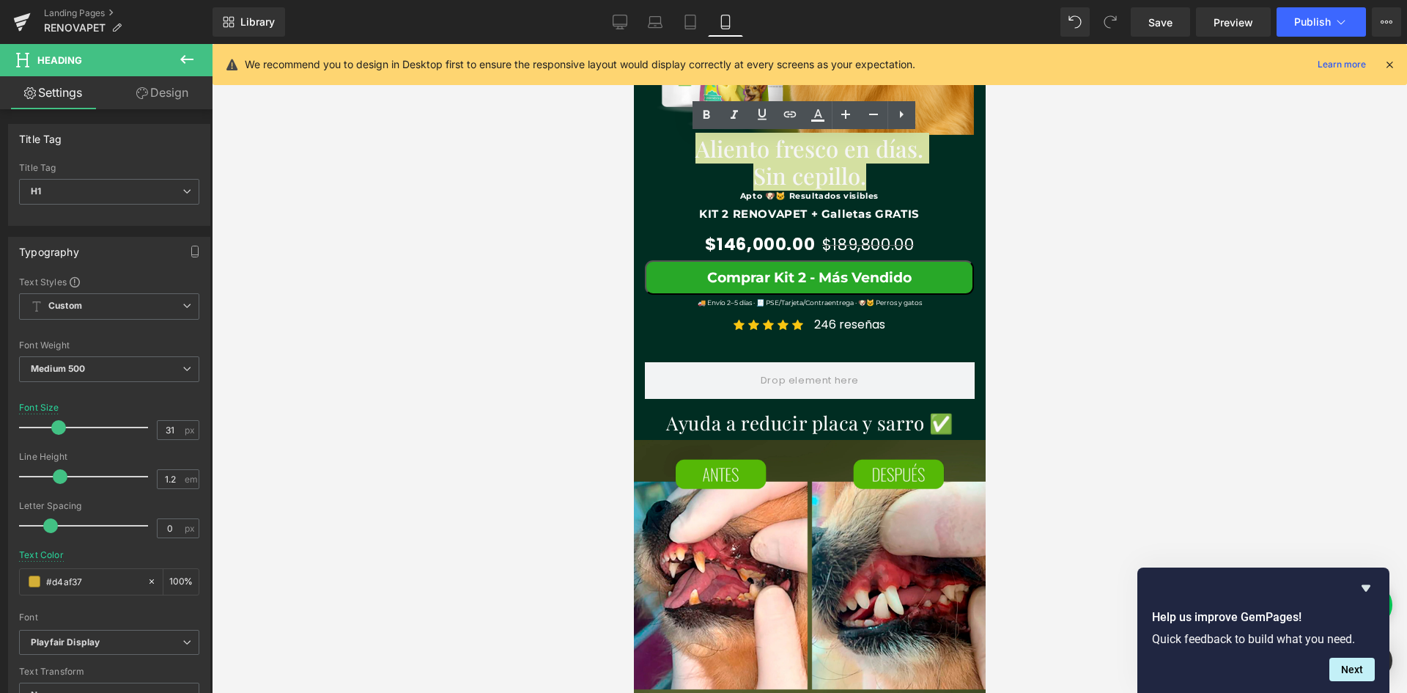
click at [990, 239] on div at bounding box center [809, 368] width 1195 height 649
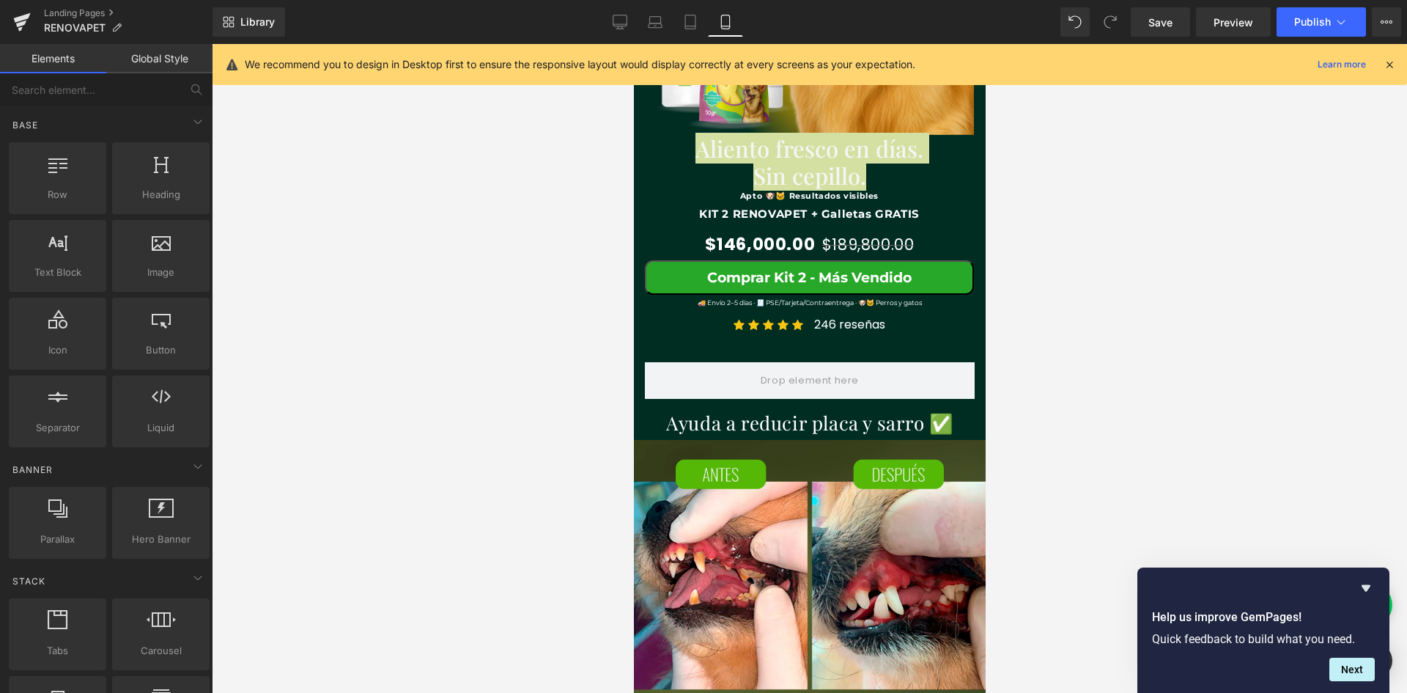
click at [633, 44] on div at bounding box center [633, 44] width 0 height 0
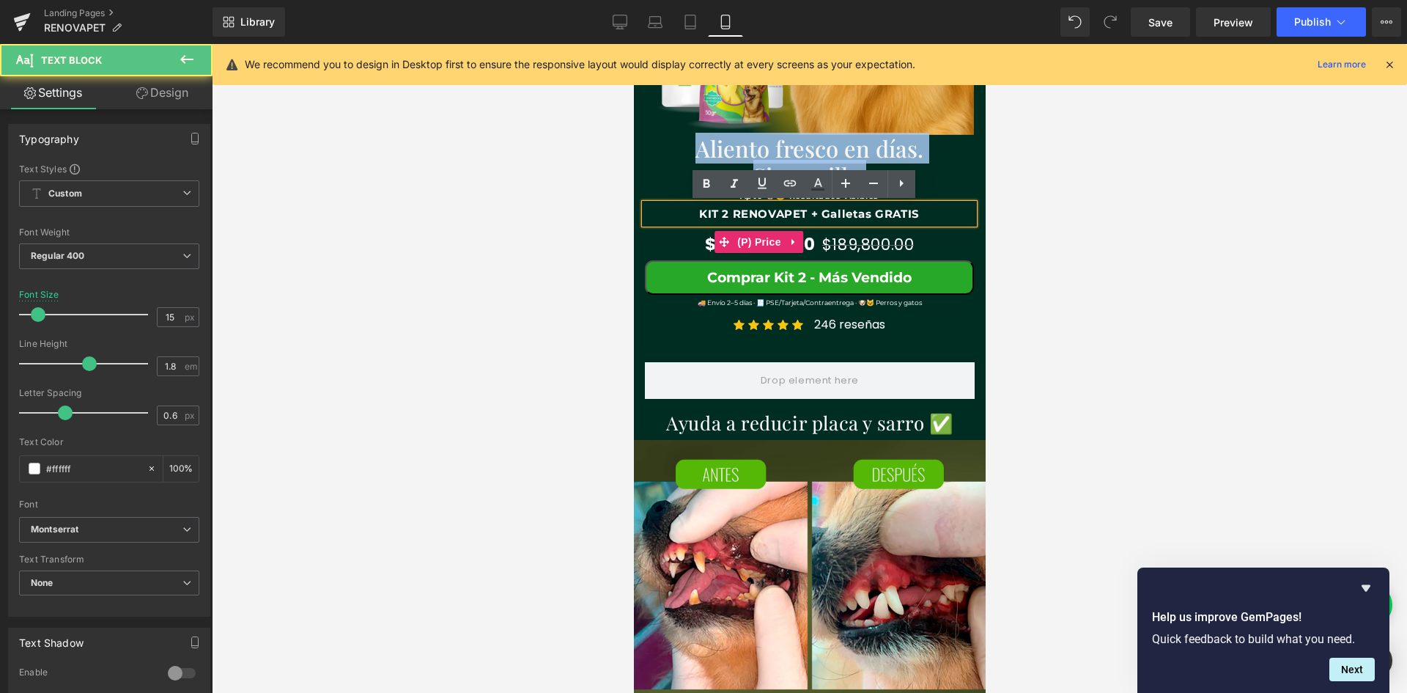
click at [921, 243] on div "$146,000.00 $189,800.00" at bounding box center [808, 242] width 329 height 36
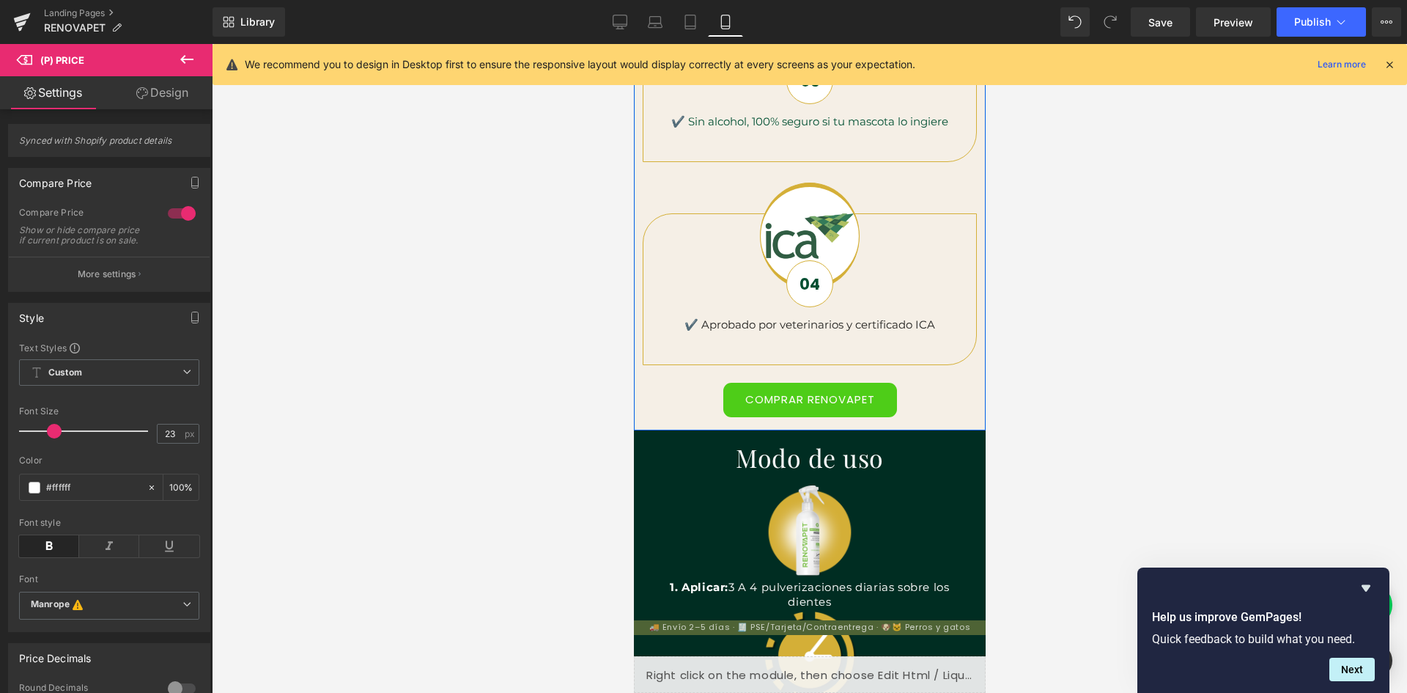
scroll to position [1686, 0]
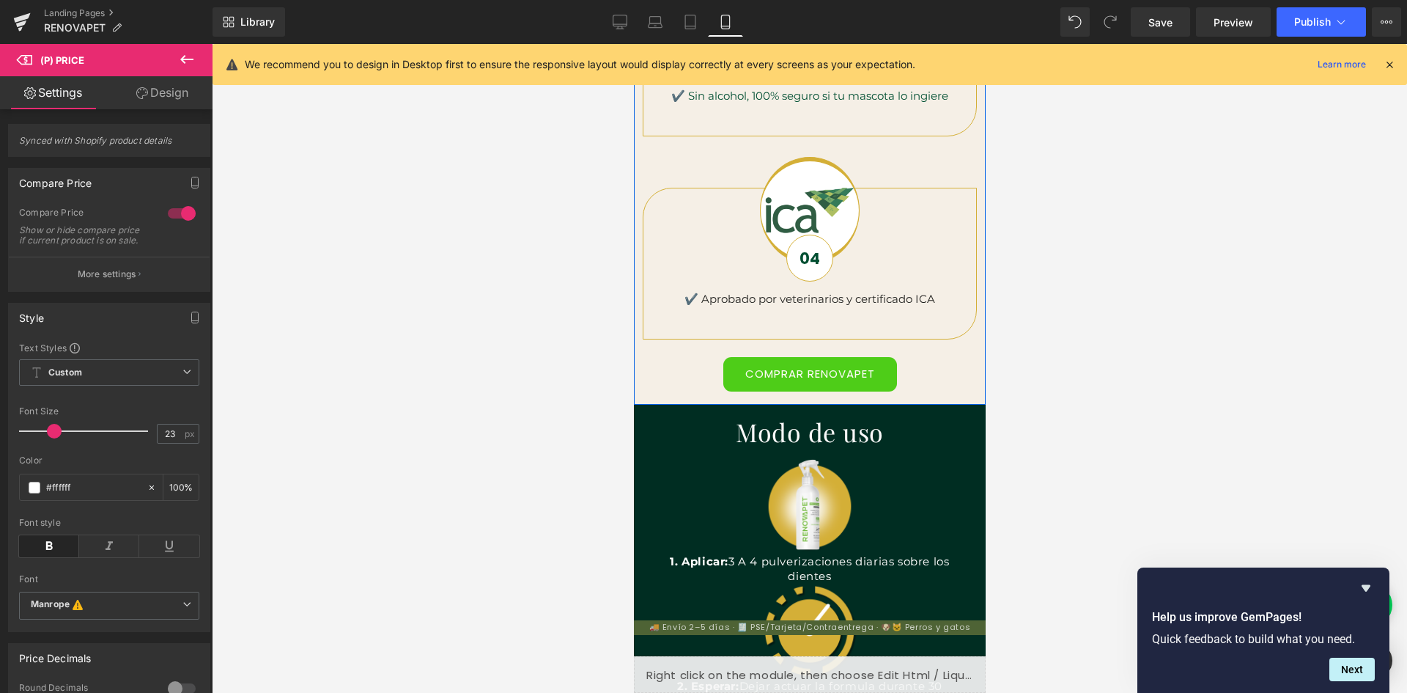
click at [767, 373] on link "COMPRAR RENOVAPET" at bounding box center [810, 374] width 174 height 34
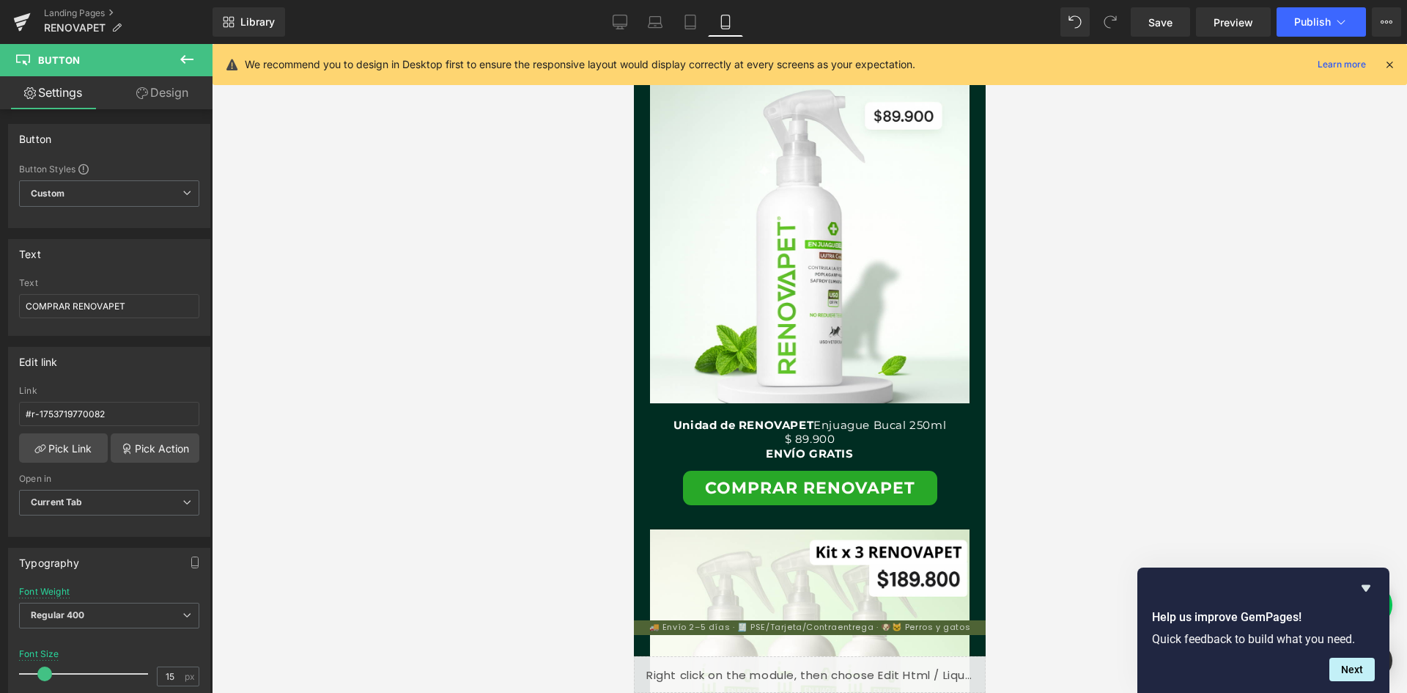
scroll to position [0, 538]
drag, startPoint x: 623, startPoint y: 25, endPoint x: 627, endPoint y: 35, distance: 10.9
click at [624, 25] on icon at bounding box center [620, 22] width 15 height 15
type input "24"
type input "#28a828"
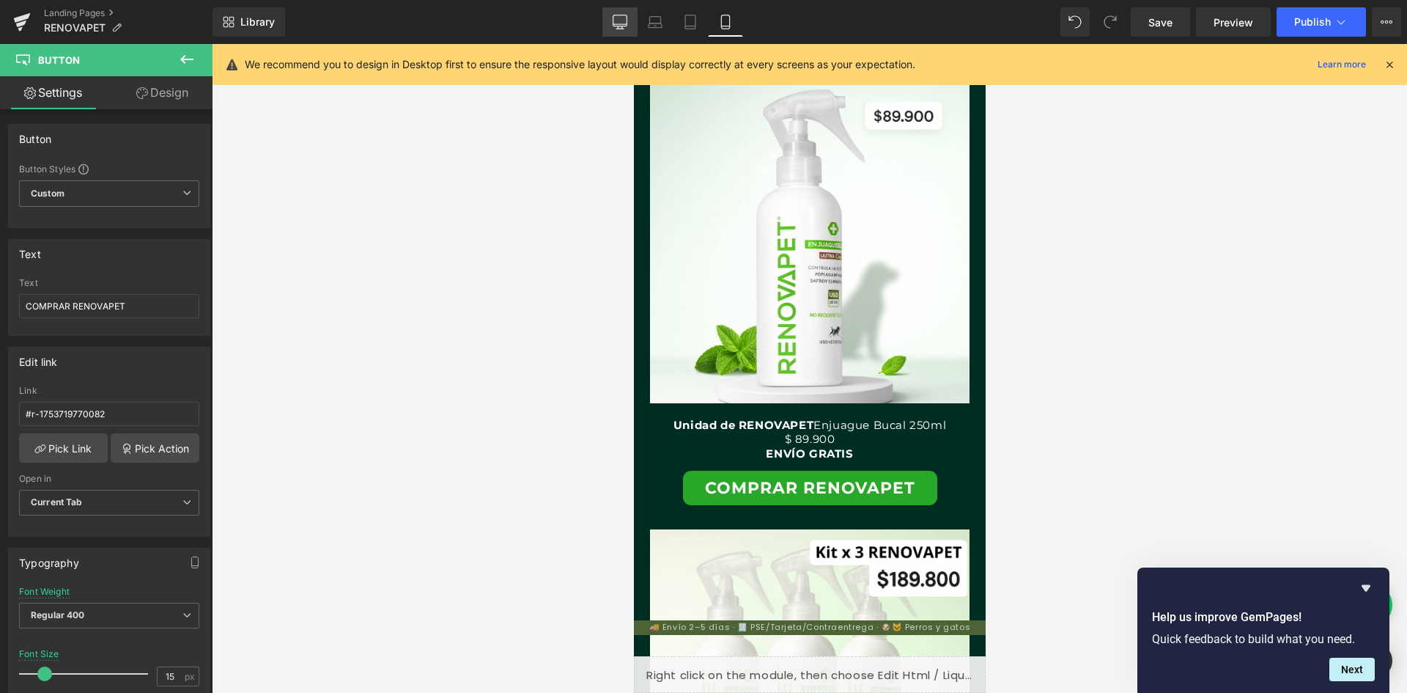
type input "100"
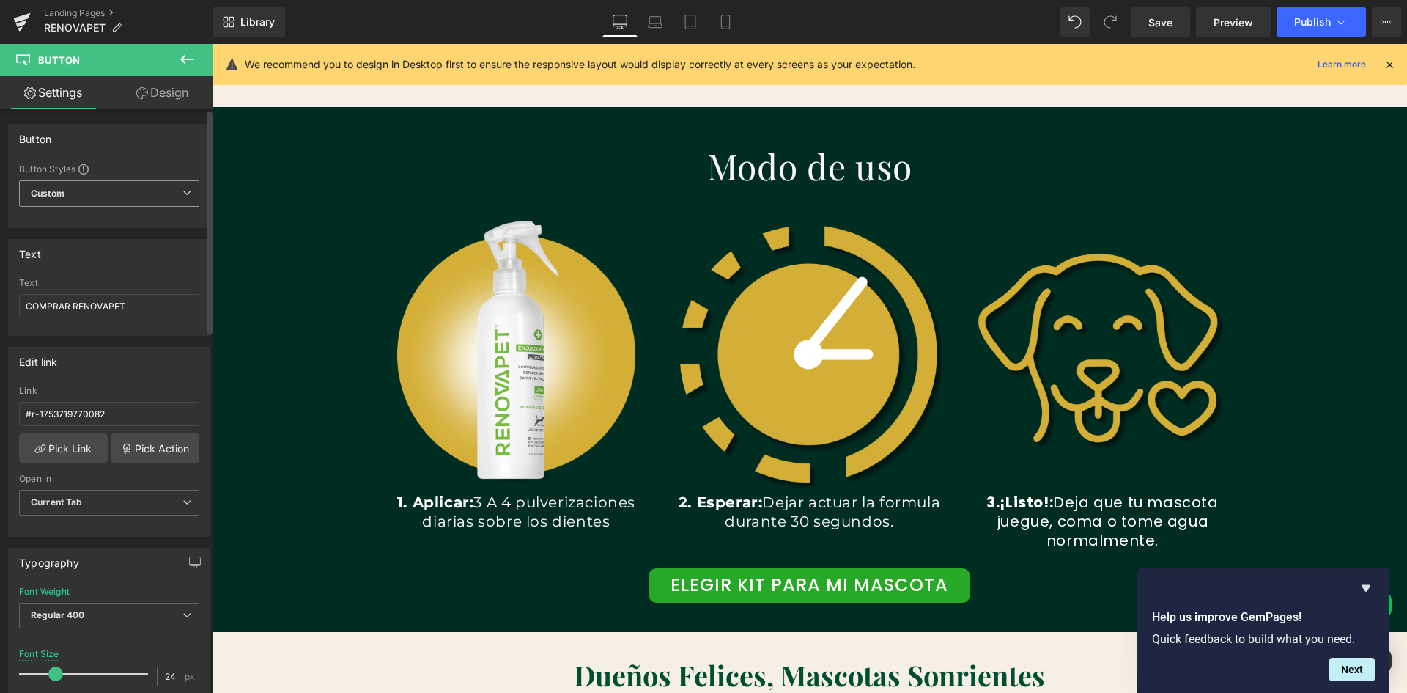
scroll to position [0, 2379]
click at [729, 29] on link "Mobile" at bounding box center [725, 21] width 35 height 29
type input "15"
type input "#4ecd18"
type input "100"
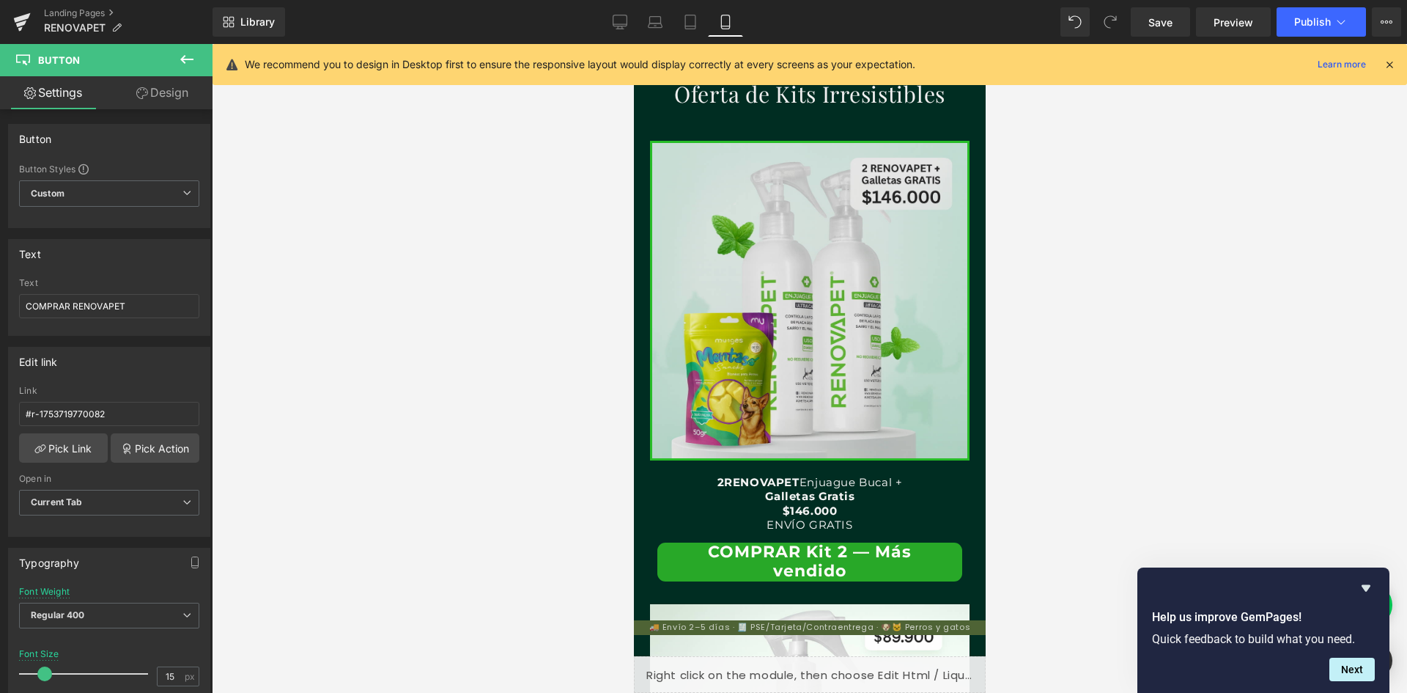
scroll to position [2932, 0]
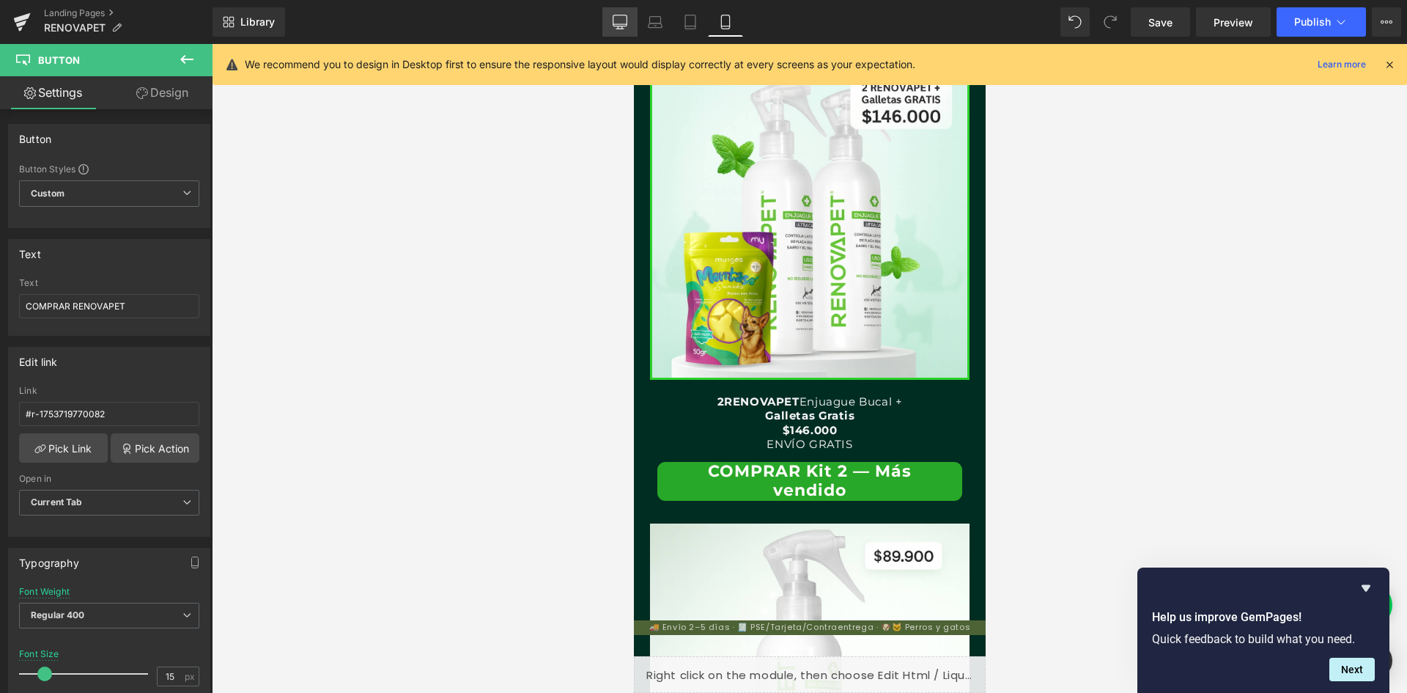
drag, startPoint x: 626, startPoint y: 26, endPoint x: 591, endPoint y: 210, distance: 187.3
click at [626, 26] on icon at bounding box center [620, 20] width 14 height 11
type input "24"
type input "#28a828"
type input "100"
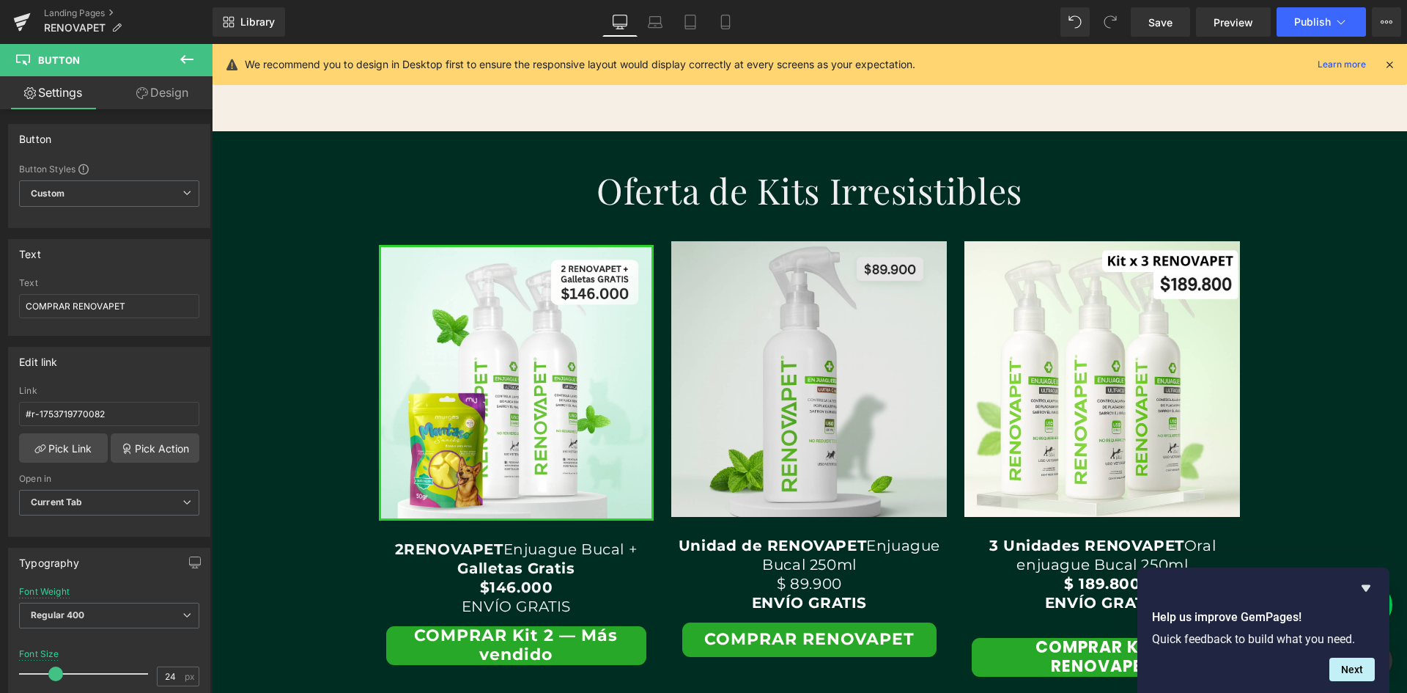
scroll to position [3242, 0]
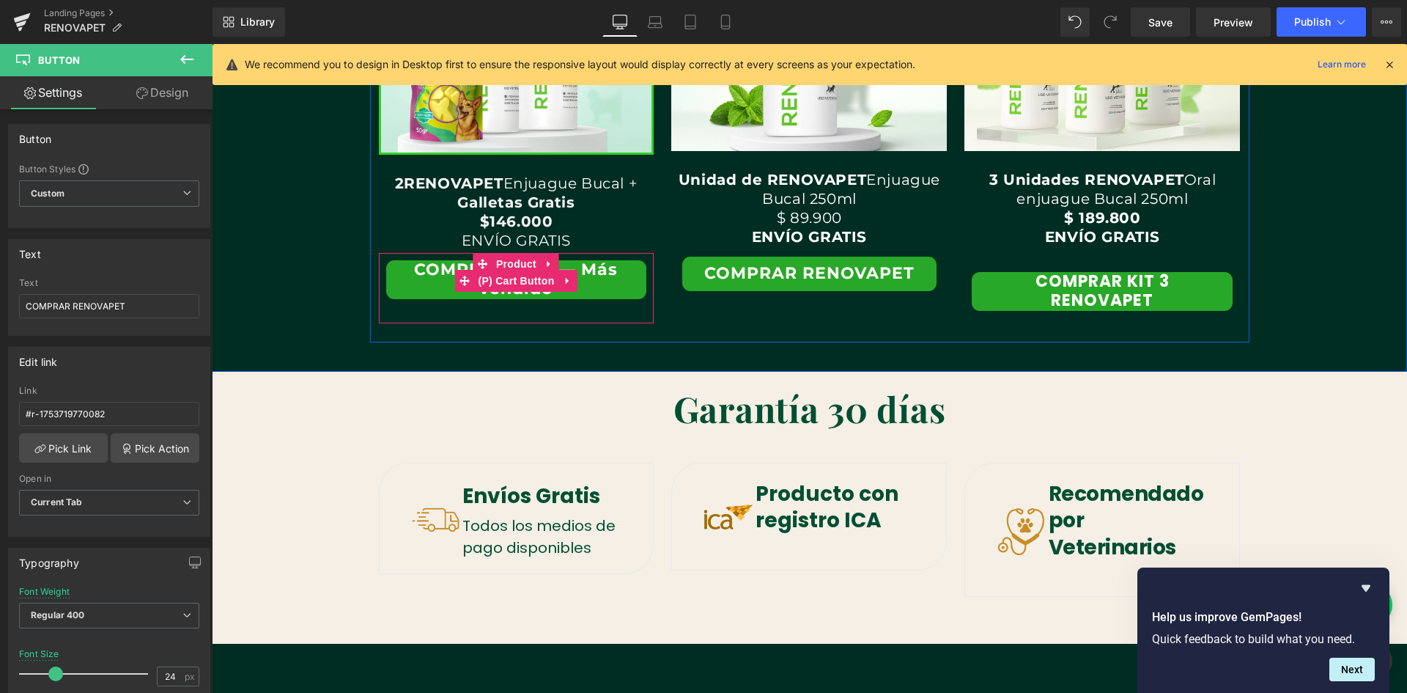
click at [613, 284] on button "COMPRAR Kit 2 — Más vendido" at bounding box center [516, 279] width 261 height 39
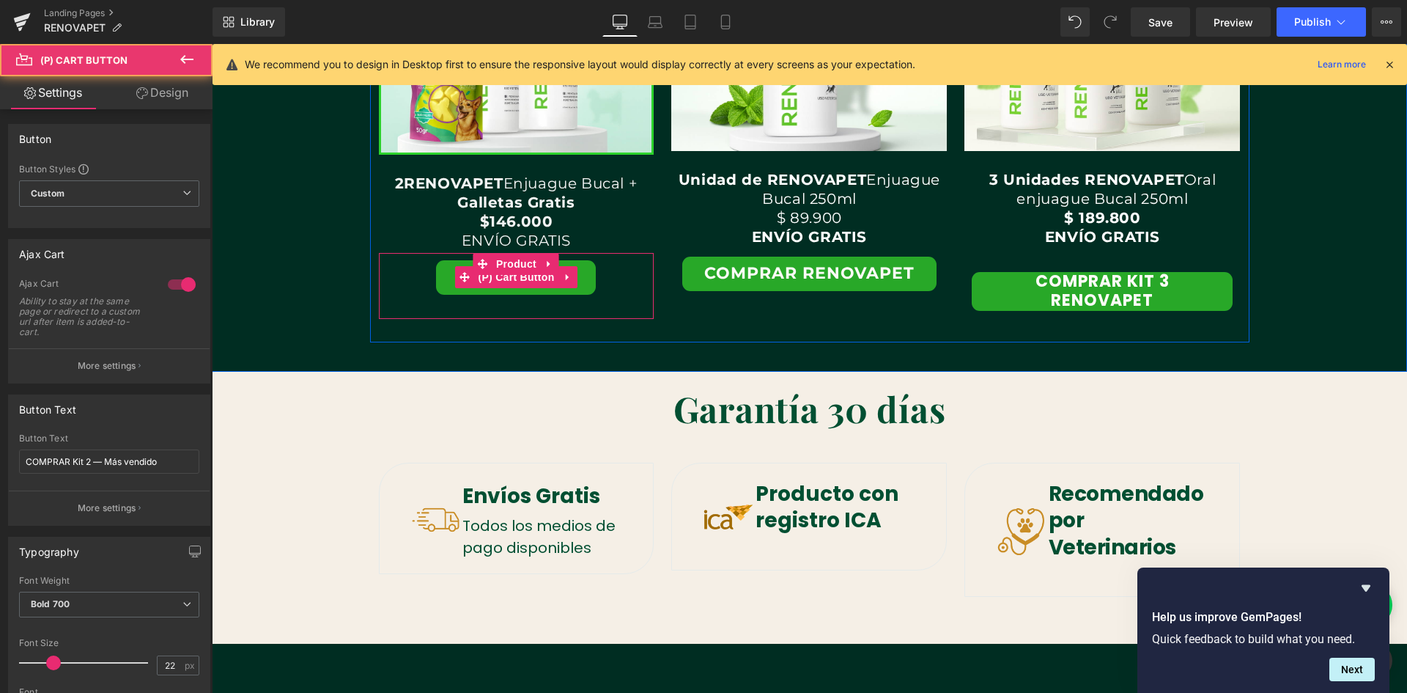
scroll to position [0, 793]
click at [586, 283] on button "Agregando..." at bounding box center [516, 277] width 160 height 34
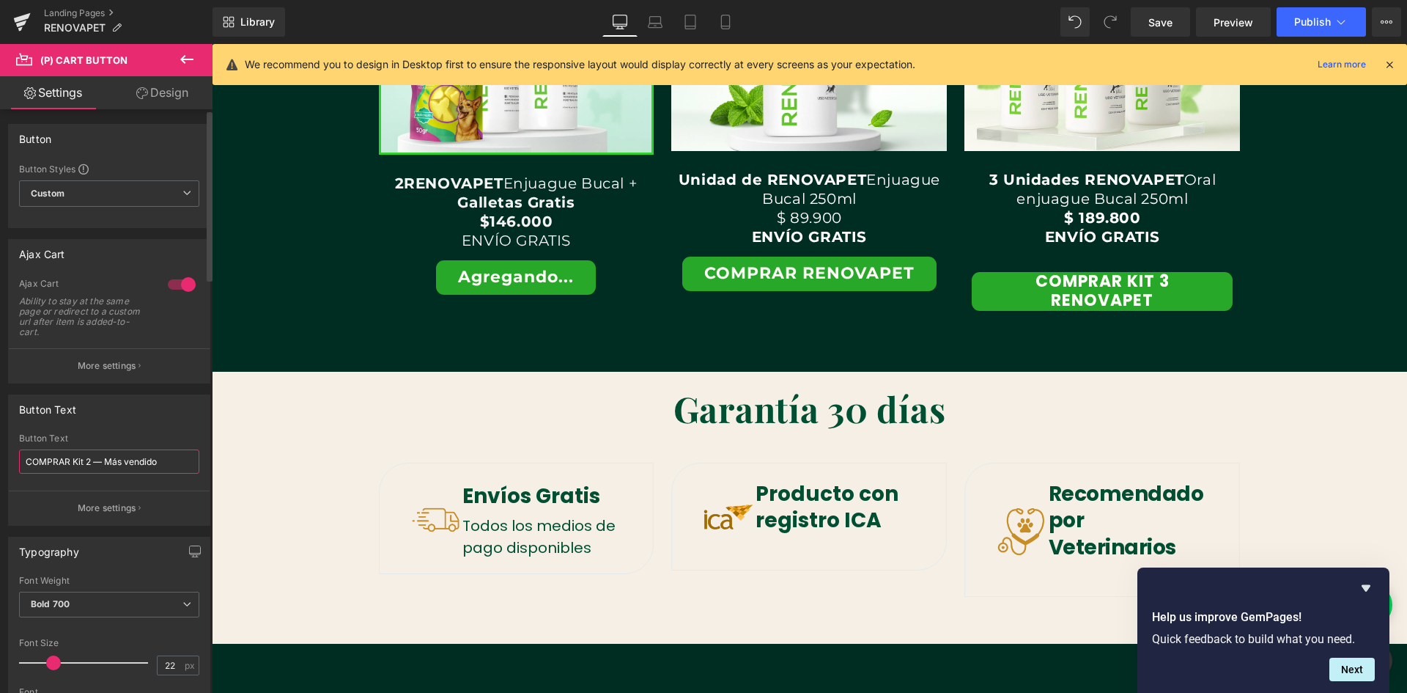
click at [170, 457] on input "COMPRAR Kit 2 — Más vendido" at bounding box center [109, 461] width 180 height 24
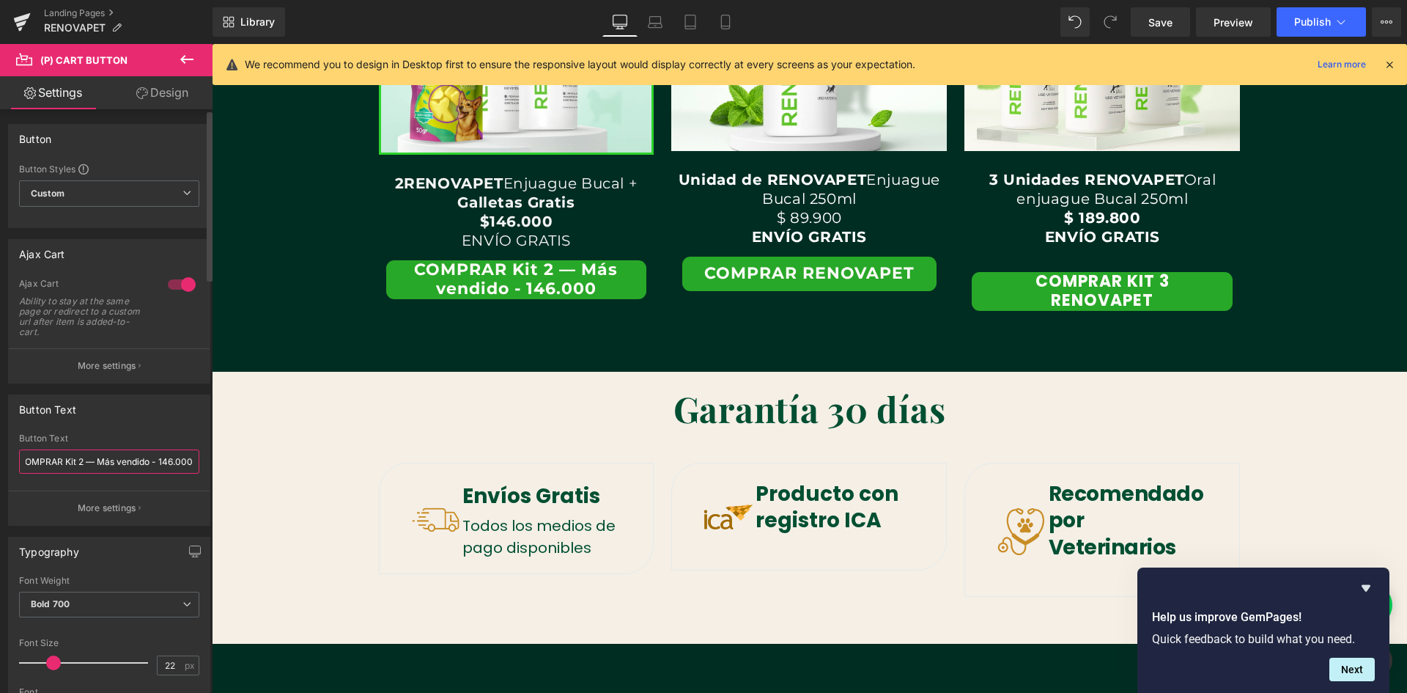
scroll to position [0, 2379]
click at [153, 462] on input "COMPRAR Kit 2 — Más vendido - 146.000" at bounding box center [109, 461] width 180 height 24
type input "COMPRAR Kit 2 — Más vendido - $146.000"
click at [720, 274] on button "COMPRAR RENOVAPET" at bounding box center [809, 274] width 254 height 34
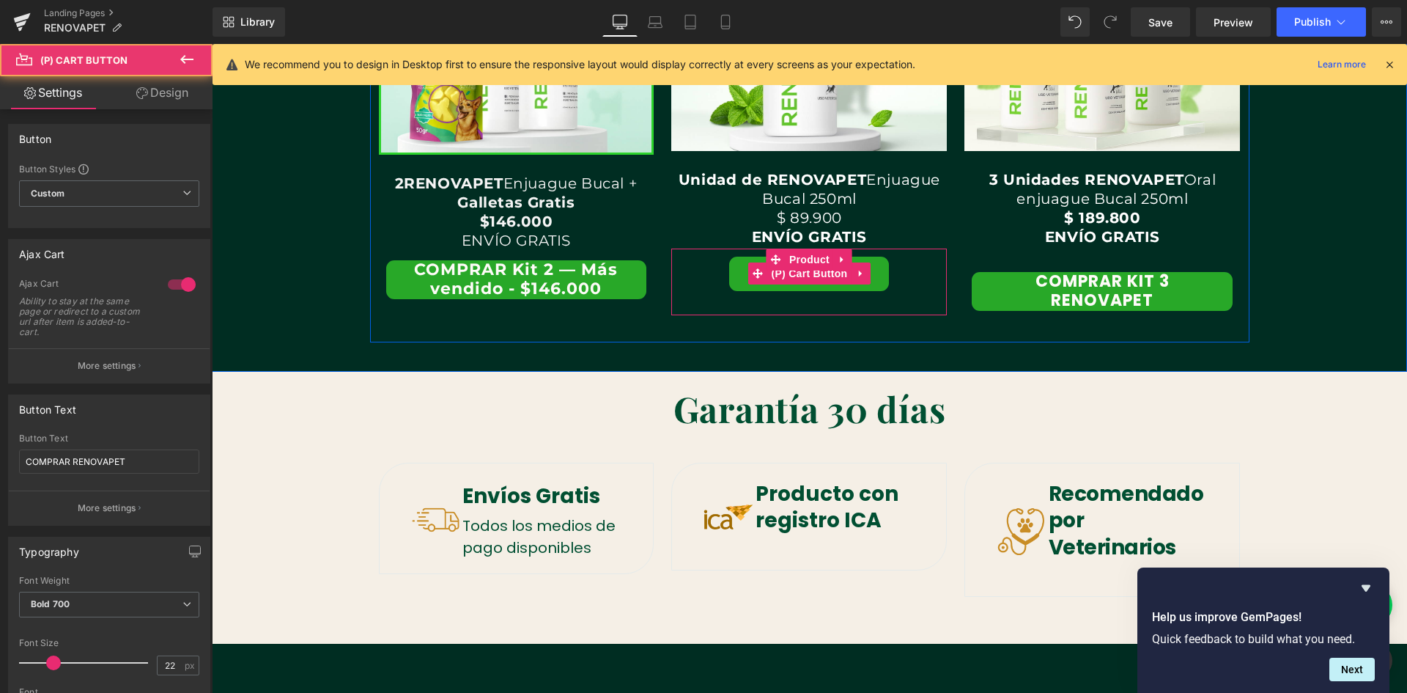
scroll to position [0, 0]
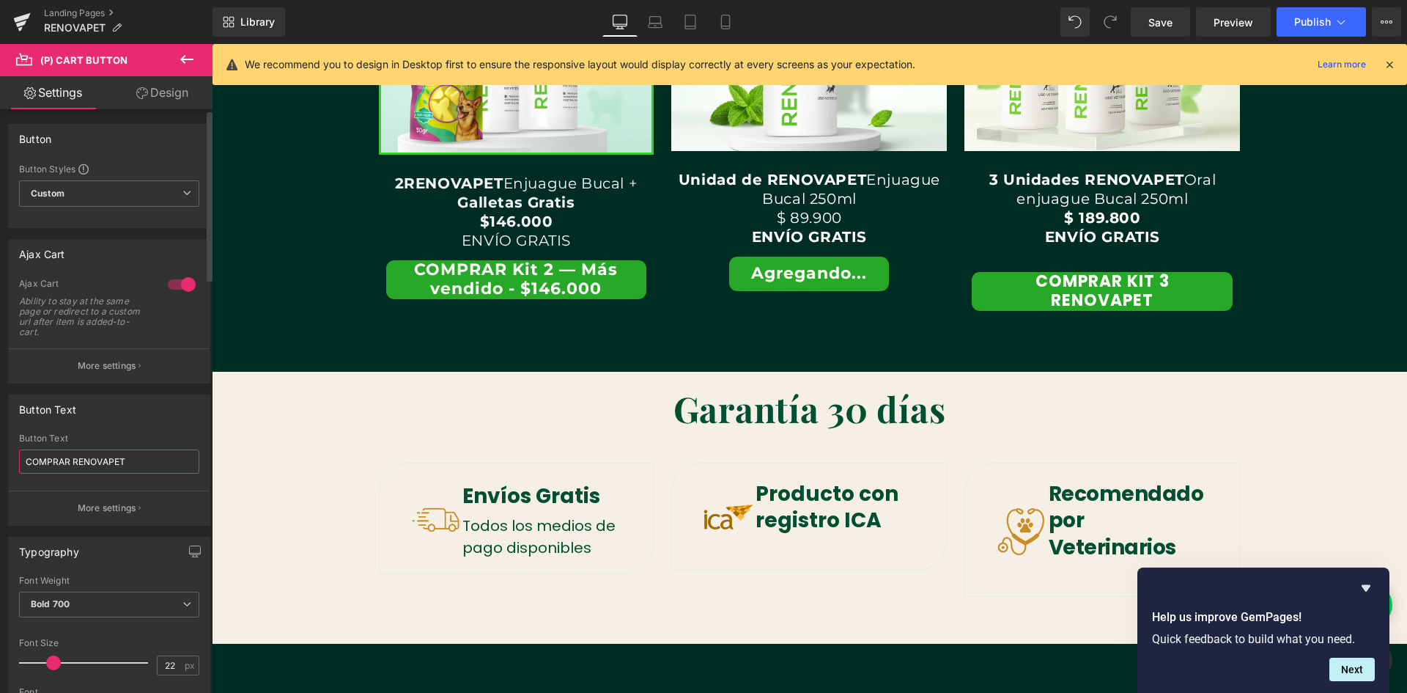
click at [139, 462] on input "COMPRAR RENOVAPET" at bounding box center [109, 461] width 180 height 24
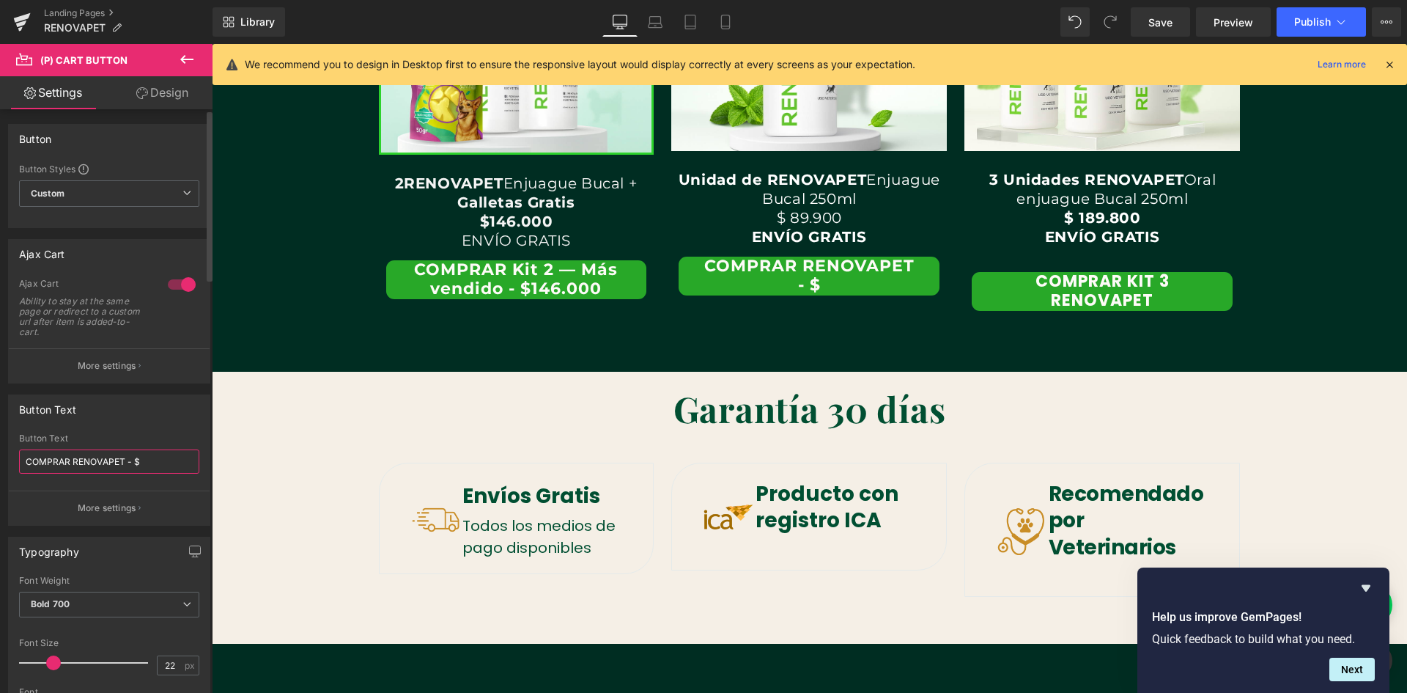
scroll to position [0, 793]
type input "COMPRAR RENOVAPET - $89.900"
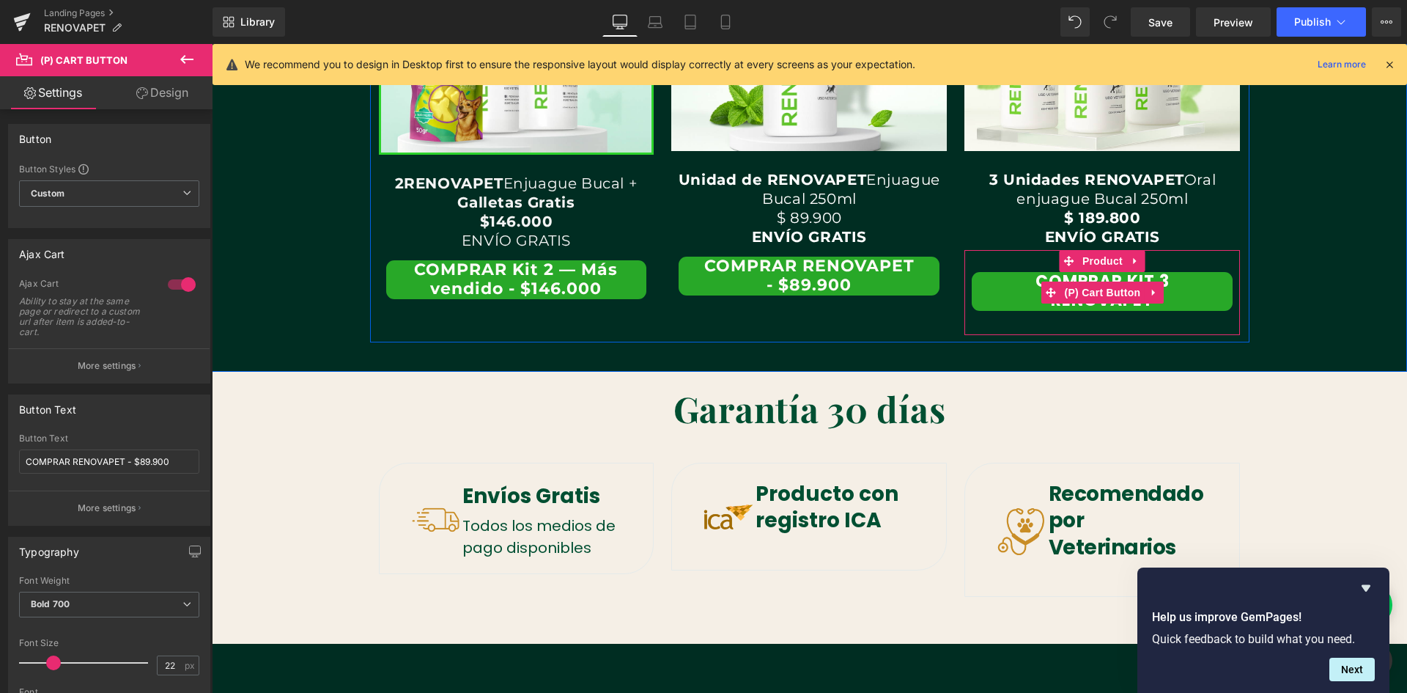
click at [1173, 293] on button "COMPRAR KIT 3 RENOVAPET" at bounding box center [1102, 291] width 261 height 39
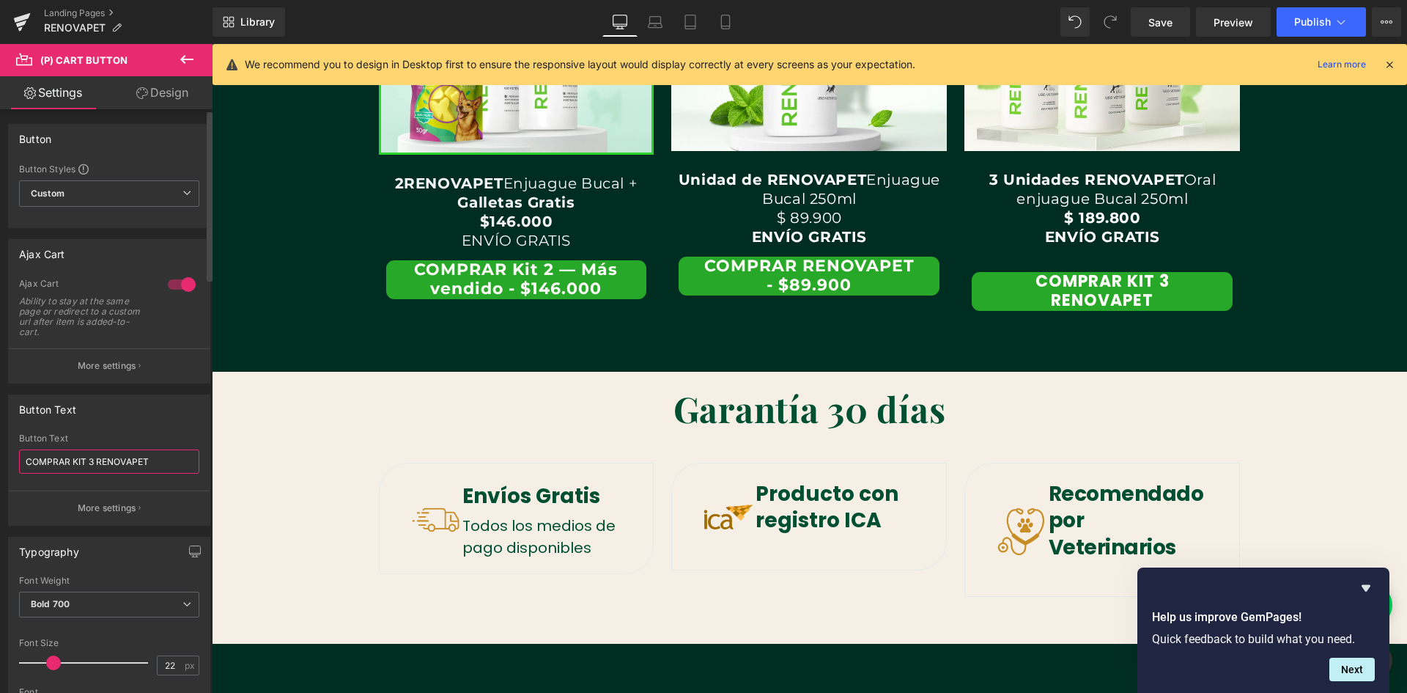
click at [169, 463] on input "COMPRAR KIT 3 RENOVAPET" at bounding box center [109, 461] width 180 height 24
type input "COMPRAR KIT 3 RENOVAPET - $189.800"
click at [1179, 23] on link "Save" at bounding box center [1160, 21] width 59 height 29
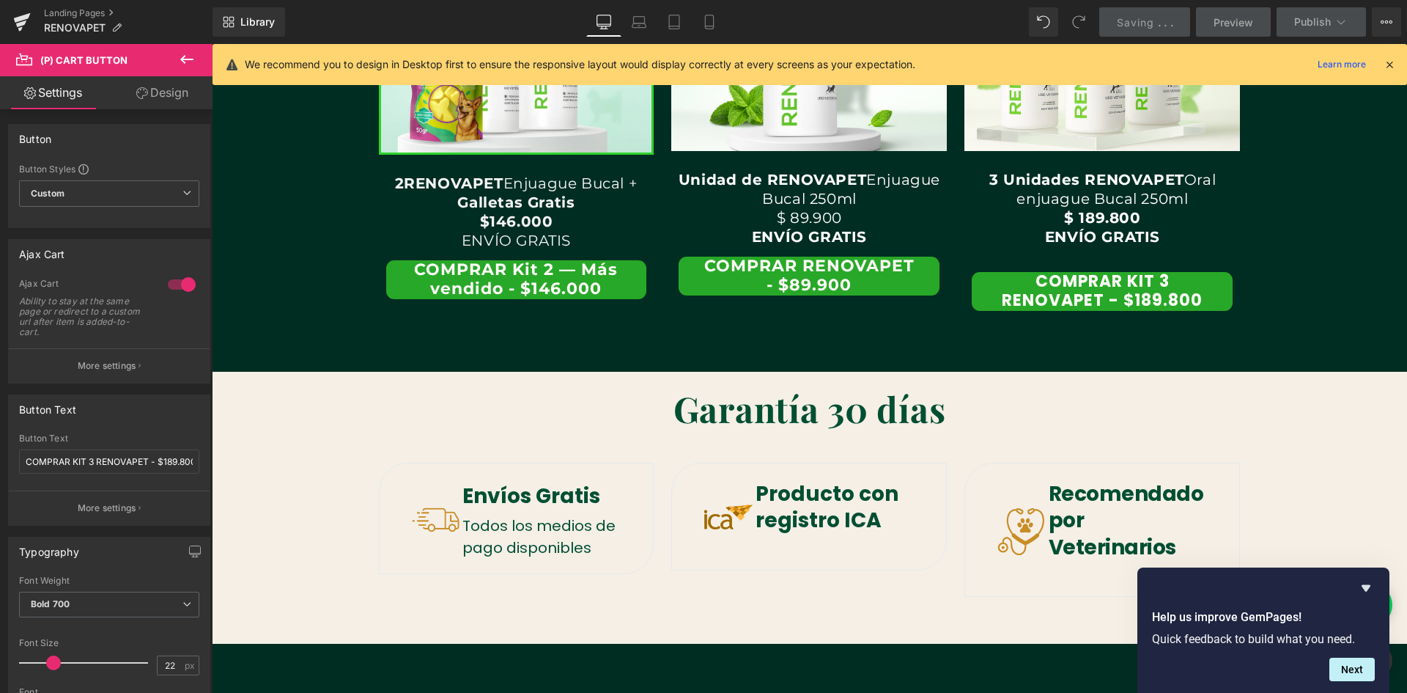
scroll to position [0, 0]
drag, startPoint x: 717, startPoint y: 27, endPoint x: 155, endPoint y: 150, distance: 574.8
click at [717, 27] on icon at bounding box center [709, 22] width 15 height 15
type input "100"
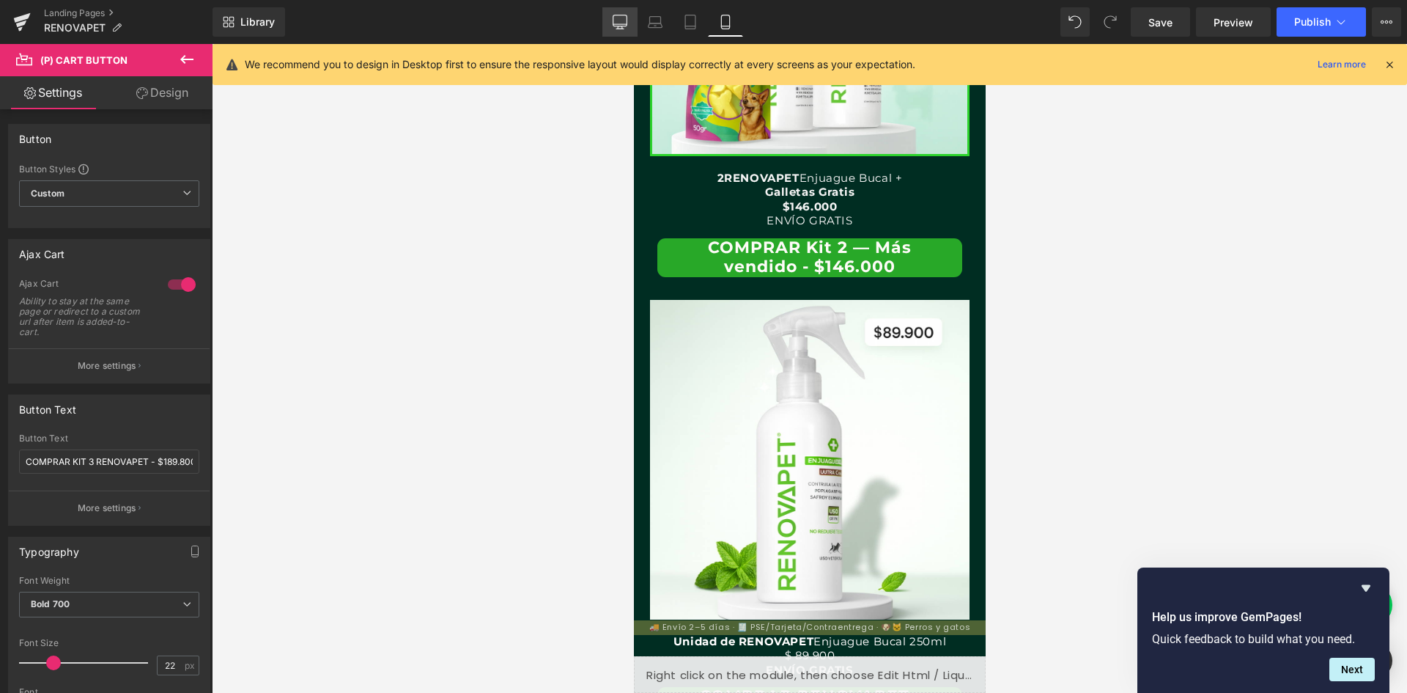
scroll to position [0, 538]
click at [627, 26] on icon at bounding box center [620, 20] width 14 height 11
type input "100"
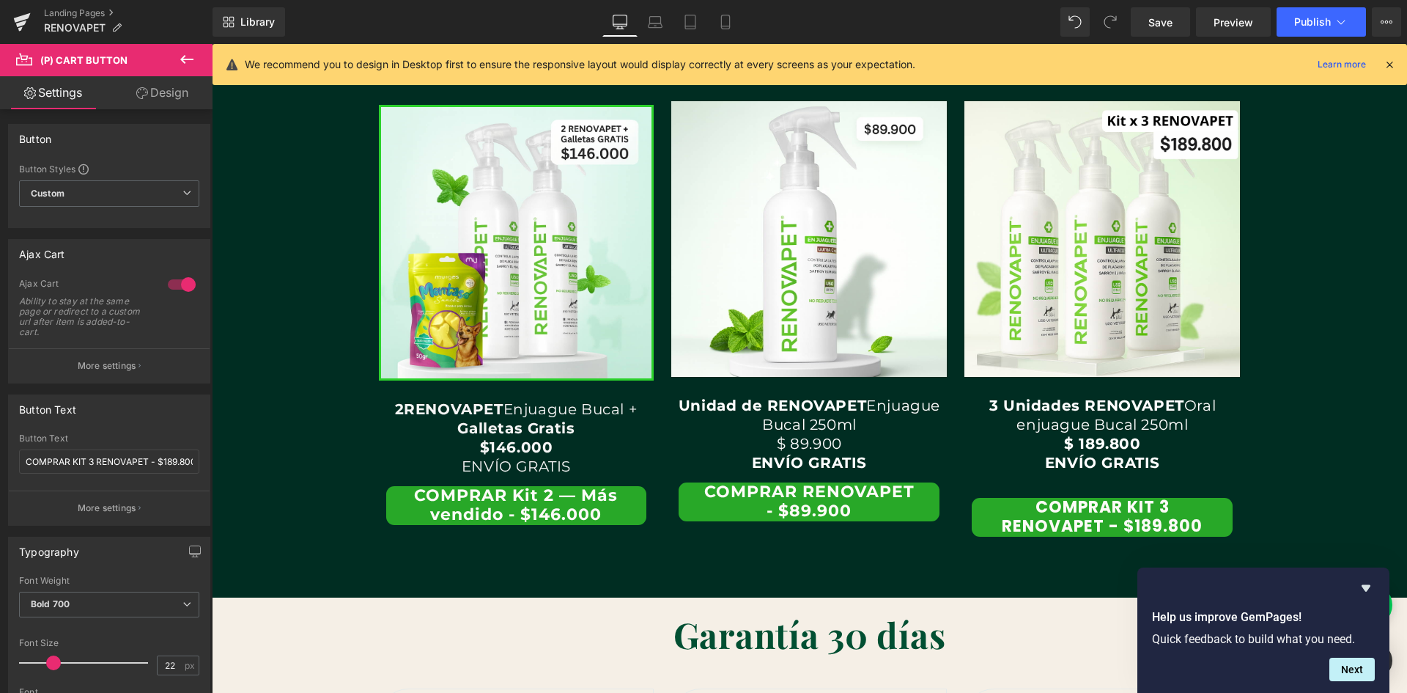
scroll to position [3042, 0]
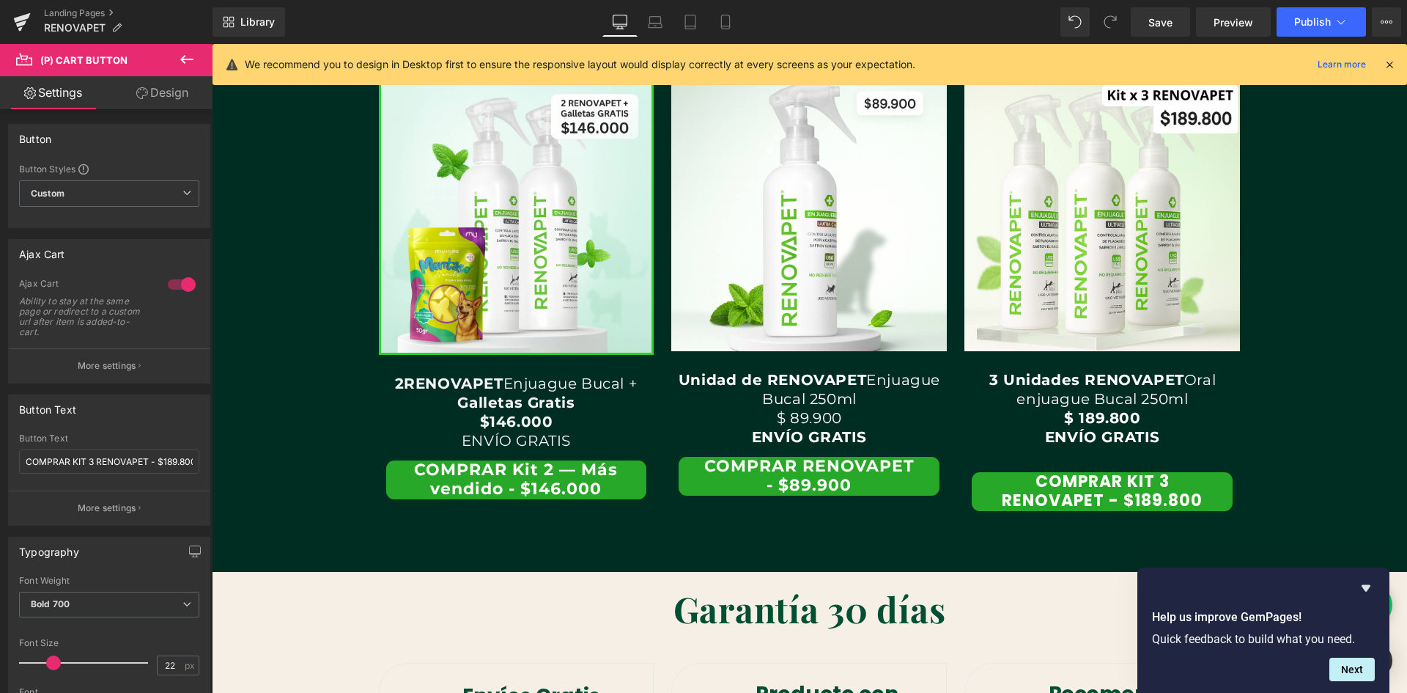
click at [591, 483] on button "COMPRAR Kit 2 — Más vendido - $146.000" at bounding box center [516, 479] width 261 height 39
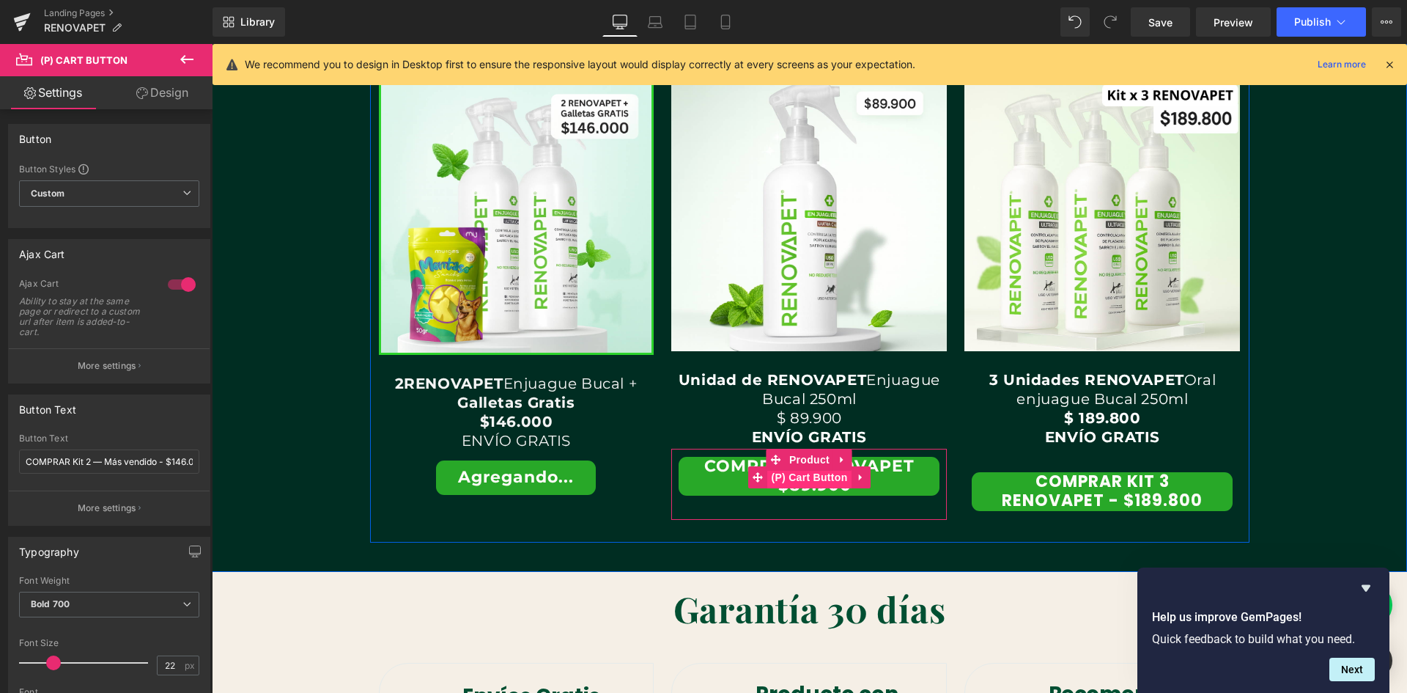
scroll to position [0, 2379]
click at [719, 480] on button "COMPRAR RENOVAPET - $89.900" at bounding box center [809, 476] width 261 height 39
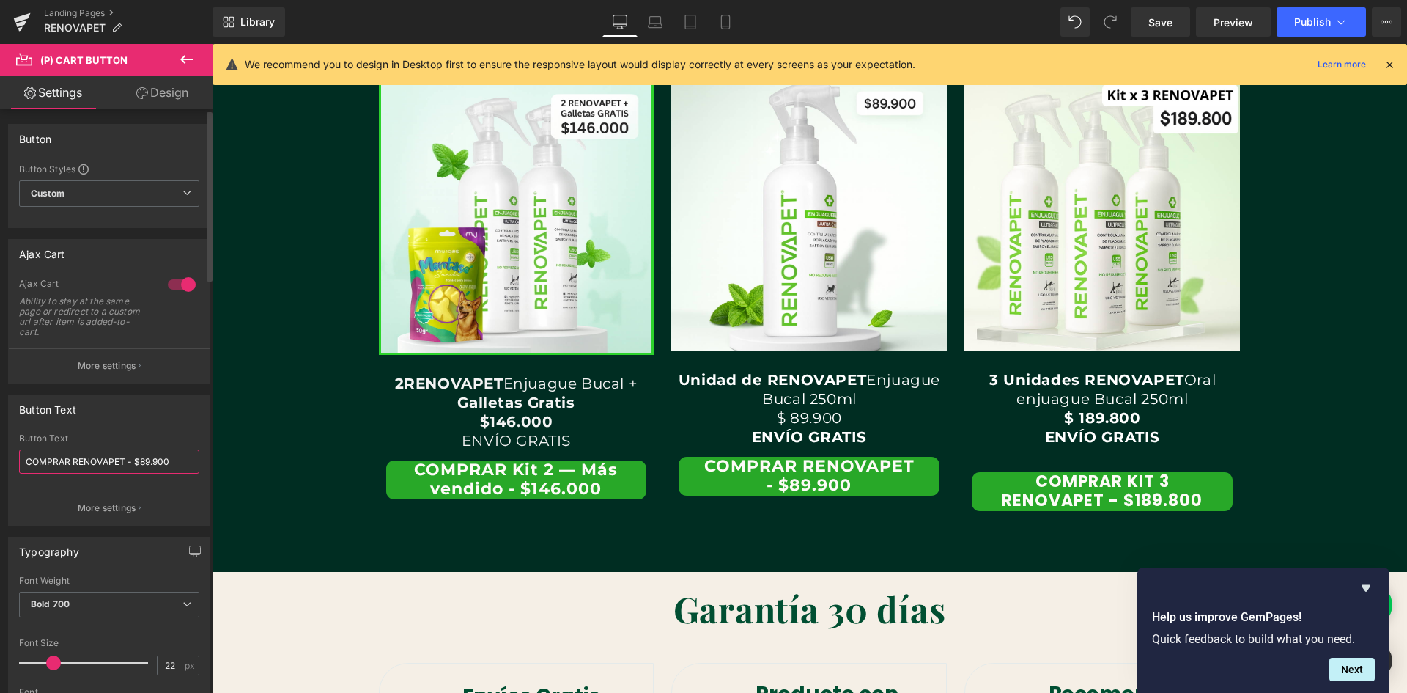
click at [132, 460] on input "COMPRAR RENOVAPET - $89.900" at bounding box center [109, 461] width 180 height 24
type input "COMPRAR RENOVAPET $89.900"
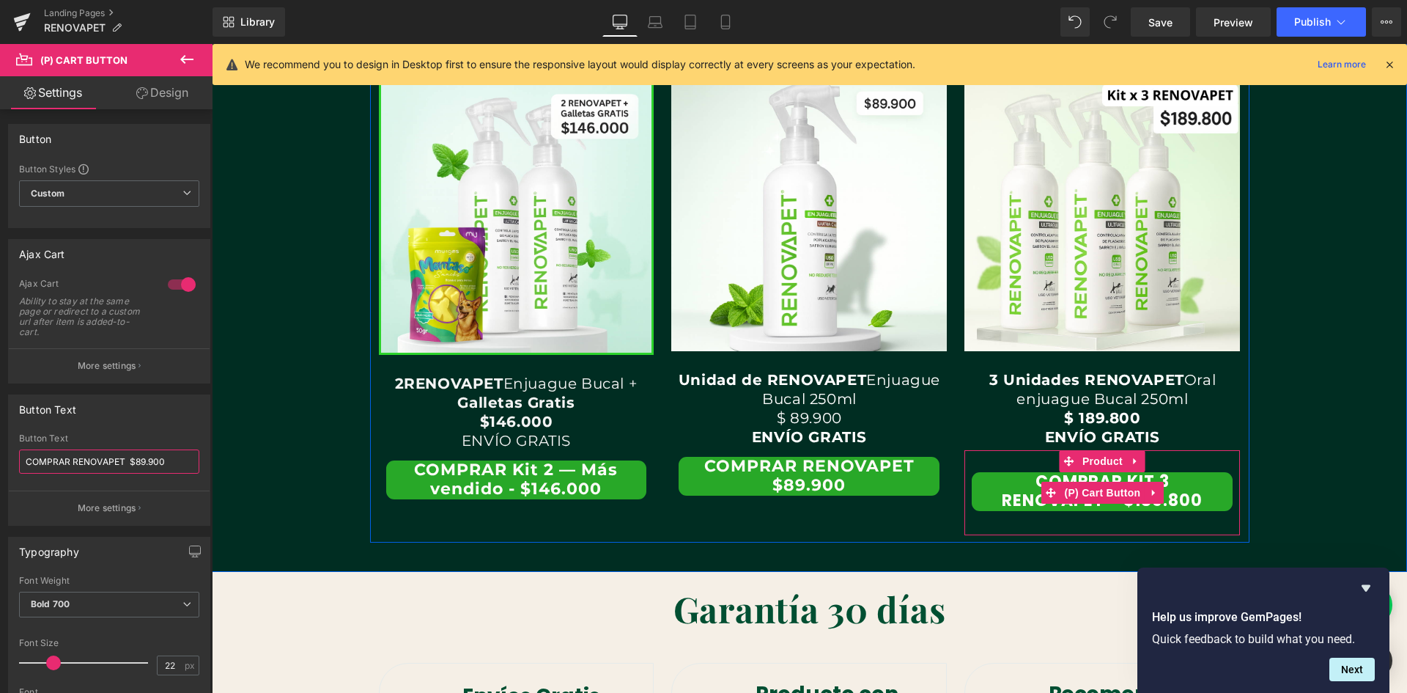
scroll to position [0, 0]
click at [1102, 503] on span "(P) Cart Button" at bounding box center [1103, 493] width 84 height 22
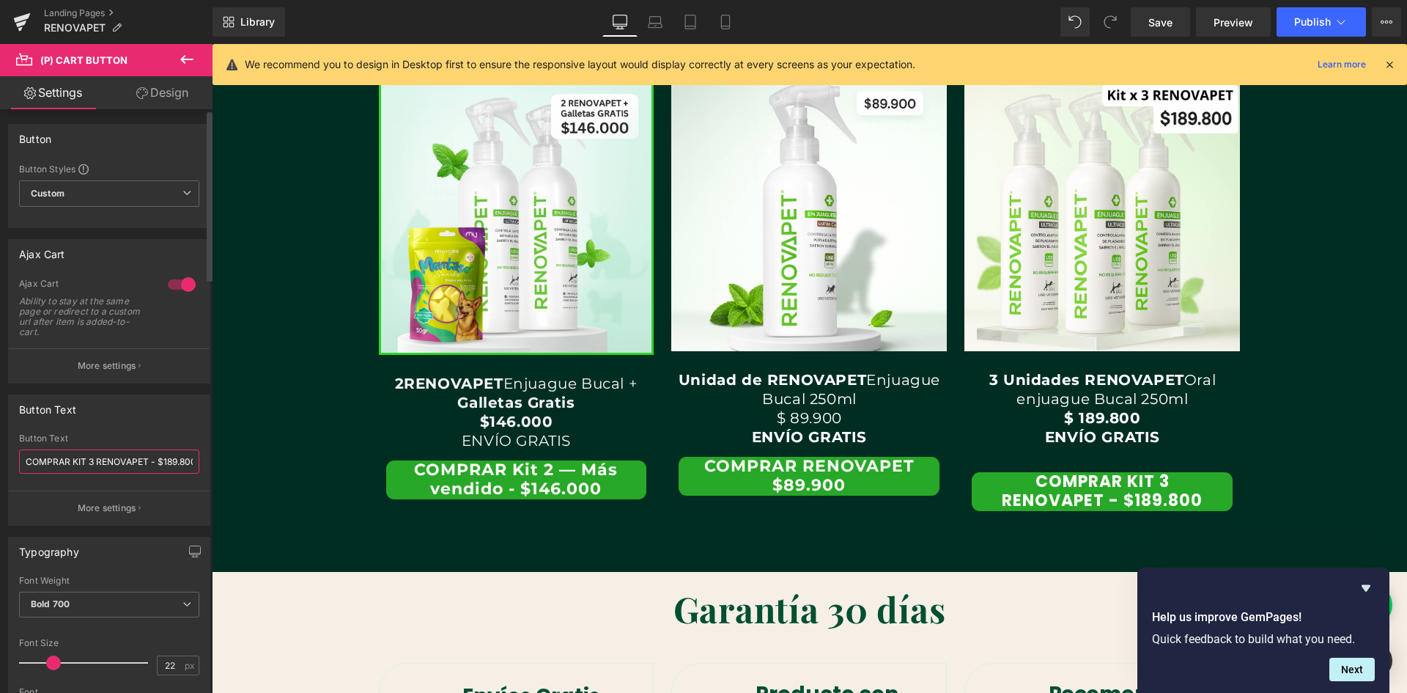
click at [155, 462] on input "COMPRAR KIT 3 RENOVAPET - $189.800" at bounding box center [109, 461] width 180 height 24
type input "COMPRAR KIT 3 RENOVAPET $189.800"
click at [1170, 29] on span "Save" at bounding box center [1161, 22] width 24 height 15
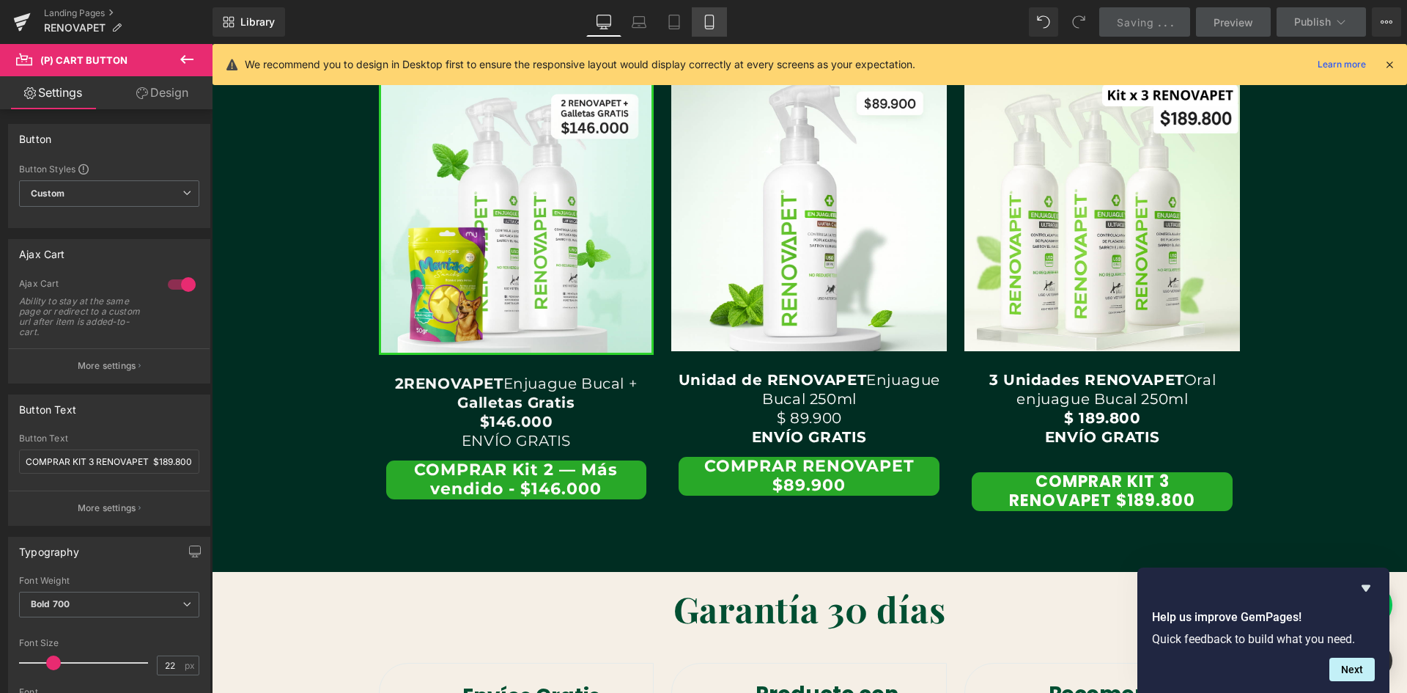
click at [715, 29] on link "Mobile" at bounding box center [709, 21] width 35 height 29
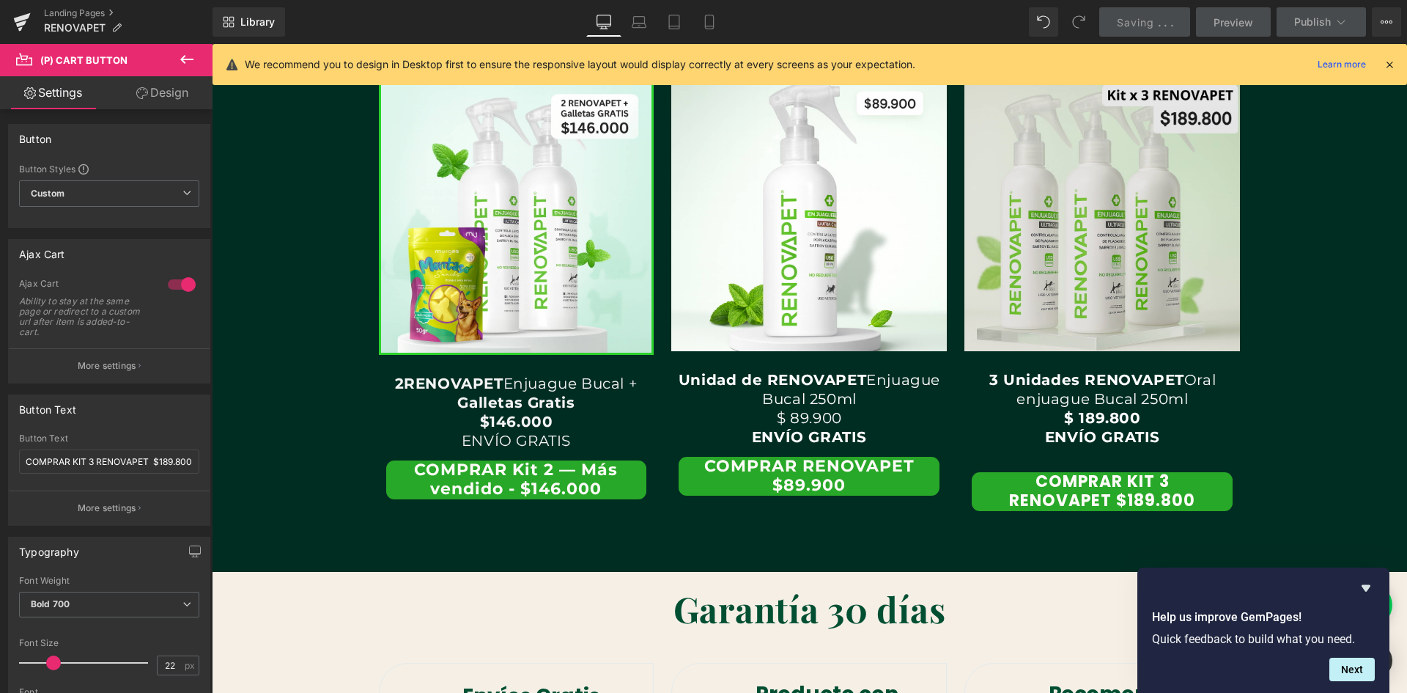
type input "100"
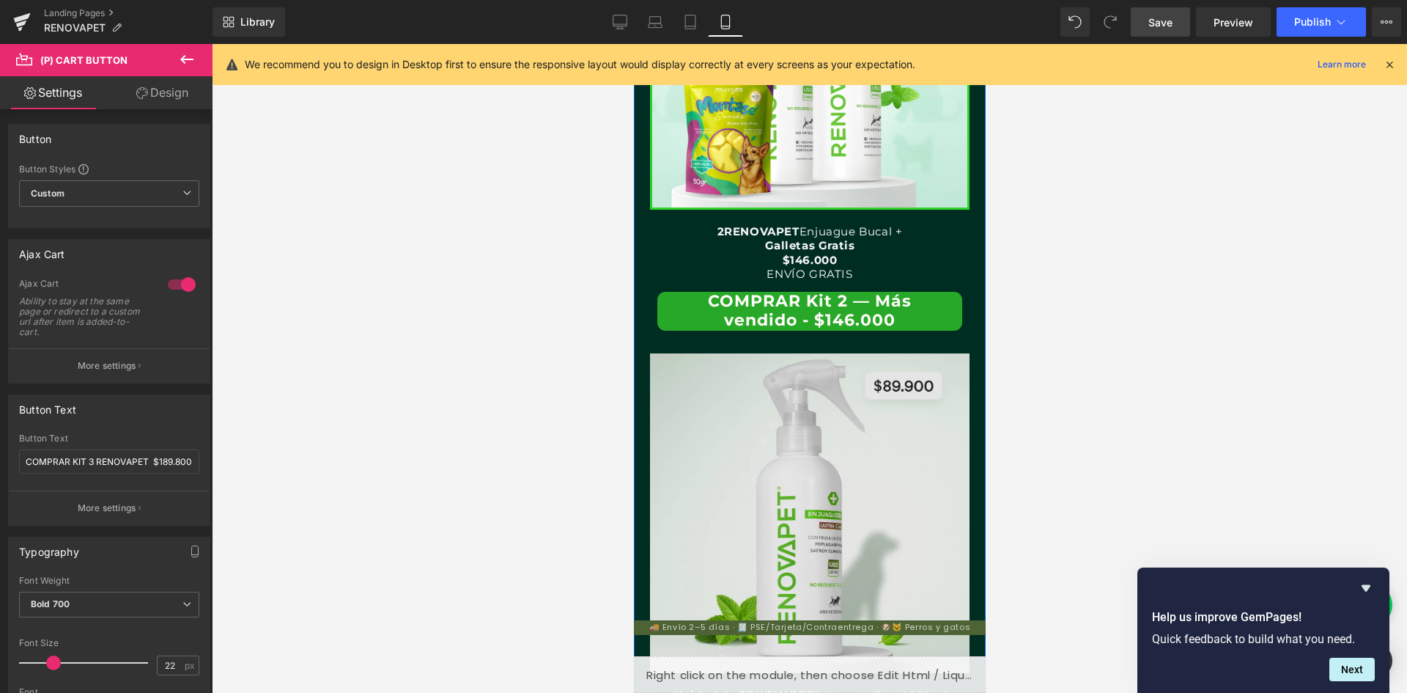
scroll to position [0, 0]
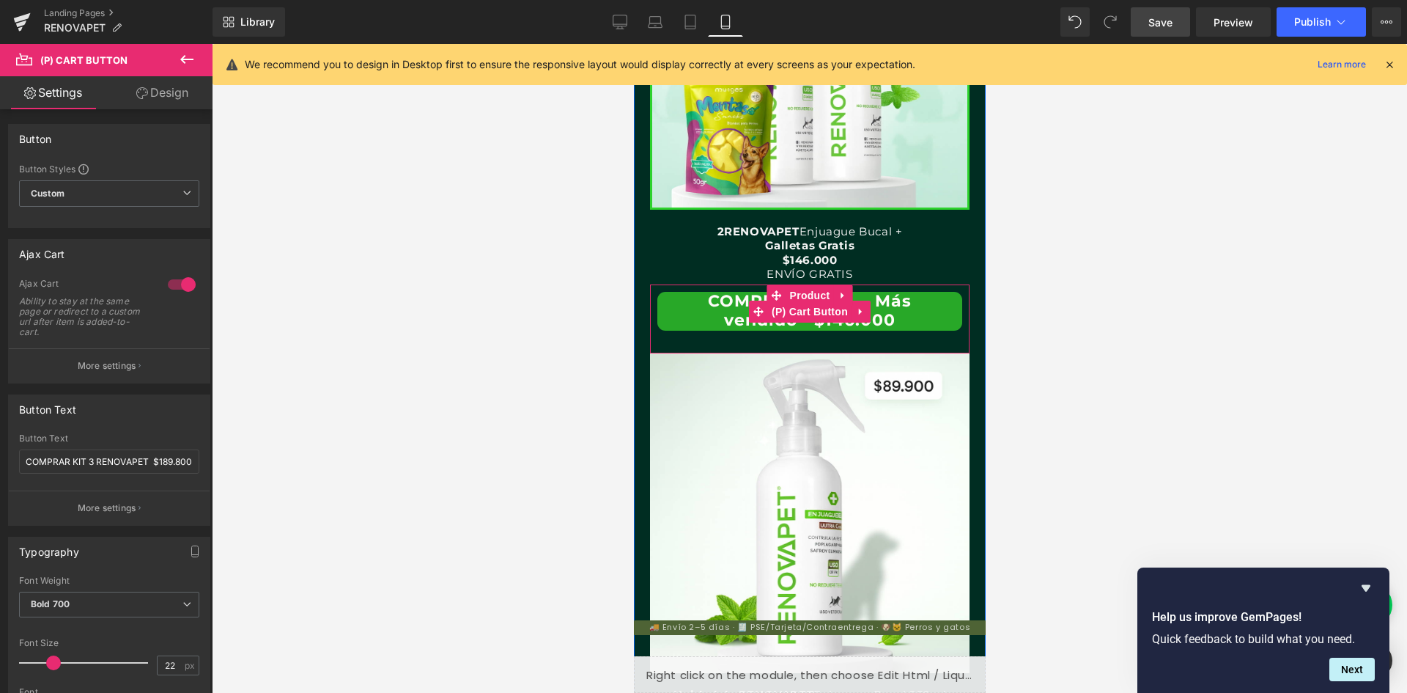
click at [682, 320] on button "COMPRAR Kit 2 — Más vendido - $146.000" at bounding box center [809, 311] width 305 height 39
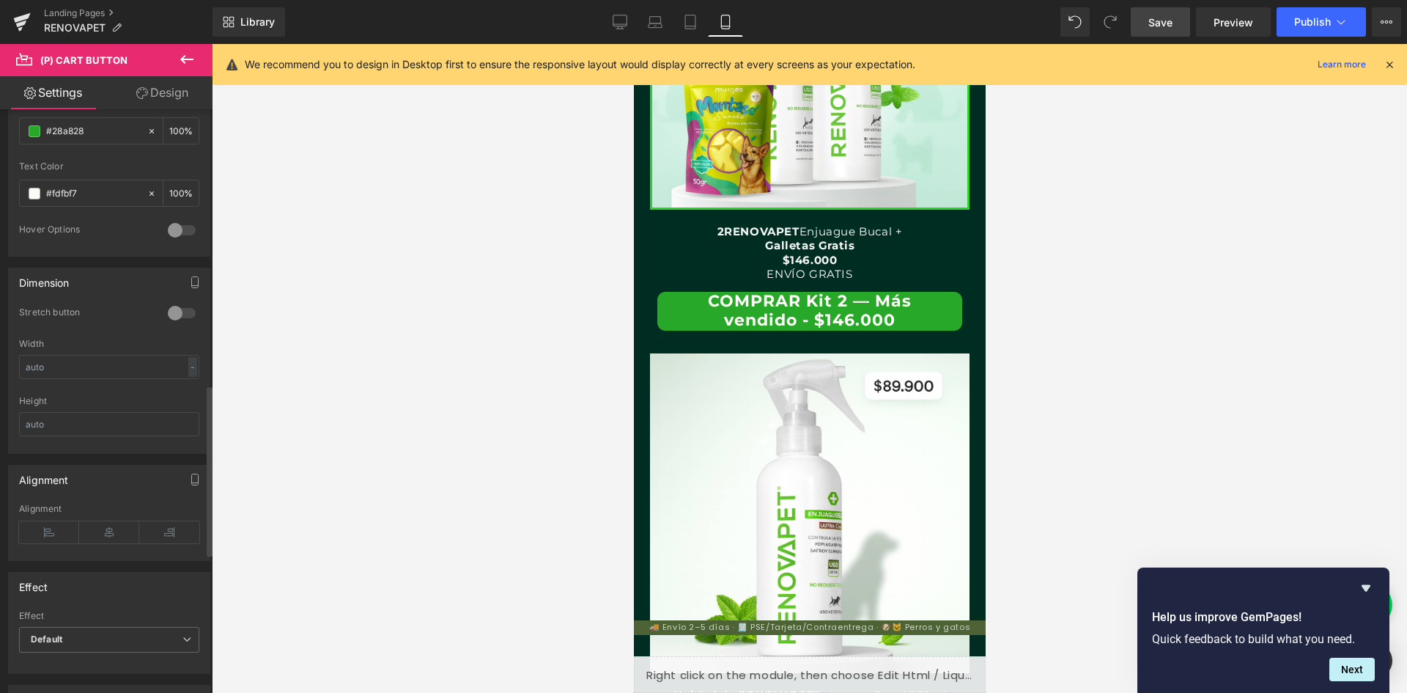
scroll to position [953, 0]
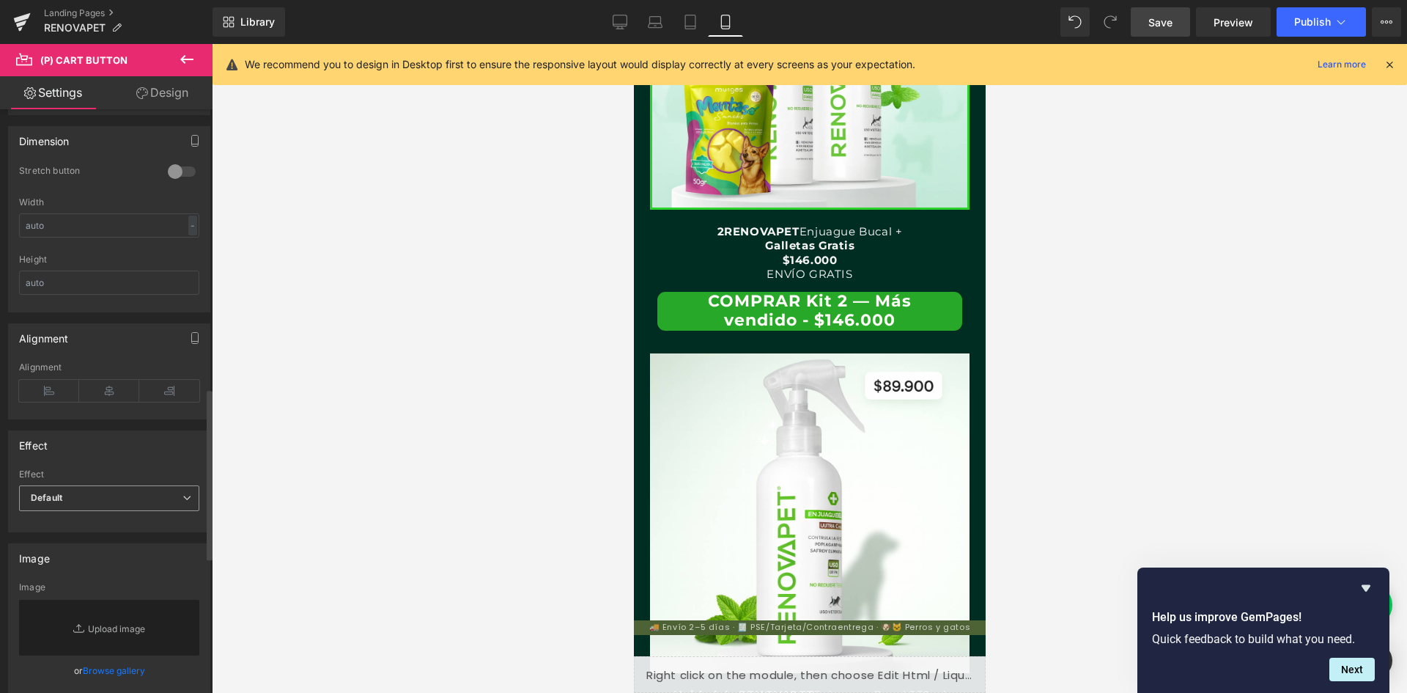
click at [153, 501] on span "Default" at bounding box center [109, 498] width 180 height 26
click at [148, 447] on div "Effect" at bounding box center [106, 445] width 195 height 28
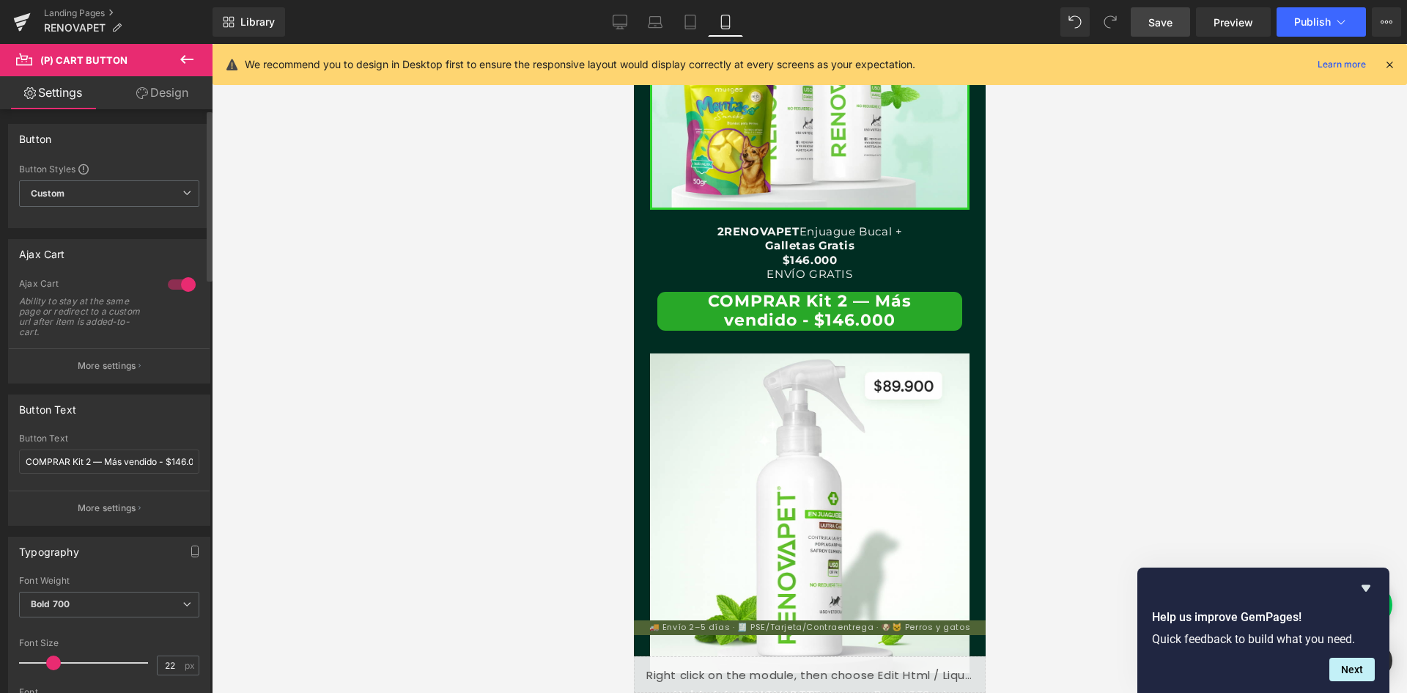
scroll to position [0, 0]
click at [160, 103] on link "Design" at bounding box center [162, 92] width 106 height 33
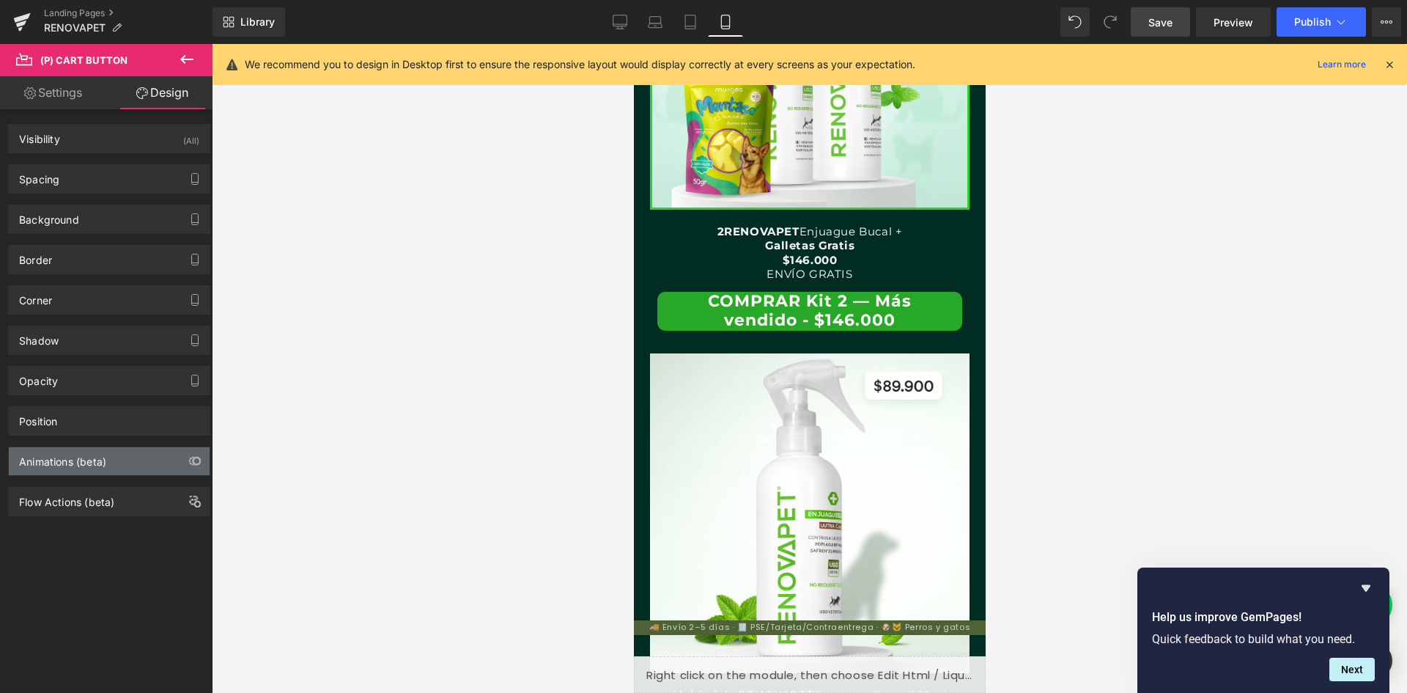
scroll to position [0, 269]
click at [122, 456] on div "Animations (beta)" at bounding box center [109, 461] width 201 height 28
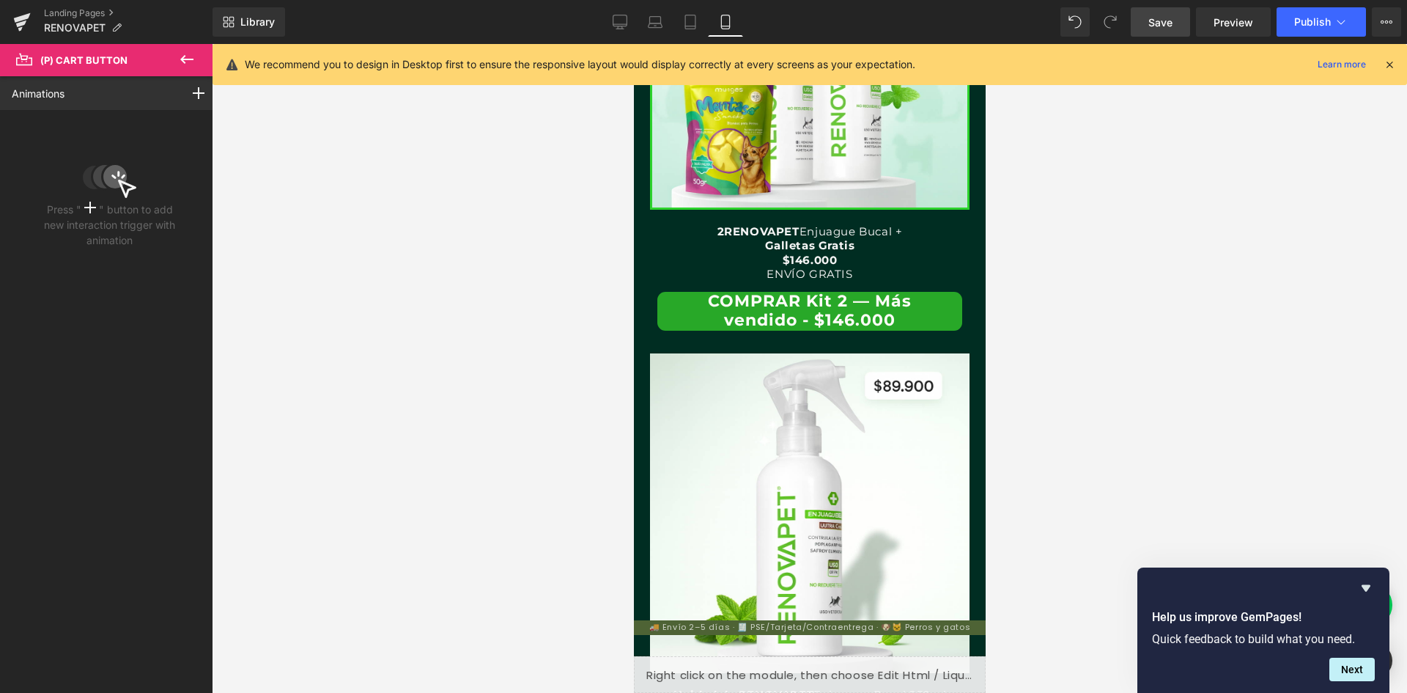
click at [86, 204] on icon at bounding box center [90, 208] width 12 height 12
click at [193, 87] on icon at bounding box center [199, 93] width 12 height 12
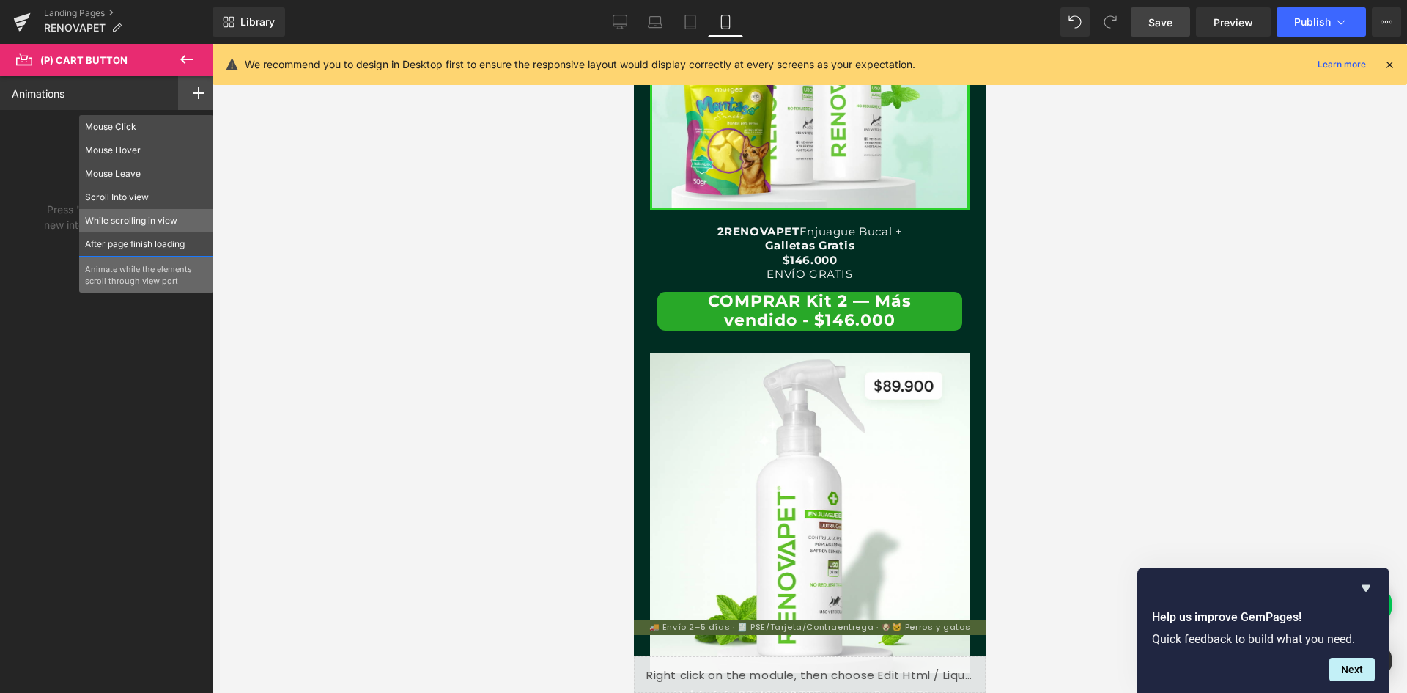
scroll to position [0, 807]
click at [182, 224] on p "While scrolling in view" at bounding box center [146, 220] width 122 height 13
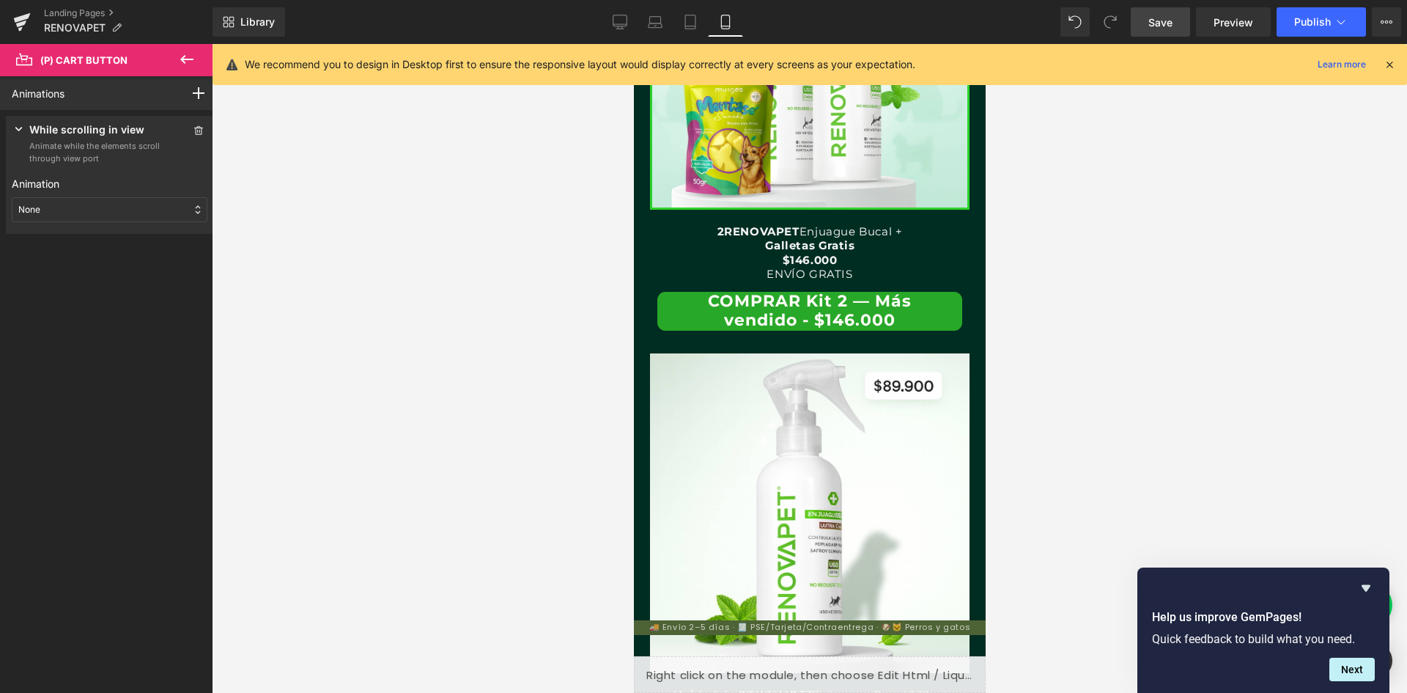
click at [141, 215] on div "None" at bounding box center [110, 209] width 196 height 25
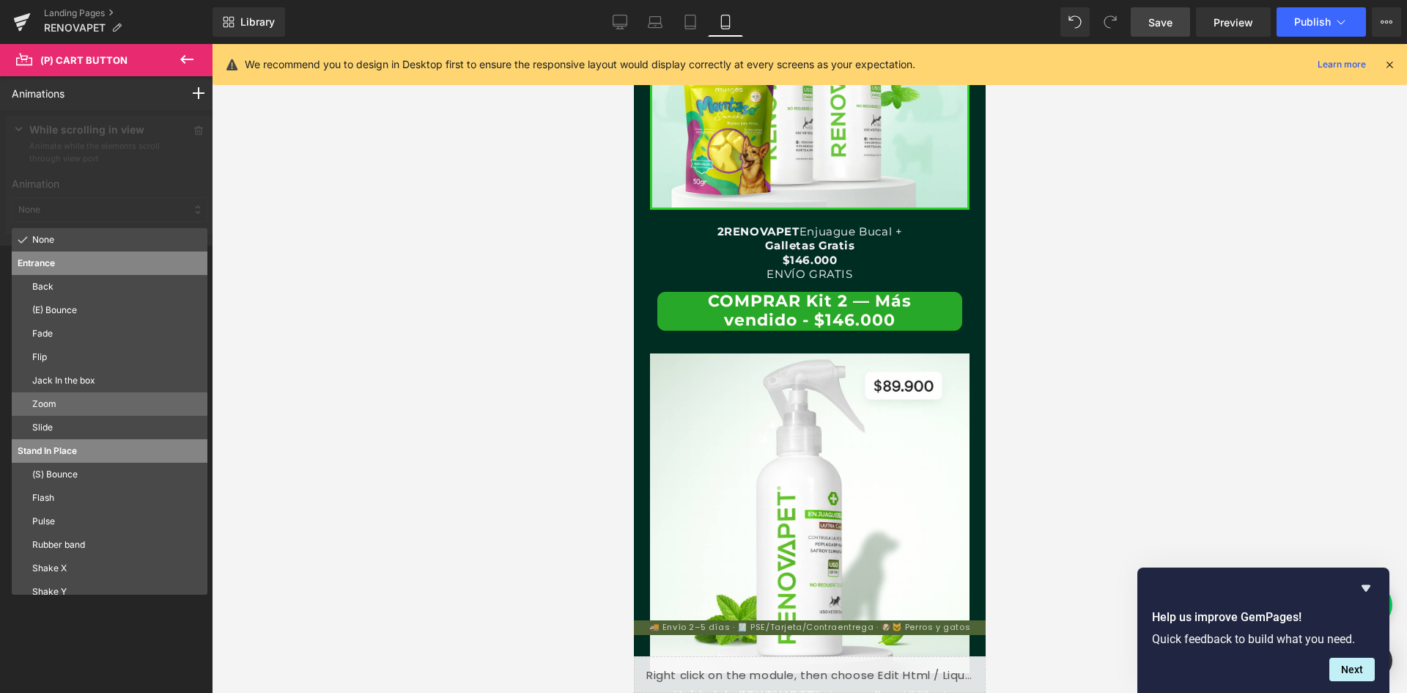
click at [96, 403] on p "Zoom" at bounding box center [116, 403] width 169 height 13
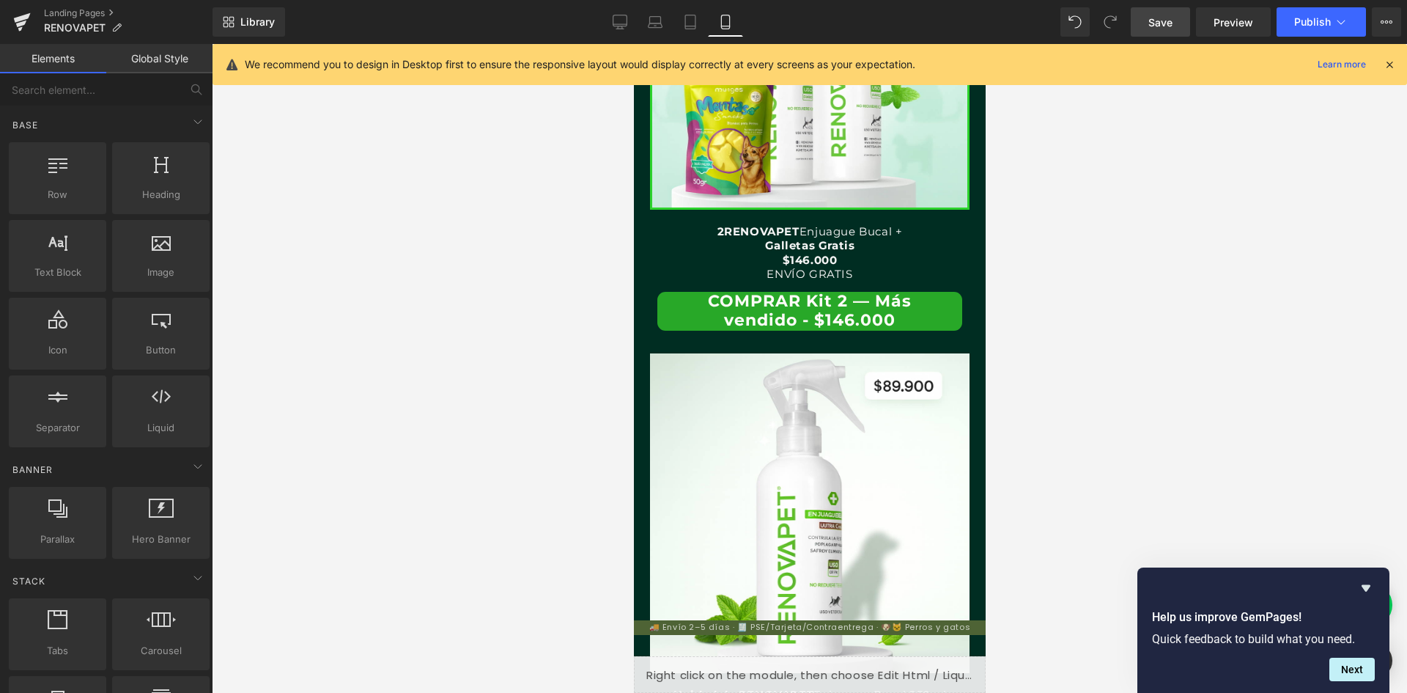
click at [346, 372] on div at bounding box center [809, 368] width 1195 height 649
click at [1175, 21] on link "Save" at bounding box center [1160, 21] width 59 height 29
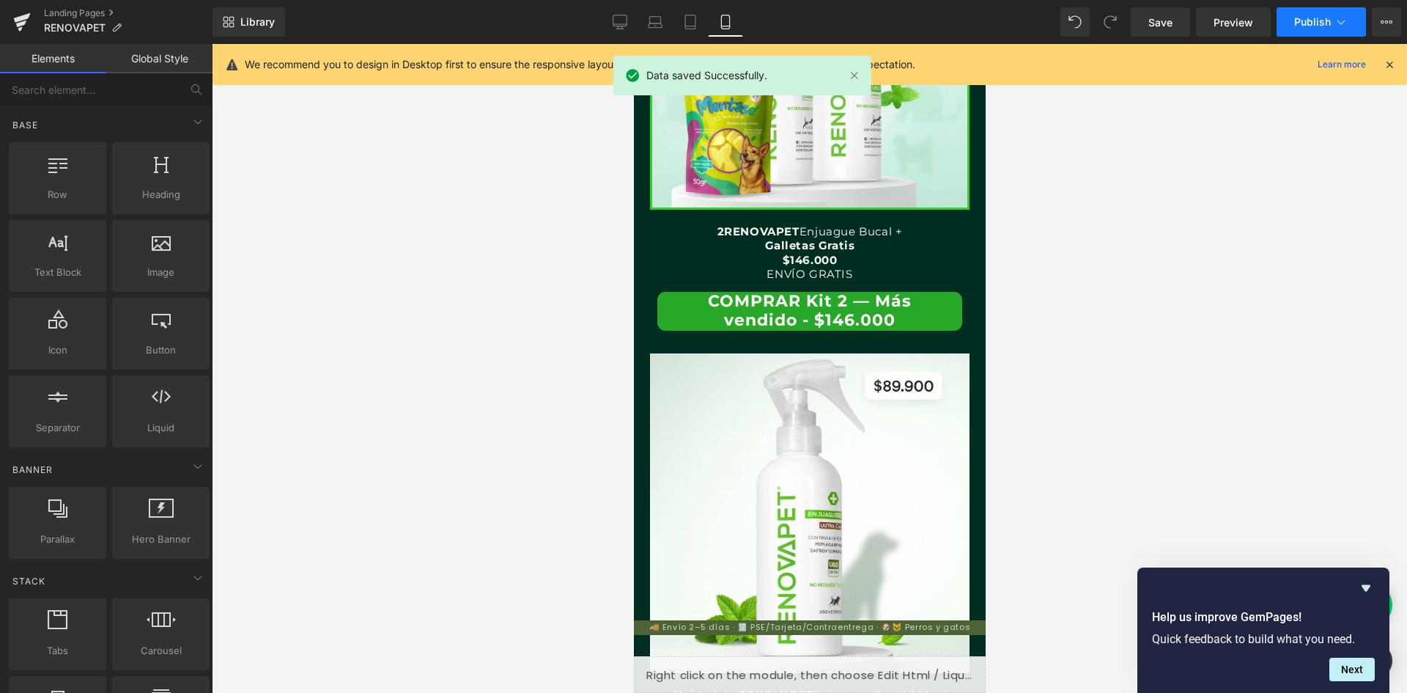
click at [1313, 23] on span "Publish" at bounding box center [1312, 22] width 37 height 12
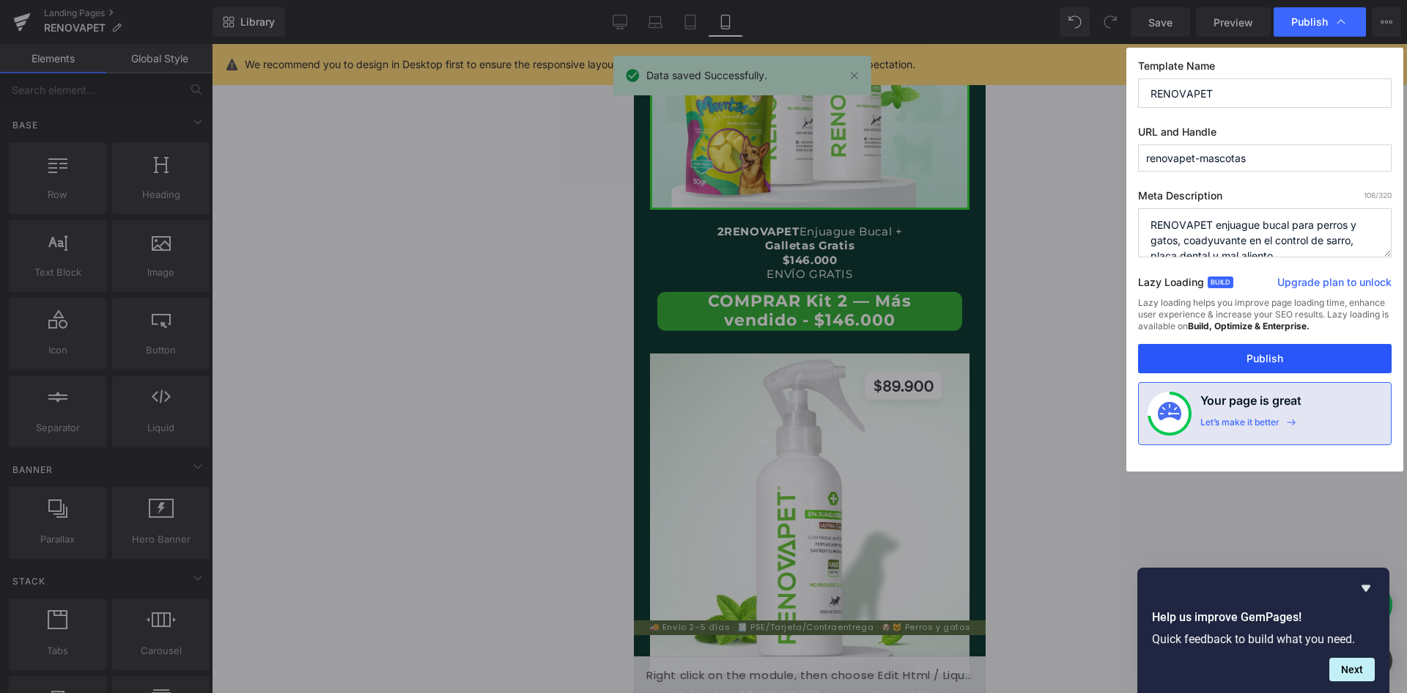
click at [1264, 361] on button "Publish" at bounding box center [1265, 358] width 254 height 29
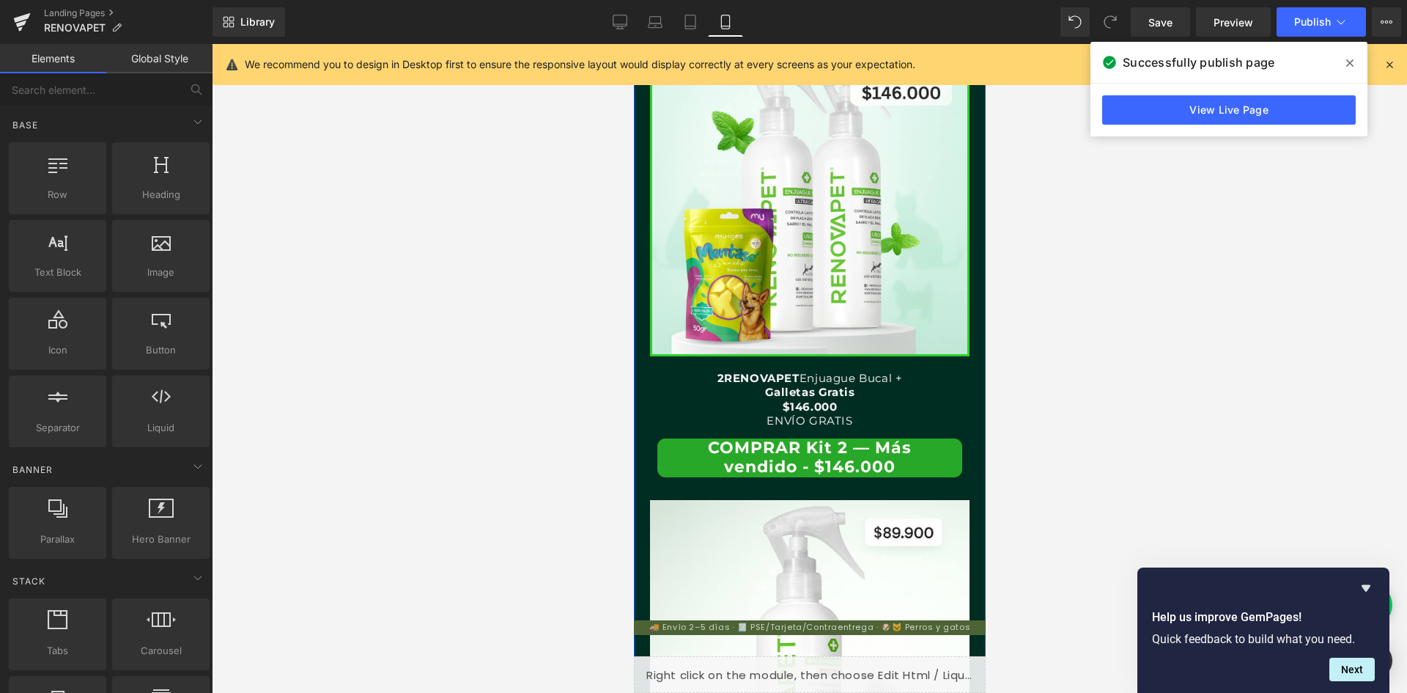
scroll to position [0, 538]
click at [1176, 15] on link "Save" at bounding box center [1160, 21] width 59 height 29
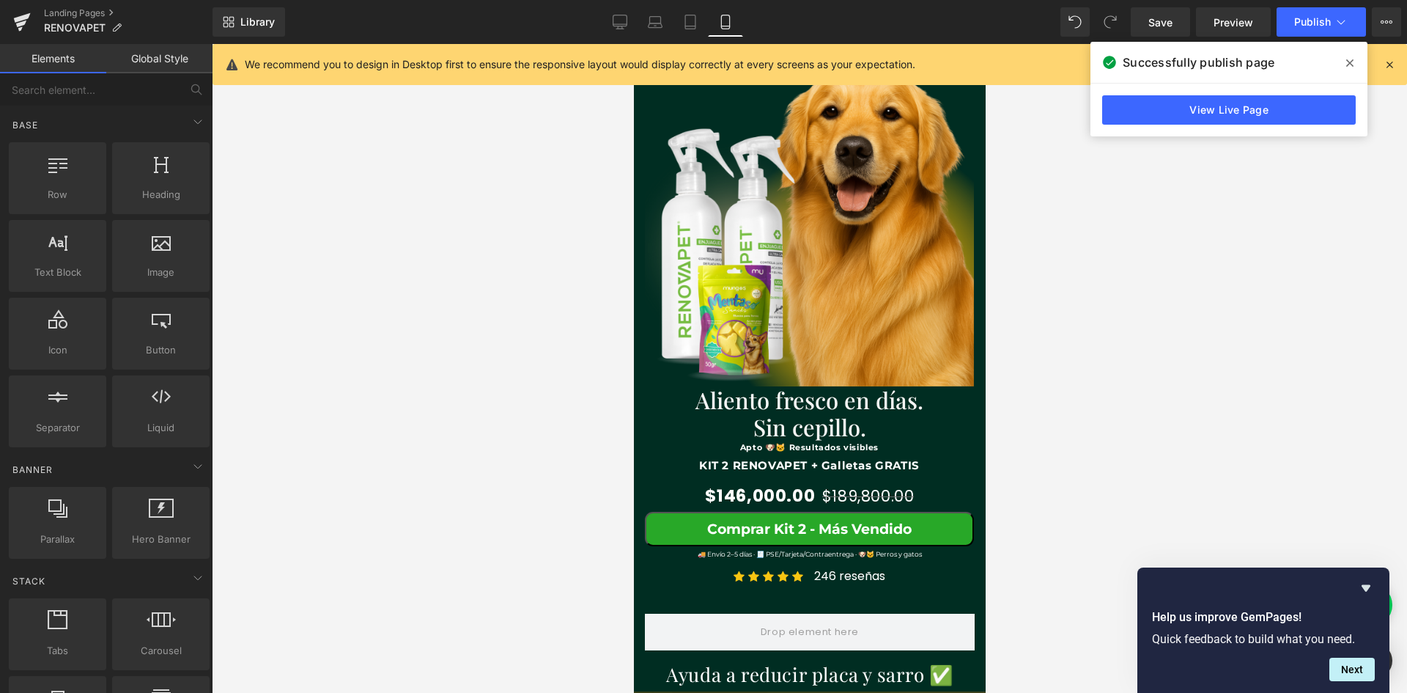
scroll to position [220, 0]
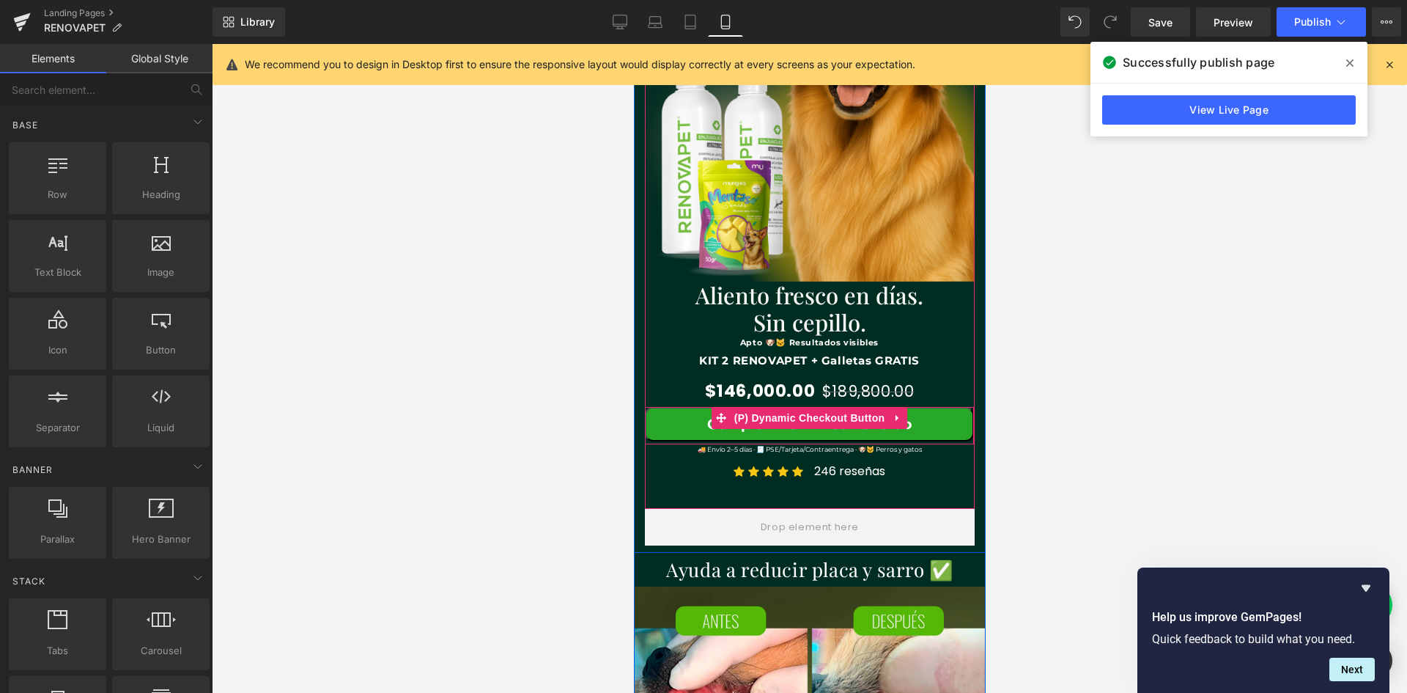
click at [678, 427] on button "Comprar Kit 2 - Más Vendido" at bounding box center [808, 424] width 329 height 34
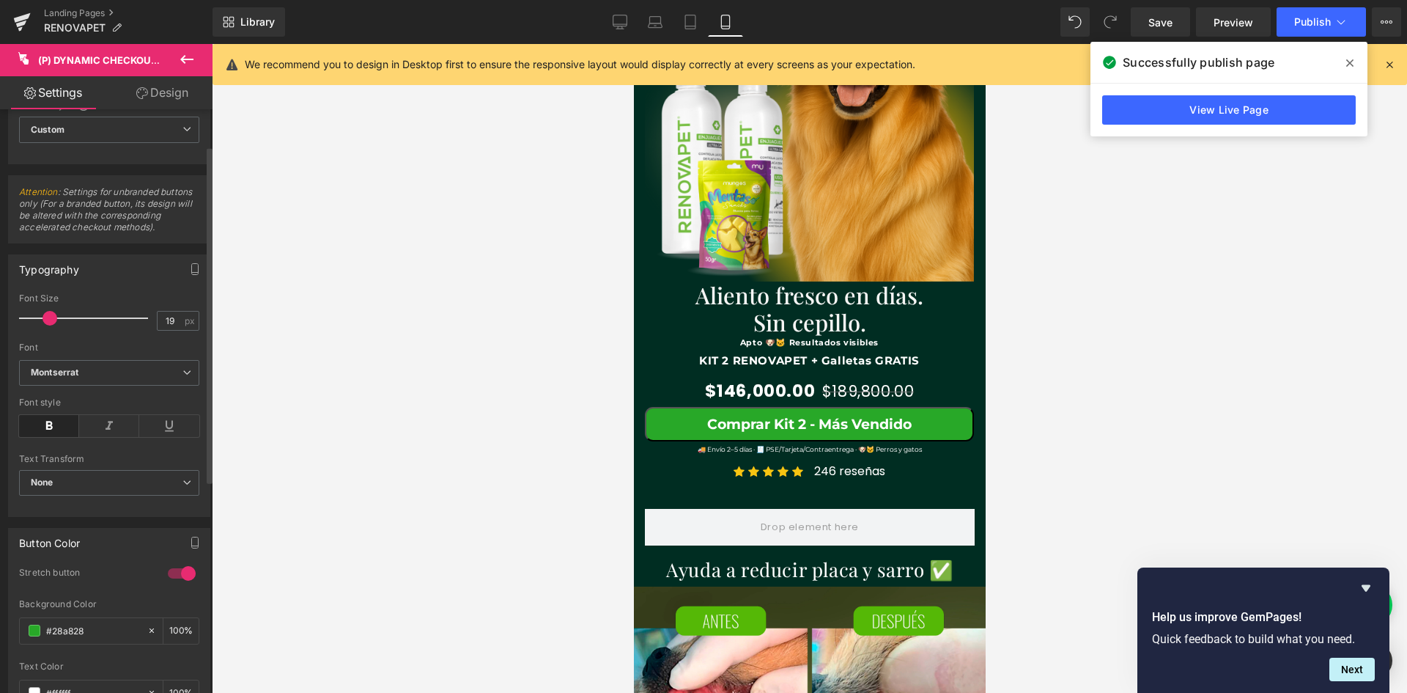
scroll to position [0, 0]
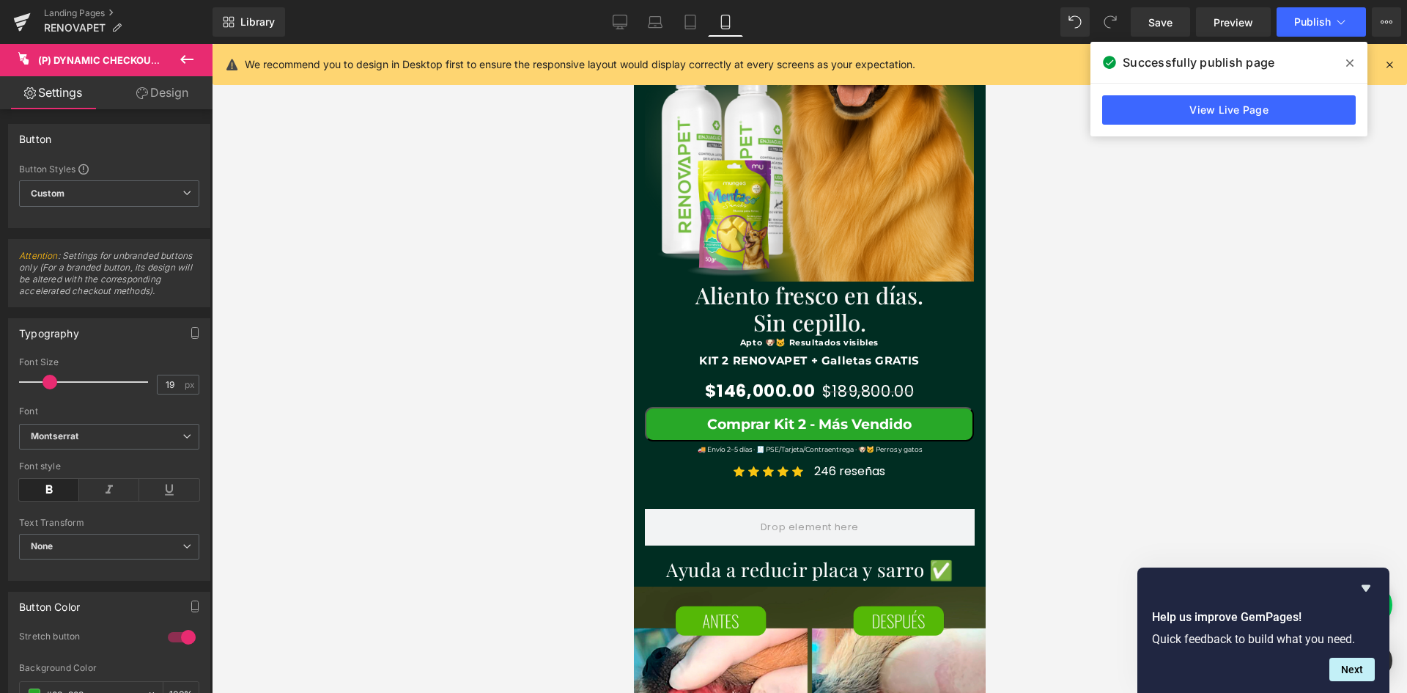
click at [158, 92] on link "Design" at bounding box center [162, 92] width 106 height 33
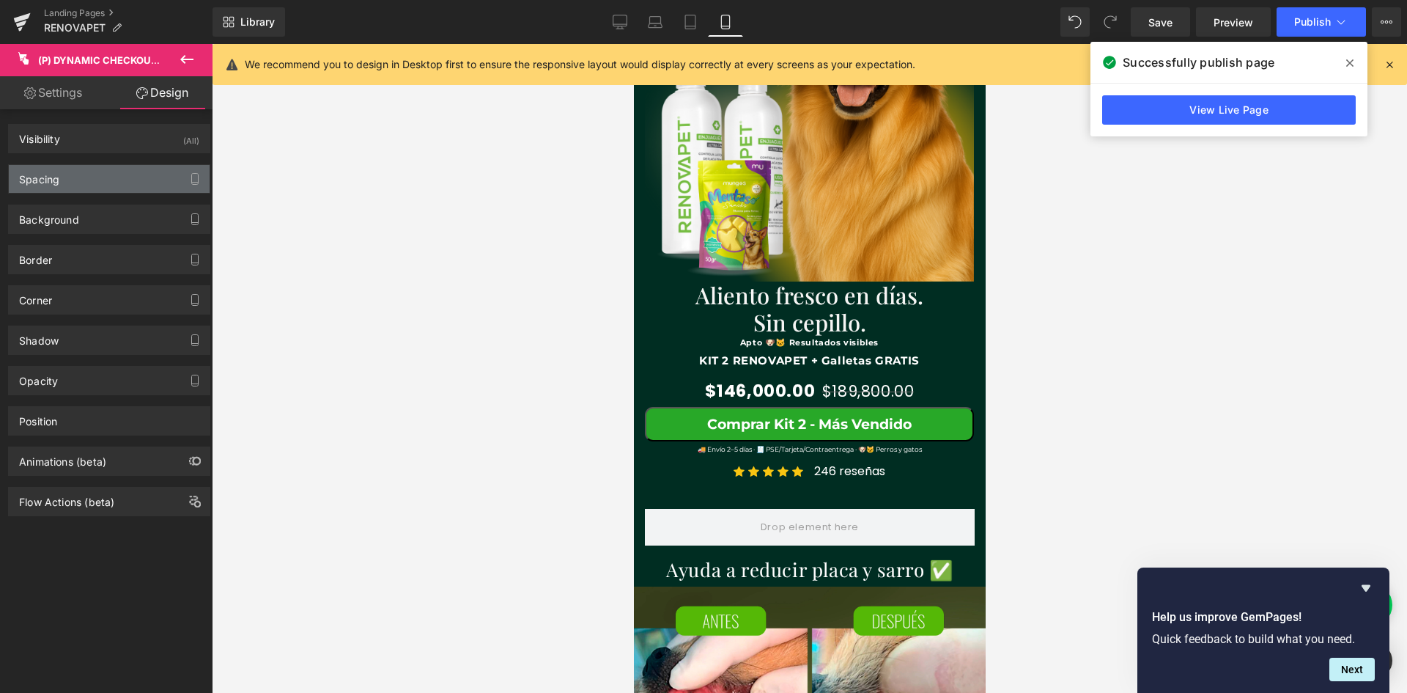
click at [161, 184] on div "Spacing" at bounding box center [109, 179] width 201 height 28
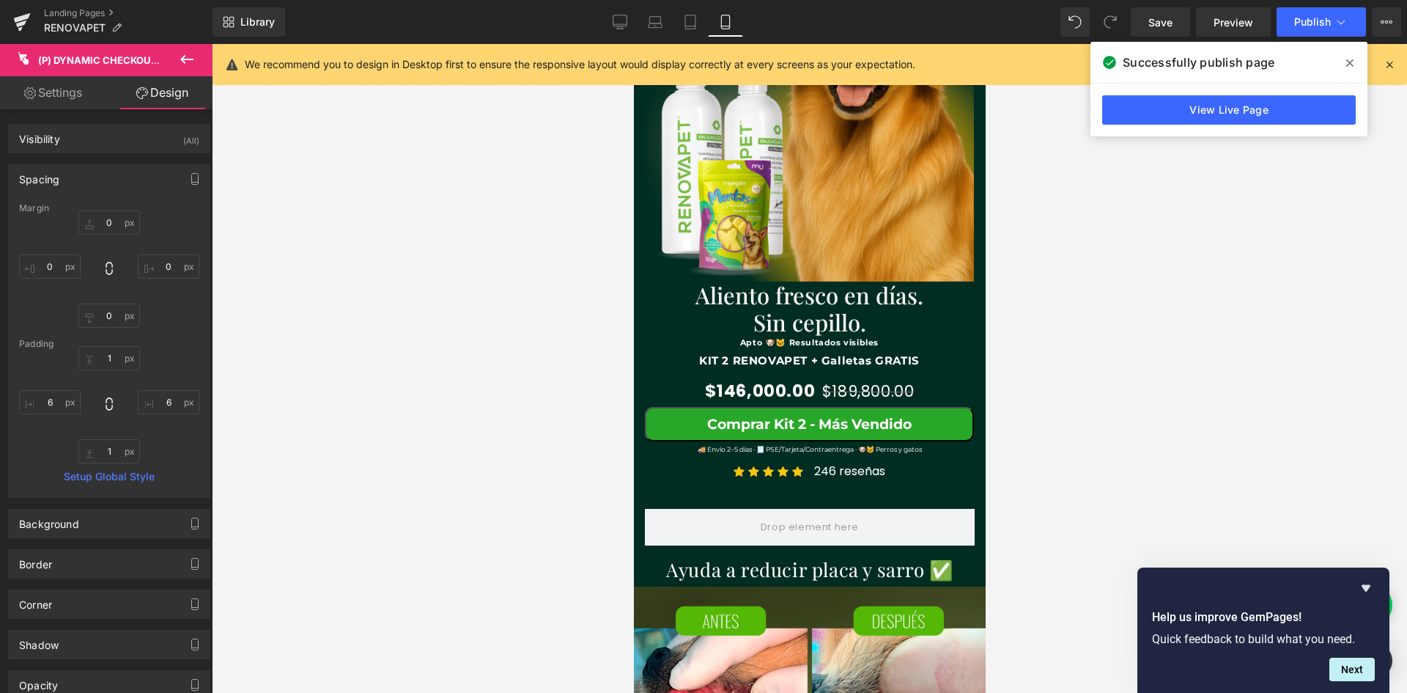
scroll to position [0, 807]
click at [156, 179] on div "Spacing" at bounding box center [109, 179] width 201 height 28
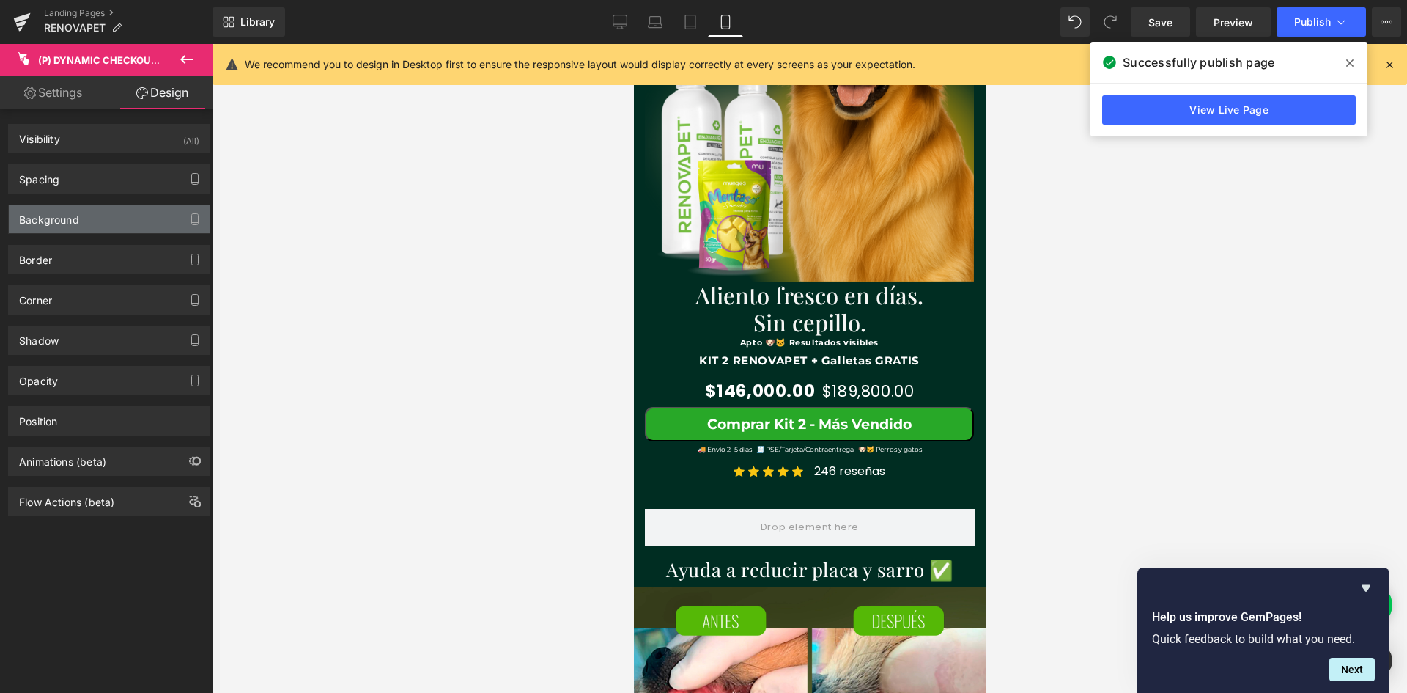
click at [120, 217] on div "Background" at bounding box center [109, 219] width 201 height 28
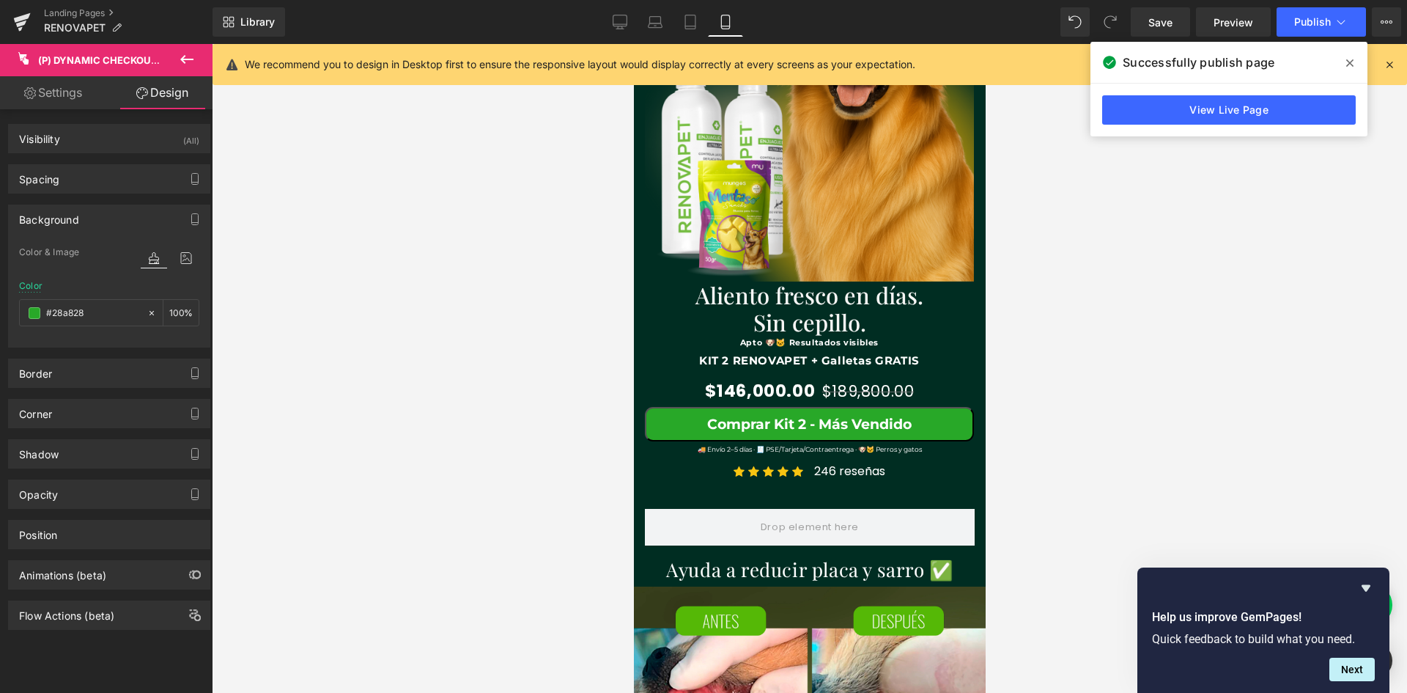
click at [120, 217] on div "Background" at bounding box center [109, 219] width 201 height 28
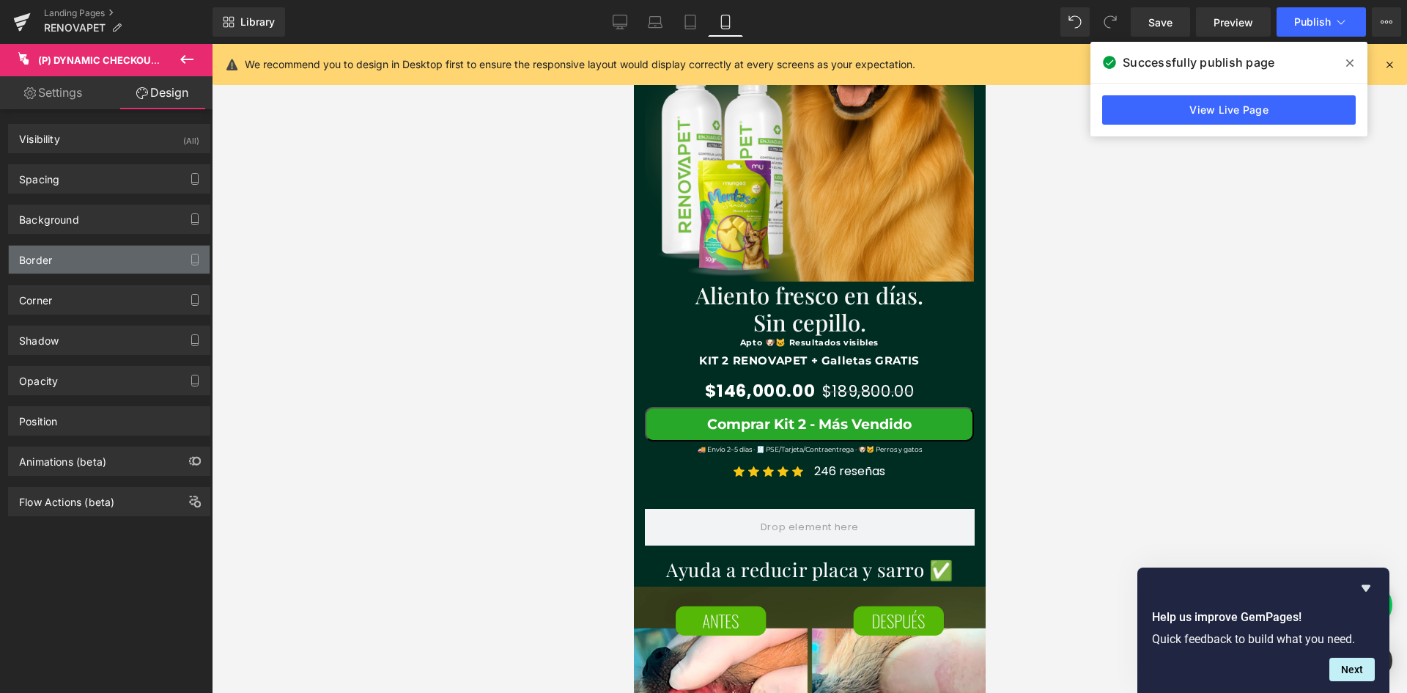
scroll to position [0, 0]
click at [95, 270] on div "Border" at bounding box center [109, 260] width 201 height 28
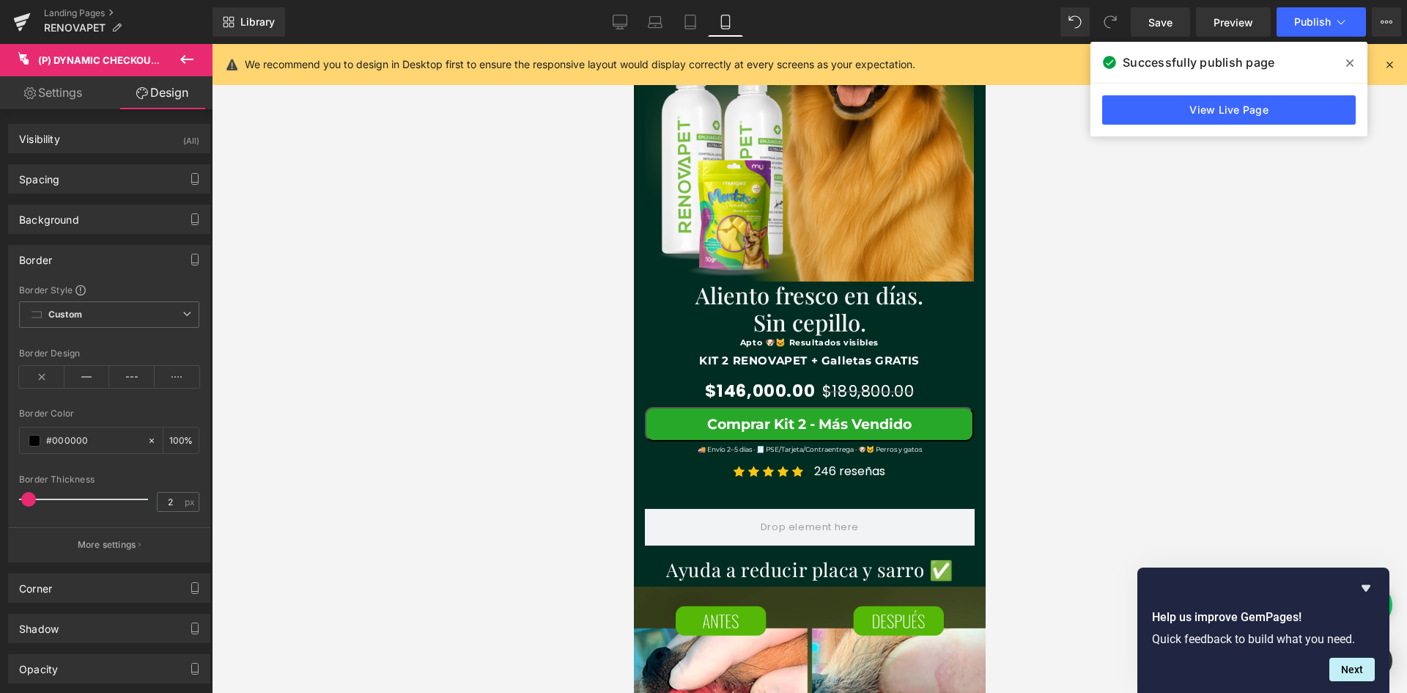
click at [95, 263] on div "Border" at bounding box center [109, 260] width 201 height 28
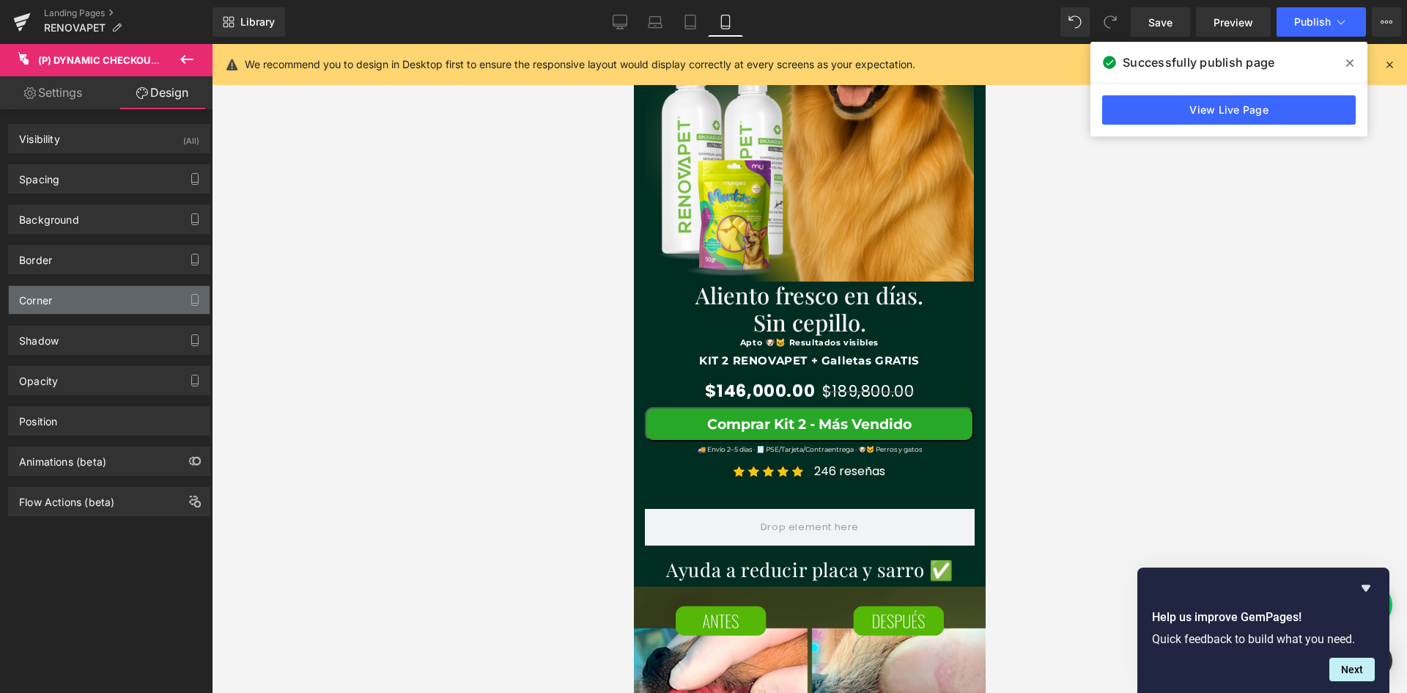
click at [97, 308] on div "Corner" at bounding box center [109, 300] width 201 height 28
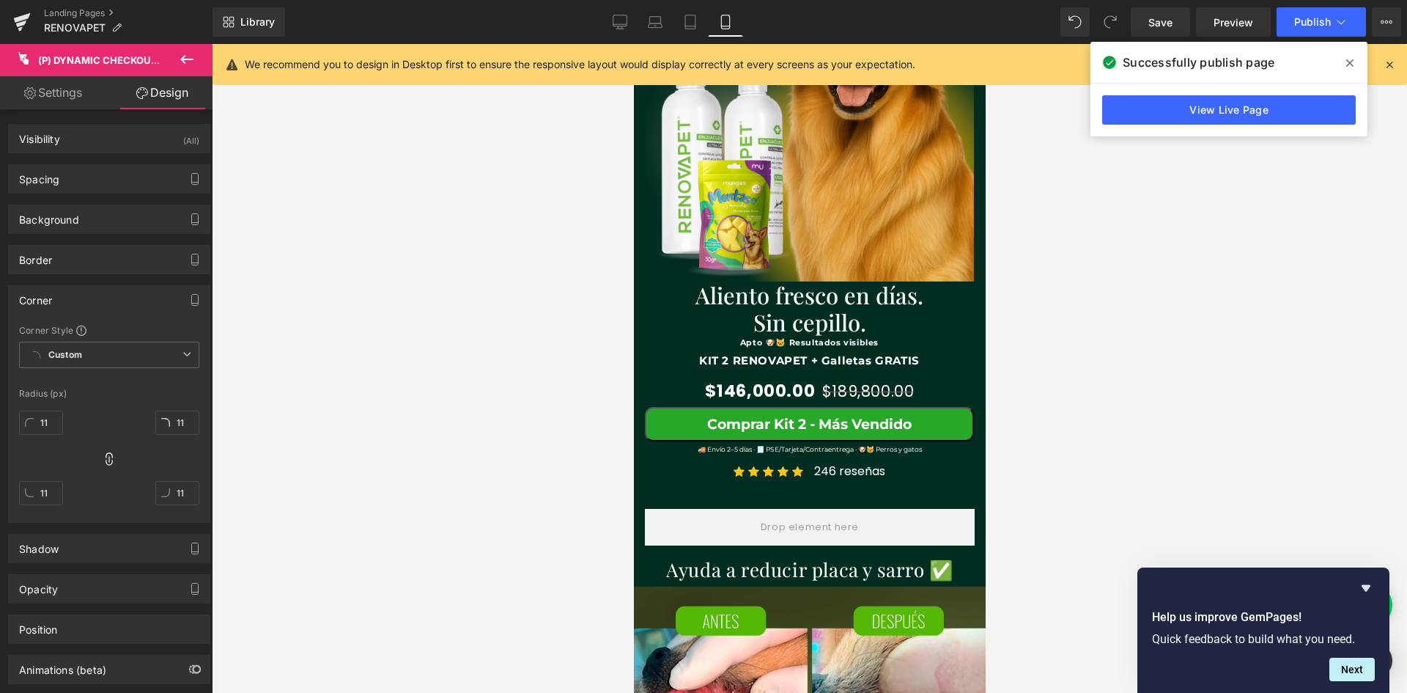
scroll to position [0, 269]
click at [97, 303] on div "Corner" at bounding box center [109, 300] width 201 height 28
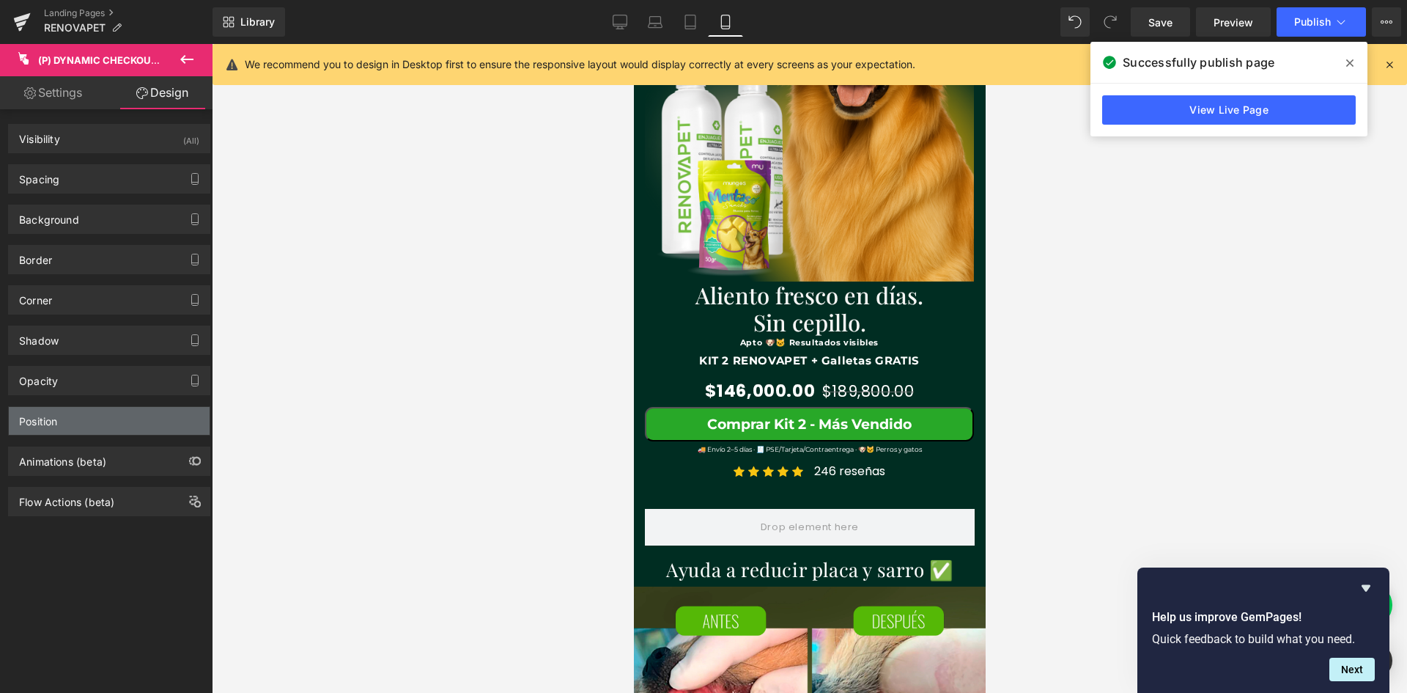
click at [105, 421] on div "Position" at bounding box center [109, 421] width 201 height 28
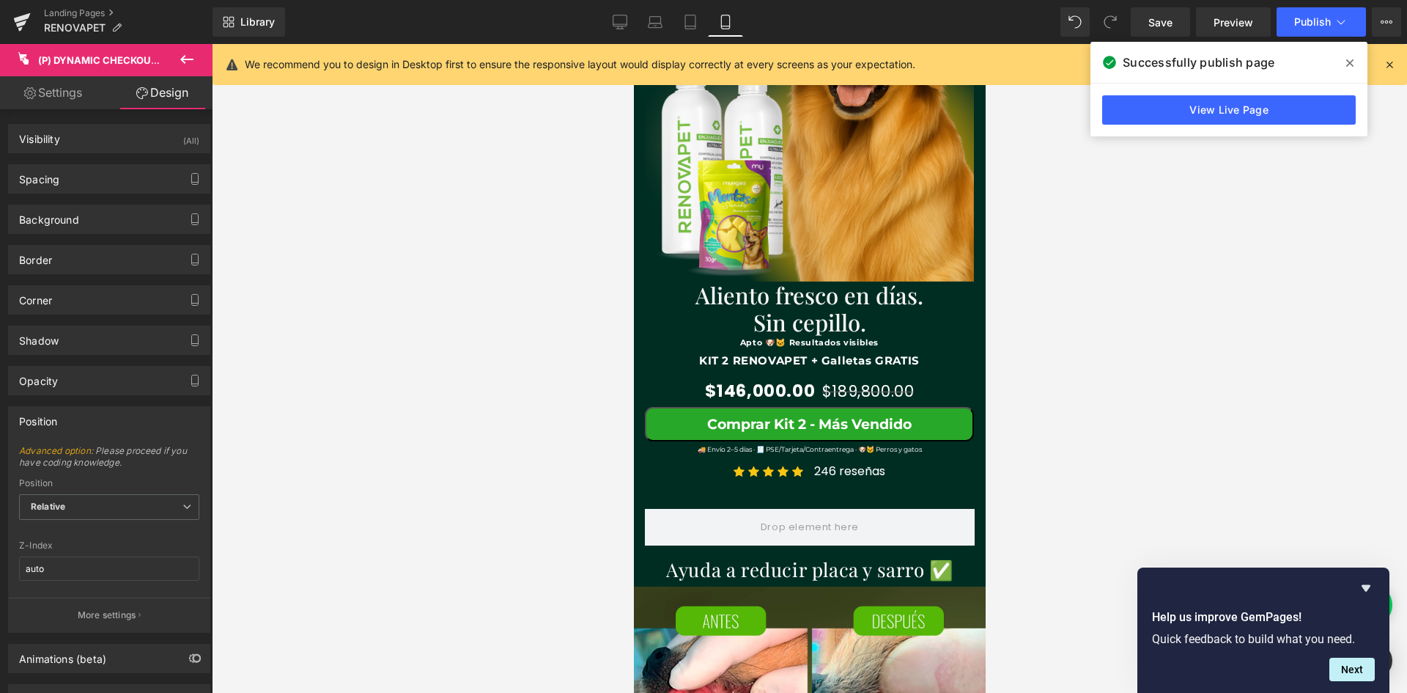
scroll to position [0, 538]
click at [136, 510] on span "Relative" at bounding box center [109, 507] width 180 height 26
click at [290, 451] on div at bounding box center [809, 368] width 1195 height 649
